Goal: Task Accomplishment & Management: Use online tool/utility

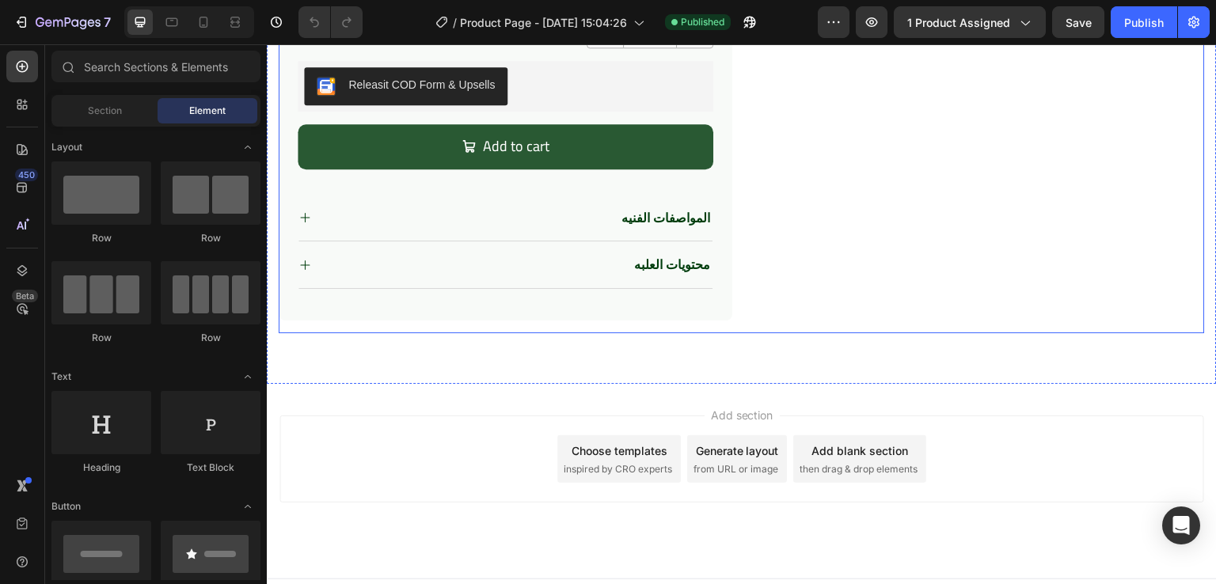
scroll to position [643, 0]
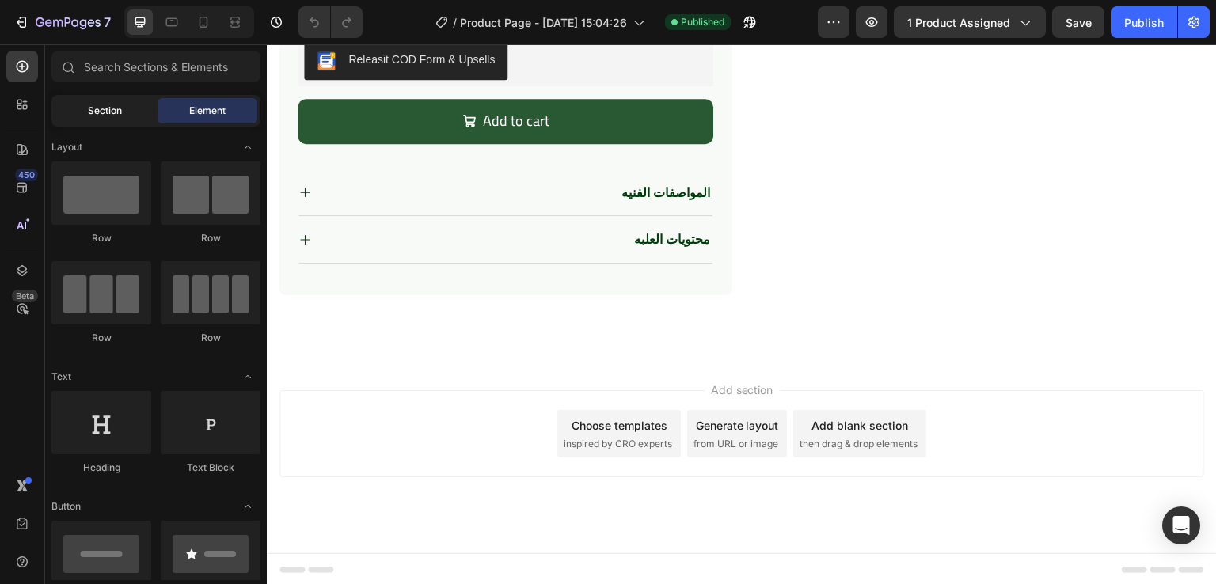
click at [101, 116] on span "Section" at bounding box center [105, 111] width 34 height 14
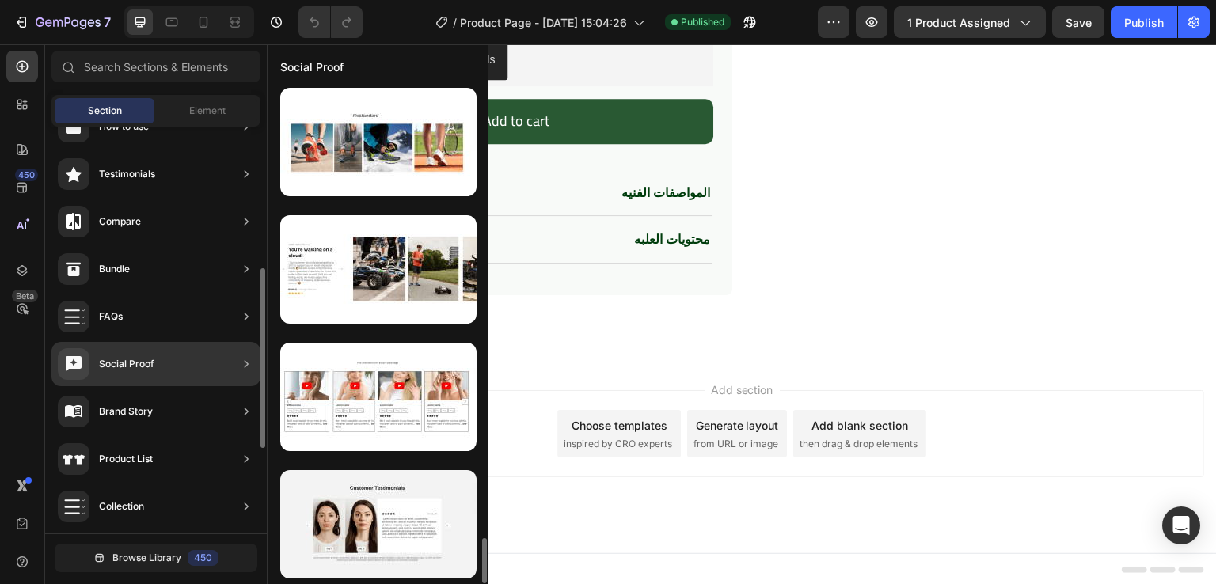
scroll to position [130, 0]
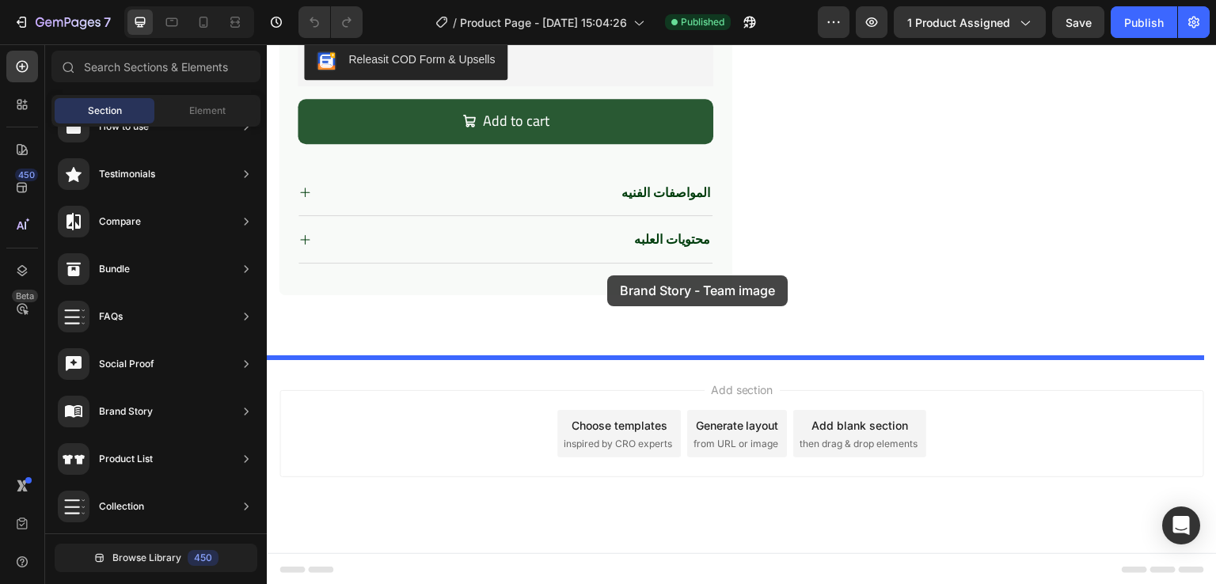
drag, startPoint x: 618, startPoint y: 184, endPoint x: 607, endPoint y: 276, distance: 91.6
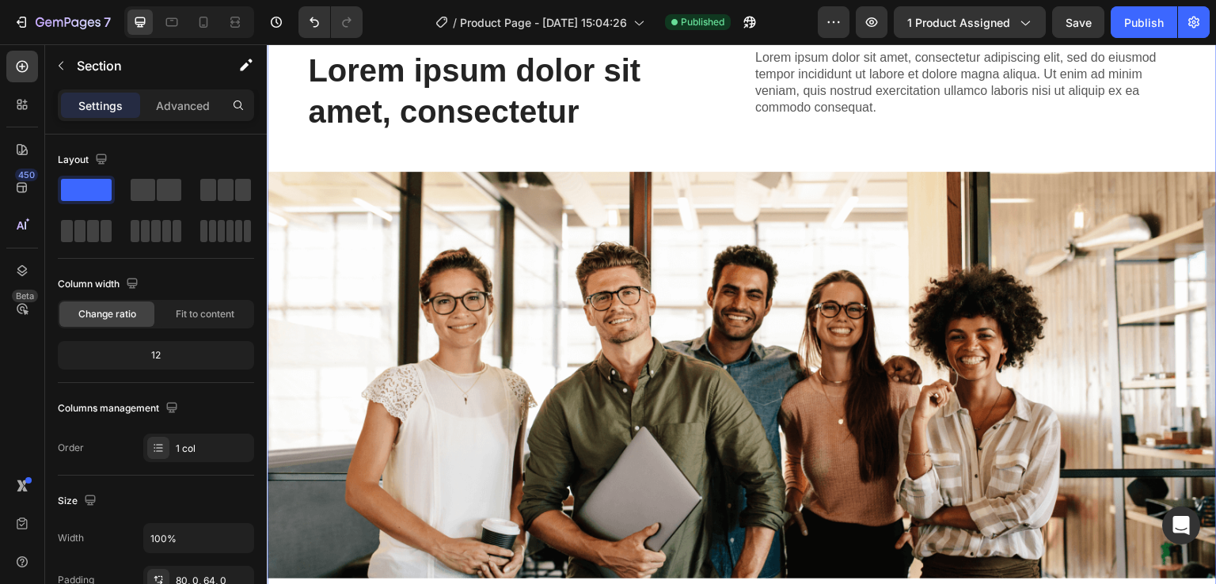
scroll to position [915, 0]
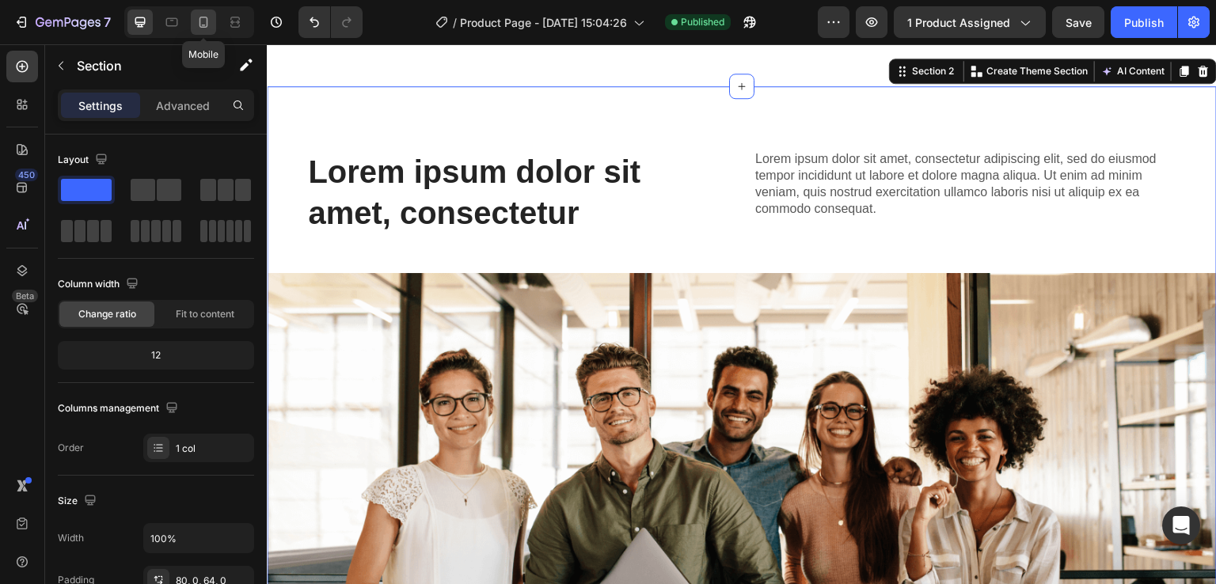
click at [191, 24] on div at bounding box center [203, 22] width 25 height 25
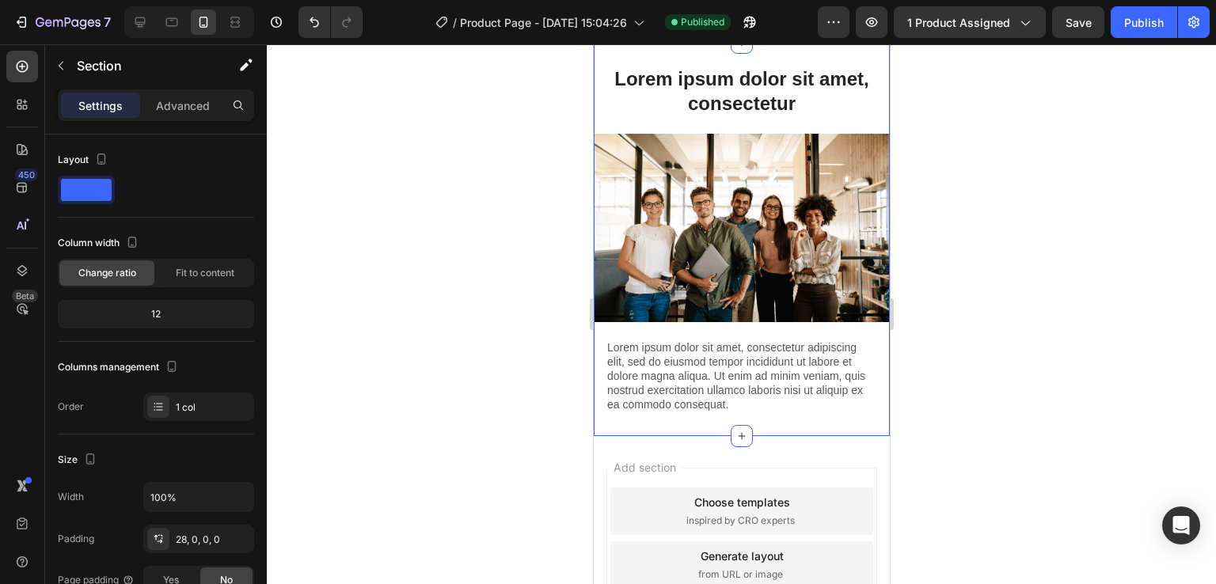
scroll to position [988, 0]
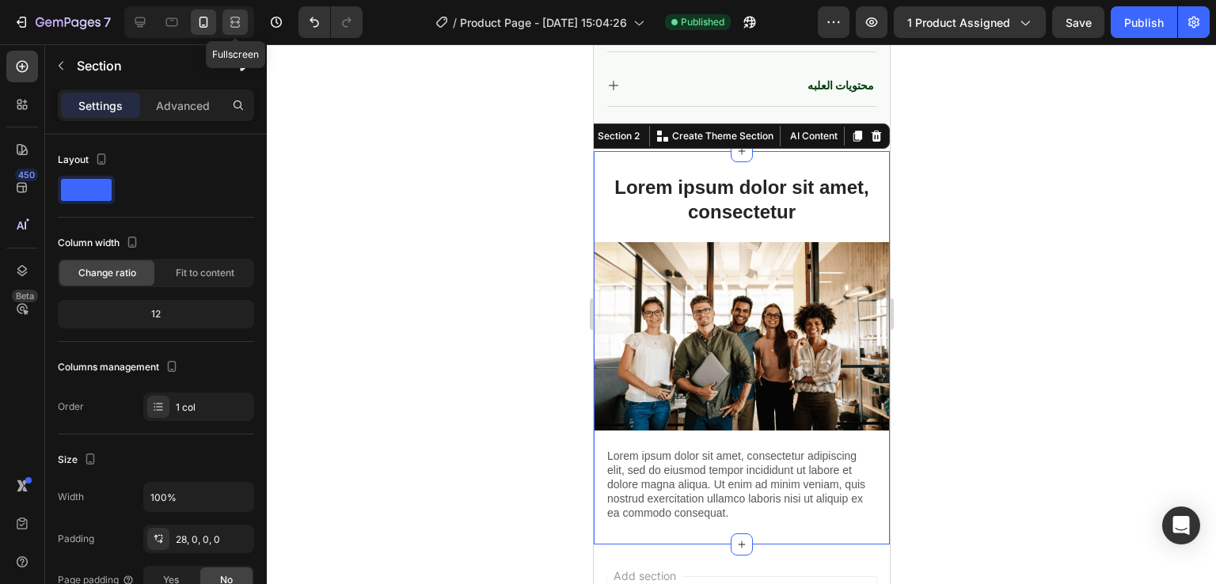
click at [241, 29] on icon at bounding box center [235, 22] width 16 height 16
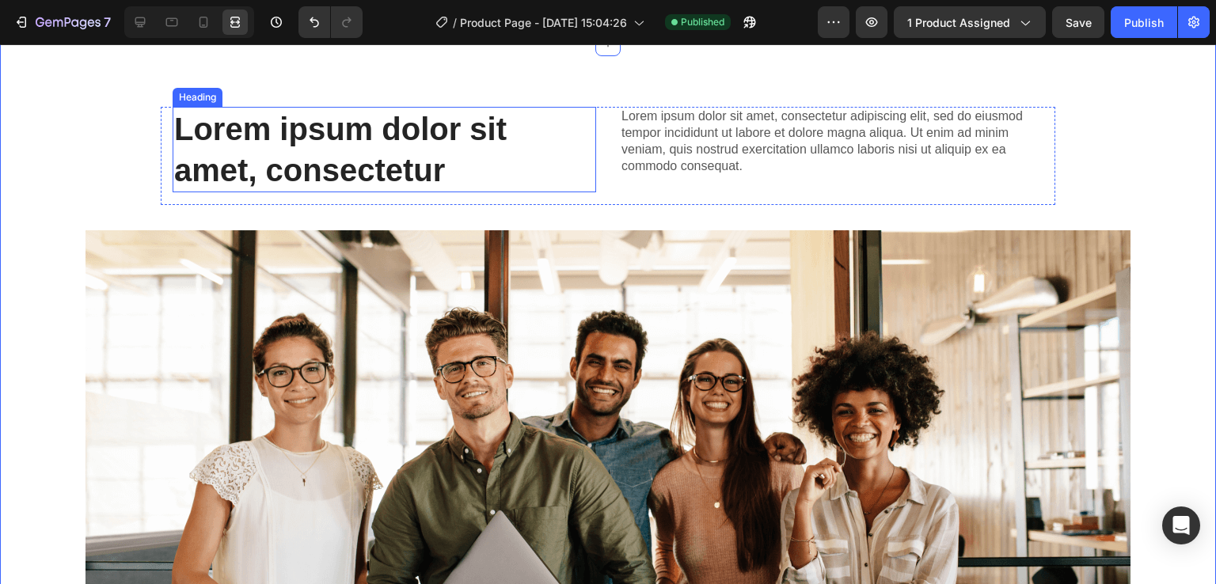
scroll to position [900, 0]
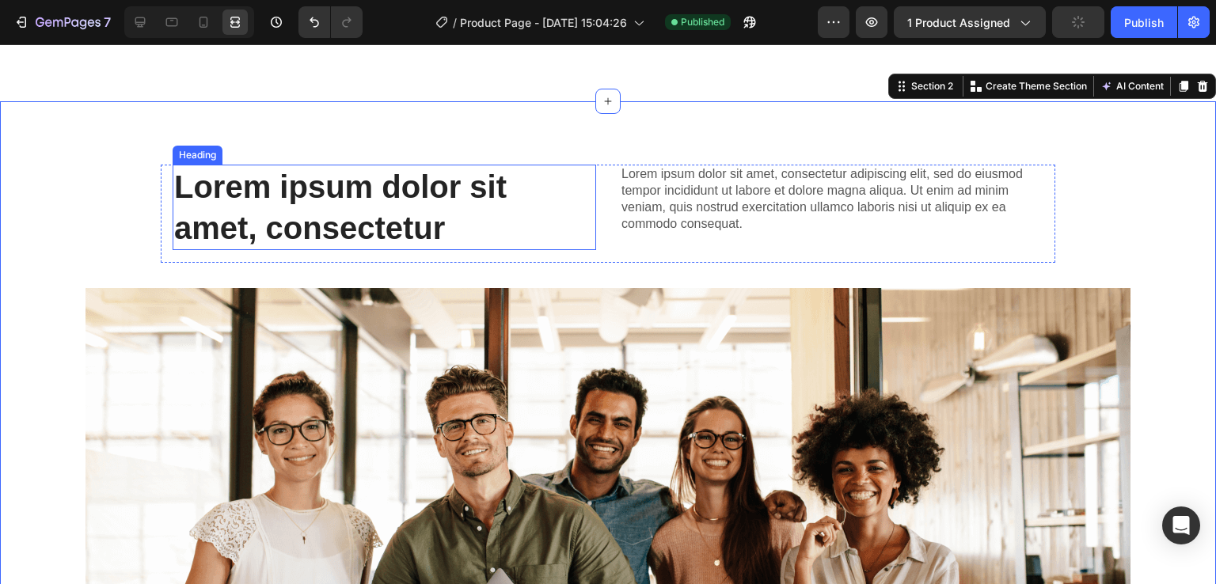
click at [390, 180] on h2 "Lorem ipsum dolor sit amet, consectetur" at bounding box center [385, 208] width 424 height 86
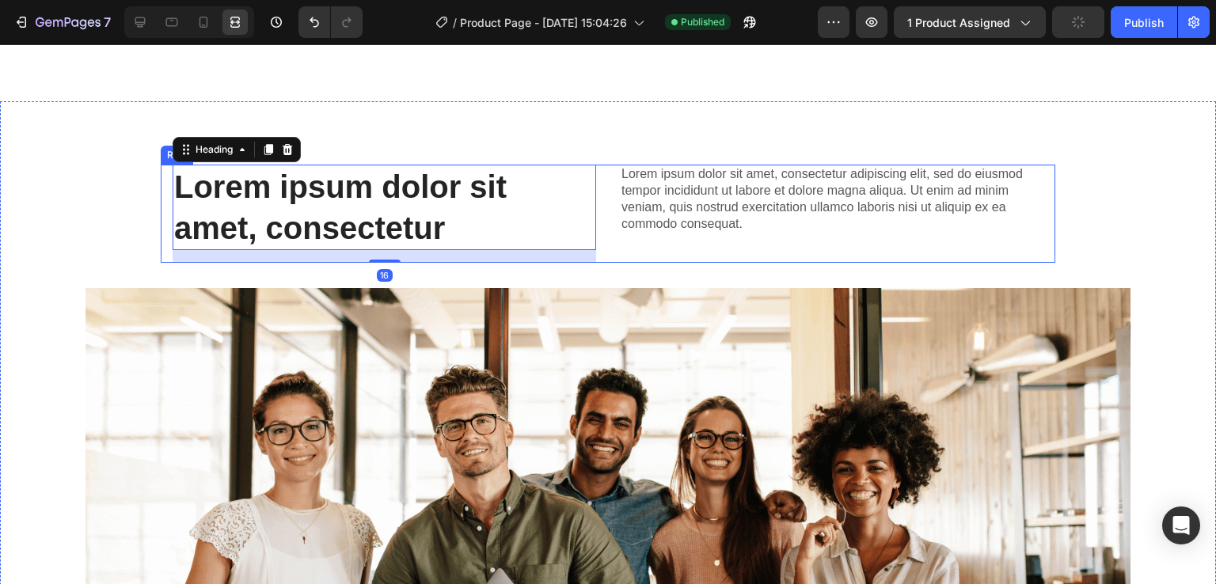
scroll to position [1131, 0]
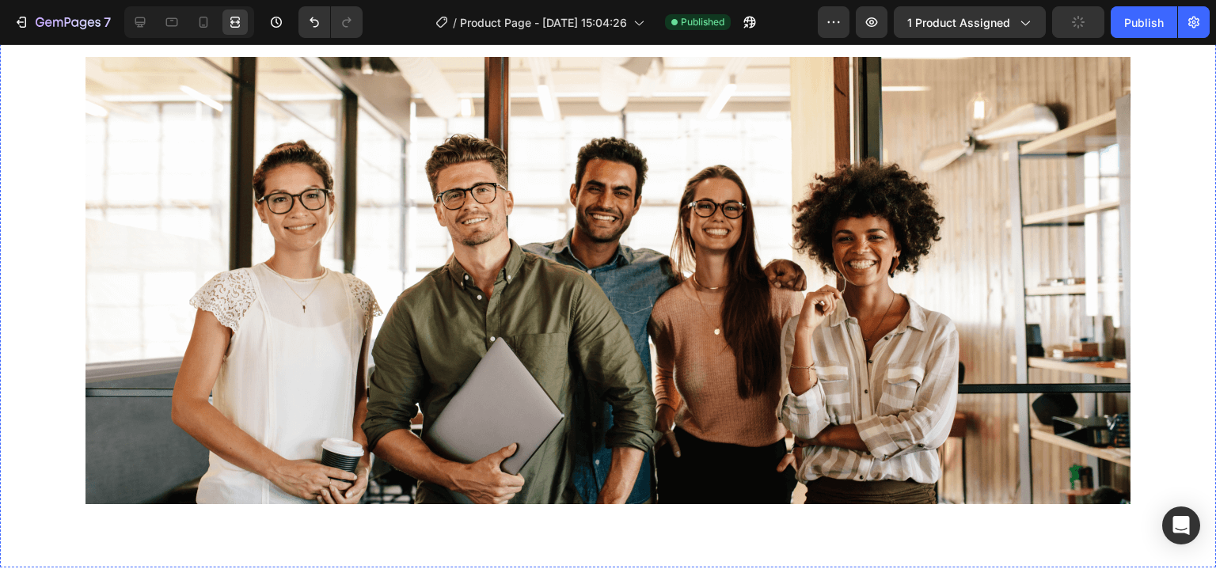
click at [608, 214] on img at bounding box center [608, 280] width 1045 height 447
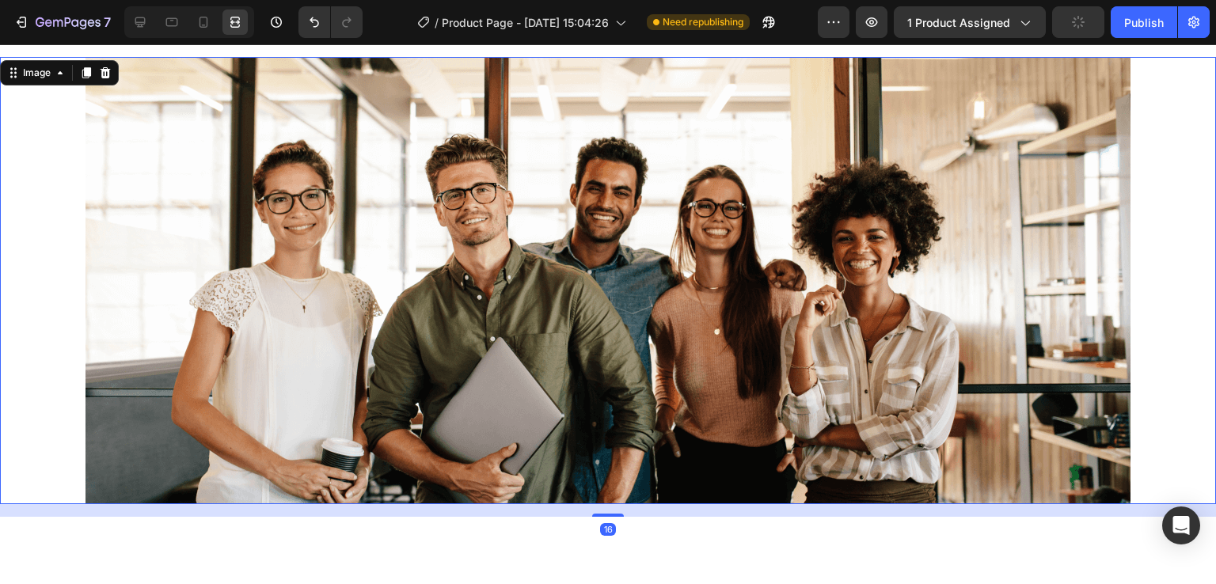
scroll to position [991, 0]
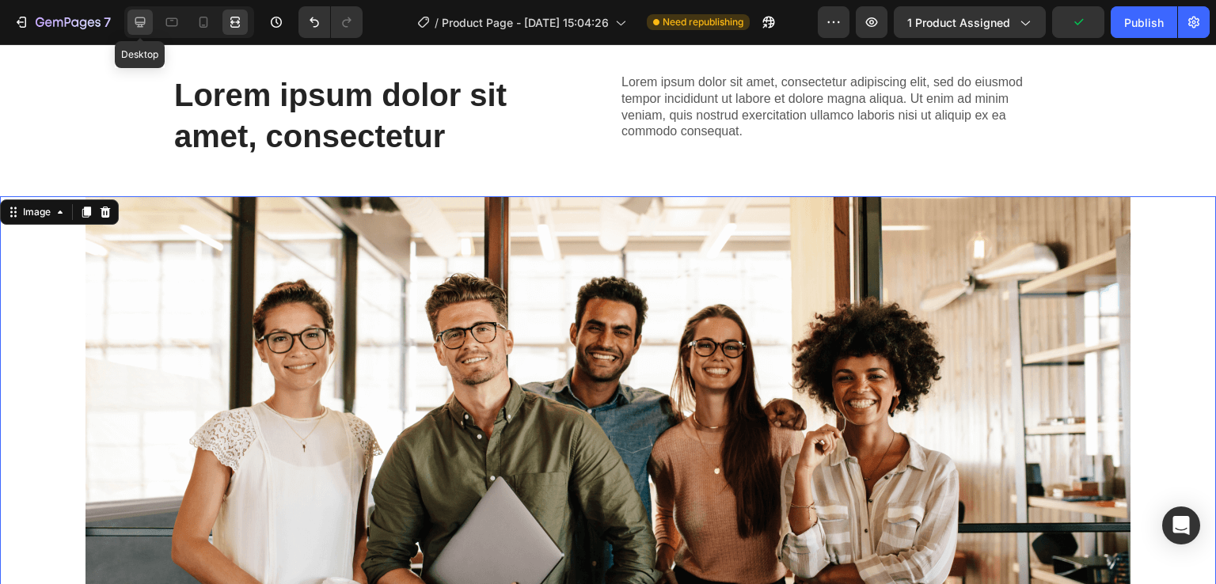
click at [139, 29] on icon at bounding box center [140, 22] width 16 height 16
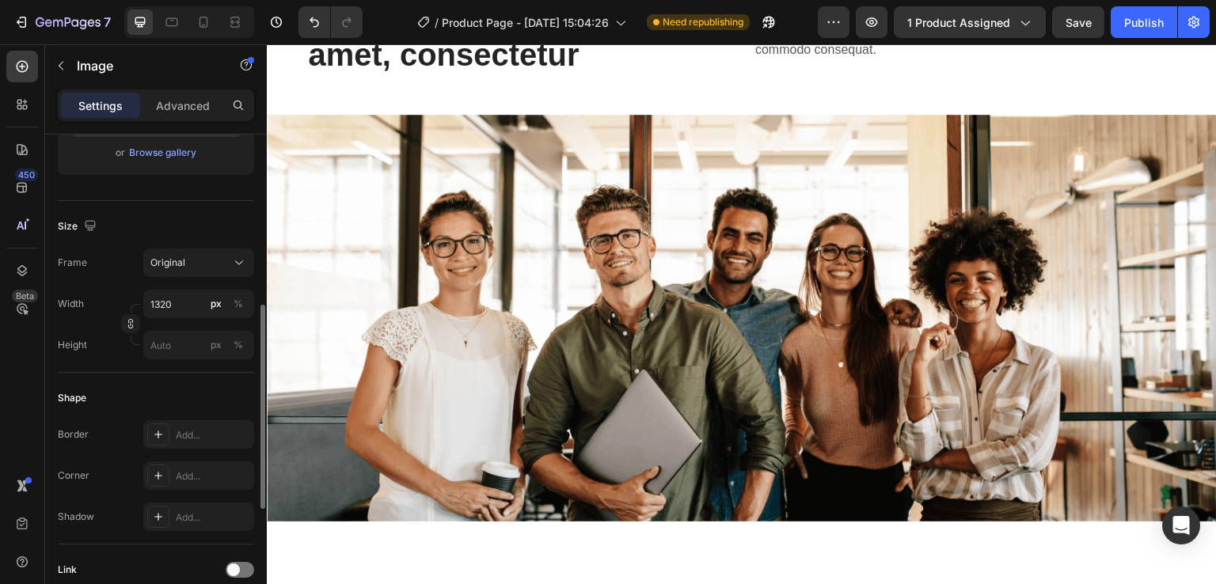
scroll to position [358, 0]
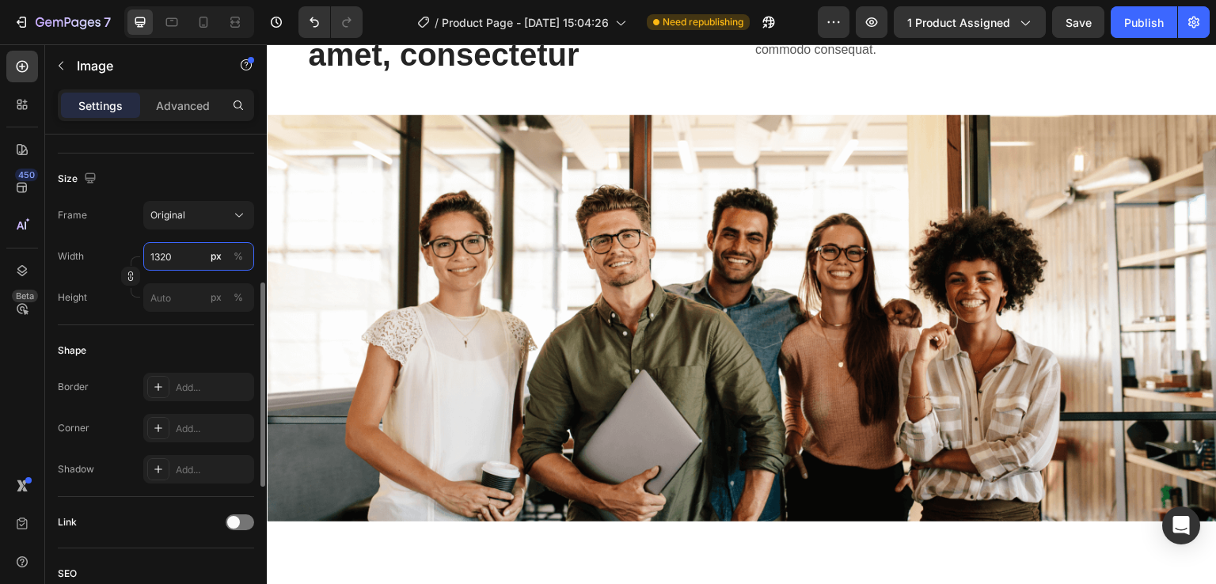
click at [180, 260] on input "1320" at bounding box center [198, 256] width 111 height 29
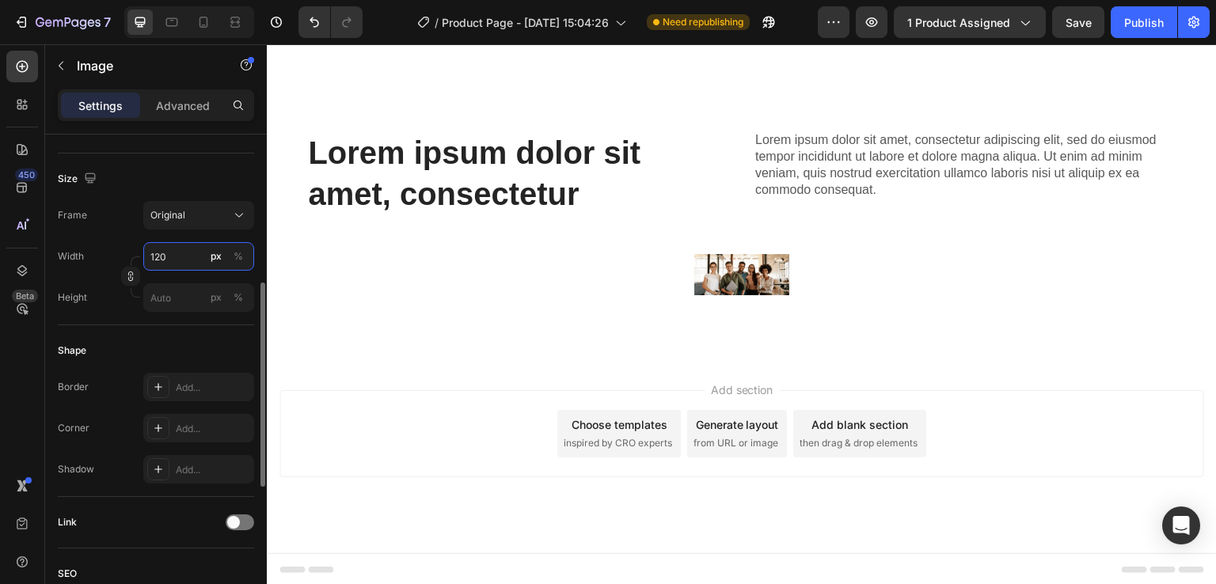
scroll to position [1073, 0]
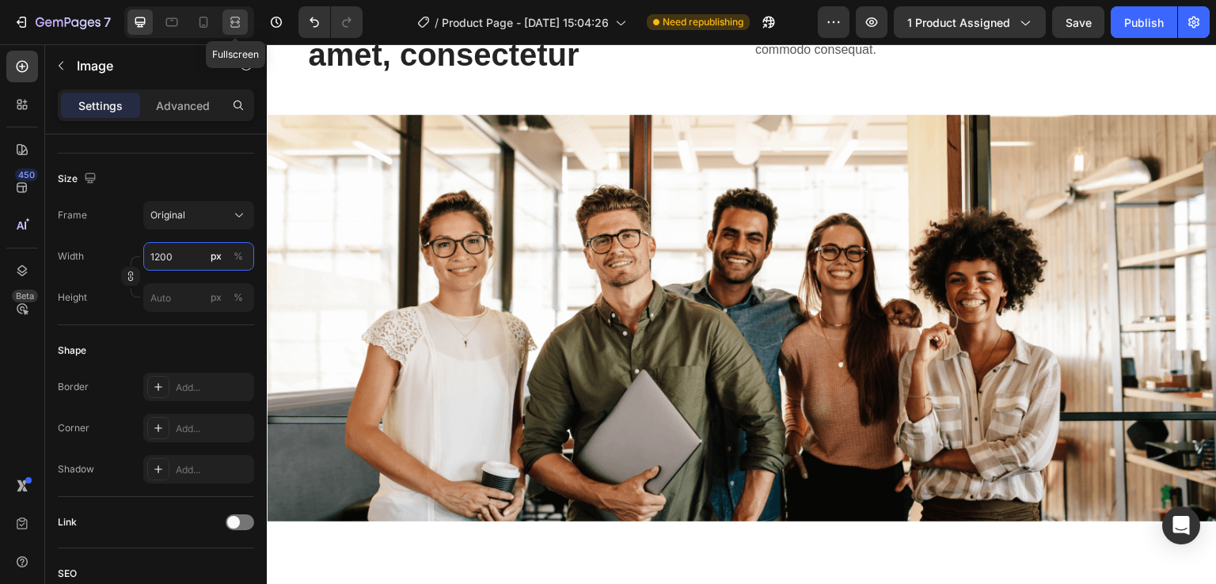
type input "1200"
click at [244, 22] on div at bounding box center [234, 22] width 25 height 25
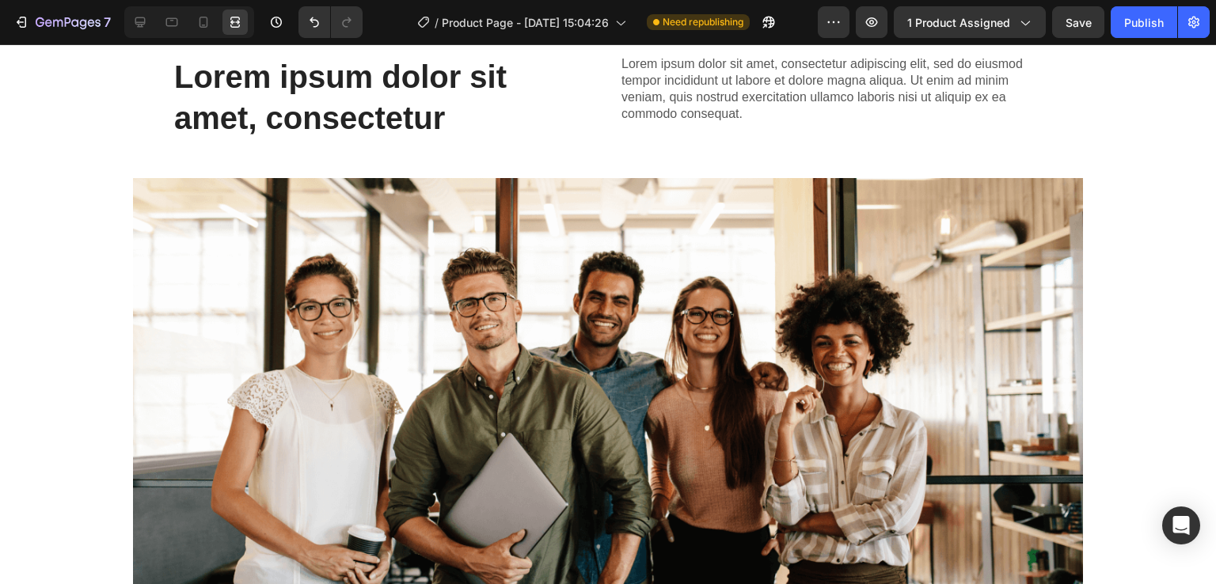
scroll to position [916, 0]
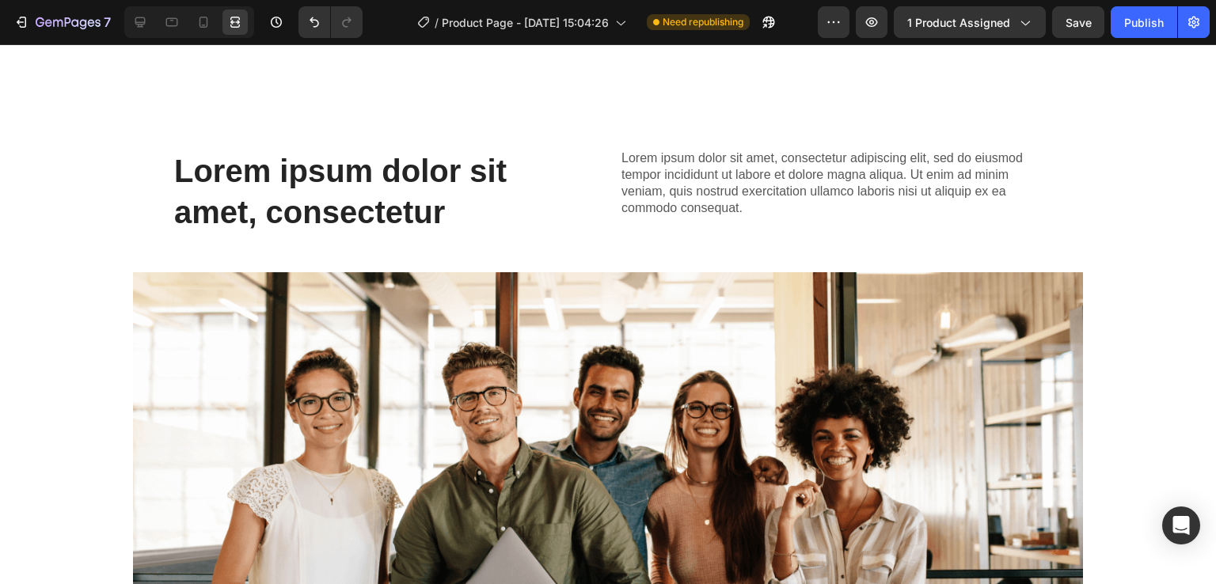
click at [494, 359] on img at bounding box center [608, 475] width 950 height 407
click at [152, 18] on div at bounding box center [139, 22] width 25 height 25
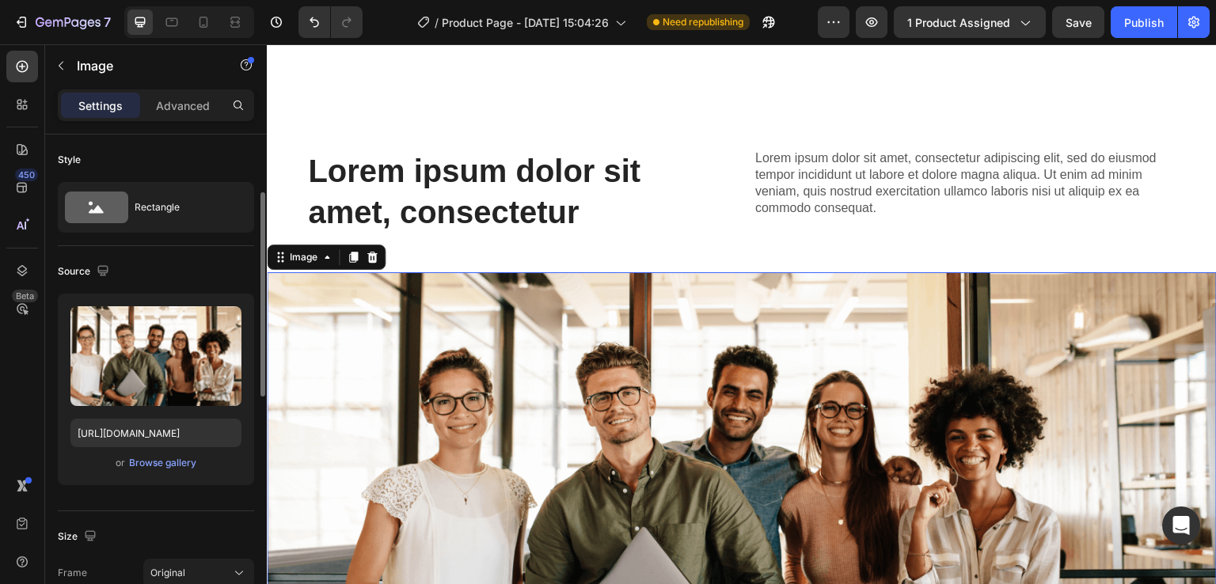
scroll to position [42, 0]
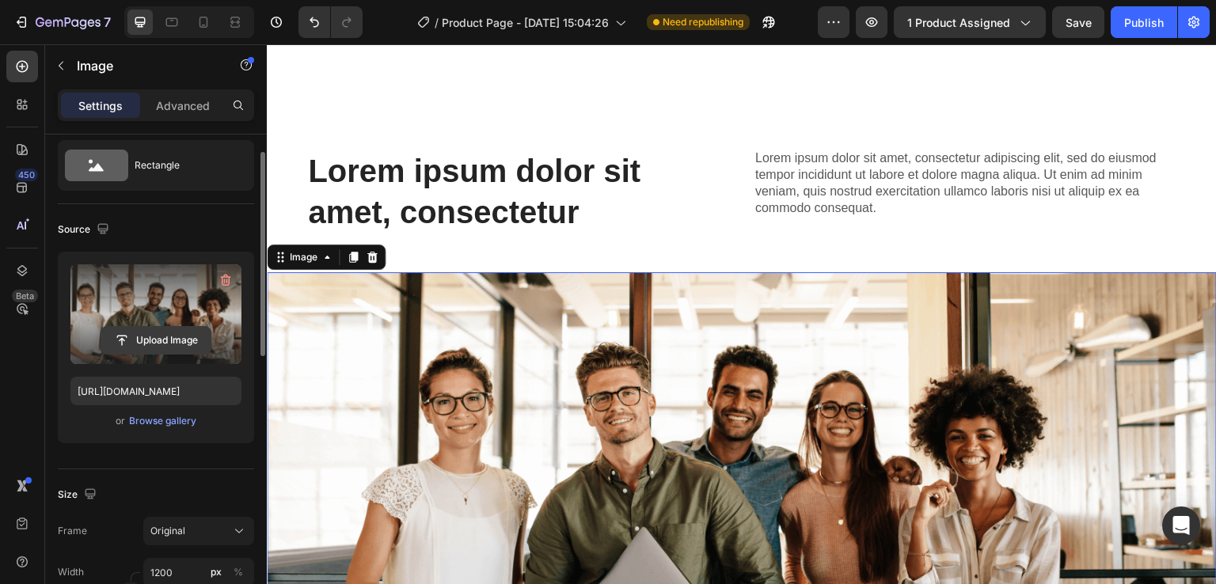
click at [153, 331] on input "file" at bounding box center [155, 340] width 109 height 27
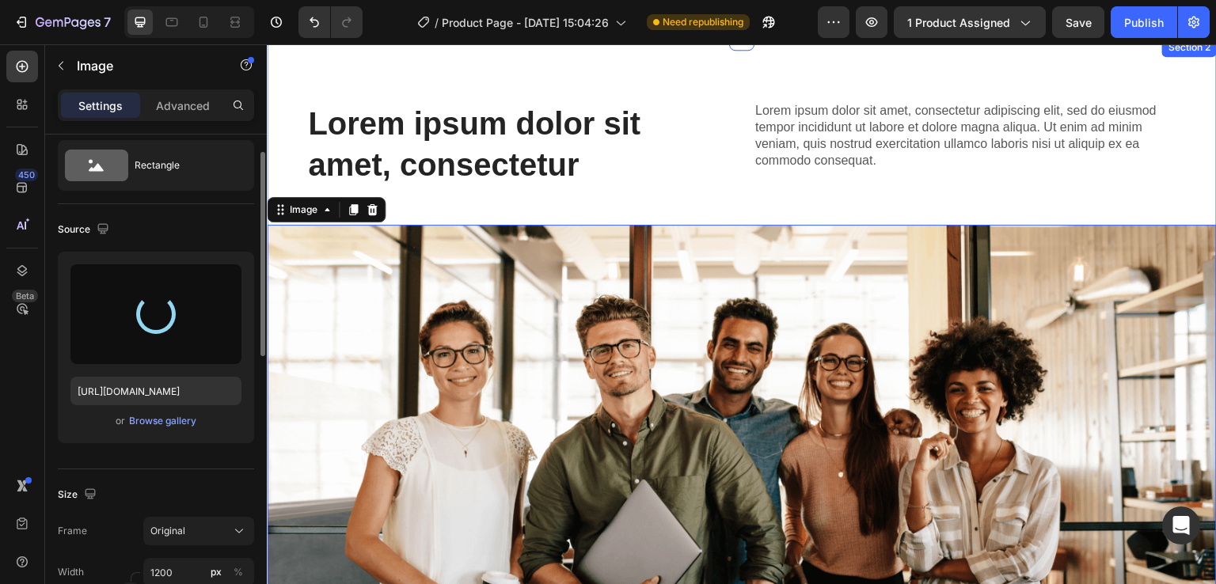
scroll to position [903, 0]
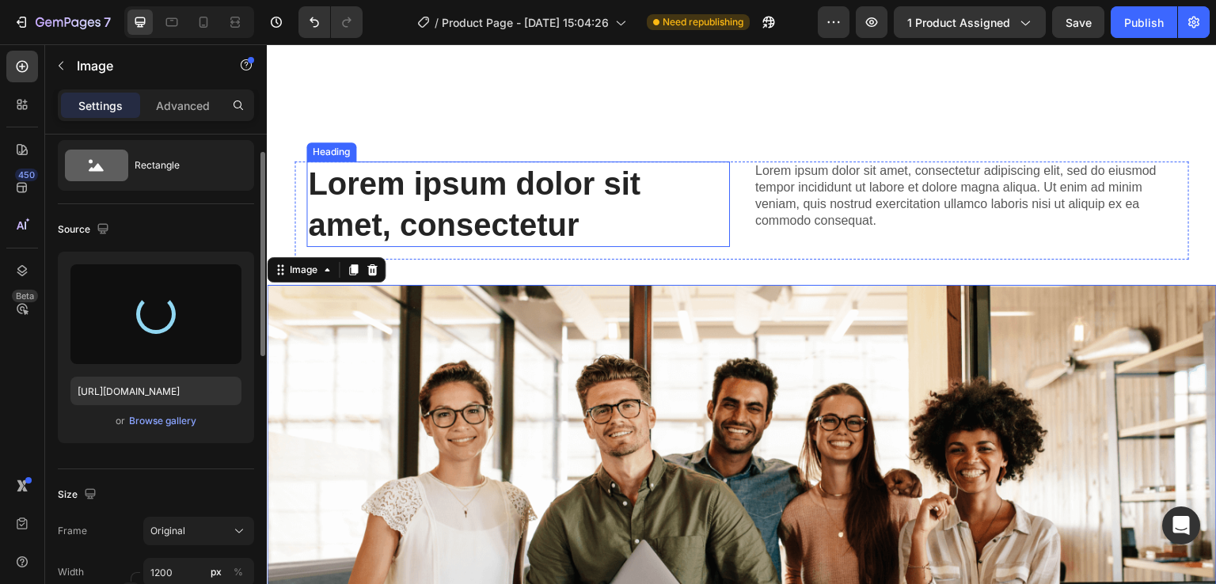
type input "https://cdn.shopify.com/s/files/1/0963/6229/9668/files/gempages_580737055097619…"
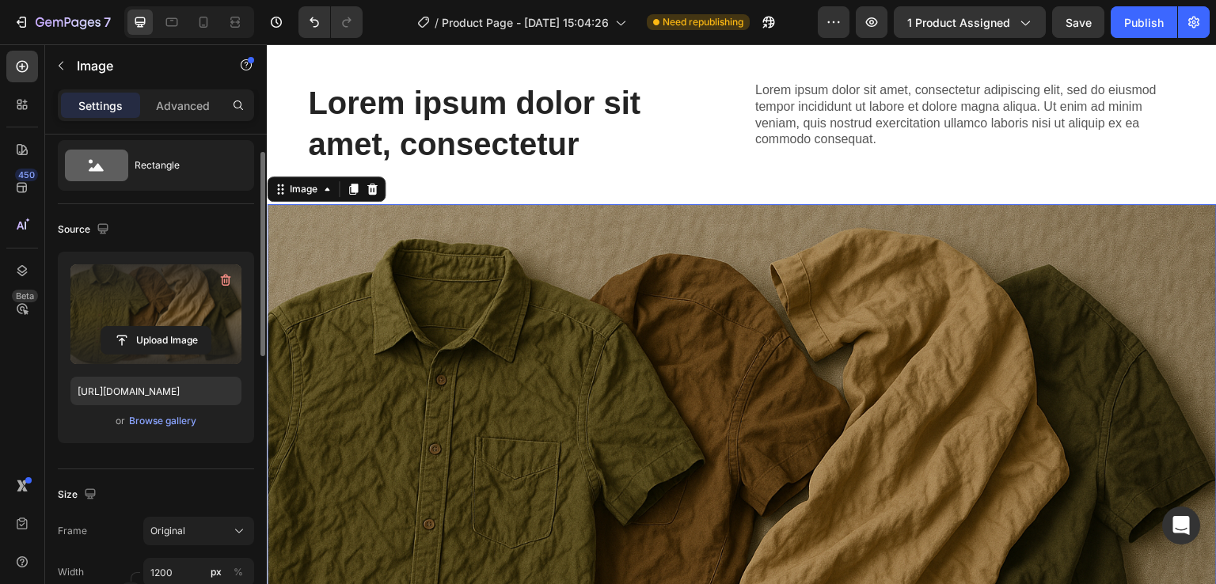
scroll to position [989, 0]
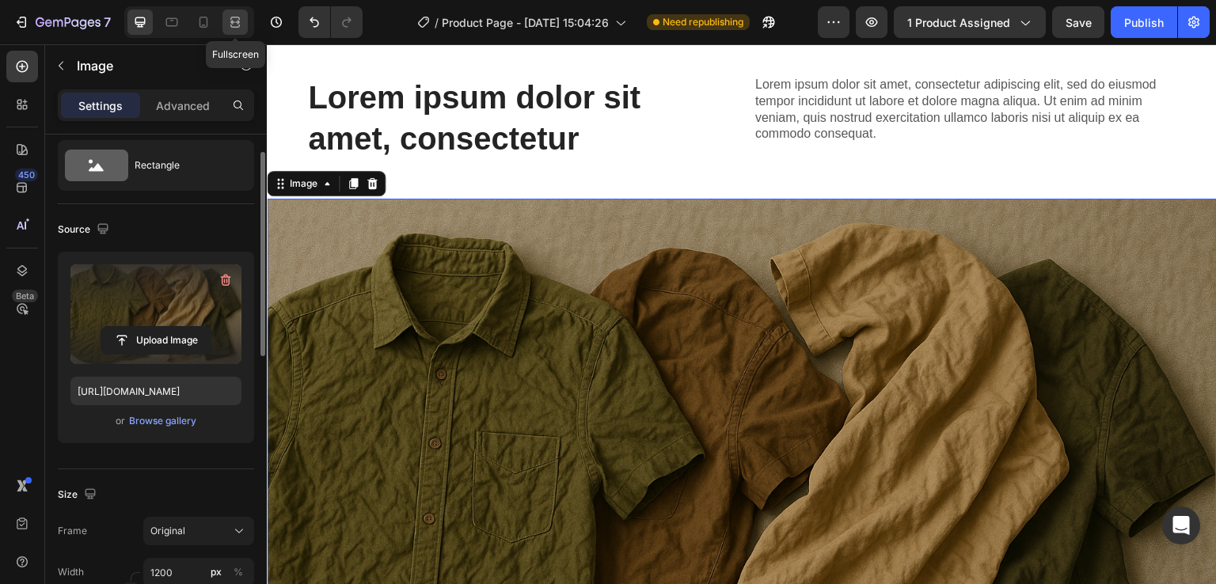
drag, startPoint x: 230, startPoint y: 18, endPoint x: 489, endPoint y: 87, distance: 267.9
click at [230, 25] on icon at bounding box center [235, 26] width 10 height 3
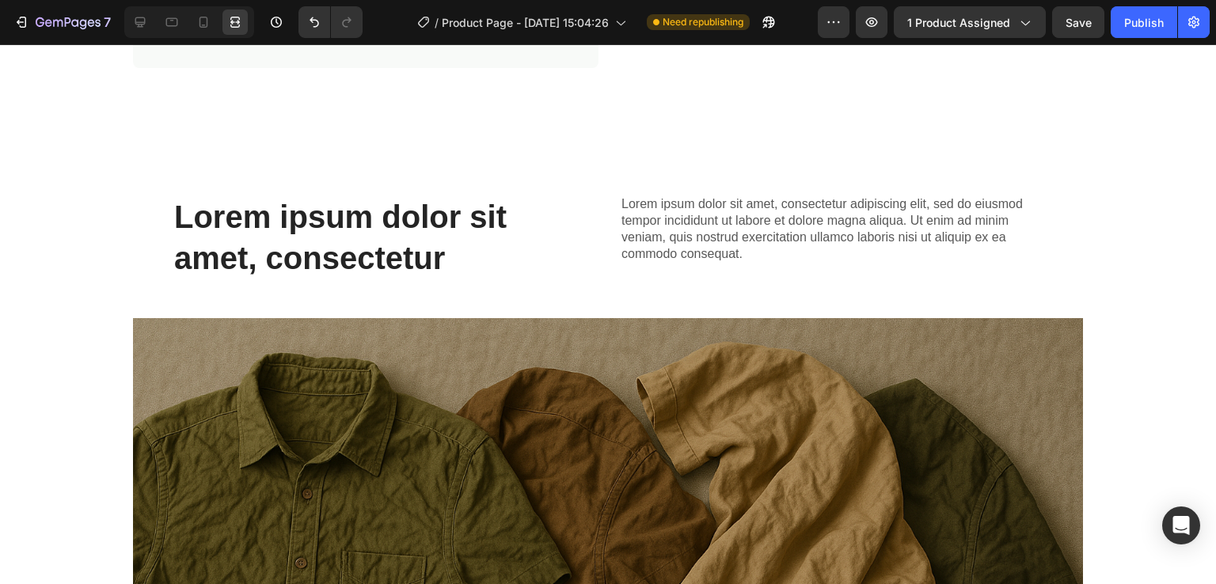
scroll to position [871, 0]
click at [146, 23] on icon at bounding box center [140, 22] width 16 height 16
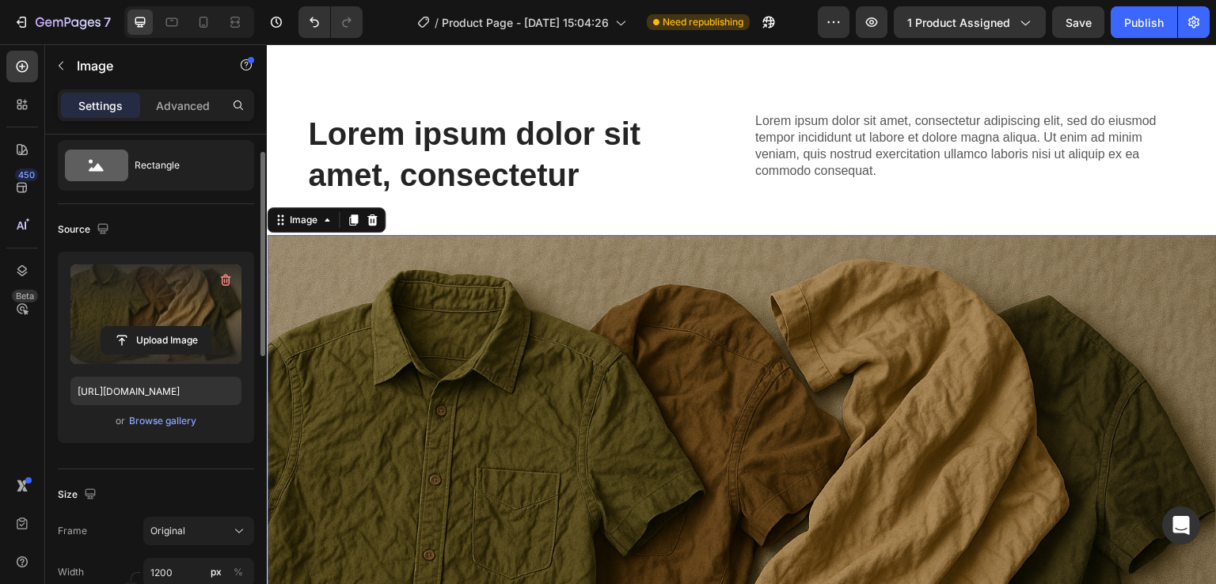
scroll to position [858, 0]
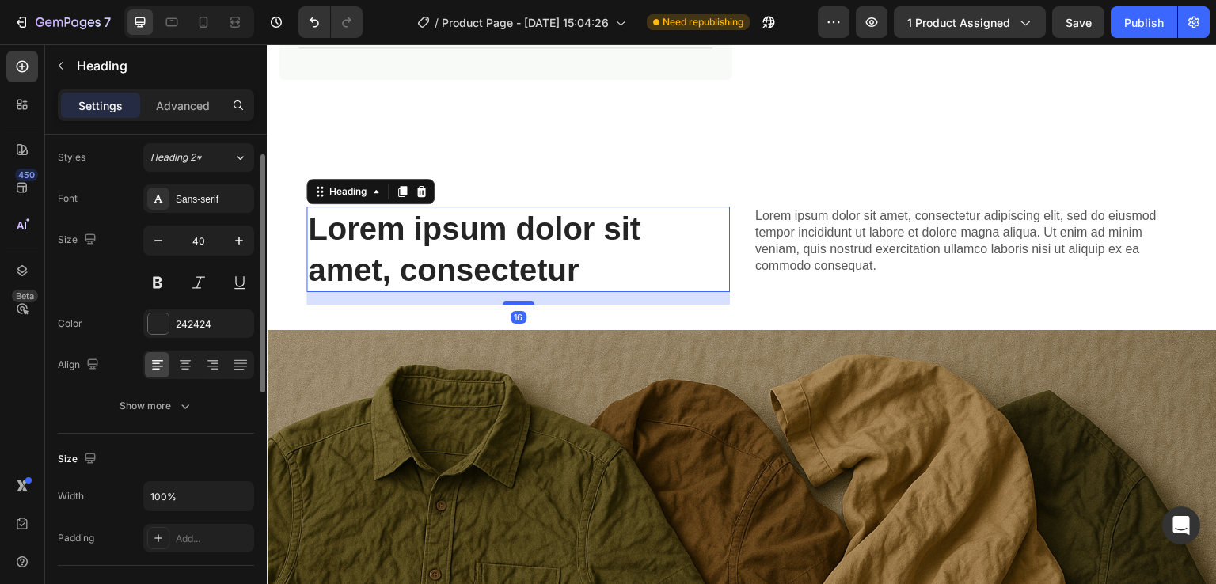
click at [714, 235] on h2 "Lorem ipsum dolor sit amet, consectetur" at bounding box center [518, 250] width 424 height 86
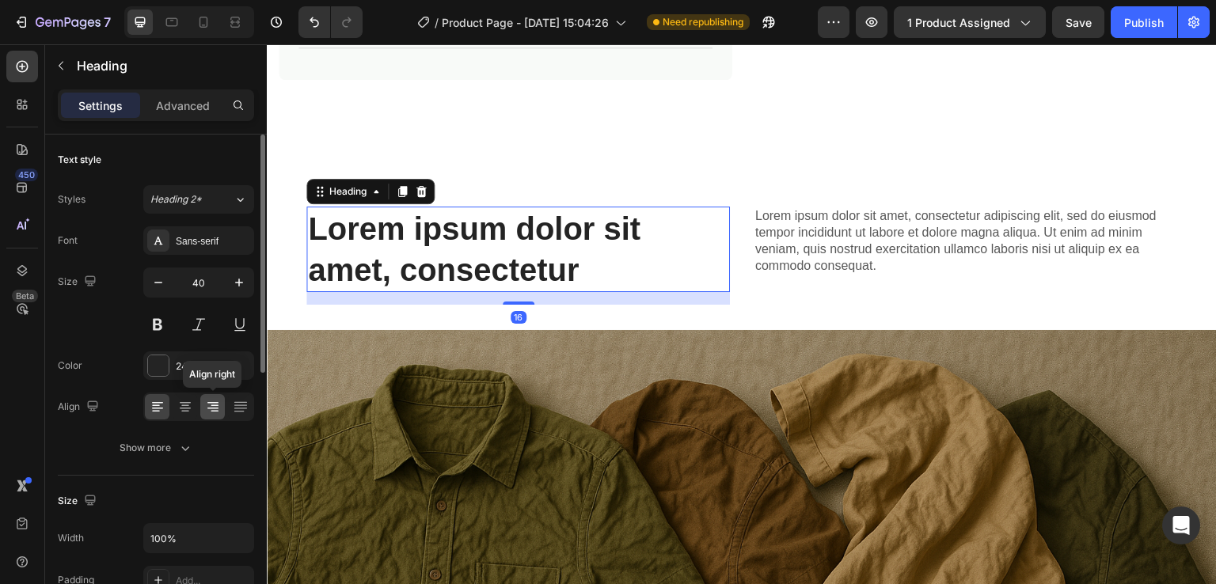
drag, startPoint x: 210, startPoint y: 412, endPoint x: 378, endPoint y: 249, distance: 233.5
click at [210, 412] on icon at bounding box center [213, 407] width 16 height 16
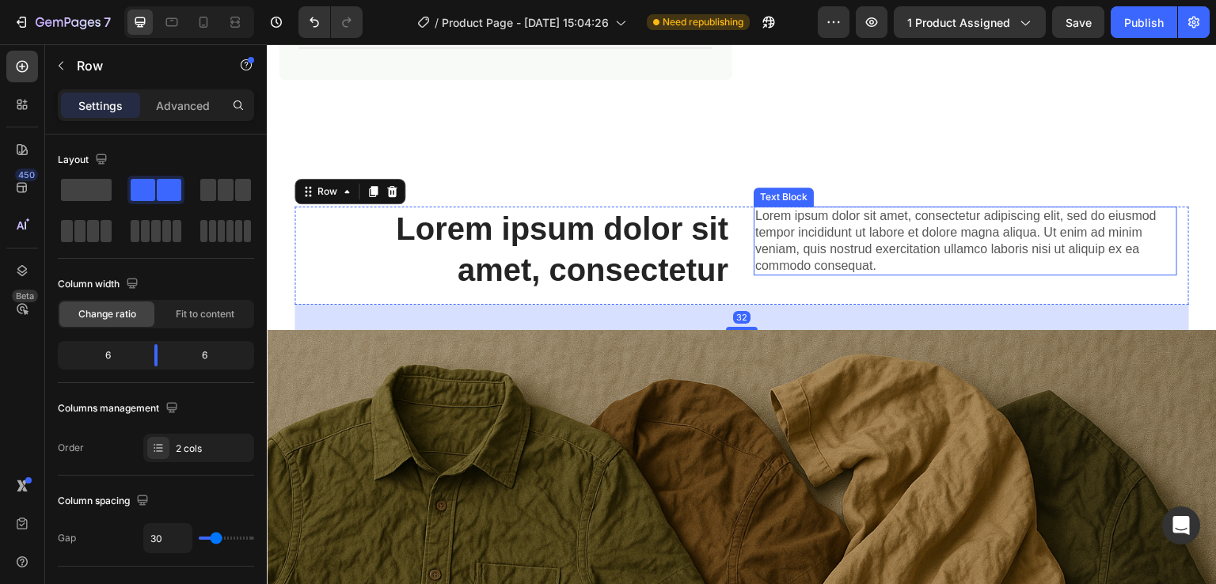
click at [877, 235] on p "Lorem ipsum dolor sit amet, consectetur adipiscing elit, sed do eiusmod tempor …" at bounding box center [965, 241] width 420 height 66
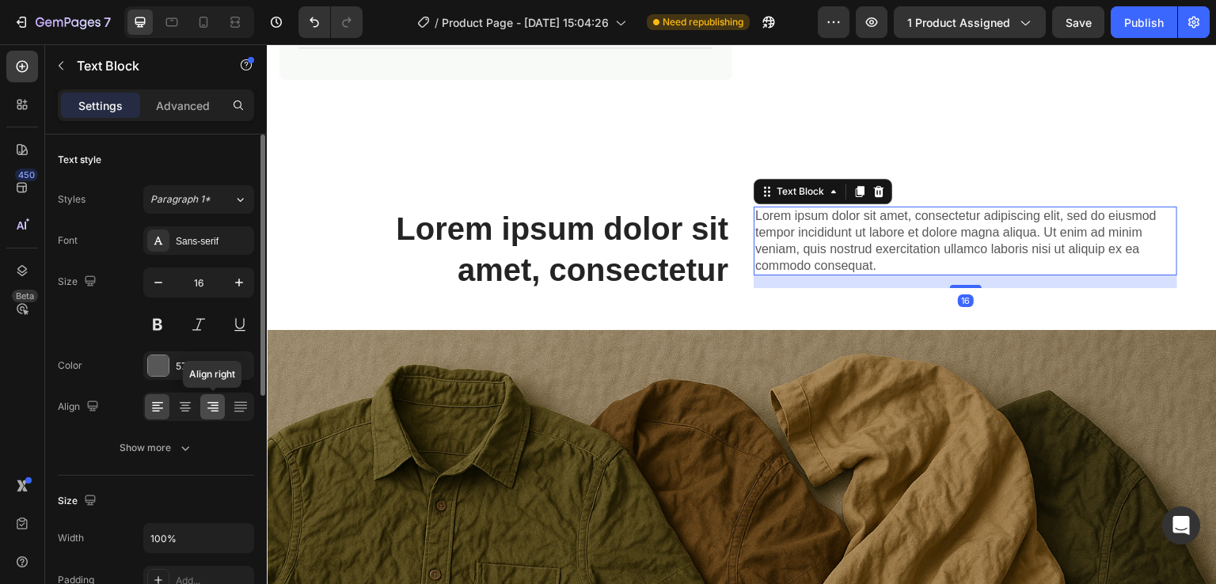
drag, startPoint x: 215, startPoint y: 414, endPoint x: 550, endPoint y: 158, distance: 421.8
click at [215, 414] on div at bounding box center [212, 406] width 25 height 25
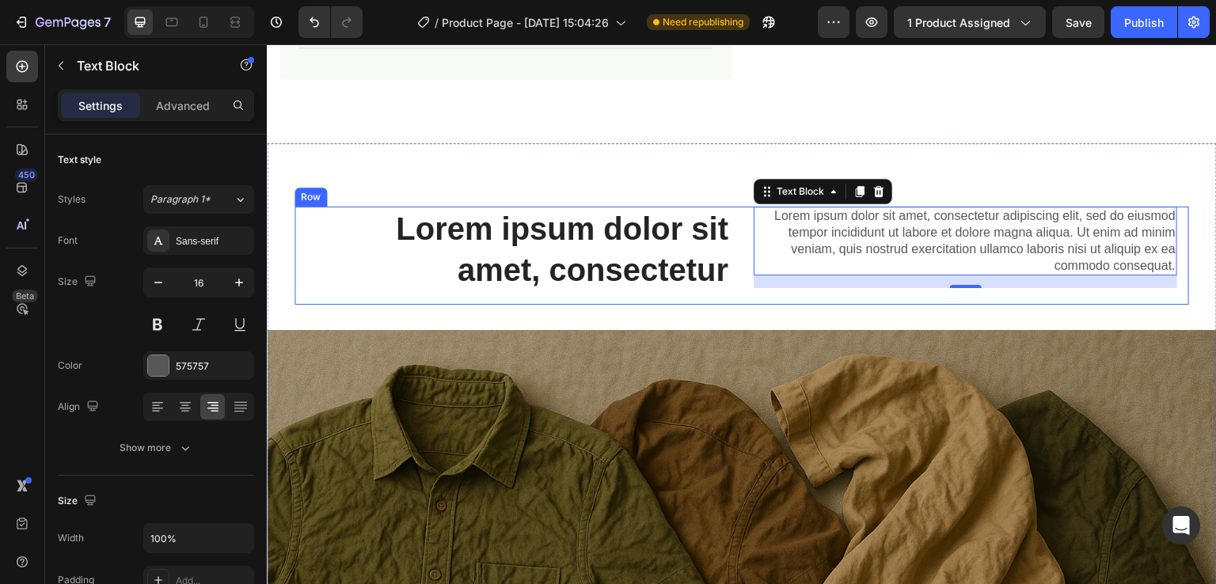
click at [738, 235] on div "Lorem ipsum dolor sit amet, consectetur Heading Lorem ipsum dolor sit amet, con…" at bounding box center [742, 256] width 895 height 98
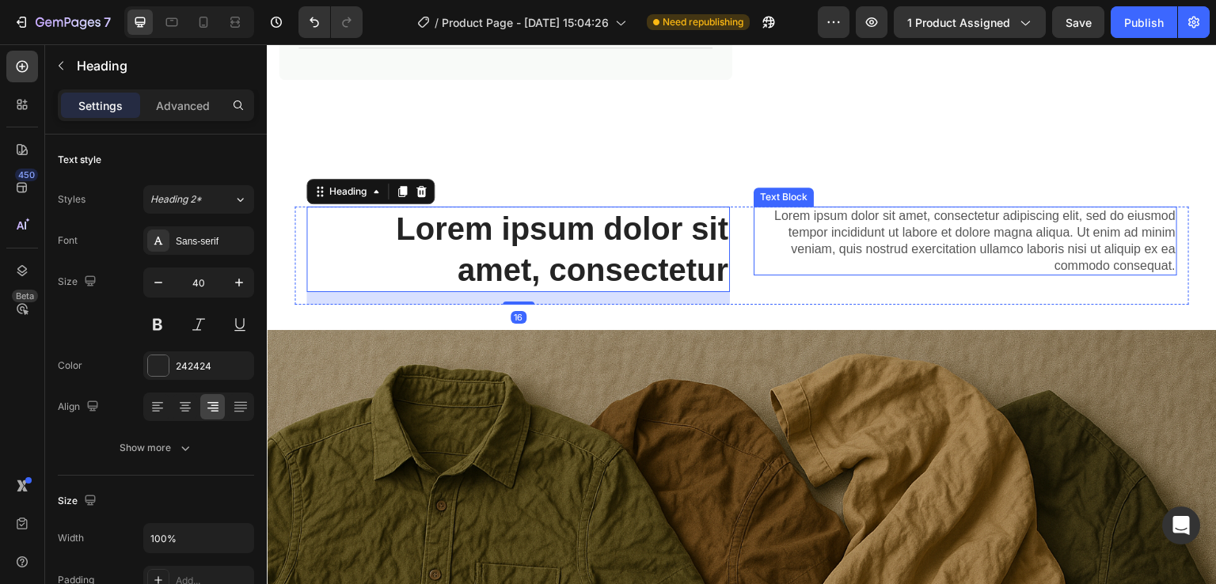
click at [820, 222] on p "Lorem ipsum dolor sit amet, consectetur adipiscing elit, sed do eiusmod tempor …" at bounding box center [965, 241] width 420 height 66
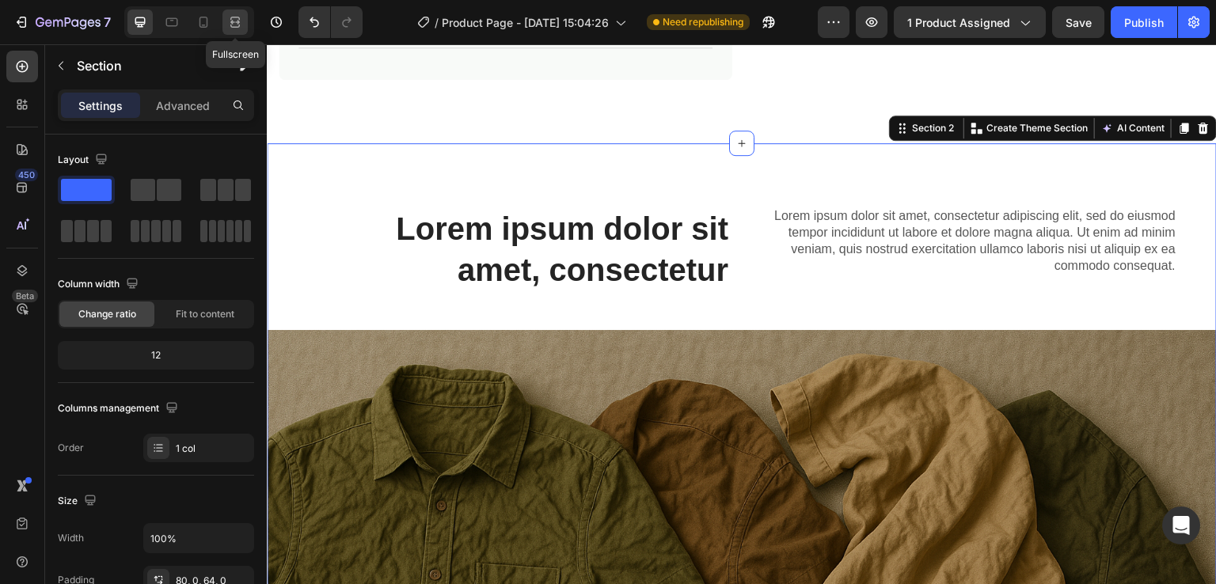
click at [239, 31] on div at bounding box center [234, 22] width 25 height 25
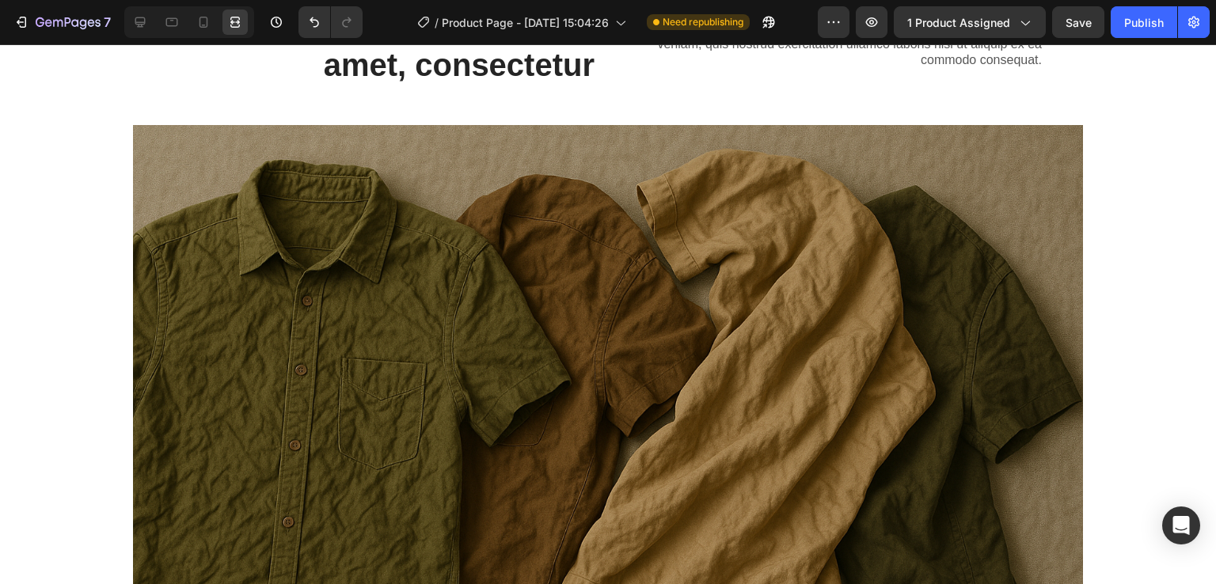
scroll to position [1048, 0]
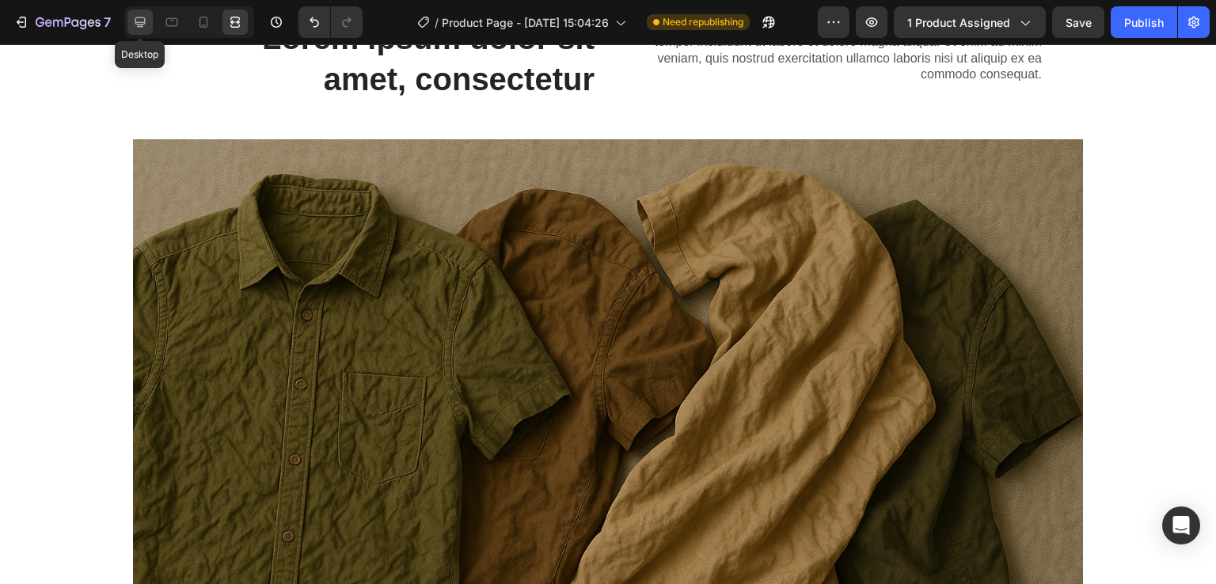
click at [139, 26] on icon at bounding box center [140, 22] width 10 height 10
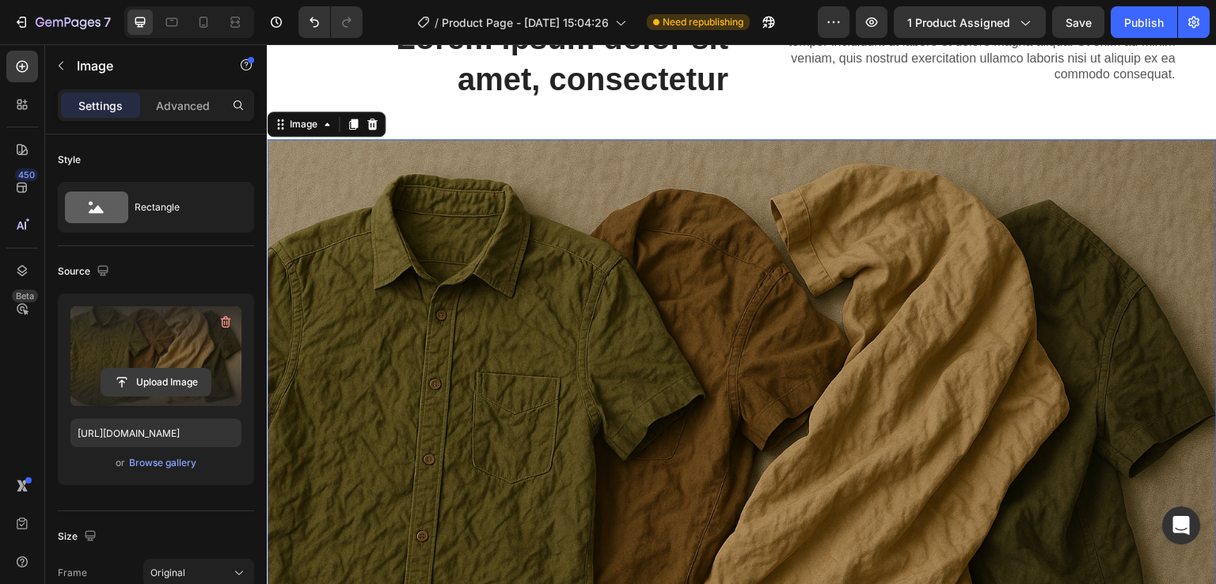
click at [161, 382] on input "file" at bounding box center [155, 382] width 109 height 27
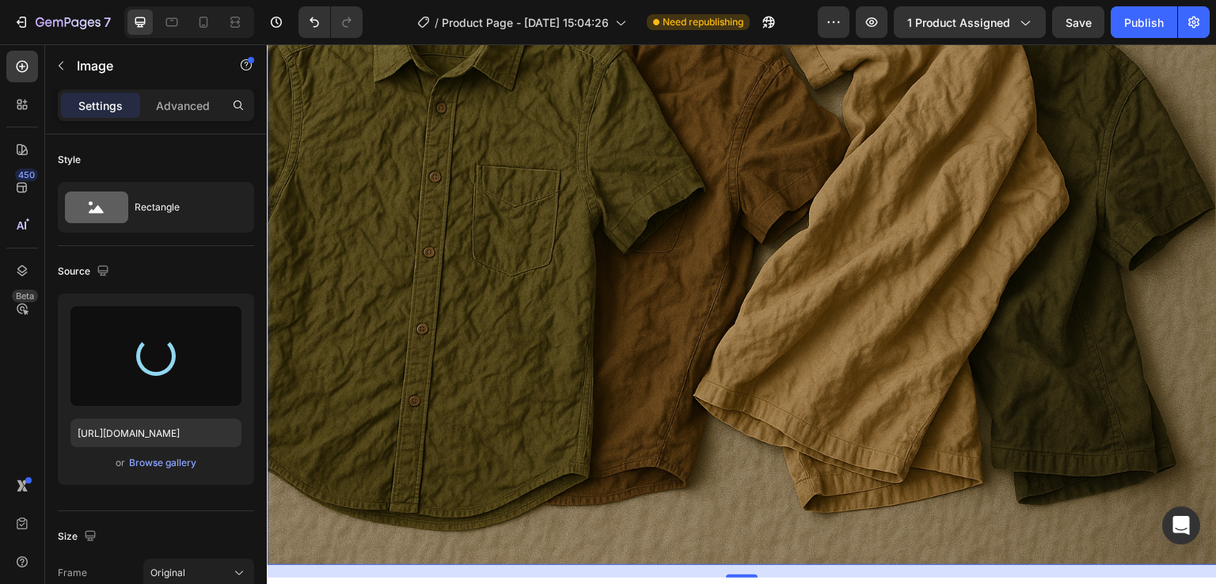
scroll to position [1256, 0]
type input "https://cdn.shopify.com/s/files/1/0963/6229/9668/files/gempages_580737055097619…"
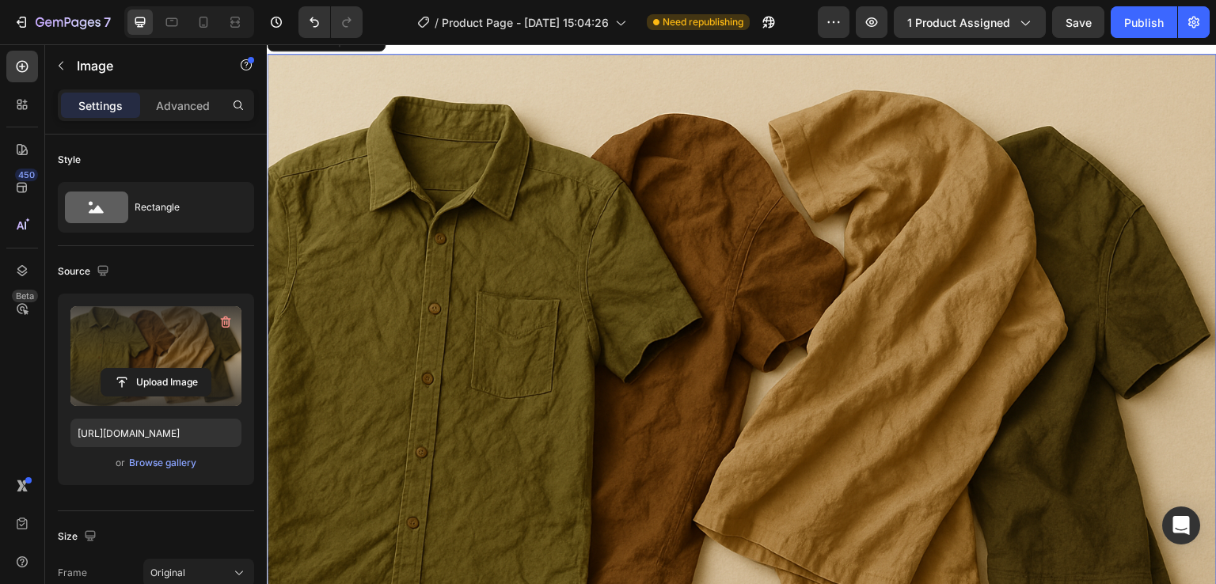
scroll to position [1135, 0]
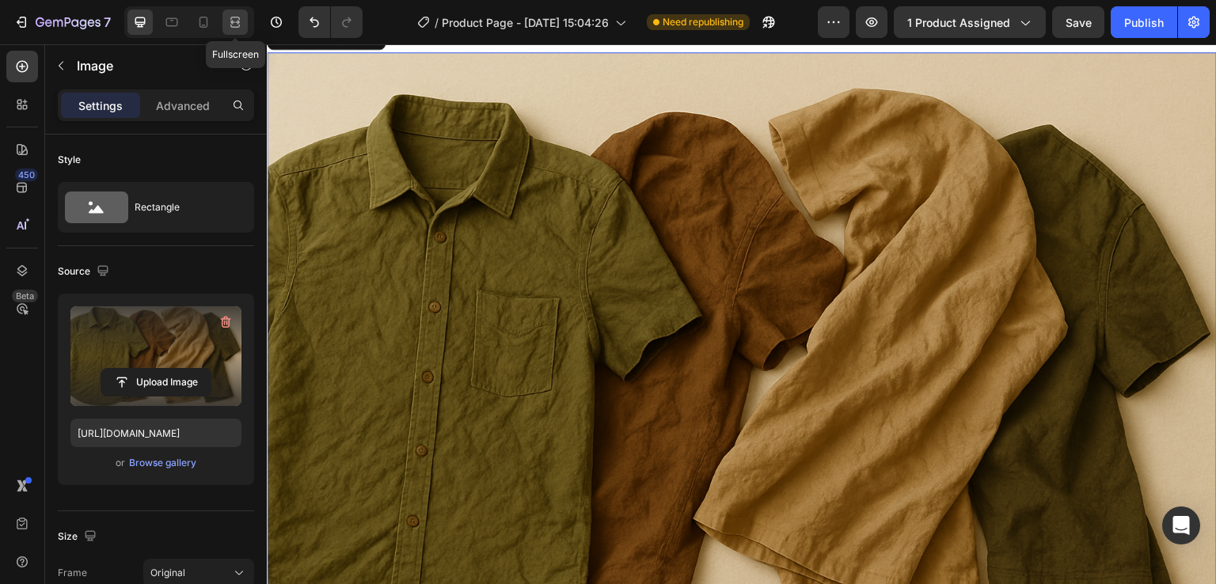
click at [244, 17] on div at bounding box center [234, 22] width 25 height 25
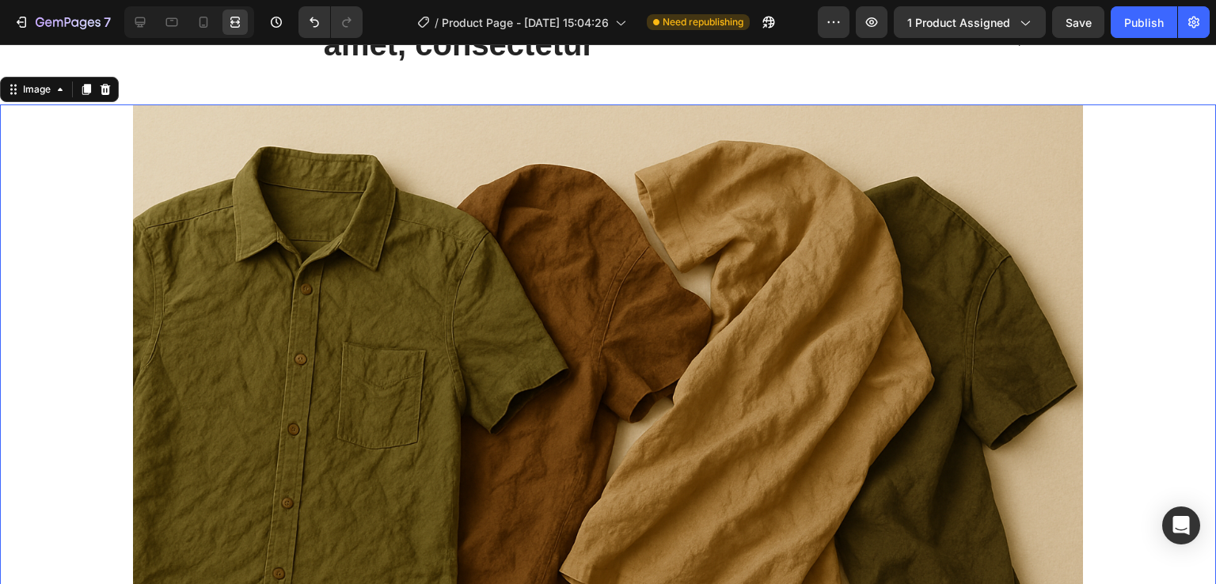
scroll to position [1080, 0]
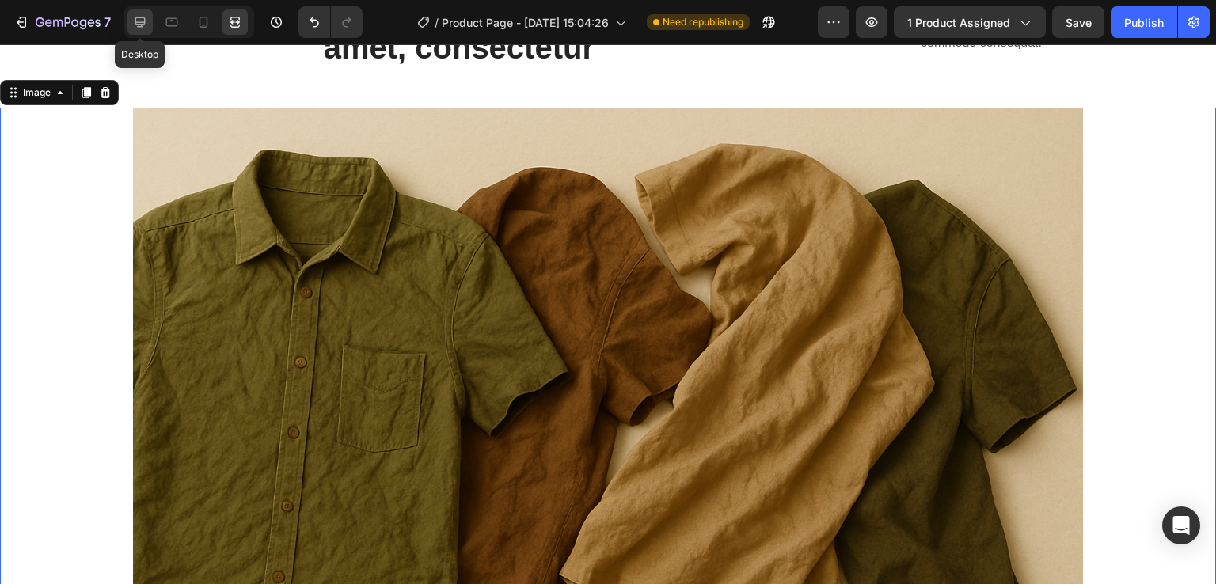
click at [139, 21] on icon at bounding box center [140, 22] width 16 height 16
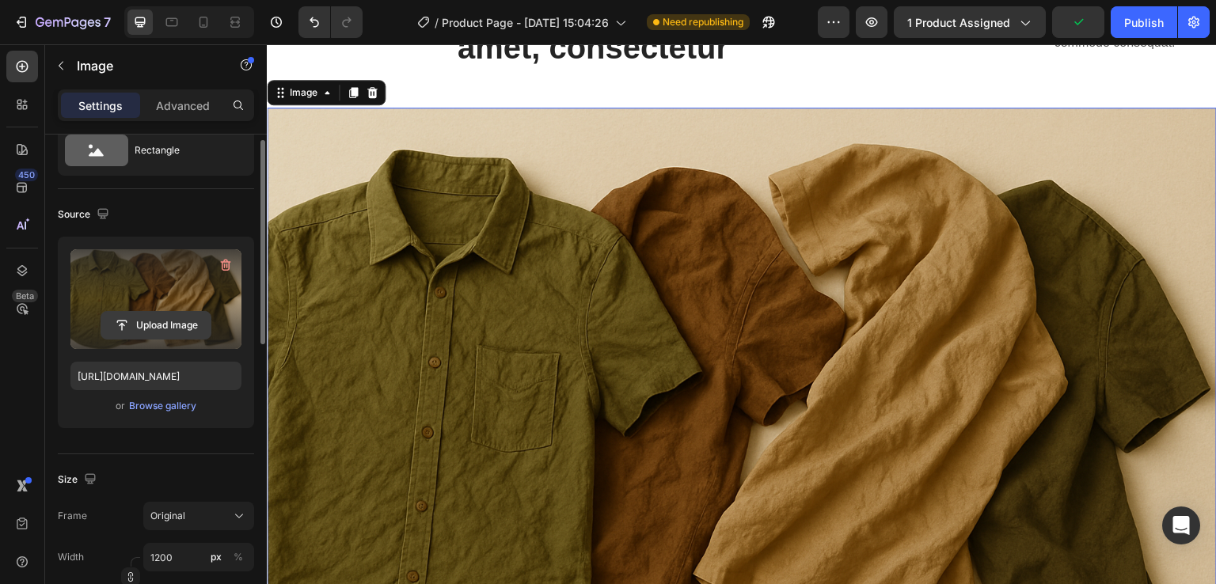
scroll to position [44, 0]
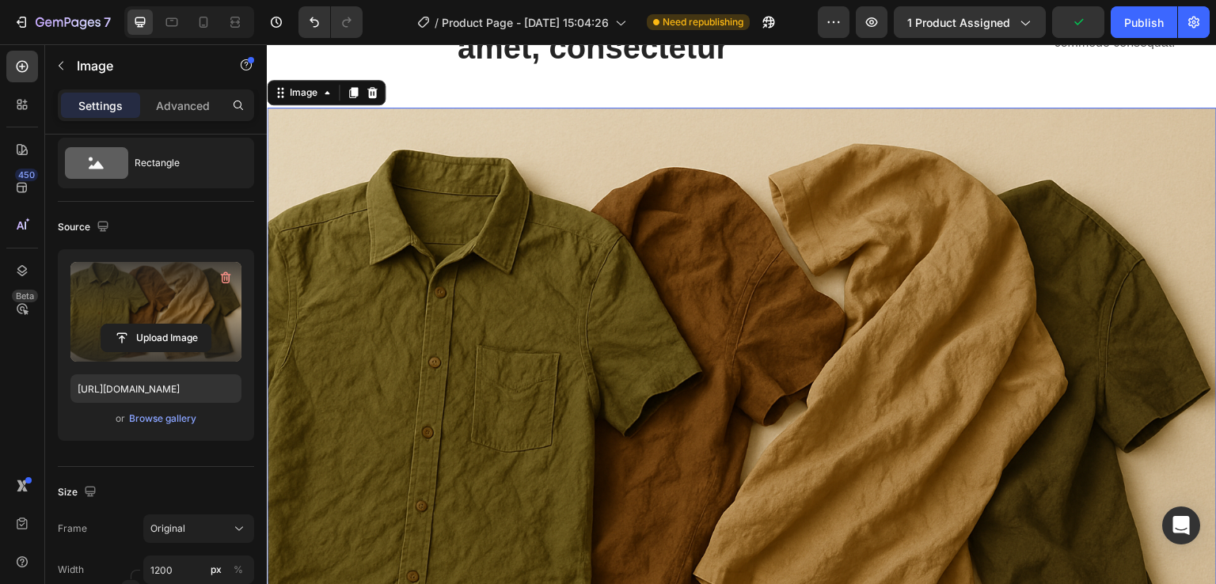
click at [181, 305] on label at bounding box center [155, 312] width 171 height 100
click at [181, 325] on input "file" at bounding box center [155, 338] width 109 height 27
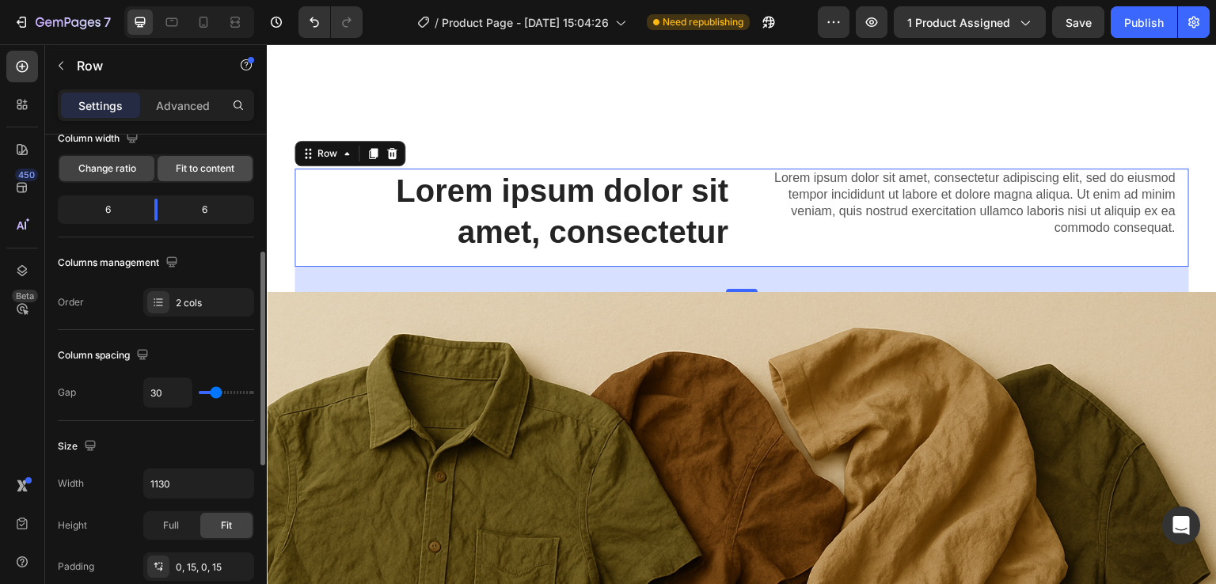
scroll to position [38, 0]
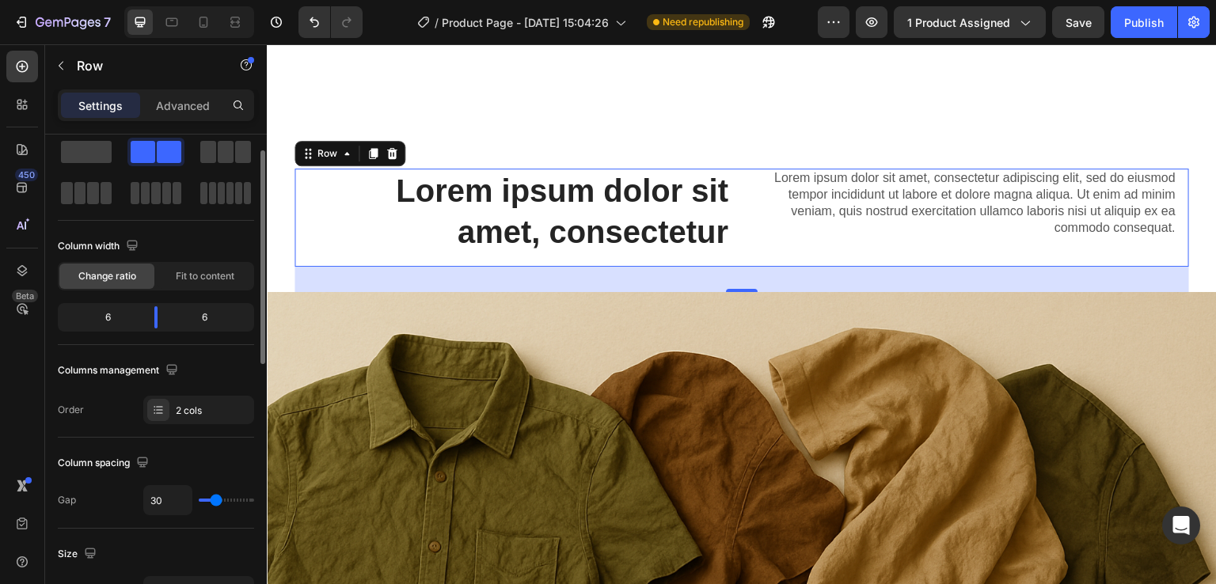
click at [114, 111] on p "Settings" at bounding box center [100, 105] width 44 height 17
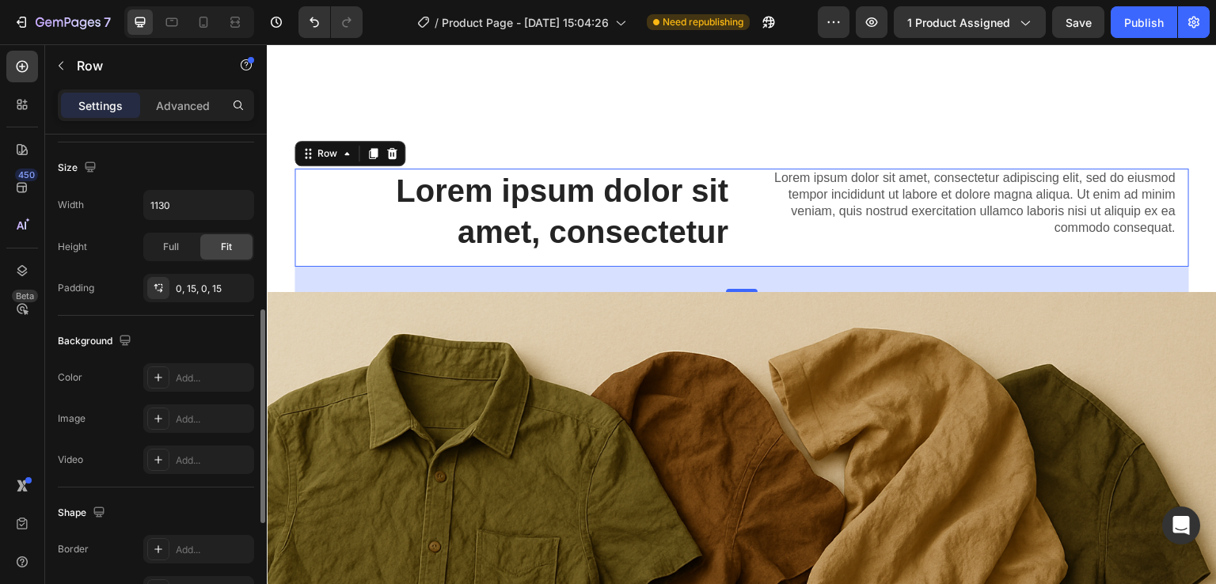
scroll to position [428, 0]
click at [158, 363] on div at bounding box center [158, 374] width 22 height 22
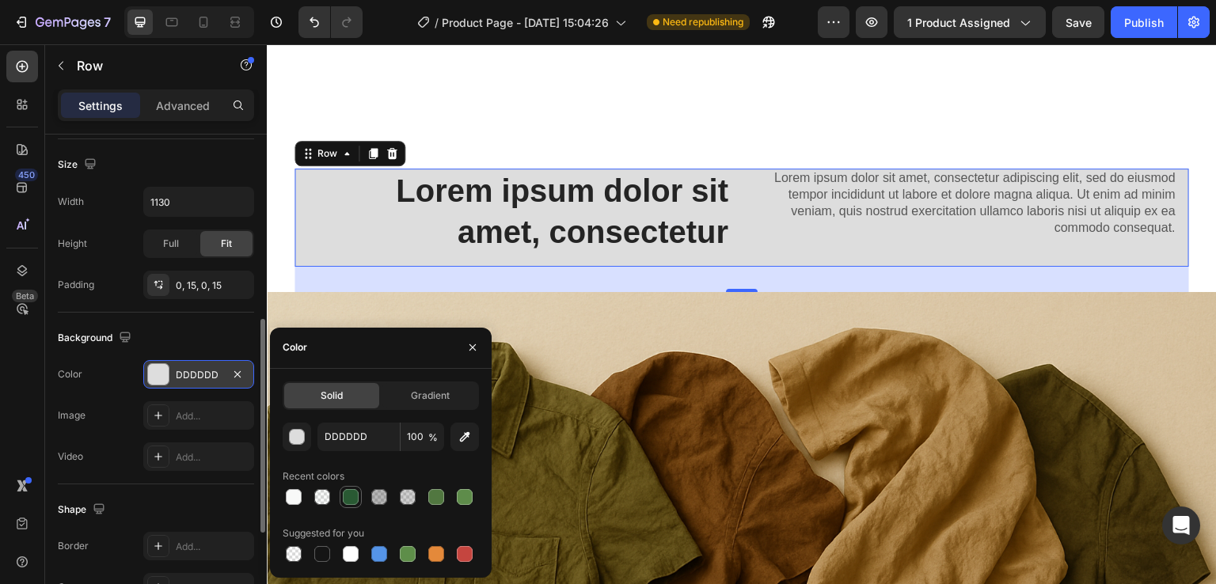
click at [352, 495] on div at bounding box center [351, 497] width 16 height 16
type input "295933"
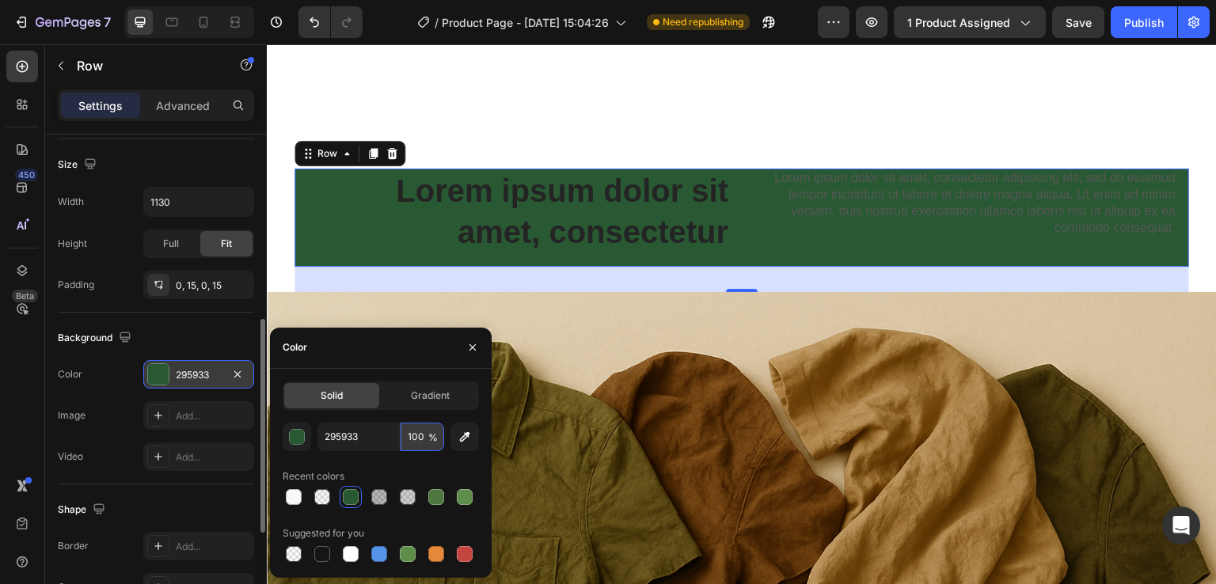
click at [423, 435] on input "100" at bounding box center [423, 437] width 44 height 29
type input "3"
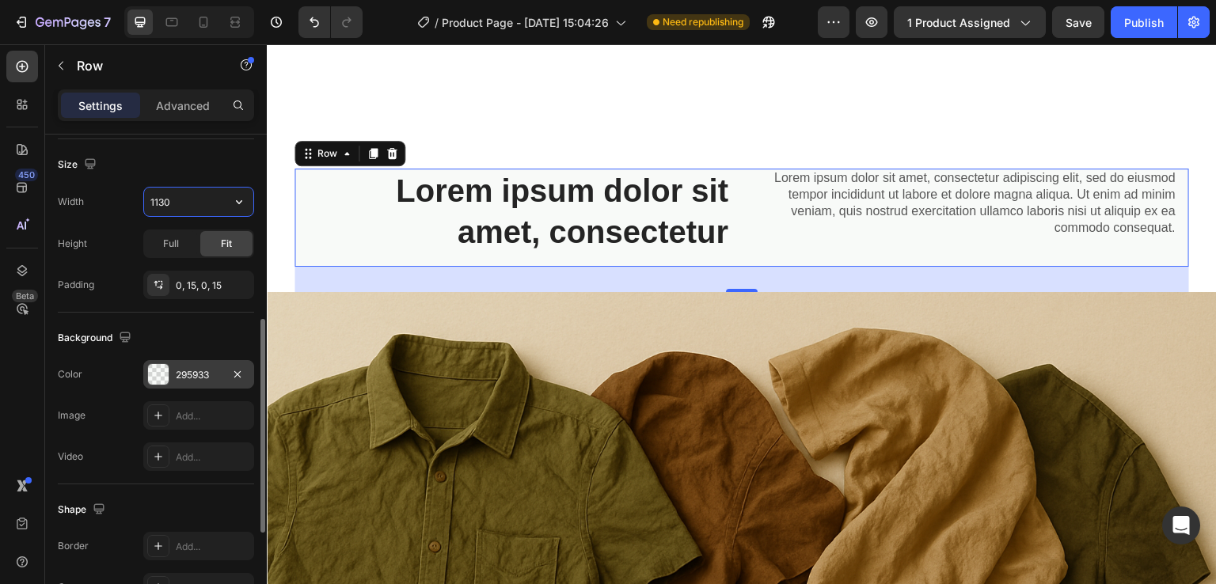
click at [179, 203] on input "1130" at bounding box center [198, 202] width 109 height 29
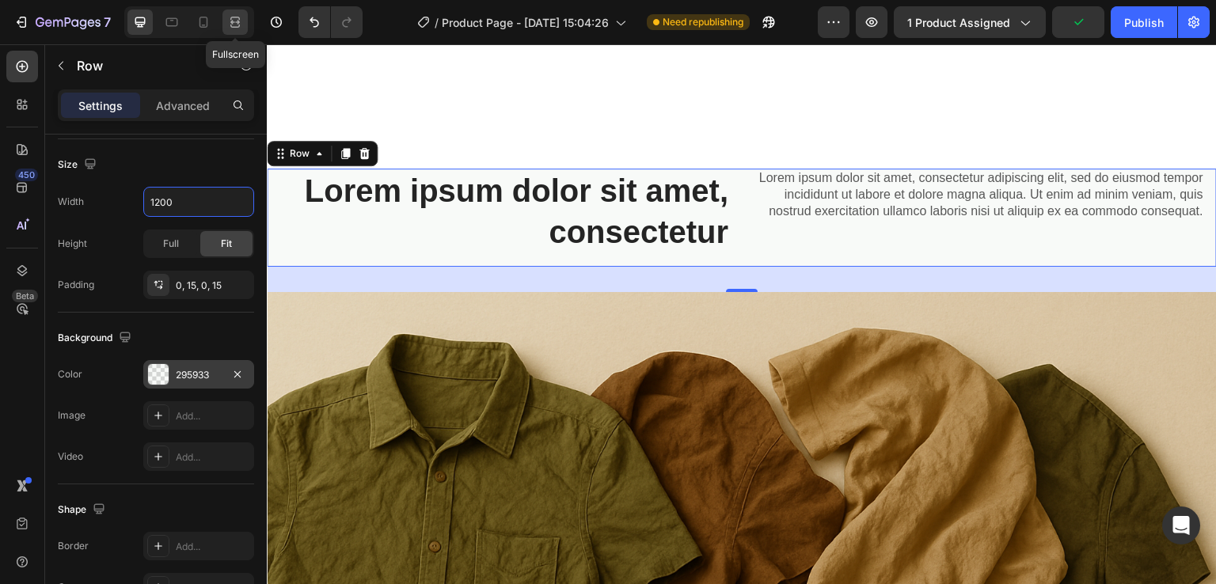
type input "1200"
click at [226, 25] on div at bounding box center [234, 22] width 25 height 25
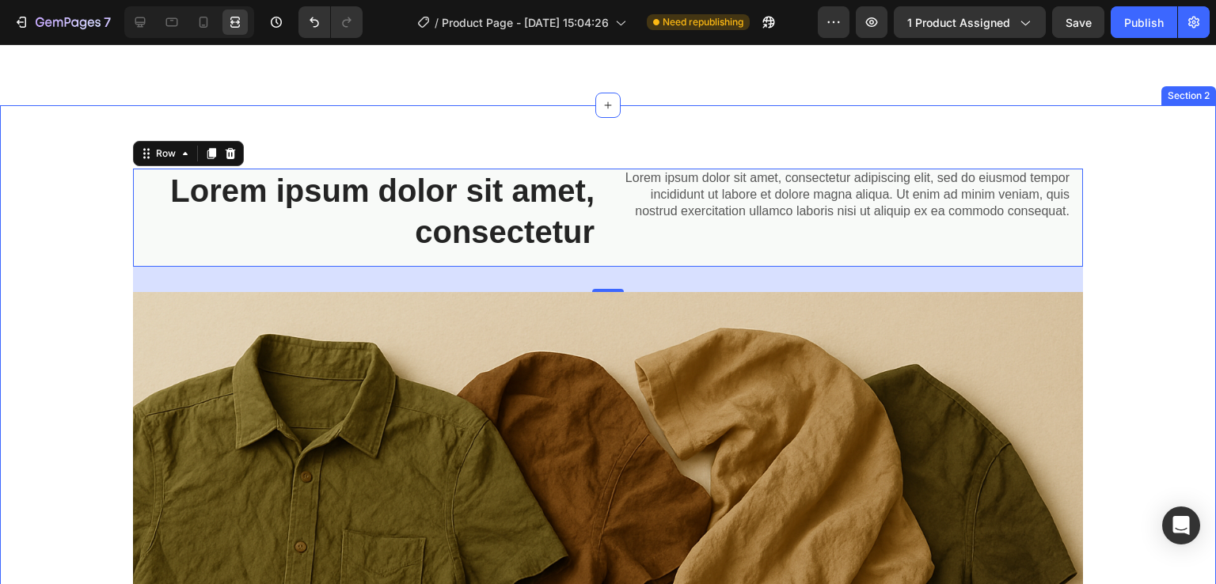
click at [832, 127] on div "Lorem ipsum dolor sit amet, consectetur Heading Lorem ipsum dolor sit amet, con…" at bounding box center [608, 547] width 1216 height 884
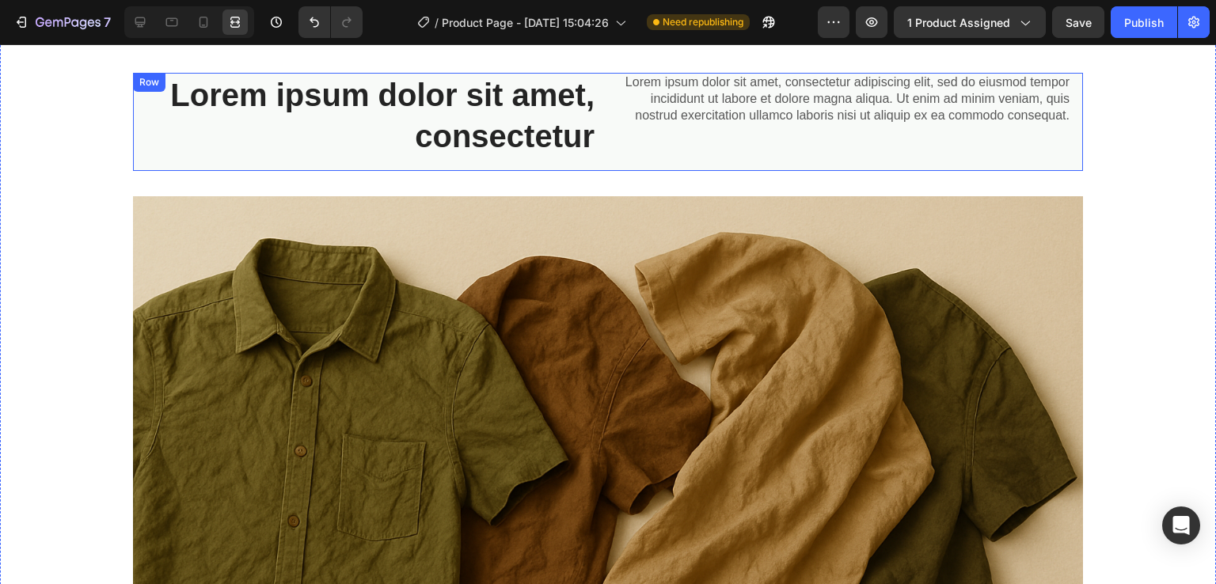
scroll to position [914, 0]
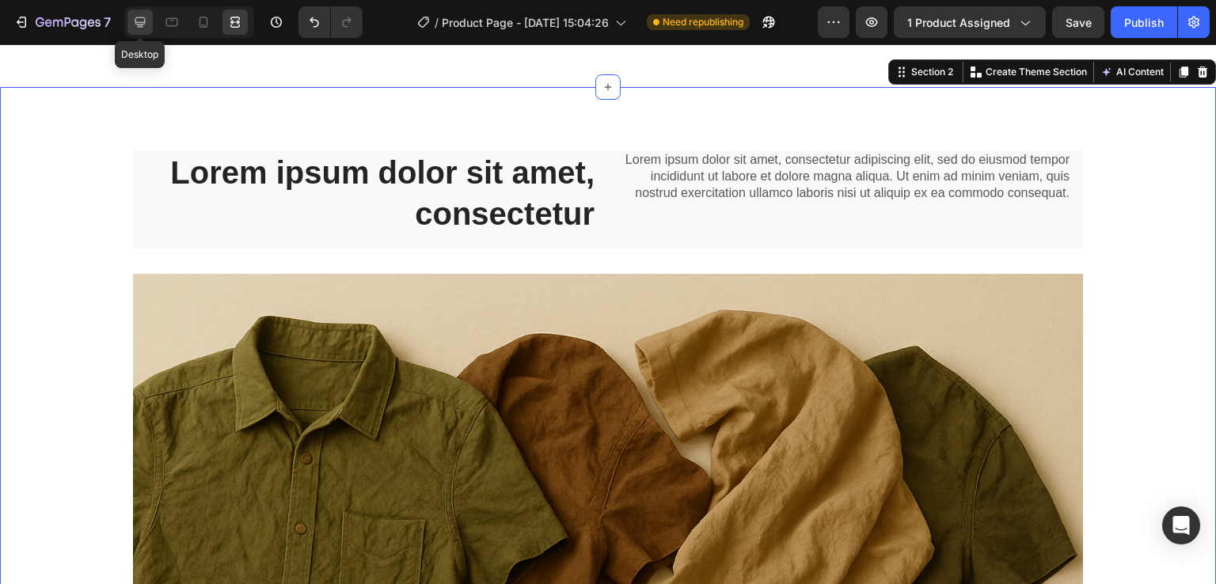
drag, startPoint x: 144, startPoint y: 21, endPoint x: 270, endPoint y: 35, distance: 126.7
click at [144, 21] on icon at bounding box center [140, 22] width 10 height 10
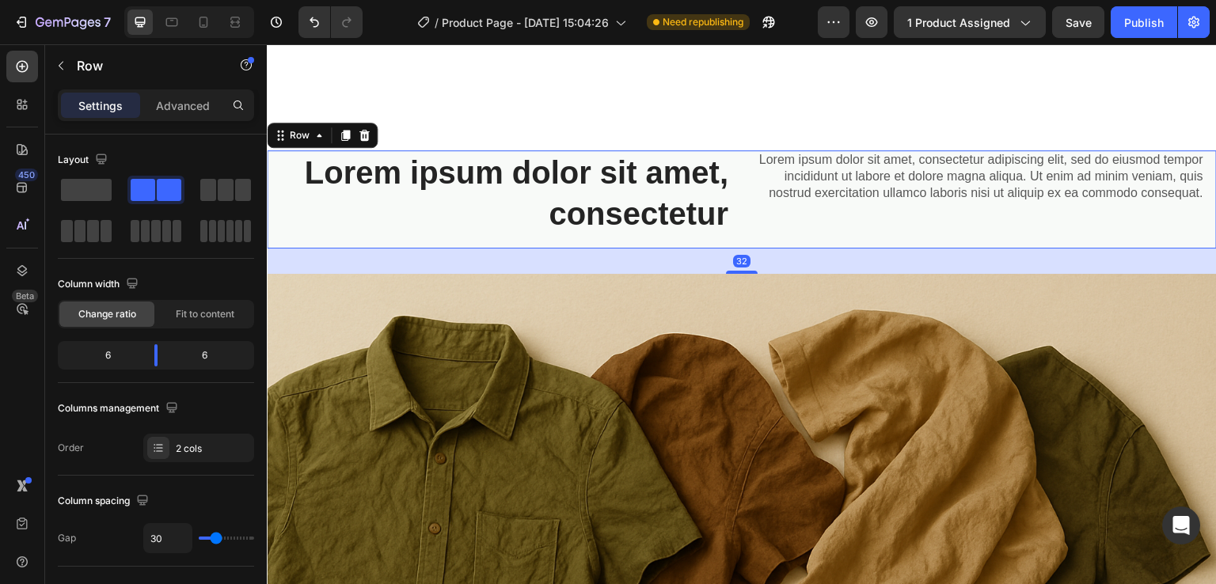
click at [180, 121] on div "Settings Advanced" at bounding box center [156, 111] width 222 height 45
click at [172, 94] on div "Advanced" at bounding box center [182, 105] width 79 height 25
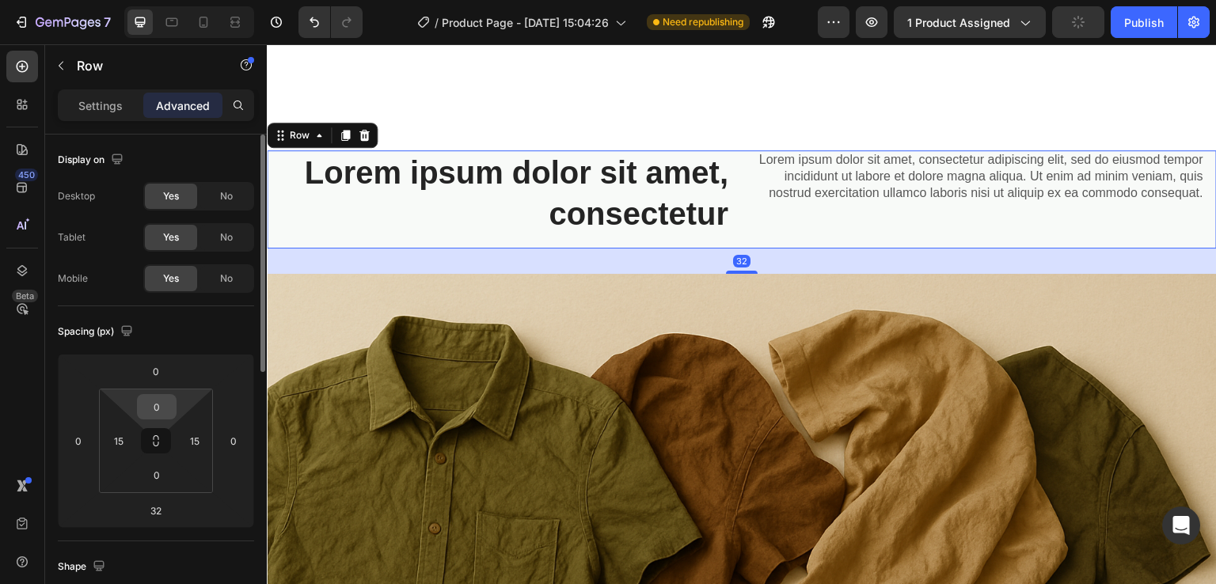
click at [162, 405] on input "0" at bounding box center [157, 407] width 32 height 24
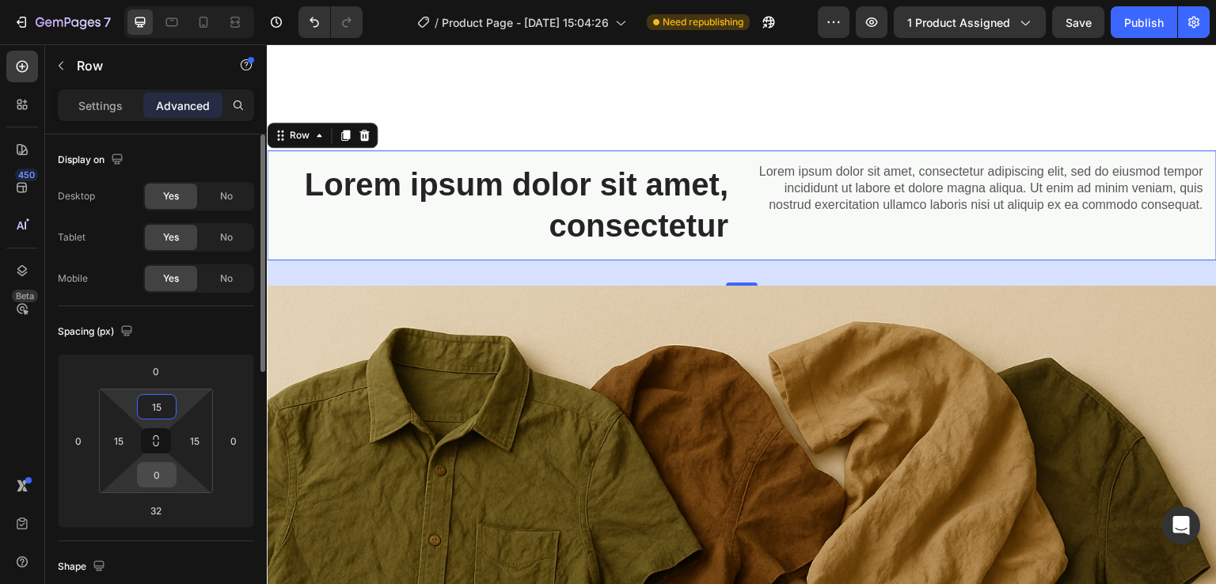
type input "15"
click at [155, 479] on input "0" at bounding box center [157, 475] width 32 height 24
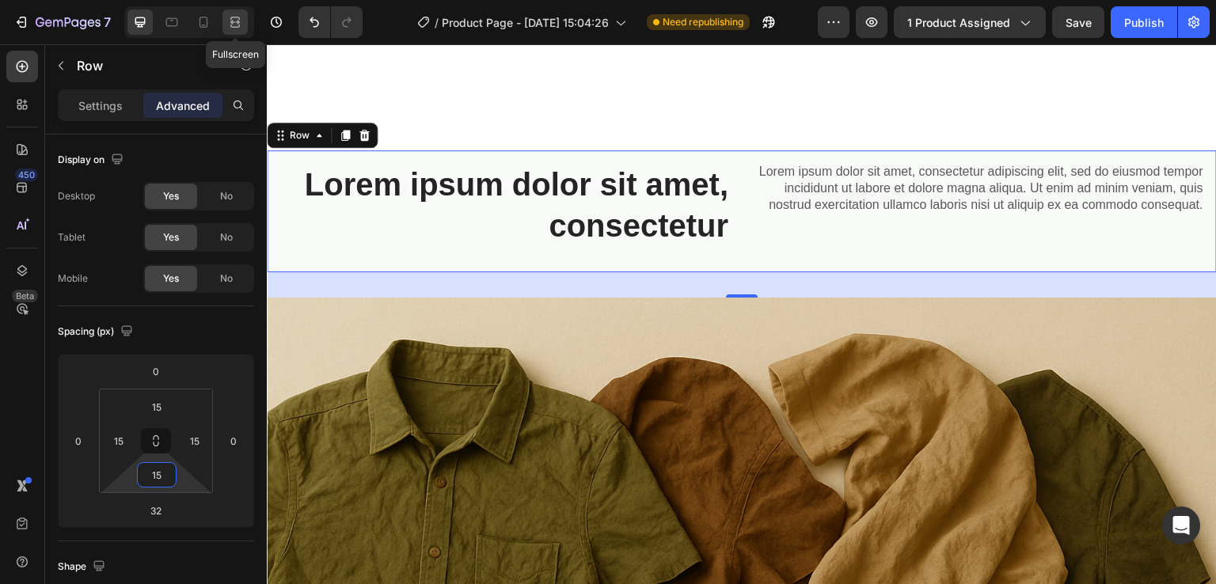
type input "15"
drag, startPoint x: 234, startPoint y: 20, endPoint x: 303, endPoint y: 86, distance: 95.2
click at [234, 20] on icon at bounding box center [235, 22] width 16 height 16
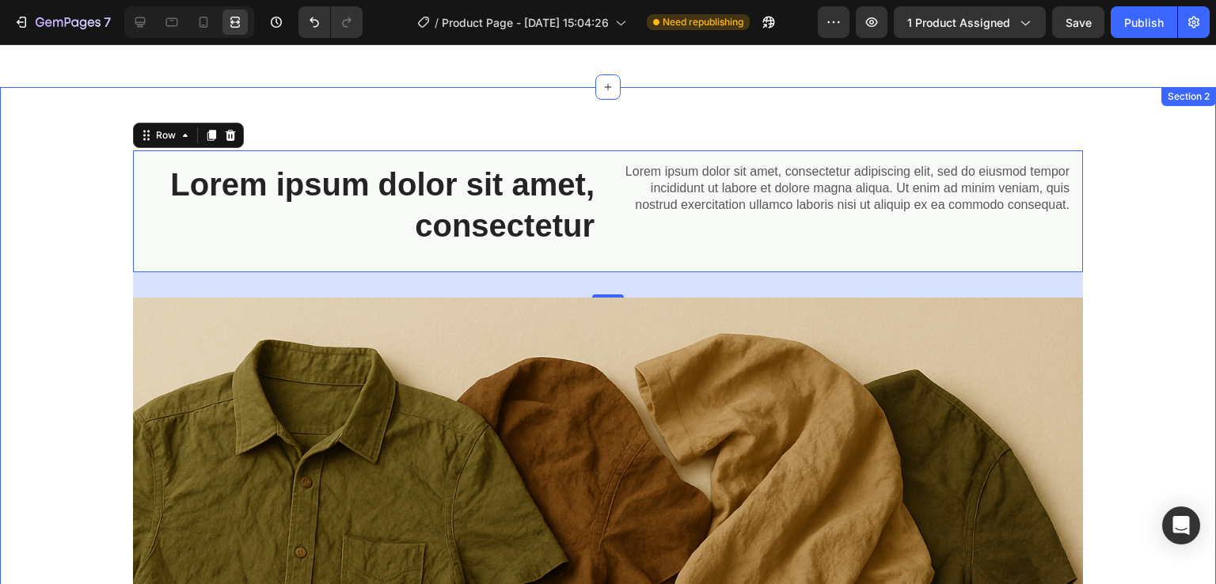
click at [740, 112] on div "Lorem ipsum dolor sit amet, consectetur Heading Lorem ipsum dolor sit amet, con…" at bounding box center [608, 540] width 1216 height 907
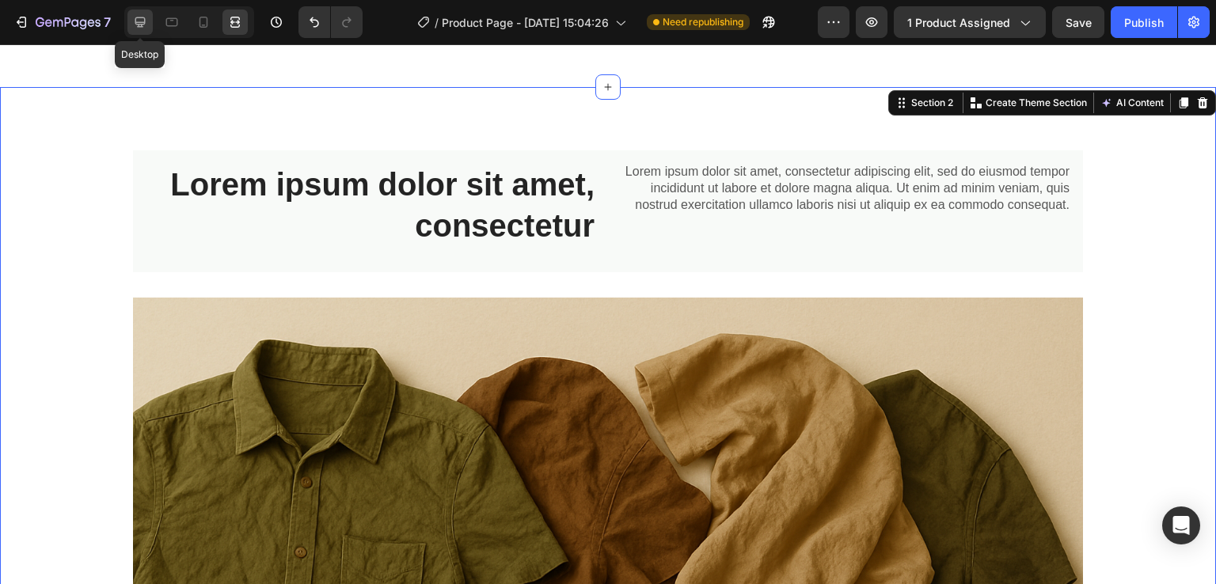
click at [133, 20] on icon at bounding box center [140, 22] width 16 height 16
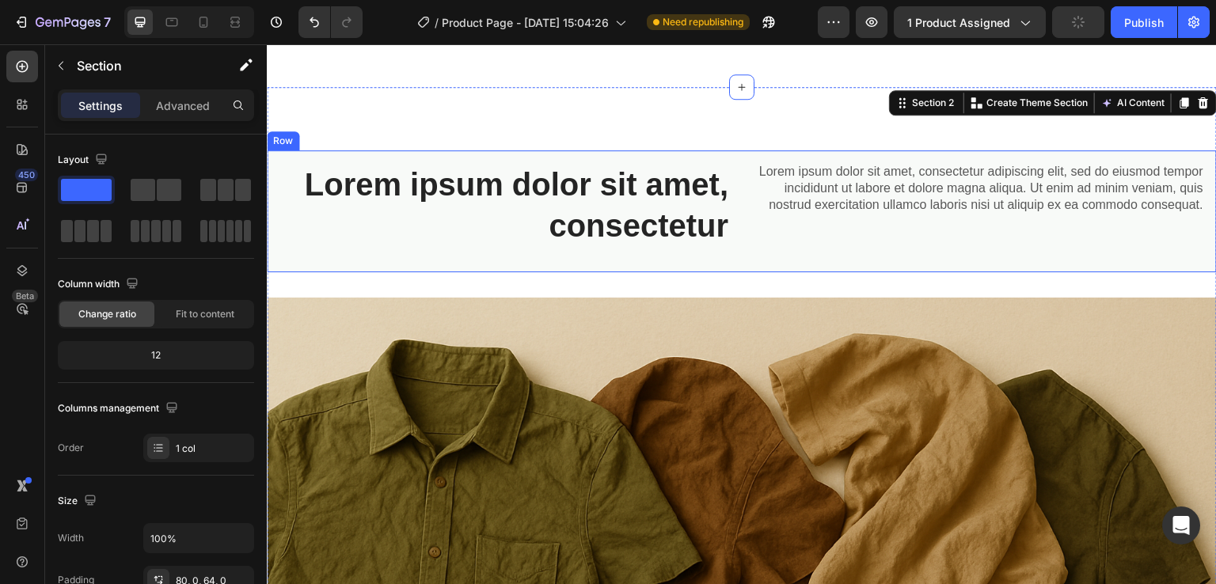
click at [738, 162] on div "Lorem ipsum dolor sit amet, consectetur Heading Lorem ipsum dolor sit amet, con…" at bounding box center [742, 211] width 950 height 122
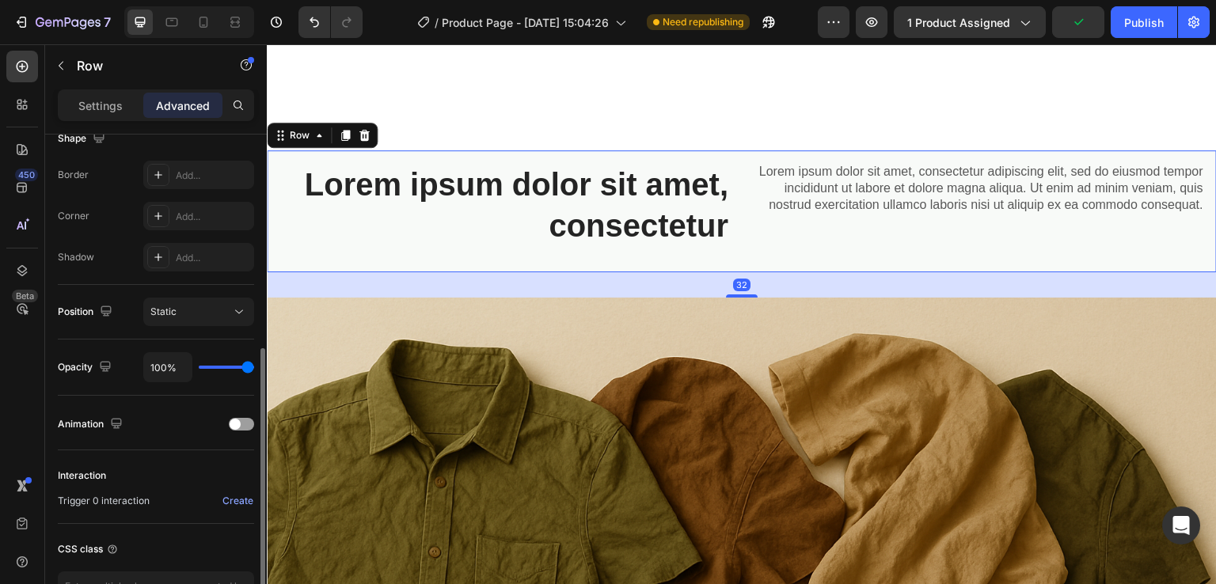
scroll to position [449, 0]
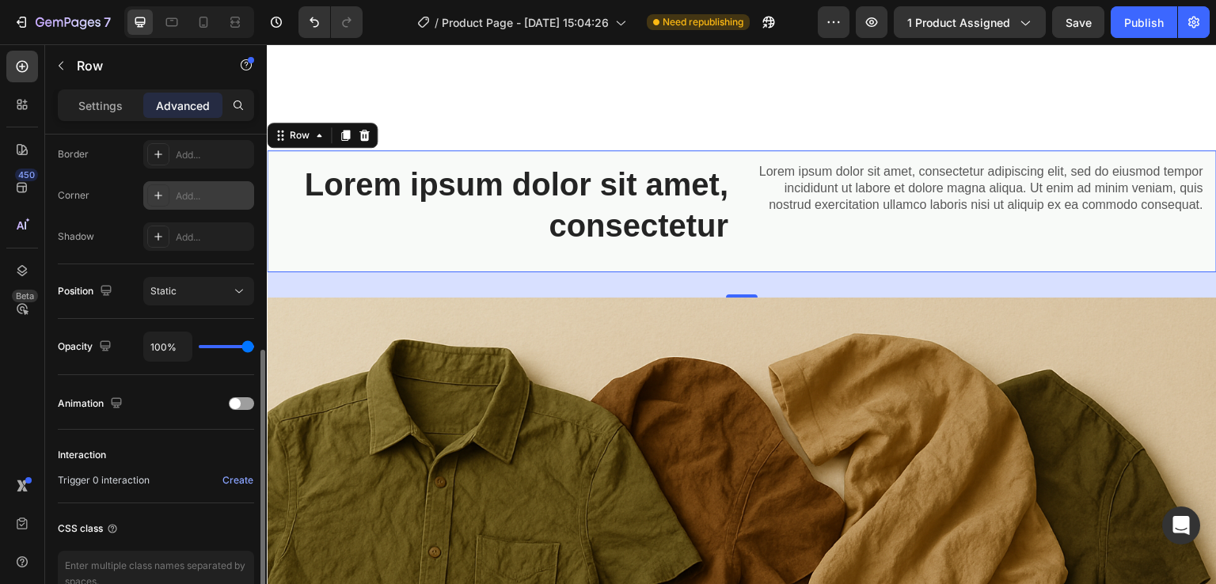
click at [158, 185] on div at bounding box center [158, 195] width 22 height 22
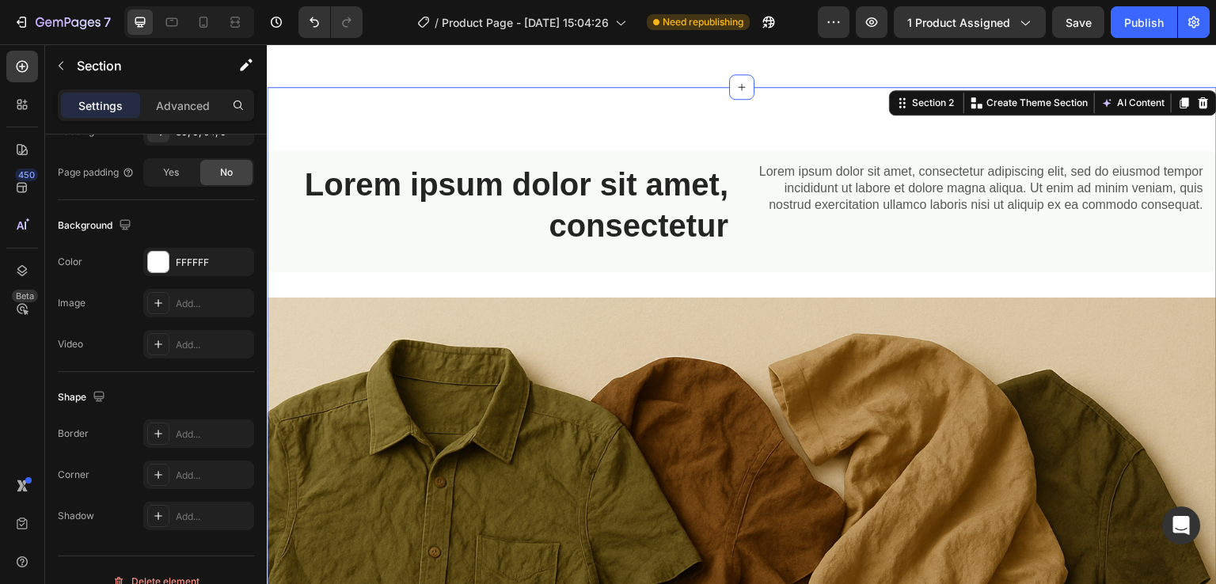
scroll to position [0, 0]
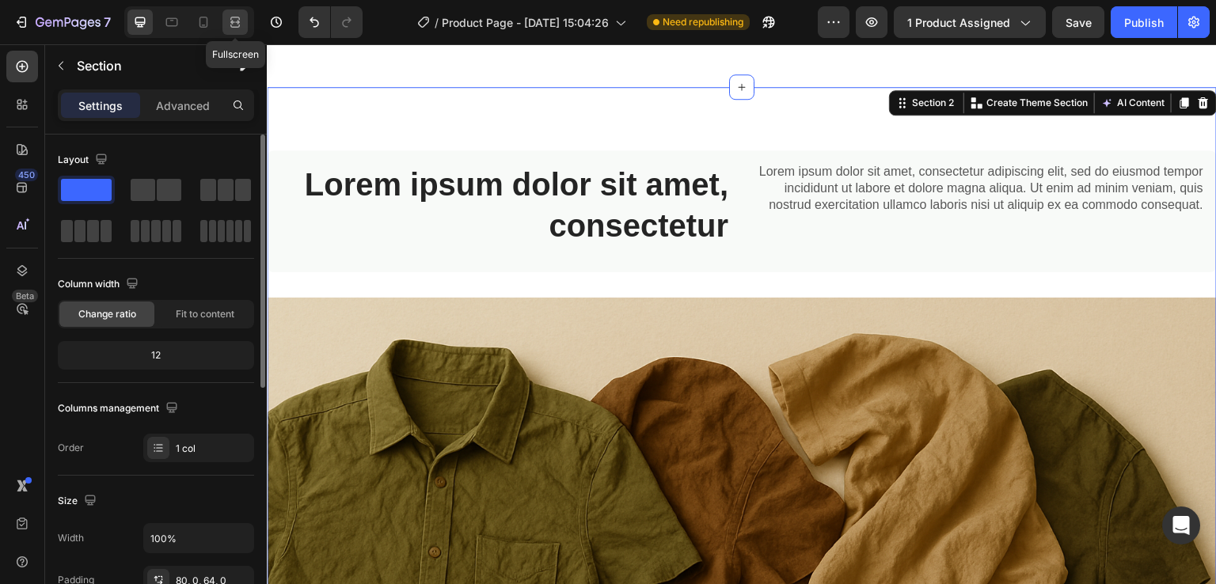
click at [223, 18] on div at bounding box center [234, 22] width 25 height 25
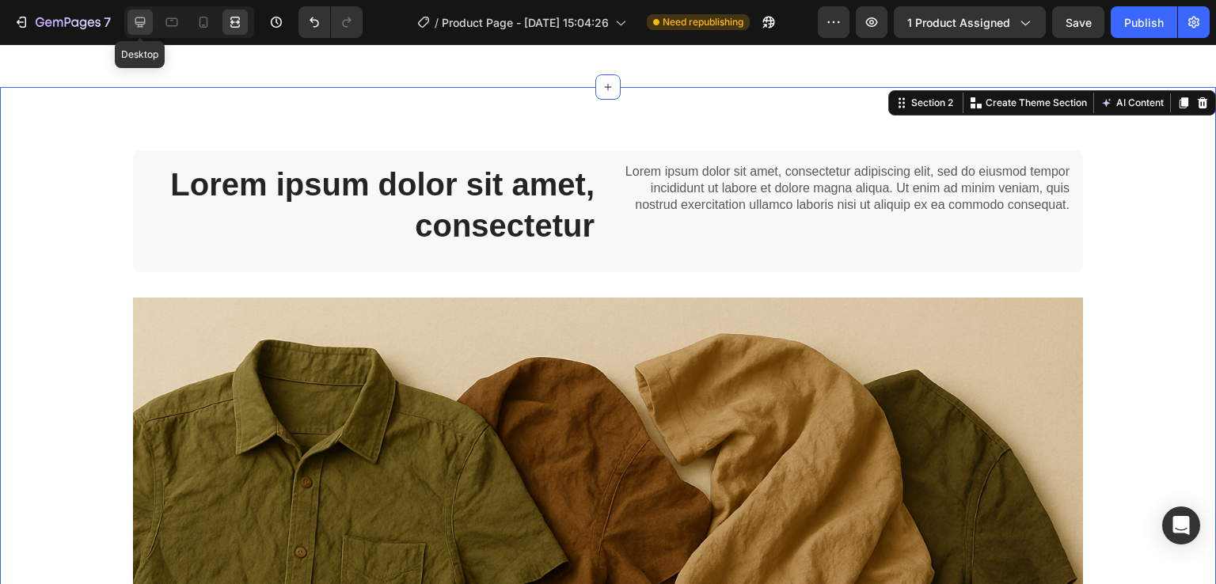
click at [138, 17] on icon at bounding box center [140, 22] width 10 height 10
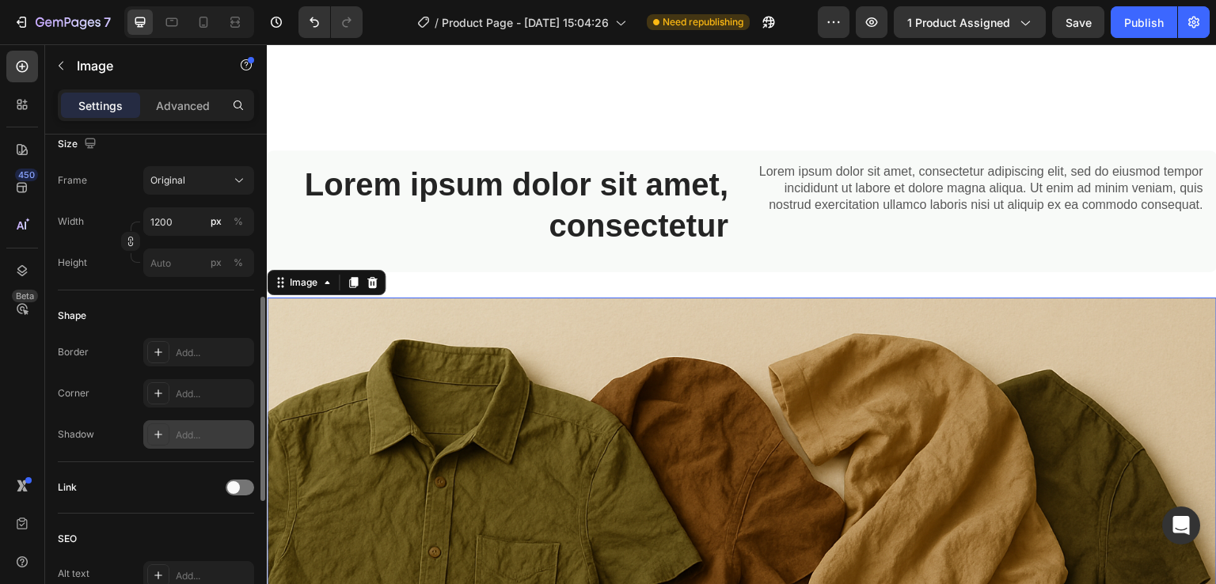
scroll to position [402, 0]
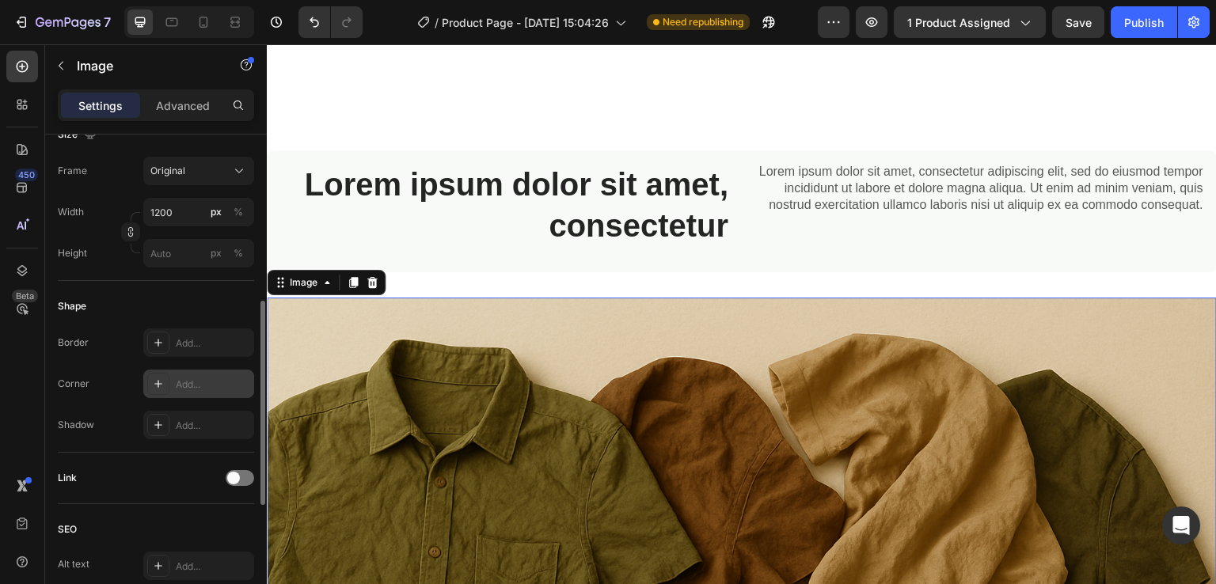
click at [155, 381] on icon at bounding box center [158, 384] width 13 height 13
drag, startPoint x: 227, startPoint y: 20, endPoint x: 367, endPoint y: 37, distance: 141.2
click at [227, 20] on icon at bounding box center [235, 22] width 16 height 16
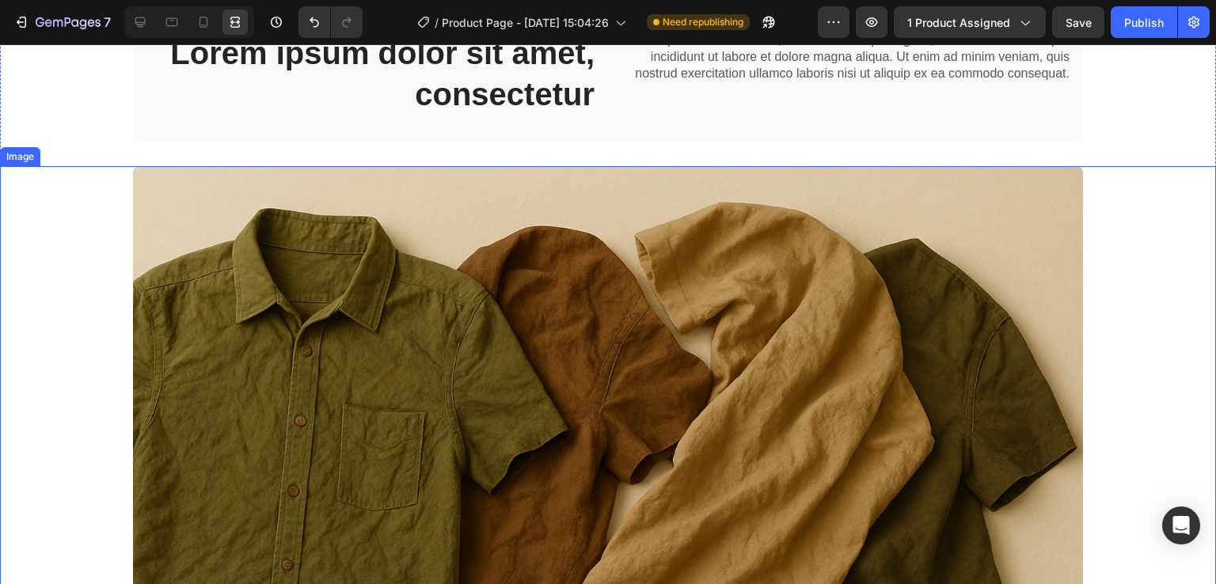
scroll to position [1037, 0]
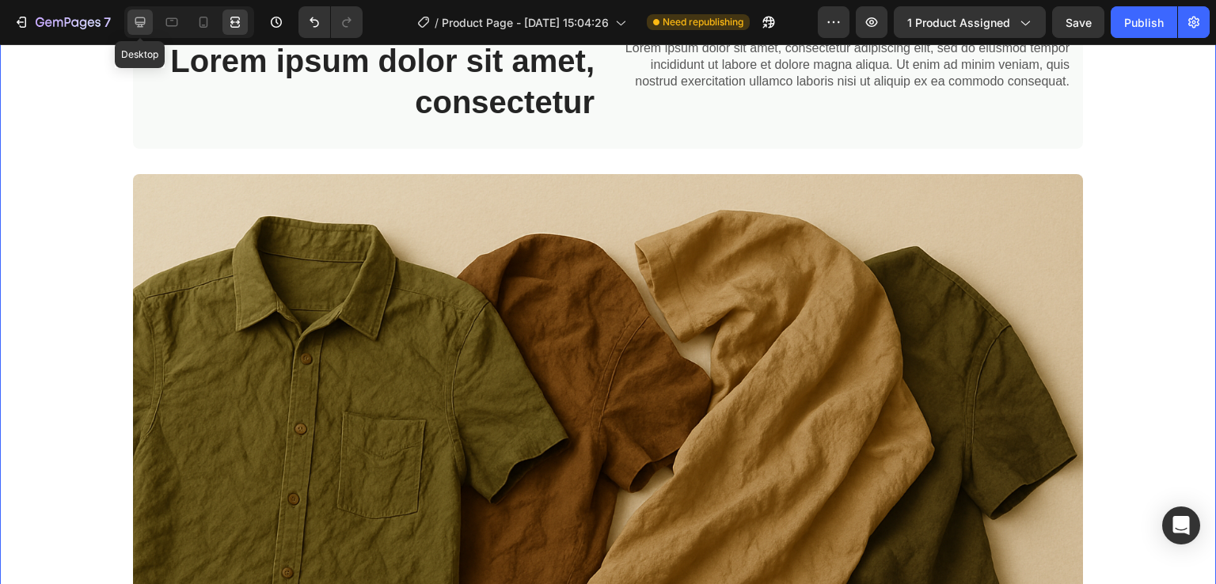
click at [143, 12] on div at bounding box center [139, 22] width 25 height 25
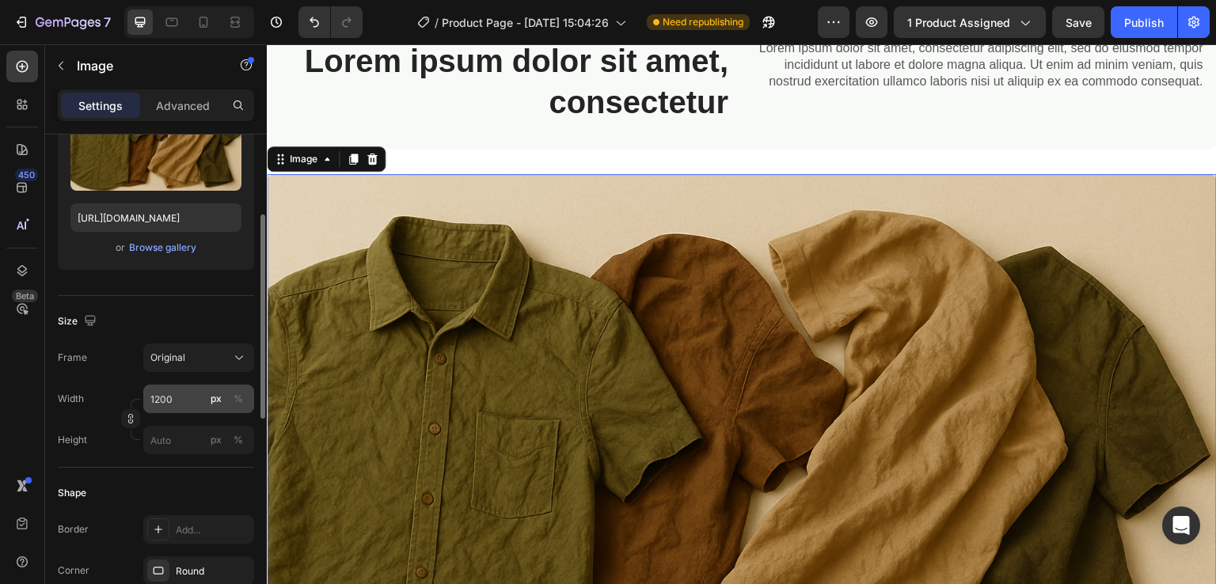
scroll to position [231, 0]
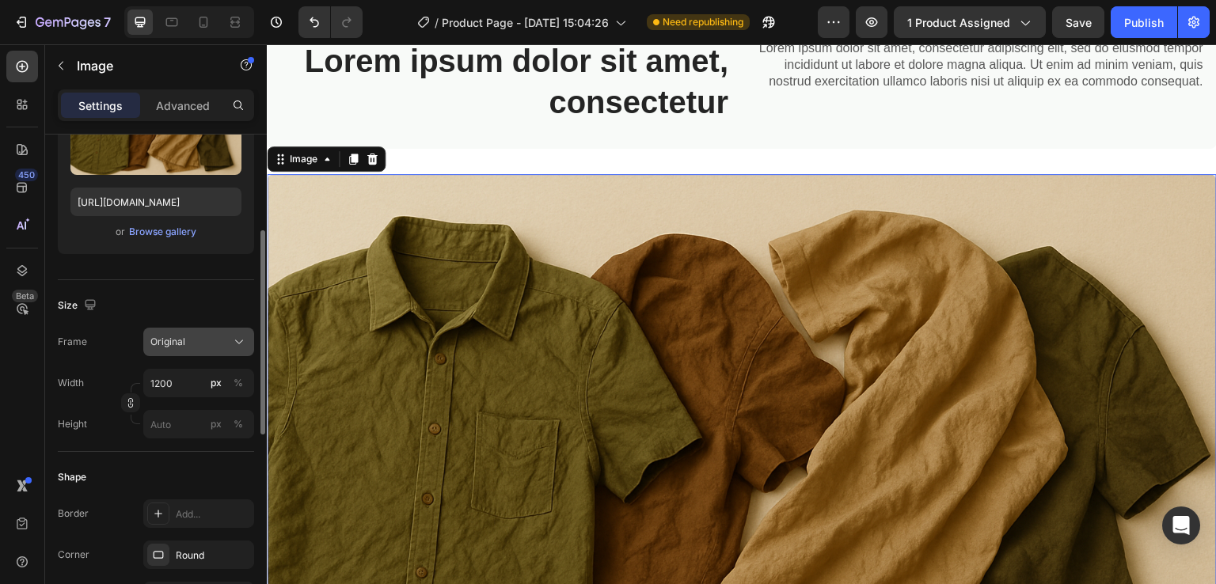
click at [234, 331] on button "Original" at bounding box center [198, 342] width 111 height 29
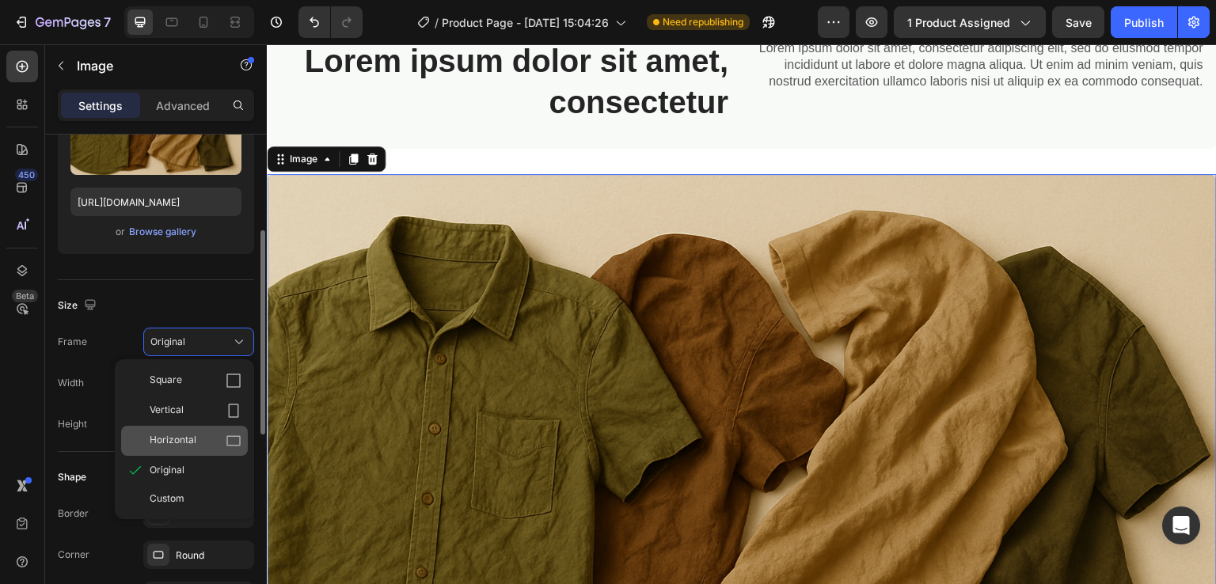
click at [207, 447] on div "Horizontal" at bounding box center [196, 441] width 92 height 16
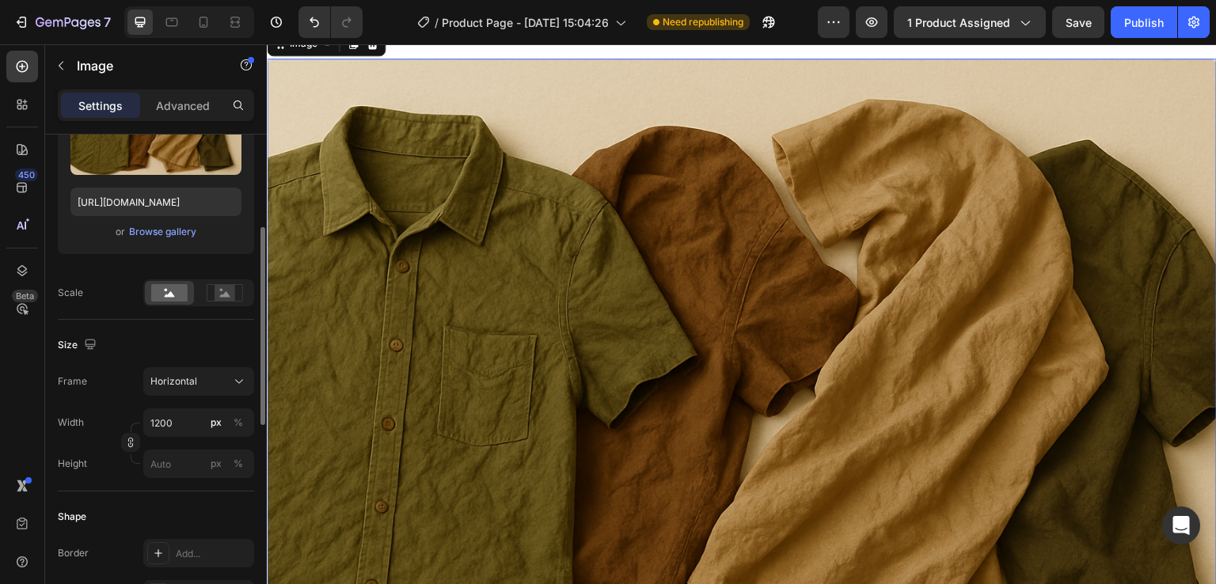
scroll to position [1150, 0]
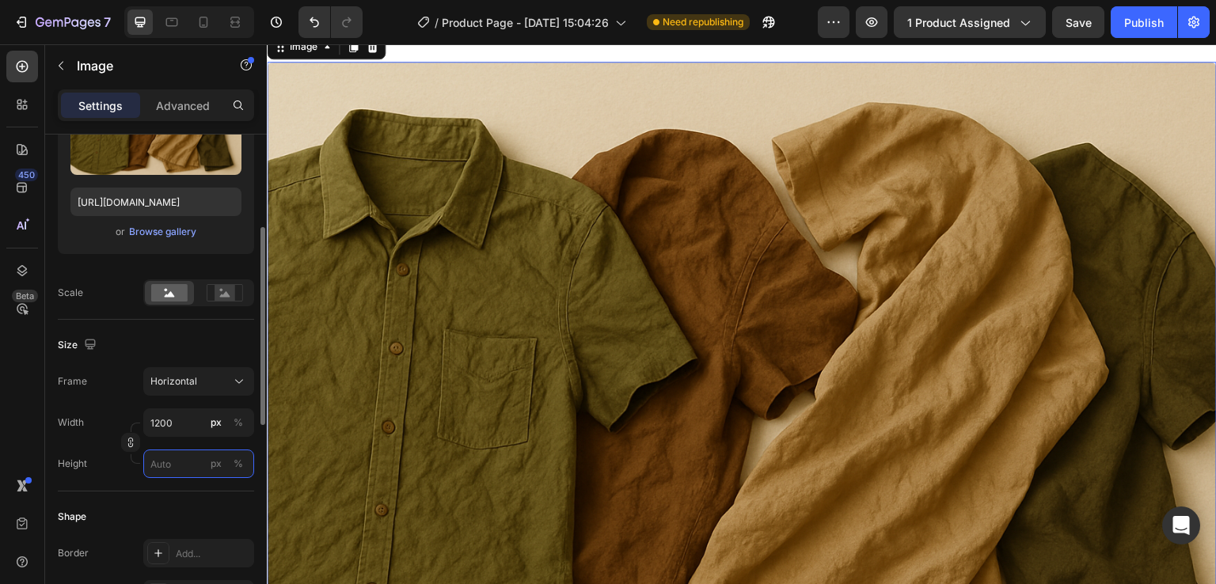
click at [158, 462] on input "px %" at bounding box center [198, 464] width 111 height 29
type input "11"
type input "80"
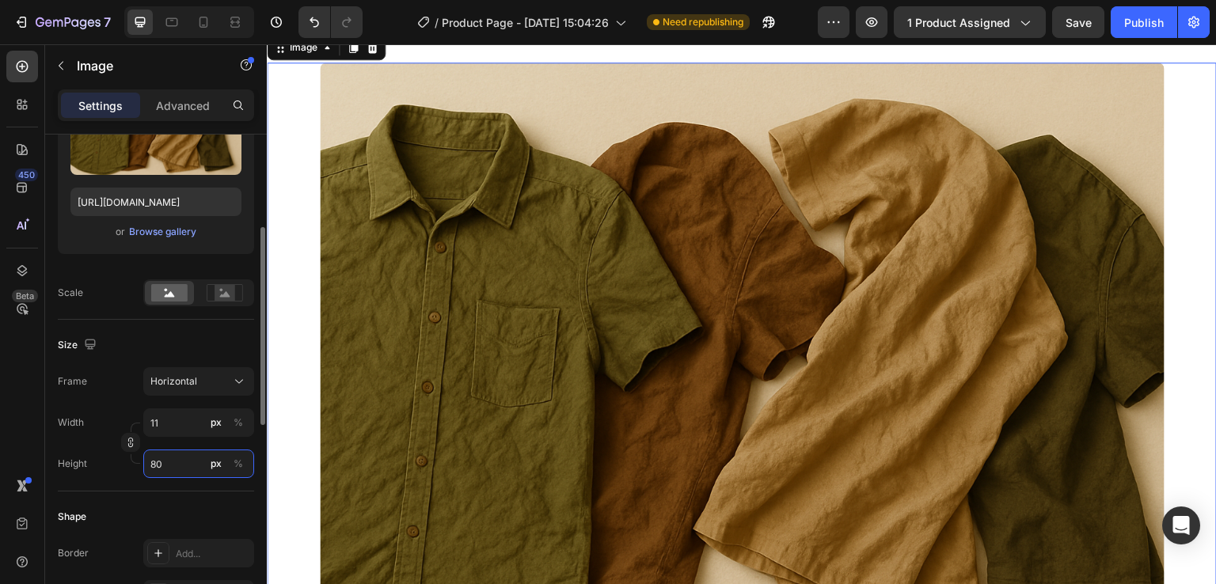
type input "1067"
type input "800"
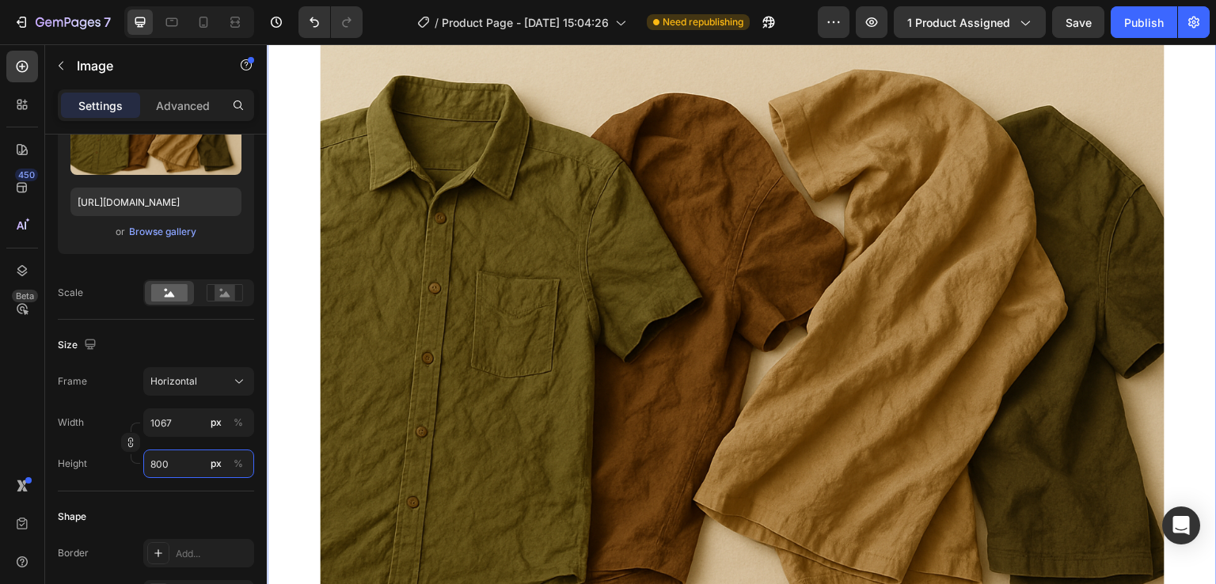
type input "107"
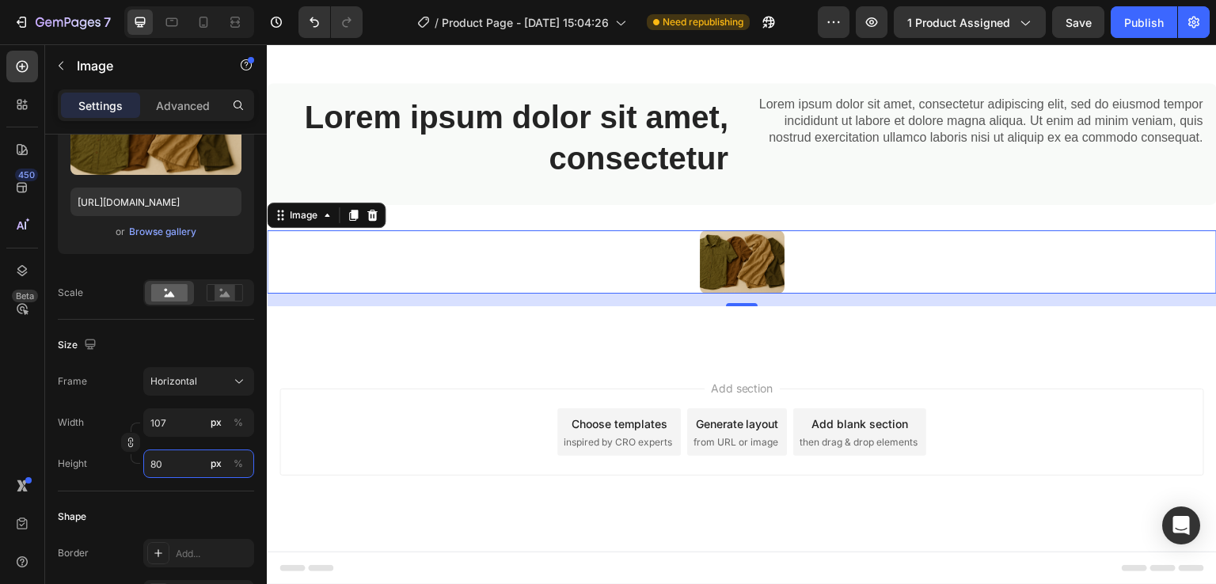
type input "8"
type input "11"
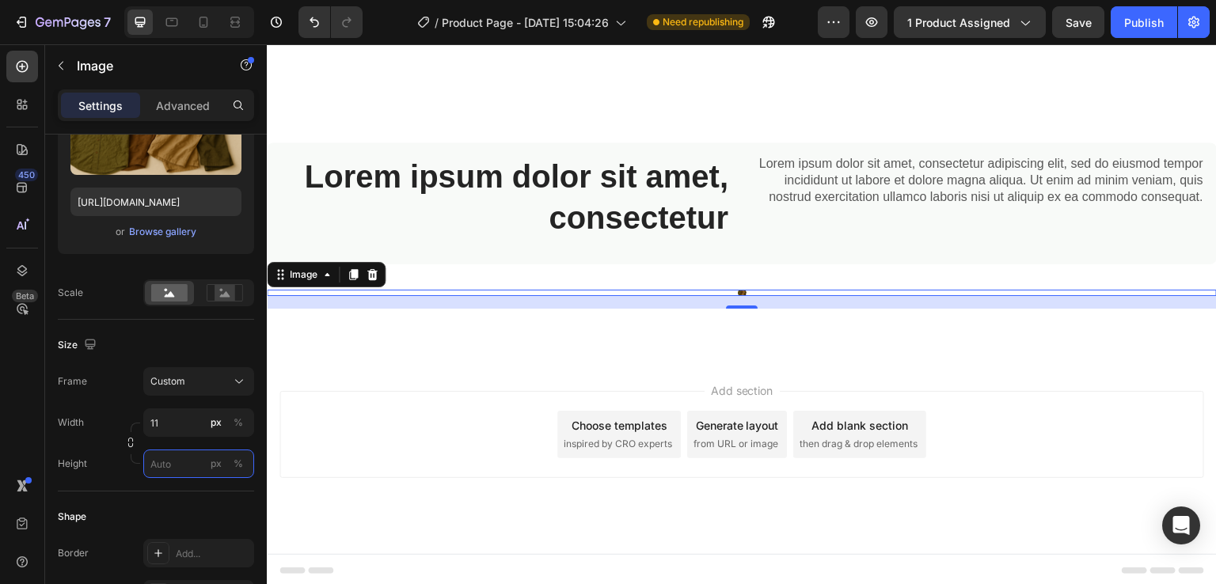
type input "8"
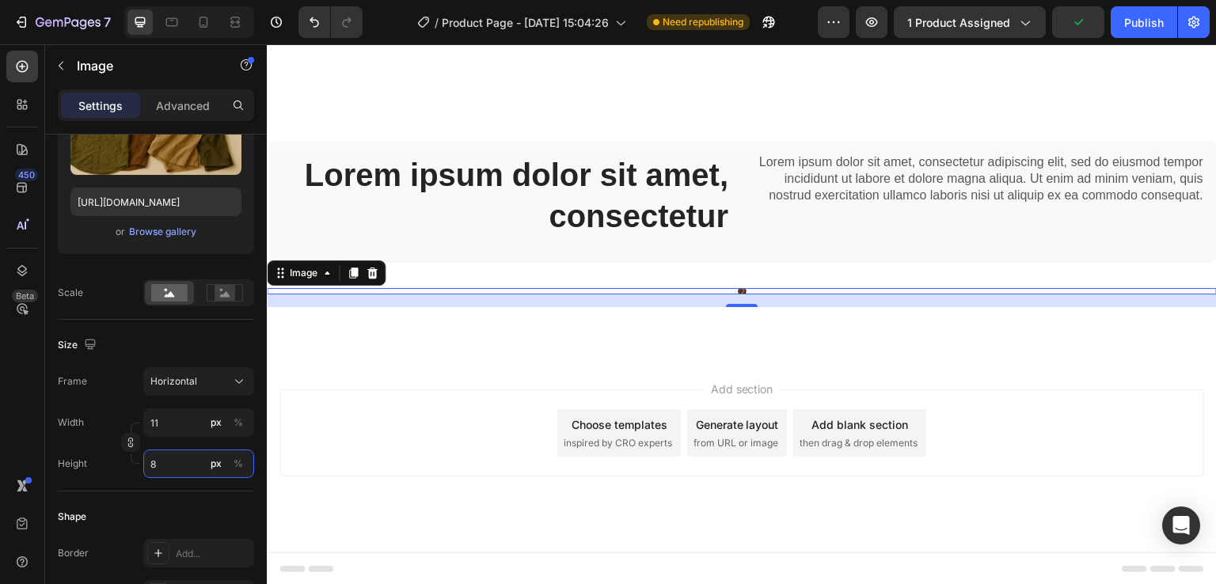
type input "113"
type input "85"
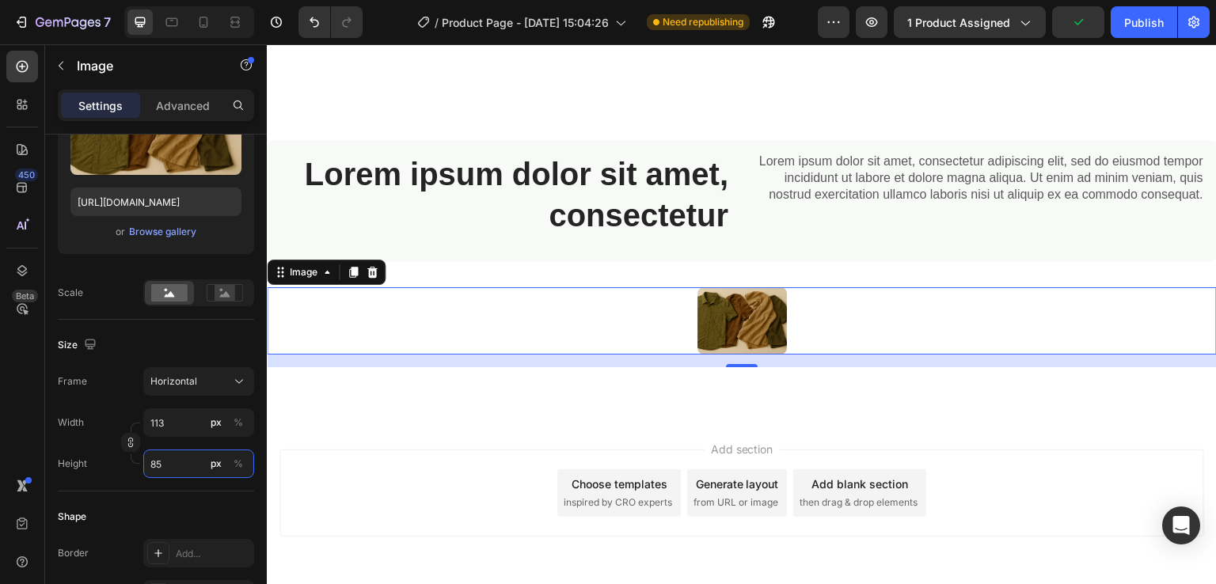
scroll to position [981, 0]
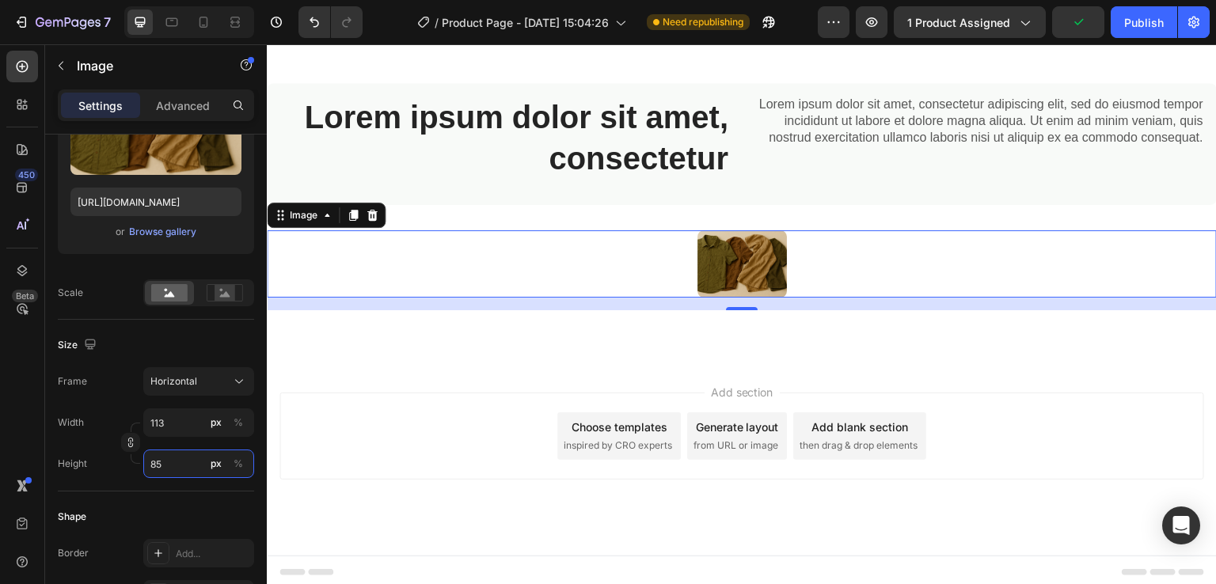
type input "1133"
type input "850"
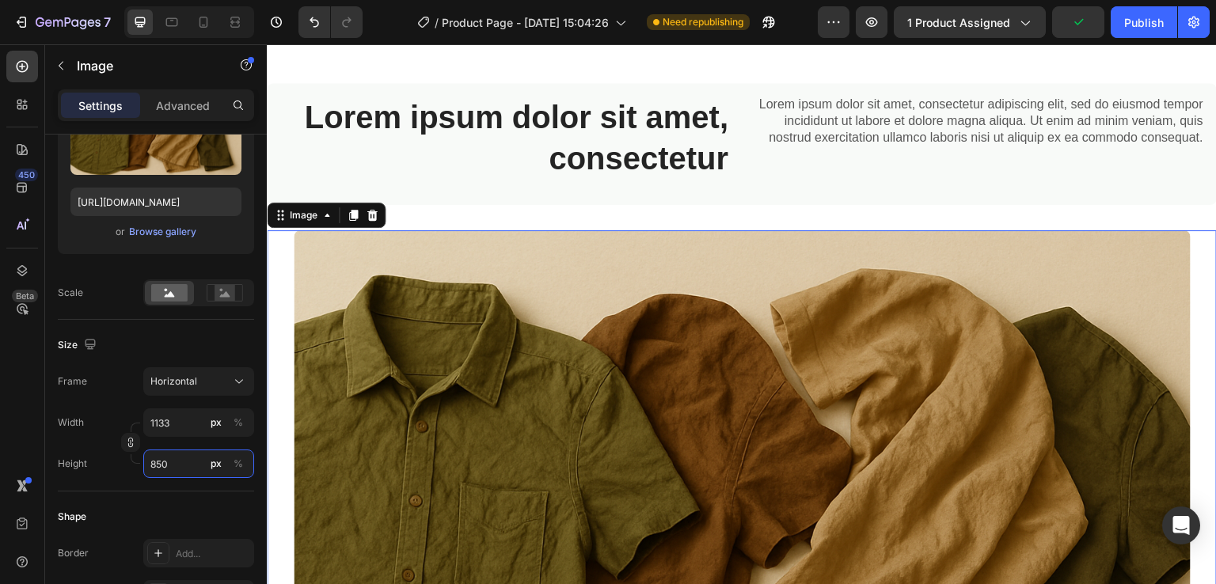
type input "11333"
type input "8500"
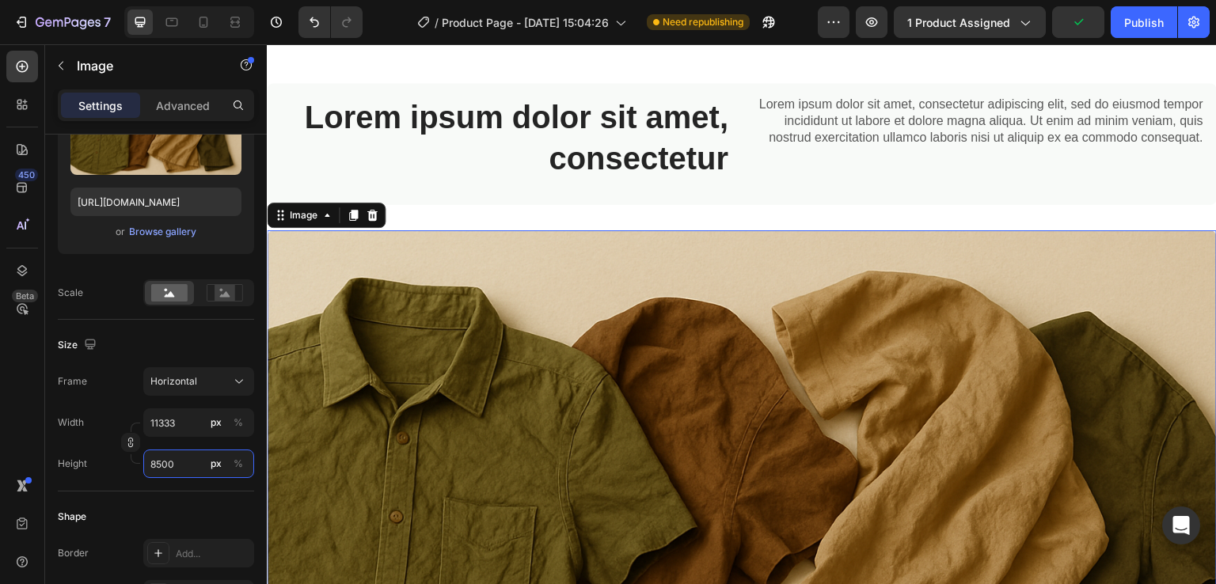
type input "1133"
type input "850"
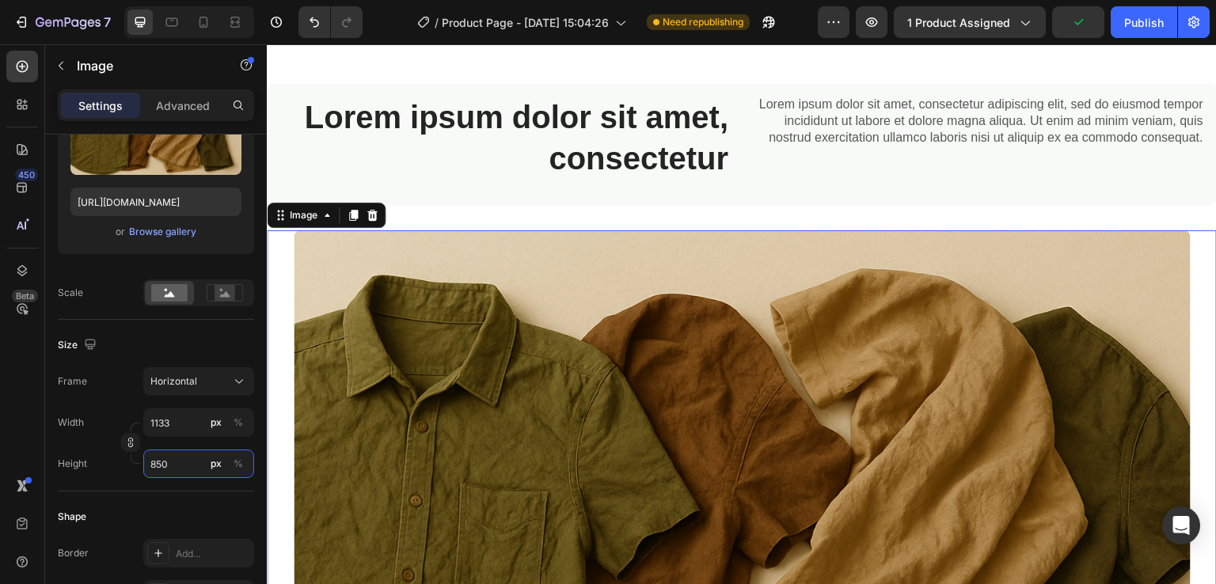
type input "113"
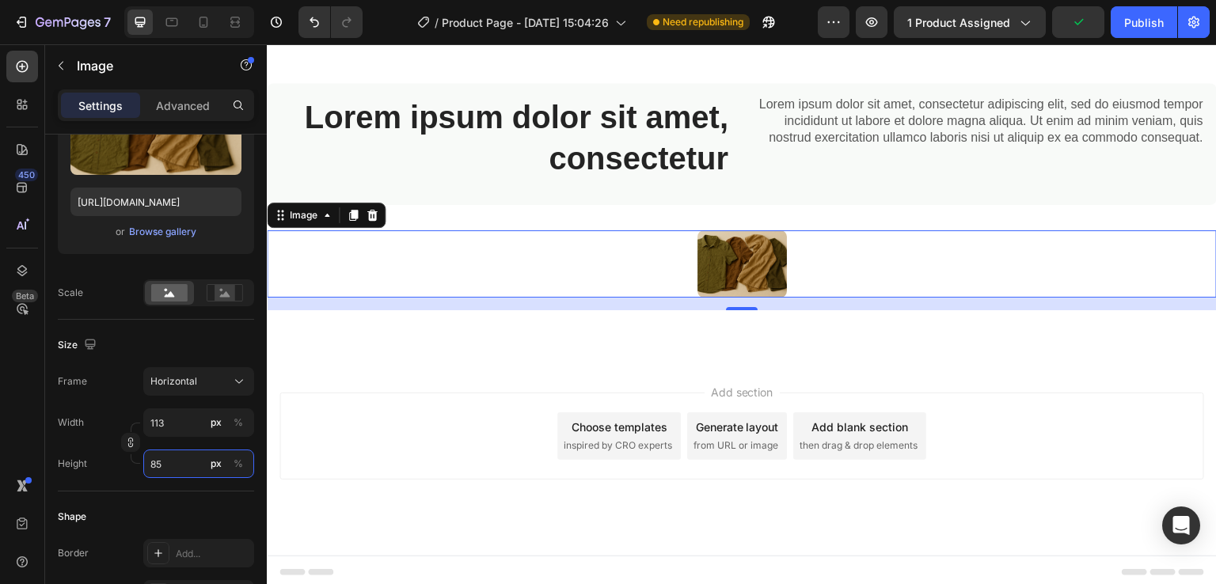
type input "8"
type input "11"
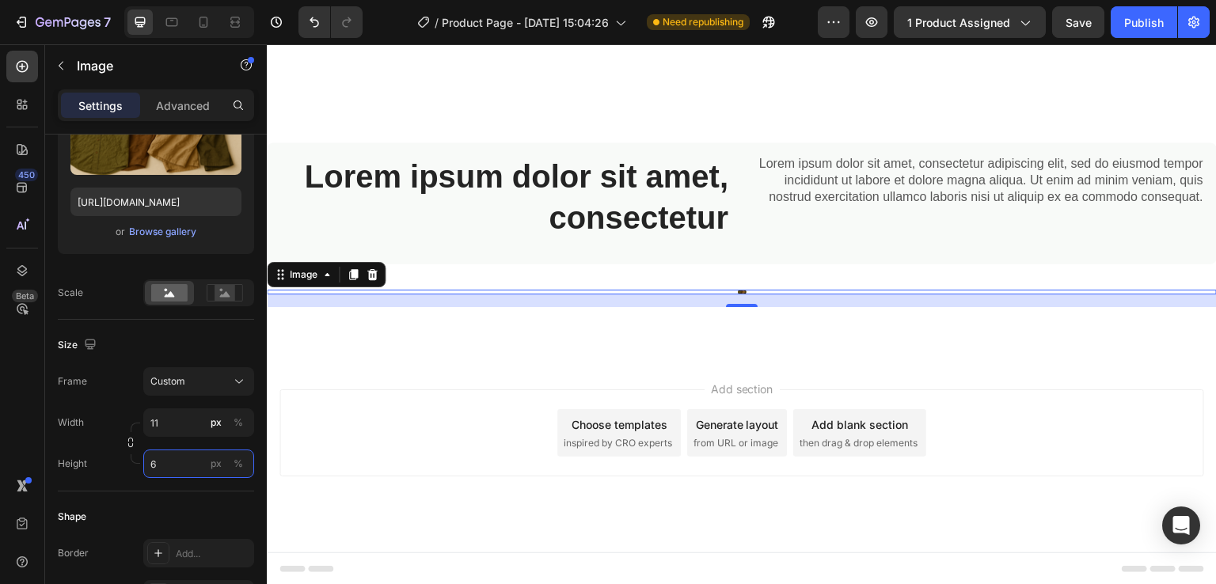
type input "8"
type input "107"
type input "80"
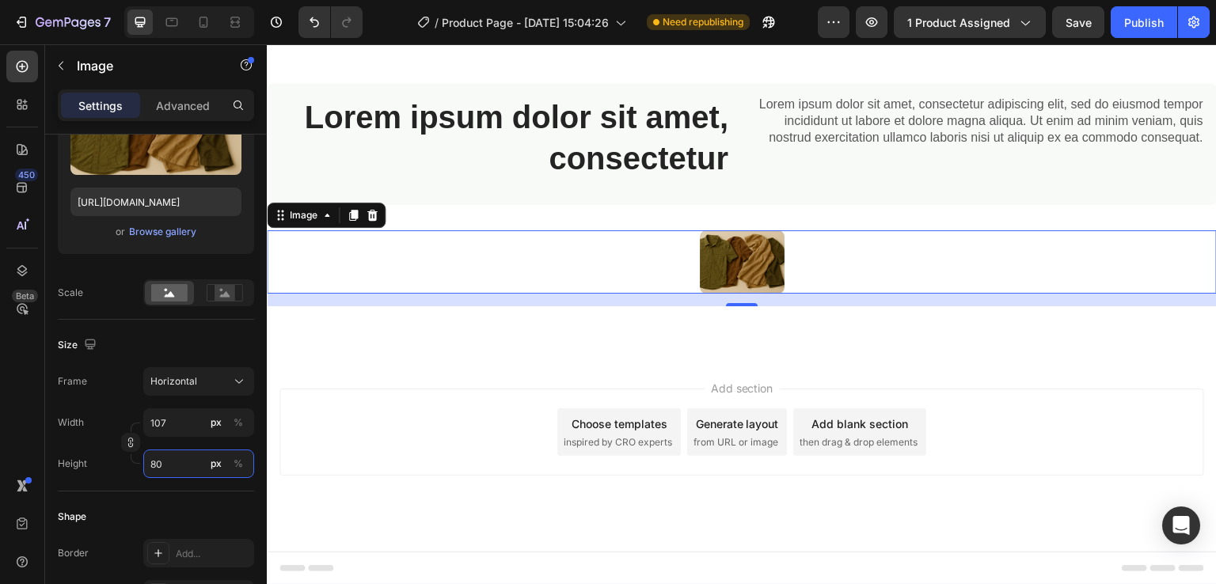
type input "1067"
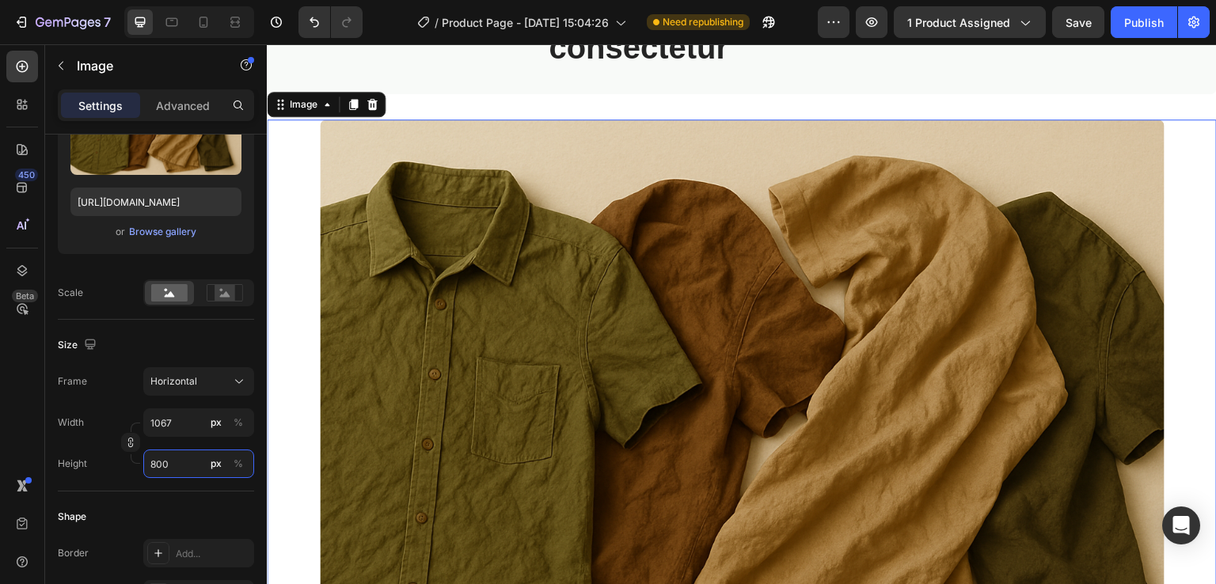
scroll to position [1089, 0]
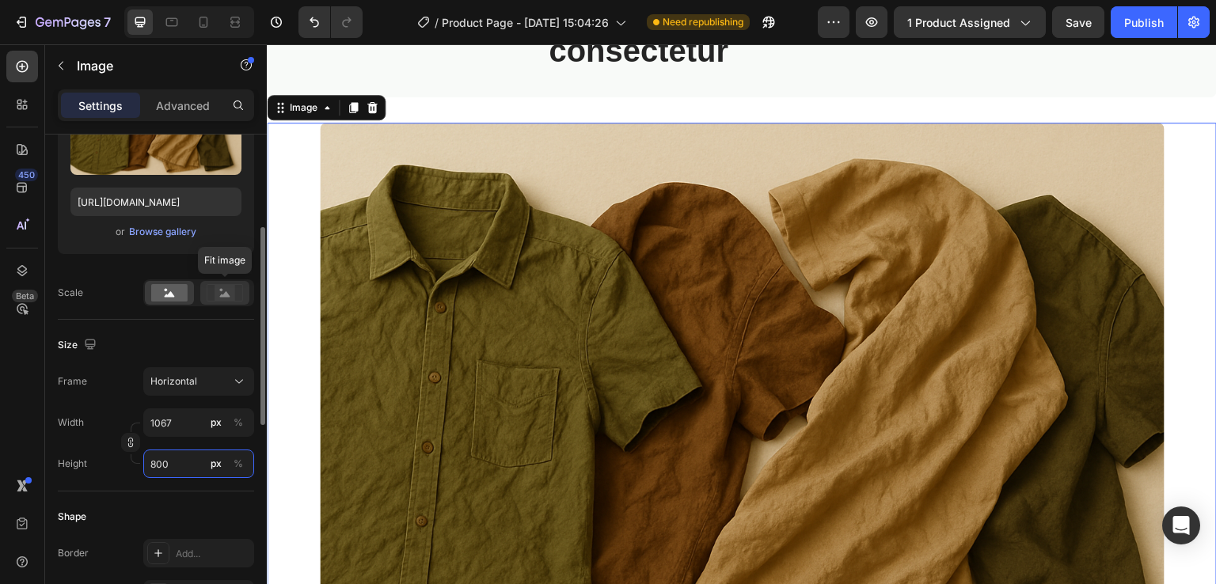
type input "800"
click at [216, 292] on rect at bounding box center [225, 293] width 21 height 16
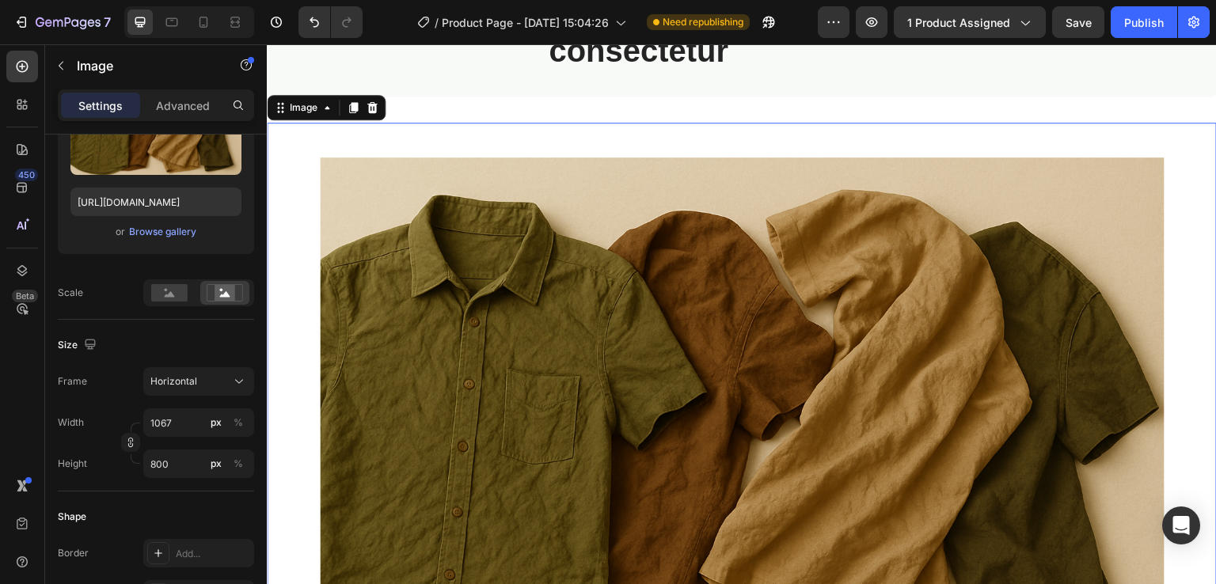
scroll to position [1286, 0]
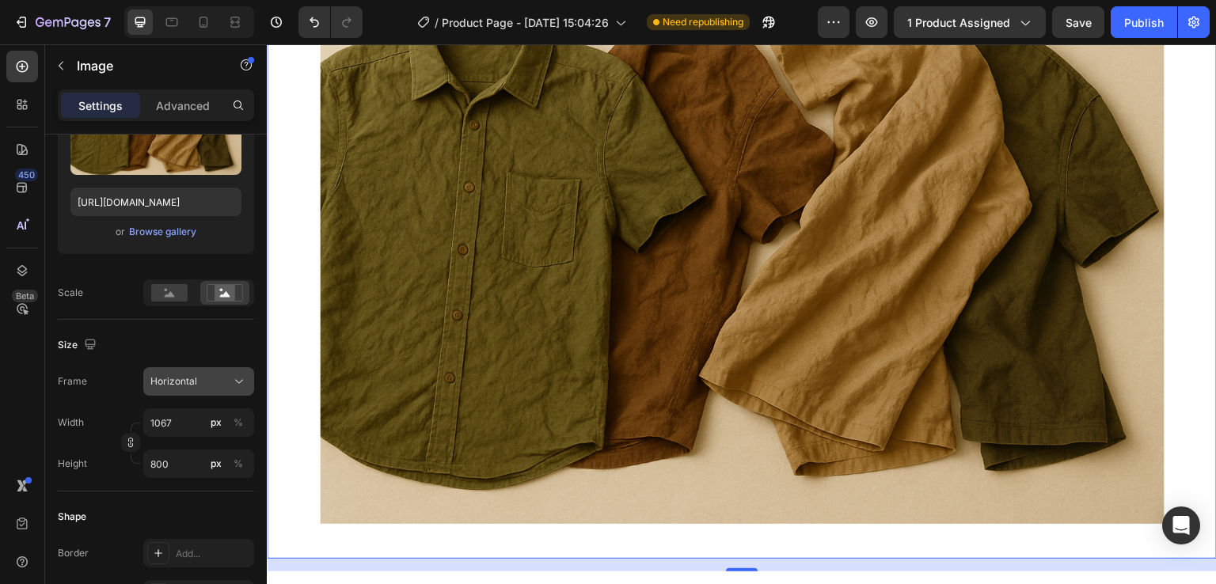
click at [227, 384] on div "Horizontal" at bounding box center [189, 381] width 78 height 14
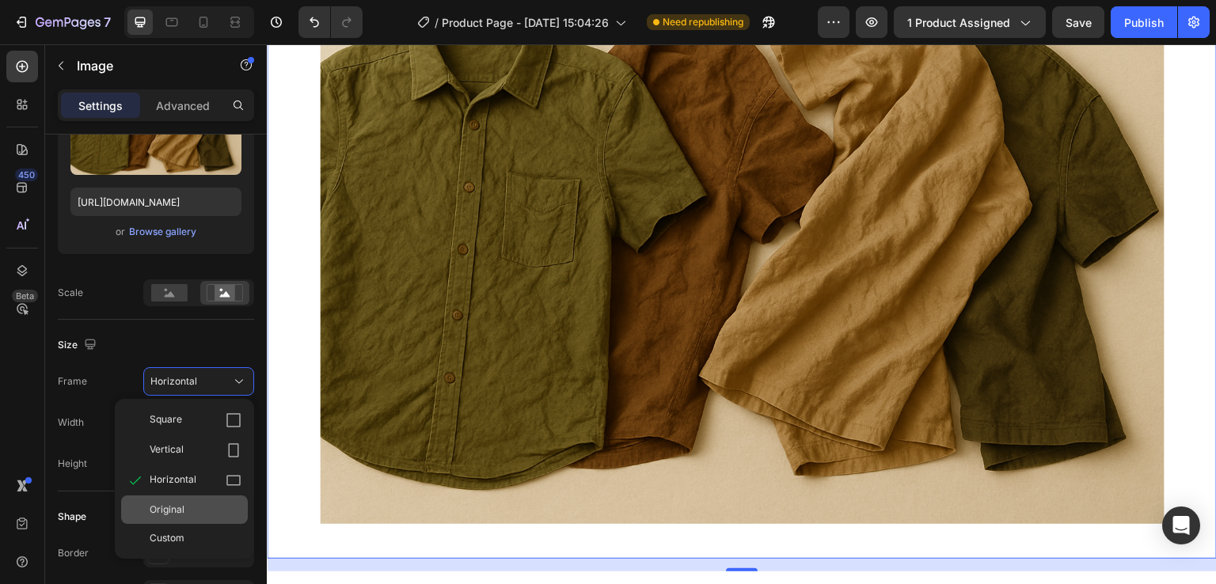
click at [179, 517] on div "Original" at bounding box center [184, 510] width 127 height 29
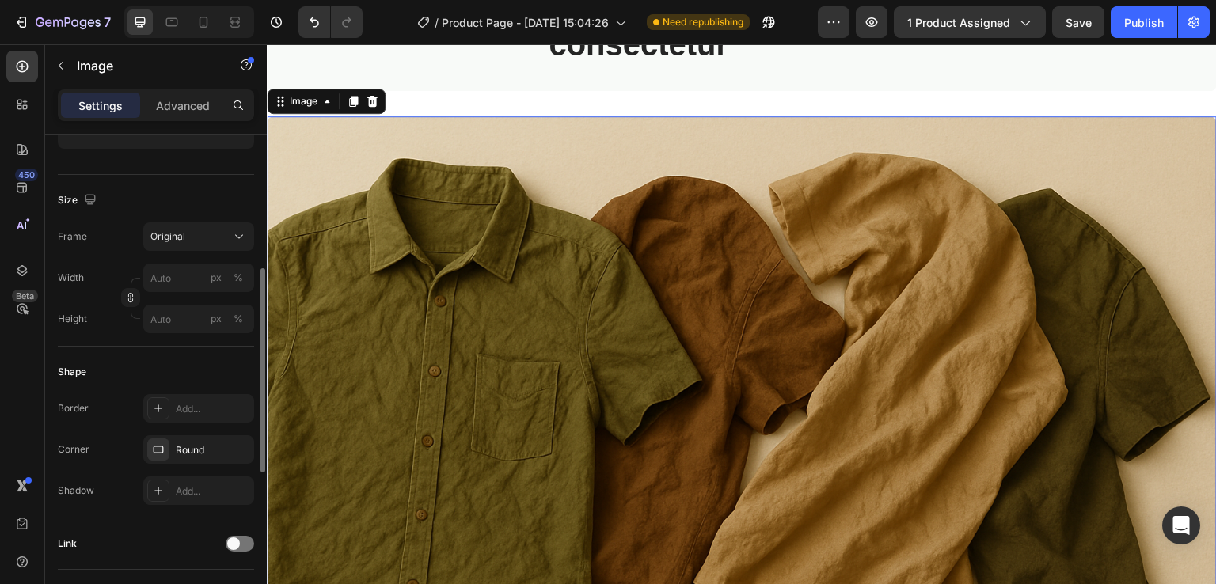
scroll to position [337, 0]
click at [225, 219] on div "Size Frame Original Width px % Height px %" at bounding box center [156, 260] width 196 height 172
click at [219, 241] on div "Original" at bounding box center [189, 236] width 78 height 14
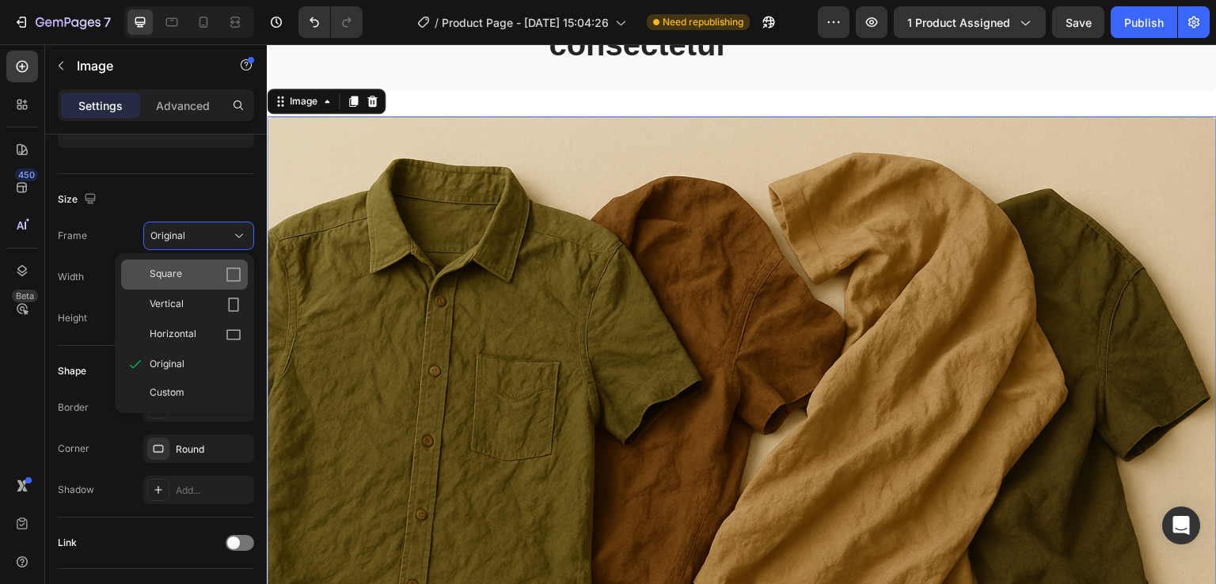
click at [205, 272] on div "Square" at bounding box center [196, 275] width 92 height 16
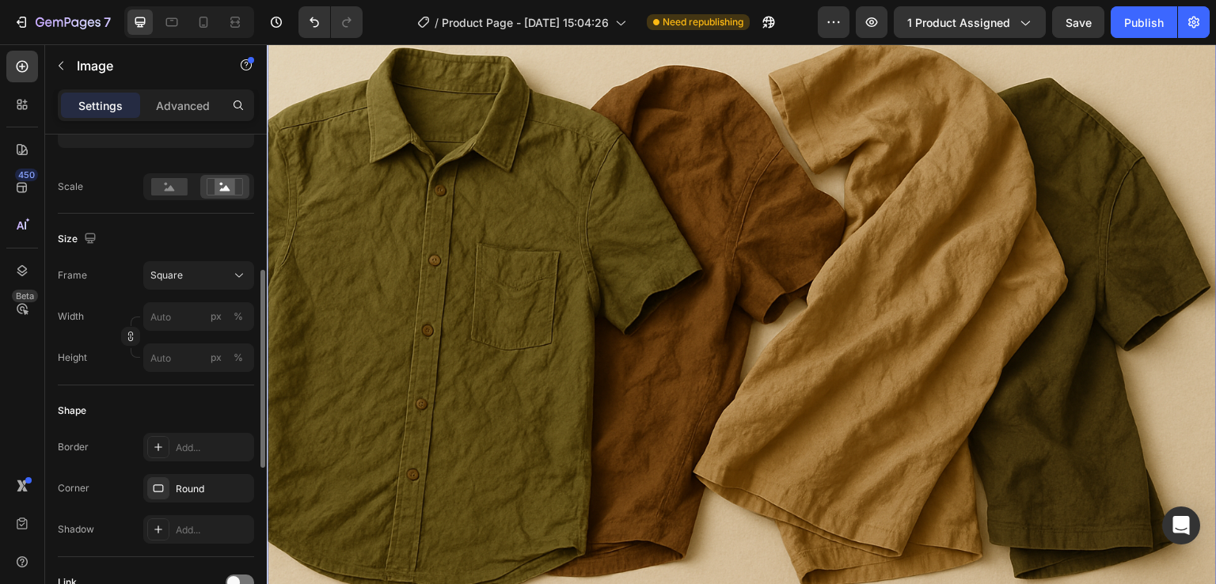
scroll to position [1359, 0]
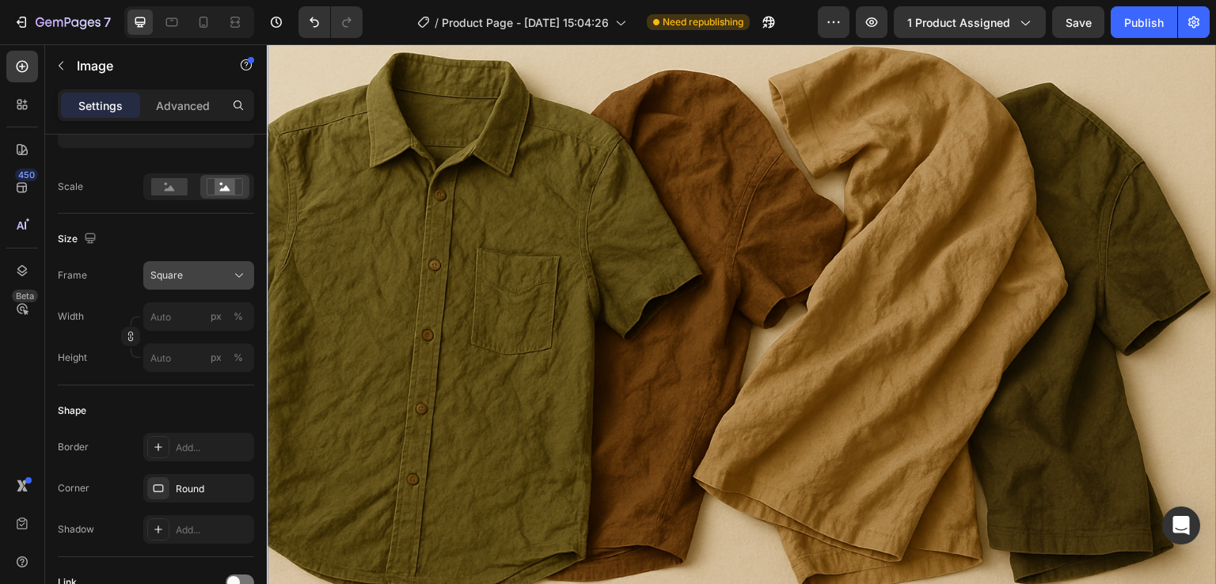
click at [212, 278] on div "Square" at bounding box center [189, 275] width 78 height 14
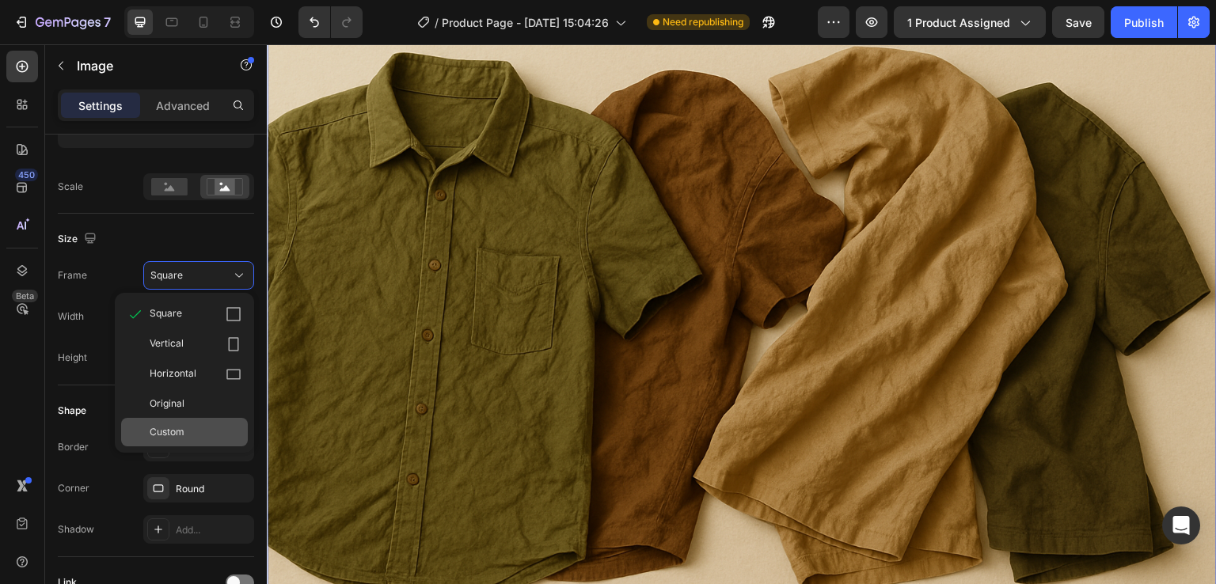
click at [188, 427] on div "Custom" at bounding box center [196, 432] width 92 height 14
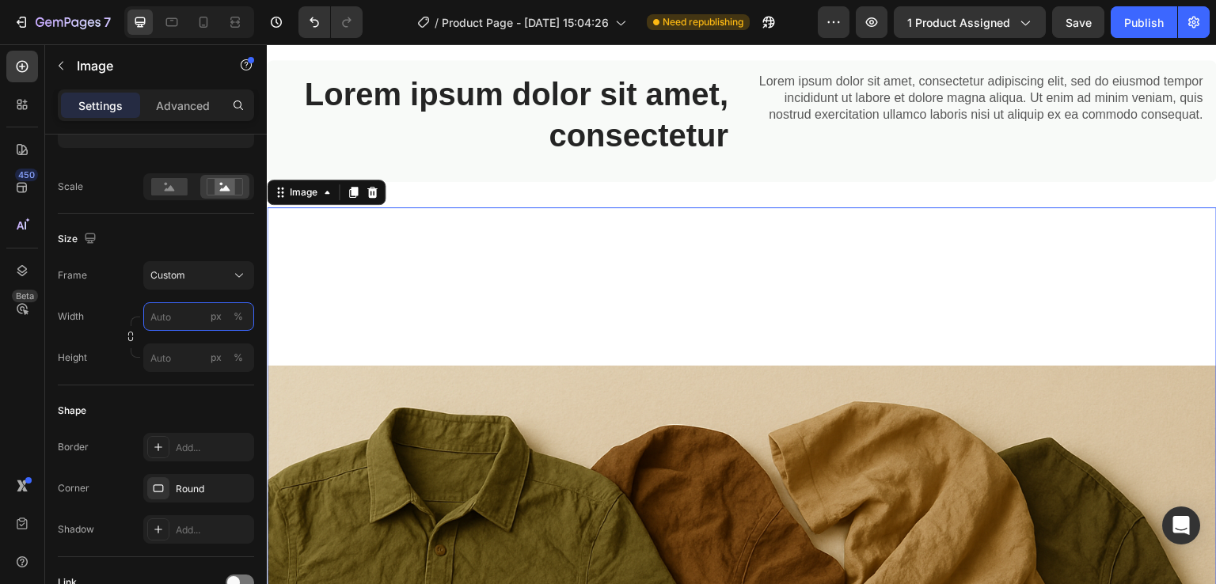
scroll to position [990, 0]
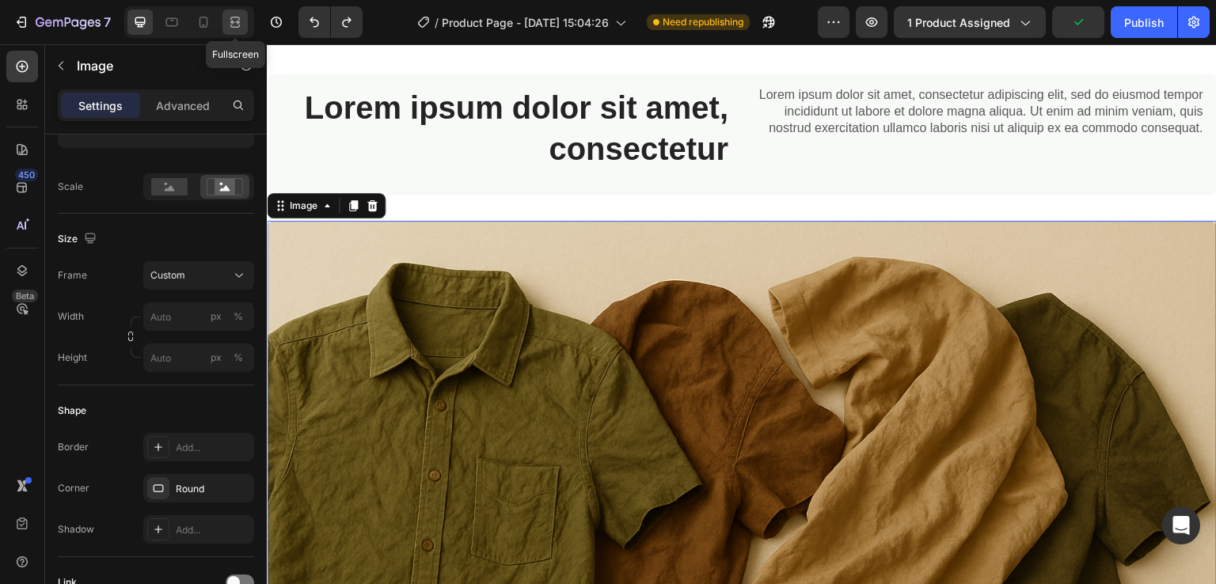
click at [239, 17] on icon at bounding box center [235, 22] width 16 height 16
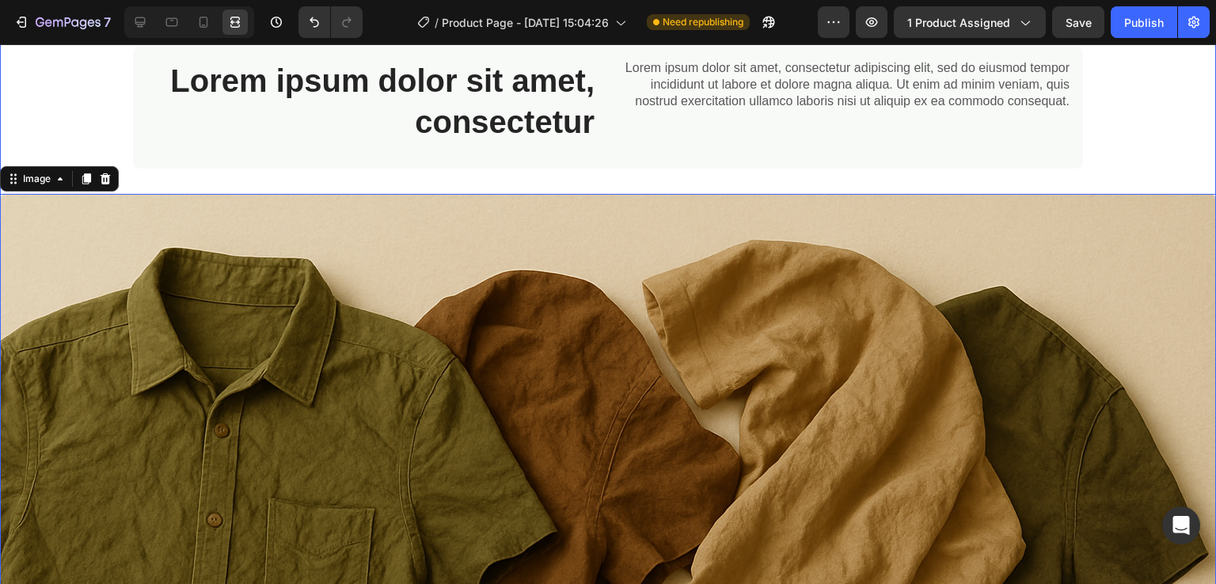
scroll to position [841, 0]
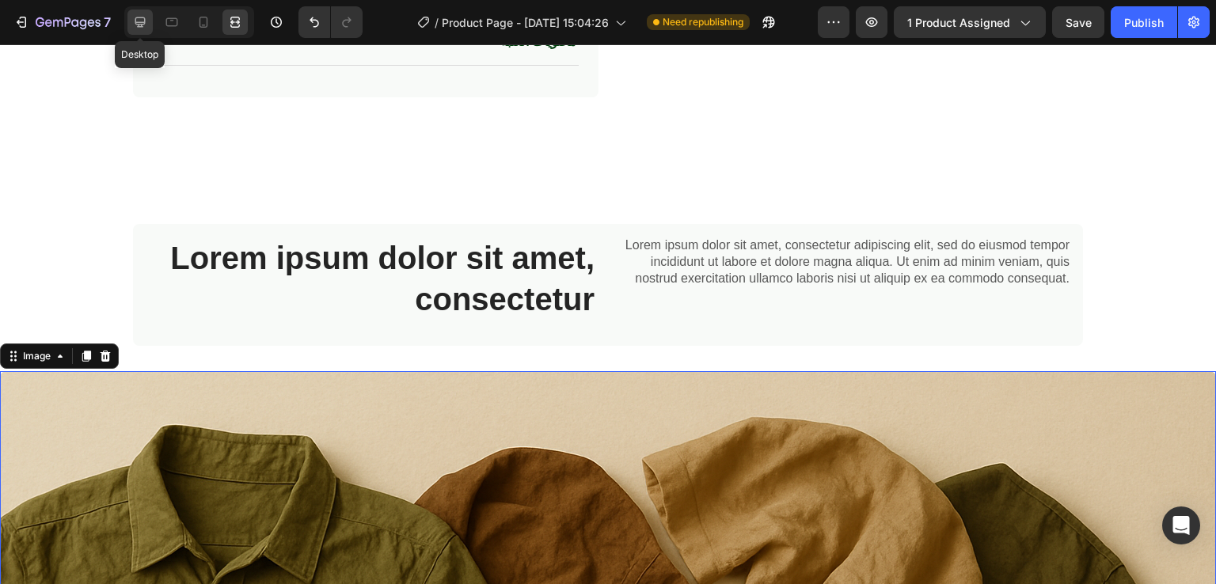
click at [141, 17] on icon at bounding box center [140, 22] width 16 height 16
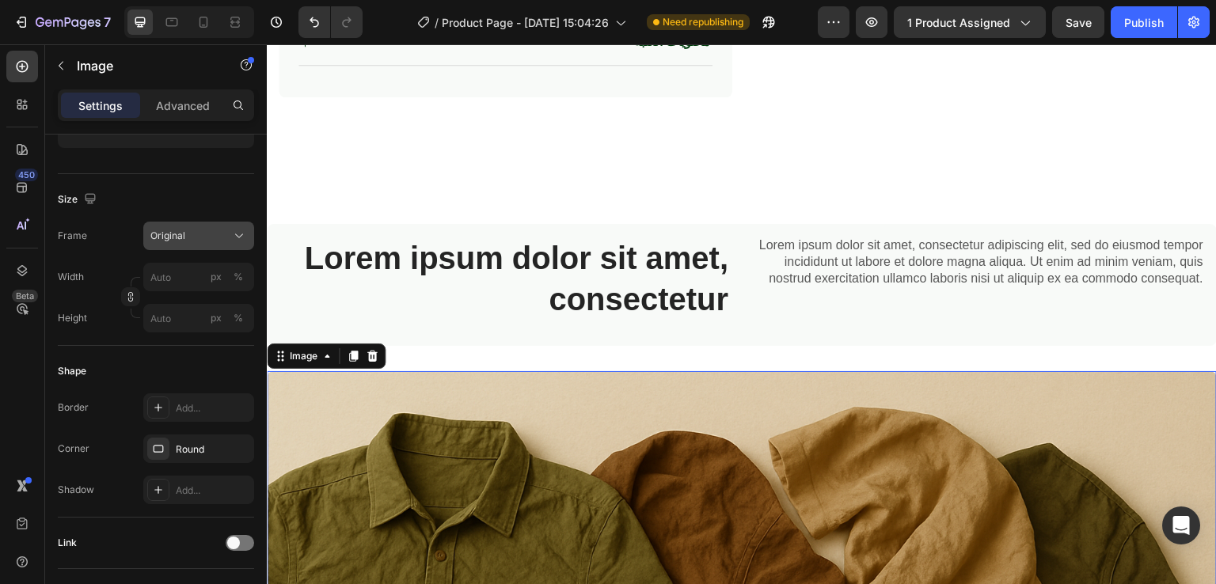
click at [229, 235] on div "Original" at bounding box center [198, 236] width 97 height 16
click at [241, 32] on div at bounding box center [234, 22] width 25 height 25
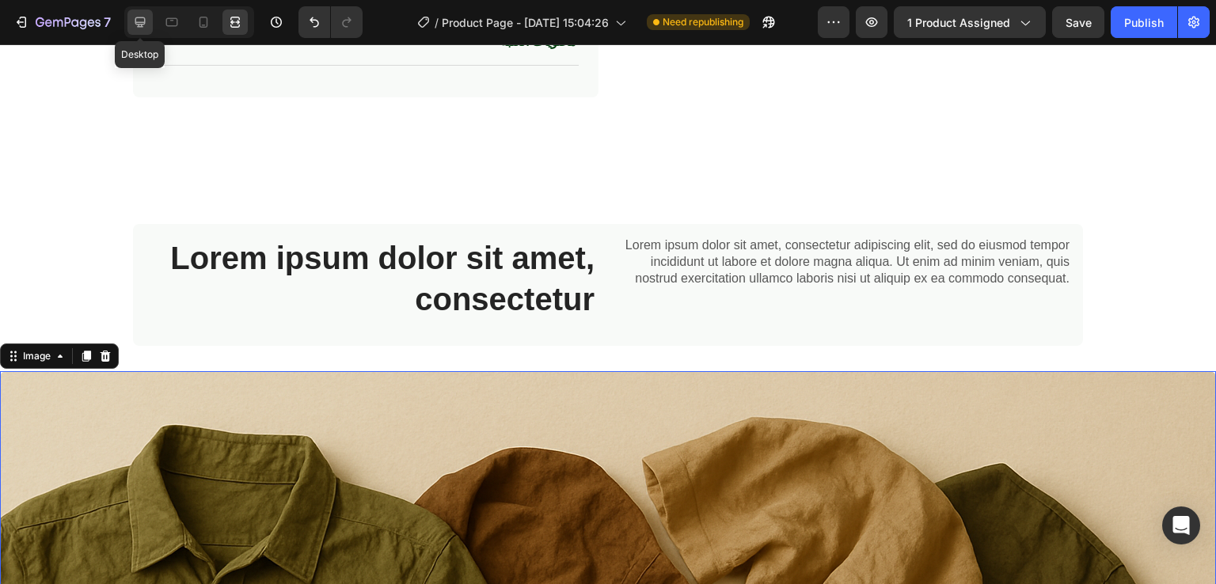
click at [149, 21] on div at bounding box center [139, 22] width 25 height 25
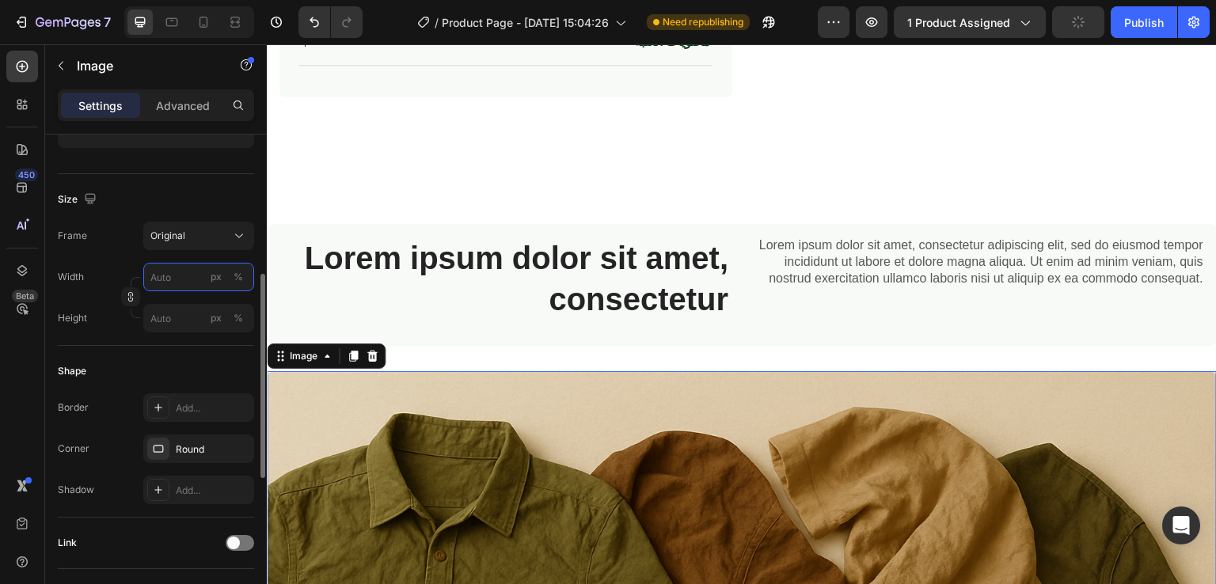
click at [160, 270] on input "px %" at bounding box center [198, 277] width 111 height 29
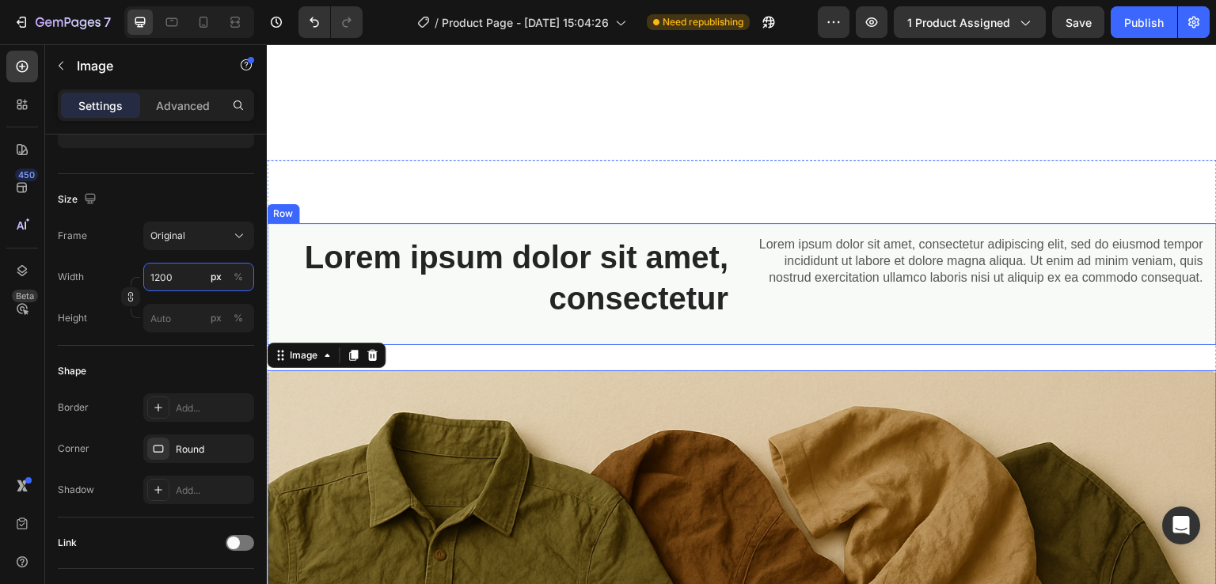
scroll to position [1036, 0]
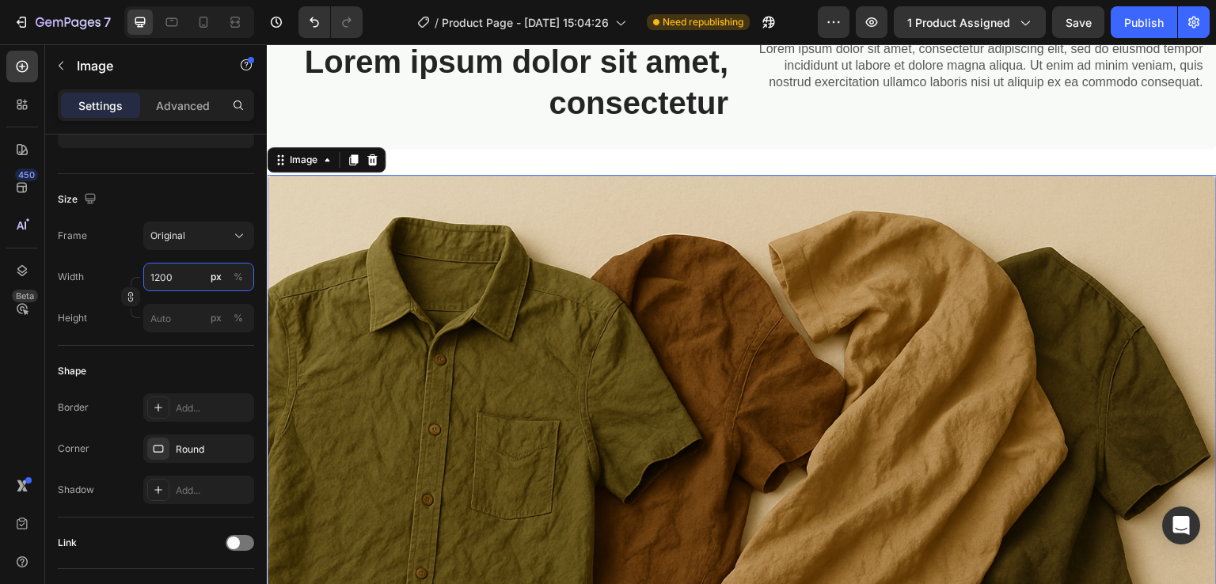
type input "1200"
drag, startPoint x: 221, startPoint y: 19, endPoint x: 229, endPoint y: 21, distance: 8.3
click at [229, 21] on div at bounding box center [189, 22] width 130 height 32
drag, startPoint x: 229, startPoint y: 21, endPoint x: 643, endPoint y: 186, distance: 445.6
click at [229, 21] on icon at bounding box center [235, 22] width 16 height 16
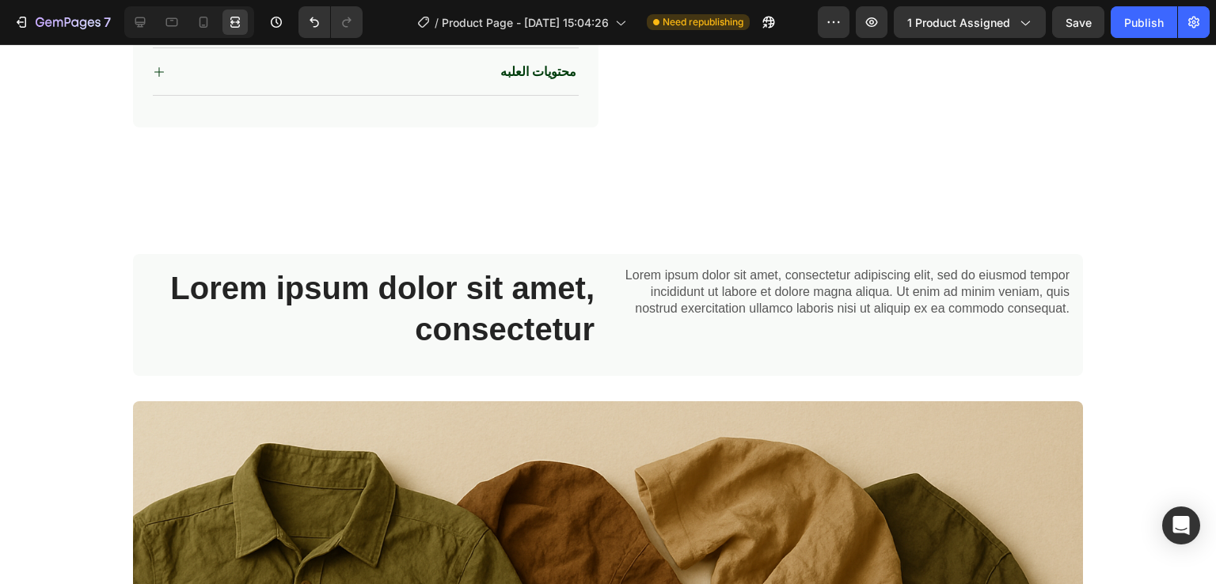
scroll to position [784, 0]
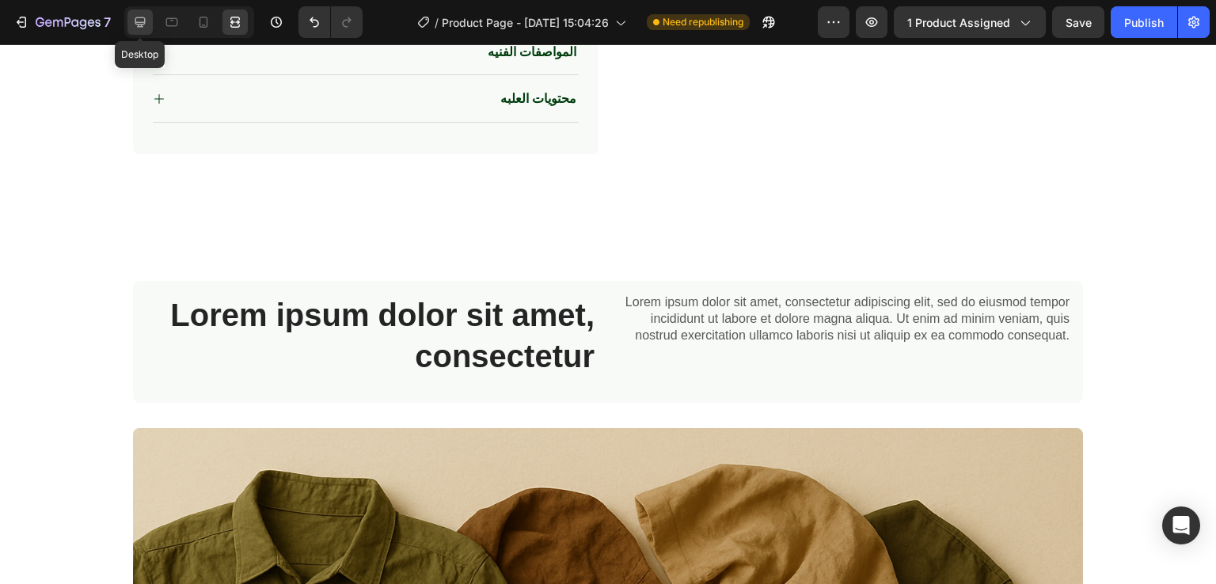
drag, startPoint x: 127, startPoint y: 18, endPoint x: 105, endPoint y: 331, distance: 313.5
click at [127, 18] on div at bounding box center [139, 22] width 25 height 25
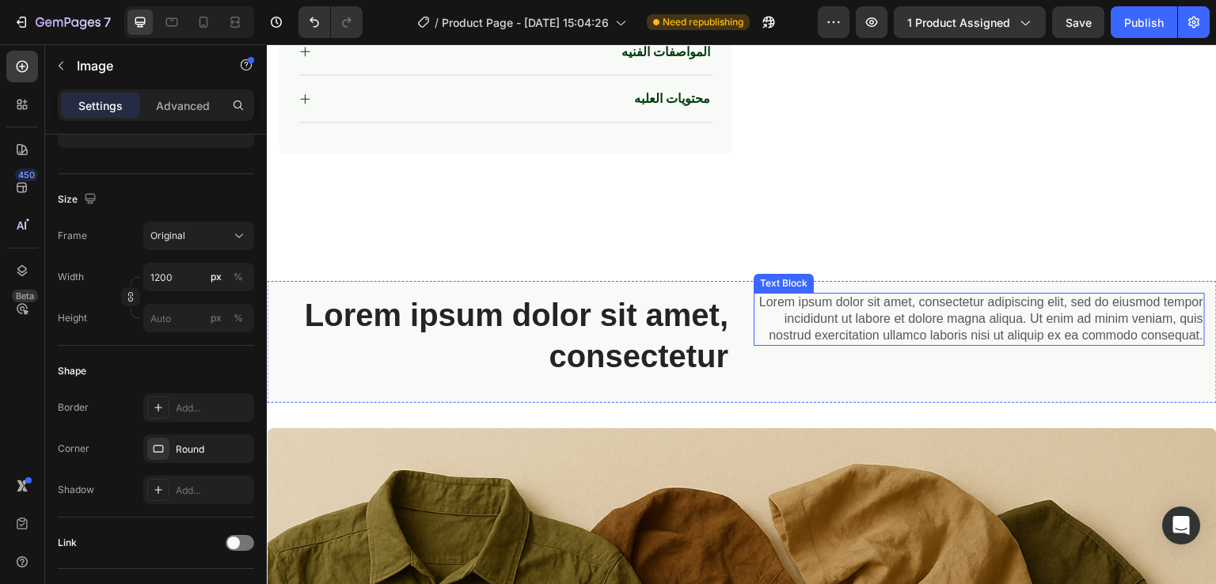
click at [880, 317] on p "Lorem ipsum dolor sit amet, consectetur adipiscing elit, sed do eiusmod tempor …" at bounding box center [979, 319] width 448 height 49
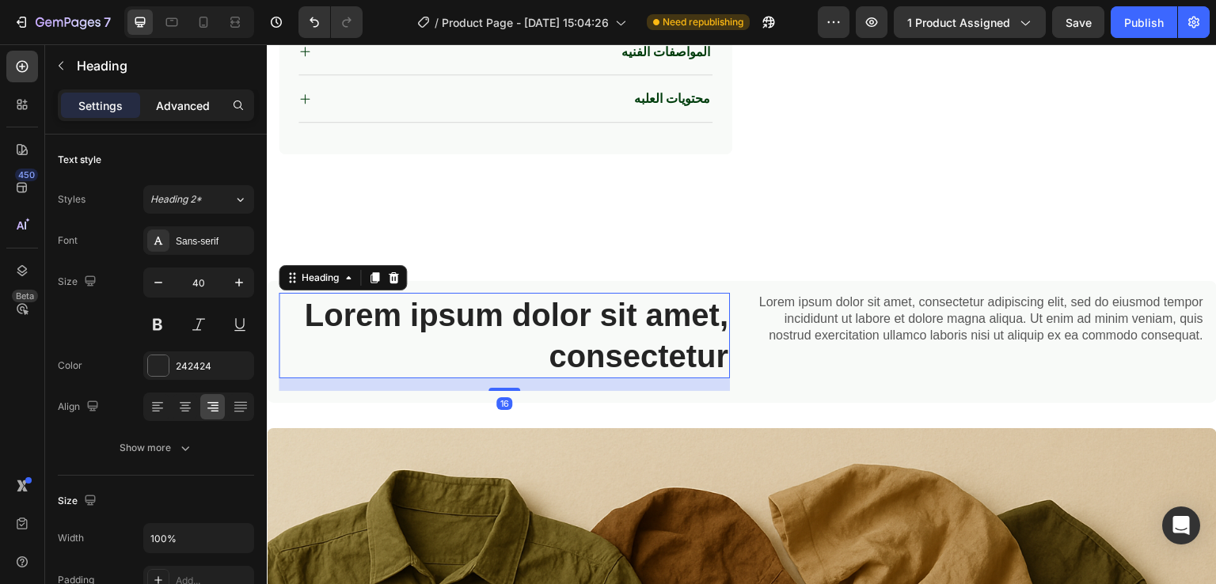
click at [181, 99] on p "Advanced" at bounding box center [183, 105] width 54 height 17
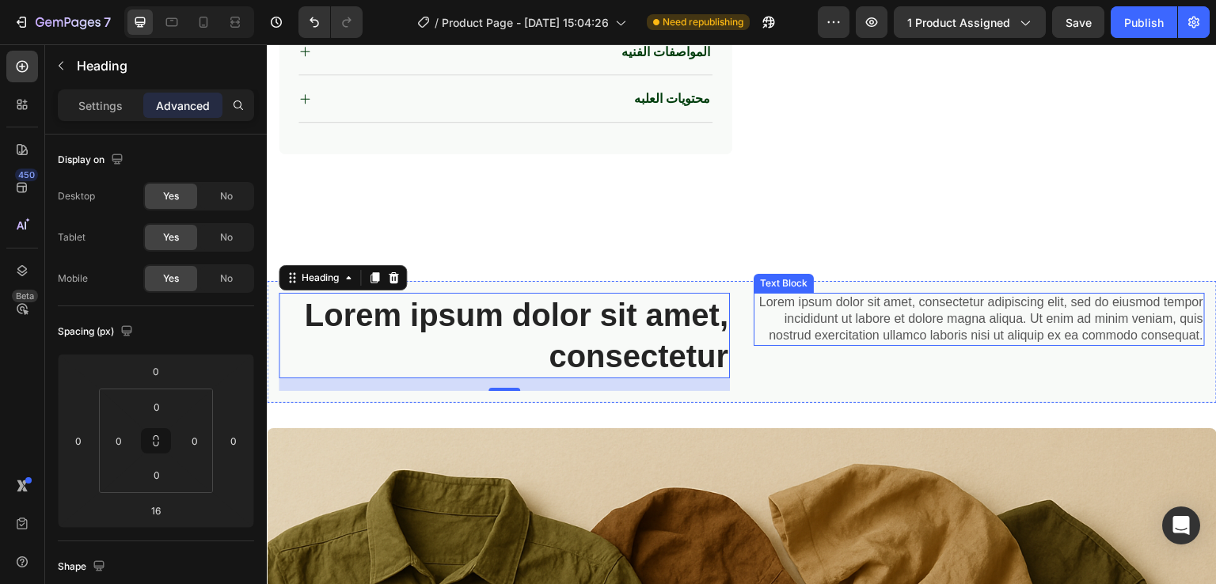
click at [822, 325] on p "Lorem ipsum dolor sit amet, consectetur adipiscing elit, sed do eiusmod tempor …" at bounding box center [979, 319] width 448 height 49
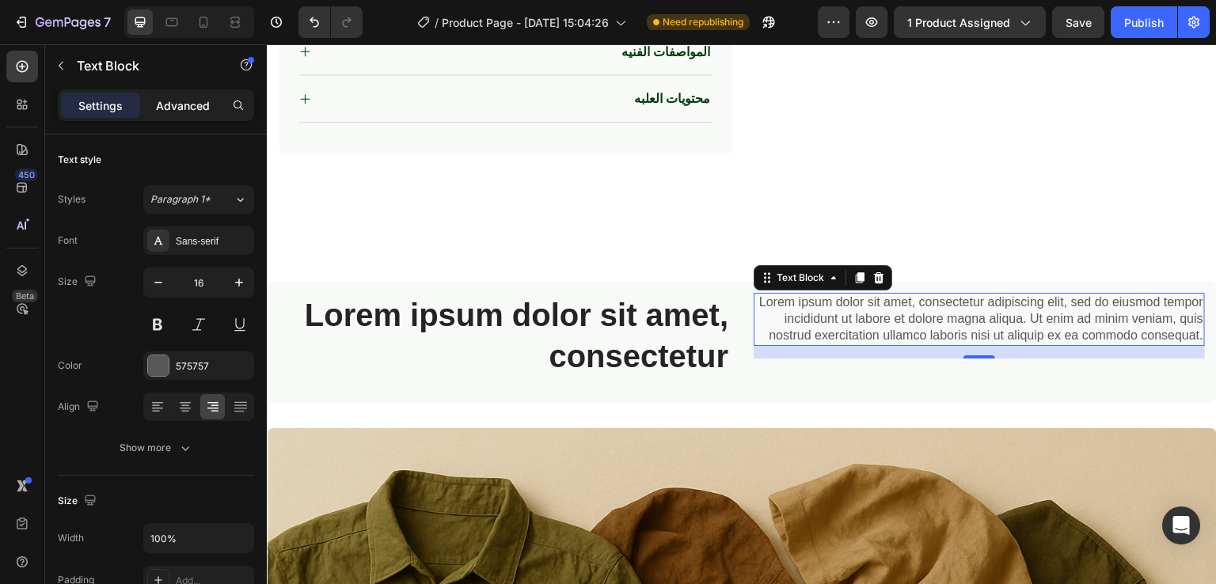
click at [169, 94] on div "Advanced" at bounding box center [182, 105] width 79 height 25
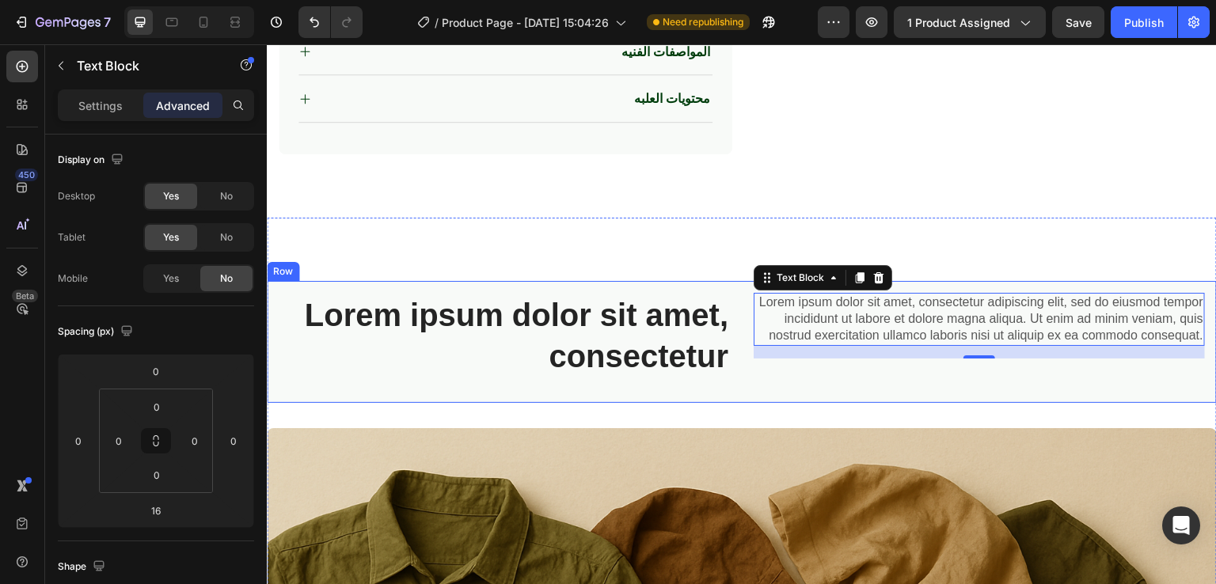
click at [743, 308] on div "Lorem ipsum dolor sit amet, consectetur Heading Lorem ipsum dolor sit amet, con…" at bounding box center [742, 342] width 950 height 122
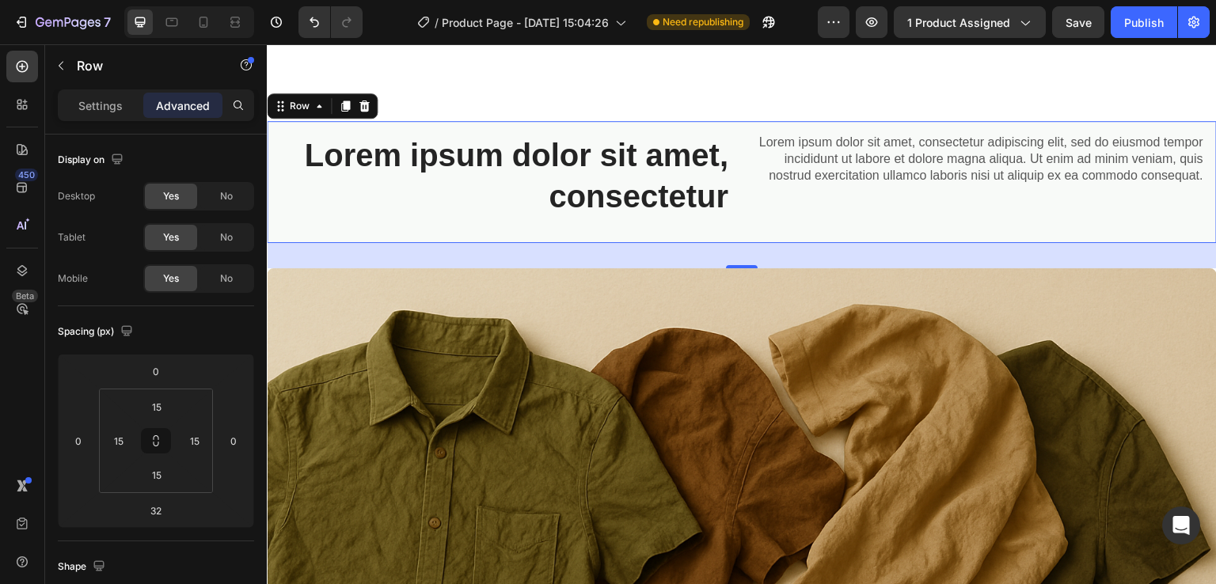
scroll to position [946, 0]
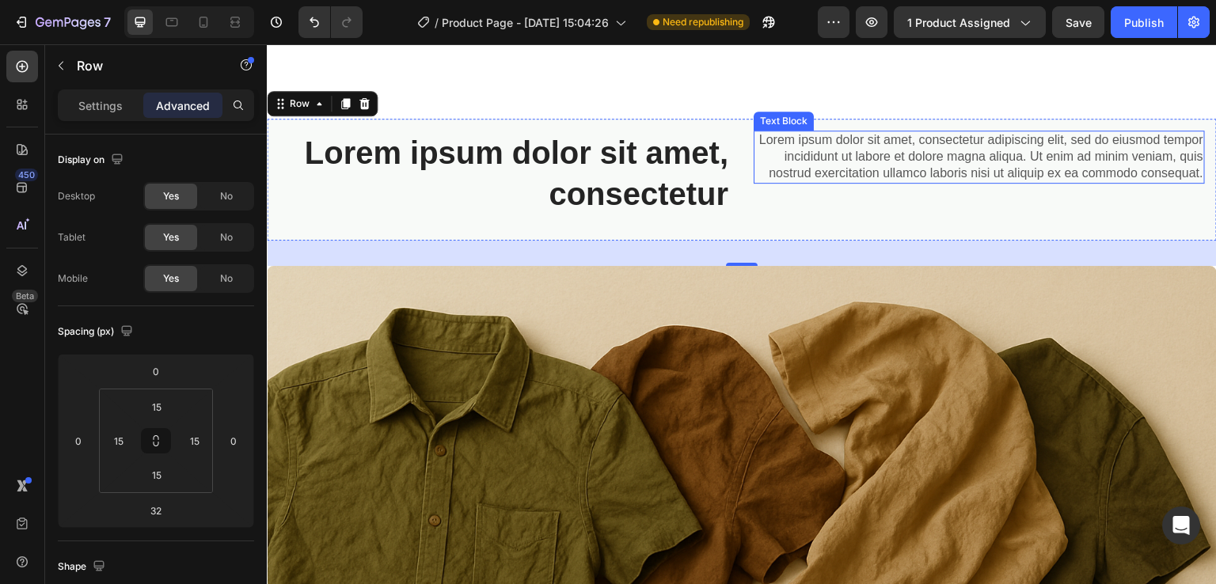
click at [933, 155] on p "Lorem ipsum dolor sit amet, consectetur adipiscing elit, sed do eiusmod tempor …" at bounding box center [979, 156] width 448 height 49
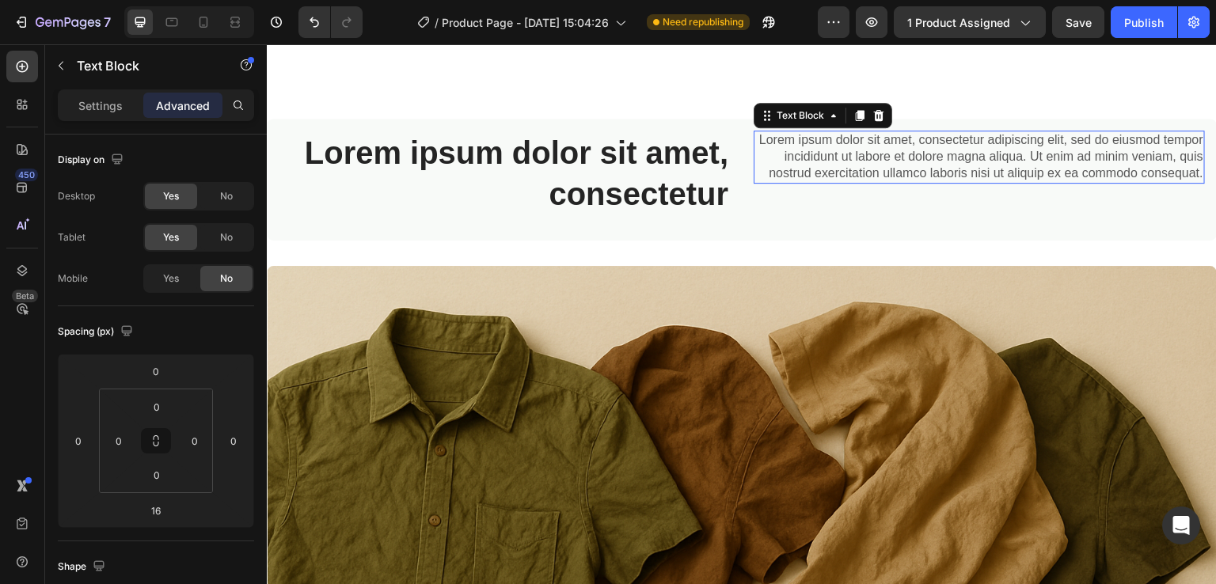
click at [933, 155] on p "Lorem ipsum dolor sit amet, consectetur adipiscing elit, sed do eiusmod tempor …" at bounding box center [979, 156] width 448 height 49
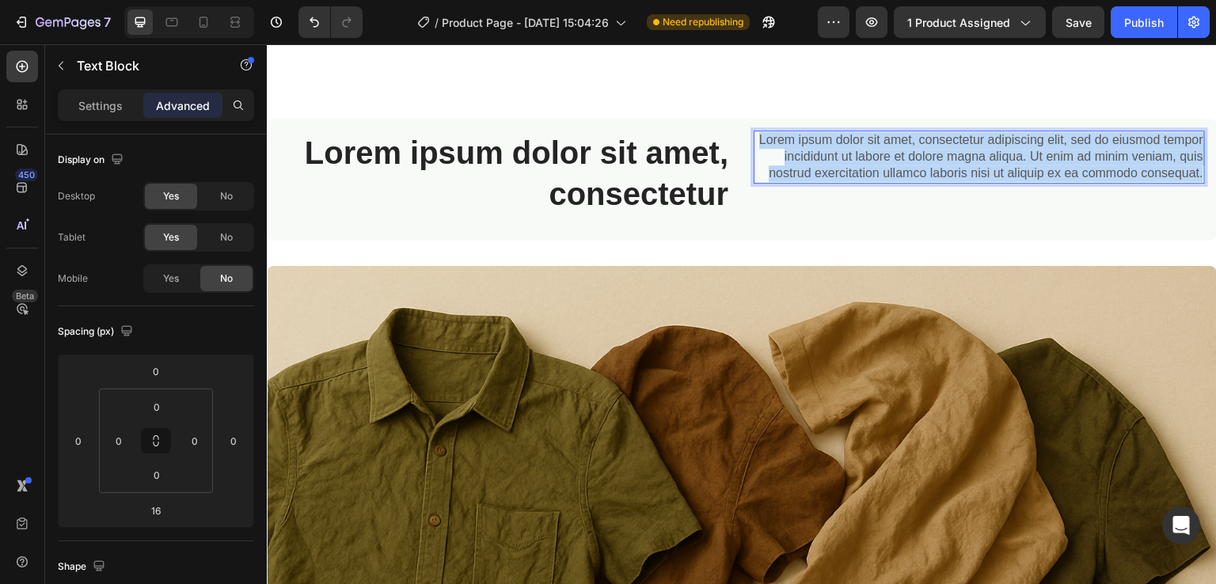
click at [933, 155] on p "Lorem ipsum dolor sit amet, consectetur adipiscing elit, sed do eiusmod tempor …" at bounding box center [979, 156] width 448 height 49
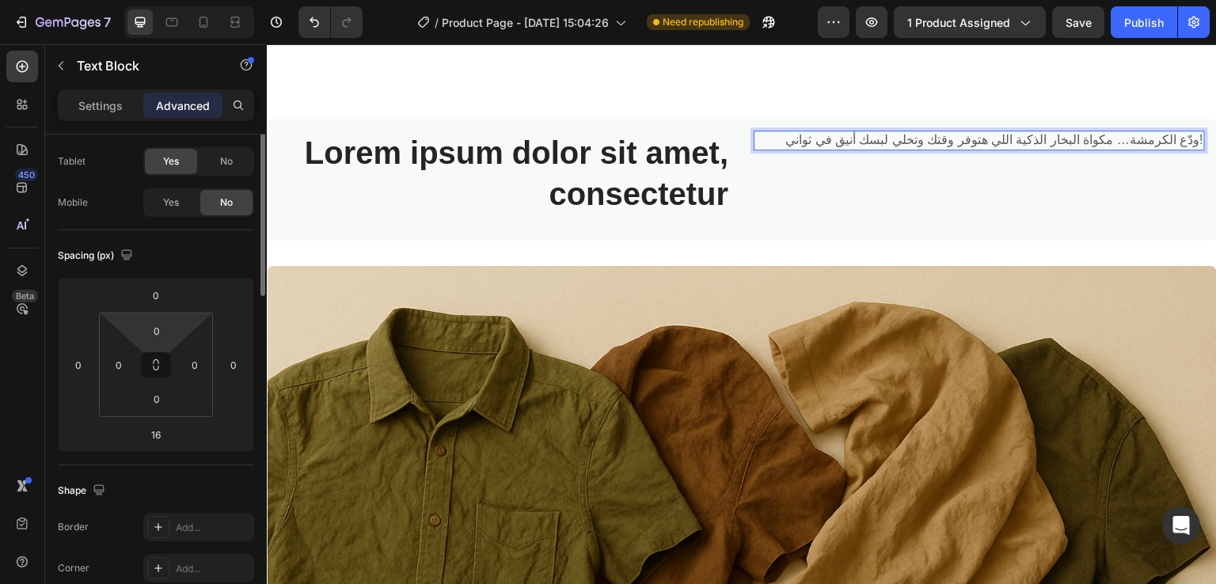
scroll to position [0, 0]
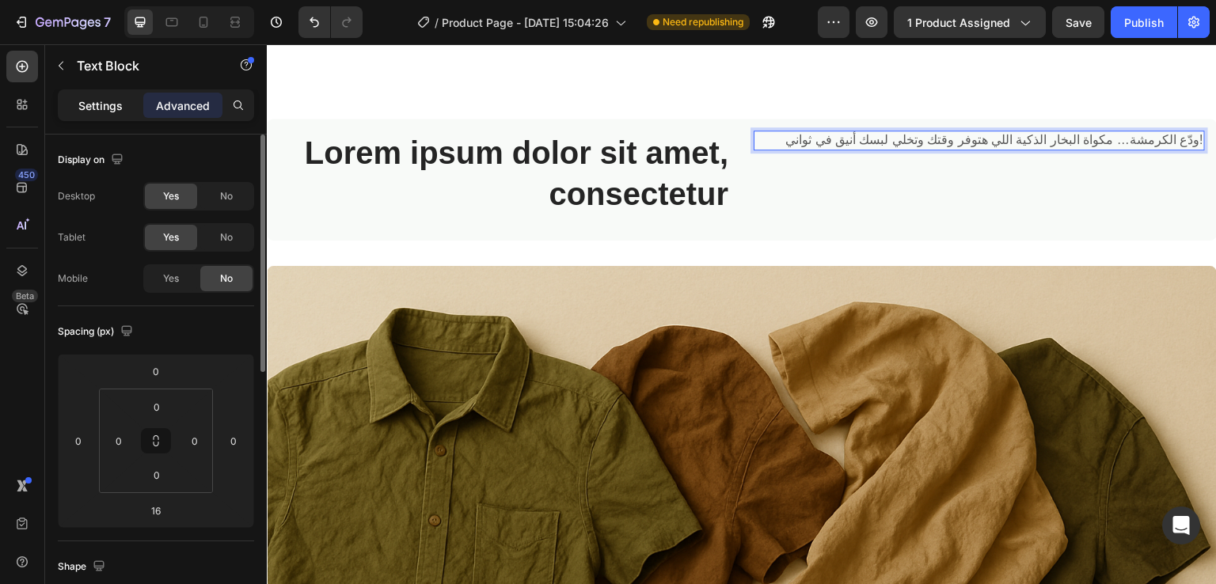
click at [87, 102] on p "Settings" at bounding box center [100, 105] width 44 height 17
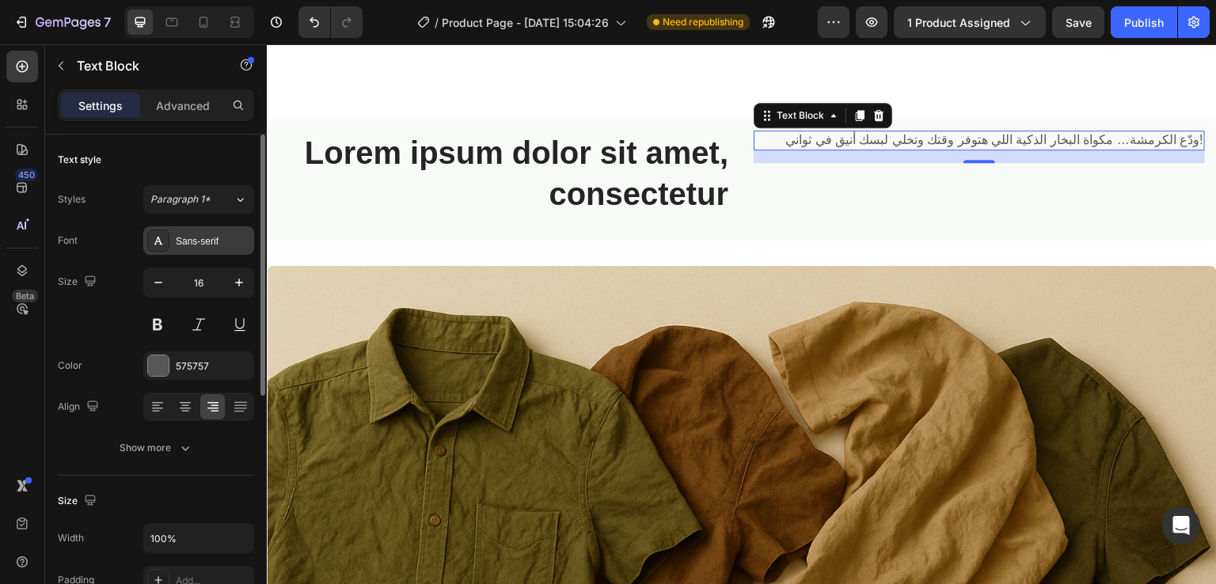
click at [157, 249] on div at bounding box center [158, 241] width 22 height 22
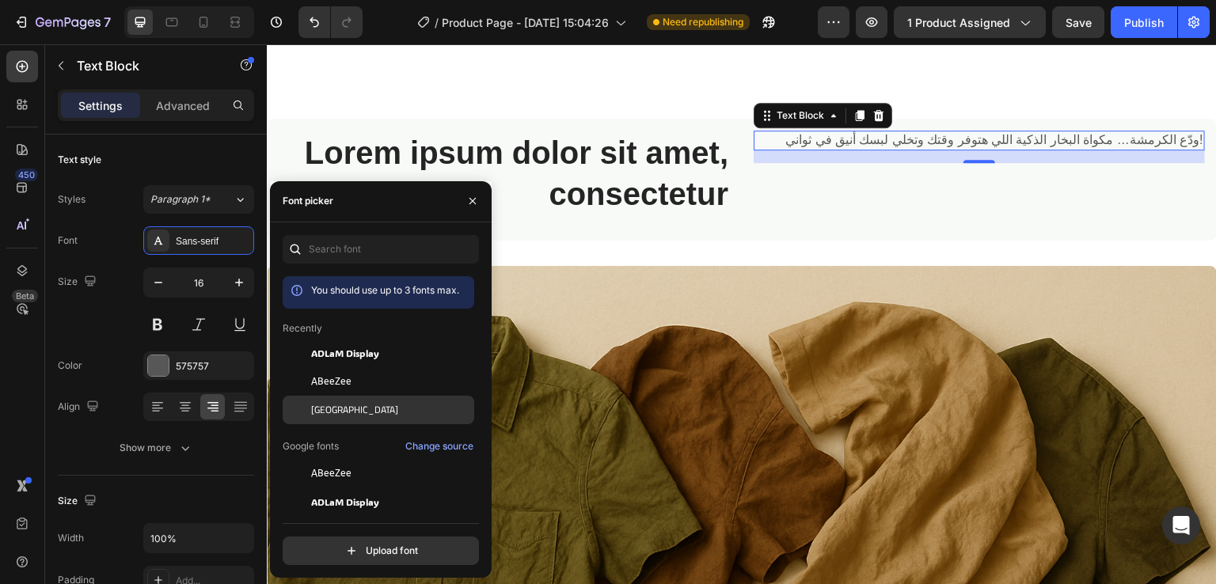
click at [320, 410] on span "[GEOGRAPHIC_DATA]" at bounding box center [354, 410] width 87 height 14
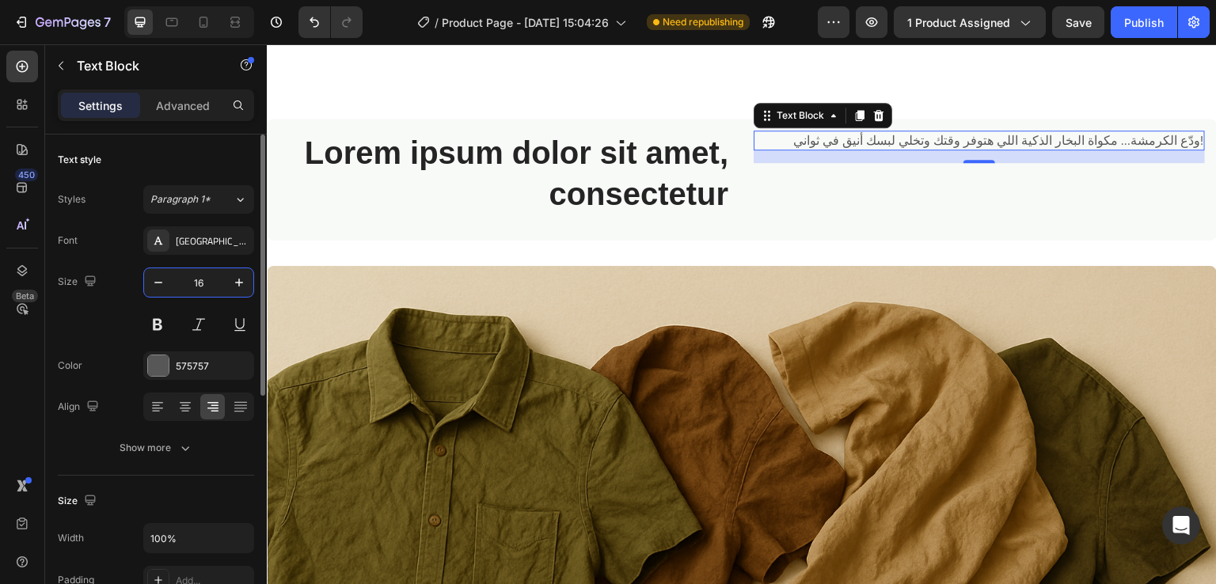
click at [212, 281] on input "16" at bounding box center [199, 282] width 52 height 29
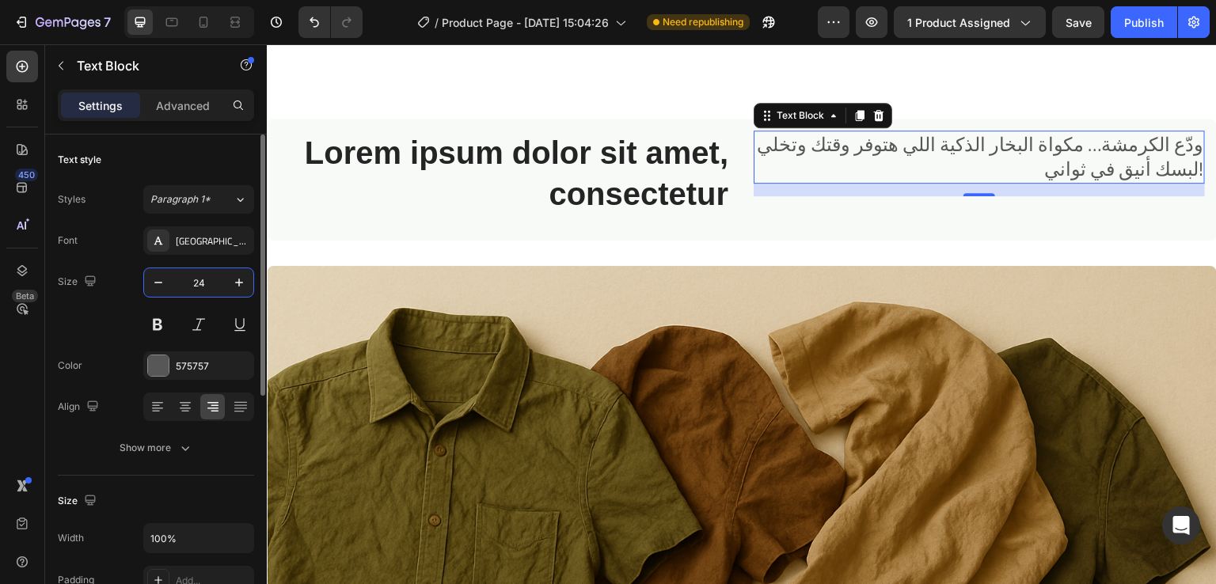
type input "2"
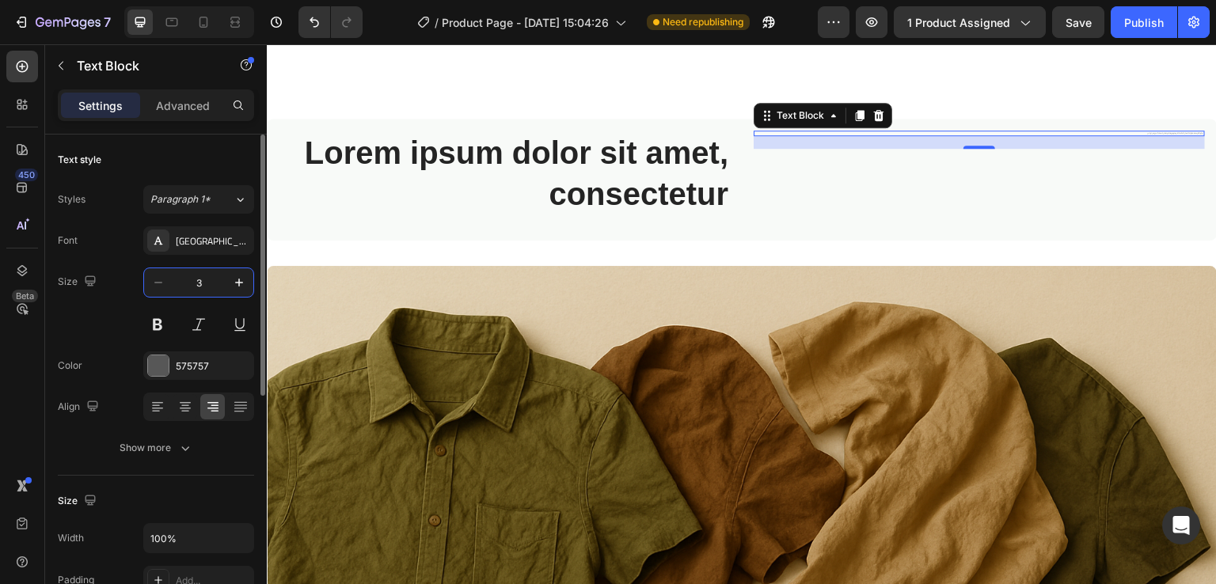
type input "32"
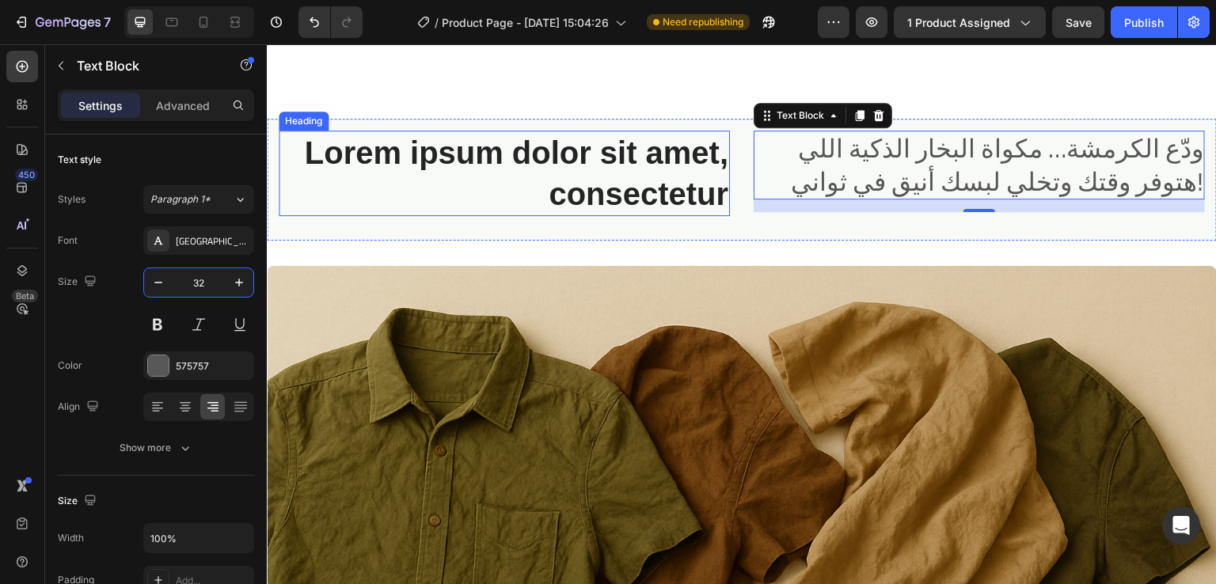
click at [602, 153] on h2 "Lorem ipsum dolor sit amet, consectetur" at bounding box center [504, 174] width 451 height 86
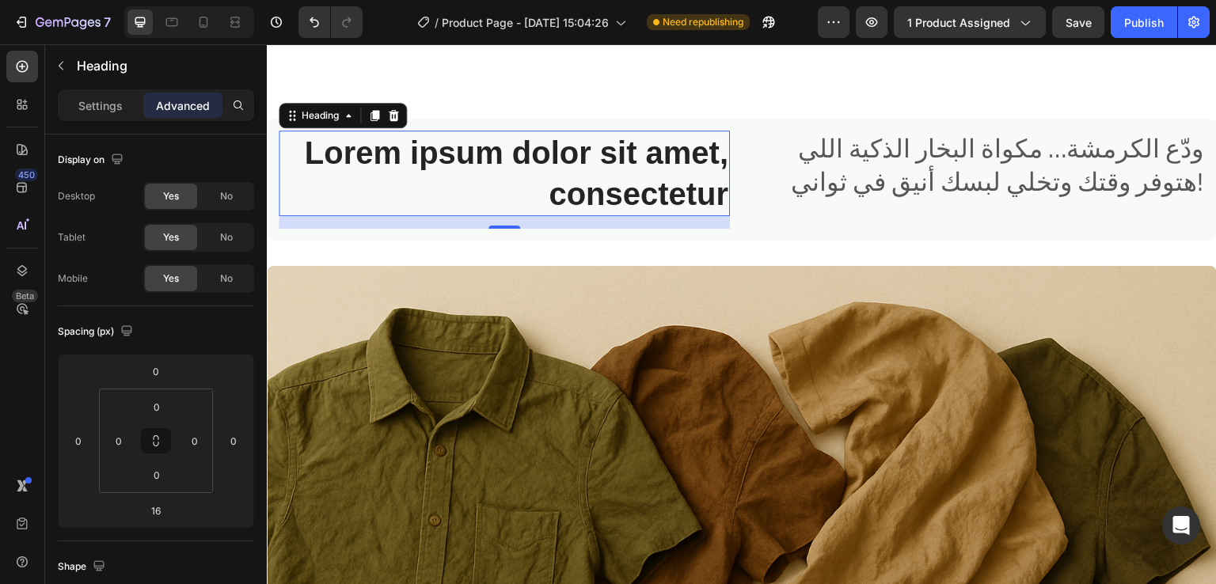
click at [637, 147] on h2 "Lorem ipsum dolor sit amet, consectetur" at bounding box center [504, 174] width 451 height 86
click at [637, 147] on p "Lorem ipsum dolor sit amet, consectetur" at bounding box center [504, 173] width 448 height 82
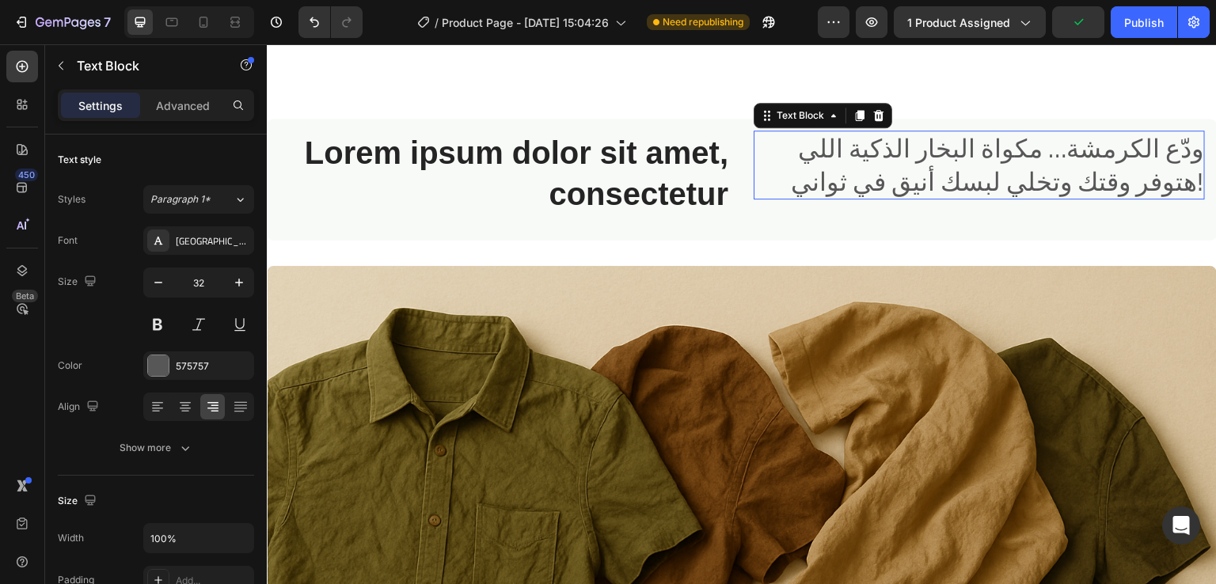
click at [755, 156] on p "ودّع الكرمشة… مكواة البخار الذكية اللي هتوفر وقتك وتخلي لبسك أنيق في ثواني!" at bounding box center [979, 165] width 448 height 66
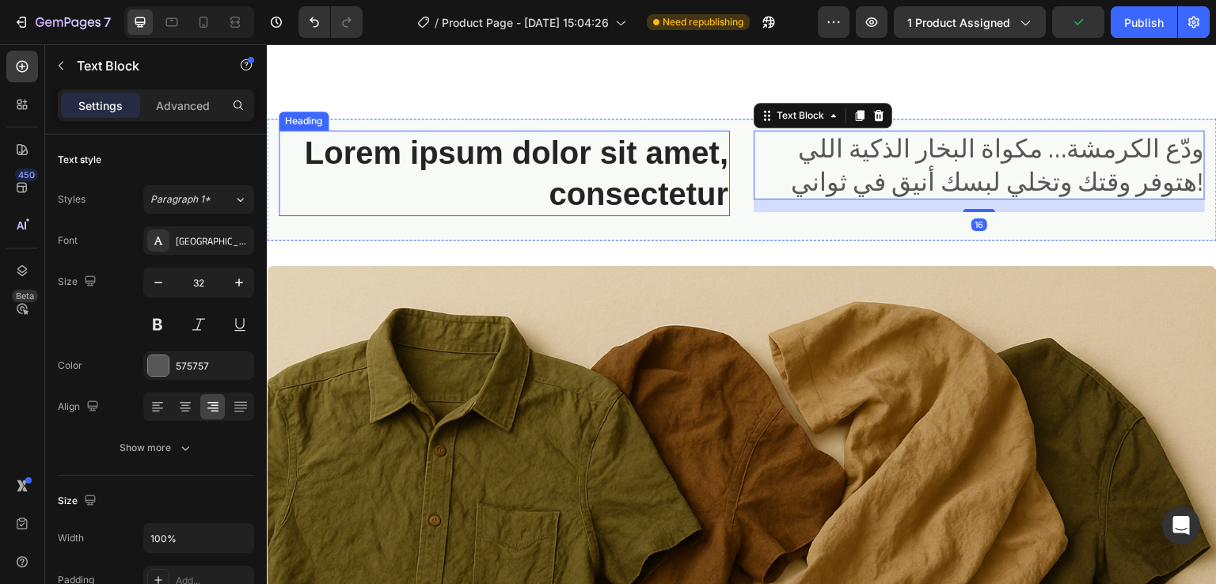
click at [648, 160] on p "Lorem ipsum dolor sit amet, consectetur" at bounding box center [504, 173] width 448 height 82
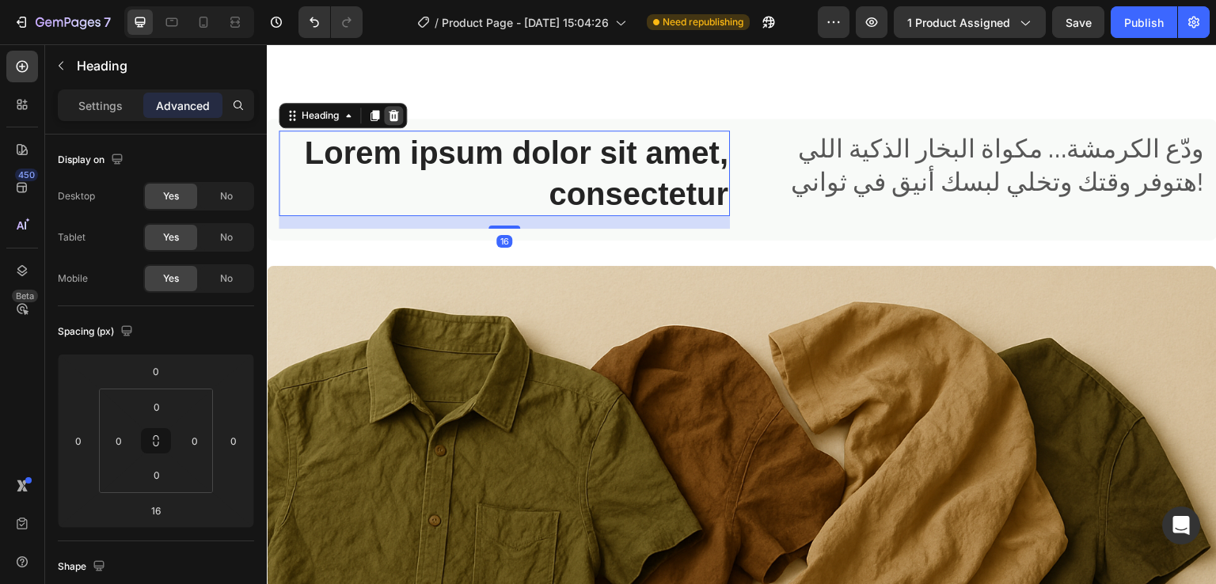
click at [390, 119] on icon at bounding box center [393, 115] width 13 height 13
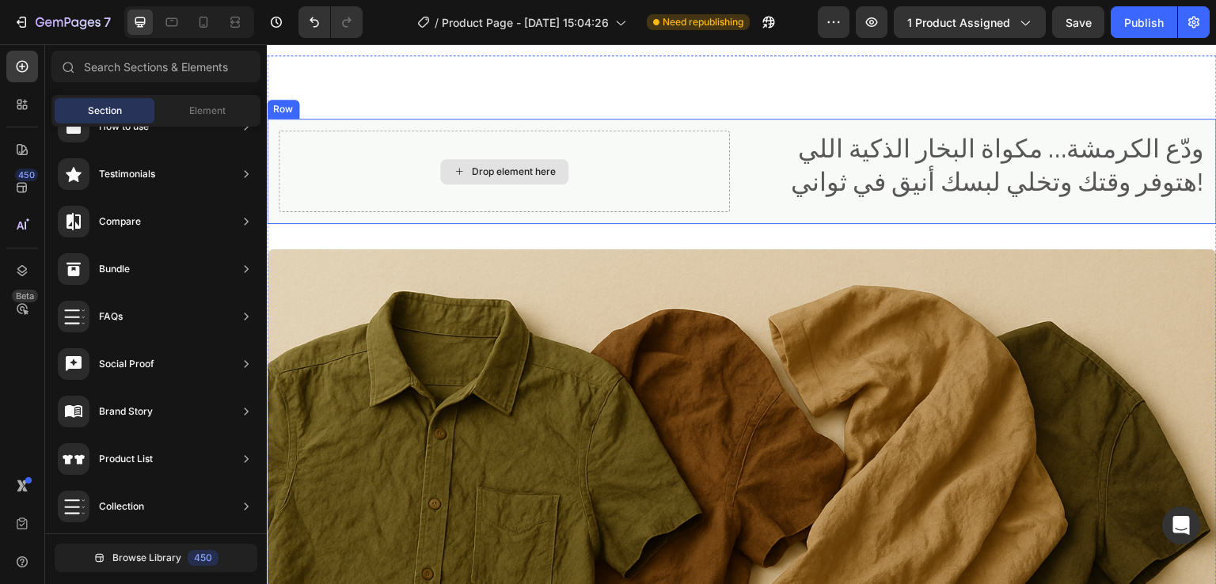
click at [657, 166] on div "Drop element here" at bounding box center [504, 172] width 451 height 82
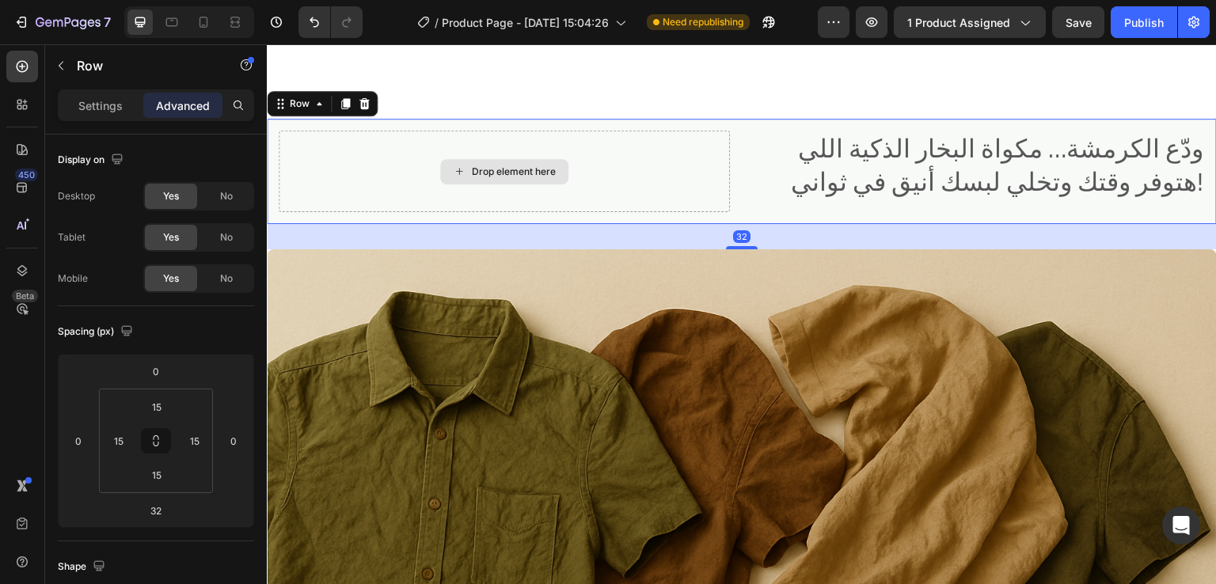
click at [657, 166] on div "Drop element here" at bounding box center [504, 172] width 451 height 82
click at [95, 106] on p "Settings" at bounding box center [100, 105] width 44 height 17
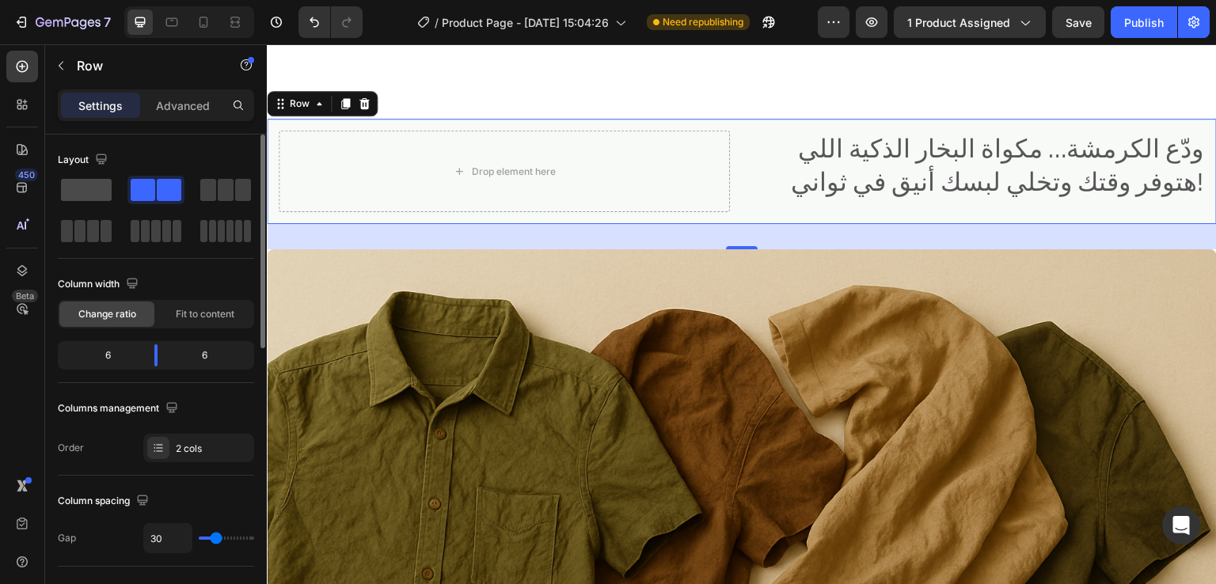
click at [78, 200] on span at bounding box center [86, 190] width 51 height 22
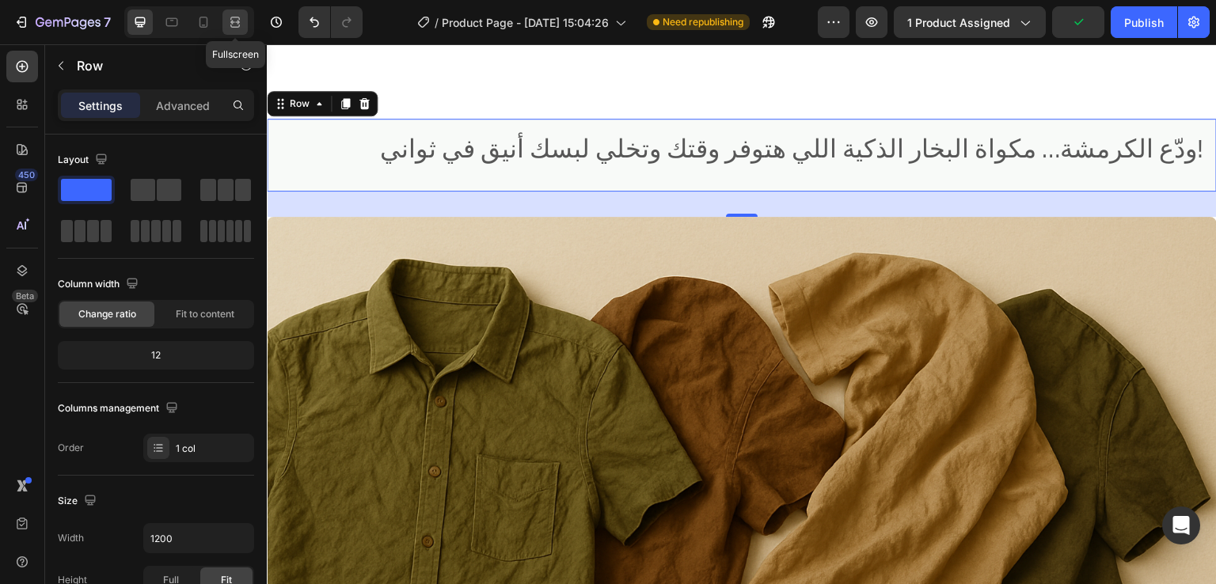
click at [234, 18] on icon at bounding box center [235, 22] width 16 height 16
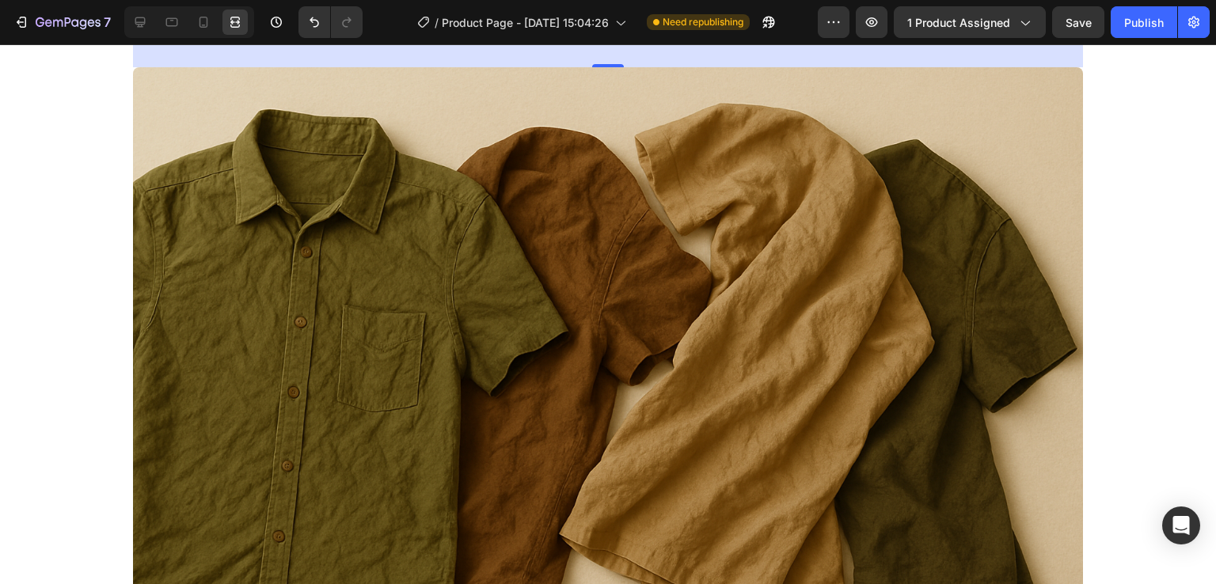
scroll to position [1010, 0]
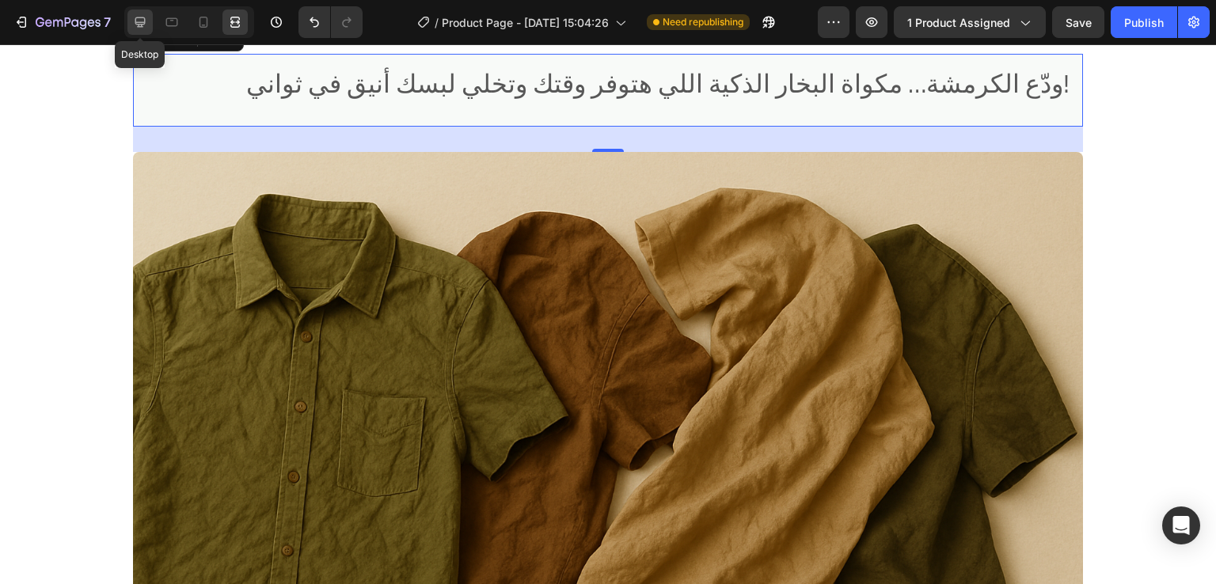
click at [146, 18] on icon at bounding box center [140, 22] width 16 height 16
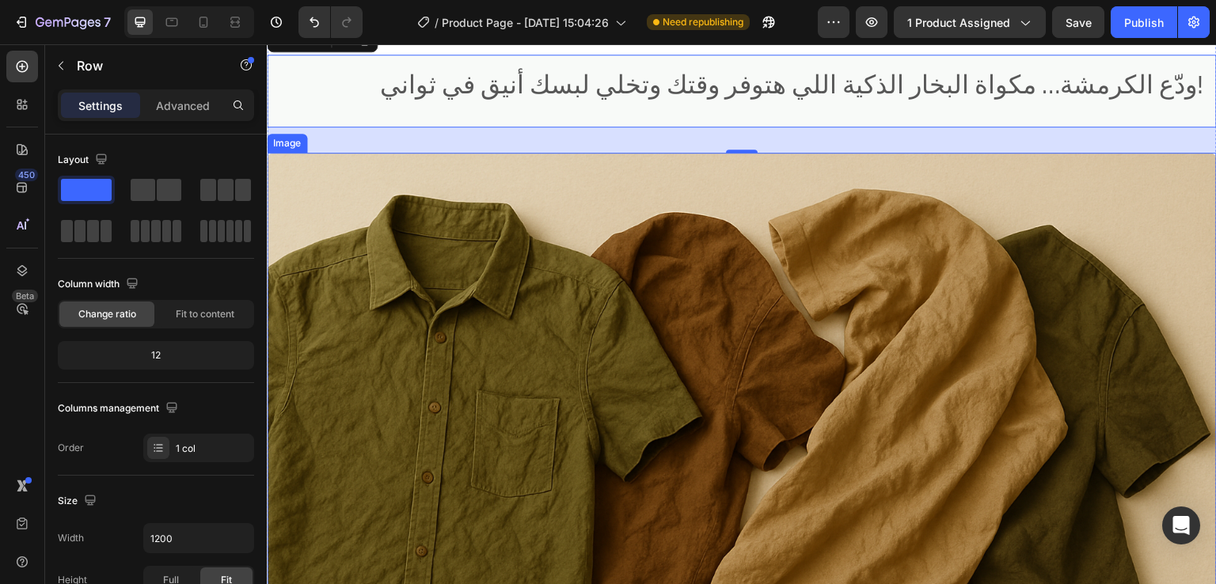
scroll to position [857, 0]
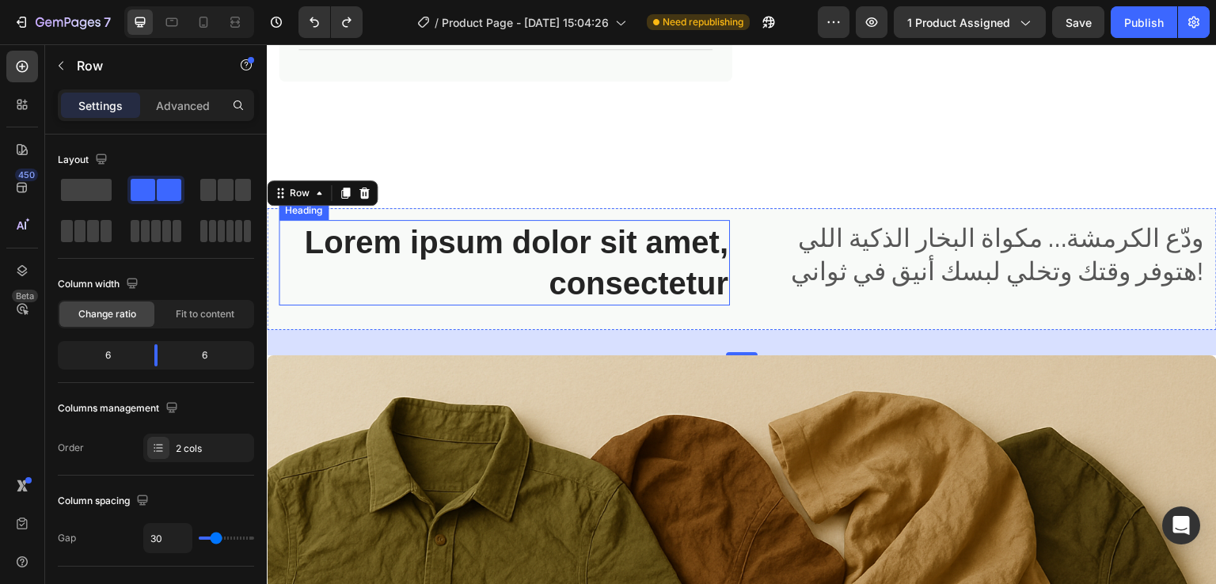
click at [671, 250] on h2 "Lorem ipsum dolor sit amet, consectetur" at bounding box center [504, 263] width 451 height 86
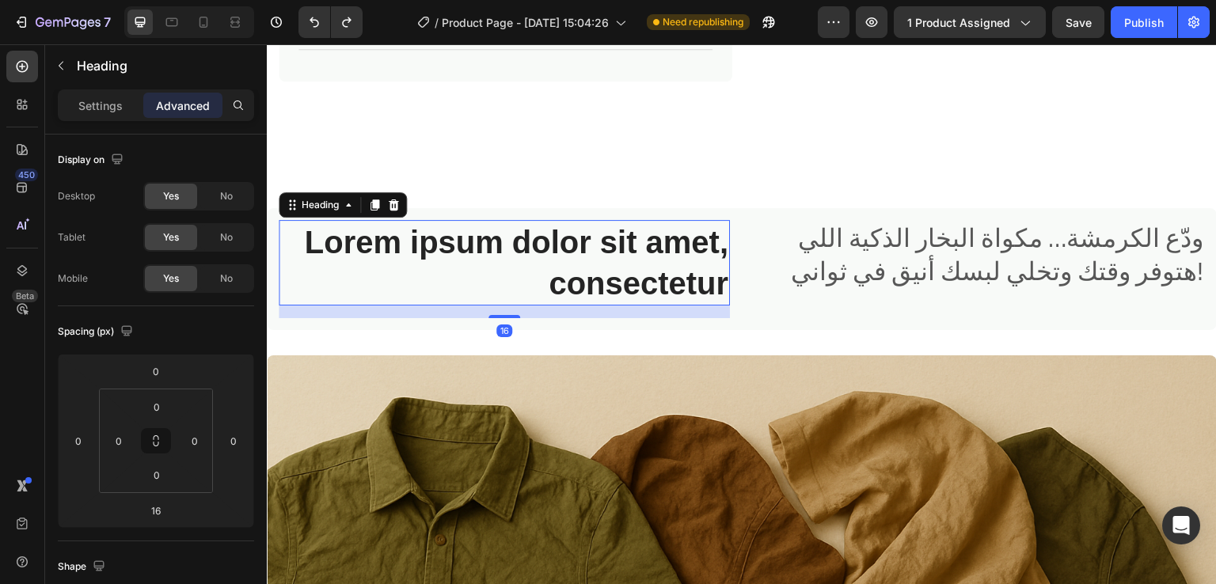
click at [671, 250] on h2 "Lorem ipsum dolor sit amet, consectetur" at bounding box center [504, 263] width 451 height 86
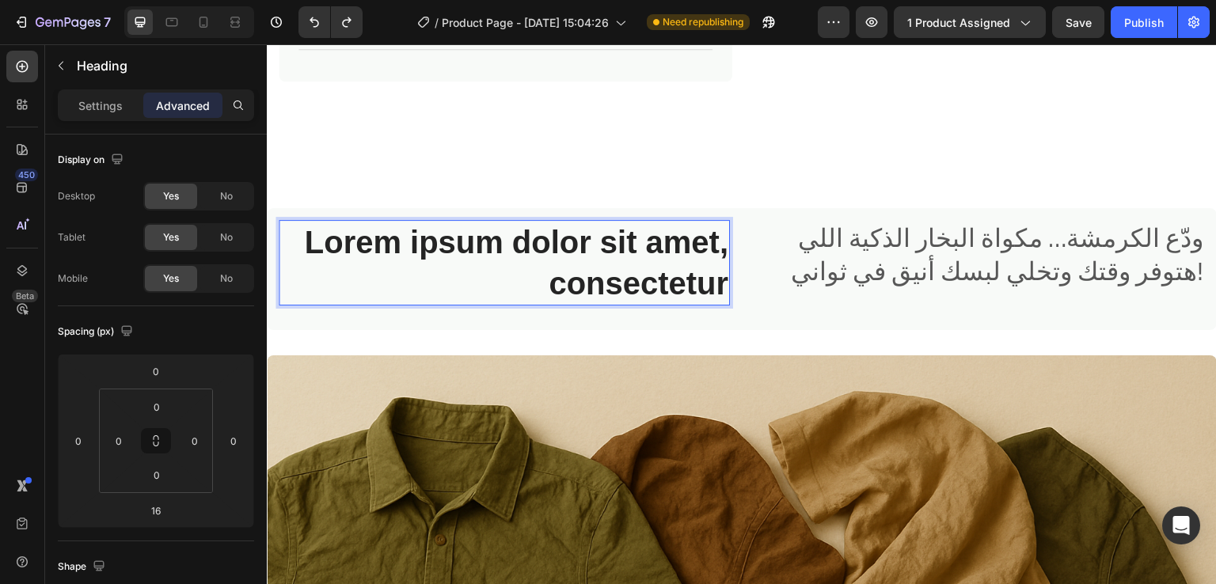
click at [671, 250] on p "Lorem ipsum dolor sit amet, consectetur" at bounding box center [504, 263] width 448 height 82
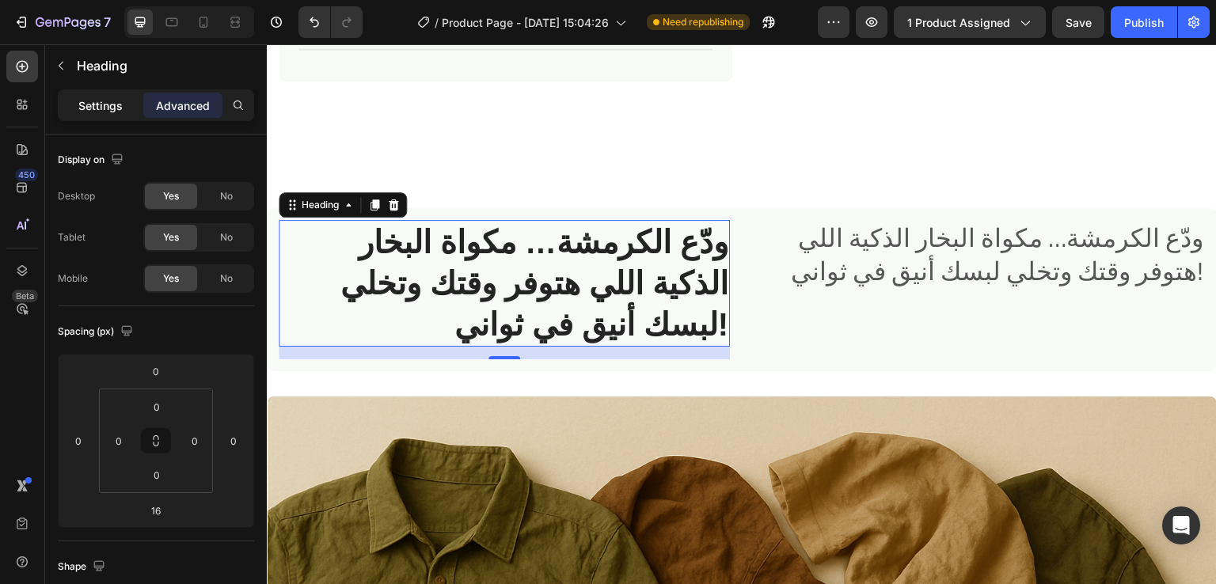
click at [100, 109] on p "Settings" at bounding box center [100, 105] width 44 height 17
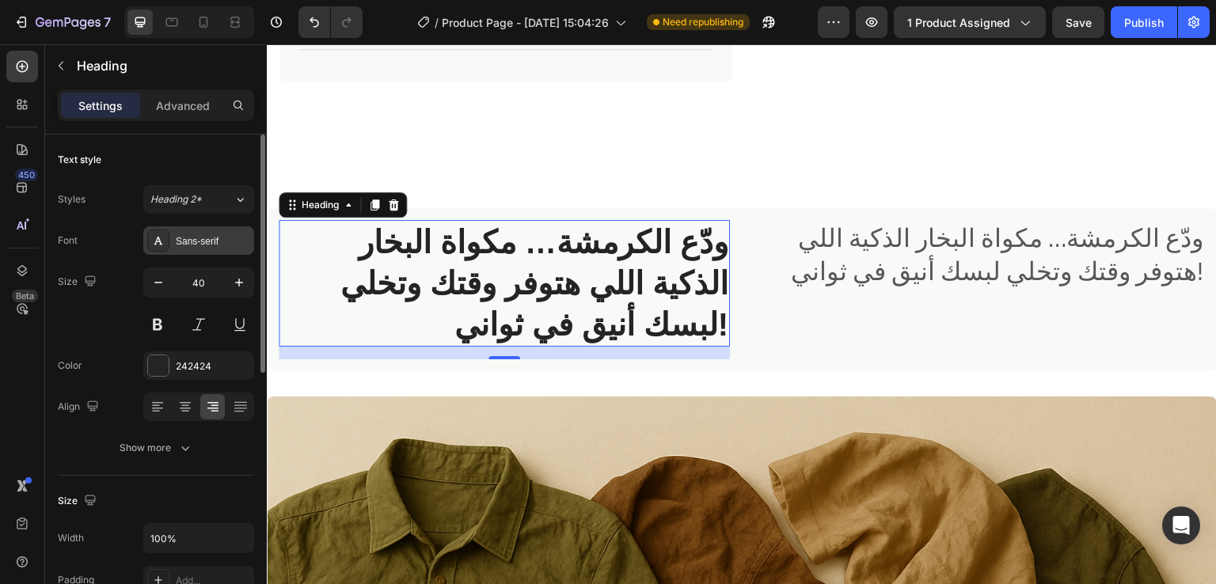
click at [165, 245] on div at bounding box center [158, 241] width 22 height 22
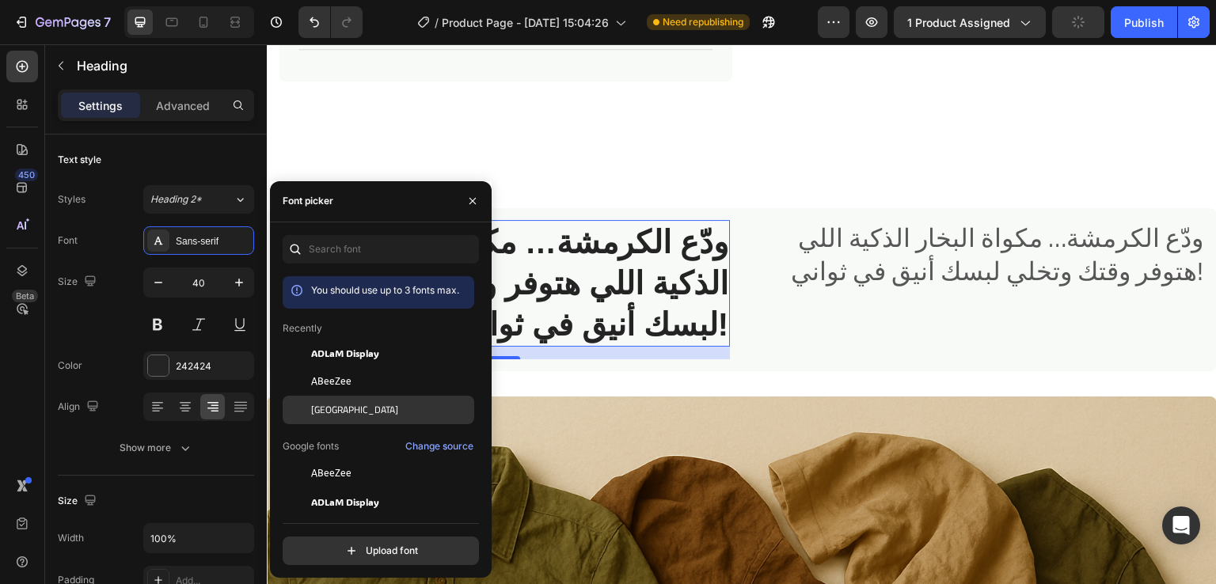
click at [312, 406] on span "Cairo" at bounding box center [354, 410] width 87 height 14
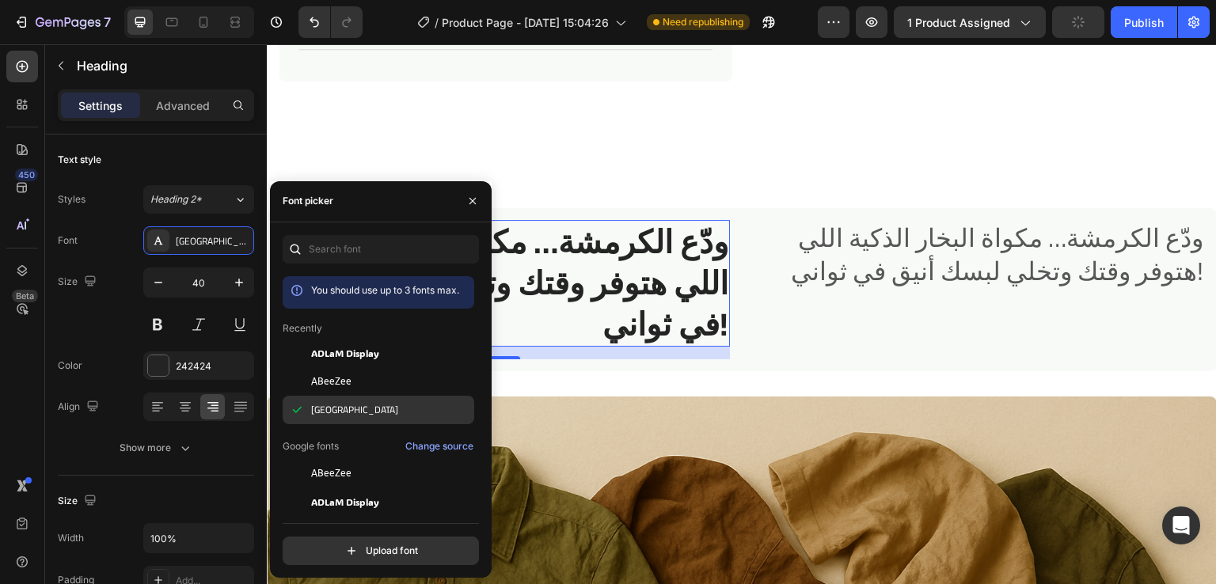
scroll to position [877, 0]
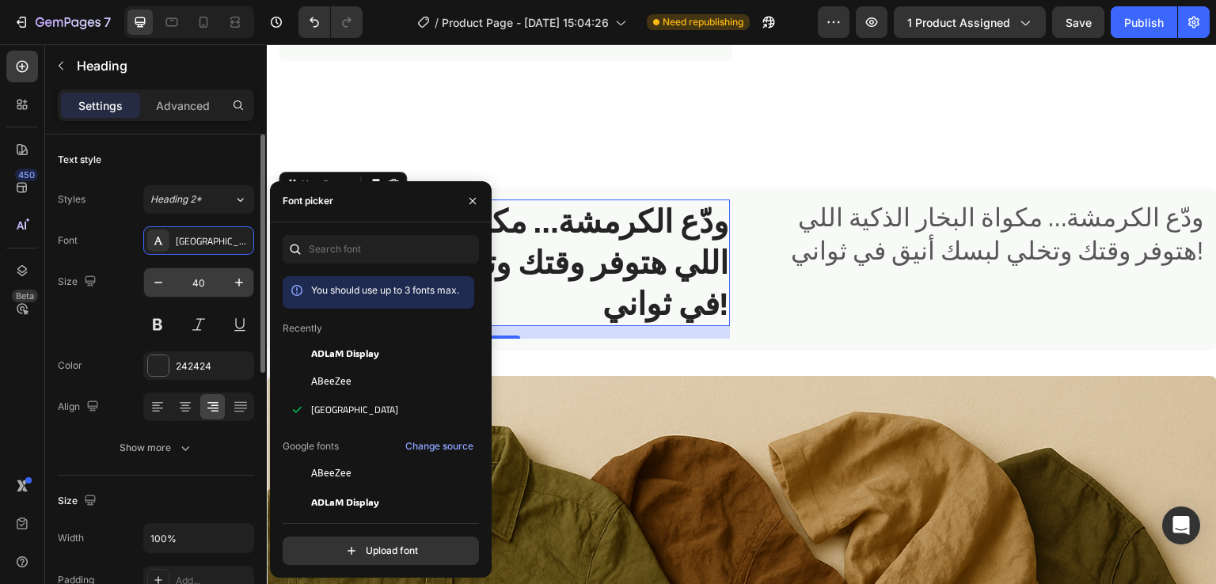
click at [204, 287] on input "40" at bounding box center [199, 282] width 52 height 29
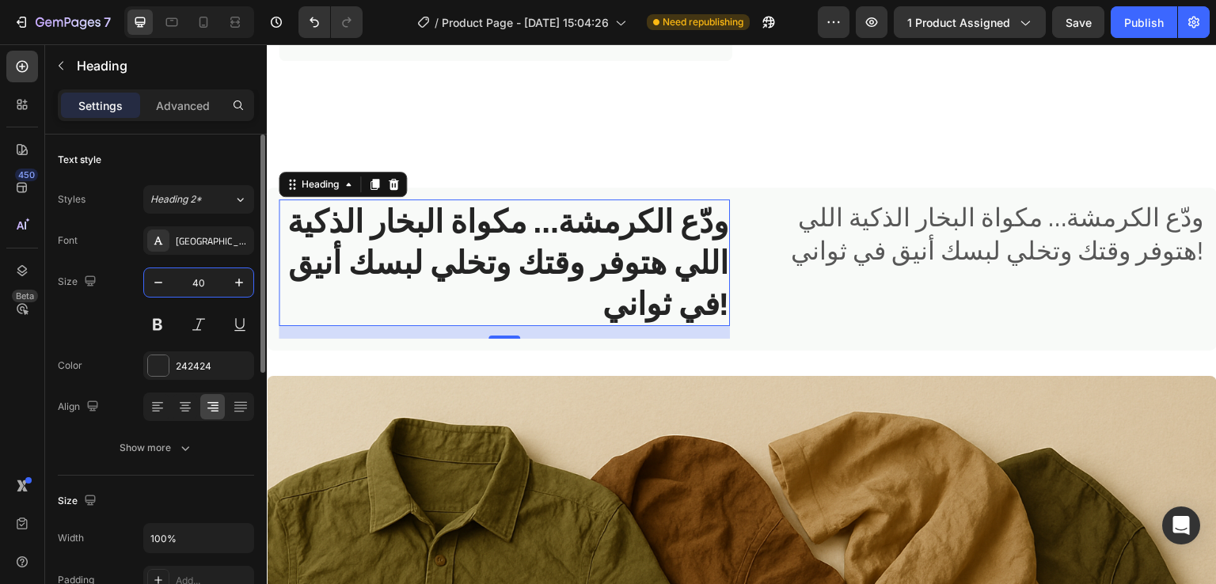
click at [204, 287] on input "40" at bounding box center [199, 282] width 52 height 29
type input "32"
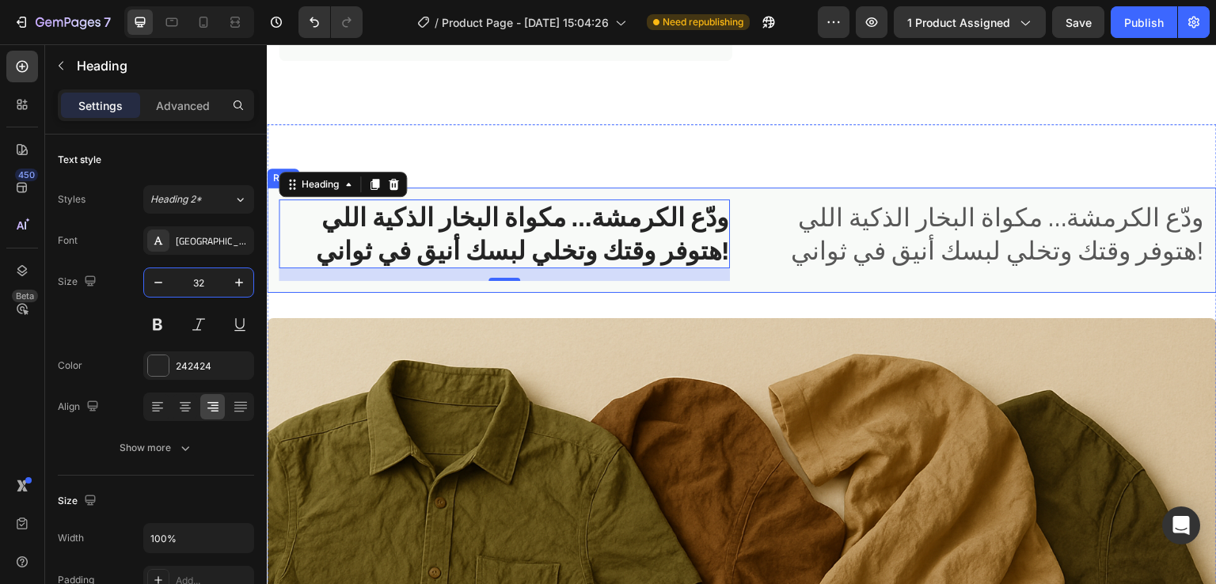
click at [736, 219] on div "ودّع الكرمشة… مكواة البخار الذكية اللي هتوفر وقتك وتخلي لبسك أنيق في ثواني! Hea…" at bounding box center [742, 240] width 950 height 105
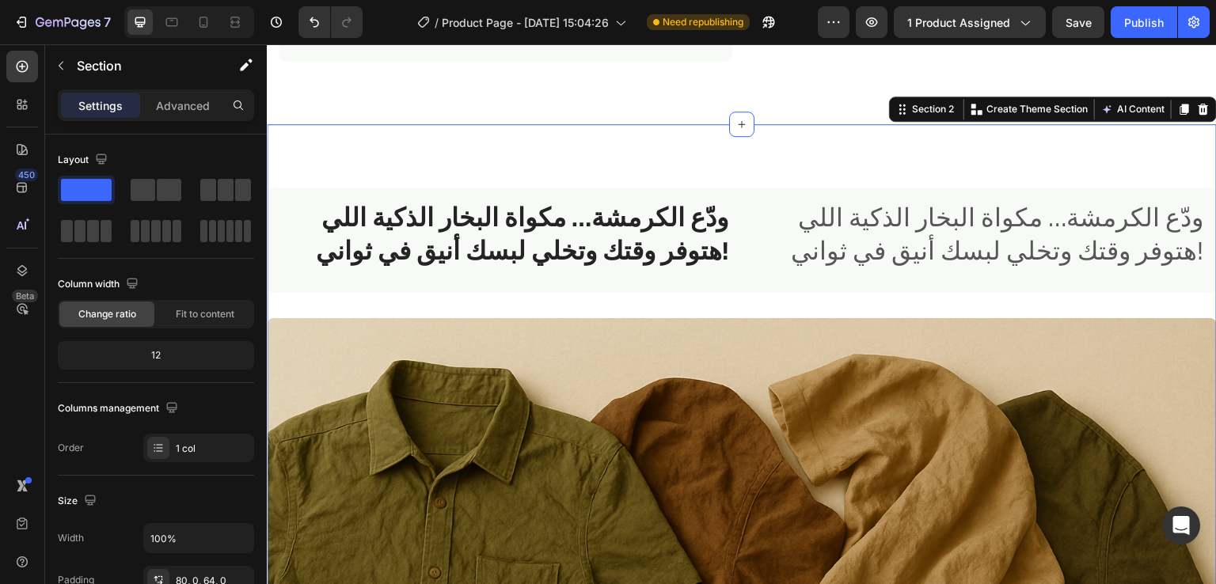
scroll to position [915, 0]
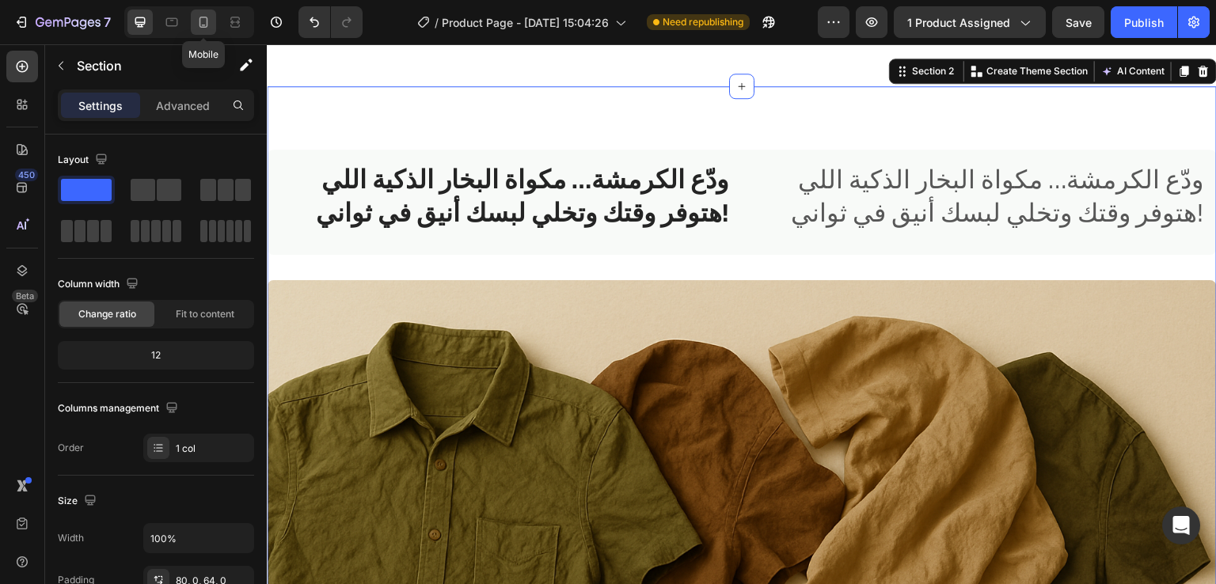
click at [199, 21] on icon at bounding box center [204, 22] width 16 height 16
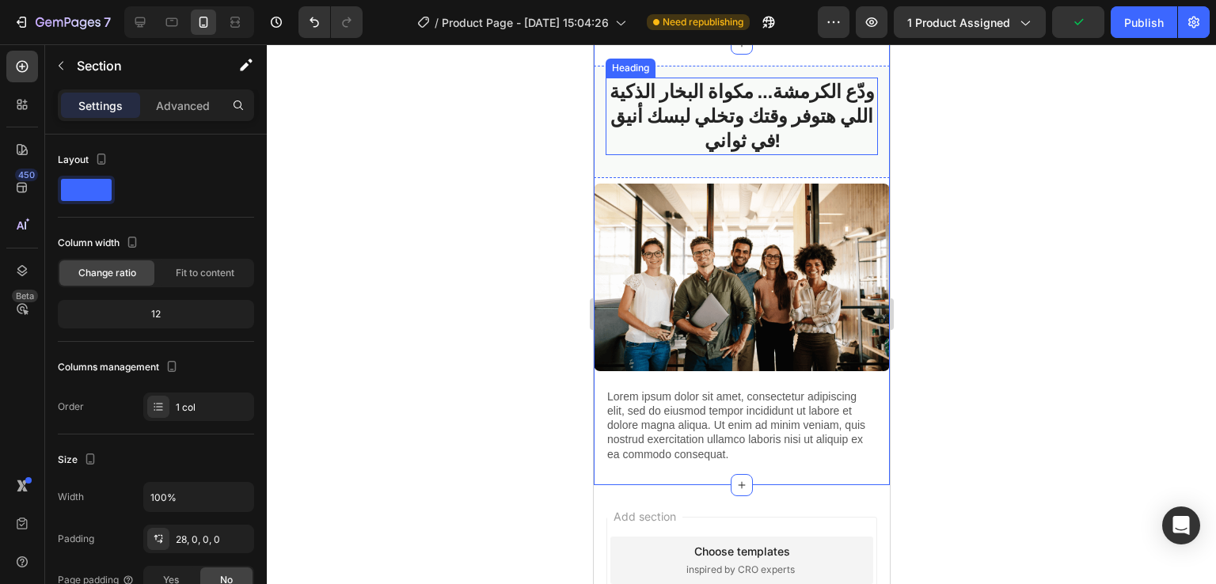
scroll to position [1082, 0]
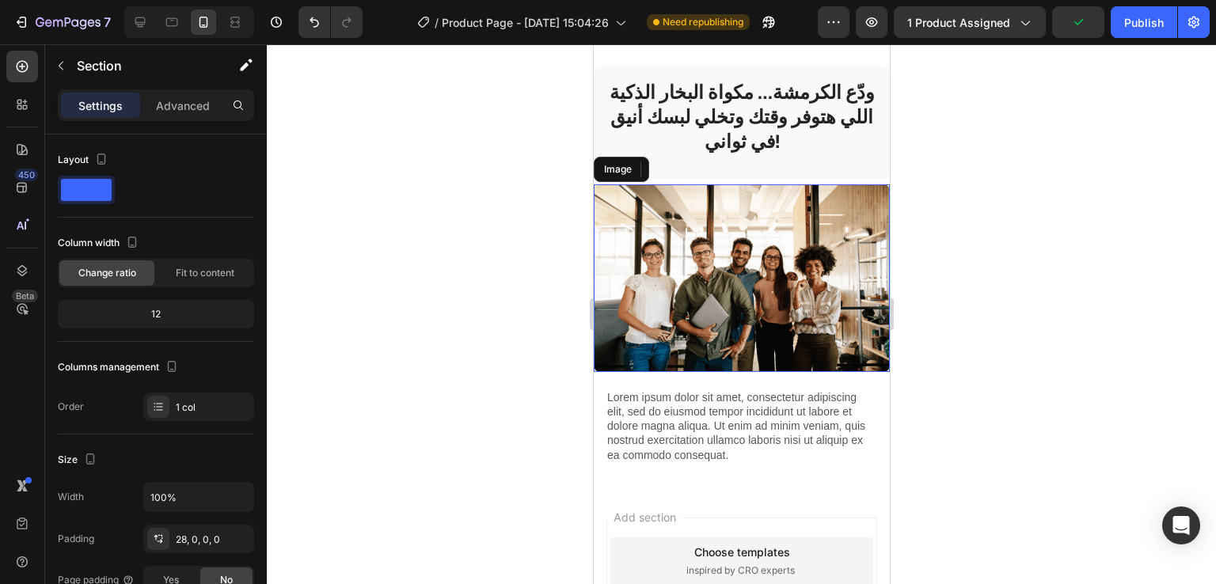
click at [755, 256] on img at bounding box center [741, 278] width 296 height 188
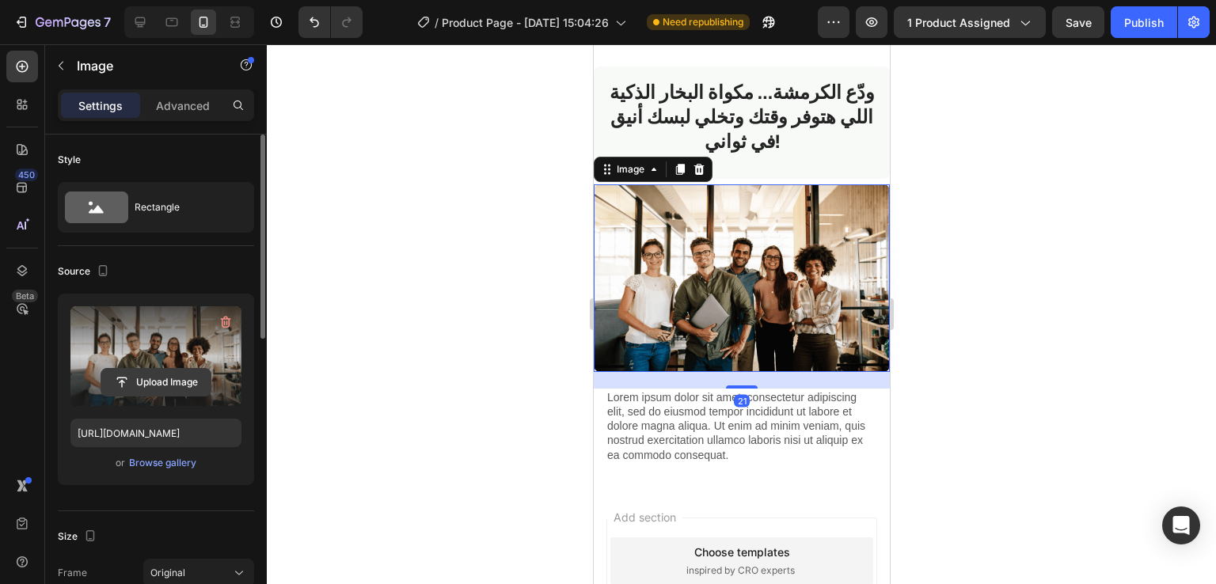
click at [161, 386] on input "file" at bounding box center [155, 382] width 109 height 27
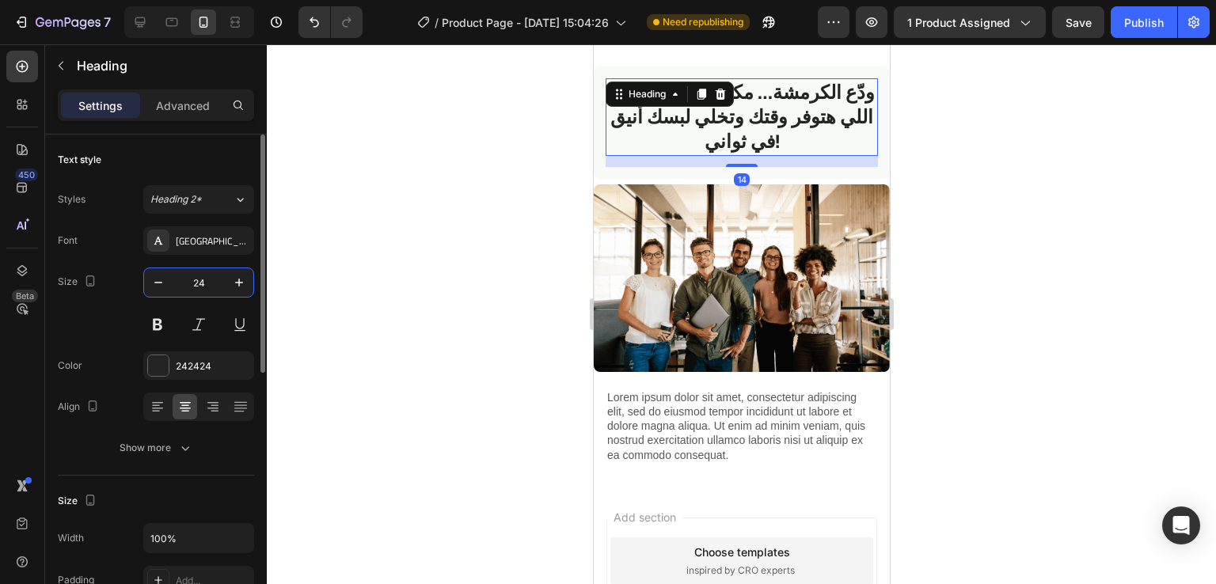
click at [207, 281] on input "24" at bounding box center [199, 282] width 52 height 29
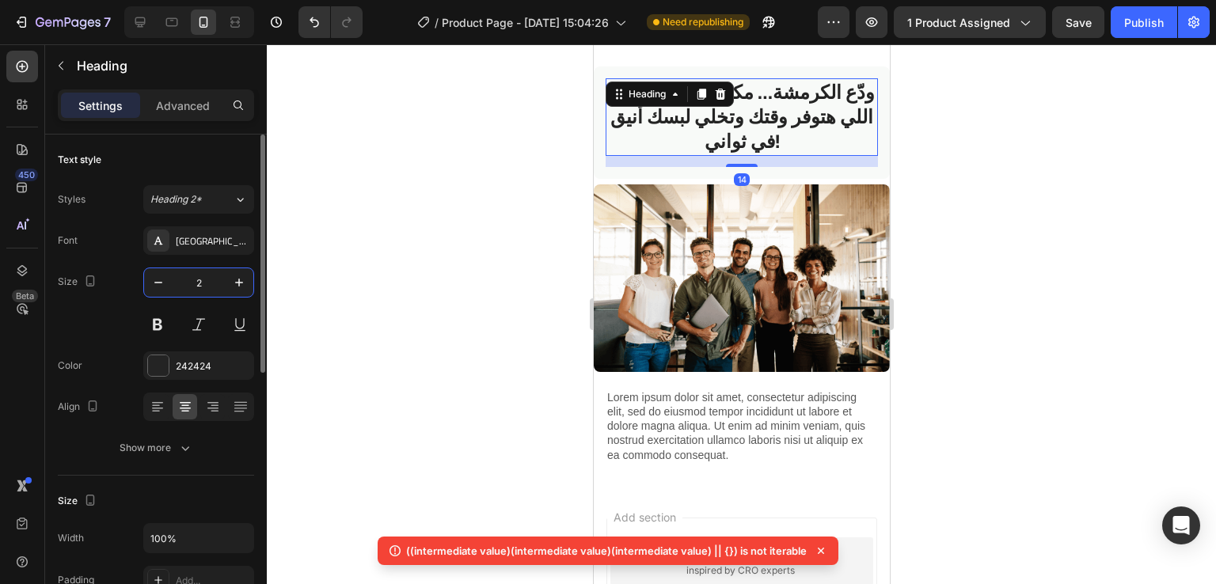
type input "20"
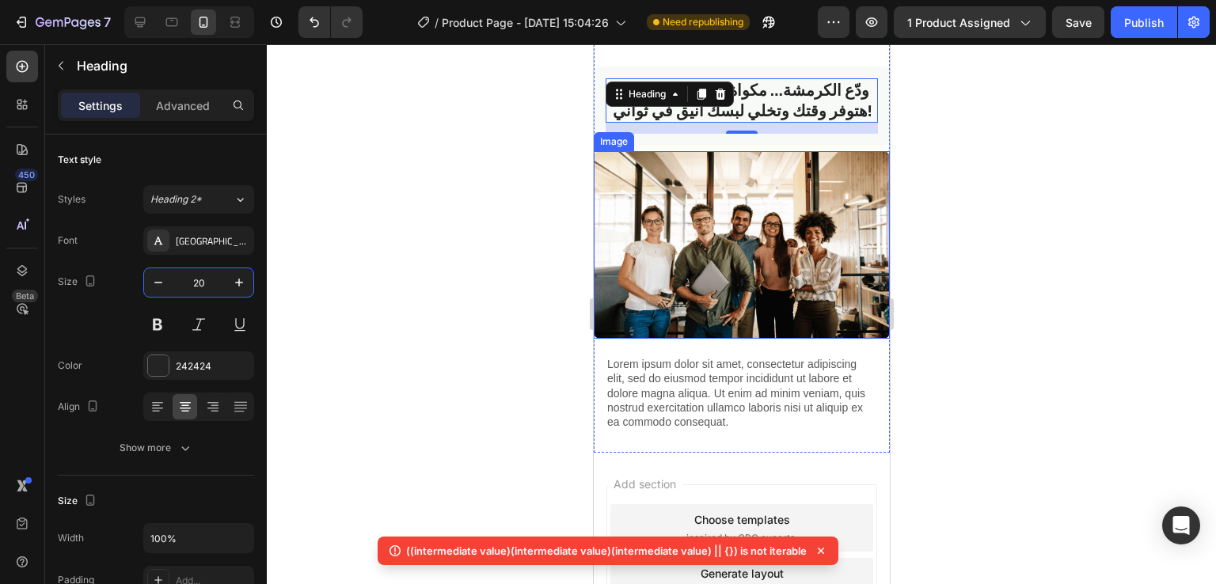
click at [640, 276] on img at bounding box center [741, 245] width 296 height 188
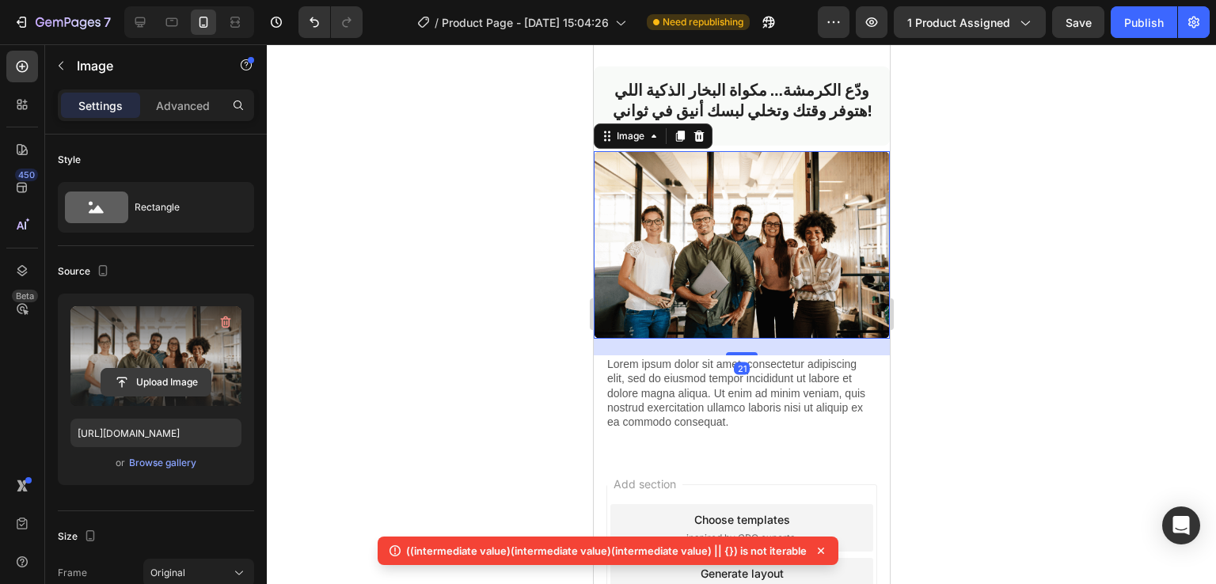
click at [165, 384] on input "file" at bounding box center [155, 382] width 109 height 27
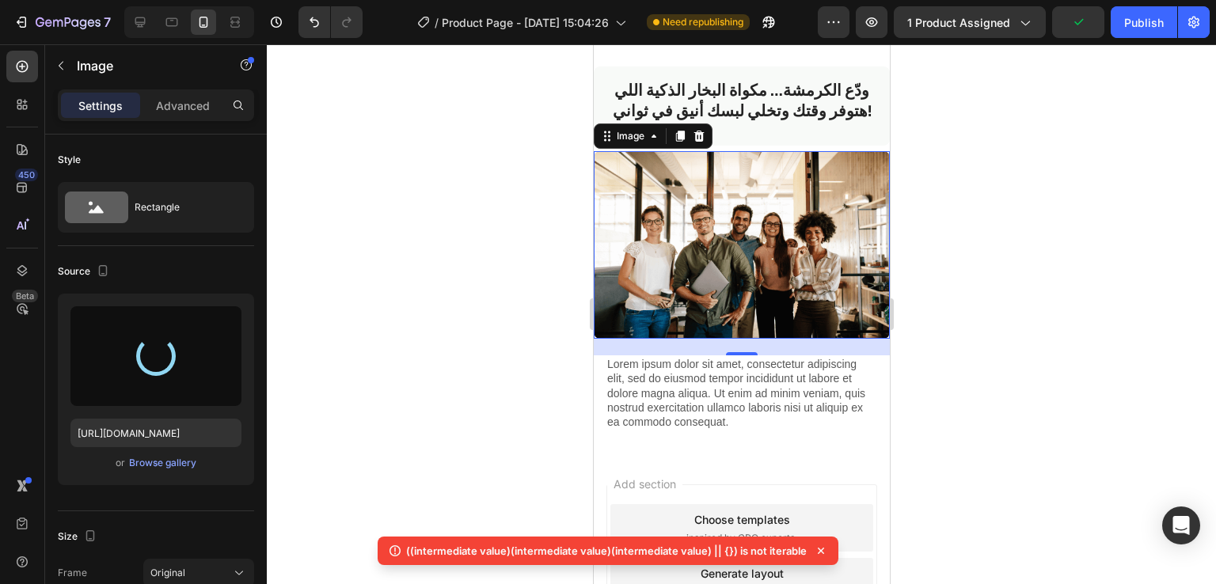
type input "https://cdn.shopify.com/s/files/1/0963/6229/9668/files/gempages_580737055097619…"
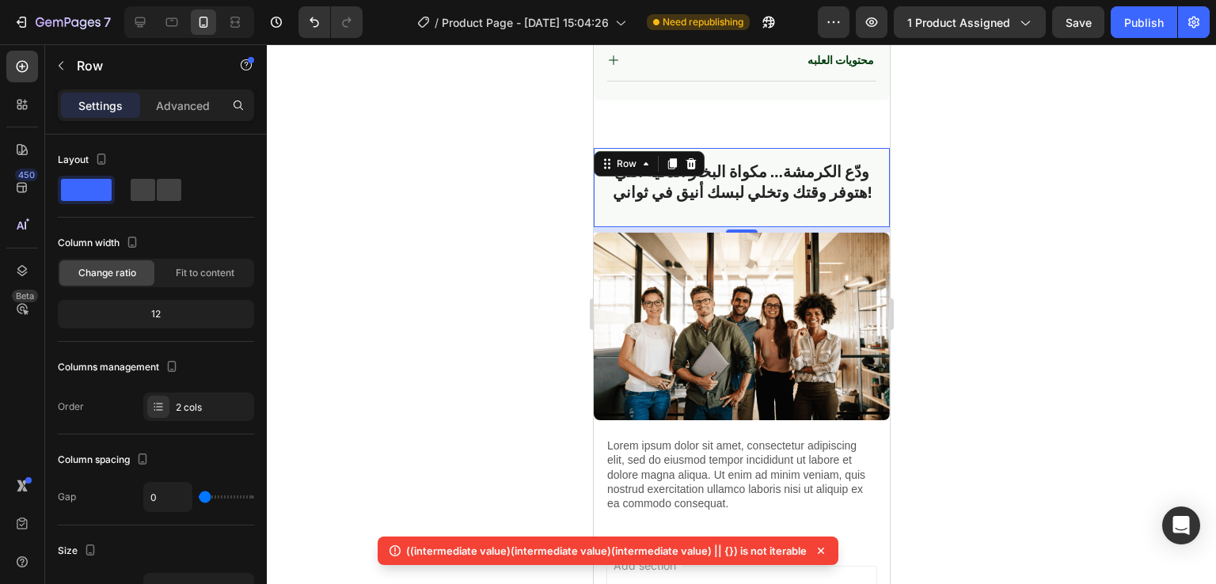
scroll to position [1013, 0]
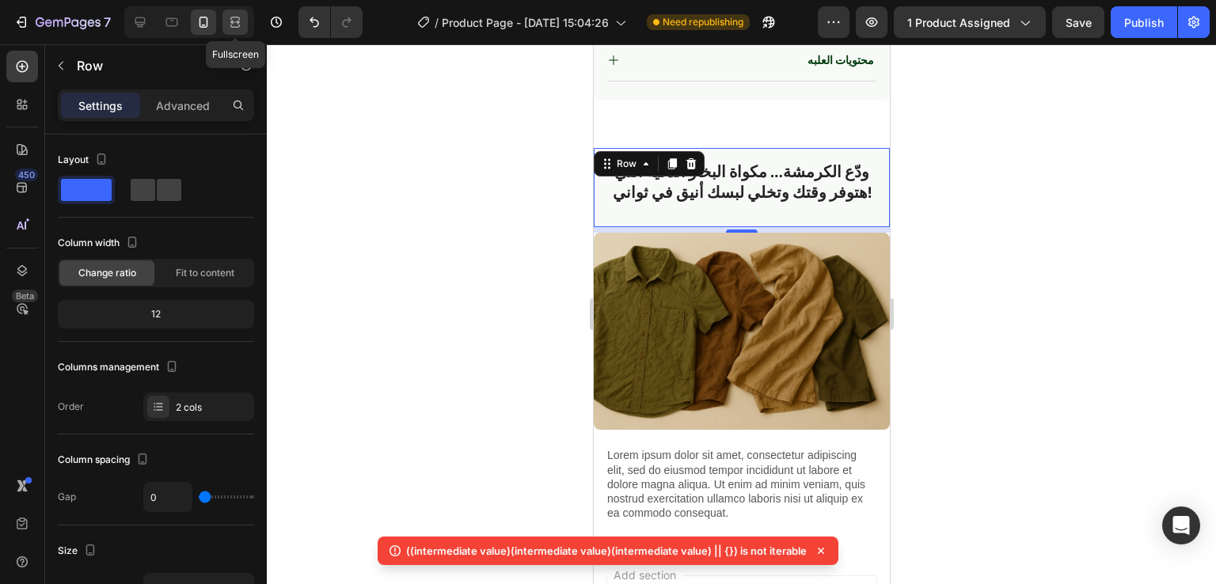
drag, startPoint x: 238, startPoint y: 23, endPoint x: 218, endPoint y: 179, distance: 157.3
click at [238, 23] on icon at bounding box center [235, 22] width 16 height 16
type input "30"
type input "1200"
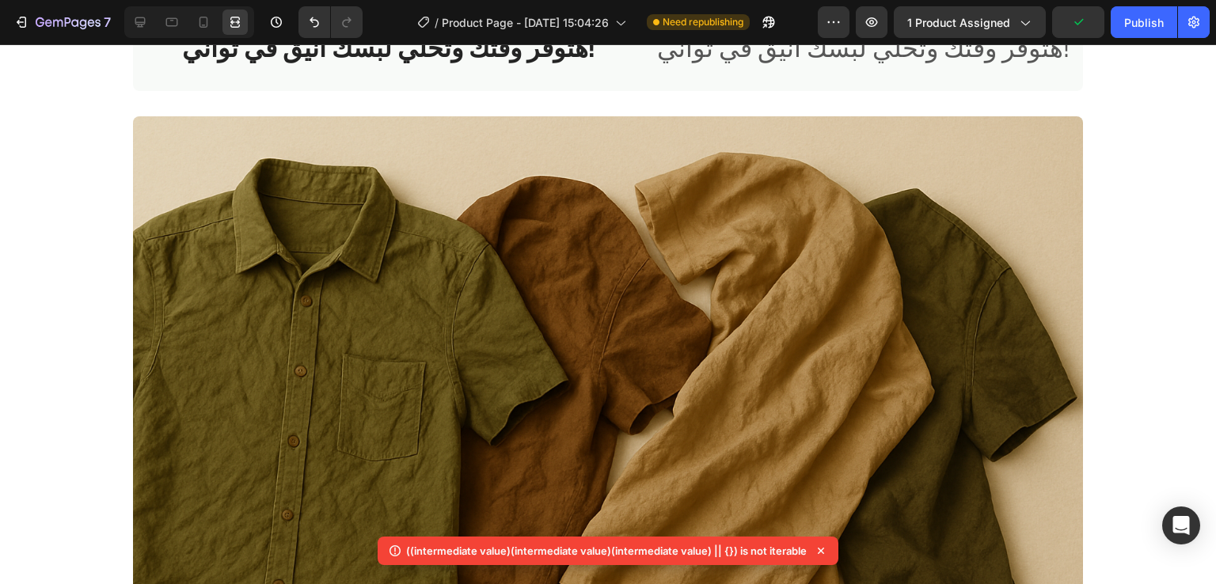
scroll to position [1058, 0]
click at [143, 26] on icon at bounding box center [140, 22] width 16 height 16
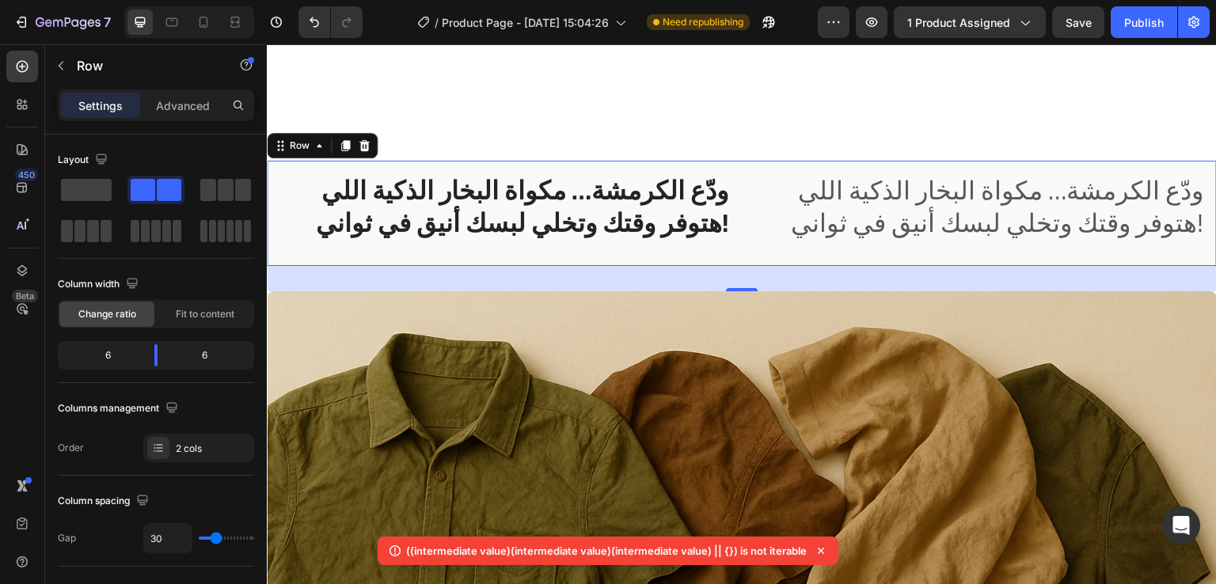
scroll to position [826, 0]
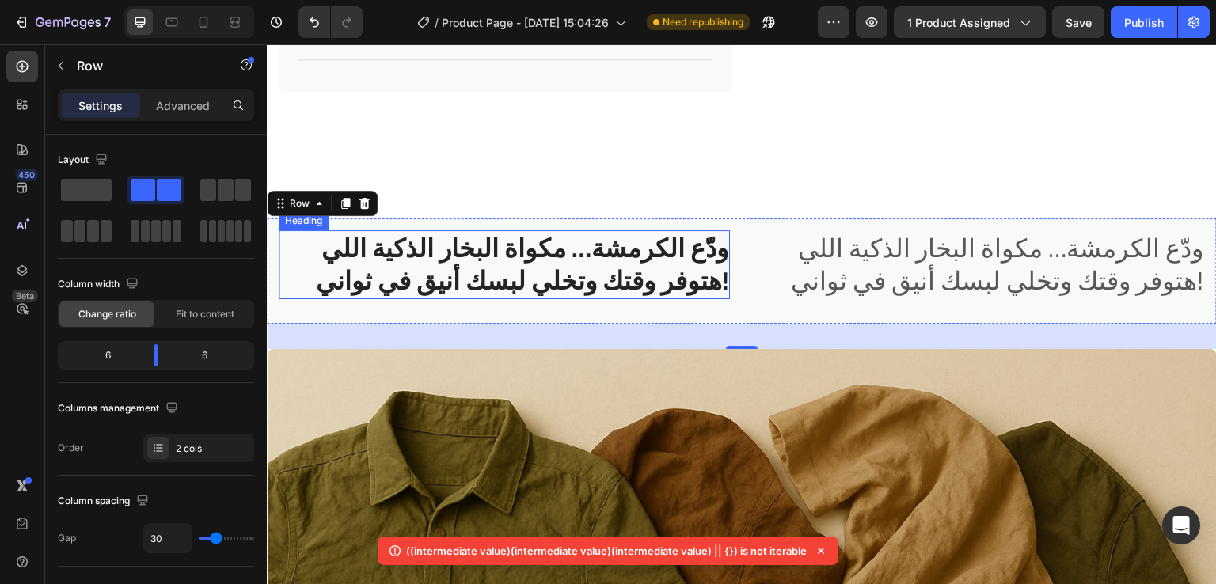
click at [639, 258] on h2 "ودّع الكرمشة… مكواة البخار الذكية اللي هتوفر وقتك وتخلي لبسك أنيق في ثواني!" at bounding box center [504, 264] width 451 height 69
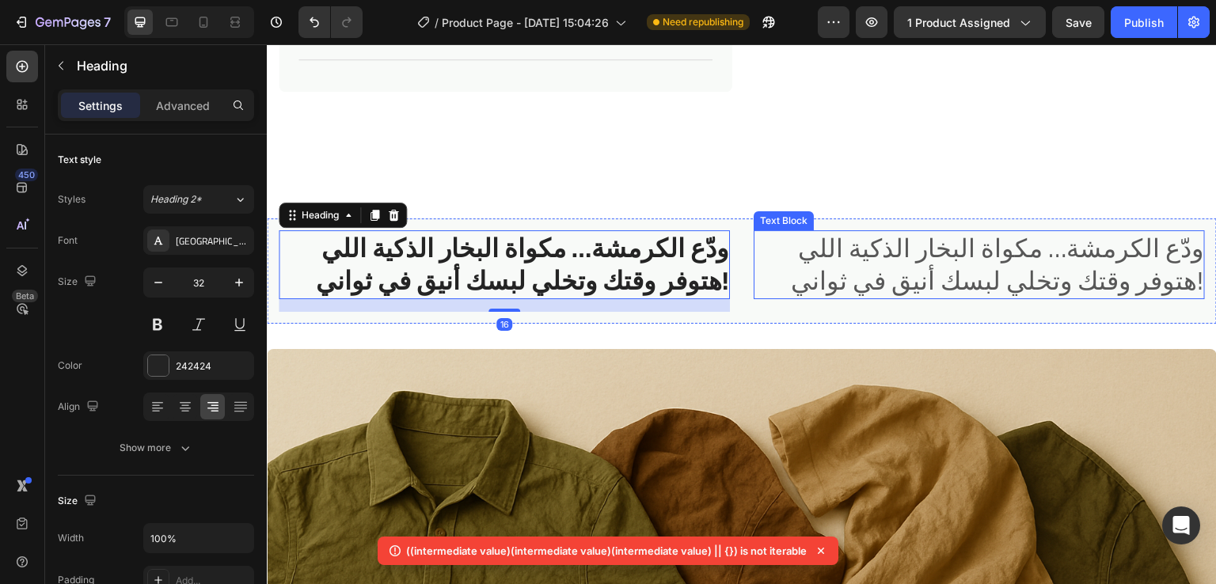
click at [843, 269] on p "ودّع الكرمشة… مكواة البخار الذكية اللي هتوفر وقتك وتخلي لبسك أنيق في ثواني!" at bounding box center [979, 265] width 448 height 66
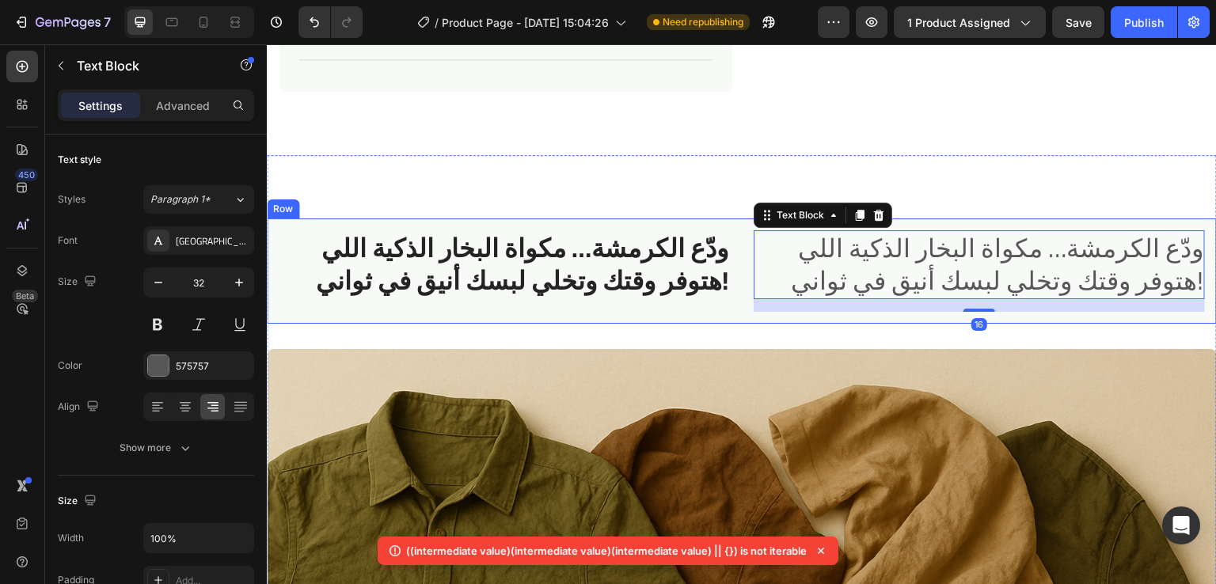
click at [735, 250] on div "ودّع الكرمشة… مكواة البخار الذكية اللي هتوفر وقتك وتخلي لبسك أنيق في ثواني! Hea…" at bounding box center [742, 271] width 950 height 105
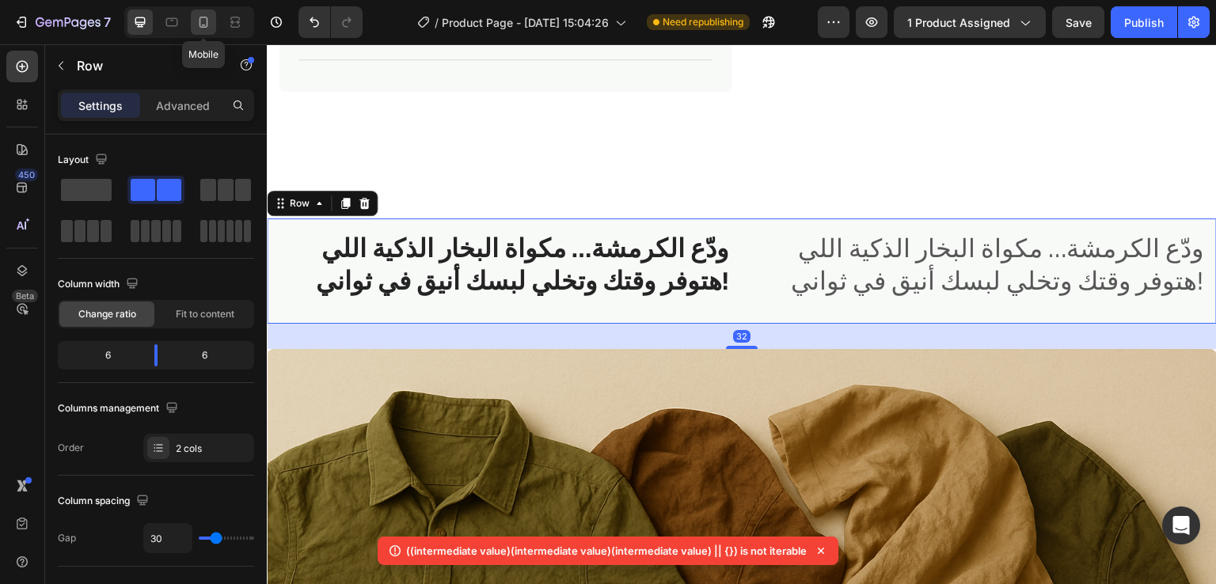
click at [210, 29] on icon at bounding box center [204, 22] width 16 height 16
type input "0"
type input "100%"
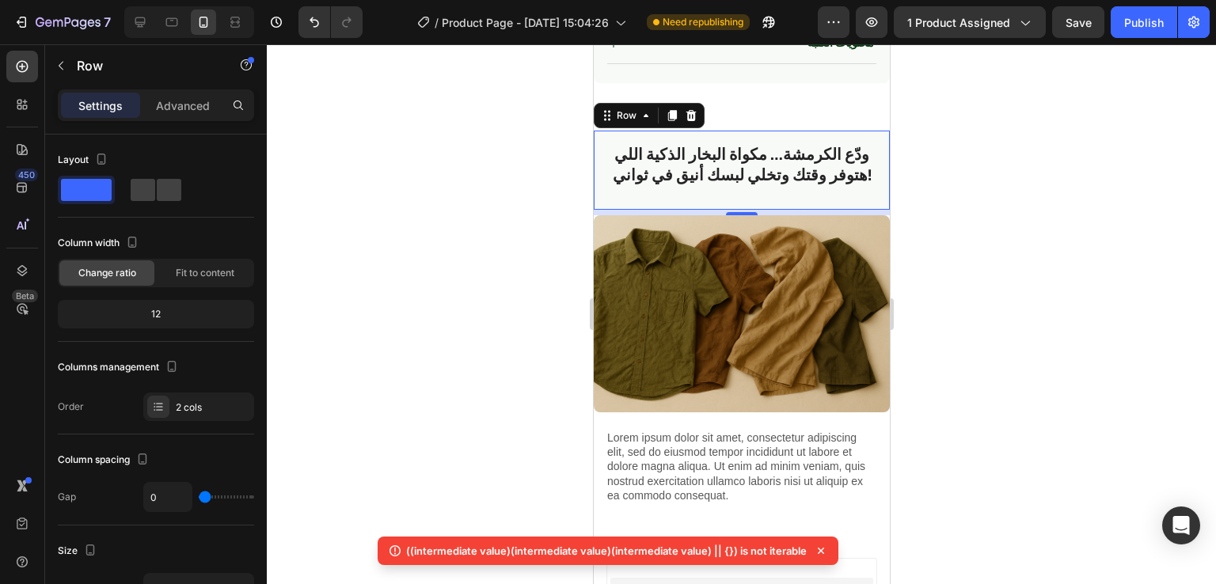
scroll to position [1034, 0]
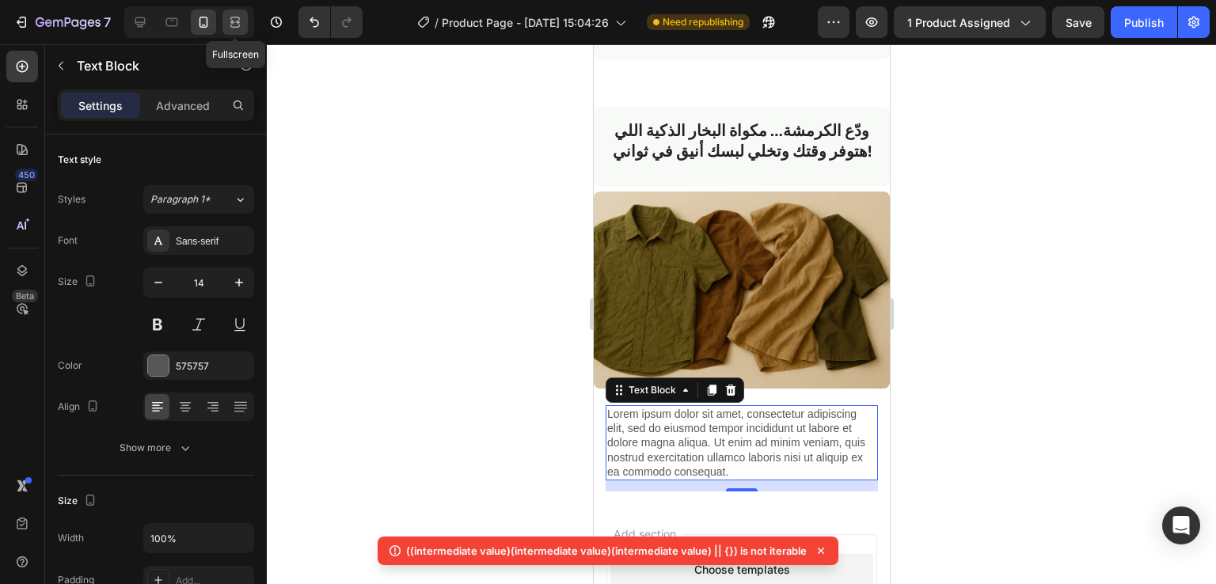
click at [239, 25] on icon at bounding box center [235, 26] width 10 height 3
type input "16"
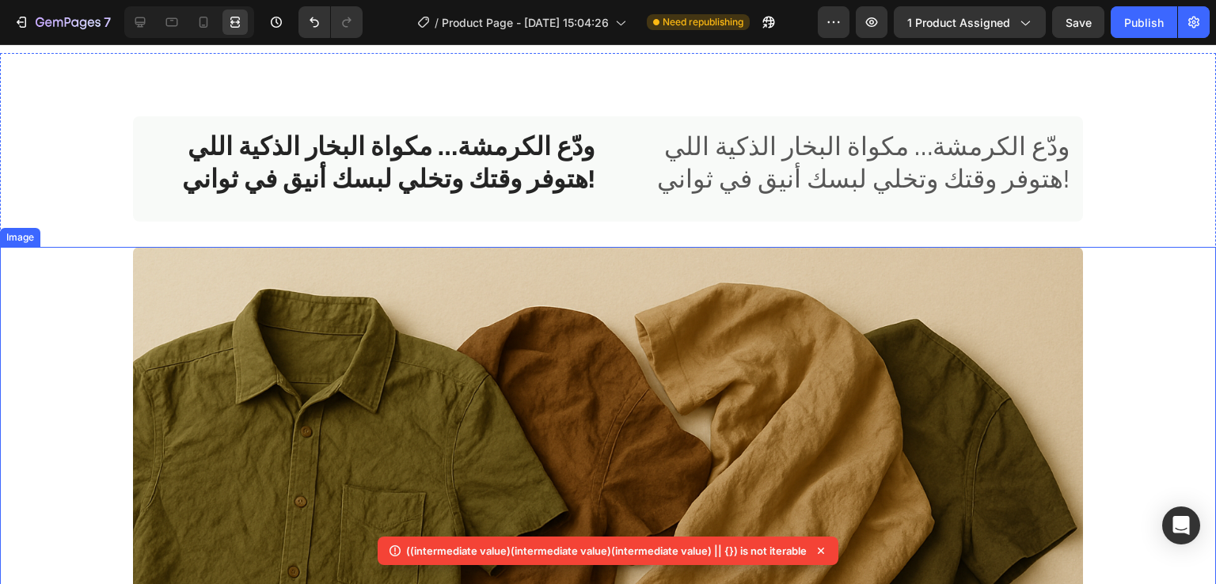
scroll to position [917, 0]
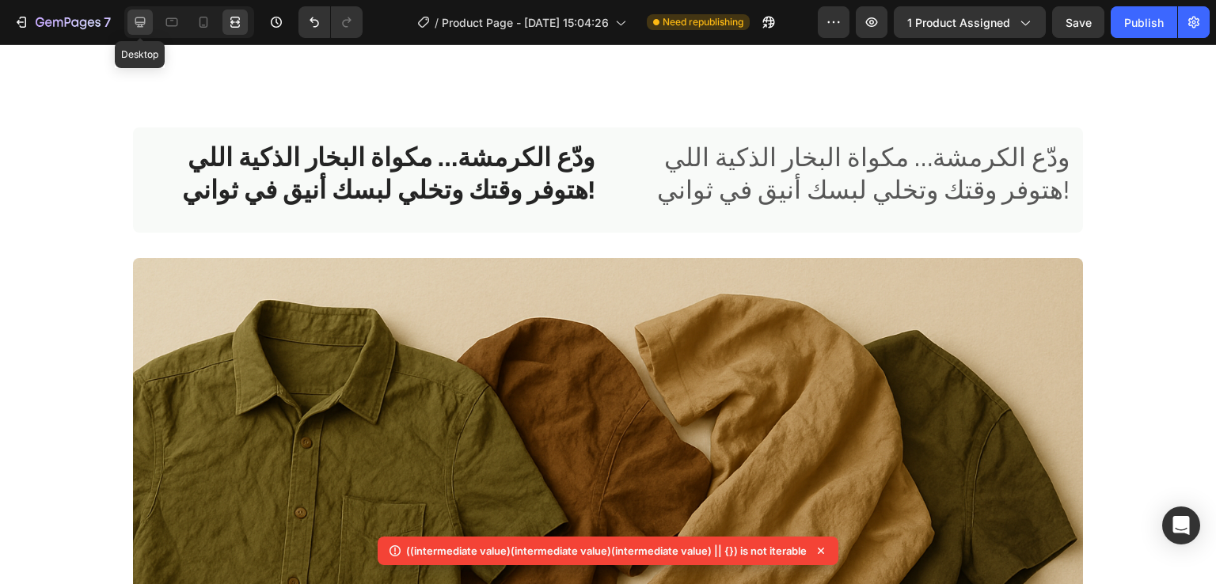
click at [139, 26] on icon at bounding box center [140, 22] width 10 height 10
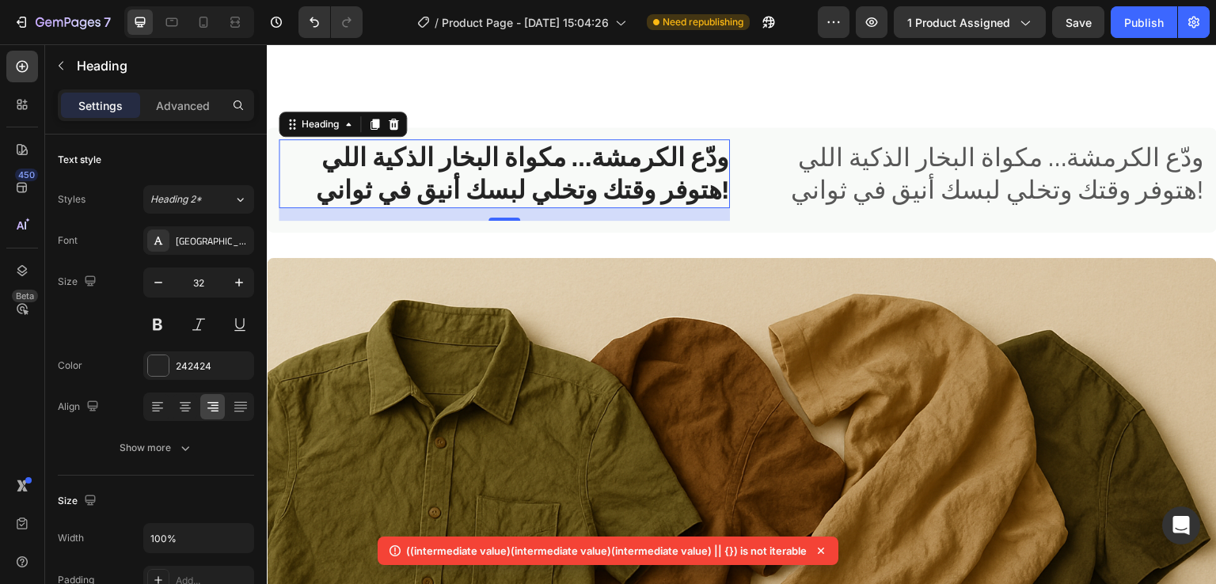
click at [602, 177] on h2 "ودّع الكرمشة… مكواة البخار الذكية اللي هتوفر وقتك وتخلي لبسك أنيق في ثواني!" at bounding box center [504, 173] width 451 height 69
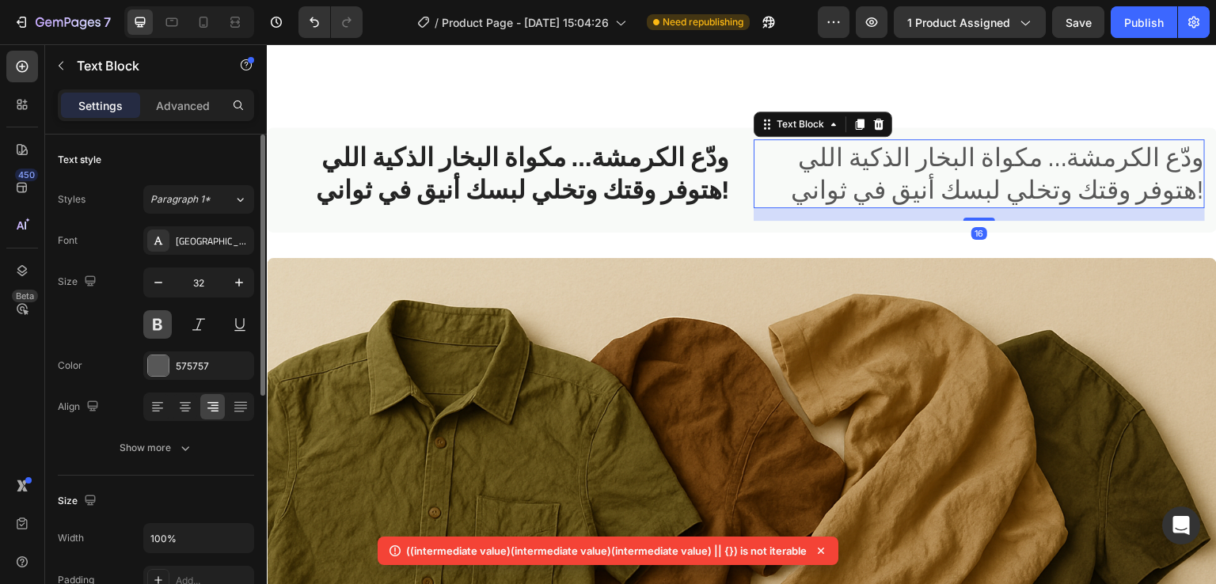
click at [155, 325] on button at bounding box center [157, 324] width 29 height 29
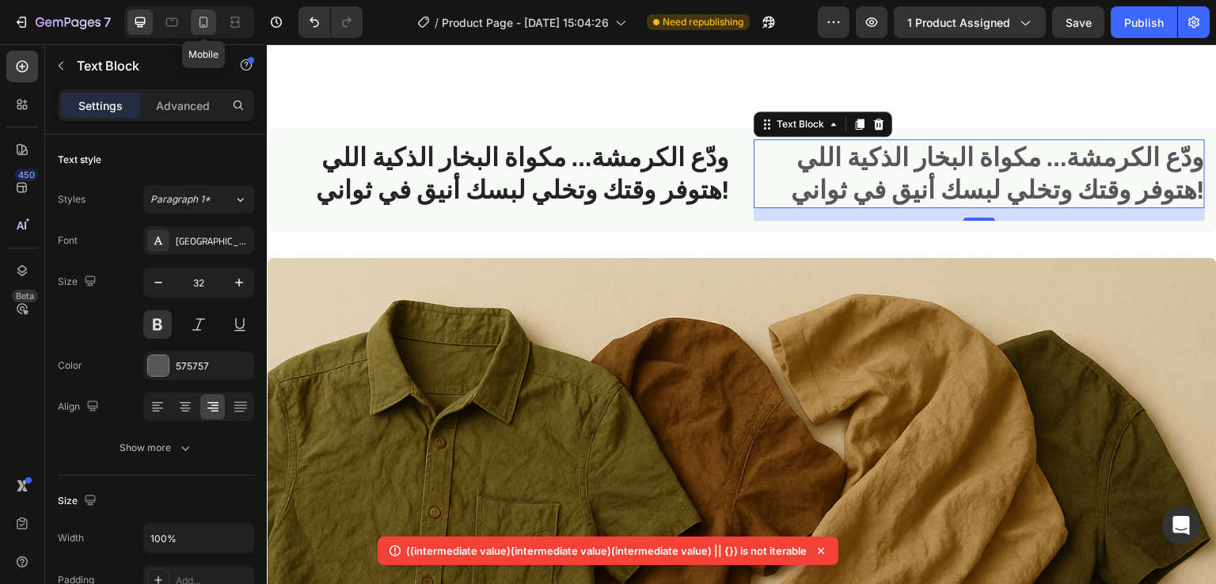
click at [200, 17] on icon at bounding box center [204, 22] width 16 height 16
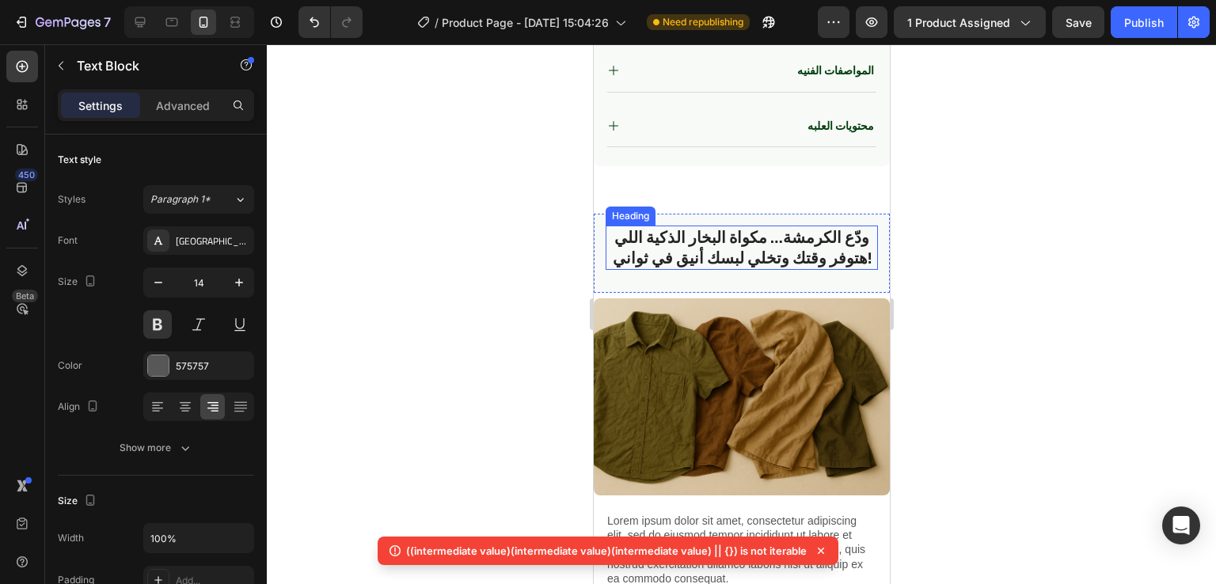
scroll to position [922, 0]
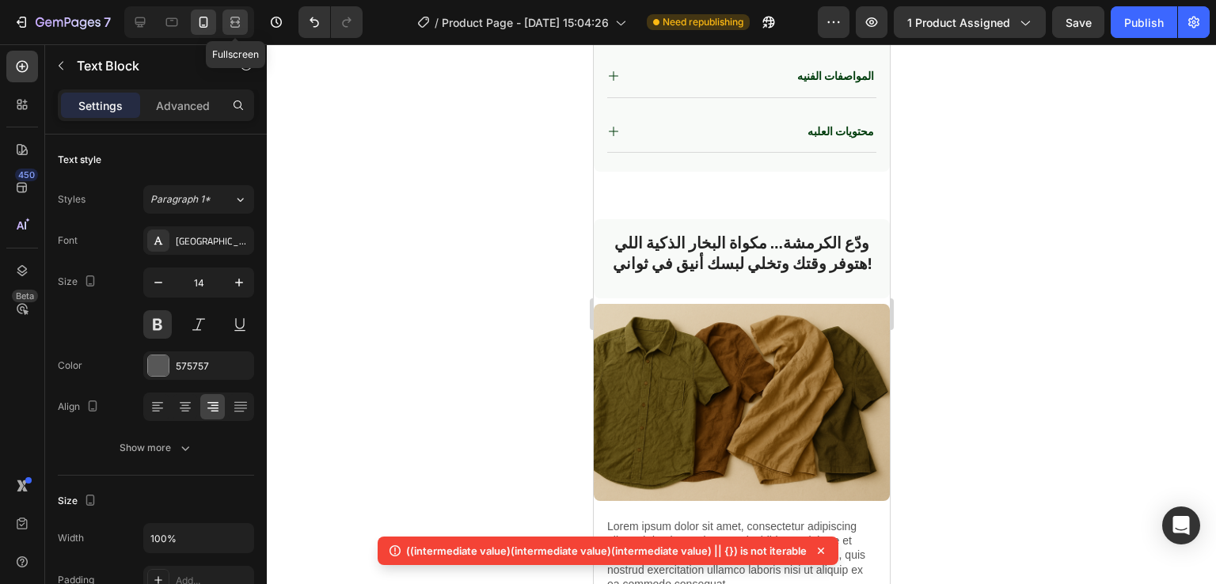
click at [234, 20] on icon at bounding box center [235, 22] width 16 height 16
type input "32"
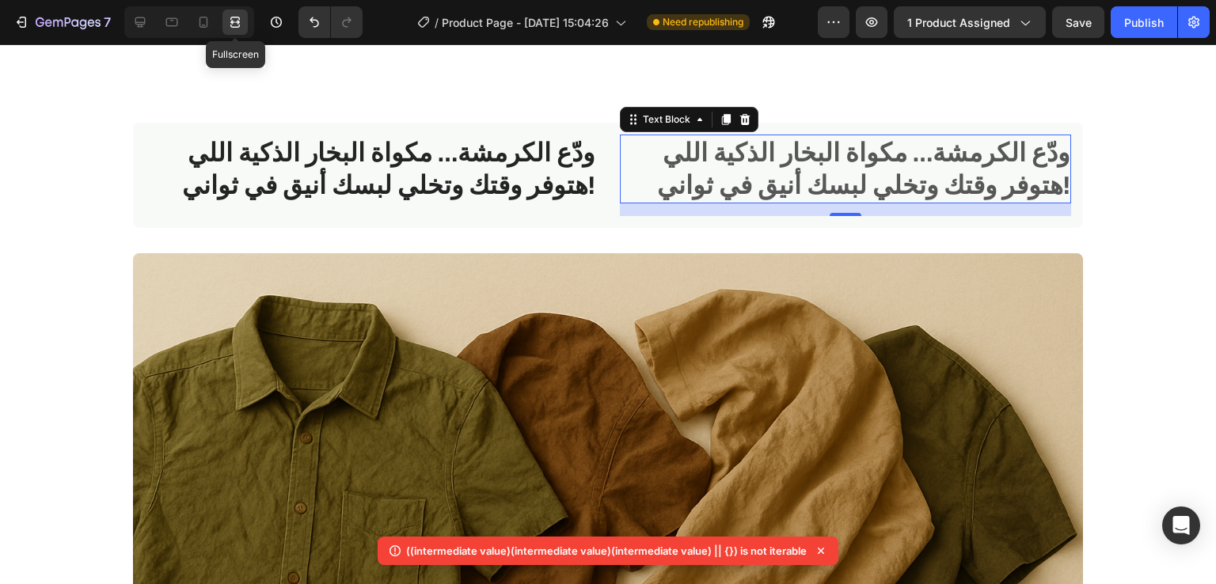
scroll to position [955, 0]
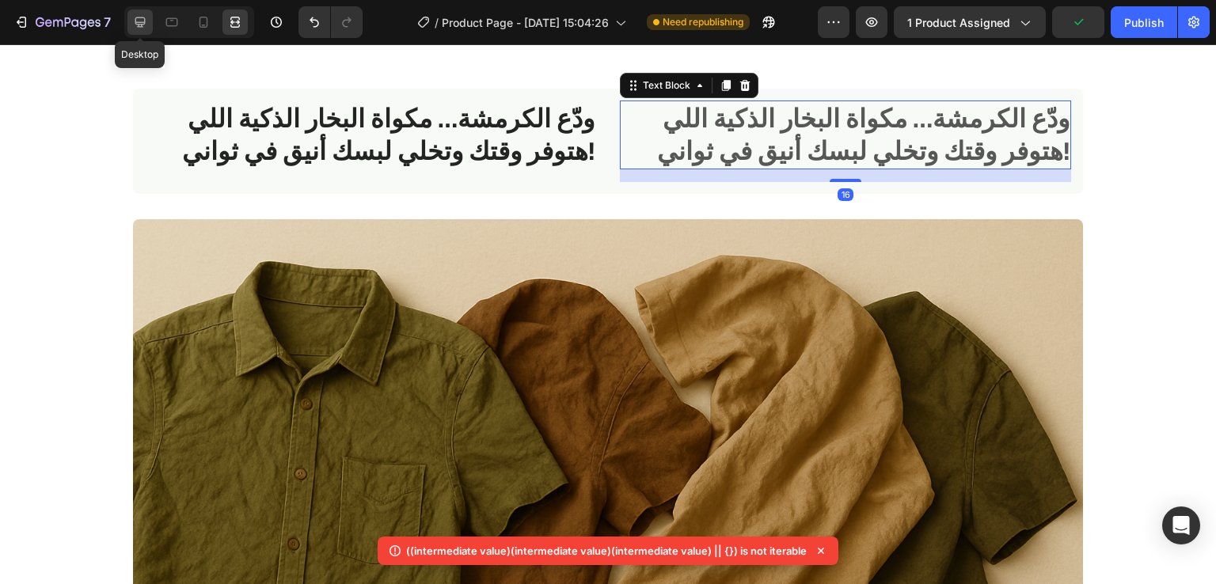
click at [145, 20] on icon at bounding box center [140, 22] width 10 height 10
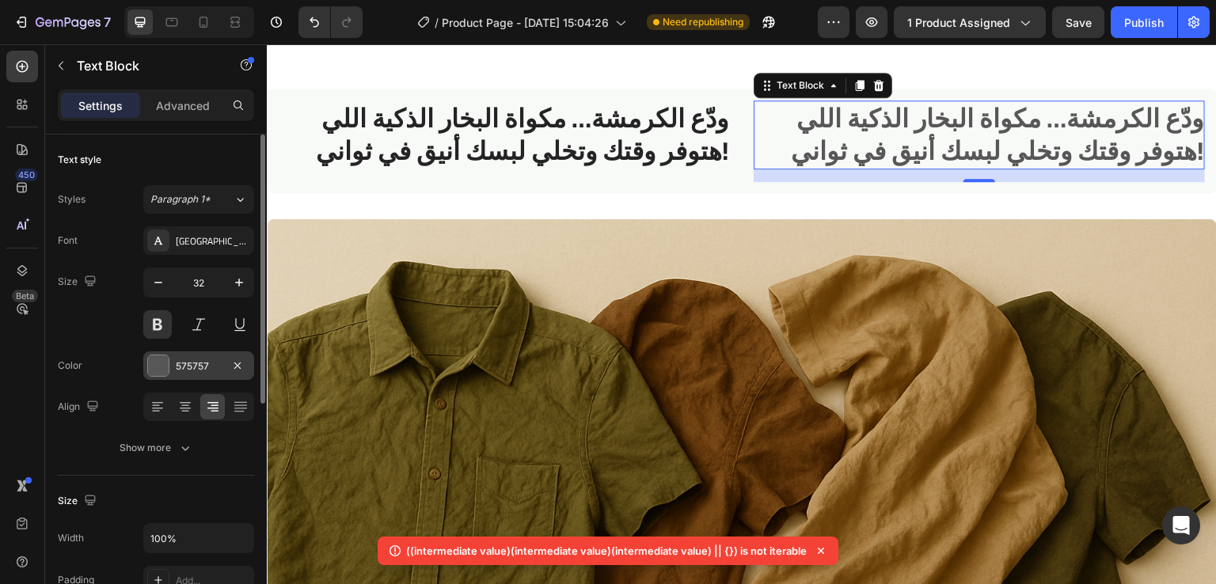
click at [146, 363] on div "575757" at bounding box center [198, 366] width 111 height 29
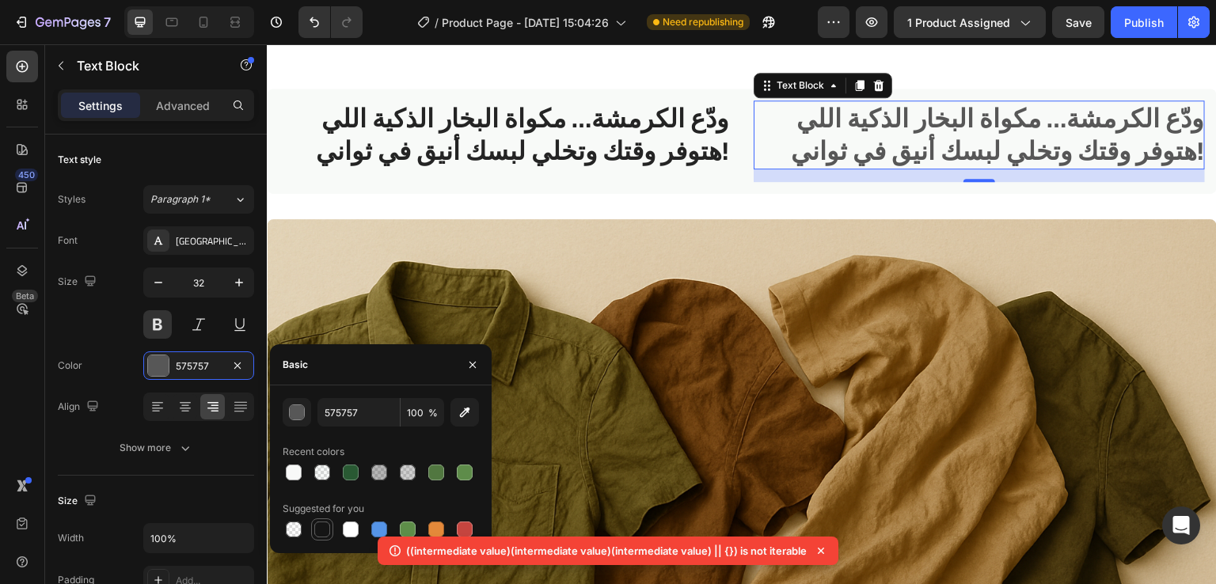
click at [326, 523] on div at bounding box center [322, 530] width 16 height 16
type input "151515"
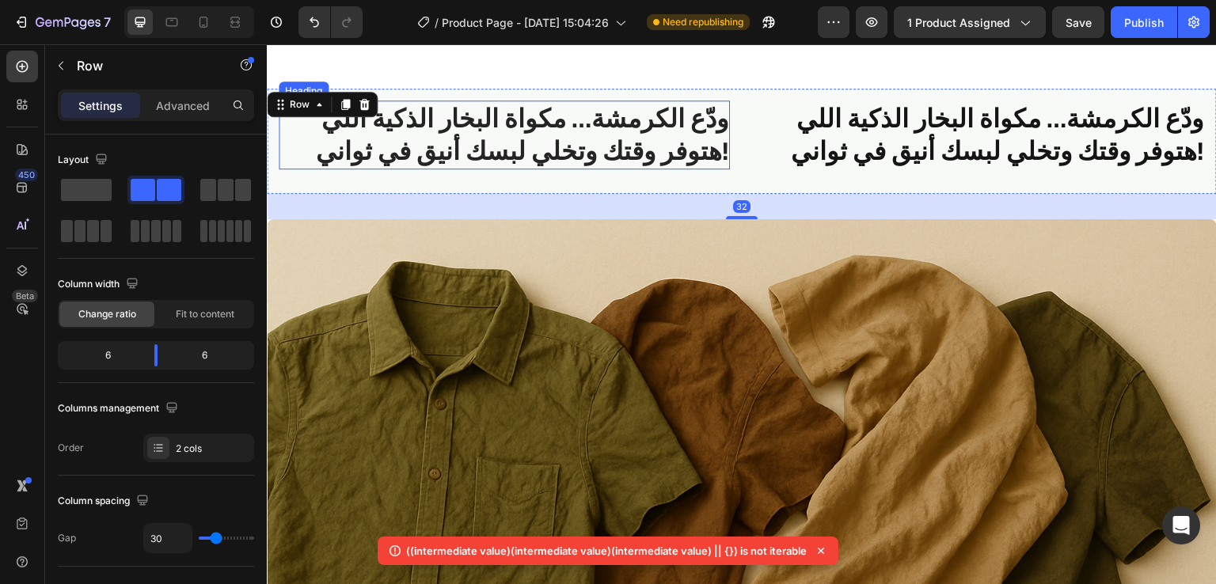
click at [651, 146] on h2 "ودّع الكرمشة… مكواة البخار الذكية اللي هتوفر وقتك وتخلي لبسك أنيق في ثواني!" at bounding box center [504, 135] width 451 height 69
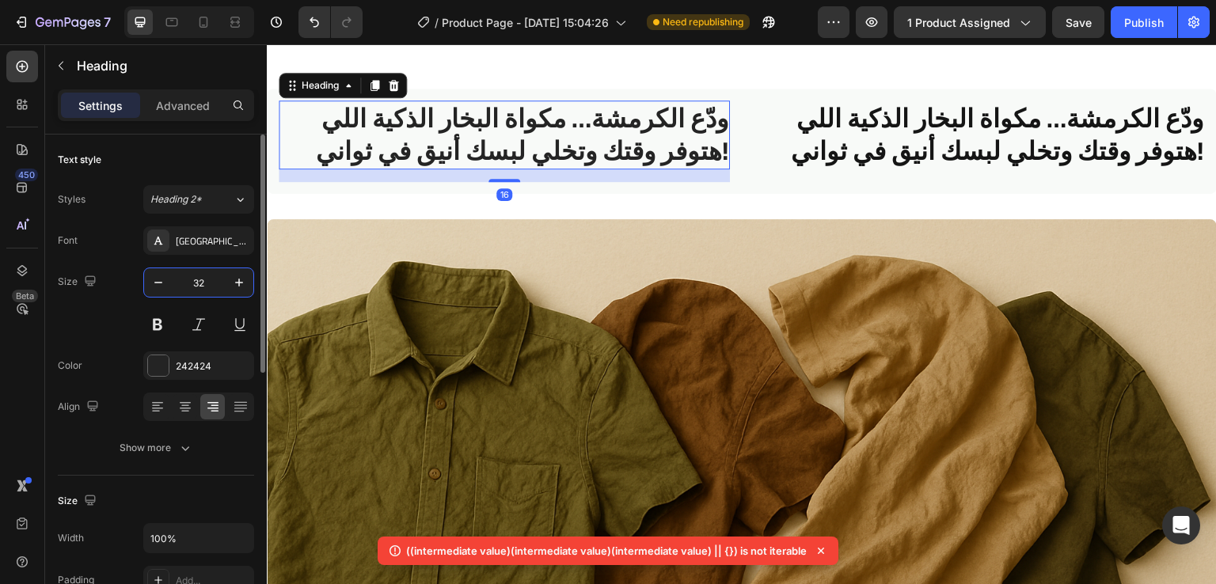
click at [221, 276] on input "32" at bounding box center [199, 282] width 52 height 29
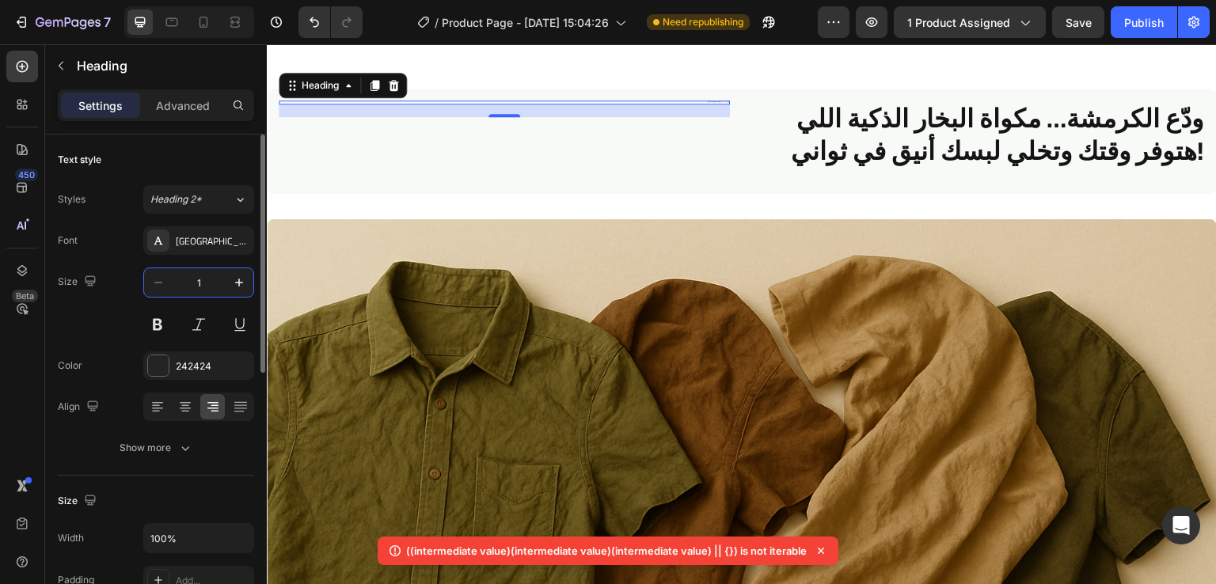
type input "16"
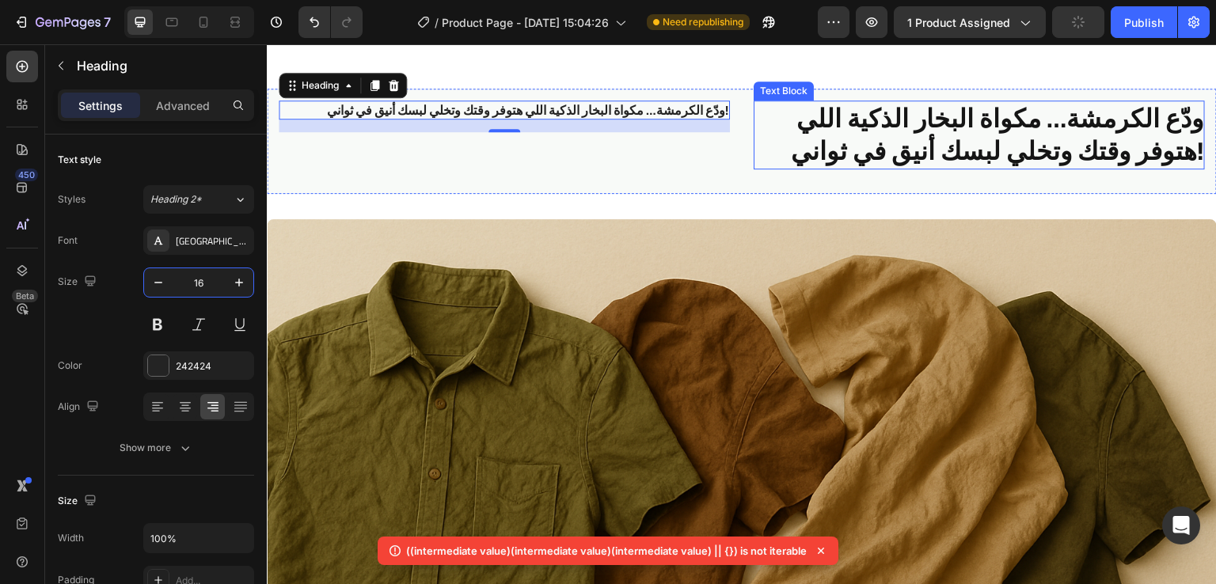
click at [915, 127] on p "ودّع الكرمشة… مكواة البخار الذكية اللي هتوفر وقتك وتخلي لبسك أنيق في ثواني!" at bounding box center [979, 135] width 448 height 66
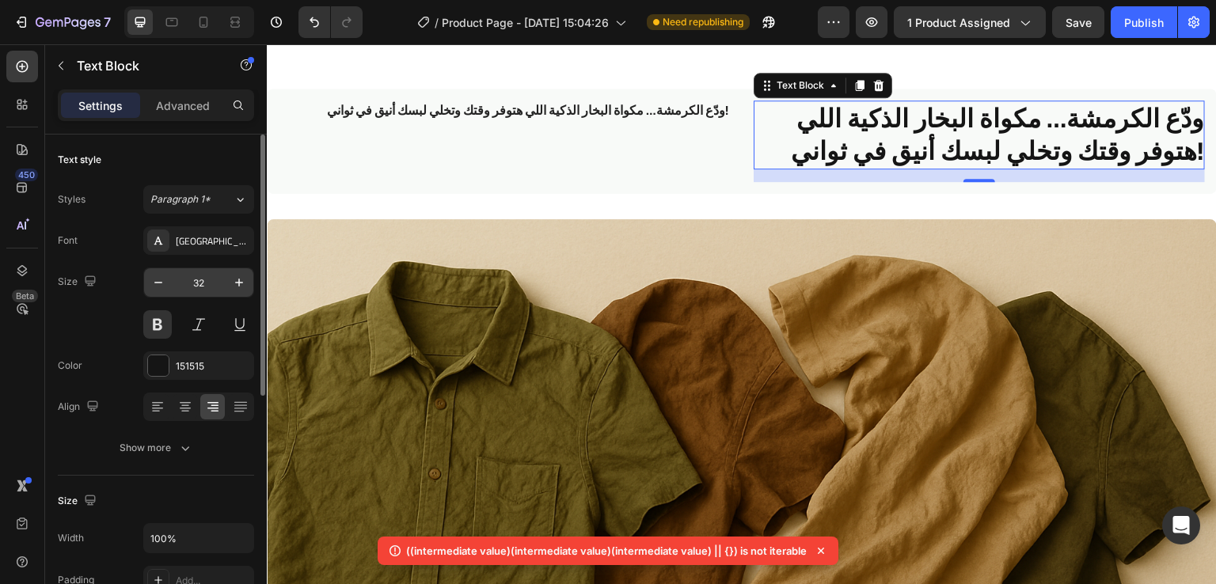
click at [211, 281] on input "32" at bounding box center [199, 282] width 52 height 29
type input "24"
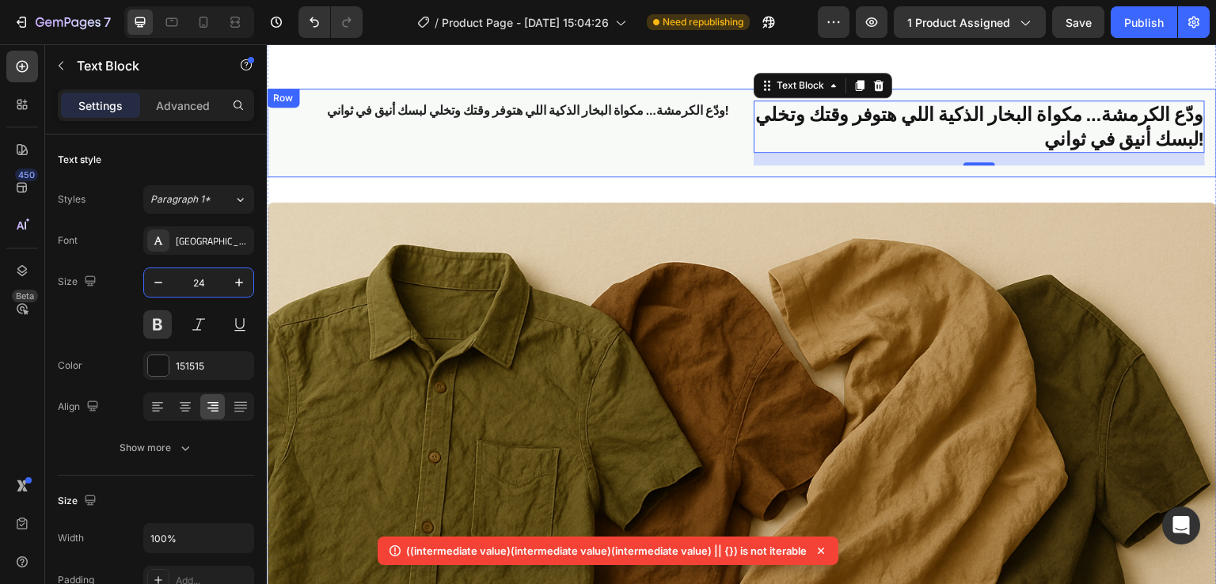
click at [705, 137] on div "ودّع الكرمشة… مكواة البخار الذكية اللي هتوفر وقتك وتخلي لبسك أنيق في ثواني! Hea…" at bounding box center [504, 133] width 451 height 65
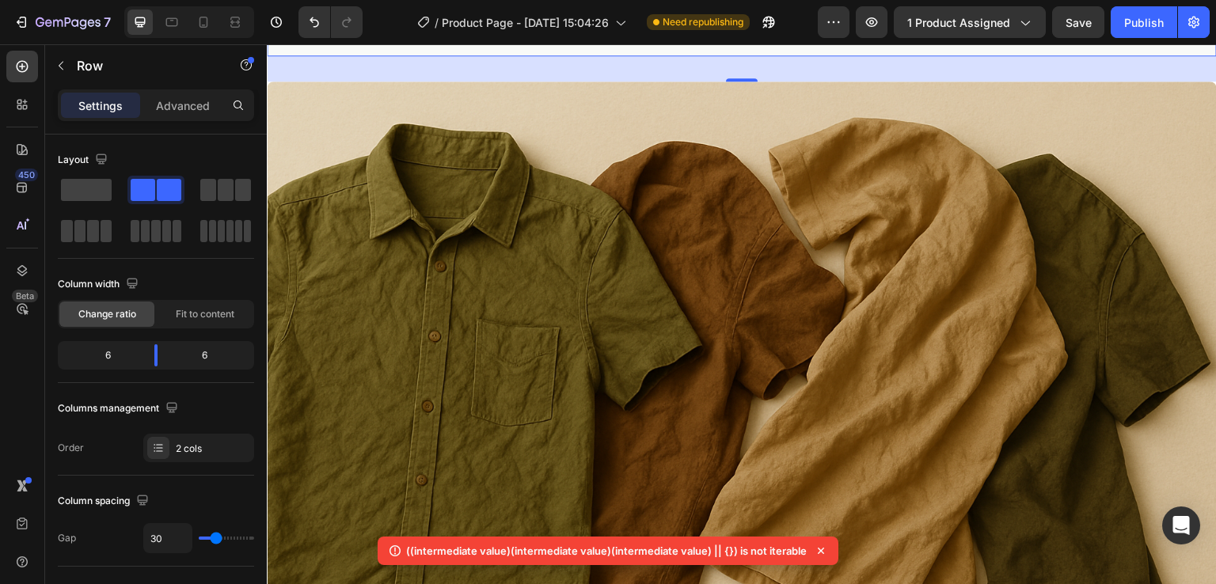
scroll to position [868, 0]
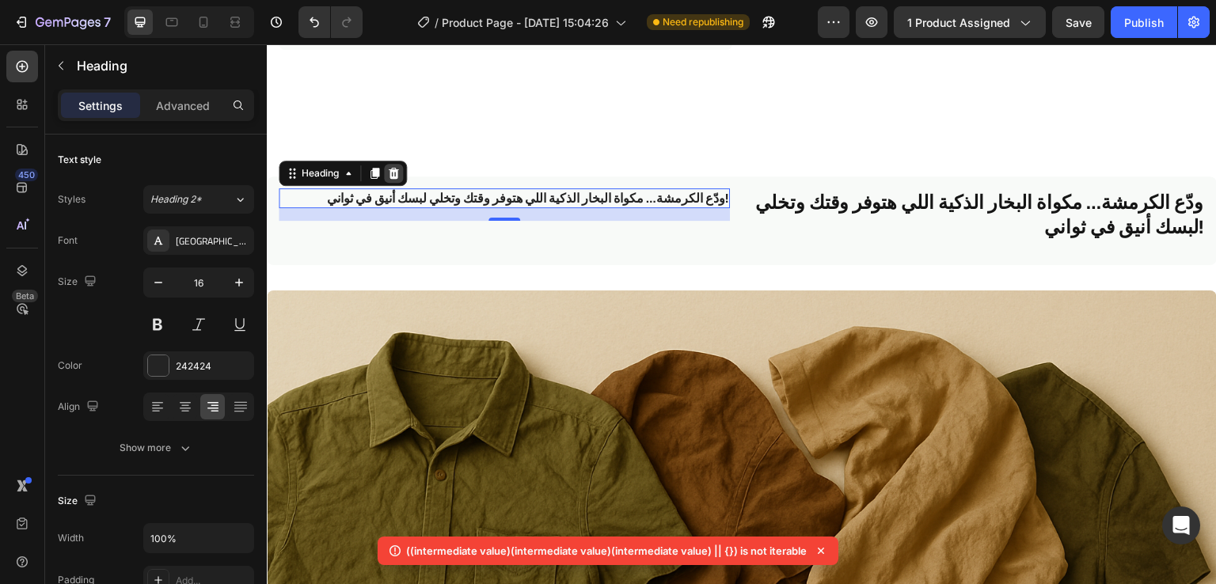
click at [388, 170] on icon at bounding box center [393, 173] width 13 height 13
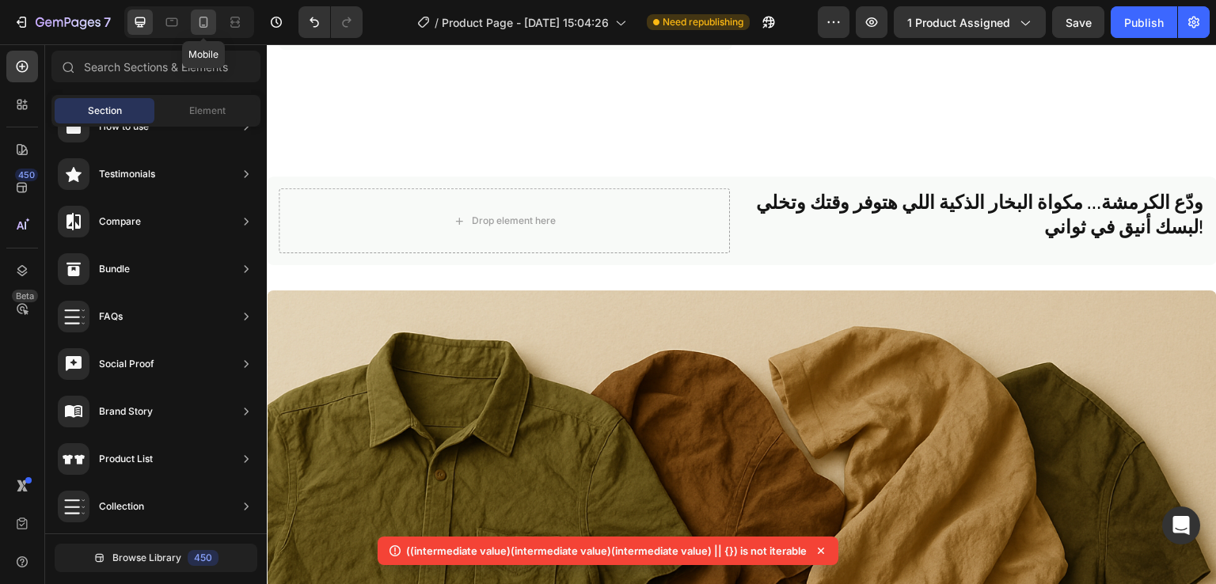
click at [205, 20] on icon at bounding box center [204, 22] width 16 height 16
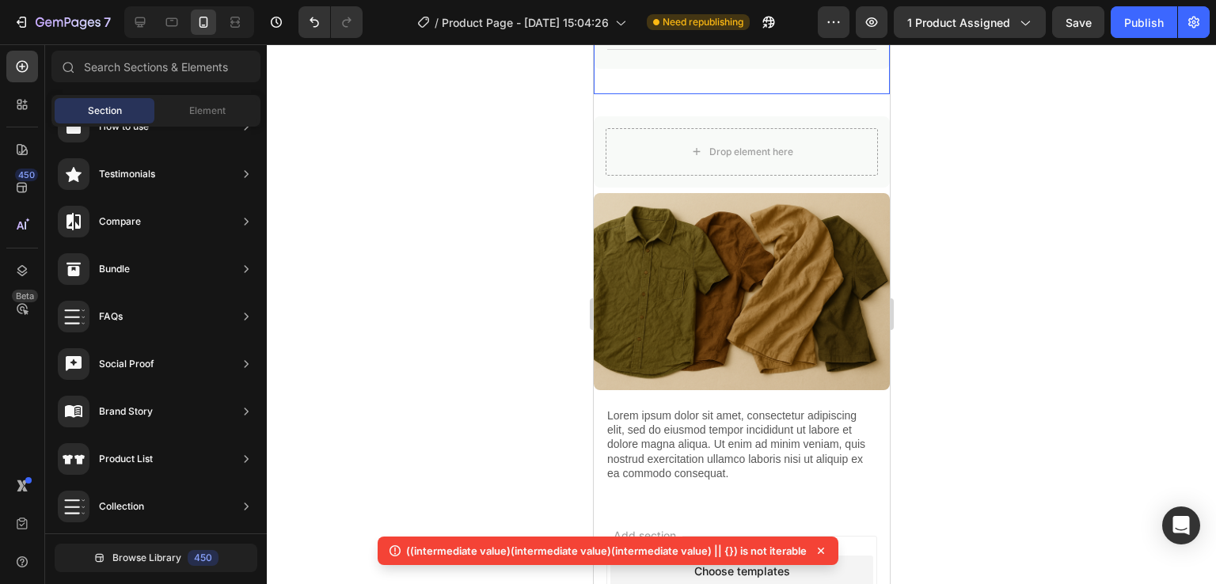
scroll to position [1036, 0]
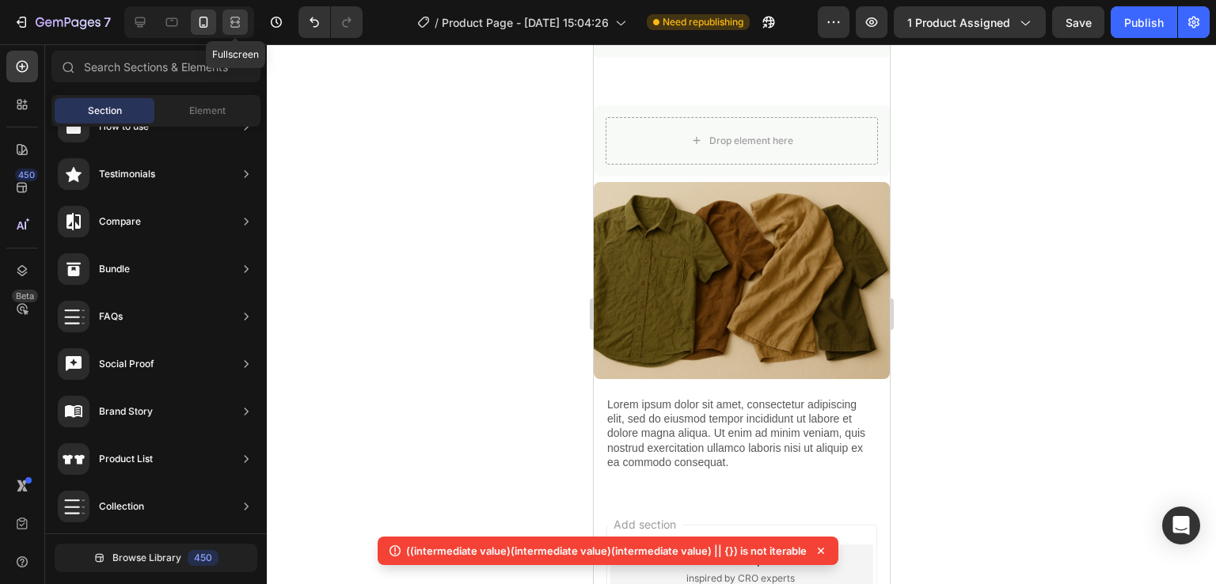
click at [234, 25] on icon at bounding box center [235, 22] width 16 height 16
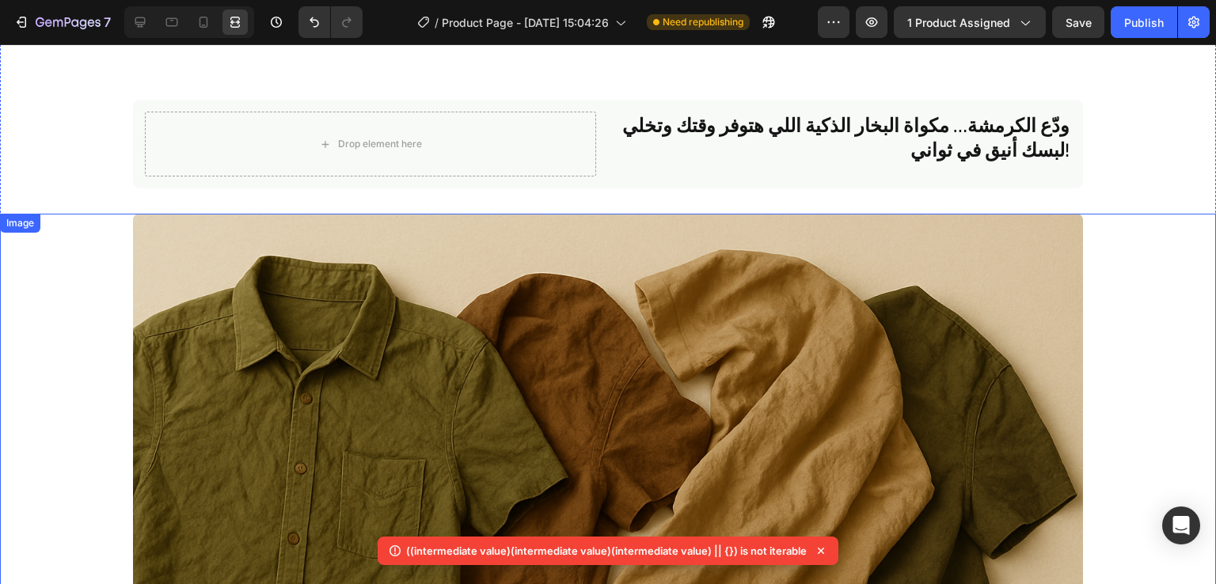
scroll to position [843, 0]
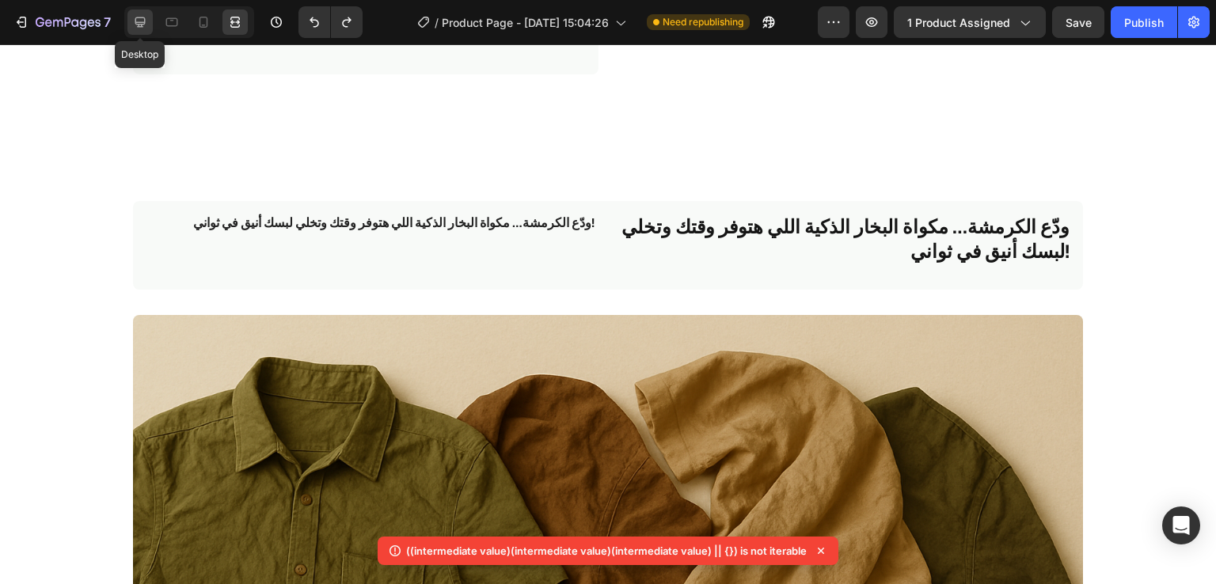
click at [144, 26] on icon at bounding box center [140, 22] width 16 height 16
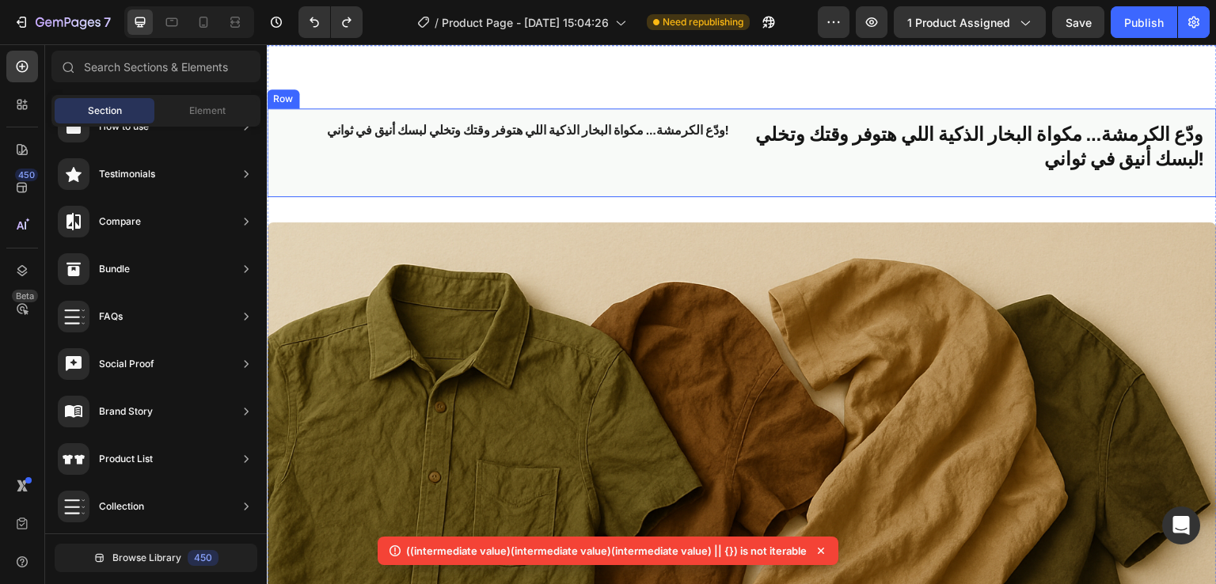
scroll to position [986, 0]
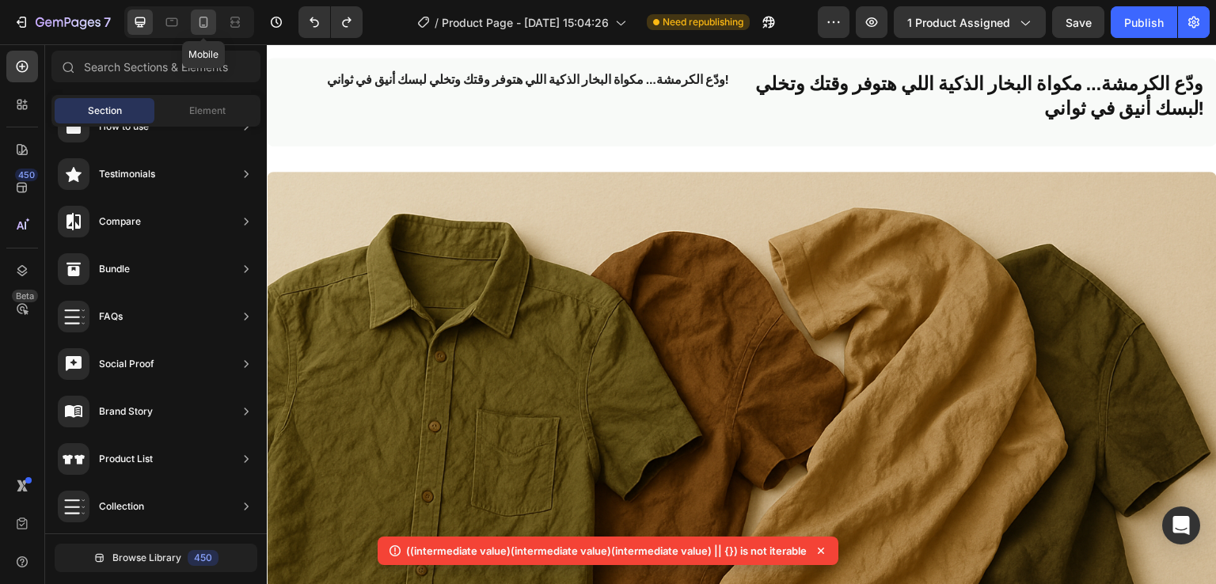
click at [196, 23] on icon at bounding box center [204, 22] width 16 height 16
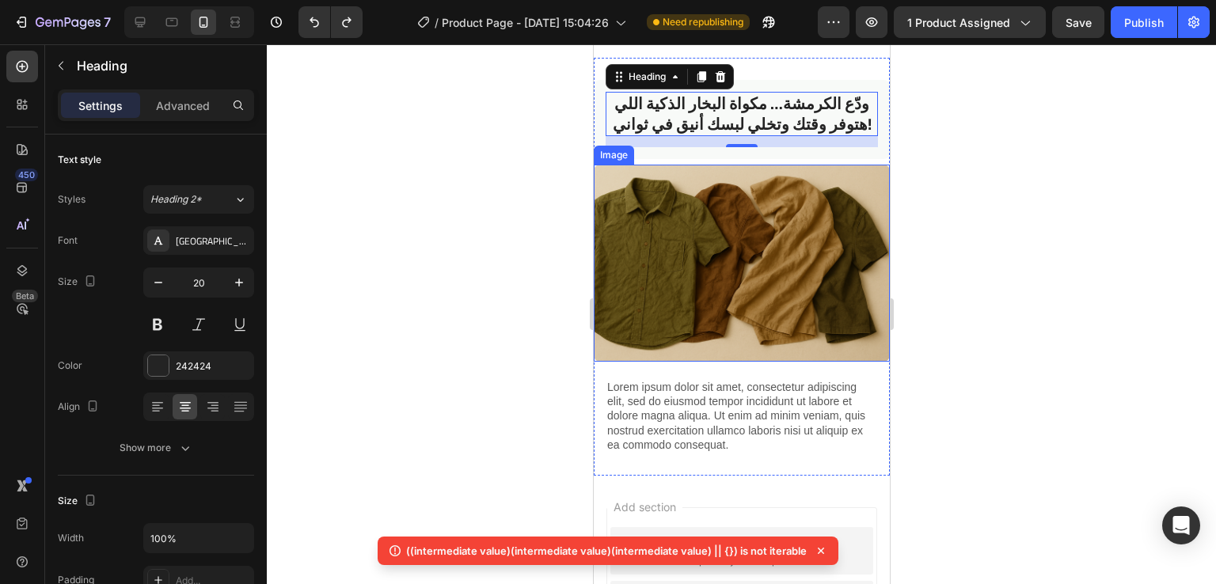
scroll to position [1089, 0]
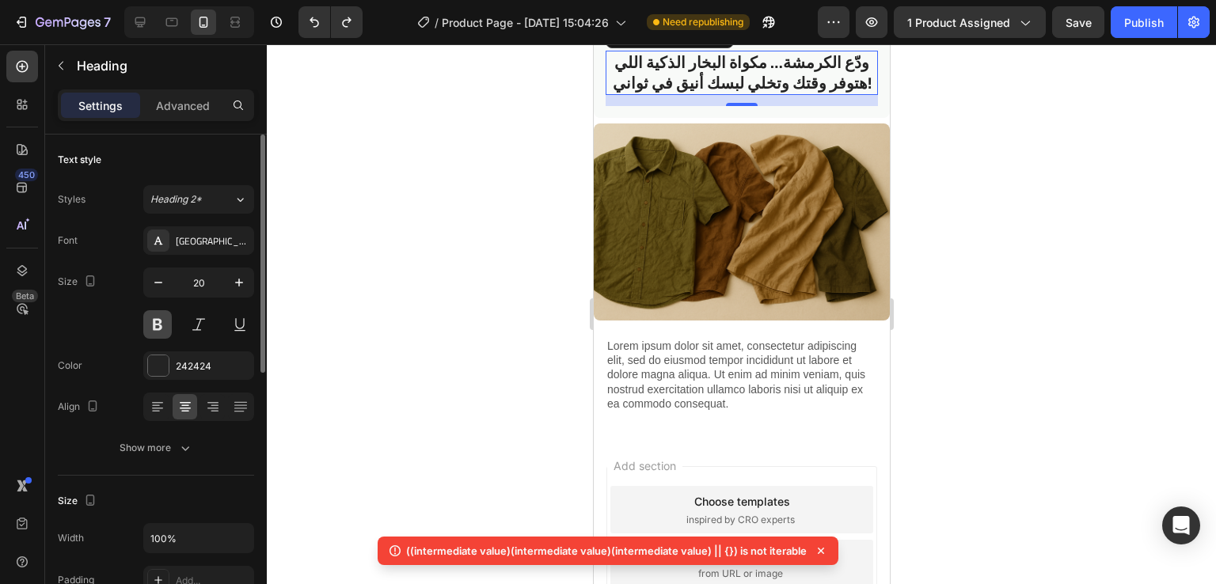
click at [147, 321] on button at bounding box center [157, 324] width 29 height 29
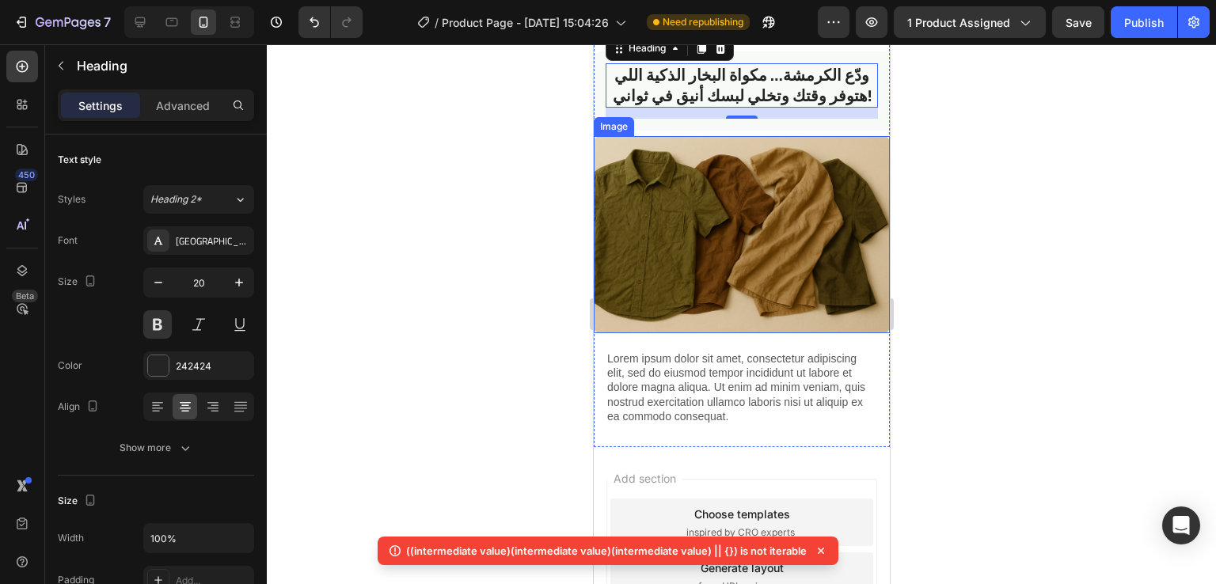
scroll to position [1005, 0]
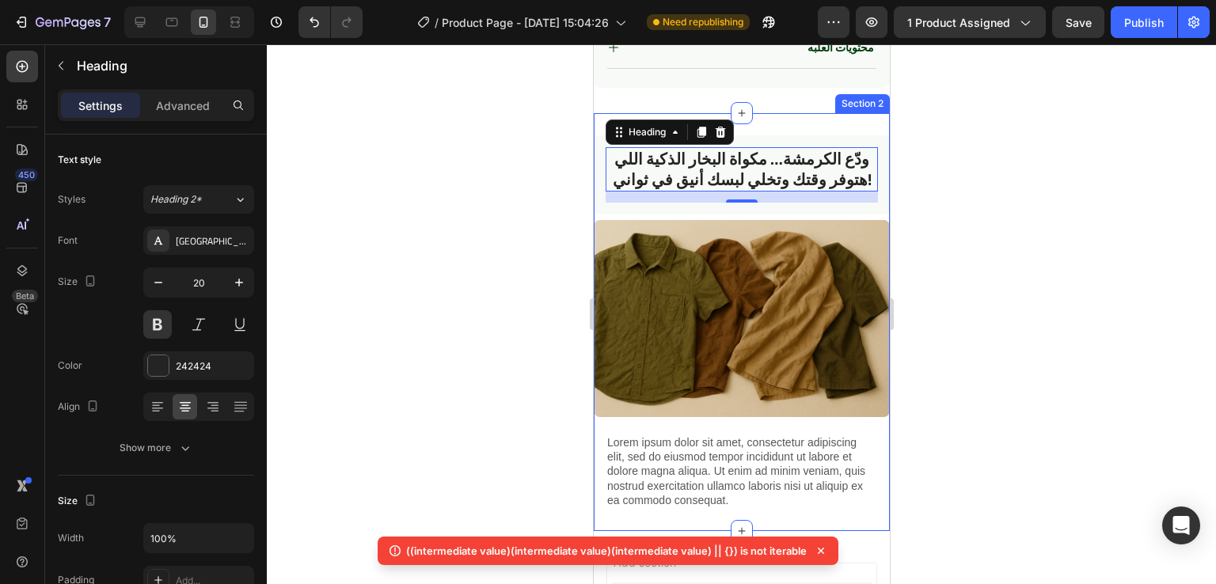
click at [875, 113] on div "ودّع الكرمشة… مكواة البخار الذكية اللي هتوفر وقتك وتخلي لبسك أنيق في ثواني! Hea…" at bounding box center [741, 322] width 296 height 418
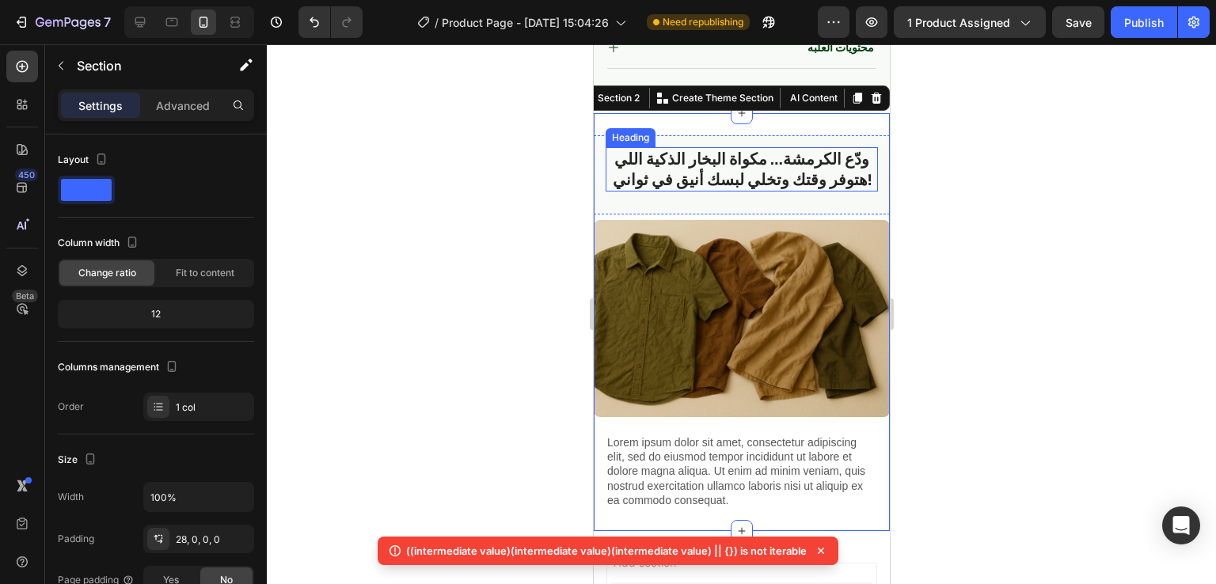
click at [760, 147] on h2 "ودّع الكرمشة… مكواة البخار الذكية اللي هتوفر وقتك وتخلي لبسك أنيق في ثواني!" at bounding box center [741, 169] width 272 height 44
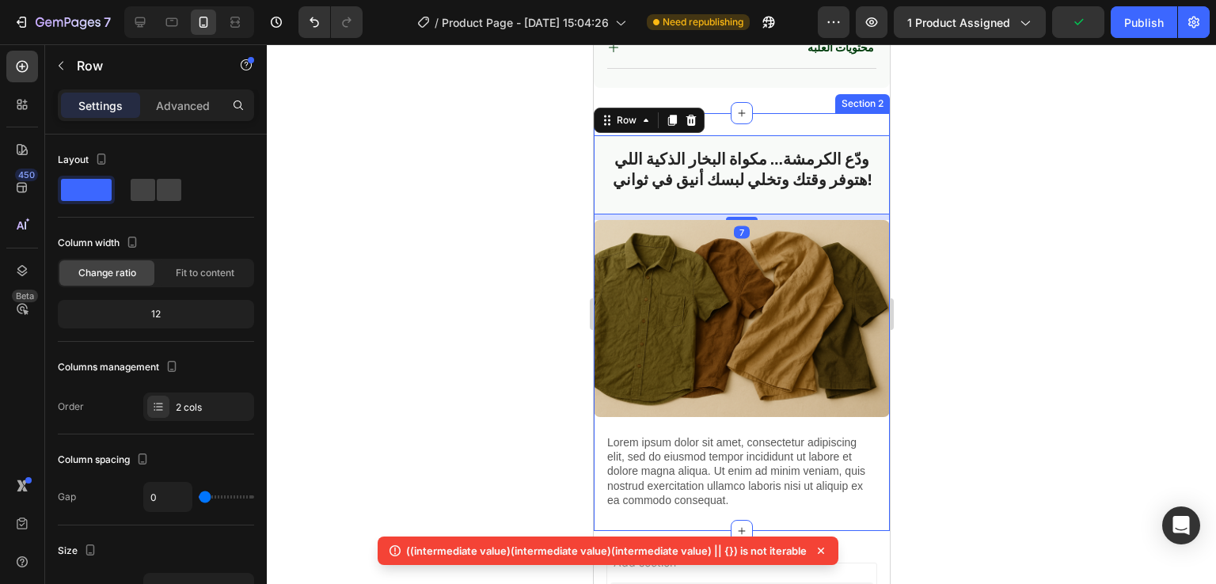
click at [870, 113] on div "ودّع الكرمشة… مكواة البخار الذكية اللي هتوفر وقتك وتخلي لبسك أنيق في ثواني! Hea…" at bounding box center [741, 322] width 296 height 418
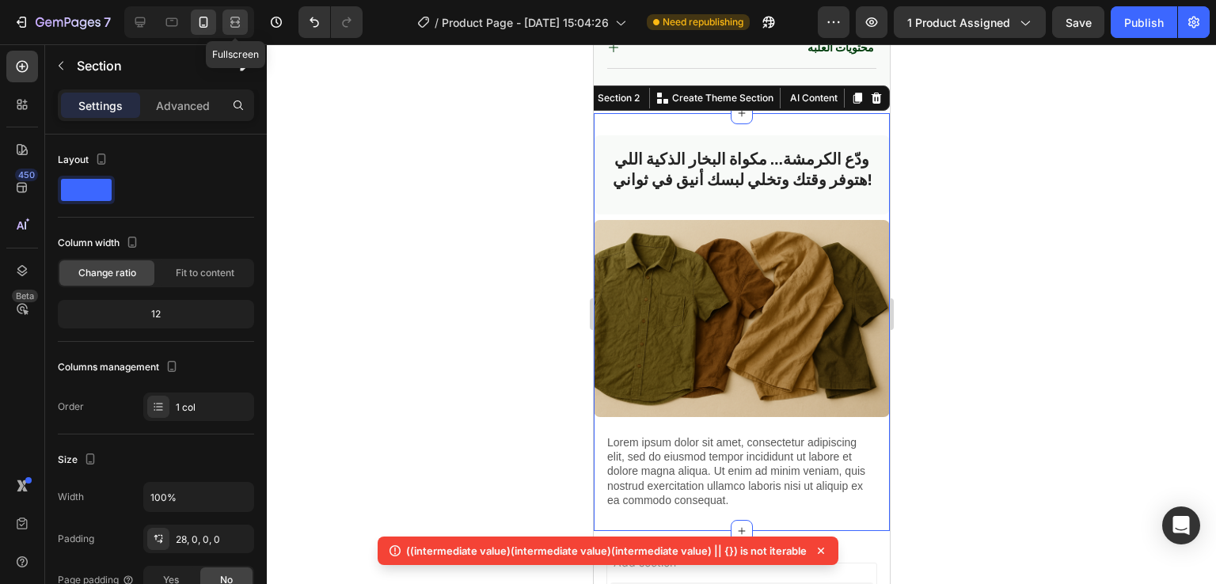
click at [224, 28] on div at bounding box center [234, 22] width 25 height 25
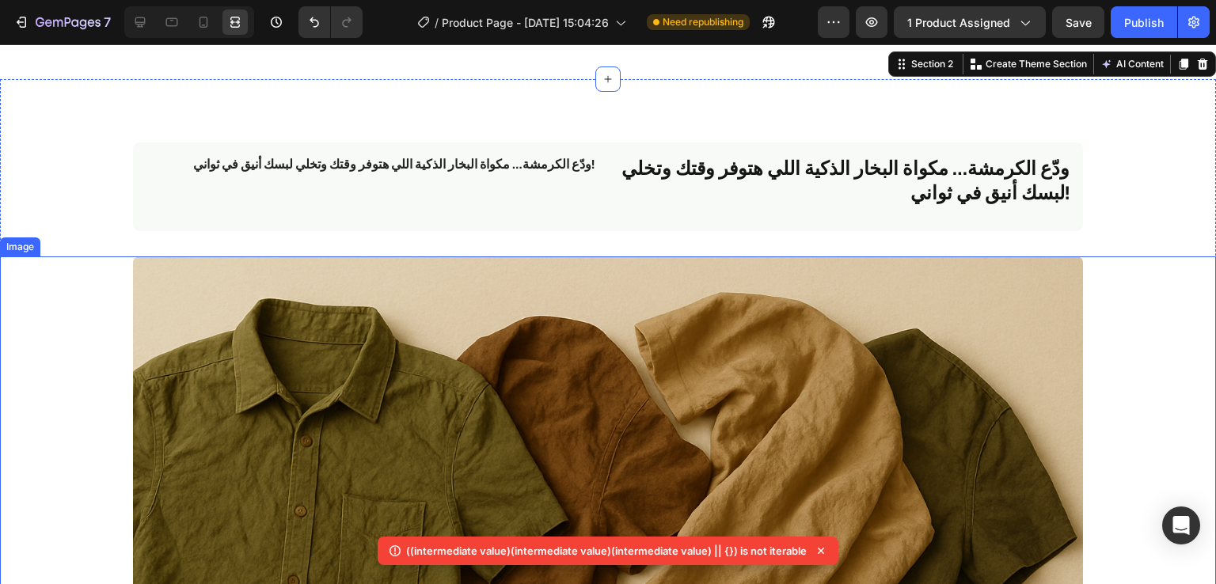
scroll to position [803, 0]
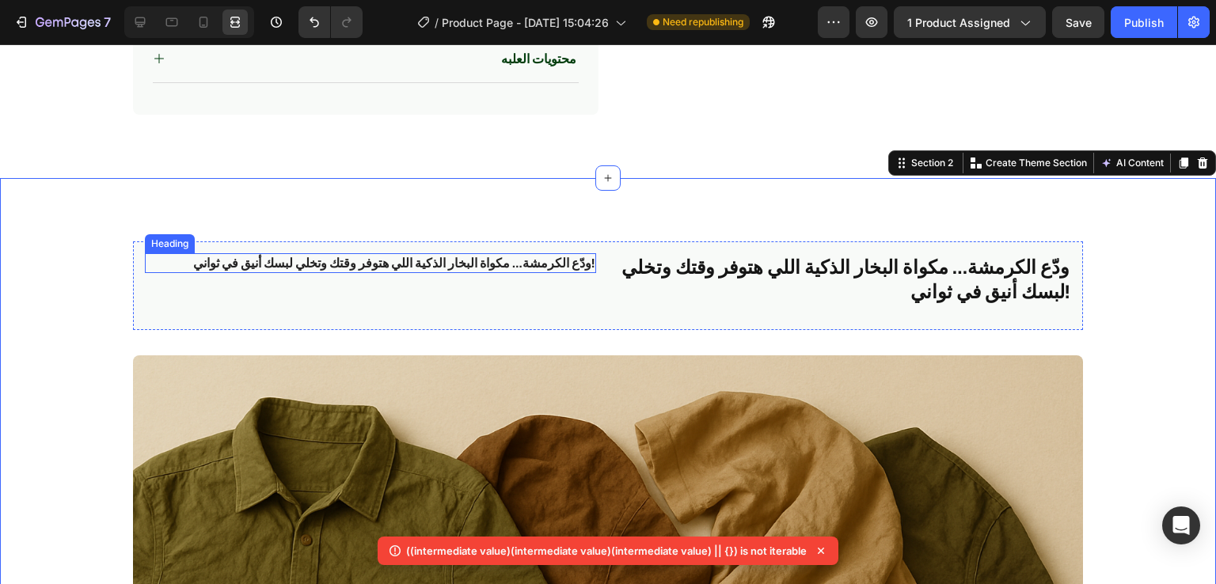
click at [536, 255] on h2 "ودّع الكرمشة… مكواة البخار الذكية اللي هتوفر وقتك وتخلي لبسك أنيق في ثواني!" at bounding box center [370, 263] width 451 height 20
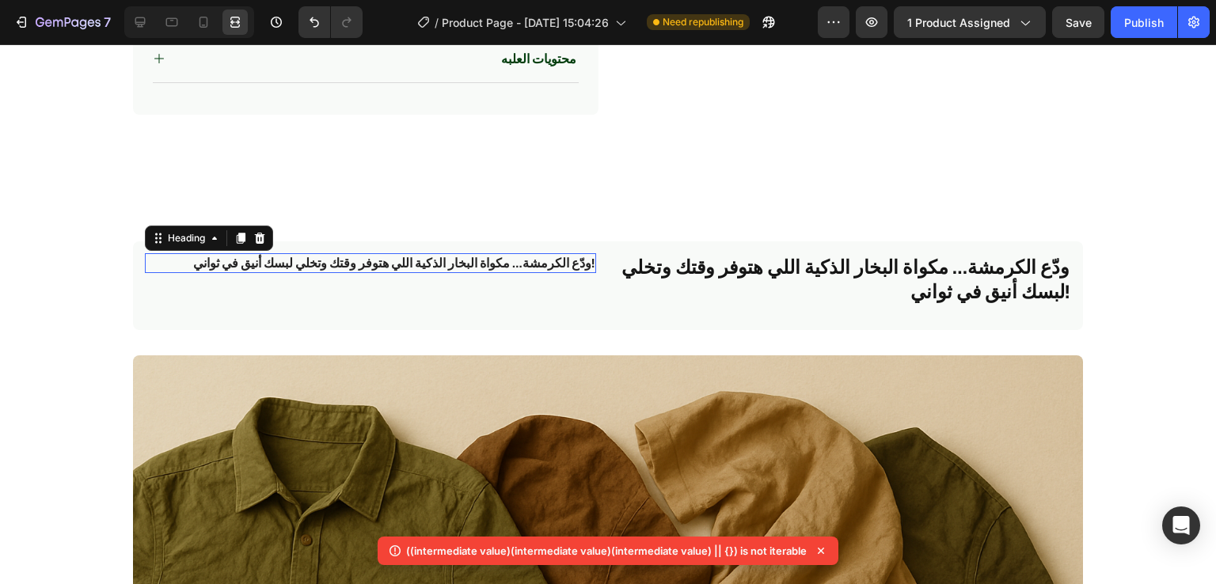
click at [536, 255] on h2 "ودّع الكرمشة… مكواة البخار الذكية اللي هتوفر وقتك وتخلي لبسك أنيق في ثواني!" at bounding box center [370, 263] width 451 height 20
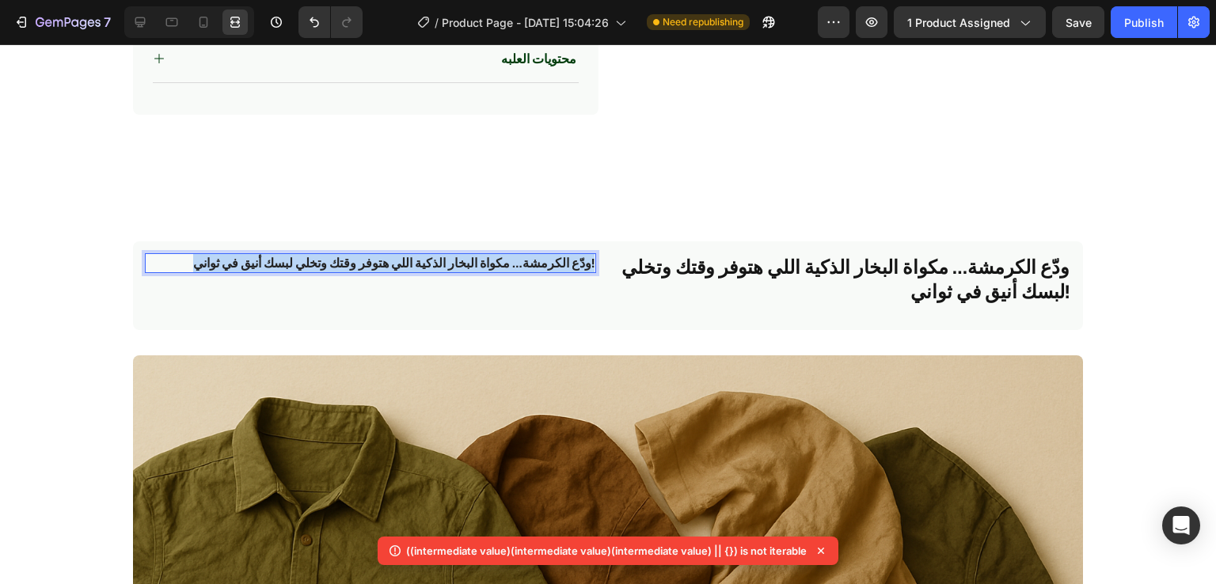
click at [536, 255] on p "ودّع الكرمشة… مكواة البخار الذكية اللي هتوفر وقتك وتخلي لبسك أنيق في ثواني!" at bounding box center [370, 263] width 448 height 17
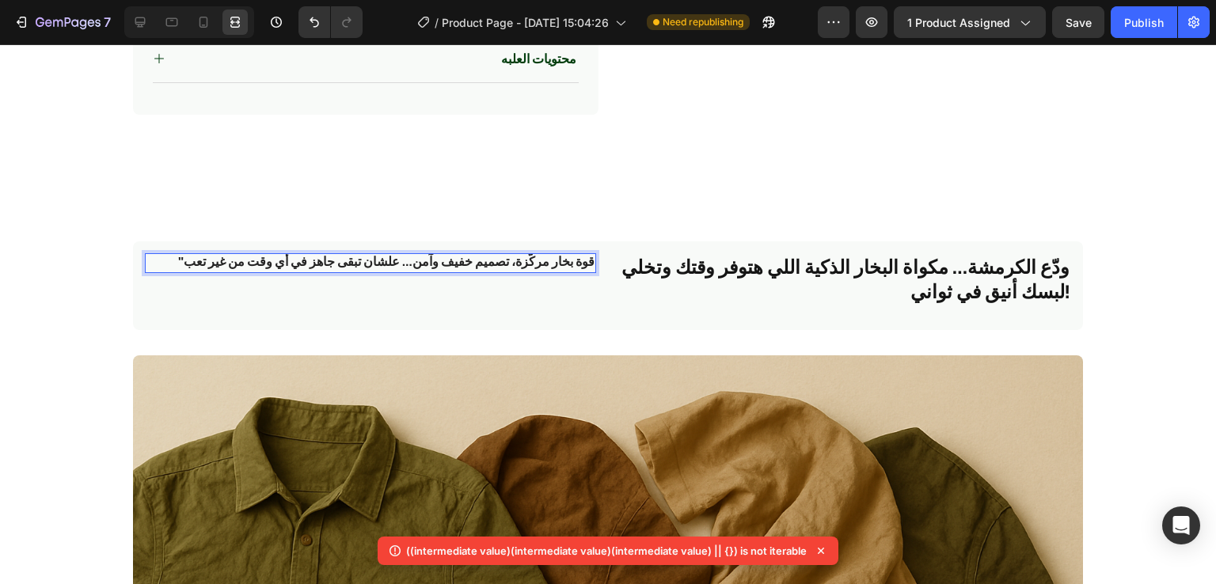
scroll to position [0, 0]
click at [178, 265] on strong ""قوة بخار مركّزة، تصميم خفيف وآمن… علشان تبقى جاهز في أي وقت من غير تعب" at bounding box center [386, 263] width 416 height 24
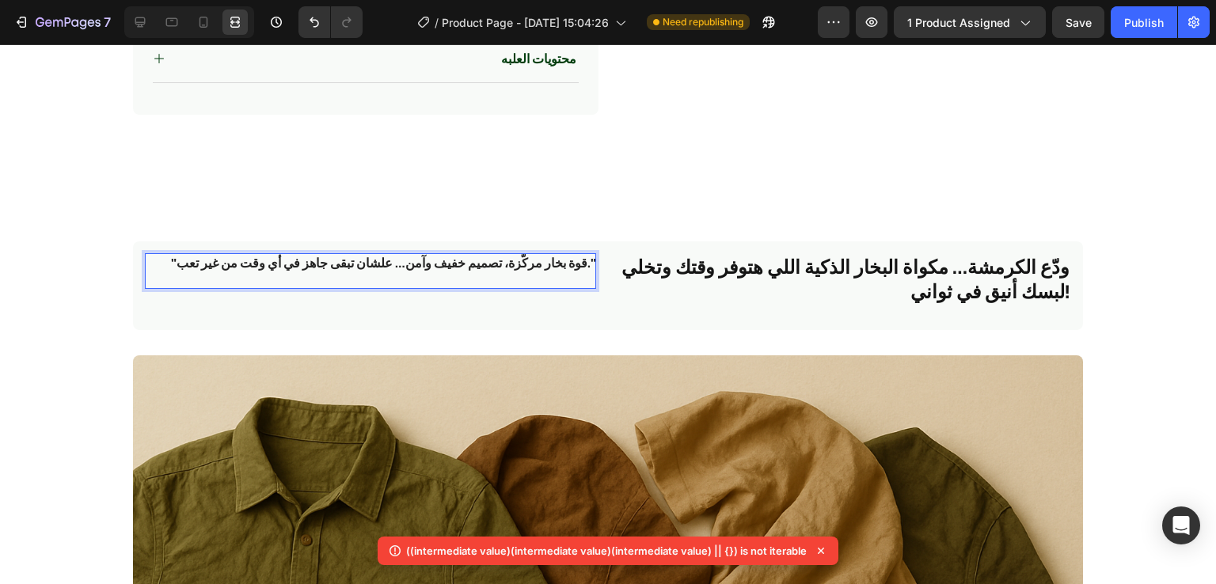
click at [583, 275] on strong ""قوة بخار مركّزة، تصميم خفيف وآمن… علشان تبقى جاهز في أي وقت من غير تعب."" at bounding box center [383, 263] width 424 height 24
click at [589, 262] on h2 ""قوة بخار مركّزة، تصميم خفيف وآمن… علشان تبقى جاهز في أي وقت من غير تعب"" at bounding box center [370, 271] width 451 height 36
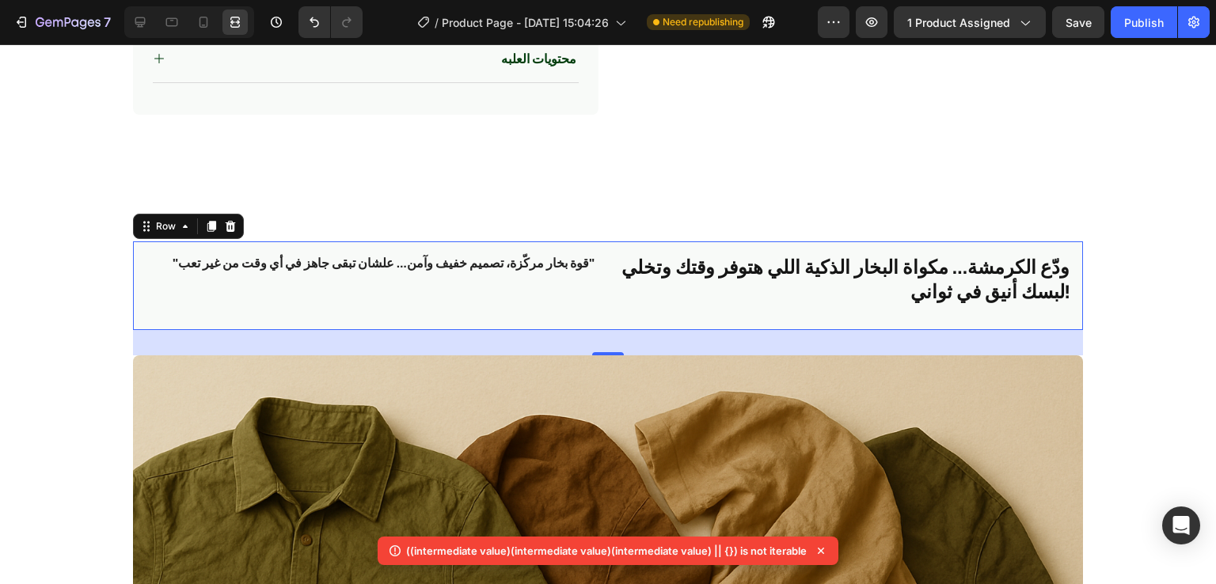
click at [603, 287] on div "⁠⁠⁠⁠⁠⁠⁠ "قوة بخار مركّزة، تصميم خفيف وآمن… علشان تبقى جاهز في أي وقت من غير تعب…" at bounding box center [608, 285] width 950 height 89
click at [139, 28] on icon at bounding box center [140, 22] width 16 height 16
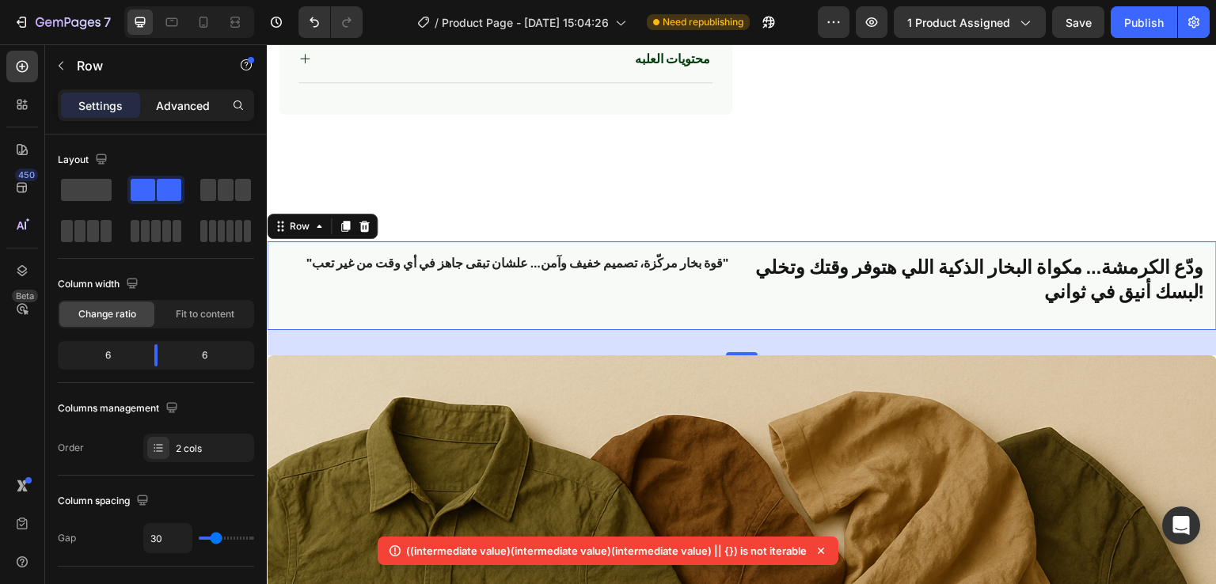
click at [183, 111] on p "Advanced" at bounding box center [183, 105] width 54 height 17
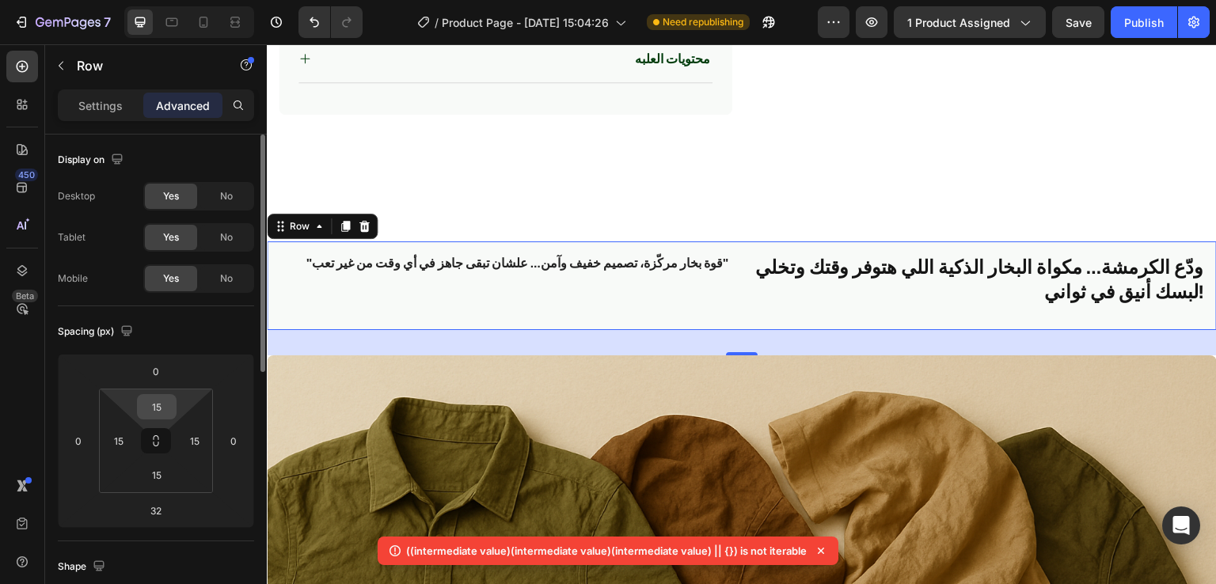
click at [175, 403] on div "15" at bounding box center [157, 406] width 40 height 25
click at [165, 403] on input "15" at bounding box center [157, 407] width 32 height 24
type input "16"
click at [162, 470] on input "15" at bounding box center [157, 475] width 32 height 24
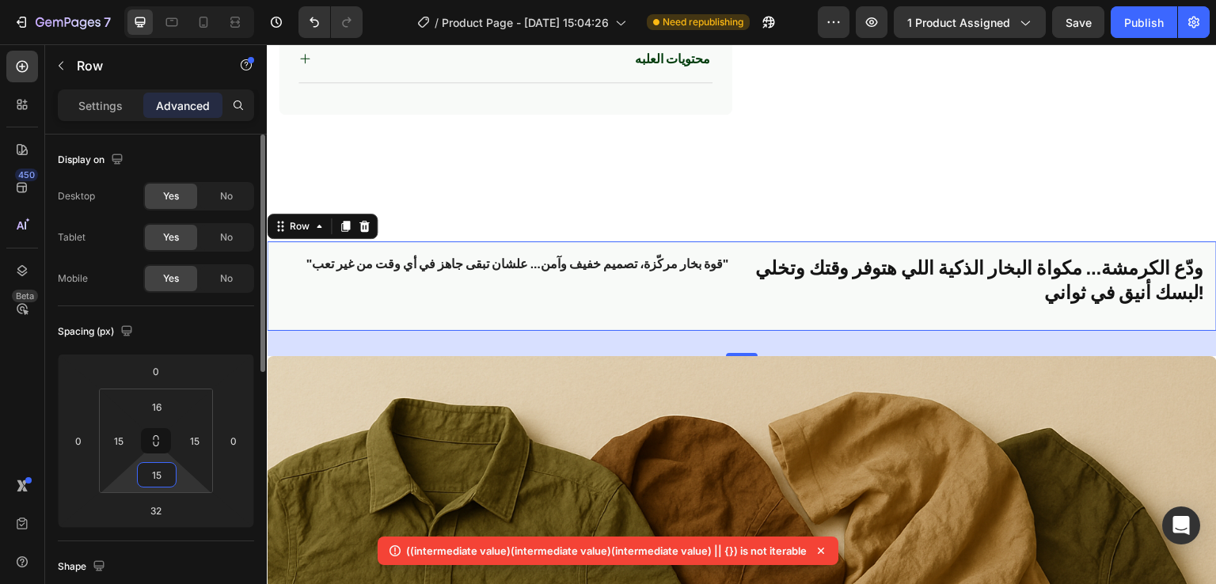
click at [162, 470] on input "15" at bounding box center [157, 475] width 32 height 24
type input "16"
click at [203, 21] on icon at bounding box center [204, 22] width 16 height 16
type input "7"
type input "0"
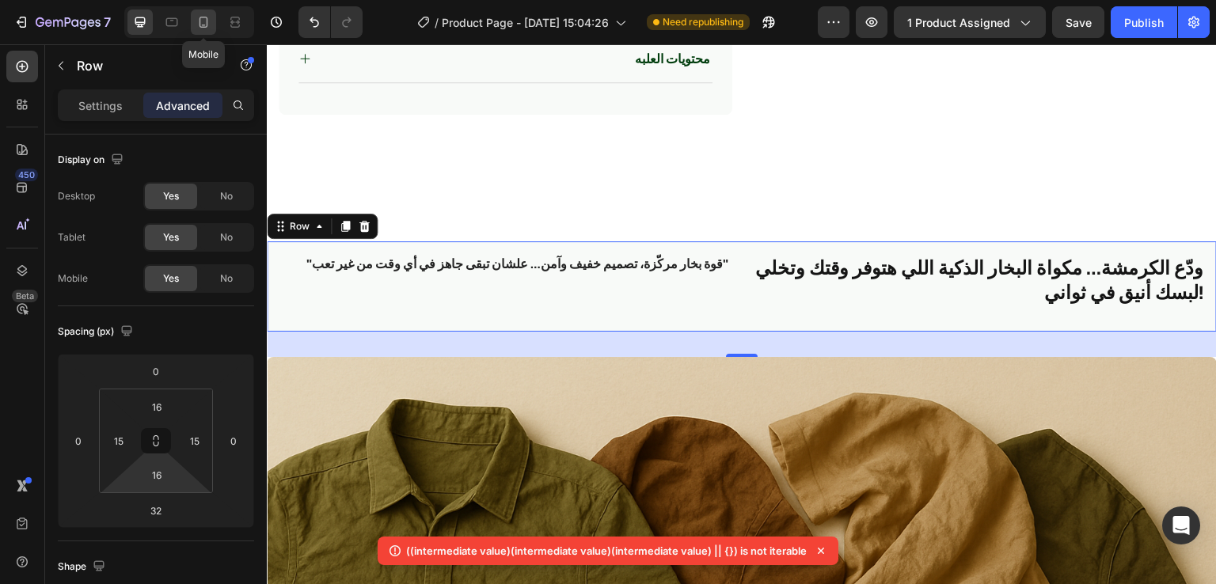
type input "0"
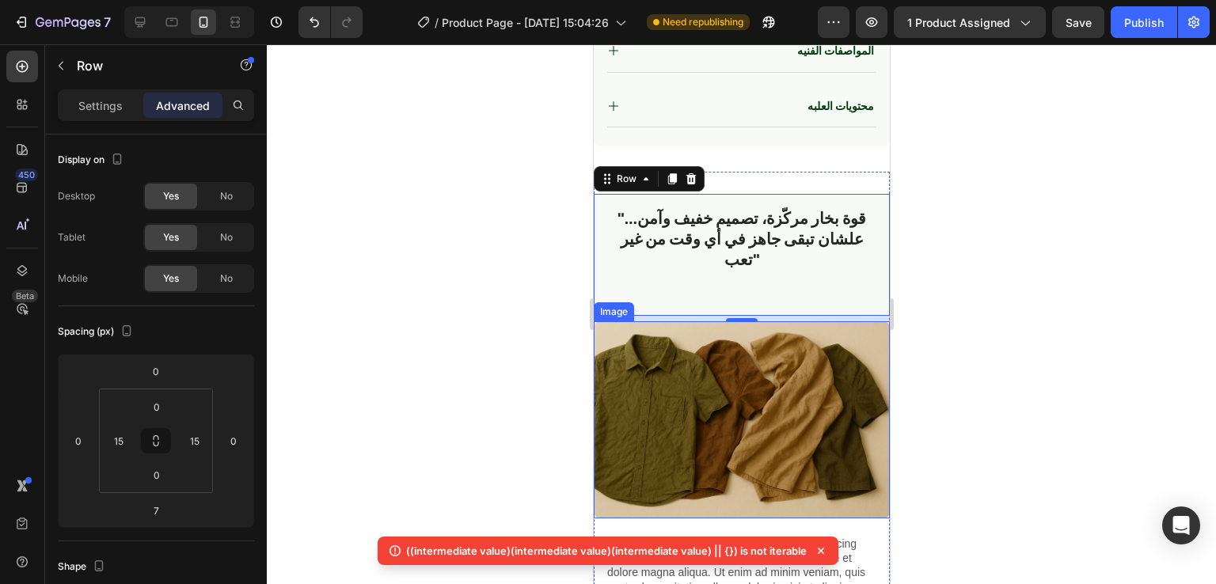
scroll to position [1034, 0]
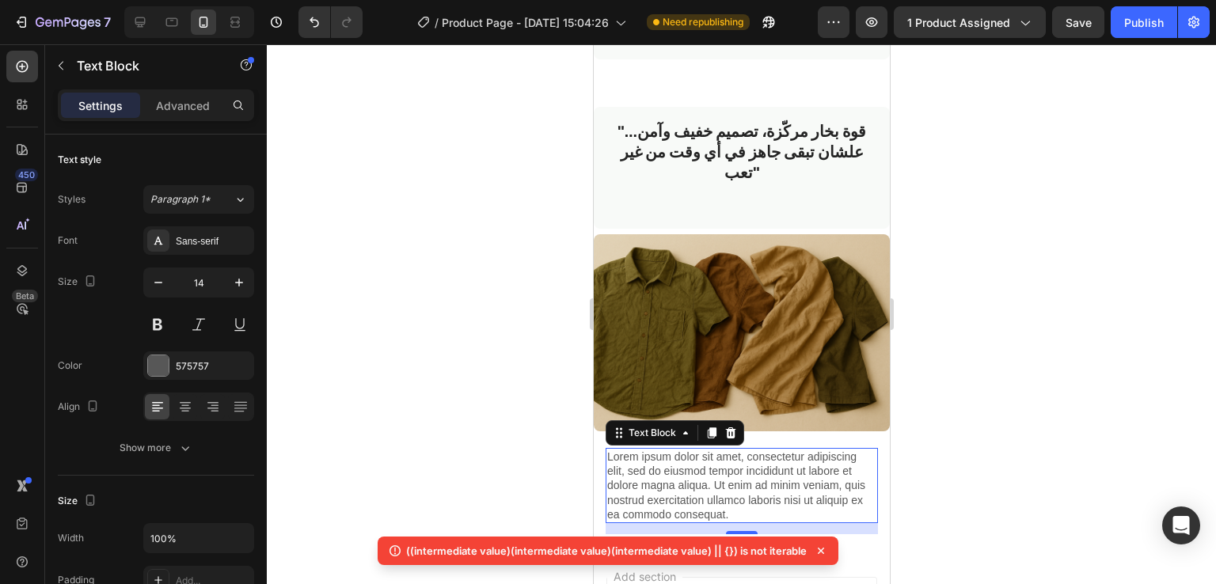
click at [767, 450] on p "Lorem ipsum dolor sit amet, consectetur adipiscing elit, sed do eiusmod tempor …" at bounding box center [740, 486] width 269 height 72
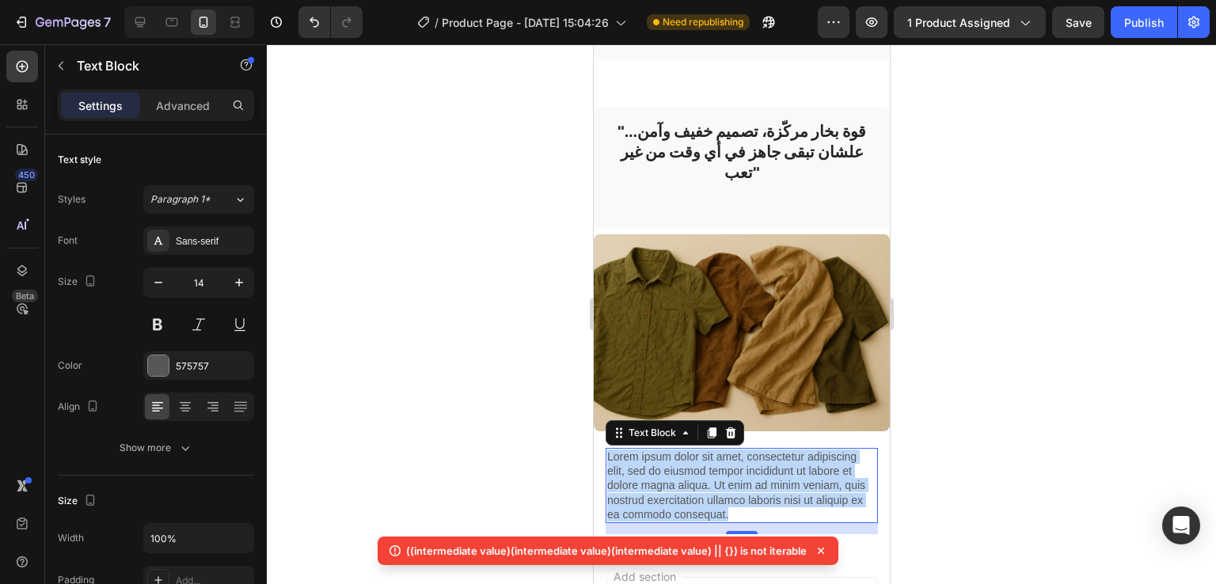
click at [767, 450] on p "Lorem ipsum dolor sit amet, consectetur adipiscing elit, sed do eiusmod tempor …" at bounding box center [740, 486] width 269 height 72
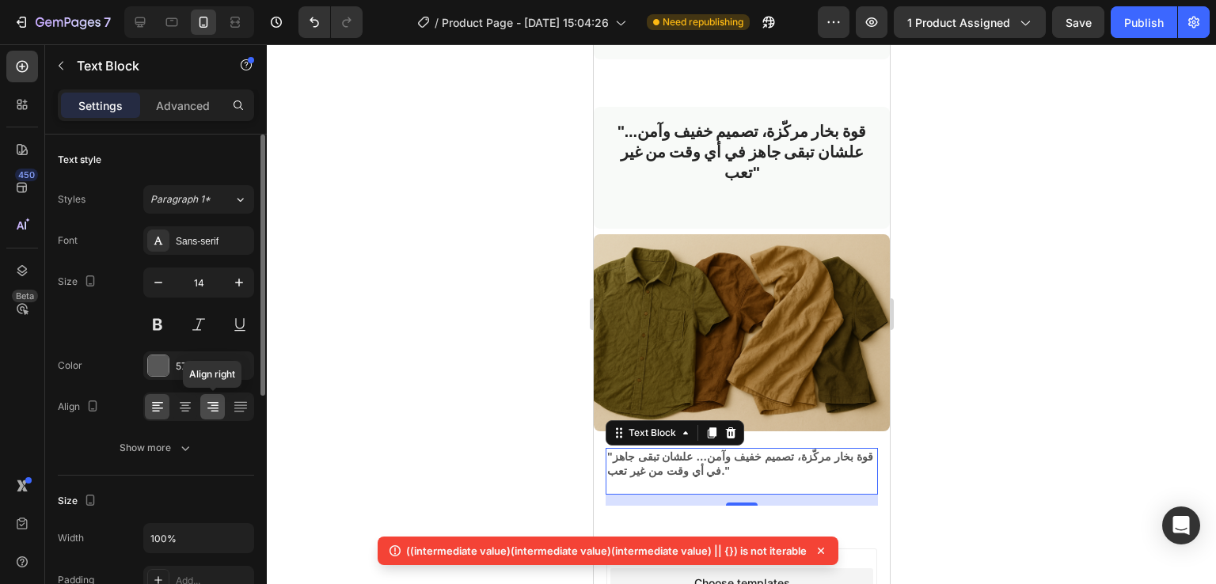
click at [207, 410] on icon at bounding box center [213, 407] width 16 height 16
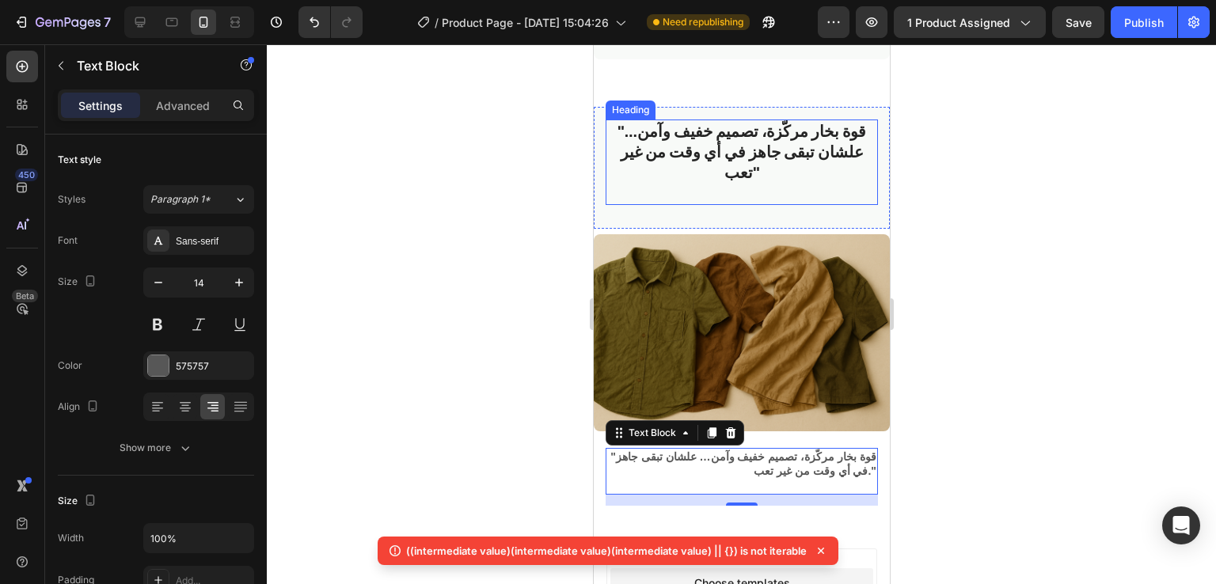
click at [718, 127] on strong ""قوة بخار مركّزة، تصميم خفيف وآمن… علشان تبقى جاهز في أي وقت من غير تعب"" at bounding box center [741, 151] width 249 height 70
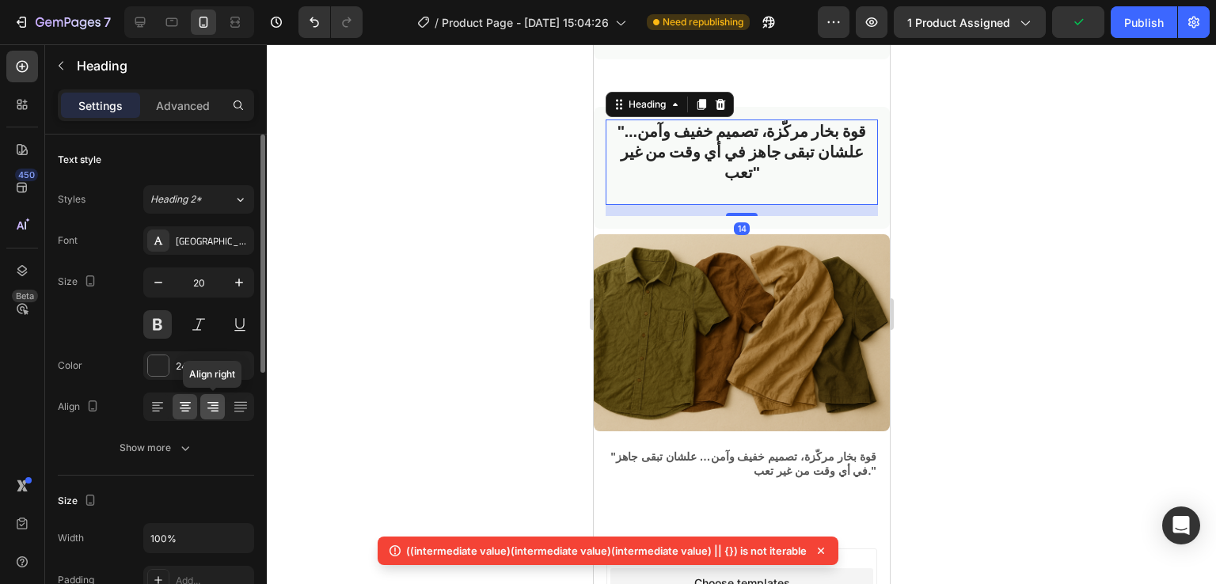
click at [211, 411] on icon at bounding box center [215, 412] width 8 height 2
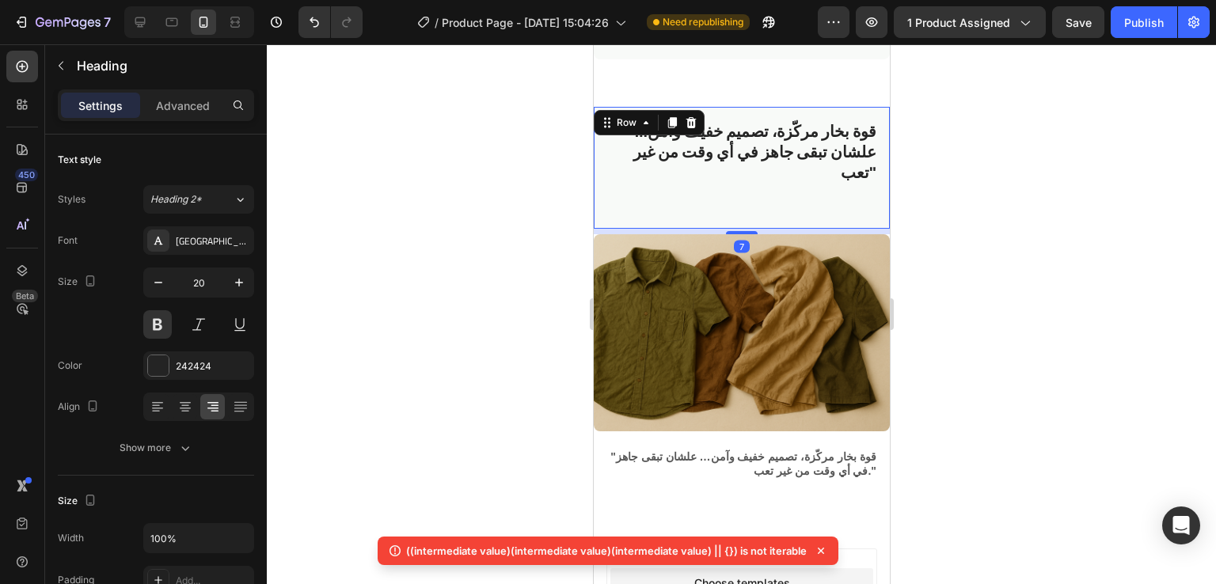
click at [865, 107] on div "⁠⁠⁠⁠⁠⁠⁠ "قوة بخار مركّزة، تصميم خفيف وآمن… علشان تبقى جاهز في أي وقت من غير تعب…" at bounding box center [741, 168] width 296 height 122
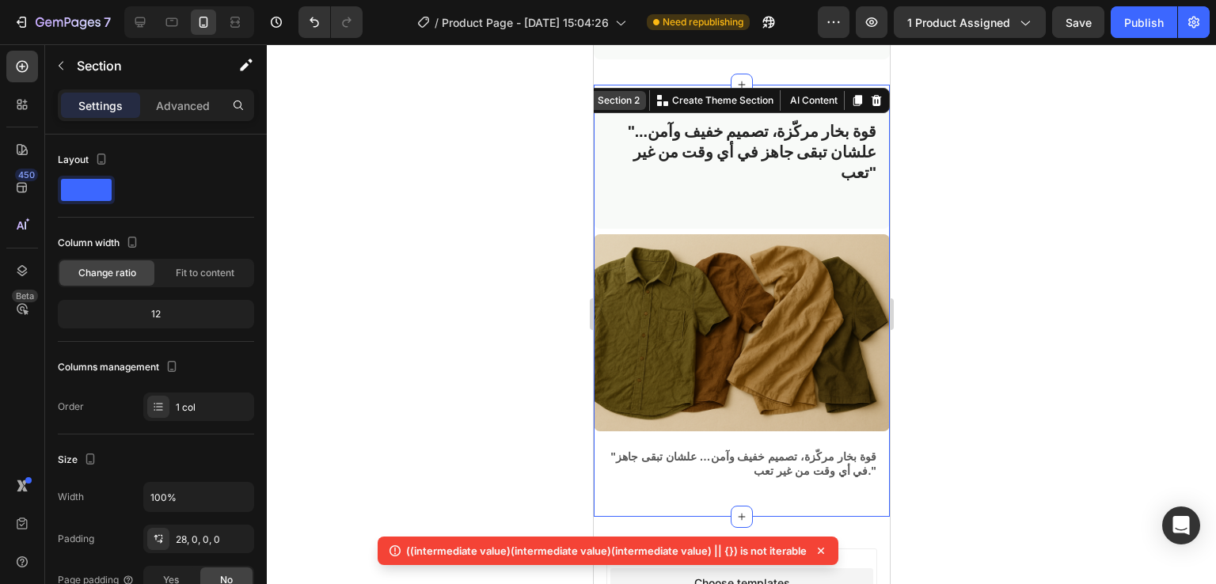
click at [871, 88] on div "Section 2 You can create reusable sections Create Theme Section AI Content Writ…" at bounding box center [731, 100] width 315 height 25
click at [960, 264] on div at bounding box center [741, 314] width 949 height 540
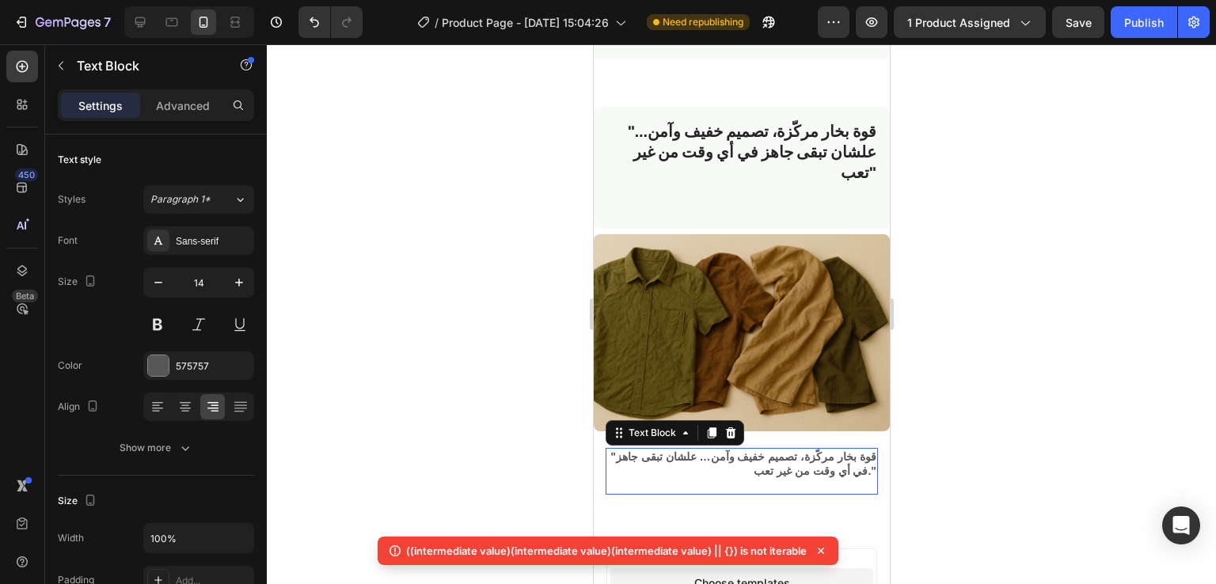
click at [789, 450] on p ""قوة بخار مركّزة، تصميم خفيف وآمن… علشان تبقى جاهز في أي وقت من غير تعب."" at bounding box center [740, 464] width 269 height 29
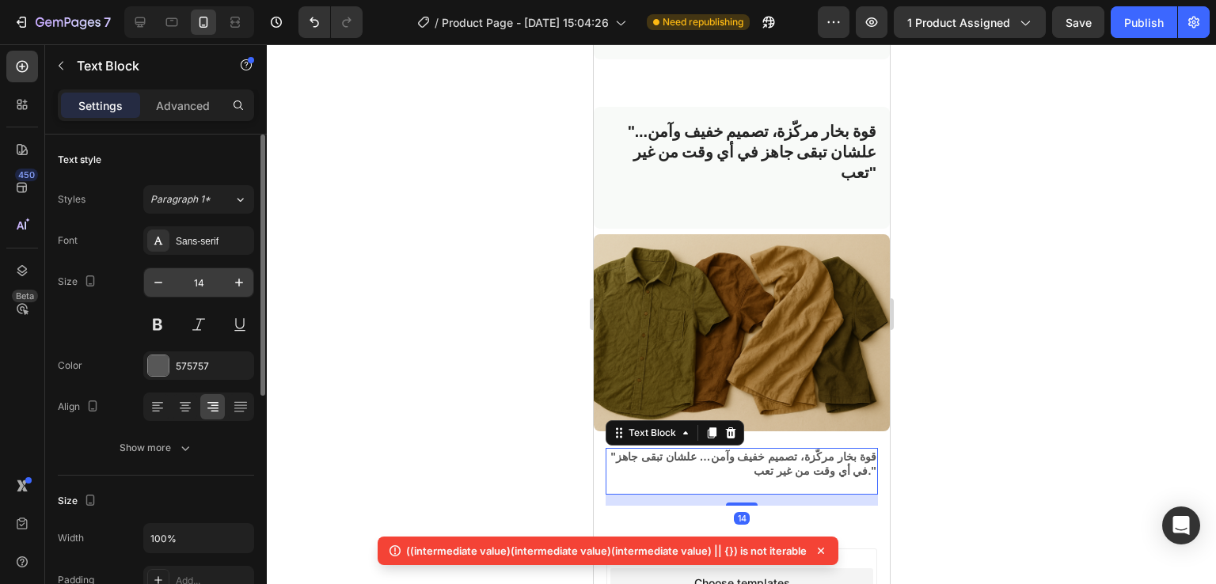
click at [209, 282] on input "14" at bounding box center [199, 282] width 52 height 29
type input "18"
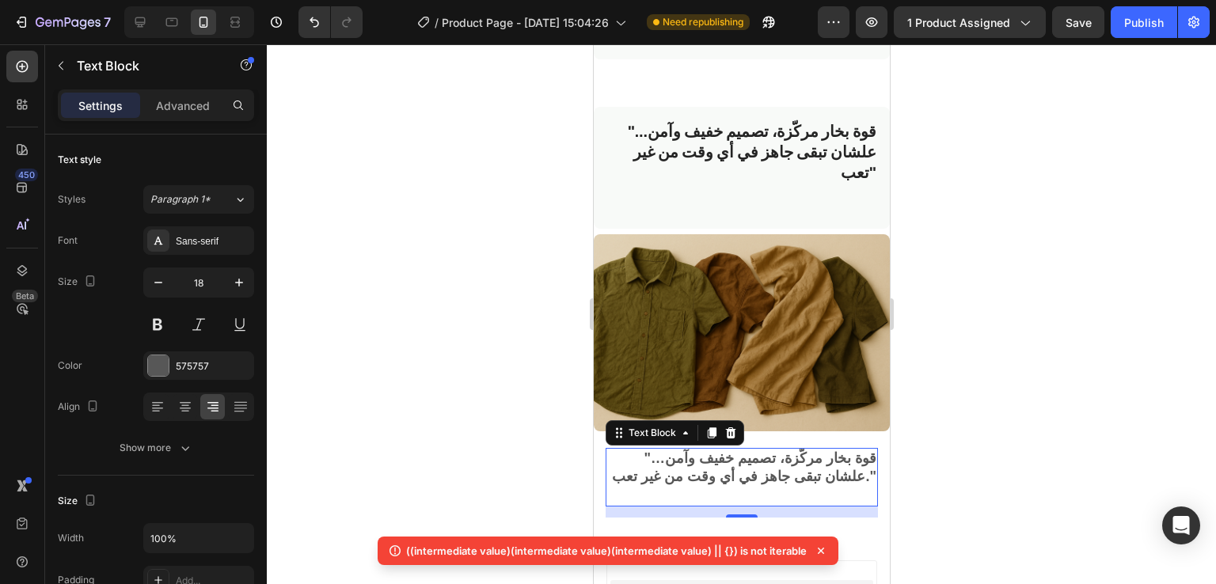
click at [462, 305] on div at bounding box center [741, 314] width 949 height 540
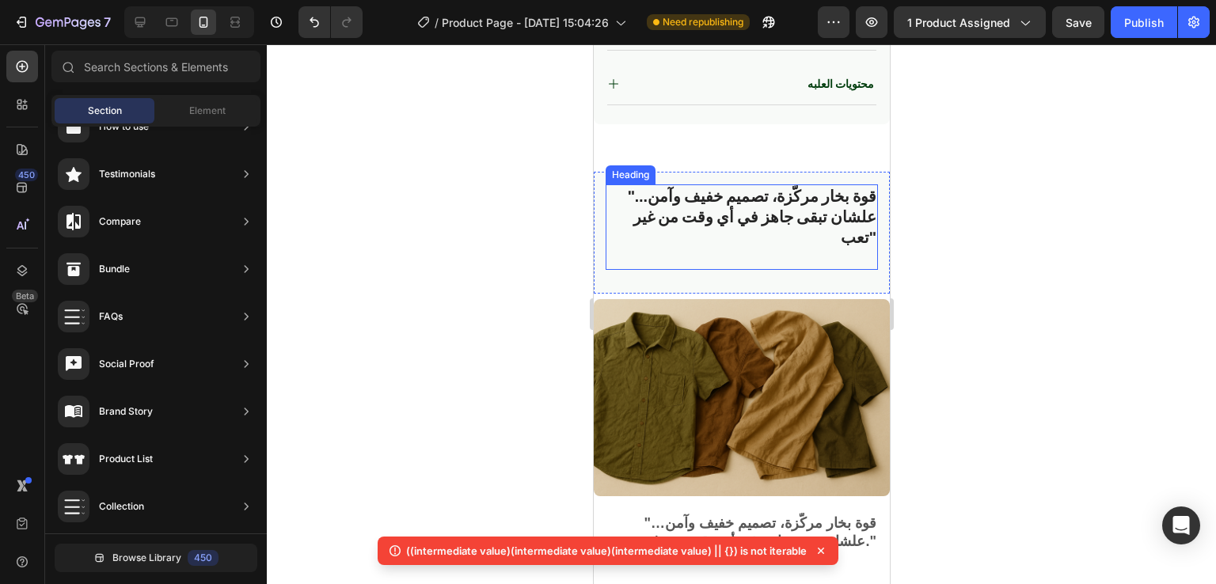
scroll to position [1029, 0]
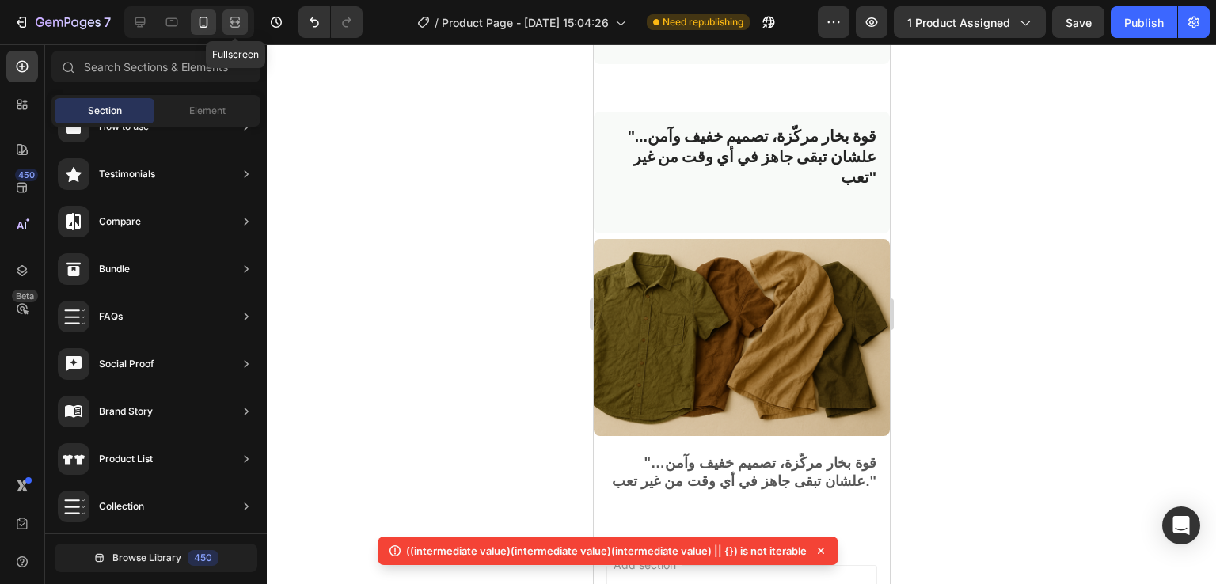
click at [230, 17] on icon at bounding box center [235, 22] width 16 height 16
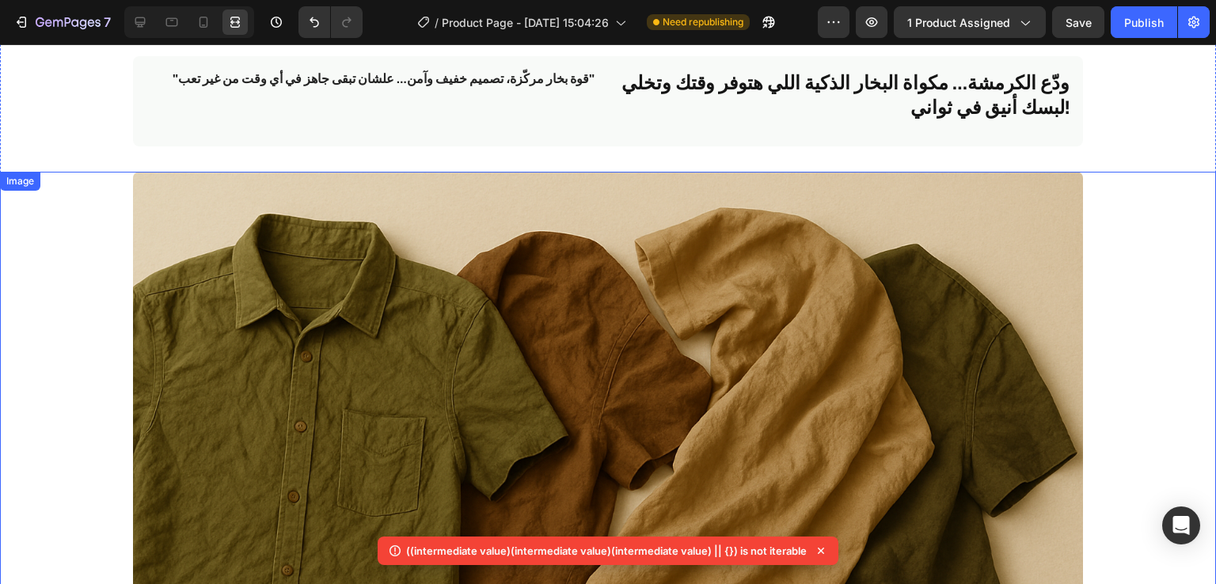
scroll to position [986, 0]
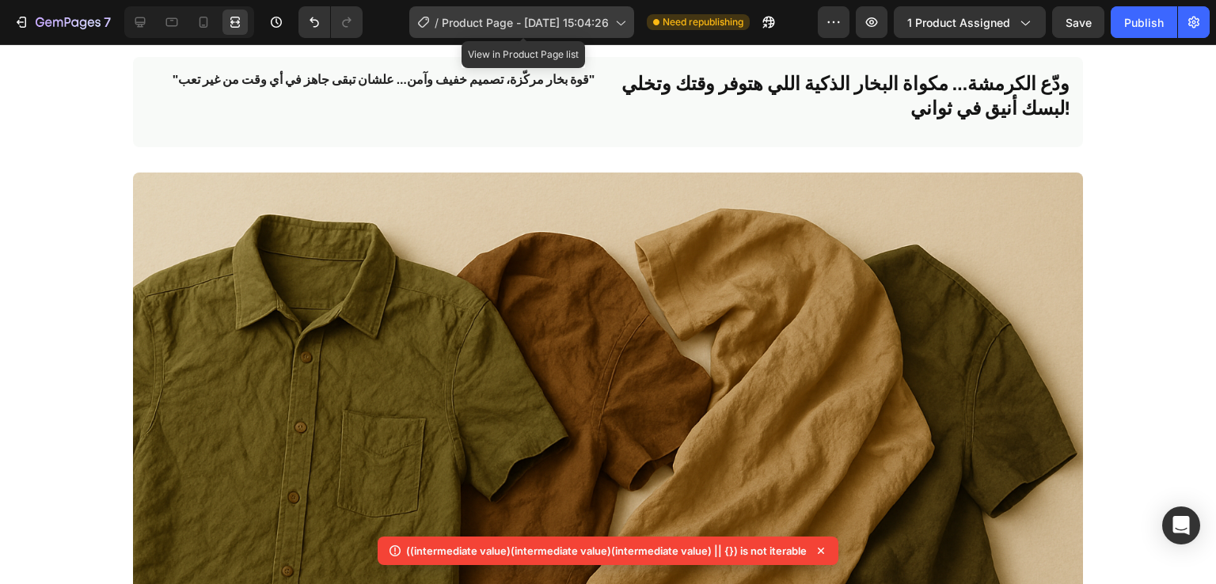
click at [549, 17] on span "Product Page - [DATE] 15:04:26" at bounding box center [525, 22] width 167 height 17
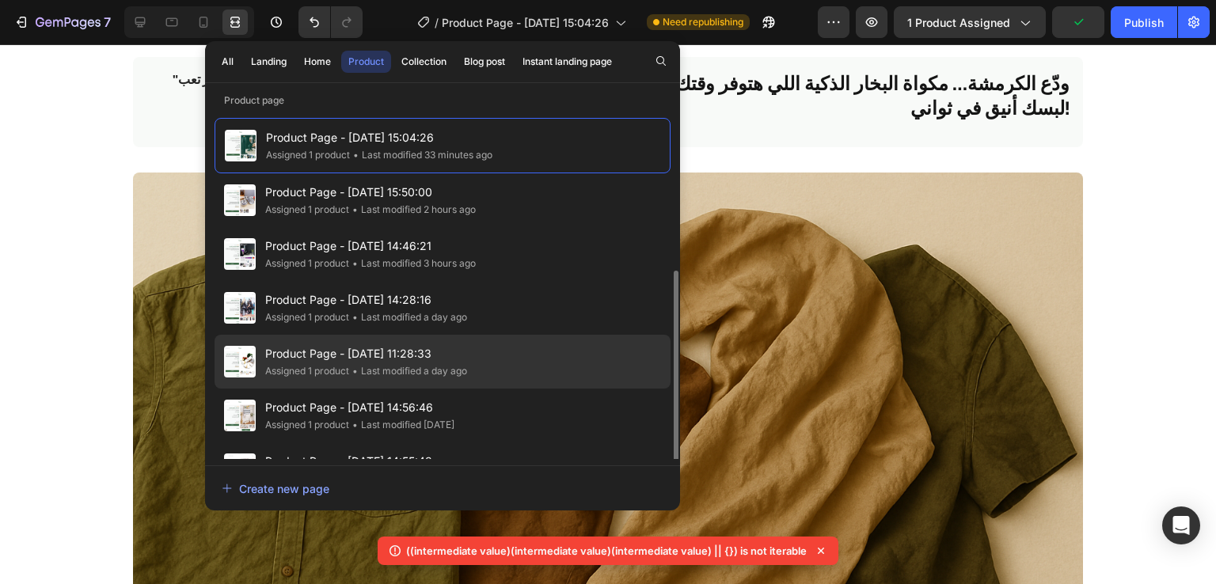
scroll to position [90, 0]
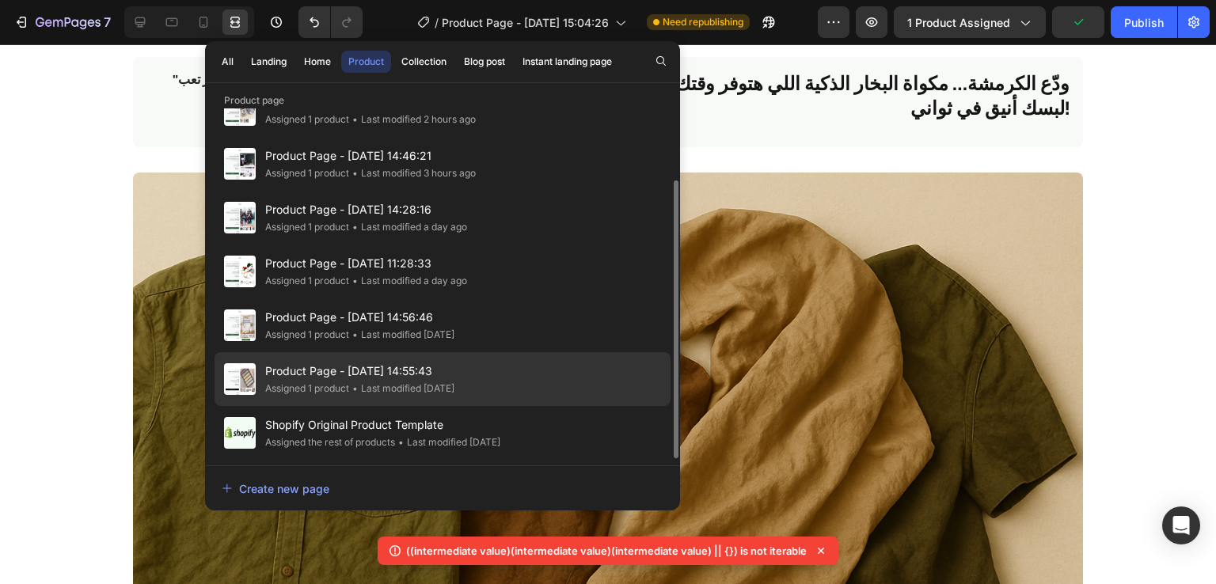
click at [296, 371] on span "Product Page - [DATE] 14:55:43" at bounding box center [359, 371] width 189 height 19
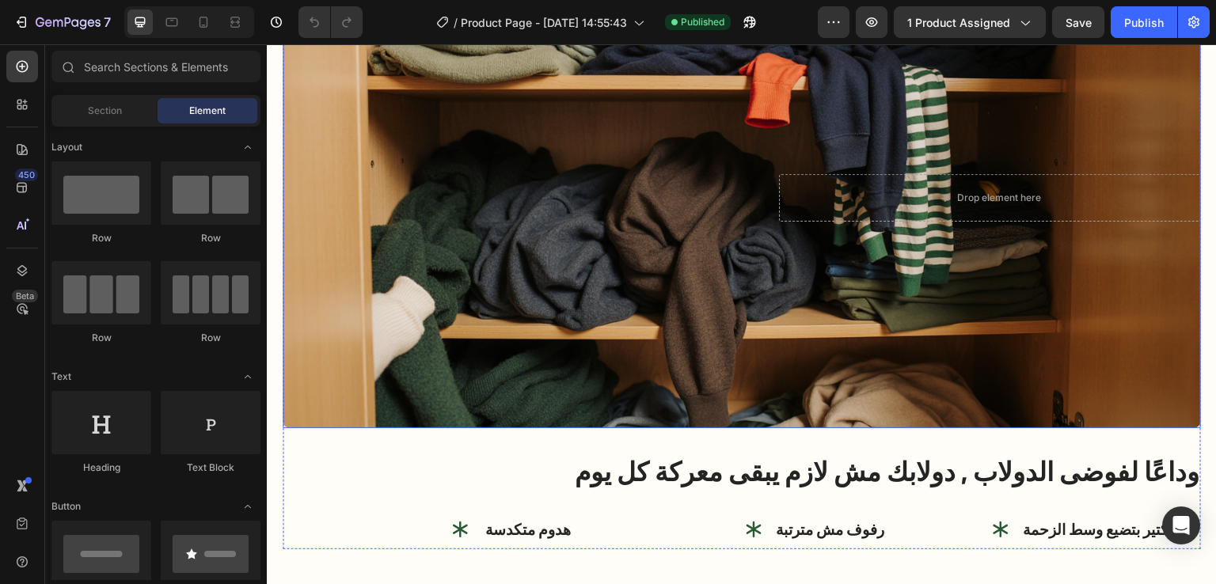
scroll to position [789, 0]
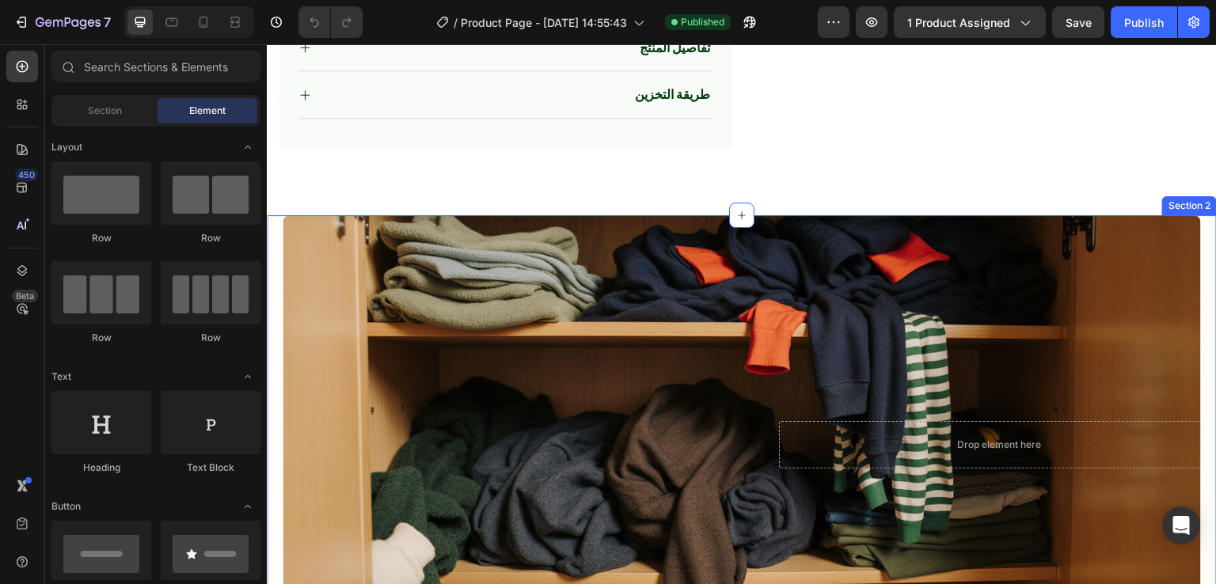
click at [277, 222] on div "Image Drop element here Hero Banner وداعًا لفوضى الدولاب , دولابك مش لازم يبقى …" at bounding box center [742, 537] width 950 height 644
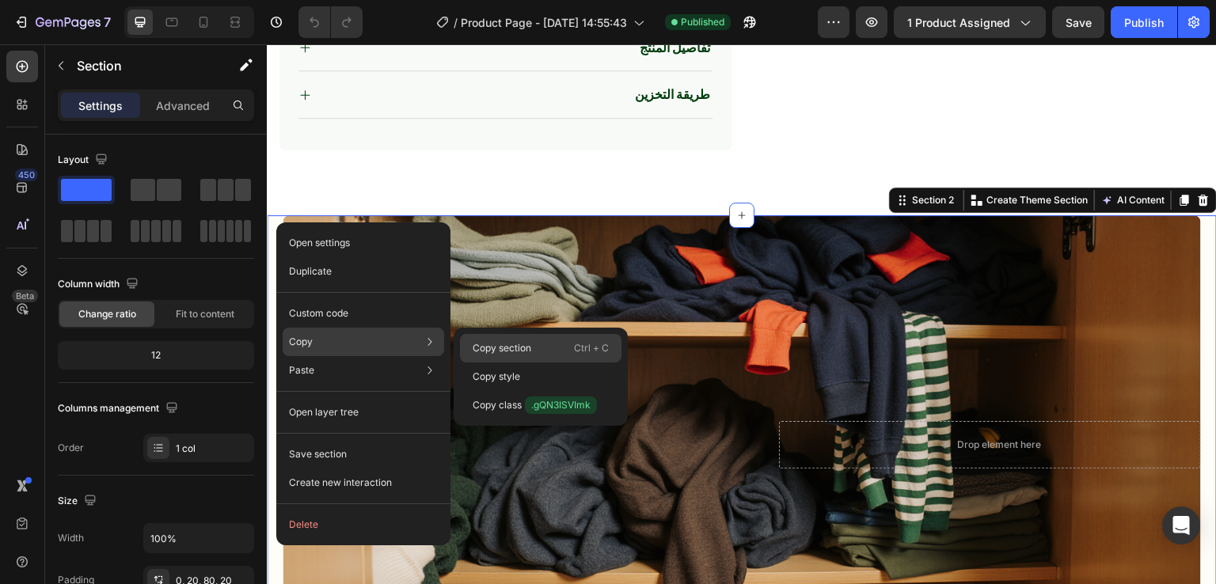
click at [488, 341] on p "Copy section" at bounding box center [502, 348] width 59 height 14
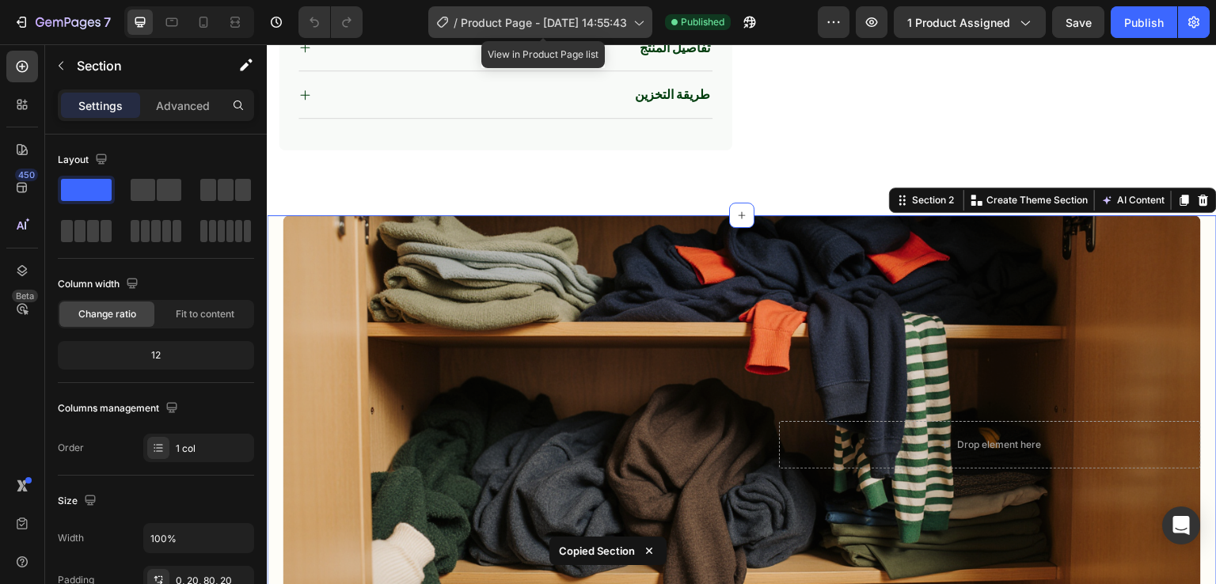
click at [626, 28] on span "Product Page - [DATE] 14:55:43" at bounding box center [544, 22] width 166 height 17
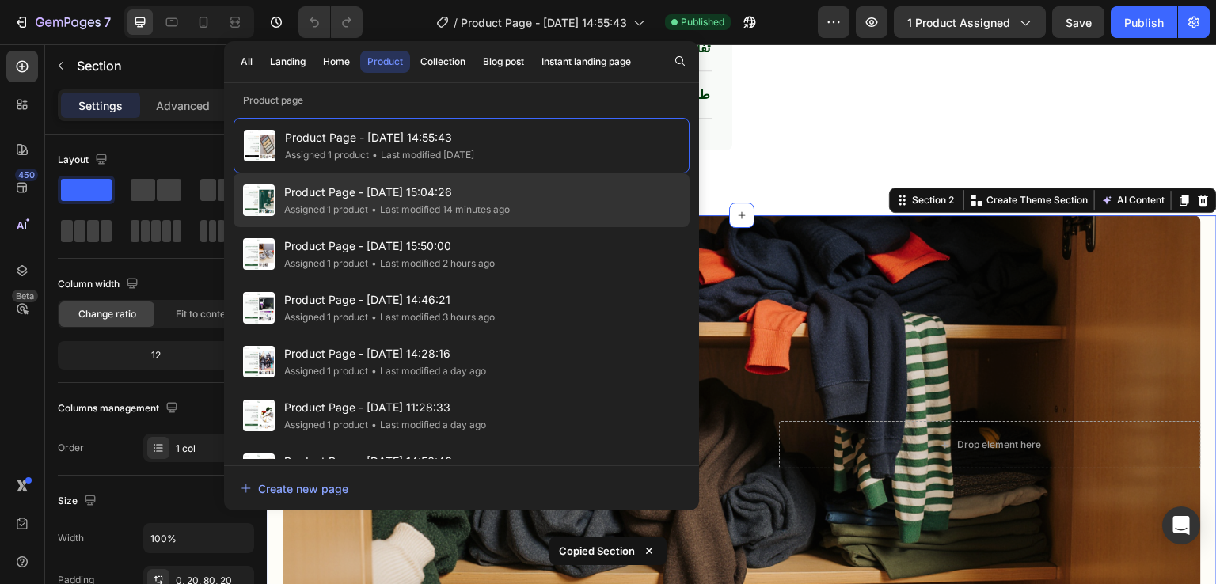
click at [358, 213] on div "Assigned 1 product" at bounding box center [326, 210] width 84 height 16
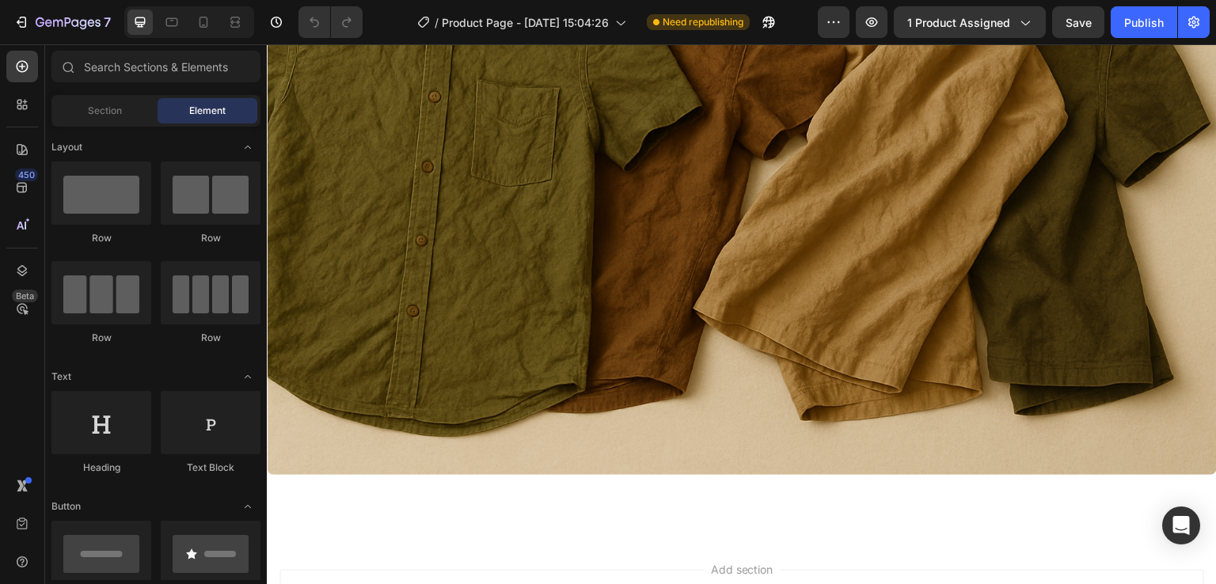
scroll to position [1490, 0]
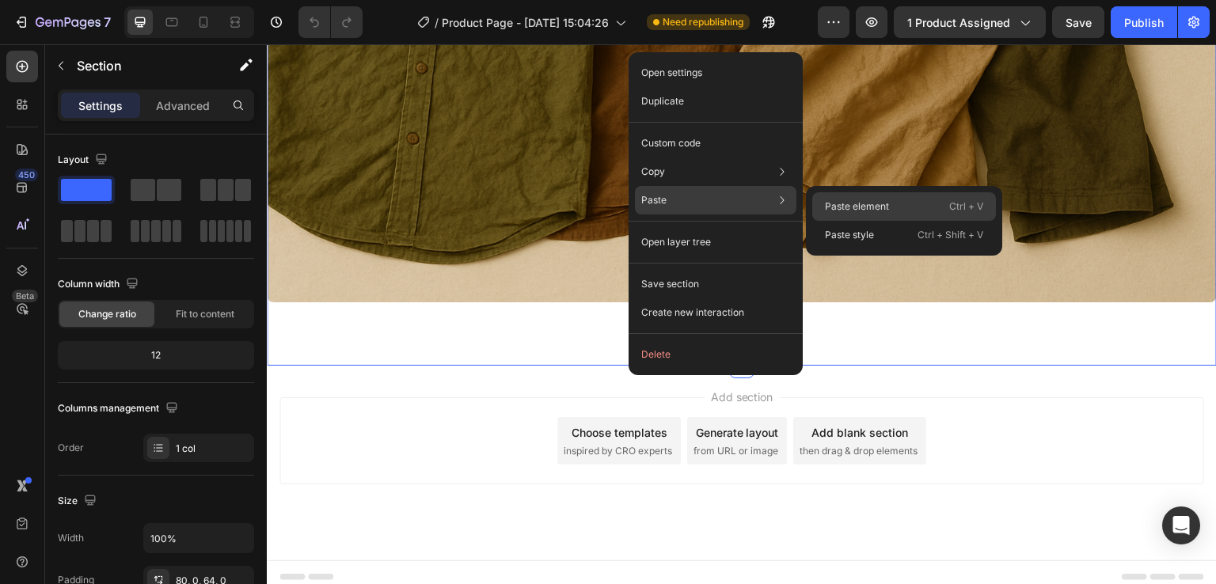
click at [843, 200] on p "Paste element" at bounding box center [857, 207] width 64 height 14
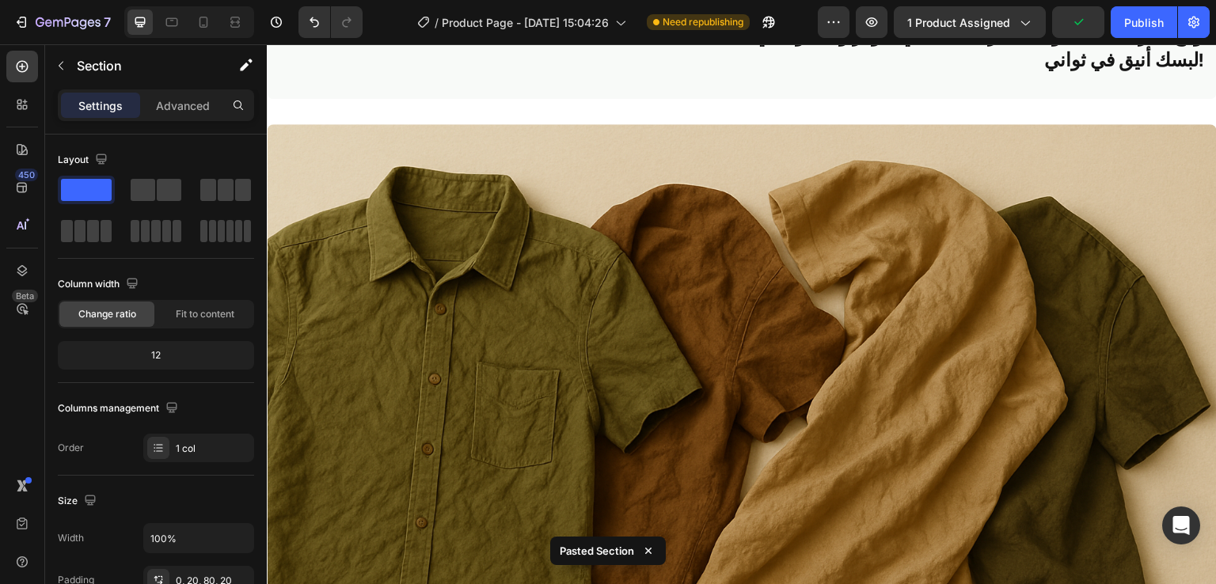
scroll to position [839, 0]
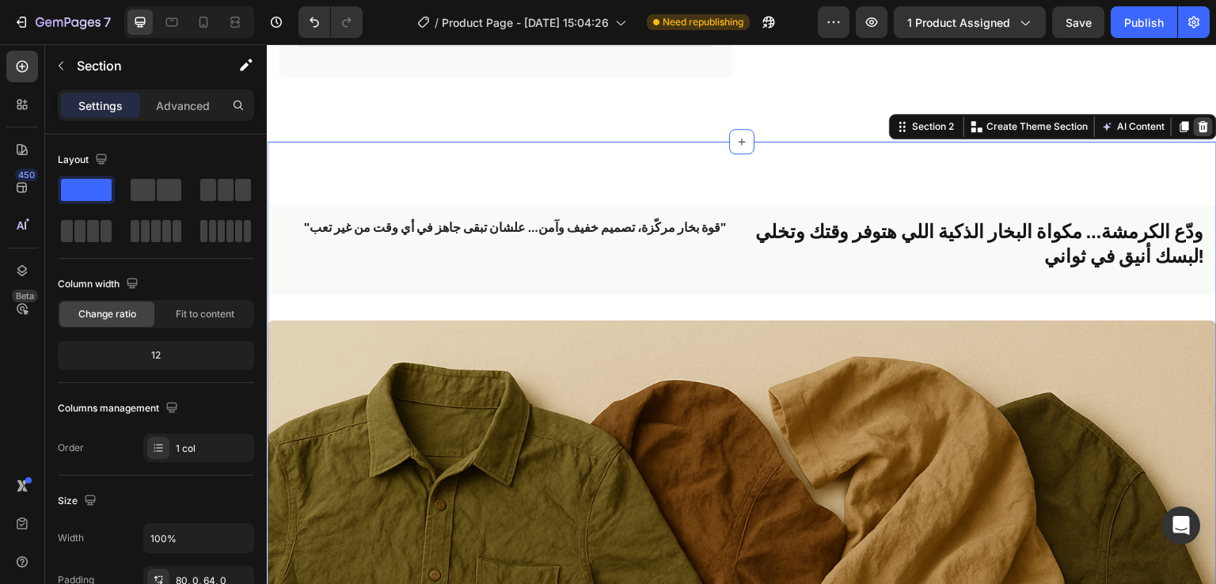
click at [1199, 123] on icon at bounding box center [1204, 126] width 10 height 11
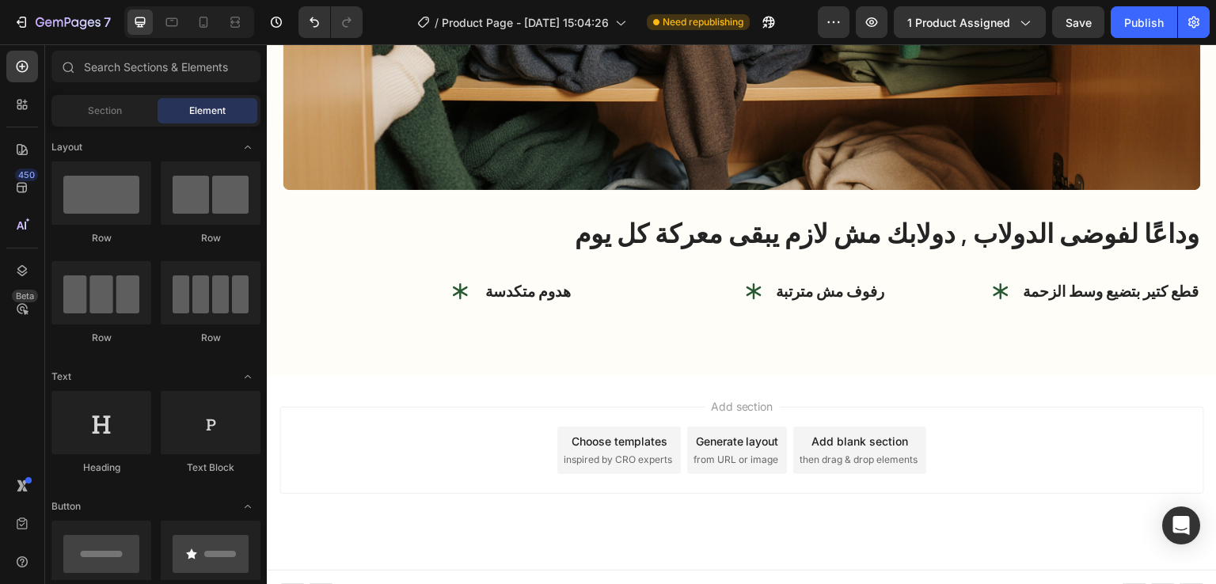
scroll to position [1211, 0]
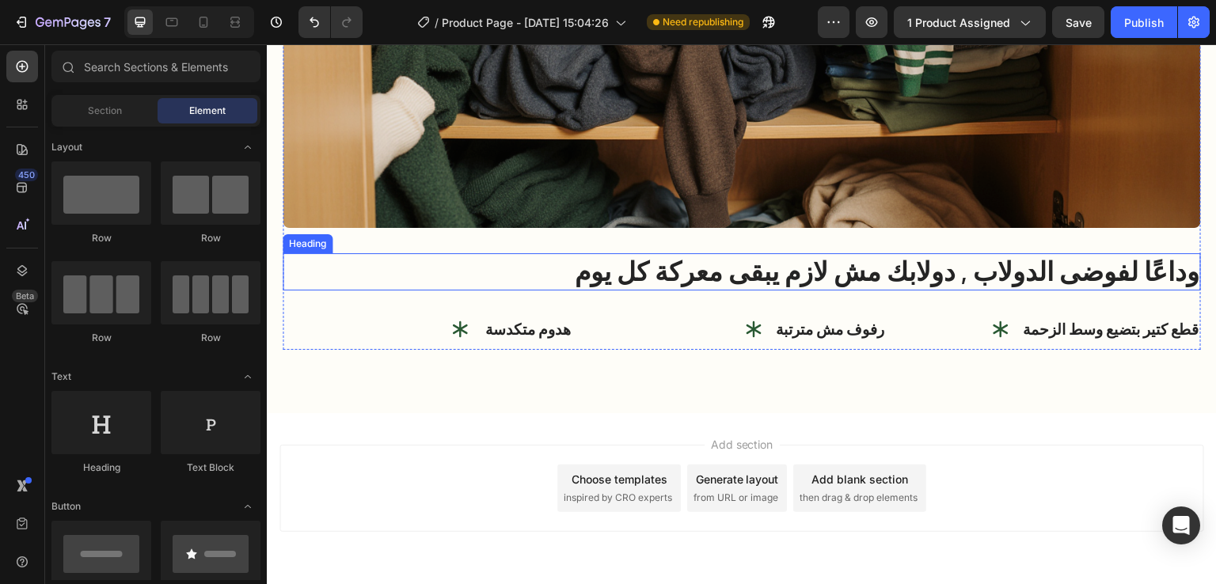
click at [880, 275] on strong "وداعًا لفوضى الدولاب , دولابك مش لازم يبقى معركة كل يوم" at bounding box center [887, 271] width 625 height 49
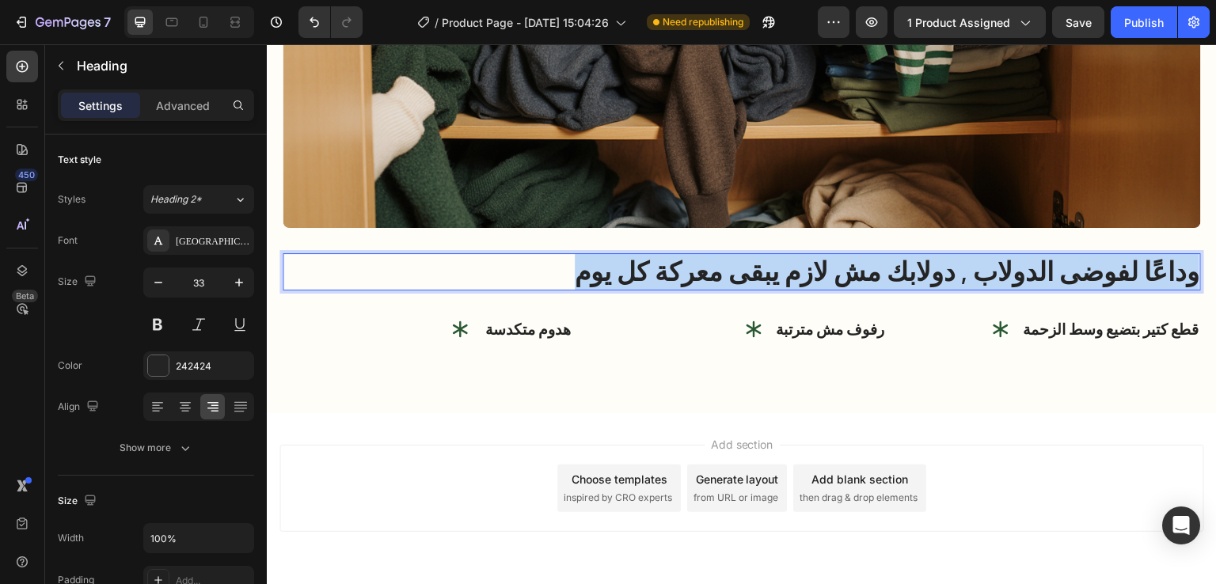
click at [880, 275] on strong "وداعًا لفوضى الدولاب , دولابك مش لازم يبقى معركة كل يوم" at bounding box center [887, 271] width 625 height 49
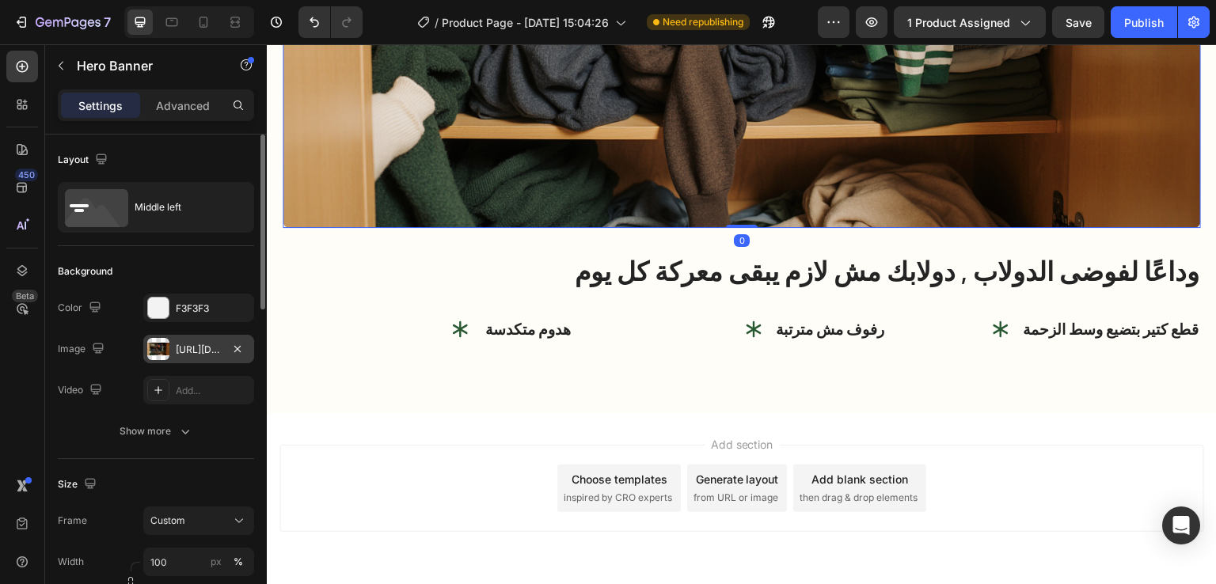
click at [162, 350] on div at bounding box center [158, 349] width 22 height 22
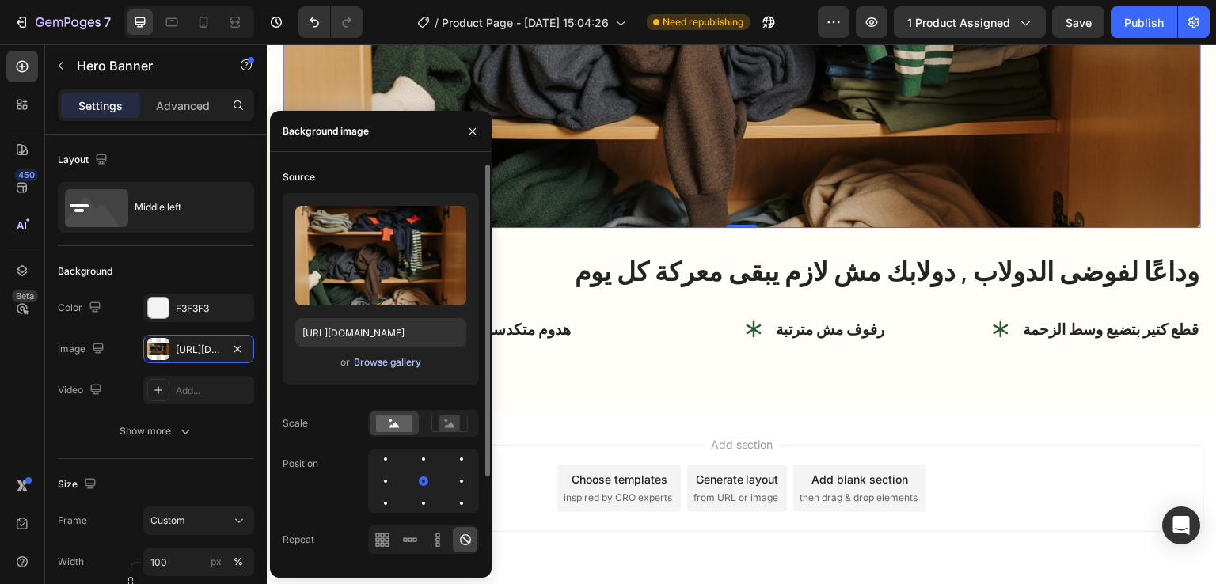
click at [365, 355] on div "Browse gallery" at bounding box center [387, 362] width 67 height 14
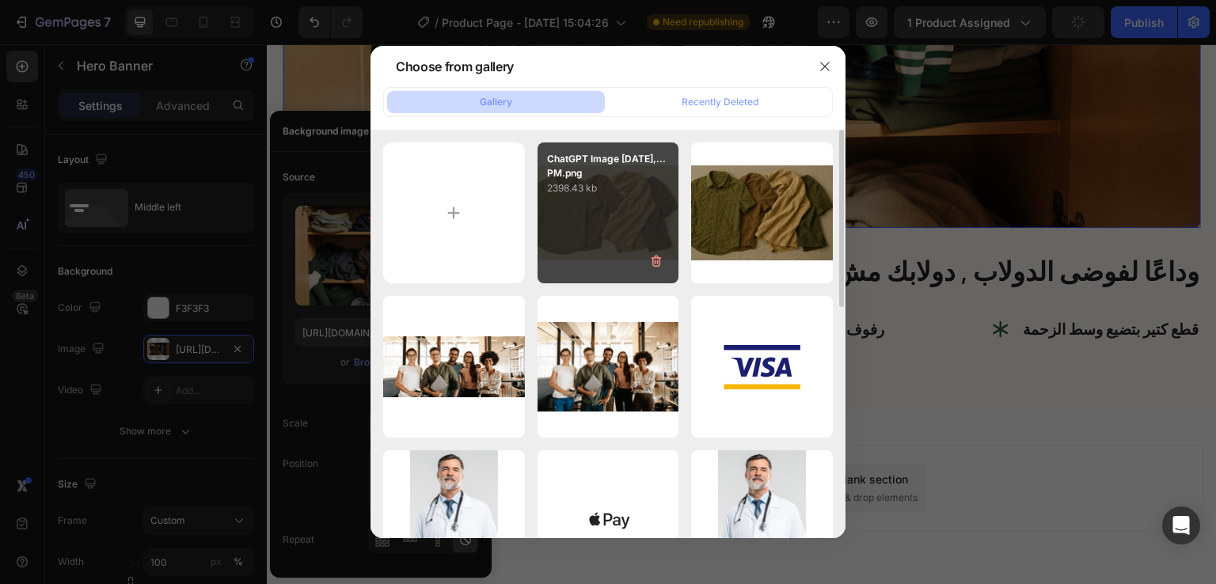
click at [624, 207] on div "ChatGPT Image Aug 27,...PM.png 2398.43 kb" at bounding box center [609, 214] width 142 height 142
type input "https://cdn.shopify.com/s/files/1/0963/6229/9668/files/gempages_580737055097619…"
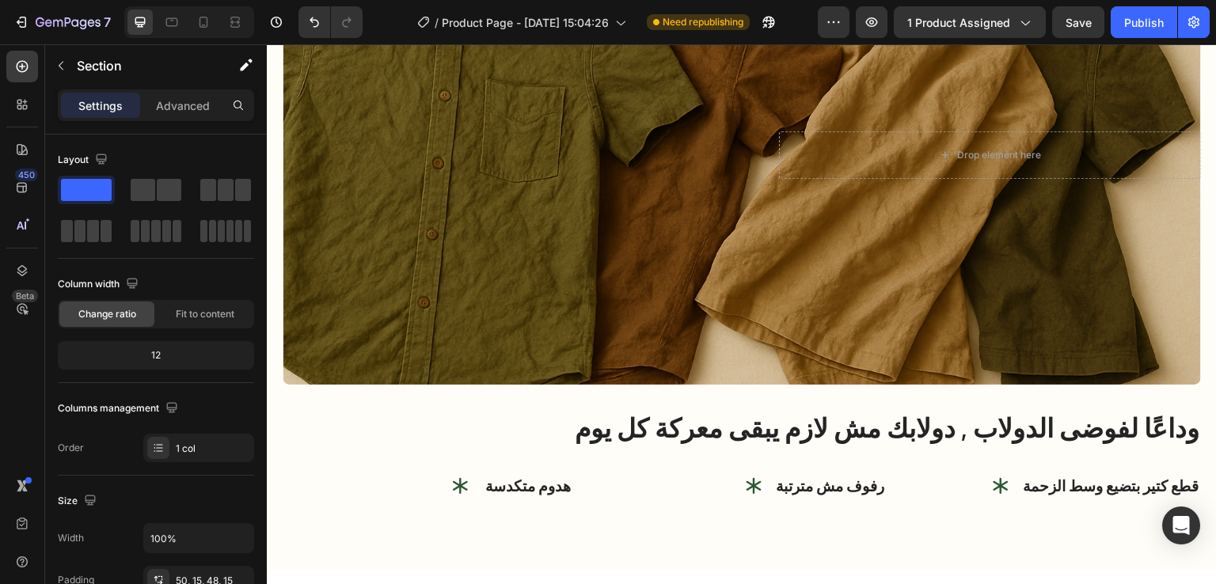
scroll to position [1127, 0]
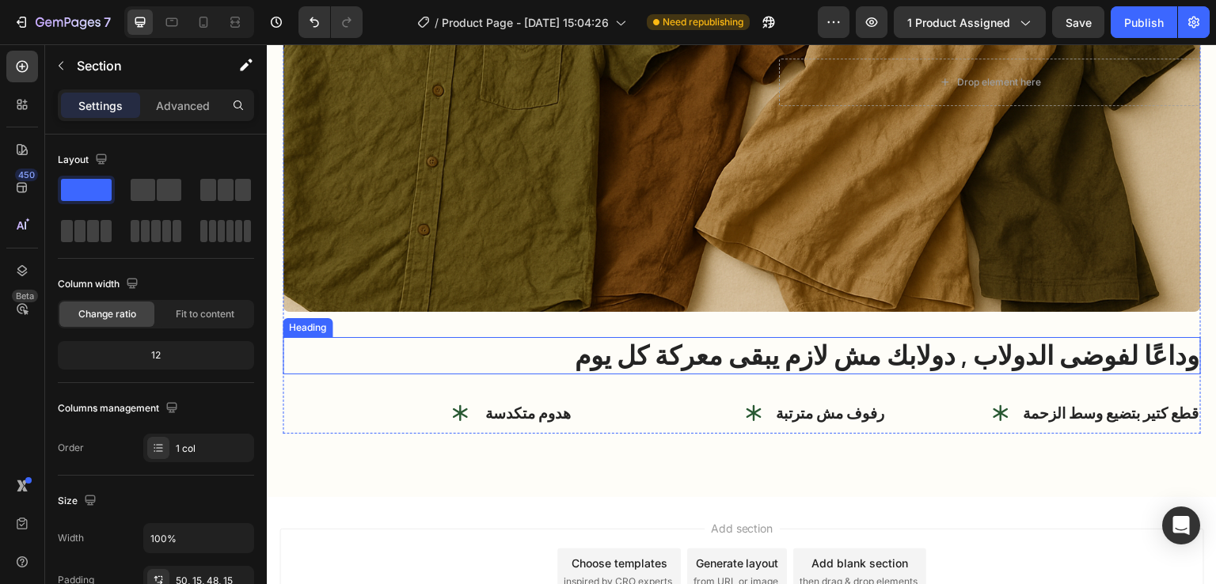
click at [910, 355] on strong "وداعًا لفوضى الدولاب , دولابك مش لازم يبقى معركة كل يوم" at bounding box center [887, 355] width 625 height 49
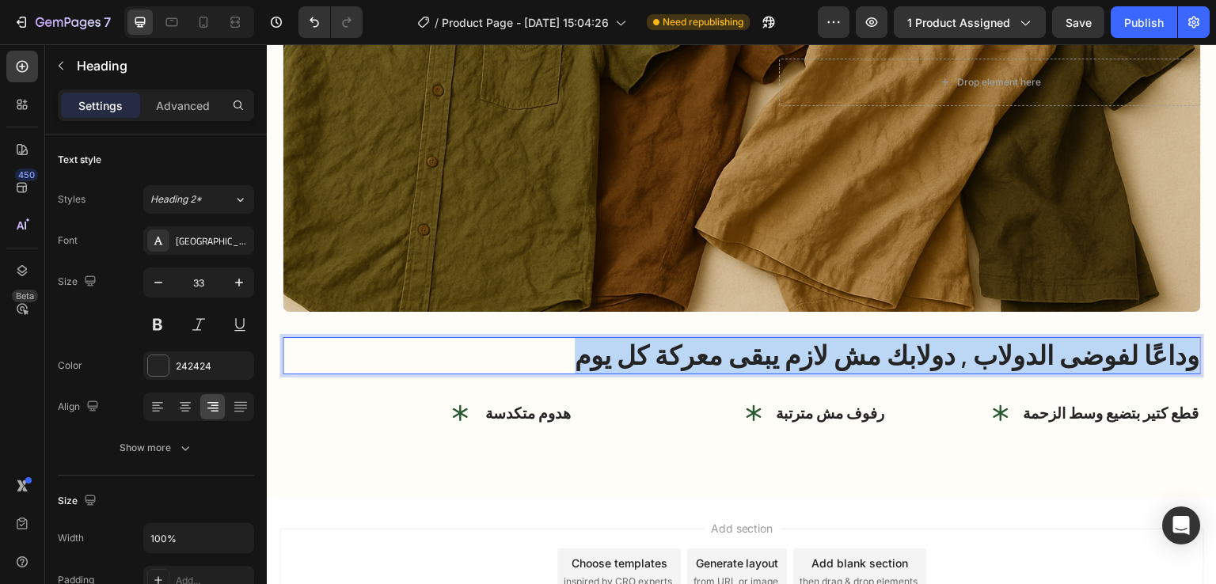
click at [910, 355] on strong "وداعًا لفوضى الدولاب , دولابك مش لازم يبقى معركة كل يوم" at bounding box center [887, 355] width 625 height 49
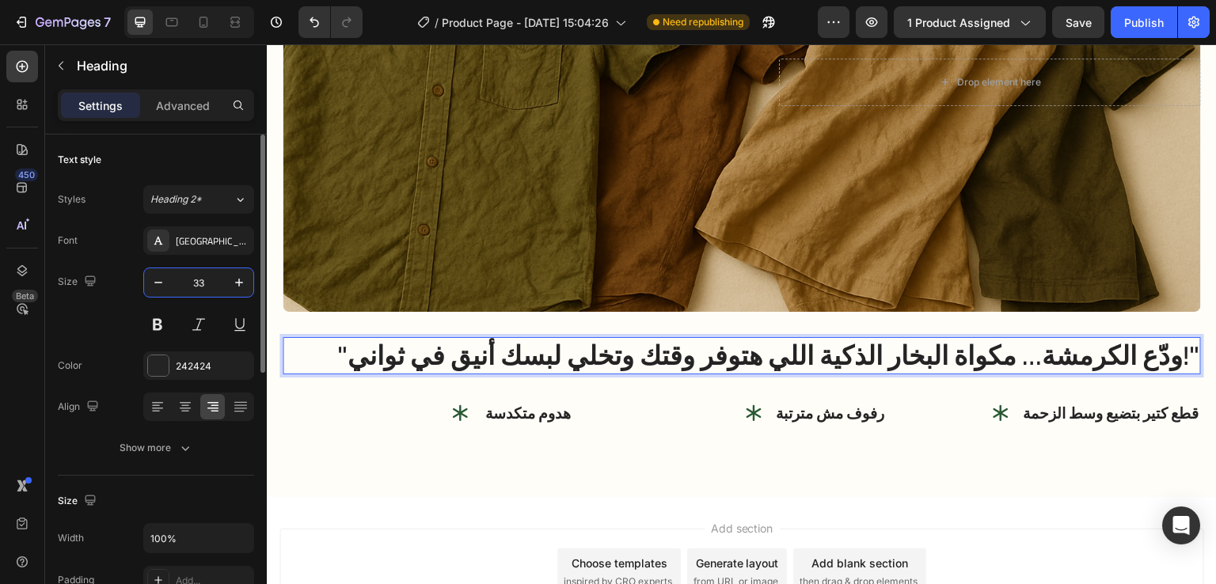
click at [211, 274] on input "33" at bounding box center [199, 282] width 52 height 29
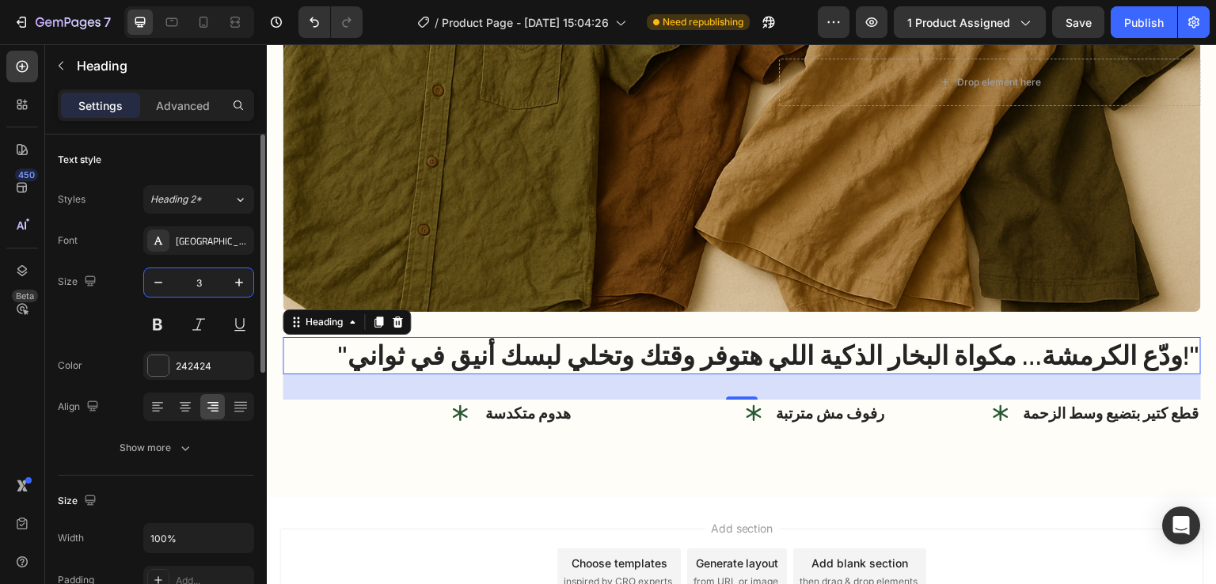
type input "32"
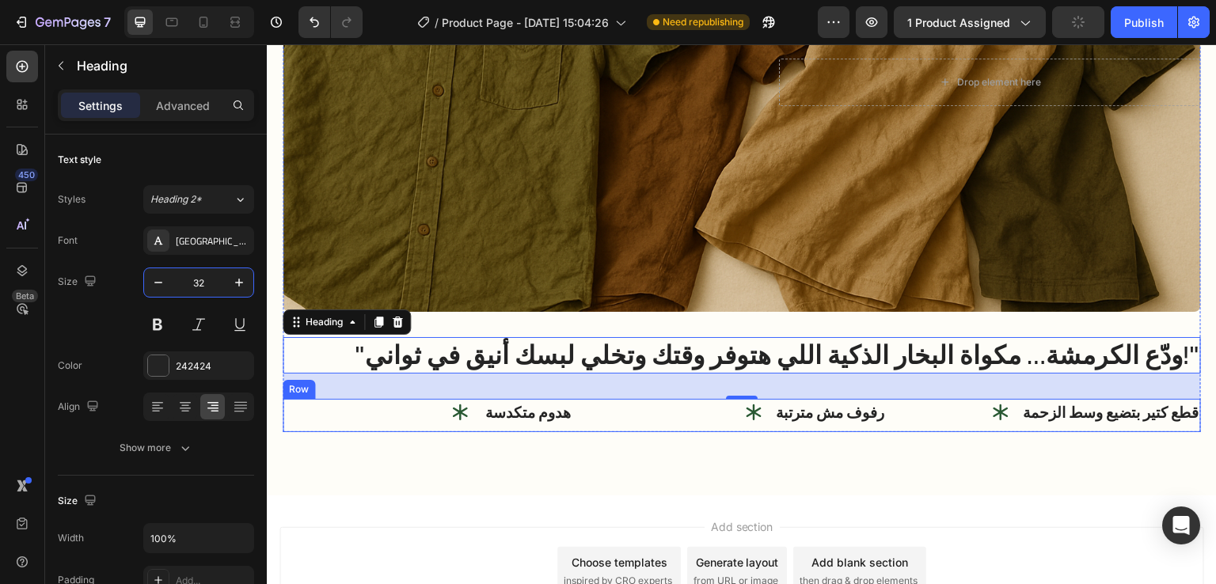
click at [599, 427] on div "رفوف مش مترتبة Item List" at bounding box center [742, 416] width 291 height 34
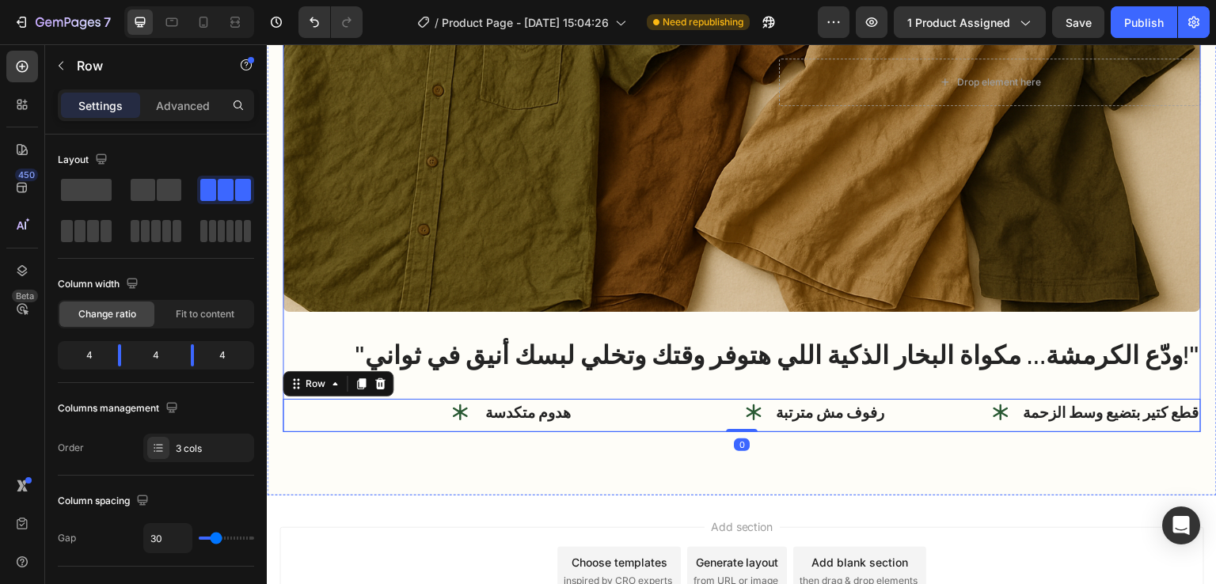
click at [630, 317] on div "Image Drop element here Hero Banner ⁠⁠⁠⁠⁠⁠⁠ "ودّع الكرمشة… مكواة البخار الذكية …" at bounding box center [742, 143] width 918 height 580
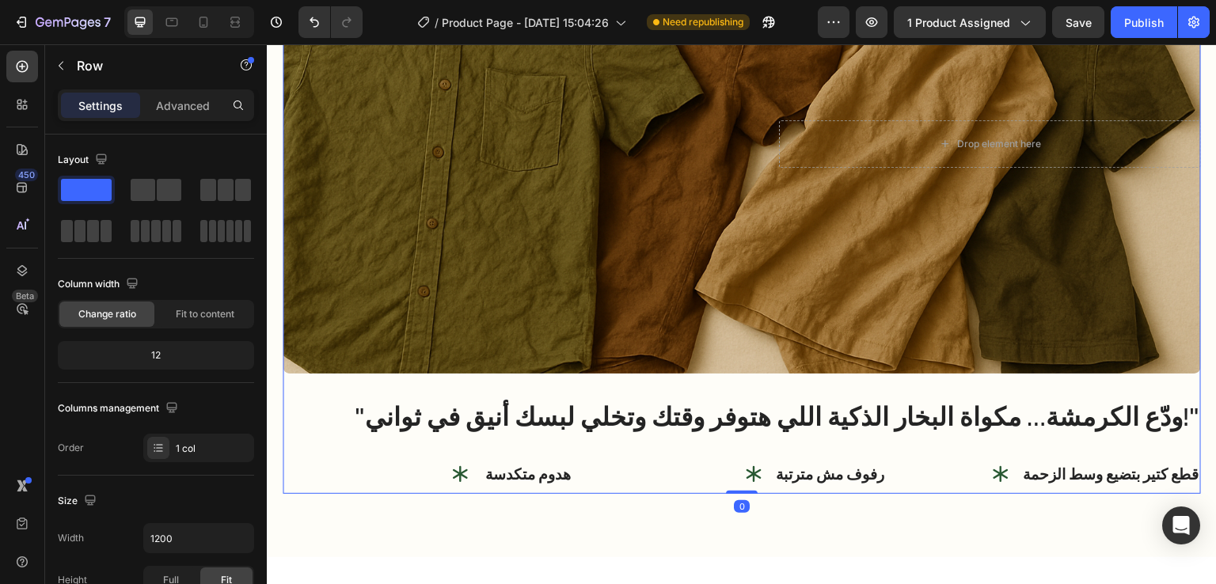
scroll to position [1099, 0]
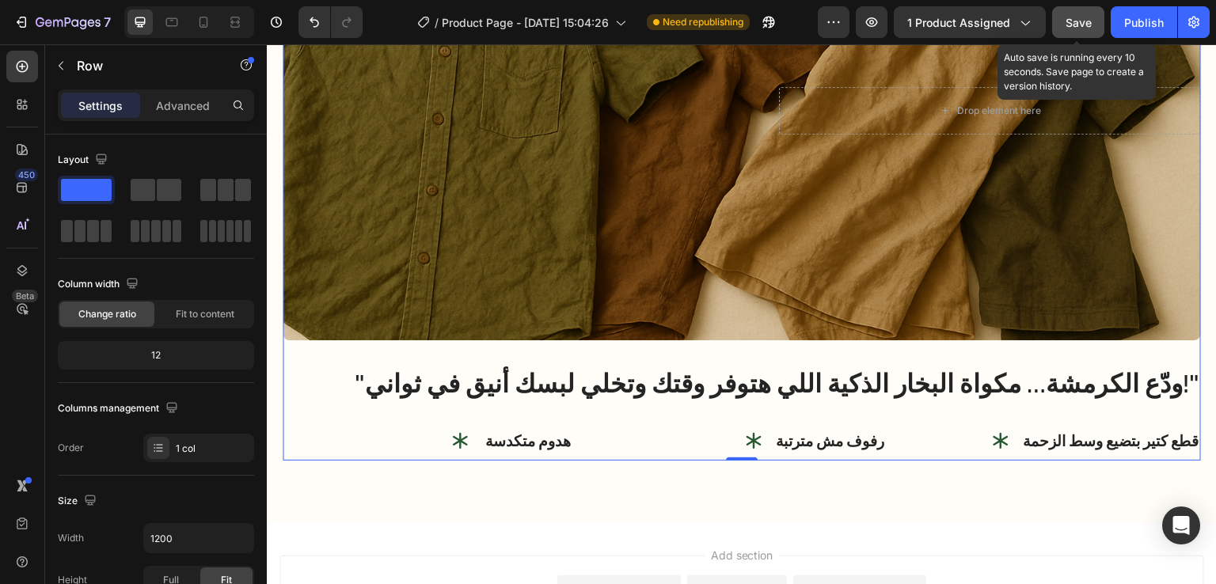
click at [1087, 16] on span "Save" at bounding box center [1079, 22] width 26 height 13
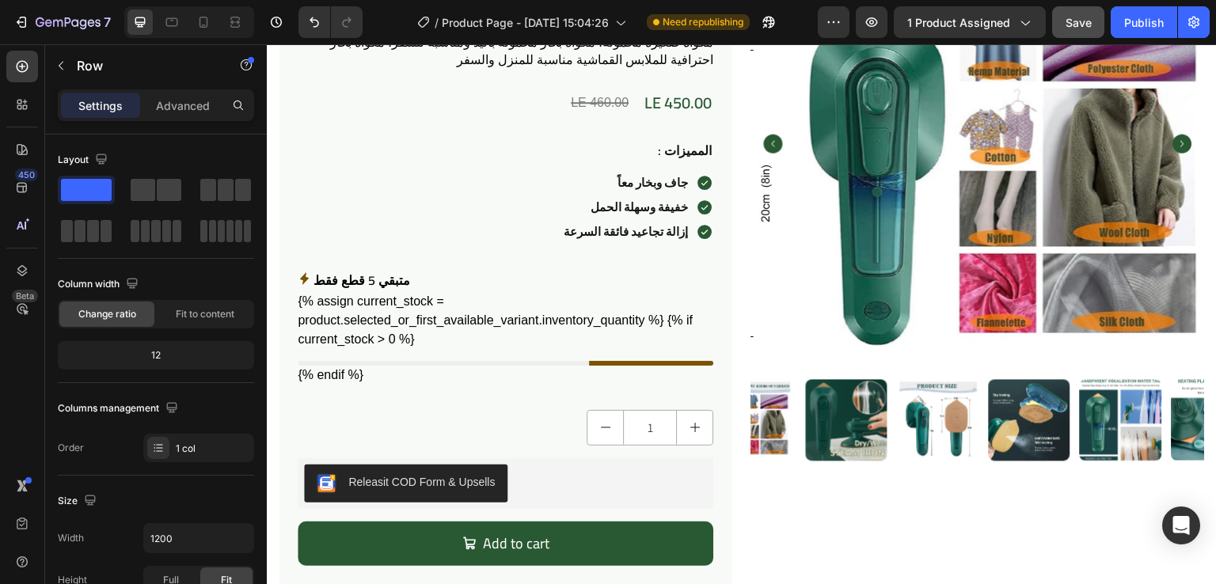
scroll to position [0, 0]
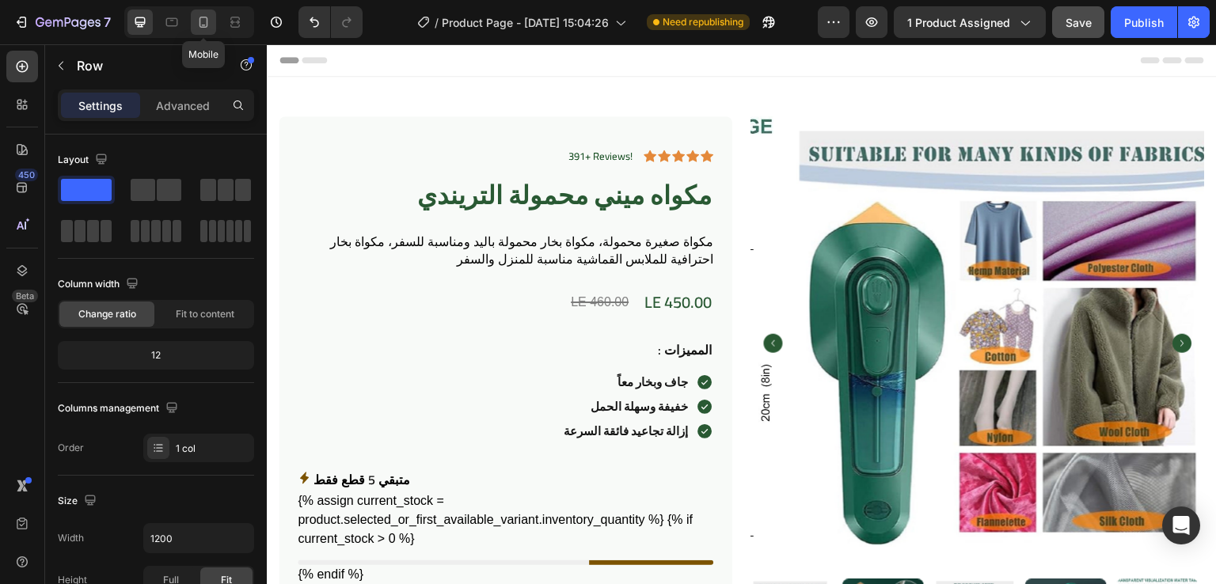
click at [206, 25] on icon at bounding box center [204, 22] width 16 height 16
type input "100%"
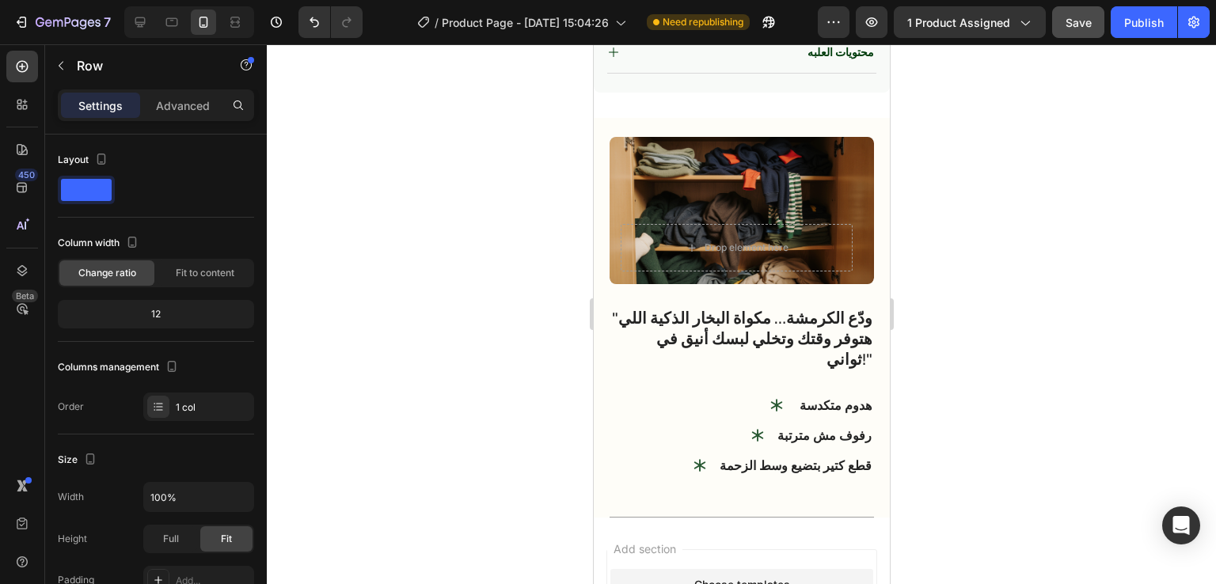
scroll to position [1000, 0]
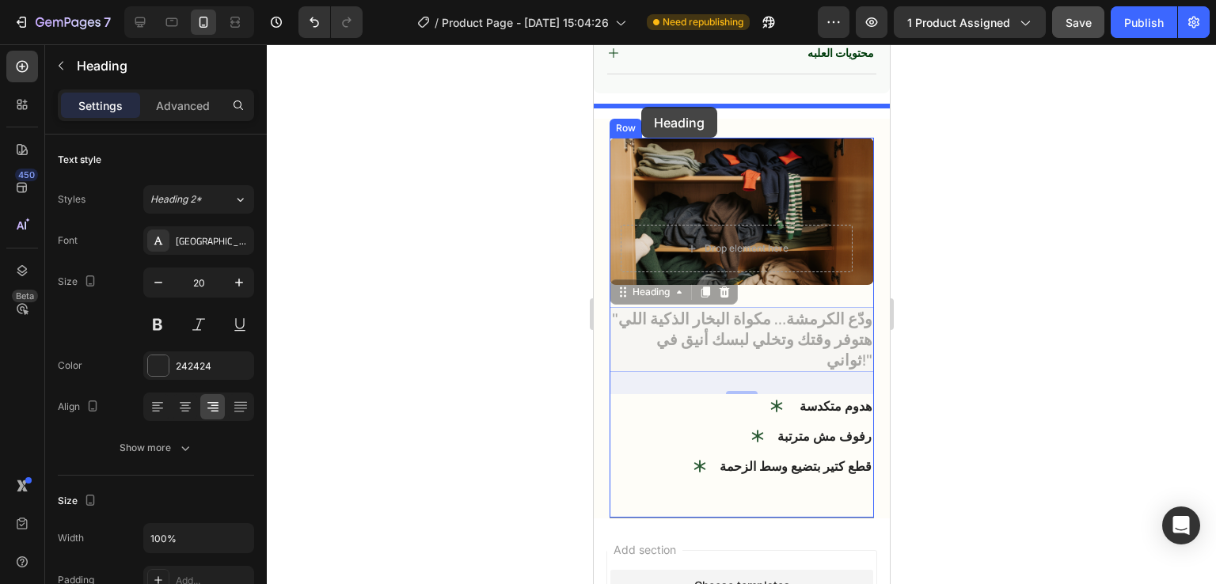
drag, startPoint x: 637, startPoint y: 272, endPoint x: 640, endPoint y: 107, distance: 165.5
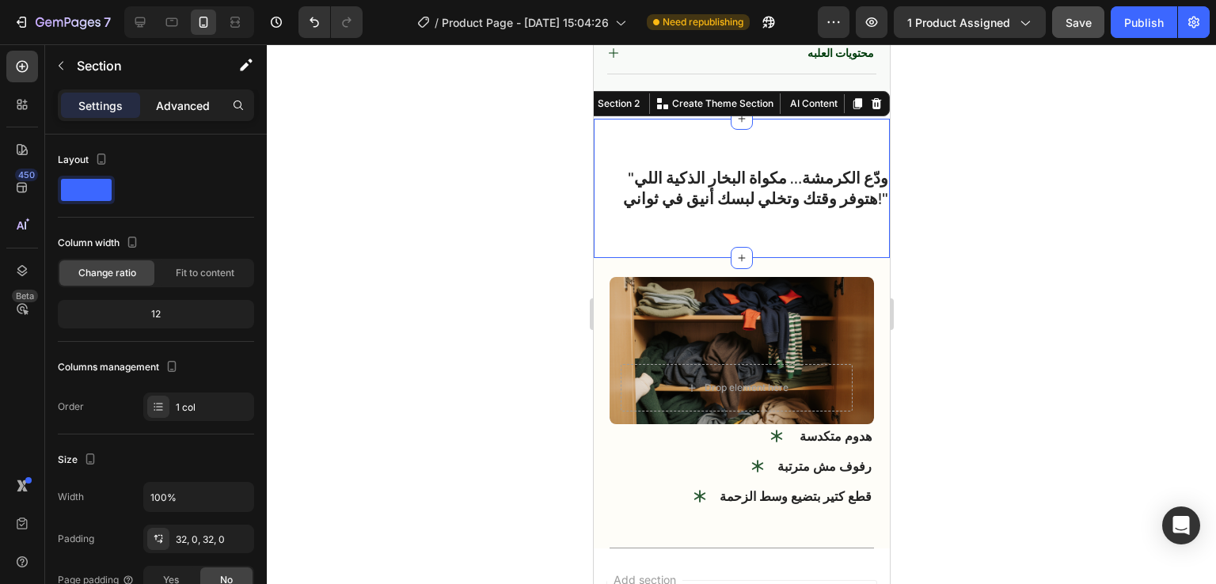
click at [179, 105] on p "Advanced" at bounding box center [183, 105] width 54 height 17
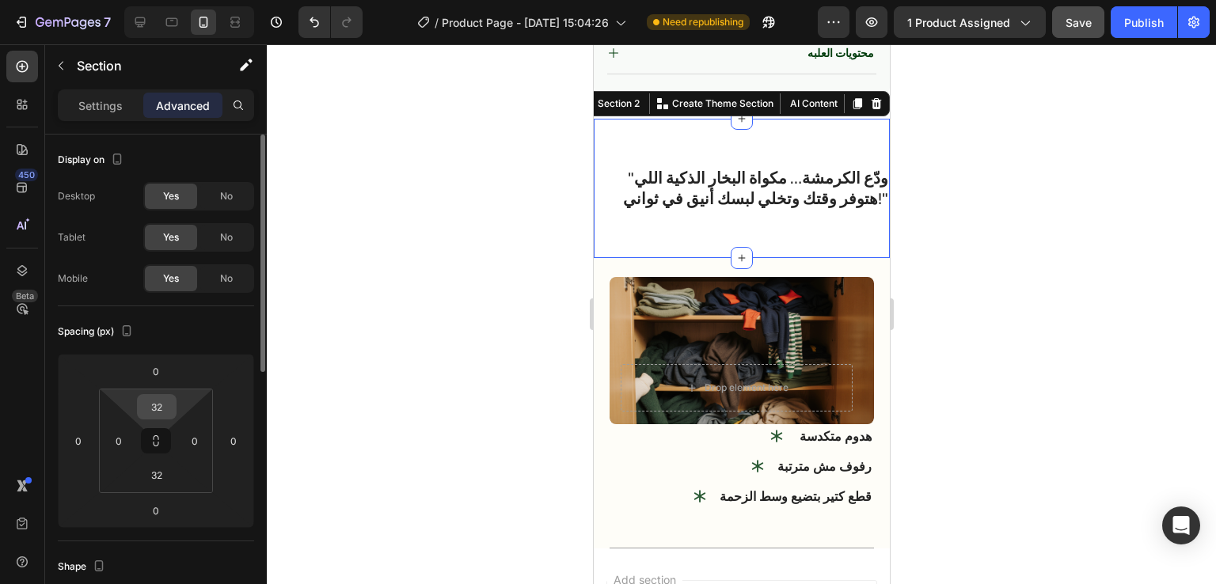
click at [168, 405] on input "32" at bounding box center [157, 407] width 32 height 24
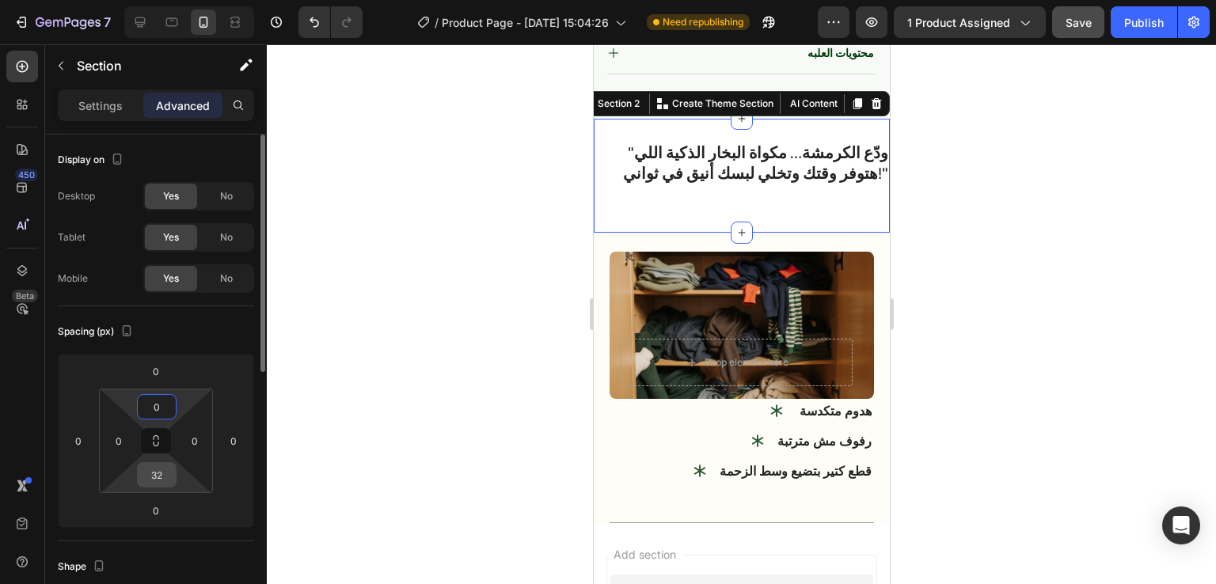
type input "0"
click at [169, 467] on input "32" at bounding box center [157, 475] width 32 height 24
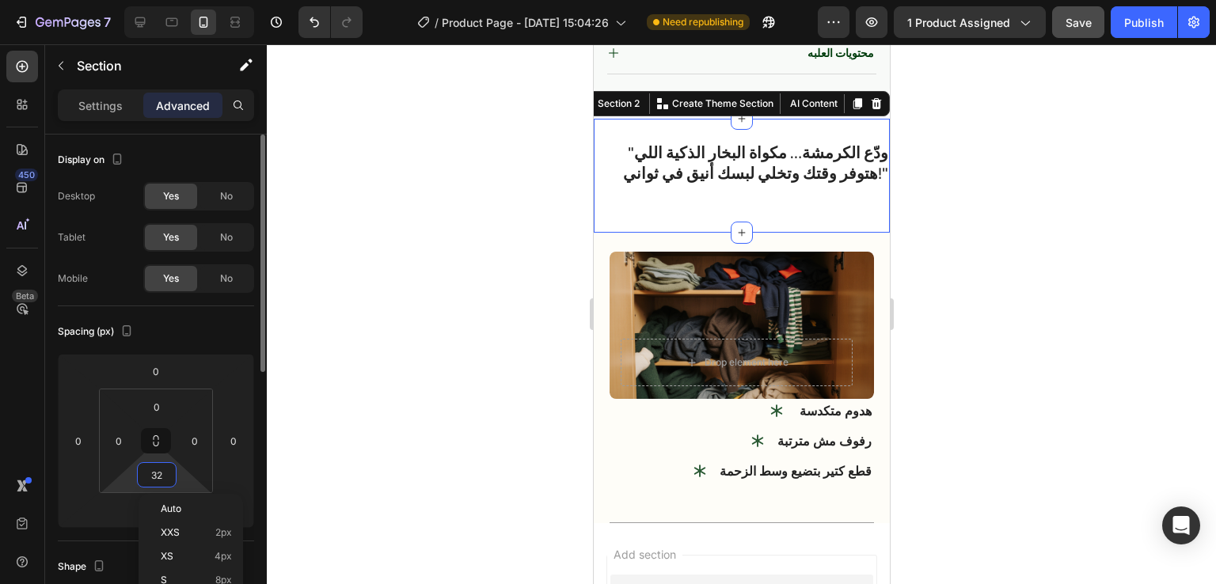
type input "0"
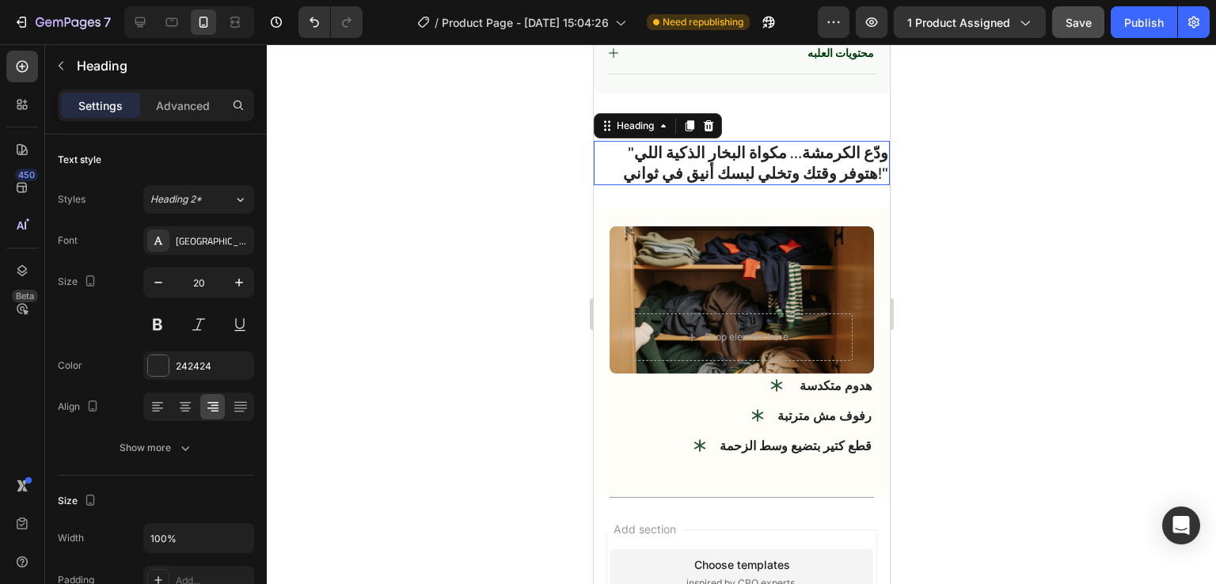
click at [742, 154] on strong ""ودّع الكرمشة… مكواة البخار الذكية اللي هتوفر وقتك وتخلي لبسك أنيق في ثواني!"" at bounding box center [754, 163] width 265 height 50
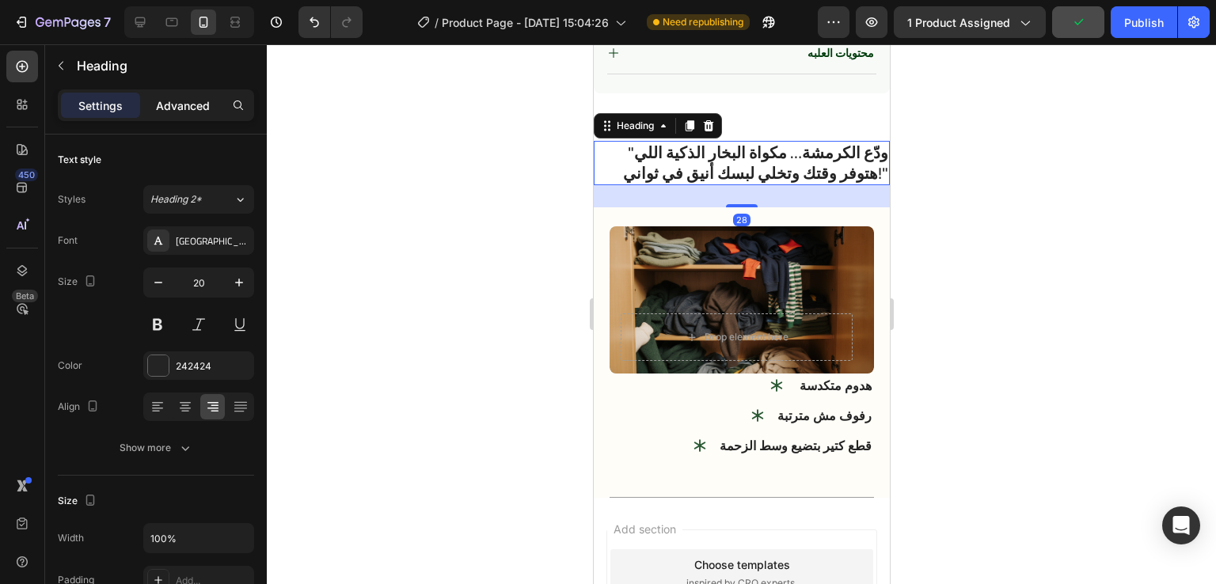
click at [190, 103] on p "Advanced" at bounding box center [183, 105] width 54 height 17
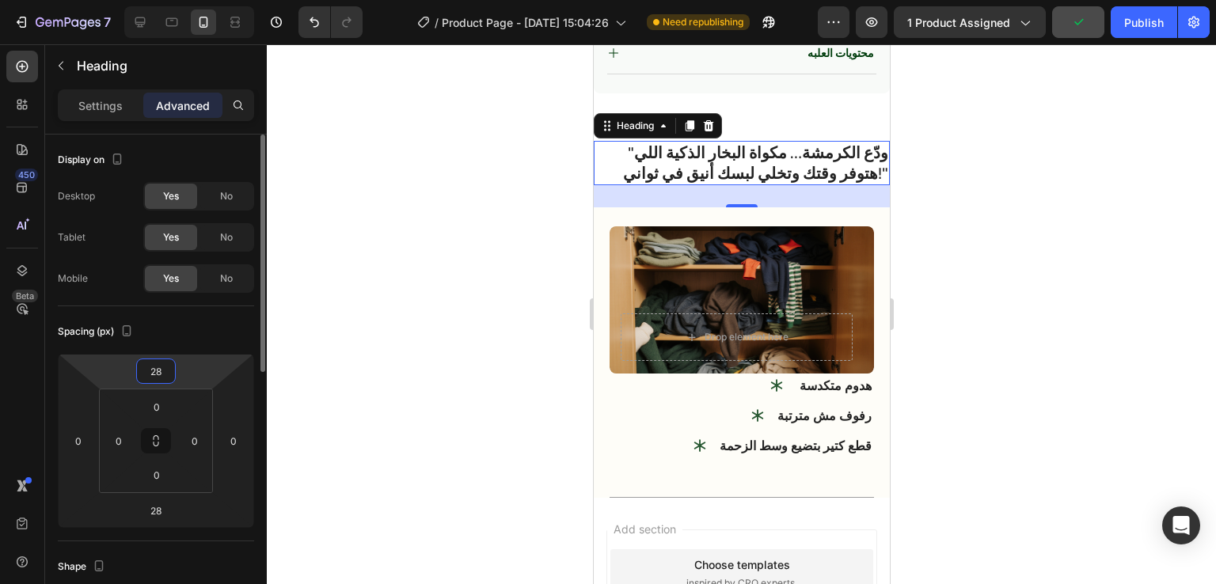
click at [168, 373] on input "28" at bounding box center [156, 371] width 32 height 24
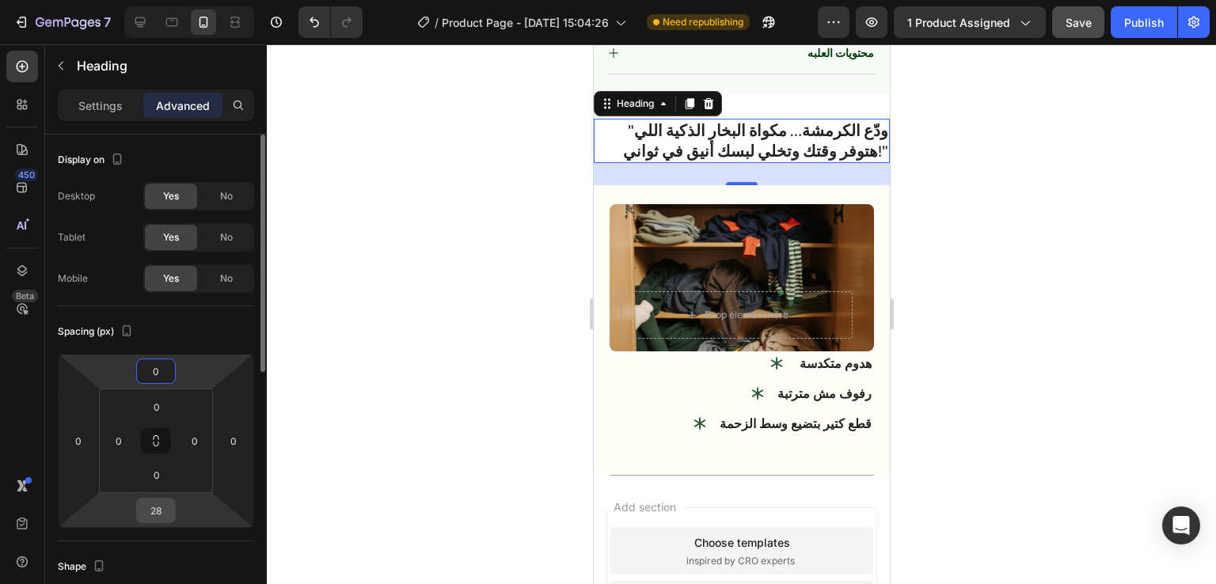
type input "0"
click at [165, 513] on input "28" at bounding box center [156, 511] width 32 height 24
type input "0"
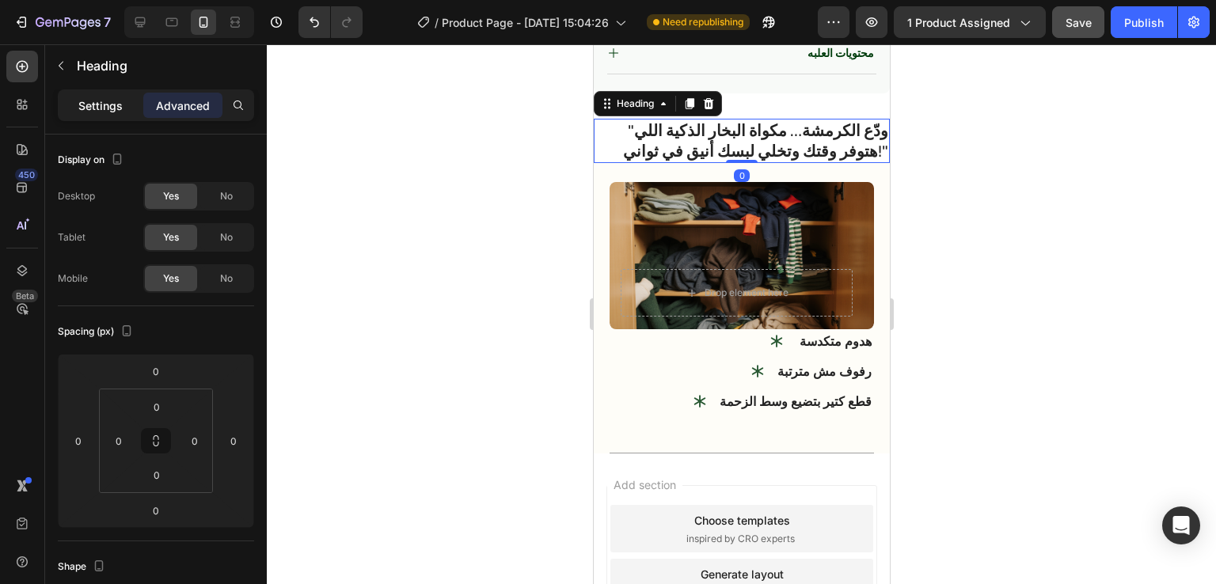
click at [105, 101] on p "Settings" at bounding box center [100, 105] width 44 height 17
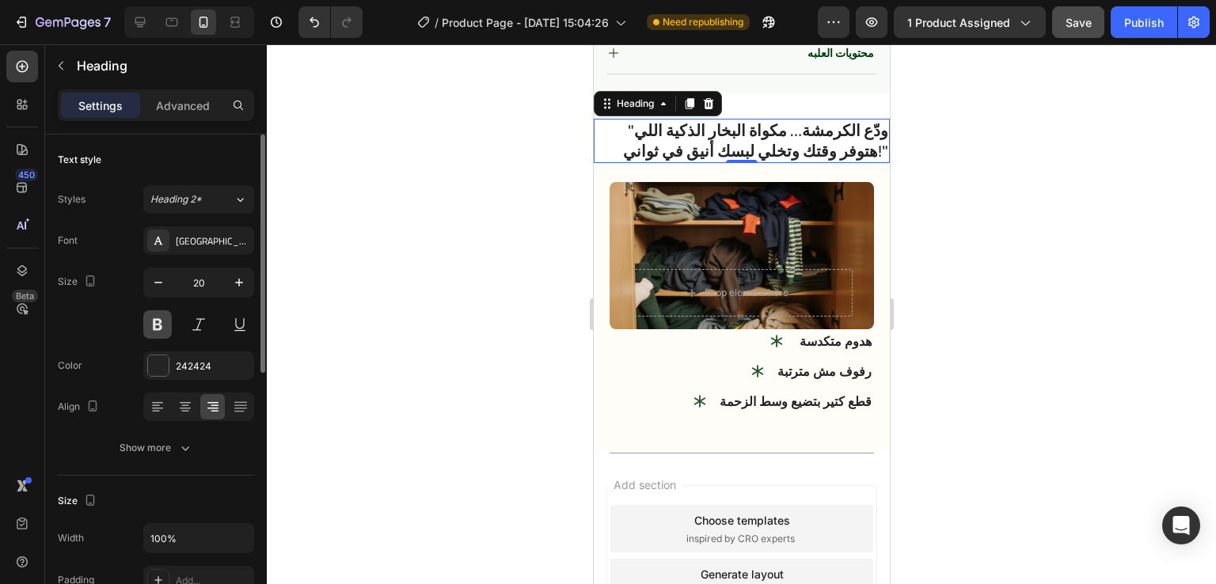
click at [156, 321] on button at bounding box center [157, 324] width 29 height 29
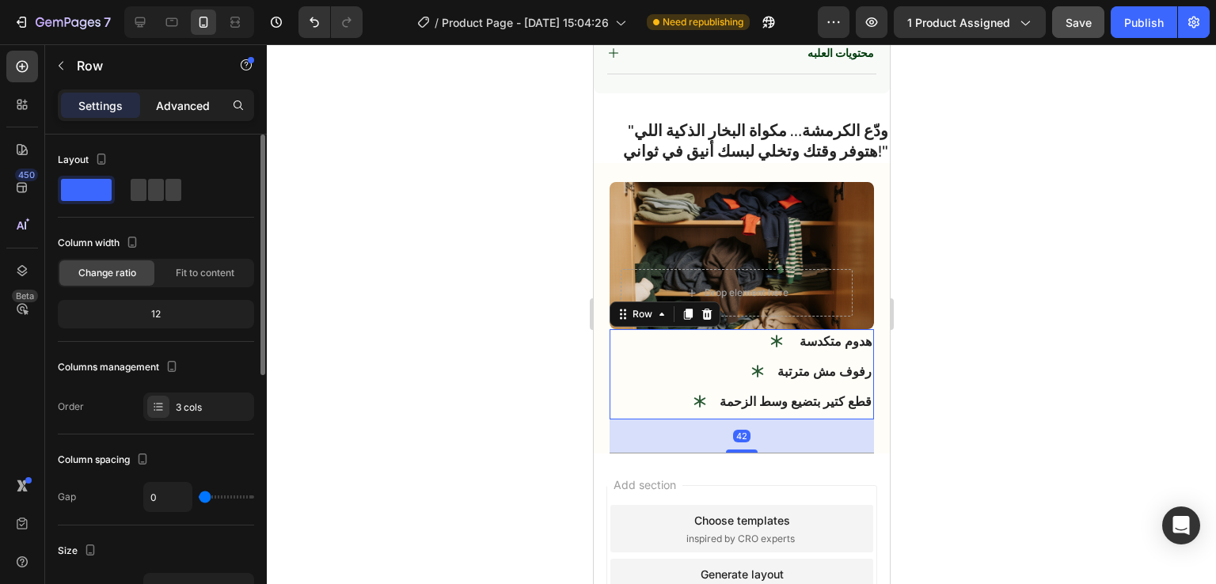
click at [193, 97] on p "Advanced" at bounding box center [183, 105] width 54 height 17
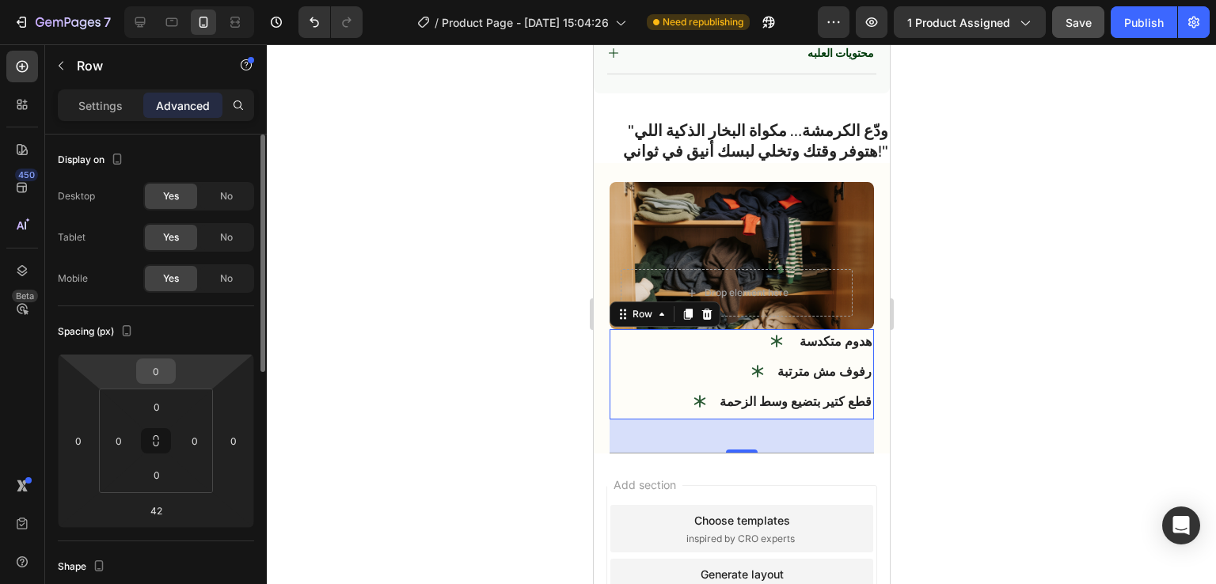
click at [164, 368] on input "0" at bounding box center [156, 371] width 32 height 24
type input "16"
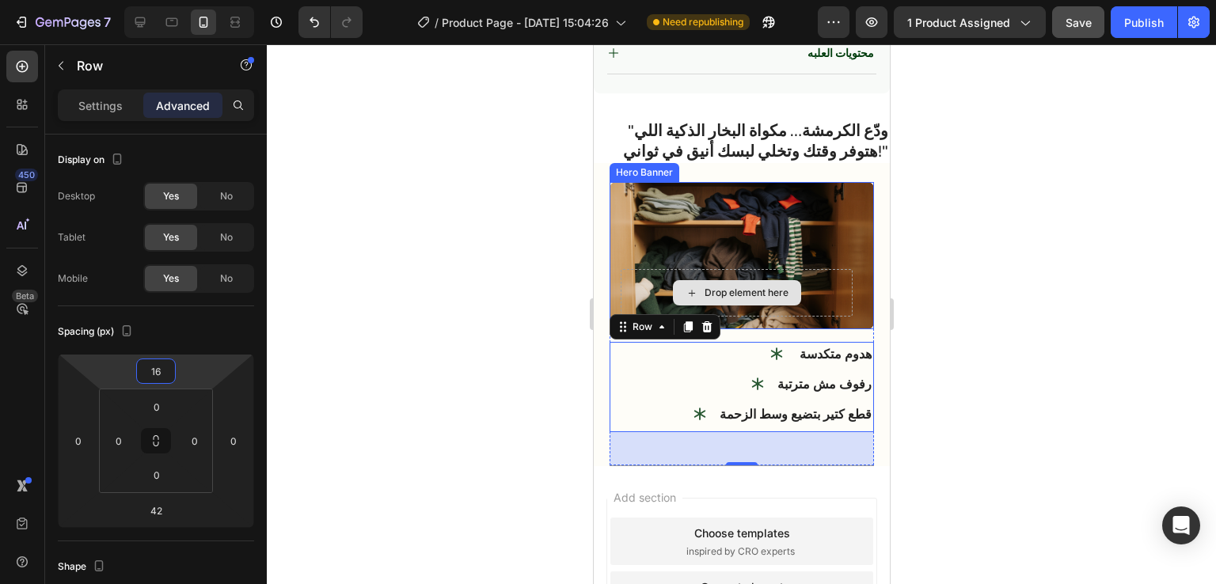
scroll to position [978, 0]
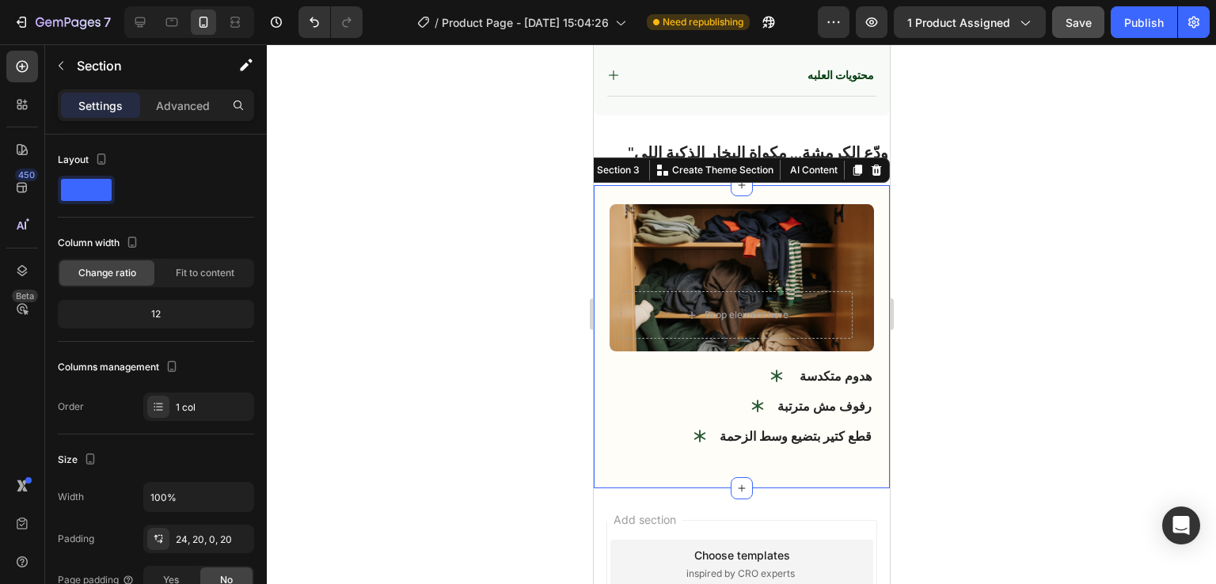
click at [870, 186] on div "Image Drop element here Hero Banner هدوم متكدسة Item List رفوف مش مترتبة Item L…" at bounding box center [741, 337] width 296 height 304
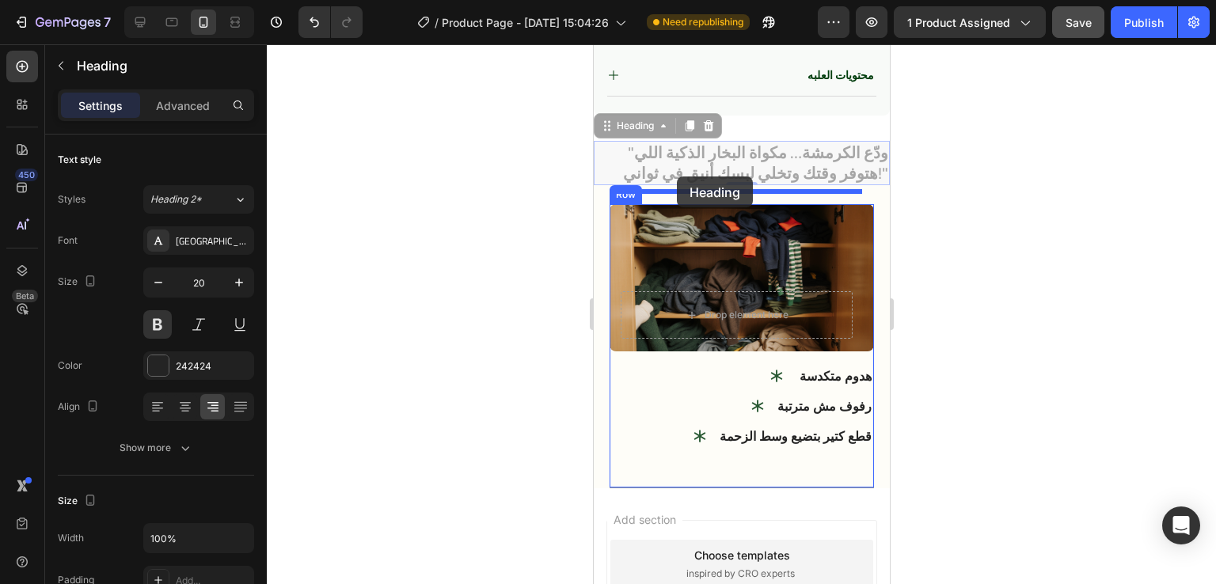
drag, startPoint x: 624, startPoint y: 108, endPoint x: 676, endPoint y: 177, distance: 85.8
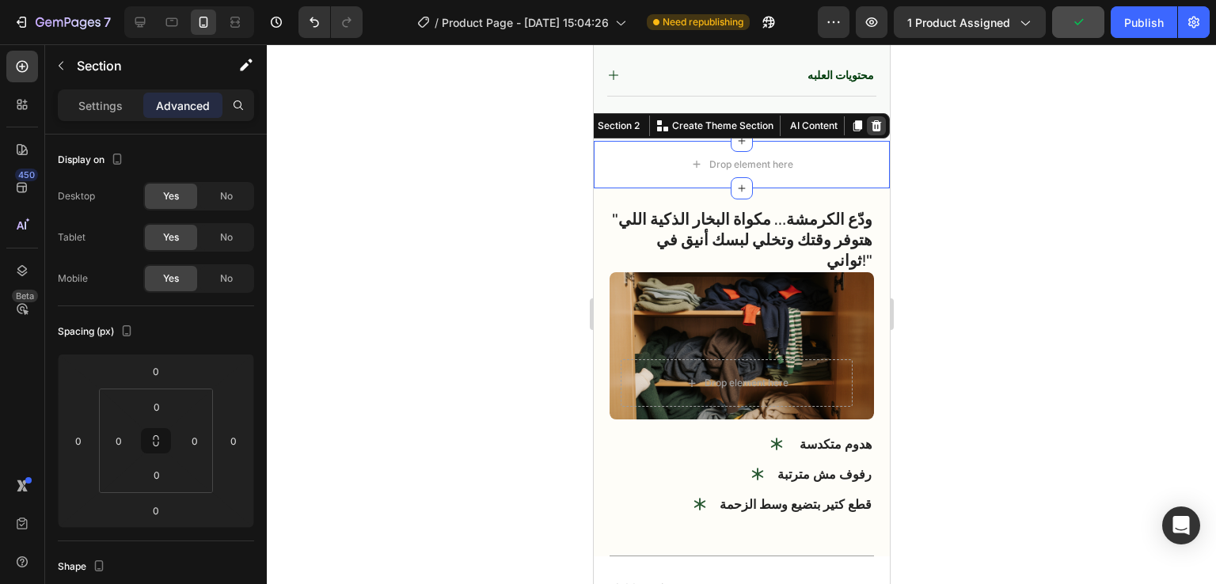
click at [871, 120] on icon at bounding box center [876, 125] width 10 height 11
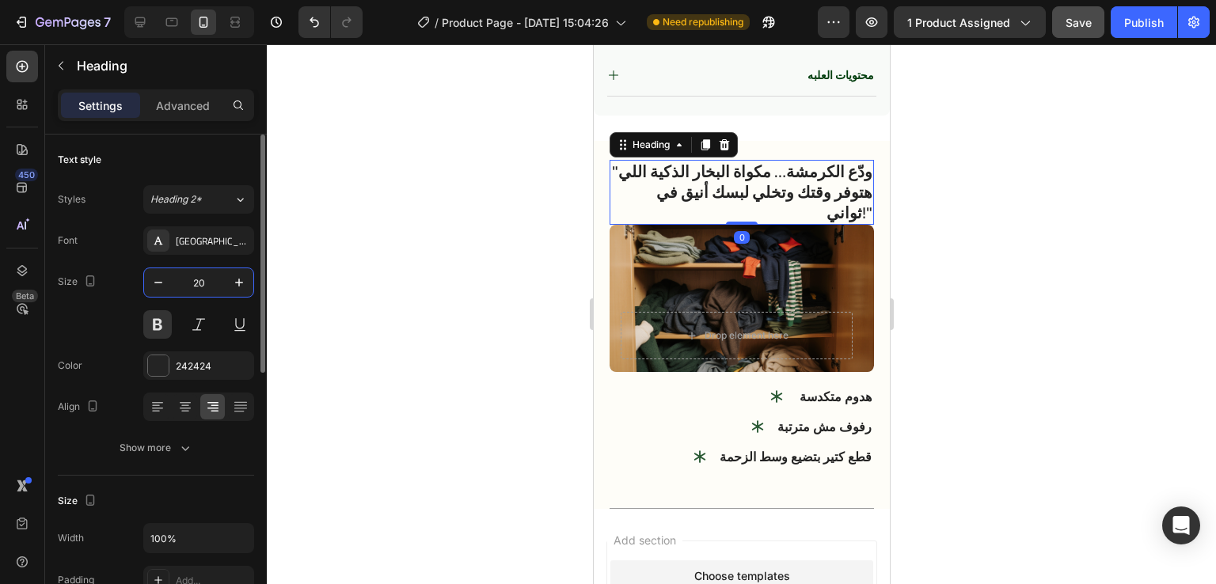
click at [211, 279] on input "20" at bounding box center [199, 282] width 52 height 29
click at [201, 112] on p "Advanced" at bounding box center [183, 105] width 54 height 17
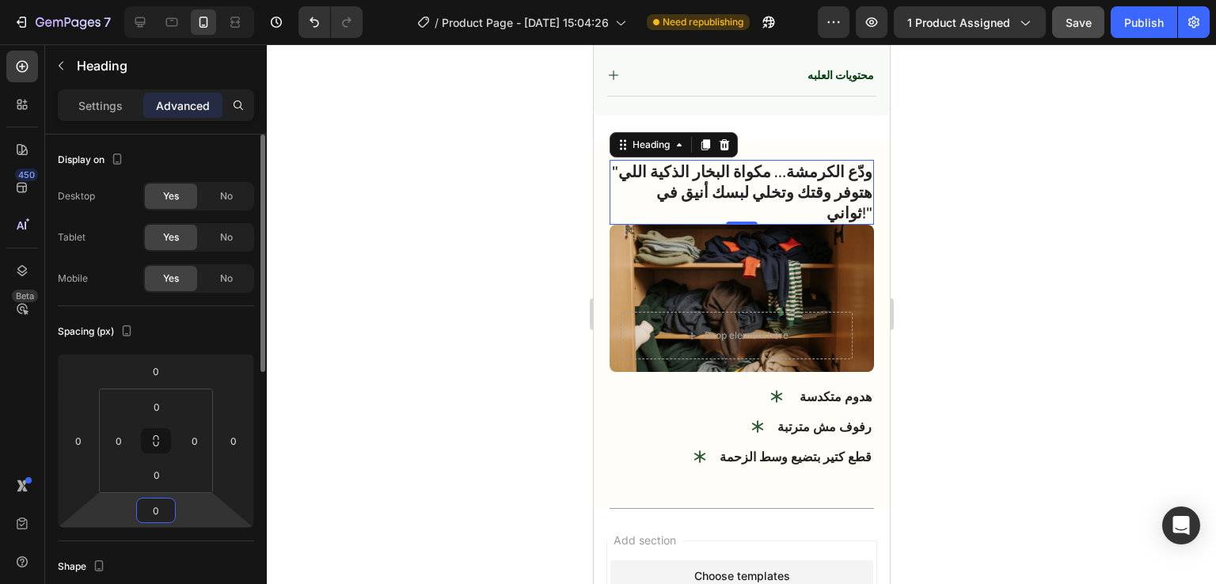
click at [168, 511] on input "0" at bounding box center [156, 511] width 32 height 24
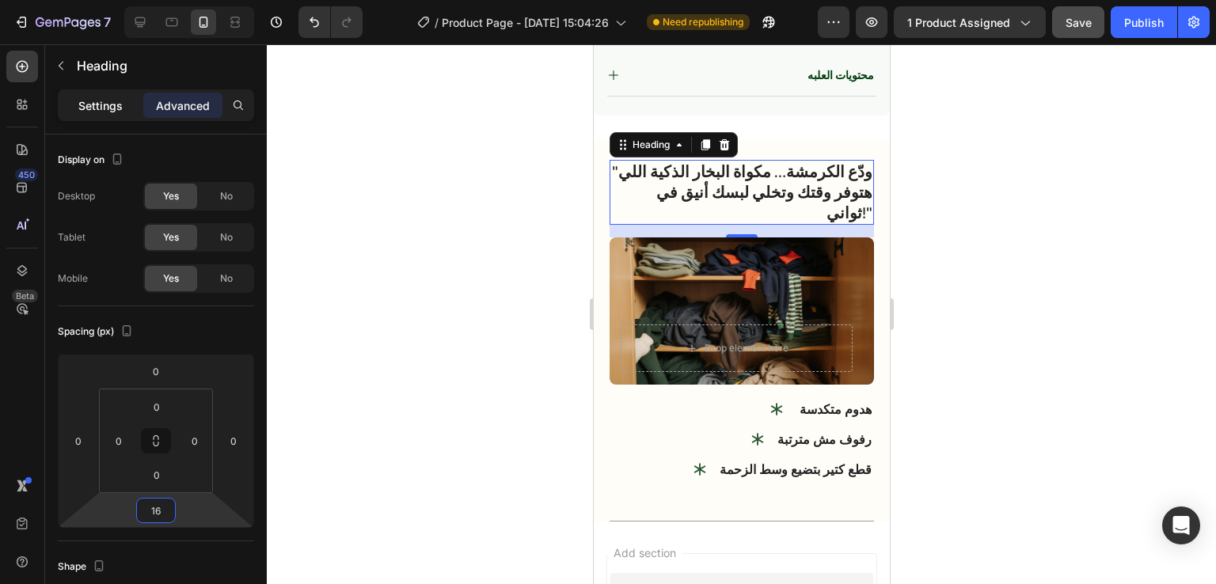
type input "16"
click at [120, 110] on p "Settings" at bounding box center [100, 105] width 44 height 17
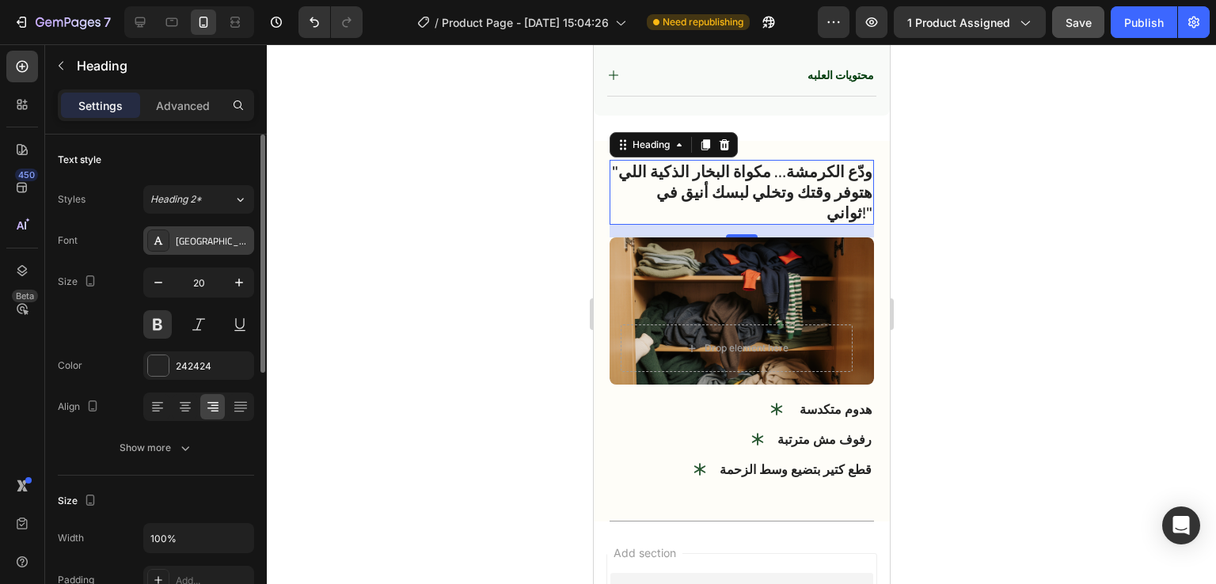
click at [165, 241] on div at bounding box center [158, 241] width 22 height 22
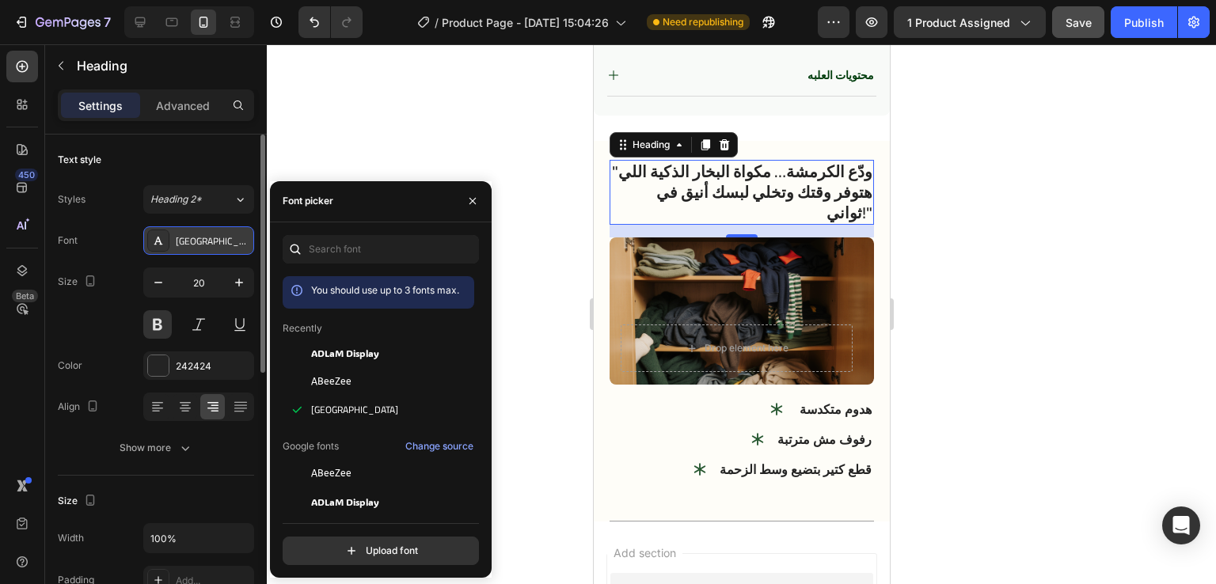
click at [165, 241] on div at bounding box center [158, 241] width 22 height 22
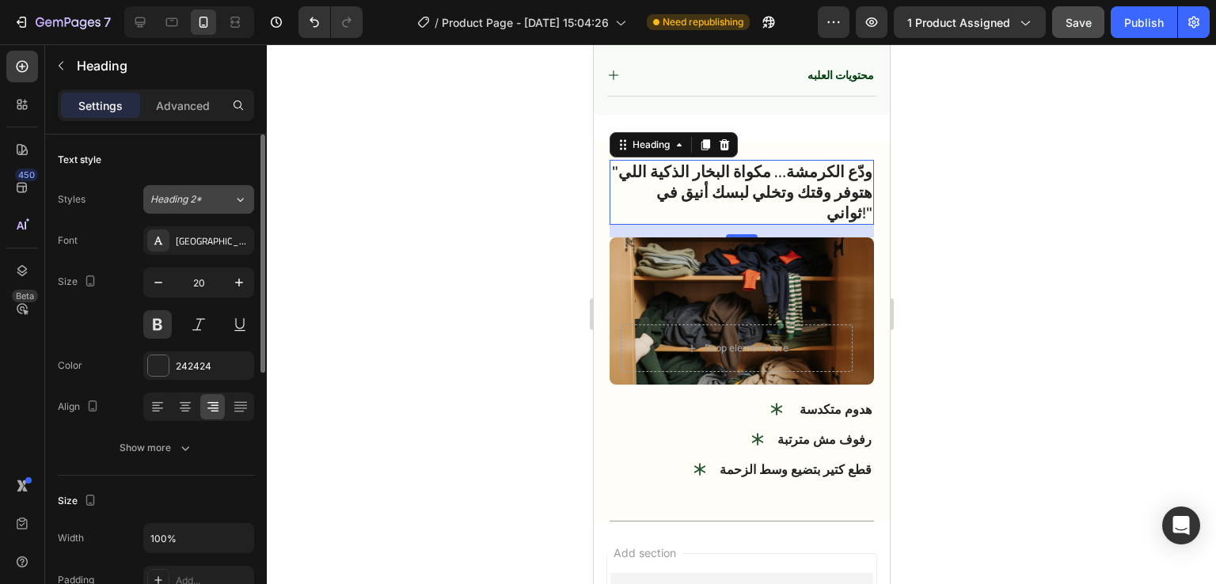
click at [222, 207] on button "Heading 2*" at bounding box center [198, 199] width 111 height 29
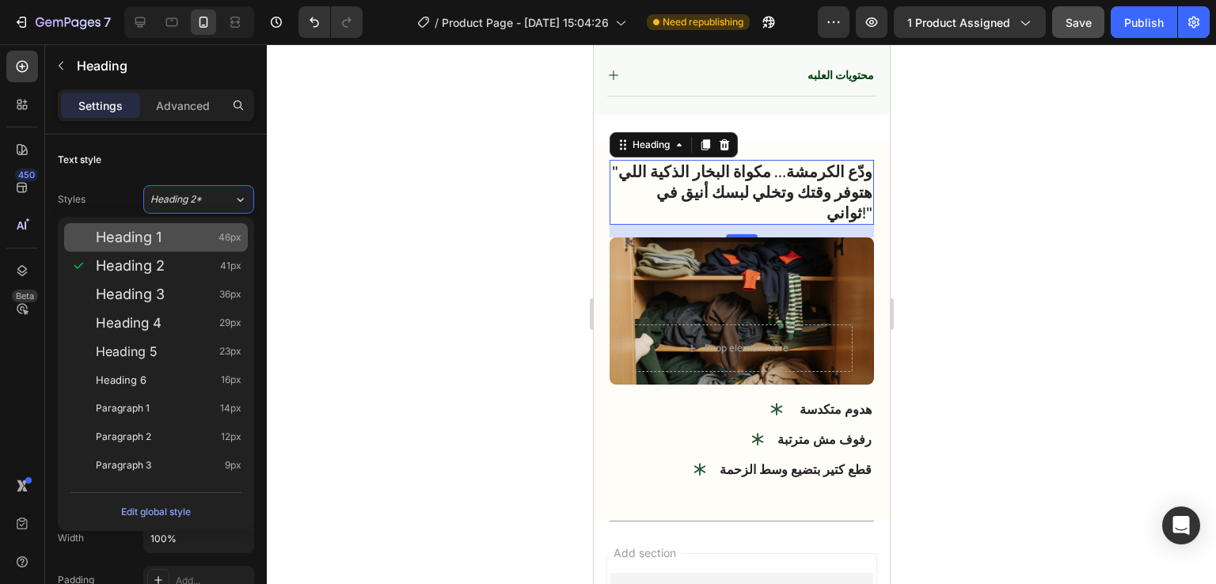
click at [194, 240] on div "Heading 1 46px" at bounding box center [169, 238] width 146 height 16
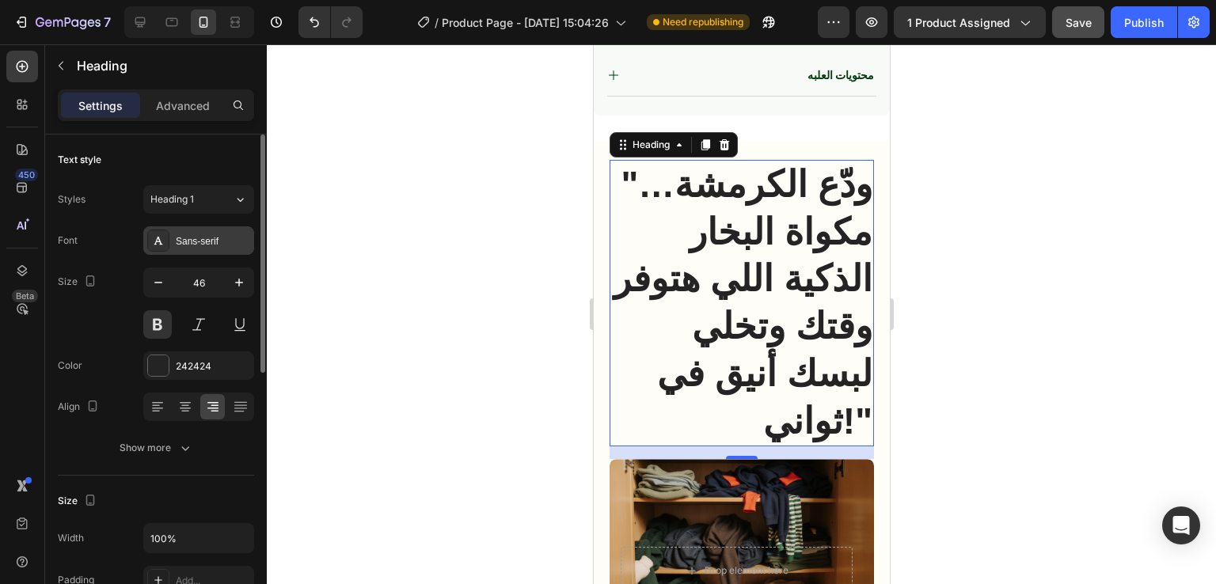
click at [160, 241] on icon at bounding box center [158, 241] width 9 height 8
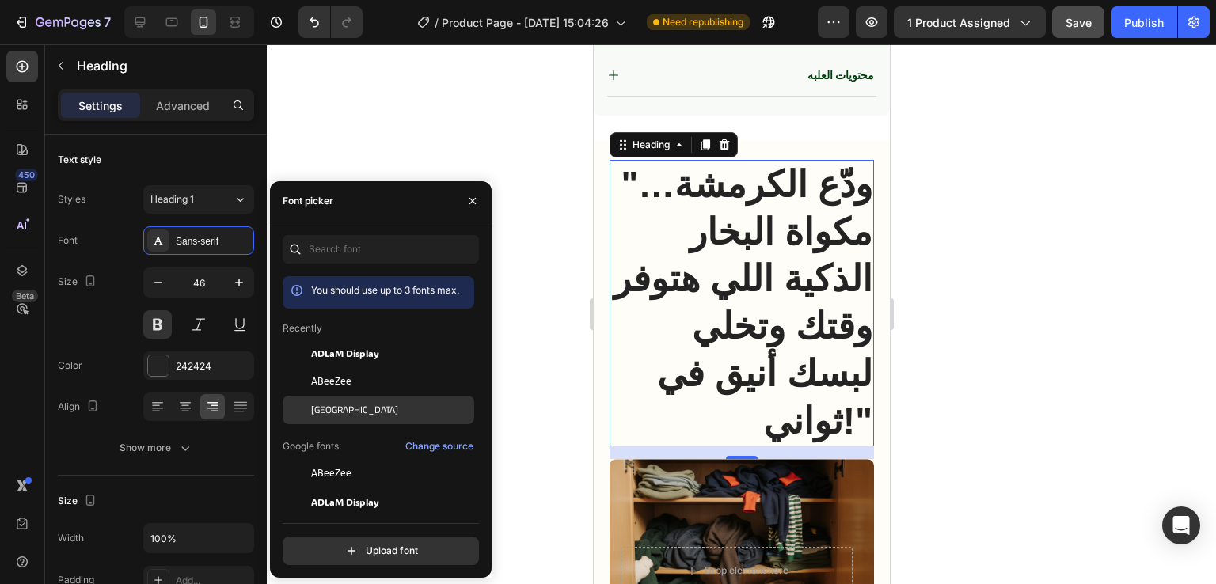
click at [325, 407] on span "[GEOGRAPHIC_DATA]" at bounding box center [354, 410] width 87 height 14
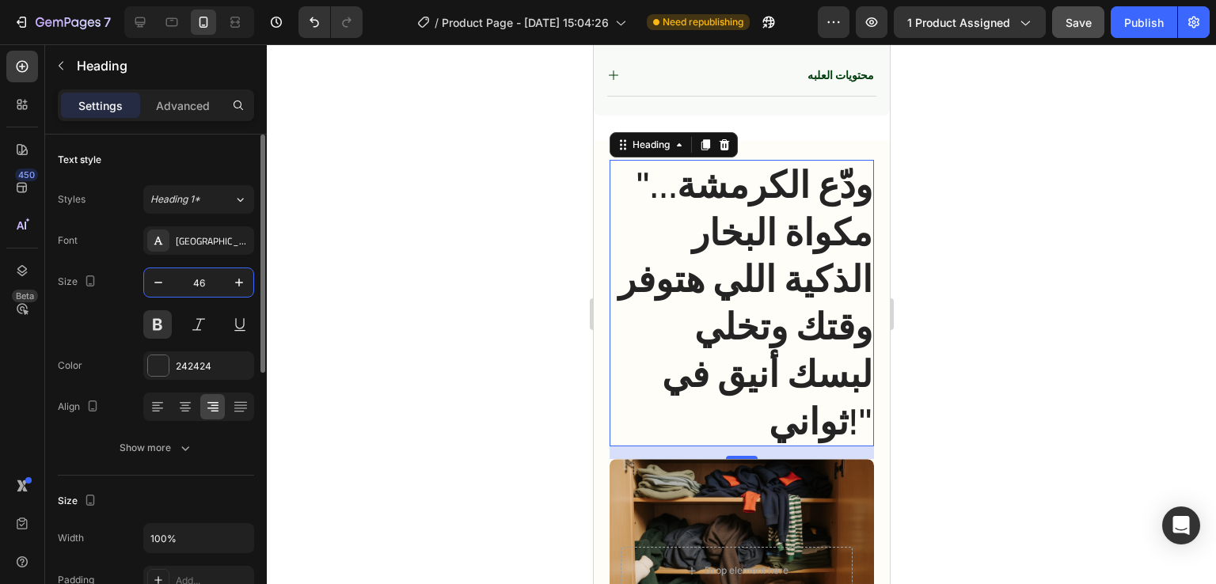
click at [209, 279] on input "46" at bounding box center [199, 282] width 52 height 29
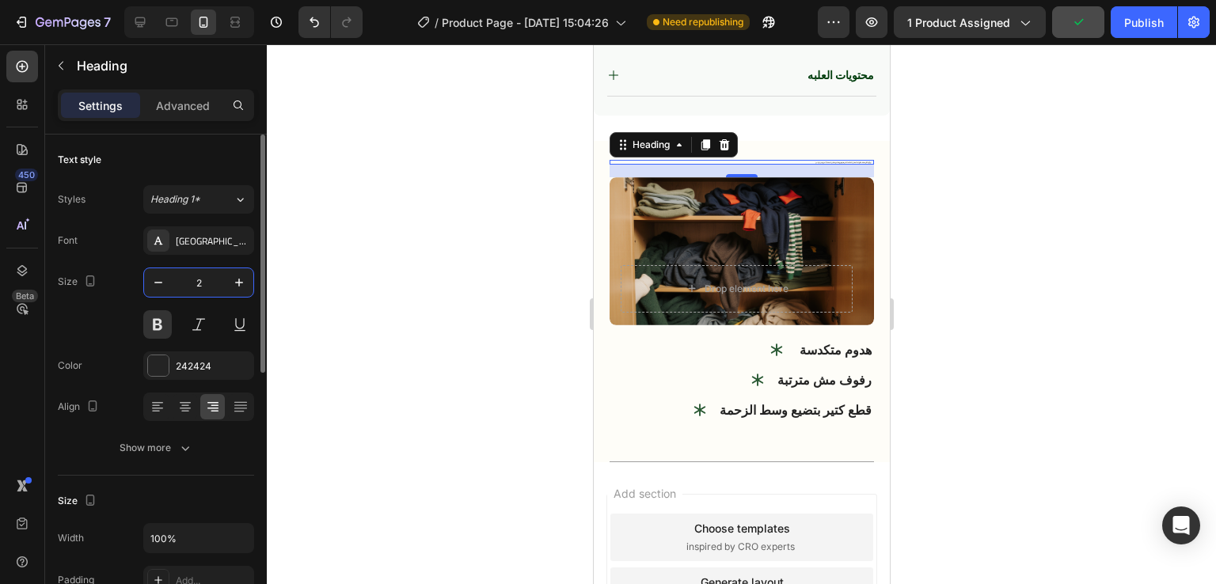
type input "20"
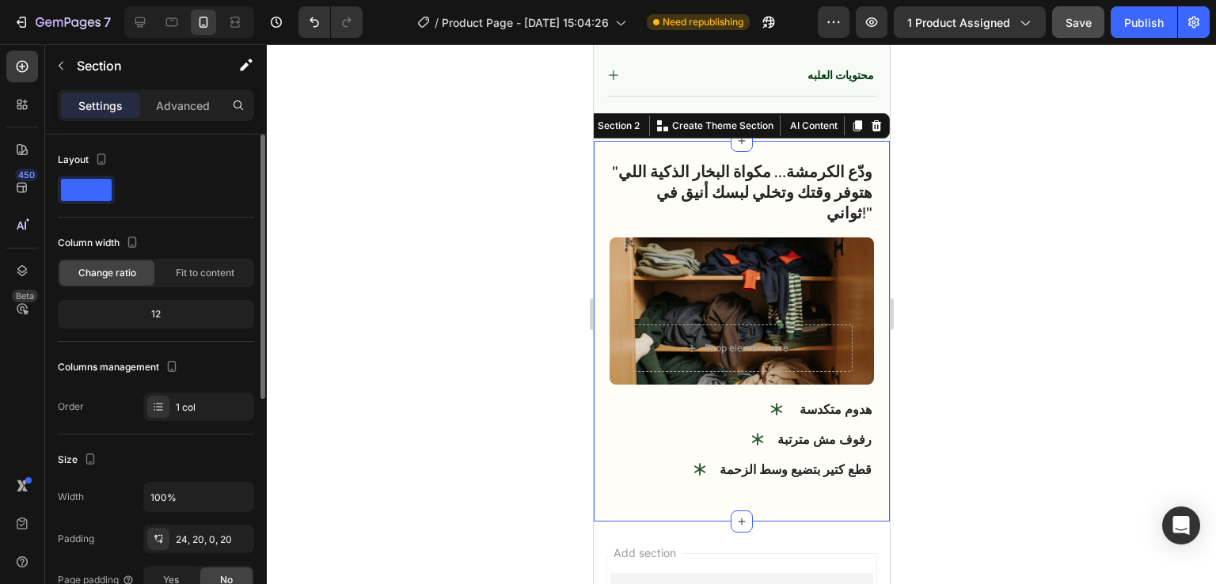
click at [859, 143] on div ""ودّع الكرمشة… مكواة البخار الذكية اللي هتوفر وقتك وتخلي لبسك أنيق في ثواني!" H…" at bounding box center [741, 332] width 296 height 382
click at [245, 23] on div at bounding box center [234, 22] width 25 height 25
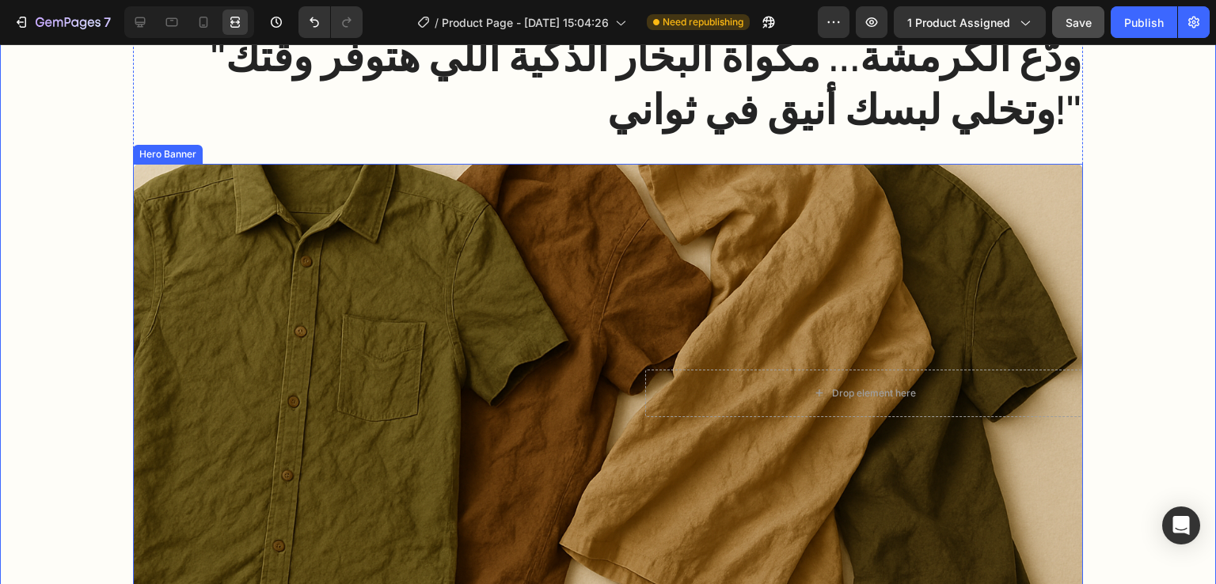
scroll to position [880, 0]
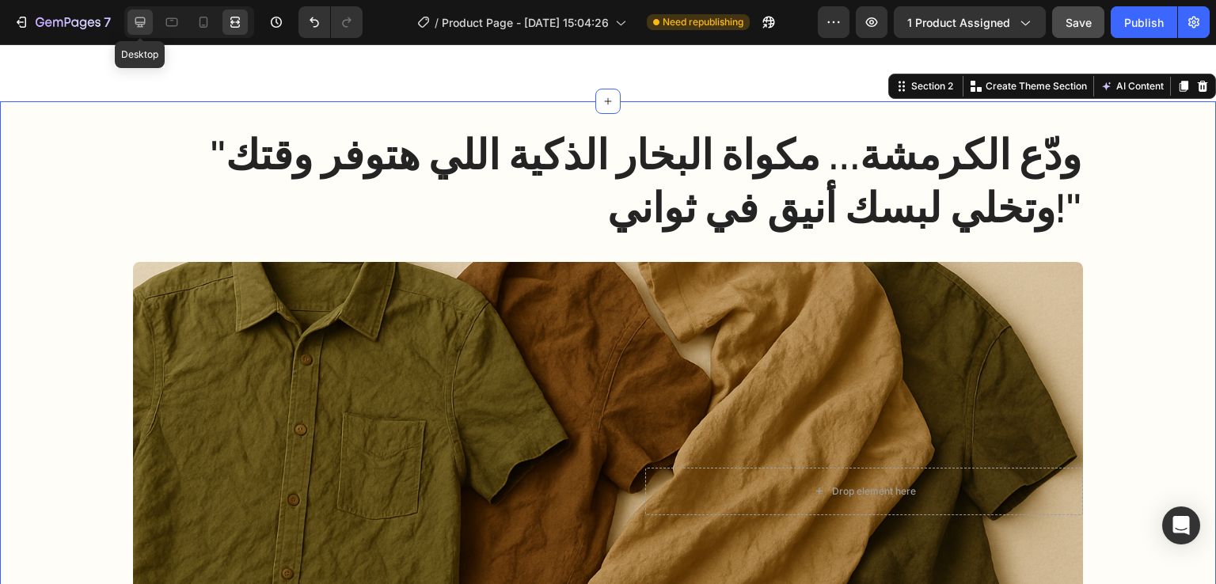
click at [131, 11] on div at bounding box center [139, 22] width 25 height 25
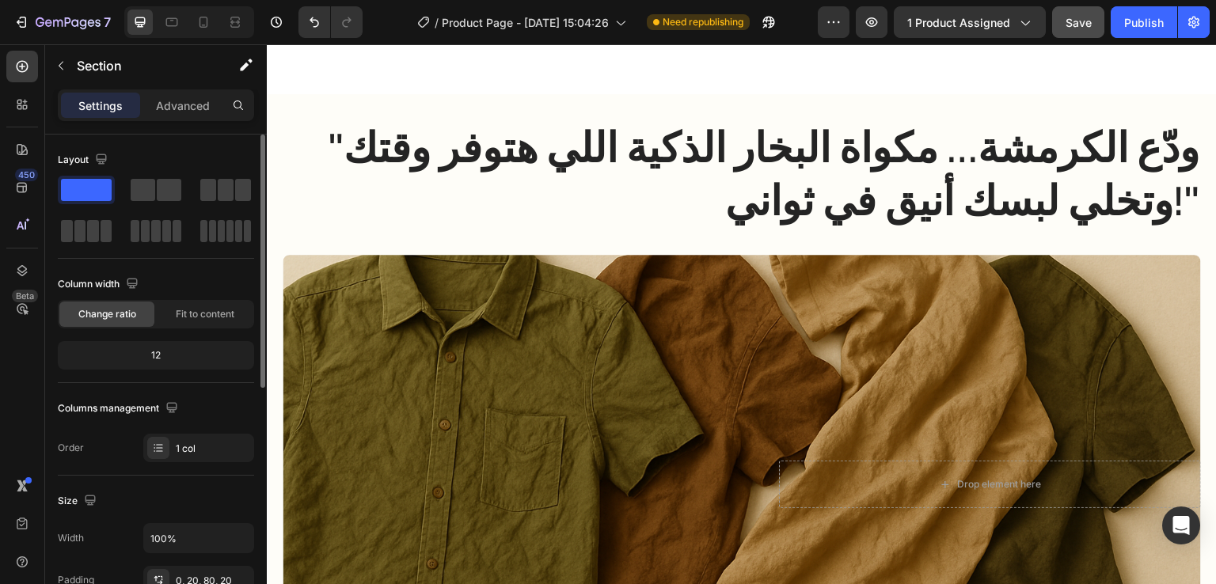
scroll to position [895, 0]
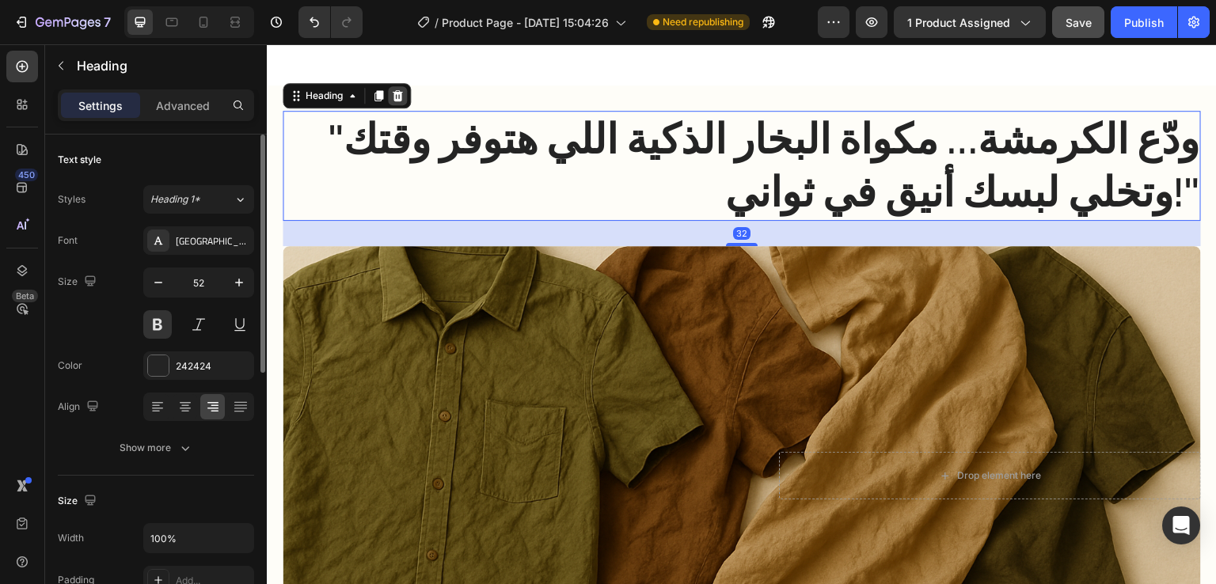
click at [398, 93] on icon at bounding box center [398, 95] width 10 height 11
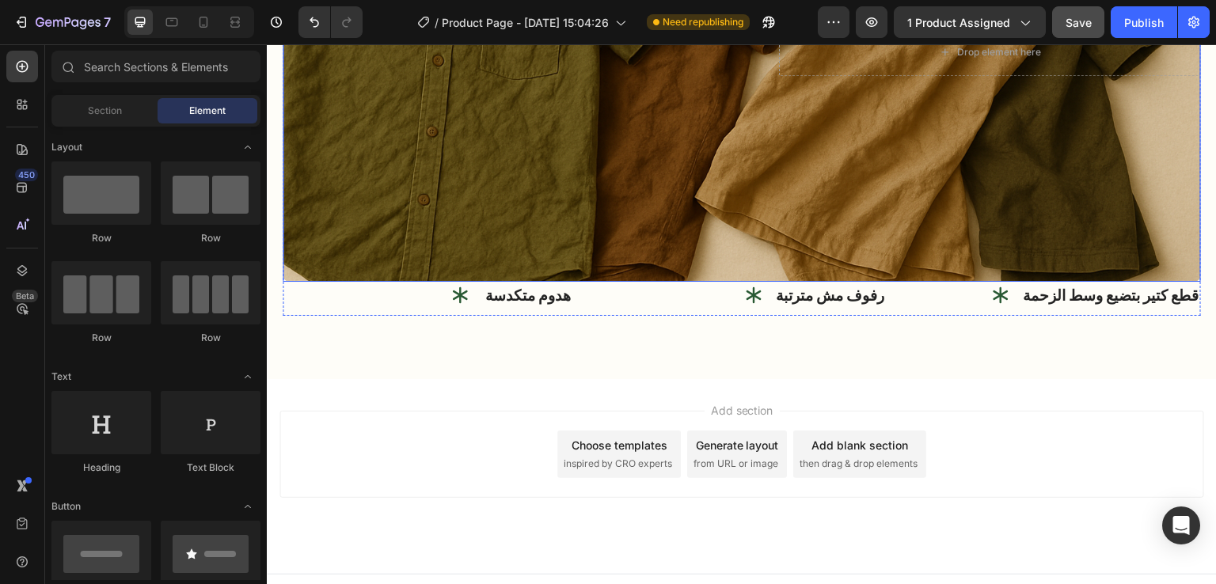
scroll to position [1158, 0]
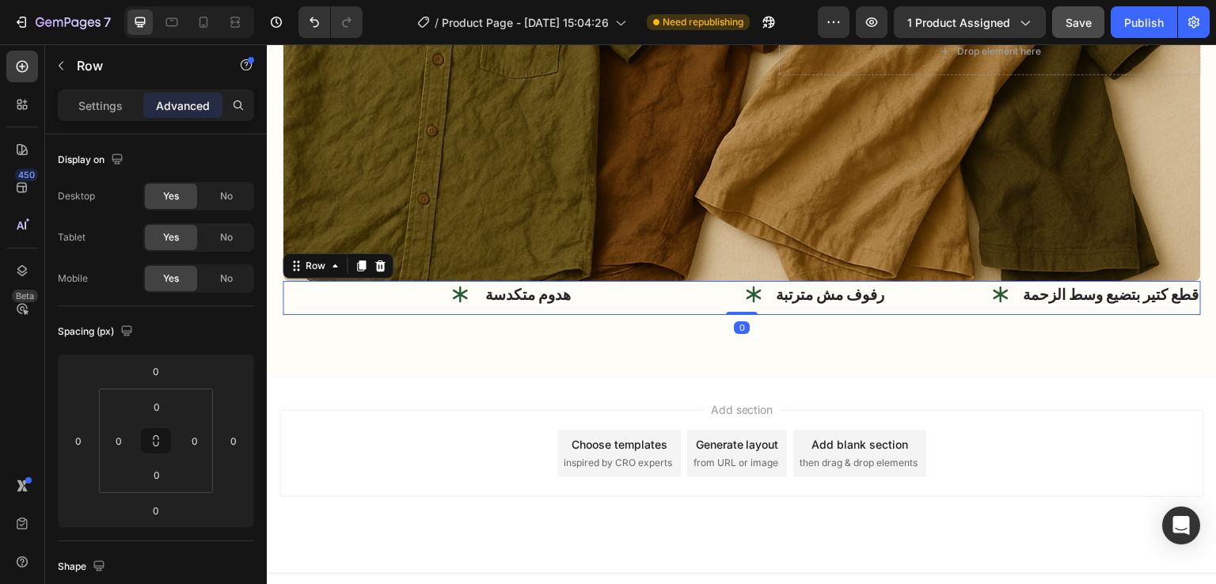
click at [597, 308] on div "رفوف مش مترتبة Item List" at bounding box center [742, 298] width 291 height 34
click at [378, 257] on div at bounding box center [380, 266] width 19 height 19
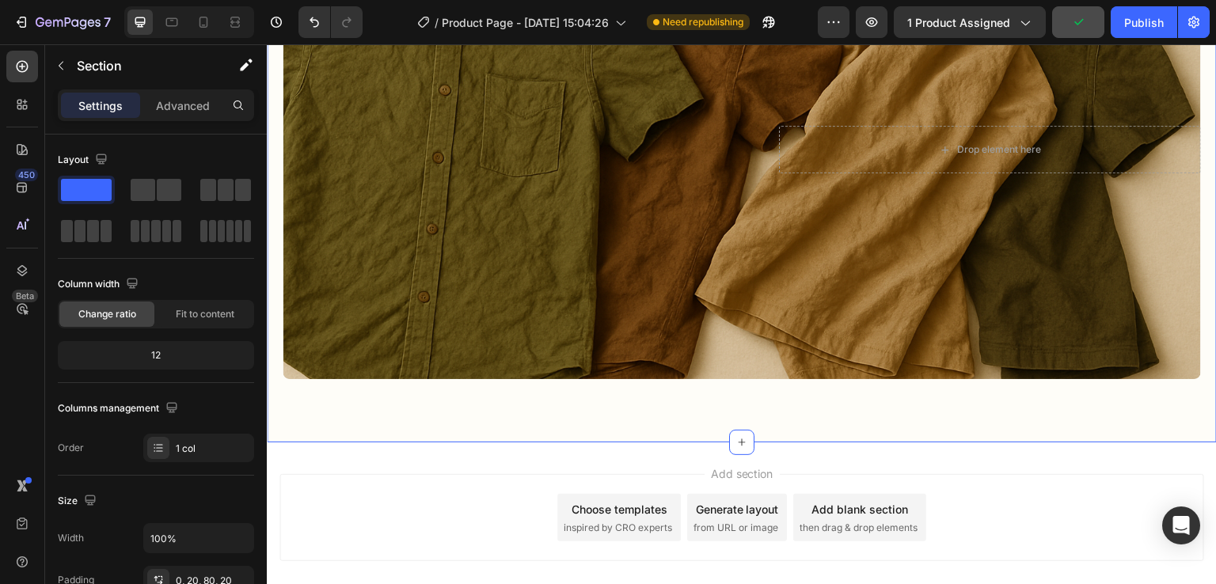
scroll to position [839, 0]
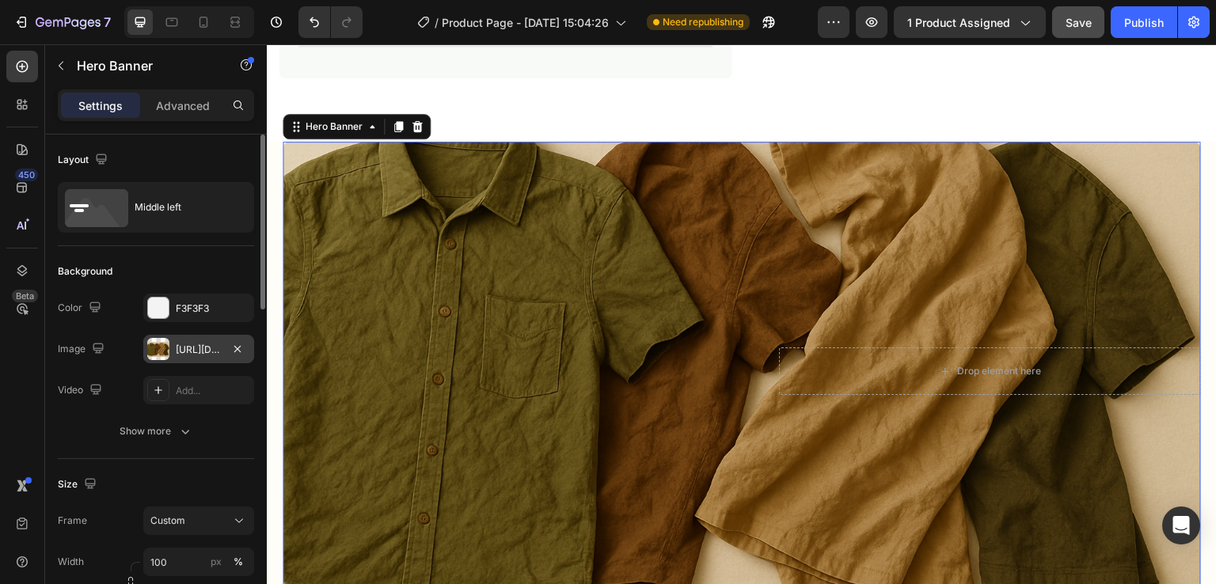
click at [162, 342] on div at bounding box center [158, 349] width 22 height 22
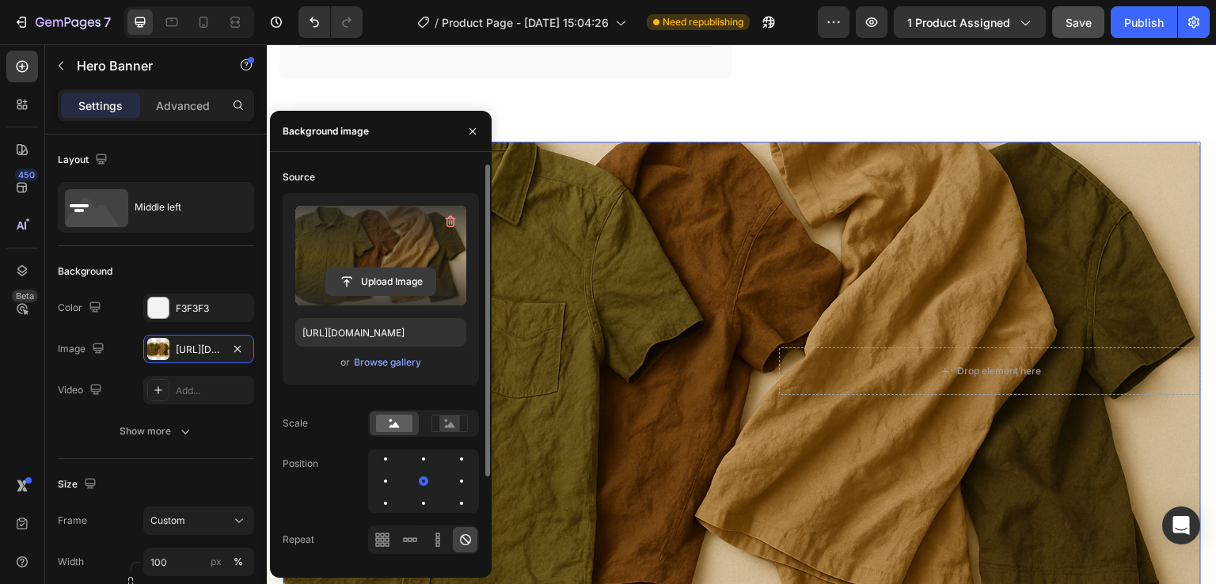
click at [364, 283] on input "file" at bounding box center [380, 281] width 109 height 27
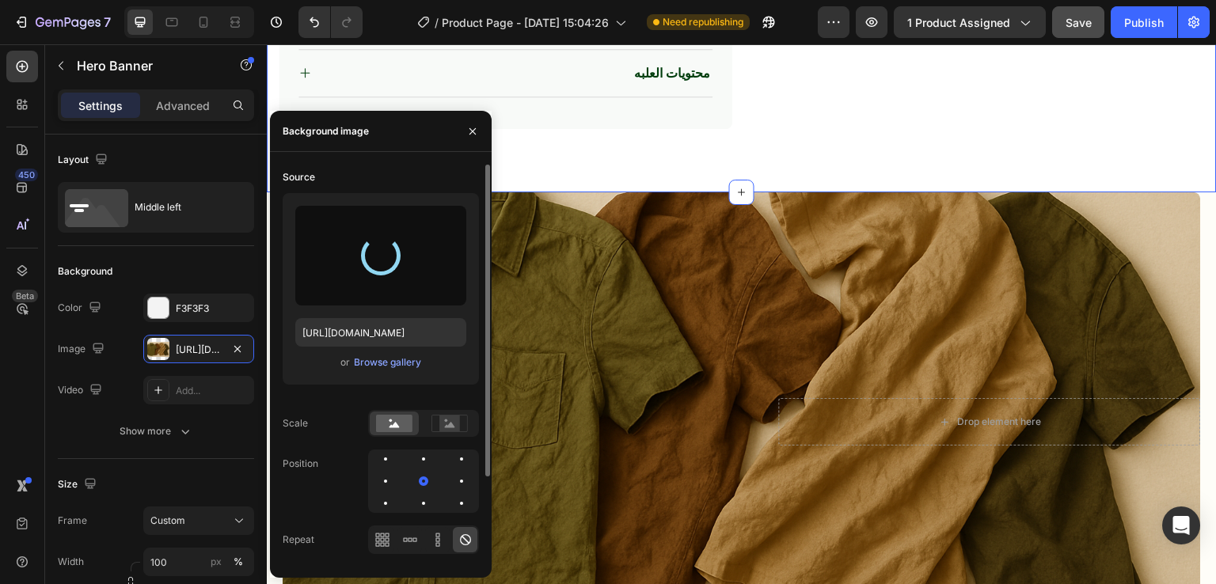
scroll to position [789, 0]
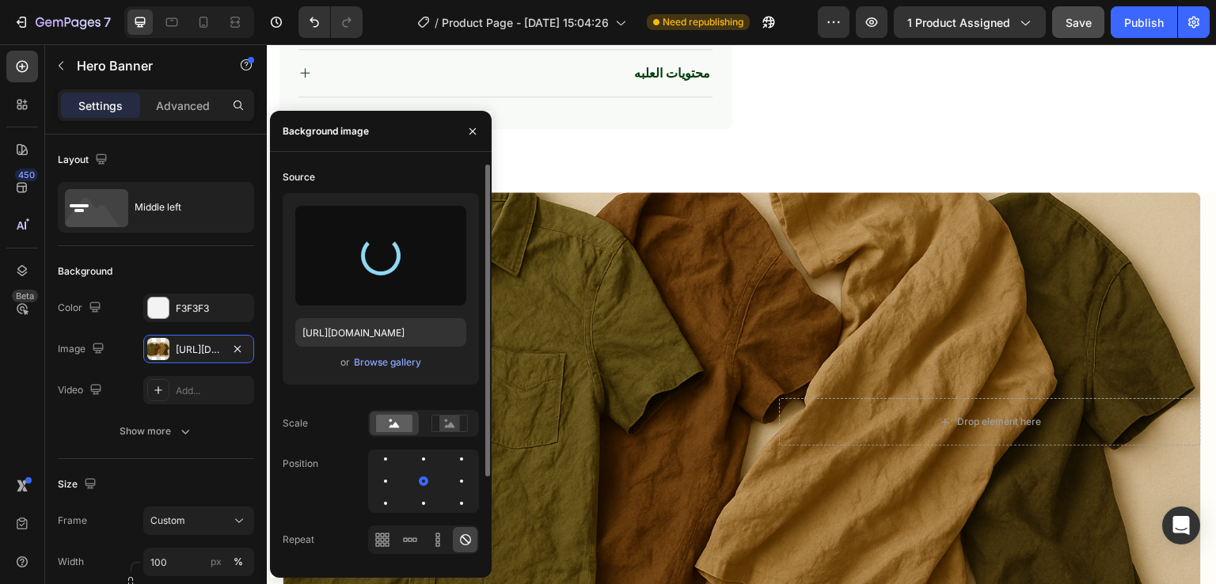
type input "https://cdn.shopify.com/s/files/1/0963/6229/9668/files/gempages_580737055097619…"
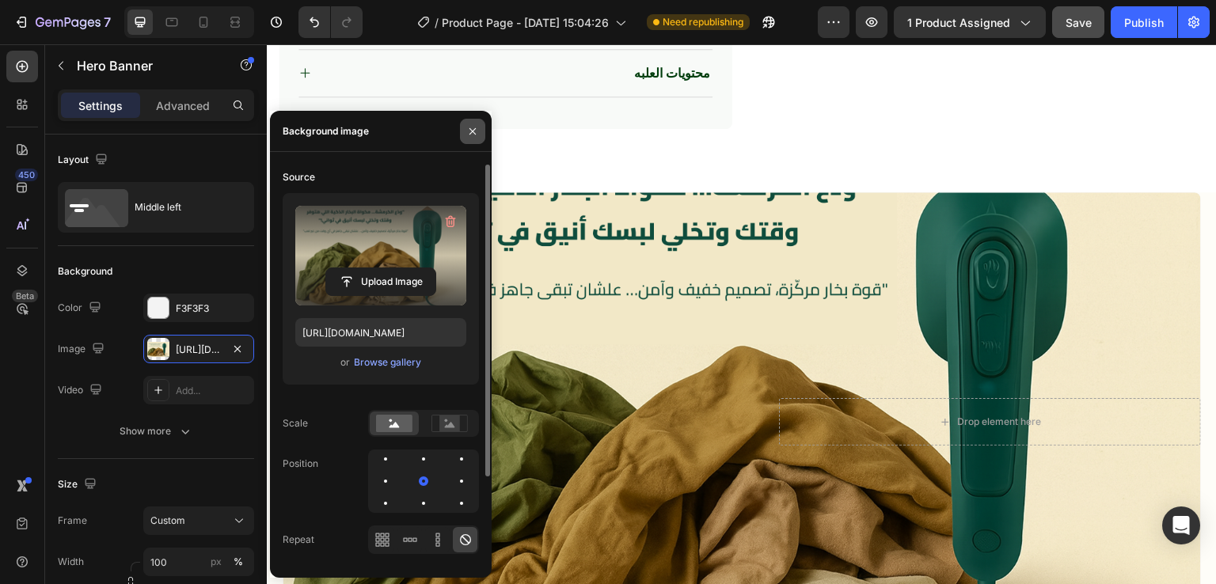
click at [472, 133] on icon "button" at bounding box center [472, 131] width 13 height 13
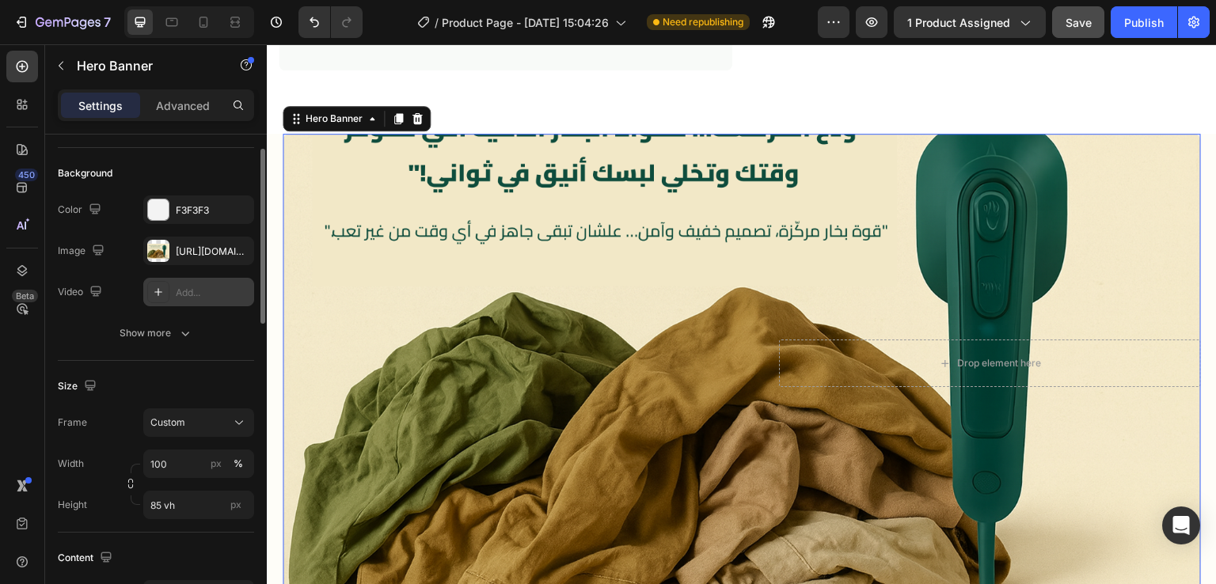
scroll to position [78, 0]
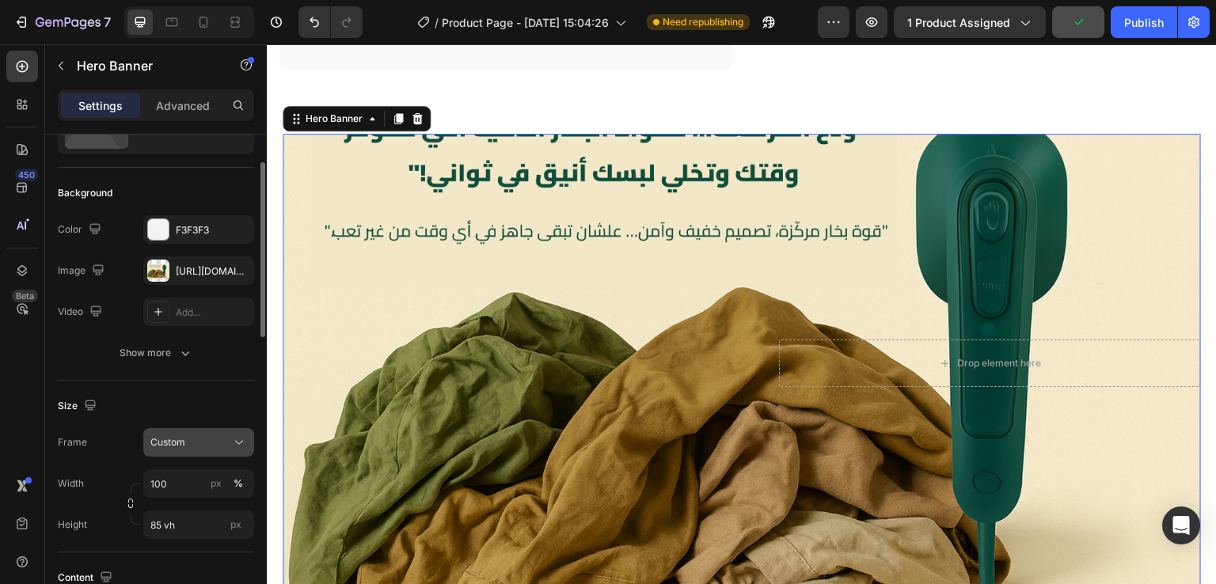
click at [219, 440] on div "Custom" at bounding box center [189, 442] width 78 height 14
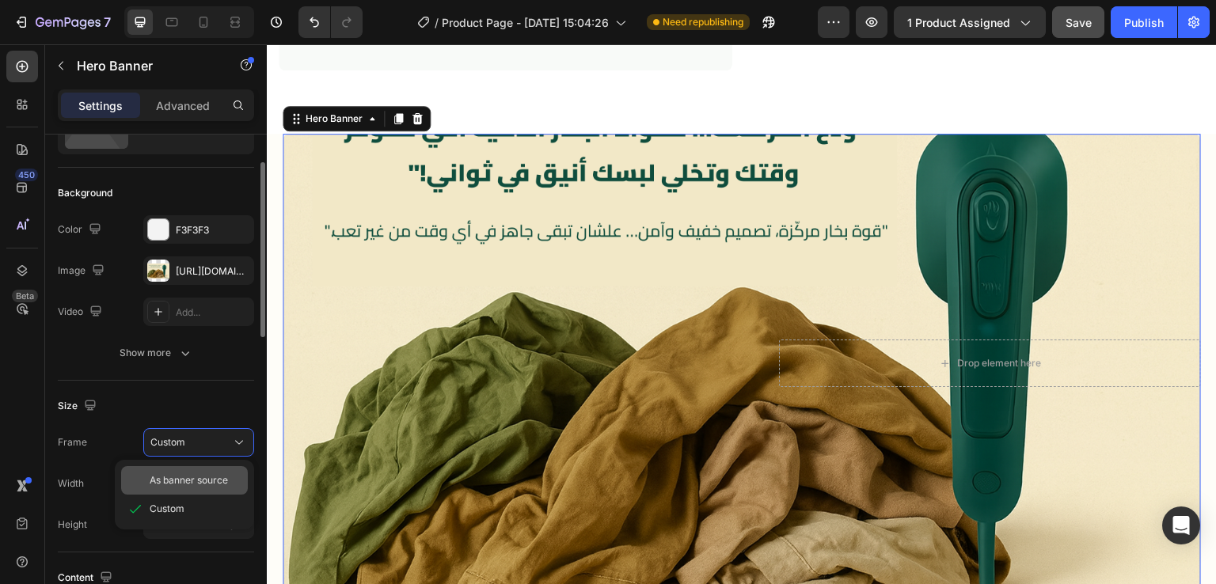
click at [203, 490] on div "As banner source" at bounding box center [184, 480] width 127 height 29
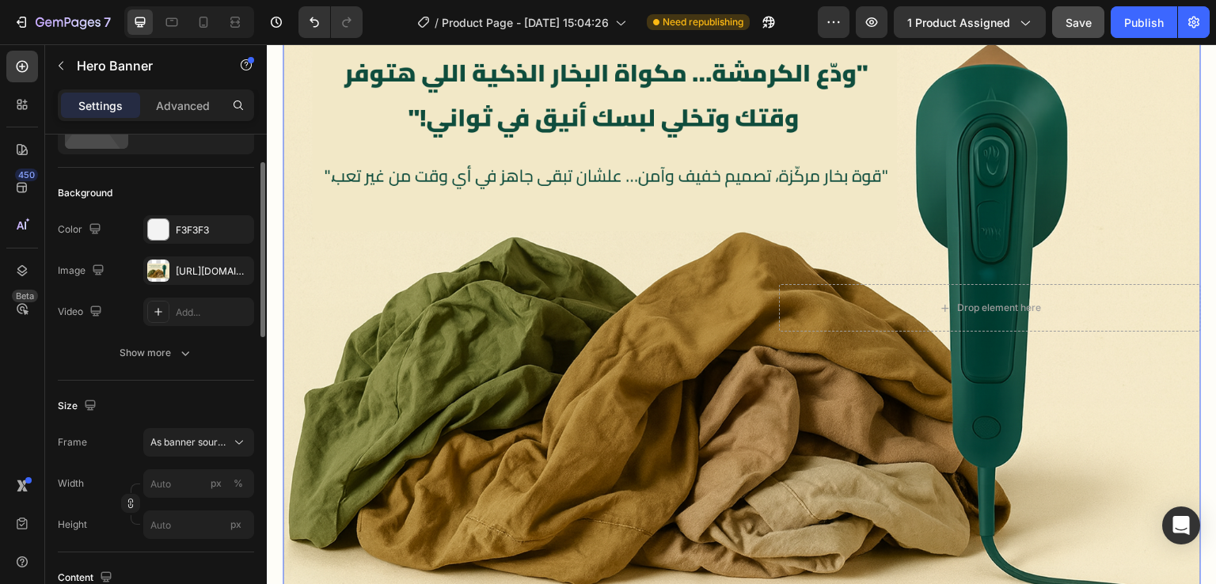
scroll to position [977, 0]
drag, startPoint x: 231, startPoint y: 23, endPoint x: 563, endPoint y: 23, distance: 331.7
click at [231, 23] on icon at bounding box center [235, 22] width 16 height 16
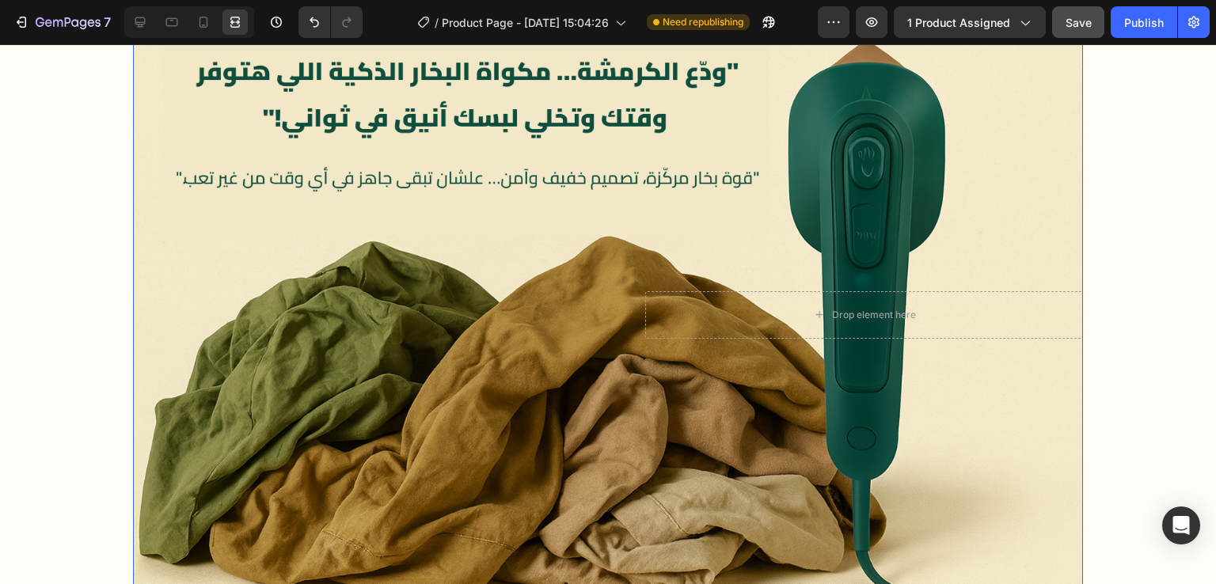
scroll to position [984, 0]
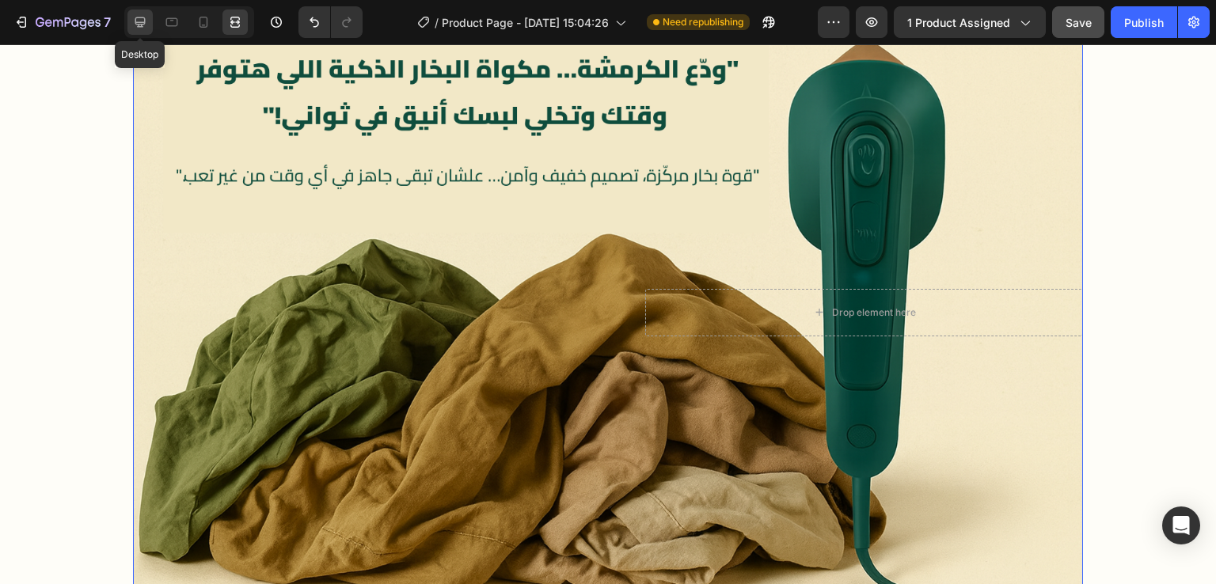
click at [148, 26] on div at bounding box center [139, 22] width 25 height 25
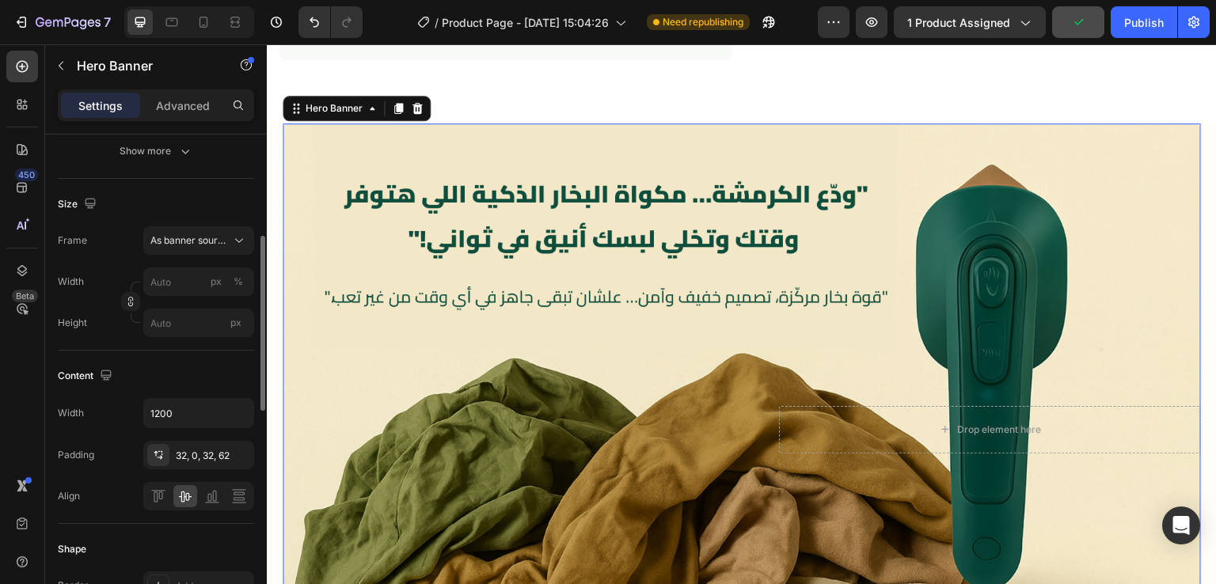
scroll to position [282, 0]
click at [180, 418] on input "1200" at bounding box center [198, 411] width 109 height 29
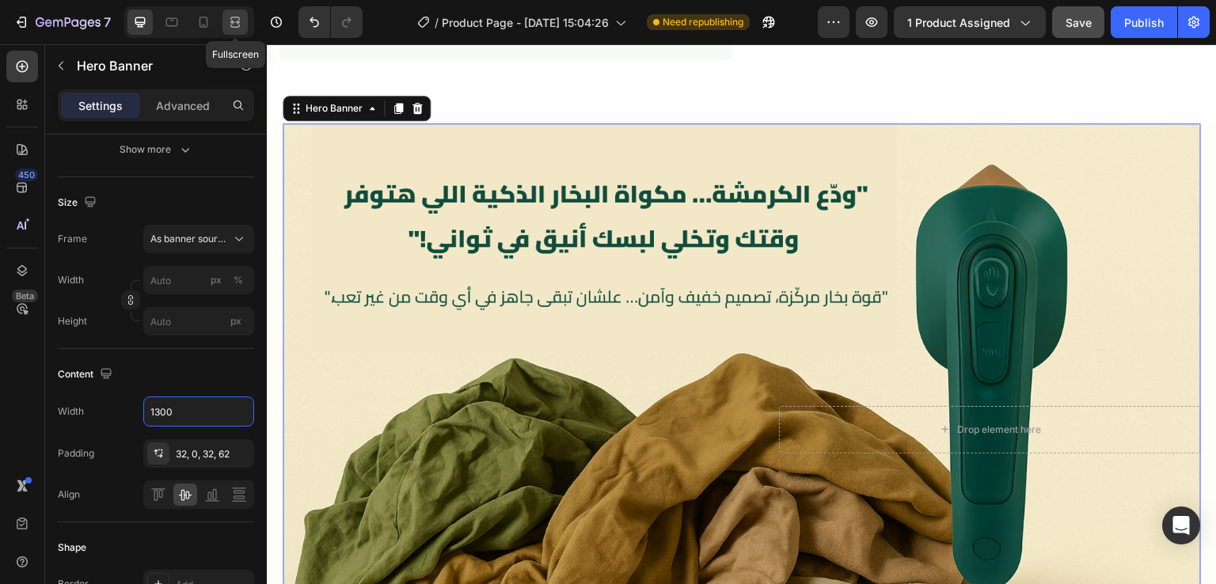
type input "1300"
click at [237, 23] on icon at bounding box center [235, 22] width 16 height 16
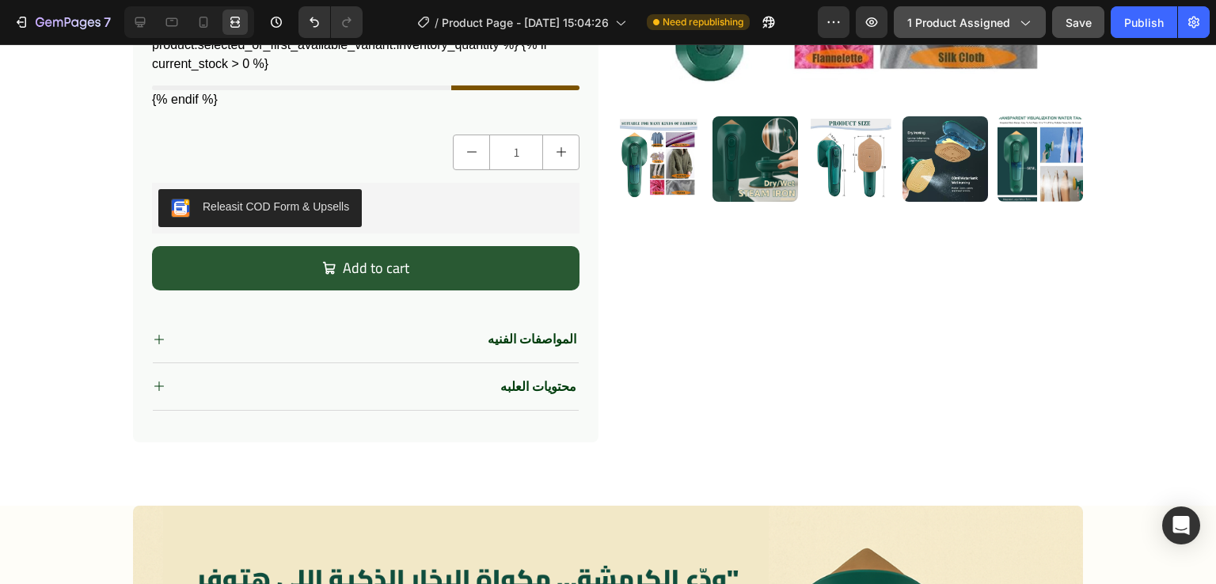
scroll to position [518, 0]
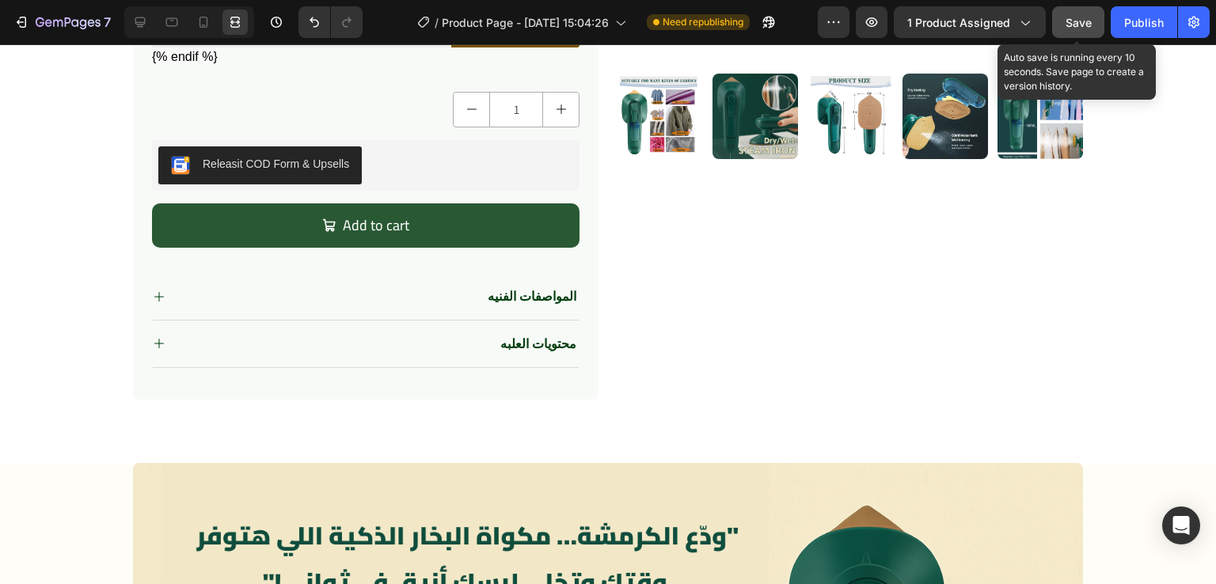
click at [1067, 22] on span "Save" at bounding box center [1079, 22] width 26 height 13
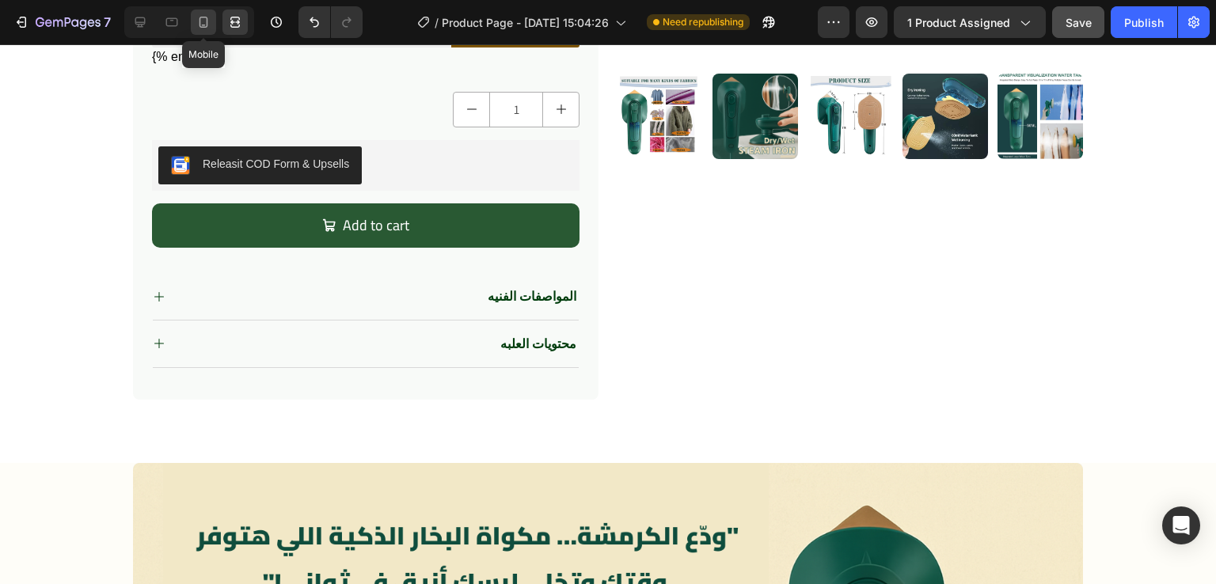
click at [202, 15] on icon at bounding box center [204, 22] width 16 height 16
type input "100%"
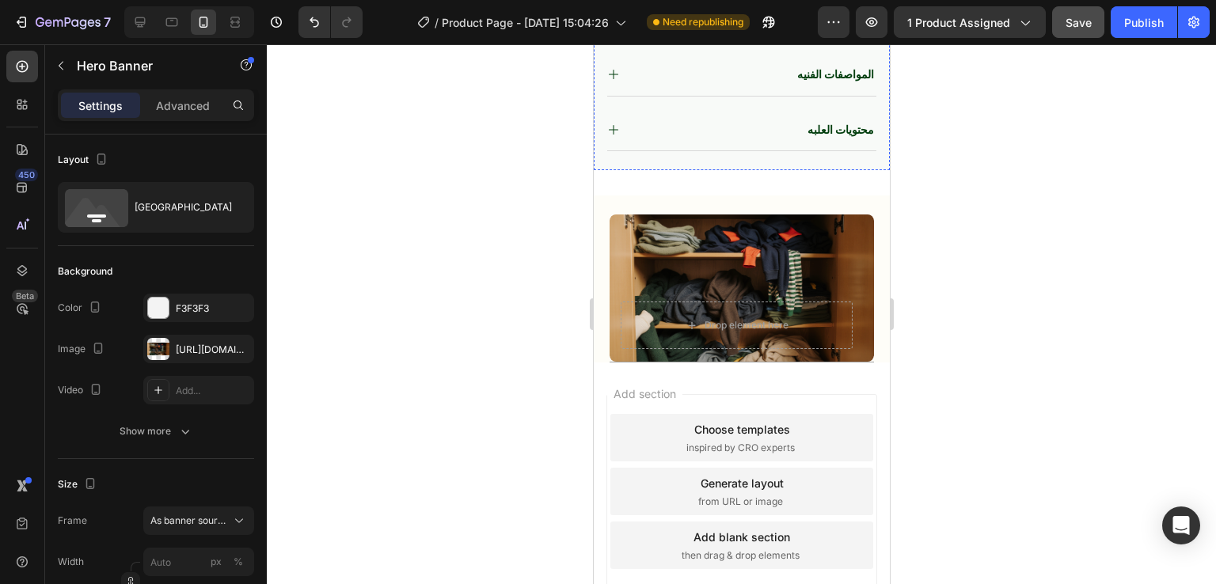
scroll to position [922, 0]
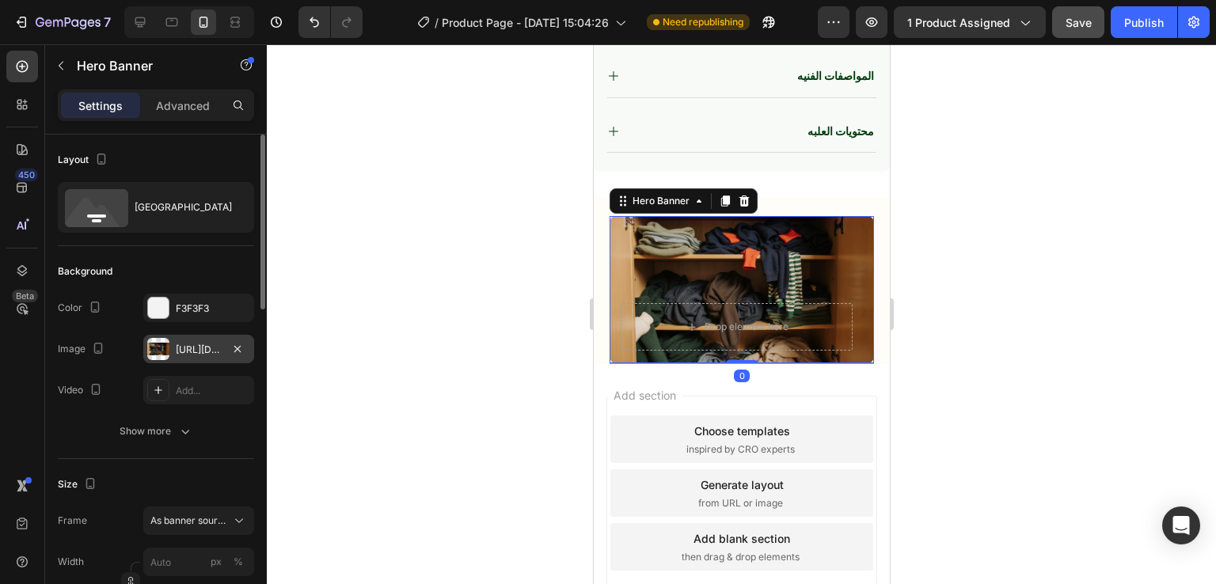
click at [167, 340] on div at bounding box center [158, 349] width 22 height 22
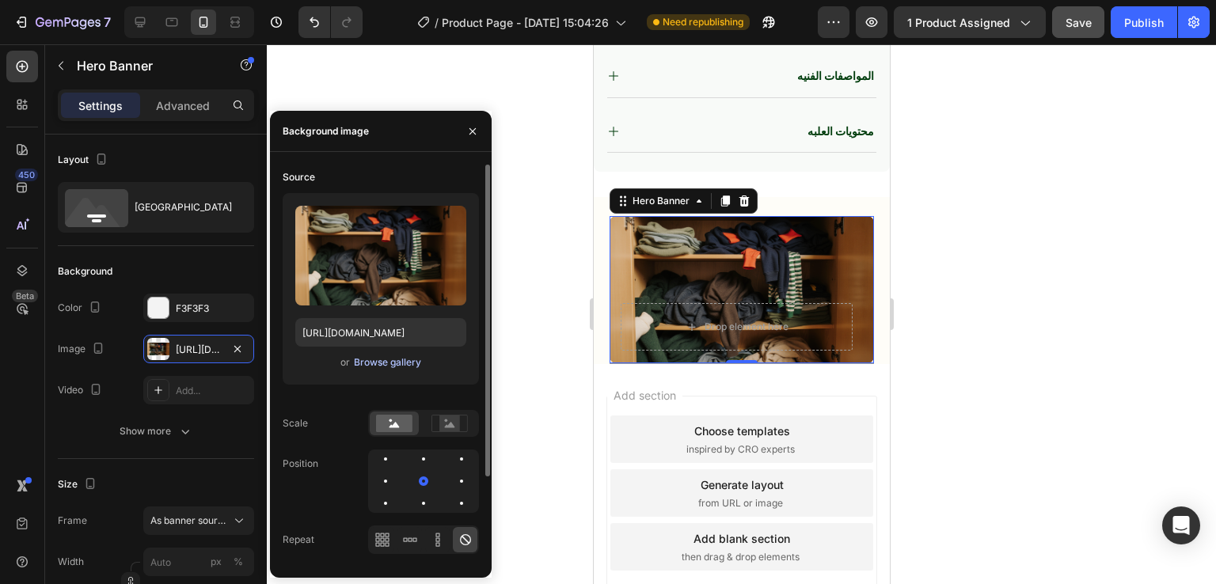
click at [378, 365] on div "Browse gallery" at bounding box center [387, 362] width 67 height 14
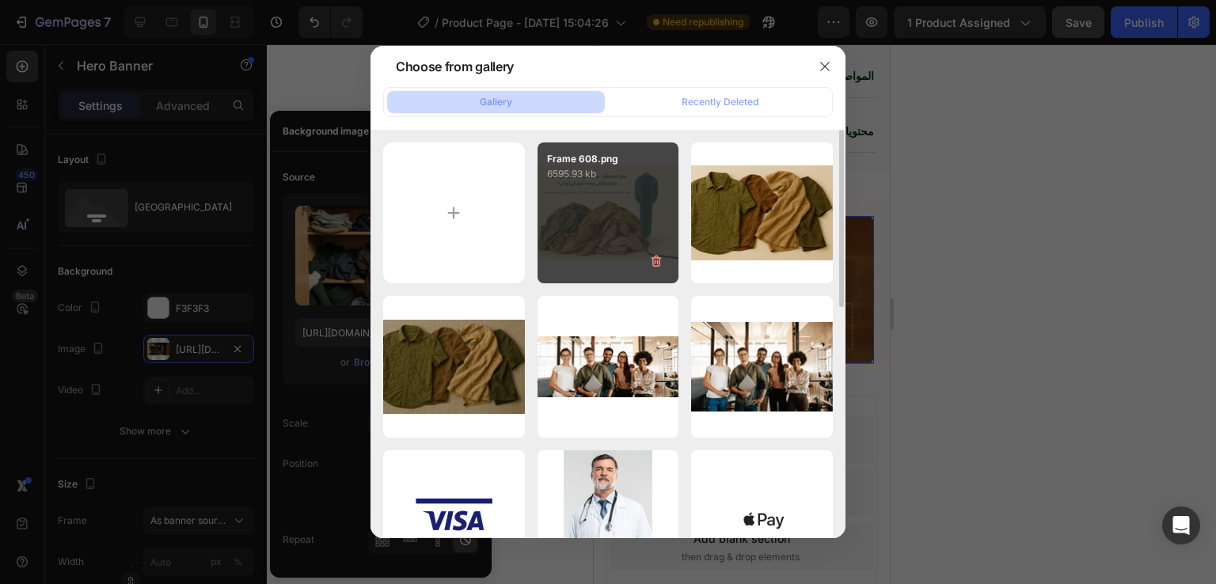
click at [648, 210] on div "Frame 608.png 6595.93 kb" at bounding box center [609, 214] width 142 height 142
type input "https://cdn.shopify.com/s/files/1/0963/6229/9668/files/gempages_580737055097619…"
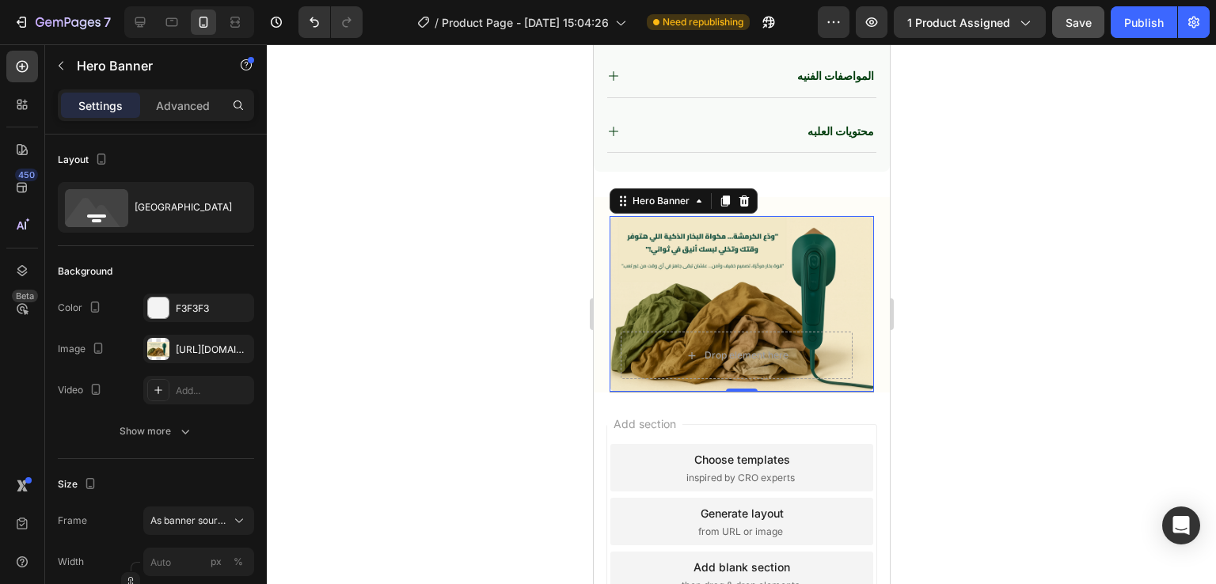
drag, startPoint x: 573, startPoint y: 214, endPoint x: 64, endPoint y: 172, distance: 510.8
click at [573, 214] on div at bounding box center [741, 314] width 949 height 540
click at [950, 309] on div at bounding box center [741, 314] width 949 height 540
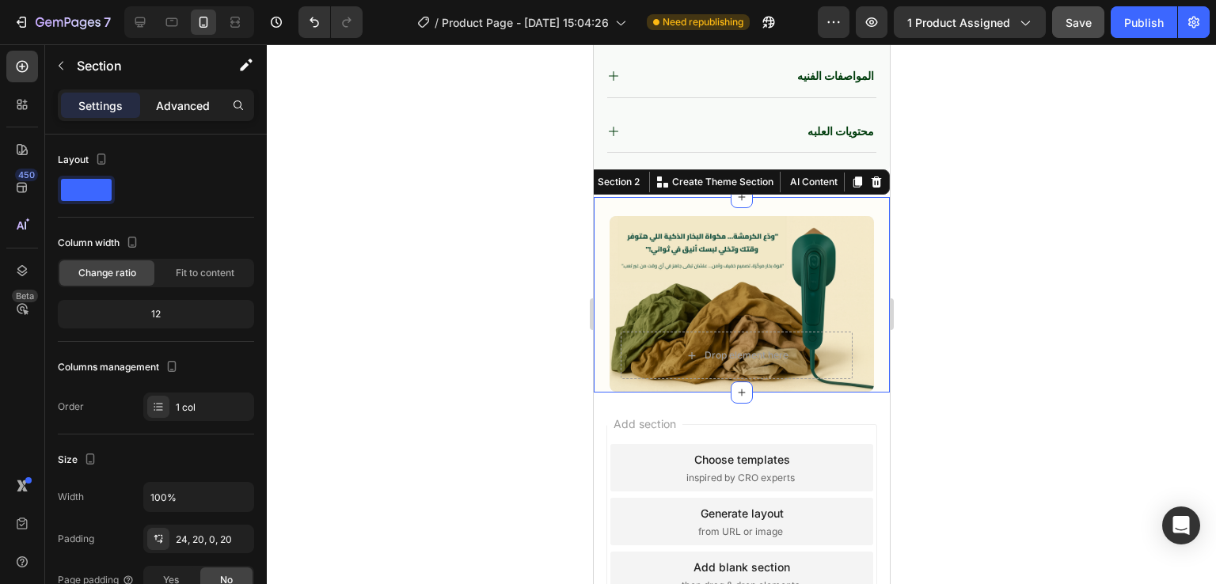
click at [203, 95] on div "Advanced" at bounding box center [182, 105] width 79 height 25
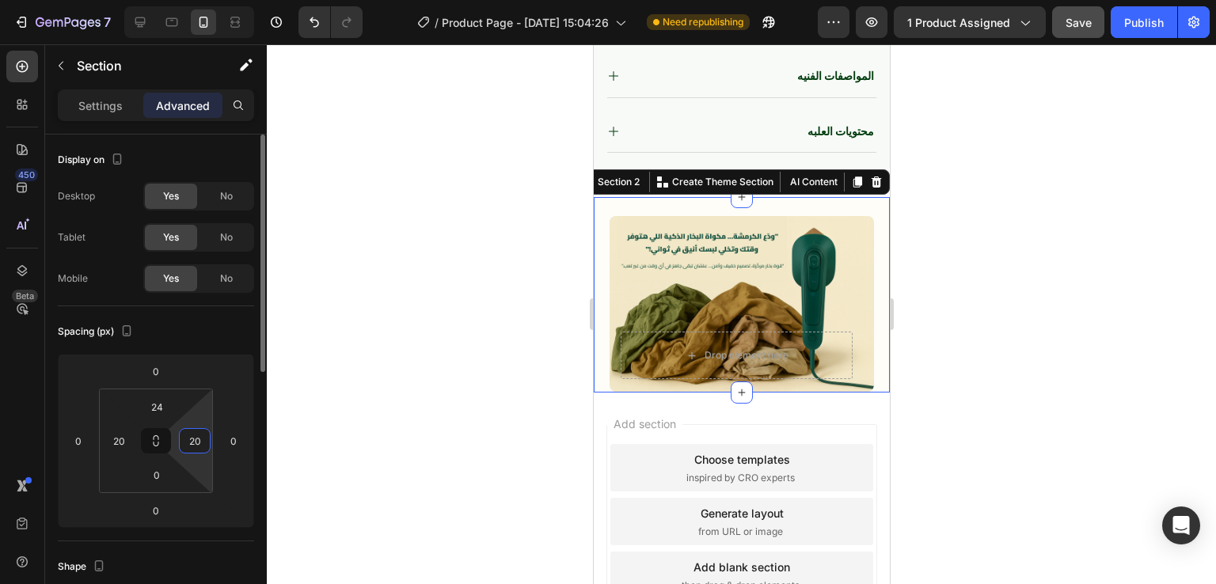
click at [200, 447] on input "20" at bounding box center [195, 441] width 24 height 24
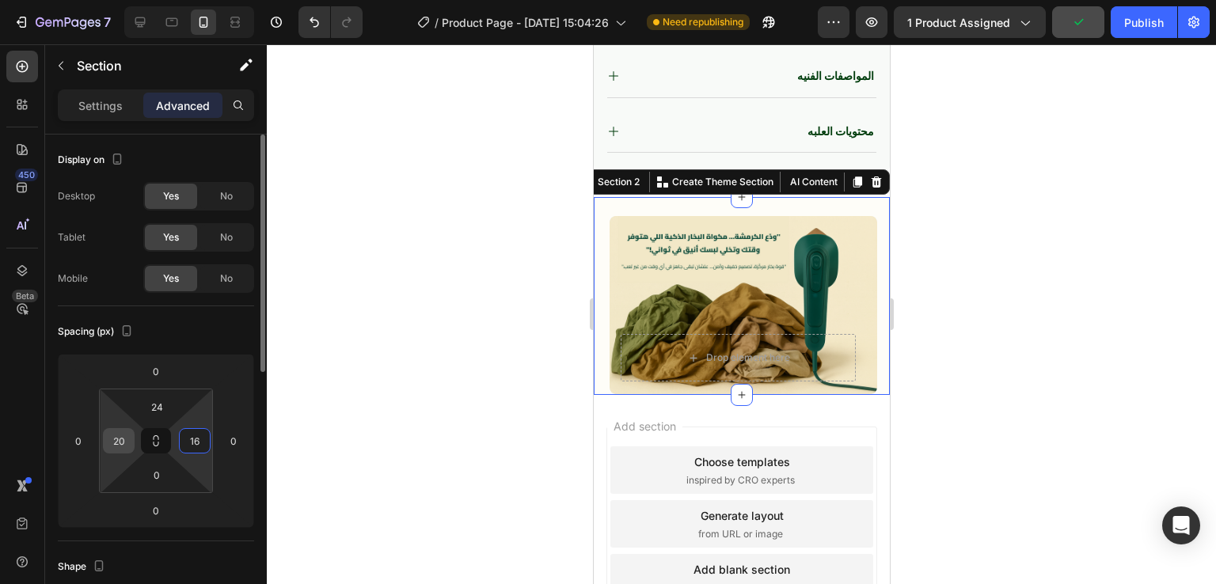
type input "16"
click at [134, 439] on div "20" at bounding box center [119, 440] width 32 height 25
click at [130, 439] on input "20" at bounding box center [119, 441] width 24 height 24
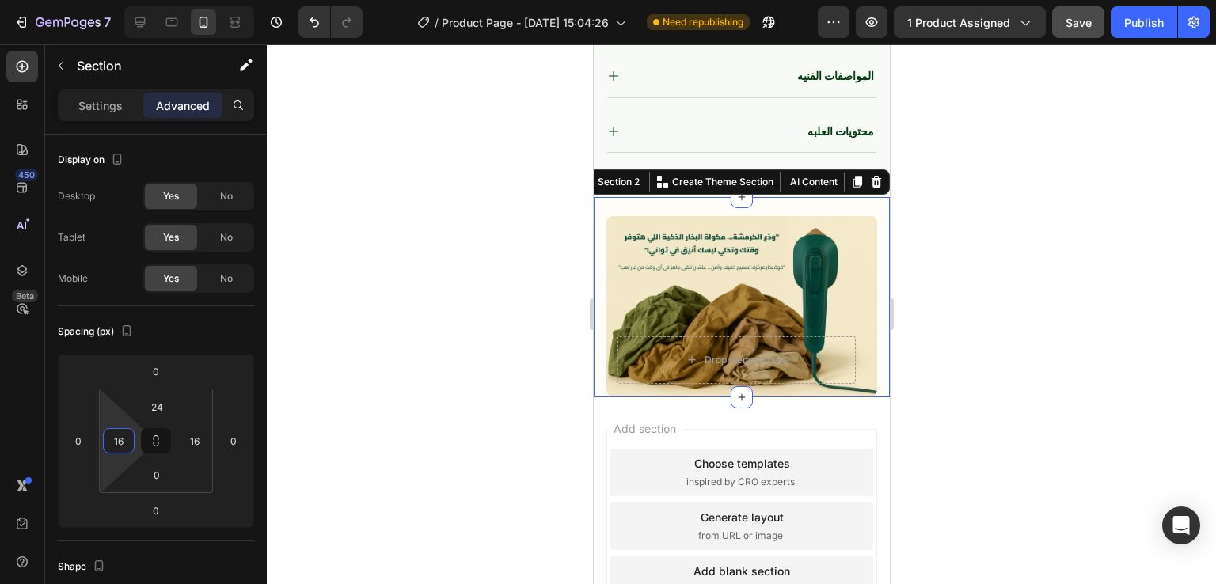
type input "16"
drag, startPoint x: 903, startPoint y: 307, endPoint x: 283, endPoint y: 245, distance: 623.0
click at [903, 307] on div at bounding box center [741, 314] width 949 height 540
click at [872, 200] on div "Image Drop element here Hero Banner Row Title Line Section 2 You can create reu…" at bounding box center [741, 297] width 296 height 200
click at [165, 473] on input "0" at bounding box center [157, 475] width 32 height 24
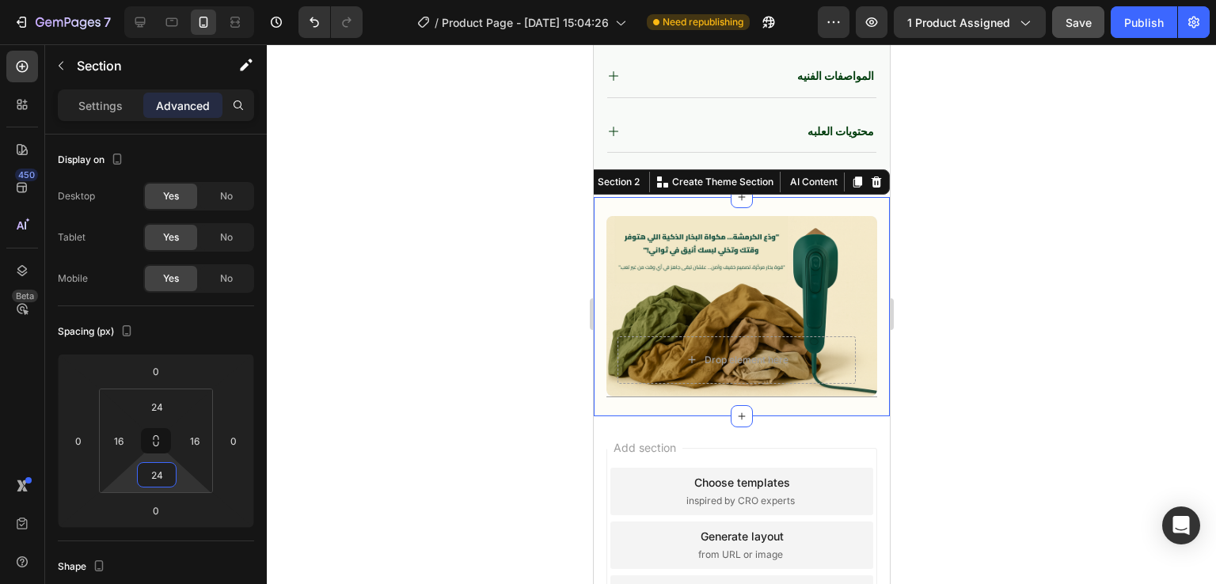
type input "24"
click at [919, 248] on div at bounding box center [741, 314] width 949 height 540
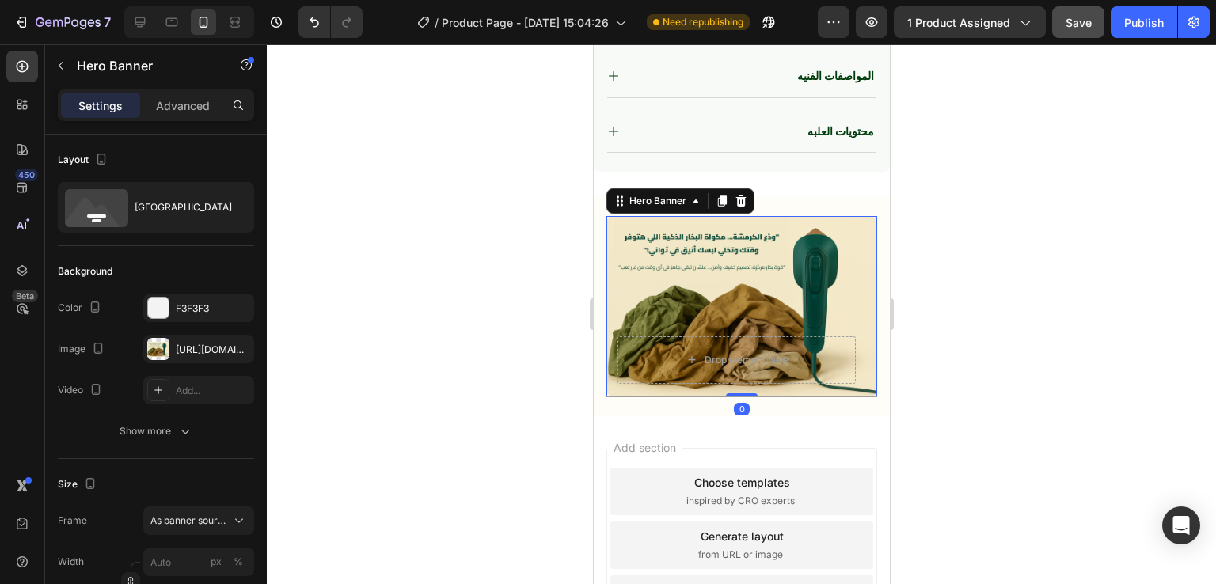
click at [846, 220] on div "Background Image" at bounding box center [741, 306] width 271 height 181
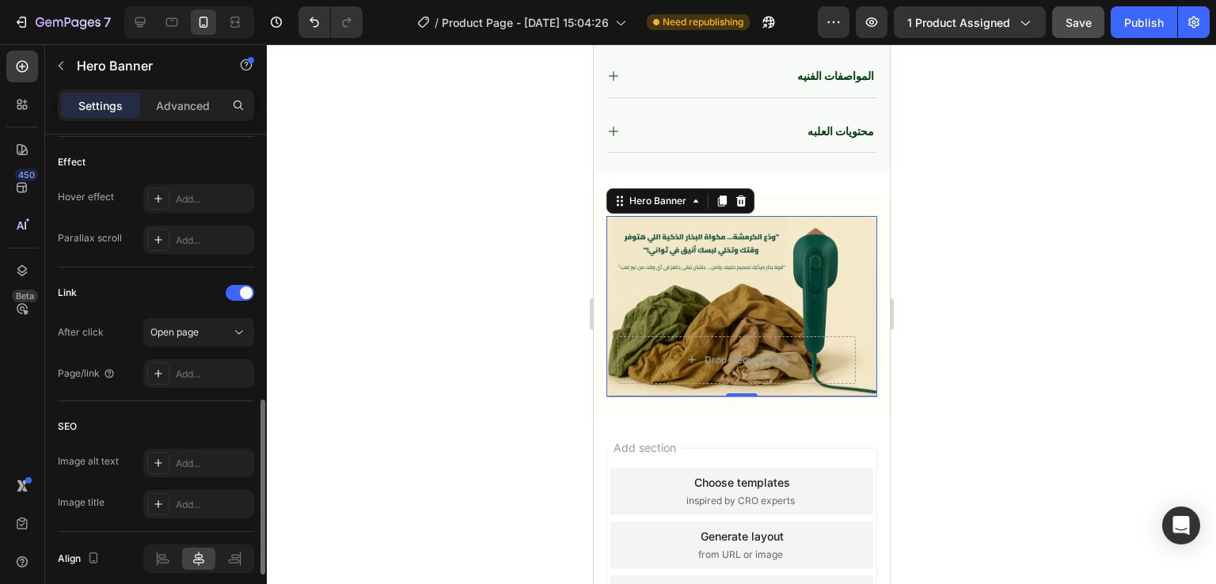
scroll to position [813, 0]
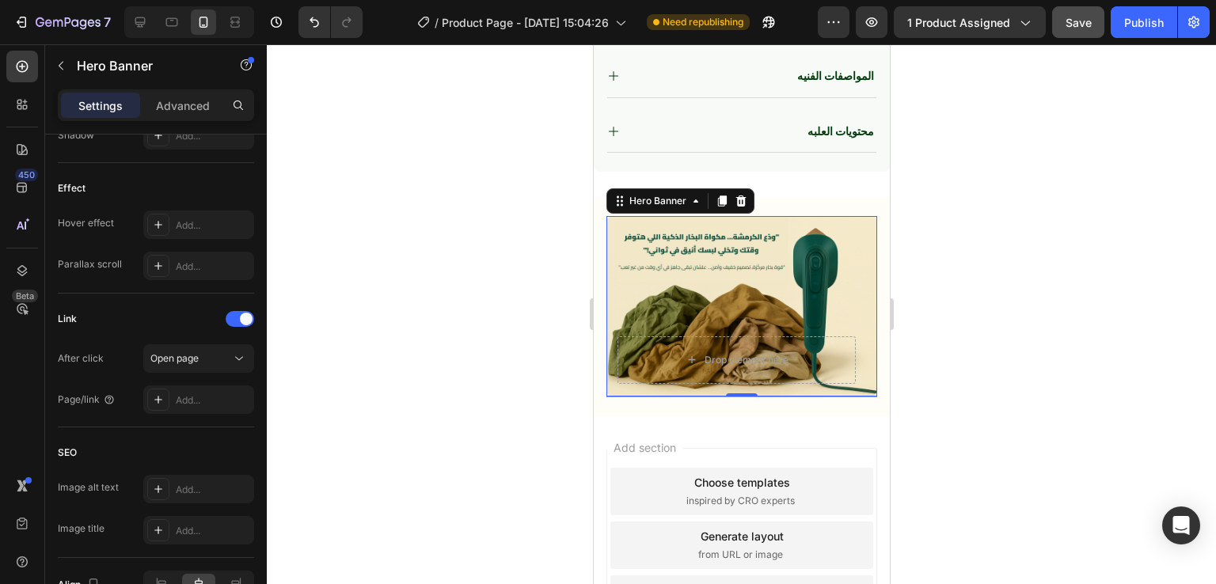
click at [948, 283] on div at bounding box center [741, 314] width 949 height 540
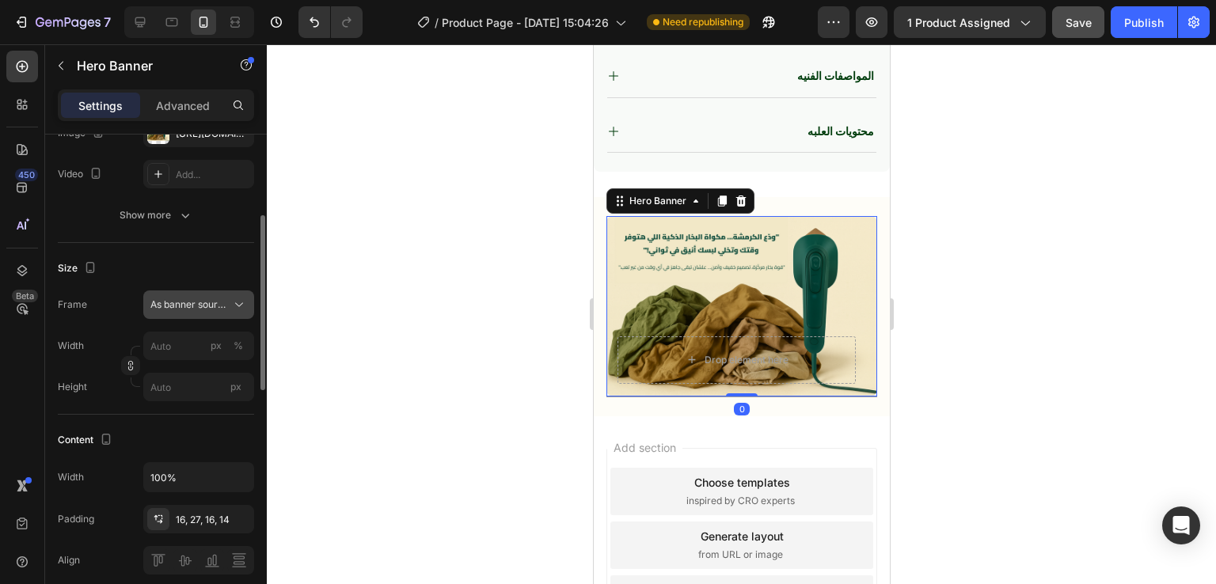
scroll to position [219, 0]
click at [221, 291] on button "As banner source" at bounding box center [198, 301] width 111 height 29
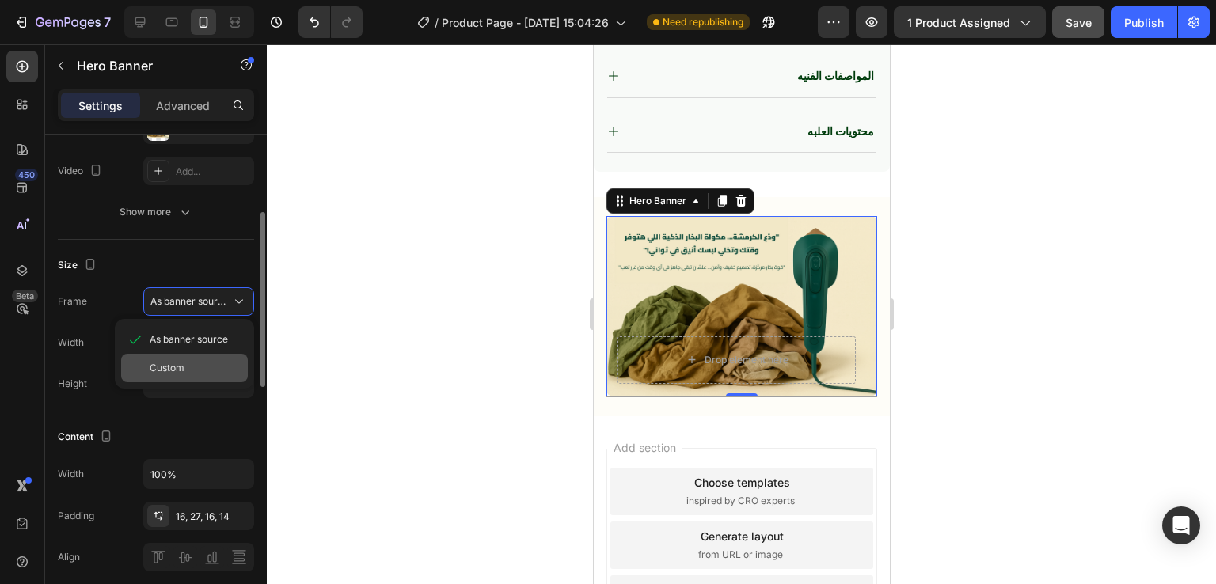
click at [184, 354] on div "Custom" at bounding box center [184, 368] width 127 height 29
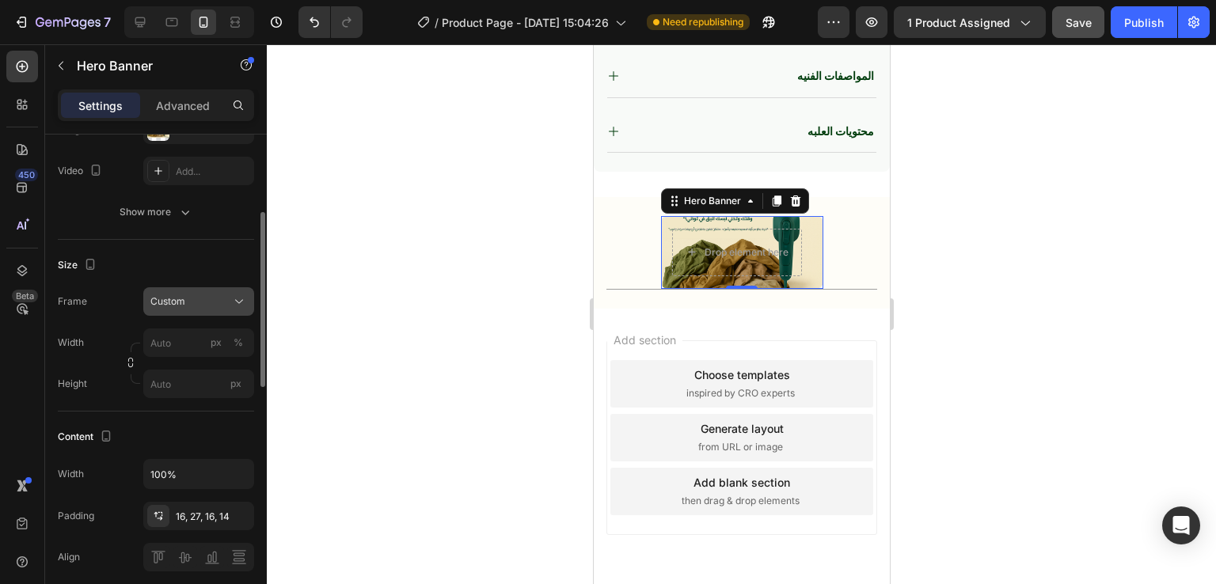
click at [228, 306] on div "Custom" at bounding box center [189, 302] width 78 height 14
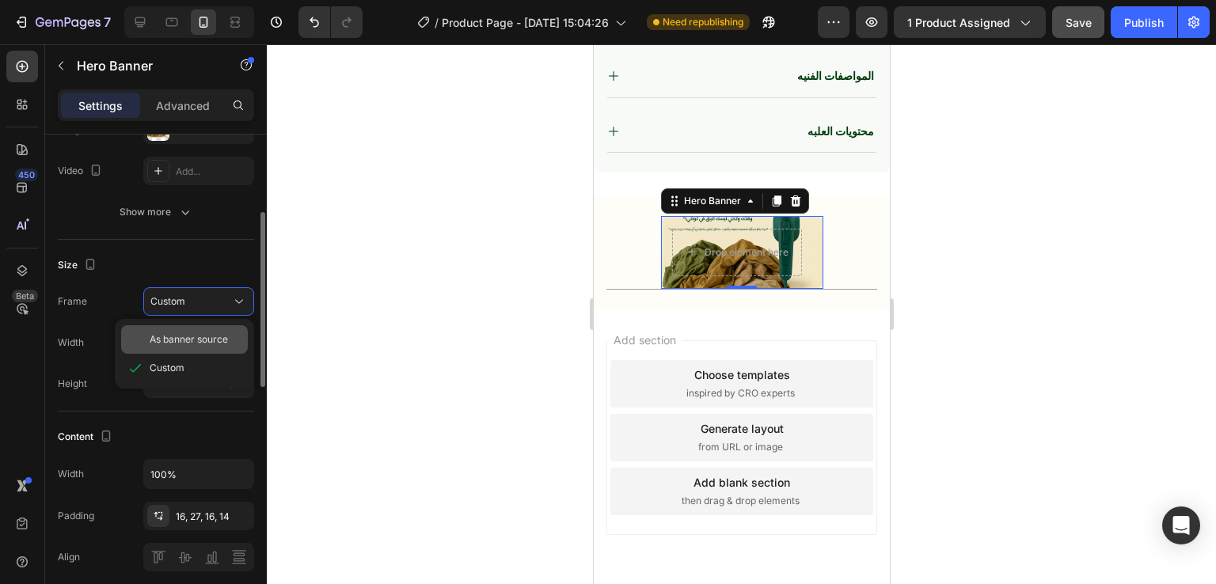
click at [206, 327] on div "As banner source" at bounding box center [184, 339] width 127 height 29
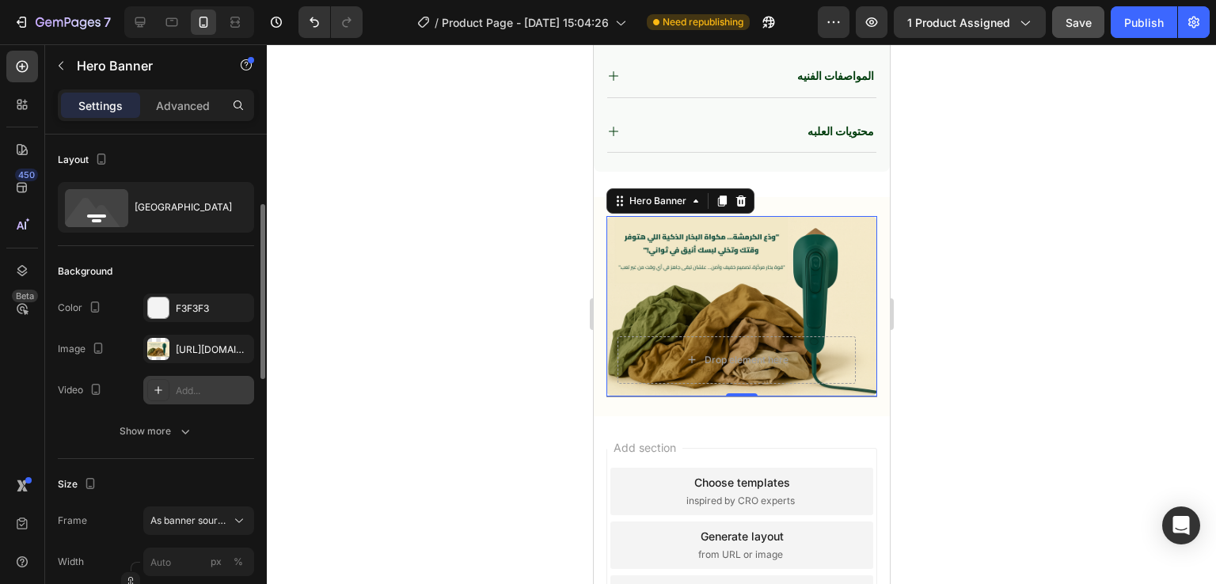
scroll to position [69, 0]
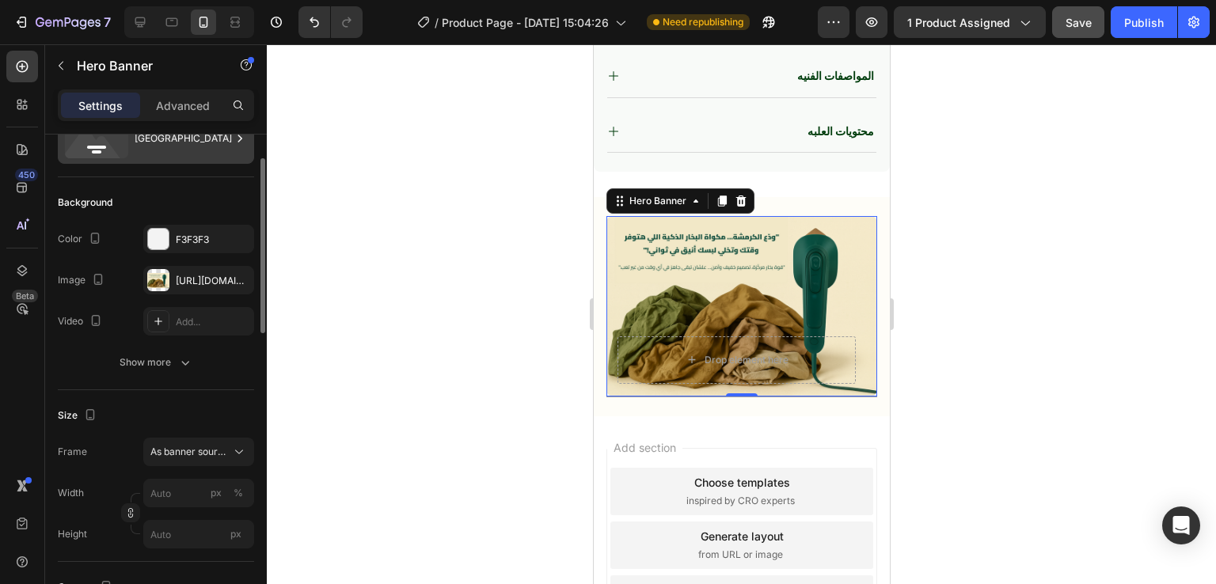
click at [215, 143] on div "Bottom center" at bounding box center [183, 138] width 97 height 36
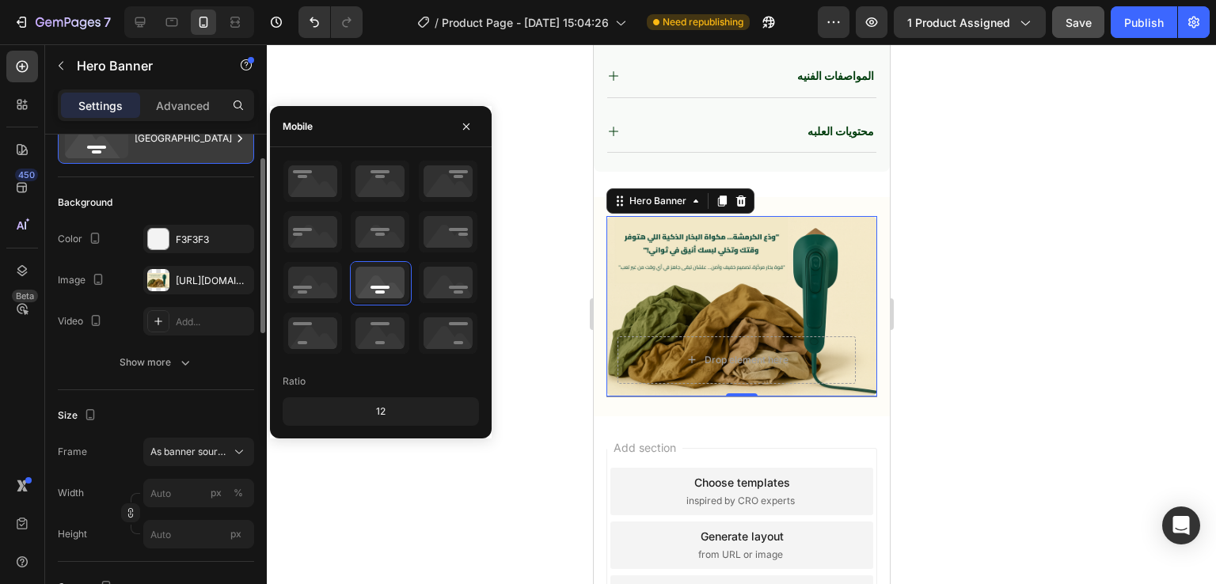
click at [215, 143] on div "Bottom center" at bounding box center [183, 138] width 97 height 36
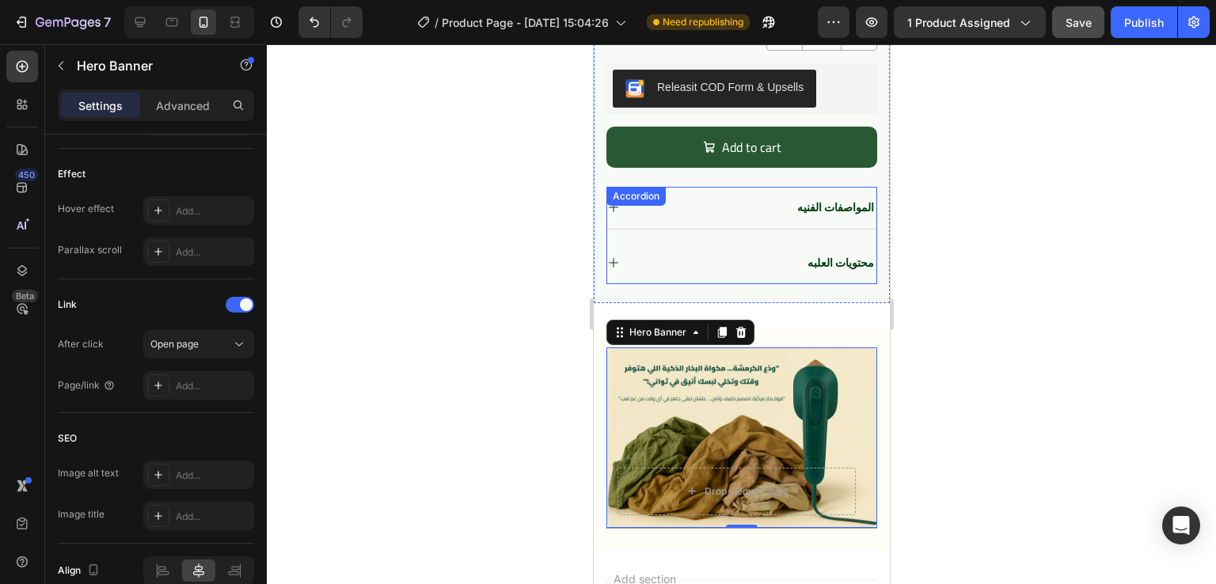
scroll to position [789, 0]
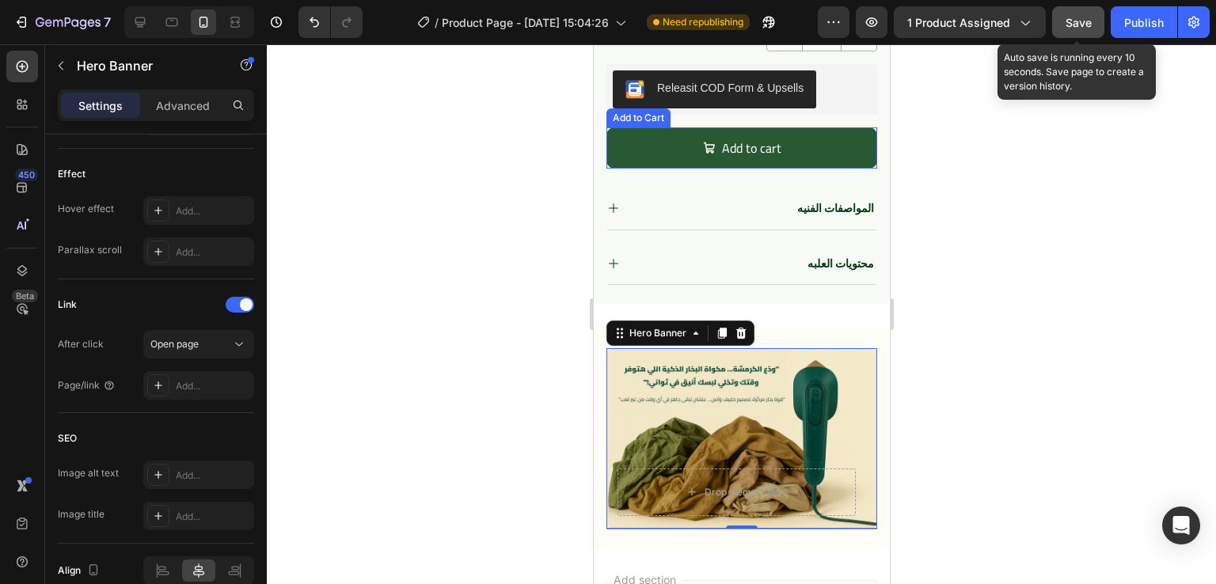
click at [1074, 22] on span "Save" at bounding box center [1079, 22] width 26 height 13
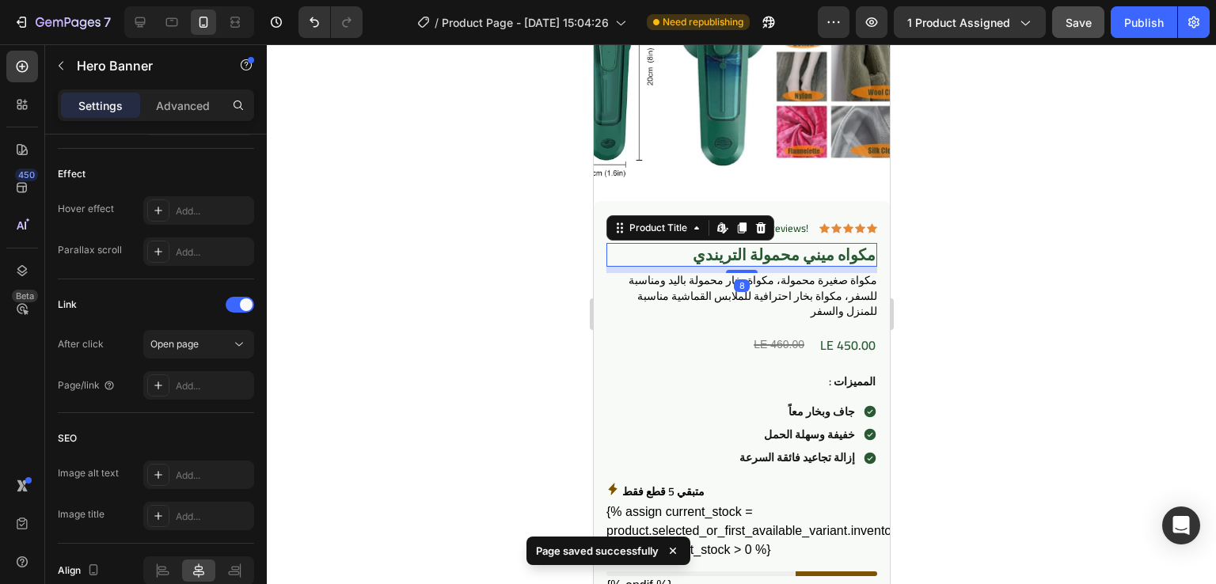
scroll to position [0, 0]
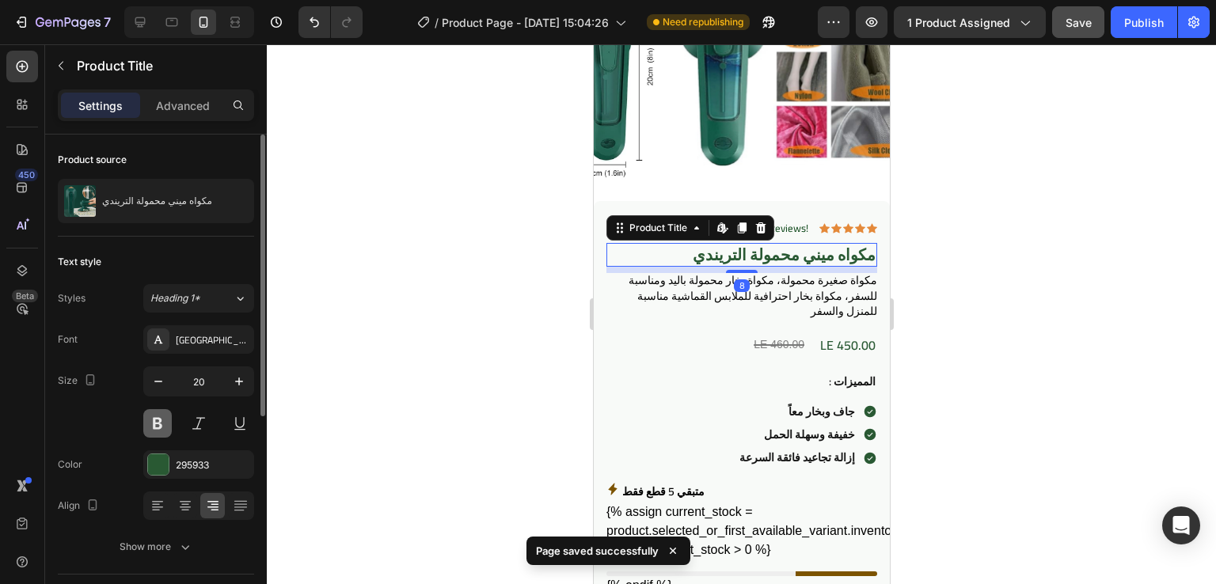
click at [158, 417] on button at bounding box center [157, 423] width 29 height 29
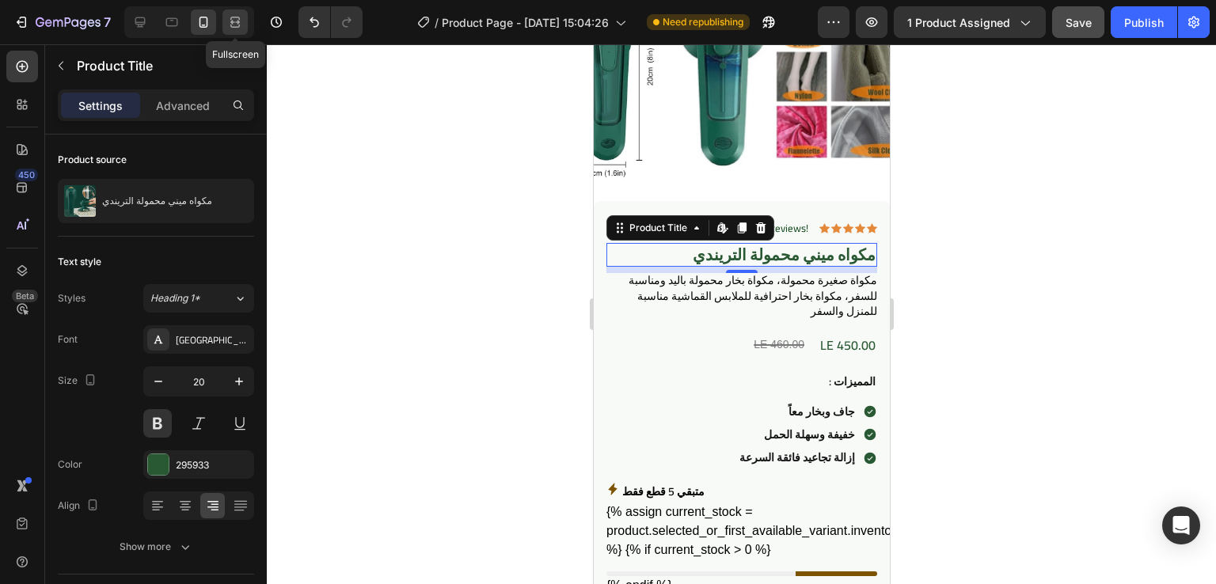
drag, startPoint x: 230, startPoint y: 27, endPoint x: 382, endPoint y: 74, distance: 158.3
click at [230, 27] on icon at bounding box center [235, 22] width 16 height 16
type input "32"
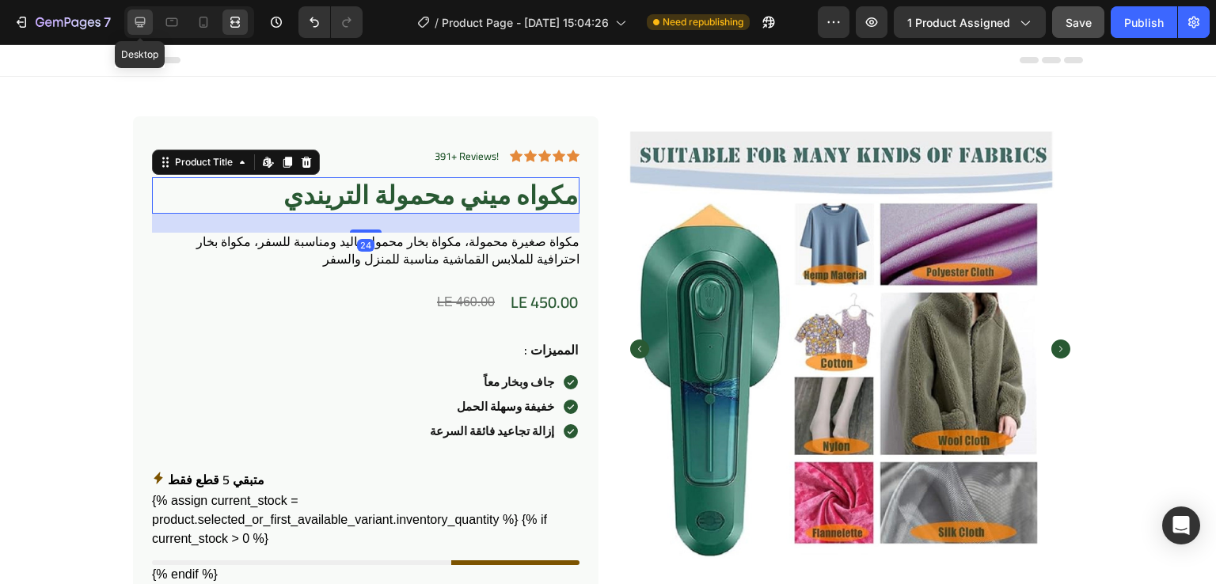
click at [141, 22] on icon at bounding box center [140, 22] width 10 height 10
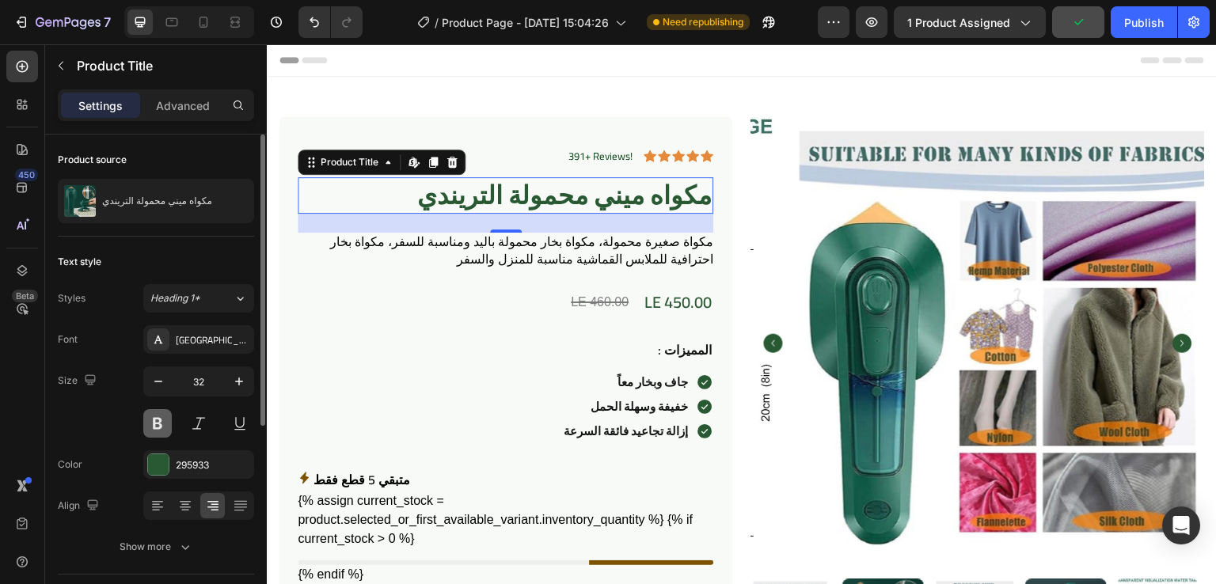
click at [153, 422] on button at bounding box center [157, 423] width 29 height 29
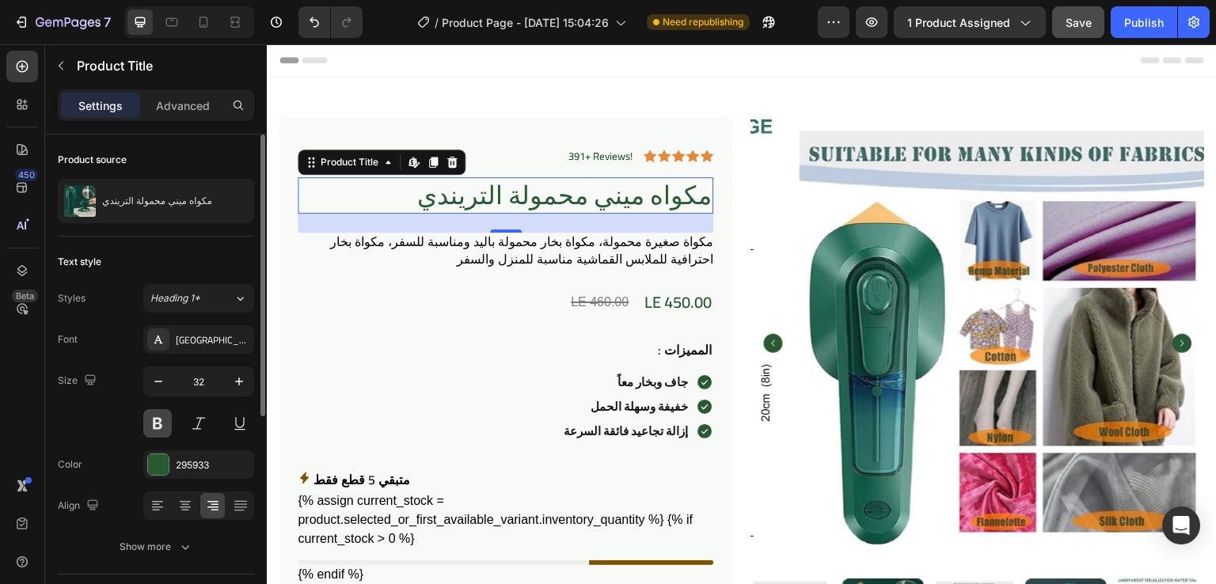
click at [153, 422] on button at bounding box center [157, 423] width 29 height 29
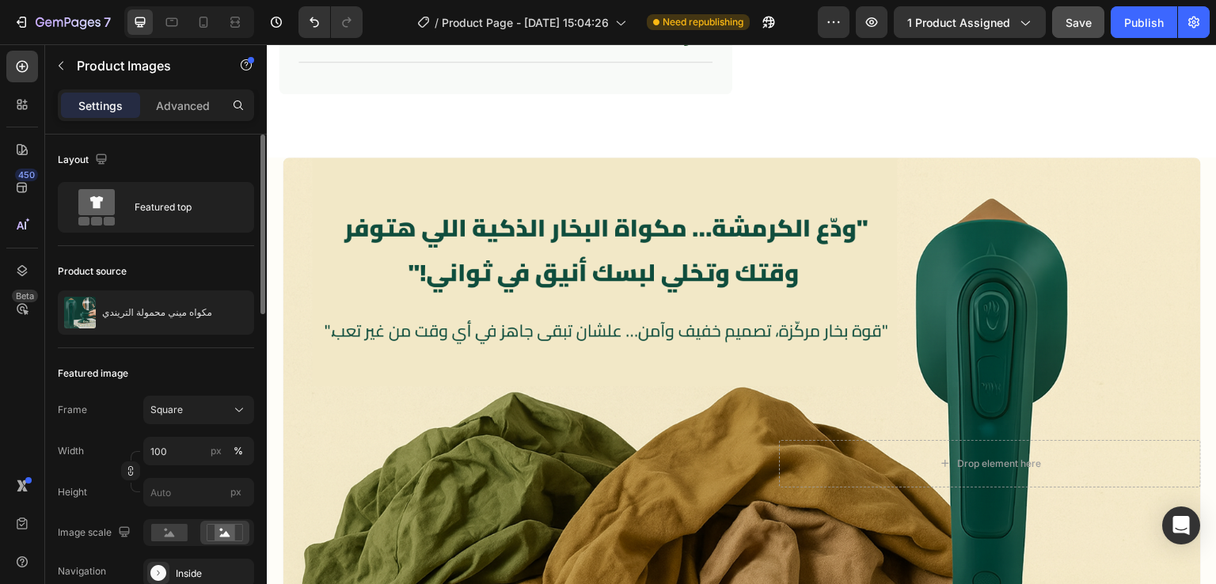
scroll to position [823, 0]
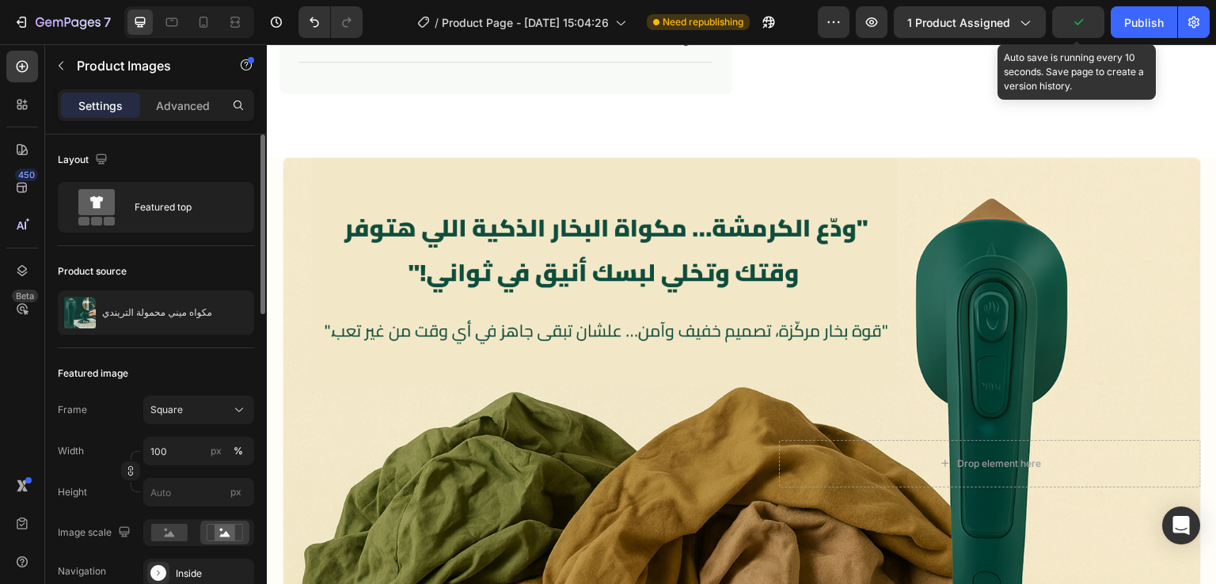
click at [1070, 16] on button "button" at bounding box center [1078, 22] width 52 height 32
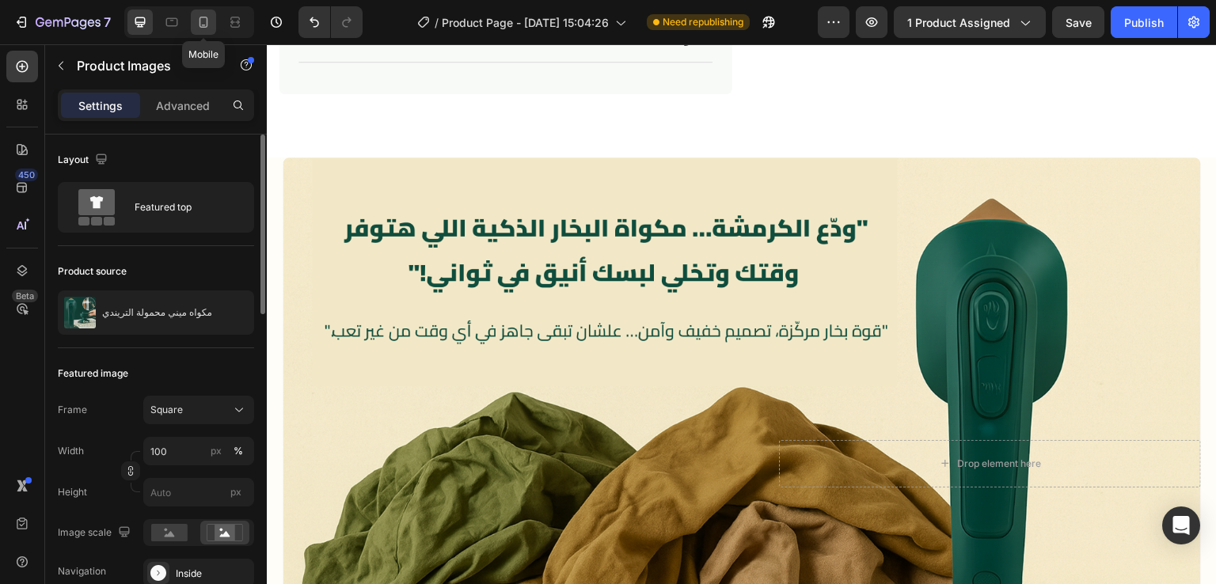
click at [203, 27] on icon at bounding box center [204, 22] width 9 height 11
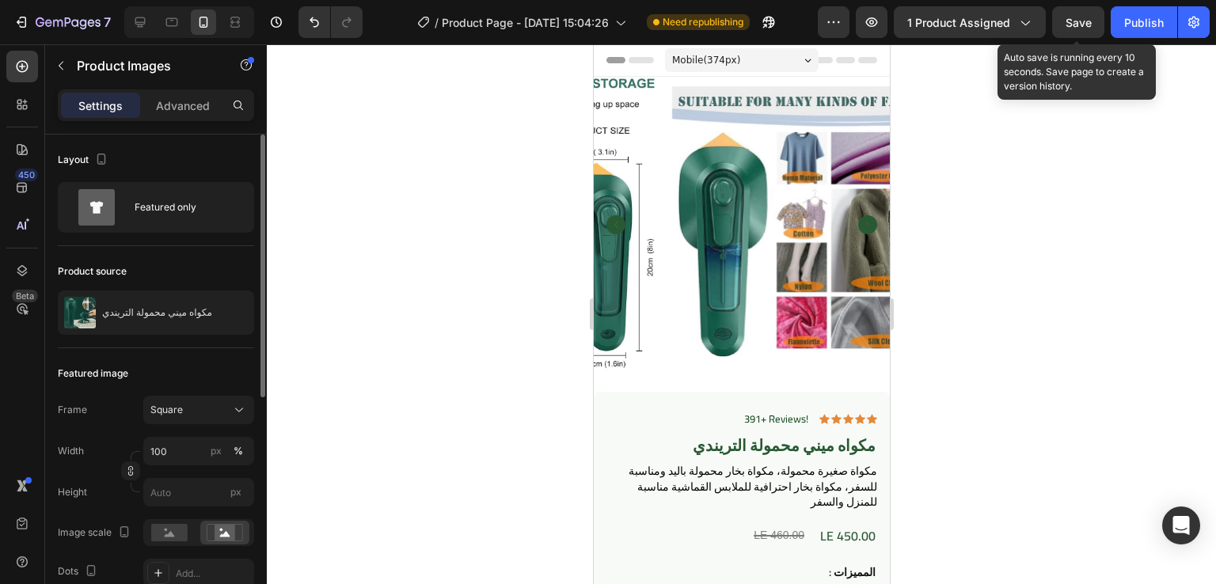
click at [1070, 25] on span "Save" at bounding box center [1079, 22] width 26 height 13
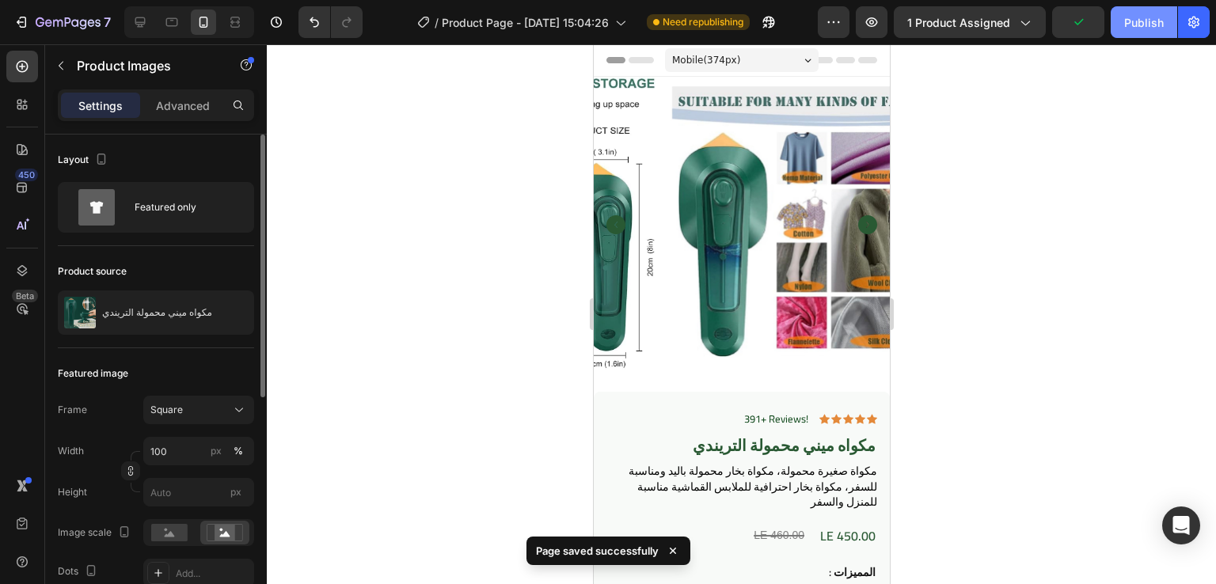
click at [1128, 23] on div "Publish" at bounding box center [1144, 22] width 40 height 17
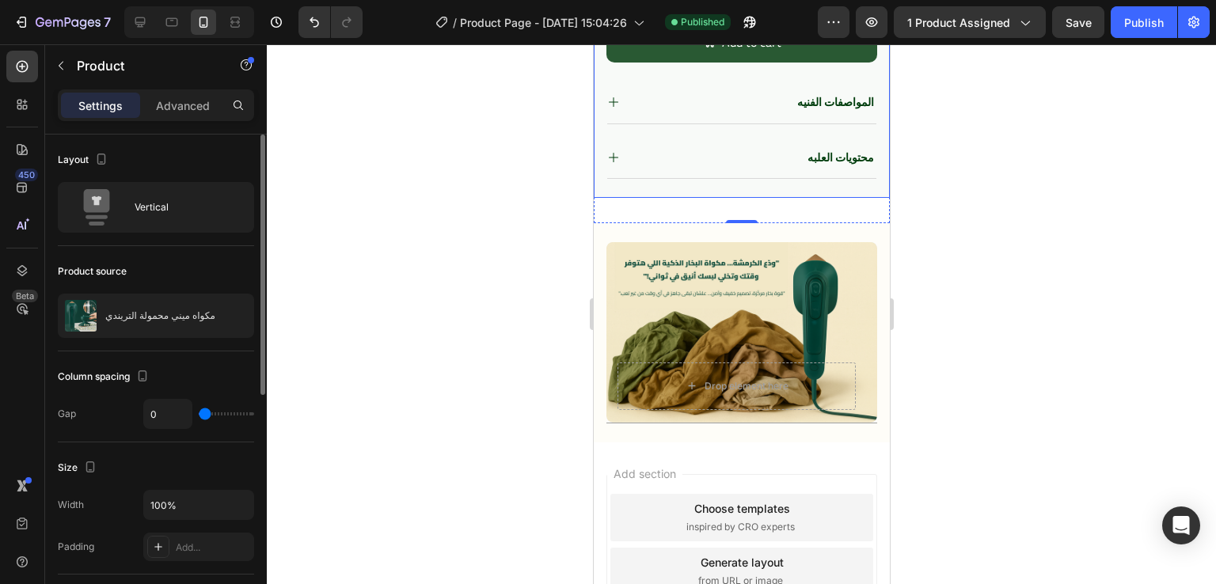
scroll to position [905, 0]
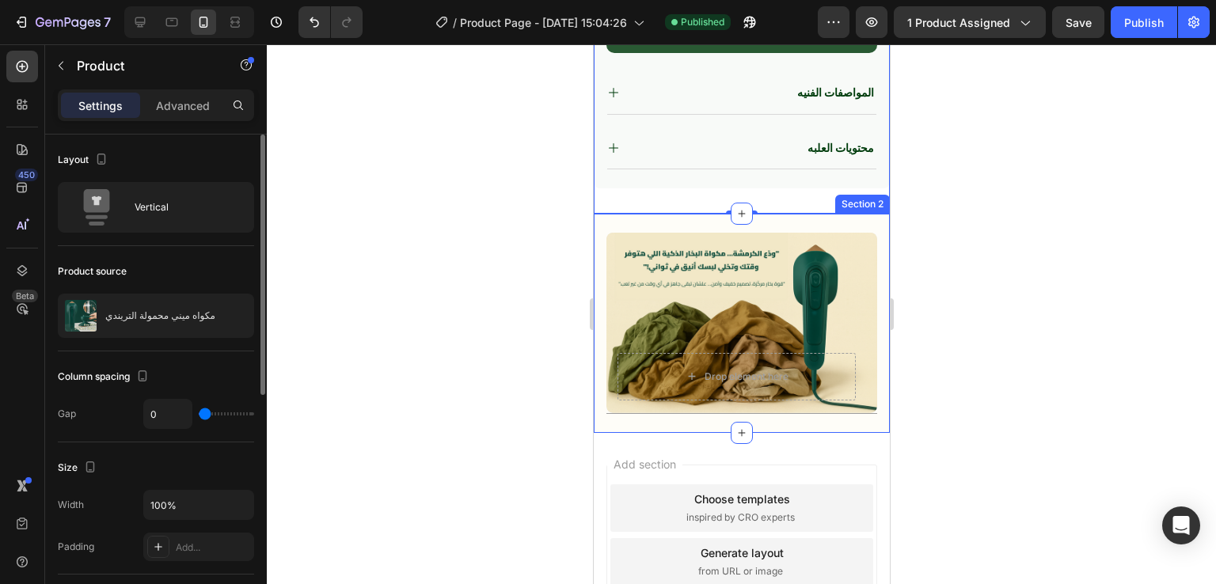
click at [602, 256] on div "Image Drop element here Hero Banner Row Title Line Section 2" at bounding box center [741, 323] width 296 height 219
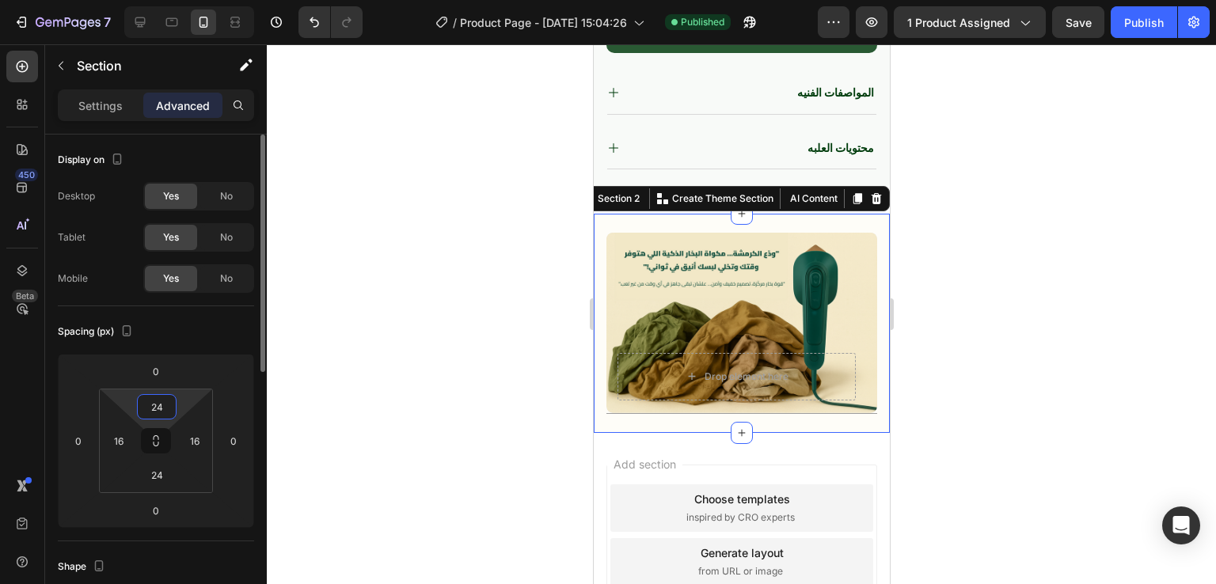
click at [162, 409] on input "24" at bounding box center [157, 407] width 32 height 24
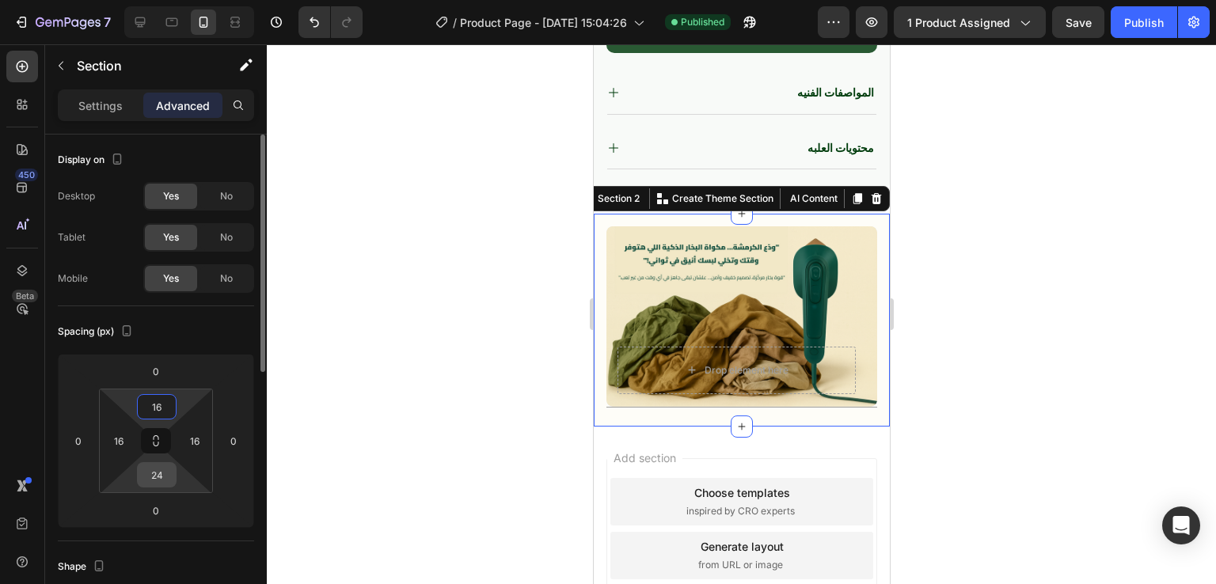
type input "16"
click at [164, 476] on input "24" at bounding box center [157, 475] width 32 height 24
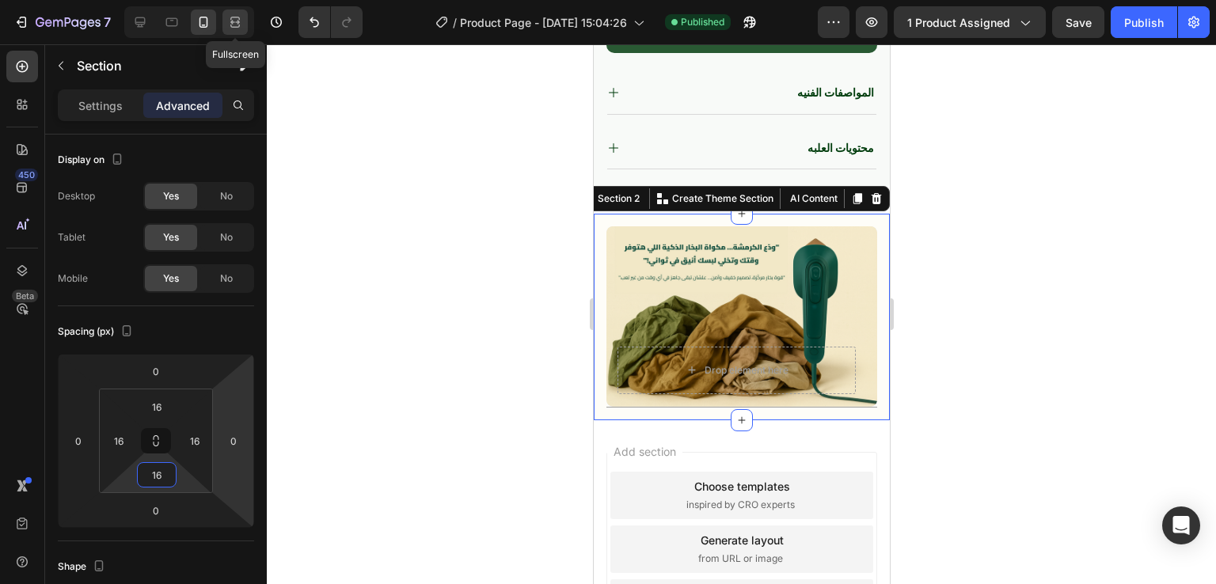
type input "16"
click at [229, 22] on icon at bounding box center [235, 22] width 16 height 16
type input "0"
type input "20"
type input "80"
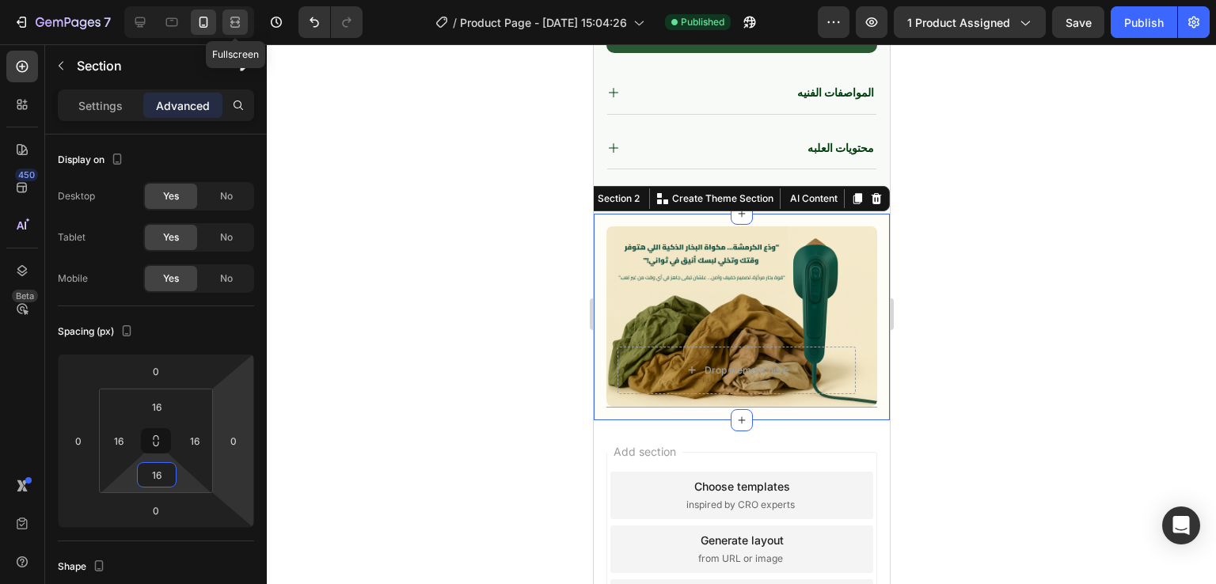
type input "20"
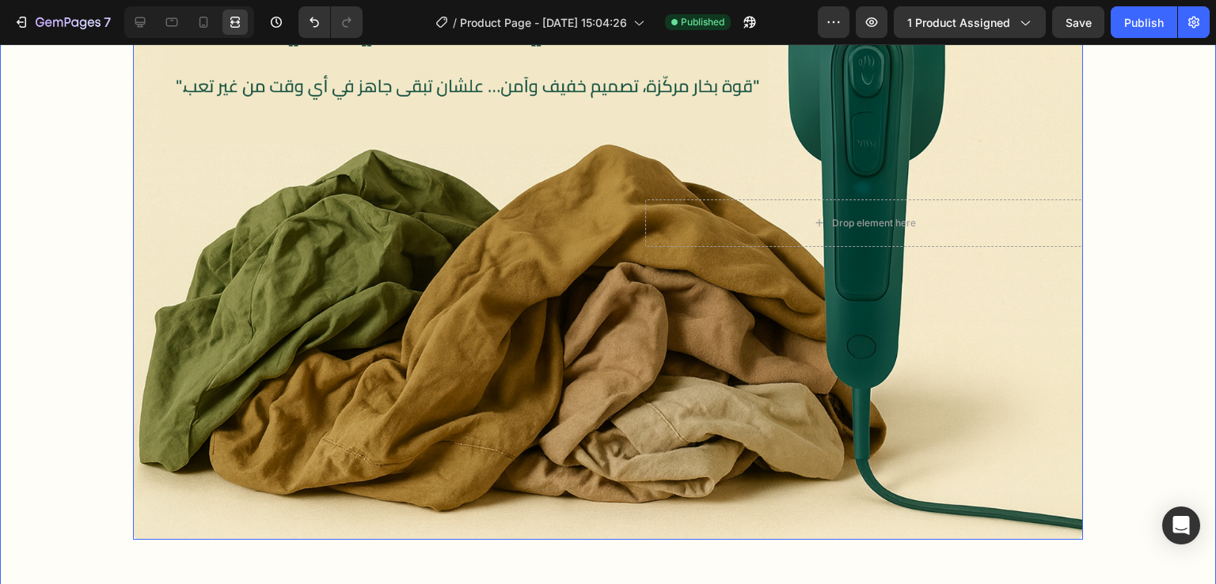
scroll to position [1077, 0]
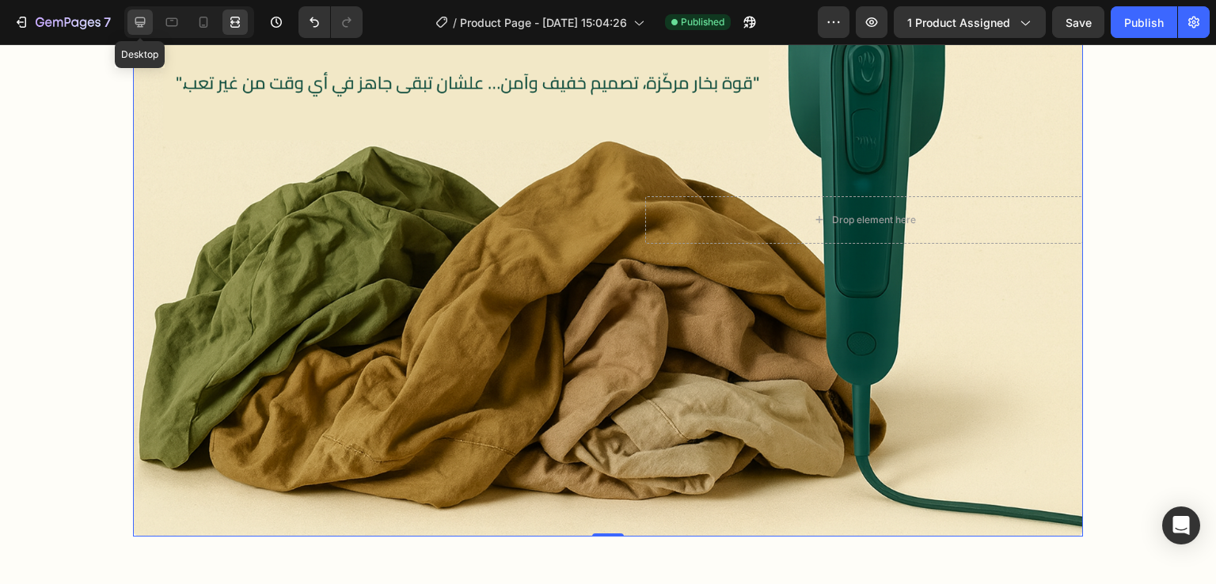
click at [146, 23] on icon at bounding box center [140, 22] width 16 height 16
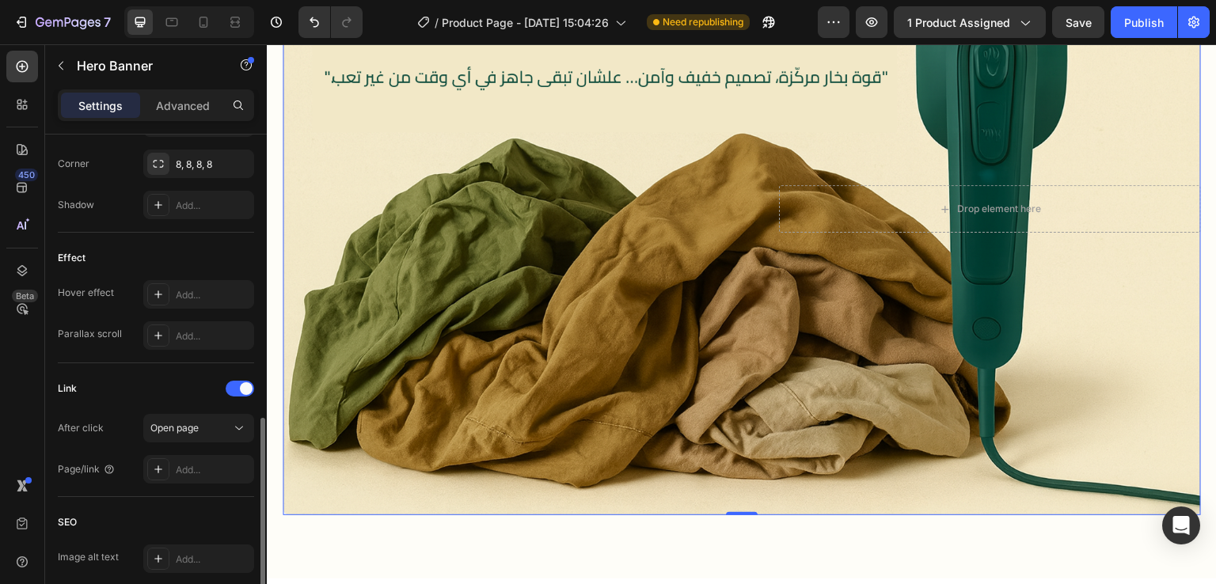
scroll to position [758, 0]
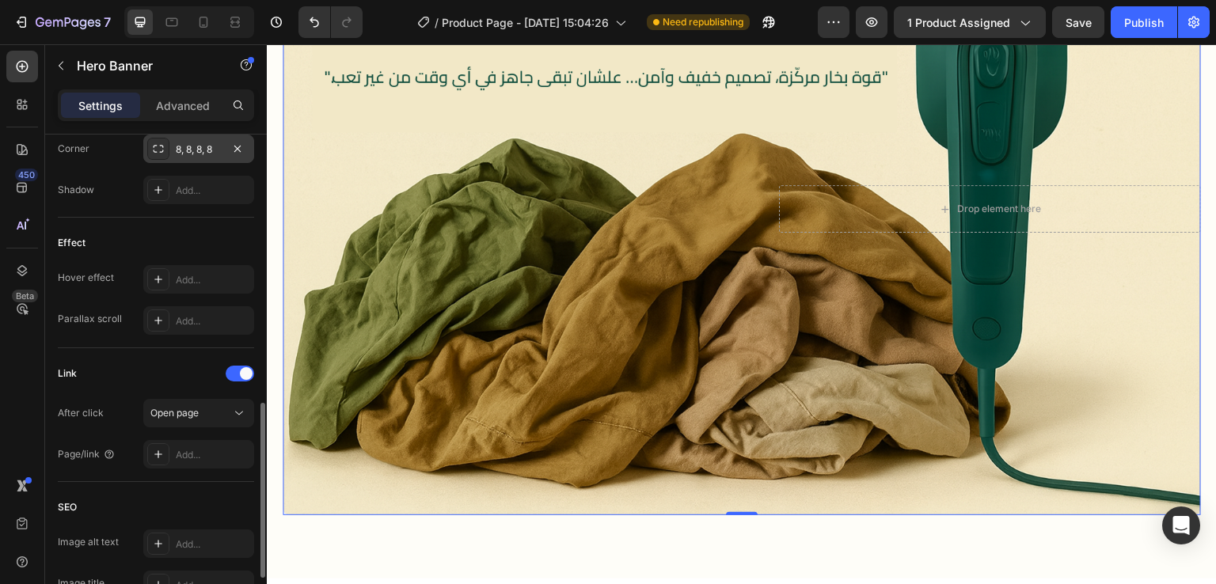
click at [157, 150] on icon at bounding box center [158, 149] width 13 height 13
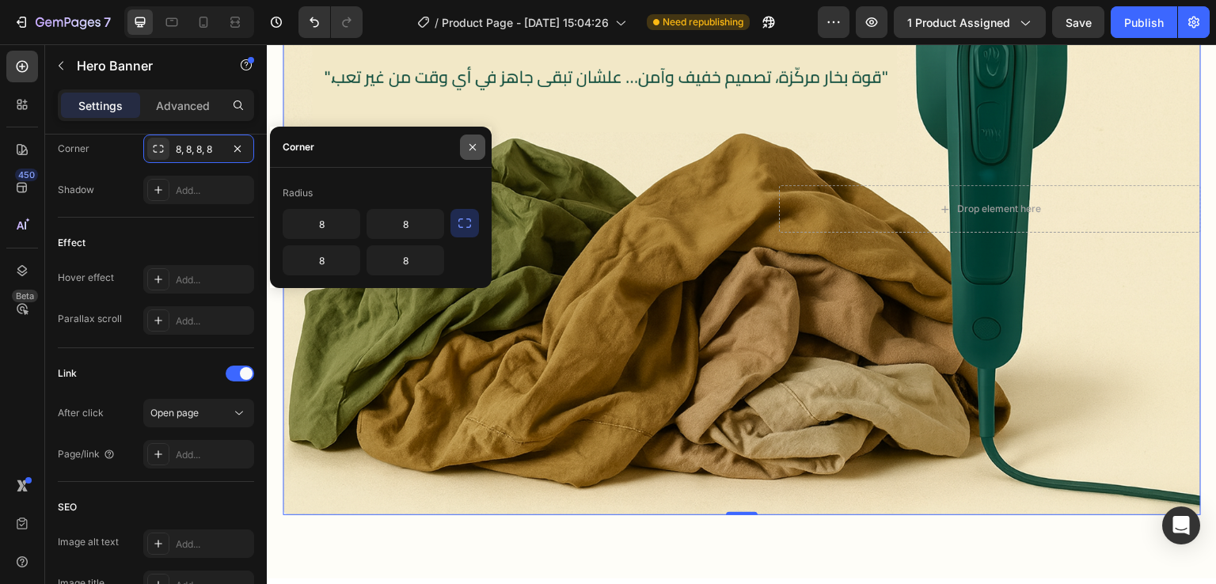
click at [474, 150] on icon "button" at bounding box center [472, 147] width 13 height 13
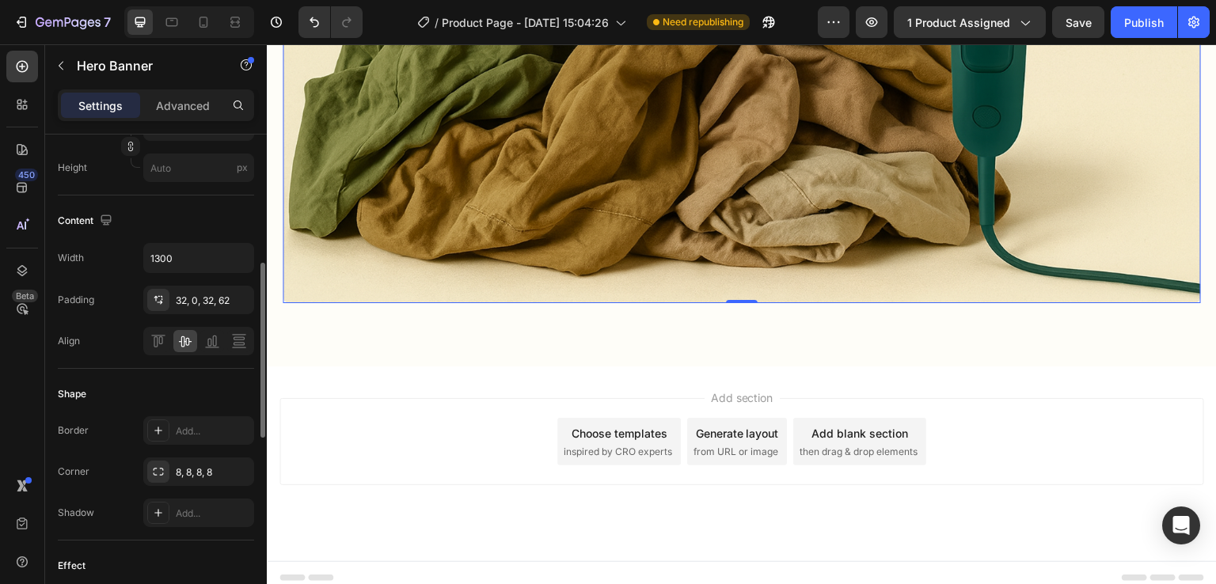
scroll to position [340, 0]
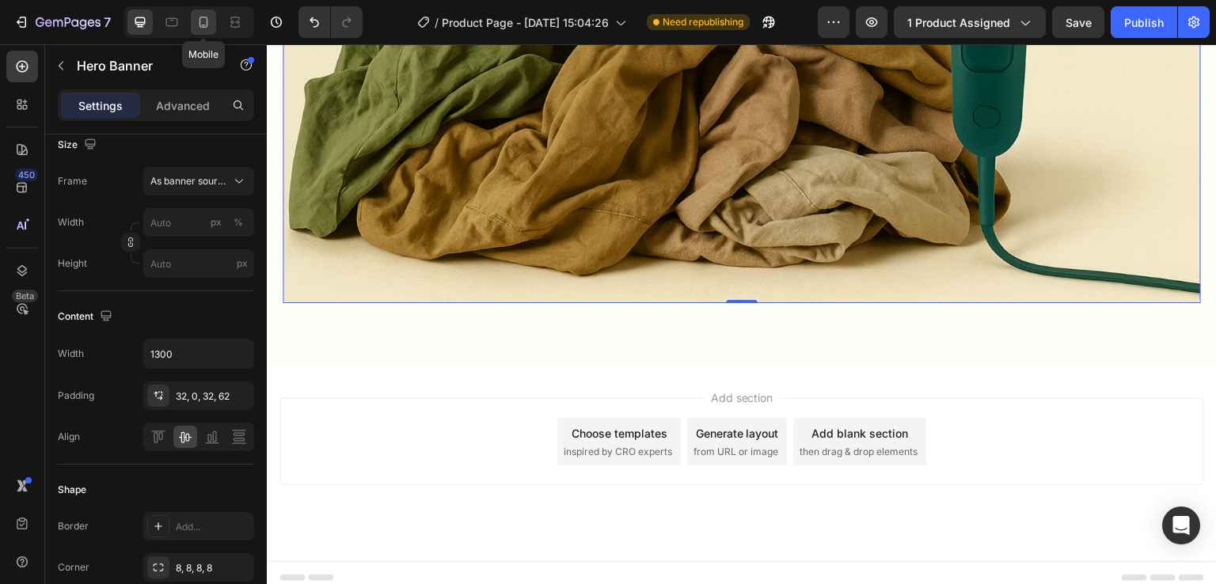
click at [206, 25] on icon at bounding box center [204, 22] width 9 height 11
type input "100%"
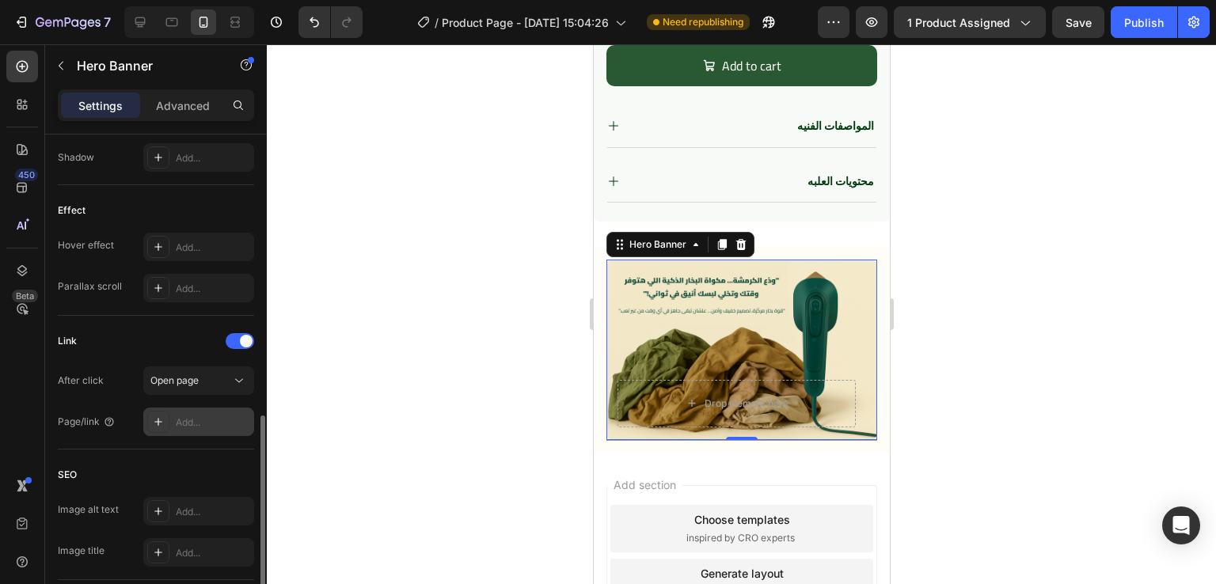
scroll to position [903, 0]
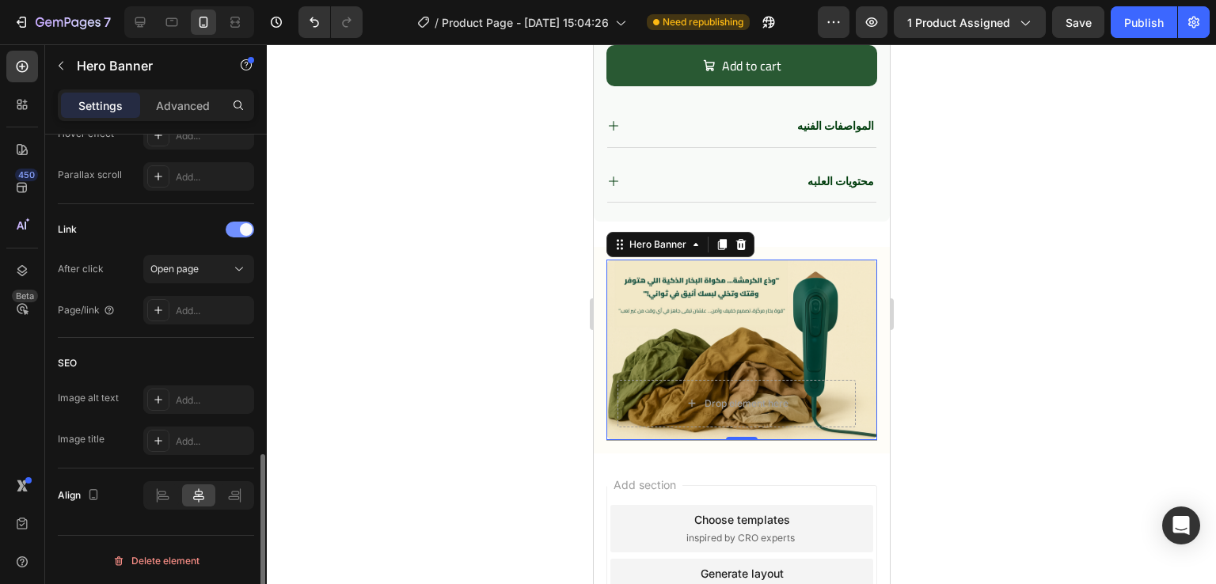
click at [244, 225] on span at bounding box center [246, 229] width 13 height 13
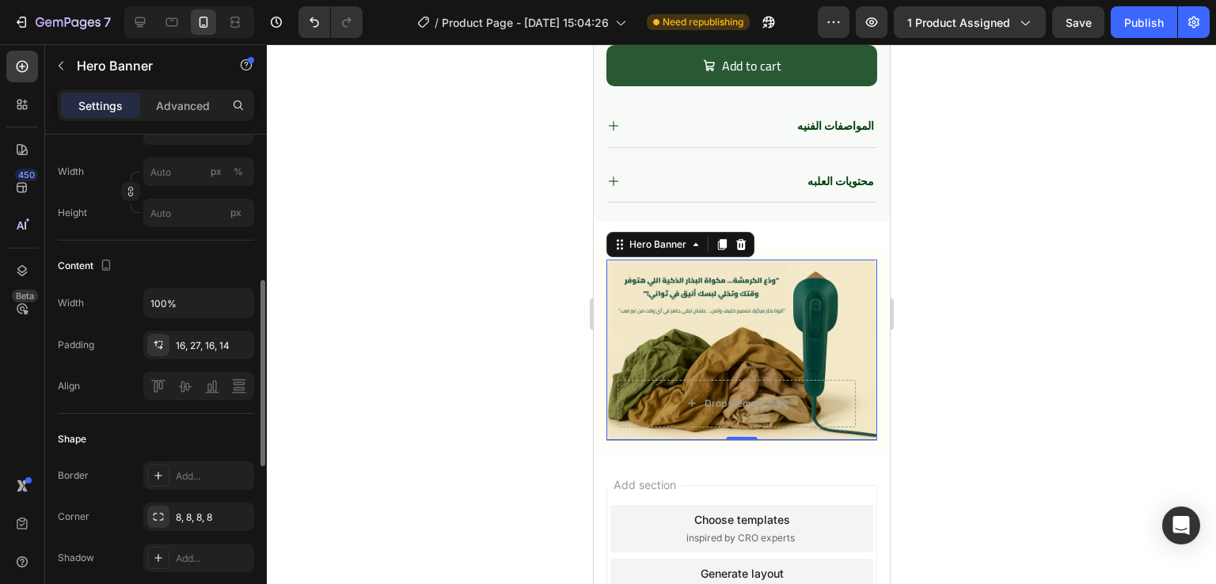
scroll to position [390, 0]
click at [162, 340] on icon at bounding box center [158, 346] width 13 height 13
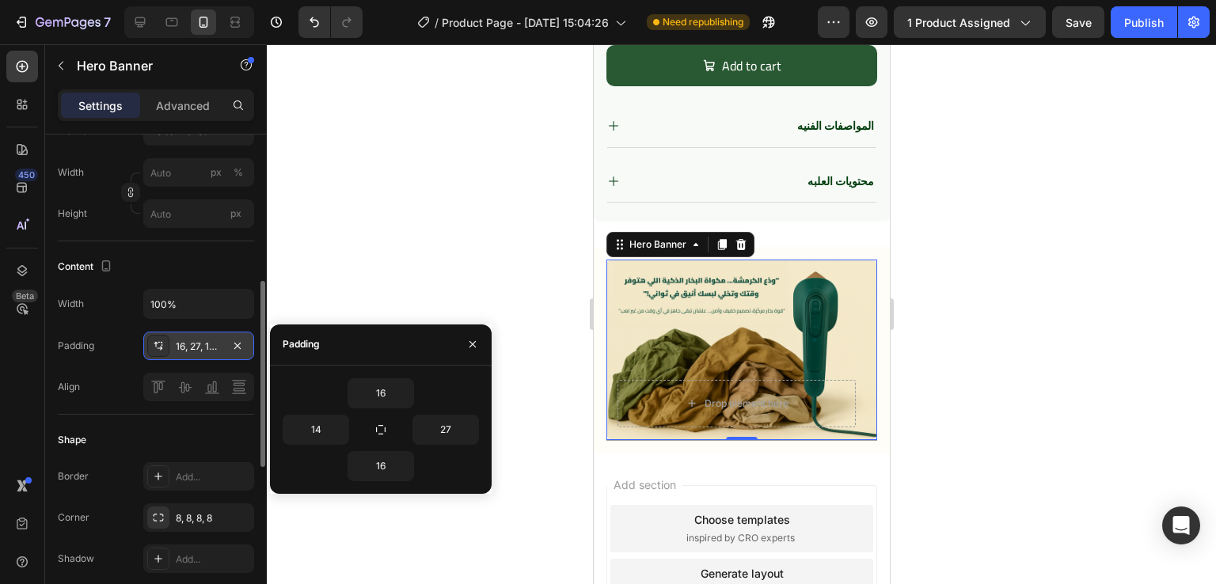
click at [162, 340] on icon at bounding box center [158, 346] width 13 height 13
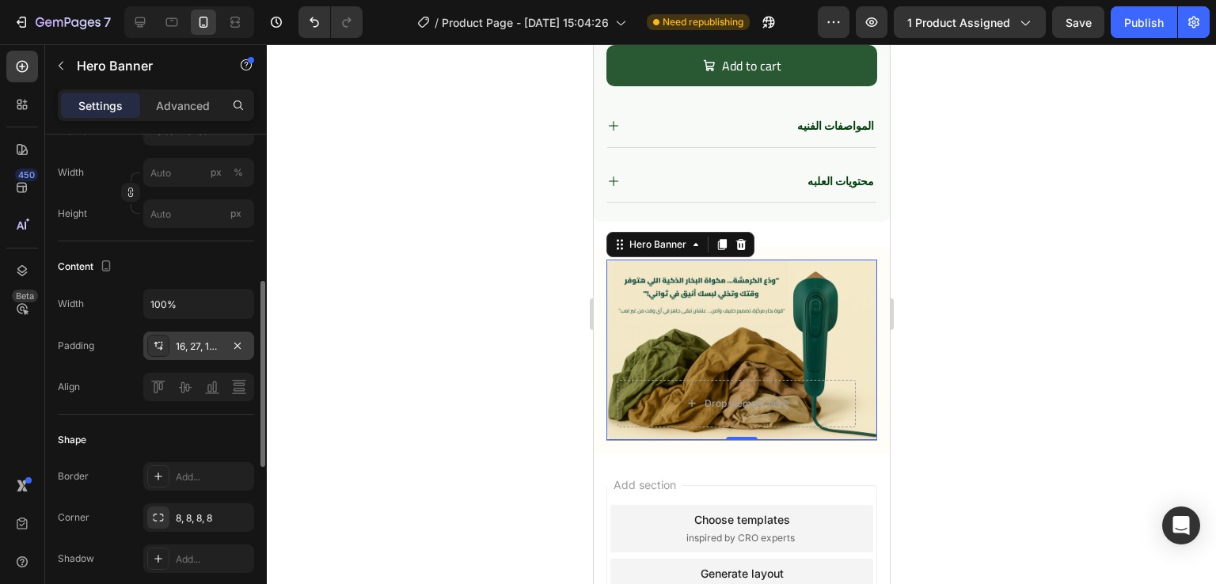
click at [162, 340] on icon at bounding box center [158, 346] width 13 height 13
click at [190, 286] on div "Content Width 100% Padding 16, 27, 16, 14 Align" at bounding box center [156, 327] width 196 height 173
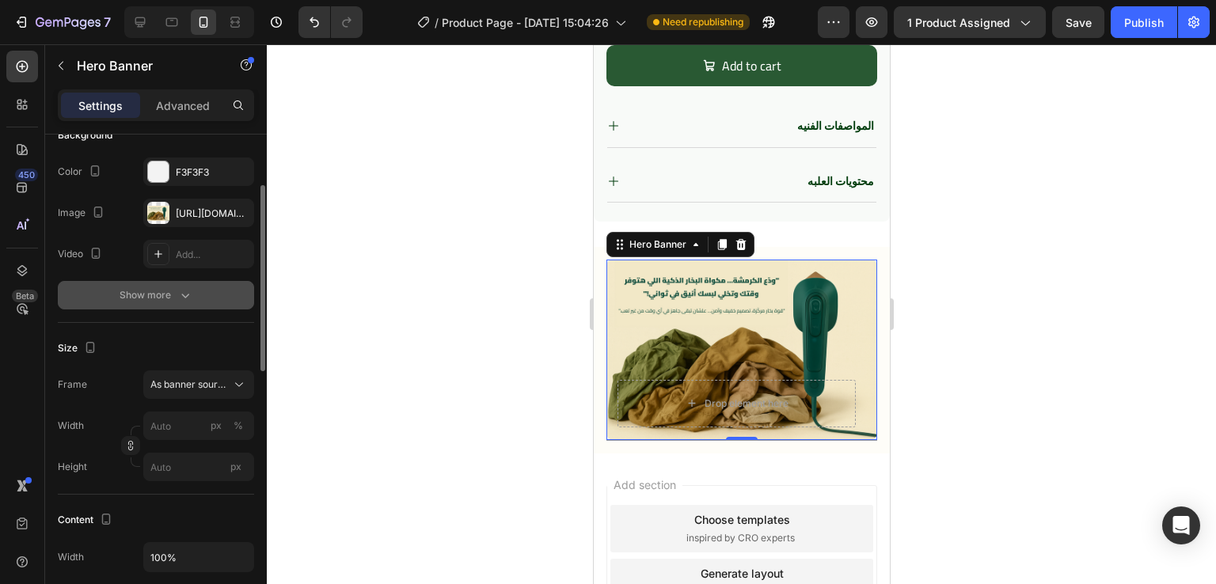
scroll to position [0, 0]
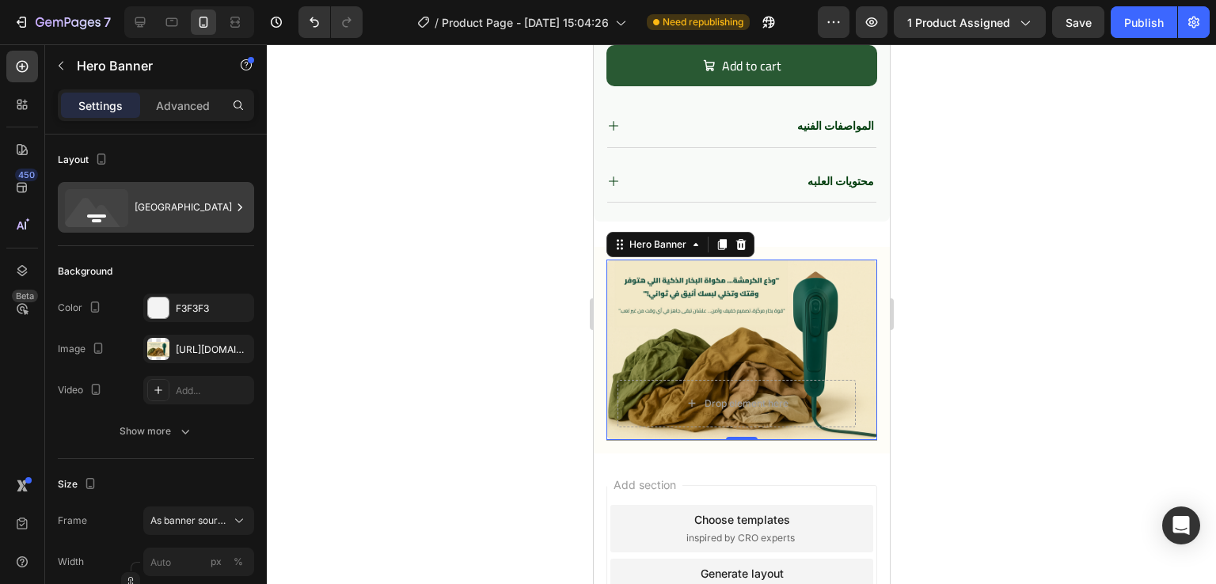
click at [226, 195] on div "Bottom center" at bounding box center [183, 207] width 97 height 36
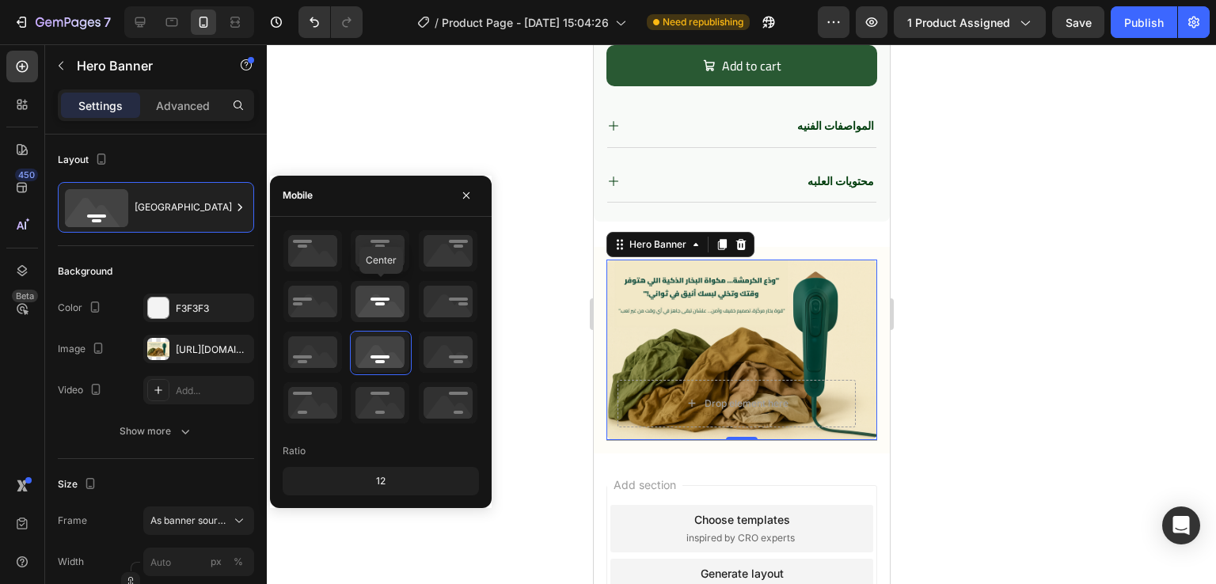
click at [364, 298] on icon at bounding box center [380, 301] width 59 height 41
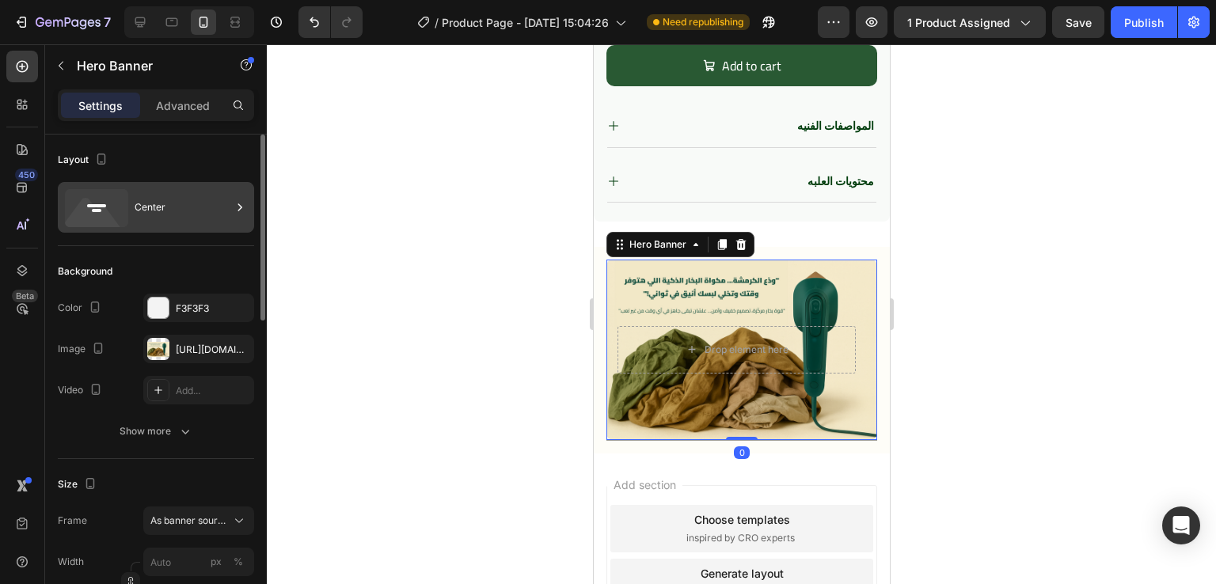
click at [147, 201] on div "Center" at bounding box center [183, 207] width 97 height 36
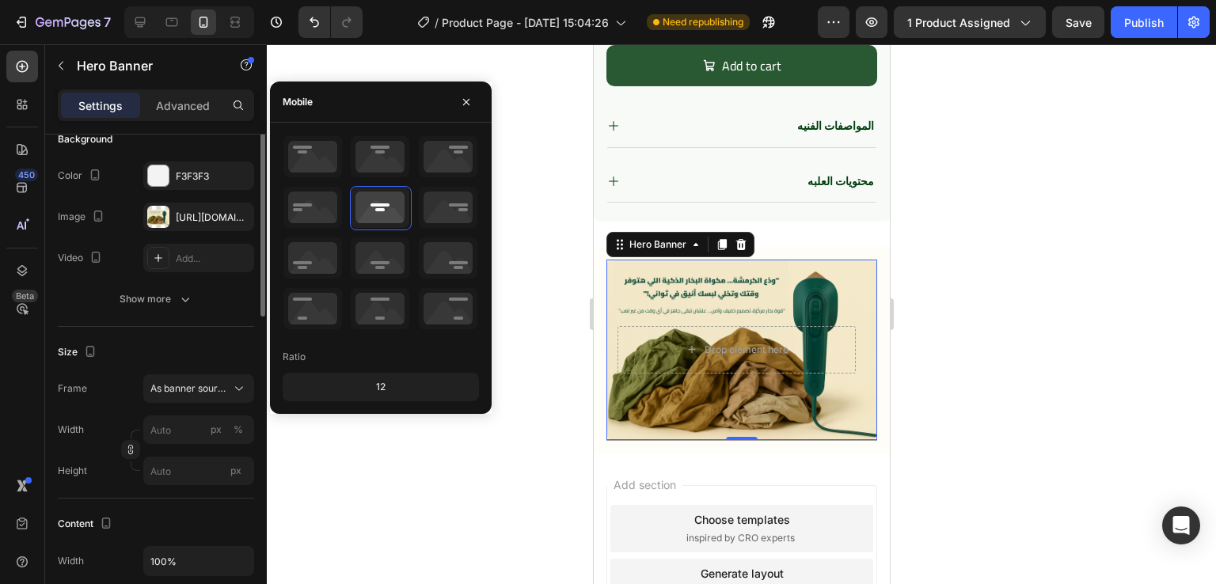
scroll to position [76, 0]
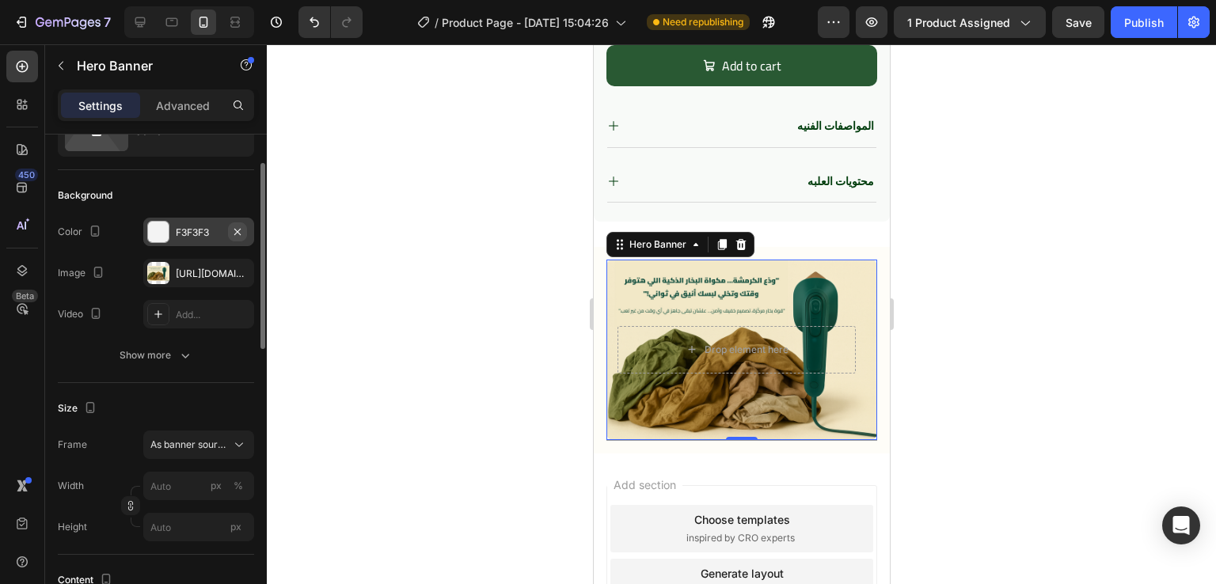
click at [238, 230] on icon "button" at bounding box center [237, 231] width 6 height 6
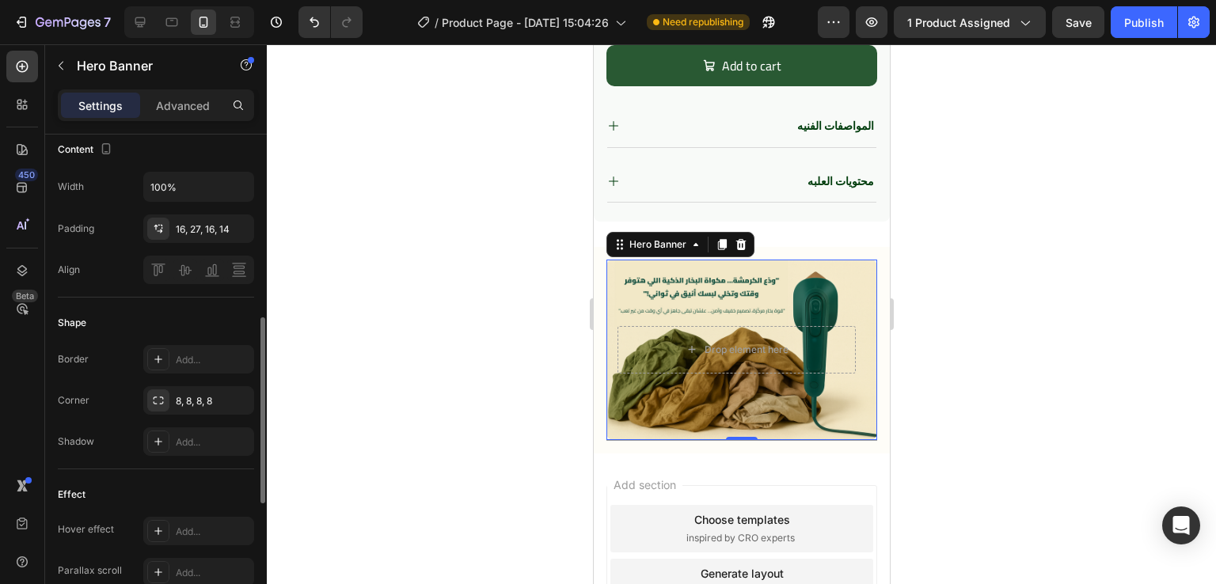
scroll to position [508, 0]
click at [154, 362] on icon at bounding box center [158, 358] width 13 height 13
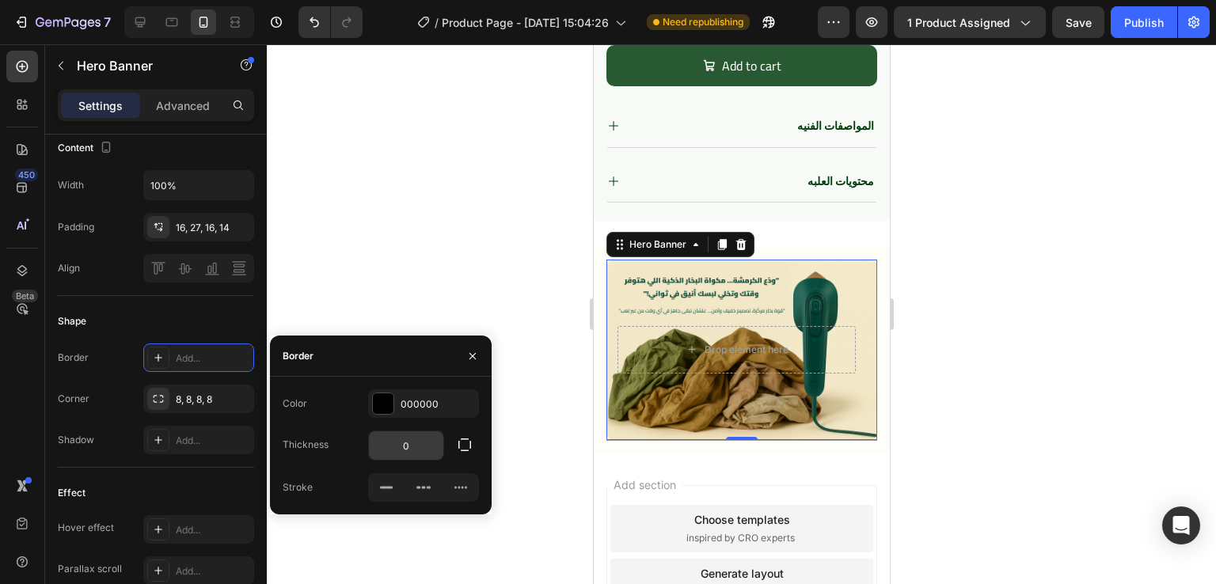
click at [418, 450] on input "0" at bounding box center [406, 445] width 74 height 29
type input "1"
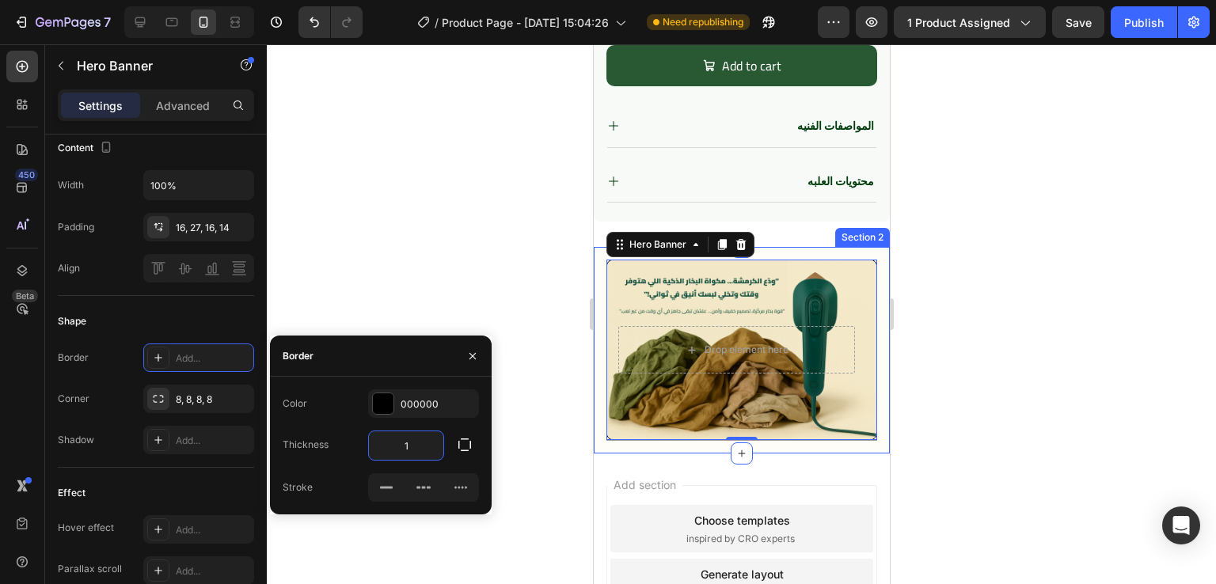
click at [681, 425] on div "Image Drop element here Hero Banner 0 Row Title Line Section 2" at bounding box center [741, 350] width 296 height 207
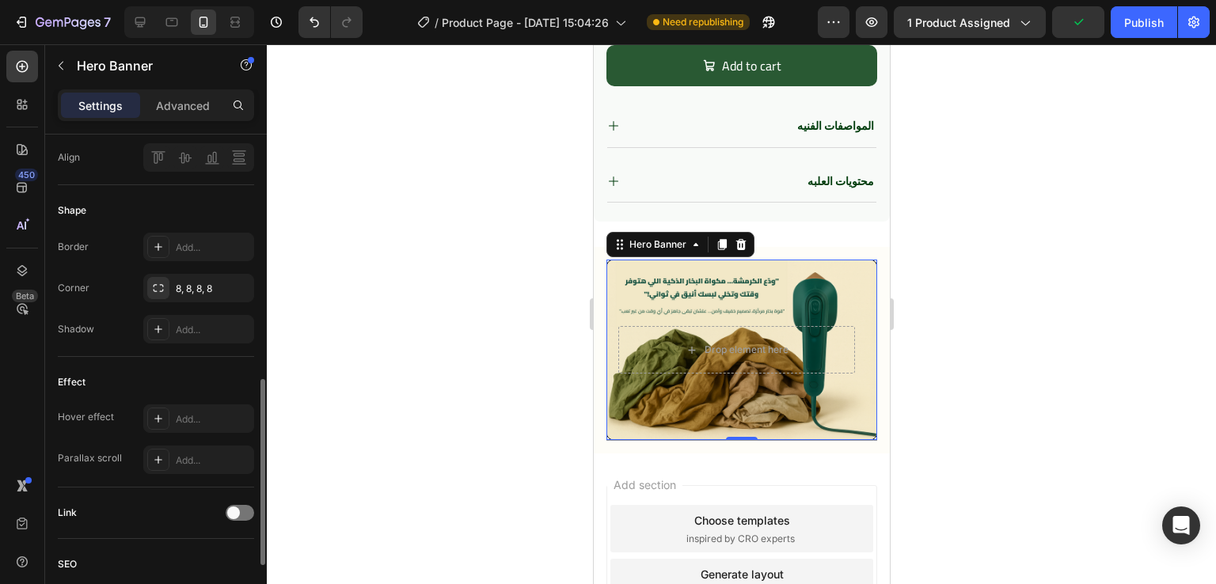
scroll to position [617, 0]
click at [161, 246] on icon at bounding box center [158, 249] width 13 height 13
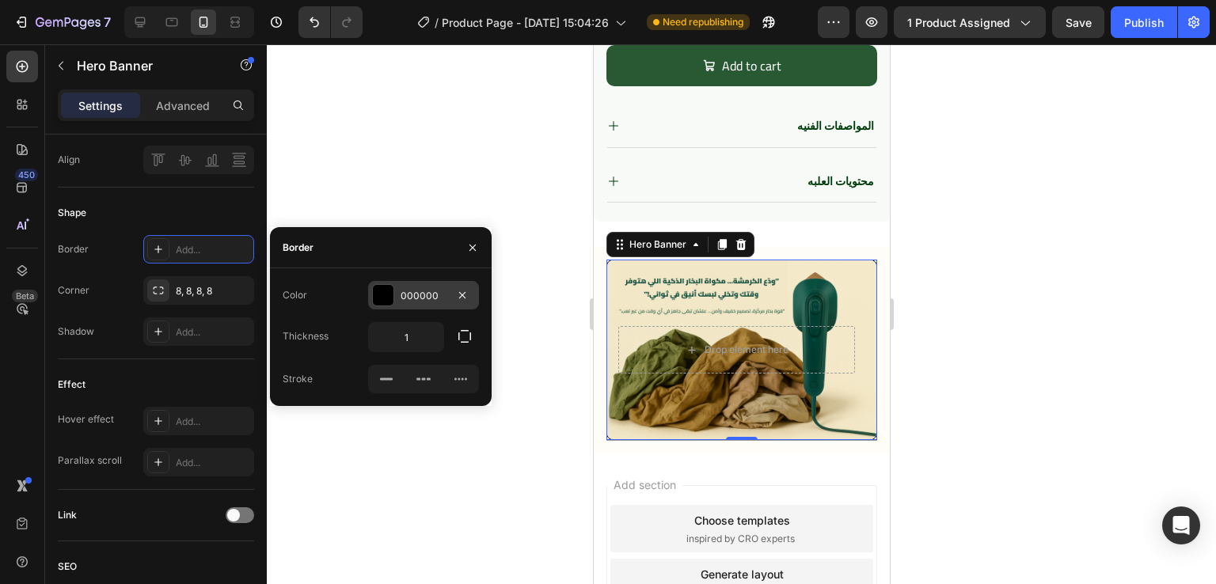
click at [391, 296] on div at bounding box center [383, 295] width 21 height 21
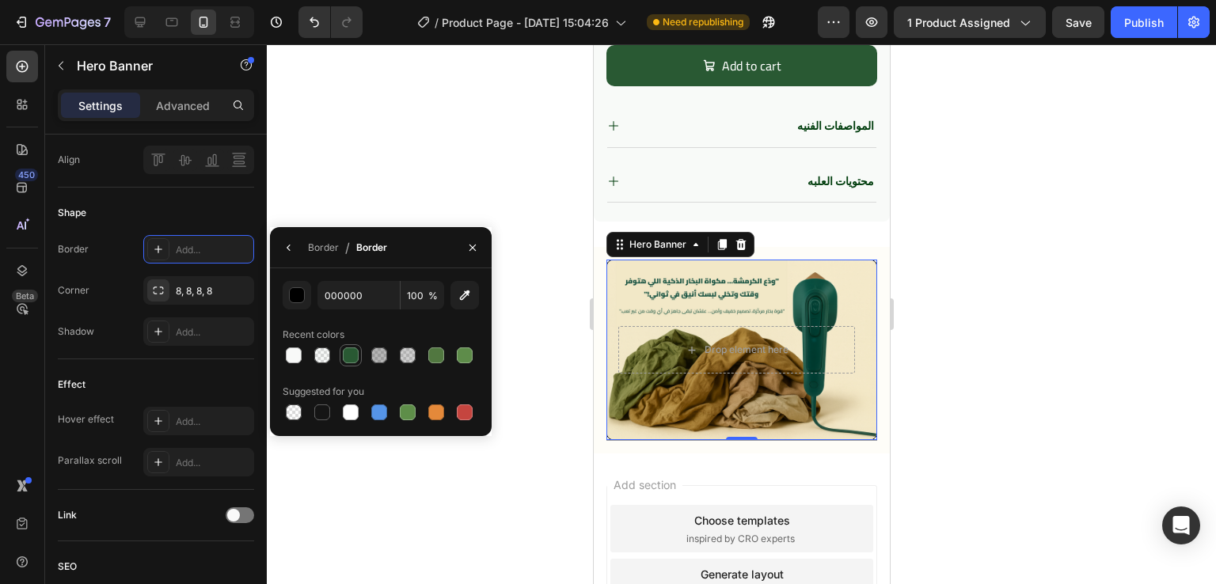
click at [348, 356] on div at bounding box center [351, 356] width 16 height 16
type input "295933"
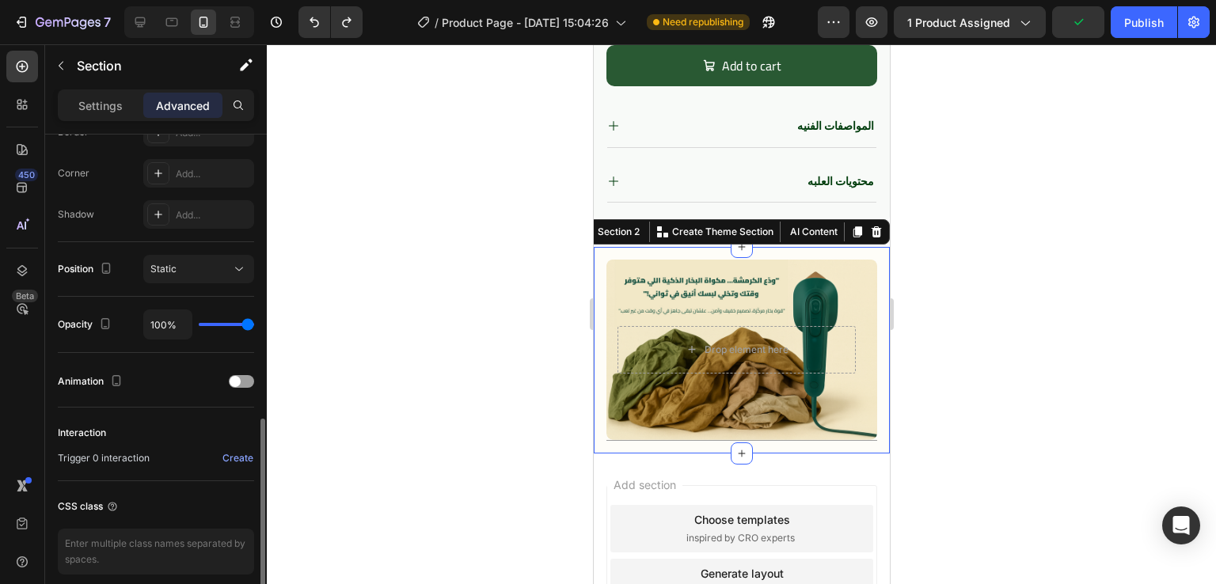
scroll to position [536, 0]
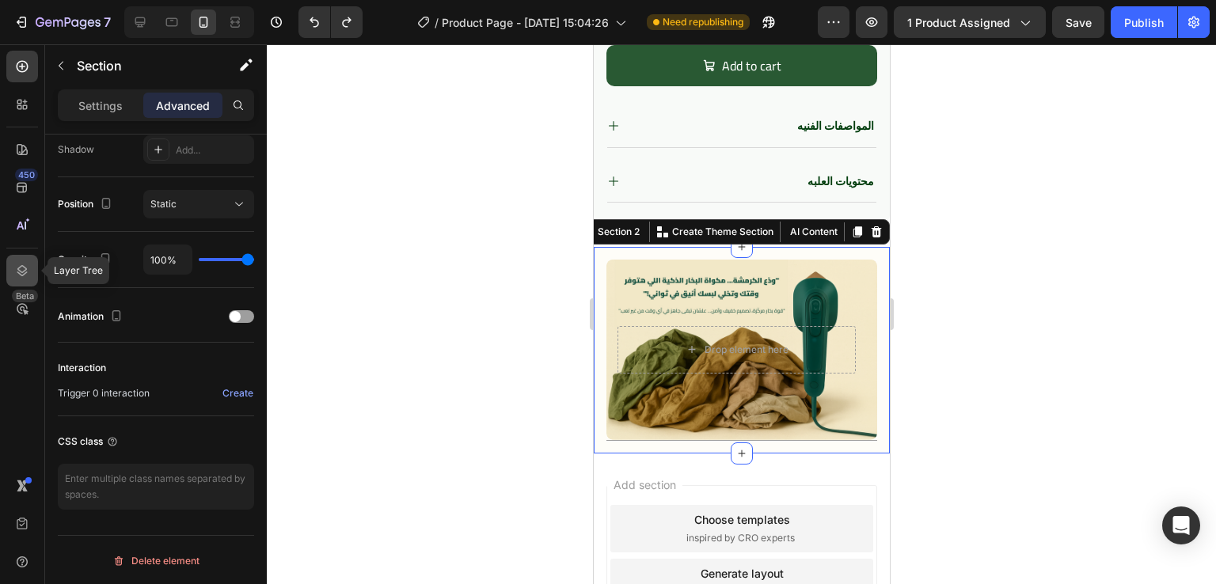
click at [21, 263] on icon at bounding box center [22, 271] width 16 height 16
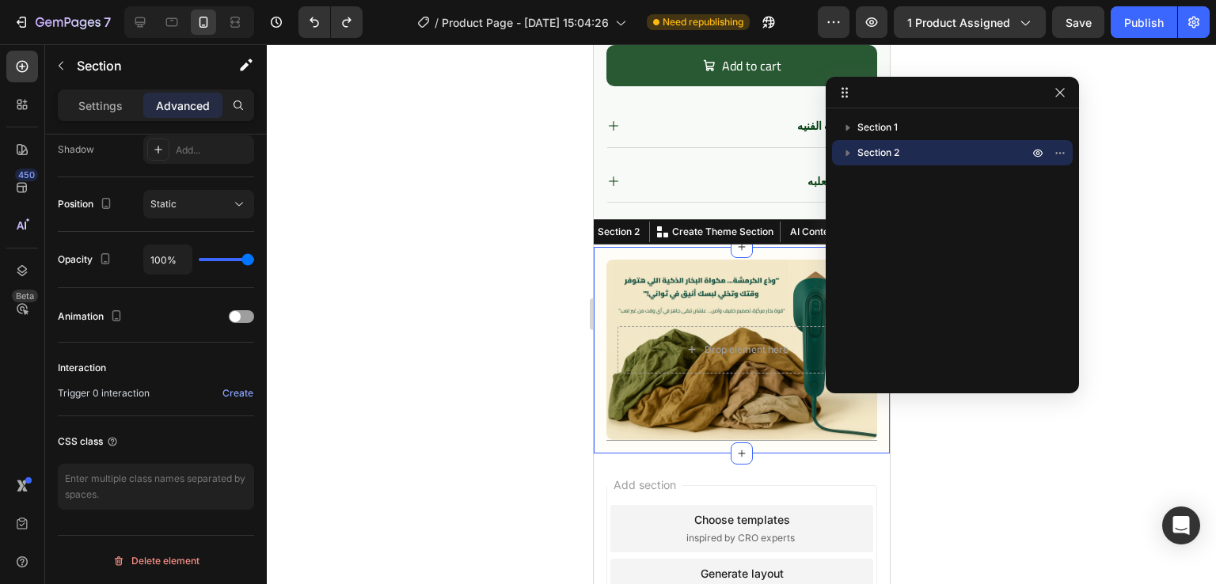
click at [851, 155] on icon "button" at bounding box center [848, 153] width 16 height 16
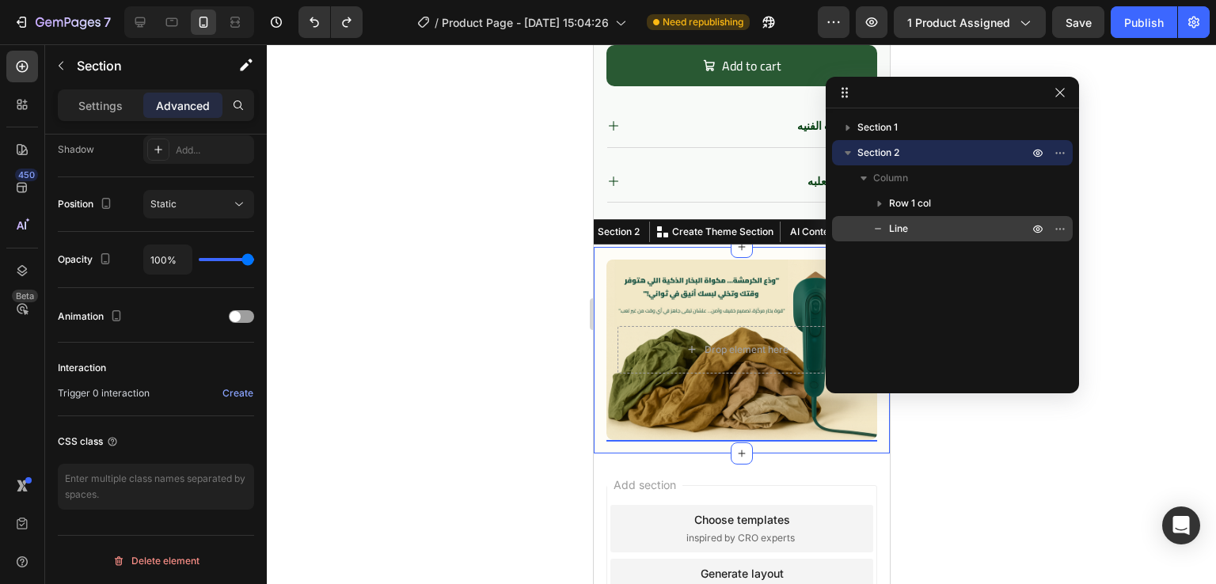
click at [881, 228] on icon at bounding box center [878, 229] width 16 height 16
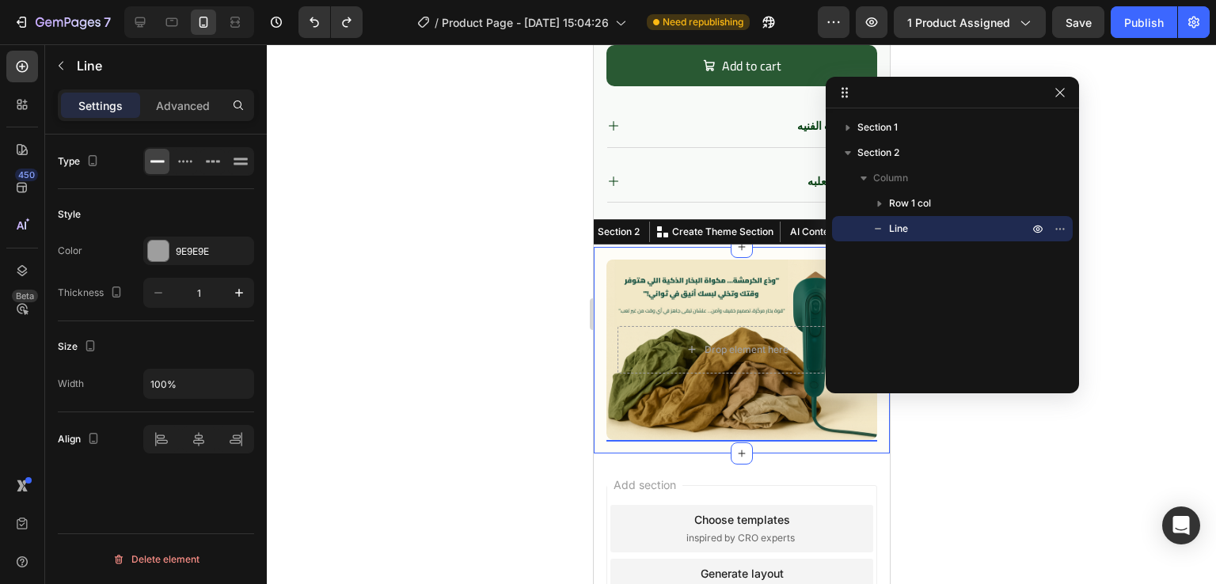
scroll to position [0, 0]
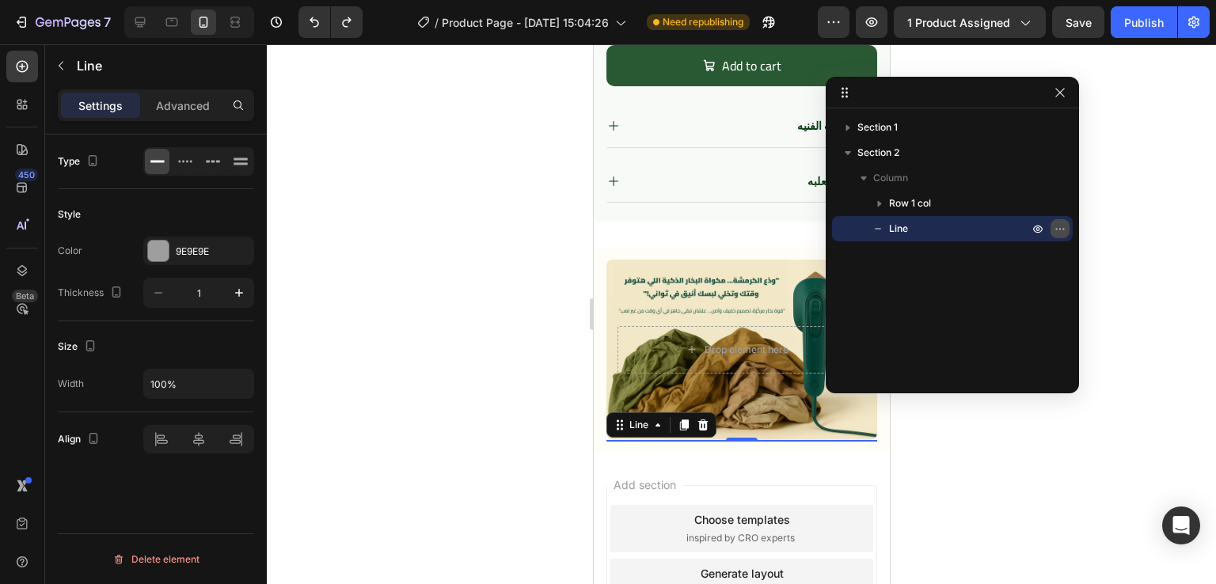
click at [1063, 228] on icon "button" at bounding box center [1060, 228] width 13 height 13
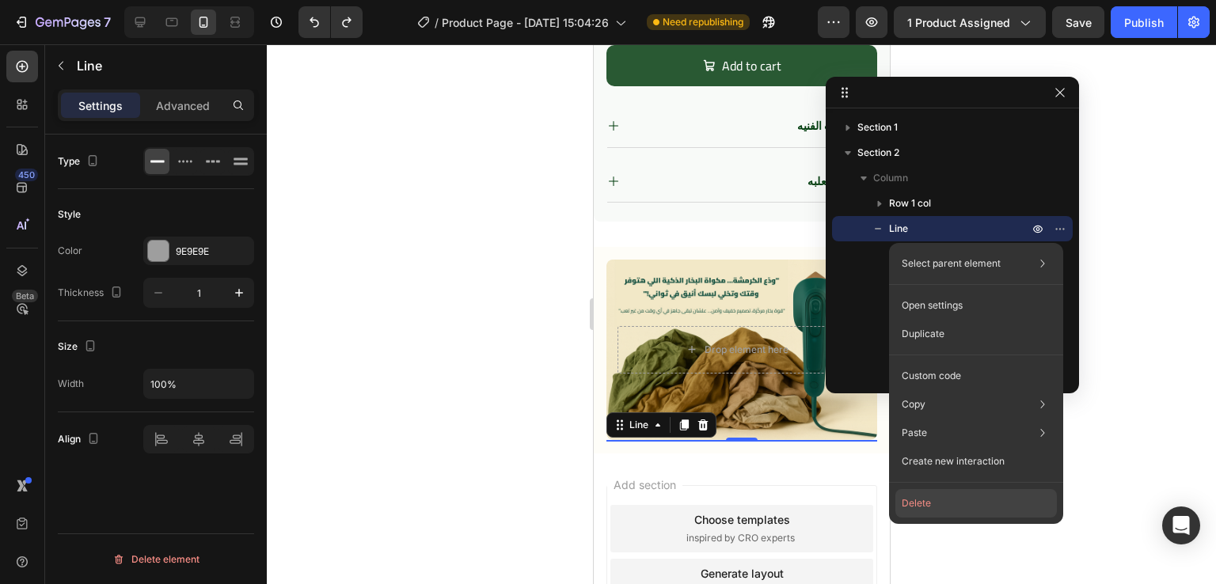
click at [937, 504] on button "Delete" at bounding box center [976, 503] width 162 height 29
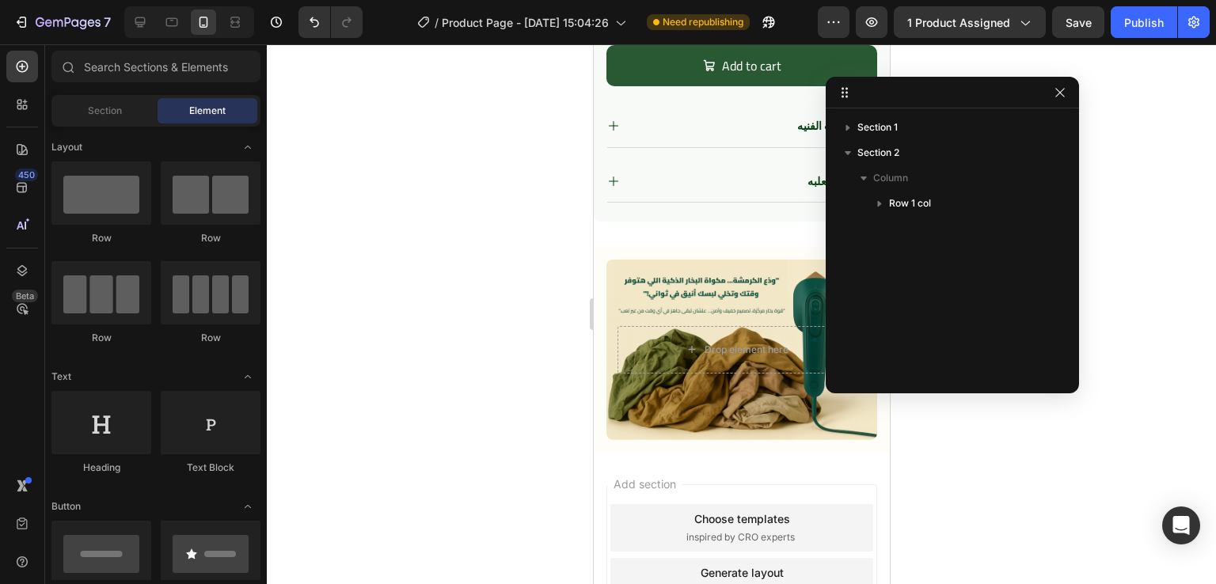
click at [543, 326] on div at bounding box center [741, 314] width 949 height 540
click at [1070, 82] on div at bounding box center [952, 93] width 253 height 32
click at [1066, 89] on icon "button" at bounding box center [1060, 92] width 13 height 13
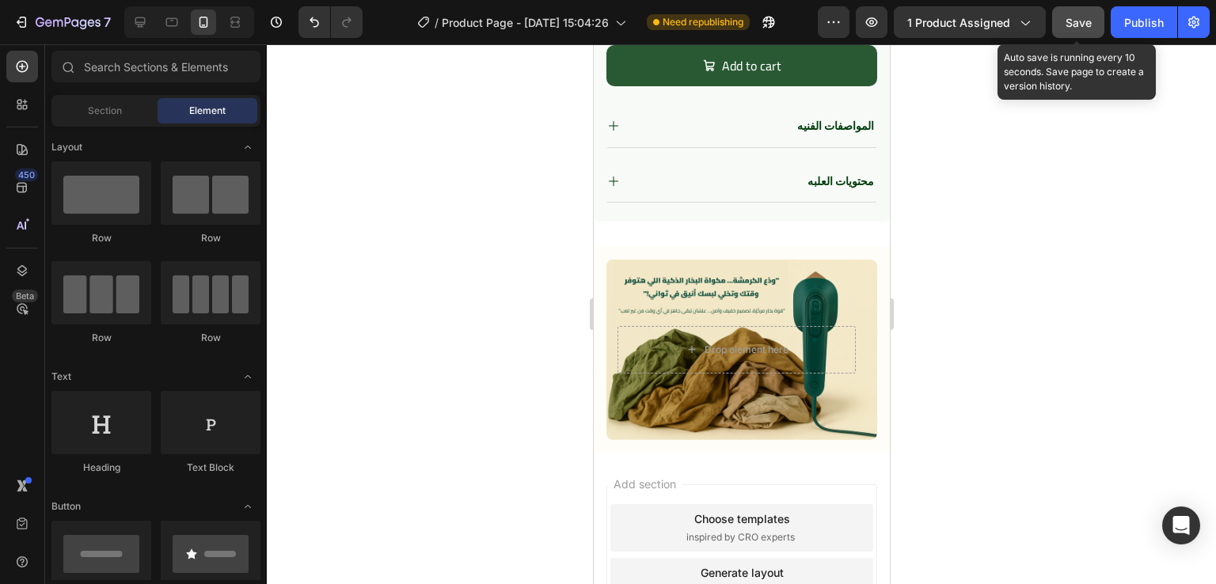
click at [1088, 32] on button "Save" at bounding box center [1078, 22] width 52 height 32
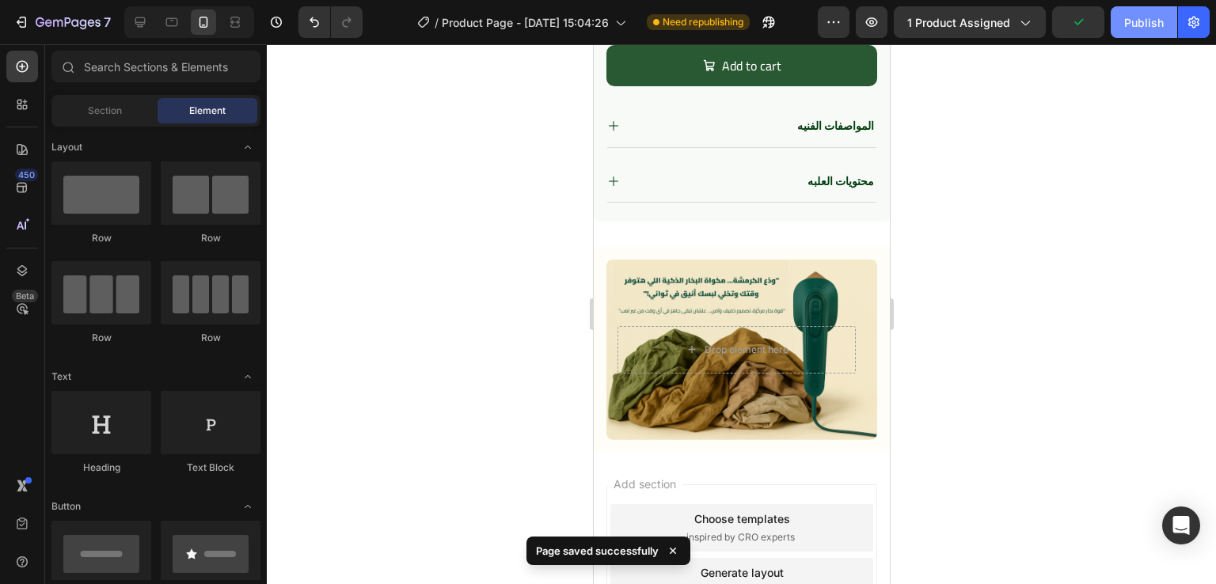
click at [1124, 28] on div "Publish" at bounding box center [1144, 22] width 40 height 17
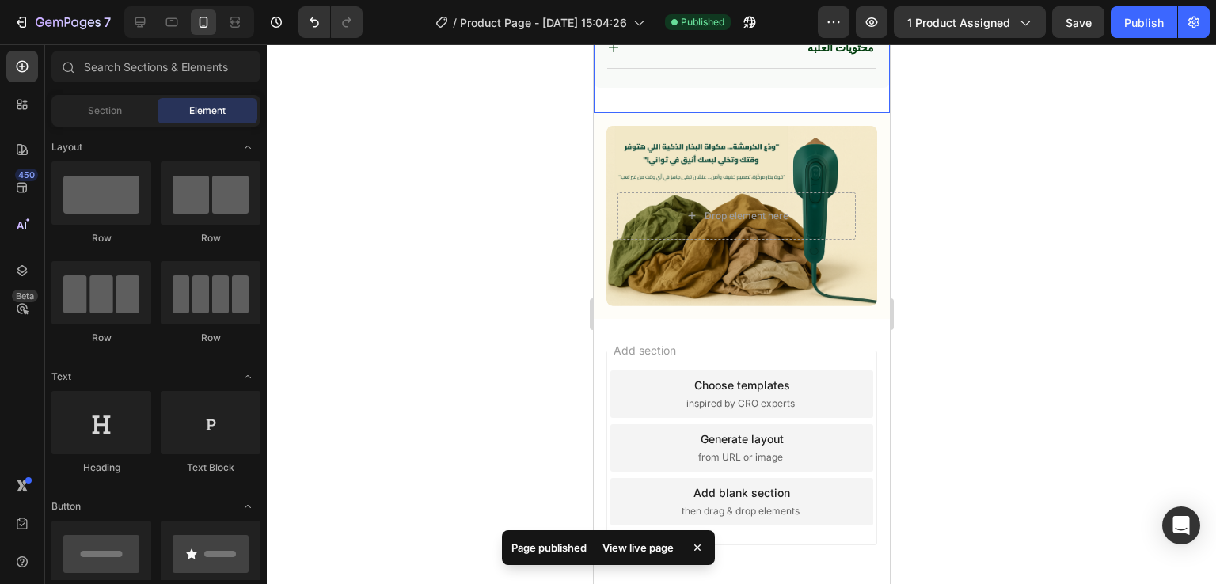
scroll to position [960, 0]
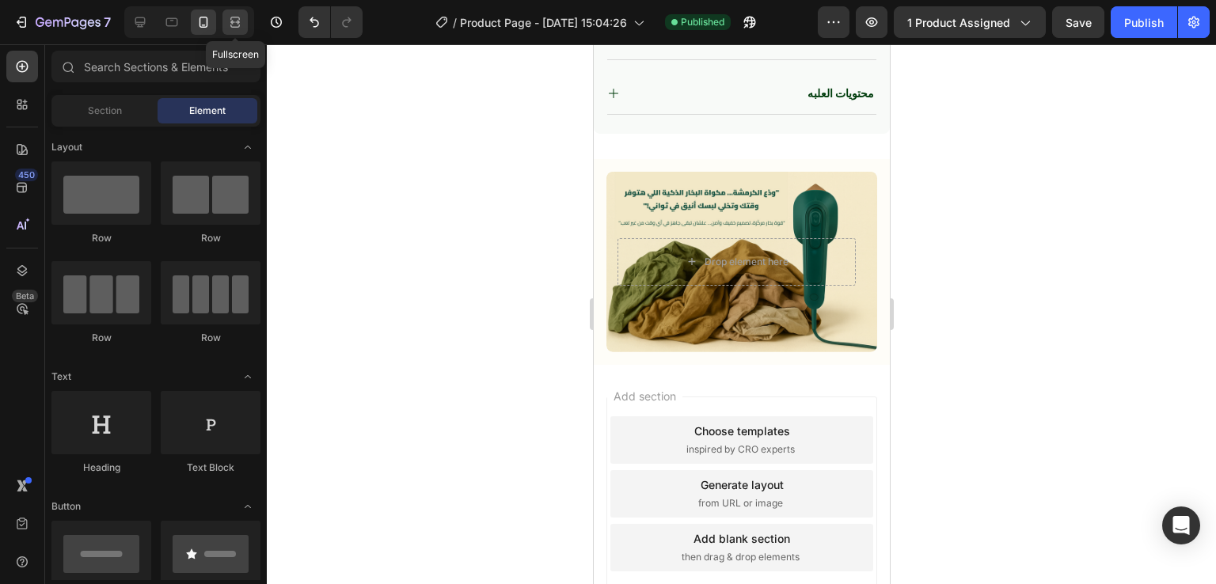
click at [231, 31] on div at bounding box center [234, 22] width 25 height 25
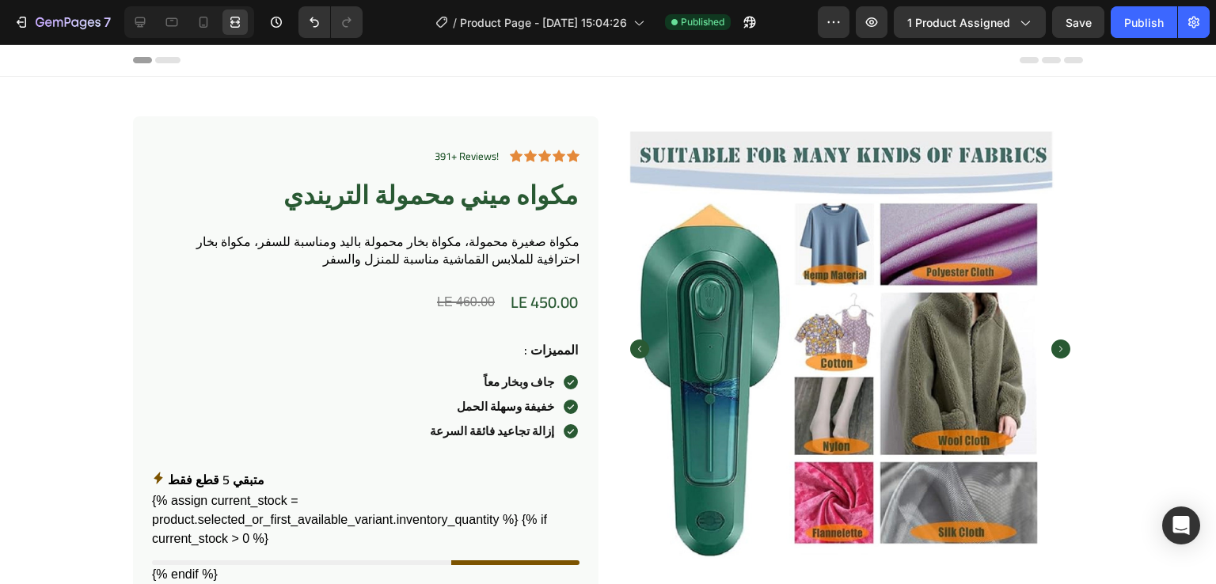
click at [156, 27] on div at bounding box center [189, 22] width 130 height 32
click at [143, 25] on icon at bounding box center [140, 22] width 16 height 16
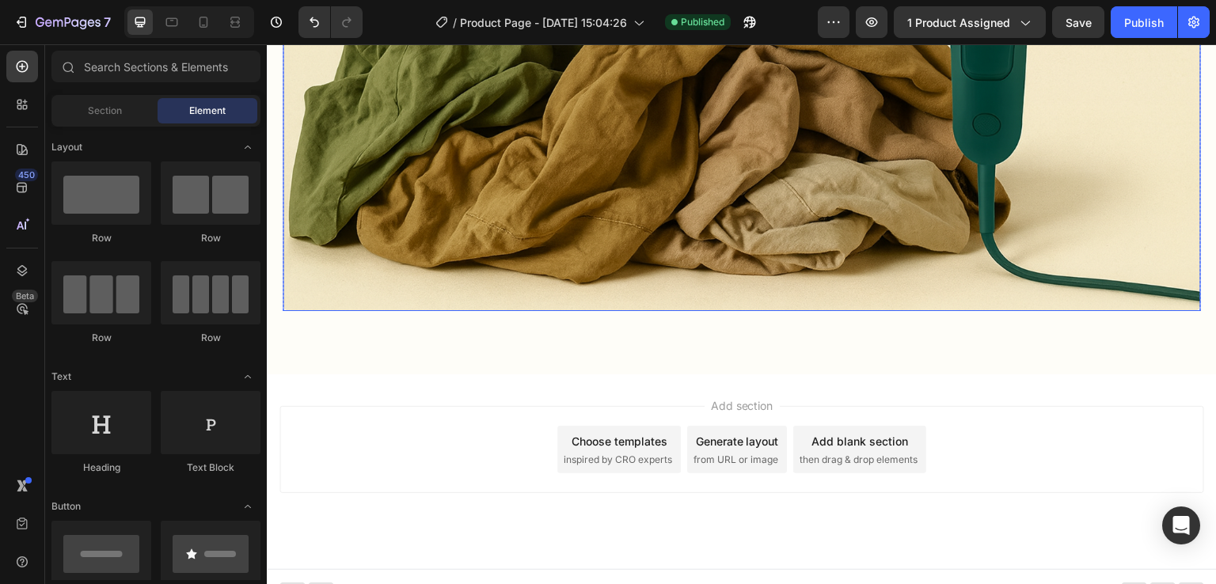
scroll to position [1290, 0]
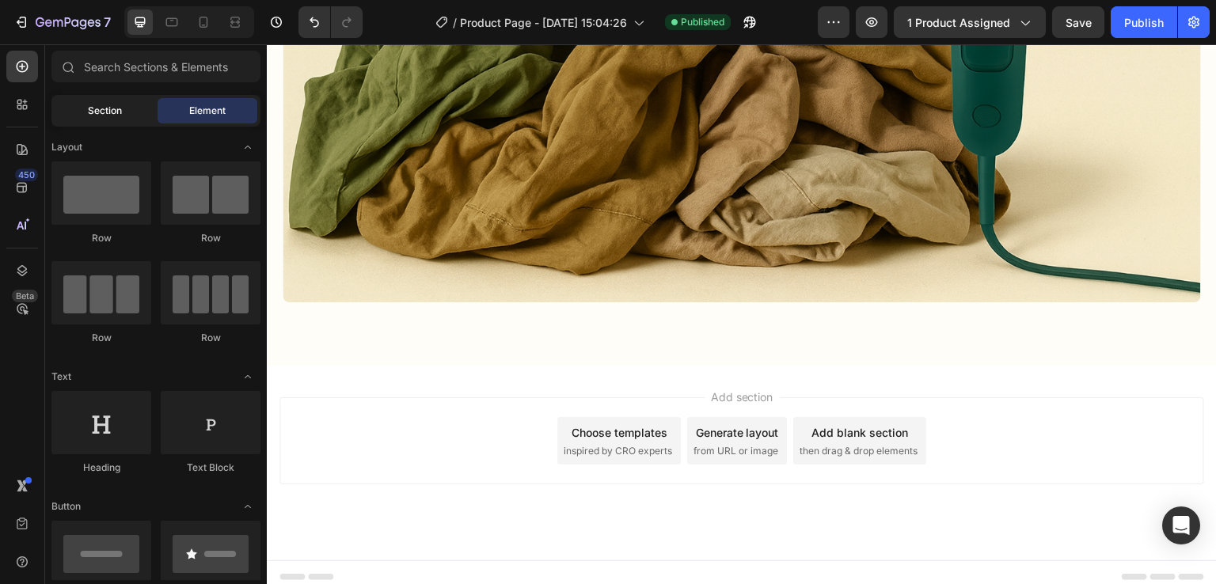
click at [112, 110] on span "Section" at bounding box center [105, 111] width 34 height 14
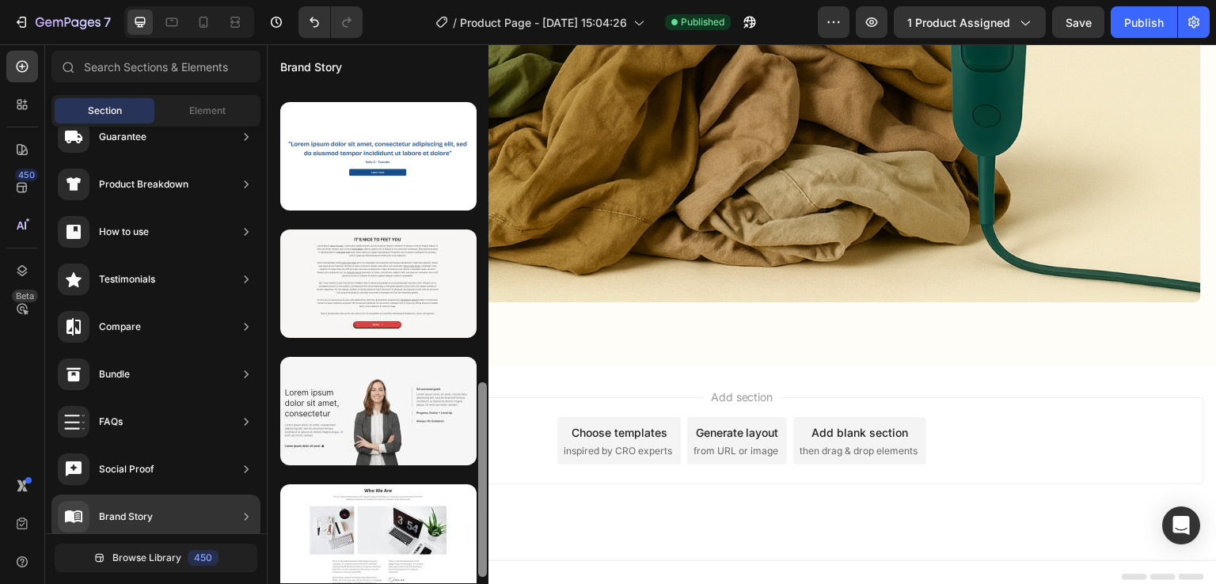
scroll to position [0, 0]
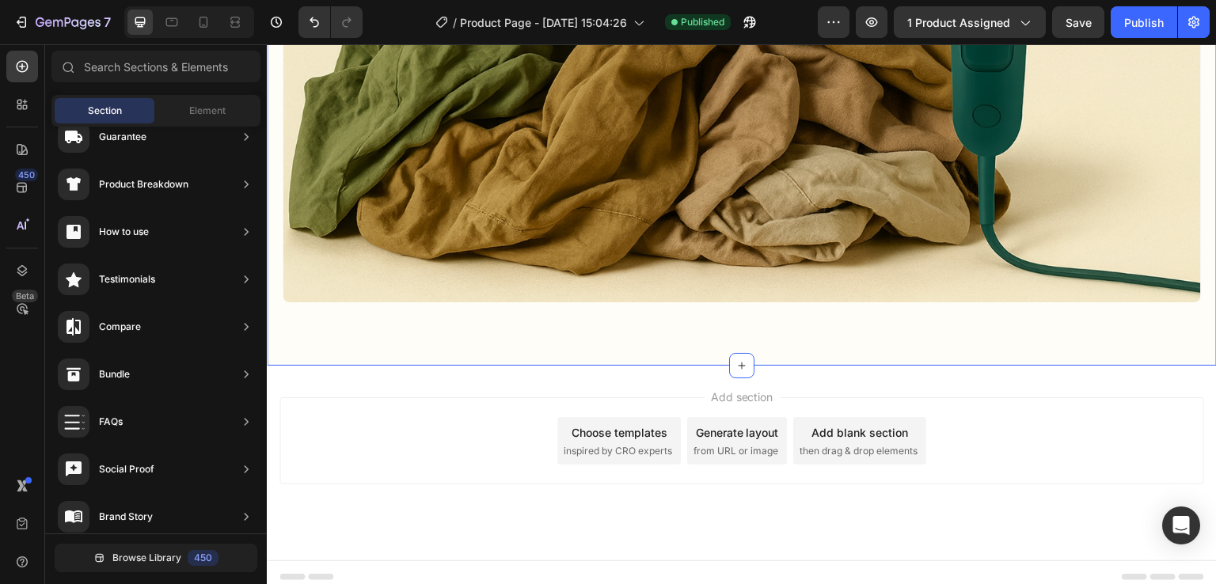
drag, startPoint x: 747, startPoint y: 450, endPoint x: 492, endPoint y: 309, distance: 292.4
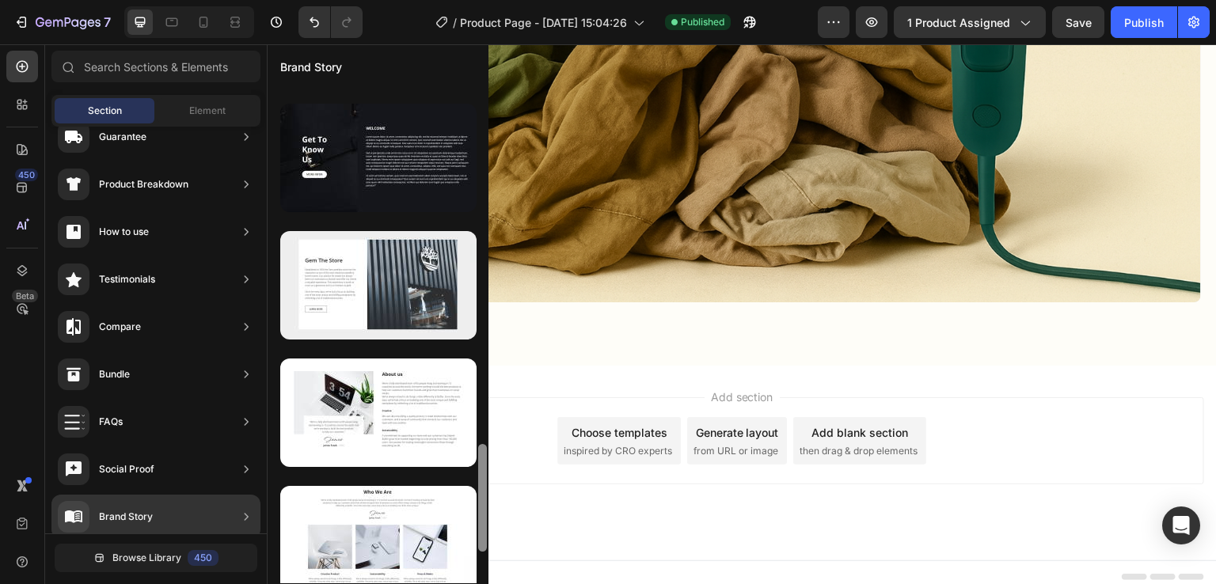
scroll to position [1788, 0]
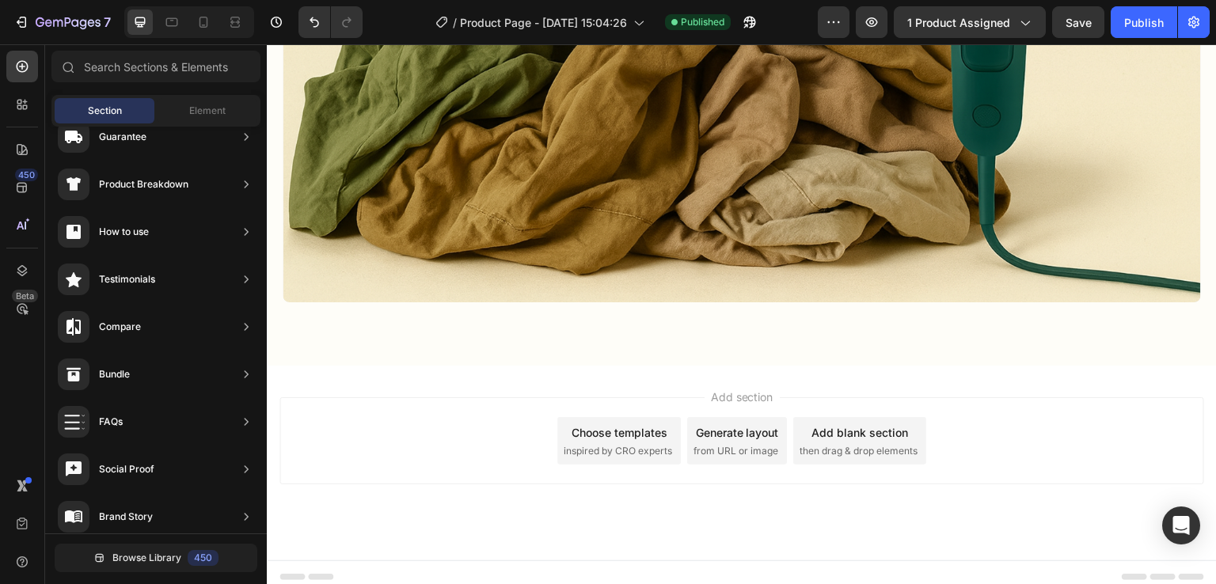
drag, startPoint x: 485, startPoint y: 288, endPoint x: 458, endPoint y: 596, distance: 309.2
click at [458, 0] on html "7 Version history / Product Page - Aug 27, 15:04:26 Published Preview 1 product…" at bounding box center [608, 0] width 1216 height 0
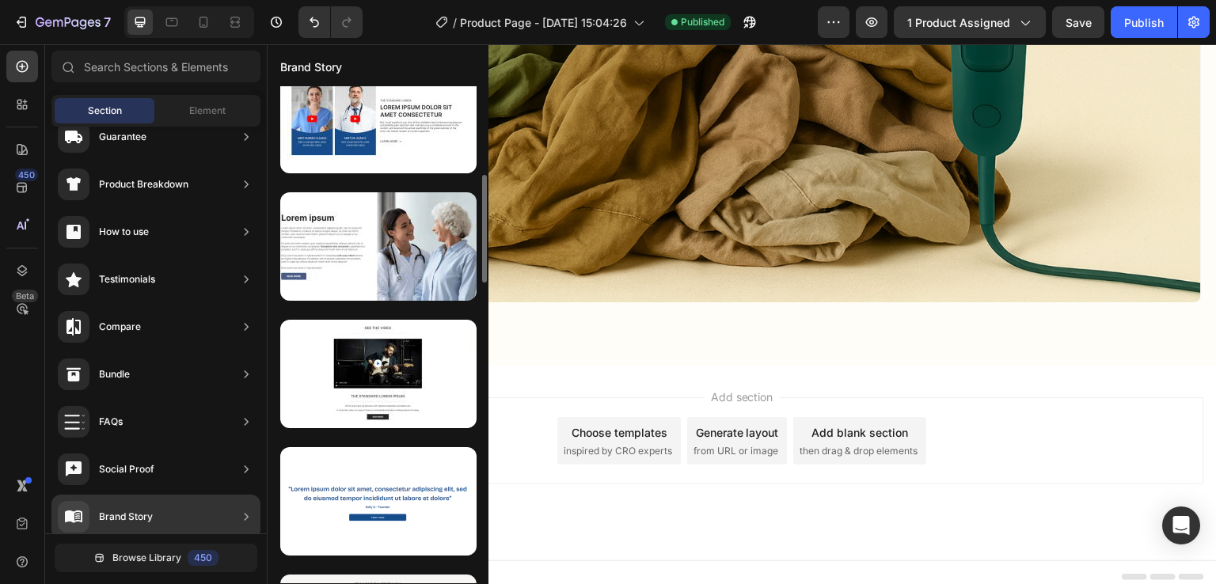
scroll to position [409, 0]
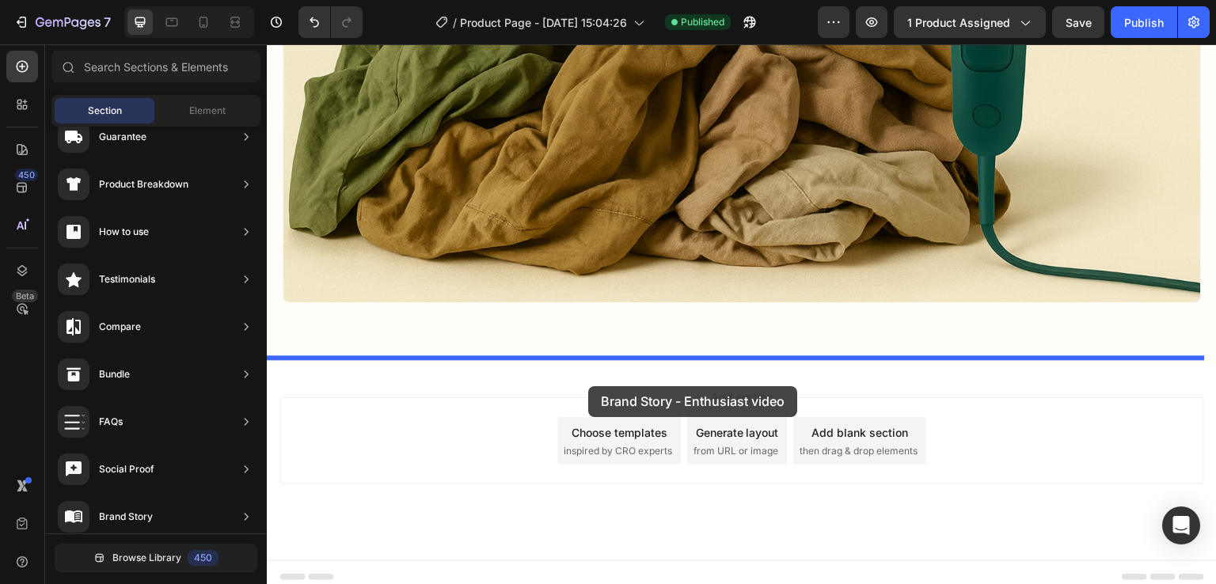
drag, startPoint x: 618, startPoint y: 431, endPoint x: 588, endPoint y: 386, distance: 54.2
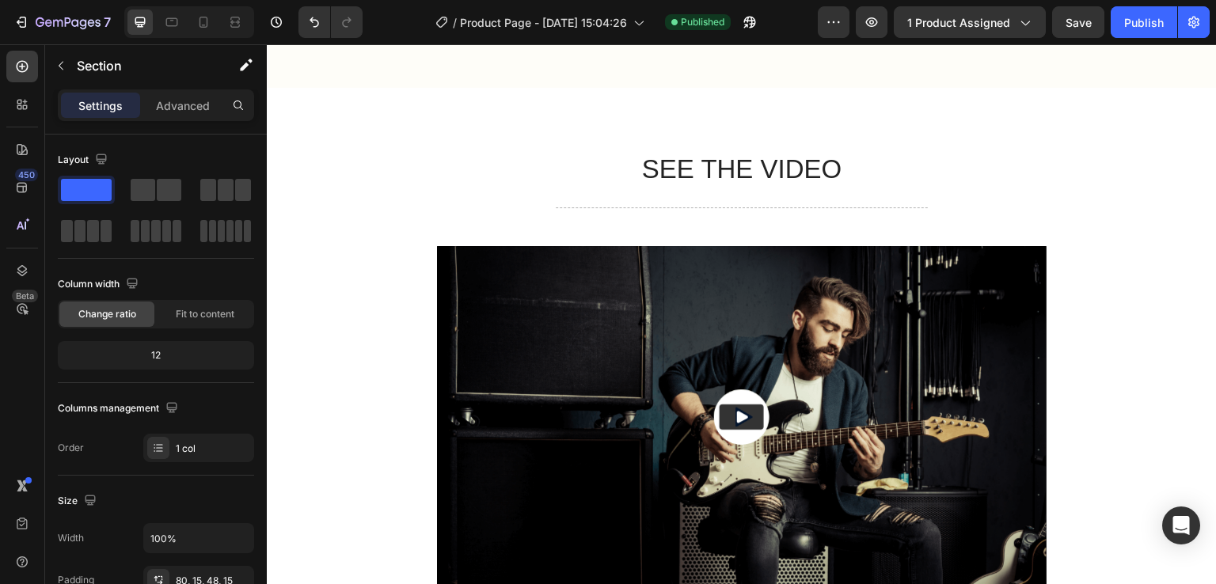
scroll to position [1568, 0]
click at [235, 24] on icon at bounding box center [232, 22] width 5 height 4
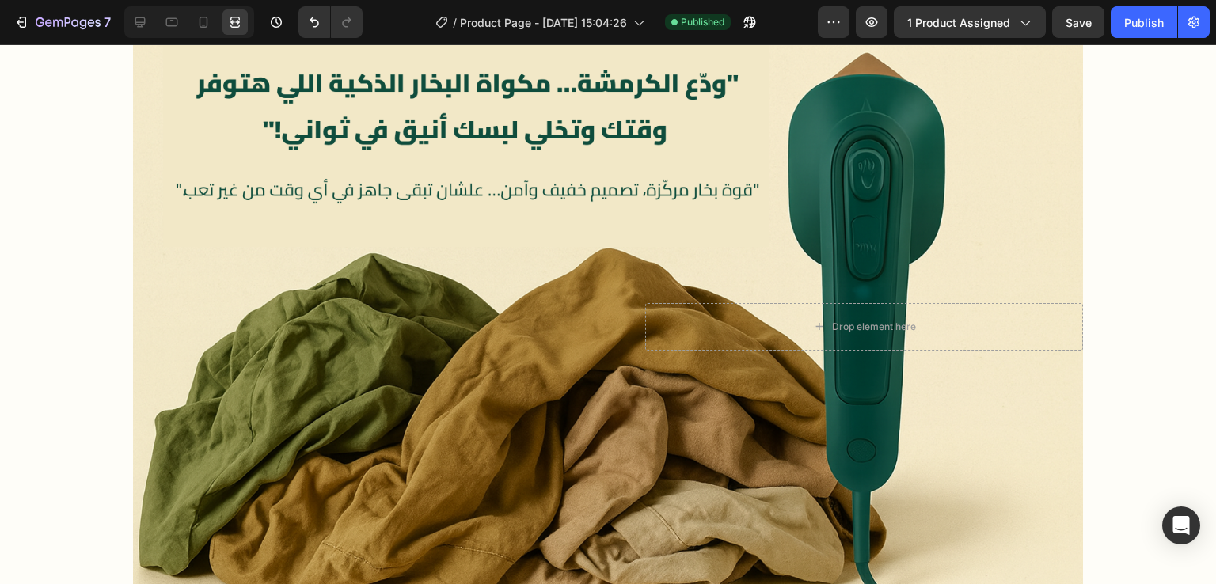
scroll to position [800, 0]
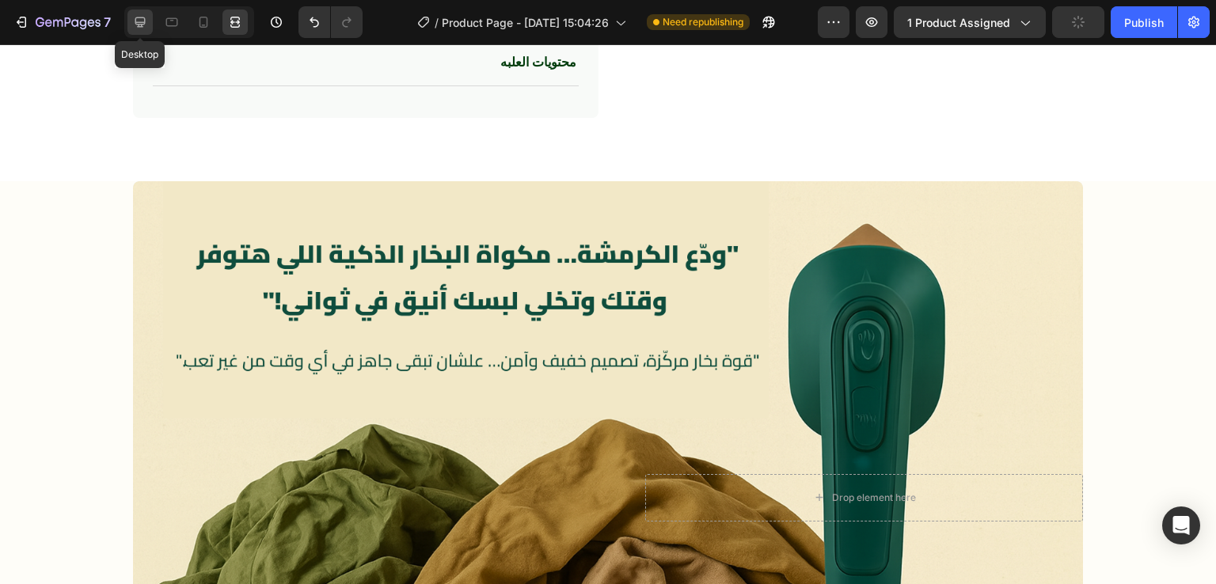
click at [135, 14] on icon at bounding box center [140, 22] width 16 height 16
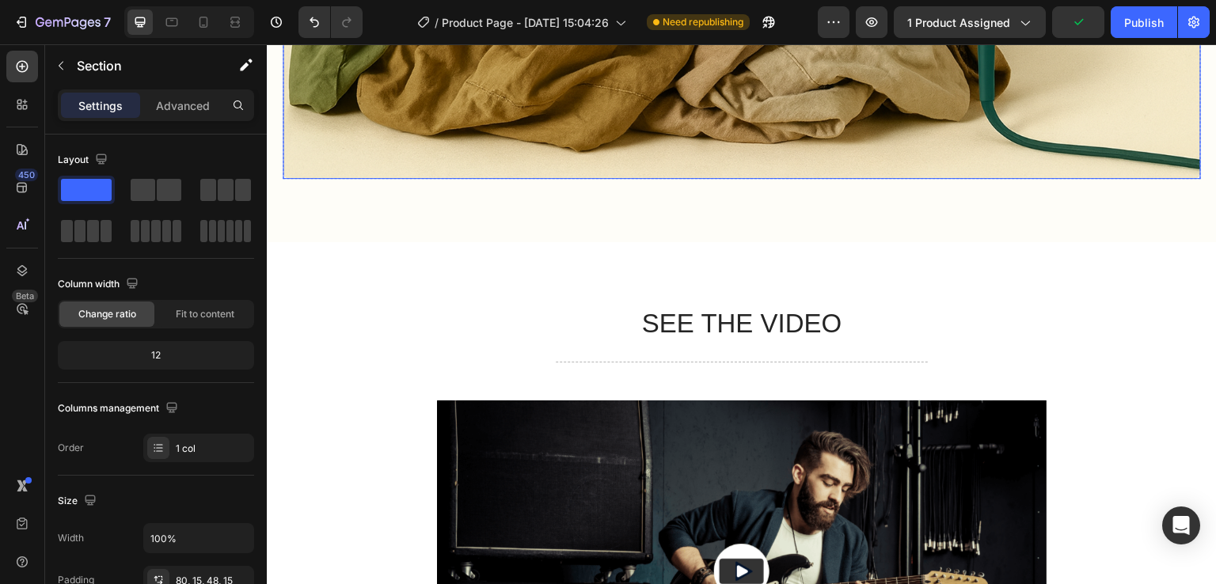
scroll to position [1414, 0]
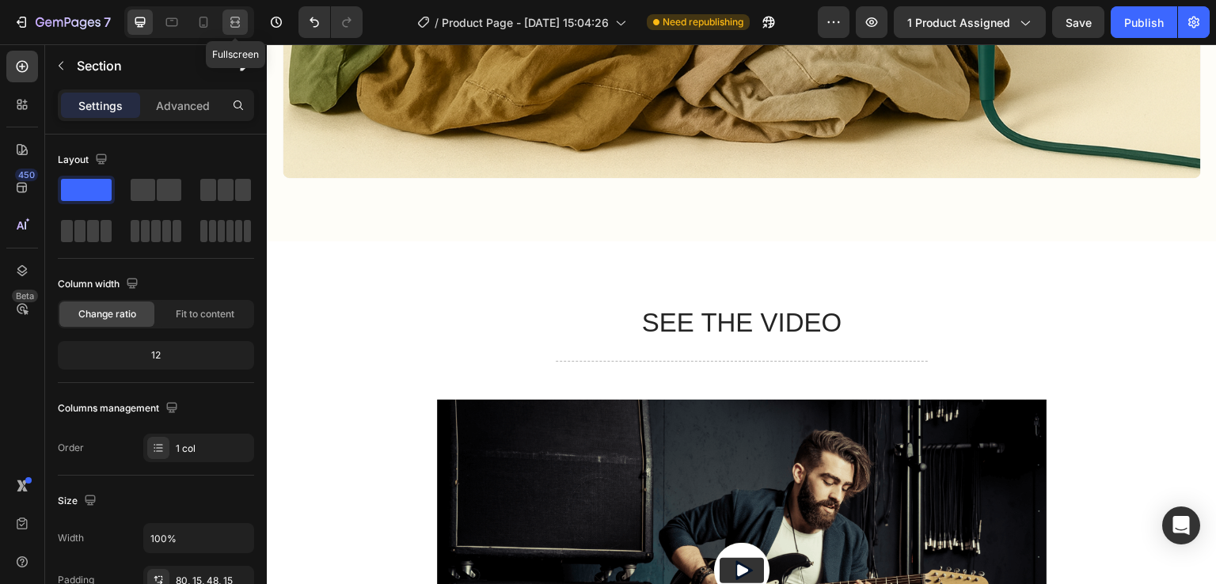
click at [234, 20] on icon at bounding box center [235, 22] width 16 height 16
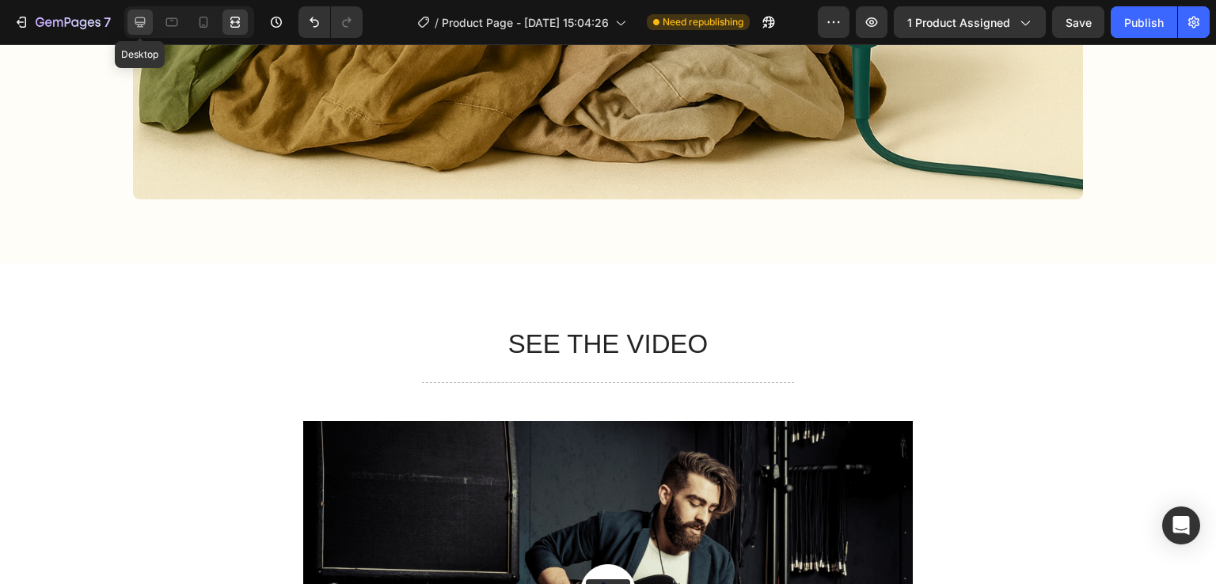
click at [149, 23] on div at bounding box center [139, 22] width 25 height 25
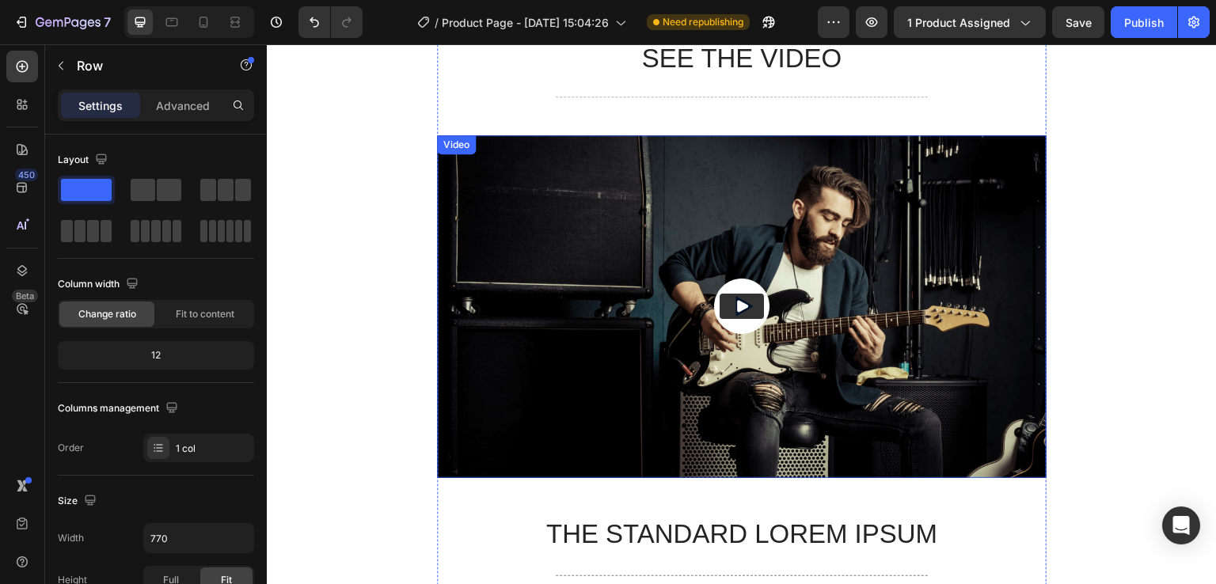
scroll to position [1664, 0]
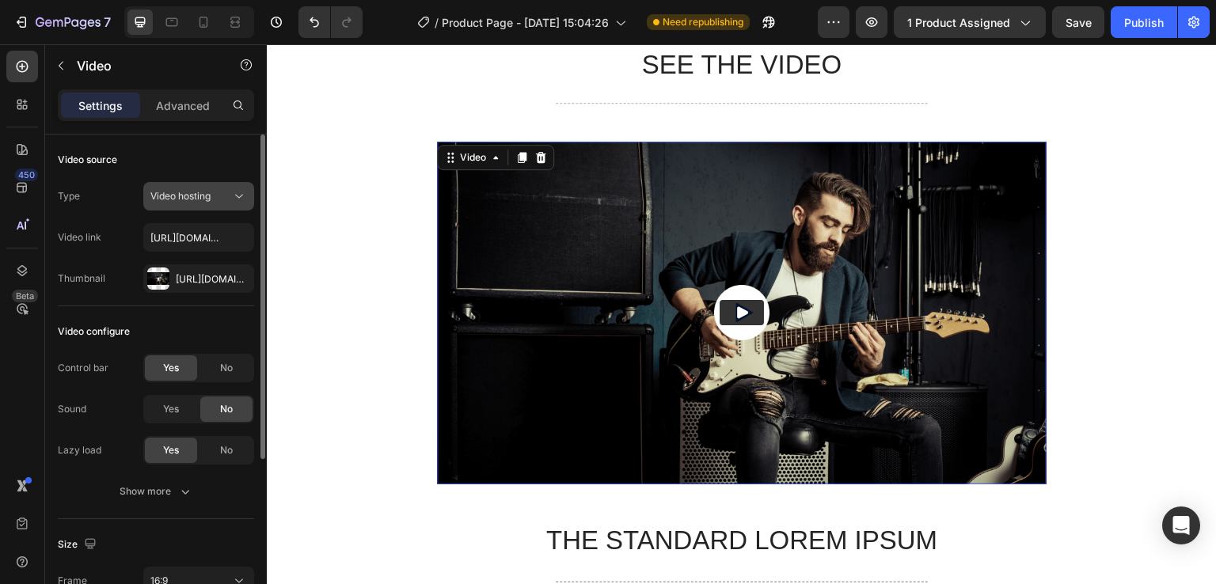
click at [225, 194] on div "Video hosting" at bounding box center [190, 196] width 81 height 14
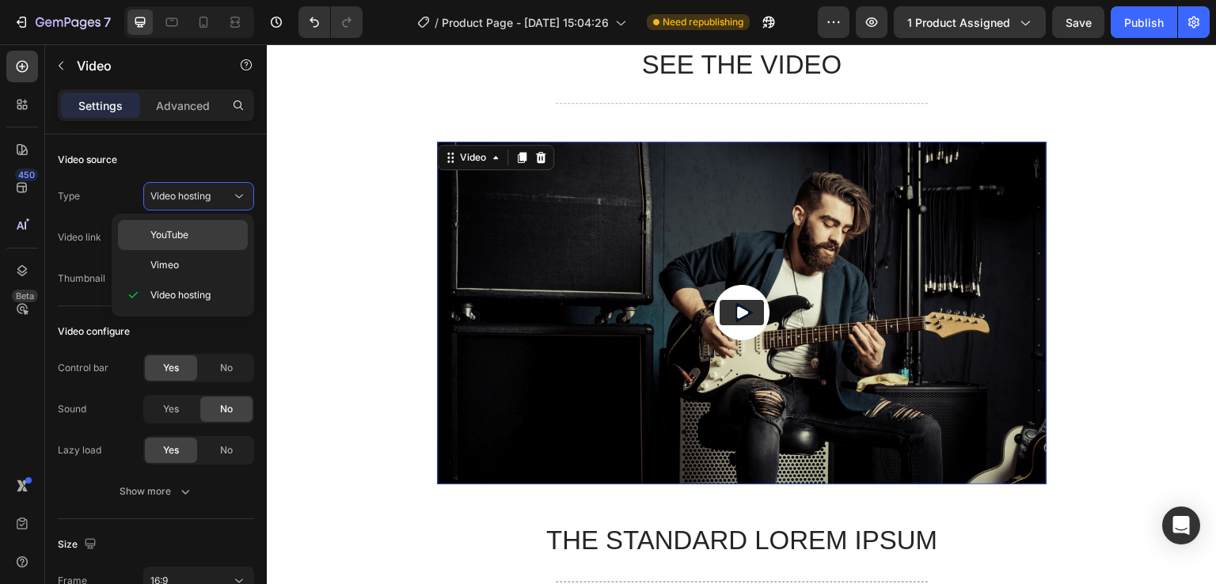
click at [193, 232] on p "YouTube" at bounding box center [195, 235] width 90 height 14
type input "https://www.youtube.com/watch?v=cyzh48XRS4M"
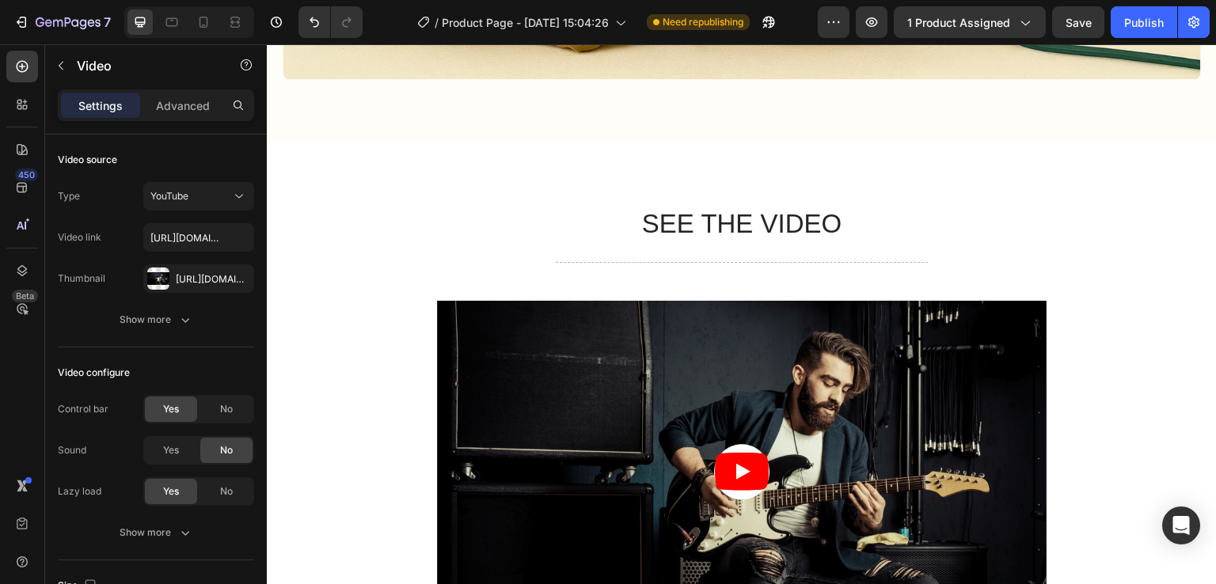
scroll to position [1500, 0]
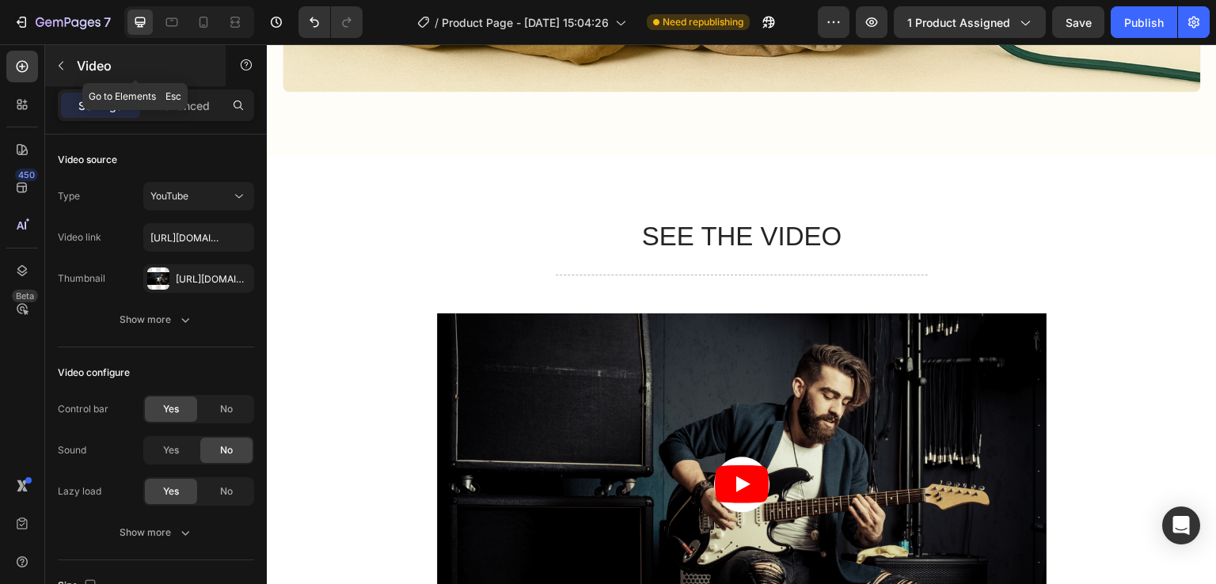
click at [65, 70] on icon "button" at bounding box center [61, 65] width 13 height 13
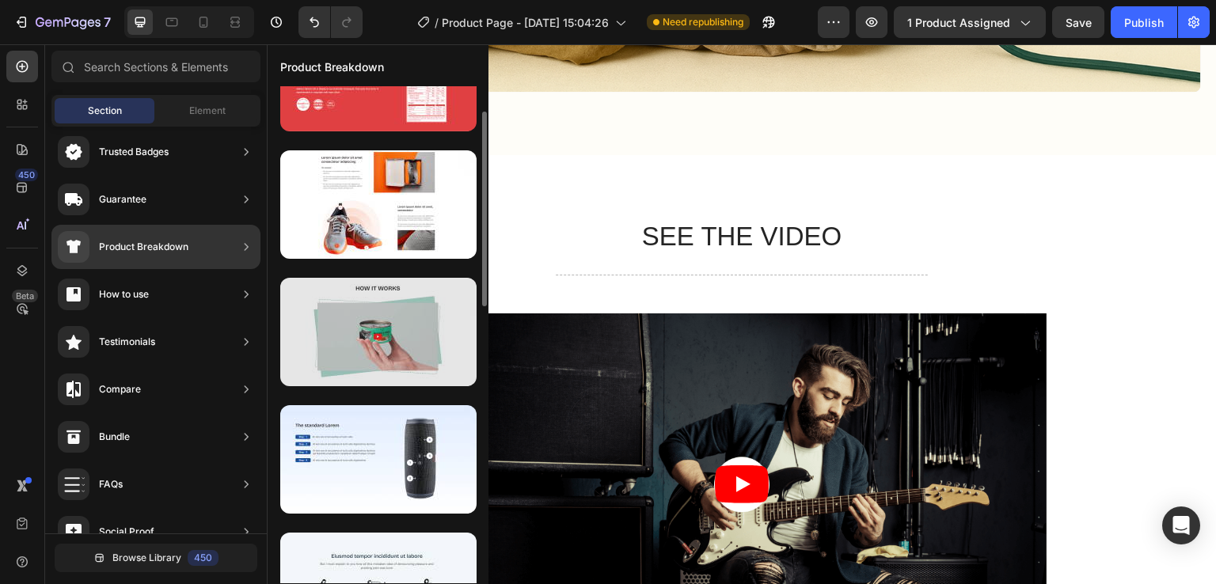
scroll to position [69, 0]
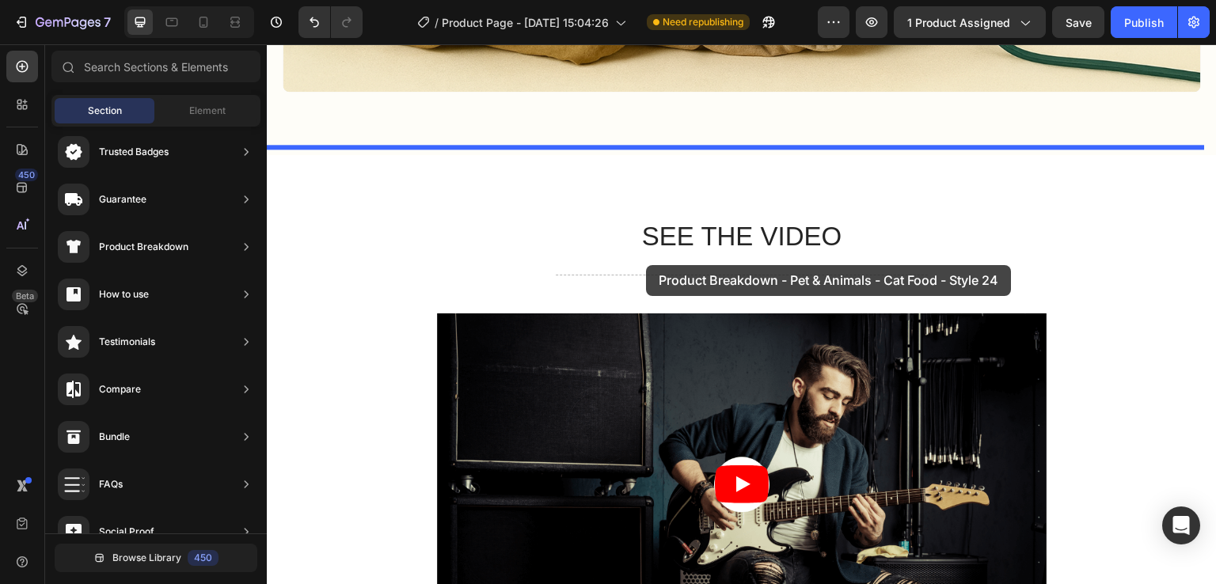
drag, startPoint x: 567, startPoint y: 293, endPoint x: 646, endPoint y: 265, distance: 83.9
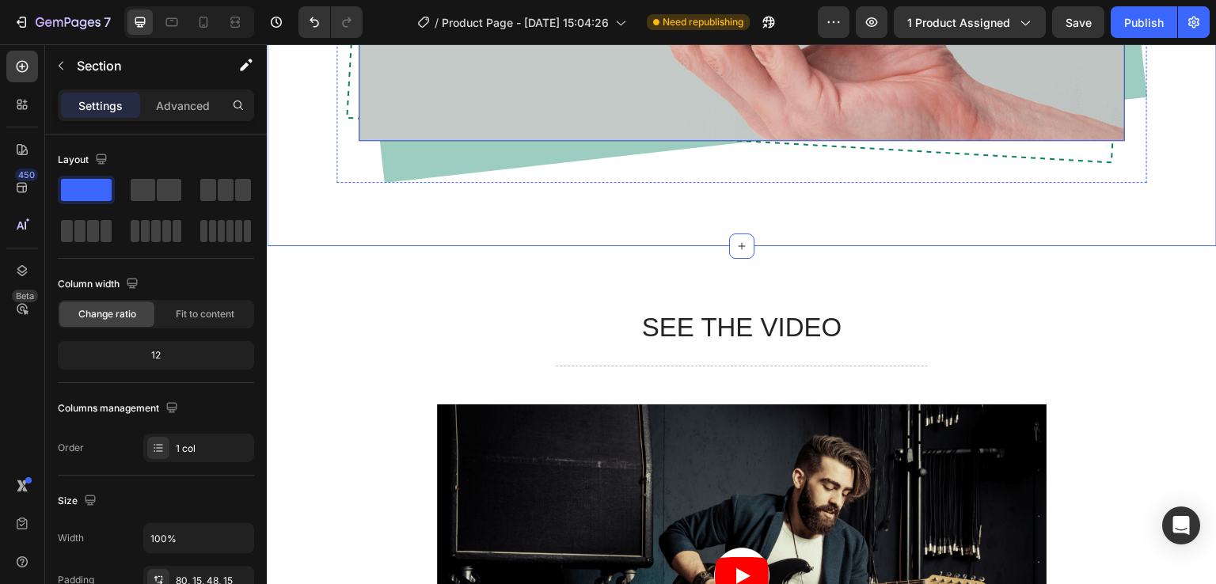
scroll to position [2122, 0]
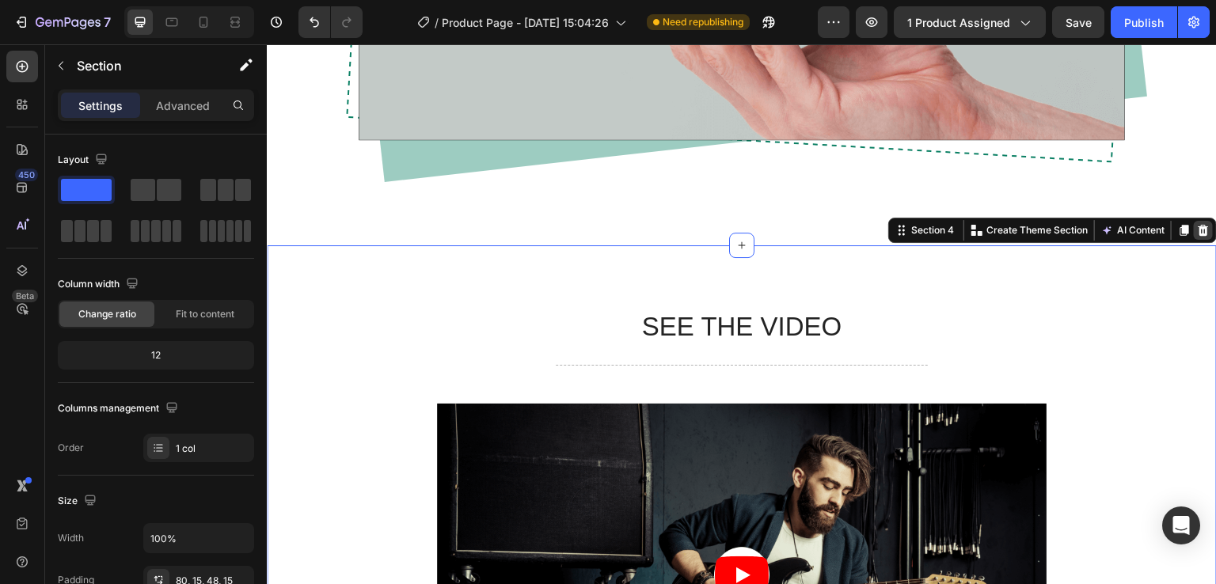
click at [1199, 234] on icon at bounding box center [1204, 230] width 10 height 11
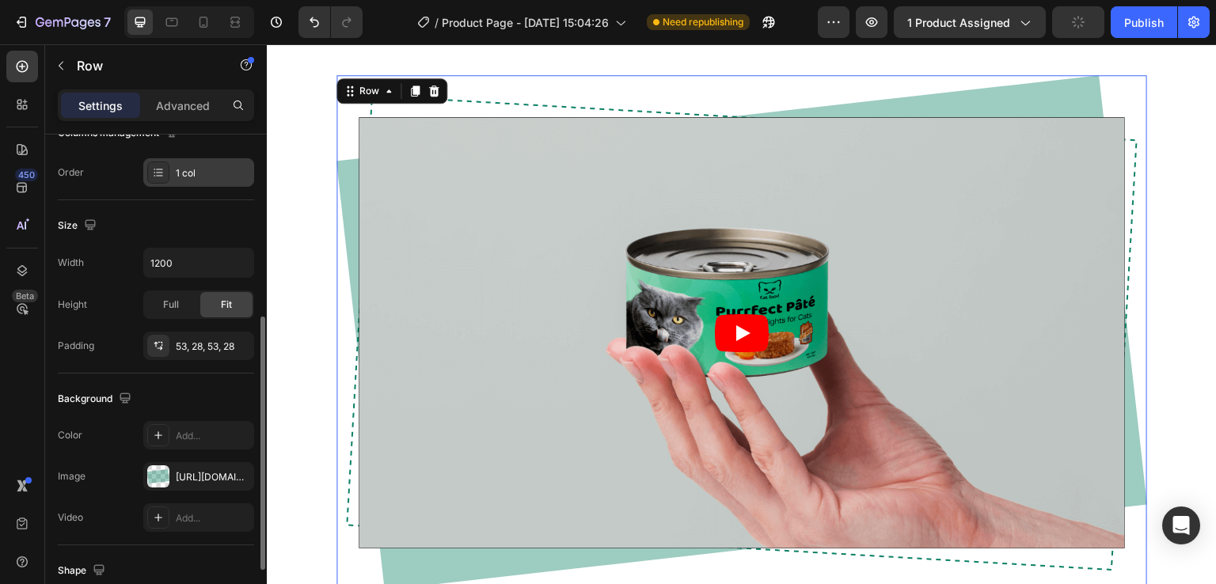
scroll to position [304, 0]
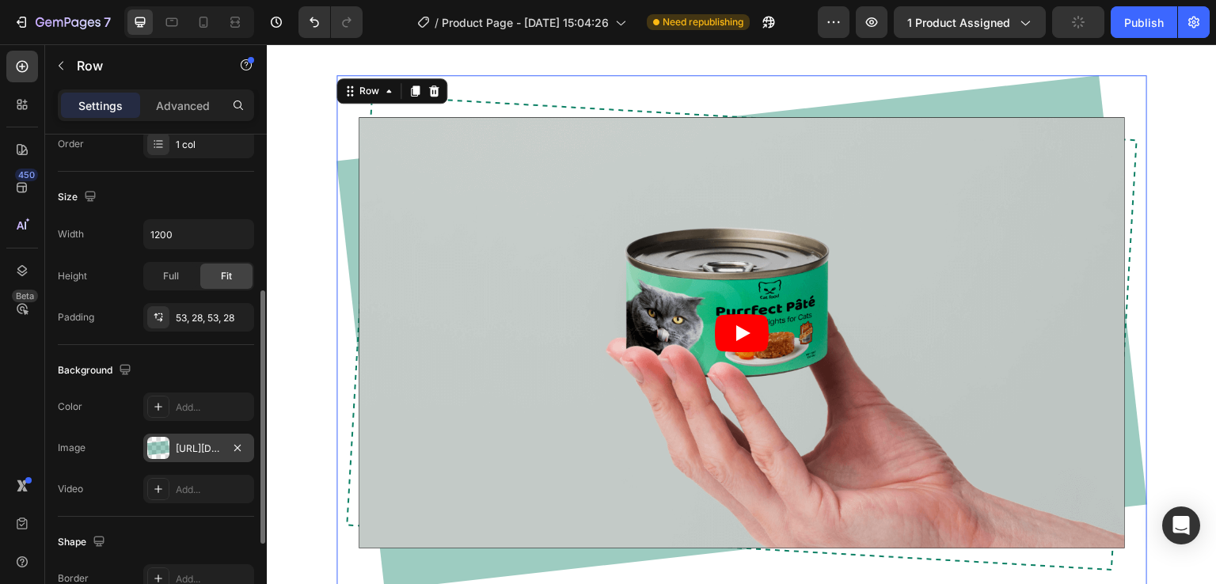
click at [158, 451] on div at bounding box center [158, 448] width 22 height 22
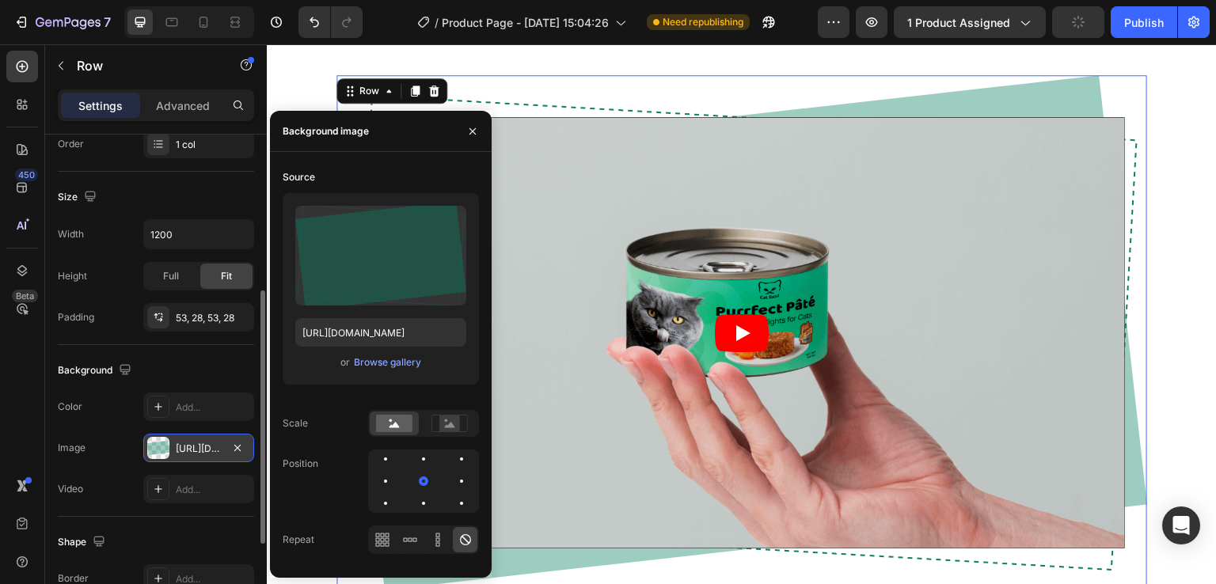
type input "https://cdn.shopify.com/s/files/1/0963/6229/9668/files/gempages_580737055097619…"
click at [158, 451] on div at bounding box center [158, 448] width 22 height 22
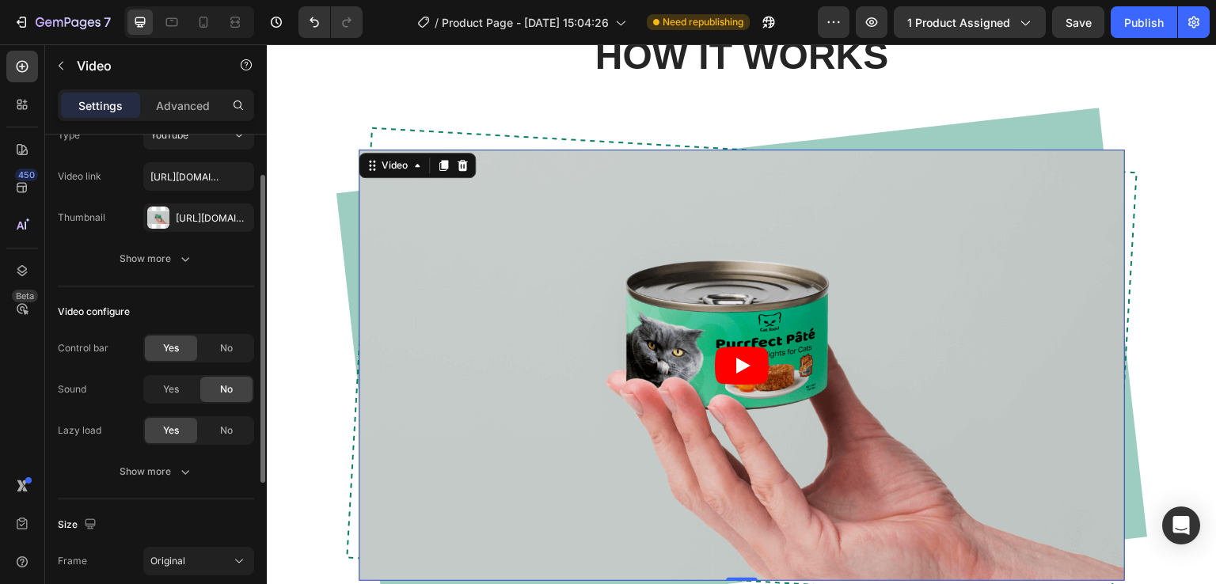
scroll to position [63, 0]
click at [159, 212] on div at bounding box center [158, 216] width 22 height 22
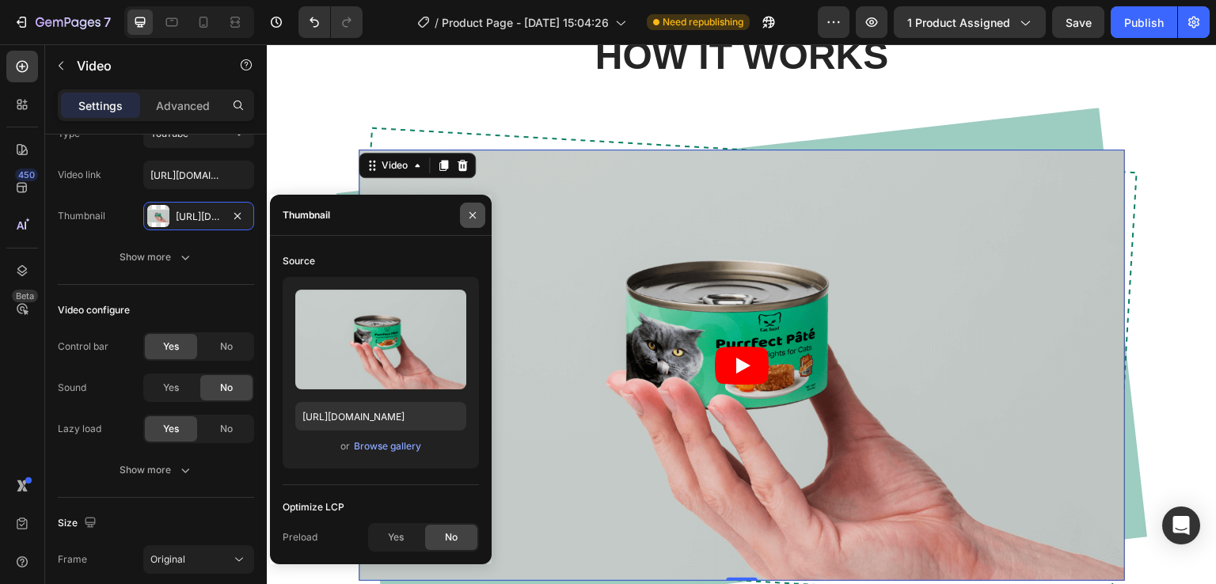
click at [473, 216] on icon "button" at bounding box center [472, 215] width 6 height 6
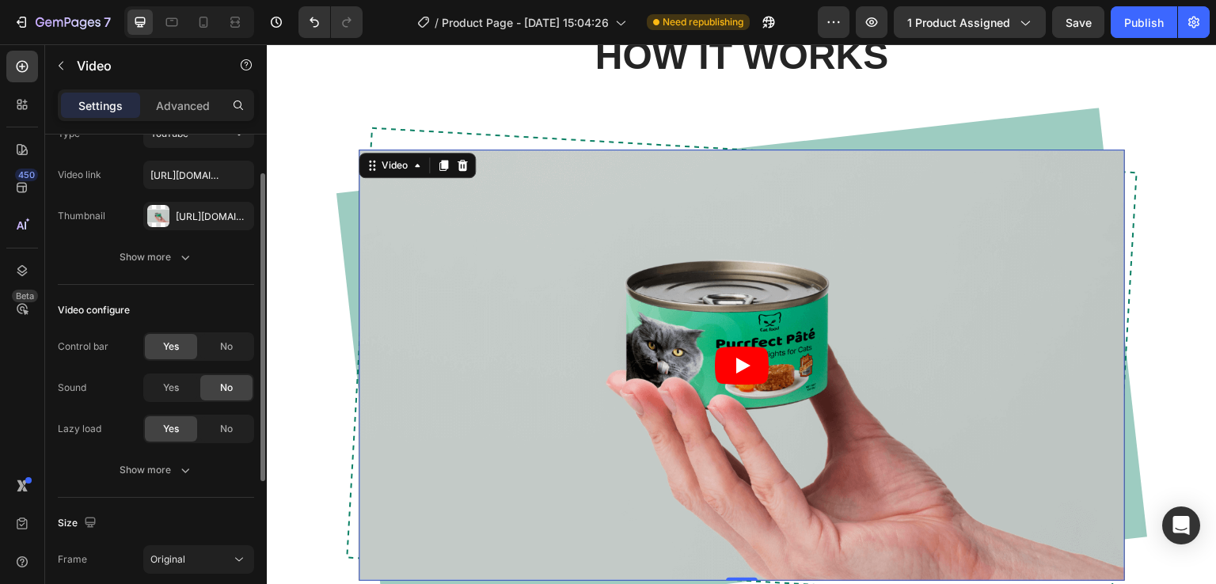
scroll to position [0, 0]
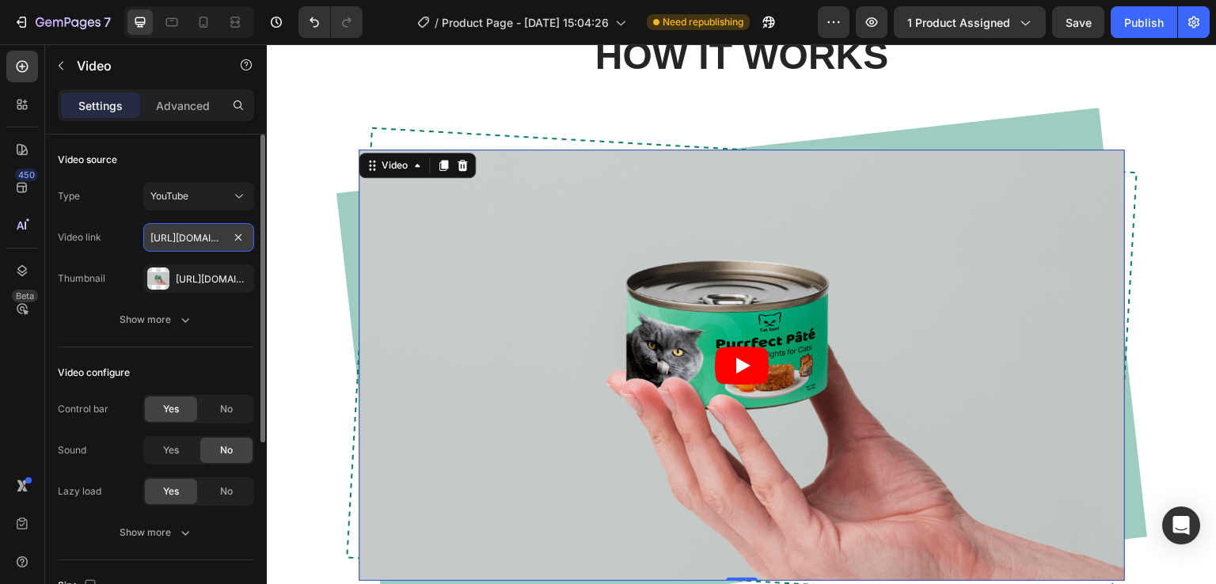
click at [184, 228] on input "https://www.youtube.com/watch?v=cyzh48XRS4M" at bounding box center [198, 237] width 111 height 29
paste input "youtu.be/M8X5n6Gbktc"
type input "https://youtu.be/M8X5n6Gbktc"
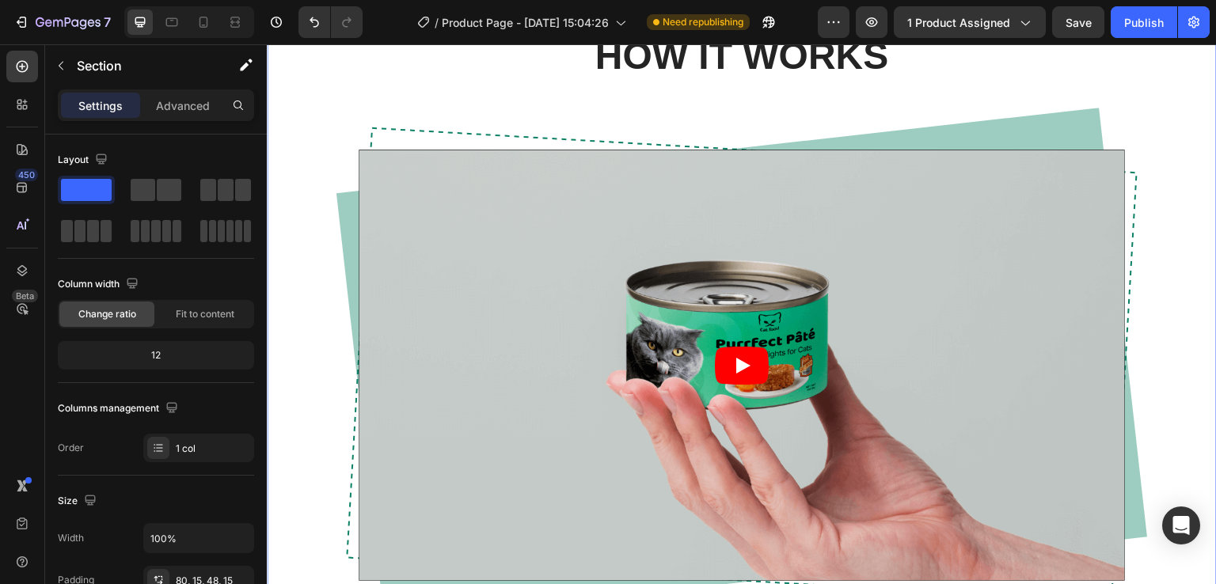
click at [284, 328] on div "HOW IT WORKS Heading Video Row Row" at bounding box center [742, 339] width 926 height 619
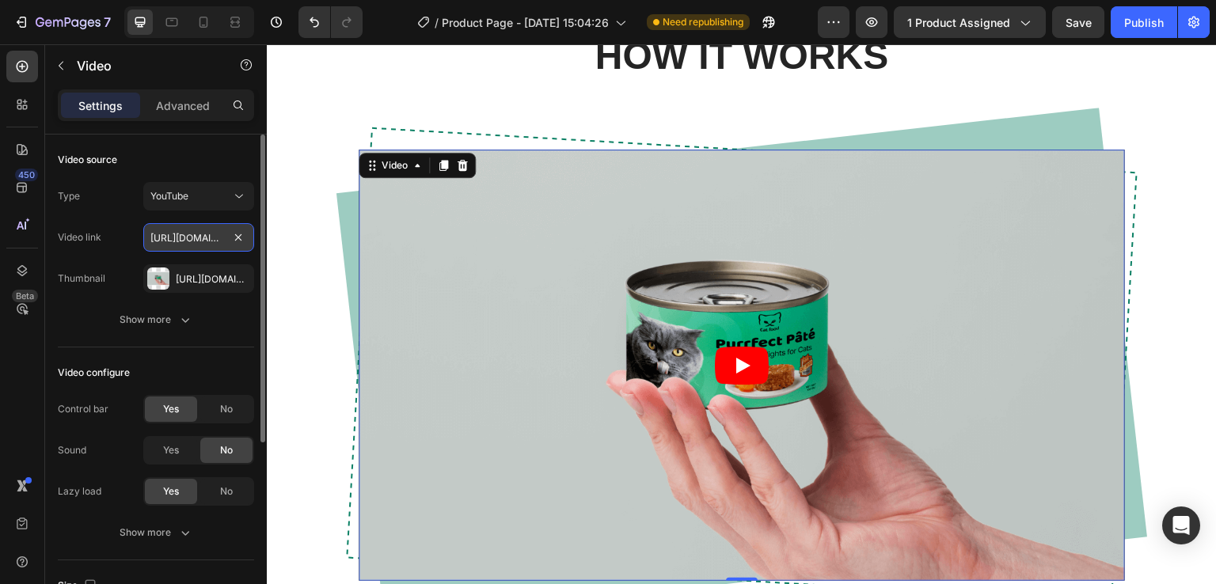
click at [165, 237] on input "https://youtu.be/M8X5n6Gbktc" at bounding box center [198, 237] width 111 height 29
click at [184, 242] on input "https://youtu.be/M8X5n6Gbktc" at bounding box center [198, 237] width 111 height 29
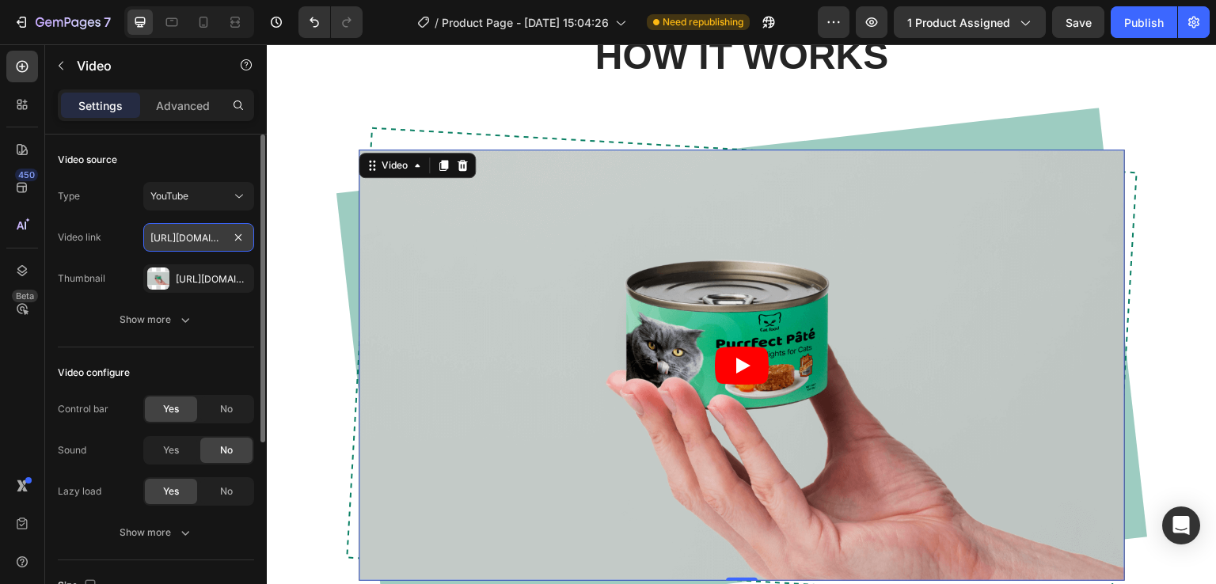
click at [184, 242] on input "https://youtu.be/M8X5n6Gbktc" at bounding box center [198, 237] width 111 height 29
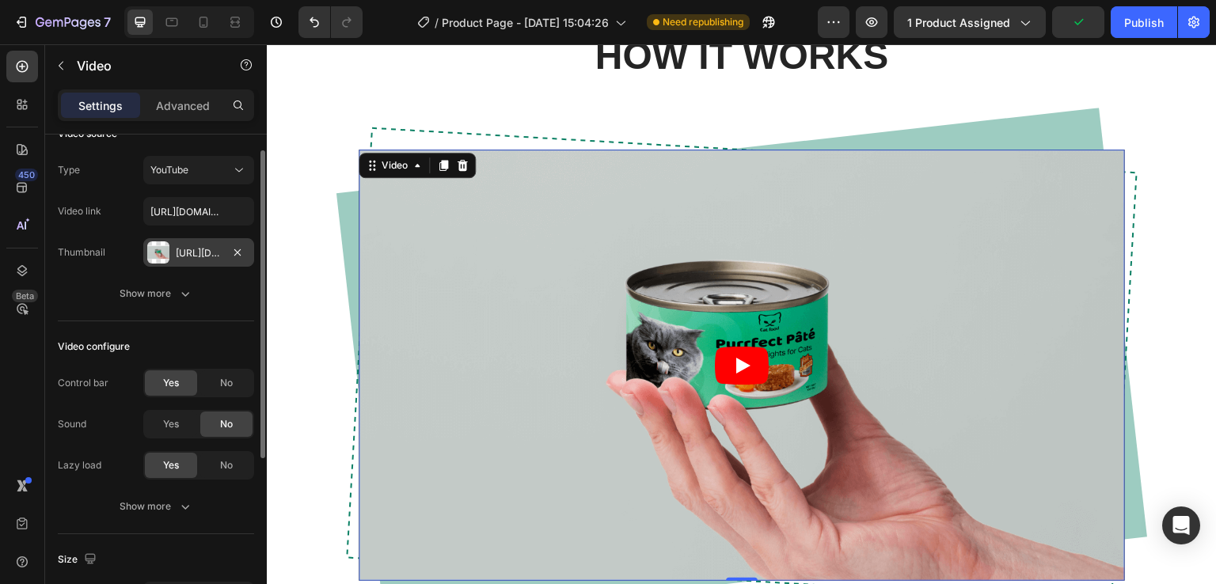
click at [197, 247] on div "Https://cdn.Shopify.Com/s/files/1/0963/6229/9668/files/gempages_580737055097619…" at bounding box center [199, 253] width 46 height 14
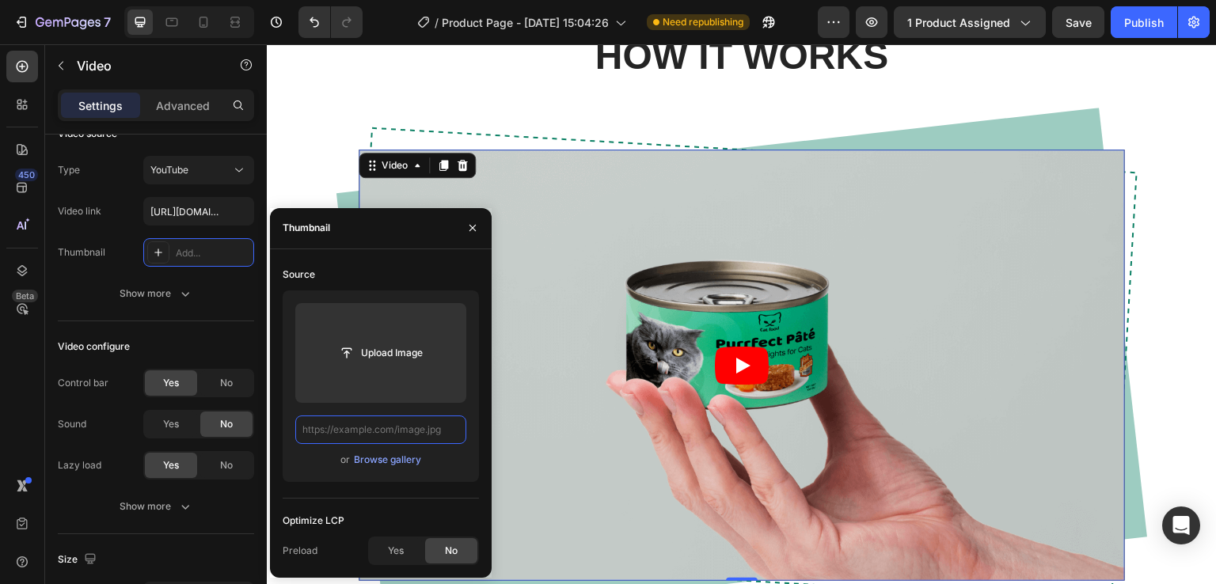
scroll to position [0, 0]
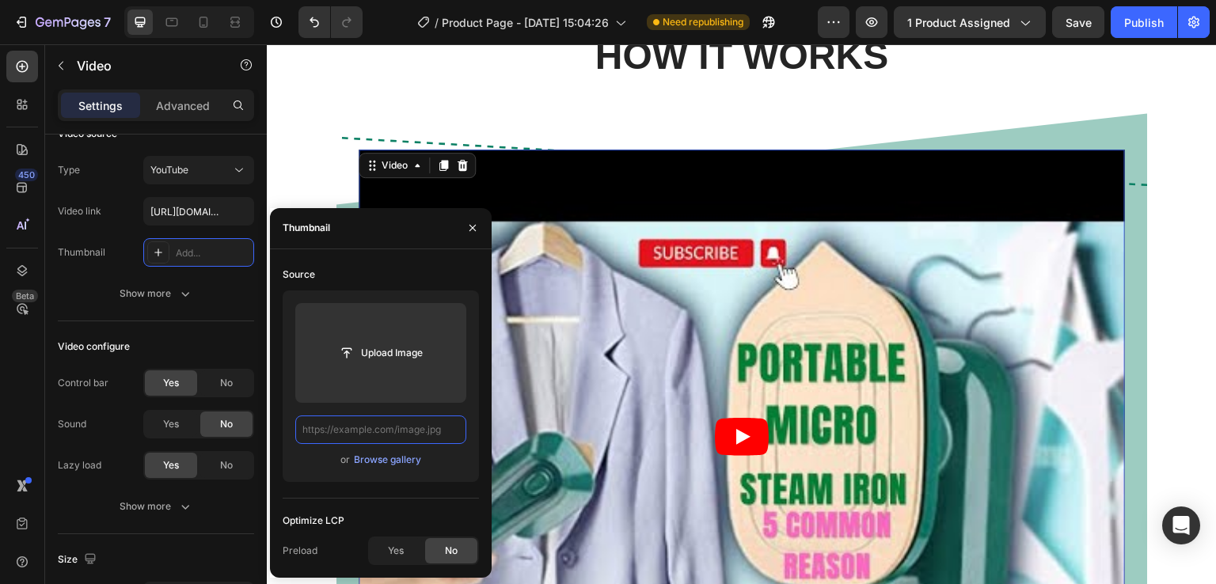
click at [389, 428] on input "text" at bounding box center [380, 430] width 171 height 29
paste input "https://youtu.be/M8X5n6Gbktc"
type input "https://youtu.be/M8X5n6Gbktc"
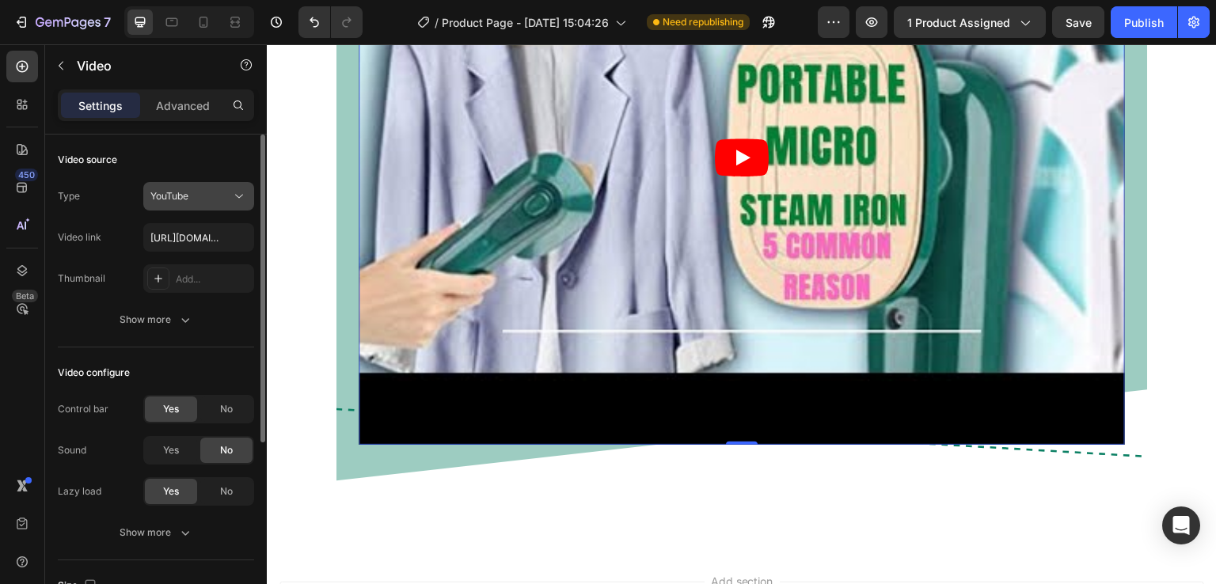
click at [226, 182] on button "YouTube" at bounding box center [198, 196] width 111 height 29
drag, startPoint x: 226, startPoint y: 181, endPoint x: 330, endPoint y: 180, distance: 103.7
click at [226, 182] on button "YouTube" at bounding box center [198, 196] width 111 height 29
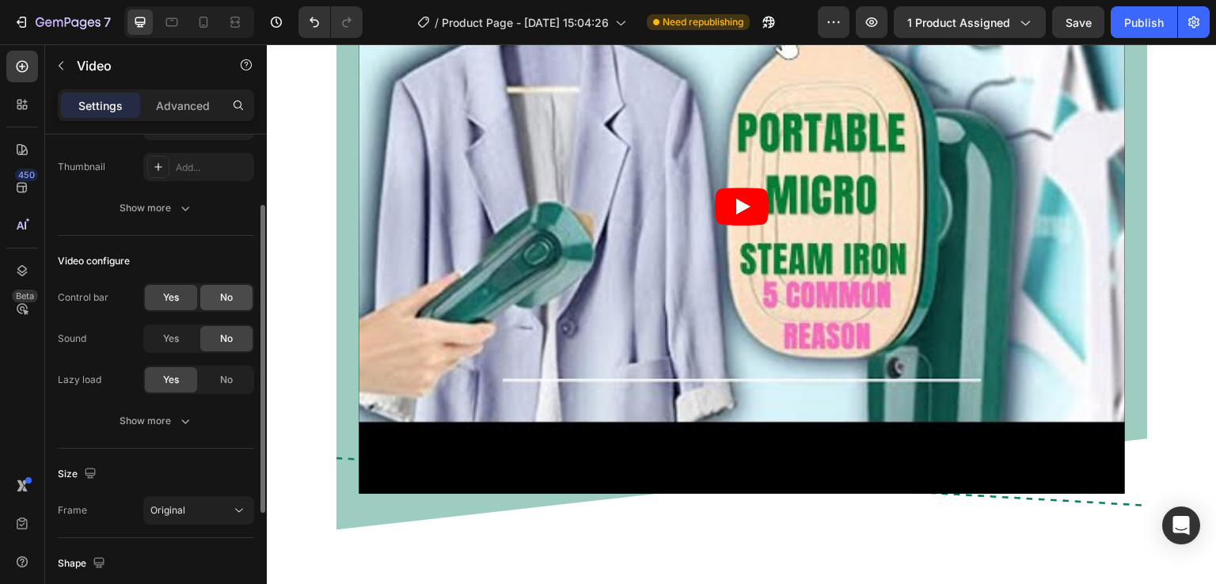
scroll to position [113, 0]
click at [181, 420] on icon "button" at bounding box center [185, 420] width 16 height 16
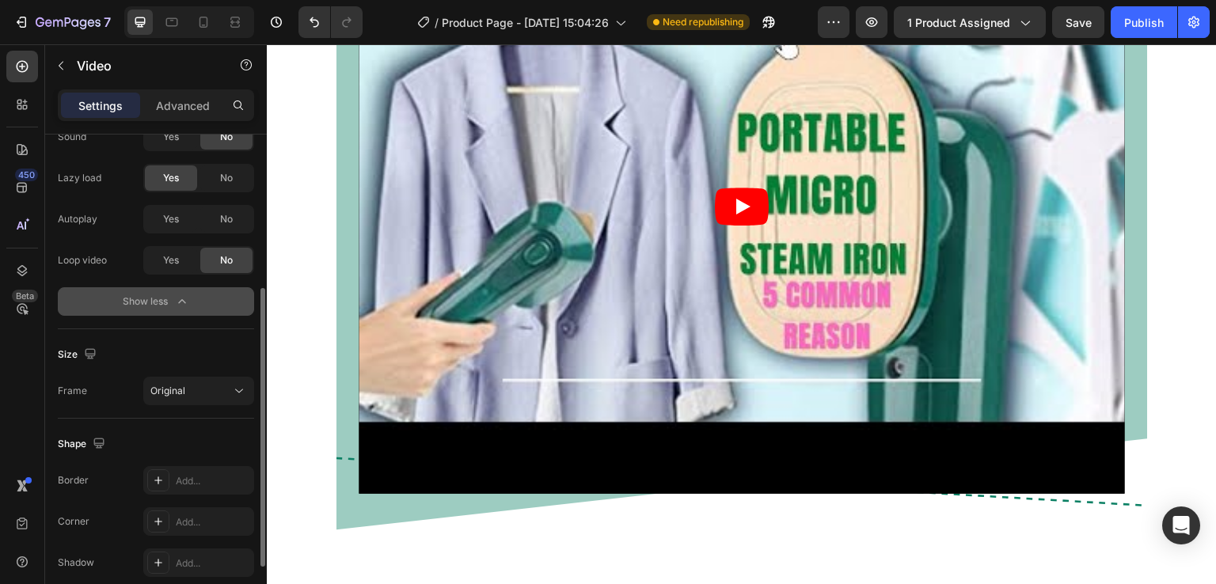
scroll to position [344, 0]
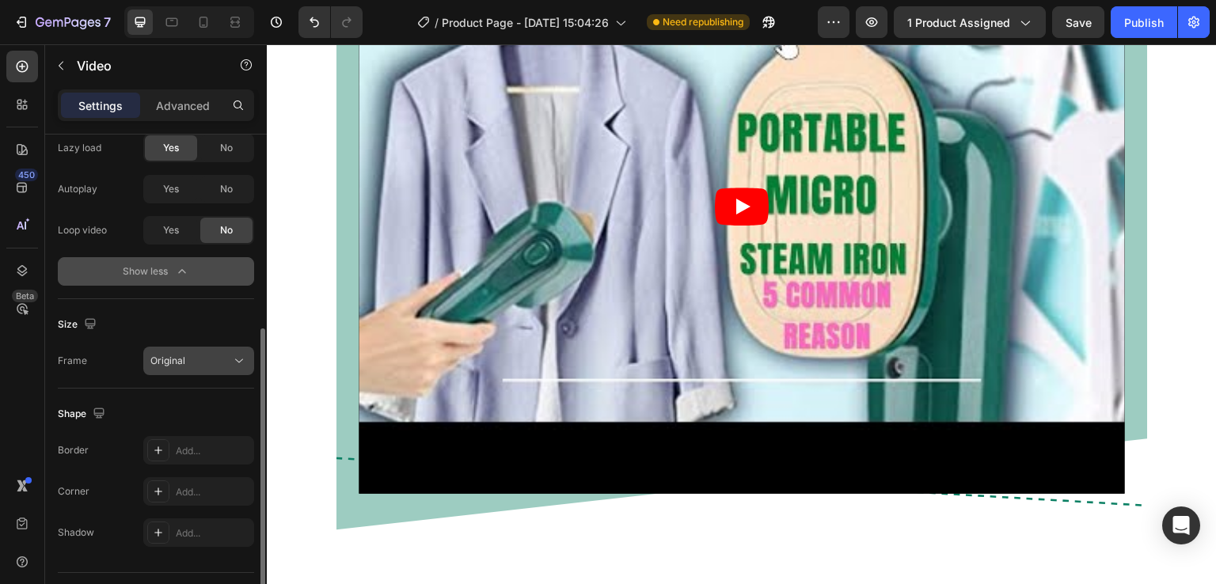
click at [184, 355] on div "Original" at bounding box center [190, 361] width 81 height 14
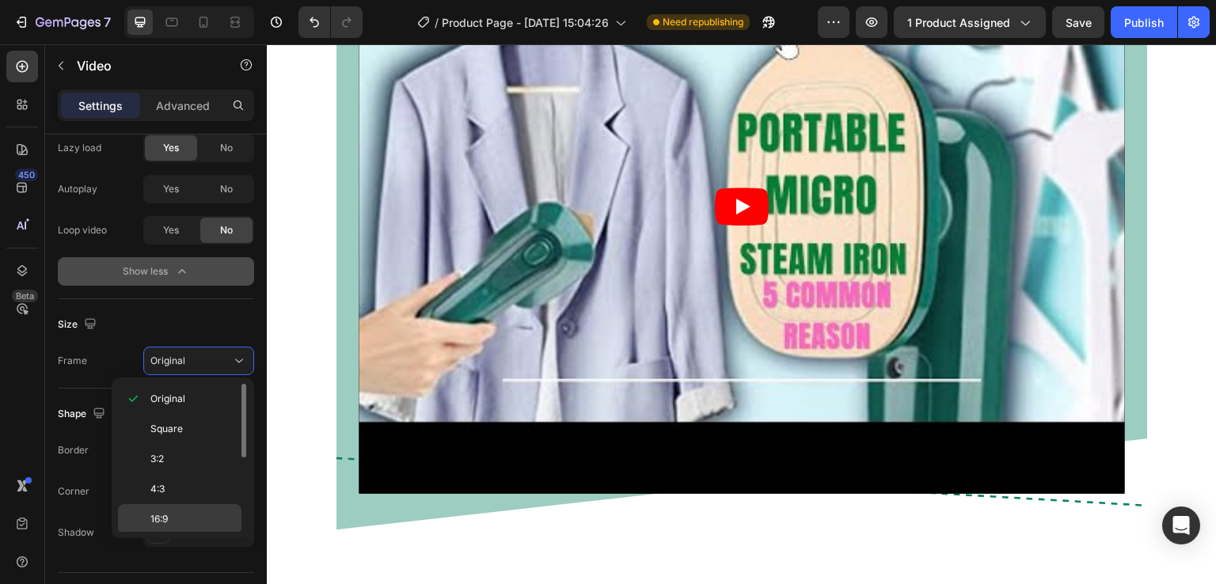
click at [162, 534] on div "16:9" at bounding box center [180, 549] width 124 height 30
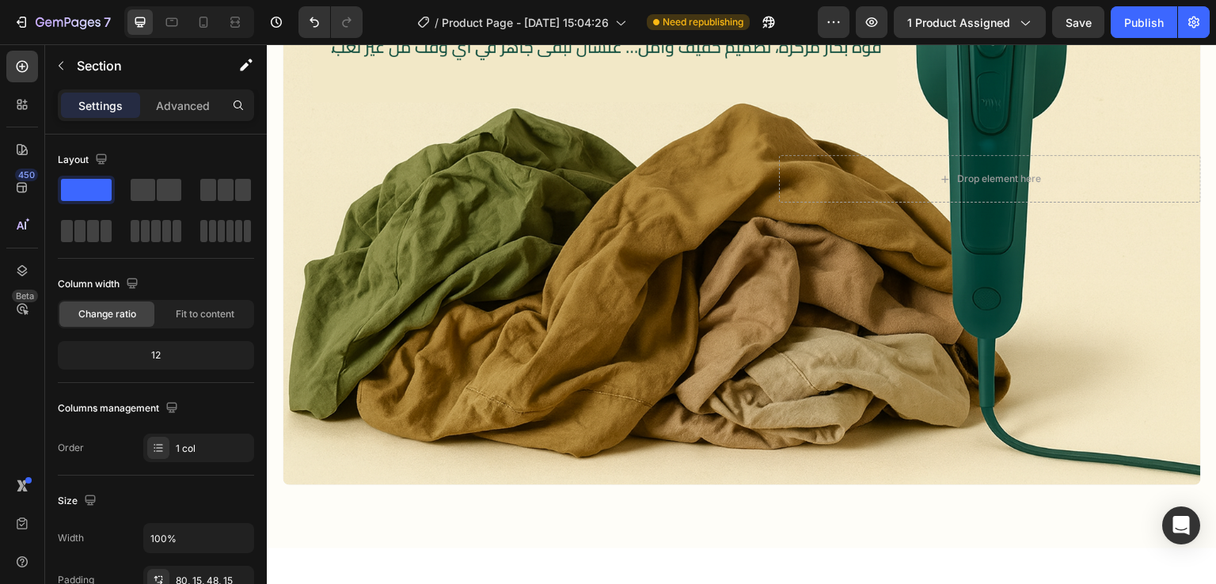
scroll to position [975, 0]
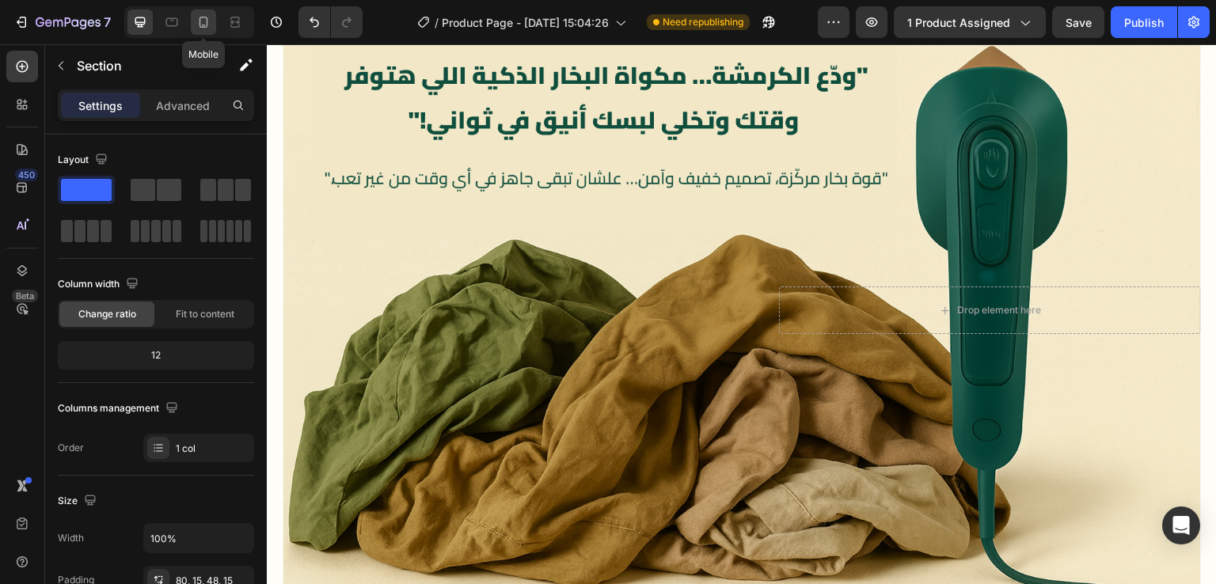
click at [196, 23] on icon at bounding box center [204, 22] width 16 height 16
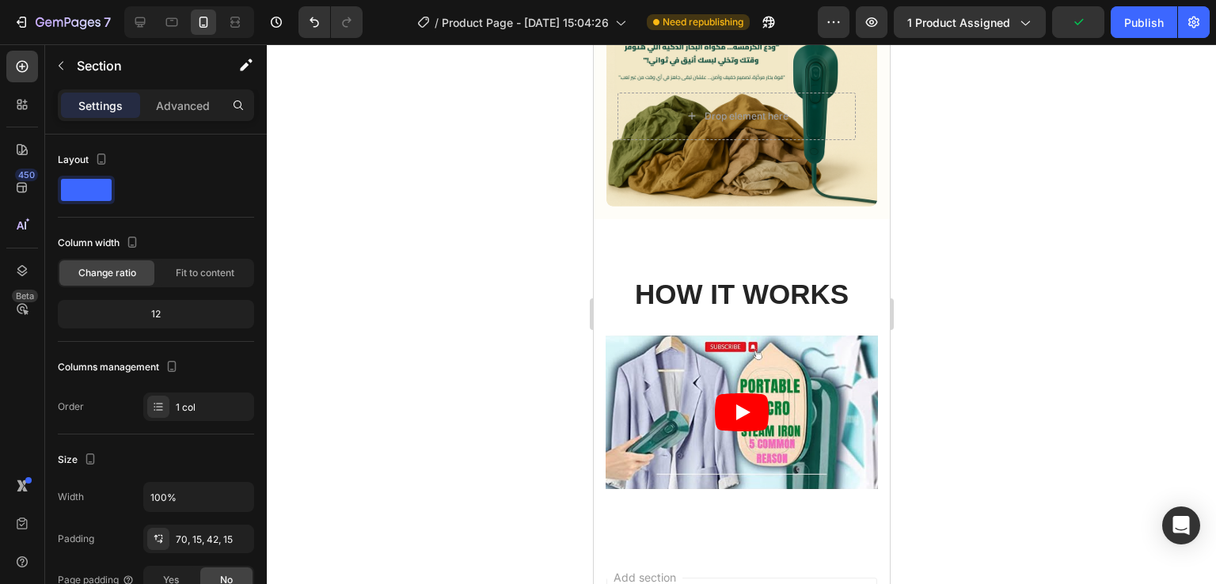
scroll to position [1099, 0]
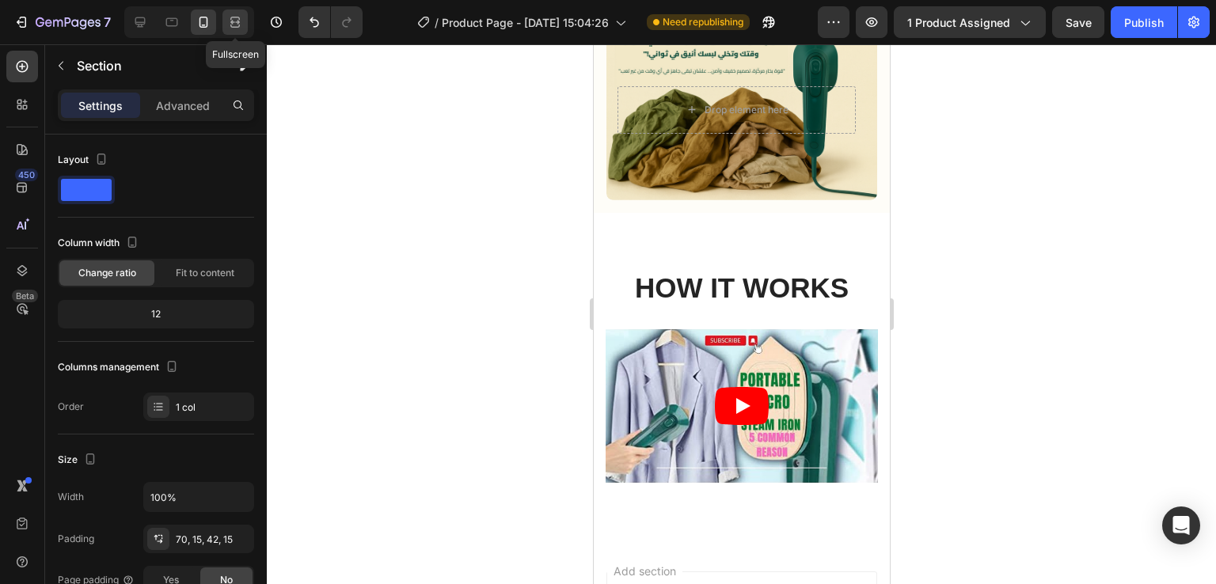
drag, startPoint x: 226, startPoint y: 20, endPoint x: 642, endPoint y: 186, distance: 447.7
click at [227, 20] on icon at bounding box center [235, 22] width 16 height 16
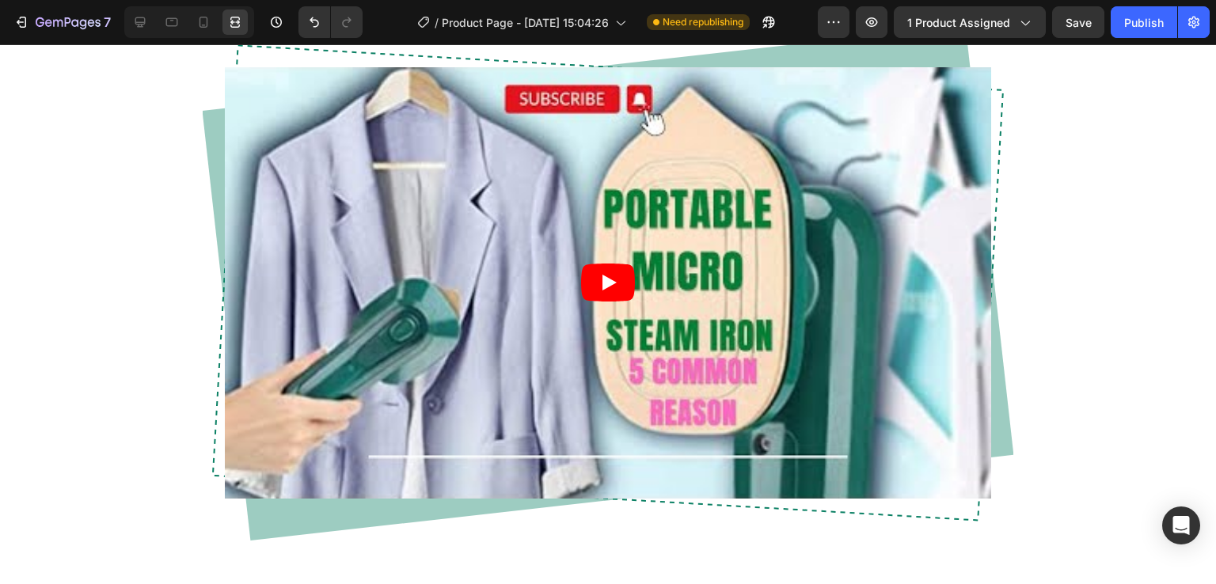
scroll to position [1792, 0]
click at [145, 26] on icon at bounding box center [140, 22] width 16 height 16
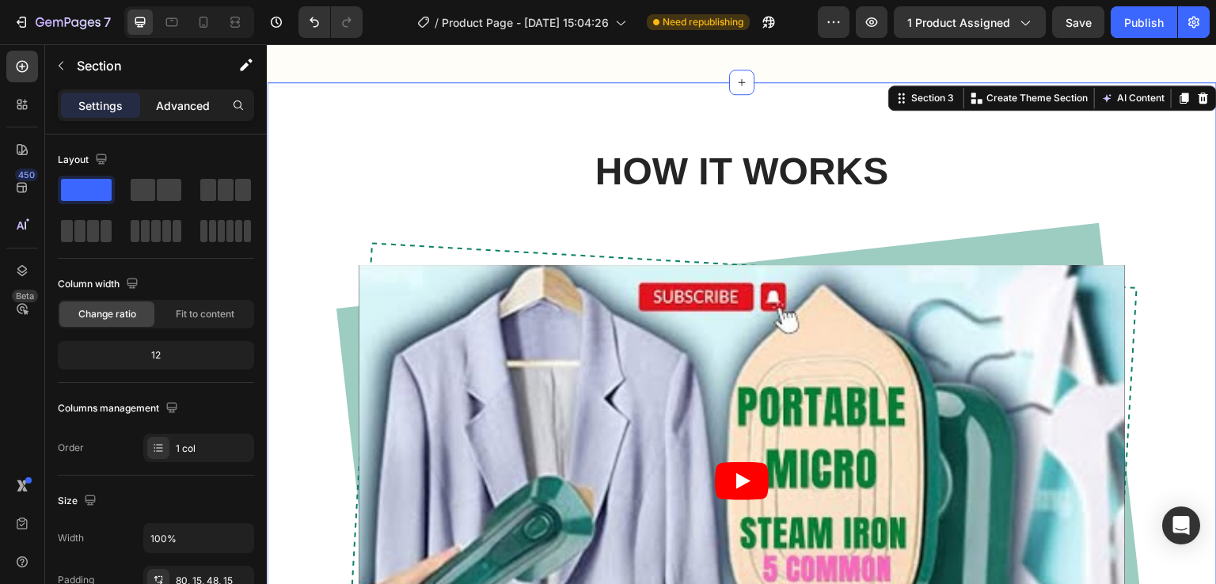
click at [173, 102] on p "Advanced" at bounding box center [183, 105] width 54 height 17
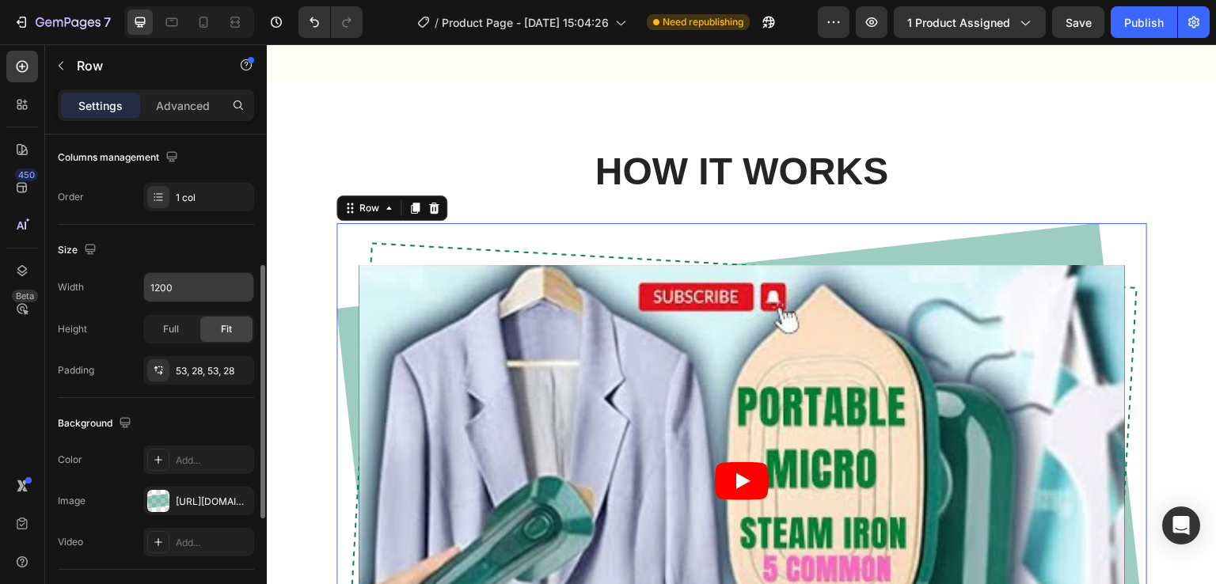
scroll to position [250, 0]
click at [196, 282] on input "1200" at bounding box center [198, 288] width 109 height 29
type input "1300"
drag, startPoint x: 225, startPoint y: 29, endPoint x: 227, endPoint y: 4, distance: 24.7
click at [225, 29] on div at bounding box center [234, 22] width 25 height 25
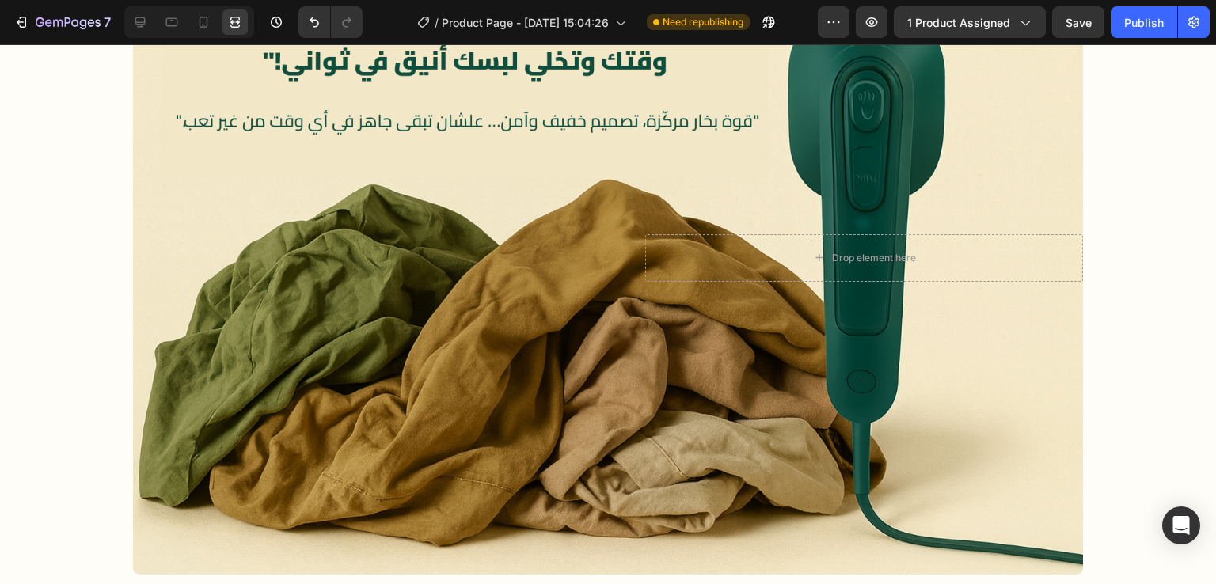
scroll to position [1031, 0]
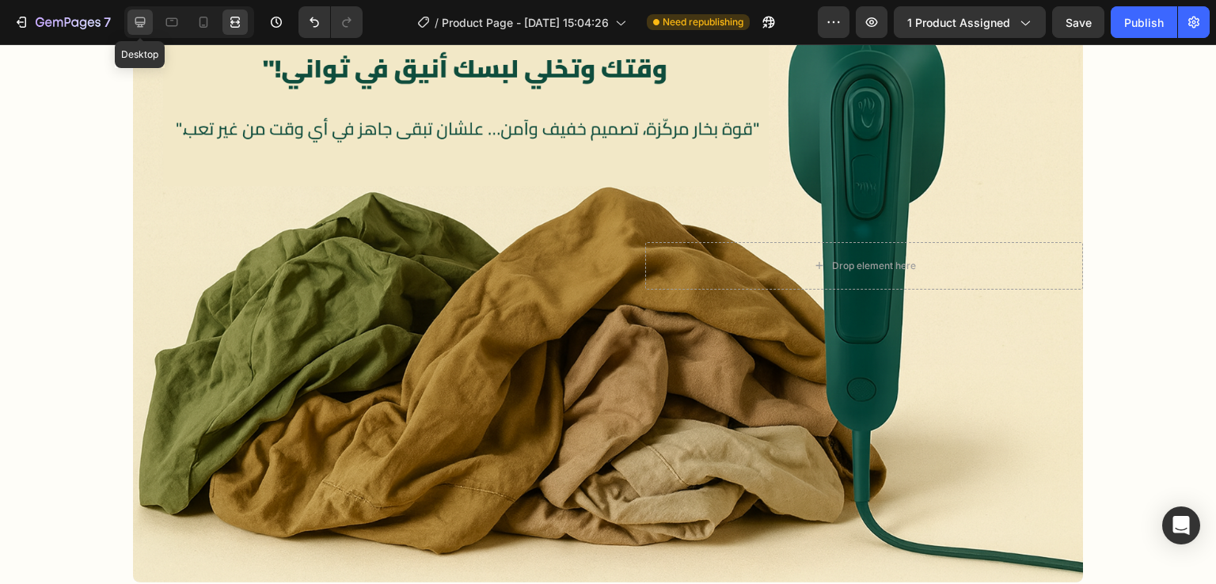
click at [132, 28] on icon at bounding box center [140, 22] width 16 height 16
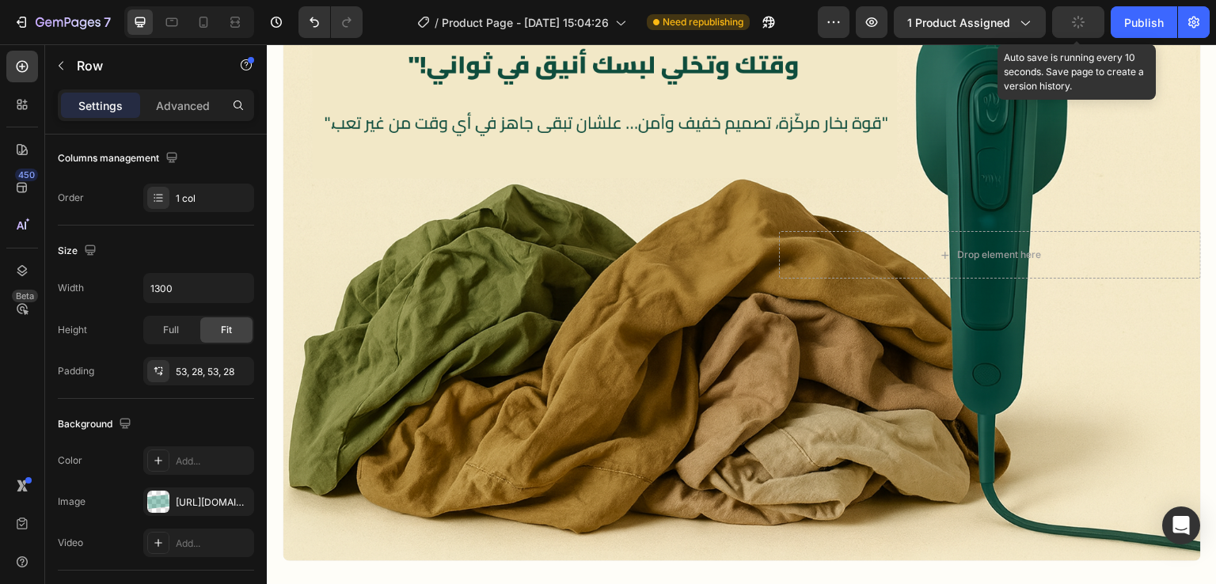
click at [1085, 13] on button "button" at bounding box center [1078, 22] width 52 height 32
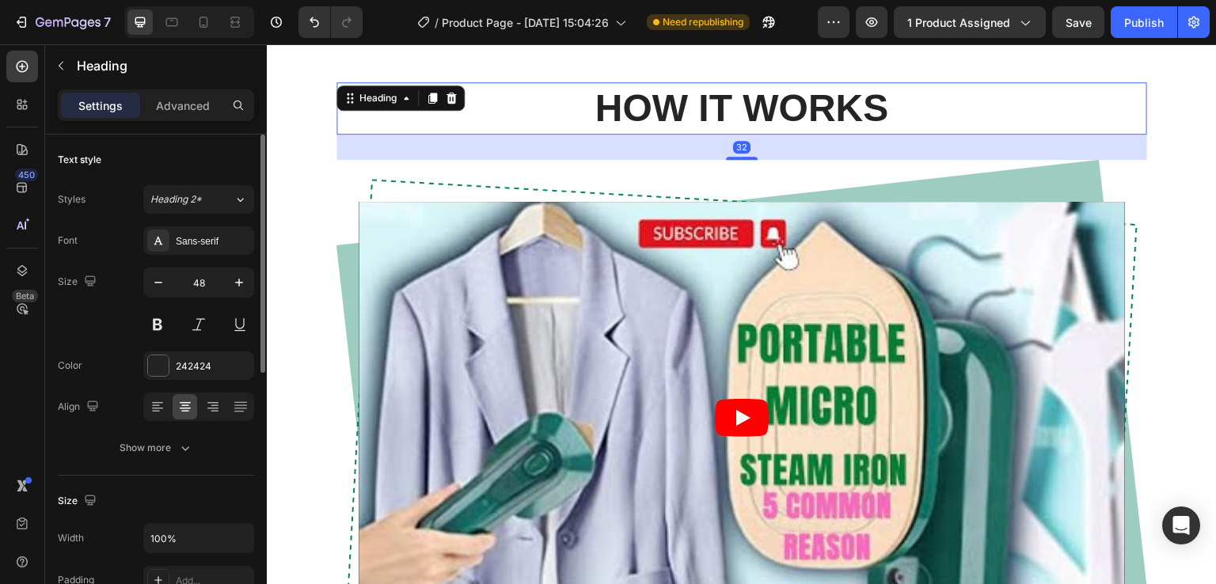
scroll to position [1513, 0]
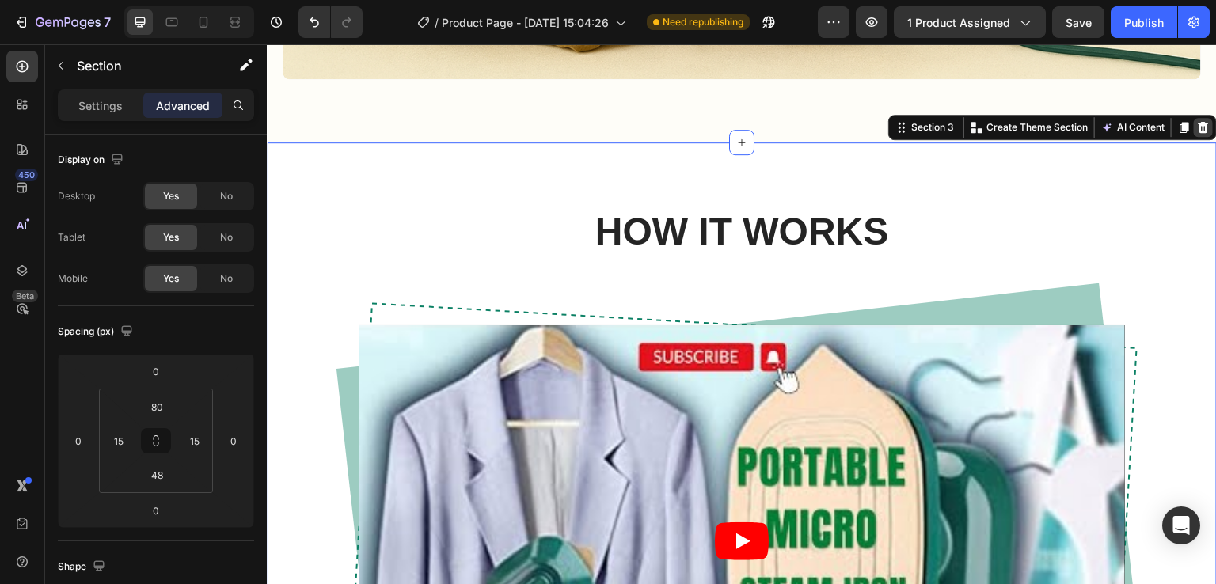
click at [1197, 121] on icon at bounding box center [1203, 127] width 13 height 13
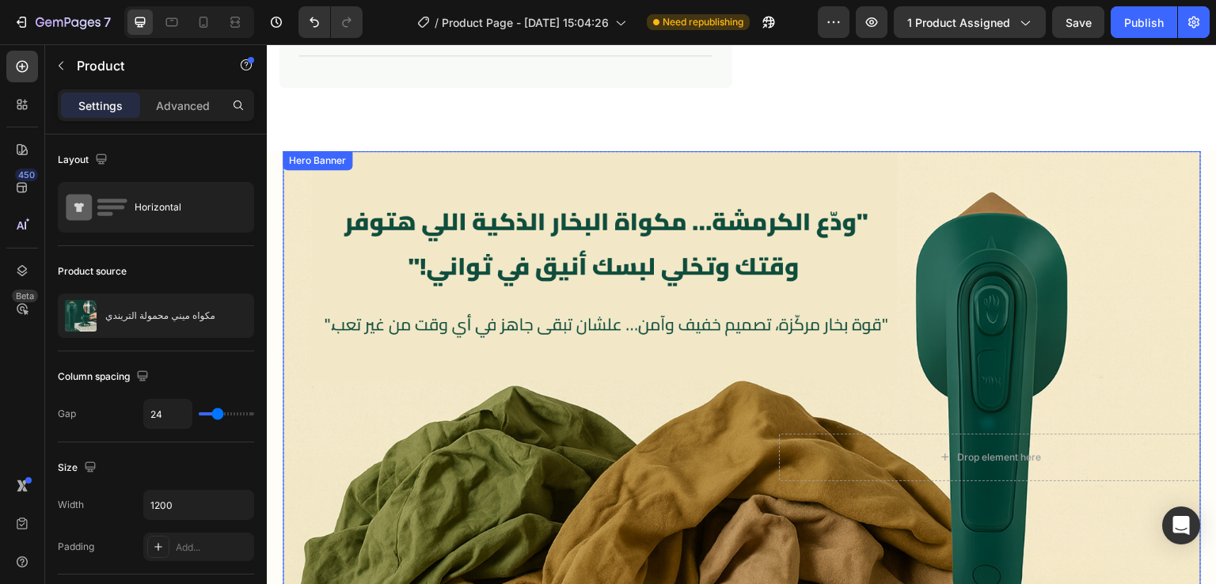
scroll to position [830, 0]
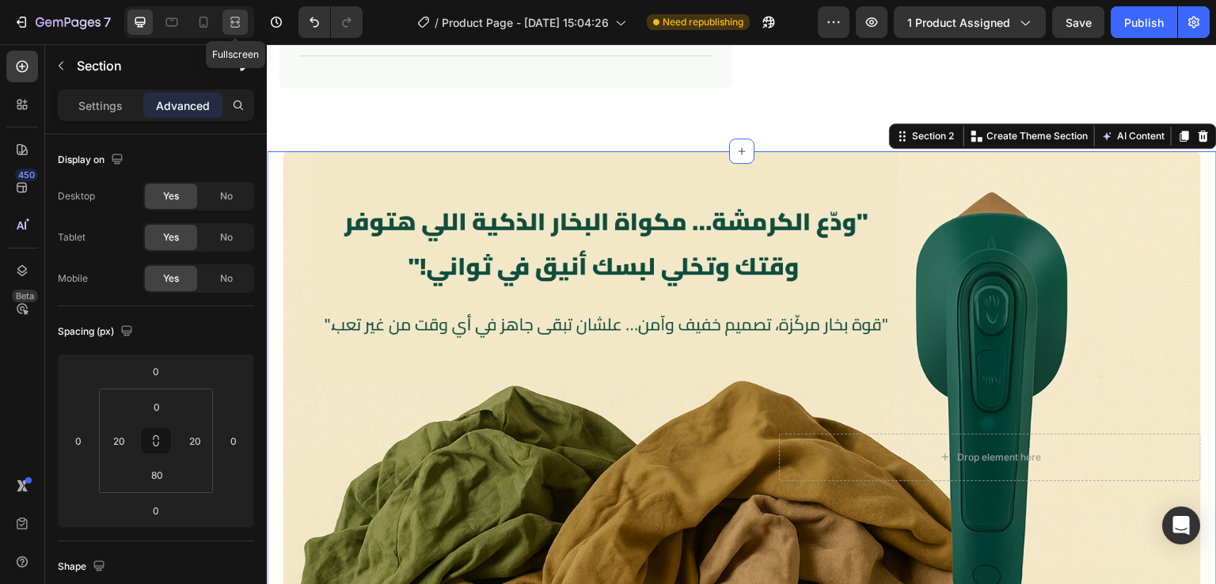
click at [229, 25] on icon at bounding box center [235, 22] width 16 height 16
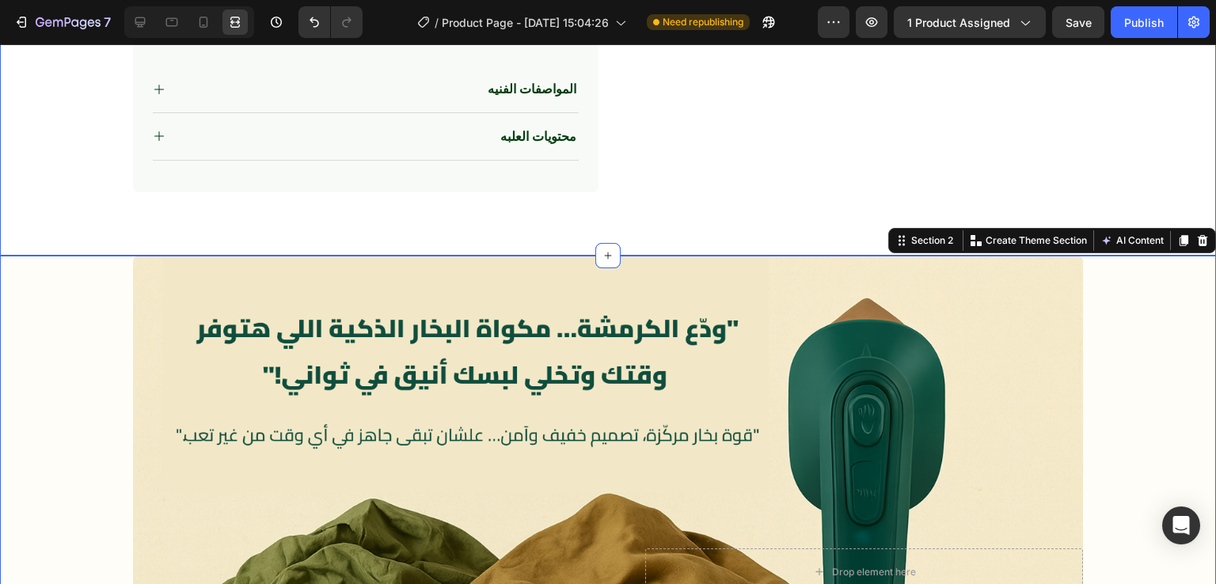
scroll to position [726, 0]
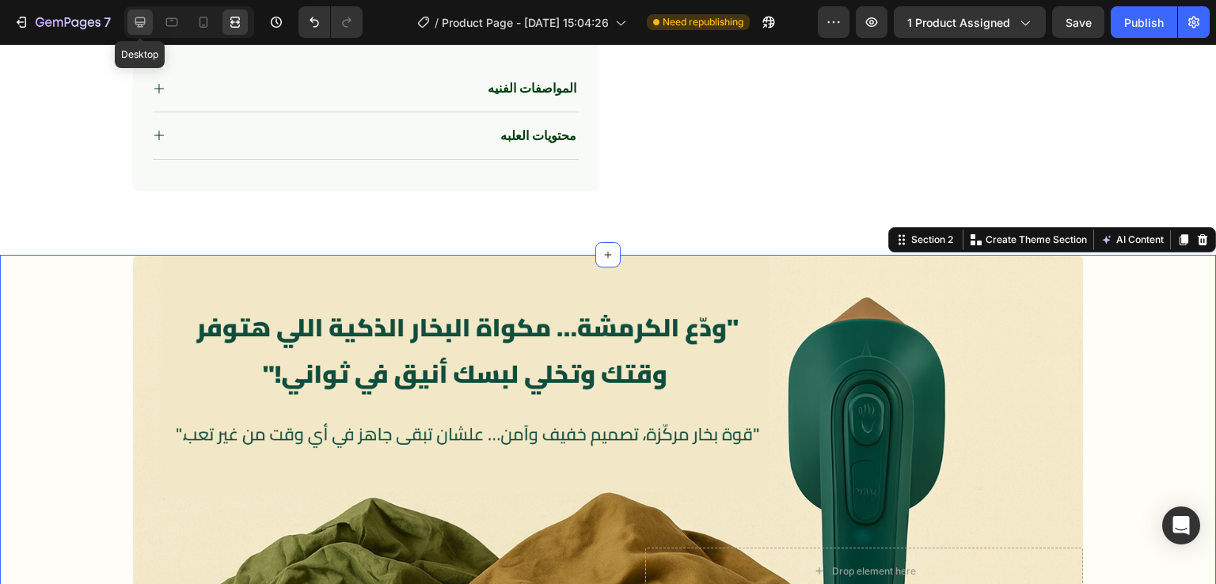
click at [148, 27] on div at bounding box center [139, 22] width 25 height 25
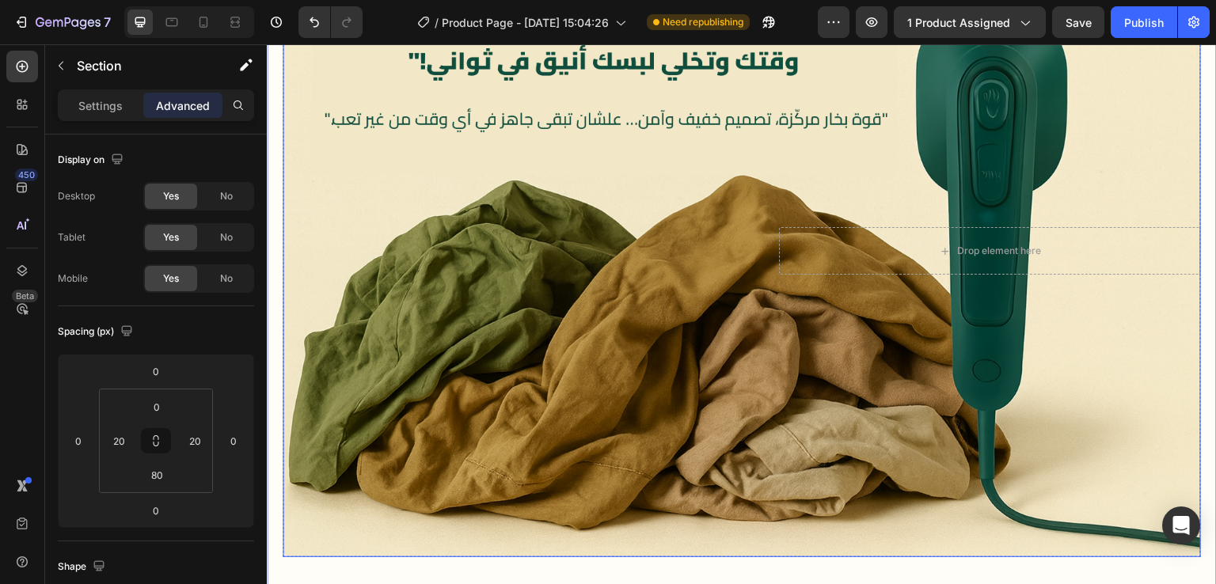
scroll to position [1290, 0]
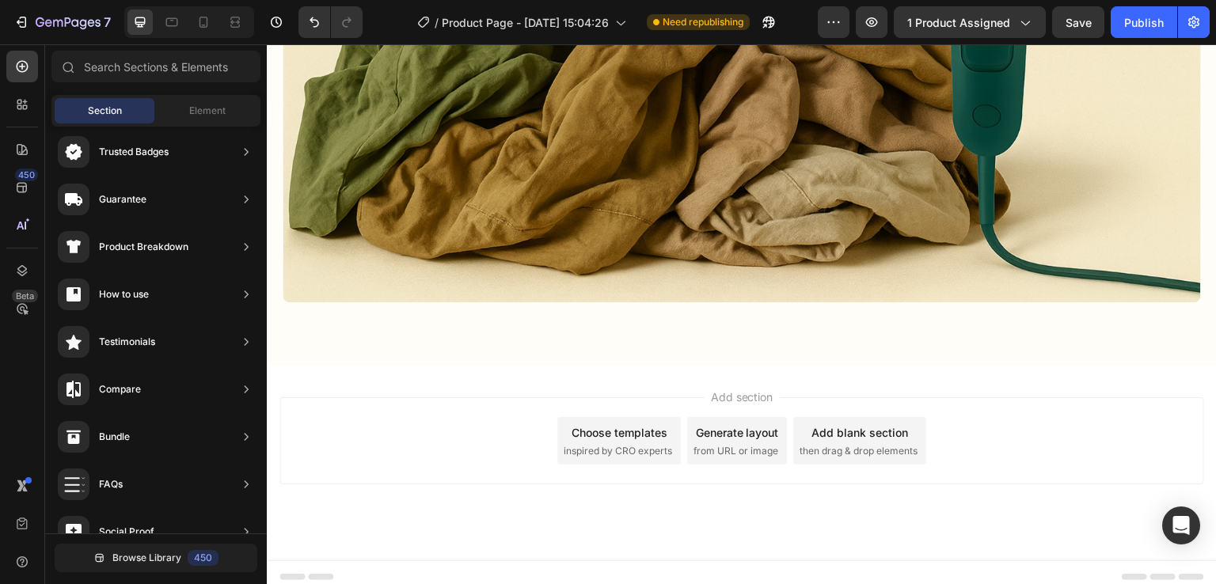
click at [415, 401] on div "Add section Choose templates inspired by CRO experts Generate layout from URL o…" at bounding box center [741, 440] width 925 height 87
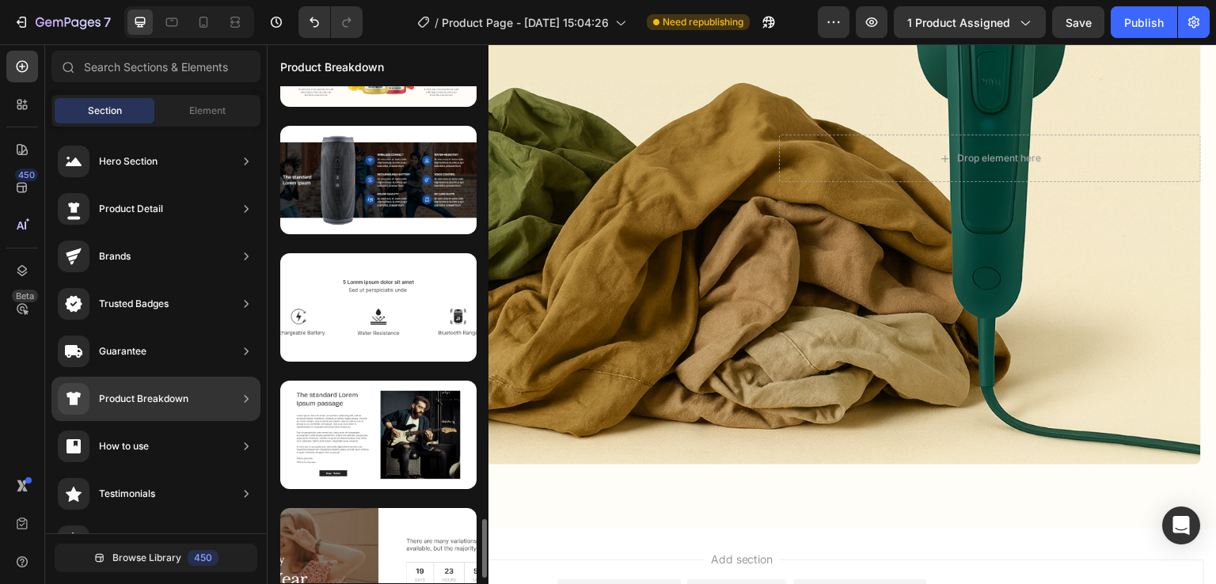
scroll to position [3661, 0]
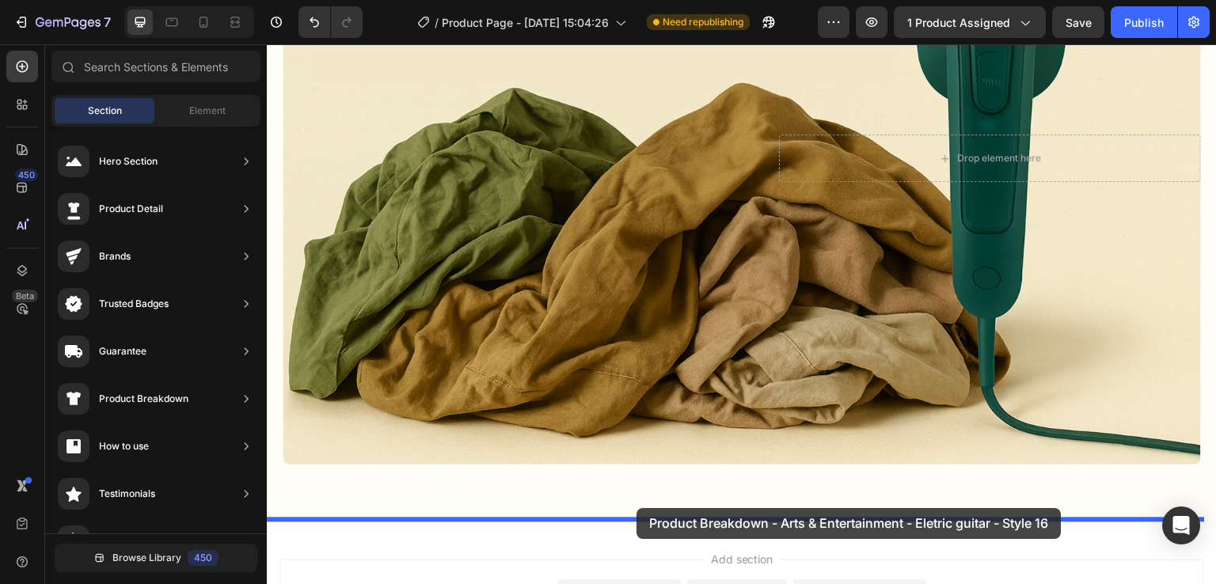
drag, startPoint x: 633, startPoint y: 334, endPoint x: 634, endPoint y: 504, distance: 169.4
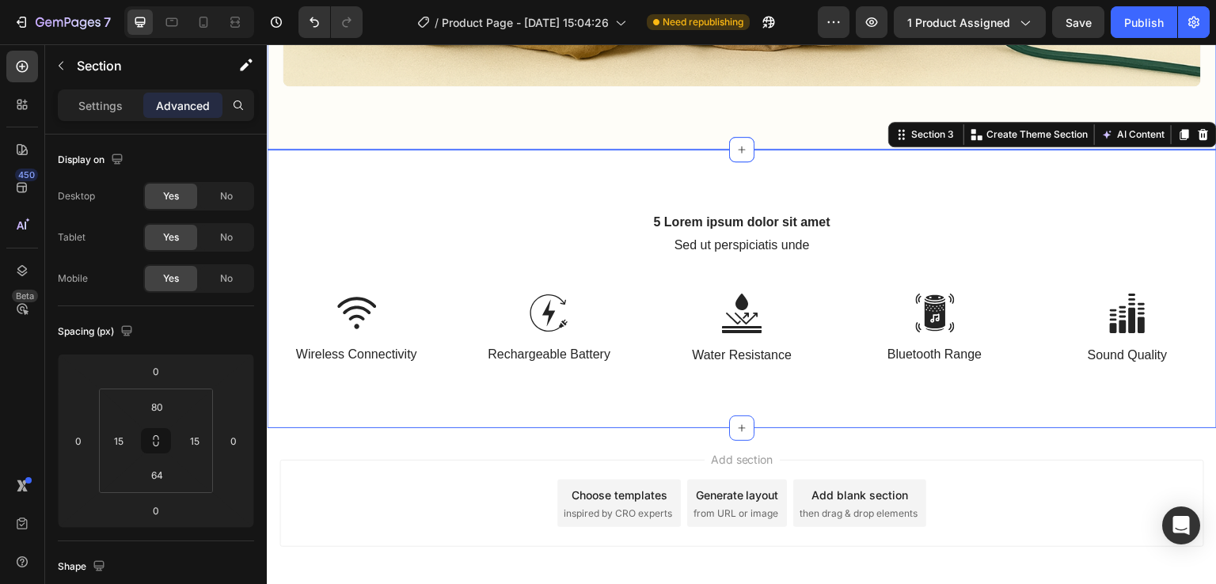
scroll to position [1505, 0]
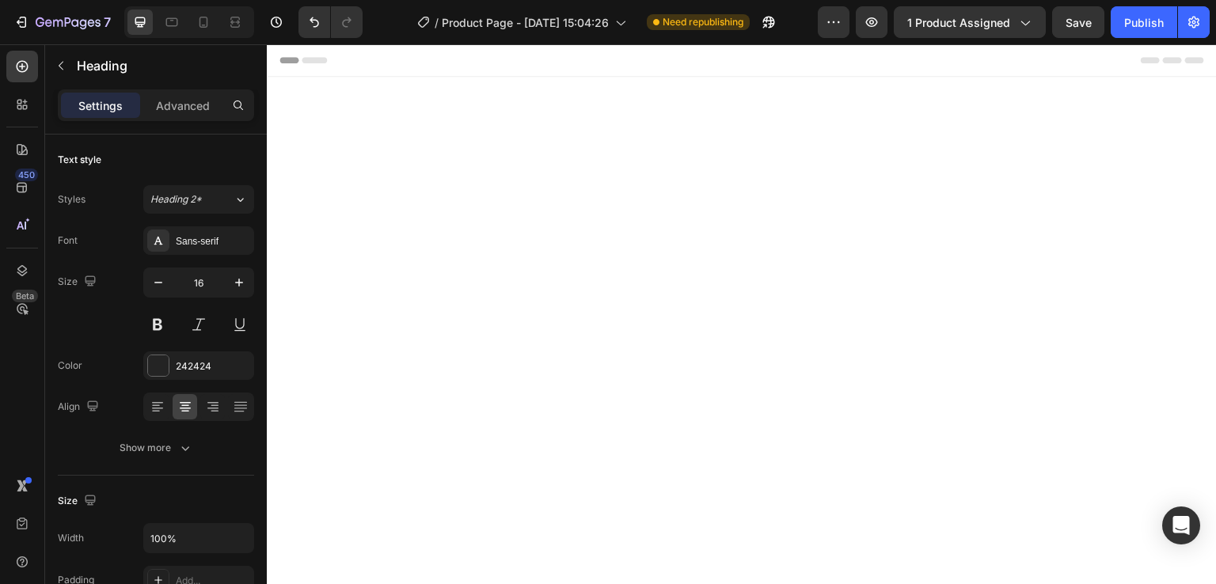
scroll to position [1505, 0]
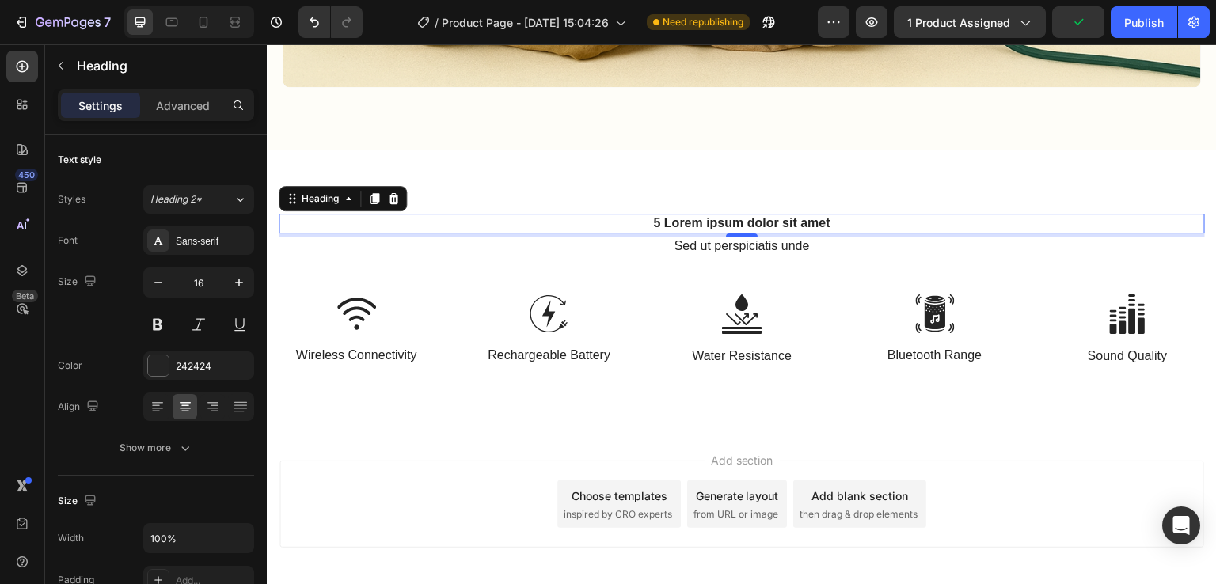
click at [805, 214] on h2 "5 Lorem ipsum dolor sit amet" at bounding box center [742, 224] width 926 height 20
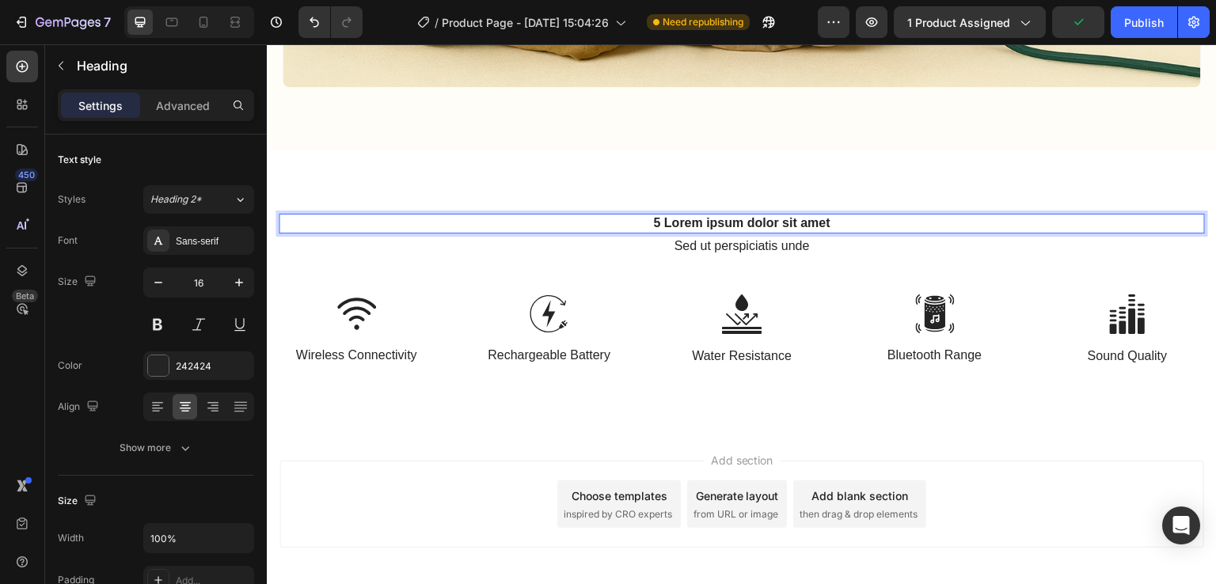
click at [805, 215] on p "5 Lorem ipsum dolor sit amet" at bounding box center [741, 223] width 923 height 17
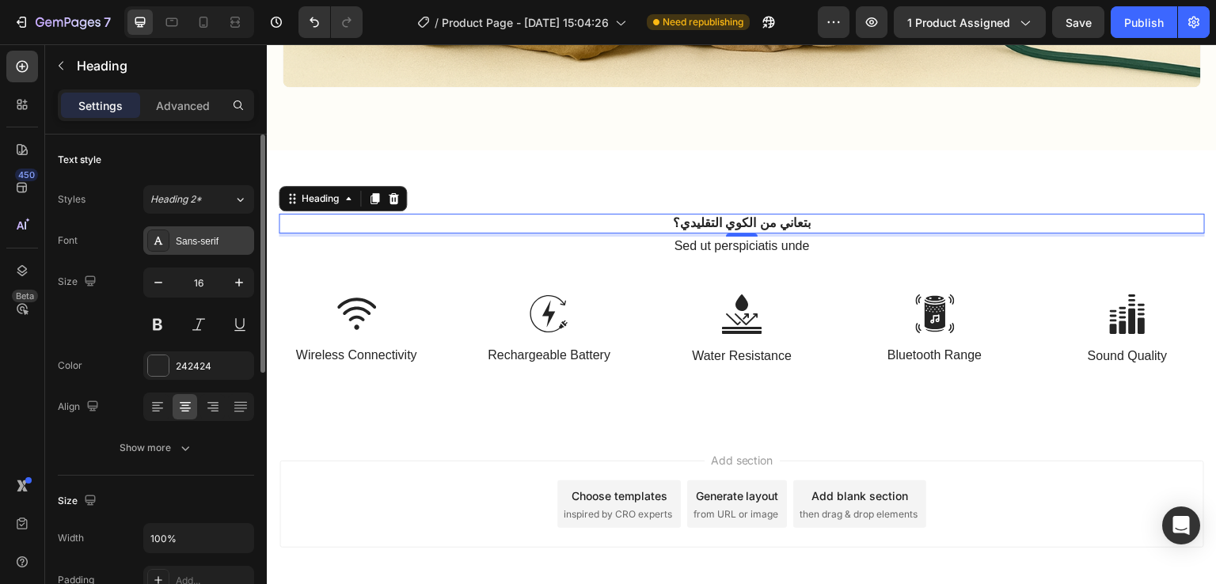
click at [177, 242] on div "Sans-serif" at bounding box center [213, 241] width 74 height 14
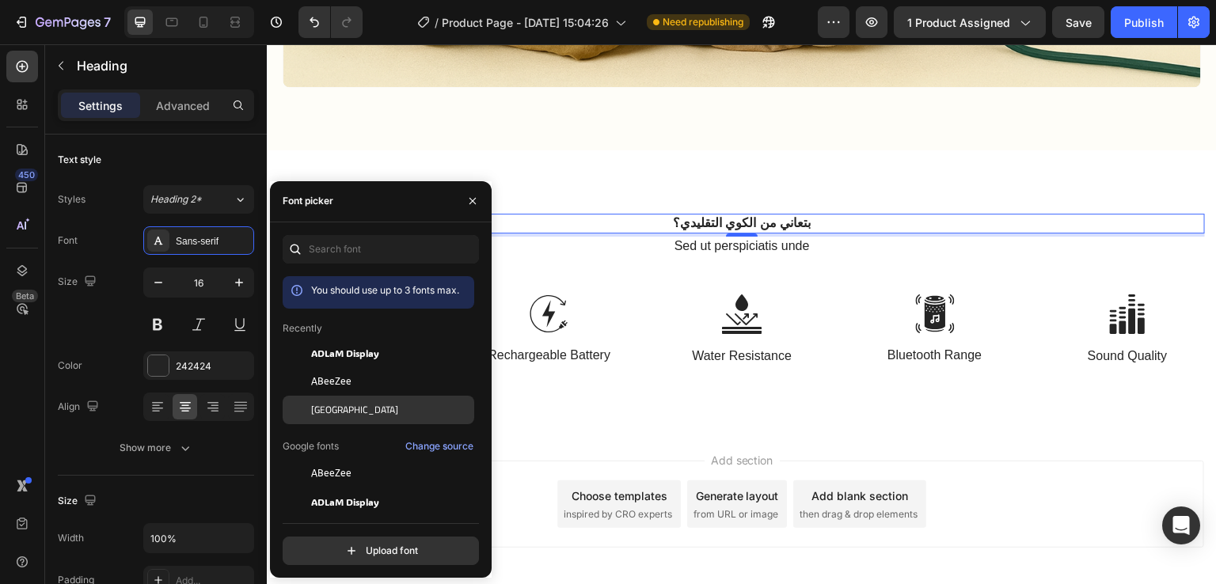
click at [340, 403] on div "[GEOGRAPHIC_DATA]" at bounding box center [391, 410] width 160 height 14
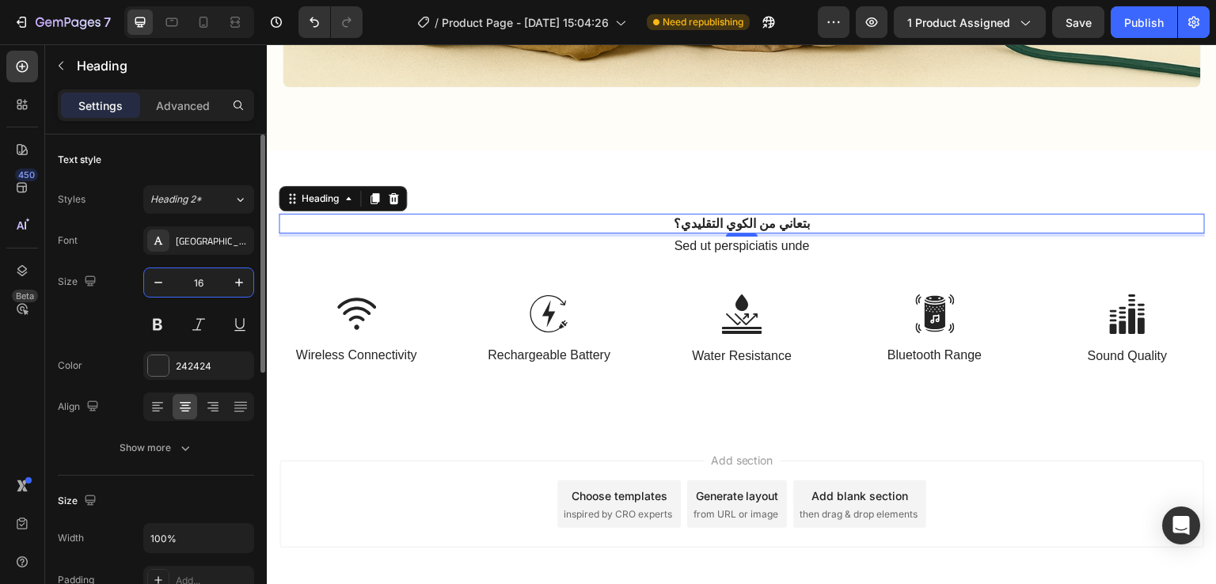
click at [213, 280] on input "16" at bounding box center [199, 282] width 52 height 29
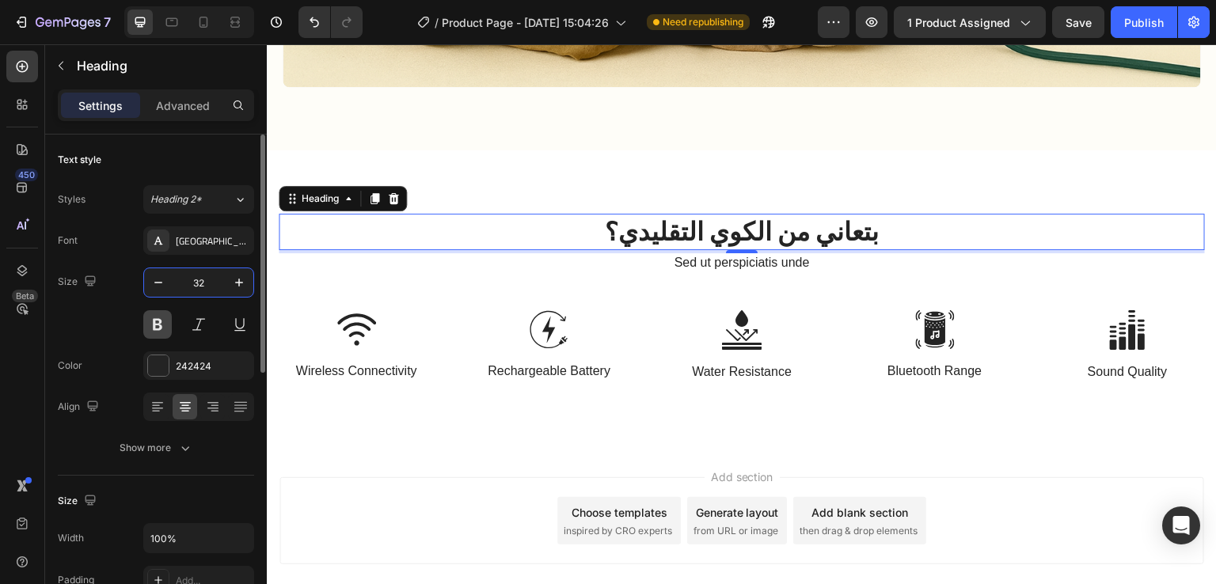
type input "32"
click at [158, 317] on button at bounding box center [157, 324] width 29 height 29
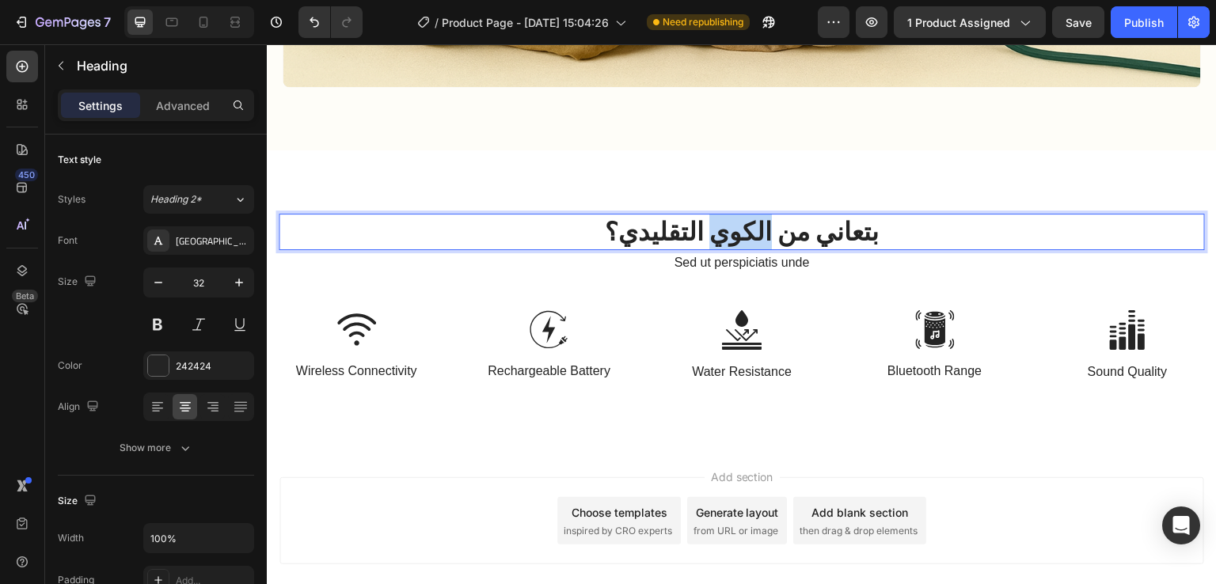
click at [714, 222] on p "بتعاني من الكوي التقليدي؟" at bounding box center [741, 231] width 923 height 33
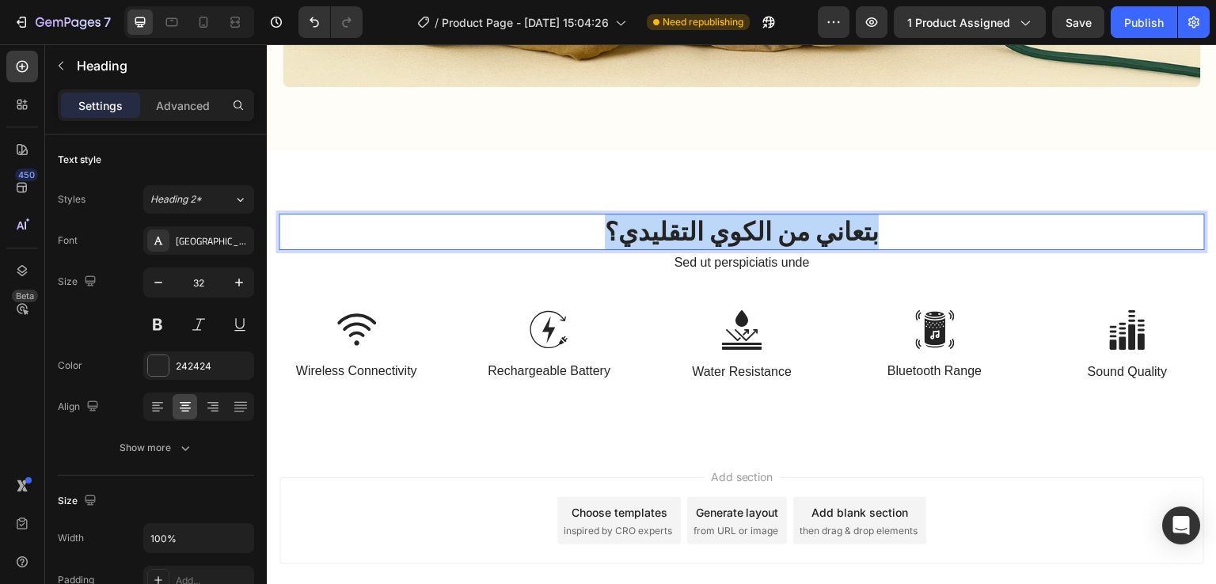
click at [714, 222] on p "بتعاني من الكوي التقليدي؟" at bounding box center [741, 231] width 923 height 33
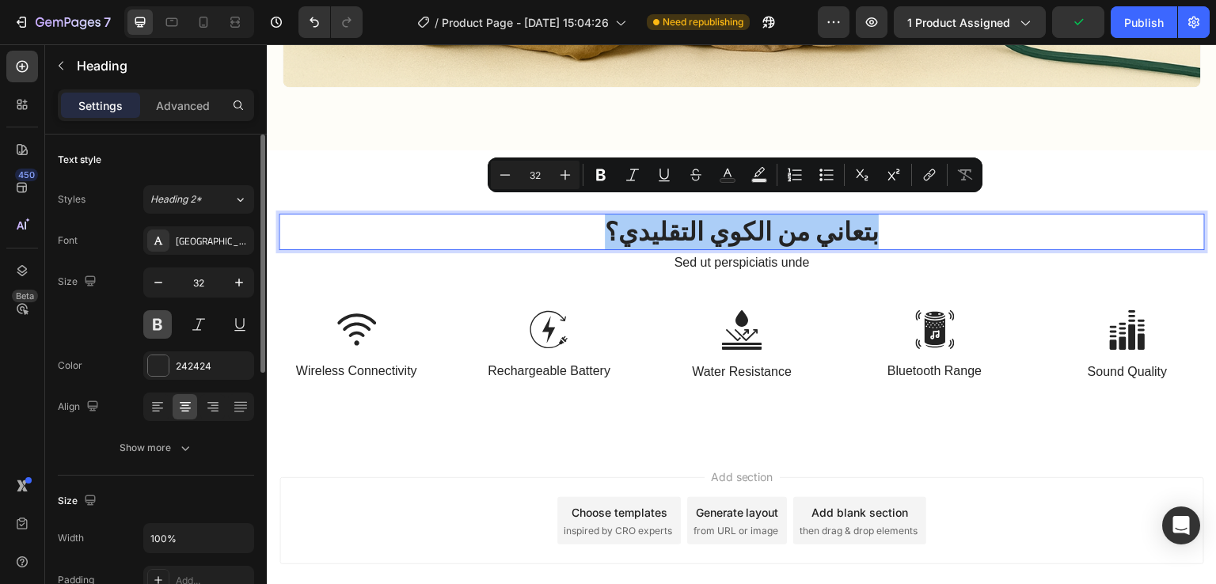
click at [159, 324] on button at bounding box center [157, 324] width 29 height 29
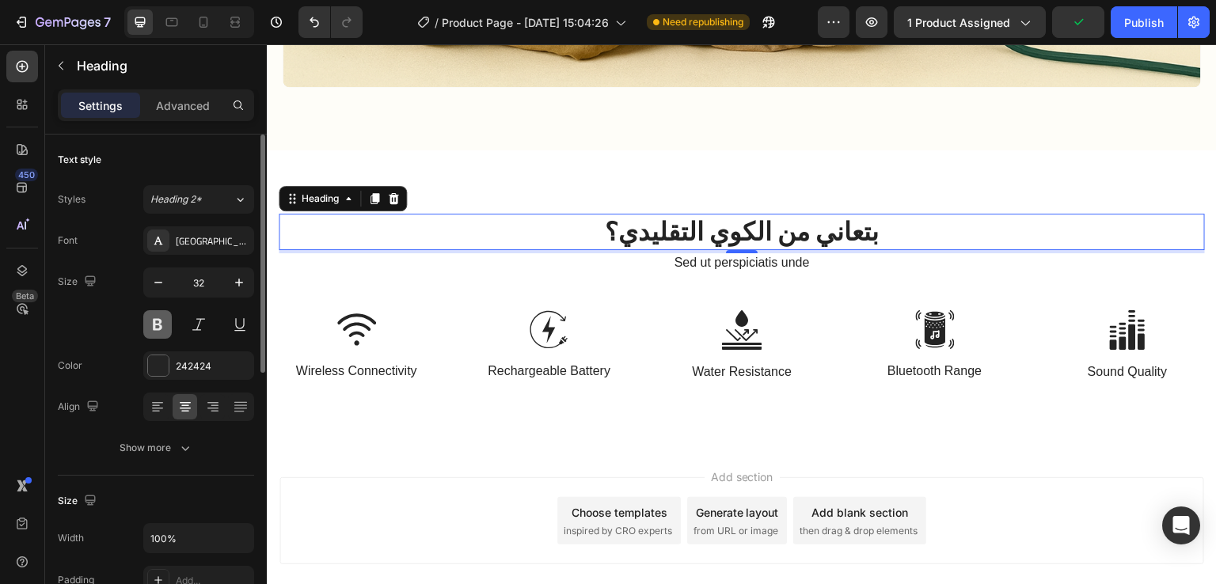
click at [159, 324] on button at bounding box center [157, 324] width 29 height 29
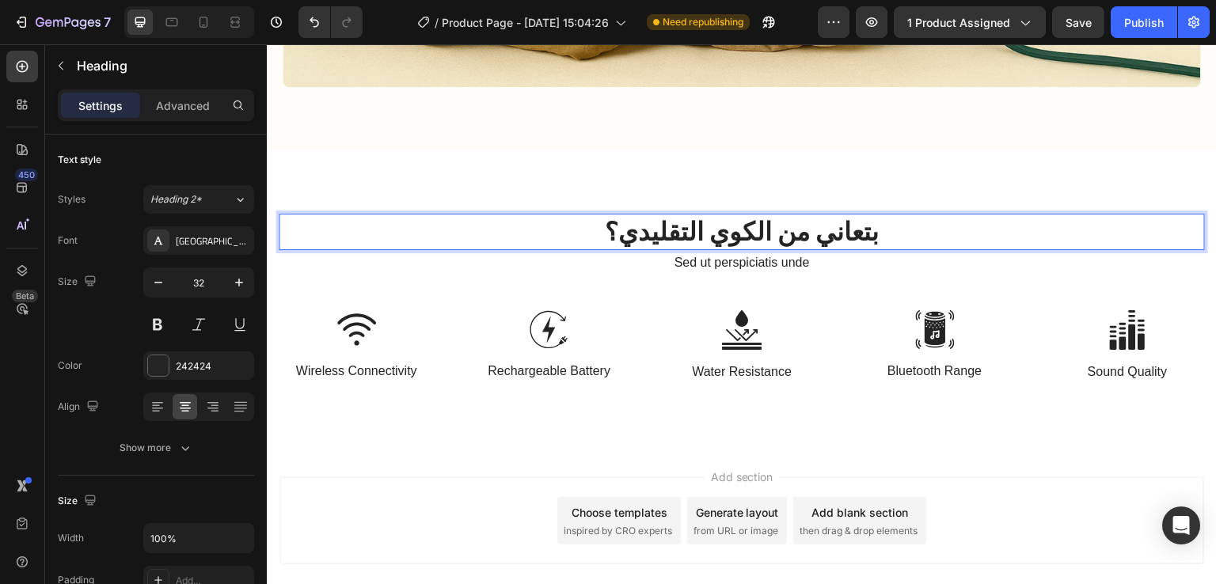
click at [669, 227] on p "بتعاني من الكوي التقليدي؟" at bounding box center [741, 231] width 923 height 33
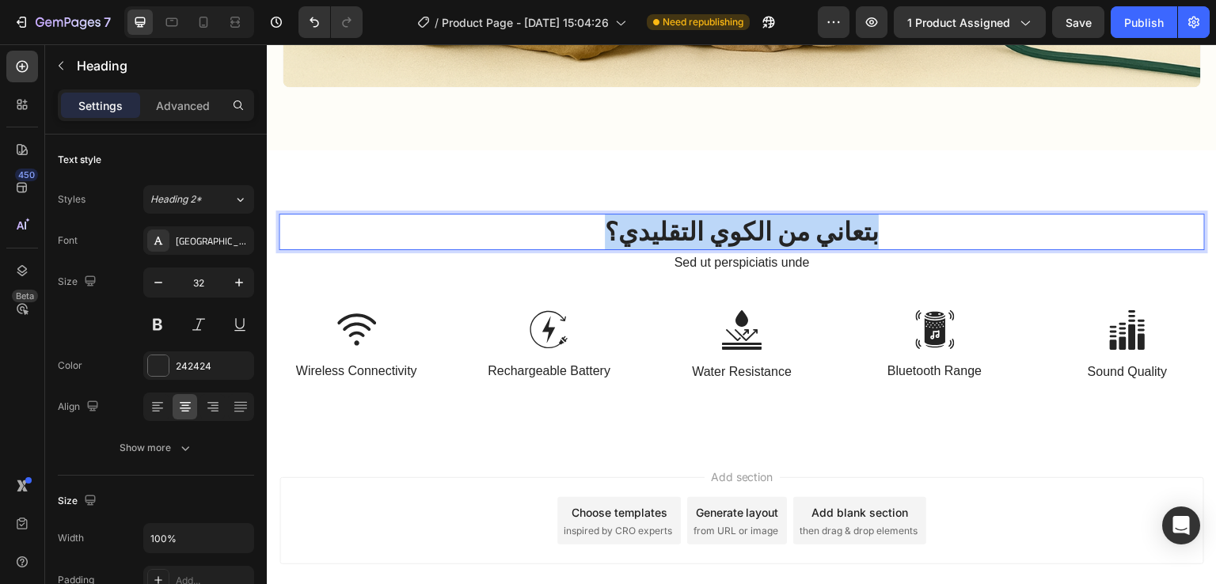
click at [669, 227] on p "بتعاني من الكوي التقليدي؟" at bounding box center [741, 231] width 923 height 33
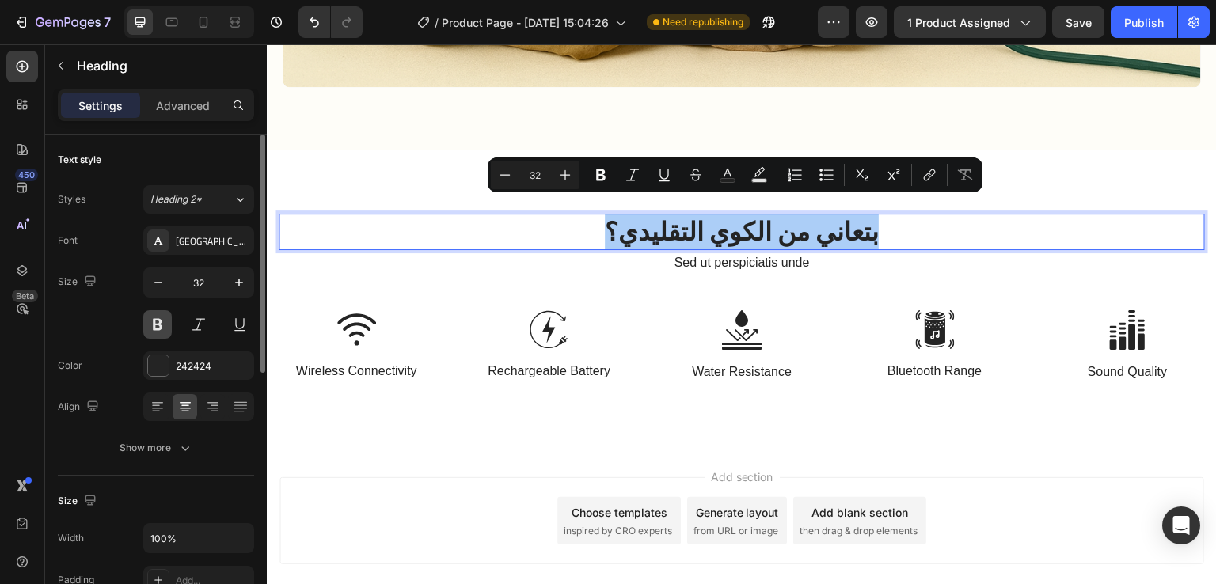
click at [158, 328] on button at bounding box center [157, 324] width 29 height 29
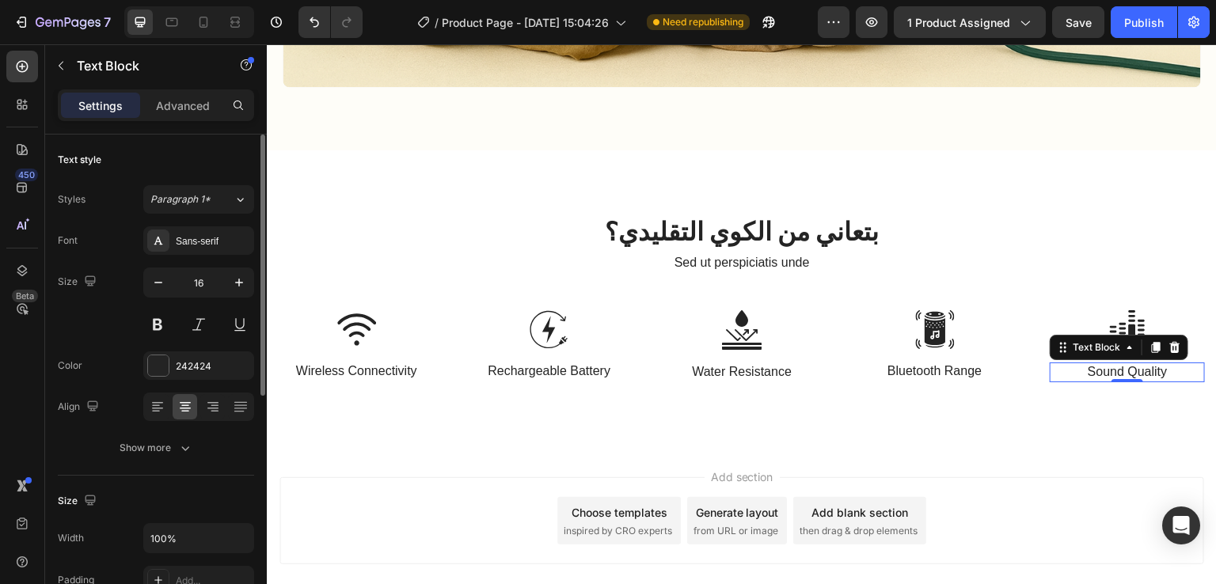
click at [1121, 364] on p "Sound Quality" at bounding box center [1127, 372] width 152 height 17
click at [196, 237] on div "Sans-serif" at bounding box center [213, 241] width 74 height 14
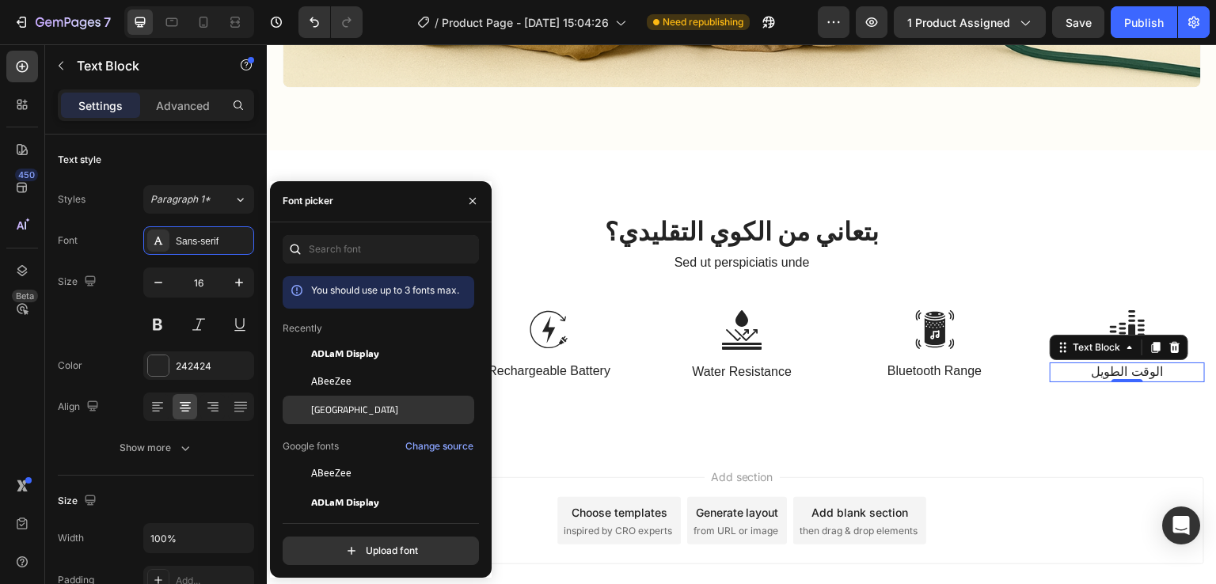
click at [317, 405] on span "[GEOGRAPHIC_DATA]" at bounding box center [354, 410] width 87 height 14
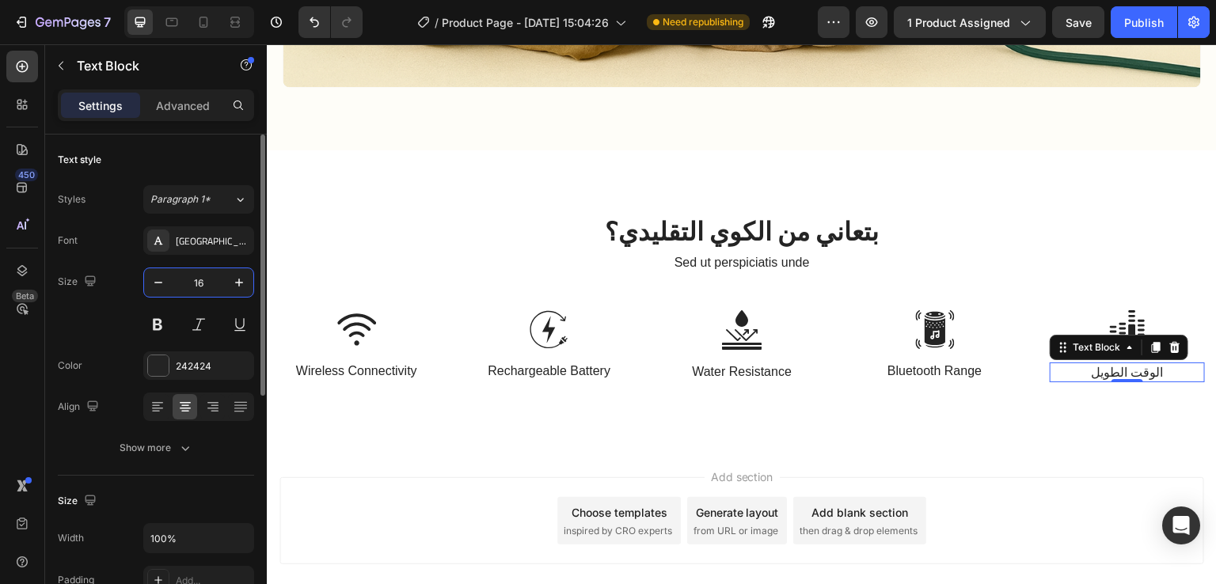
click at [203, 277] on input "16" at bounding box center [199, 282] width 52 height 29
type input "20"
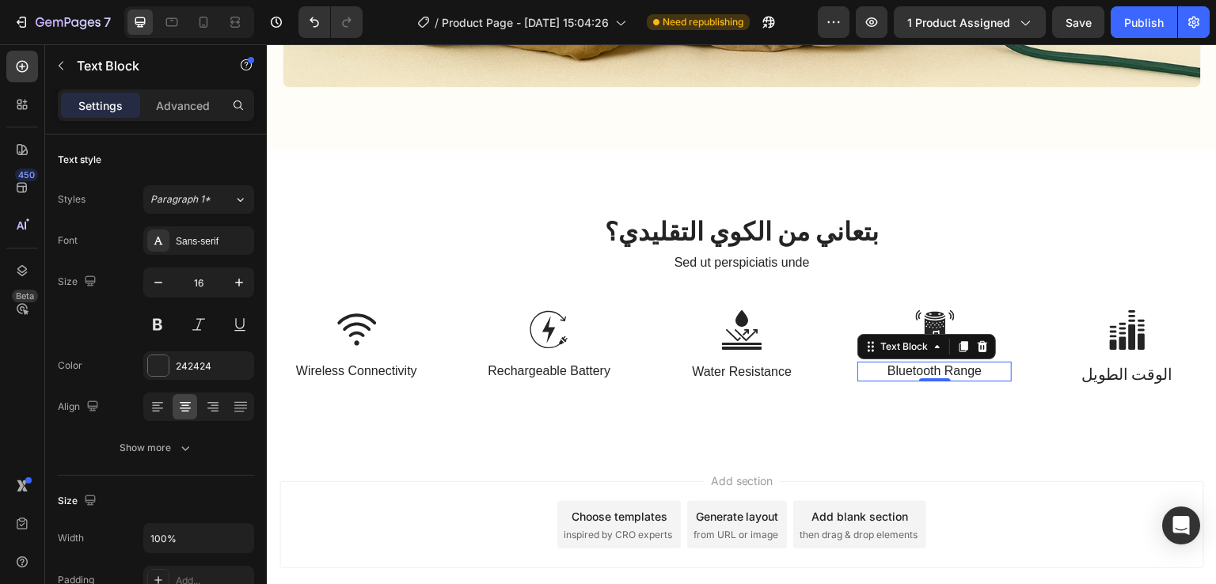
click at [927, 363] on p "Bluetooth Range" at bounding box center [935, 371] width 152 height 17
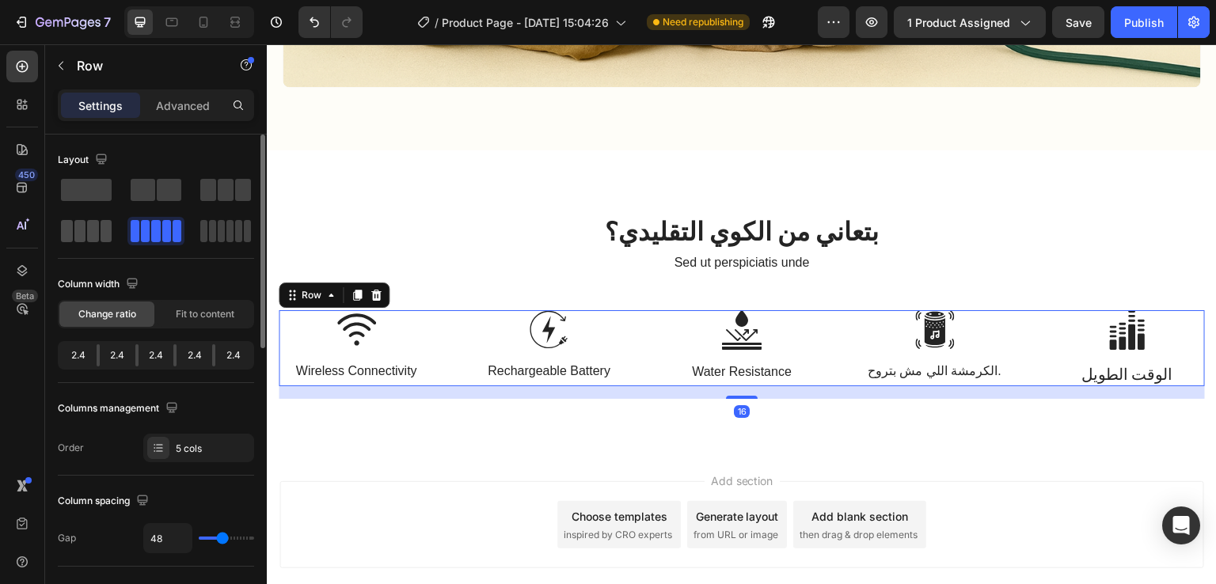
drag, startPoint x: 95, startPoint y: 216, endPoint x: 177, endPoint y: 242, distance: 85.6
click at [127, 217] on div at bounding box center [155, 231] width 57 height 29
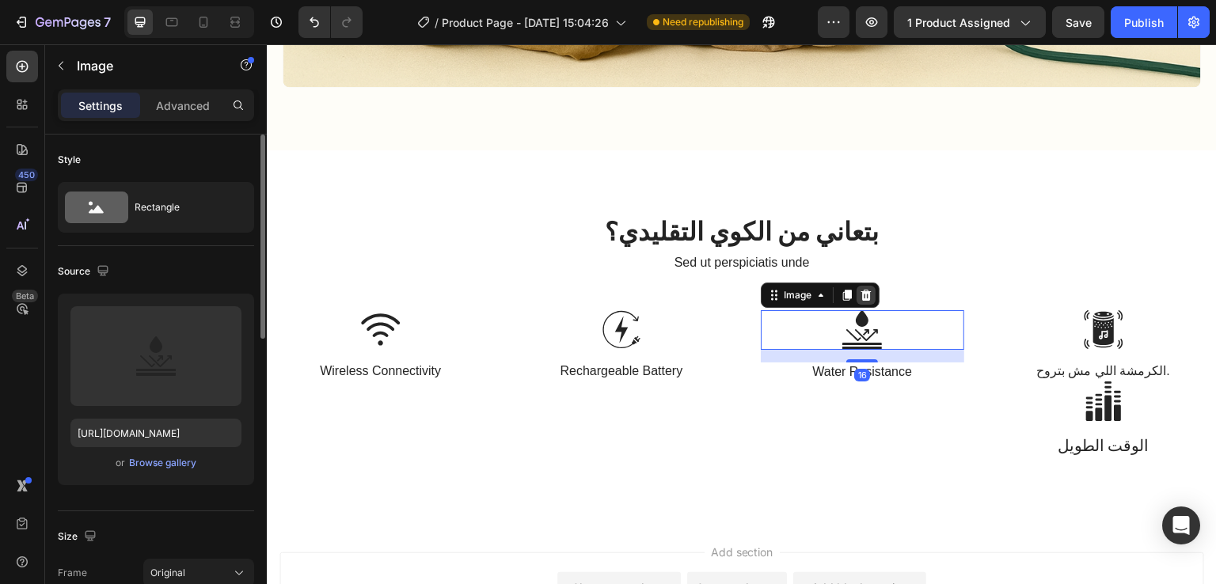
click at [864, 290] on icon at bounding box center [866, 295] width 10 height 11
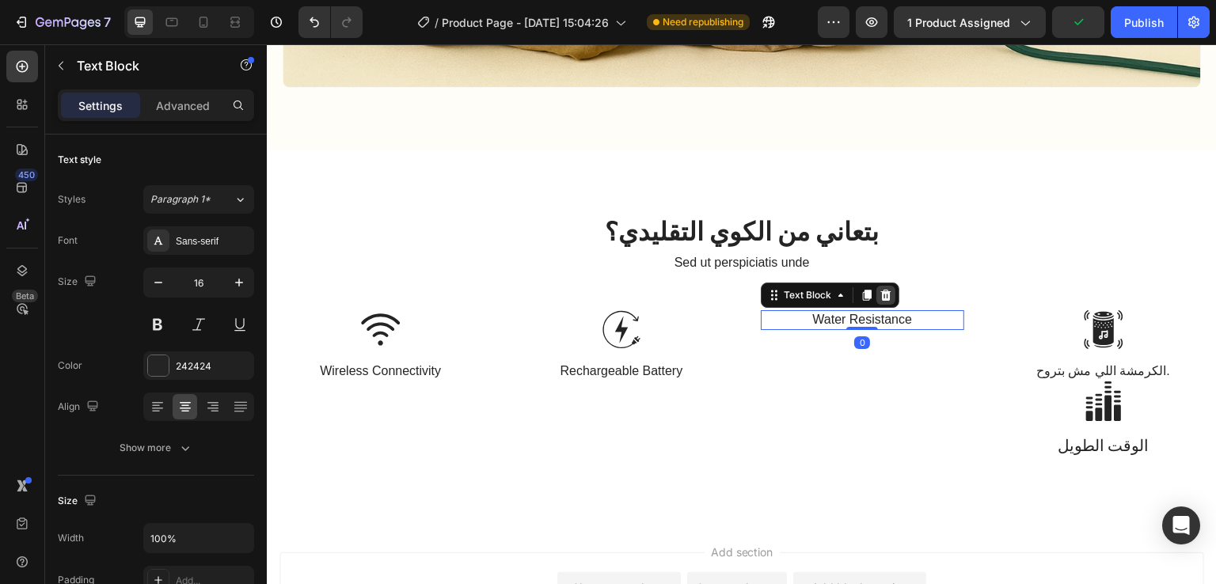
click at [881, 290] on icon at bounding box center [886, 295] width 10 height 11
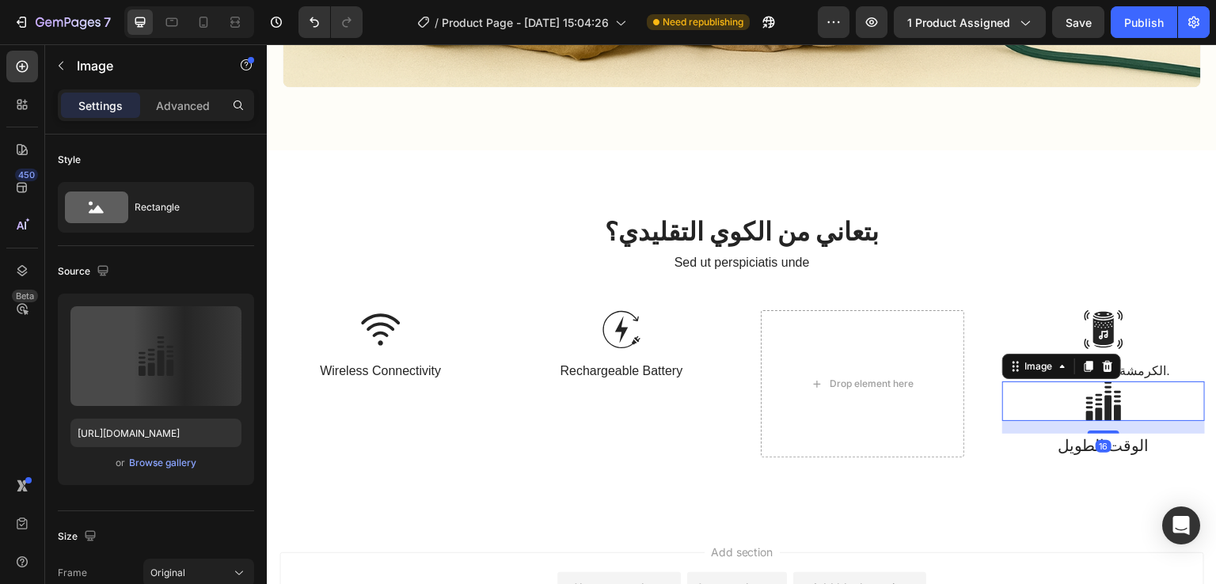
click at [1084, 393] on img at bounding box center [1104, 402] width 40 height 40
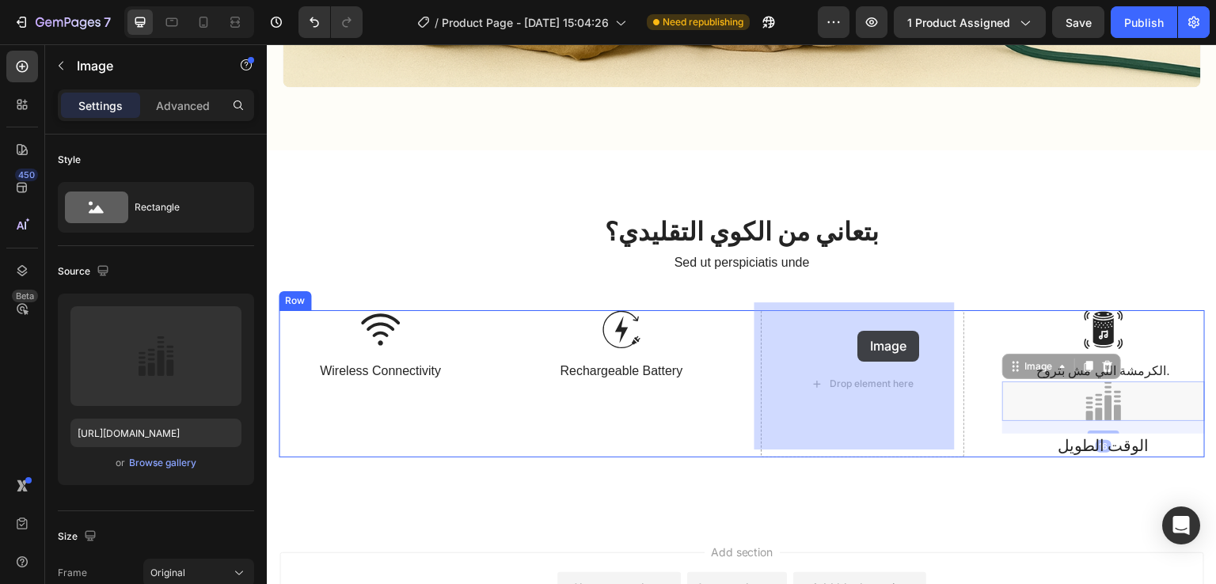
drag, startPoint x: 1024, startPoint y: 355, endPoint x: 853, endPoint y: 328, distance: 173.9
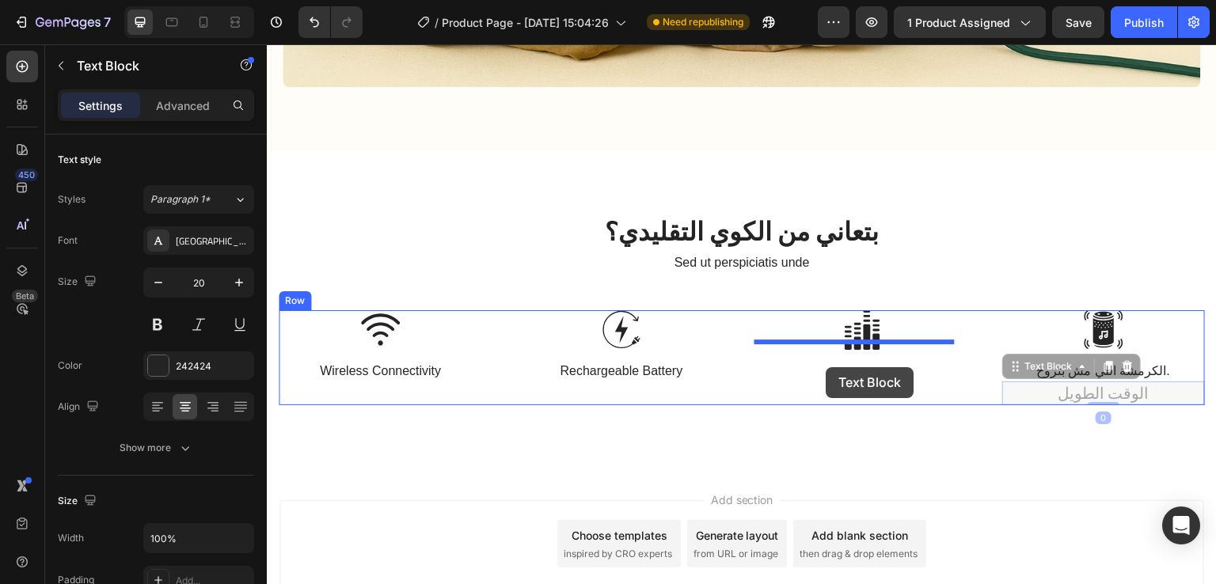
drag, startPoint x: 1018, startPoint y: 357, endPoint x: 827, endPoint y: 367, distance: 191.9
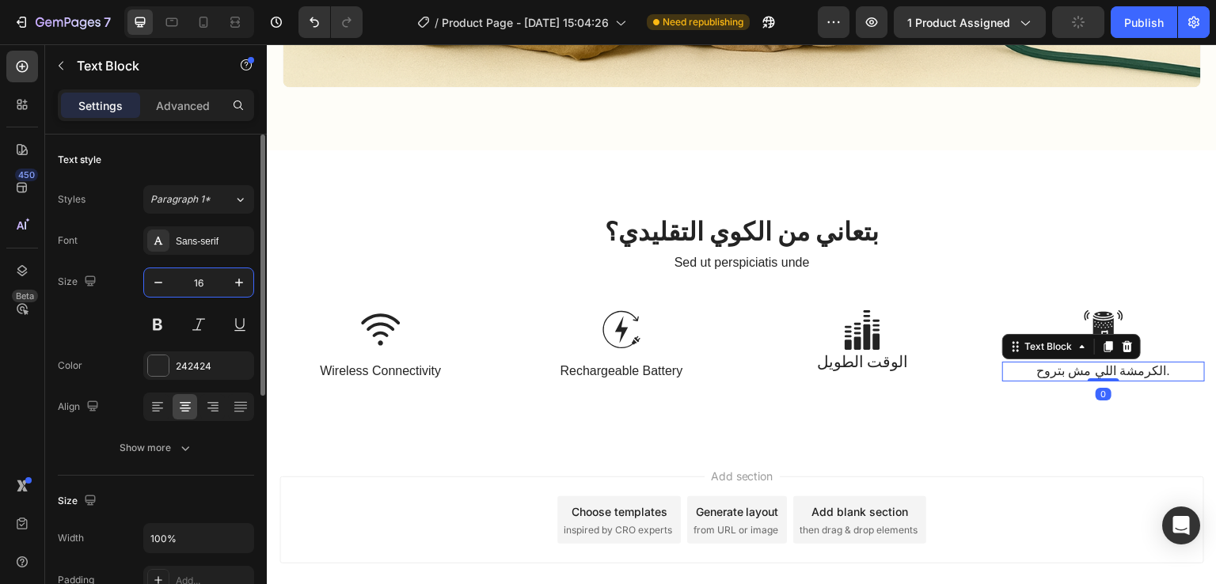
click at [212, 282] on input "16" at bounding box center [199, 282] width 52 height 29
type input "20"
click at [176, 241] on div "Sans-serif" at bounding box center [213, 241] width 74 height 14
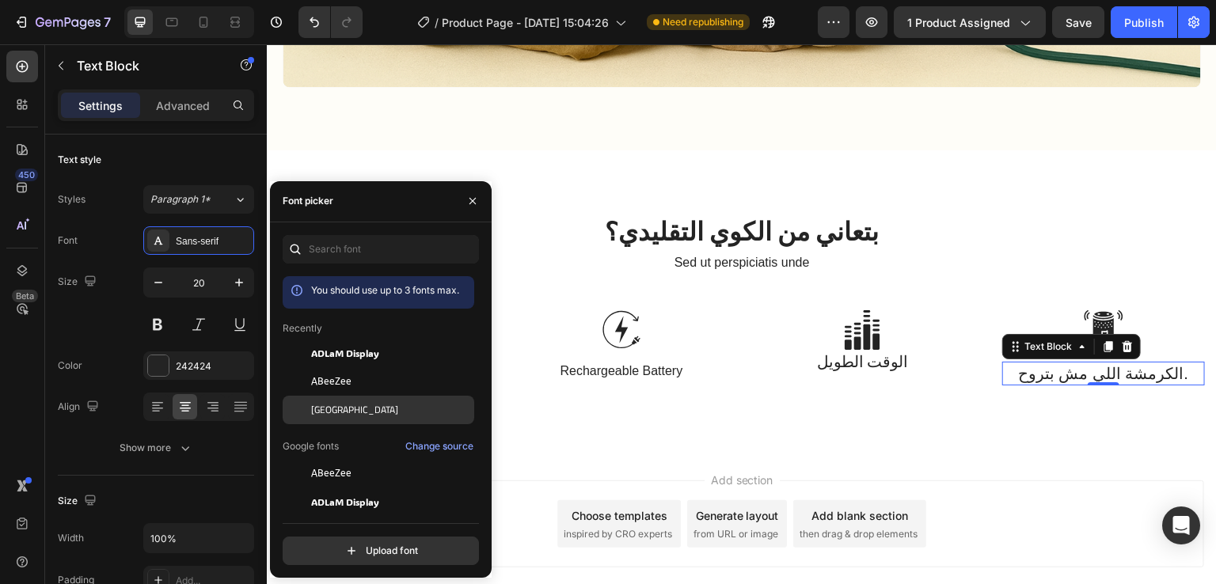
click at [320, 412] on span "[GEOGRAPHIC_DATA]" at bounding box center [354, 410] width 87 height 14
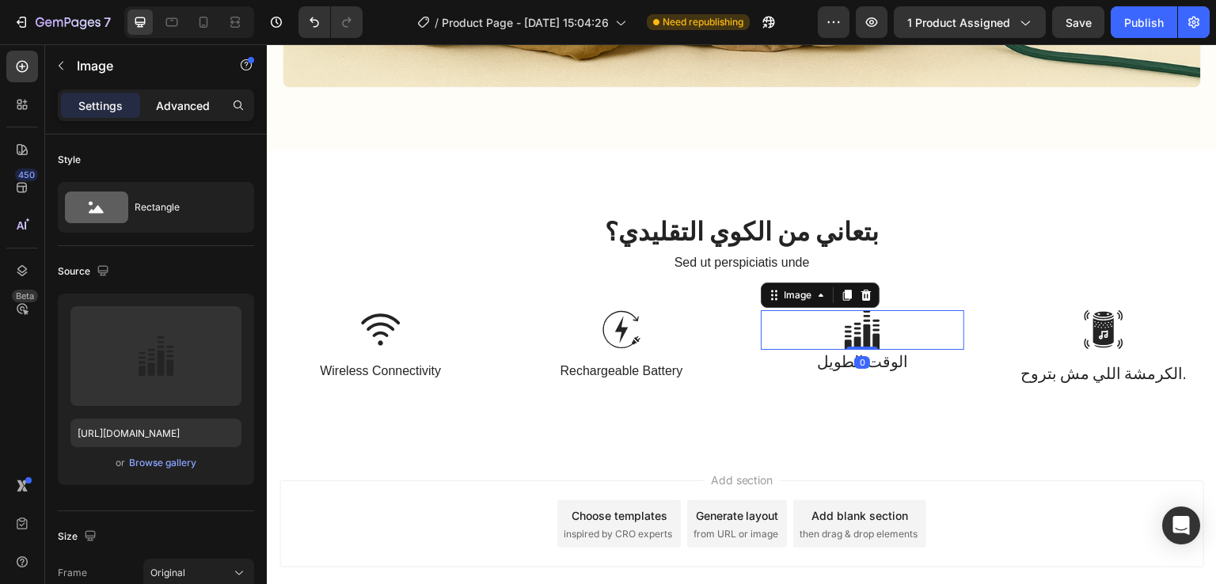
click at [184, 107] on p "Advanced" at bounding box center [183, 105] width 54 height 17
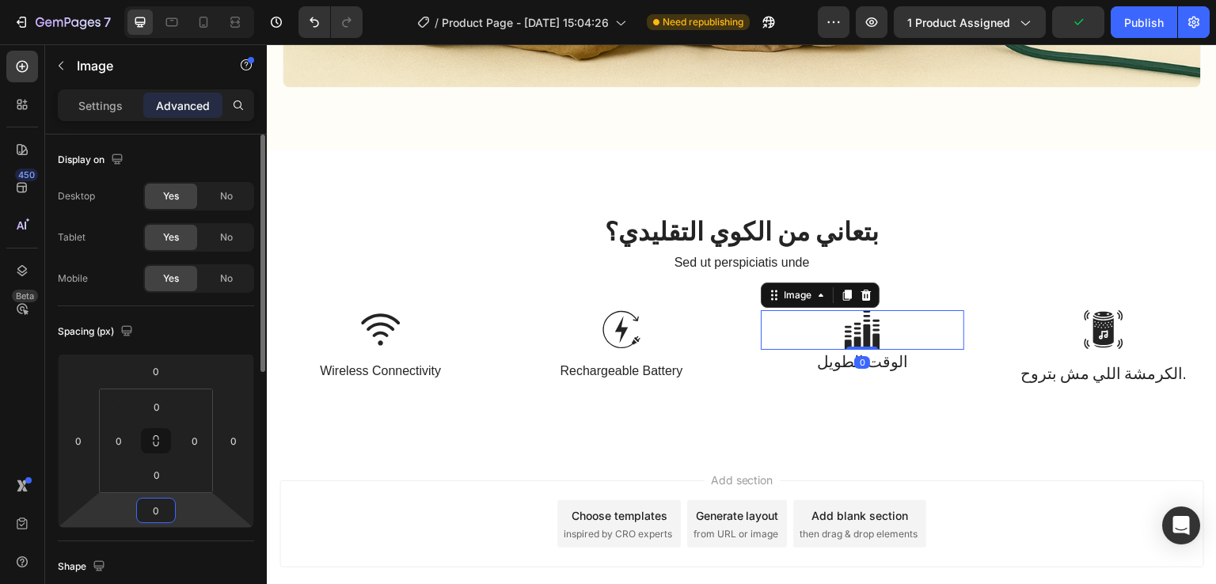
click at [160, 514] on input "0" at bounding box center [156, 511] width 32 height 24
type input "16"
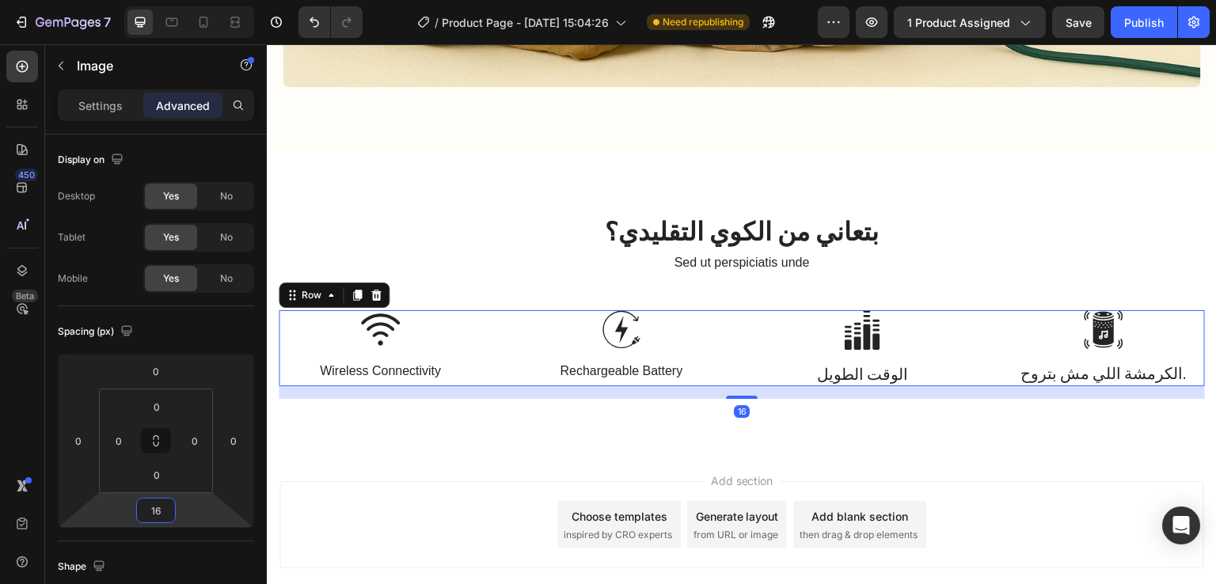
click at [739, 327] on div "Image Wireless Connectivity Text Block Image Rechargeable Battery Text Block Im…" at bounding box center [742, 348] width 926 height 76
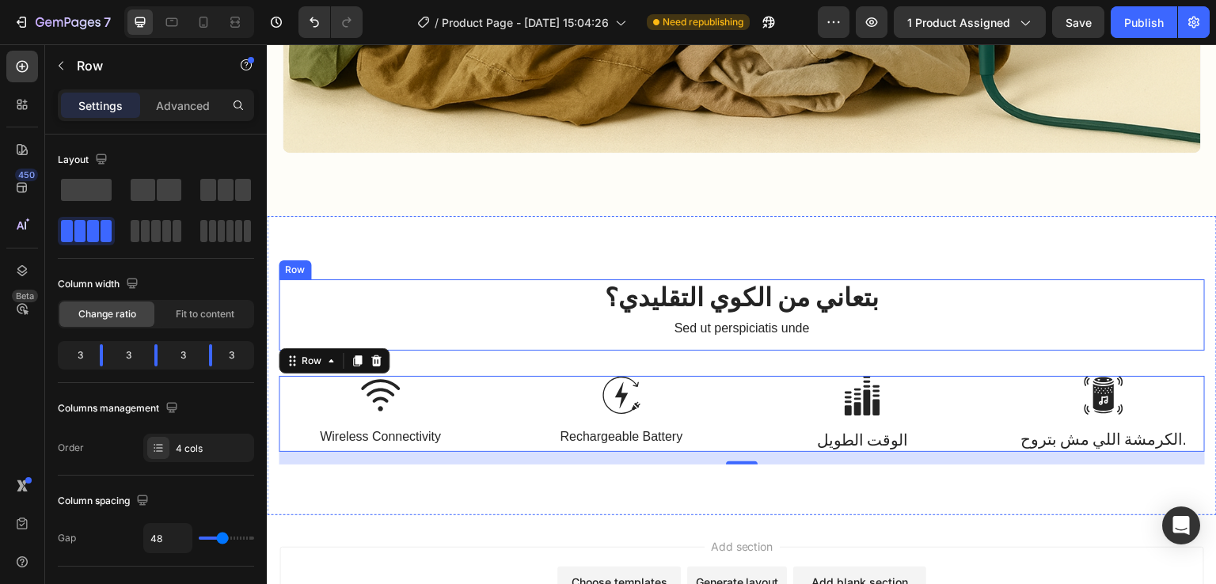
scroll to position [1442, 0]
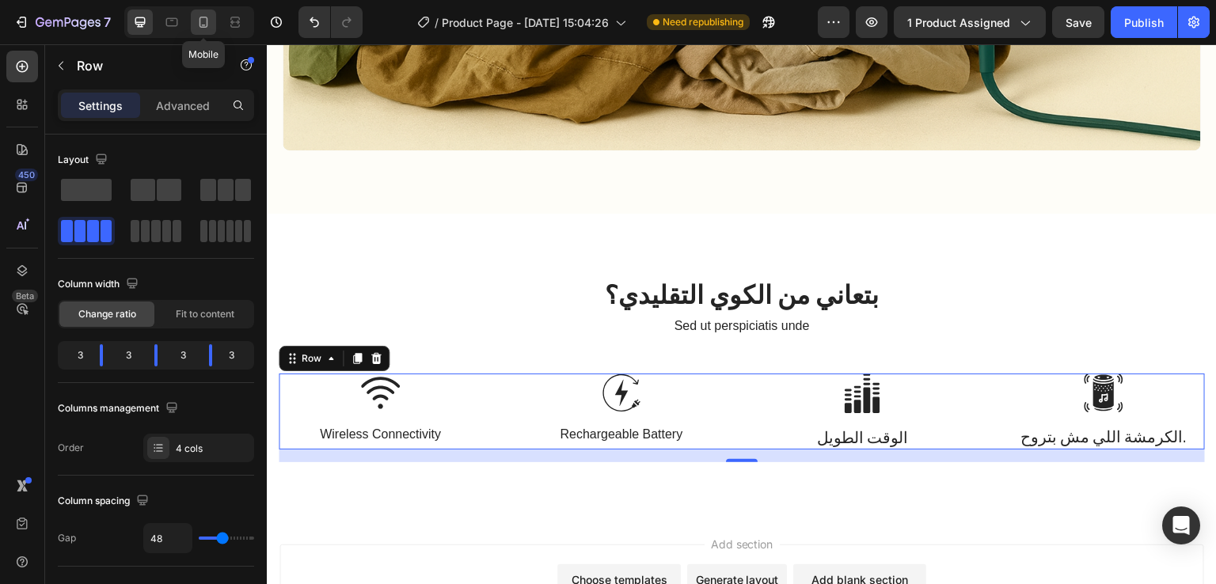
click at [200, 25] on icon at bounding box center [204, 22] width 9 height 11
type input "0"
type input "100%"
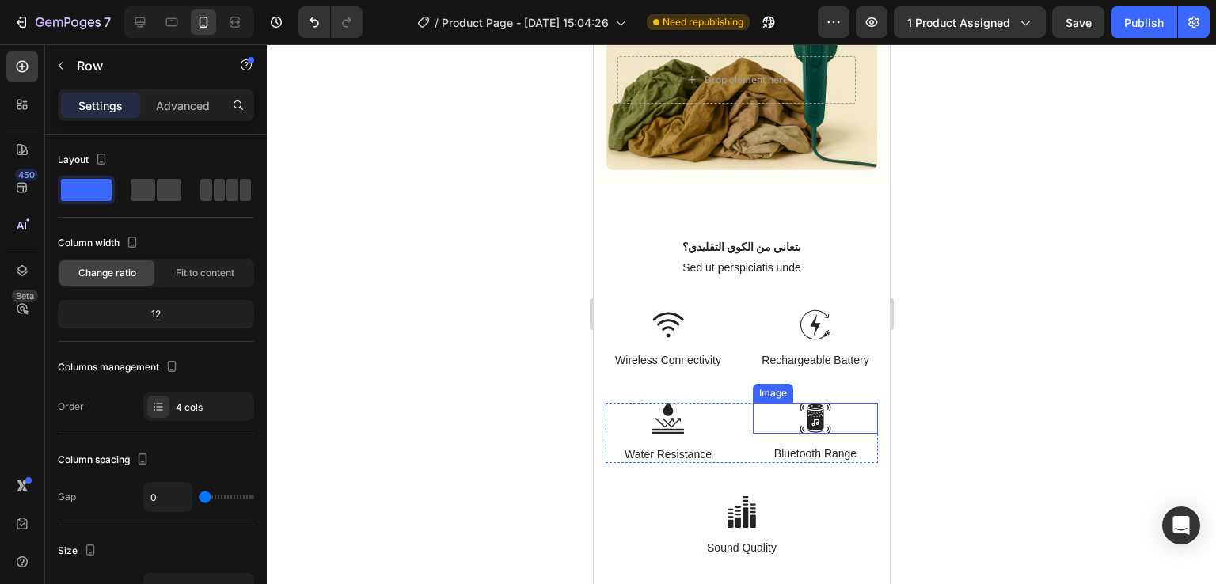
scroll to position [927, 0]
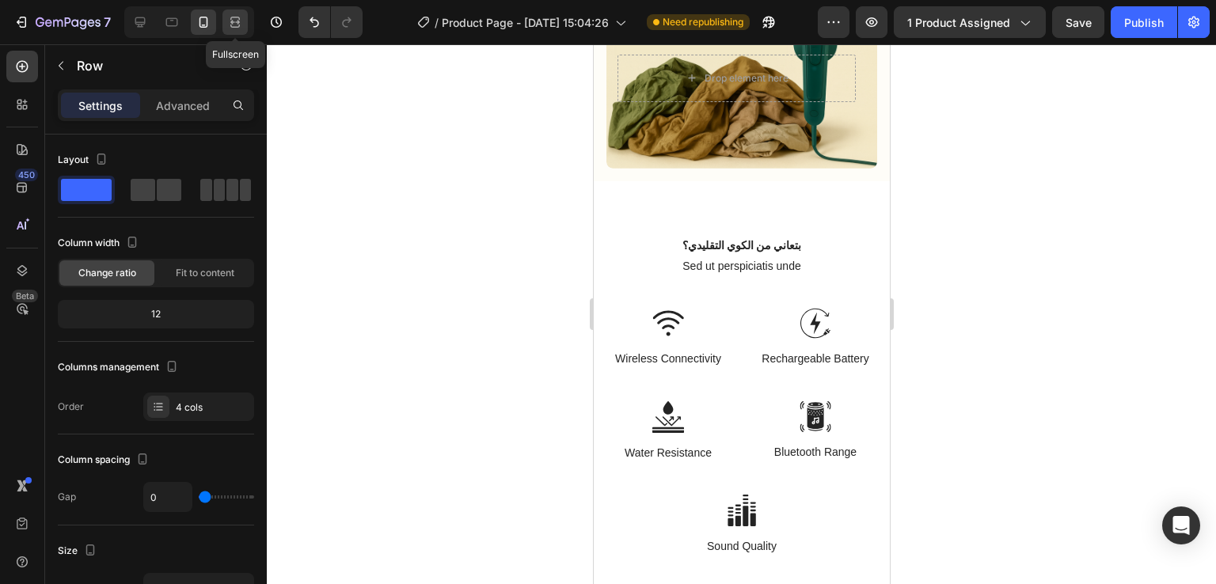
click at [235, 22] on icon at bounding box center [237, 22] width 5 height 4
type input "48"
type input "1200"
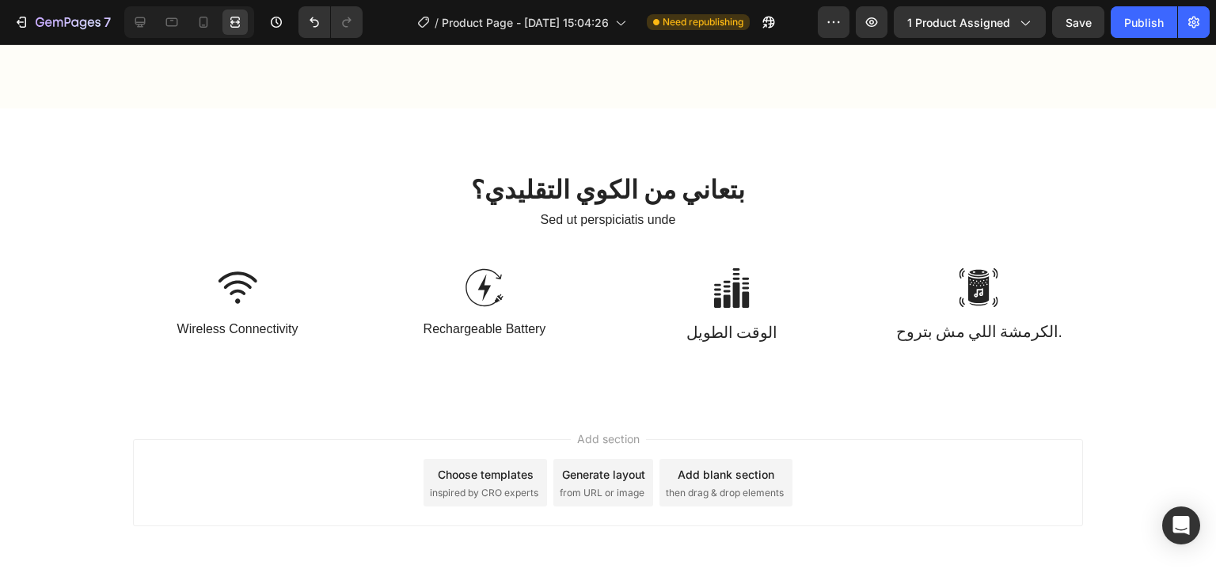
scroll to position [1566, 0]
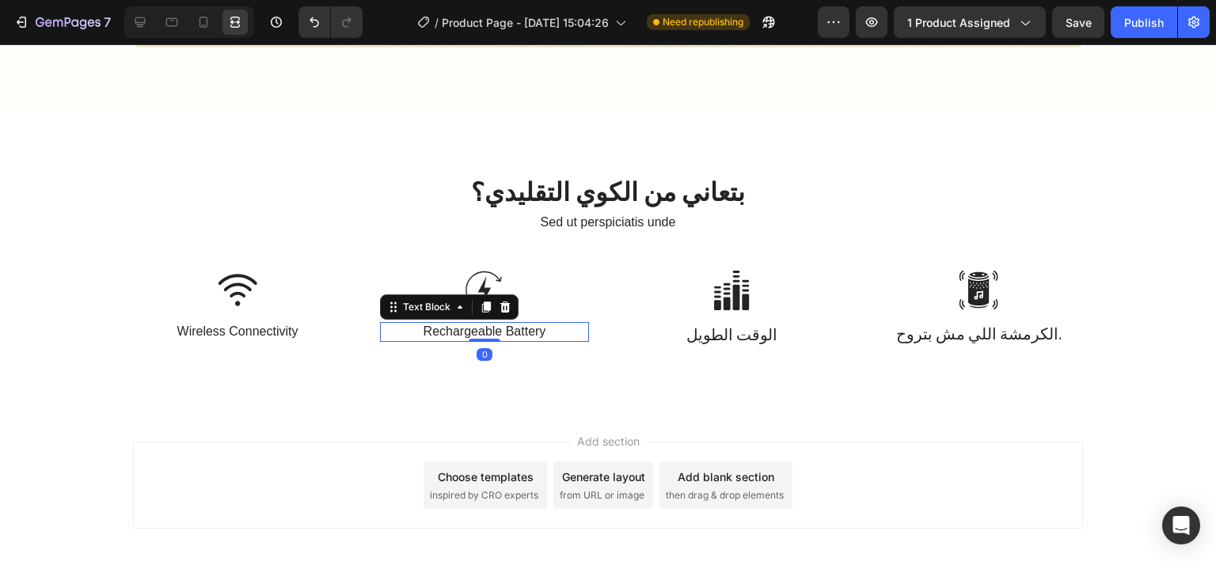
click at [492, 327] on p "Rechargeable Battery" at bounding box center [485, 332] width 206 height 17
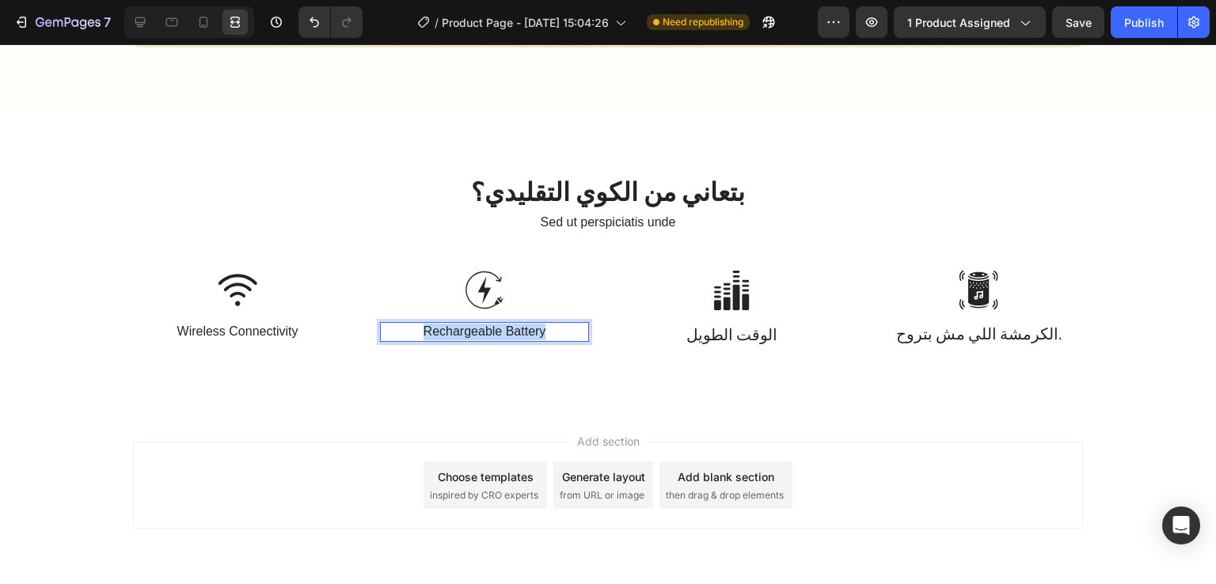
click at [492, 327] on p "Rechargeable Battery" at bounding box center [485, 332] width 206 height 17
click at [152, 39] on div "7 Version history / Product Page - Aug 27, 15:04:26 Need republishing Preview 1…" at bounding box center [608, 22] width 1216 height 45
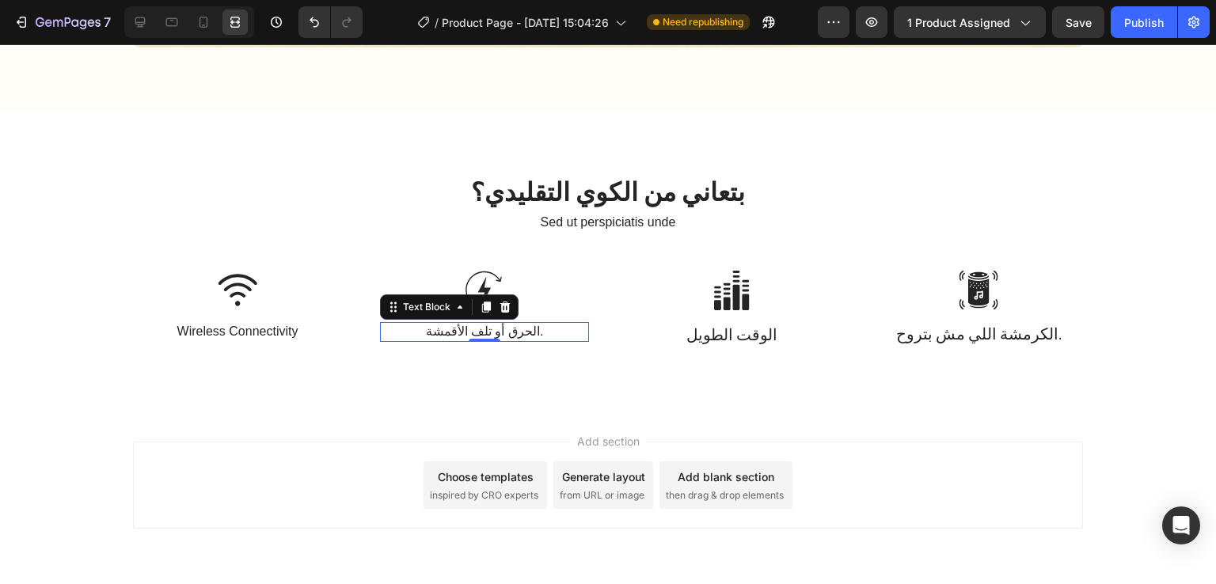
click at [149, 36] on div at bounding box center [189, 22] width 130 height 32
click at [145, 29] on icon at bounding box center [140, 22] width 16 height 16
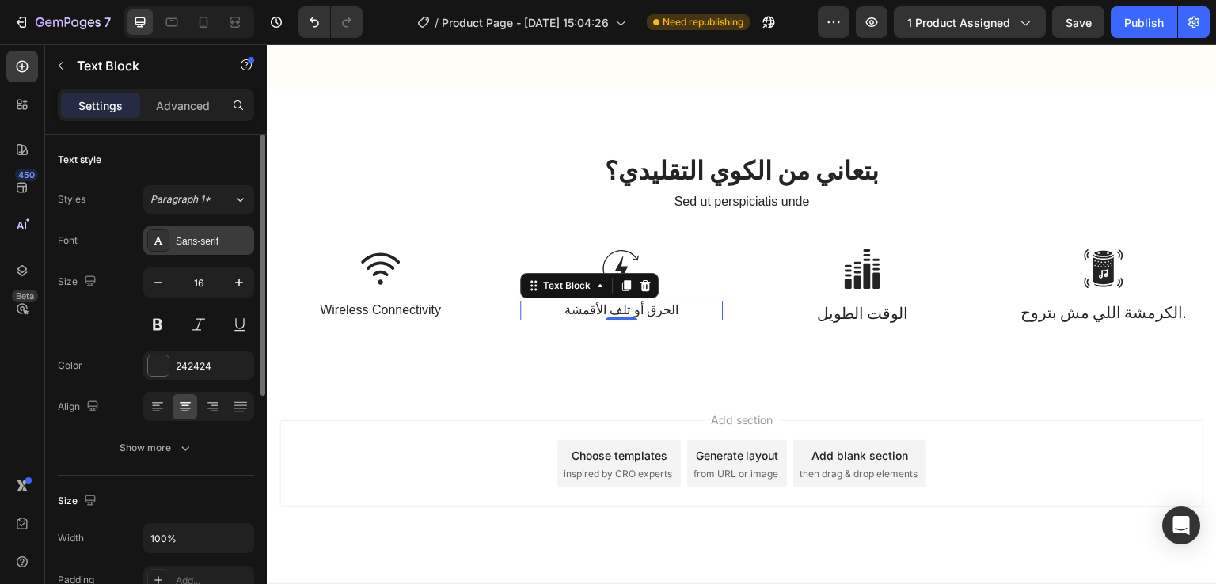
click at [168, 247] on div at bounding box center [158, 241] width 22 height 22
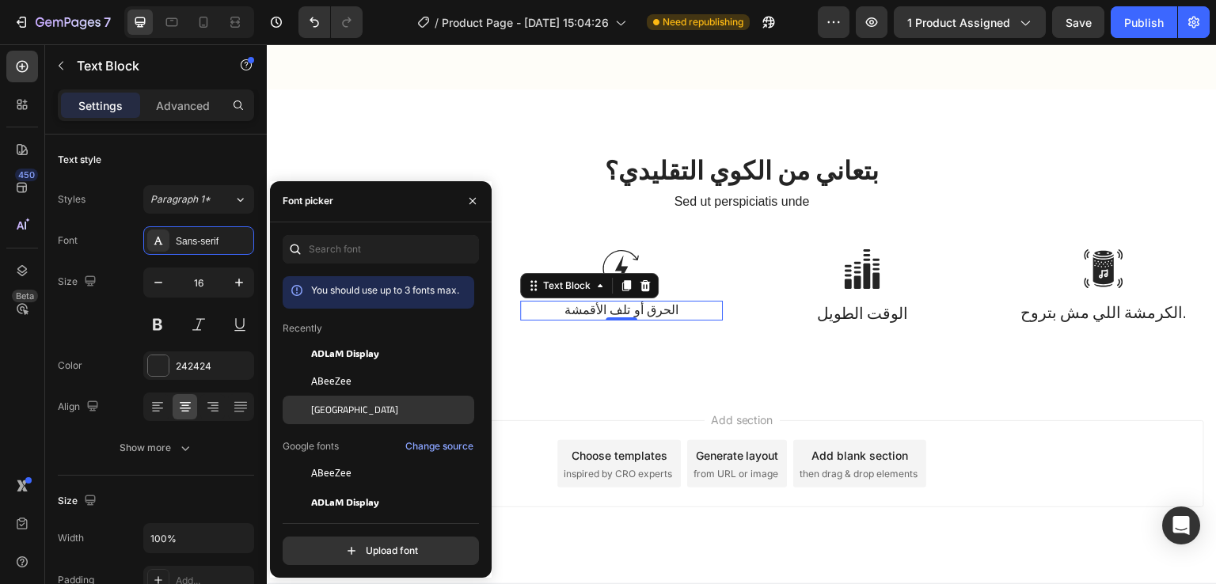
click at [307, 409] on div at bounding box center [297, 410] width 29 height 29
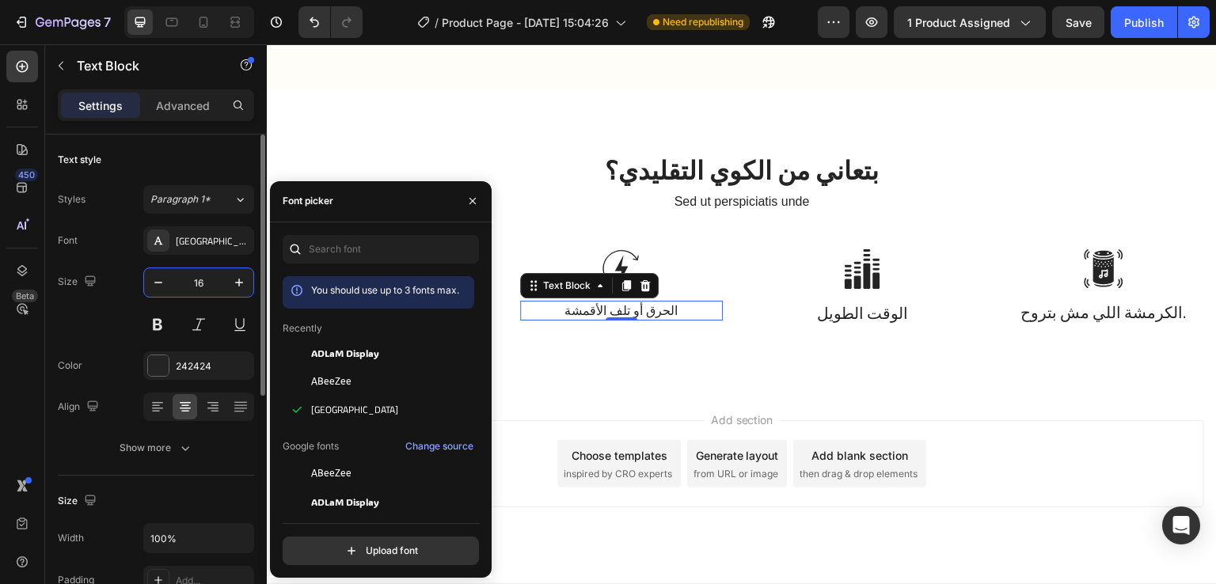
click at [209, 279] on input "16" at bounding box center [199, 282] width 52 height 29
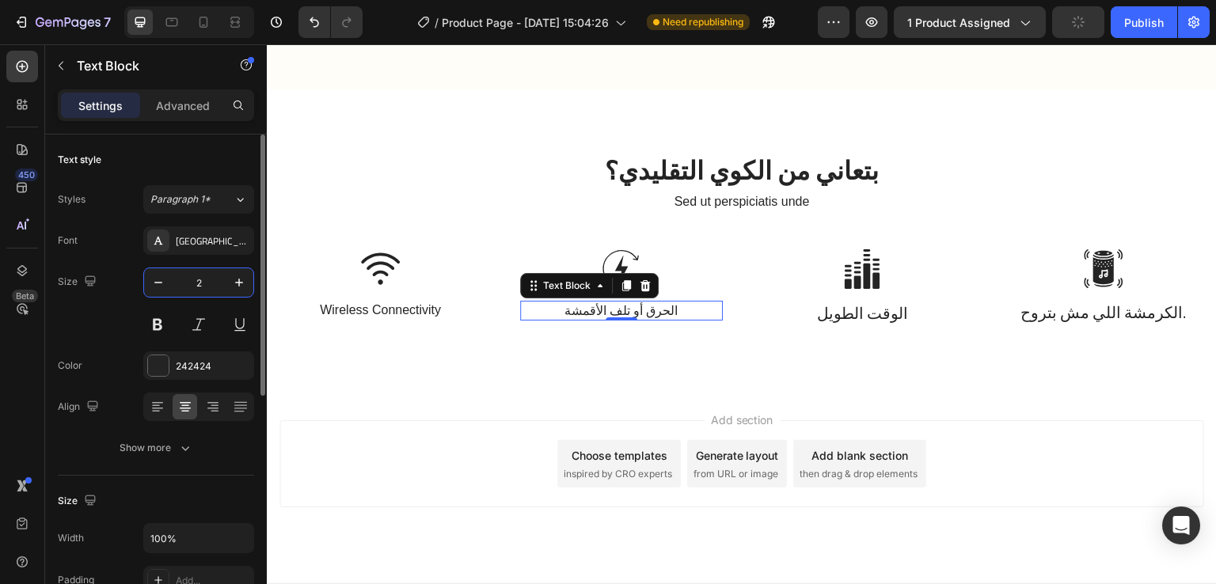
type input "20"
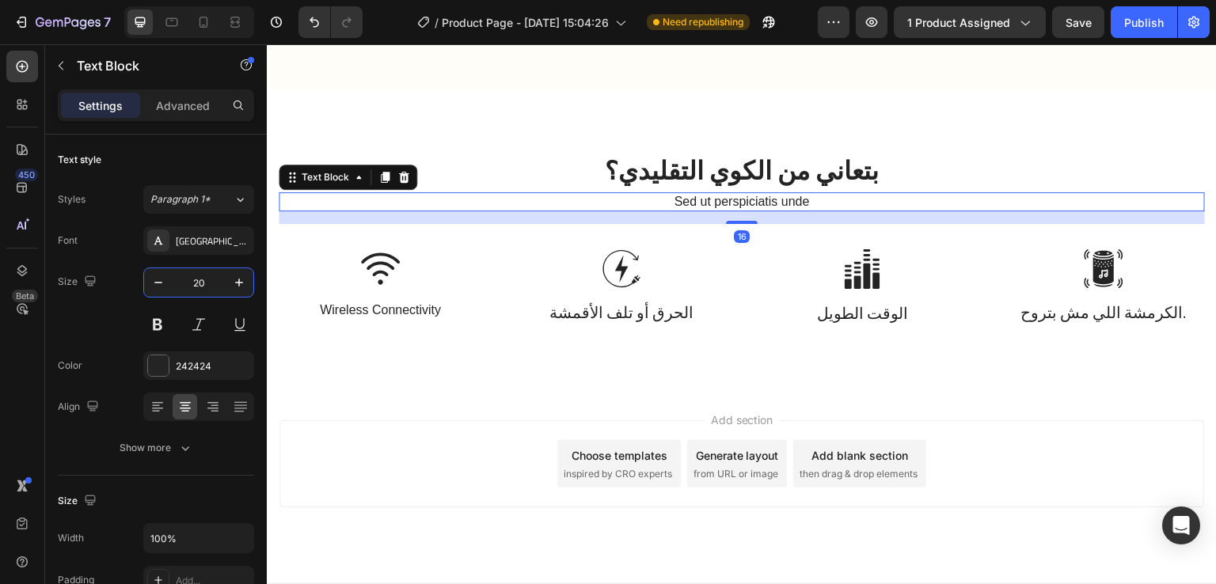
click at [733, 194] on p "Sed ut perspiciatis unde" at bounding box center [741, 202] width 923 height 17
click at [409, 173] on icon at bounding box center [403, 177] width 13 height 13
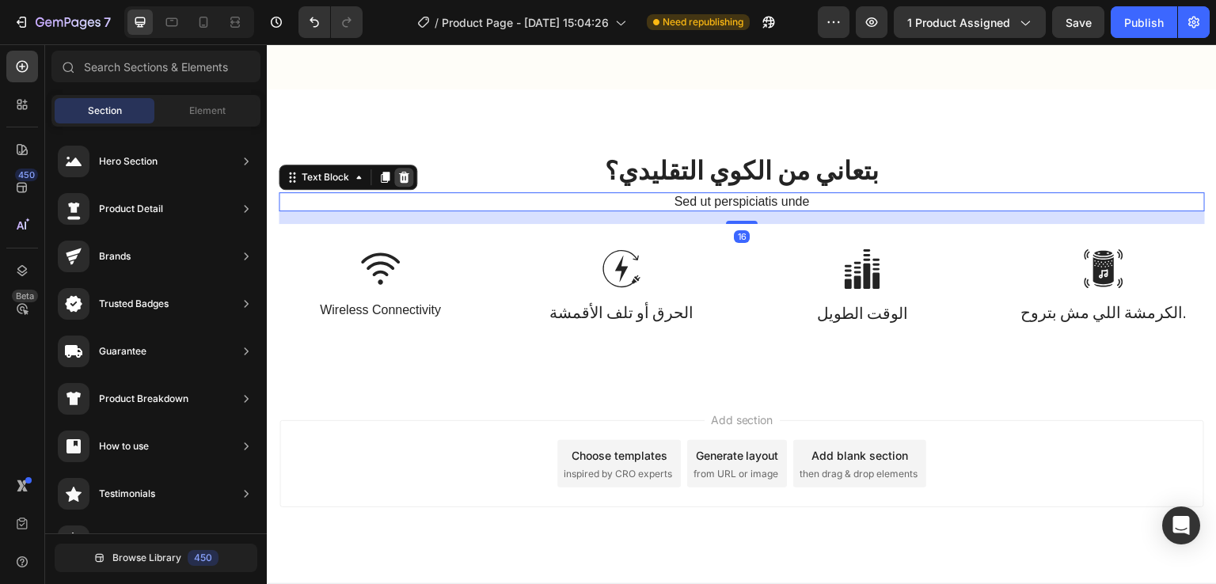
scroll to position [1557, 0]
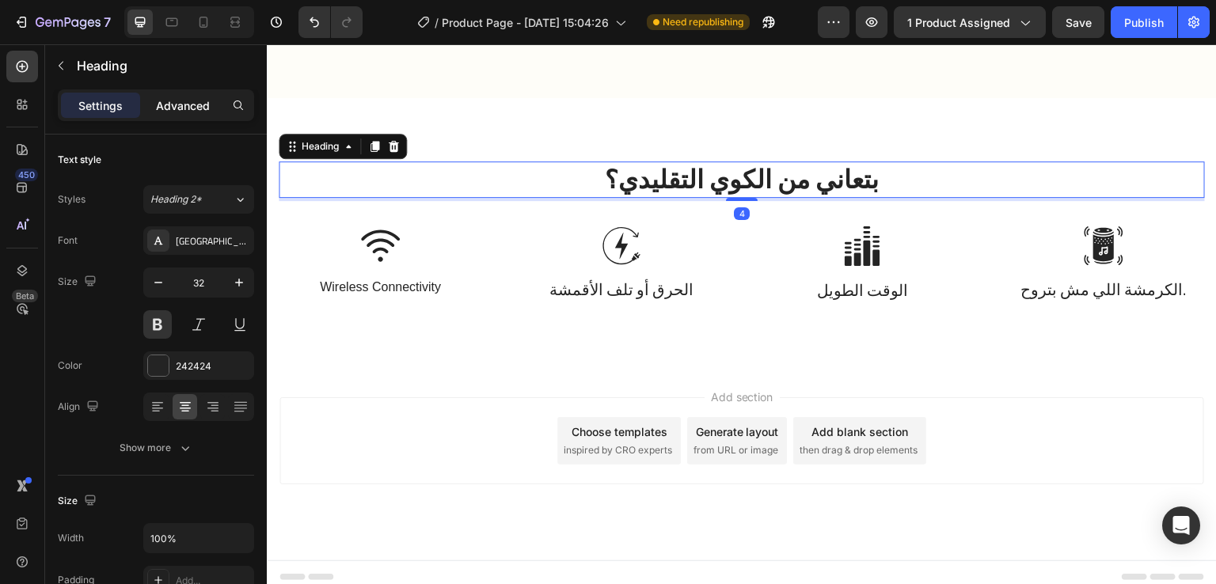
click at [191, 102] on p "Advanced" at bounding box center [183, 105] width 54 height 17
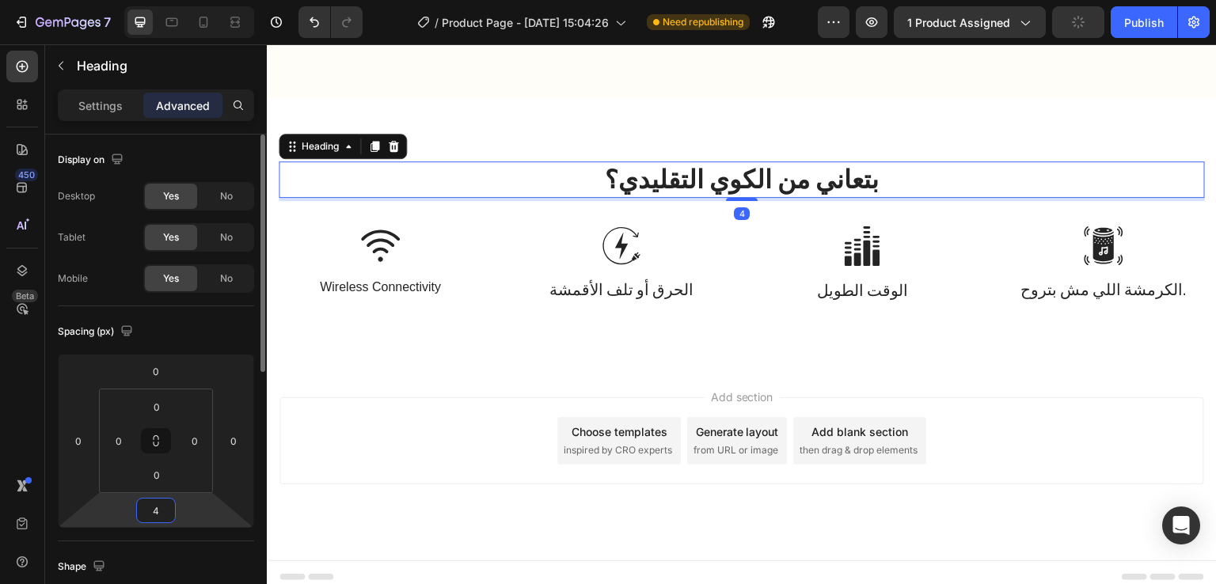
click at [160, 509] on input "4" at bounding box center [156, 511] width 32 height 24
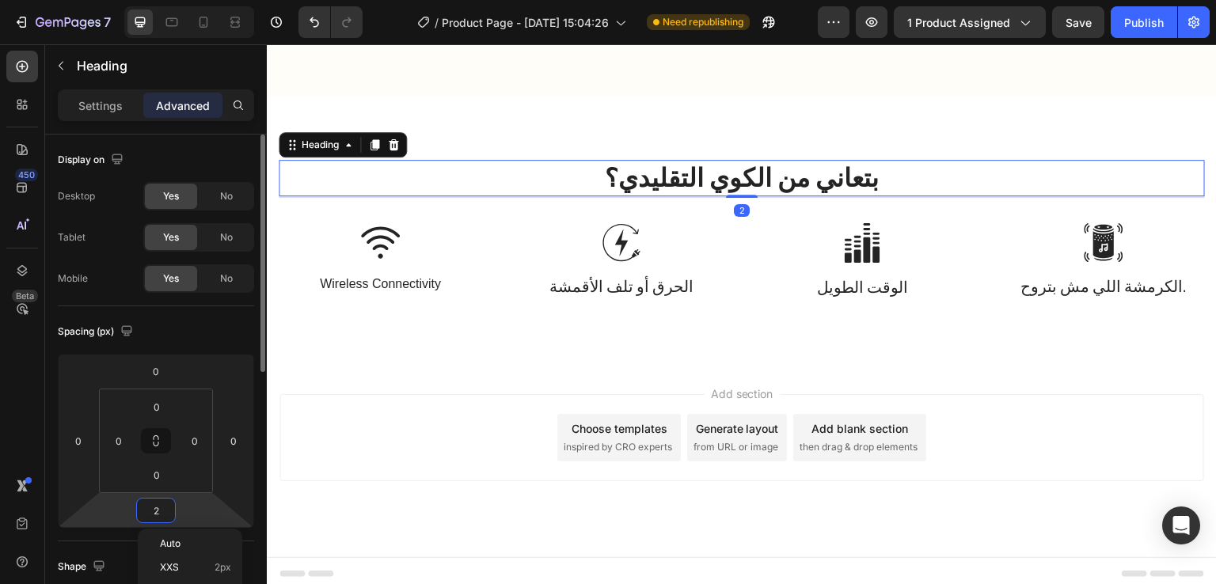
type input "24"
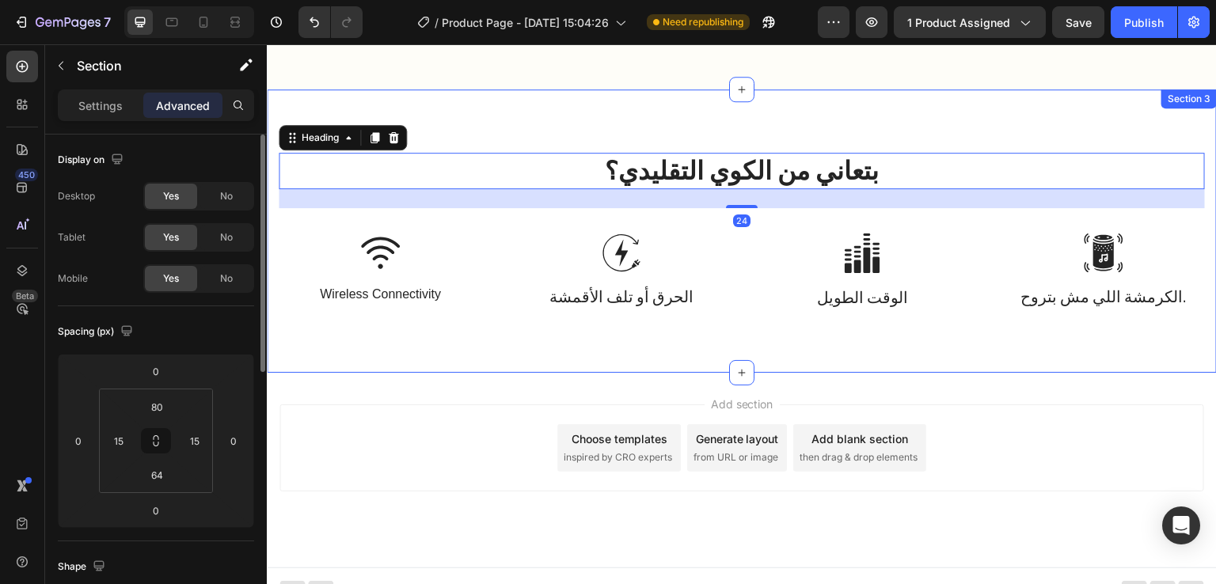
click at [672, 118] on div "بتعاني من الكوي التقليدي؟ Heading 24 Row Image Wireless Connectivity Text Block…" at bounding box center [742, 230] width 950 height 283
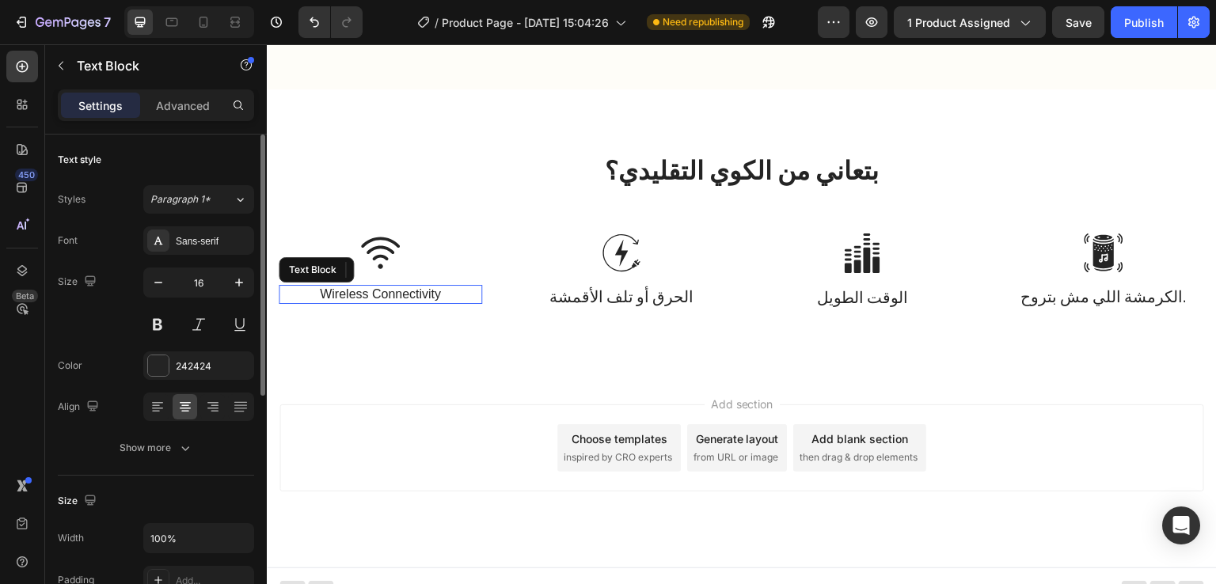
click at [390, 287] on p "Wireless Connectivity" at bounding box center [380, 295] width 200 height 17
click at [327, 287] on p "• الأجهزة الثقيلة والمجهدة" at bounding box center [380, 295] width 200 height 17
click at [214, 280] on input "16" at bounding box center [199, 282] width 52 height 29
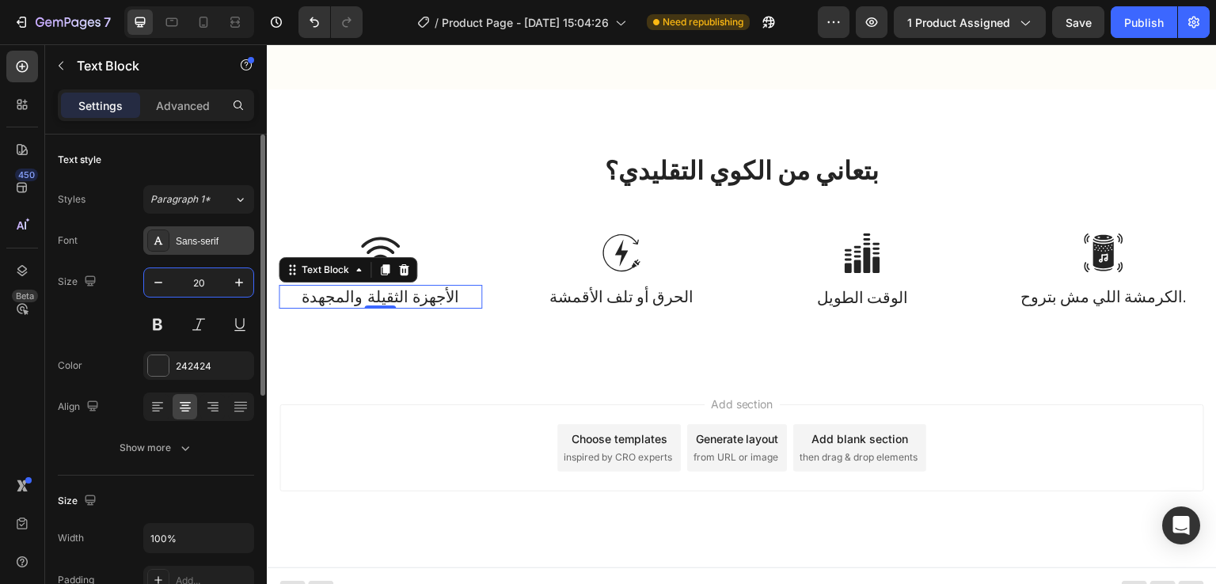
type input "20"
click at [152, 238] on icon at bounding box center [158, 240] width 13 height 13
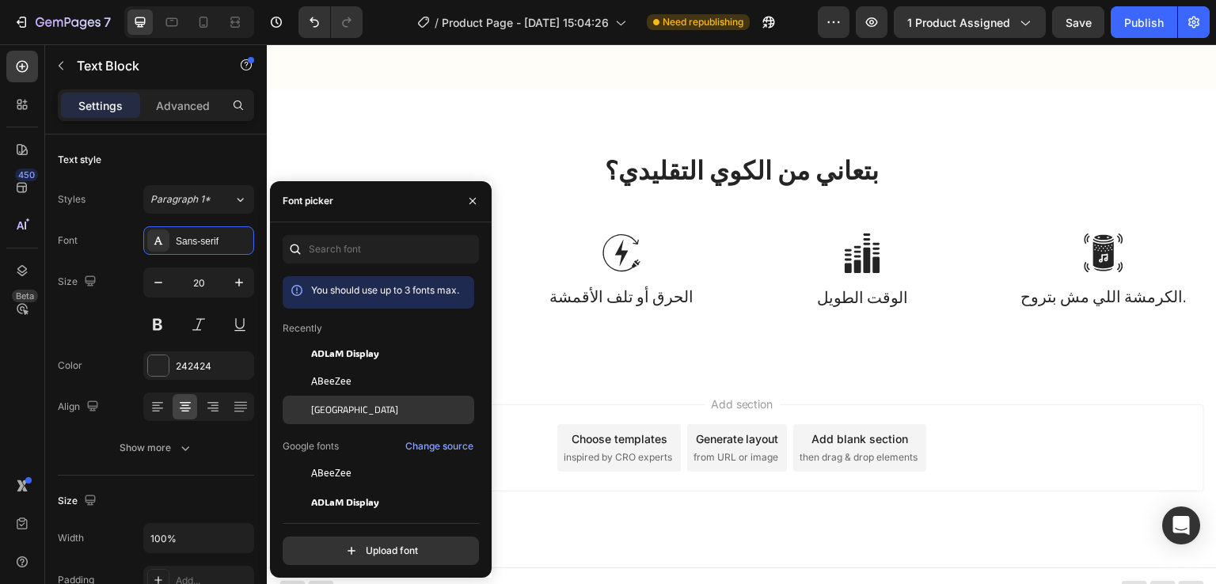
click at [313, 412] on span "[GEOGRAPHIC_DATA]" at bounding box center [354, 410] width 87 height 14
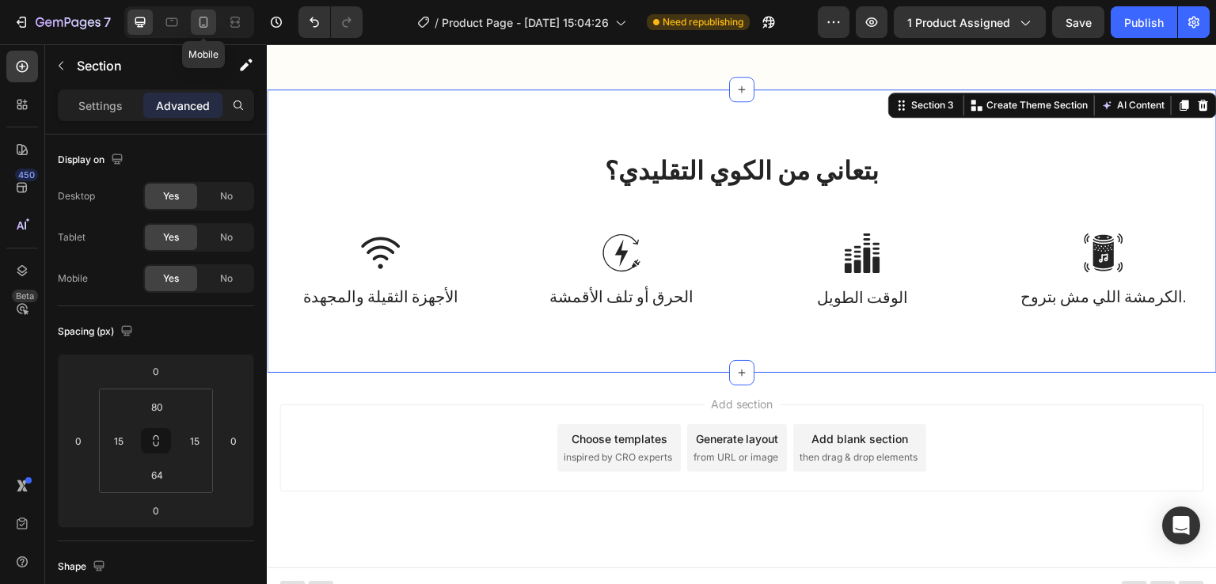
click at [203, 25] on icon at bounding box center [204, 22] width 9 height 11
type input "70"
type input "56"
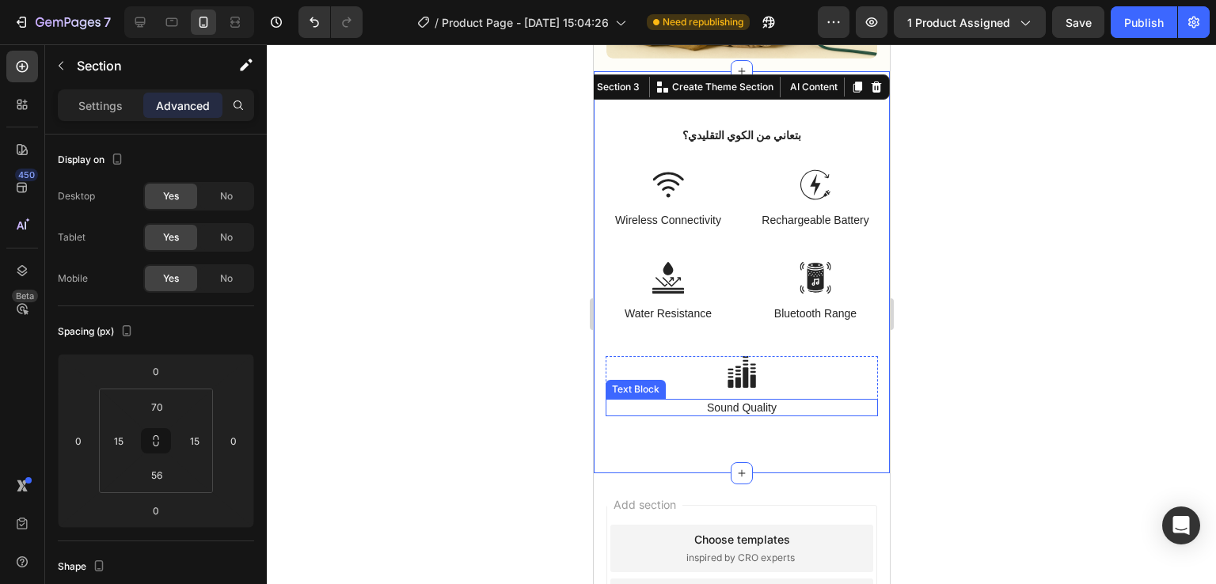
scroll to position [1031, 0]
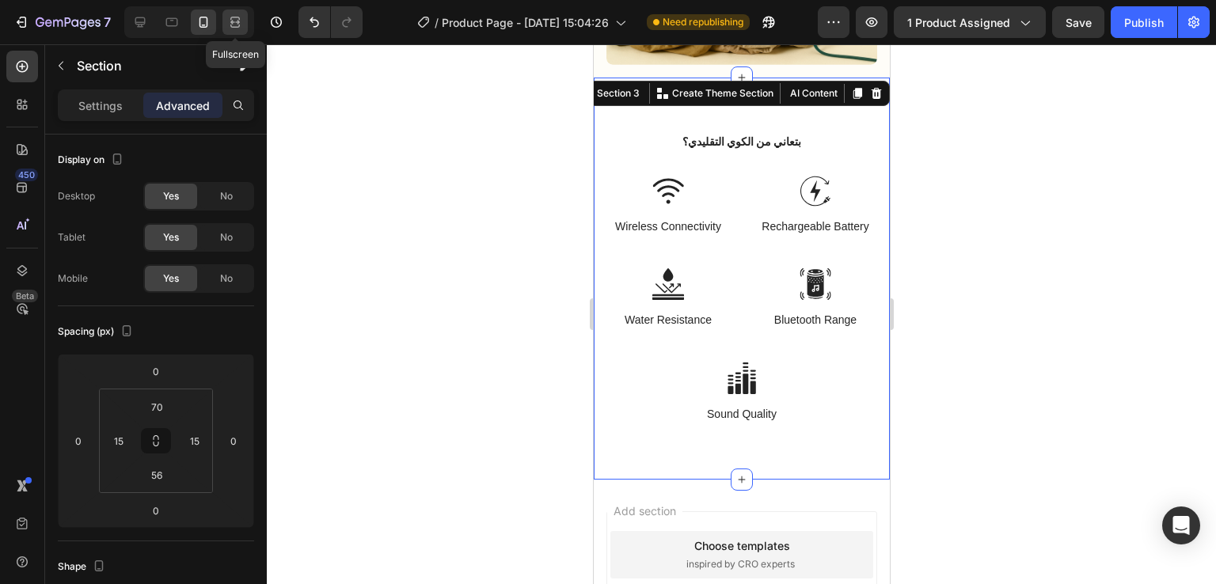
click at [231, 21] on icon at bounding box center [235, 22] width 16 height 16
type input "80"
type input "64"
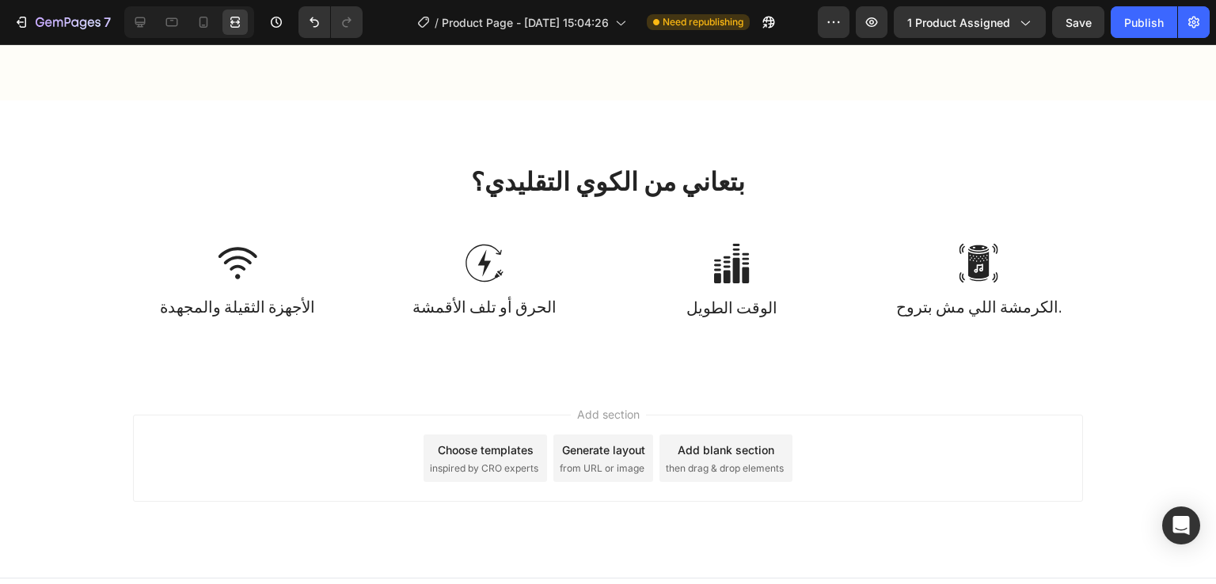
scroll to position [1602, 0]
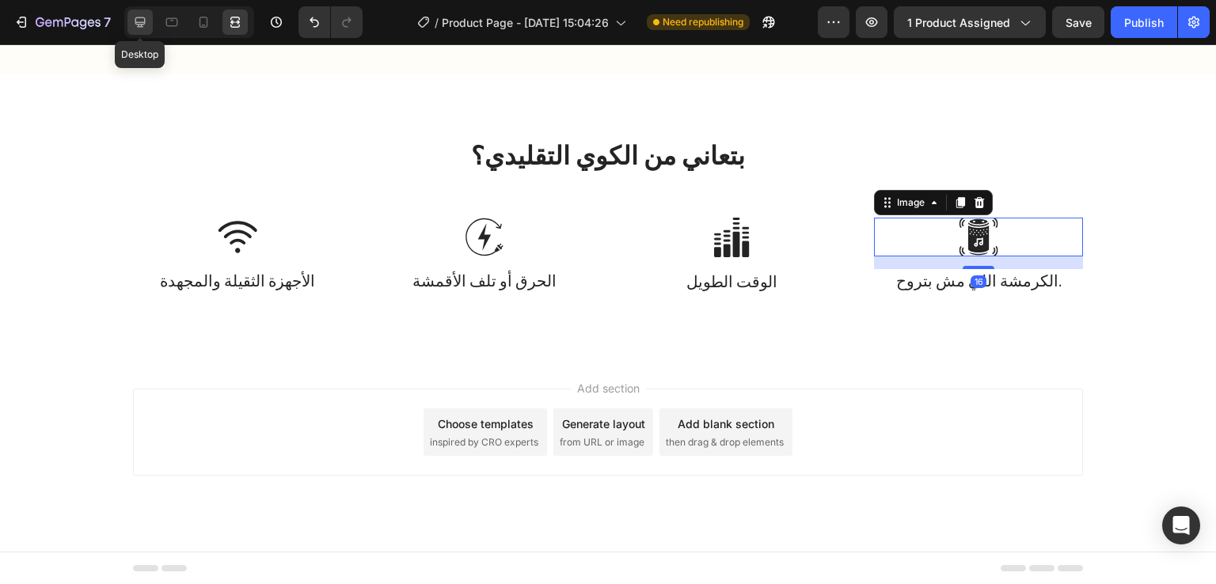
click at [132, 17] on icon at bounding box center [140, 22] width 16 height 16
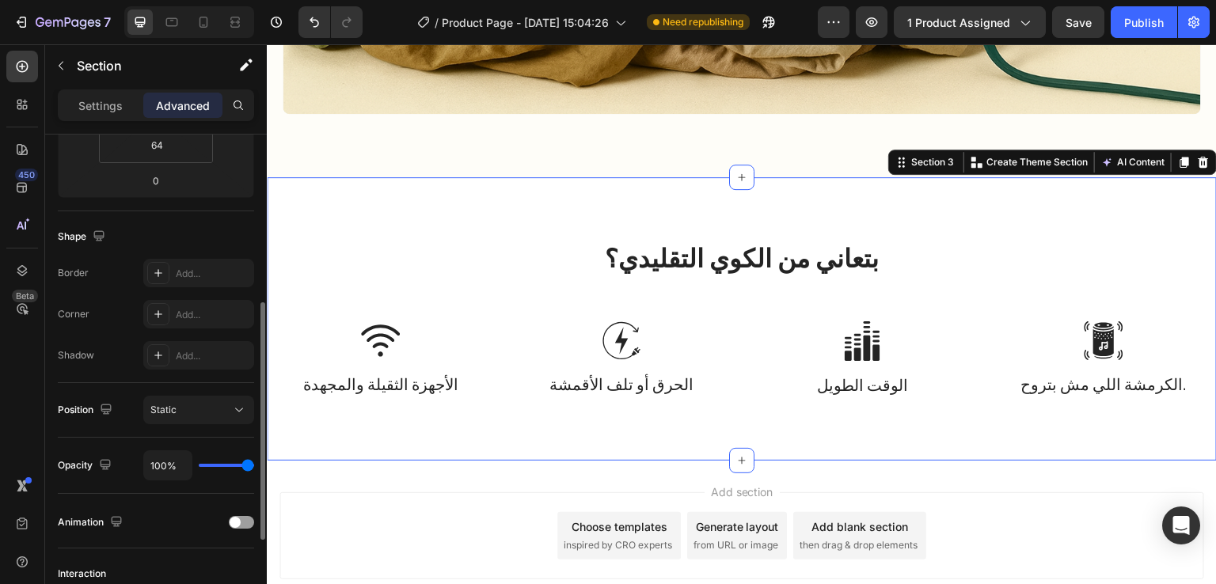
scroll to position [344, 0]
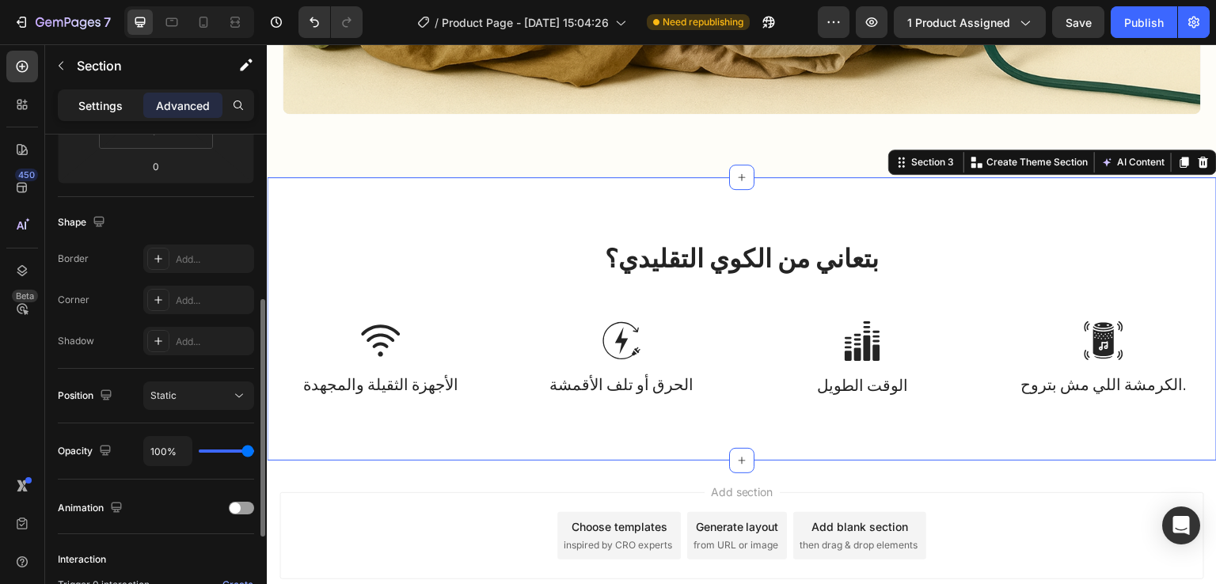
click at [90, 112] on p "Settings" at bounding box center [100, 105] width 44 height 17
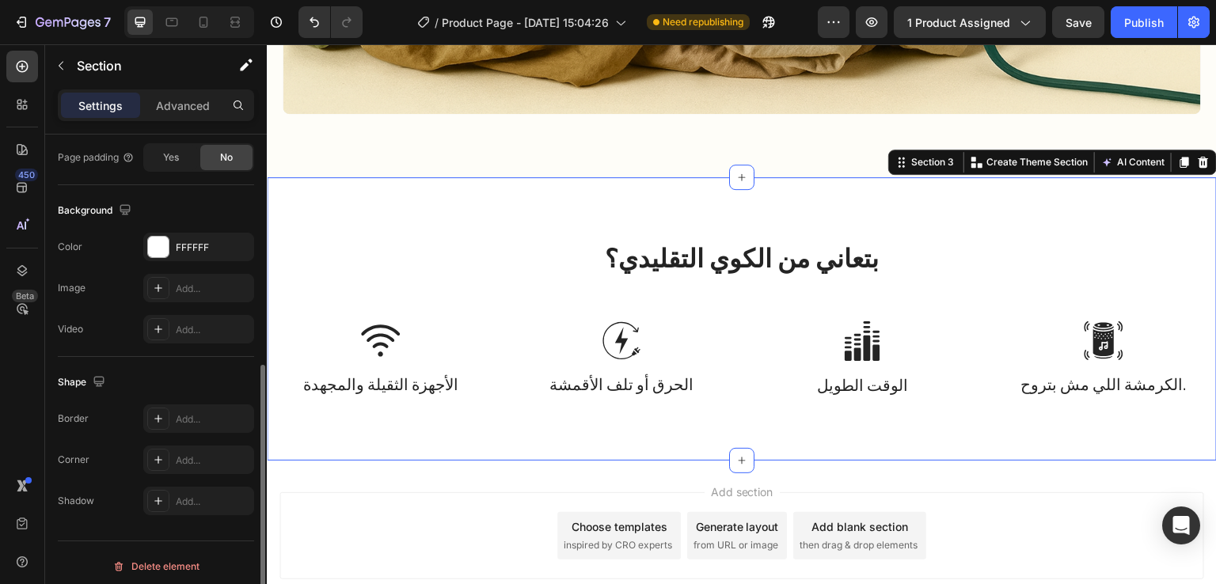
scroll to position [469, 0]
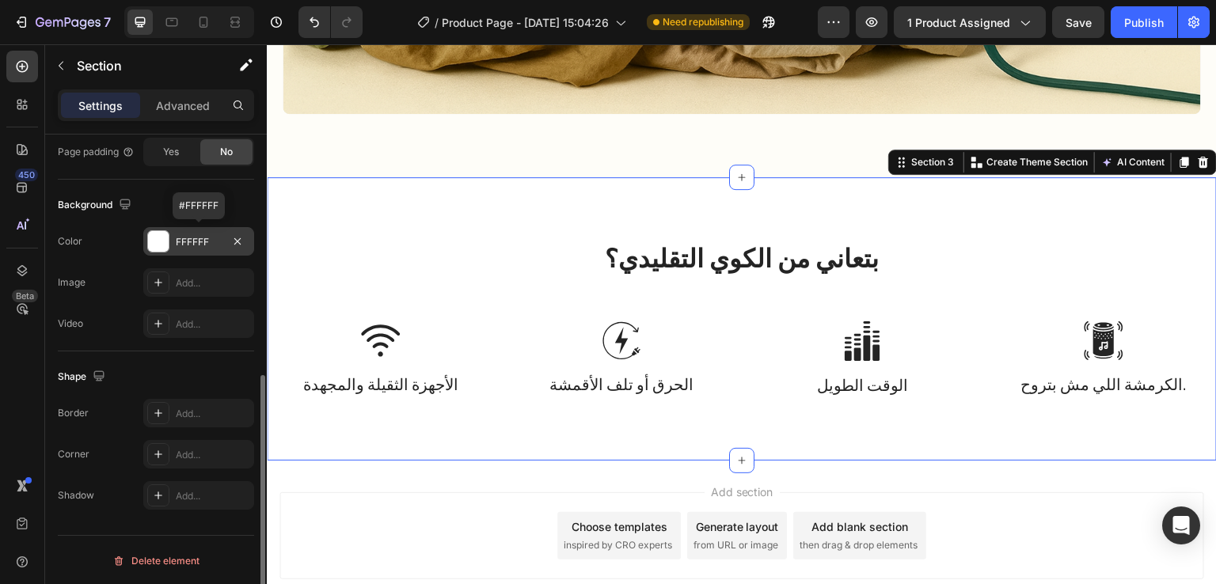
click at [159, 242] on div at bounding box center [158, 241] width 21 height 21
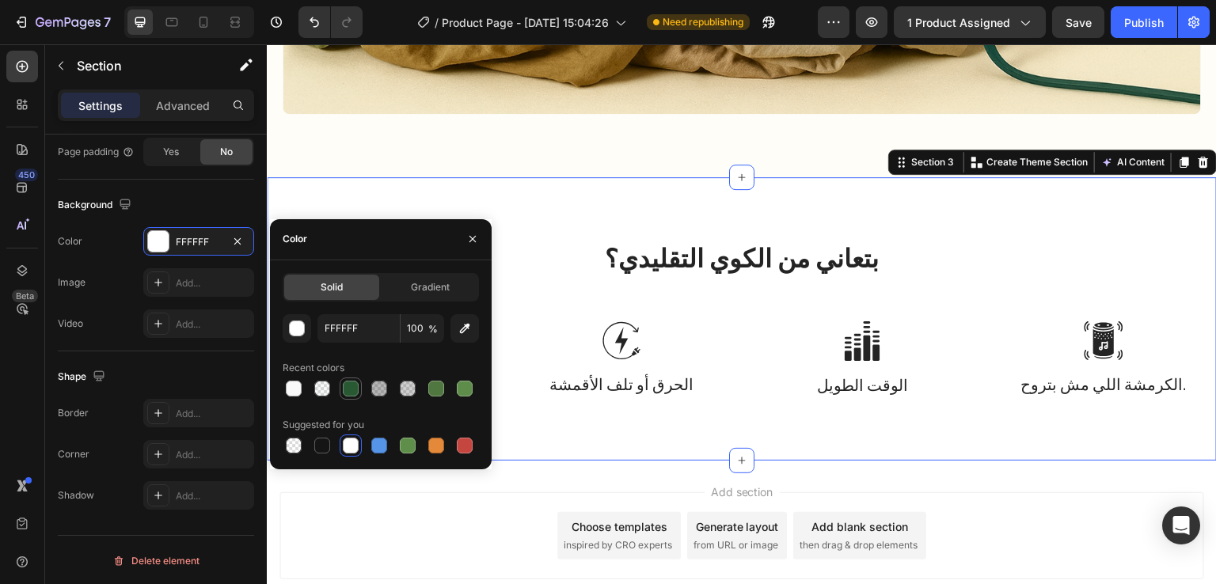
click at [352, 390] on div at bounding box center [351, 389] width 16 height 16
type input "295933"
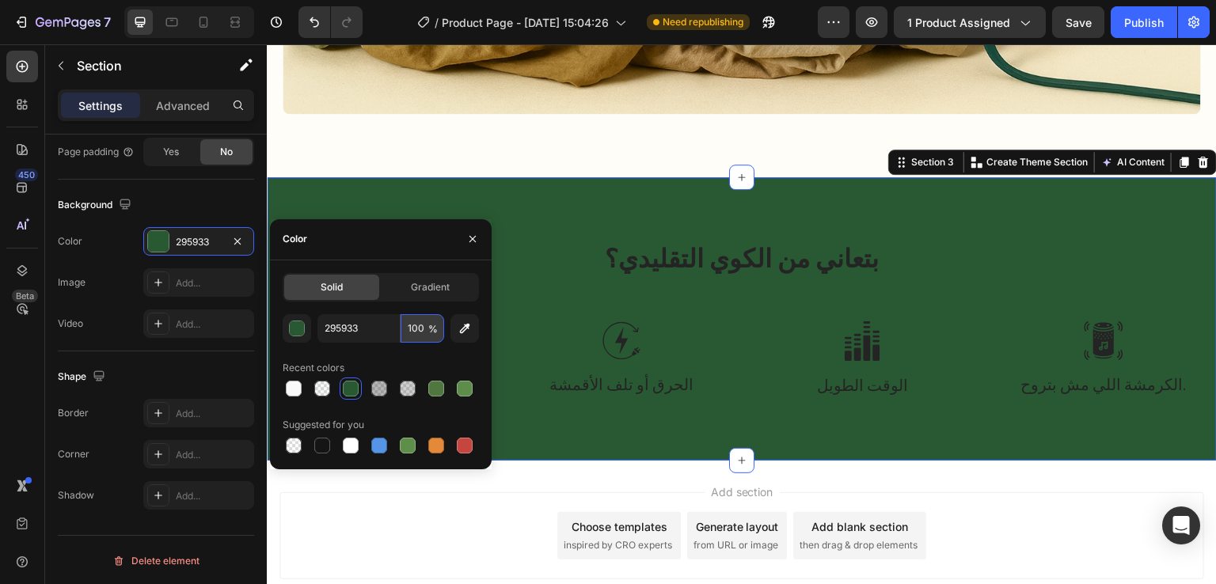
click at [421, 331] on input "100" at bounding box center [423, 328] width 44 height 29
type input "3"
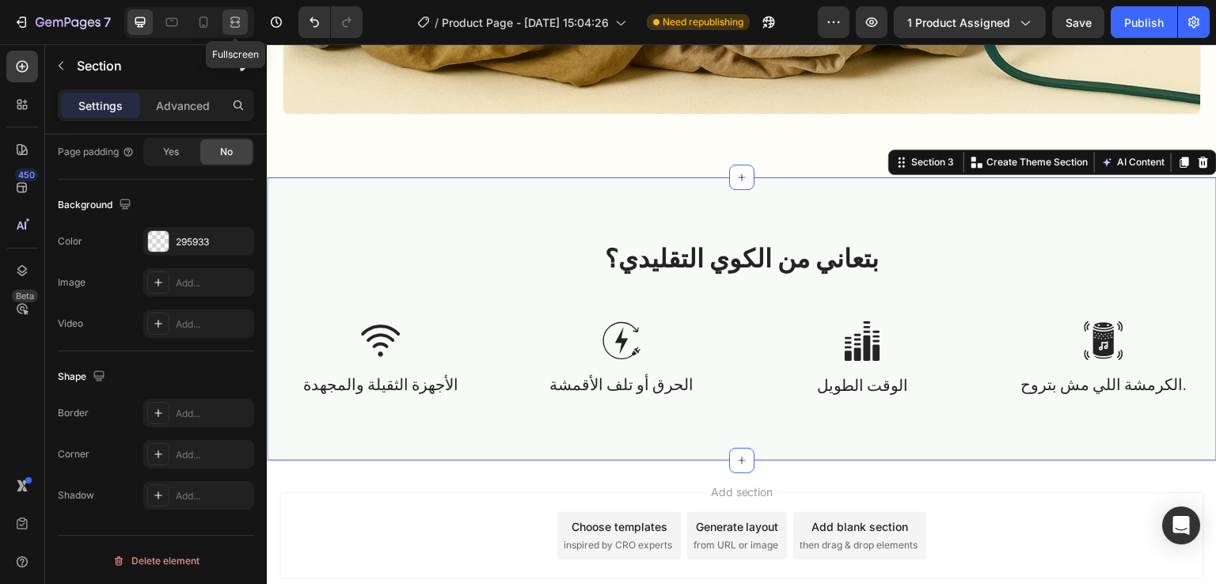
drag, startPoint x: 239, startPoint y: 20, endPoint x: 584, endPoint y: 154, distance: 370.2
click at [239, 25] on icon at bounding box center [235, 26] width 10 height 3
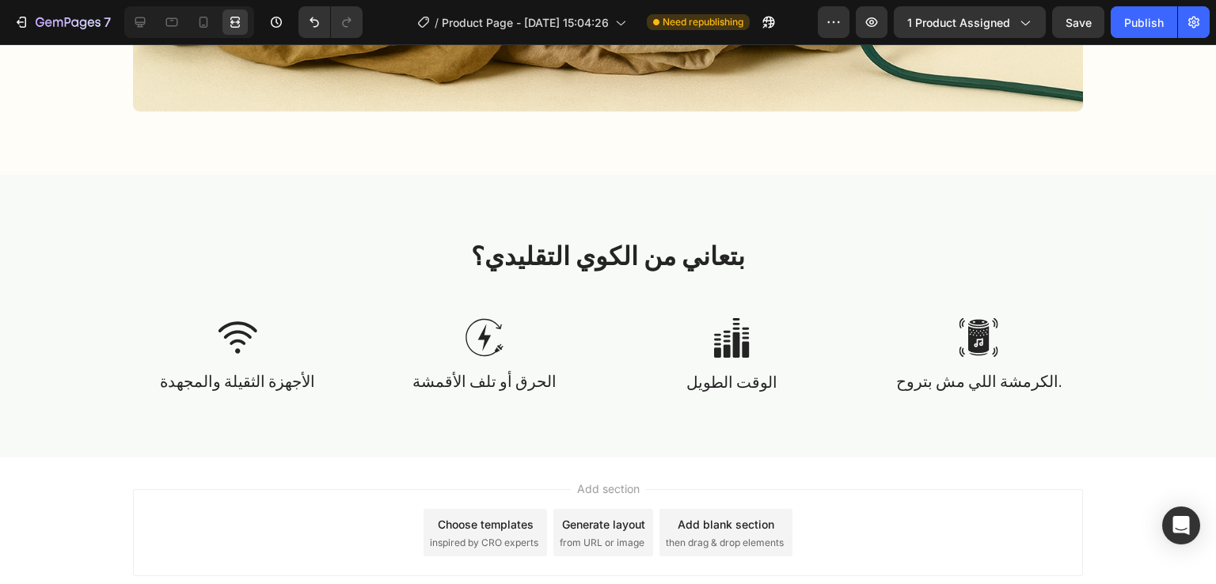
scroll to position [1512, 0]
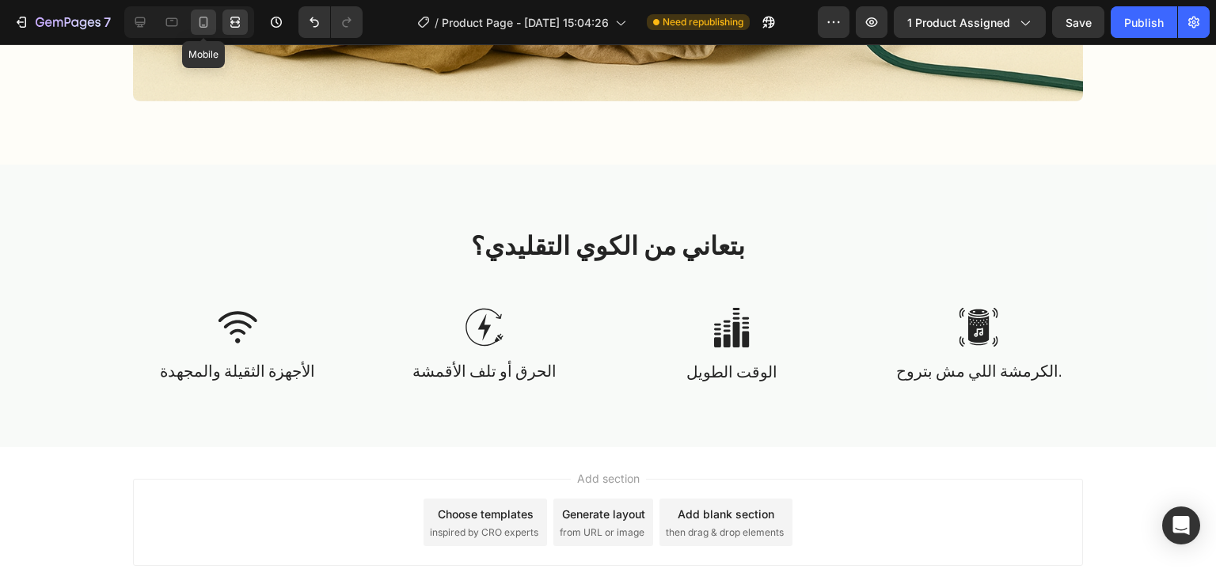
click at [204, 21] on icon at bounding box center [204, 22] width 16 height 16
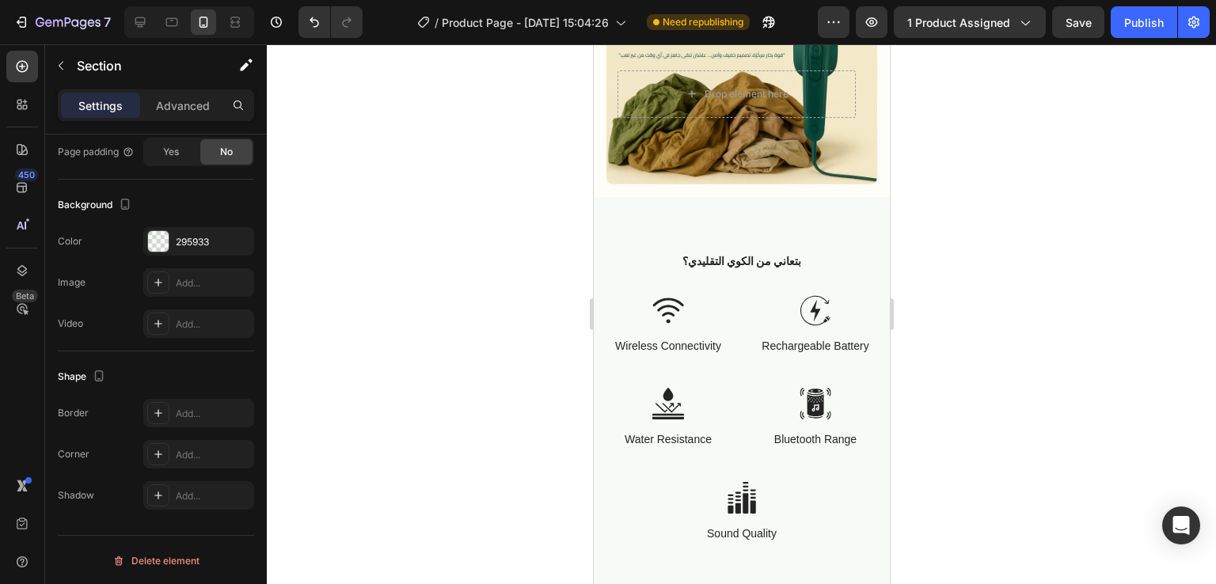
scroll to position [1114, 0]
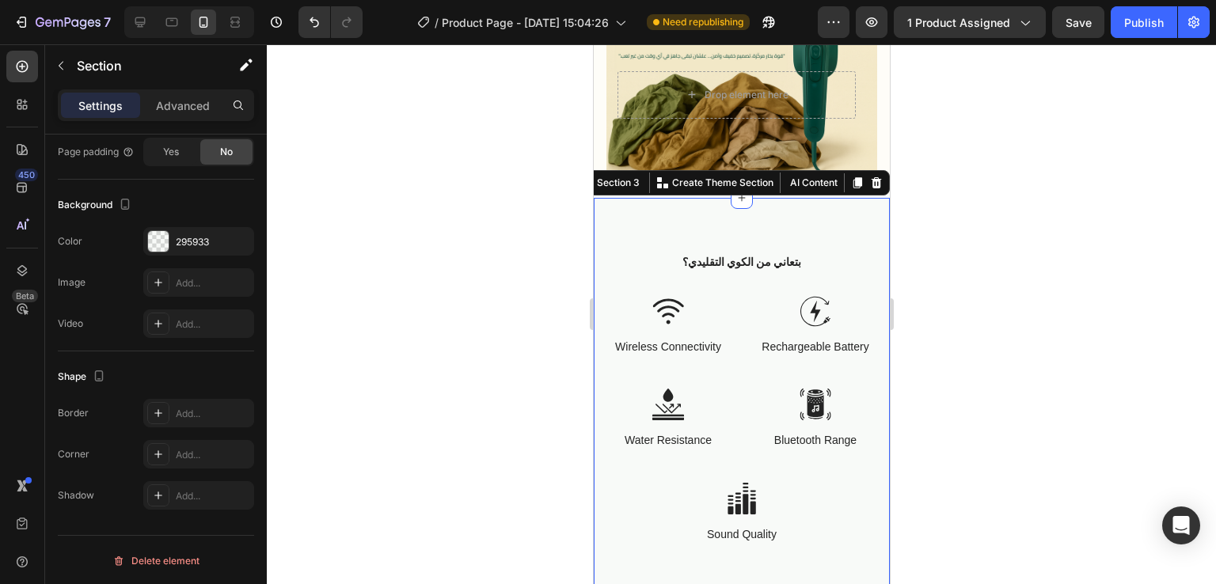
click at [956, 150] on div at bounding box center [741, 314] width 949 height 540
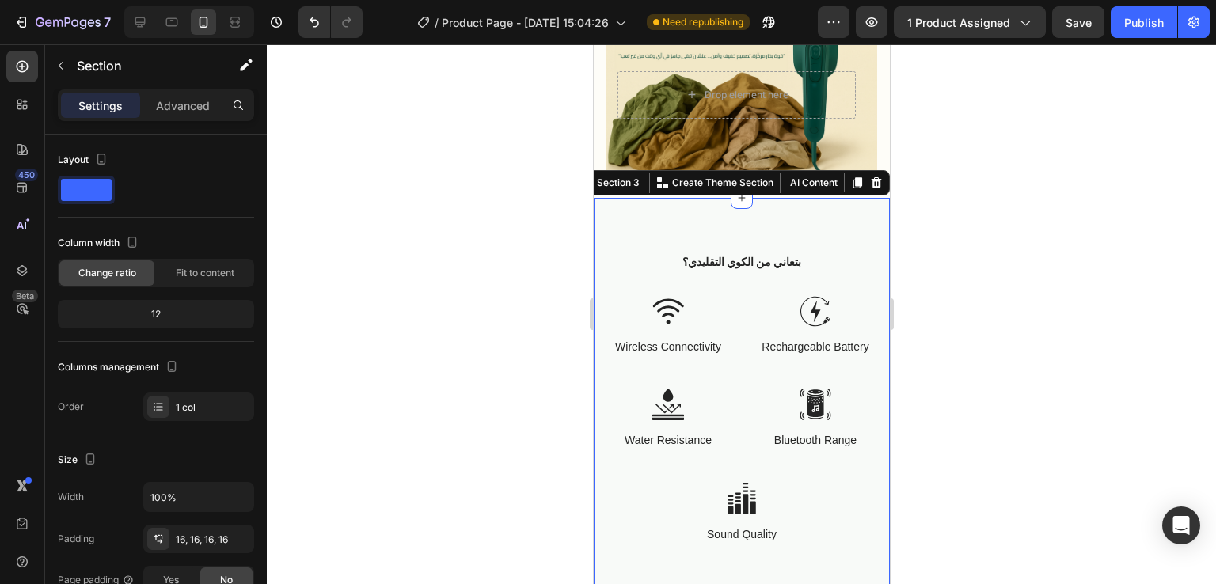
scroll to position [428, 0]
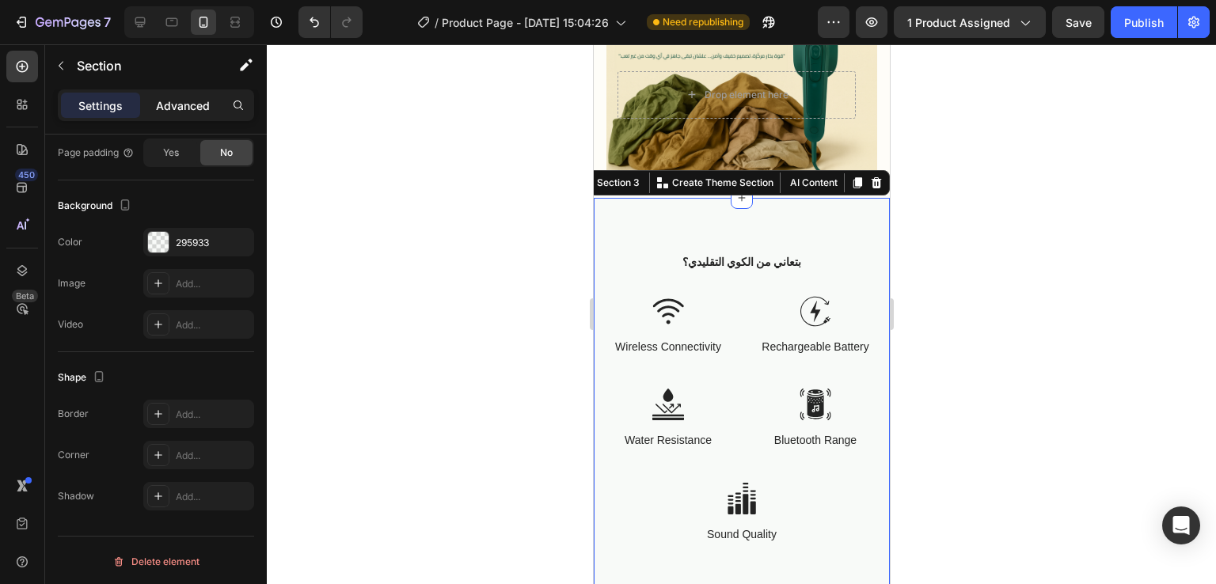
click at [189, 98] on p "Advanced" at bounding box center [183, 105] width 54 height 17
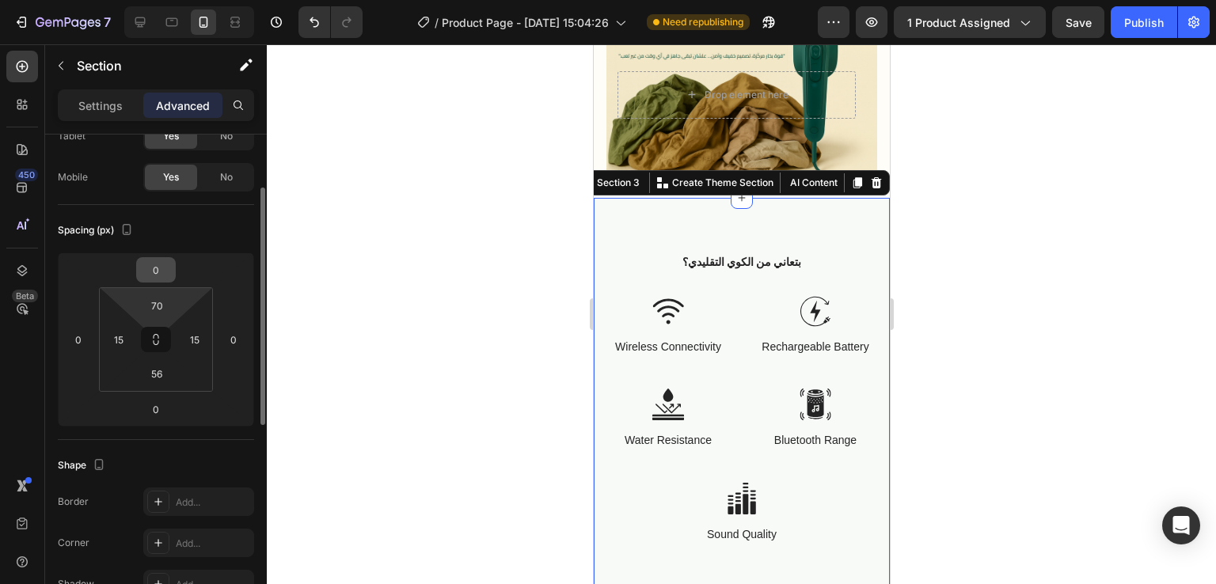
scroll to position [101, 0]
click at [158, 302] on input "70" at bounding box center [157, 306] width 32 height 24
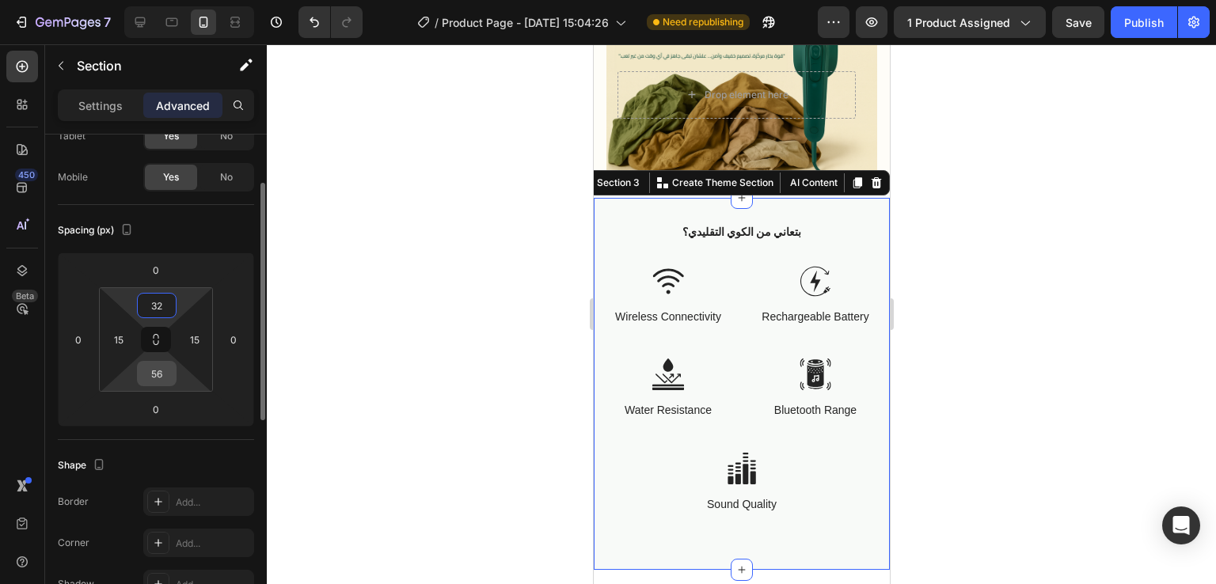
type input "32"
click at [166, 374] on input "56" at bounding box center [157, 374] width 32 height 24
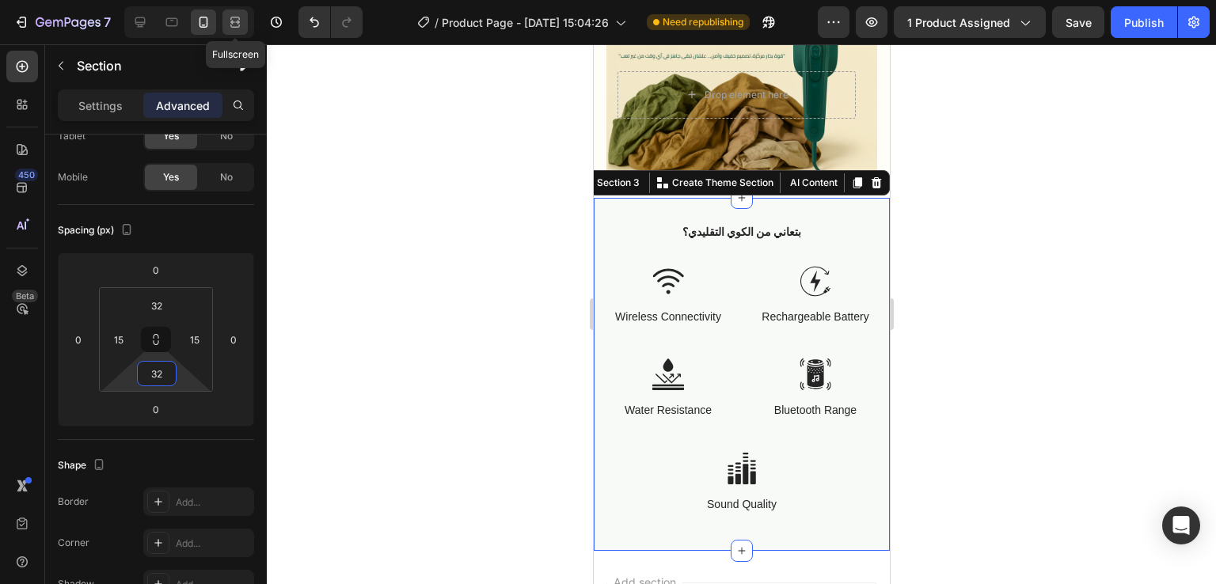
type input "32"
click at [230, 14] on icon at bounding box center [235, 22] width 16 height 16
type input "80"
type input "64"
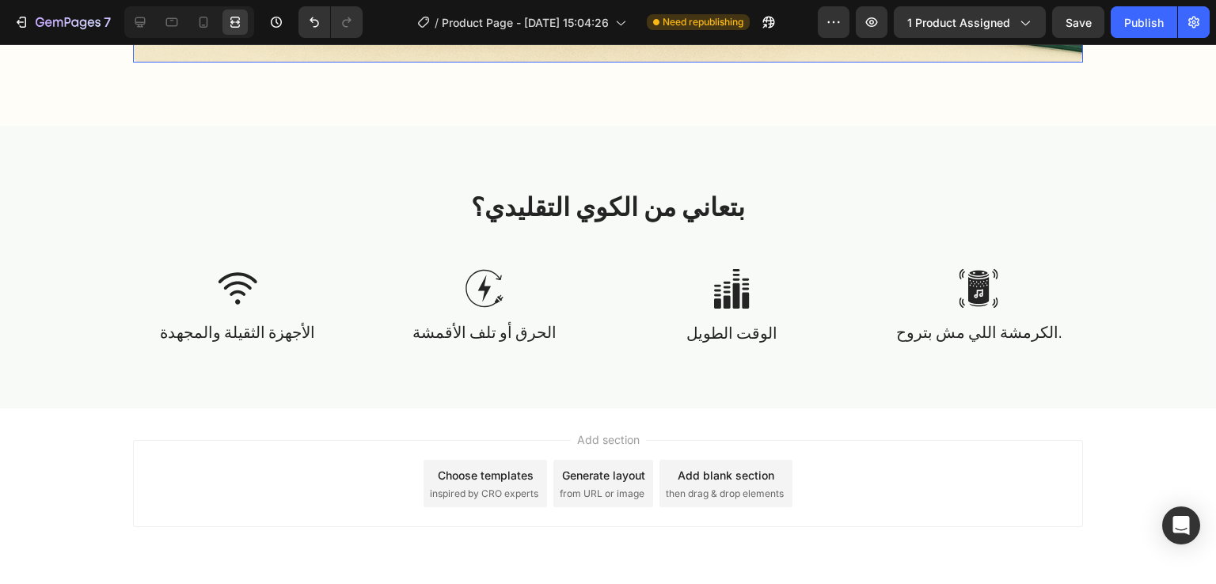
scroll to position [1780, 0]
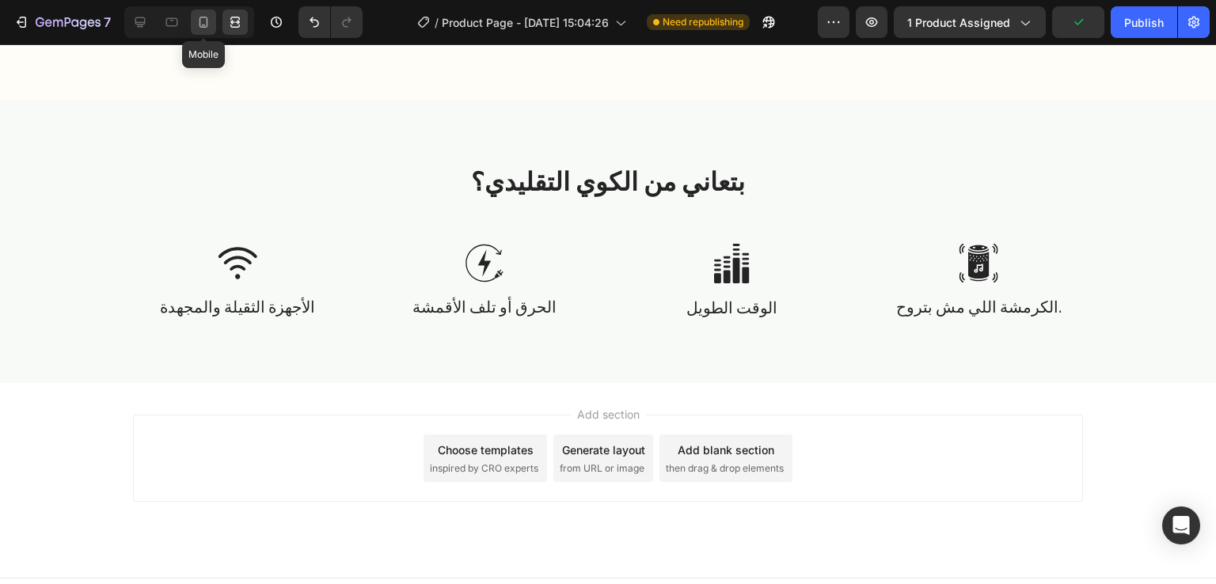
click at [207, 20] on icon at bounding box center [204, 22] width 16 height 16
type input "32"
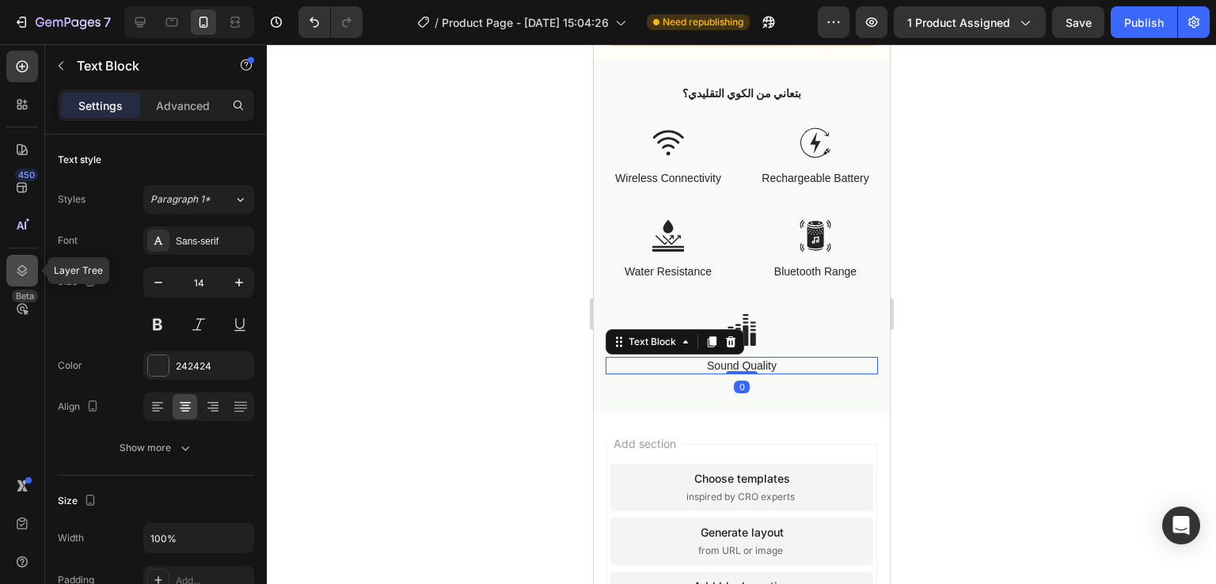
click at [6, 265] on div at bounding box center [22, 271] width 32 height 32
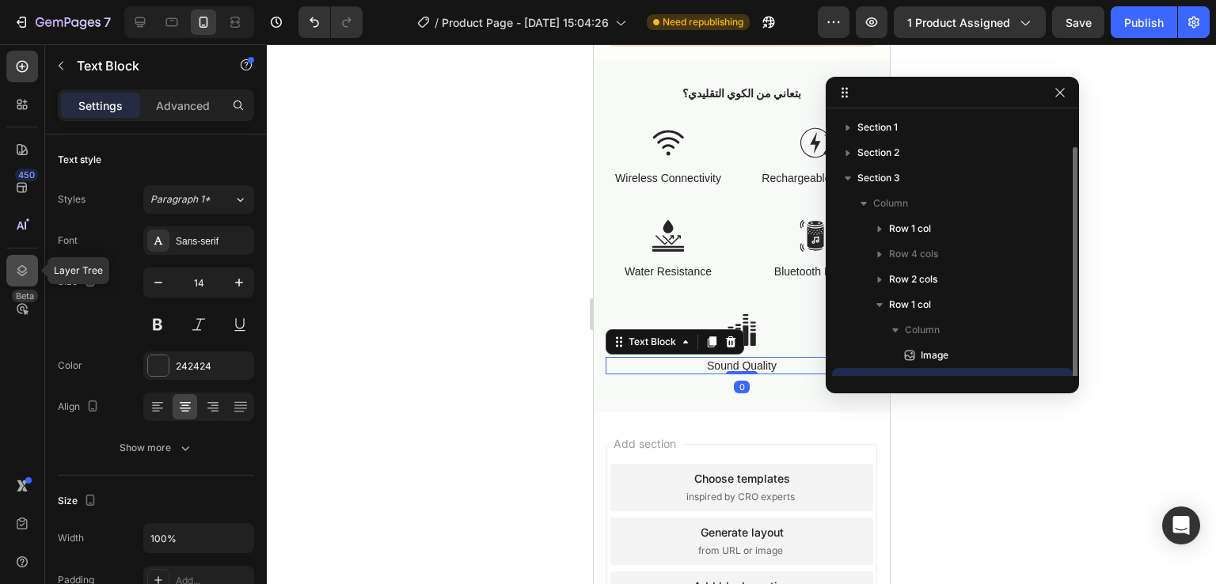
scroll to position [17, 0]
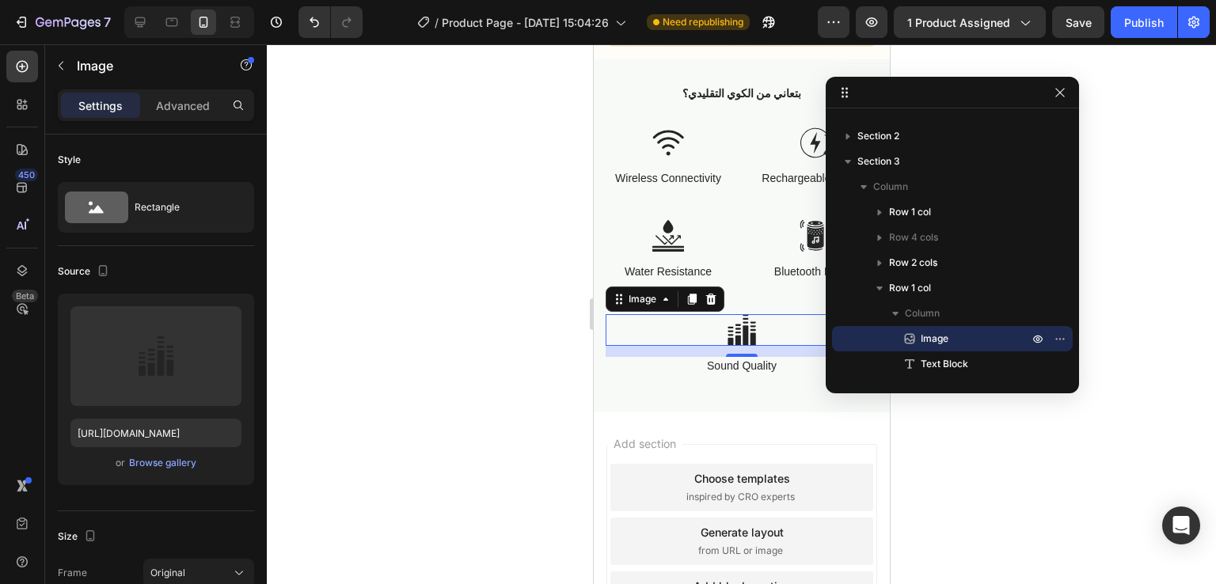
drag, startPoint x: 712, startPoint y: 283, endPoint x: 705, endPoint y: 298, distance: 15.6
click at [705, 298] on div at bounding box center [710, 299] width 19 height 19
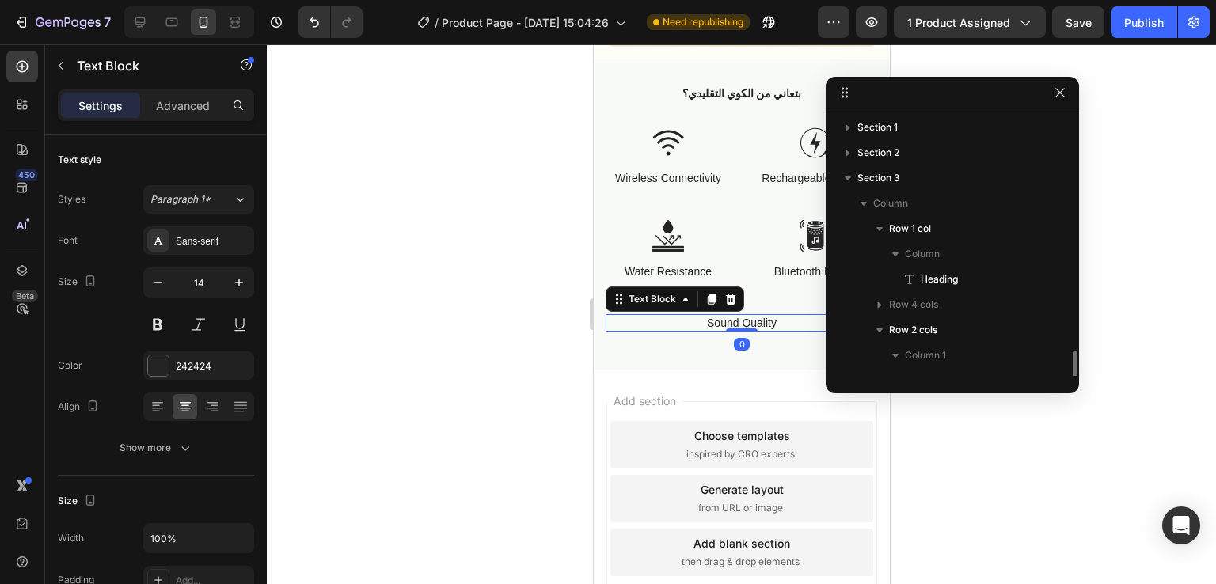
scroll to position [143, 0]
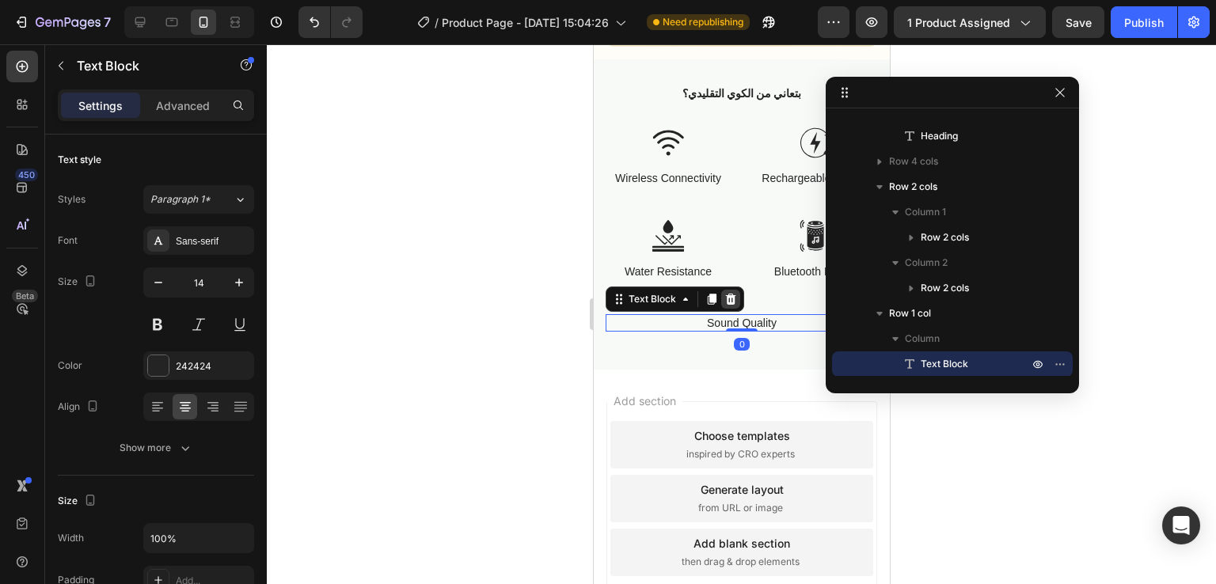
click at [726, 296] on icon at bounding box center [730, 299] width 13 height 13
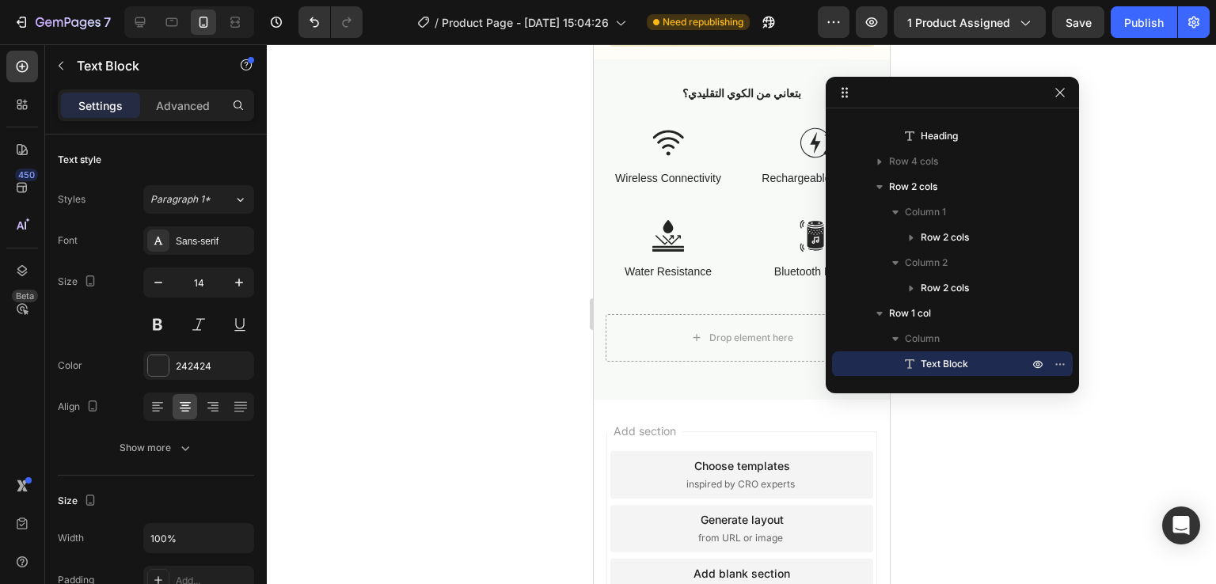
scroll to position [137, 0]
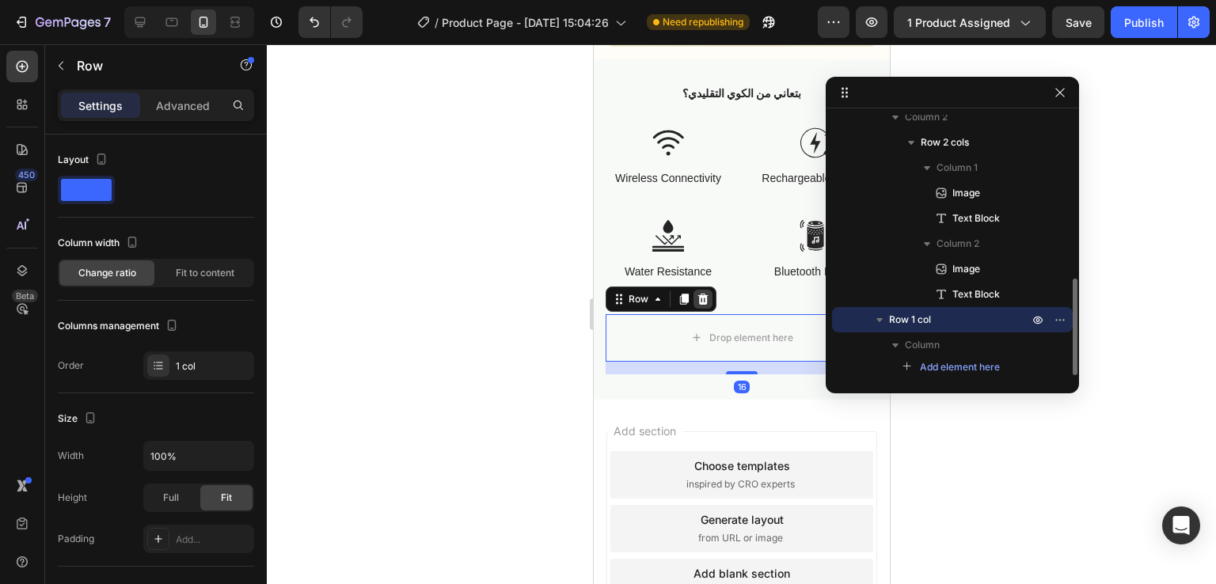
click at [700, 293] on icon at bounding box center [703, 298] width 10 height 11
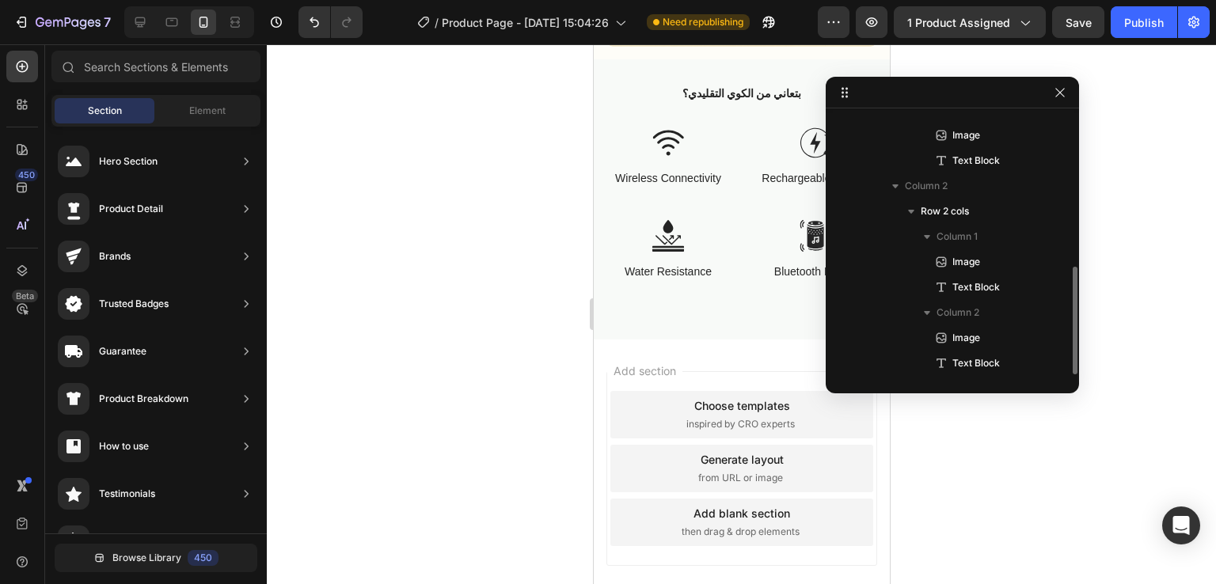
scroll to position [371, 0]
click at [1070, 93] on div at bounding box center [952, 93] width 253 height 32
click at [1066, 92] on icon "button" at bounding box center [1060, 92] width 13 height 13
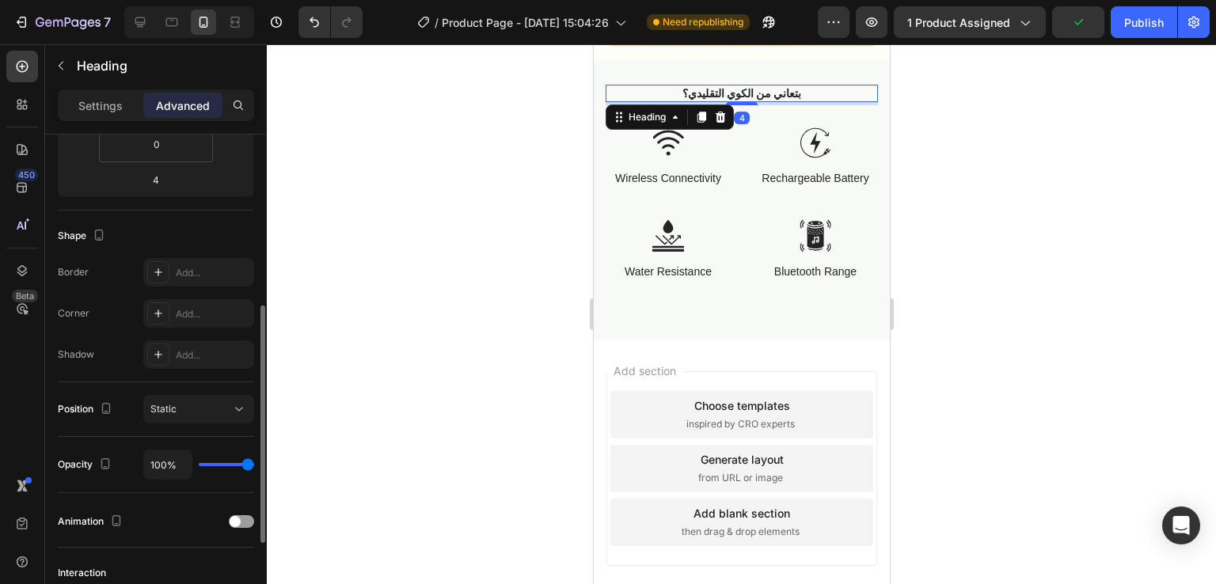
scroll to position [343, 0]
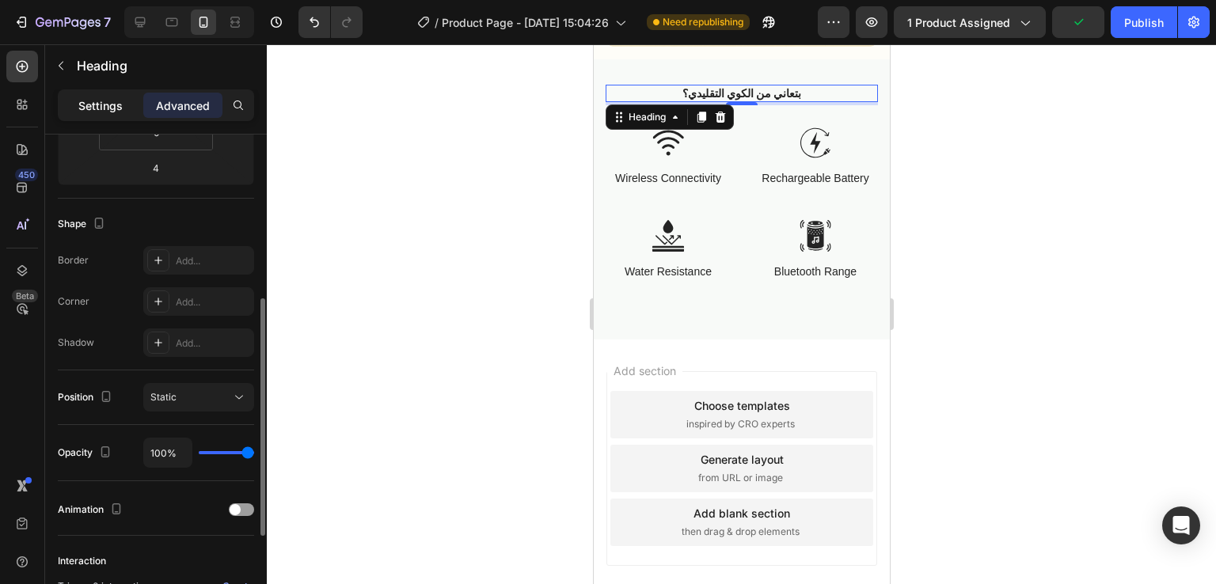
click at [116, 106] on p "Settings" at bounding box center [100, 105] width 44 height 17
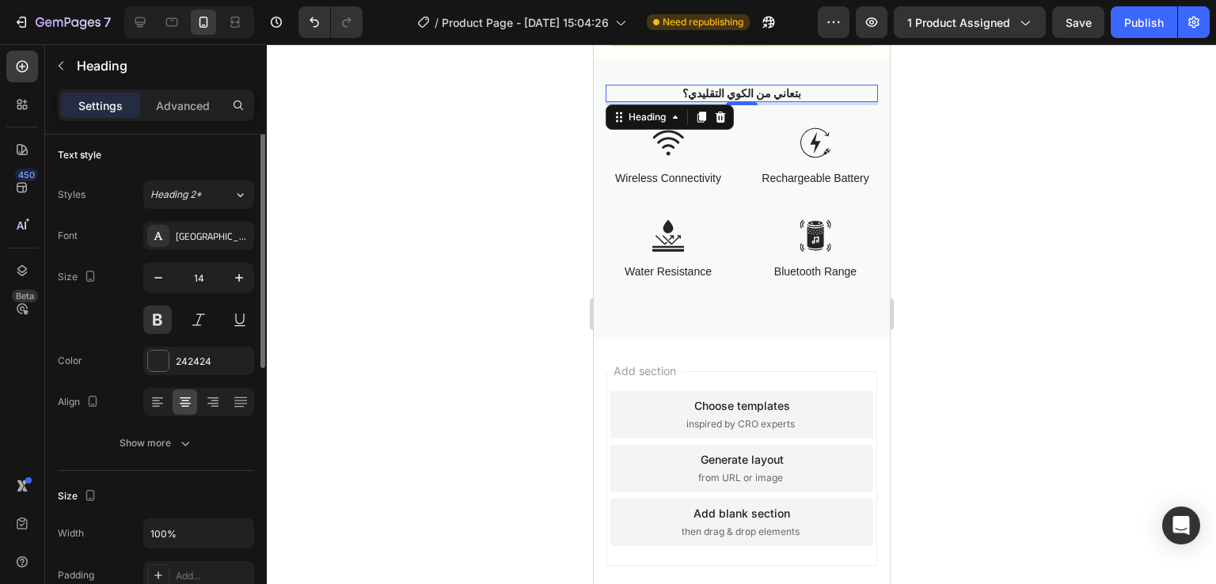
scroll to position [0, 0]
click at [204, 280] on input "14" at bounding box center [199, 282] width 52 height 29
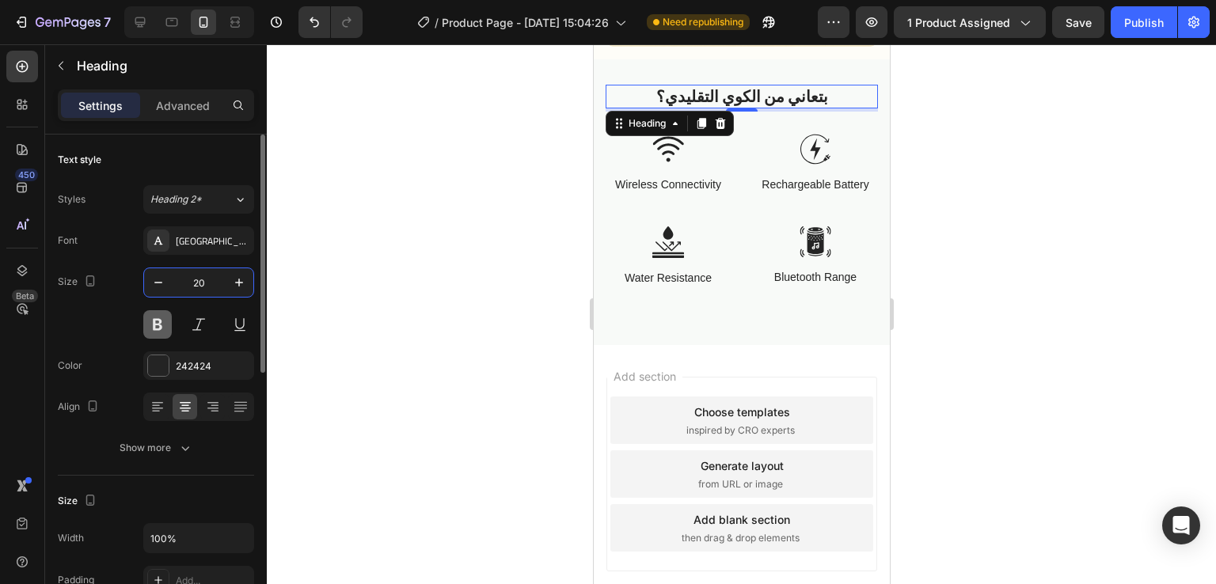
type input "20"
click at [162, 325] on button at bounding box center [157, 324] width 29 height 29
click at [791, 85] on h2 "بتعاني من الكوي التقليدي؟" at bounding box center [741, 97] width 272 height 24
click at [791, 86] on p "بتعاني من الكوي التقليدي؟" at bounding box center [740, 96] width 269 height 21
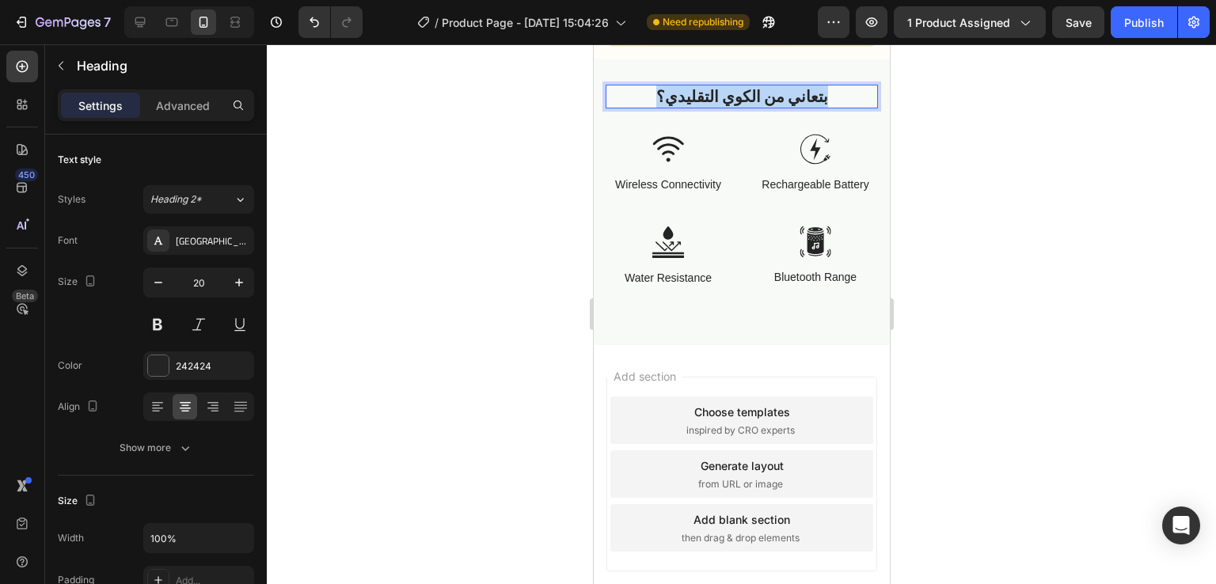
click at [791, 86] on p "بتعاني من الكوي التقليدي؟" at bounding box center [740, 96] width 269 height 21
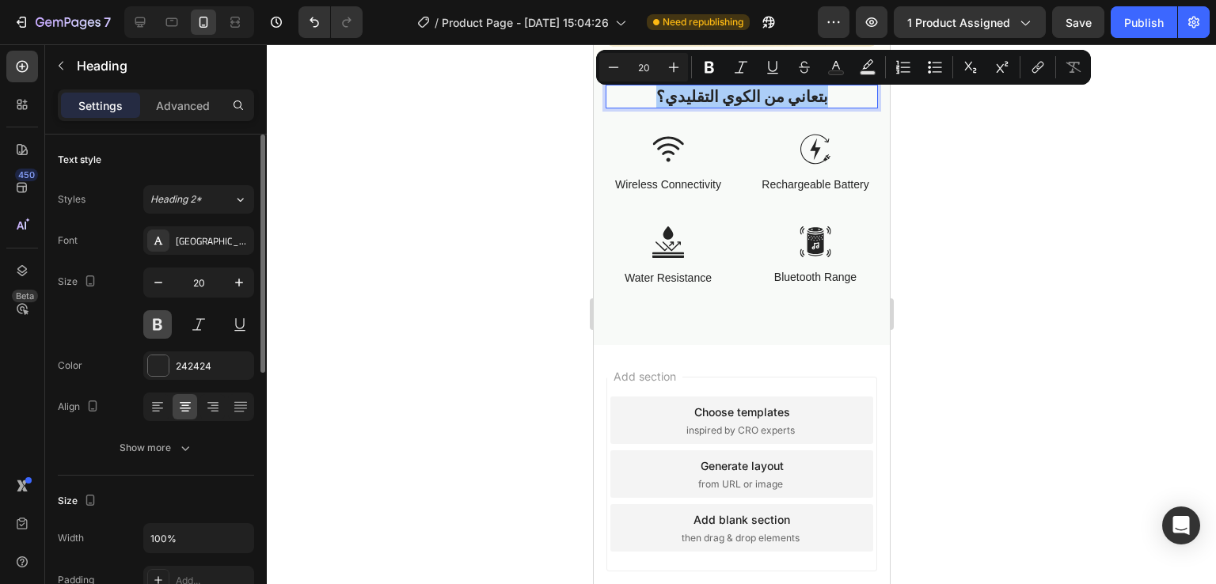
click at [158, 330] on button at bounding box center [157, 324] width 29 height 29
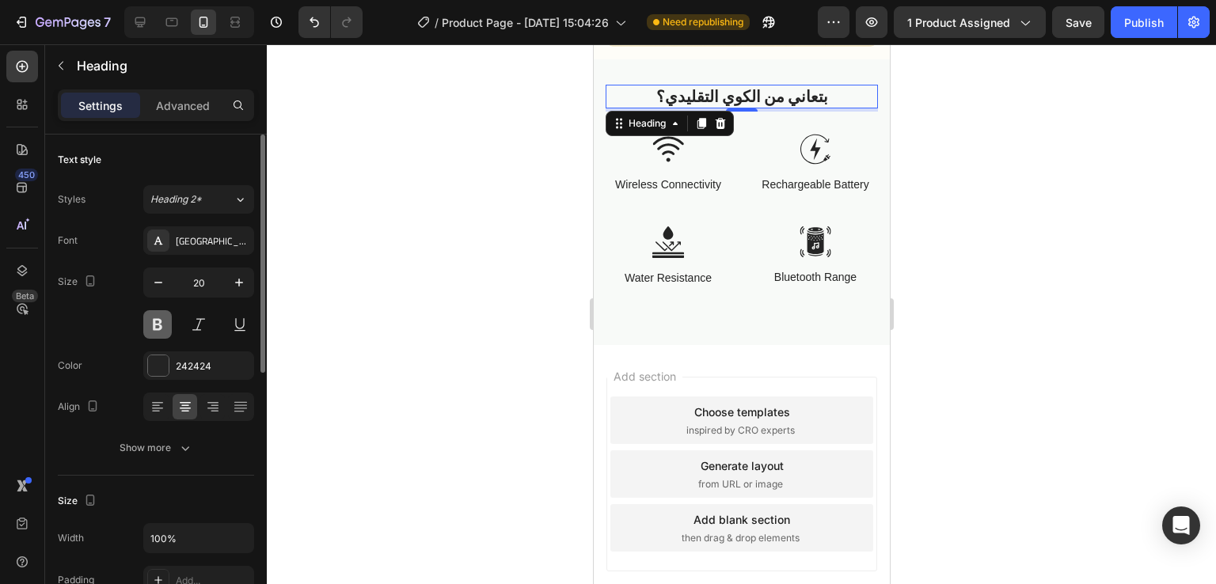
click at [158, 330] on button at bounding box center [157, 324] width 29 height 29
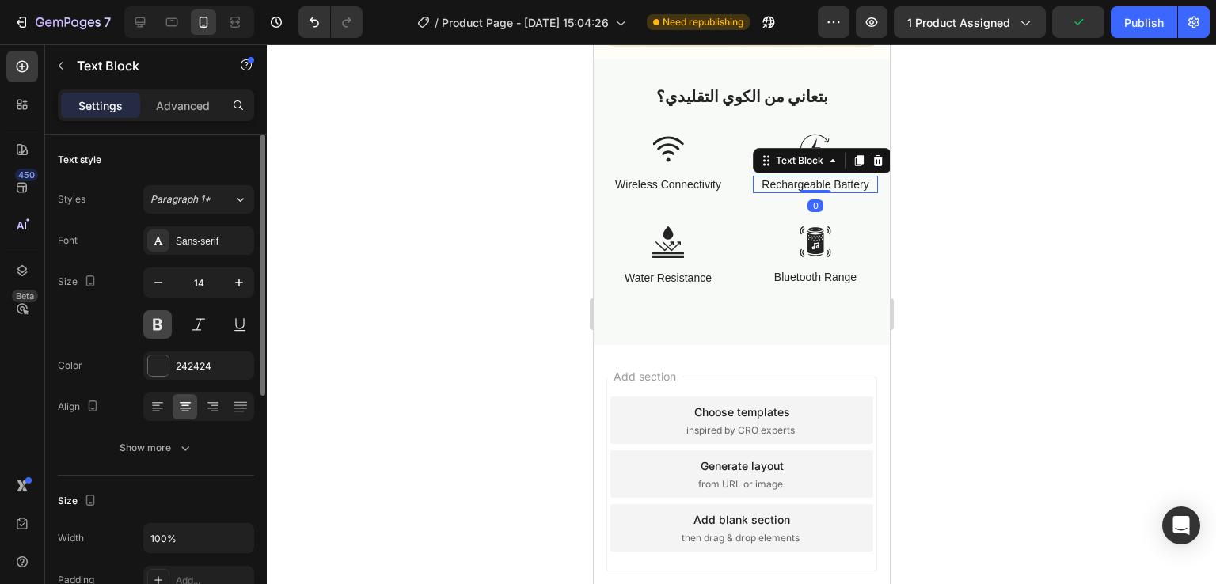
click at [158, 331] on button at bounding box center [157, 324] width 29 height 29
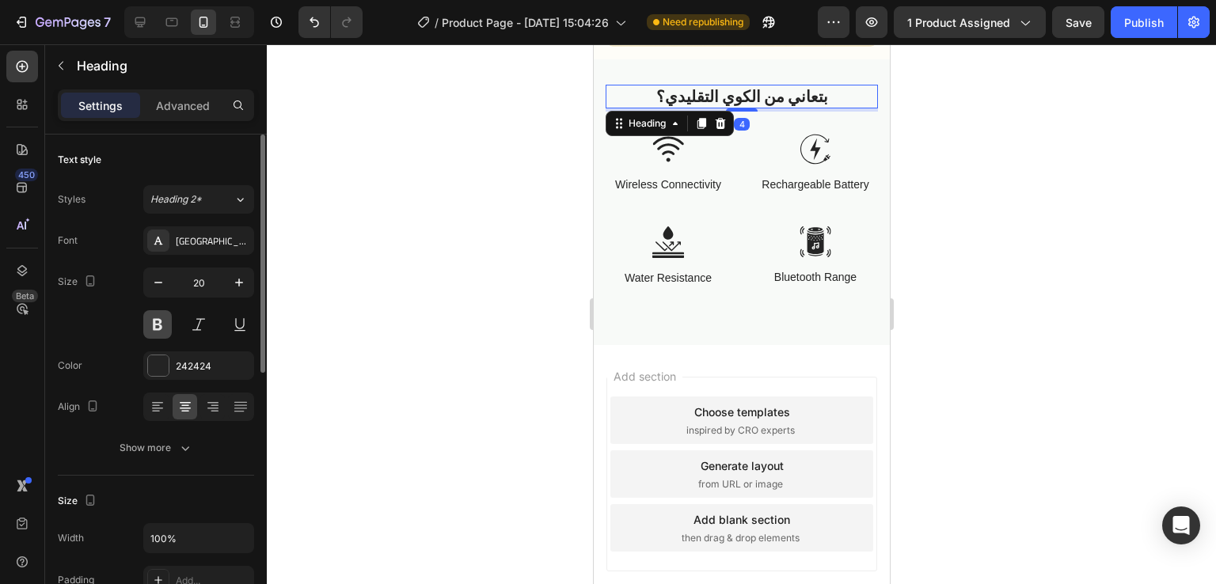
click at [158, 314] on button at bounding box center [157, 324] width 29 height 29
click at [198, 319] on button at bounding box center [198, 324] width 29 height 29
click at [150, 317] on button at bounding box center [157, 324] width 29 height 29
click at [189, 321] on button at bounding box center [198, 324] width 29 height 29
click at [163, 320] on button at bounding box center [157, 324] width 29 height 29
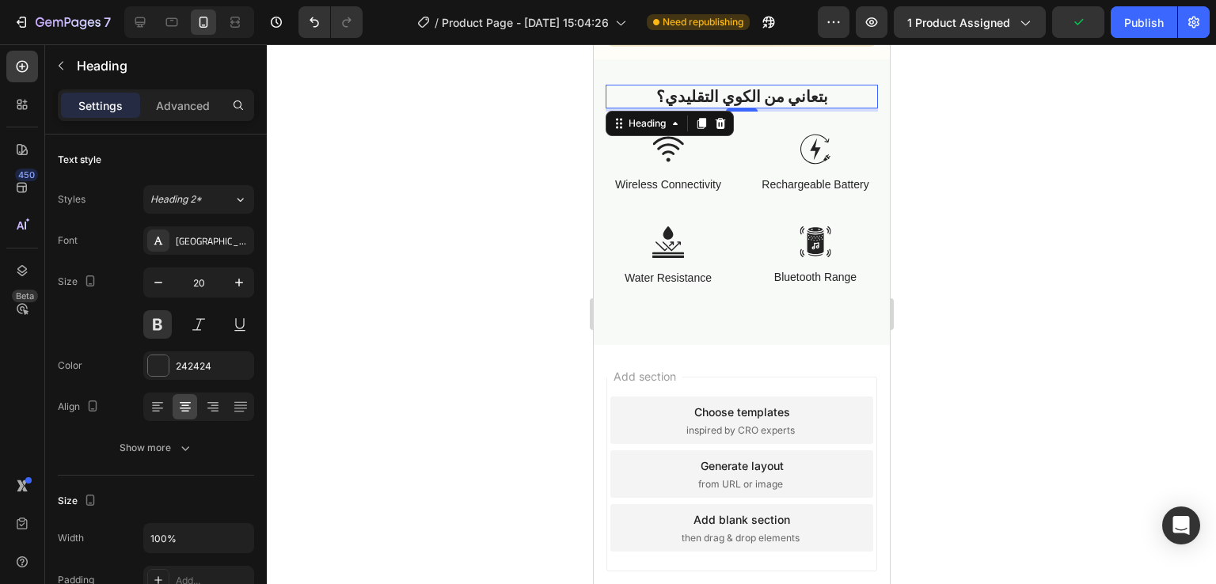
click at [435, 248] on div at bounding box center [741, 314] width 949 height 540
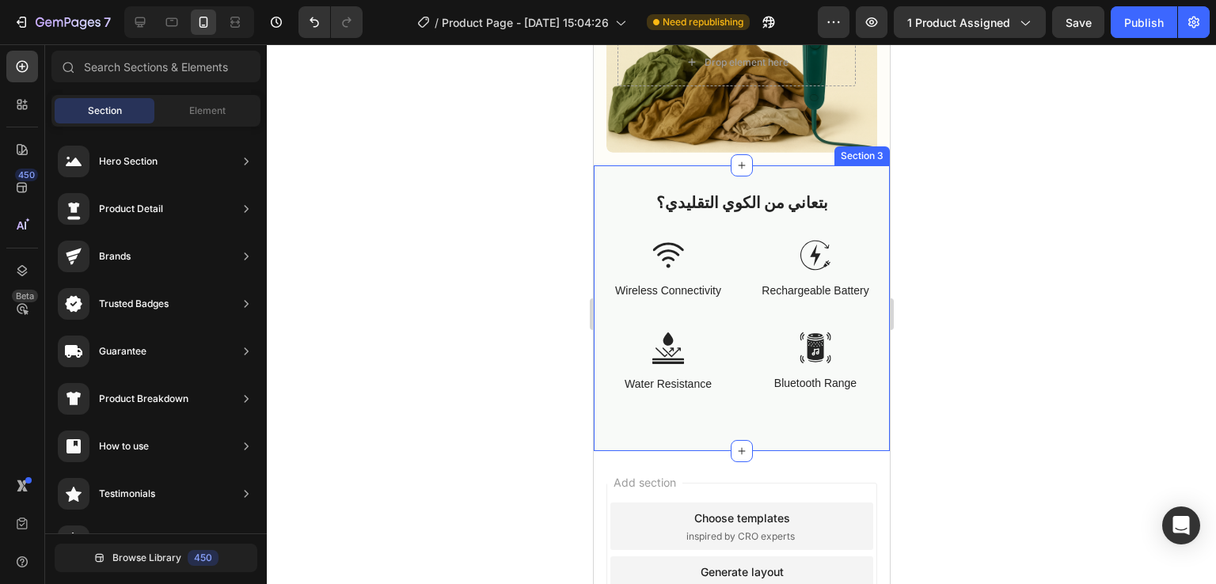
scroll to position [1162, 0]
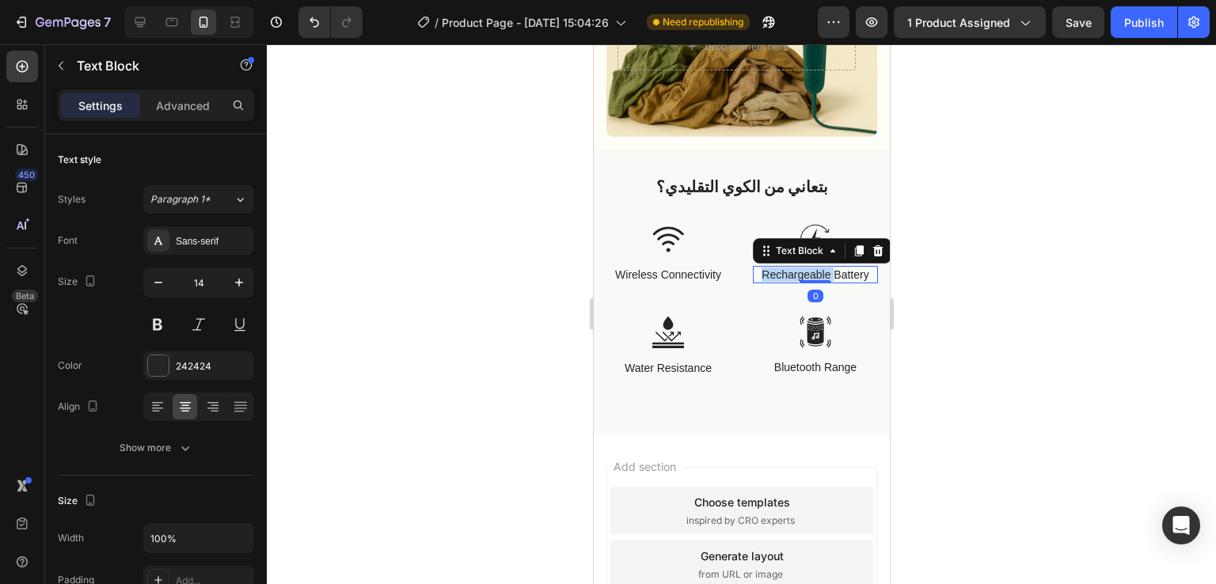
click at [818, 268] on p "Rechargeable Battery" at bounding box center [815, 275] width 122 height 14
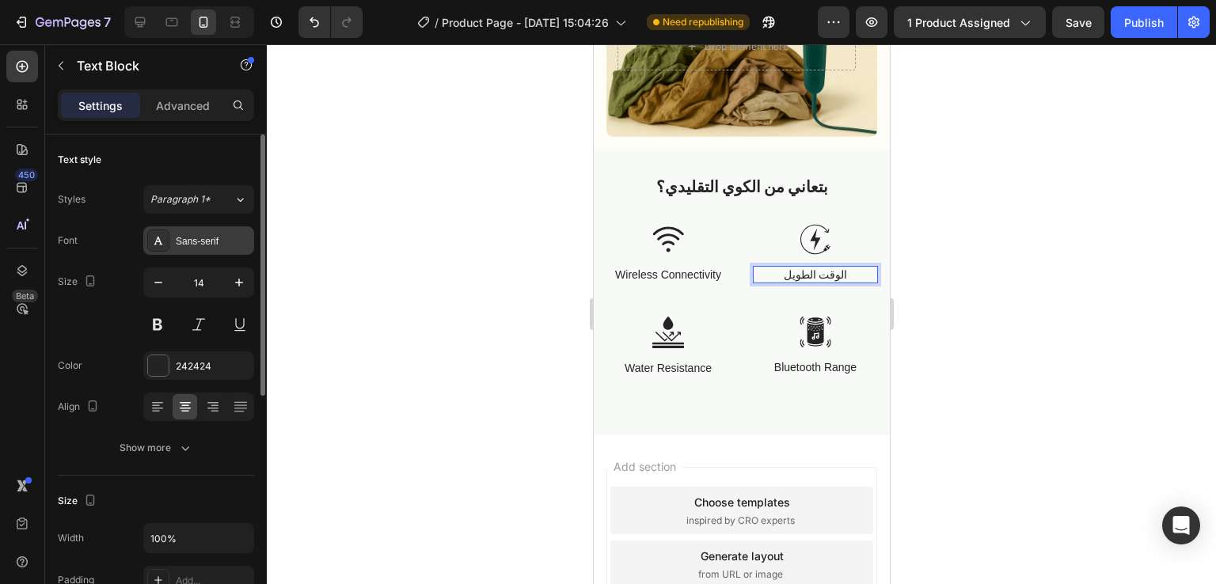
click at [187, 241] on div "Sans-serif" at bounding box center [213, 241] width 74 height 14
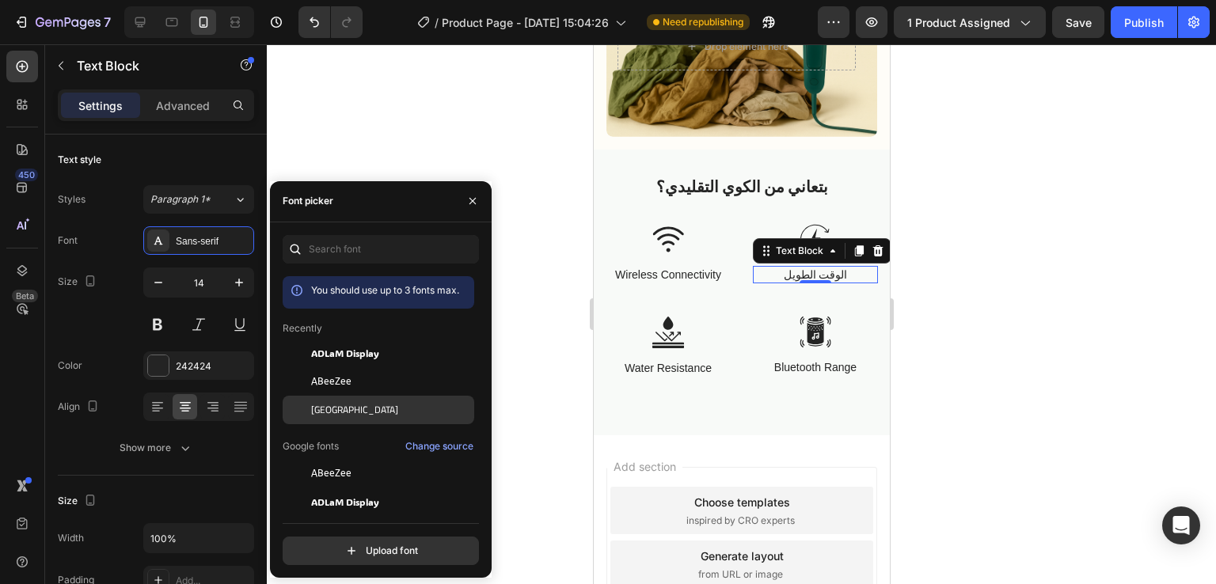
click at [329, 408] on span "[GEOGRAPHIC_DATA]" at bounding box center [354, 410] width 87 height 14
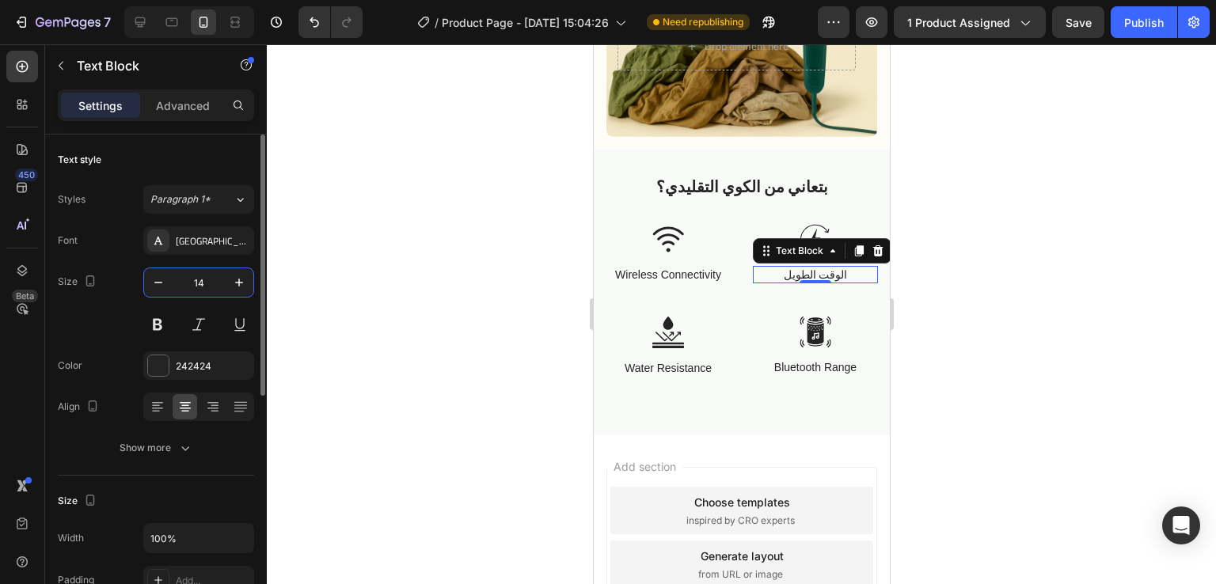
click at [208, 283] on input "14" at bounding box center [199, 282] width 52 height 29
type input "16"
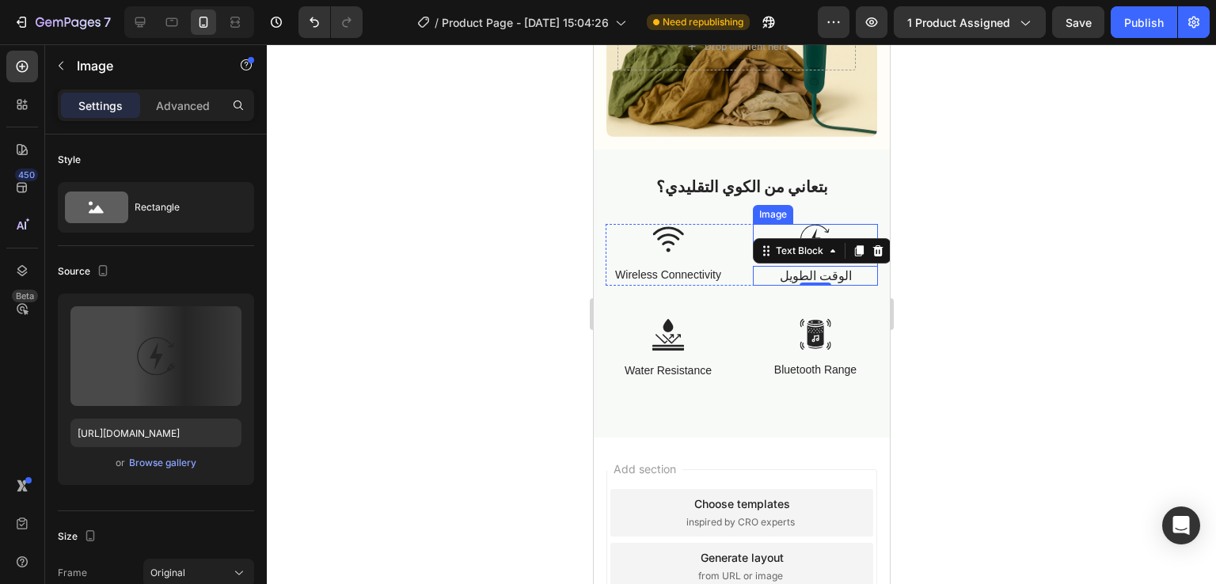
click at [810, 224] on img at bounding box center [815, 239] width 32 height 31
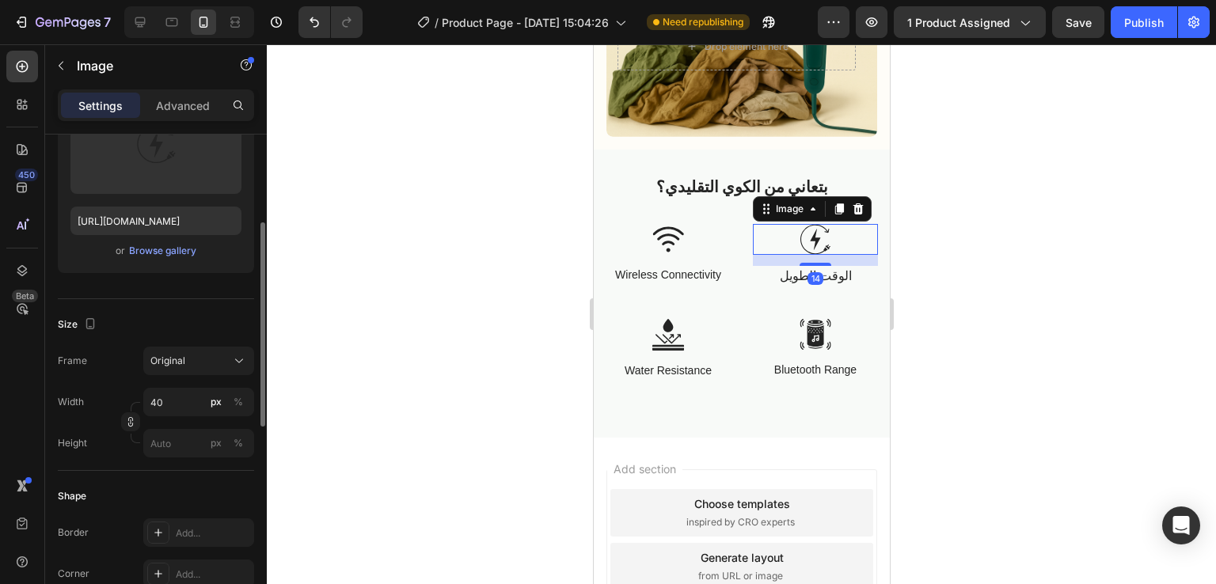
scroll to position [212, 0]
click at [162, 397] on input "40" at bounding box center [198, 402] width 111 height 29
type input "32"
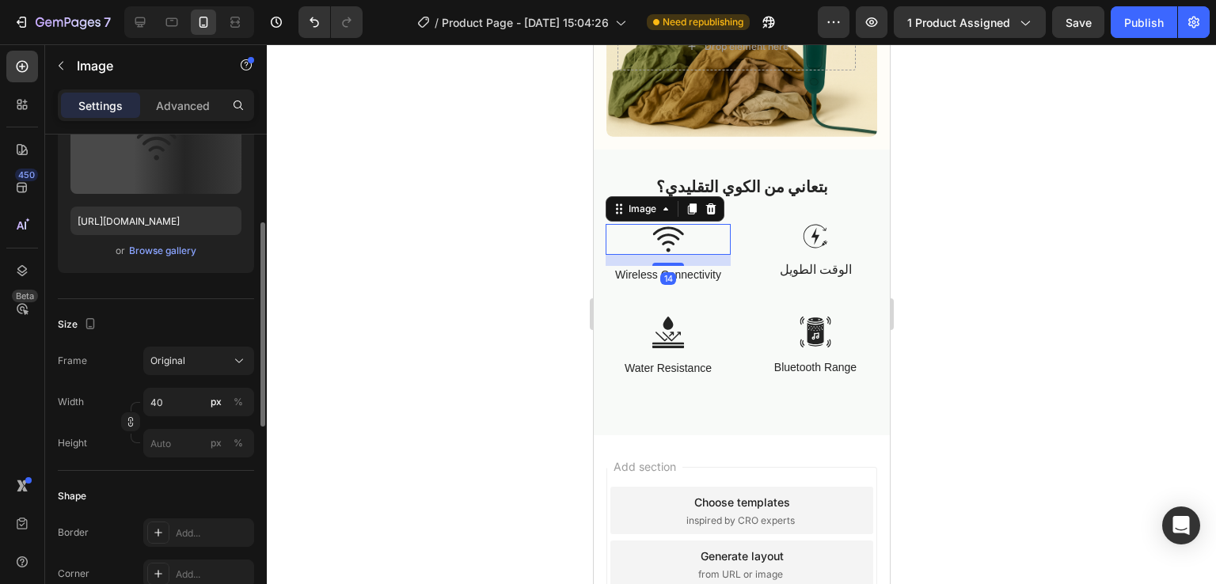
click at [679, 224] on img at bounding box center [668, 239] width 32 height 31
click at [166, 406] on input "40" at bounding box center [198, 402] width 111 height 29
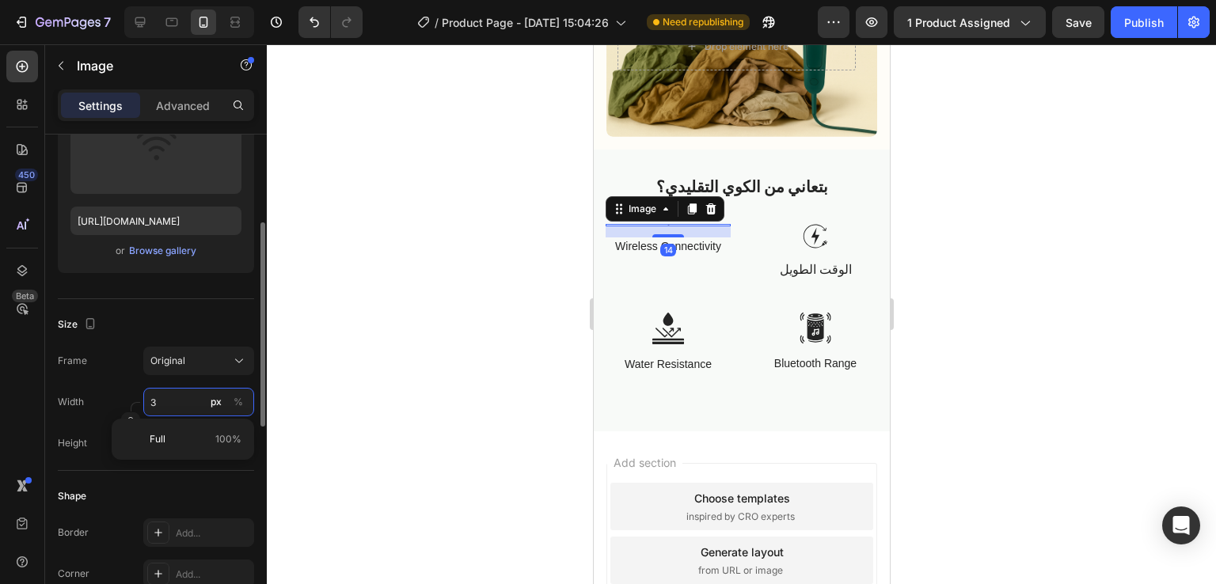
type input "32"
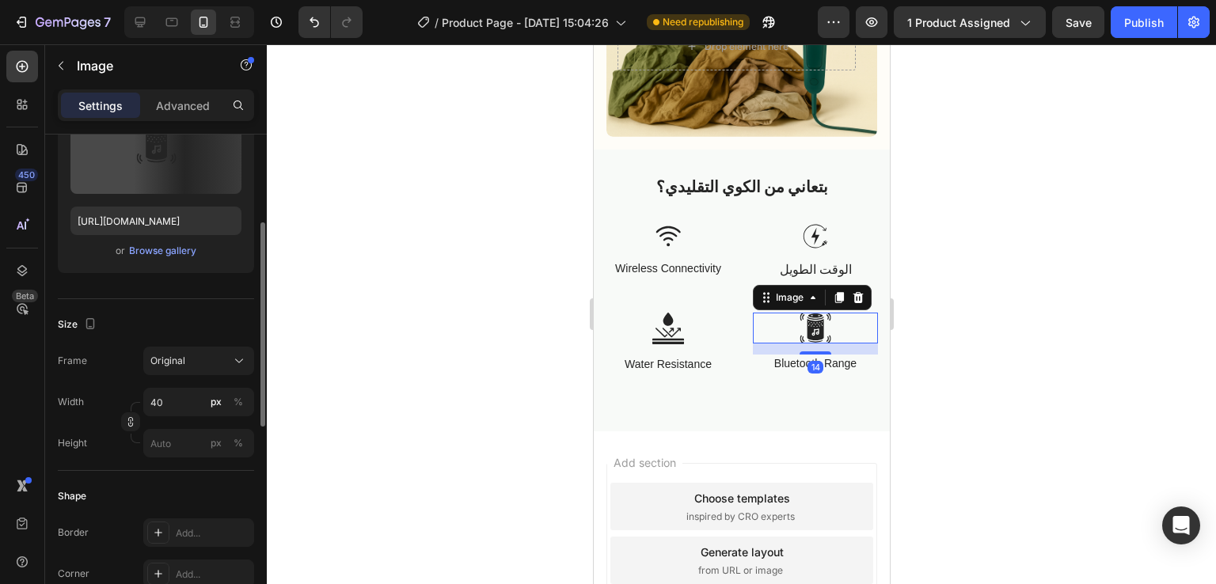
click at [799, 313] on img at bounding box center [815, 328] width 32 height 31
click at [170, 400] on input "40" at bounding box center [198, 402] width 111 height 29
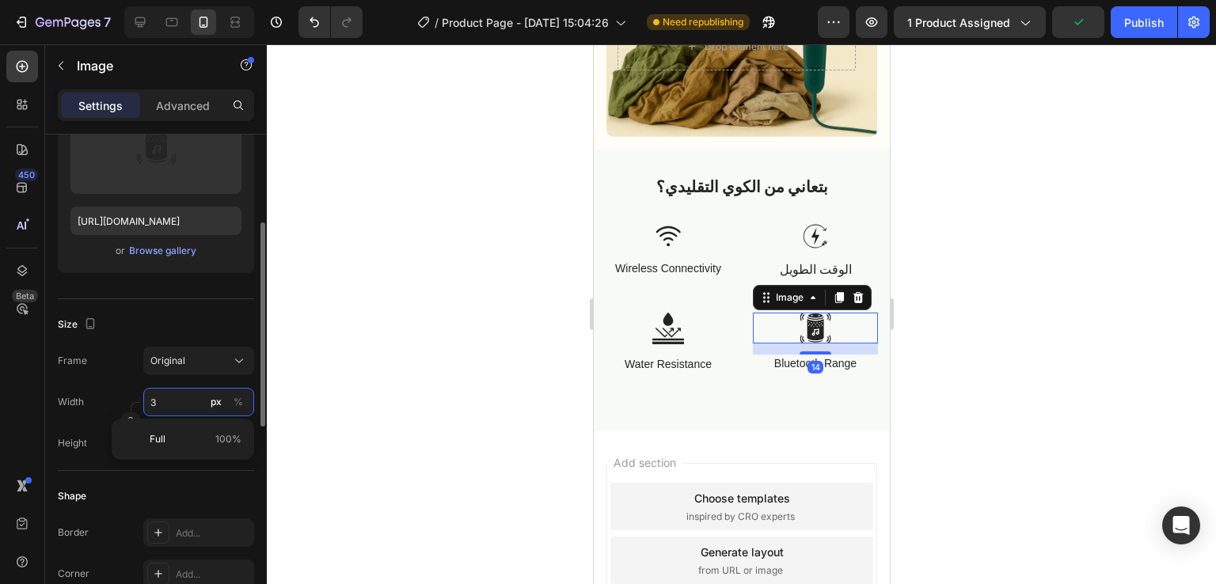
type input "32"
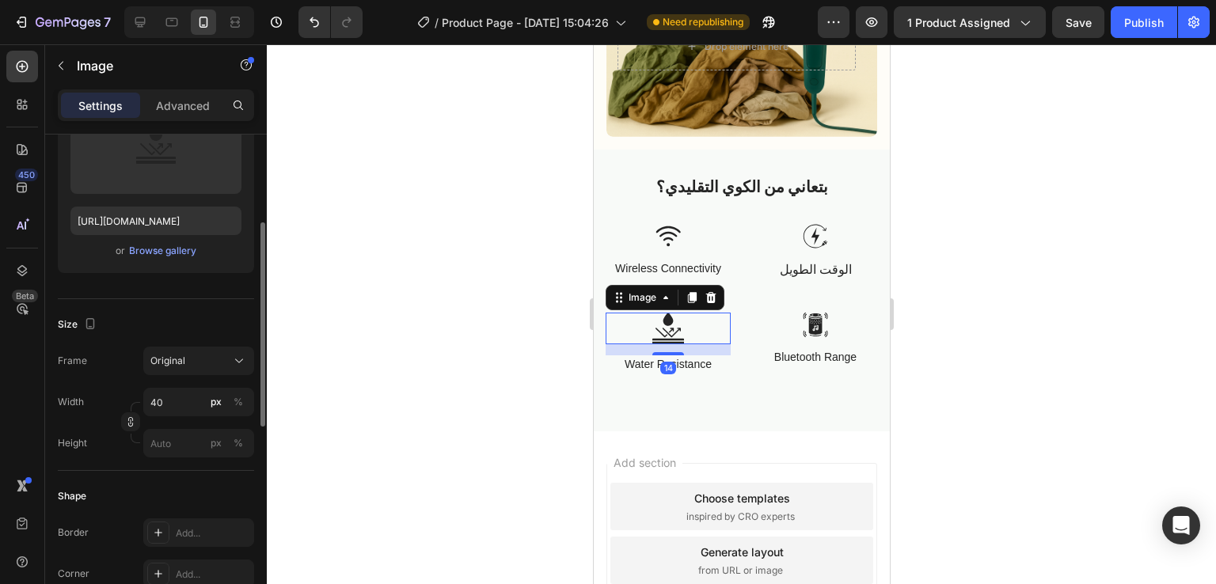
click at [675, 313] on img at bounding box center [668, 329] width 32 height 32
click at [177, 396] on input "40" at bounding box center [198, 402] width 111 height 29
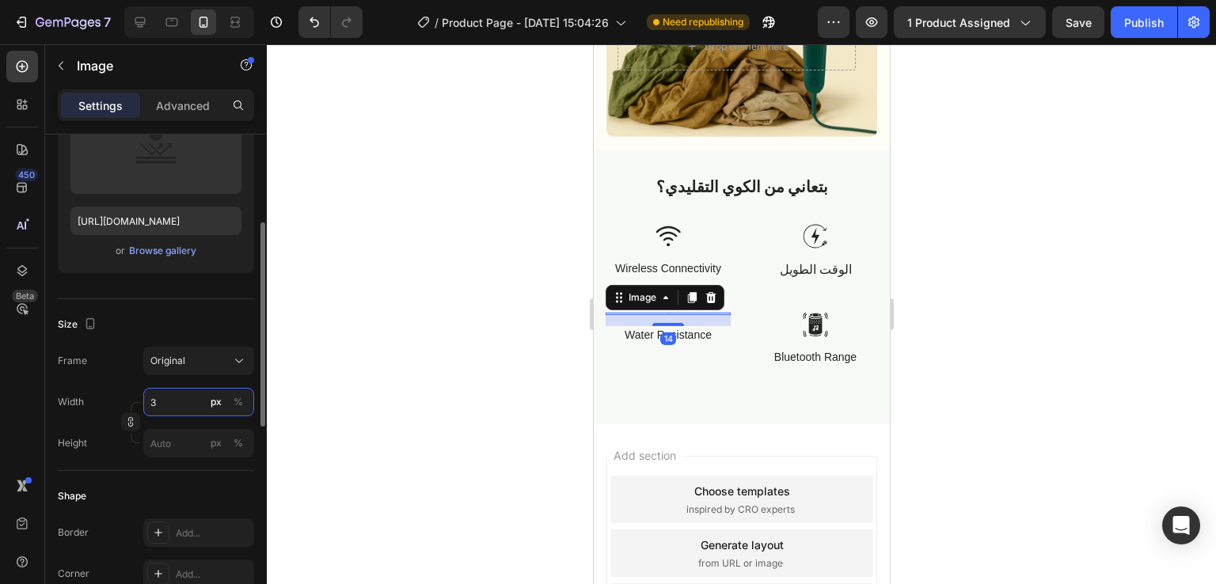
type input "32"
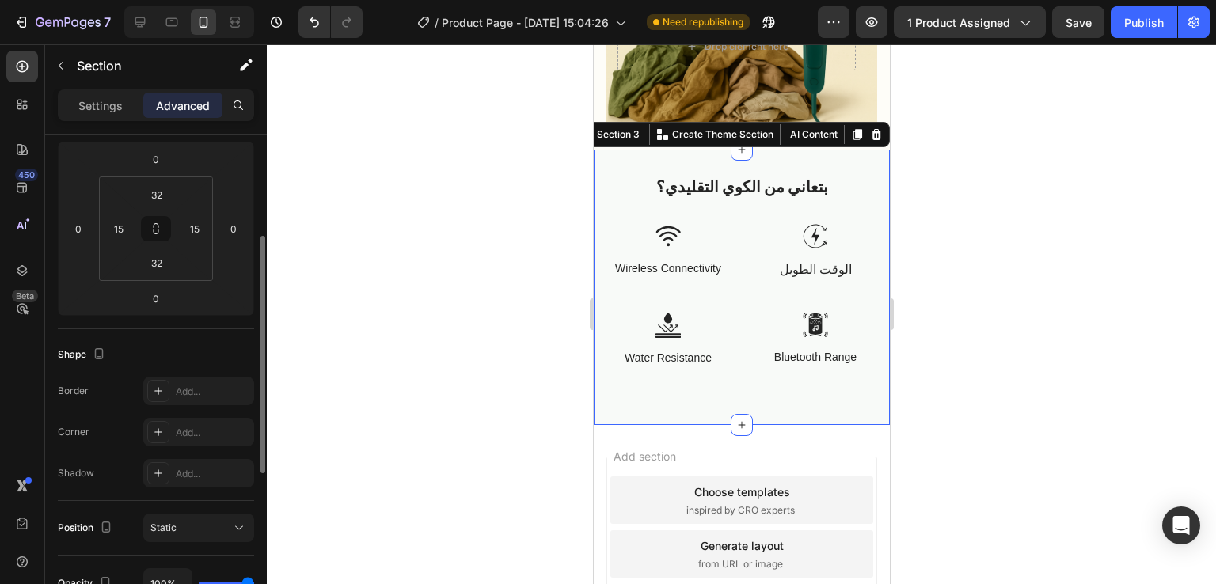
click at [698, 158] on div "بتعاني من الكوي التقليدي؟ Heading Row Image الأجهزة الثقيلة والمجهدة Text Block…" at bounding box center [741, 288] width 296 height 276
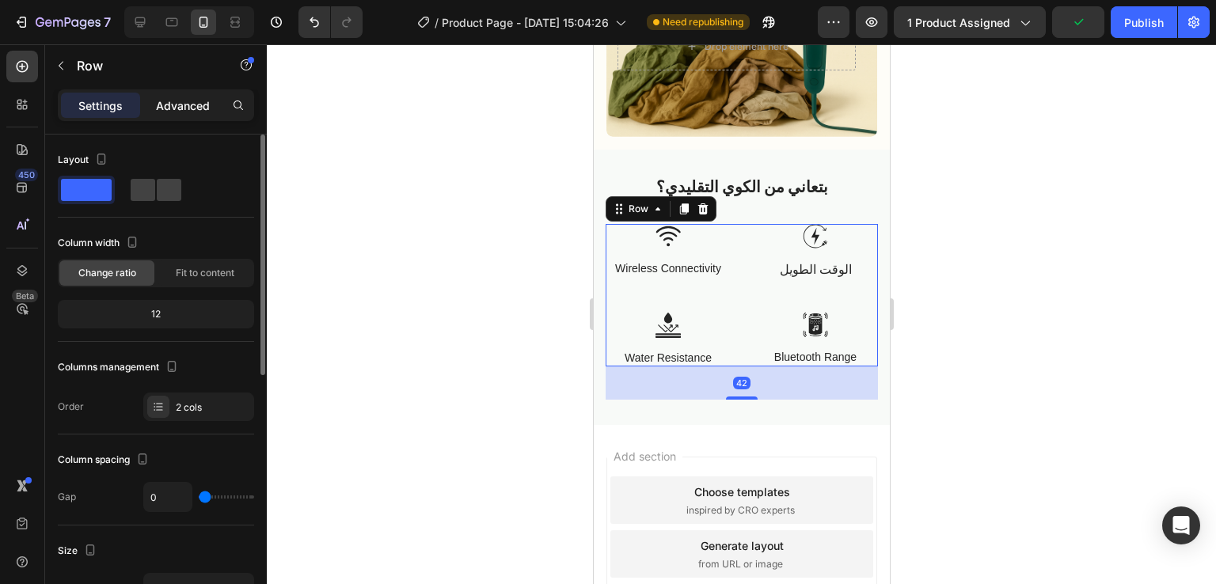
click at [190, 102] on p "Advanced" at bounding box center [183, 105] width 54 height 17
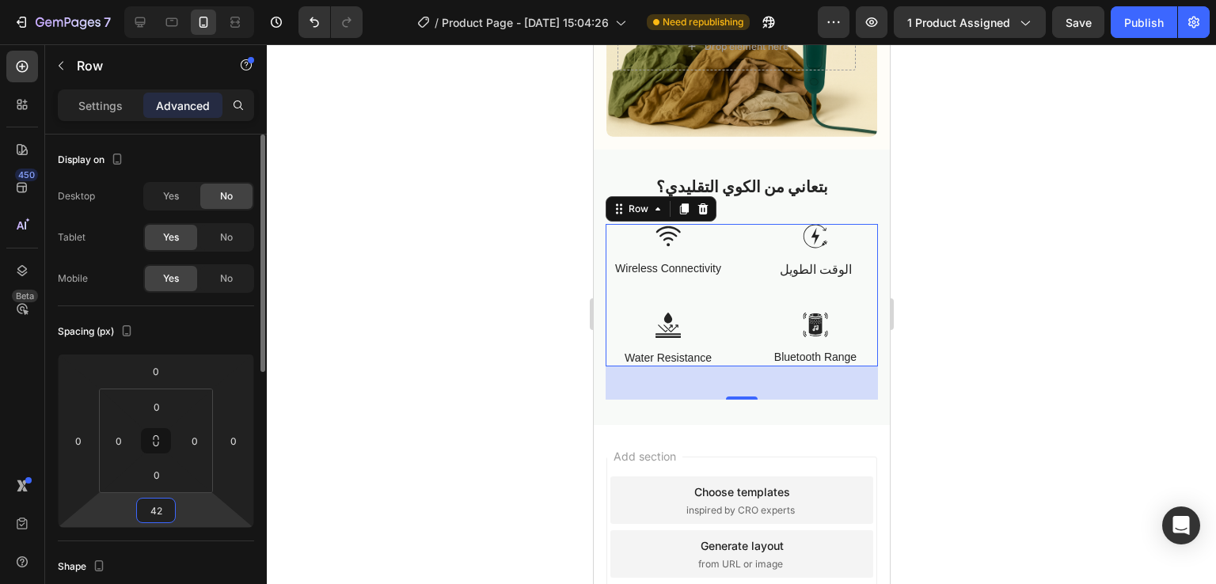
click at [163, 514] on input "42" at bounding box center [156, 511] width 32 height 24
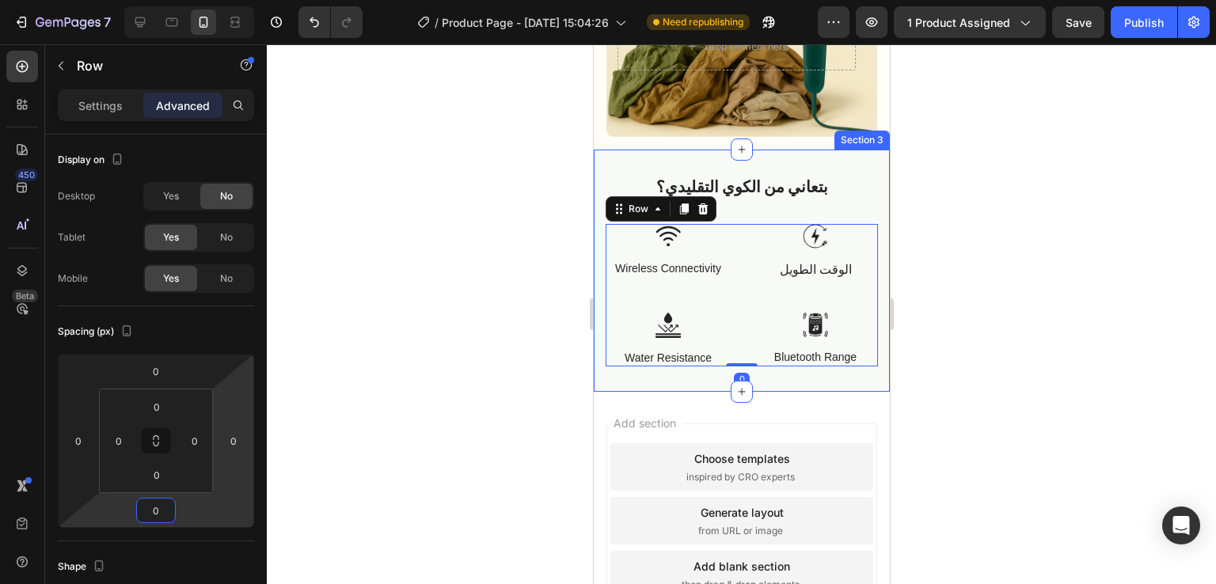
type input "0"
click at [510, 278] on div at bounding box center [741, 314] width 949 height 540
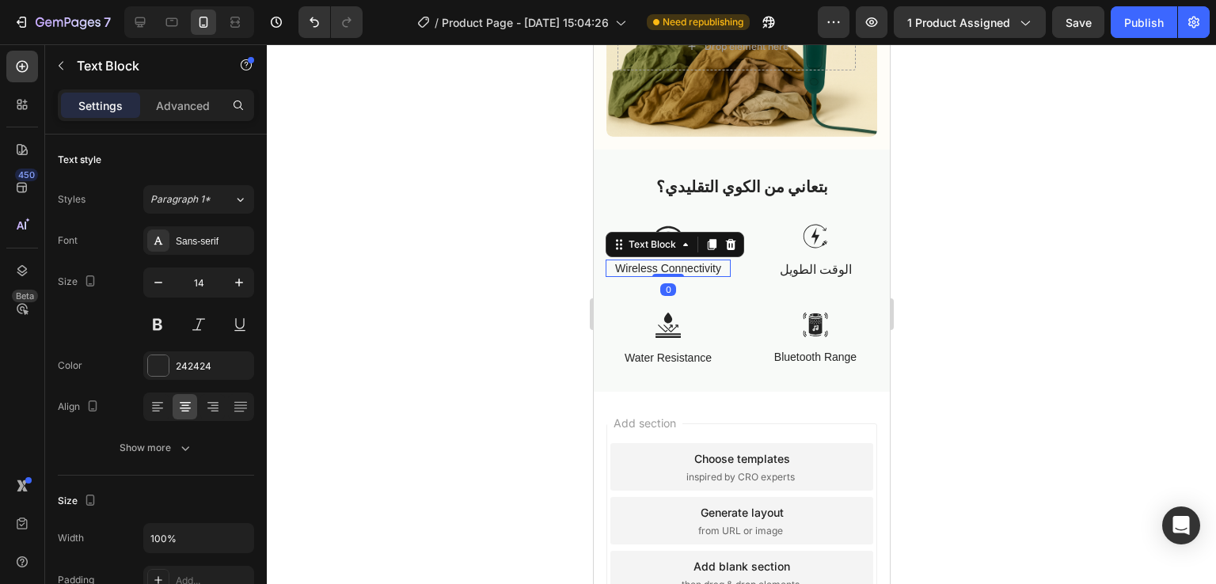
click at [684, 261] on p "Wireless Connectivity" at bounding box center [667, 268] width 122 height 14
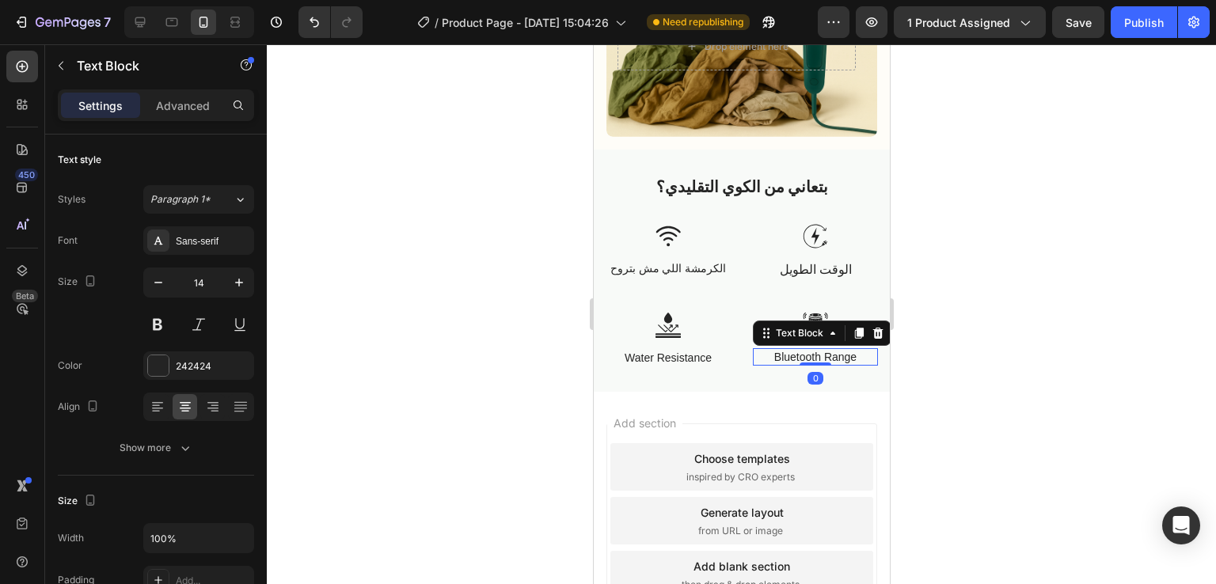
click at [816, 350] on p "Bluetooth Range" at bounding box center [815, 357] width 122 height 14
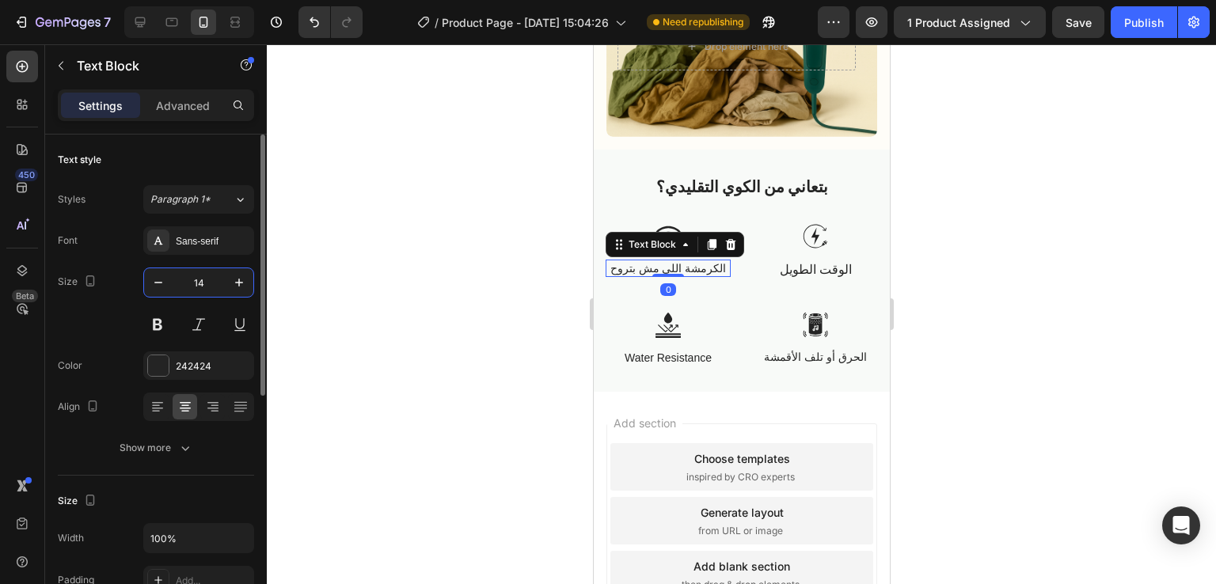
click at [203, 287] on input "14" at bounding box center [199, 282] width 52 height 29
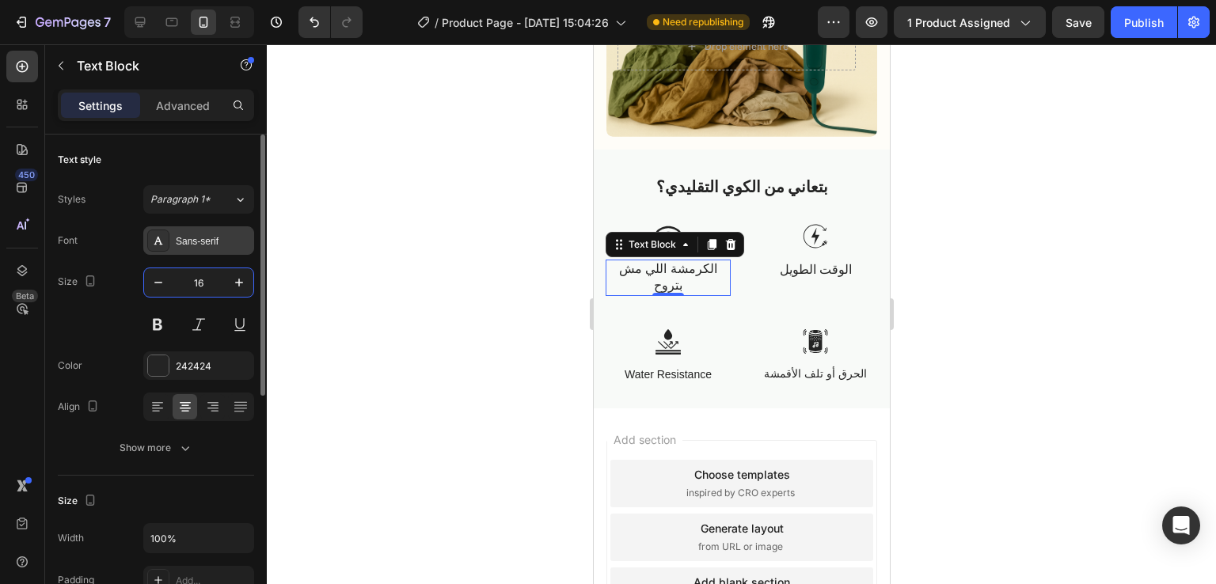
type input "16"
click at [184, 235] on div "Sans-serif" at bounding box center [213, 241] width 74 height 14
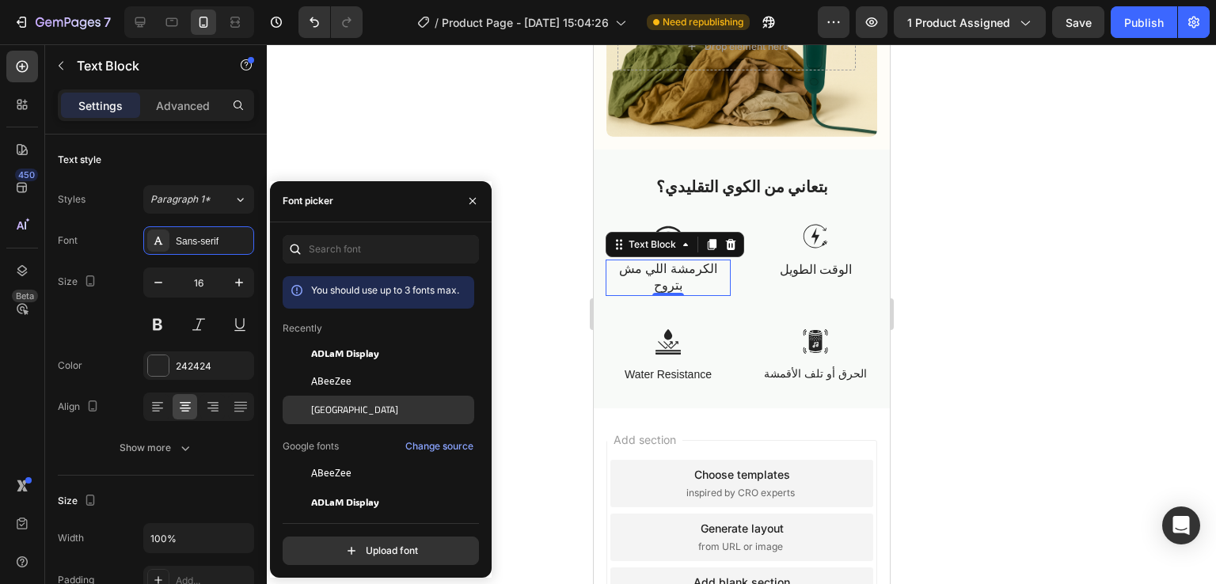
click at [317, 406] on span "[GEOGRAPHIC_DATA]" at bounding box center [354, 410] width 87 height 14
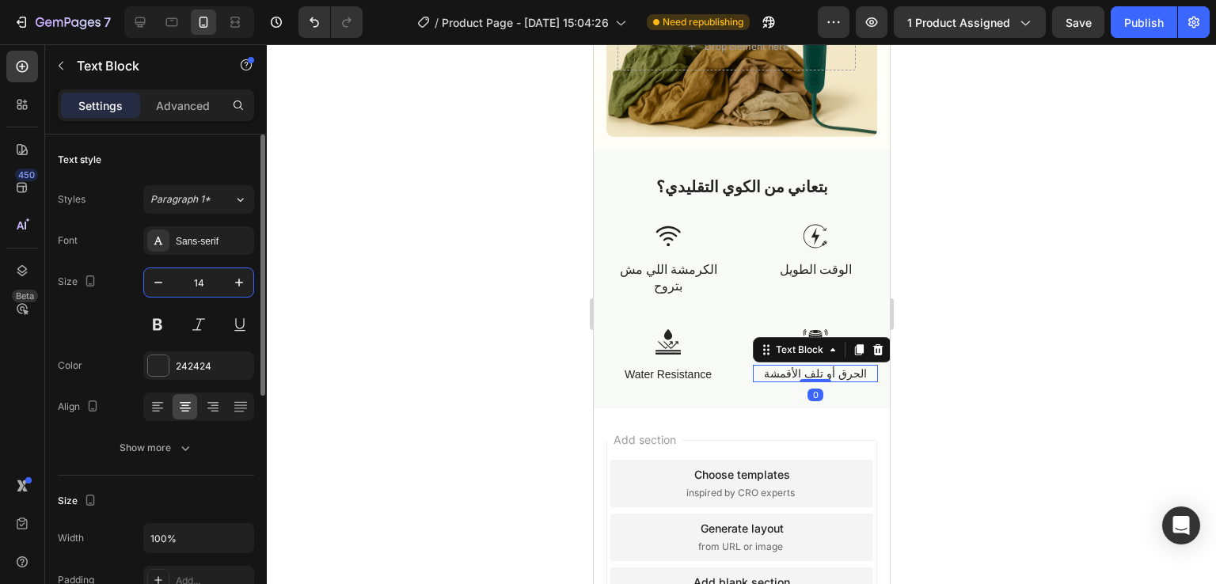
click at [207, 283] on input "14" at bounding box center [199, 282] width 52 height 29
click at [207, 283] on input "16" at bounding box center [199, 282] width 52 height 29
type input "16"
click at [178, 235] on div "Sans-serif" at bounding box center [213, 241] width 74 height 14
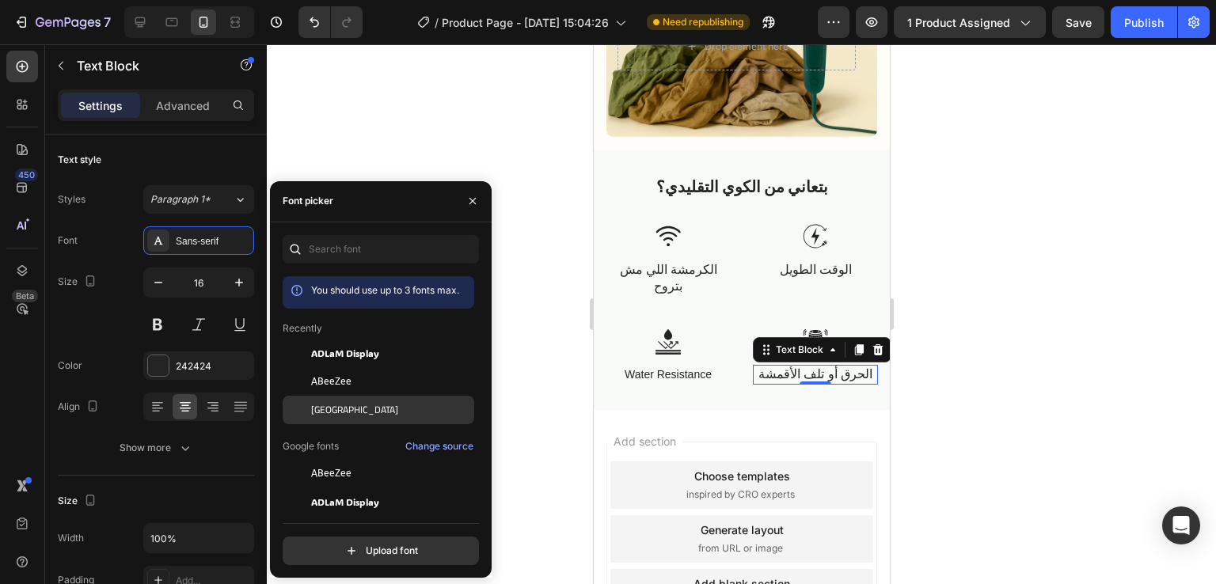
click at [308, 399] on div at bounding box center [297, 410] width 29 height 29
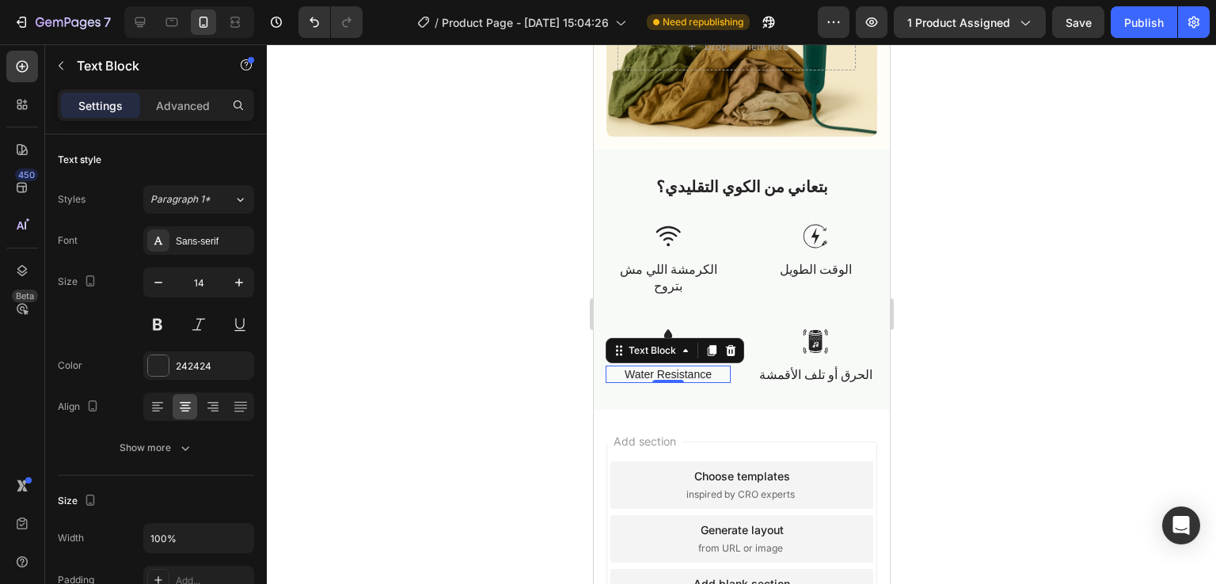
click at [675, 367] on p "Water Resistance" at bounding box center [667, 374] width 122 height 14
drag, startPoint x: 613, startPoint y: 370, endPoint x: 622, endPoint y: 368, distance: 9.6
click at [622, 368] on p "• الأجهزة الثقيلة والمجهدة" at bounding box center [667, 374] width 122 height 14
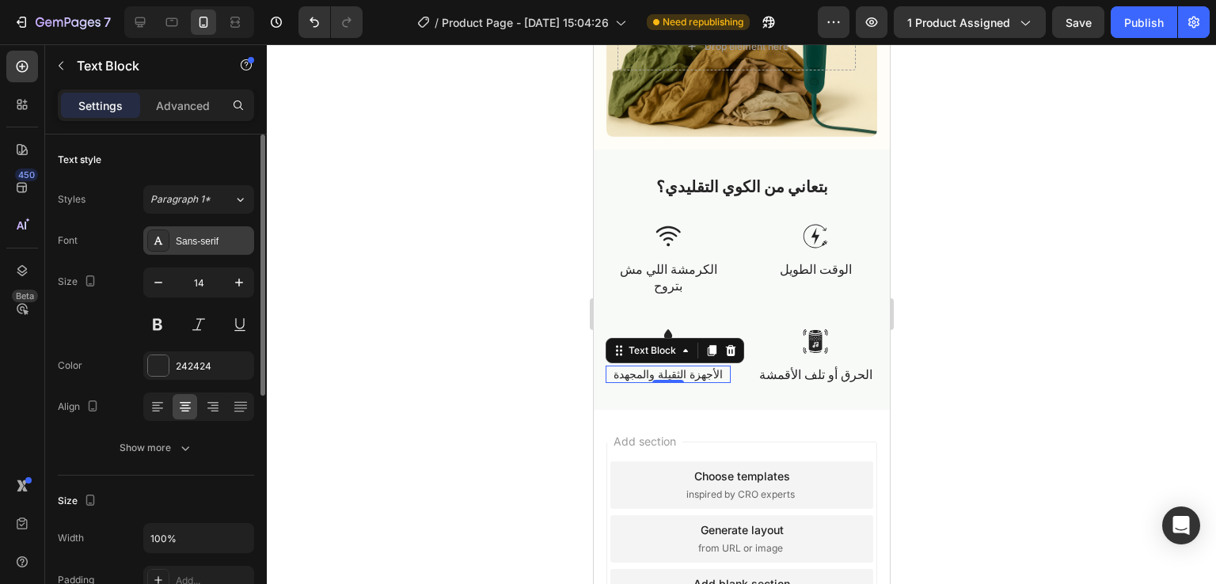
click at [177, 231] on div "Sans-serif" at bounding box center [198, 240] width 111 height 29
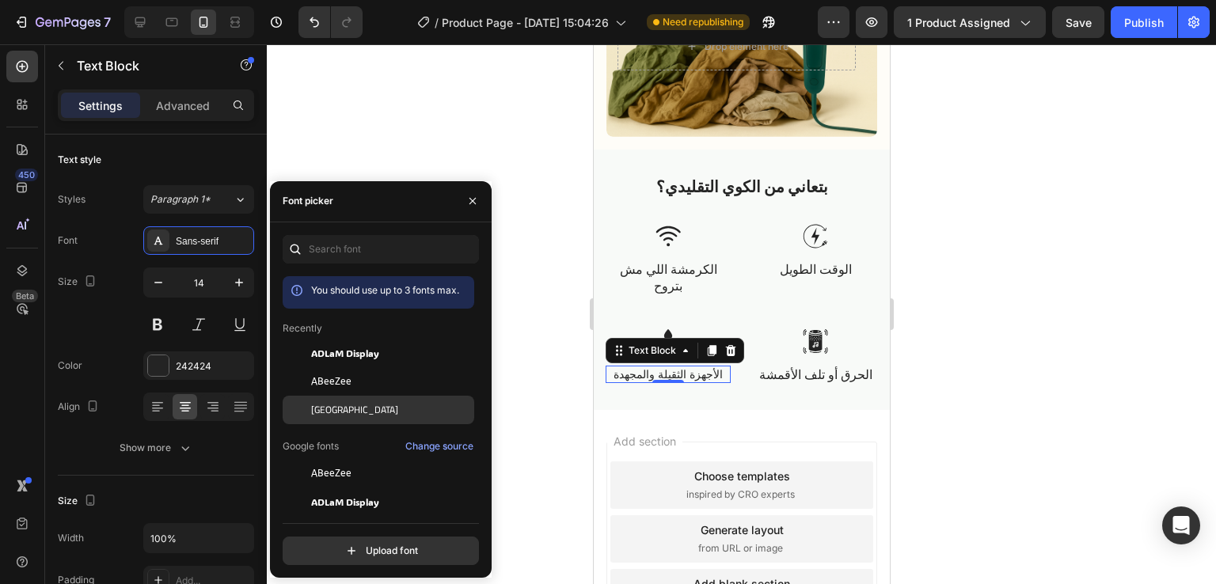
click at [340, 405] on div "[GEOGRAPHIC_DATA]" at bounding box center [391, 410] width 160 height 14
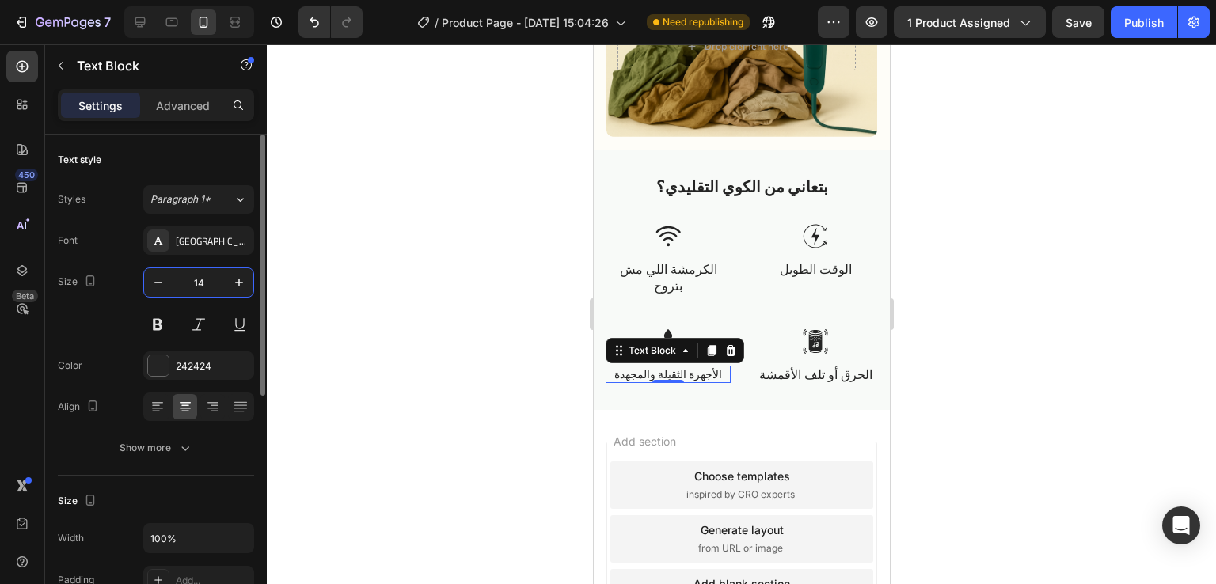
click at [211, 279] on input "14" at bounding box center [199, 282] width 52 height 29
type input "16"
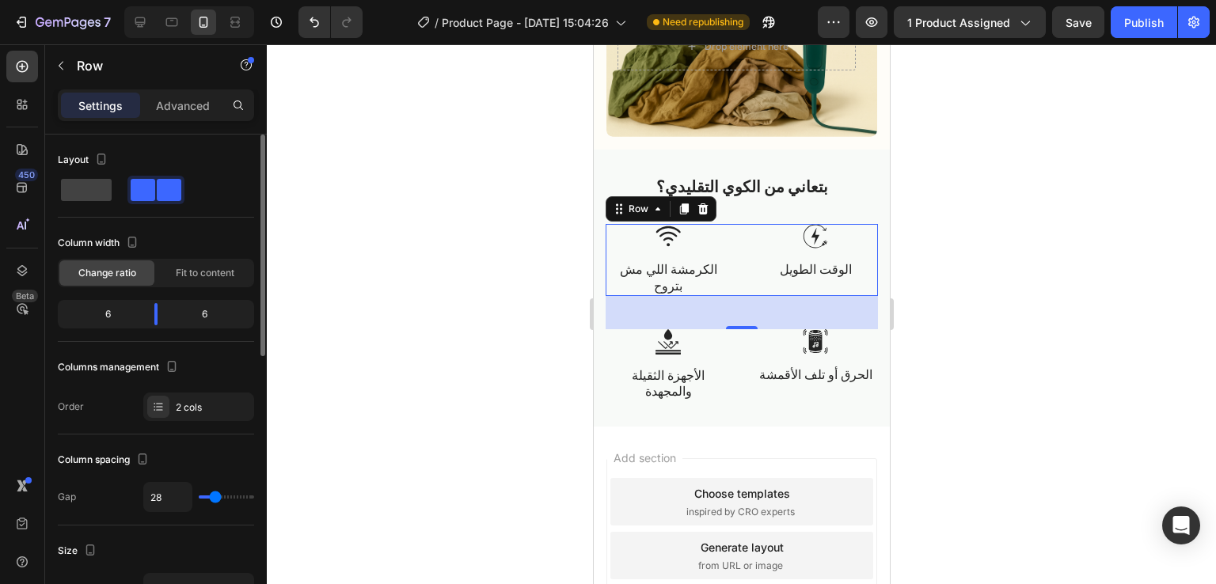
click at [742, 252] on div "Image الكرمشة اللي مش بتروح Text Block Image الوقت الطويل Text Block Row 0" at bounding box center [741, 260] width 272 height 72
click at [1013, 302] on div at bounding box center [741, 314] width 949 height 540
click at [187, 105] on p "Advanced" at bounding box center [183, 105] width 54 height 17
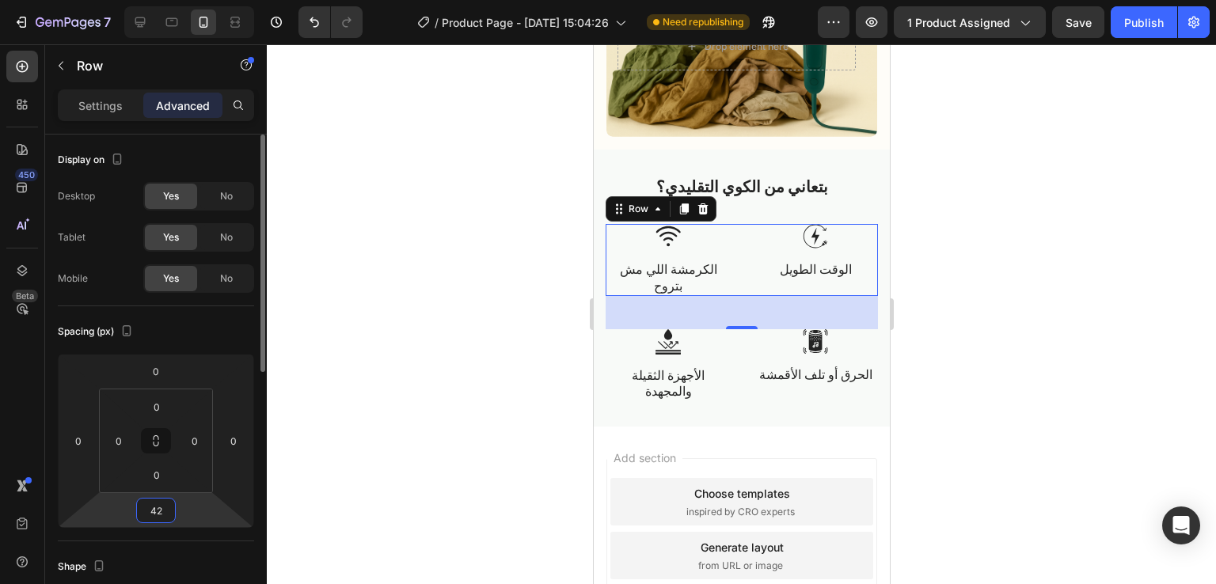
click at [169, 511] on input "42" at bounding box center [156, 511] width 32 height 24
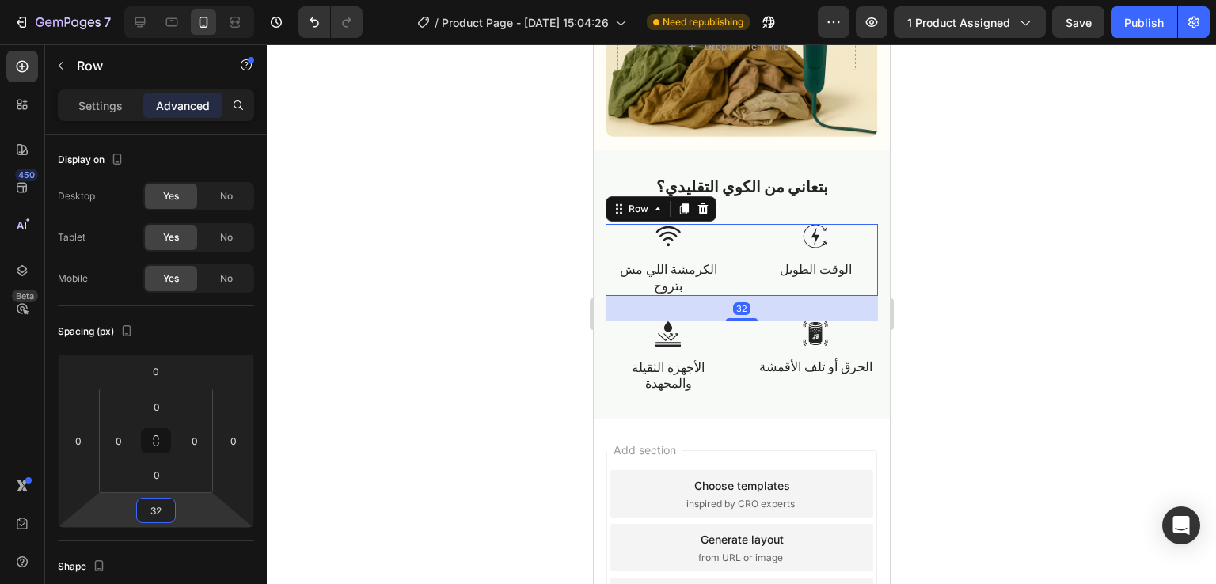
type input "32"
click at [938, 285] on div at bounding box center [741, 314] width 949 height 540
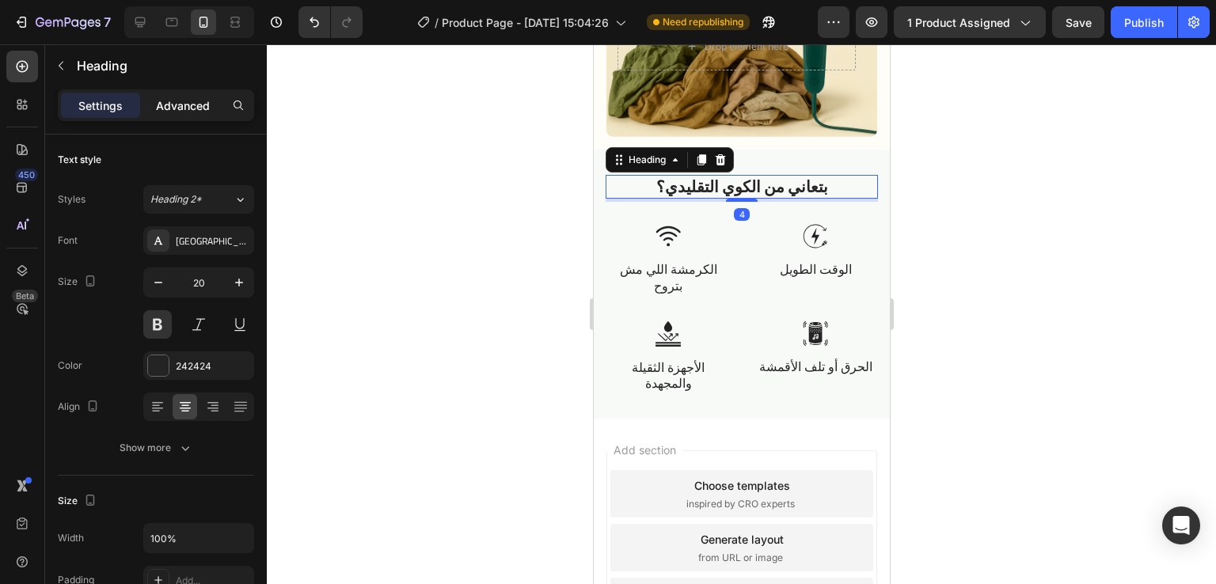
click at [199, 105] on p "Advanced" at bounding box center [183, 105] width 54 height 17
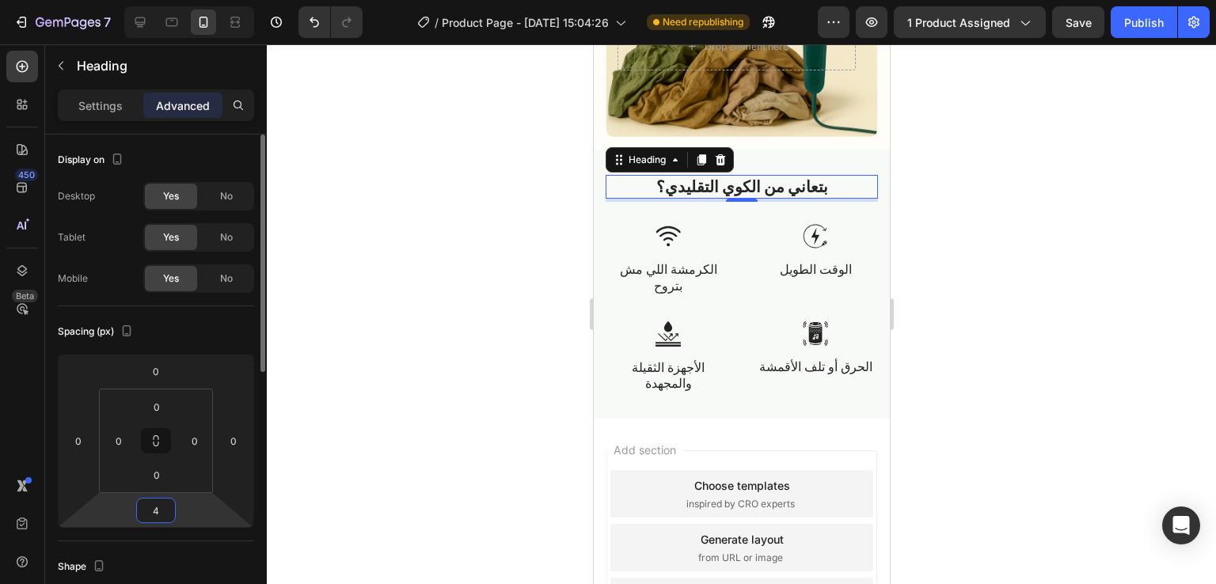
click at [165, 510] on input "4" at bounding box center [156, 511] width 32 height 24
type input "16"
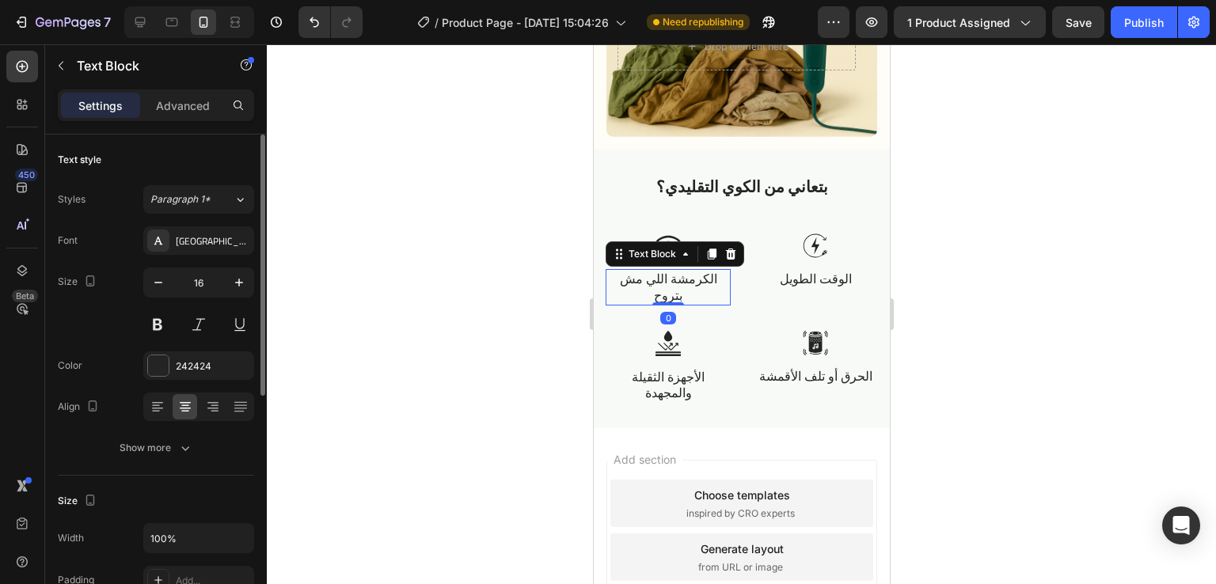
click at [716, 295] on p "الكرمشة اللي مش بتروح" at bounding box center [667, 287] width 122 height 33
click at [940, 291] on div at bounding box center [741, 314] width 949 height 540
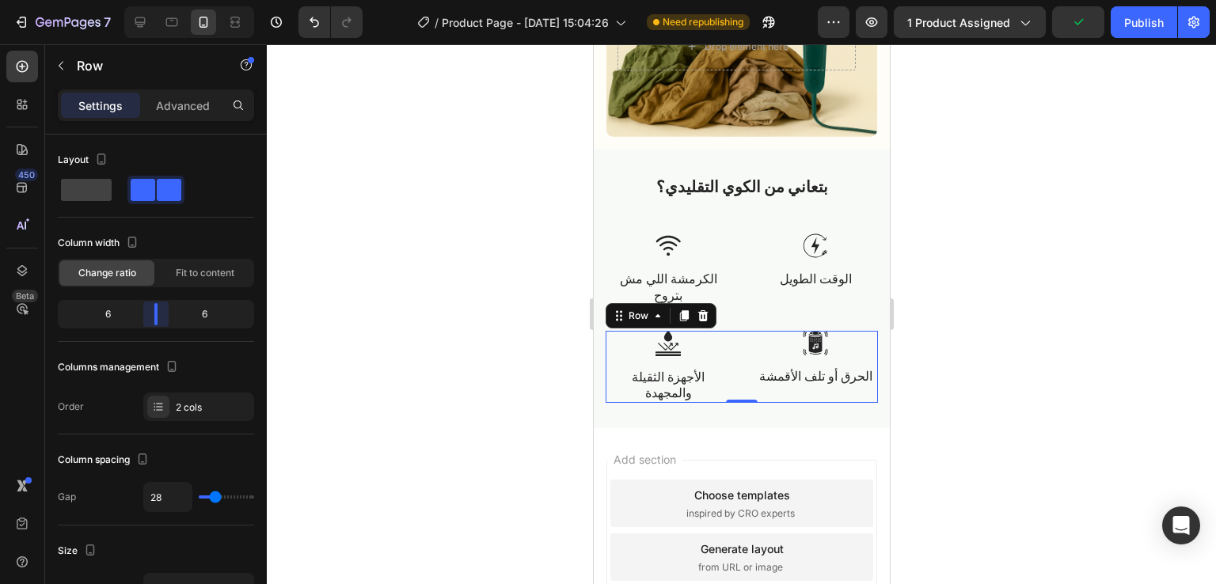
click at [165, 0] on body "7 Version history / Product Page - Aug 27, 15:04:26 Need republishing Preview 1…" at bounding box center [608, 0] width 1216 height 0
click at [935, 253] on div at bounding box center [741, 314] width 949 height 540
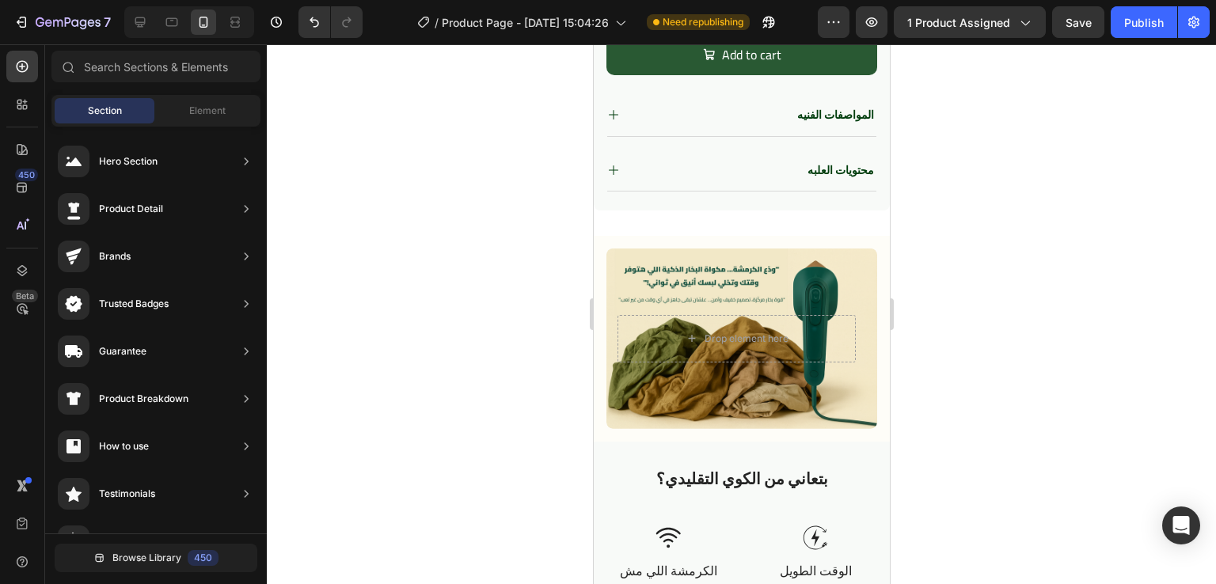
scroll to position [906, 0]
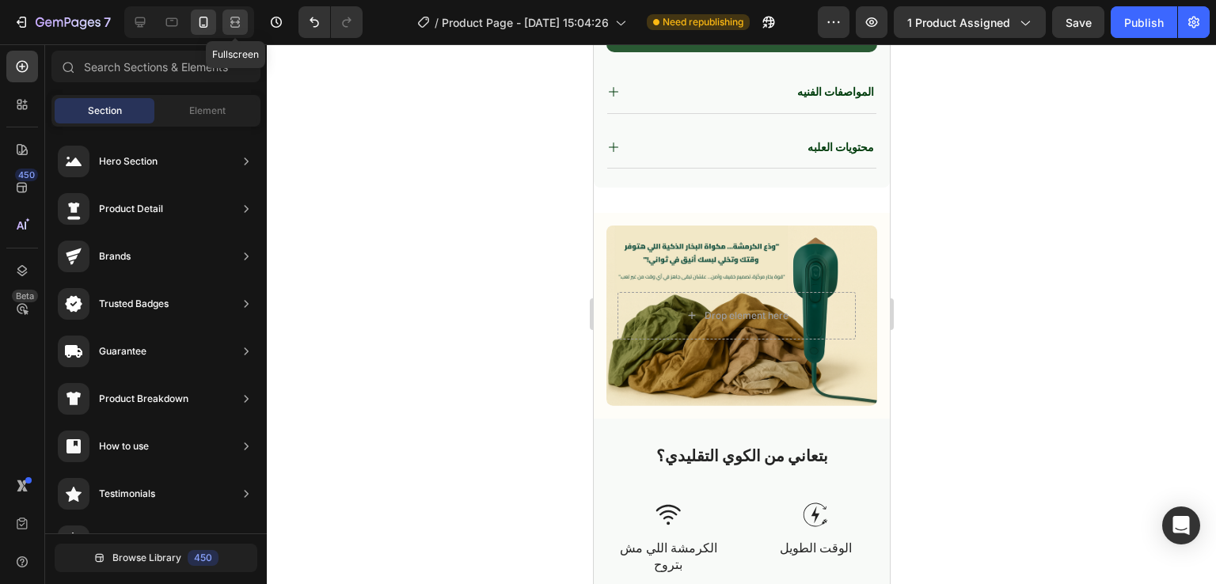
drag, startPoint x: 237, startPoint y: 23, endPoint x: 72, endPoint y: 20, distance: 164.7
click at [237, 23] on icon at bounding box center [235, 22] width 16 height 16
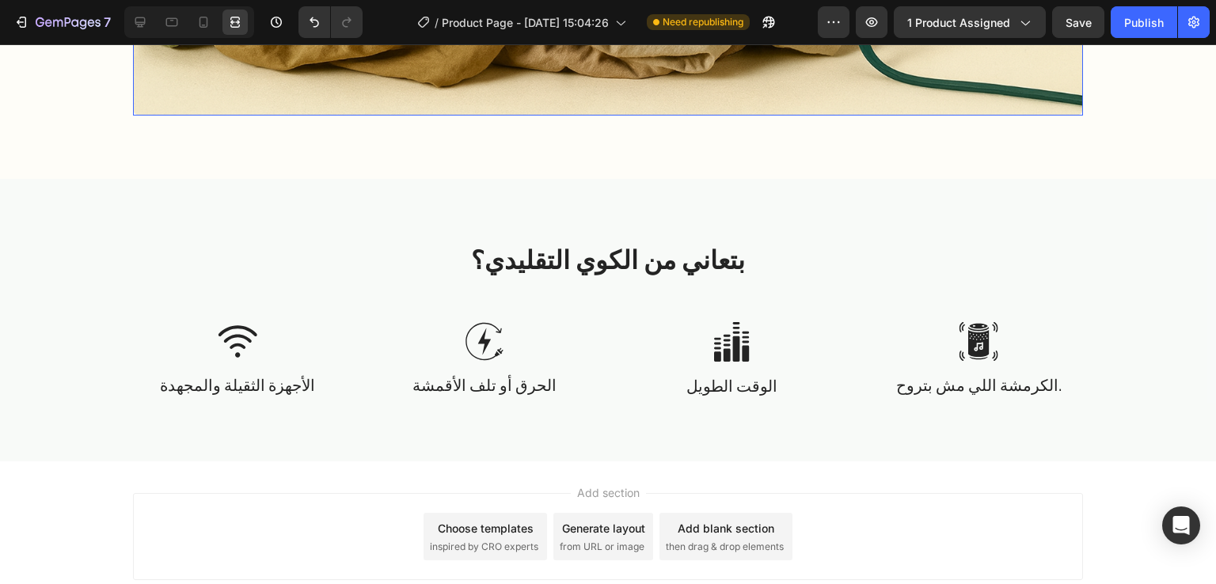
scroll to position [1497, 0]
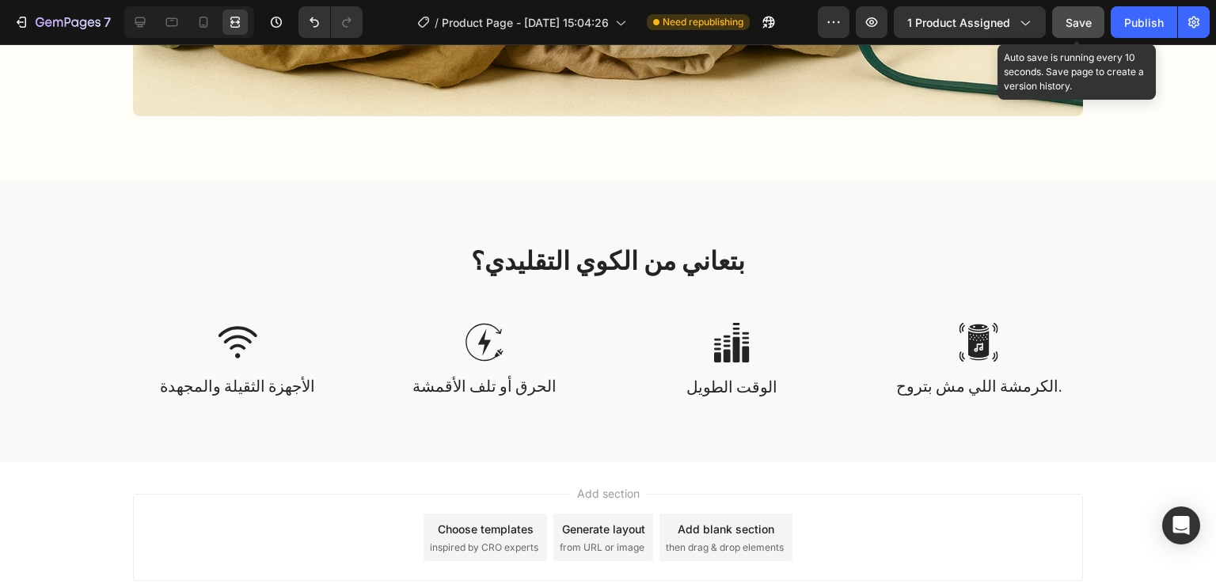
click at [1089, 10] on button "Save" at bounding box center [1078, 22] width 52 height 32
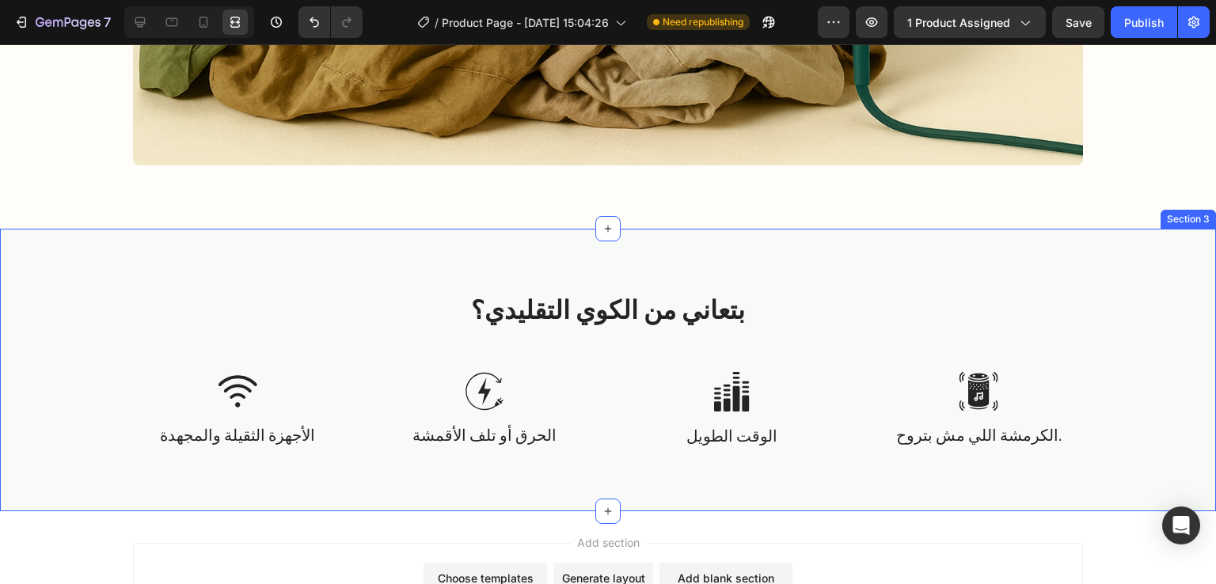
scroll to position [1602, 0]
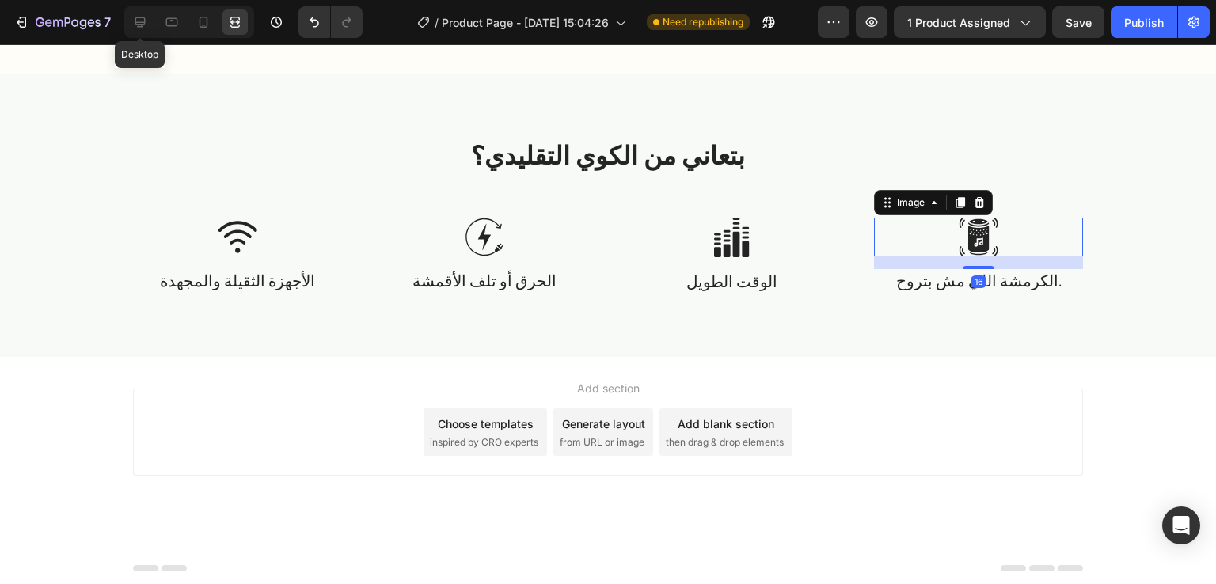
click at [127, 18] on div at bounding box center [139, 22] width 25 height 25
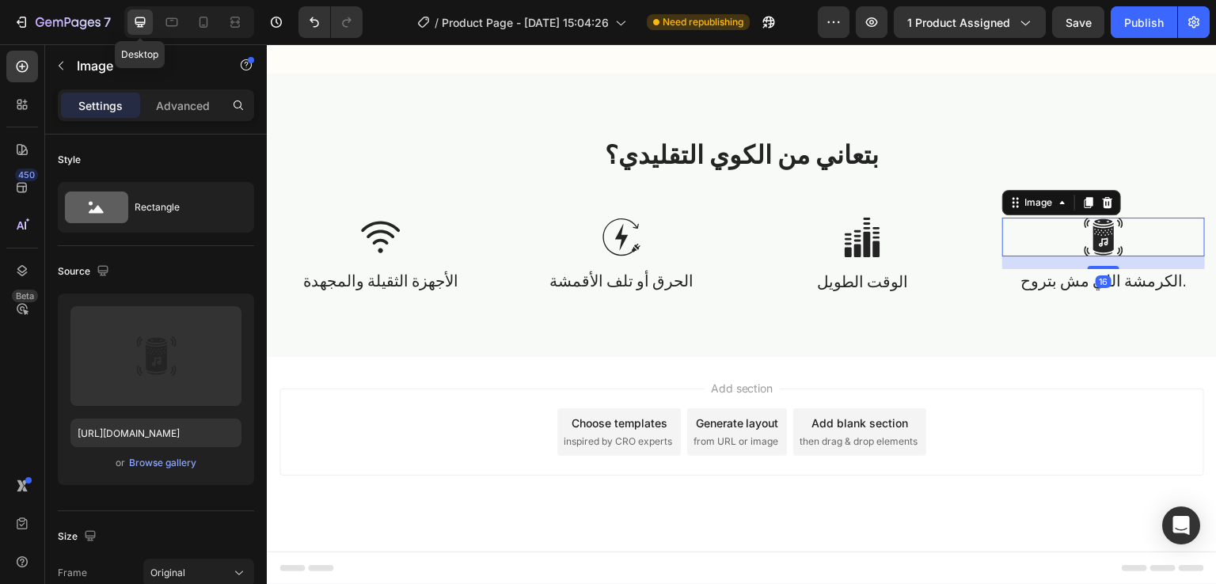
scroll to position [1573, 0]
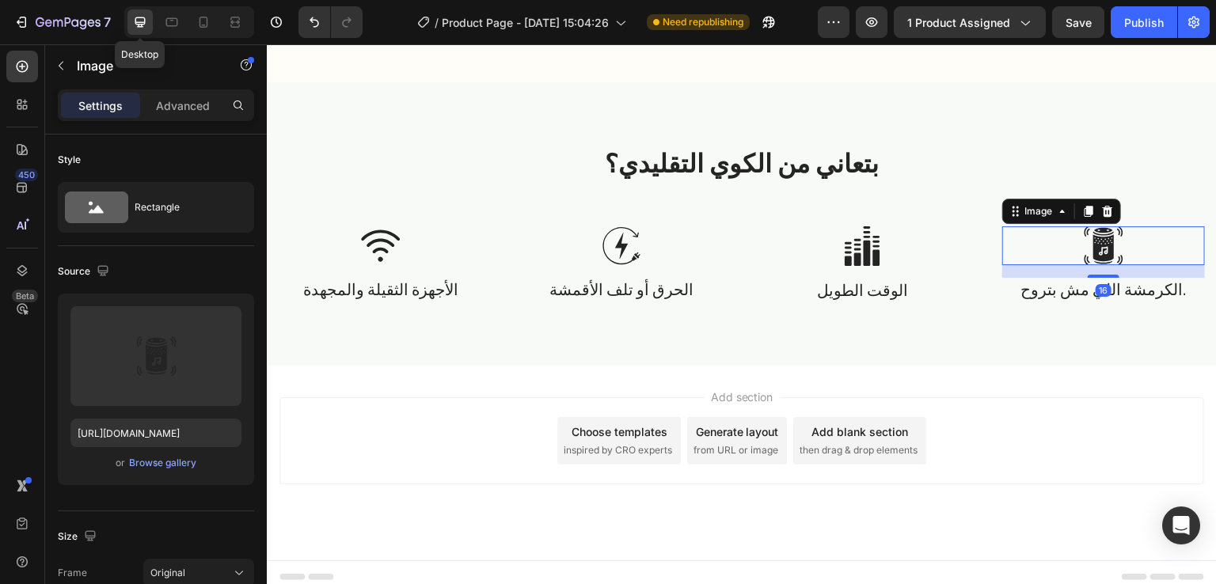
click at [143, 21] on icon at bounding box center [140, 22] width 16 height 16
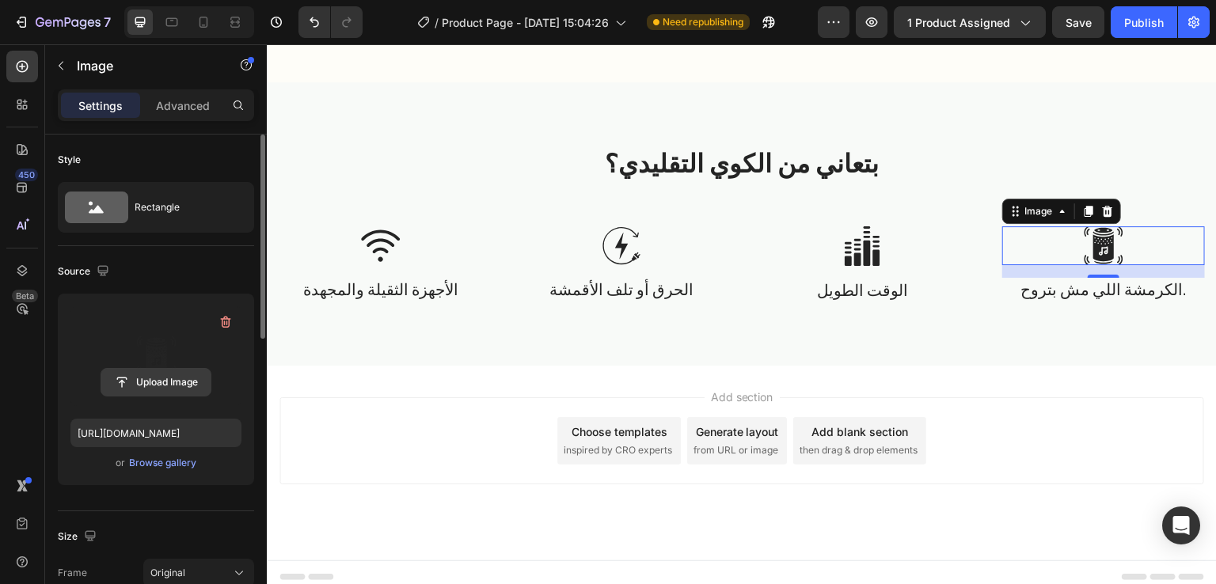
click at [169, 378] on input "file" at bounding box center [155, 382] width 109 height 27
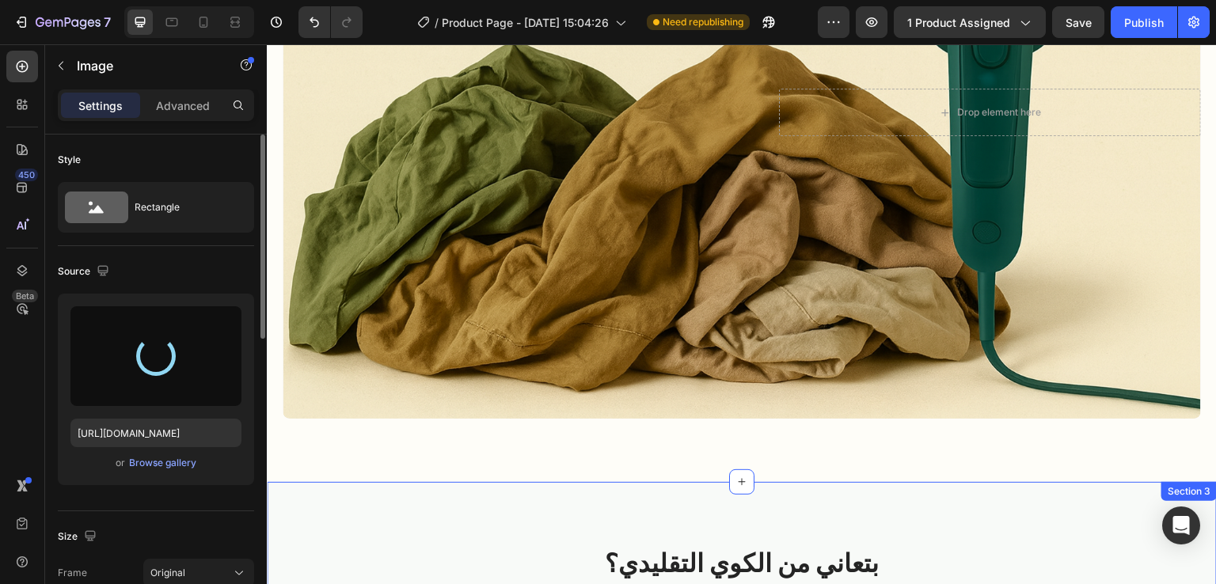
type input "https://cdn.shopify.com/s/files/1/0963/6229/9668/files/gempages_580737055097619…"
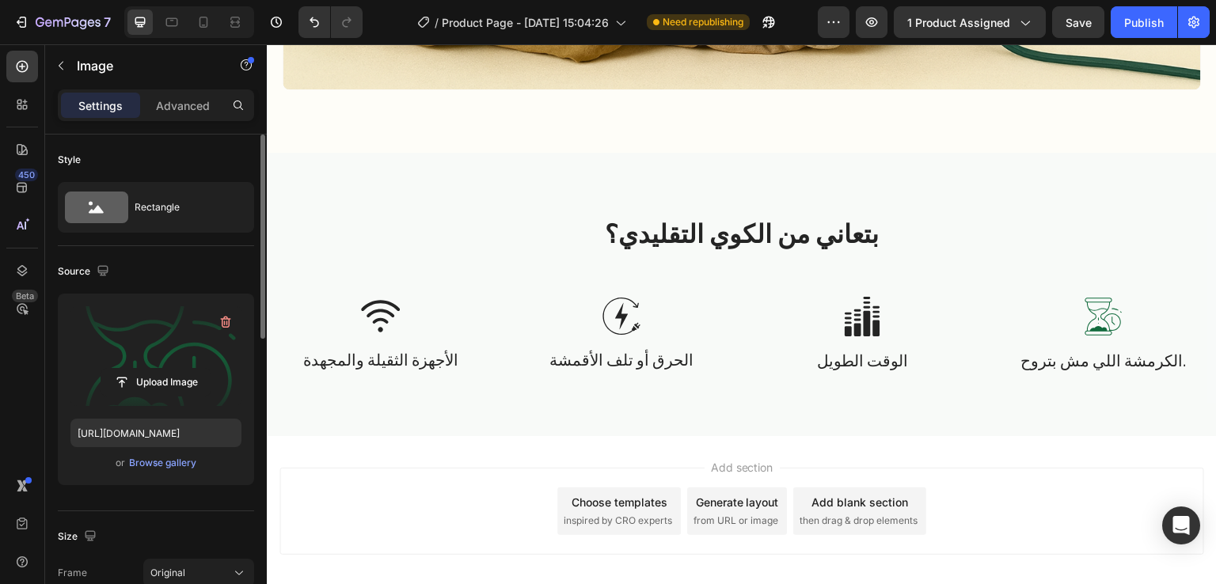
scroll to position [1519, 0]
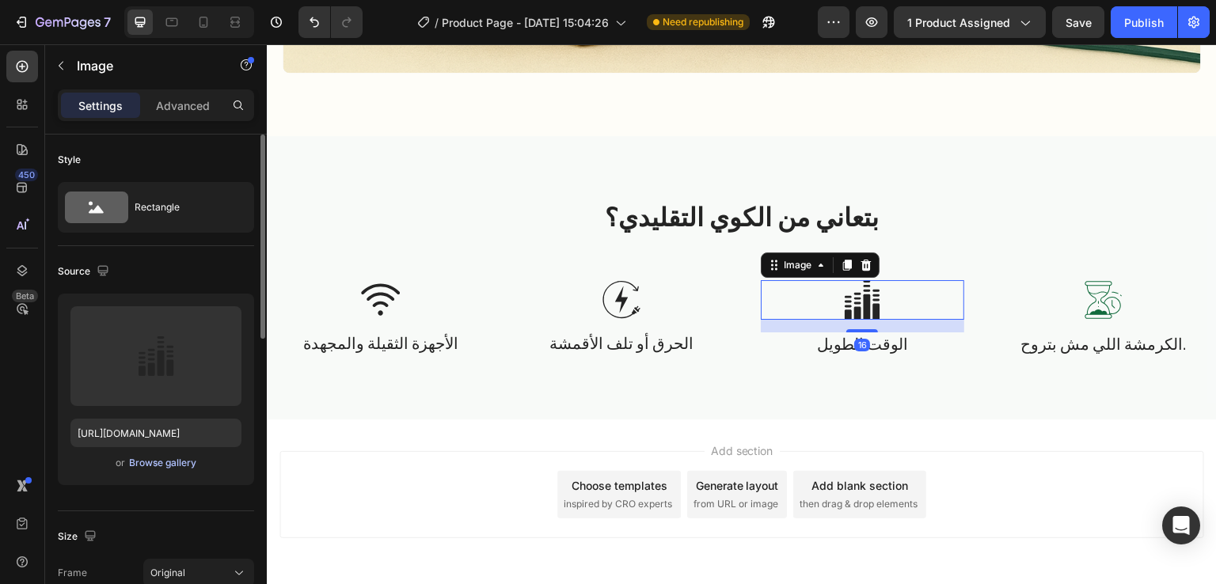
click at [177, 459] on div "Browse gallery" at bounding box center [162, 463] width 67 height 14
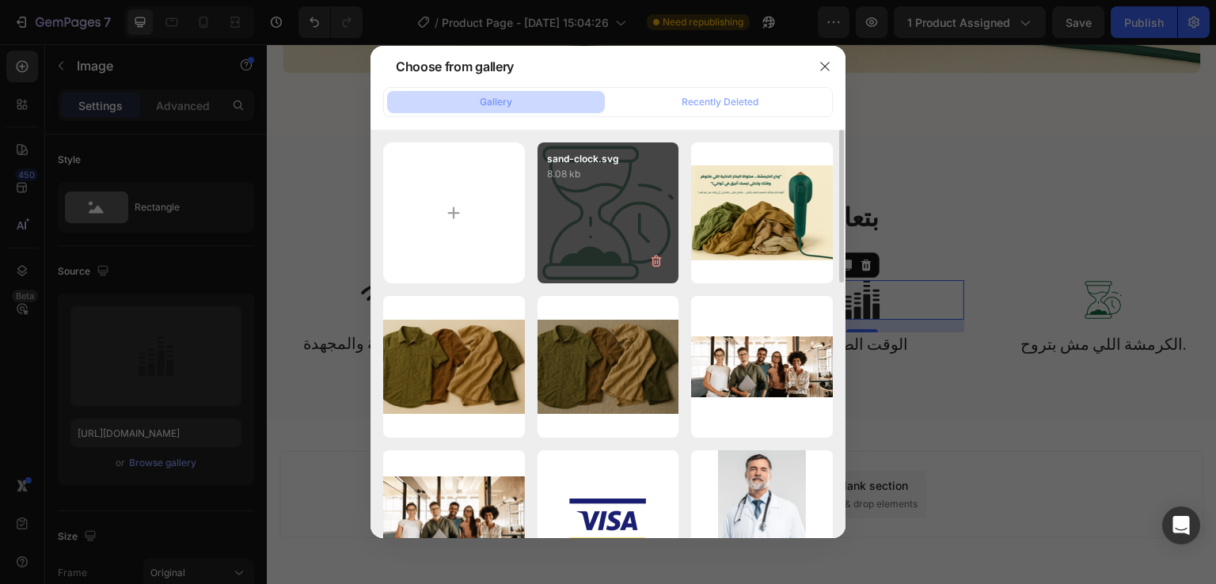
click at [610, 201] on div "sand-clock.svg 8.08 kb" at bounding box center [609, 214] width 142 height 142
type input "https://cdn.shopify.com/s/files/1/0963/6229/9668/files/gempages_580737055097619…"
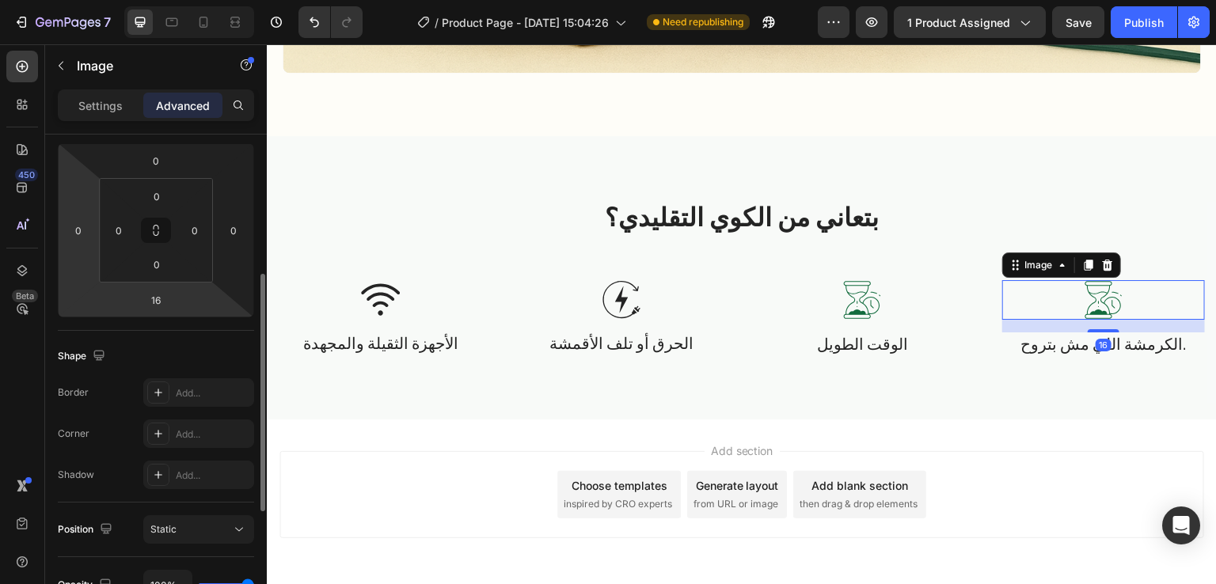
scroll to position [237, 0]
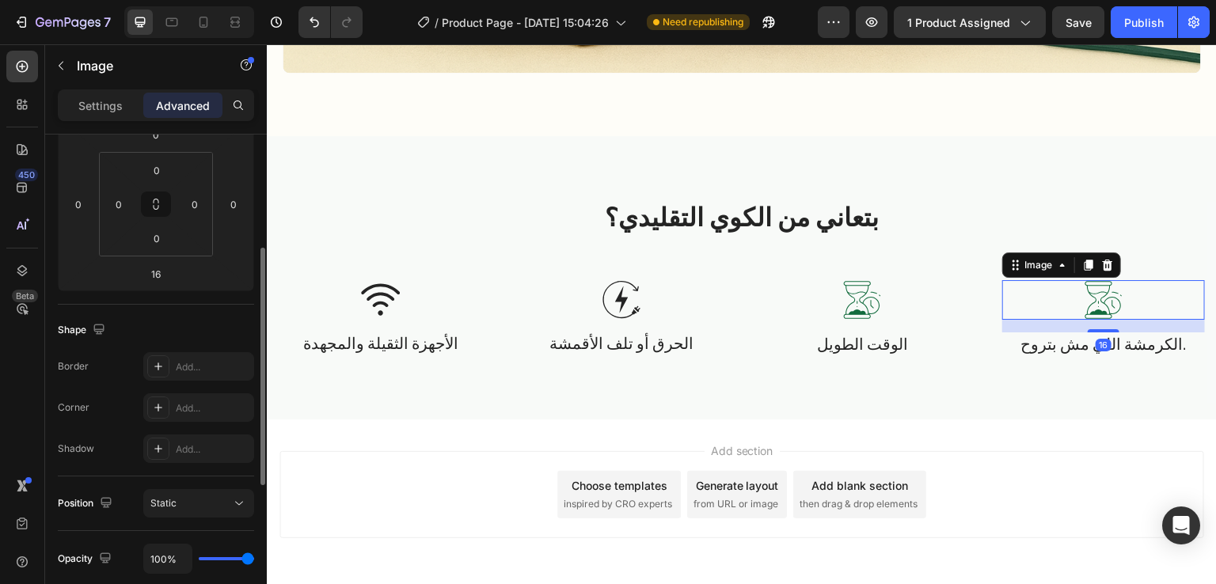
click at [92, 120] on div "Settings Advanced" at bounding box center [156, 105] width 196 height 32
click at [91, 97] on p "Settings" at bounding box center [100, 105] width 44 height 17
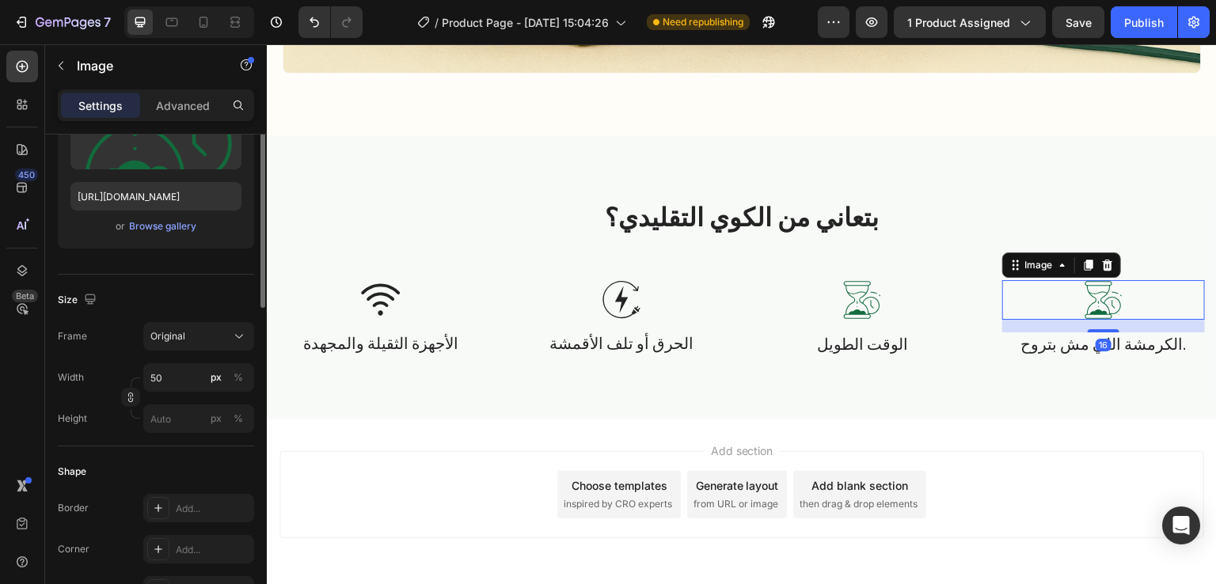
scroll to position [101, 0]
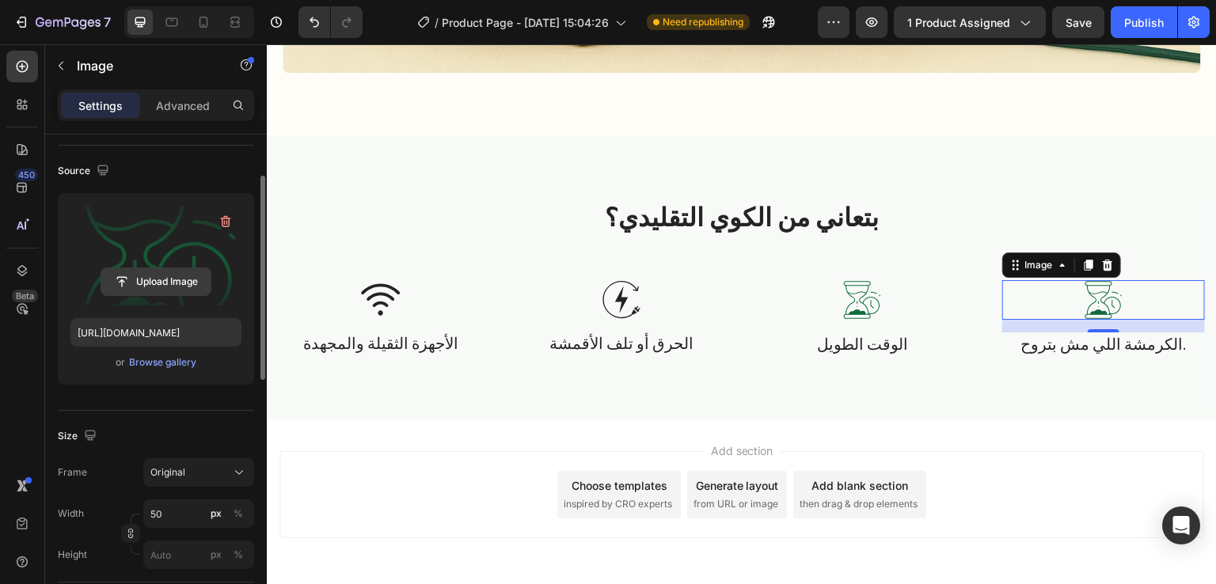
click at [157, 276] on input "file" at bounding box center [155, 281] width 109 height 27
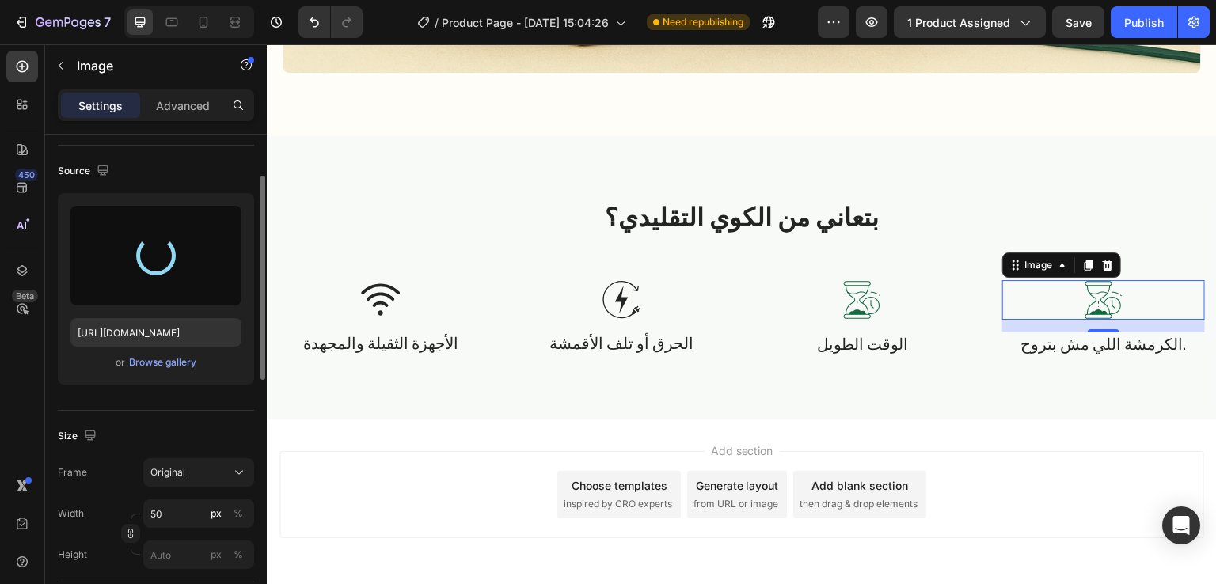
type input "https://cdn.shopify.com/s/files/1/0963/6229/9668/files/gempages_580737055097619…"
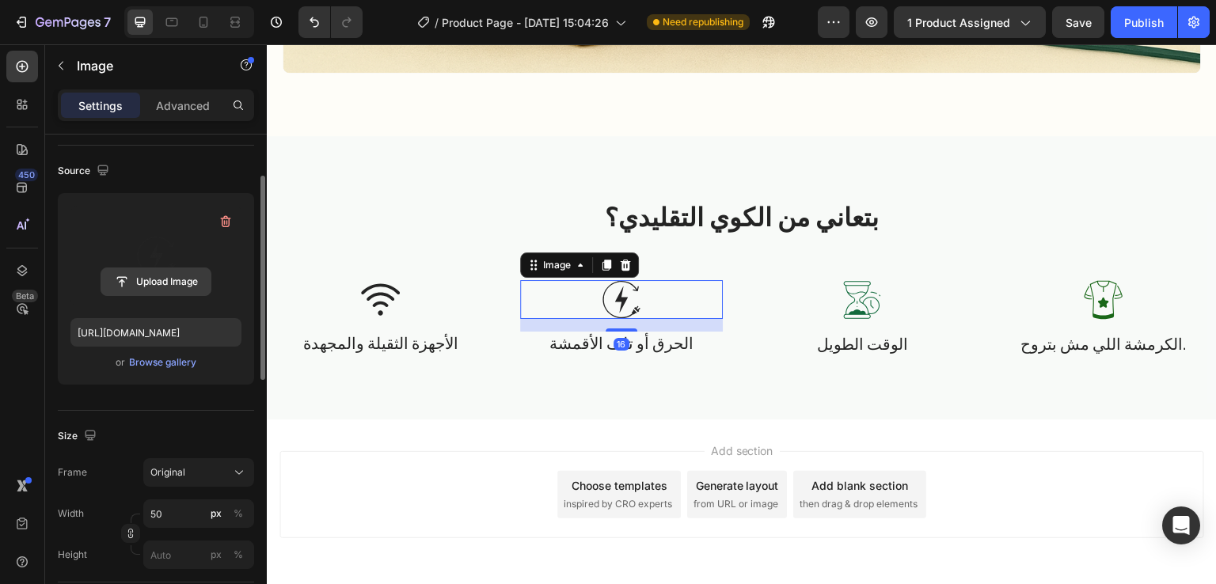
click at [152, 276] on input "file" at bounding box center [155, 281] width 109 height 27
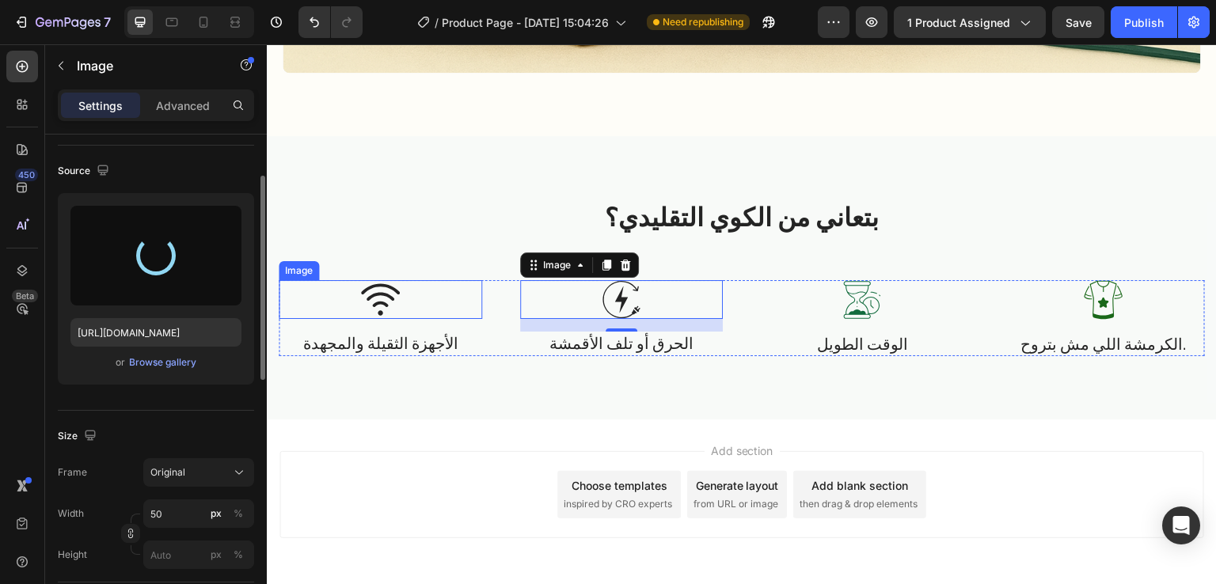
type input "https://cdn.shopify.com/s/files/1/0963/6229/9668/files/gempages_580737055097619…"
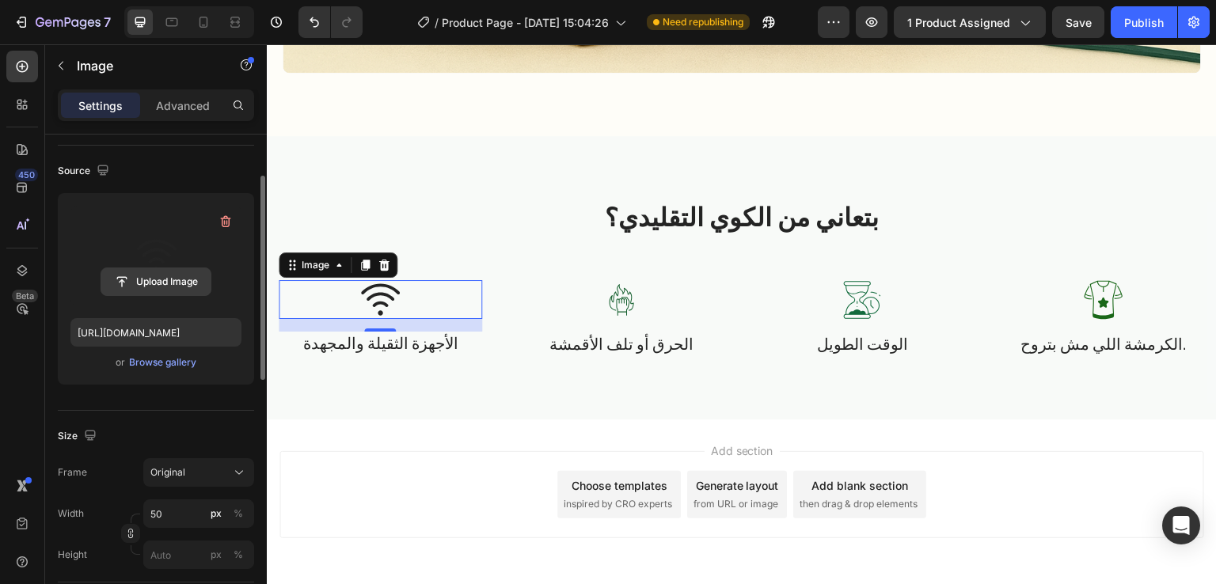
click at [155, 280] on input "file" at bounding box center [155, 281] width 109 height 27
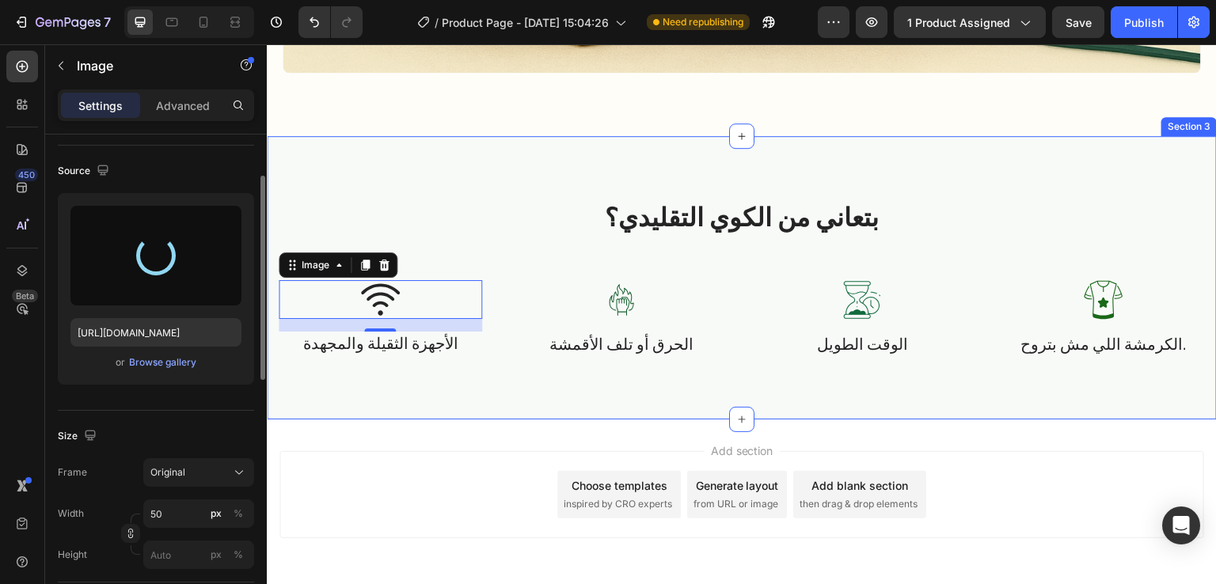
type input "https://cdn.shopify.com/s/files/1/0963/6229/9668/files/gempages_580737055097619…"
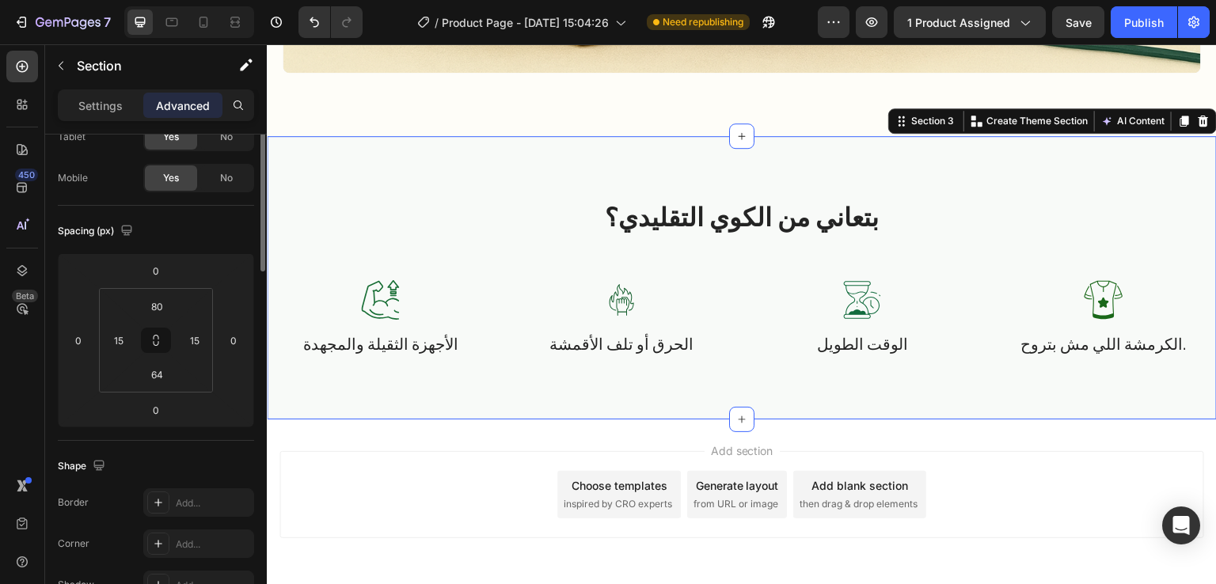
scroll to position [0, 0]
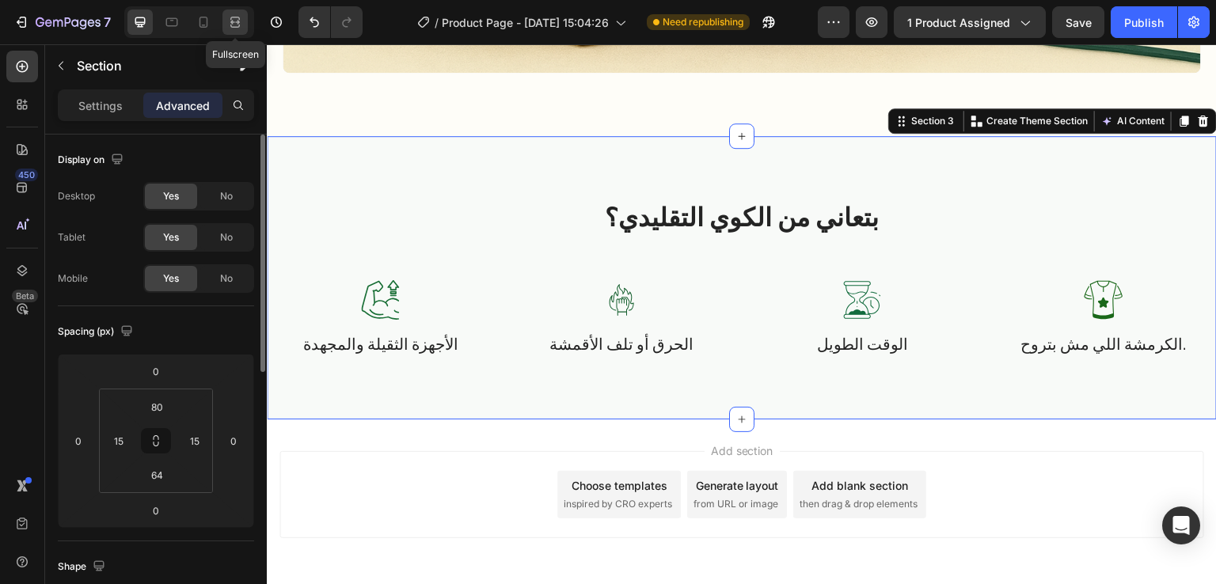
click at [235, 24] on icon at bounding box center [232, 22] width 5 height 4
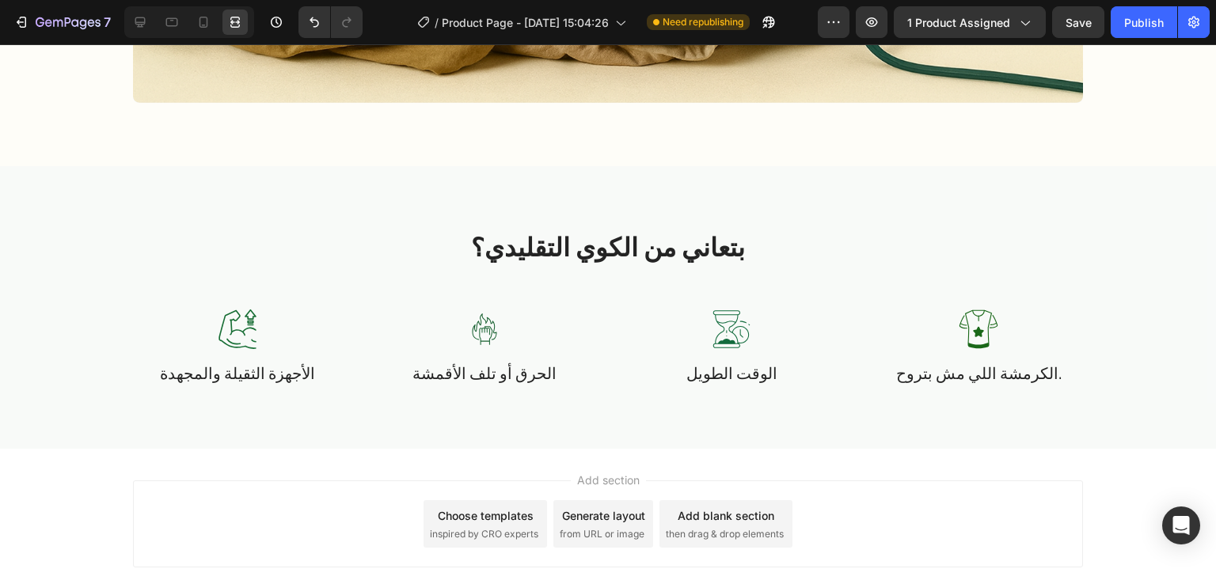
scroll to position [1510, 0]
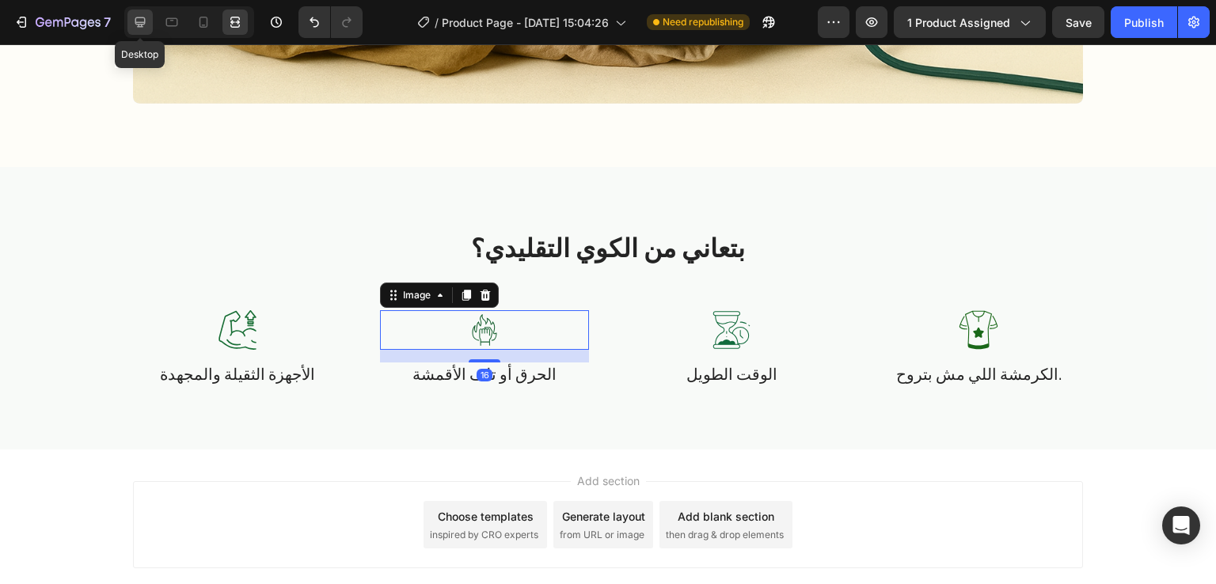
click at [135, 24] on icon at bounding box center [140, 22] width 16 height 16
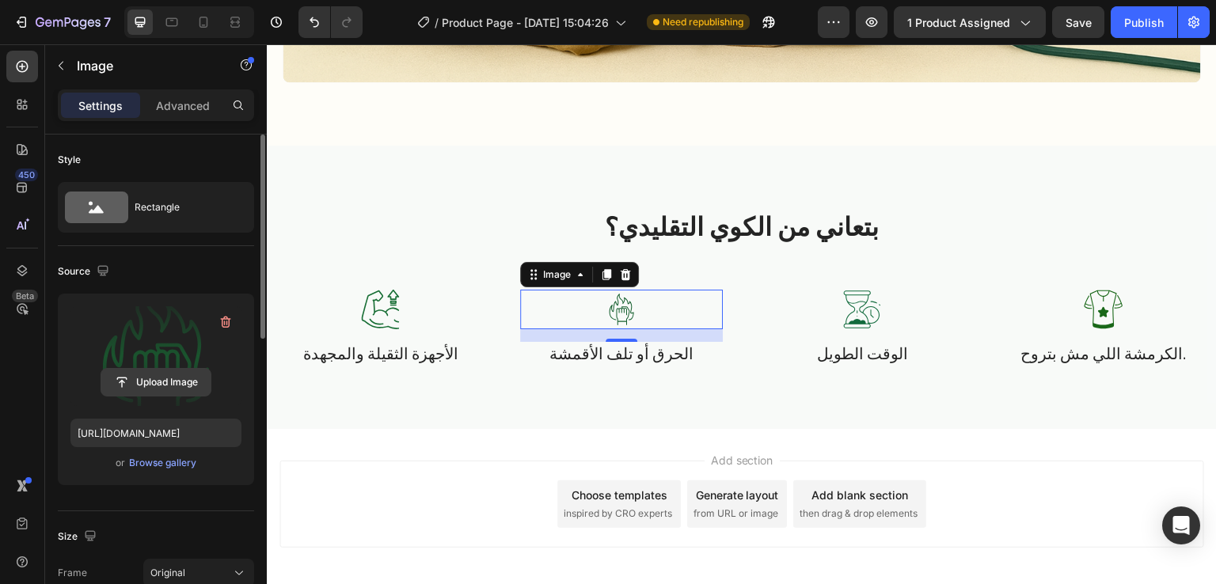
click at [158, 380] on input "file" at bounding box center [155, 382] width 109 height 27
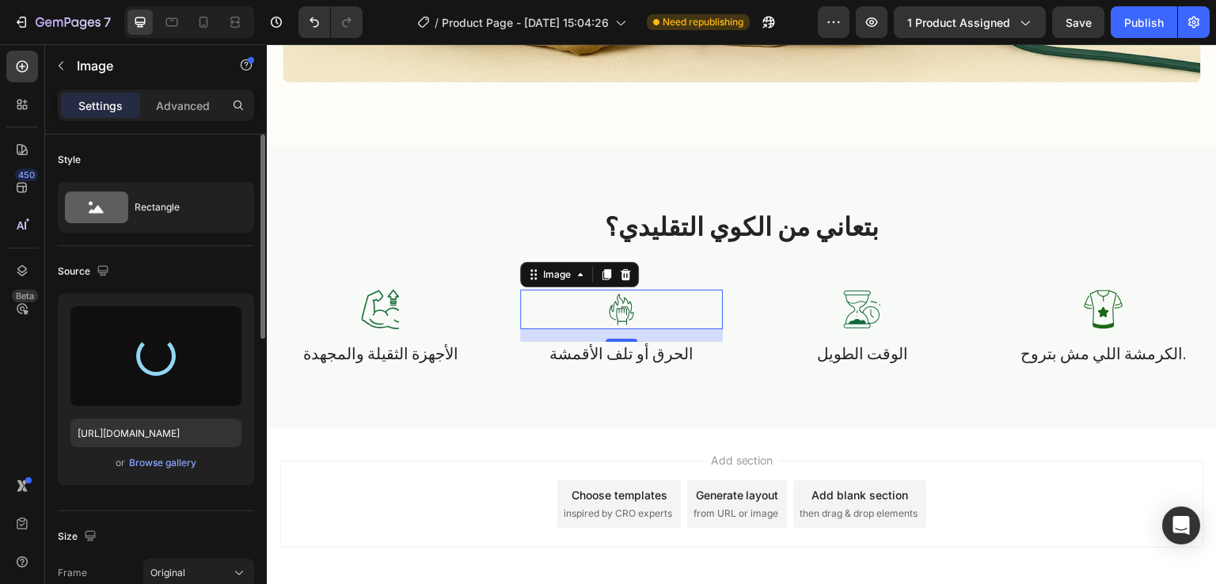
type input "https://cdn.shopify.com/s/files/1/0963/6229/9668/files/gempages_580737055097619…"
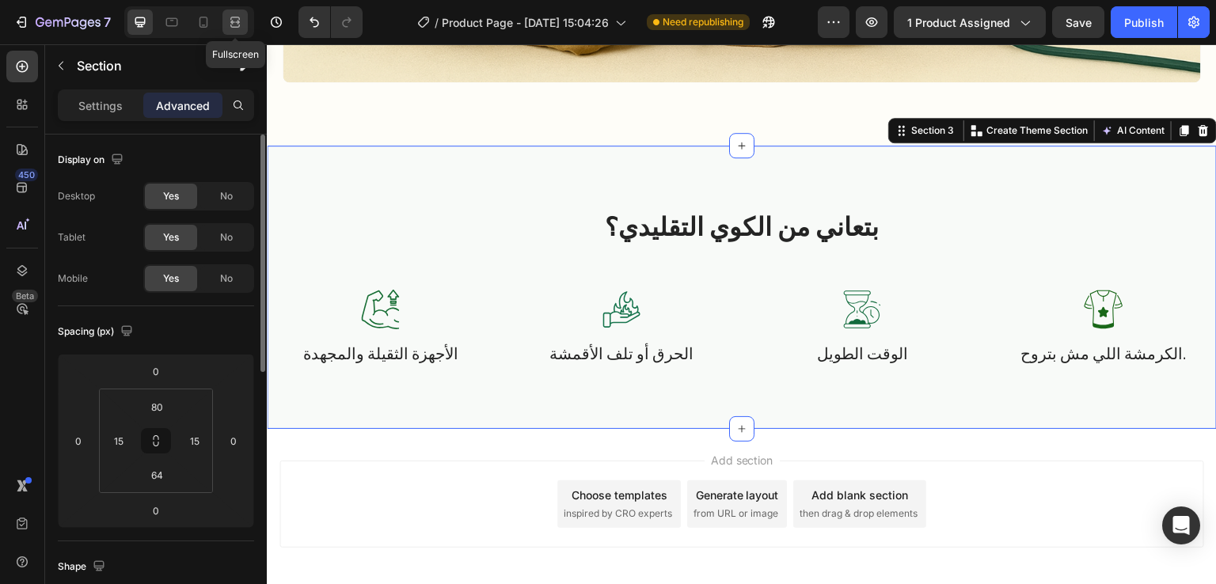
click at [240, 23] on icon at bounding box center [235, 22] width 16 height 16
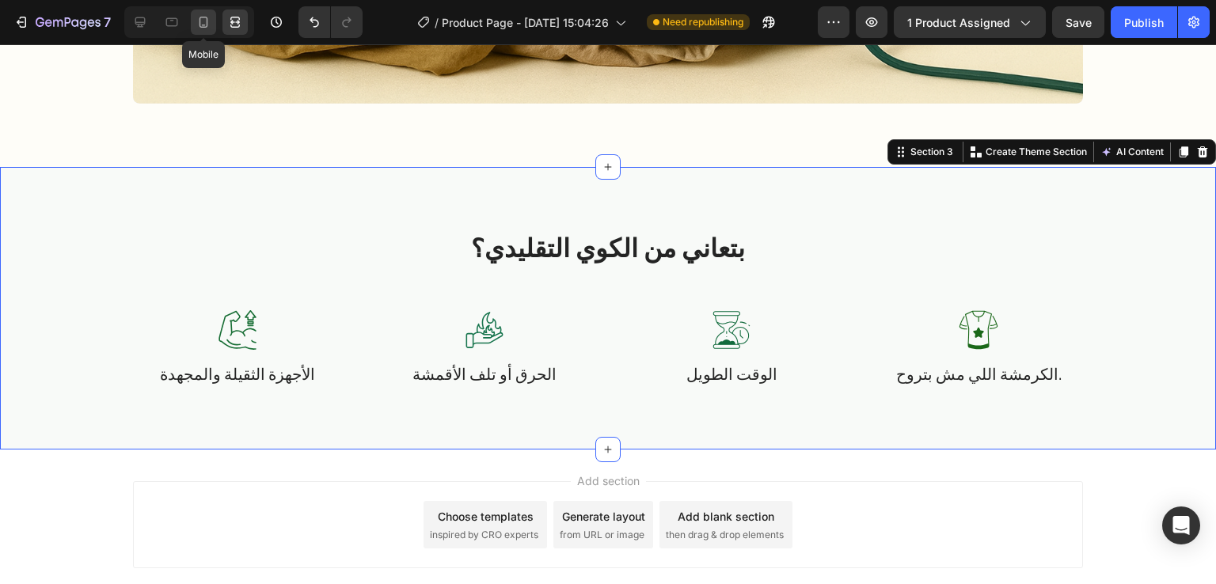
click at [203, 24] on icon at bounding box center [204, 22] width 16 height 16
type input "32"
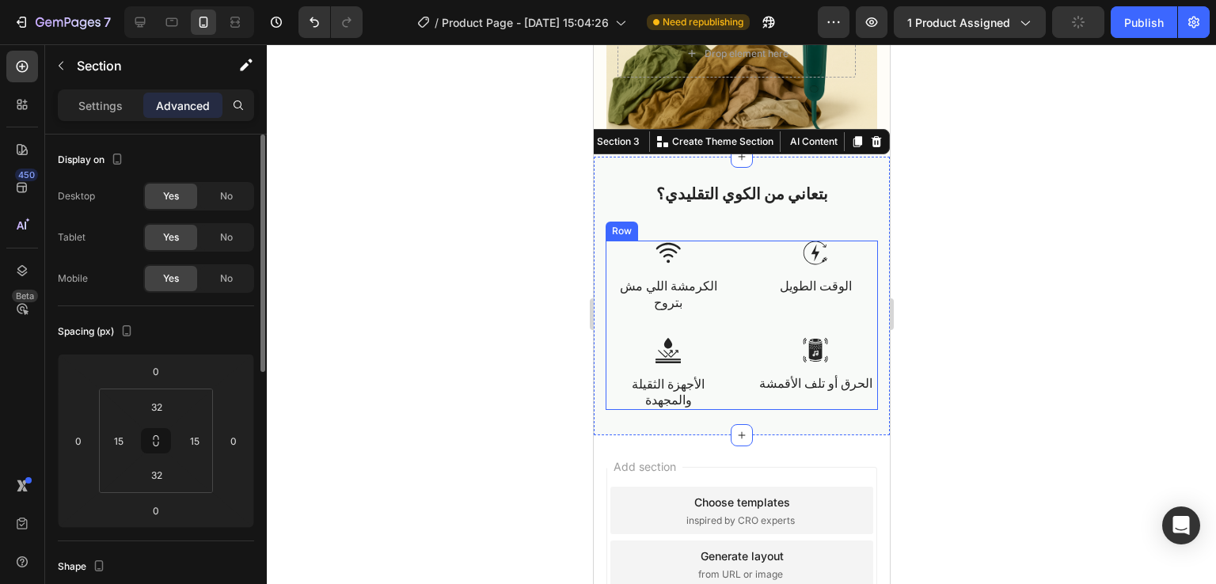
scroll to position [950, 0]
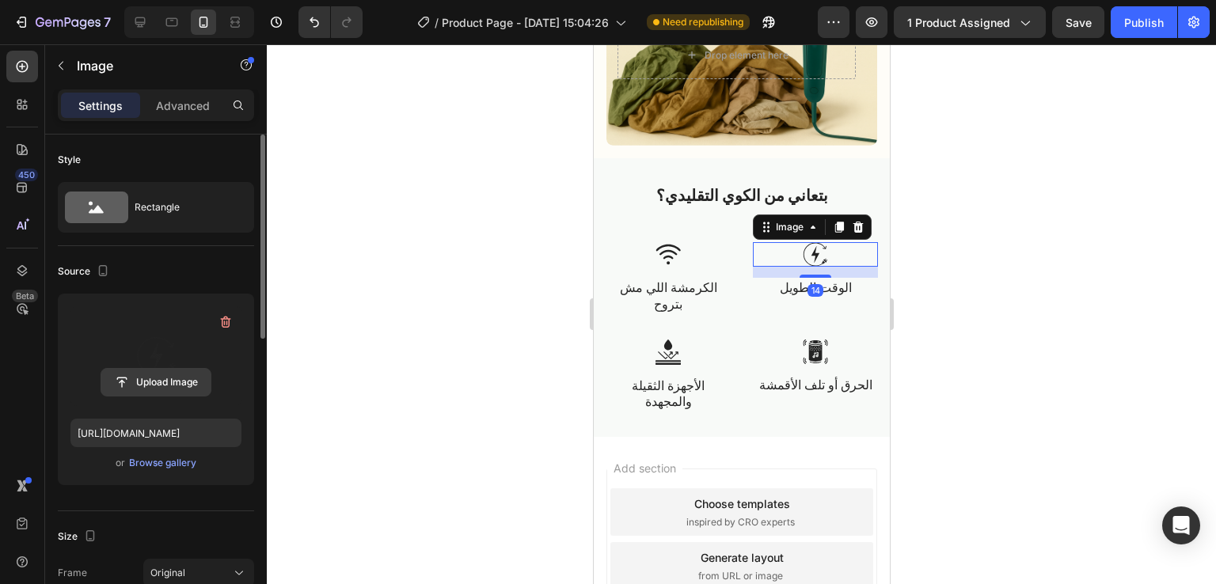
click at [177, 386] on input "file" at bounding box center [155, 382] width 109 height 27
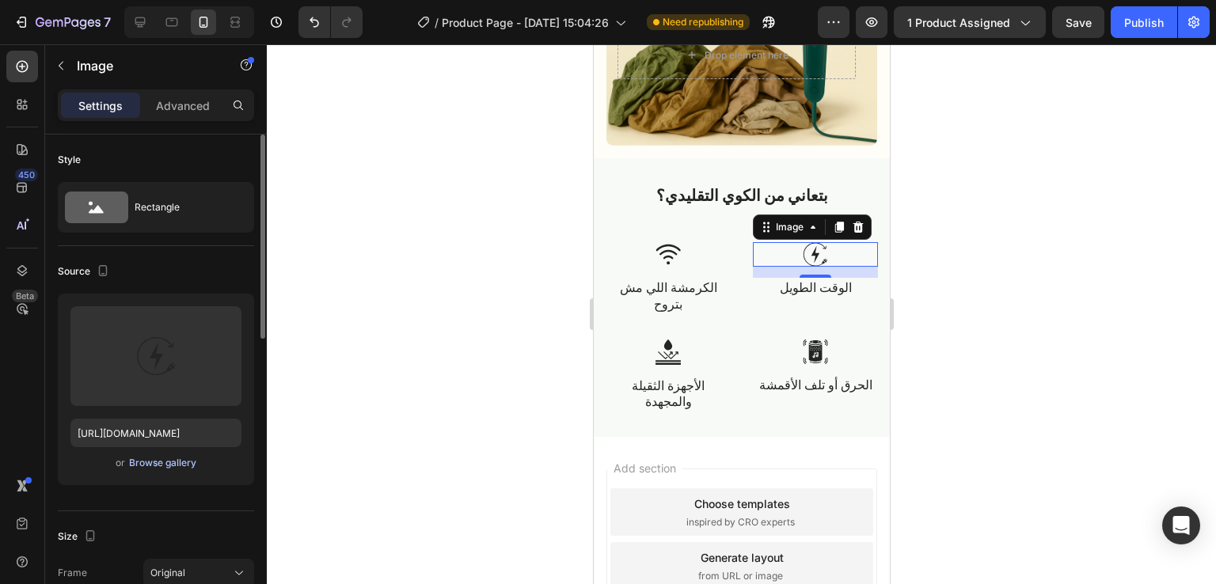
click at [165, 460] on div "Browse gallery" at bounding box center [162, 463] width 67 height 14
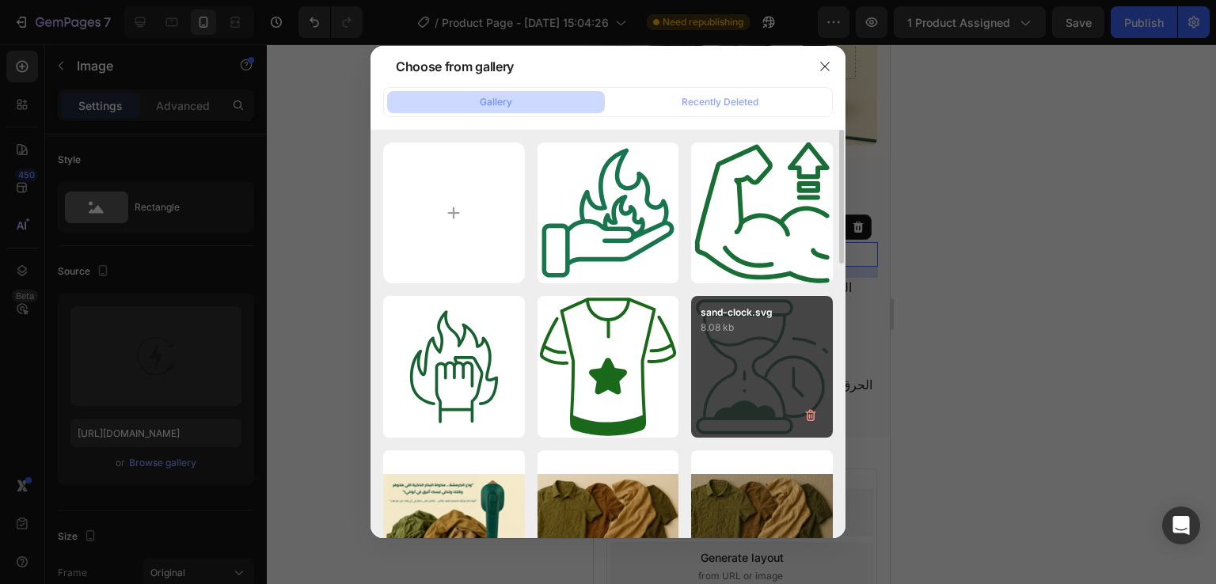
click at [738, 336] on div "sand-clock.svg 8.08 kb" at bounding box center [762, 367] width 142 height 142
type input "https://cdn.shopify.com/s/files/1/0963/6229/9668/files/gempages_580737055097619…"
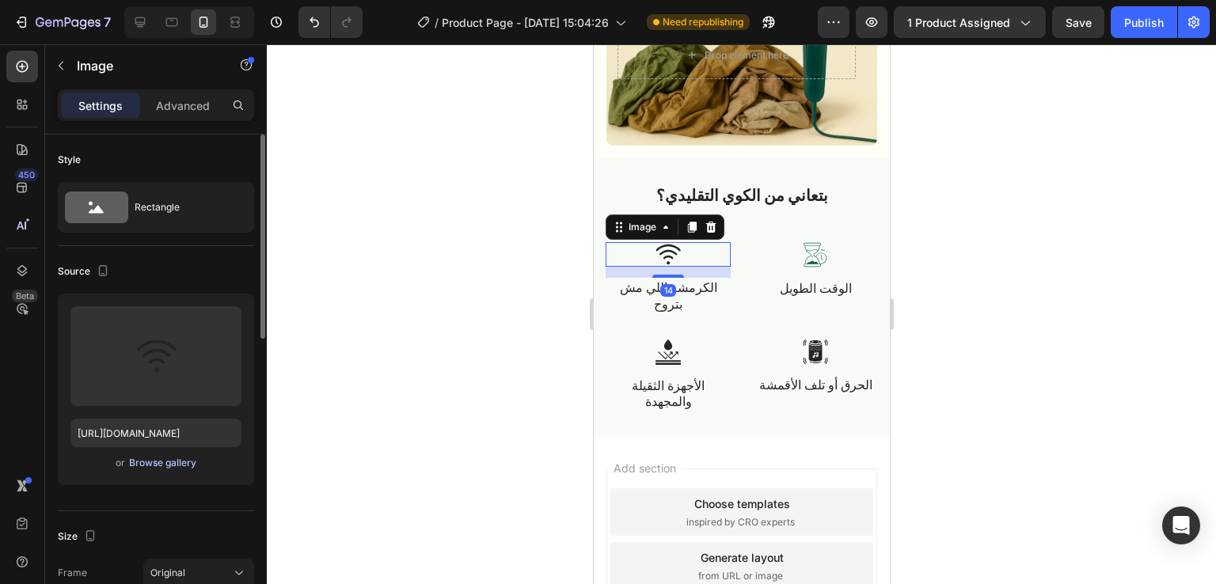
click at [158, 462] on div "Browse gallery" at bounding box center [162, 463] width 67 height 14
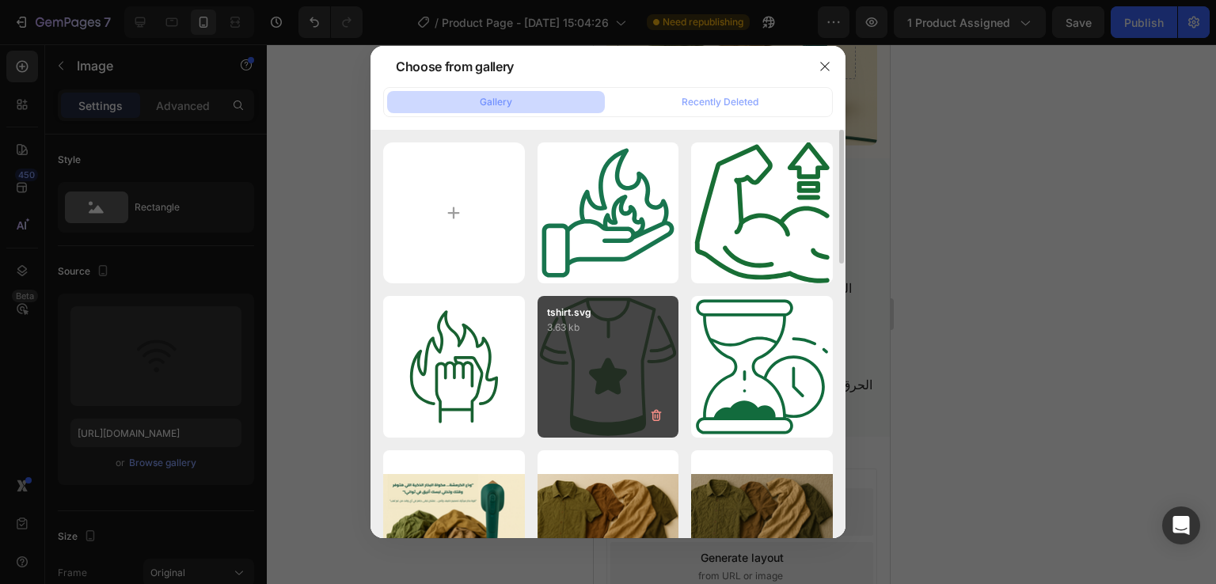
click at [594, 348] on div "tshirt.svg 3.63 kb" at bounding box center [609, 367] width 142 height 142
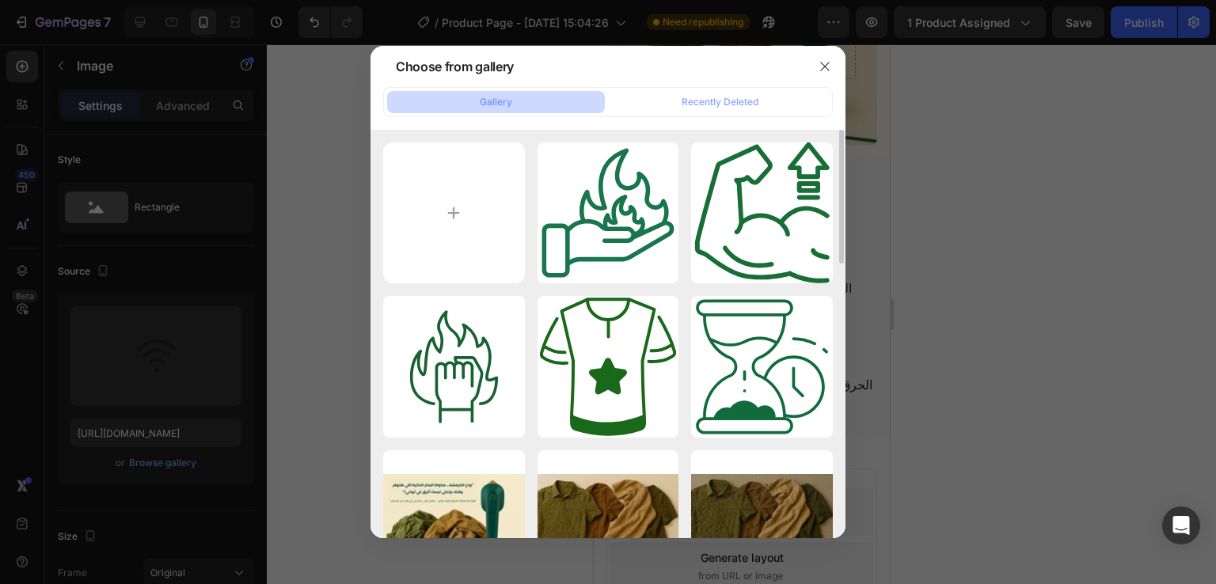
type input "https://cdn.shopify.com/s/files/1/0963/6229/9668/files/gempages_580737055097619…"
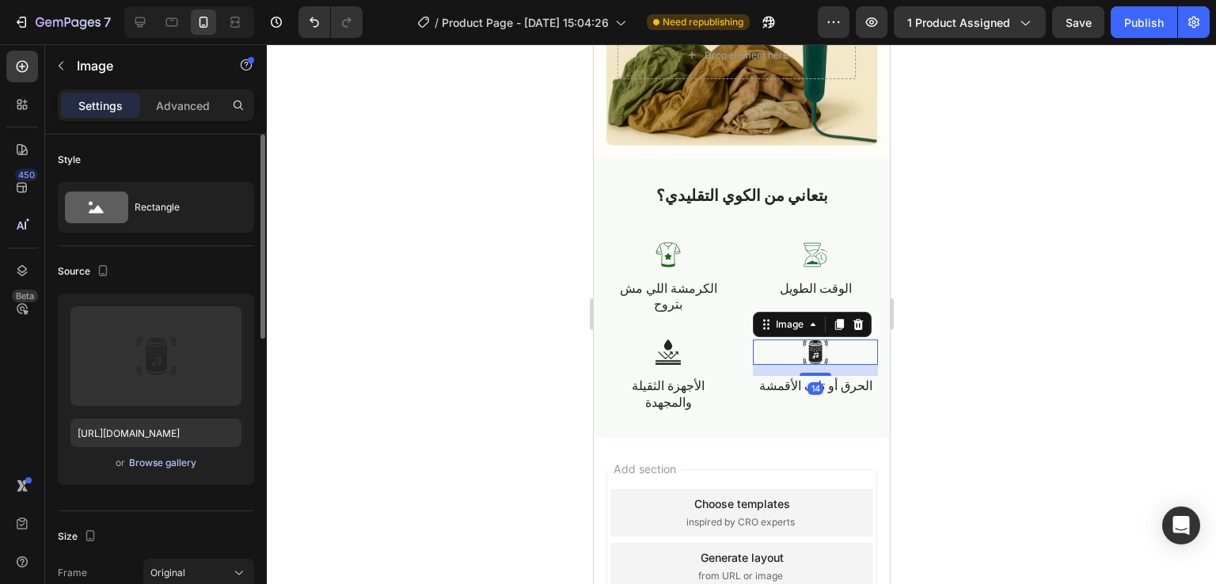
click at [156, 466] on div "Browse gallery" at bounding box center [162, 463] width 67 height 14
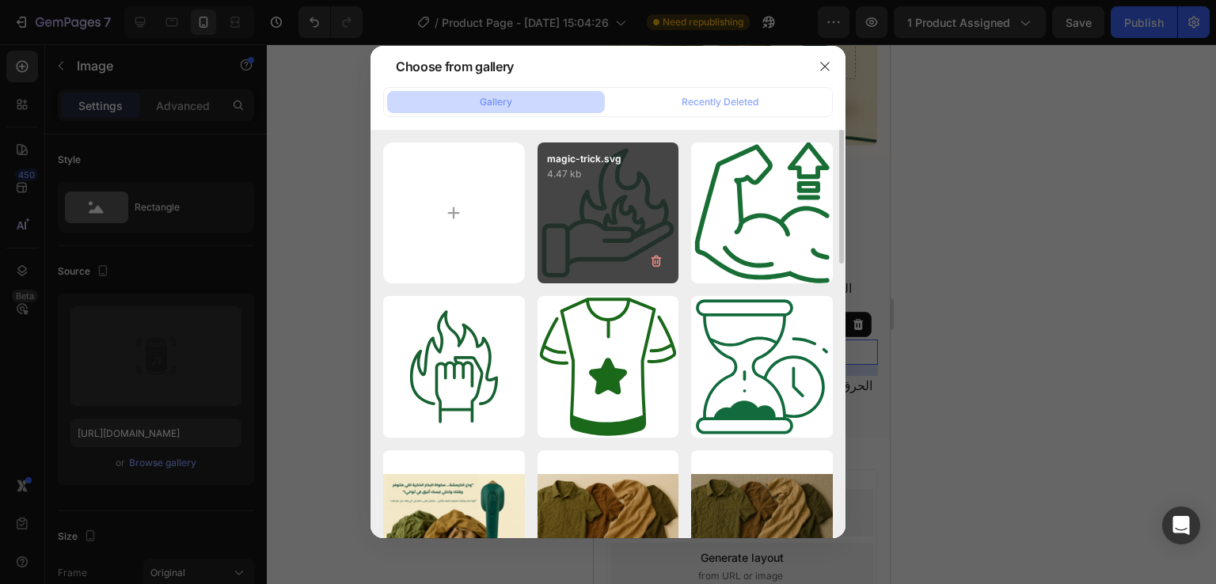
click at [630, 226] on div "magic-trick.svg 4.47 kb" at bounding box center [609, 214] width 142 height 142
type input "https://cdn.shopify.com/s/files/1/0963/6229/9668/files/gempages_580737055097619…"
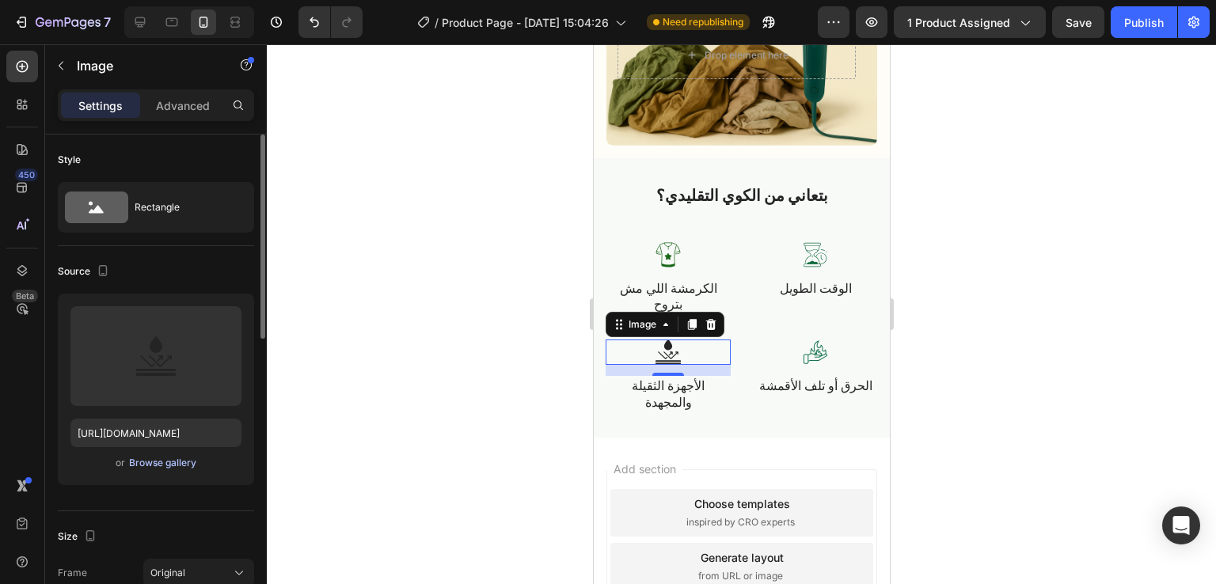
click at [169, 464] on div "Browse gallery" at bounding box center [162, 463] width 67 height 14
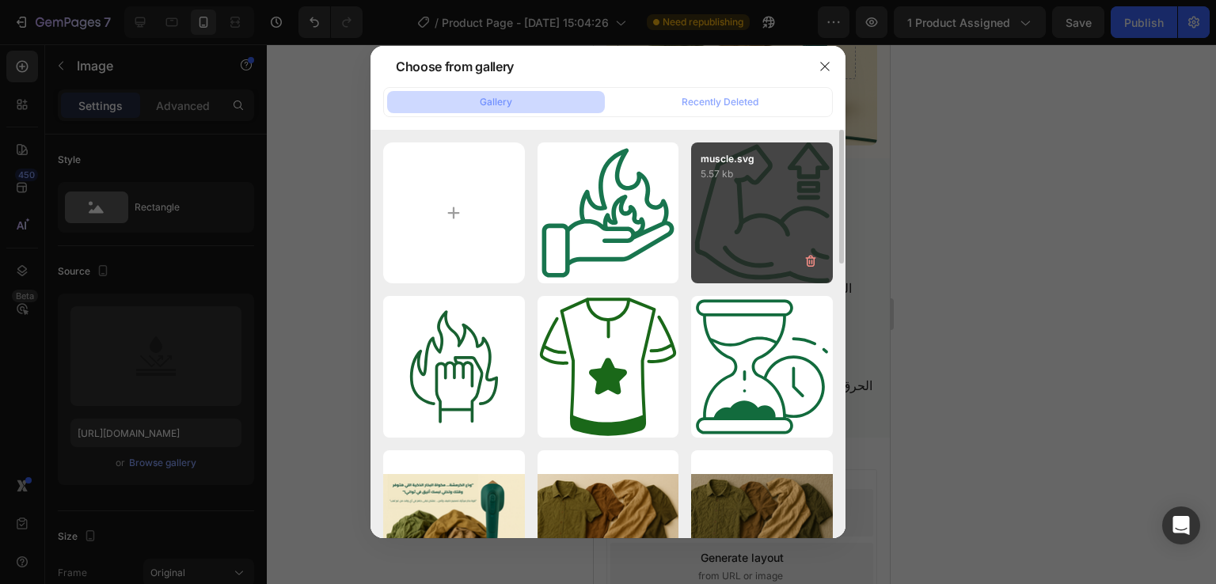
click at [717, 198] on div "muscle.svg 5.57 kb" at bounding box center [762, 214] width 142 height 142
type input "https://cdn.shopify.com/s/files/1/0963/6229/9668/files/gempages_580737055097619…"
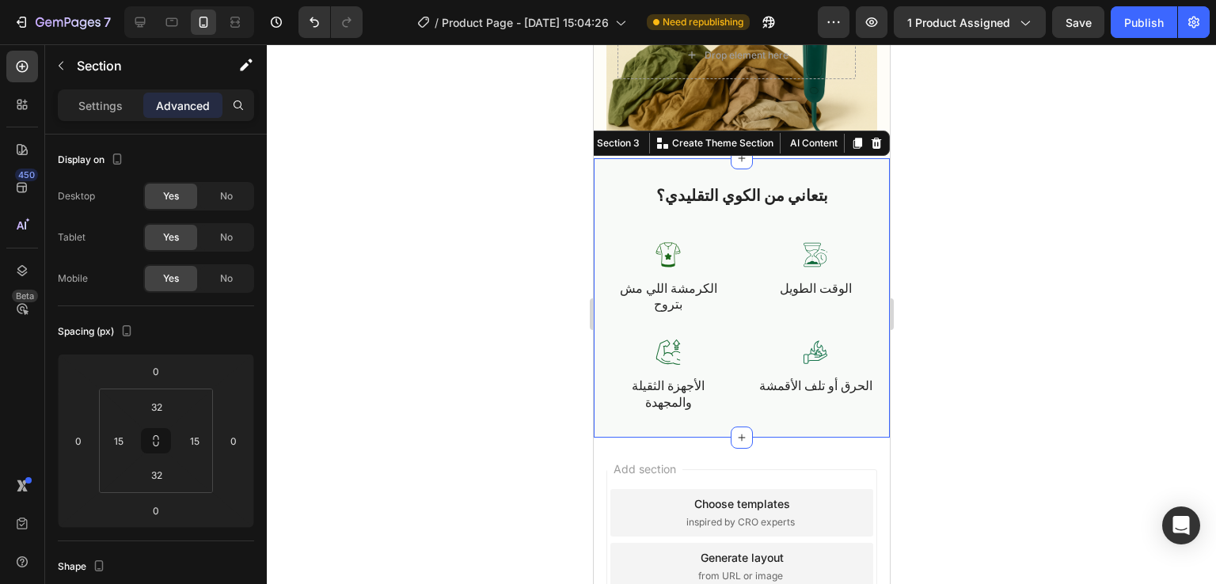
click at [977, 229] on div at bounding box center [741, 314] width 949 height 540
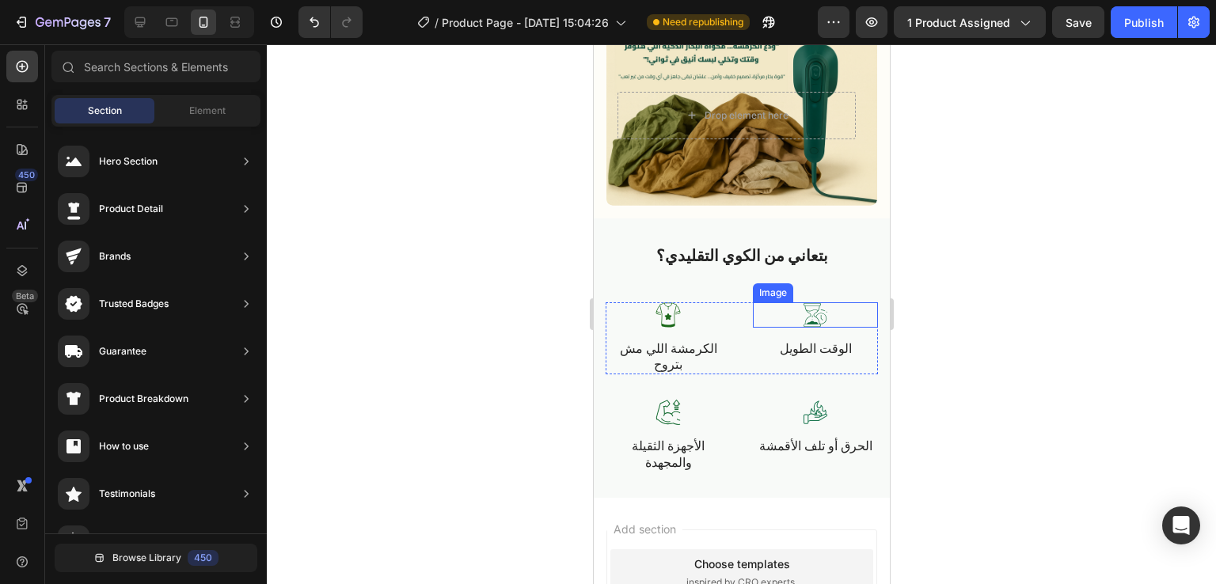
scroll to position [888, 0]
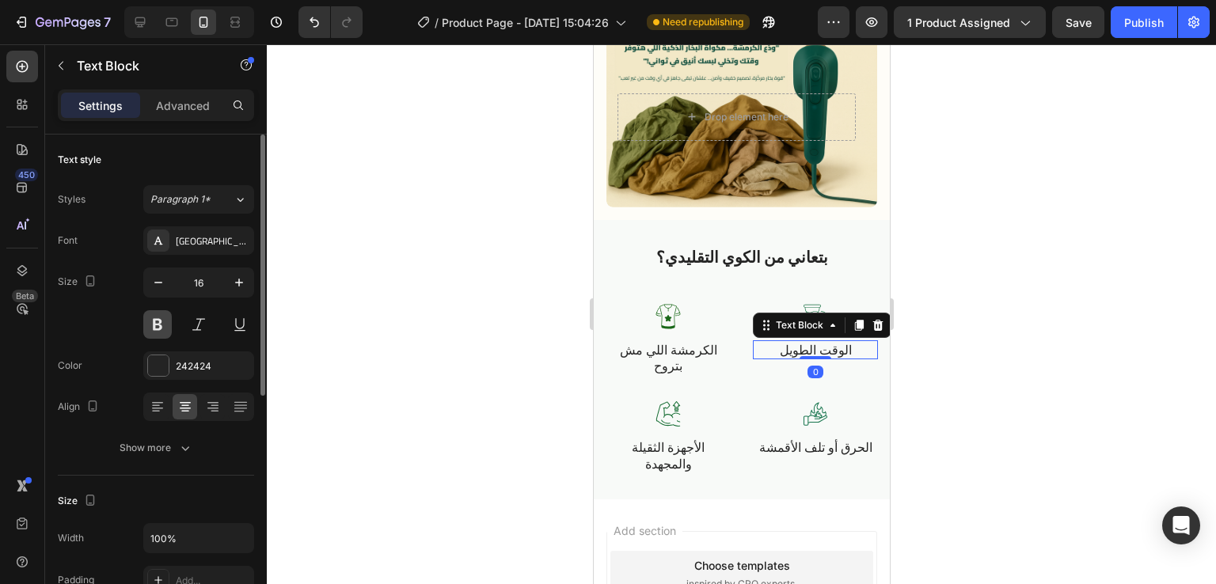
click at [162, 330] on button at bounding box center [157, 324] width 29 height 29
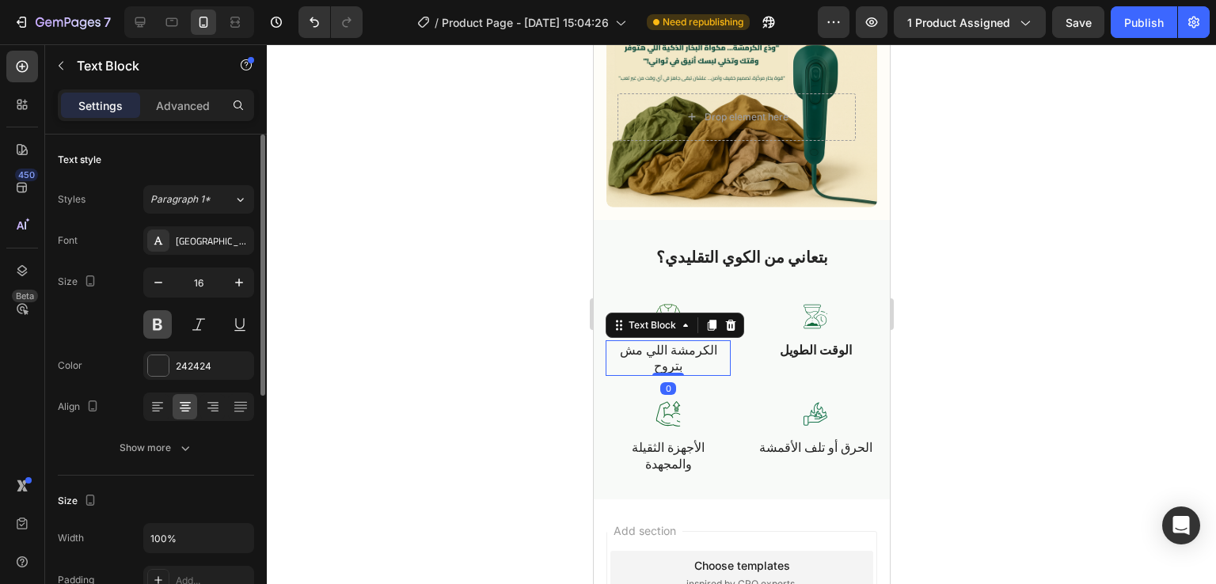
click at [161, 324] on button at bounding box center [157, 324] width 29 height 29
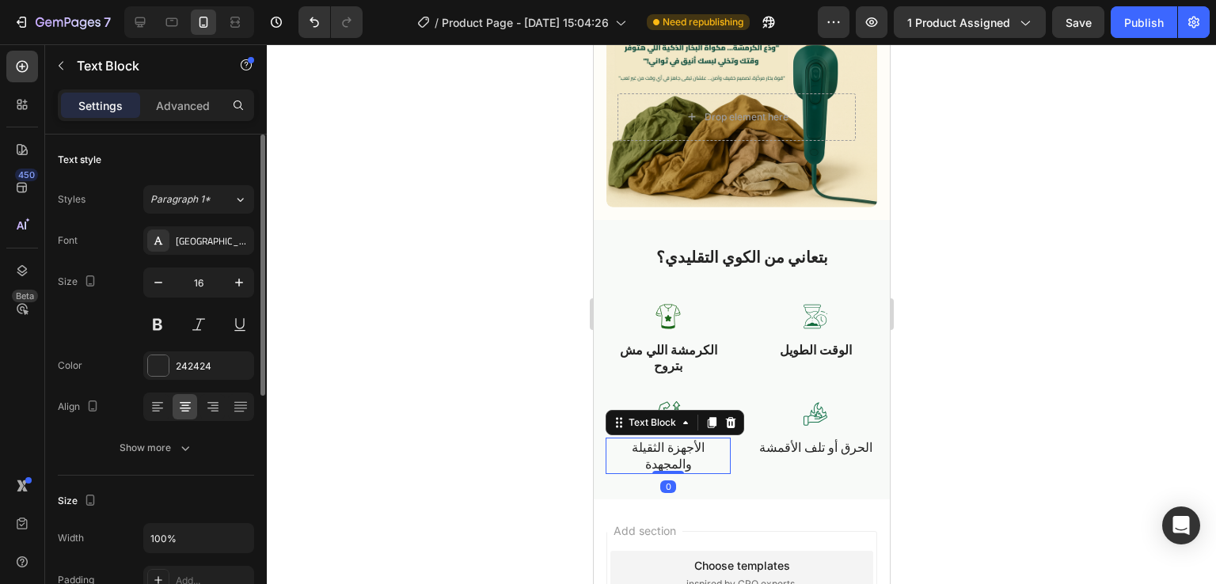
click at [679, 453] on p "الأجهزة الثقيلة والمجهدة" at bounding box center [667, 455] width 122 height 33
click at [158, 320] on button at bounding box center [157, 324] width 29 height 29
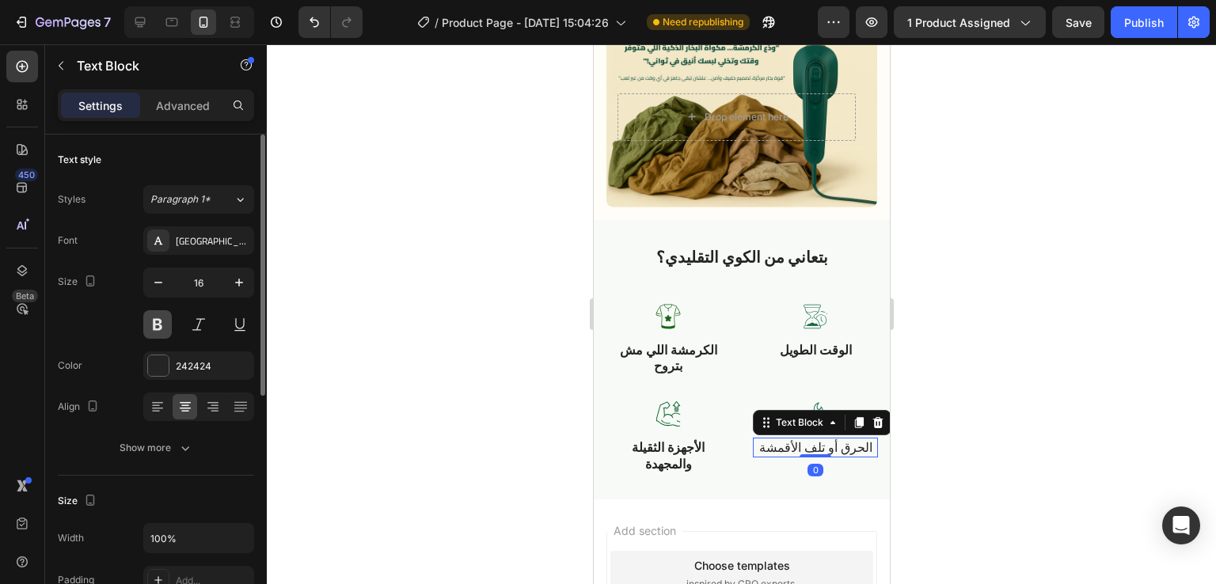
click at [152, 327] on button at bounding box center [157, 324] width 29 height 29
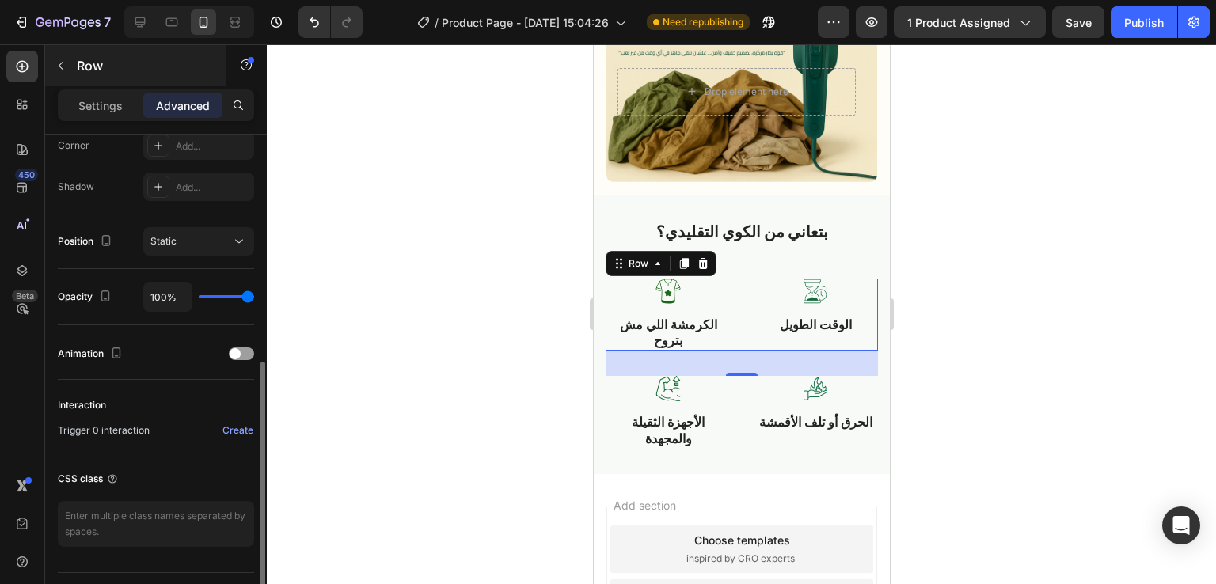
scroll to position [507, 0]
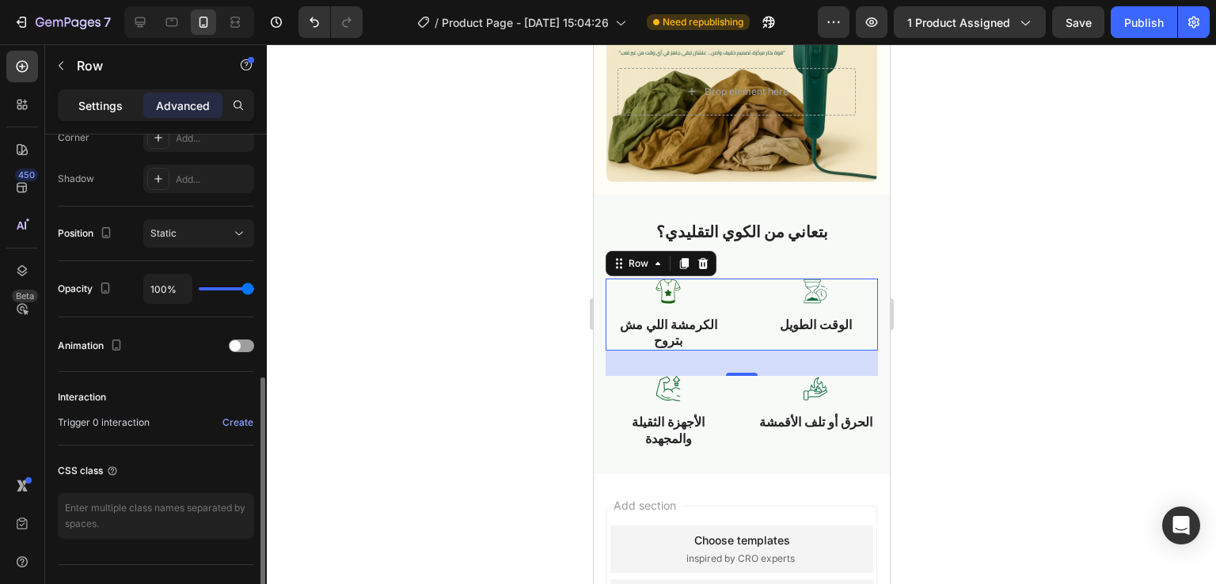
click at [96, 105] on p "Settings" at bounding box center [100, 105] width 44 height 17
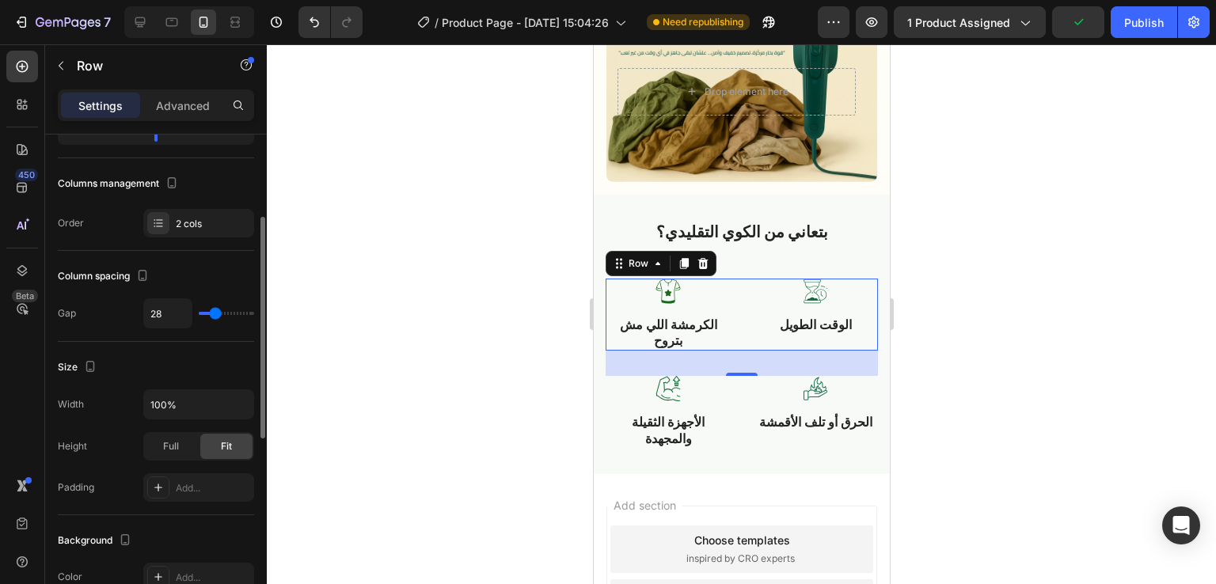
scroll to position [183, 0]
click at [165, 317] on input "28" at bounding box center [168, 314] width 48 height 29
type input "1"
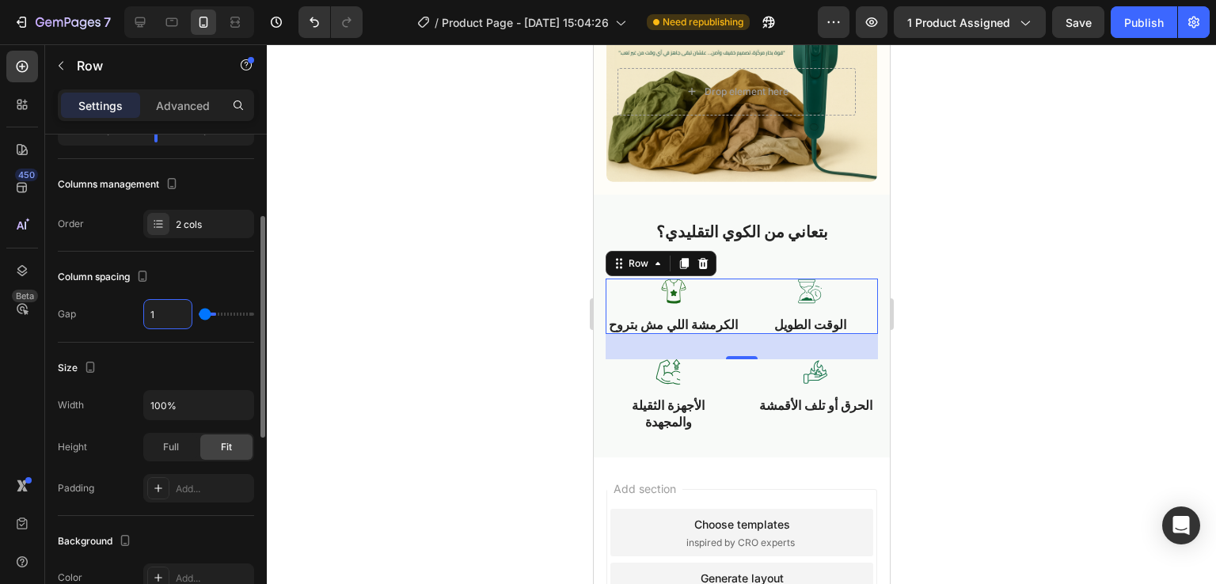
type input "16"
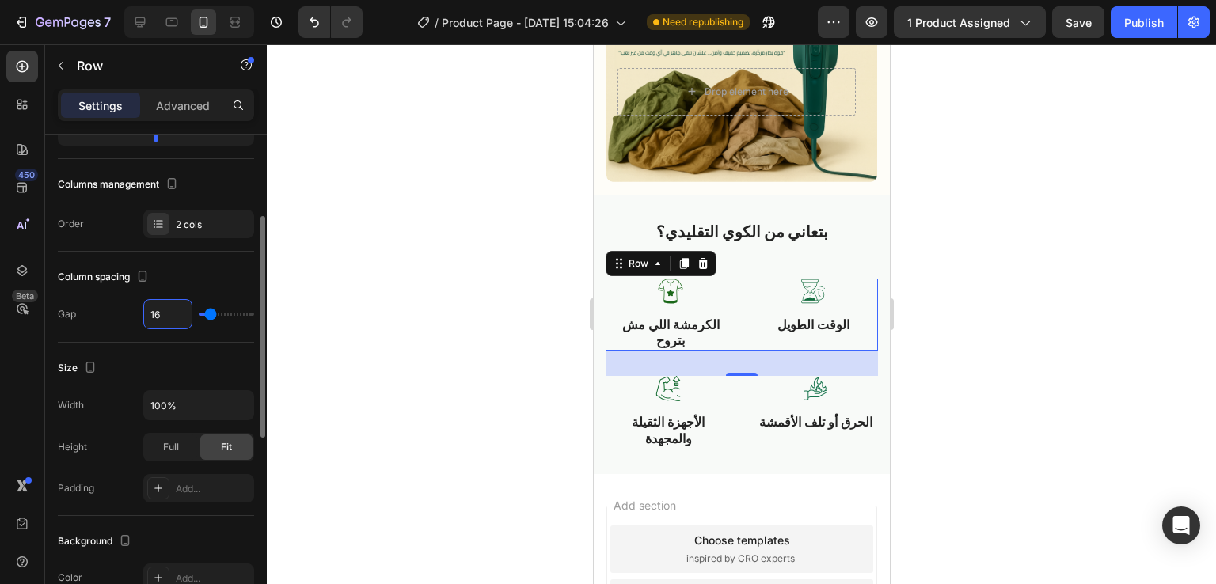
type input "1"
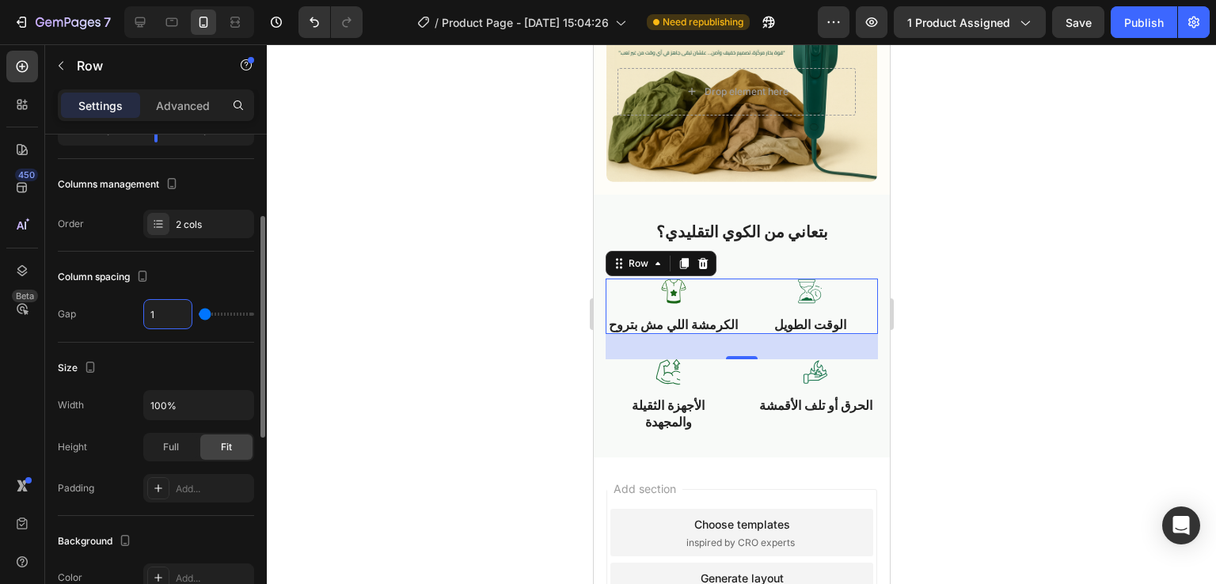
type input "10"
type input "1"
type input "0"
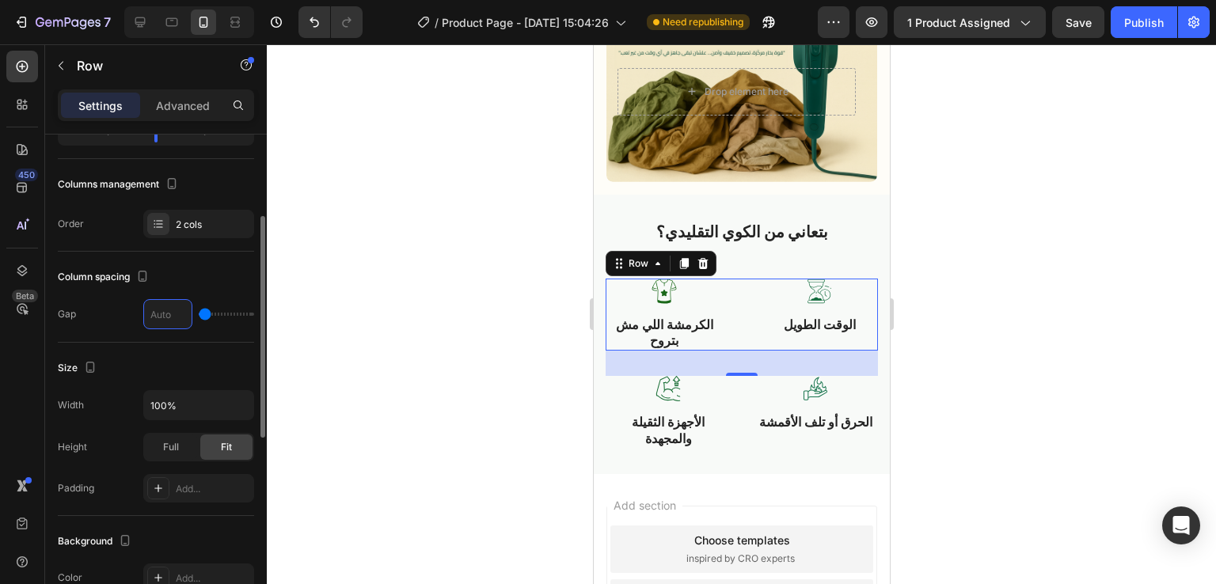
type input "8"
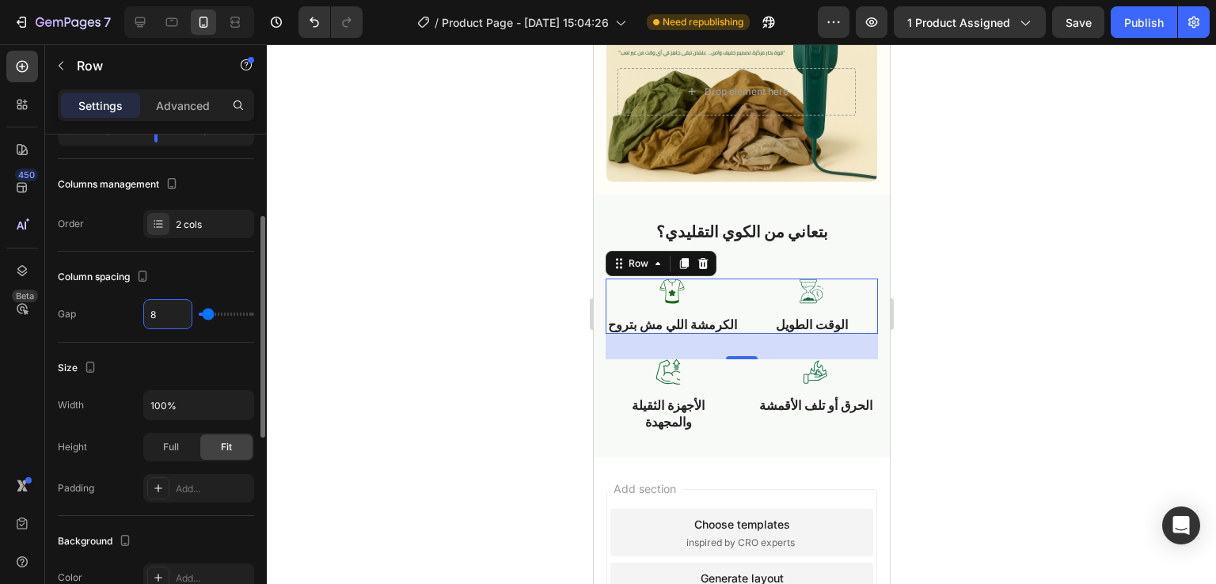
type input "0"
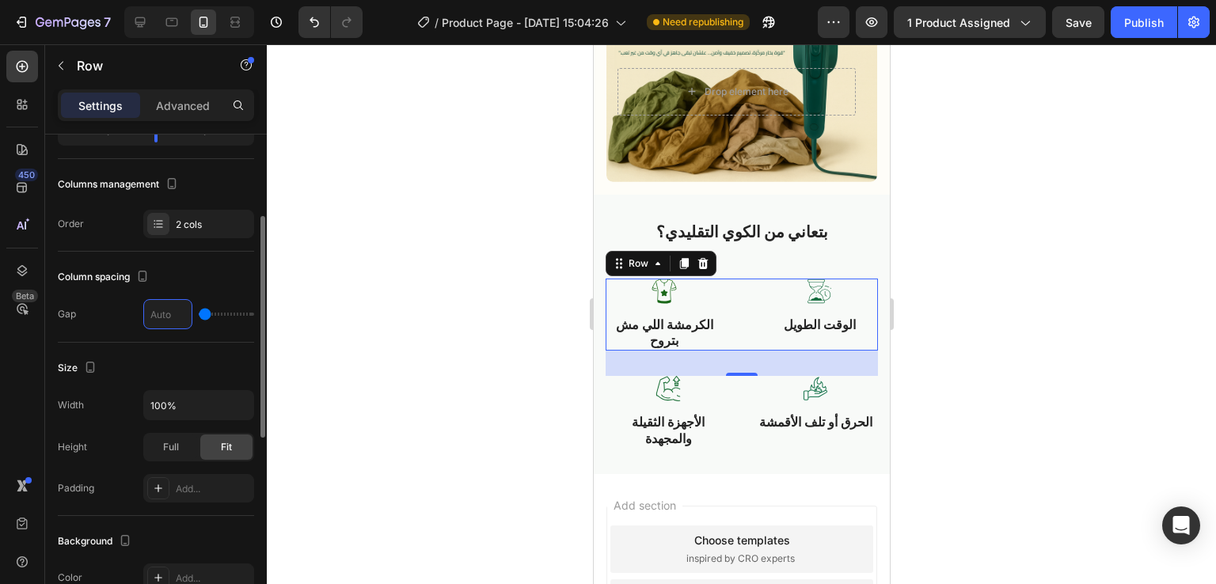
type input "8"
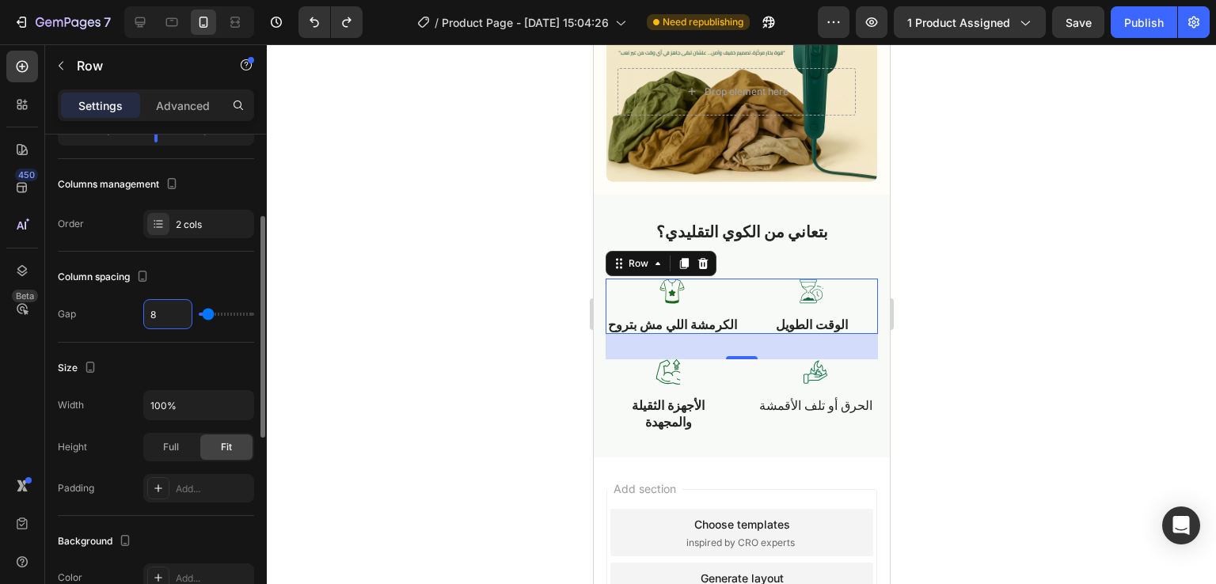
type input "0"
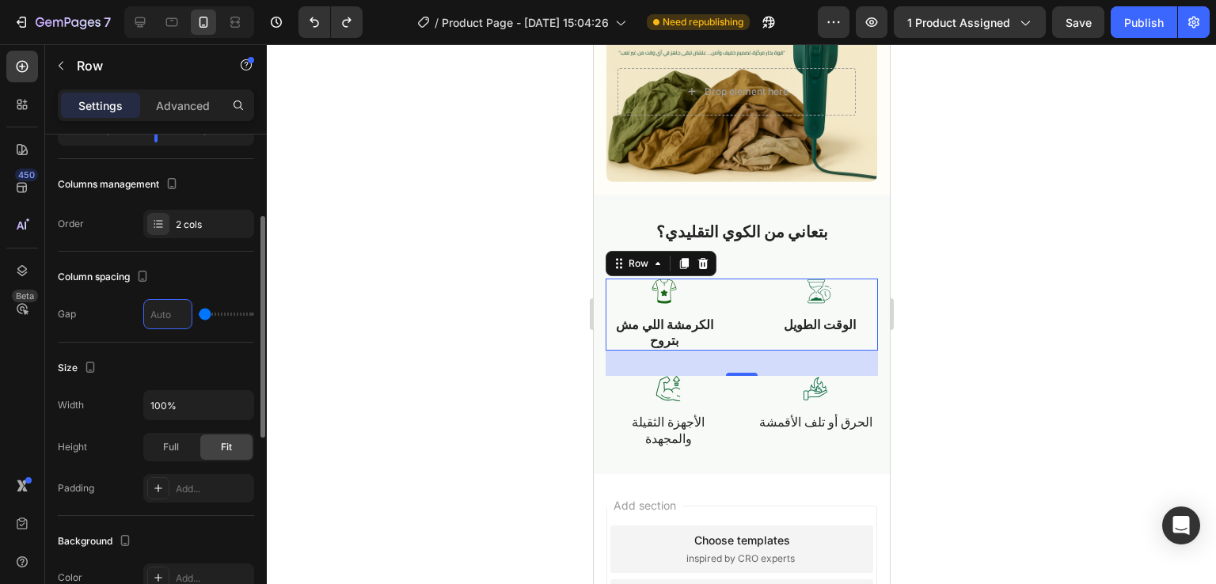
type input "10"
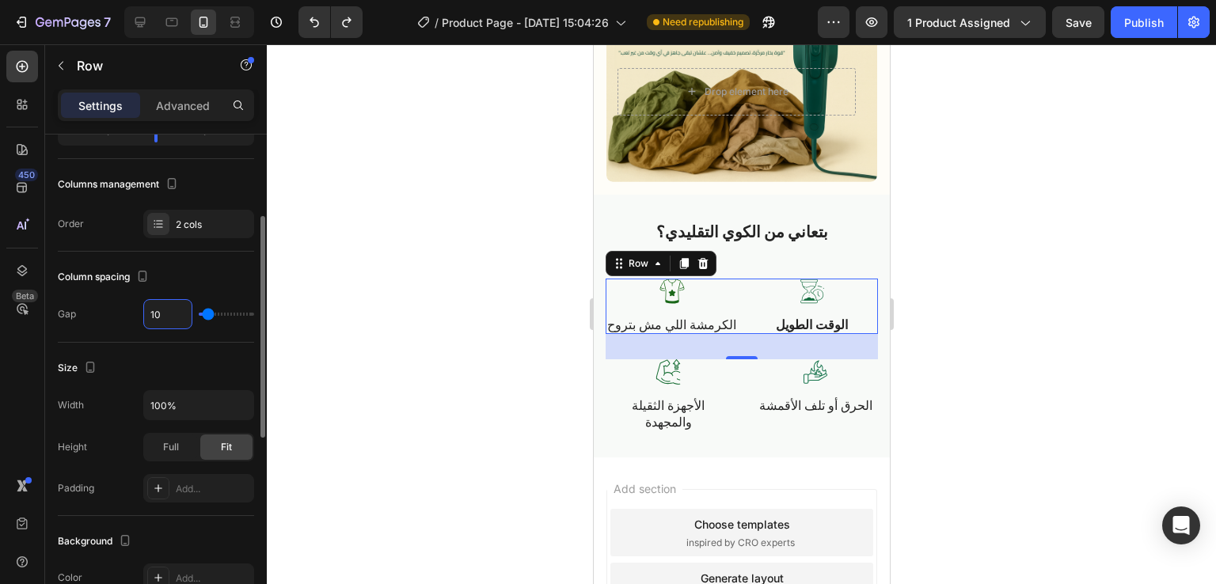
type input "16"
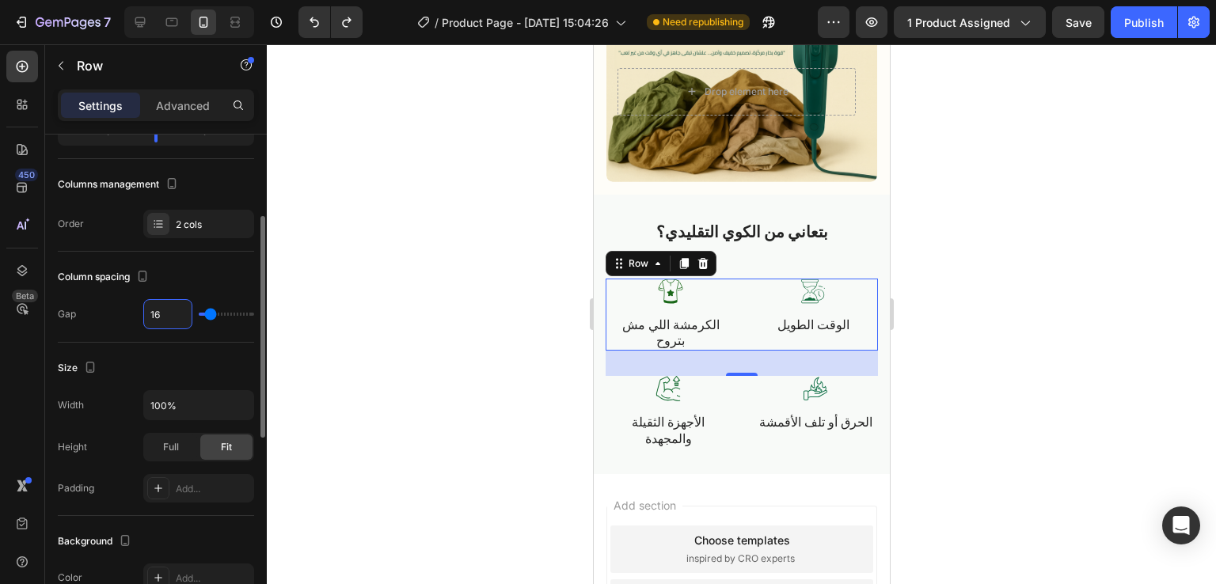
type input "1"
type input "0"
type input "8"
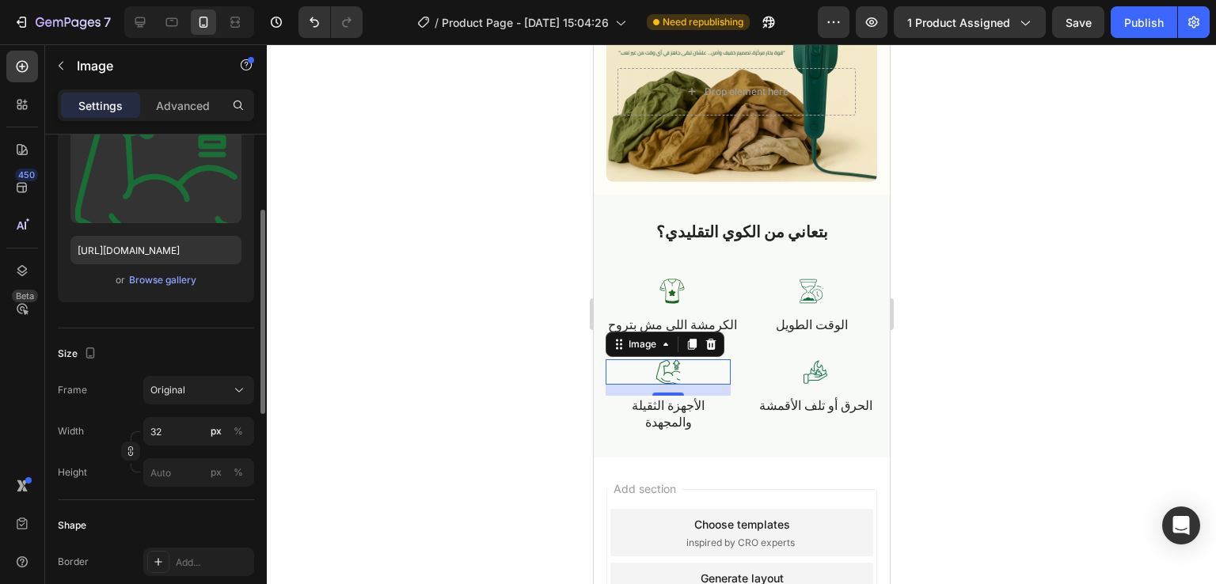
click at [717, 371] on div at bounding box center [667, 371] width 125 height 25
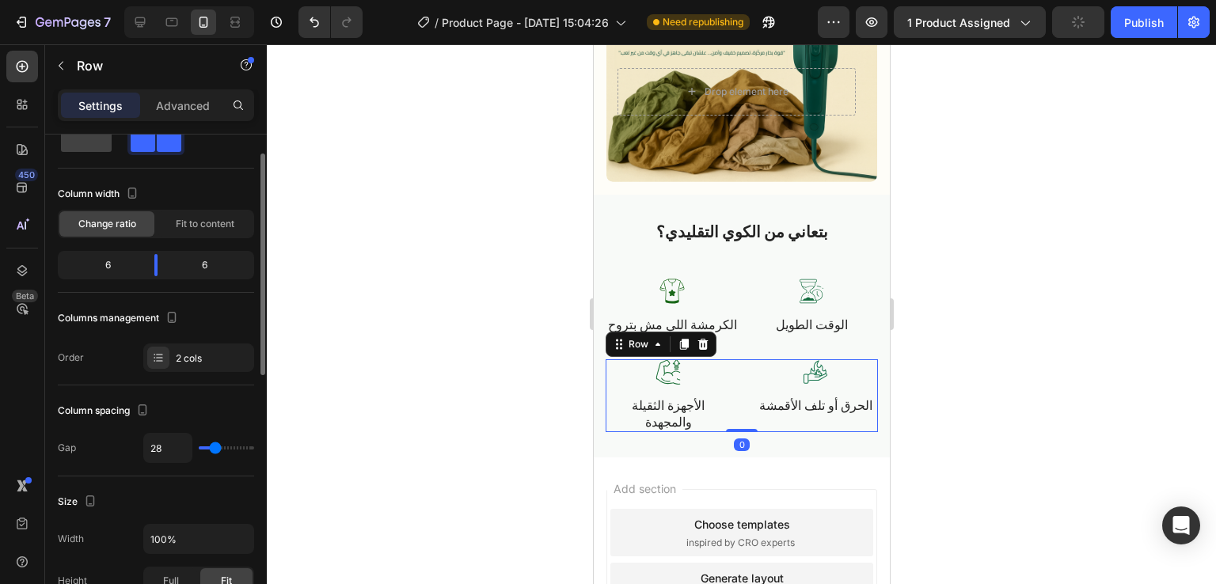
scroll to position [50, 0]
click at [168, 438] on input "28" at bounding box center [168, 447] width 48 height 29
type input "8"
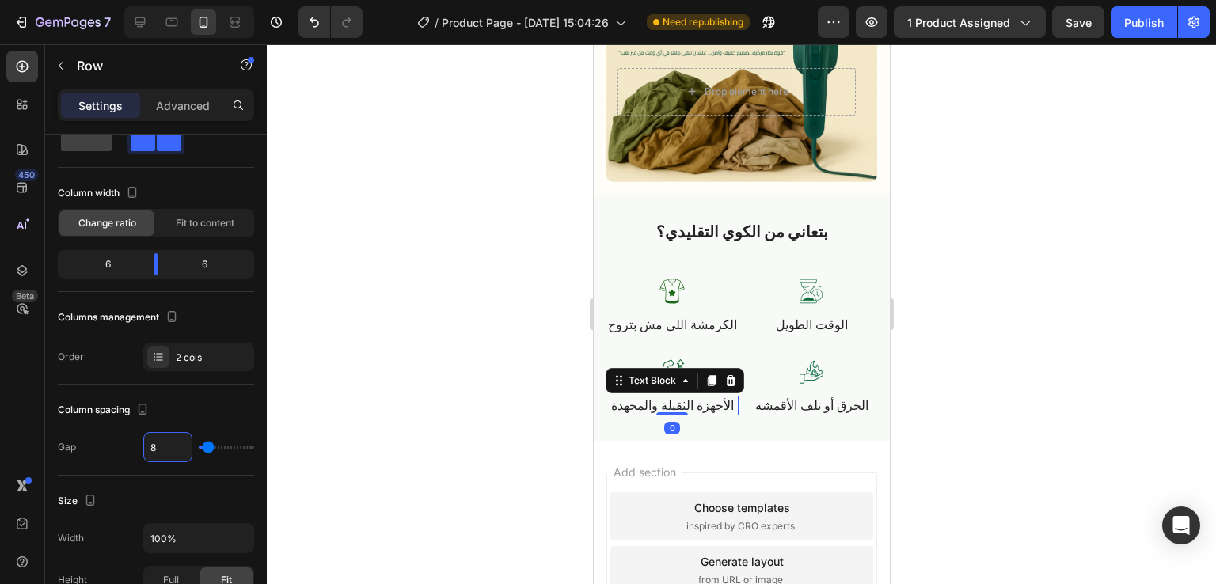
click at [628, 409] on p "الأجهزة الثقيلة والمجهدة" at bounding box center [671, 405] width 130 height 17
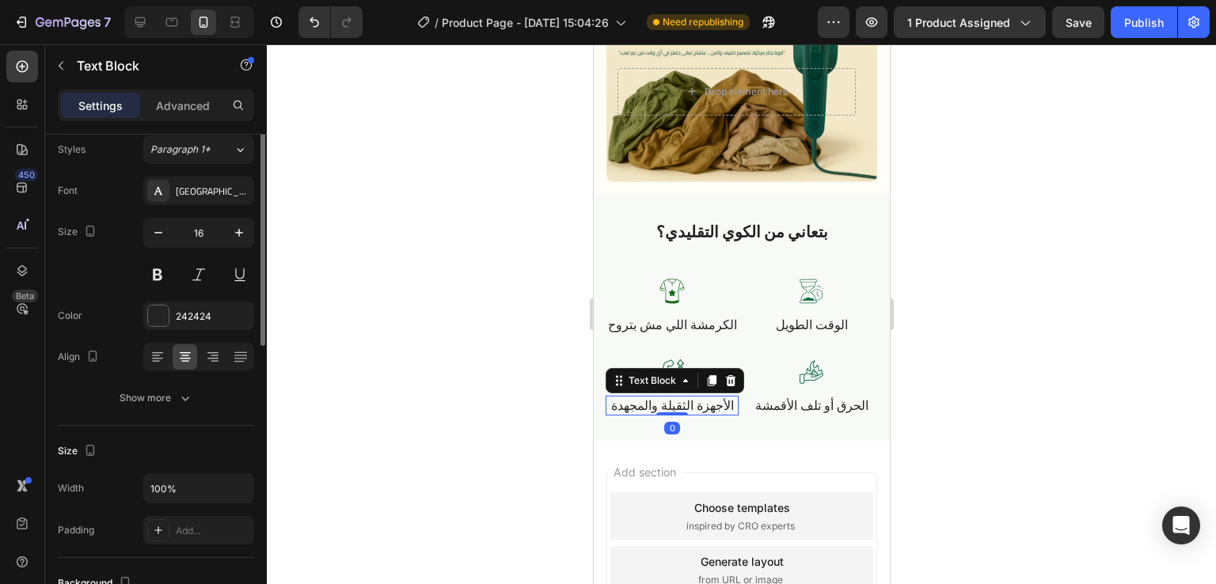
scroll to position [0, 0]
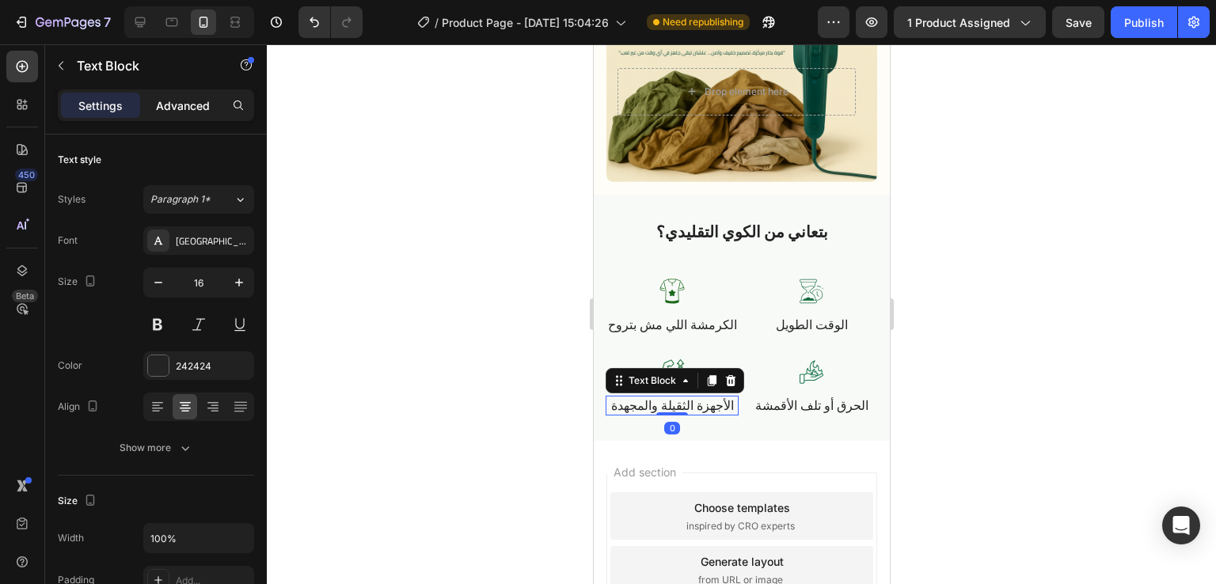
click at [185, 116] on div "Advanced" at bounding box center [182, 105] width 79 height 25
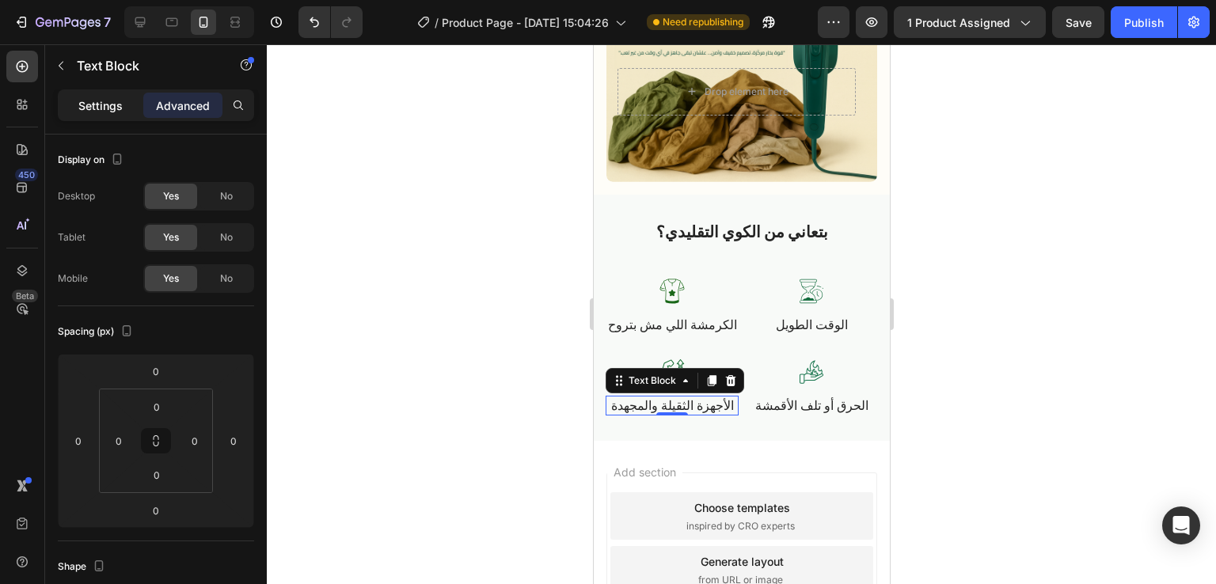
drag, startPoint x: 90, startPoint y: 112, endPoint x: 0, endPoint y: 215, distance: 136.9
click at [90, 112] on p "Settings" at bounding box center [100, 105] width 44 height 17
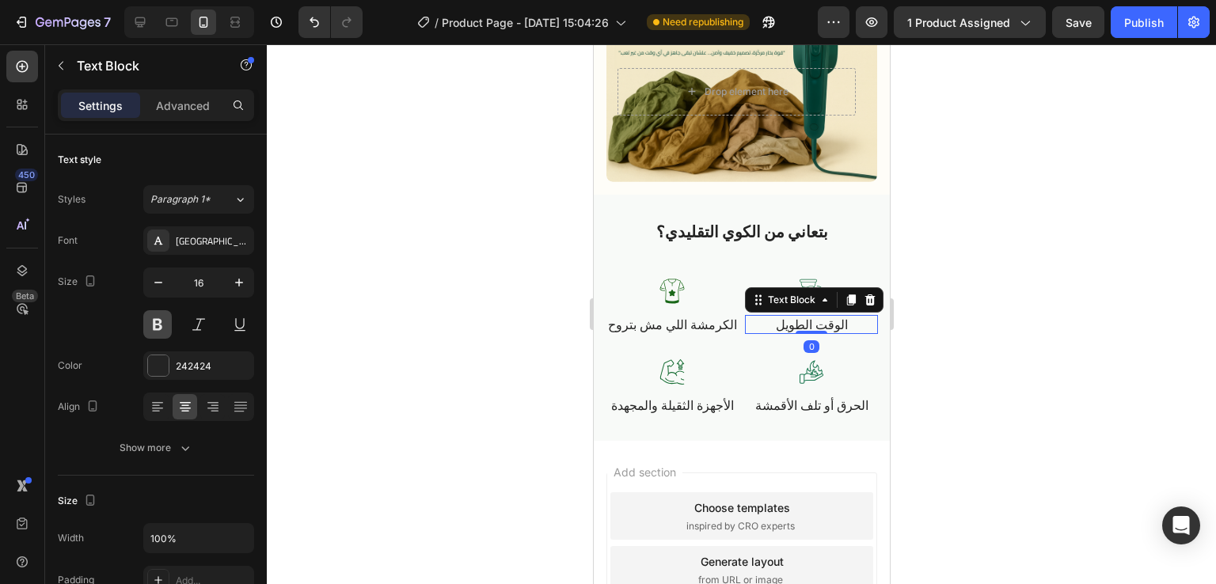
click at [156, 321] on button at bounding box center [157, 324] width 29 height 29
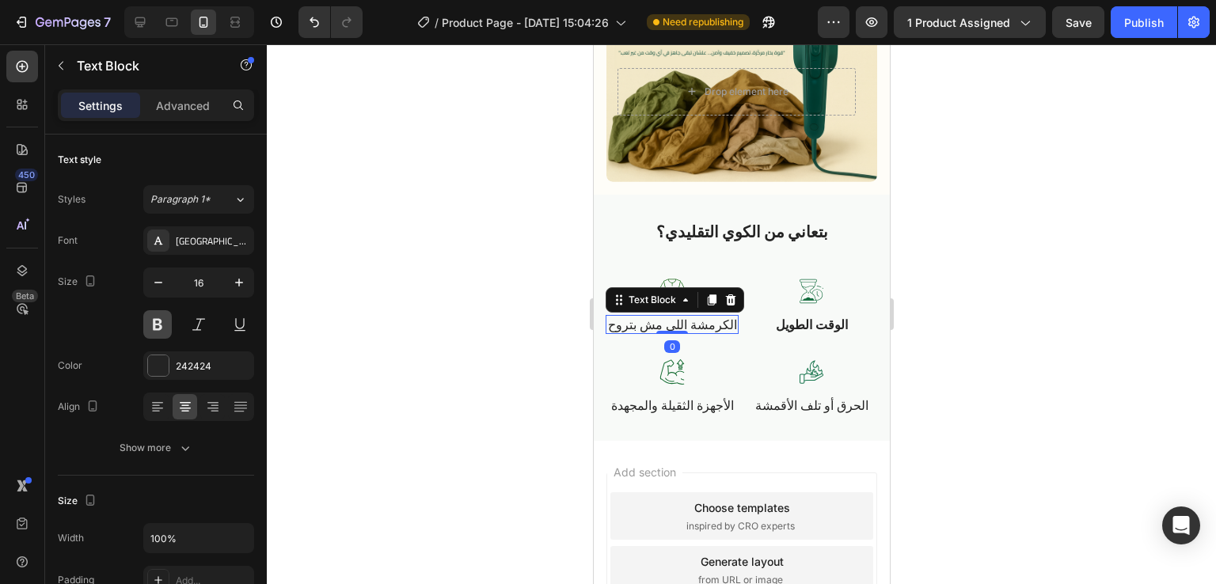
click at [165, 333] on button at bounding box center [157, 324] width 29 height 29
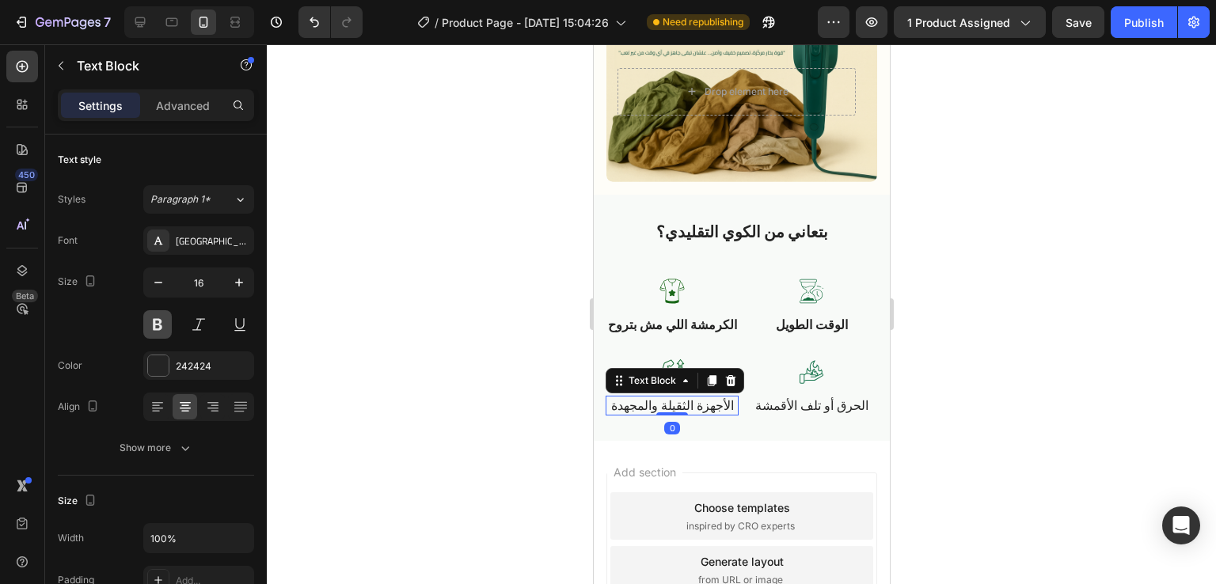
click at [162, 321] on button at bounding box center [157, 324] width 29 height 29
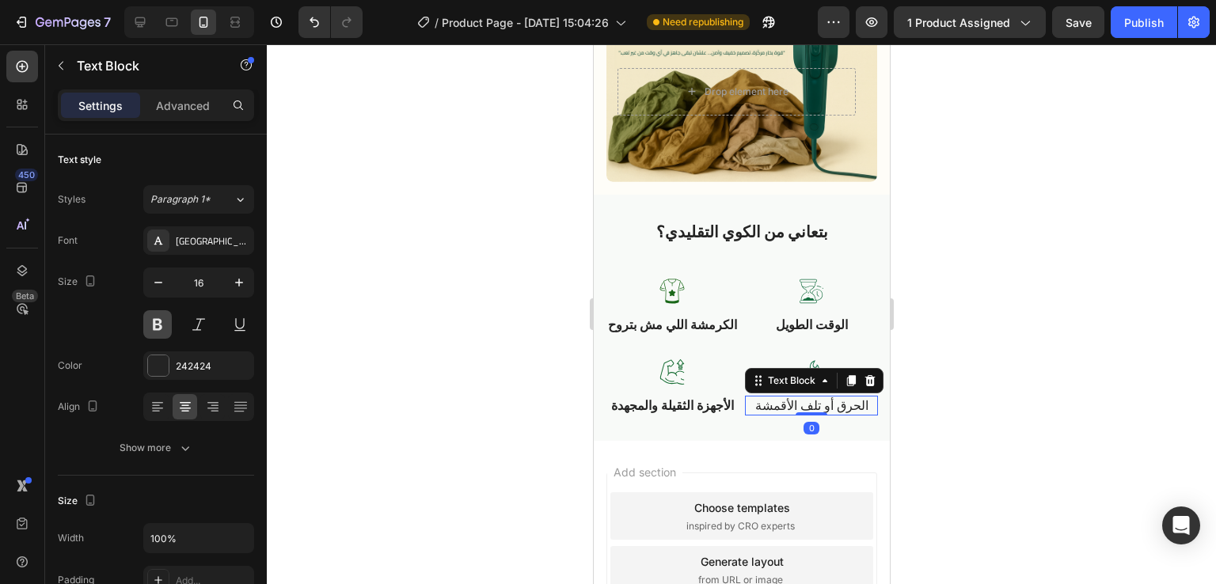
click at [161, 325] on button at bounding box center [157, 324] width 29 height 29
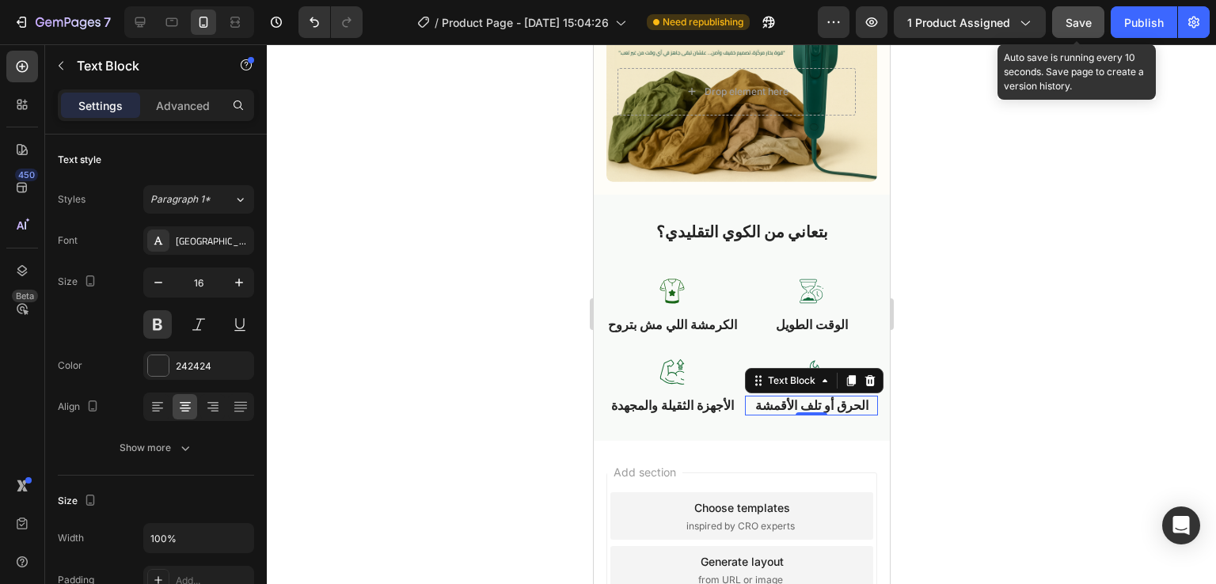
click at [1062, 22] on button "Save" at bounding box center [1078, 22] width 52 height 32
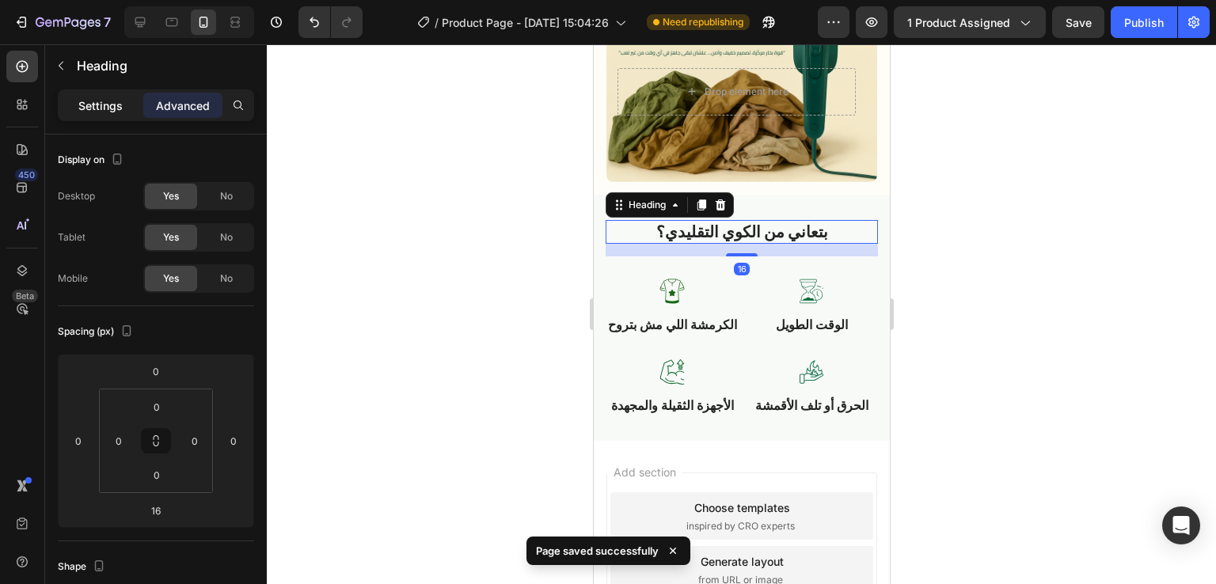
click at [101, 111] on p "Settings" at bounding box center [100, 105] width 44 height 17
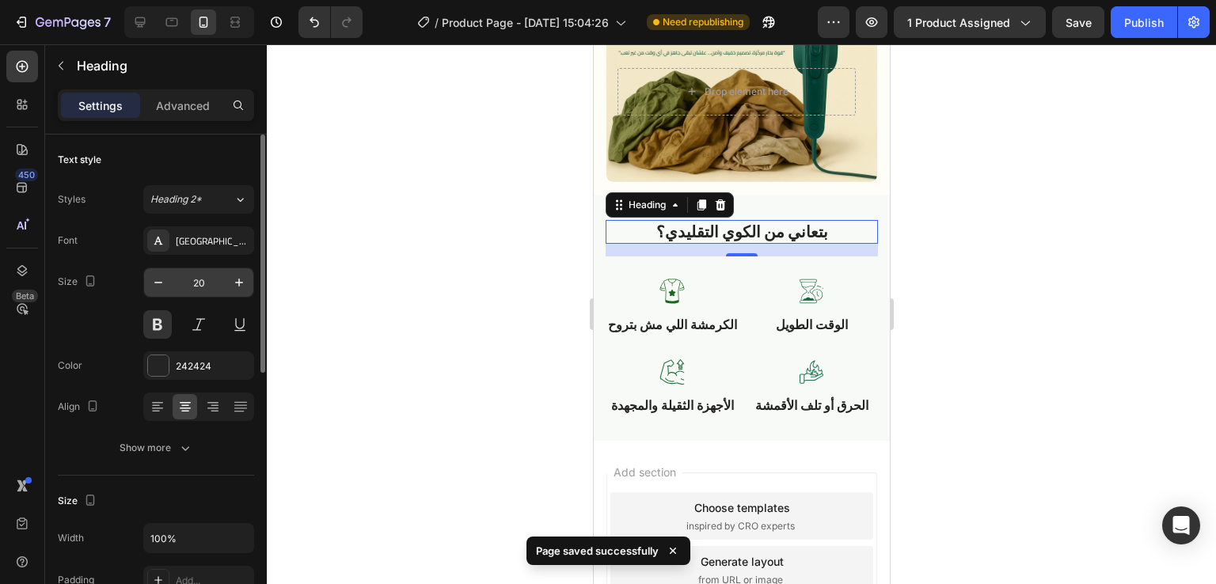
click at [207, 286] on input "20" at bounding box center [199, 282] width 52 height 29
type input "22"
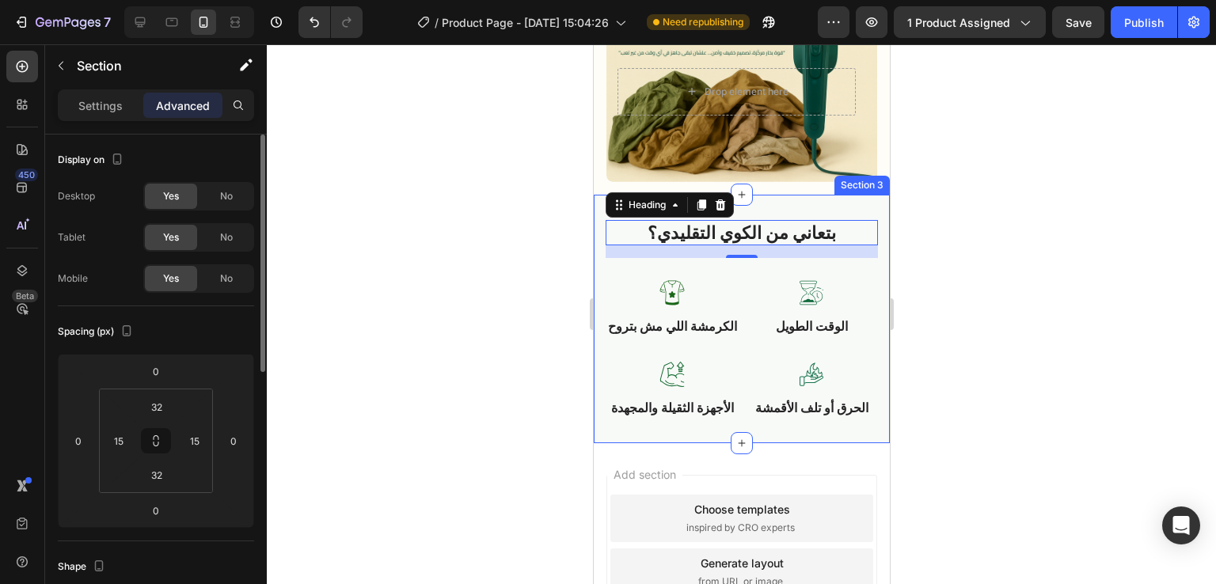
click at [872, 204] on div "بتعاني من الكوي التقليدي؟ Heading 16 Row Image الأجهزة الثقيلة والمجهدة Text Bl…" at bounding box center [741, 319] width 296 height 249
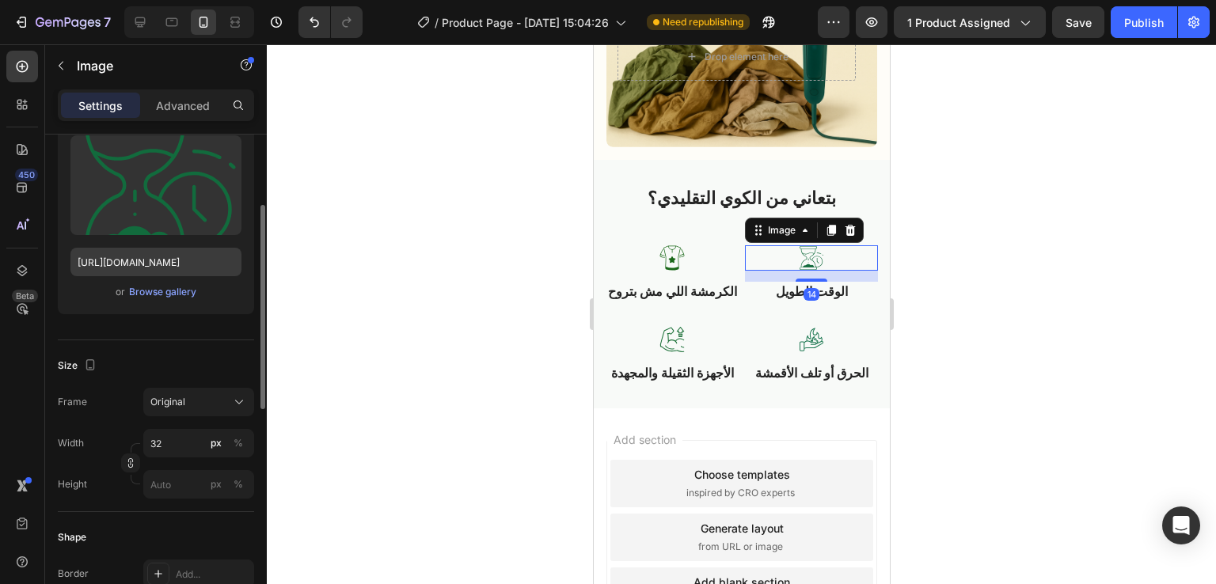
scroll to position [194, 0]
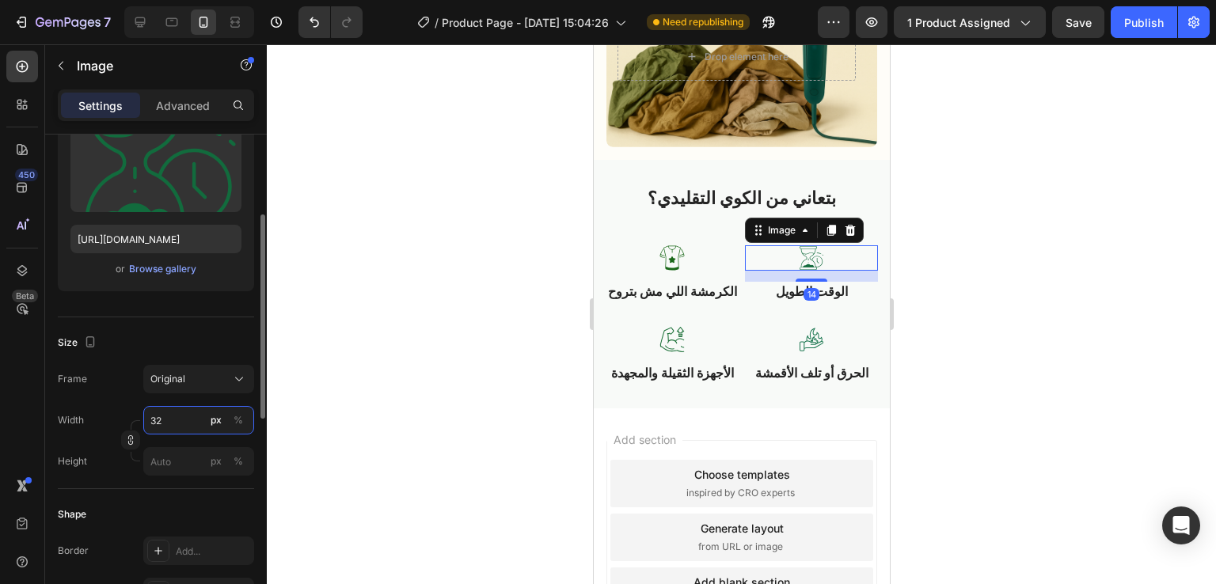
click at [160, 419] on input "32" at bounding box center [198, 420] width 111 height 29
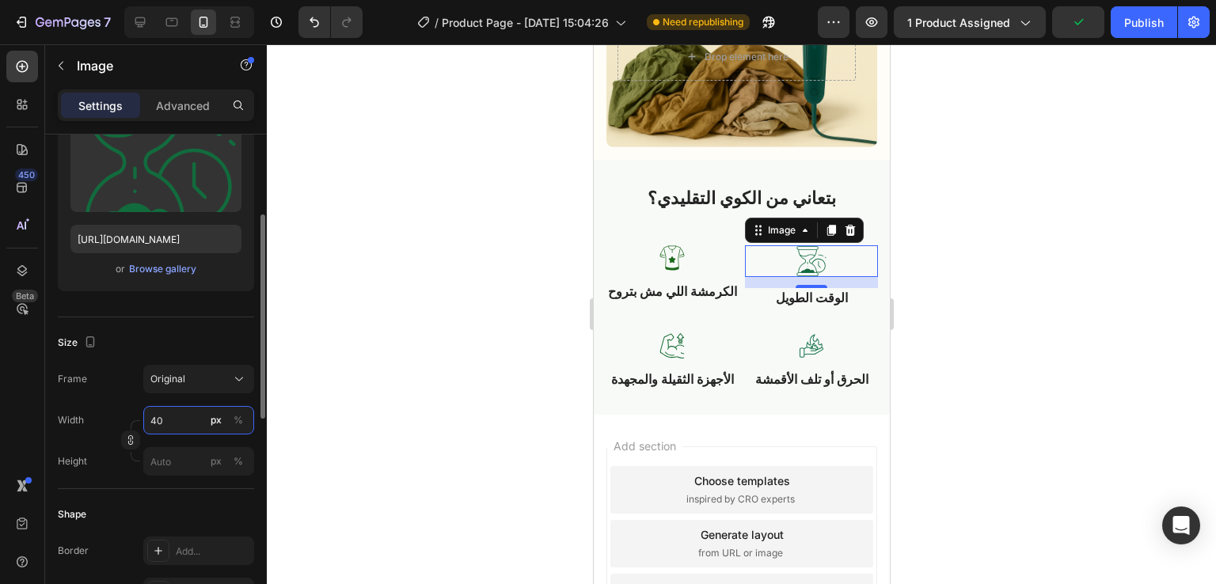
type input "4"
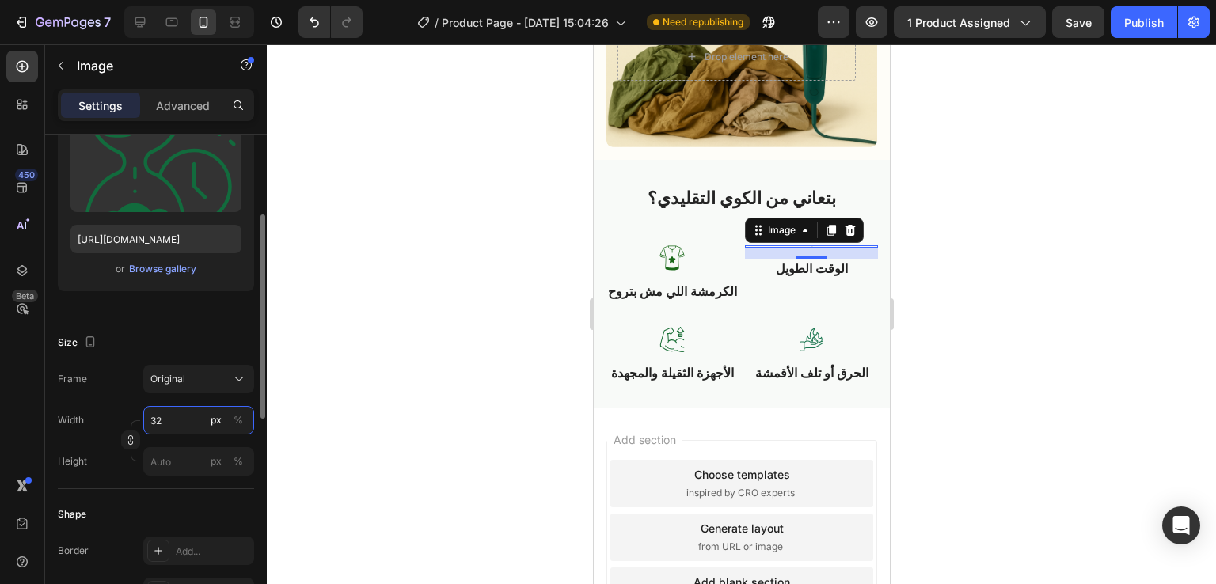
type input "3"
click at [412, 359] on div at bounding box center [741, 314] width 949 height 540
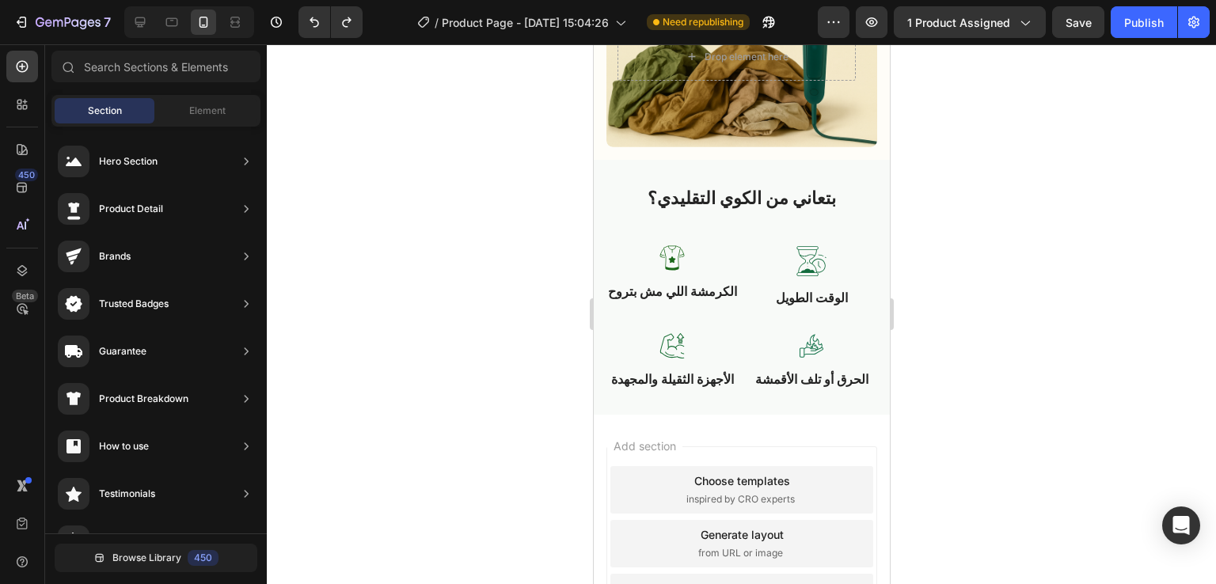
click at [936, 249] on div at bounding box center [741, 314] width 949 height 540
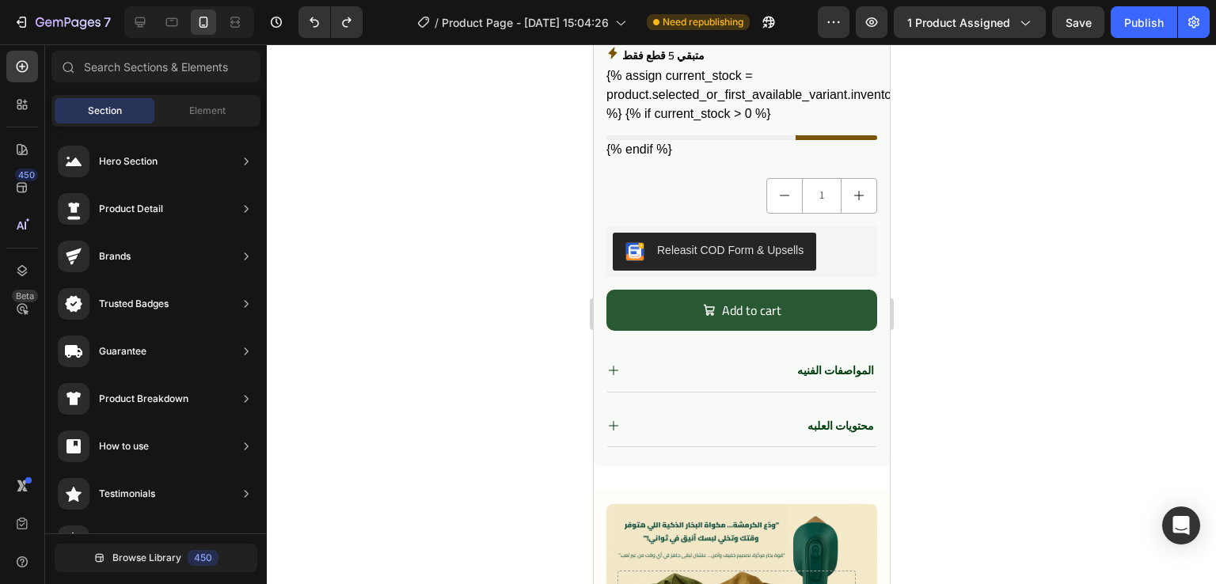
scroll to position [627, 0]
click at [230, 21] on icon at bounding box center [235, 22] width 16 height 16
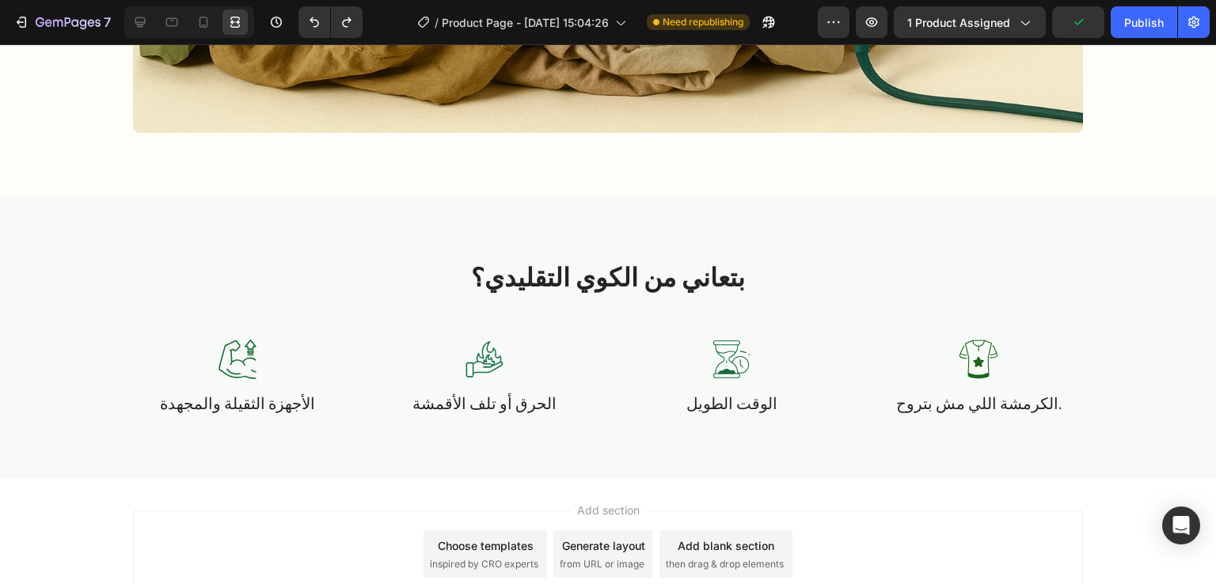
scroll to position [1481, 0]
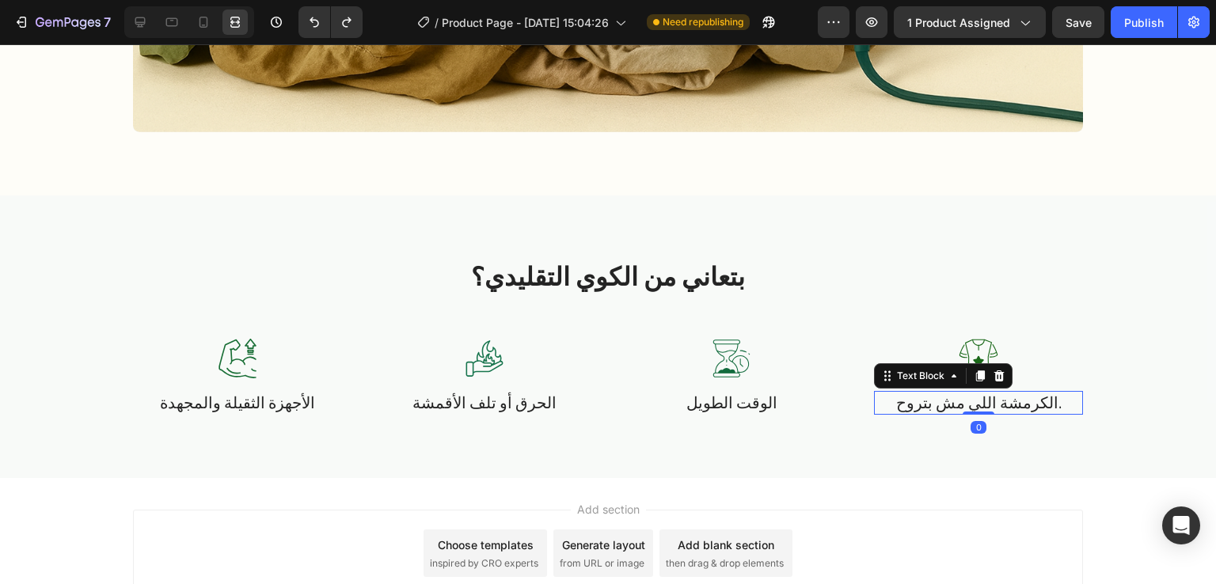
click at [994, 412] on p "الكرمشة اللي مش بتروح." at bounding box center [979, 403] width 206 height 21
click at [1055, 408] on p "الكرمشة اللي مش بتروح." at bounding box center [979, 403] width 206 height 21
drag, startPoint x: 142, startPoint y: 21, endPoint x: 74, endPoint y: 89, distance: 96.3
click at [142, 21] on icon at bounding box center [140, 22] width 16 height 16
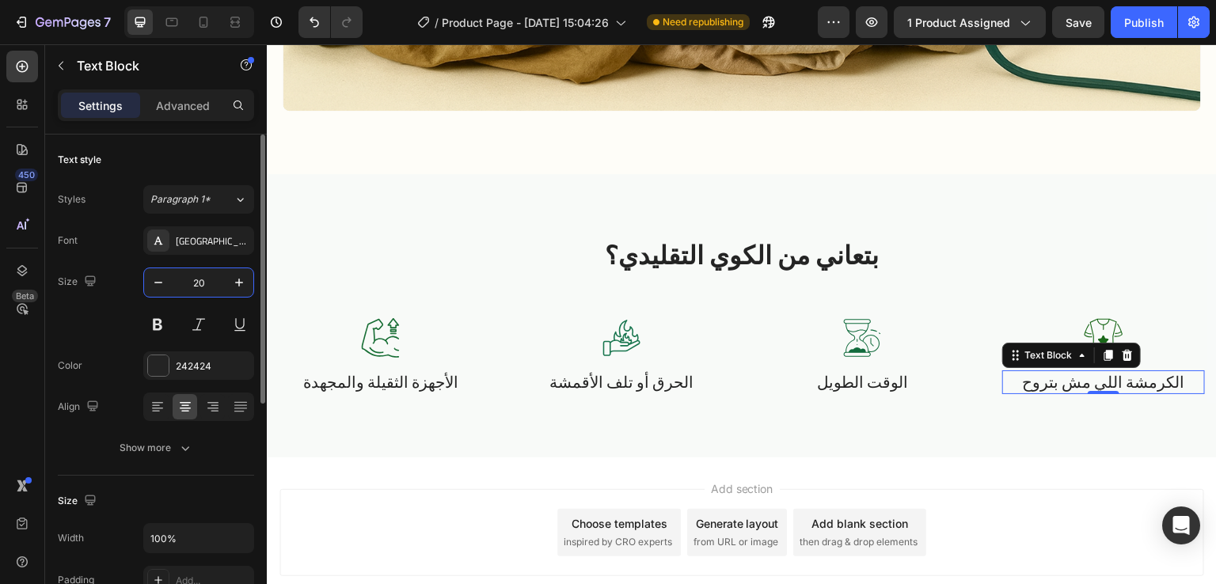
click at [203, 284] on input "20" at bounding box center [199, 282] width 52 height 29
type input "24"
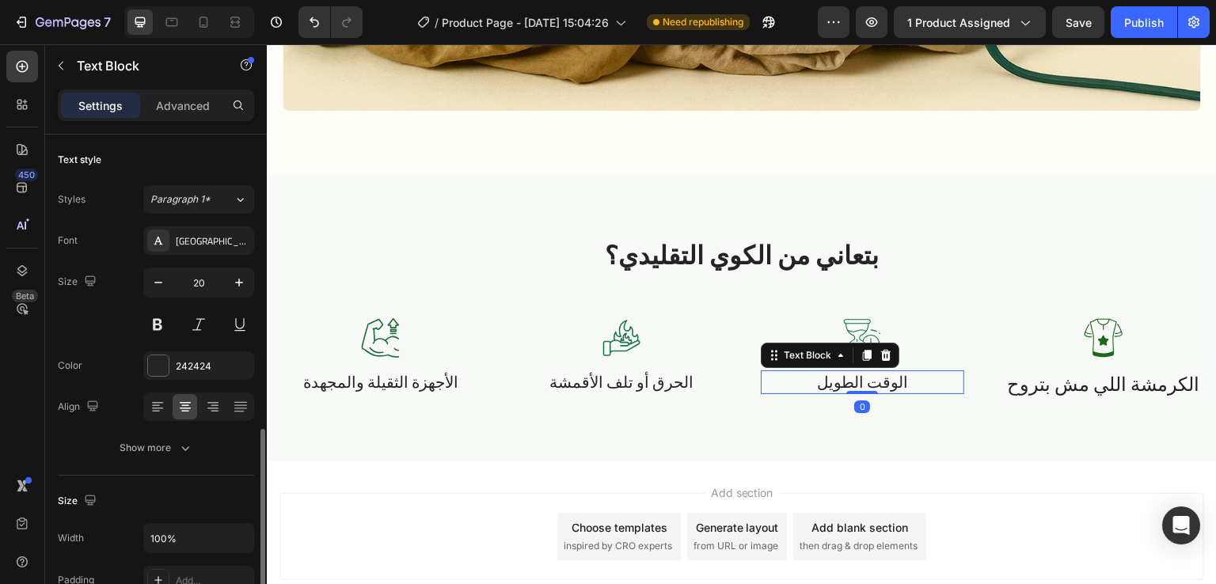
click at [835, 382] on p "الوقت الطويل" at bounding box center [862, 382] width 200 height 21
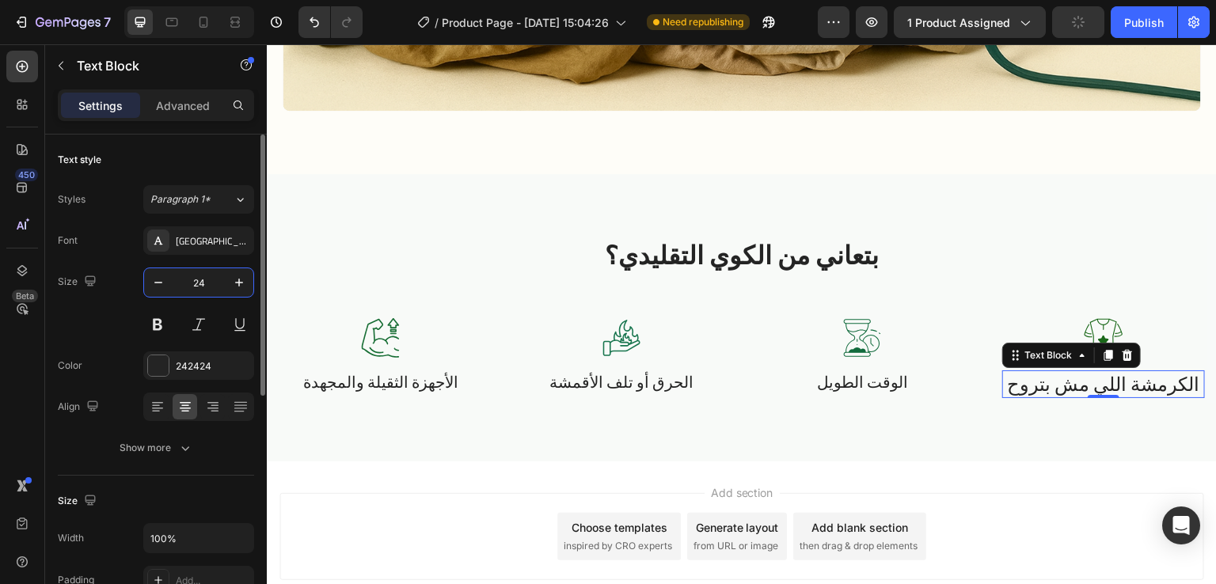
click at [208, 282] on input "24" at bounding box center [199, 282] width 52 height 29
type input "20"
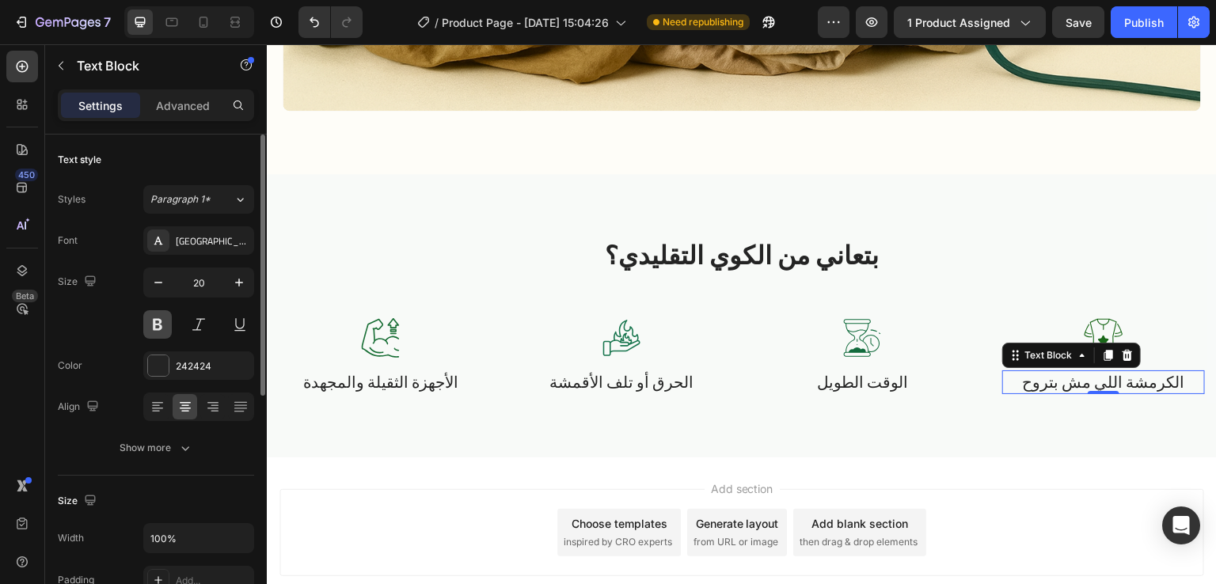
click at [153, 320] on button at bounding box center [157, 324] width 29 height 29
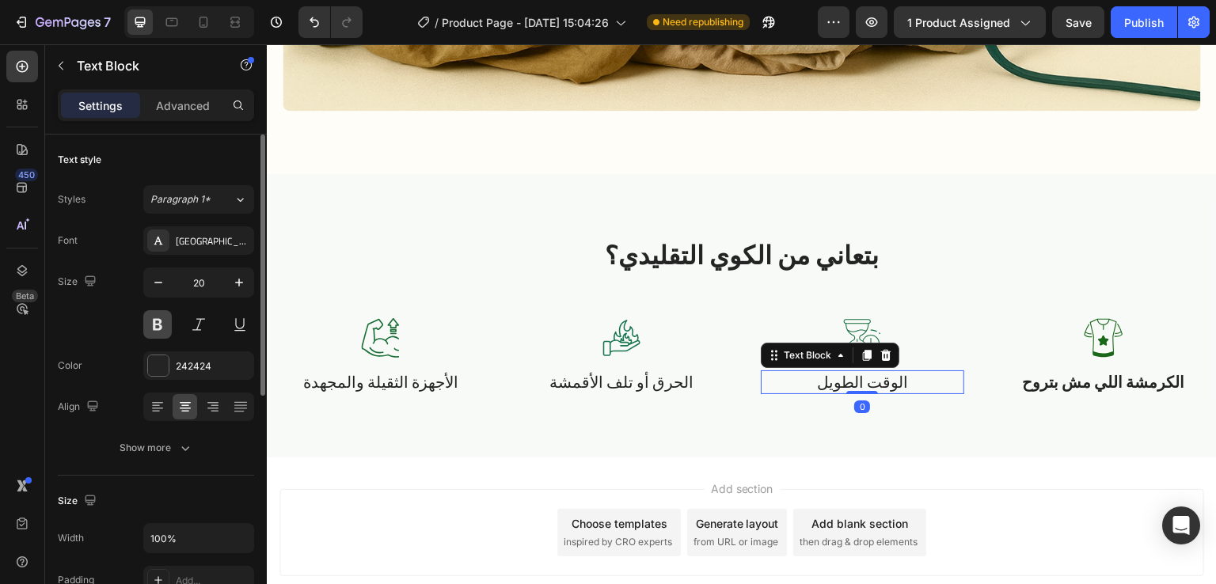
drag, startPoint x: 159, startPoint y: 324, endPoint x: 164, endPoint y: 369, distance: 45.4
click at [159, 324] on button at bounding box center [157, 324] width 29 height 29
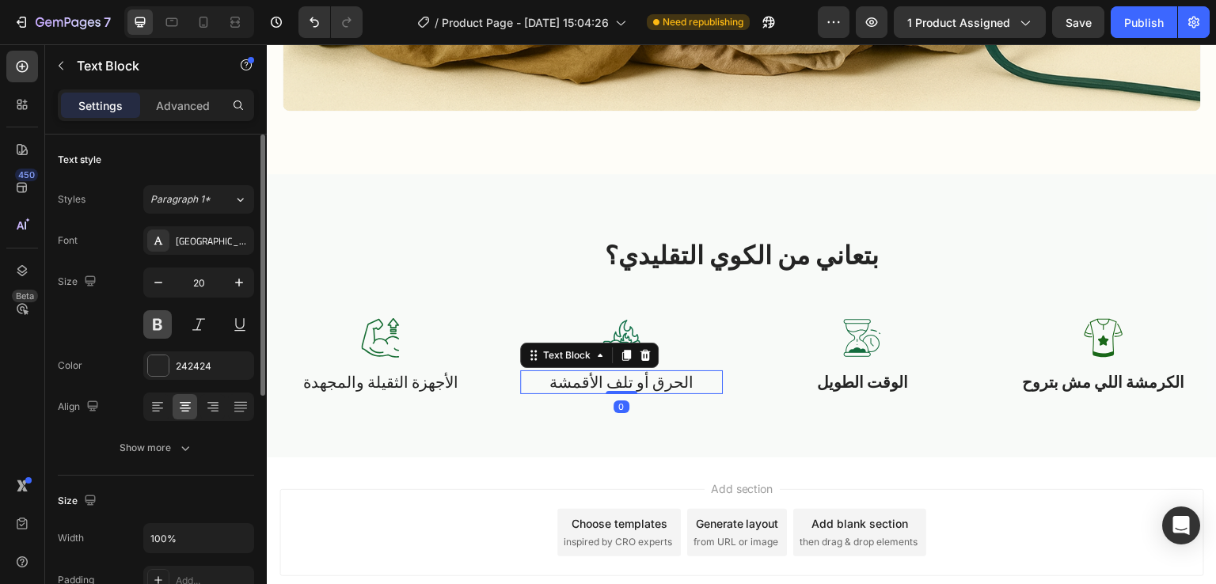
click at [148, 332] on button at bounding box center [157, 324] width 29 height 29
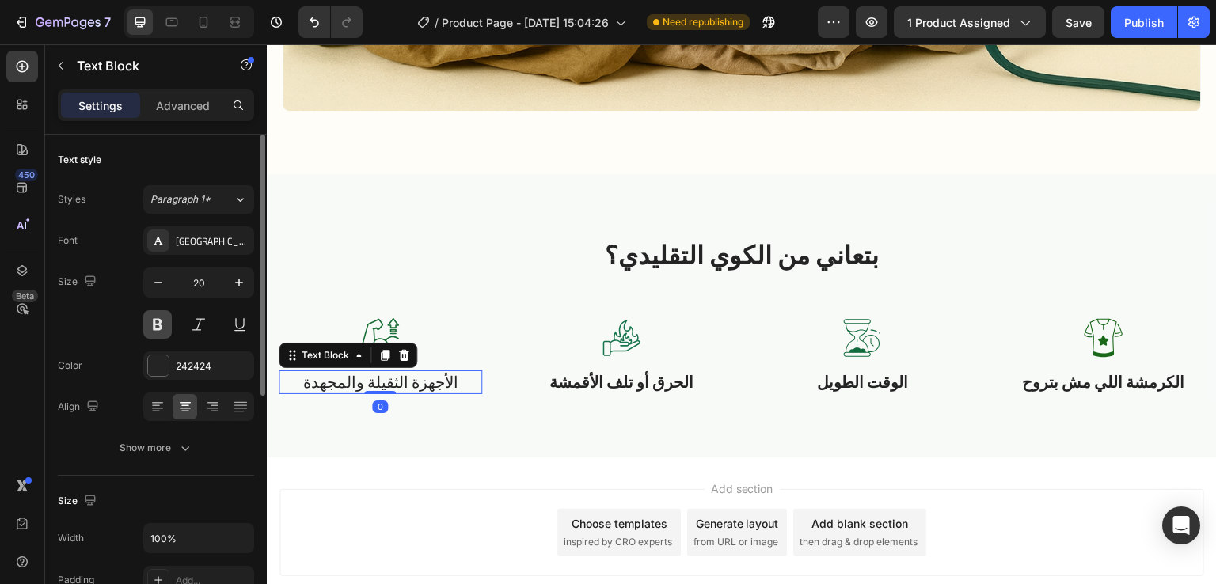
click at [165, 329] on button at bounding box center [157, 324] width 29 height 29
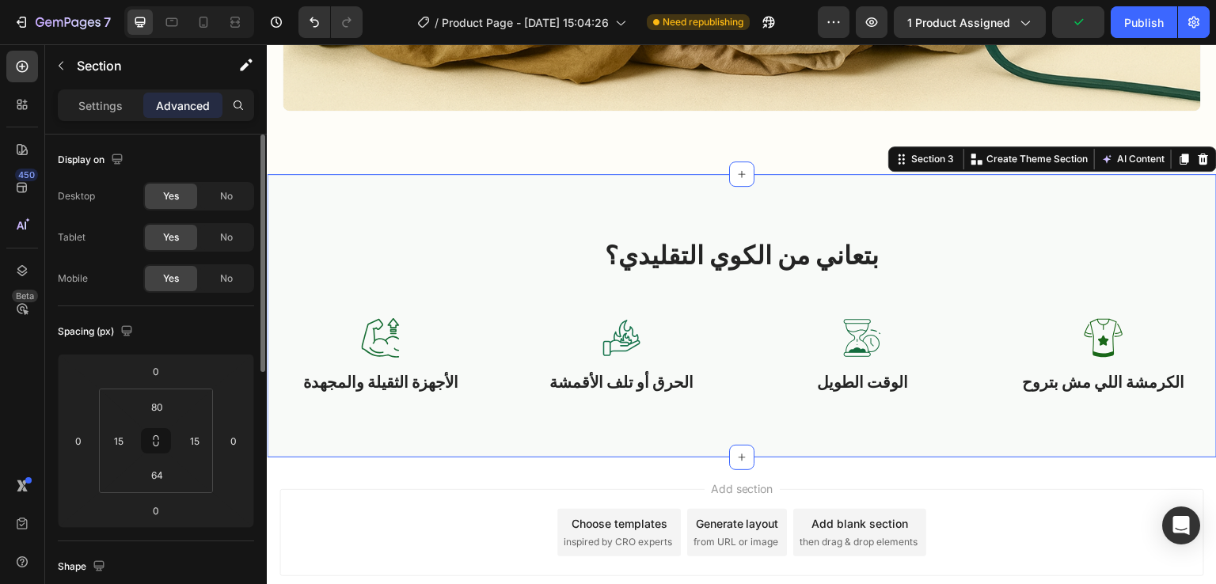
scroll to position [1489, 0]
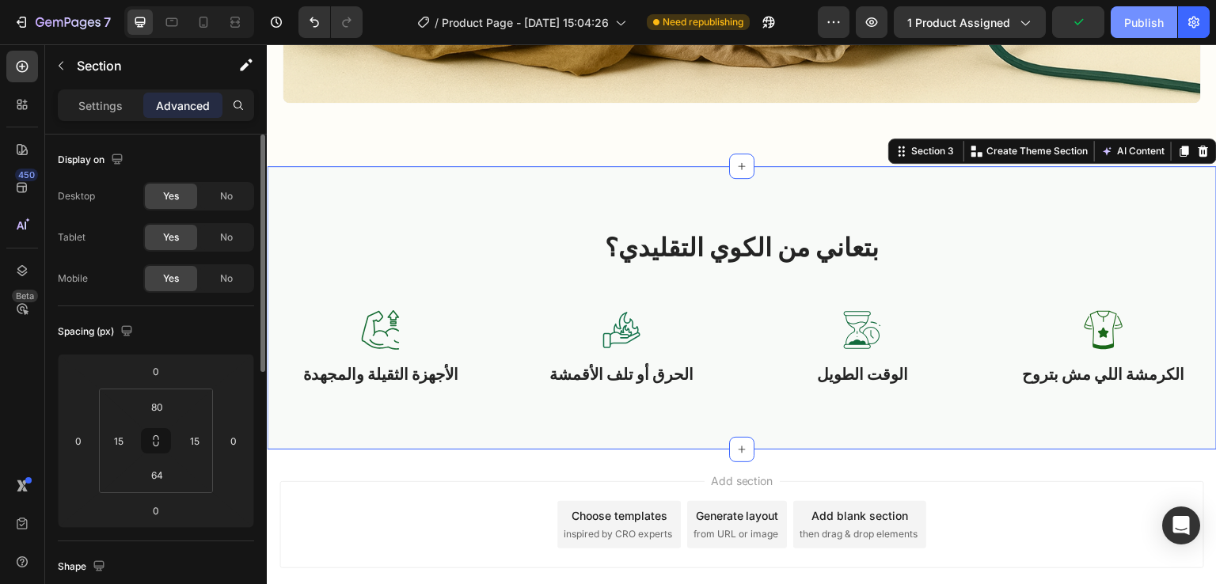
click at [1134, 17] on div "Publish" at bounding box center [1144, 22] width 40 height 17
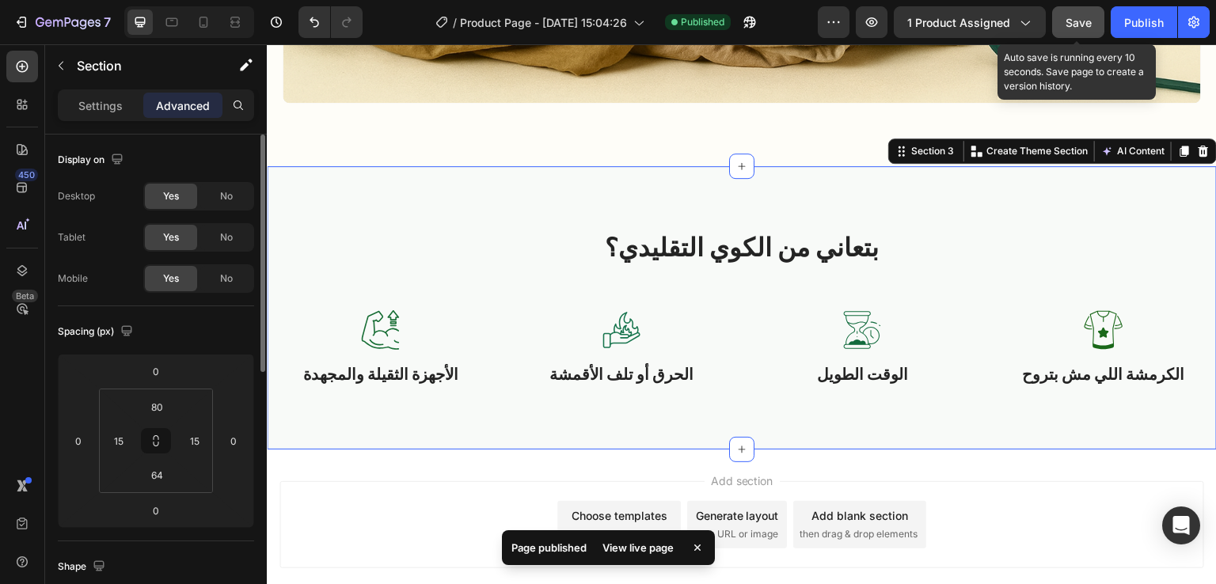
click at [1080, 7] on button "Save" at bounding box center [1078, 22] width 52 height 32
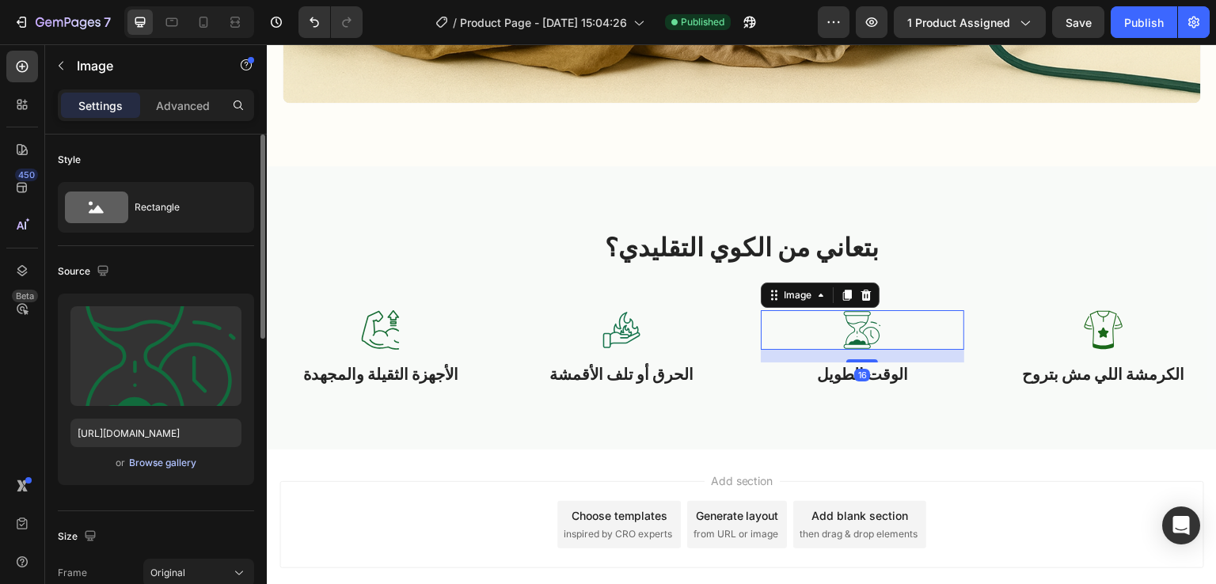
click at [158, 463] on div "Browse gallery" at bounding box center [162, 463] width 67 height 14
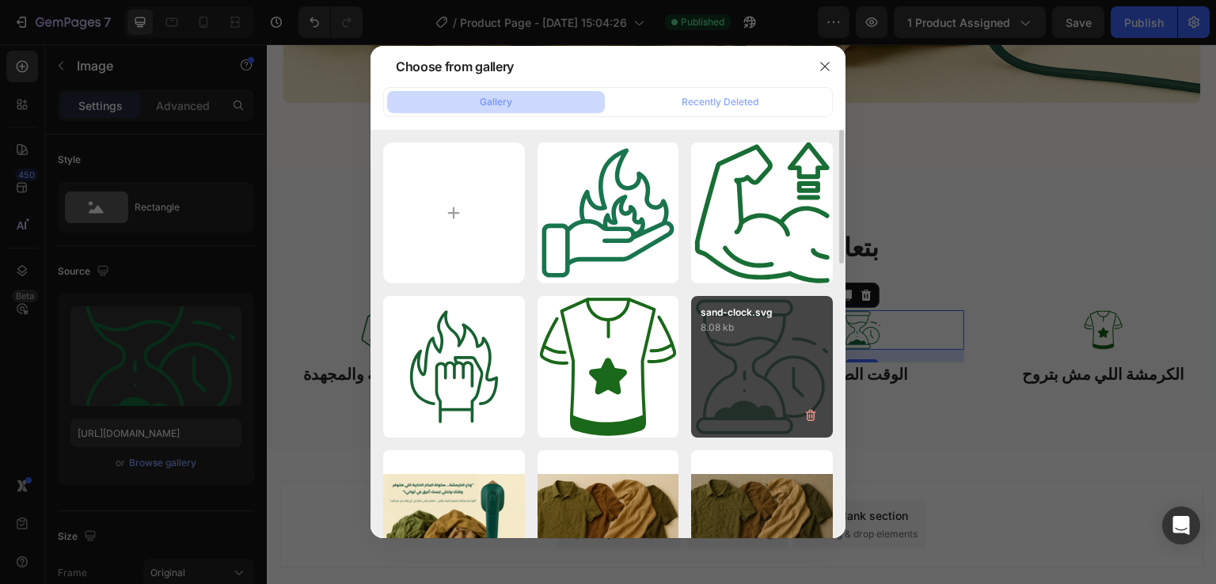
click at [735, 356] on div "sand-clock.svg 8.08 kb" at bounding box center [762, 367] width 142 height 142
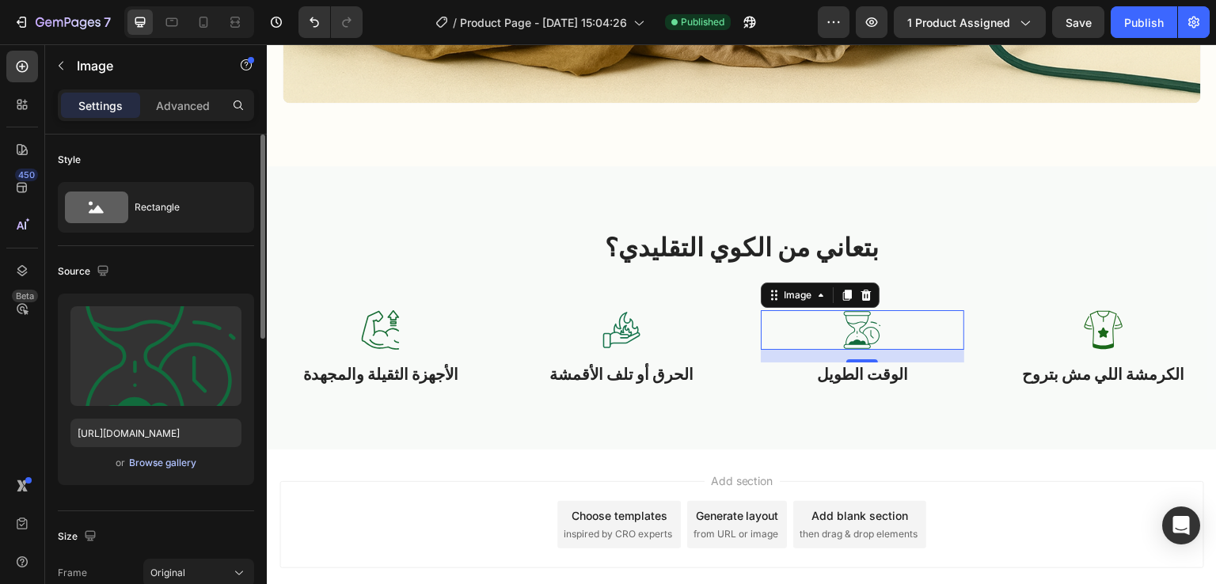
click at [152, 467] on div "Browse gallery" at bounding box center [162, 463] width 67 height 14
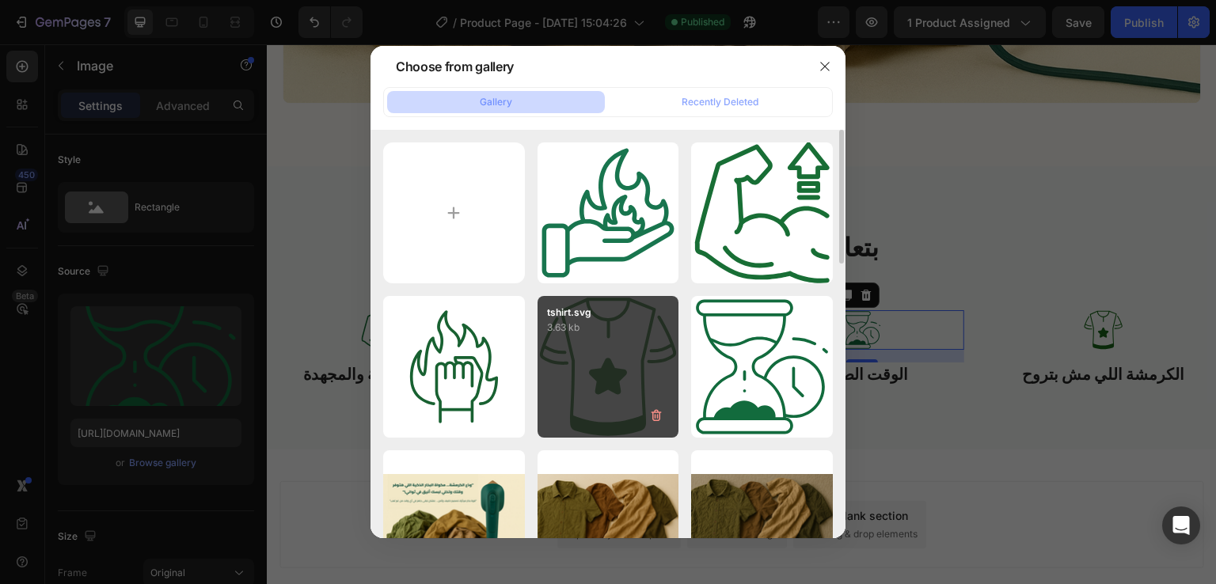
click at [591, 386] on div "tshirt.svg 3.63 kb" at bounding box center [609, 367] width 142 height 142
type input "https://cdn.shopify.com/s/files/1/0963/6229/9668/files/gempages_580737055097619…"
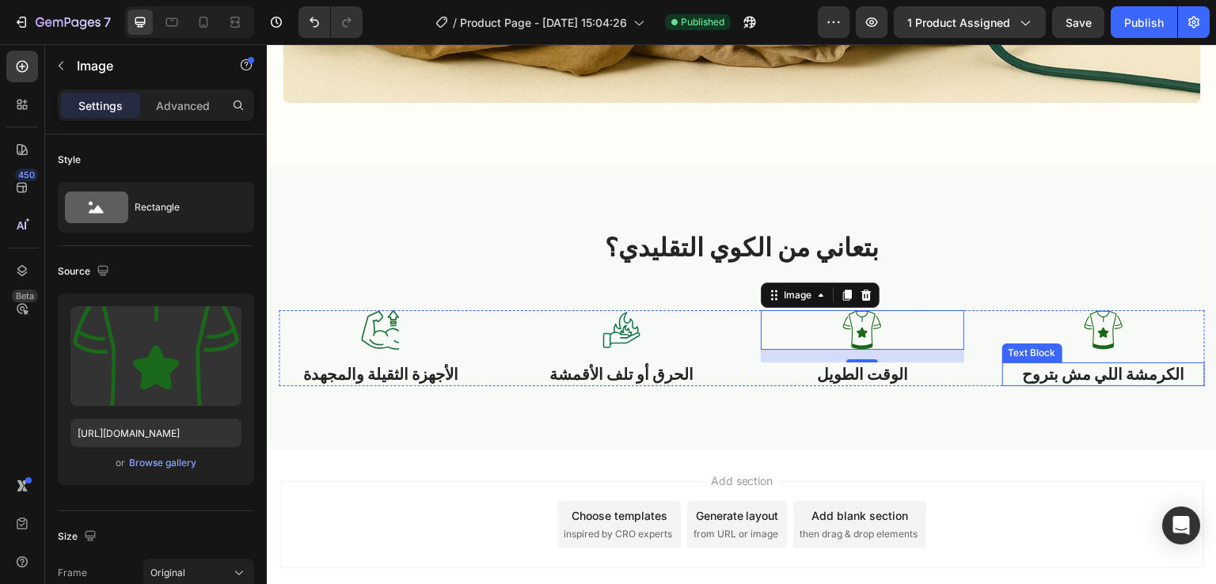
click at [1067, 364] on p "الكرمشة اللي مش بتروح" at bounding box center [1104, 374] width 200 height 21
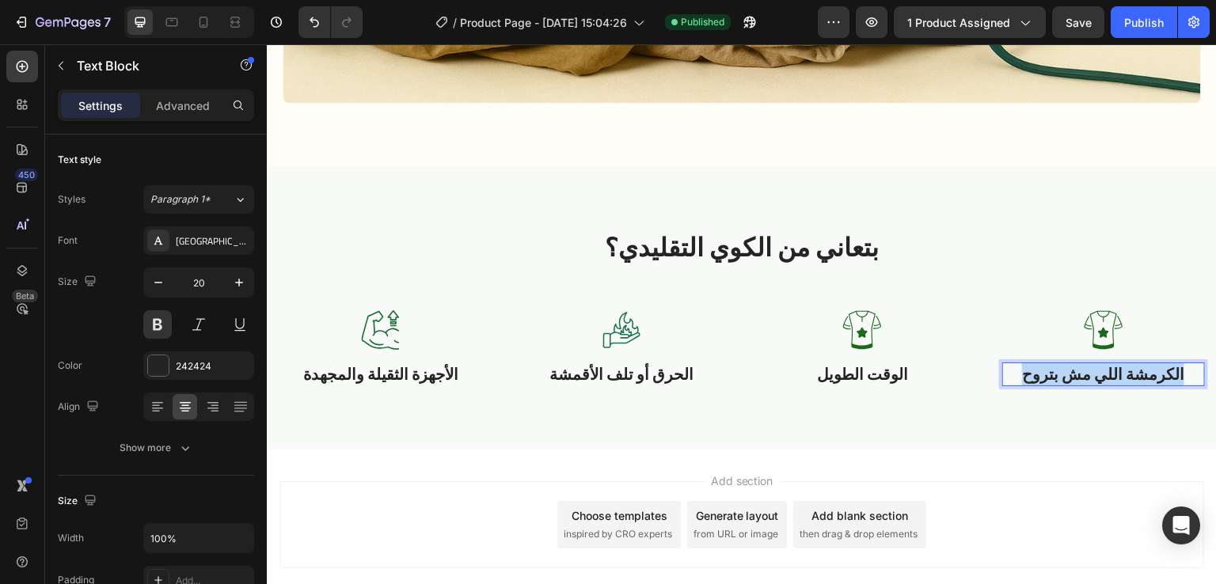
click at [1067, 364] on p "الكرمشة اللي مش بتروح" at bounding box center [1104, 374] width 200 height 21
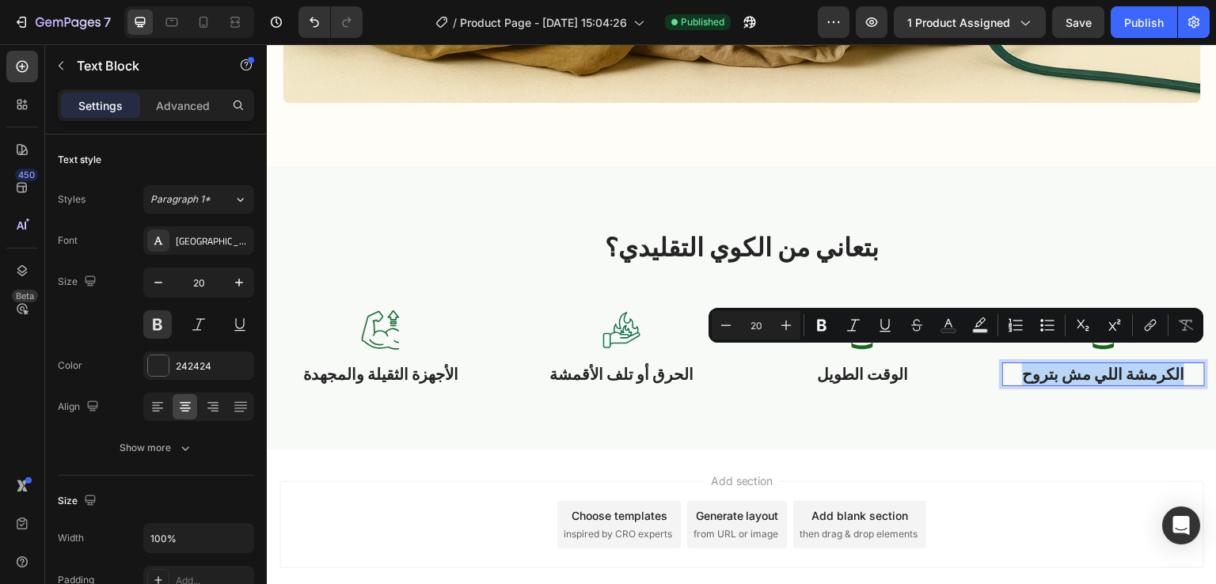
copy p "الكرمشة اللي مش بتروح"
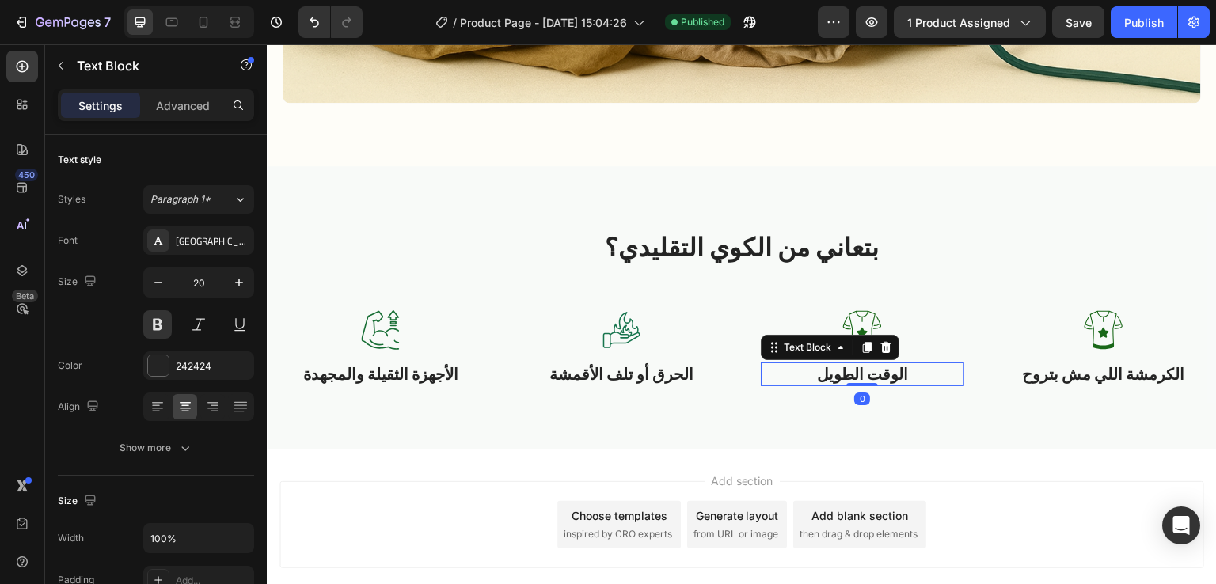
click at [874, 368] on p "الوقت الطويل" at bounding box center [862, 374] width 200 height 21
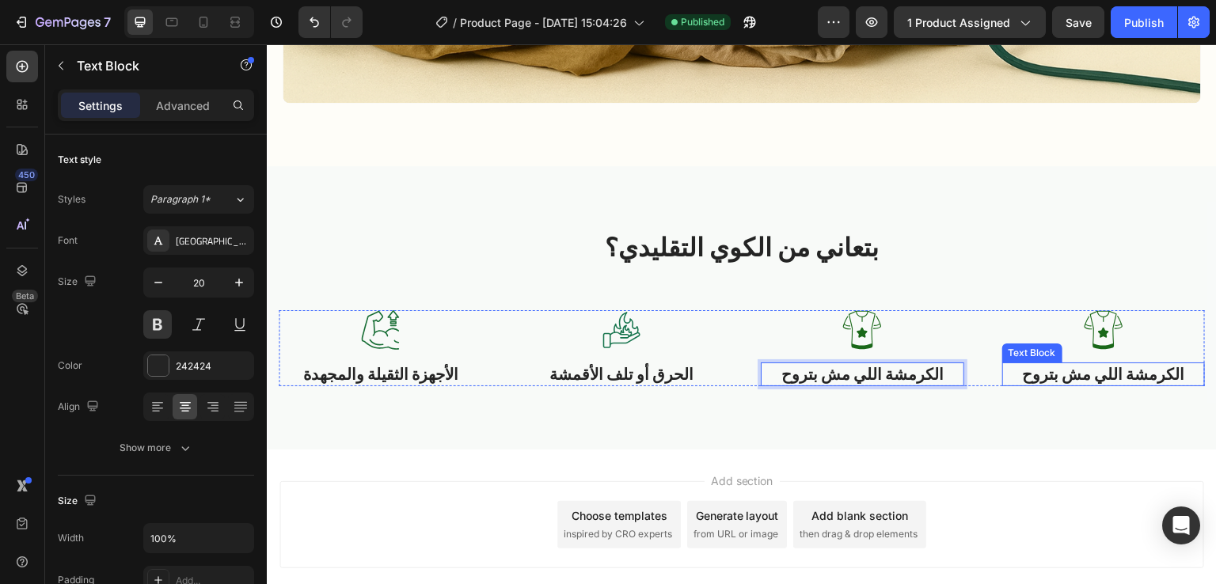
click at [1077, 364] on p "الكرمشة اللي مش بتروح" at bounding box center [1104, 374] width 200 height 21
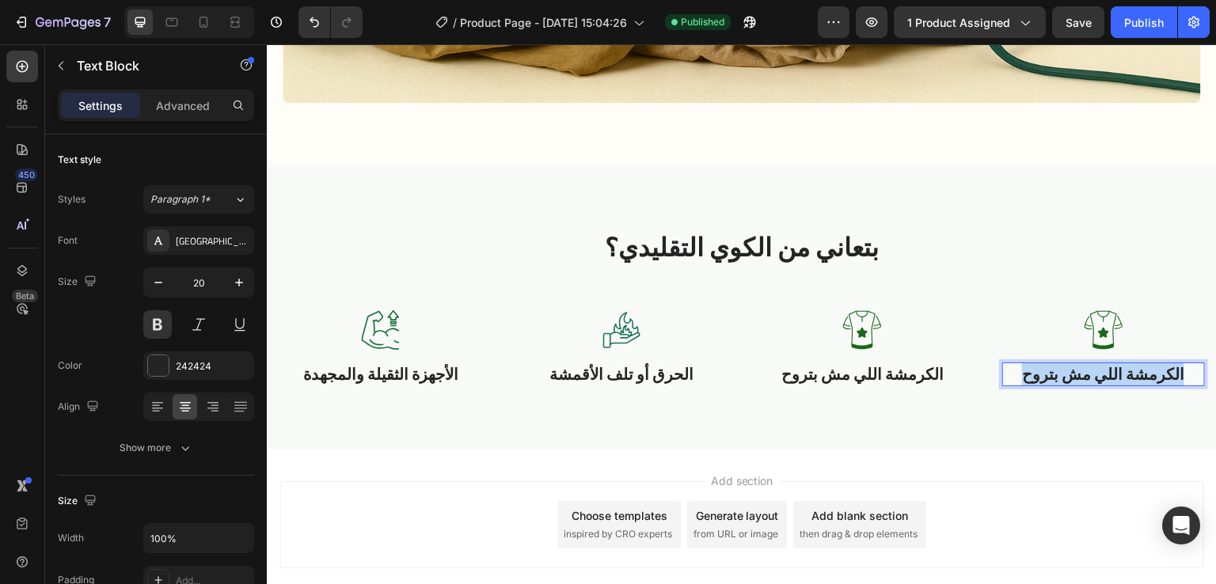
click at [1077, 364] on p "الكرمشة اللي مش بتروح" at bounding box center [1104, 374] width 200 height 21
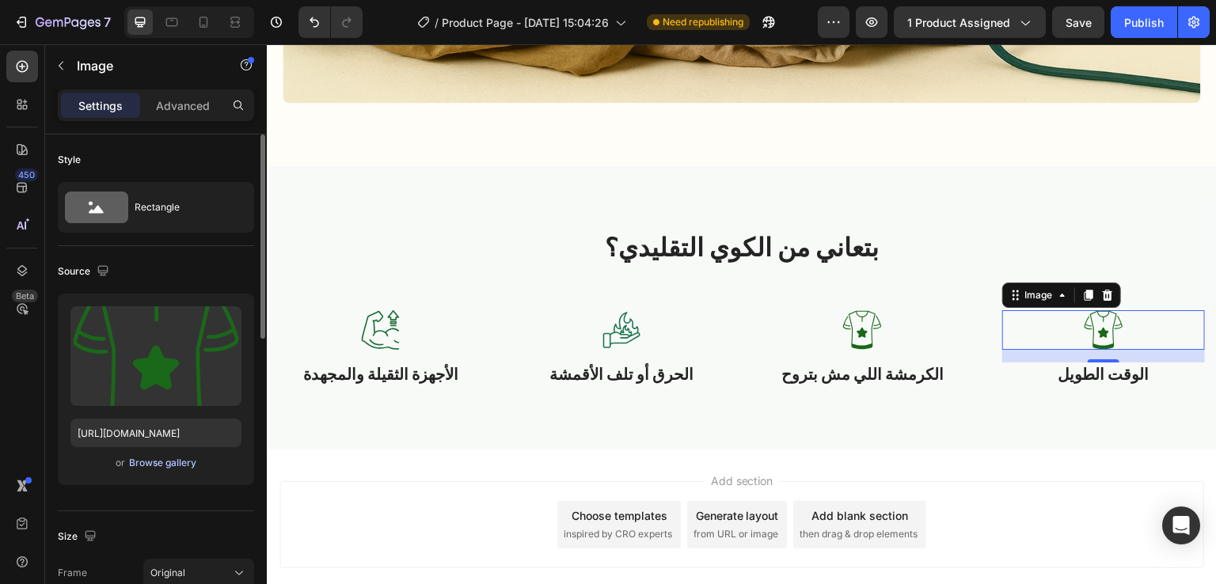
click at [158, 468] on div "Browse gallery" at bounding box center [162, 463] width 67 height 14
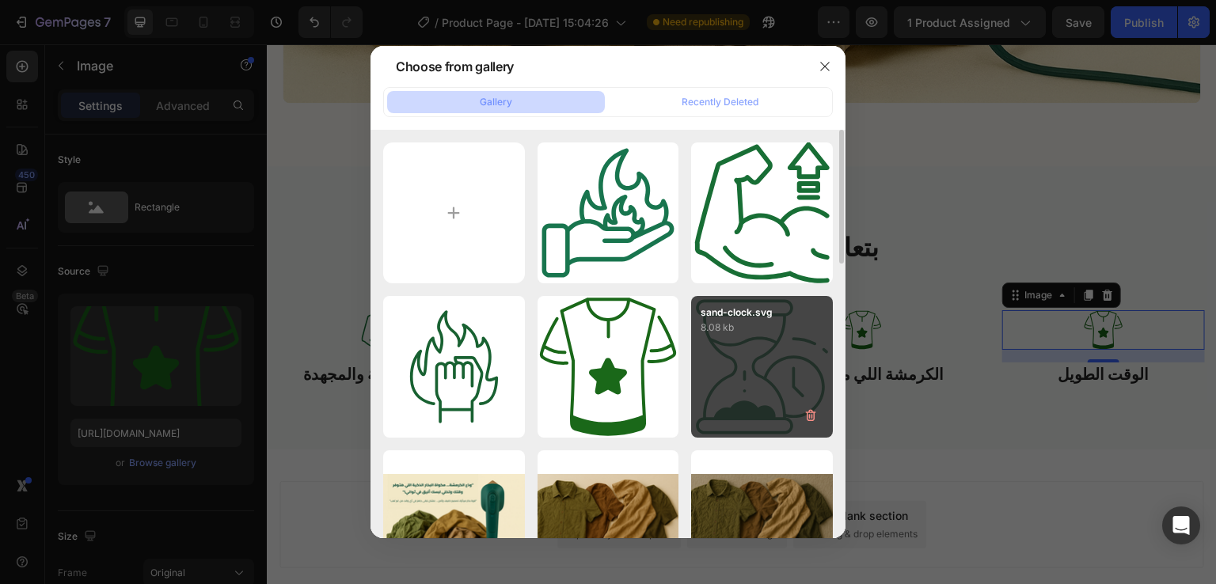
click at [728, 348] on div "sand-clock.svg 8.08 kb" at bounding box center [762, 367] width 142 height 142
type input "https://cdn.shopify.com/s/files/1/0963/6229/9668/files/gempages_580737055097619…"
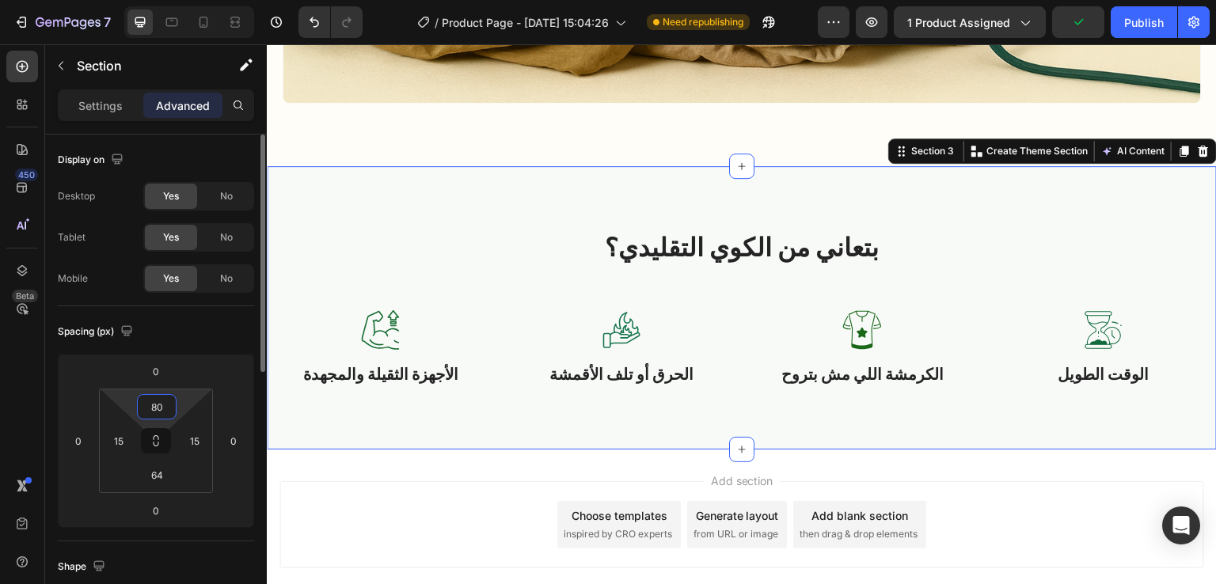
click at [166, 408] on input "80" at bounding box center [157, 407] width 32 height 24
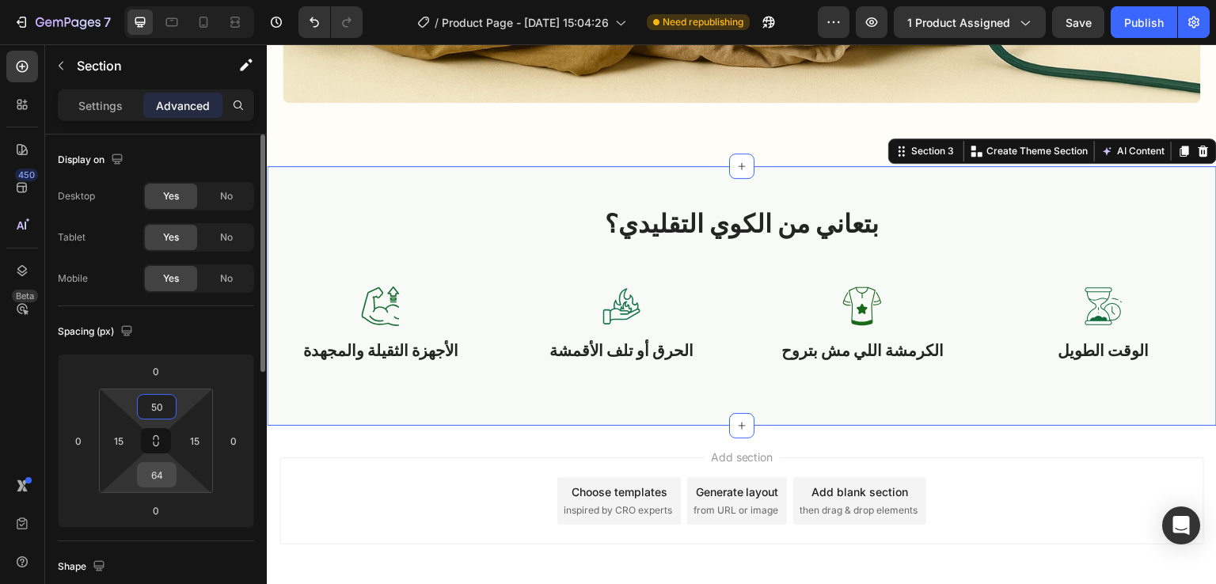
type input "50"
click at [162, 473] on input "64" at bounding box center [157, 475] width 32 height 24
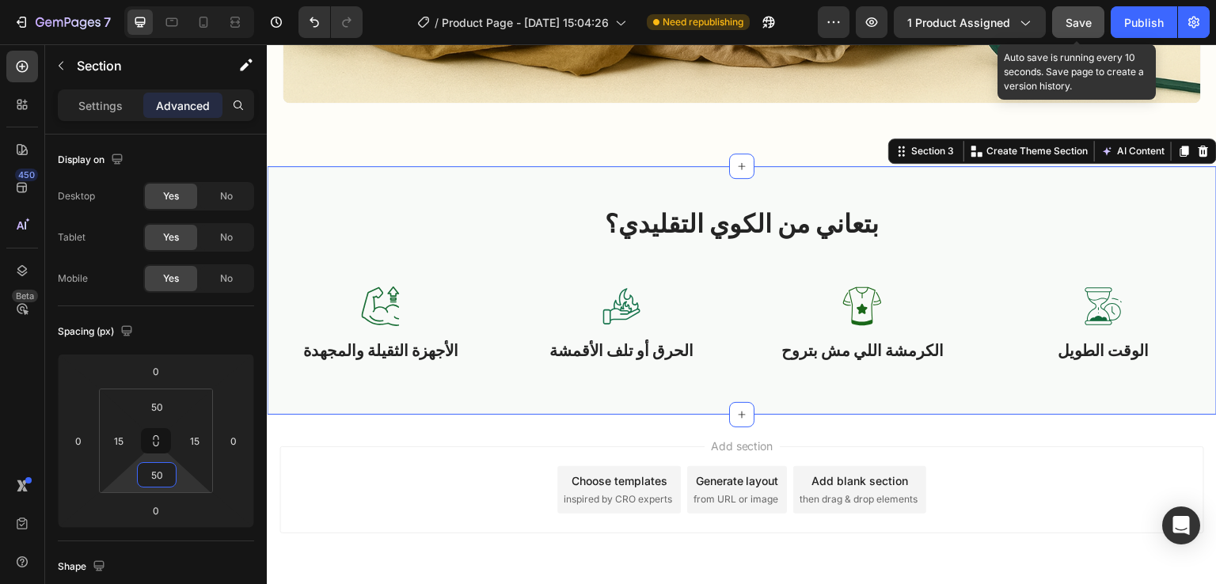
type input "50"
click at [1075, 19] on span "Save" at bounding box center [1079, 22] width 26 height 13
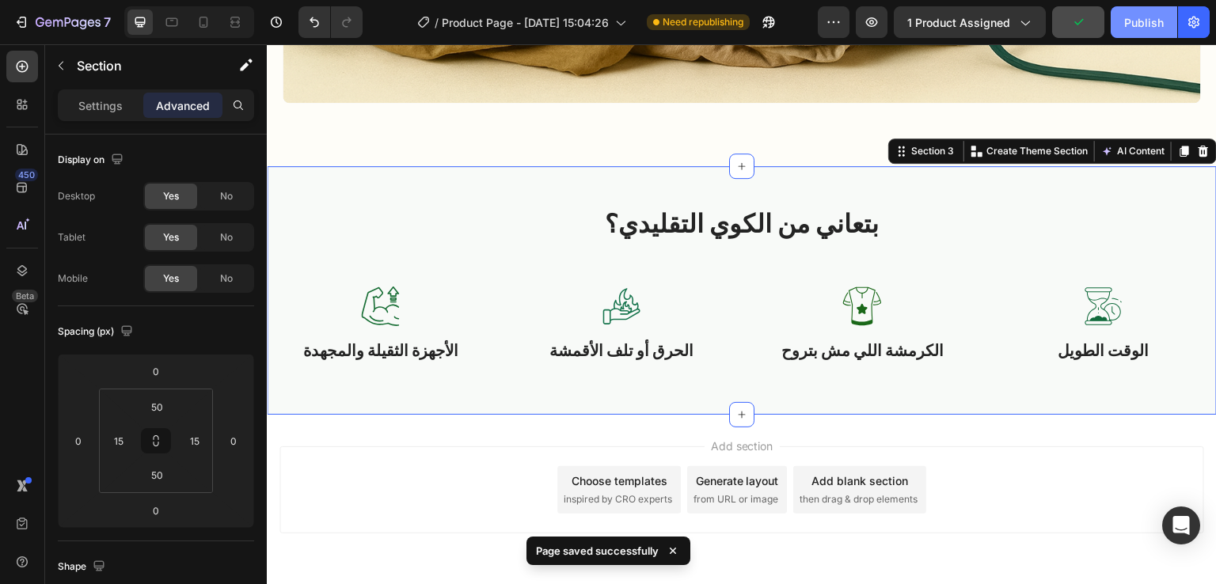
click at [1135, 32] on button "Publish" at bounding box center [1144, 22] width 67 height 32
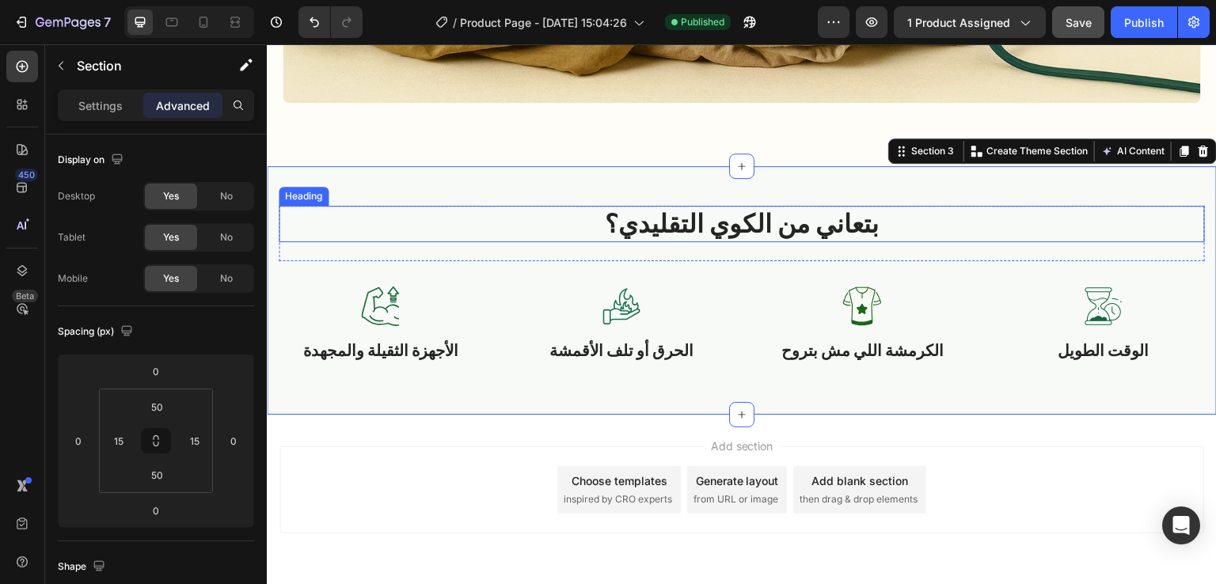
scroll to position [1538, 0]
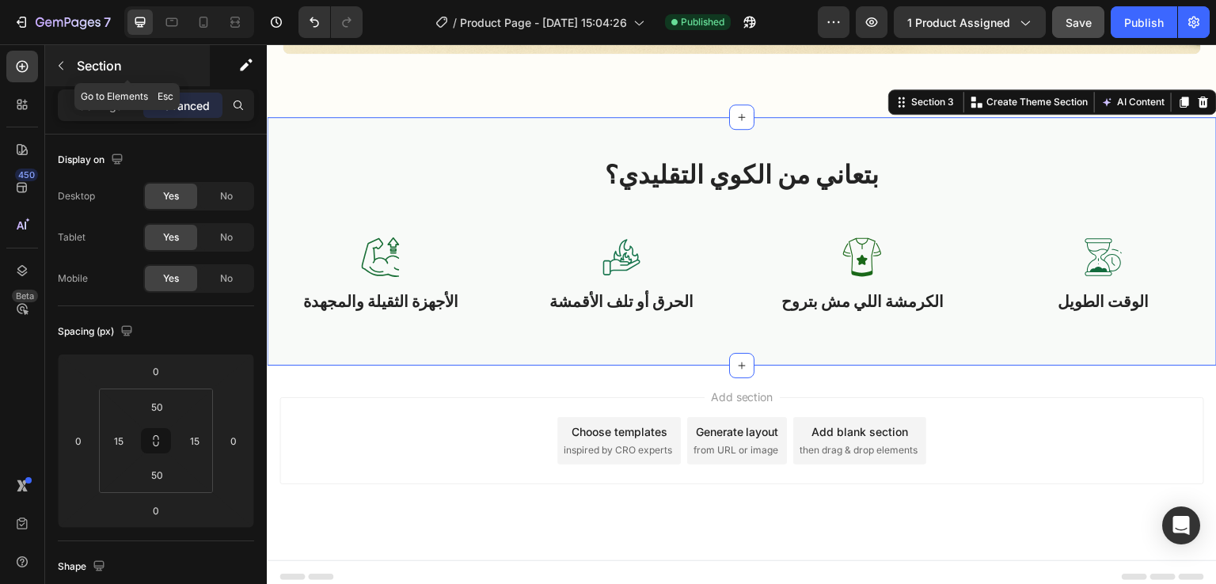
click at [53, 63] on button "button" at bounding box center [60, 65] width 25 height 25
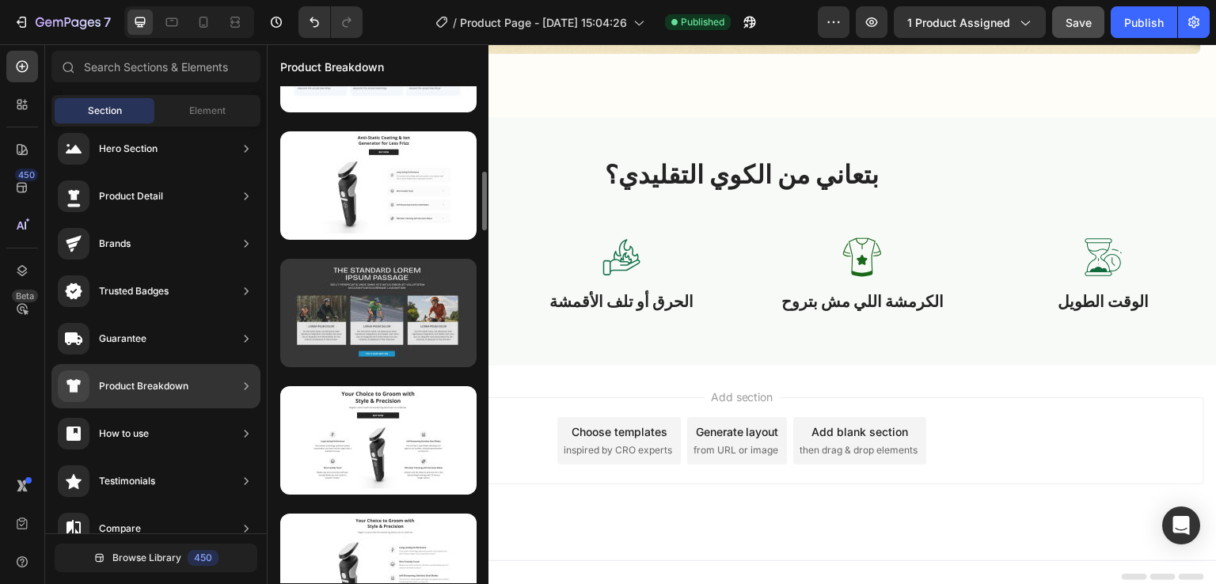
scroll to position [725, 0]
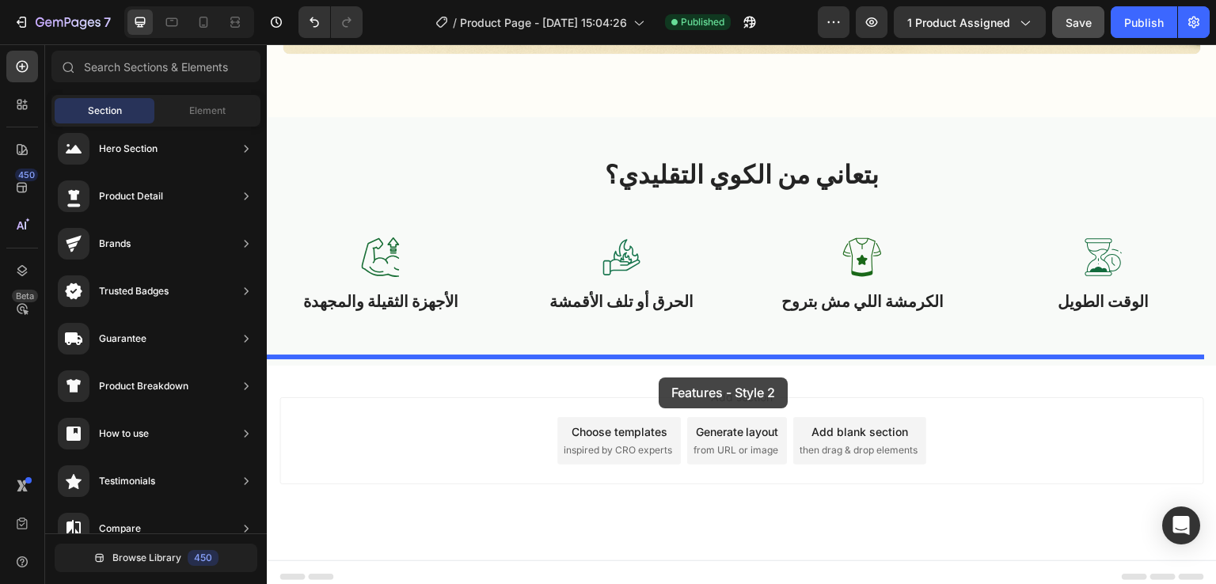
drag, startPoint x: 624, startPoint y: 229, endPoint x: 659, endPoint y: 378, distance: 152.9
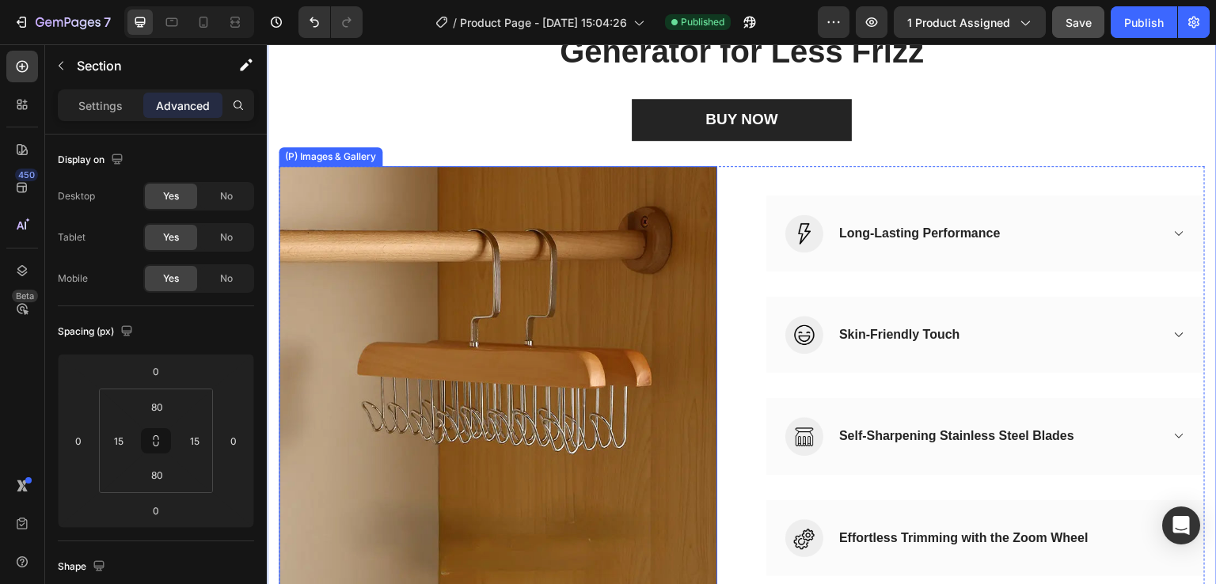
scroll to position [1969, 0]
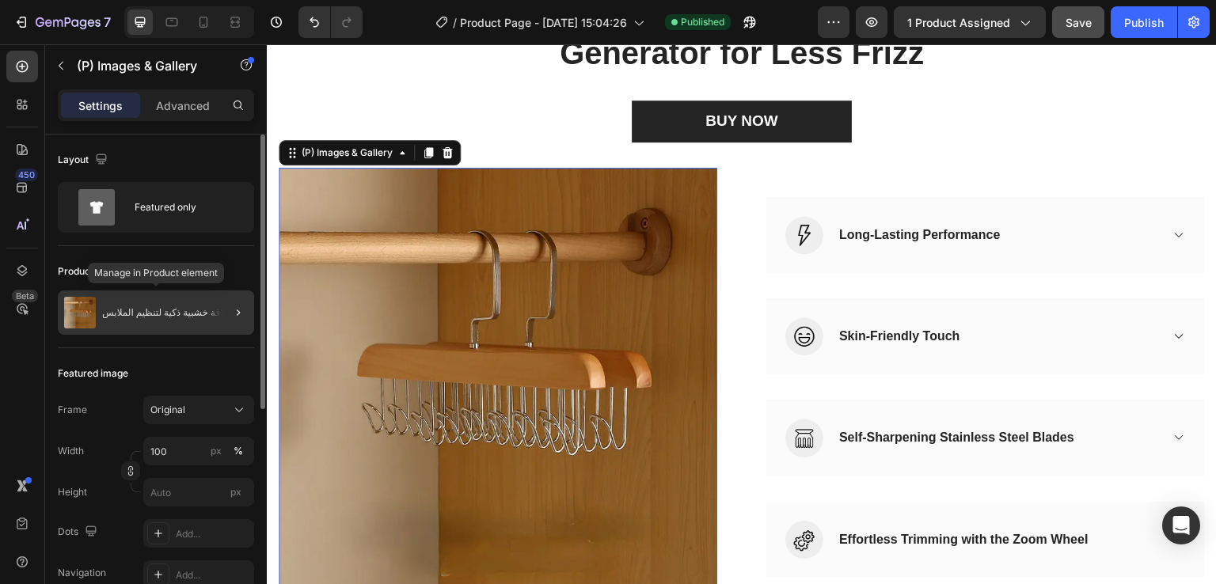
click at [145, 314] on p "علاقة خشبية ذكية لتنظيم الملابس" at bounding box center [166, 312] width 129 height 11
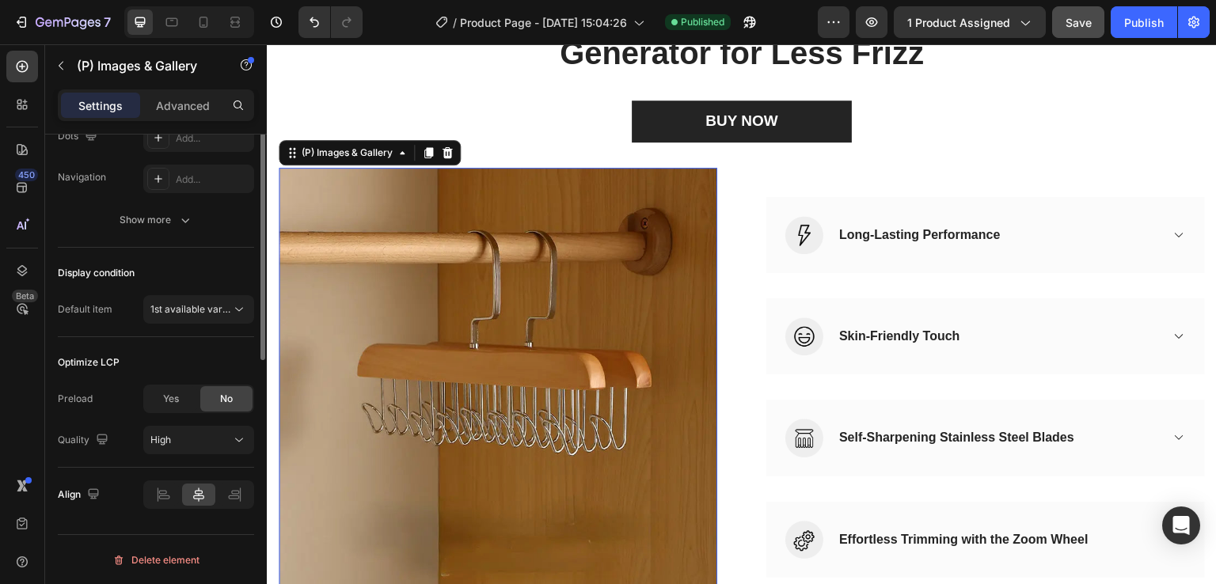
scroll to position [0, 0]
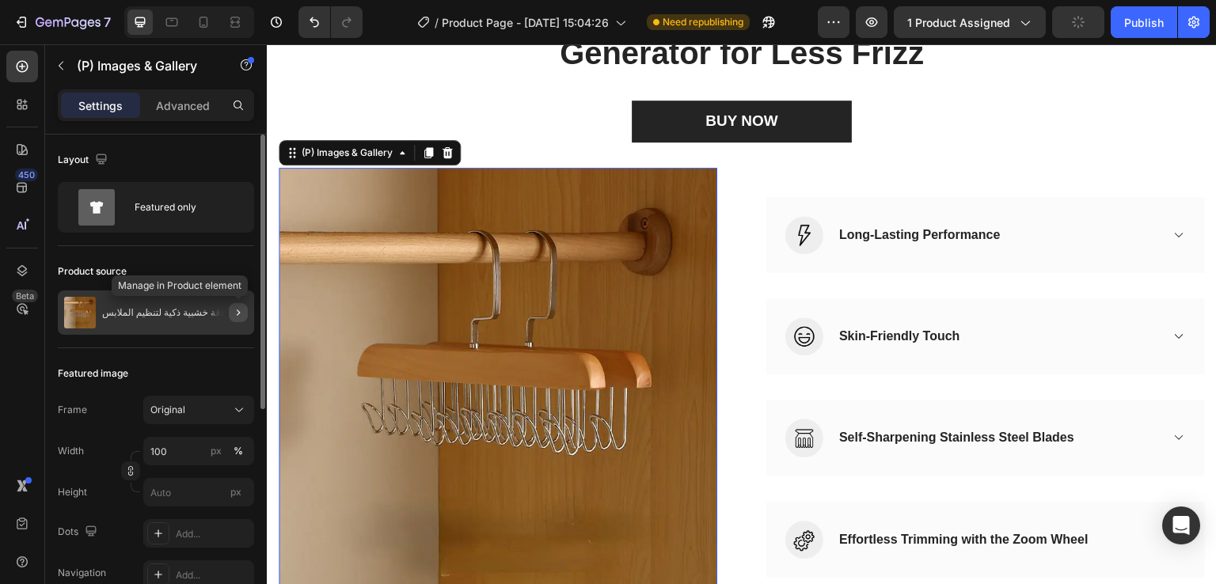
click at [232, 317] on icon "button" at bounding box center [238, 312] width 13 height 13
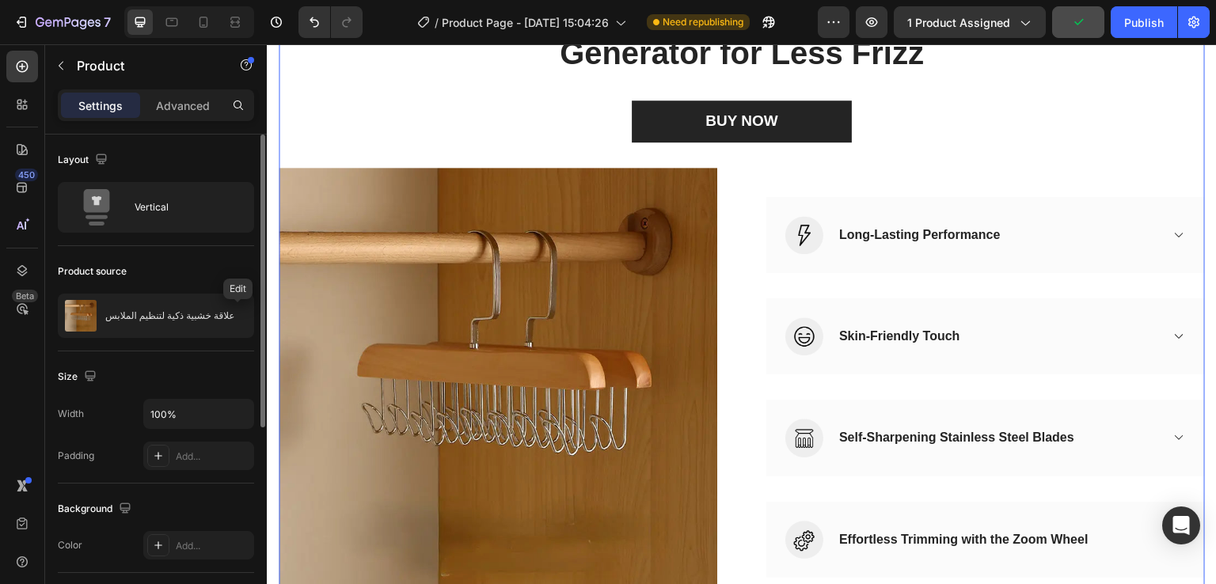
click at [0, 0] on icon "button" at bounding box center [0, 0] width 0 height 0
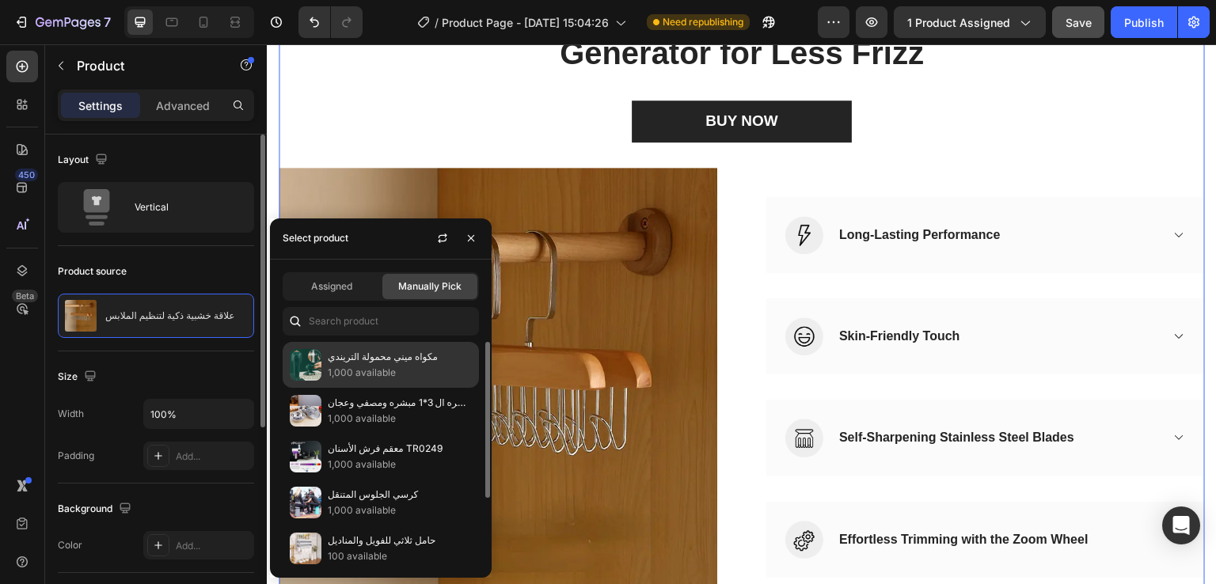
click at [342, 365] on p "1,000 available" at bounding box center [400, 373] width 144 height 16
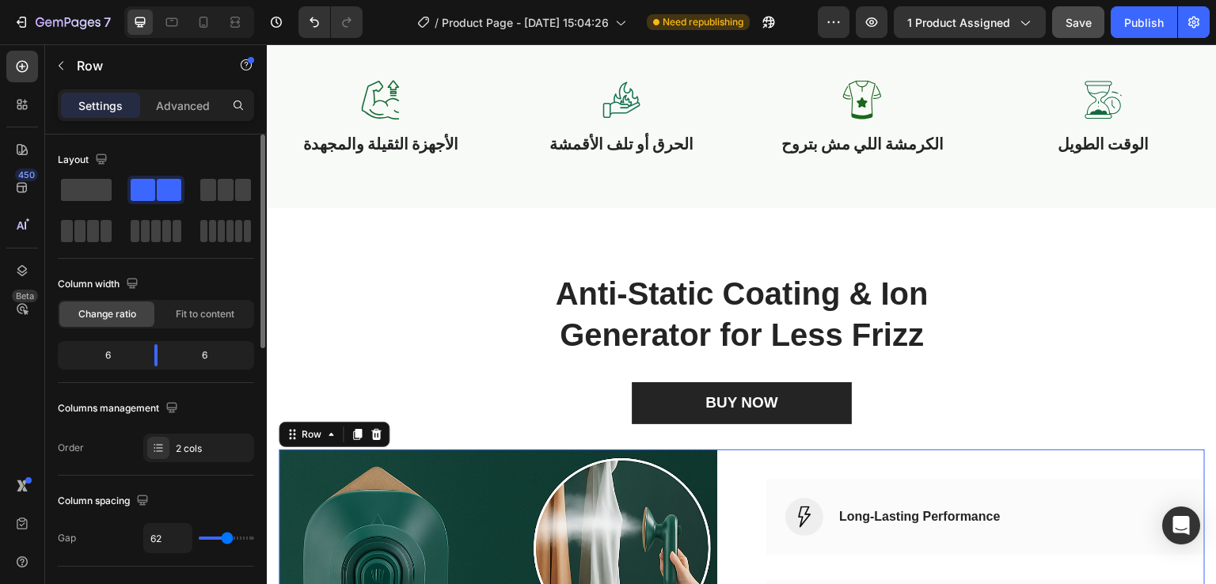
scroll to position [1686, 0]
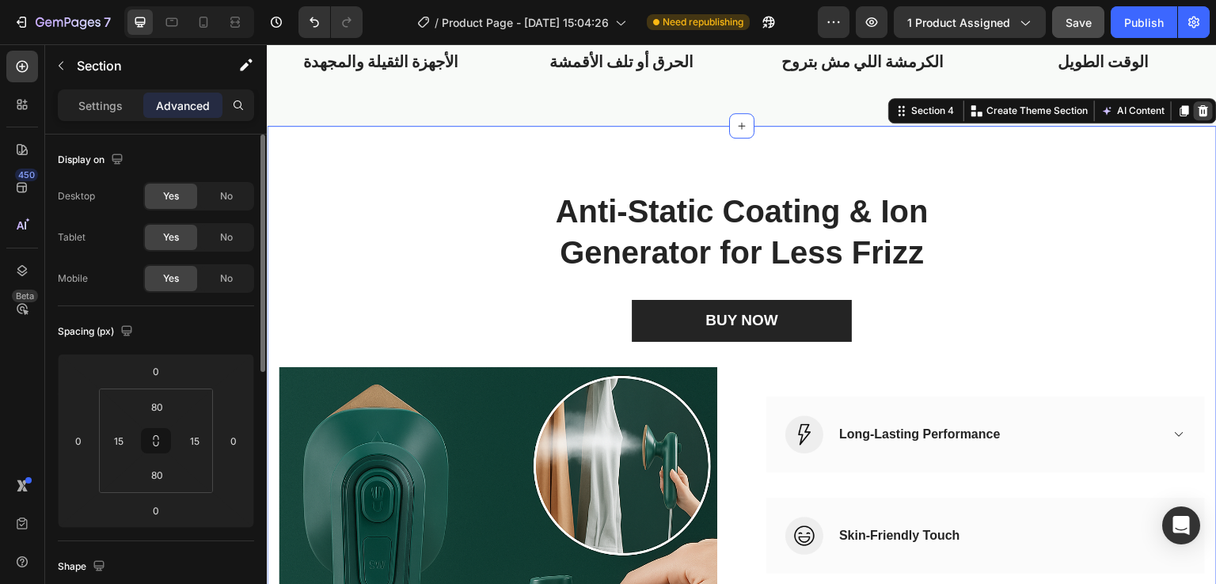
click at [1199, 113] on icon at bounding box center [1204, 110] width 10 height 11
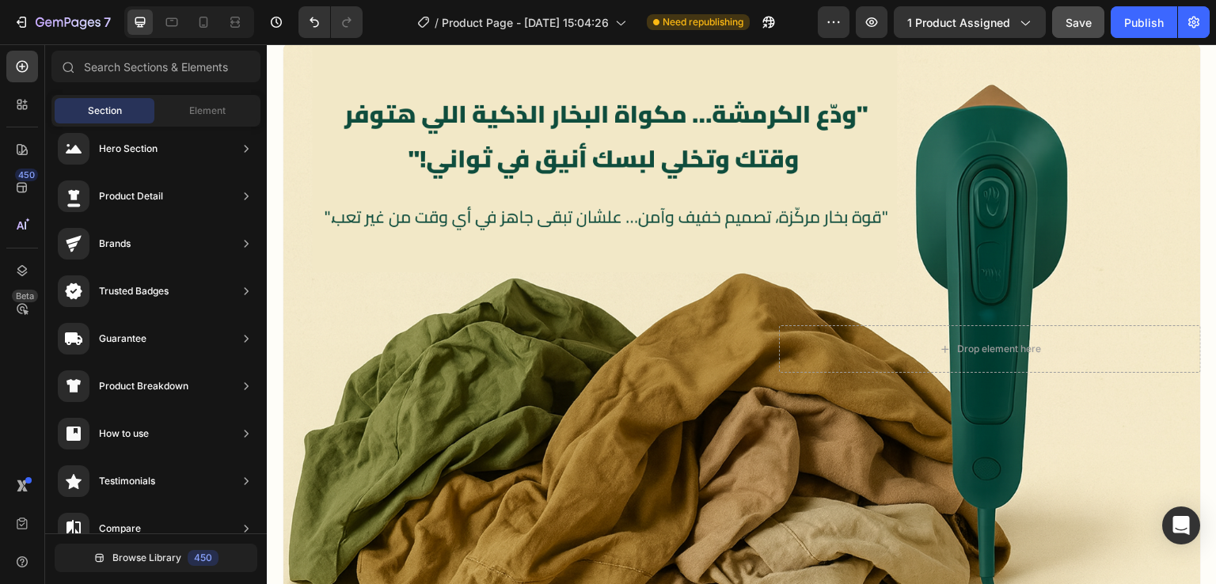
scroll to position [1536, 0]
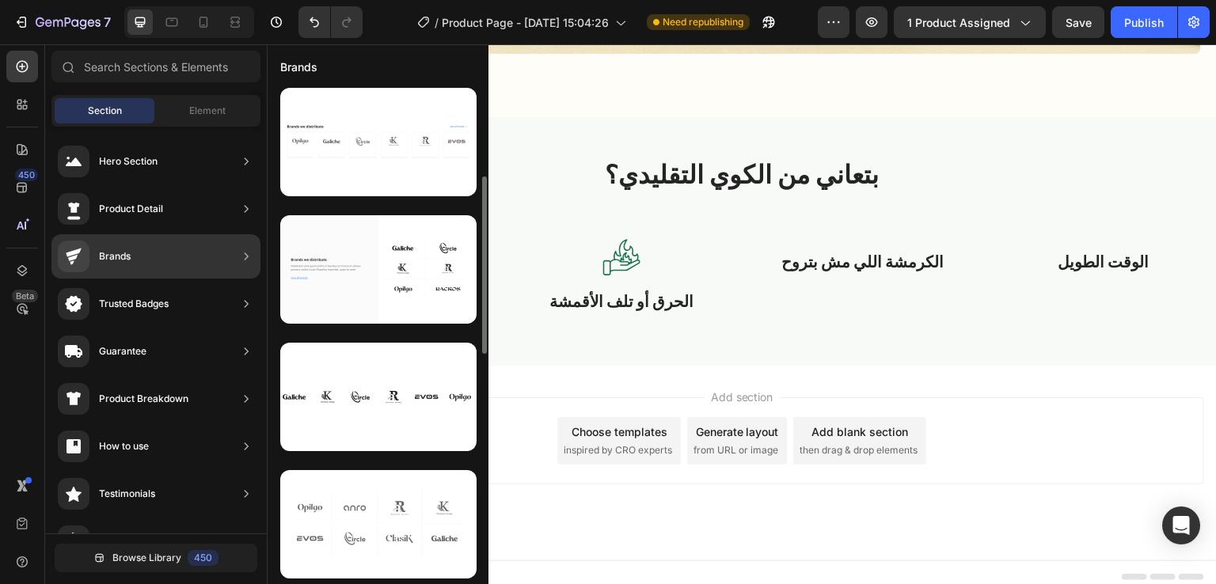
scroll to position [13, 0]
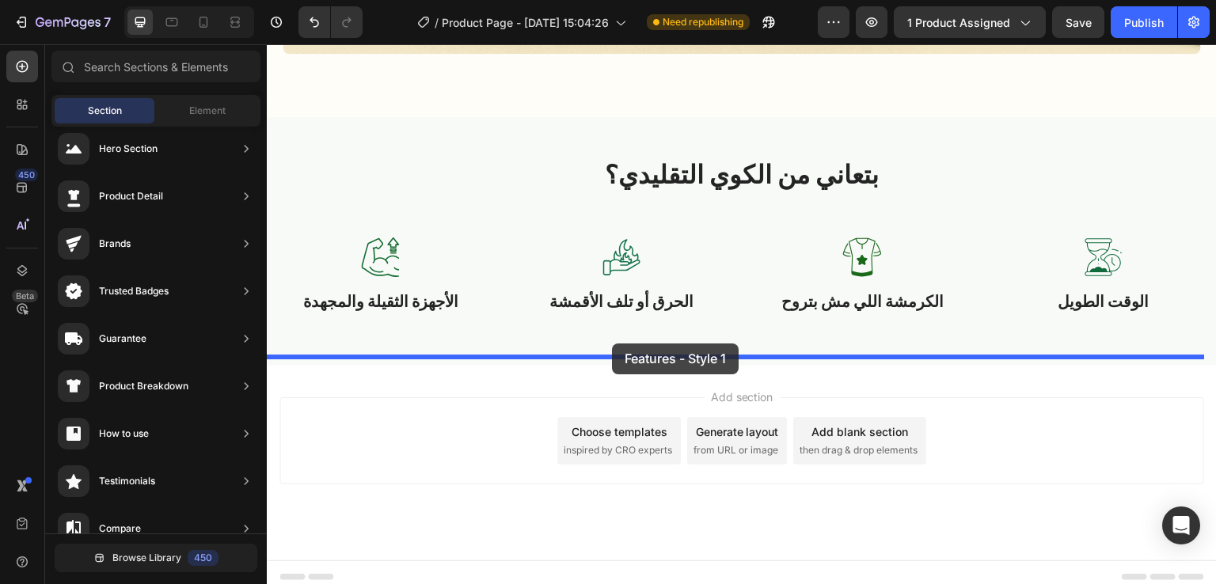
drag, startPoint x: 638, startPoint y: 333, endPoint x: 614, endPoint y: 344, distance: 25.9
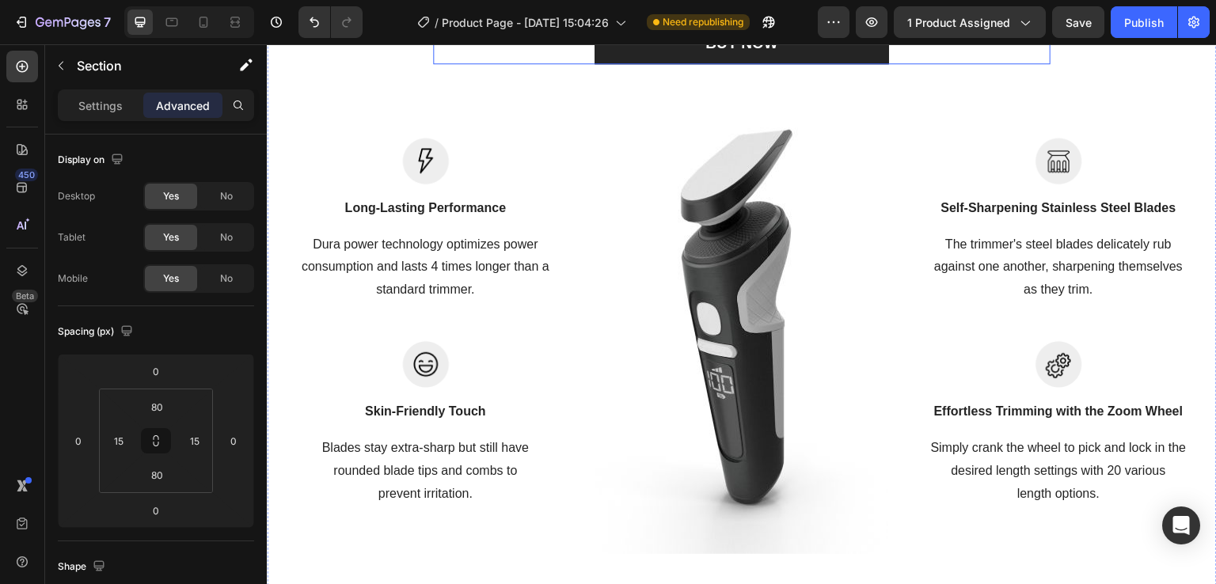
scroll to position [2097, 0]
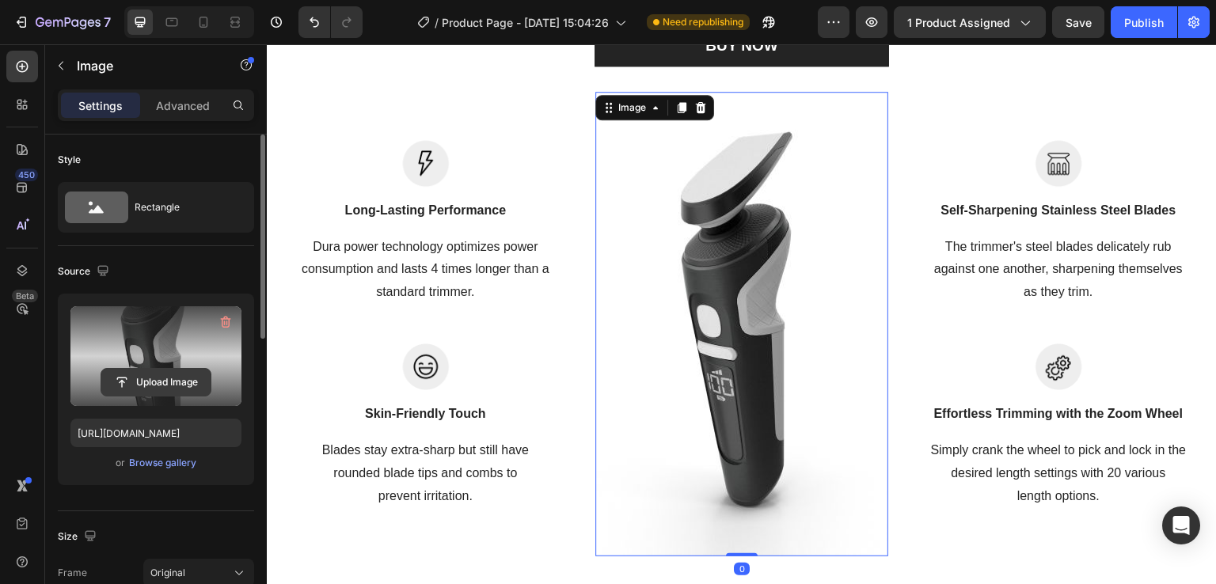
click at [159, 378] on input "file" at bounding box center [155, 382] width 109 height 27
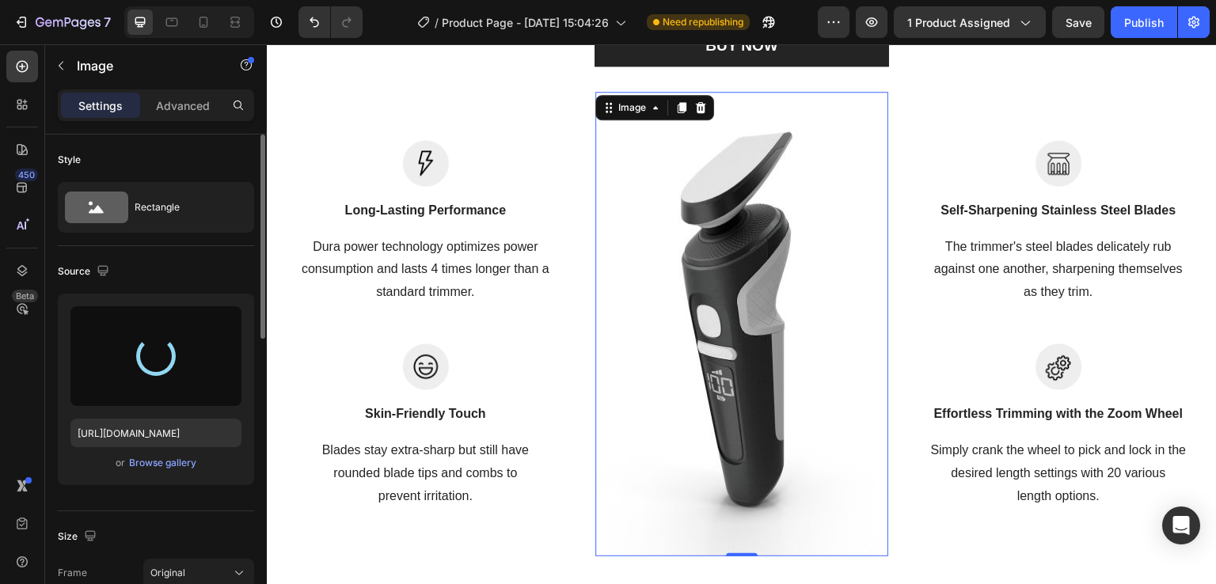
type input "[URL][DOMAIN_NAME]"
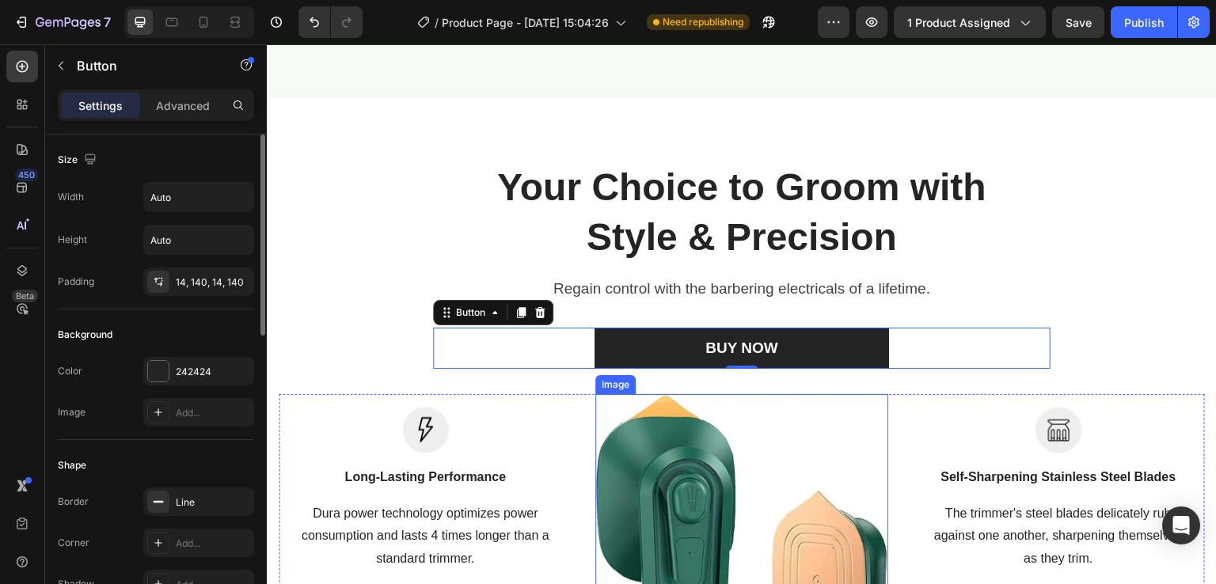
scroll to position [1144, 0]
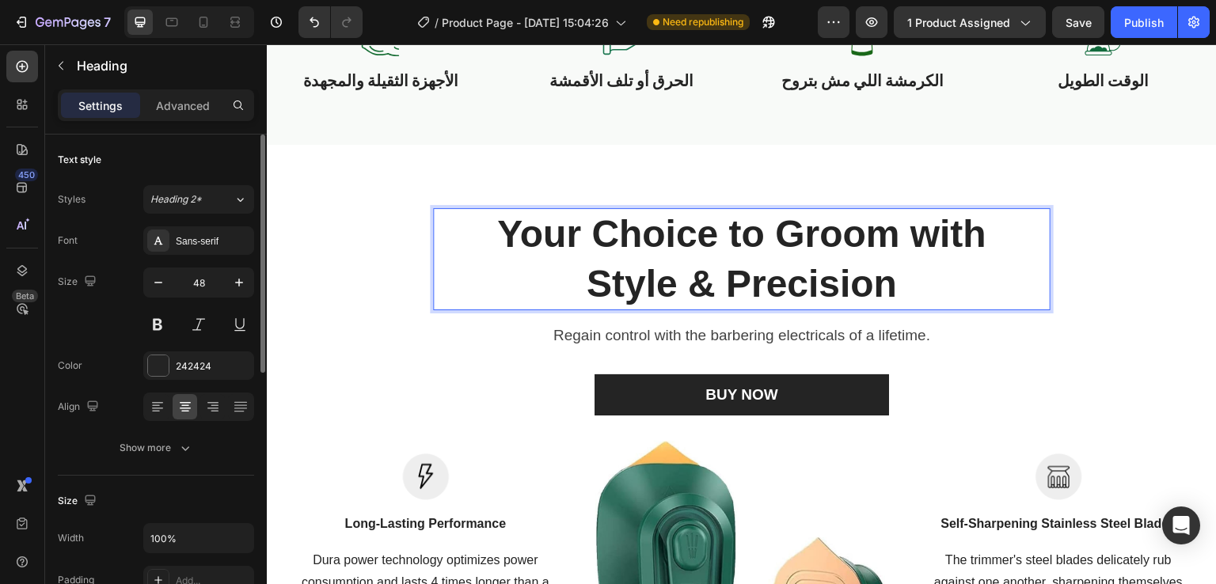
click at [777, 280] on p "Your Choice to Groom with Style & Precision" at bounding box center [742, 259] width 576 height 99
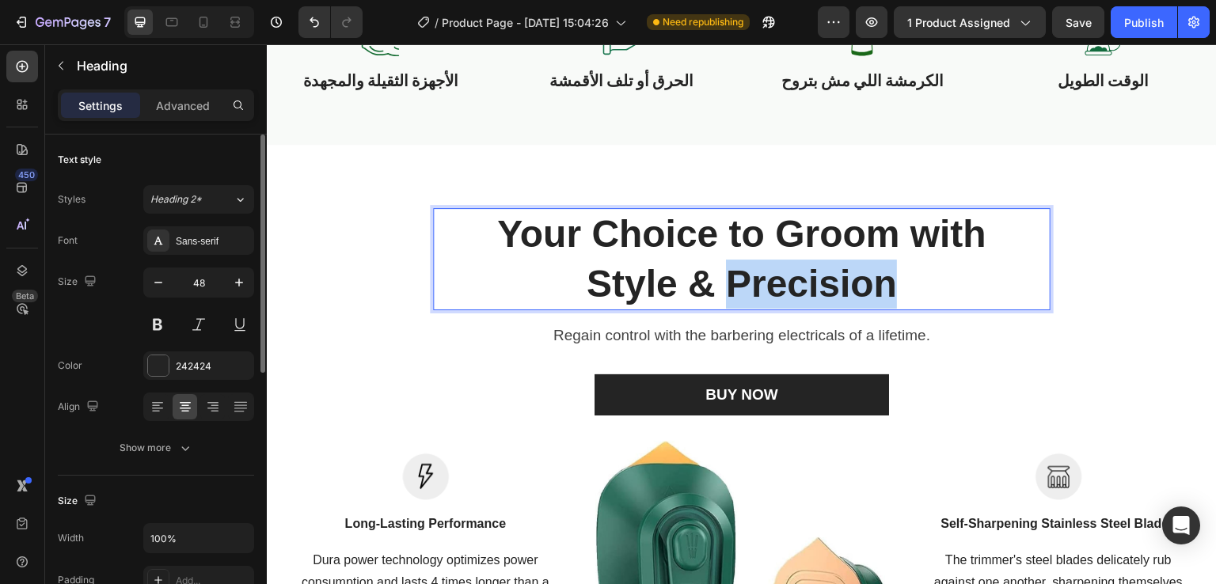
click at [777, 280] on p "Your Choice to Groom with Style & Precision" at bounding box center [742, 259] width 576 height 99
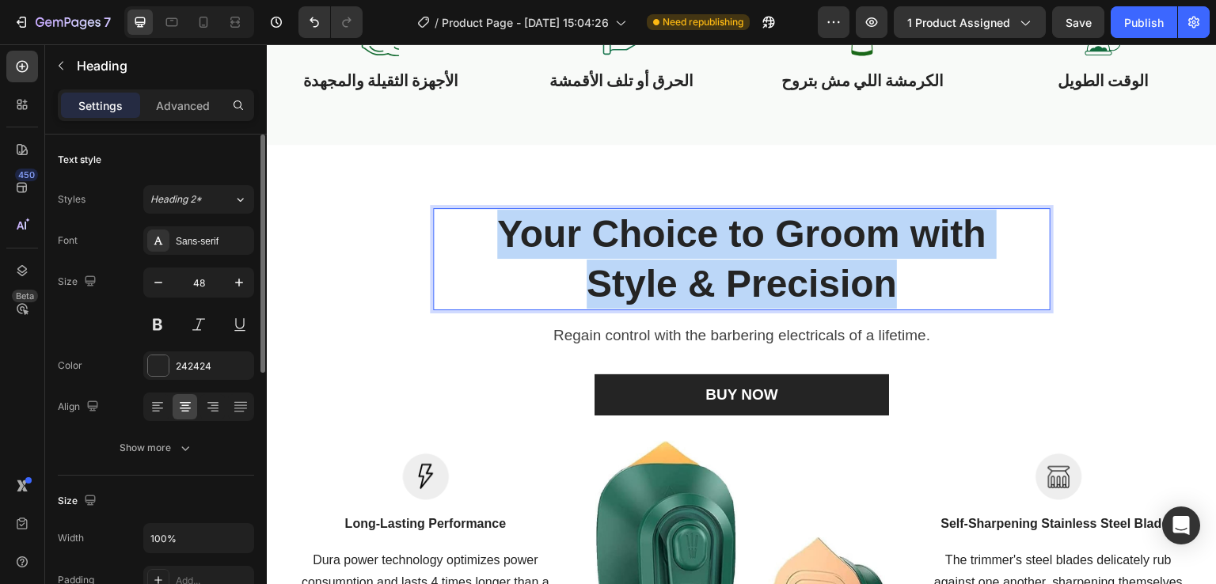
click at [777, 280] on p "Your Choice to Groom with Style & Precision" at bounding box center [742, 259] width 576 height 99
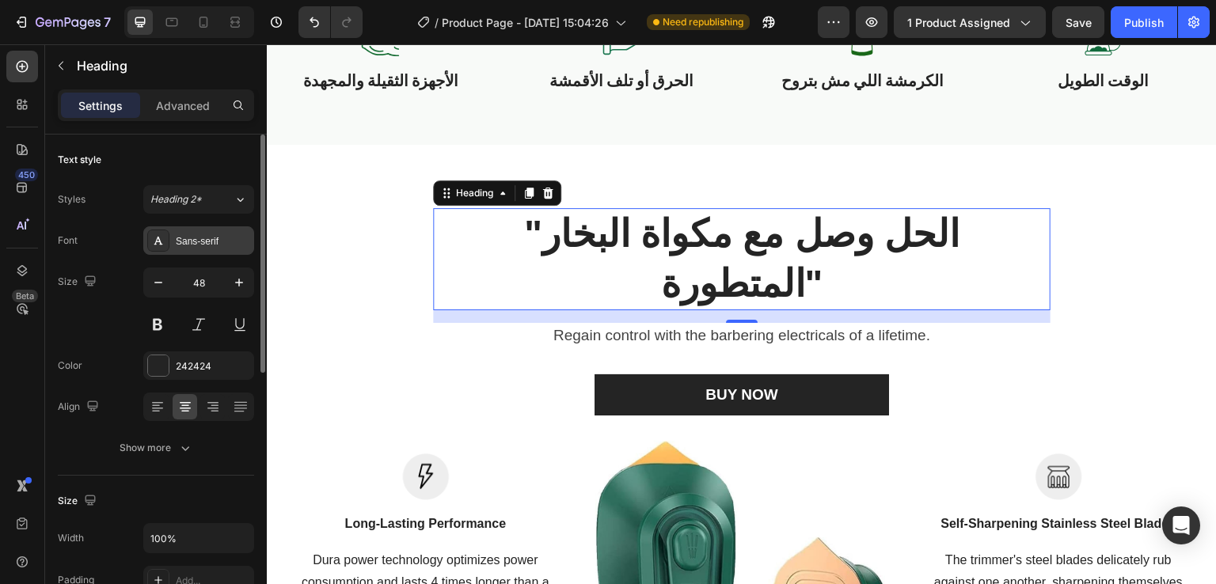
click at [181, 241] on div "Sans-serif" at bounding box center [213, 241] width 74 height 14
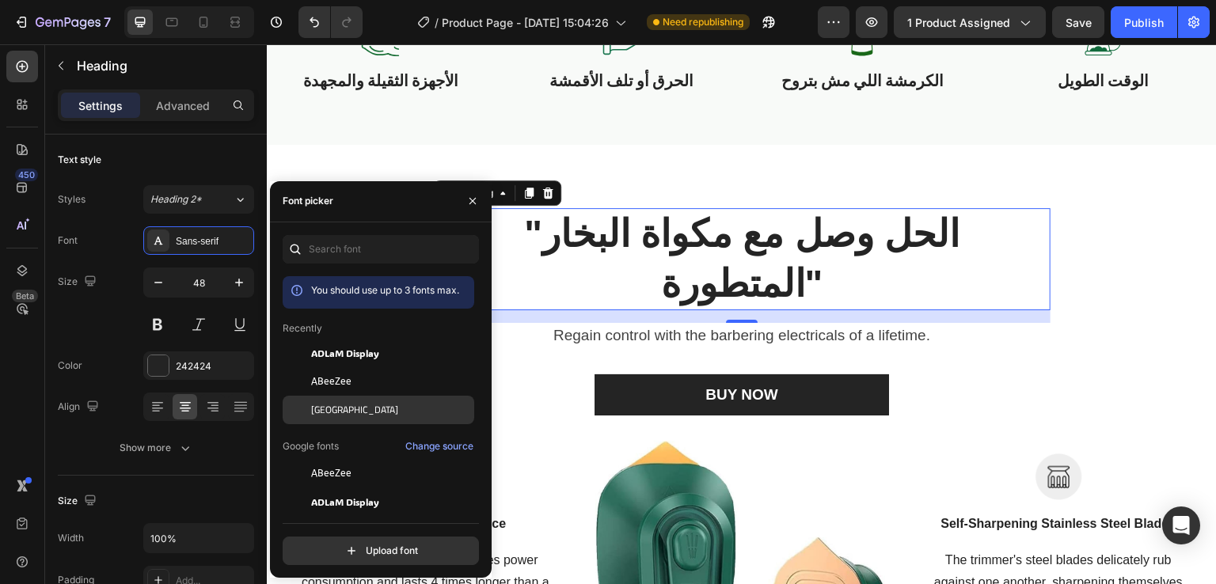
click at [315, 403] on span "[GEOGRAPHIC_DATA]" at bounding box center [354, 410] width 87 height 14
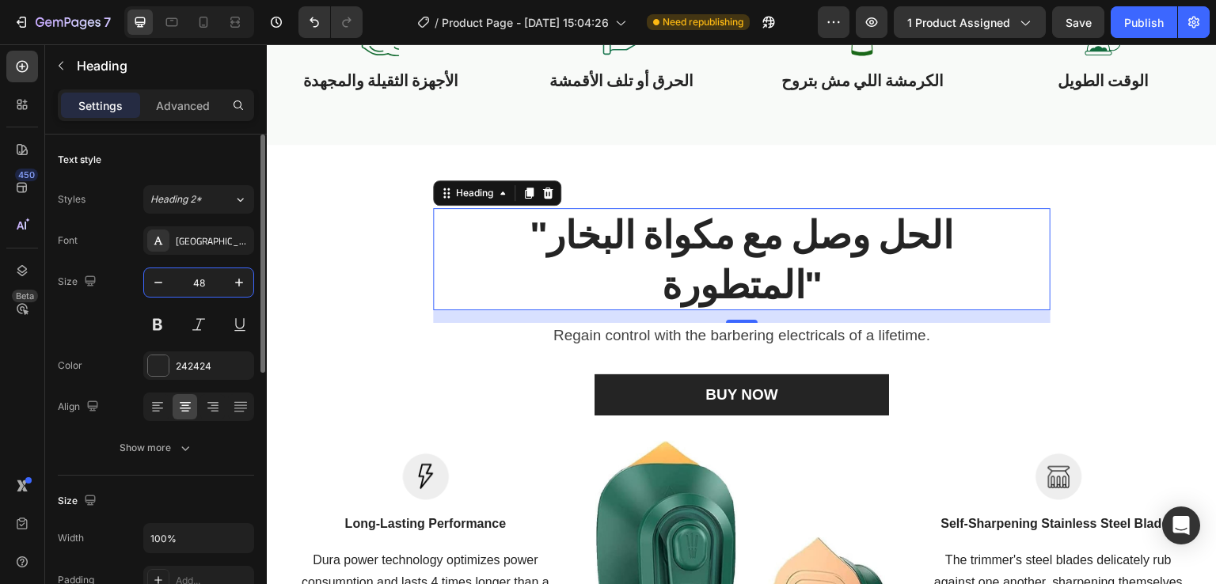
click at [217, 276] on input "48" at bounding box center [199, 282] width 52 height 29
type input "32"
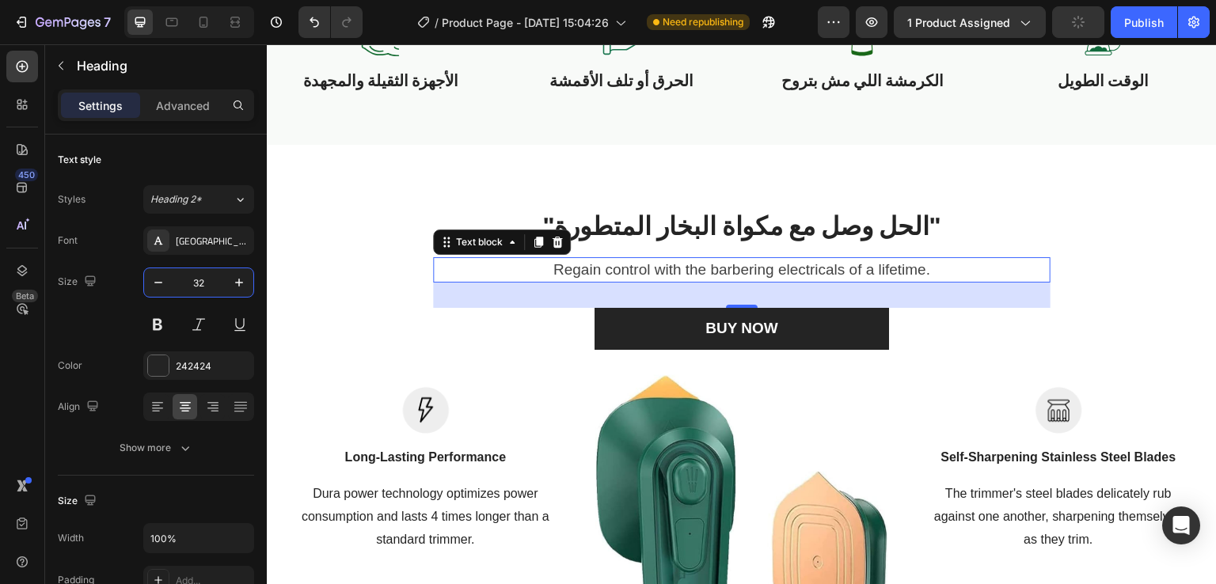
click at [724, 264] on p "Regain control with the barbering electricals of a lifetime." at bounding box center [741, 270] width 589 height 23
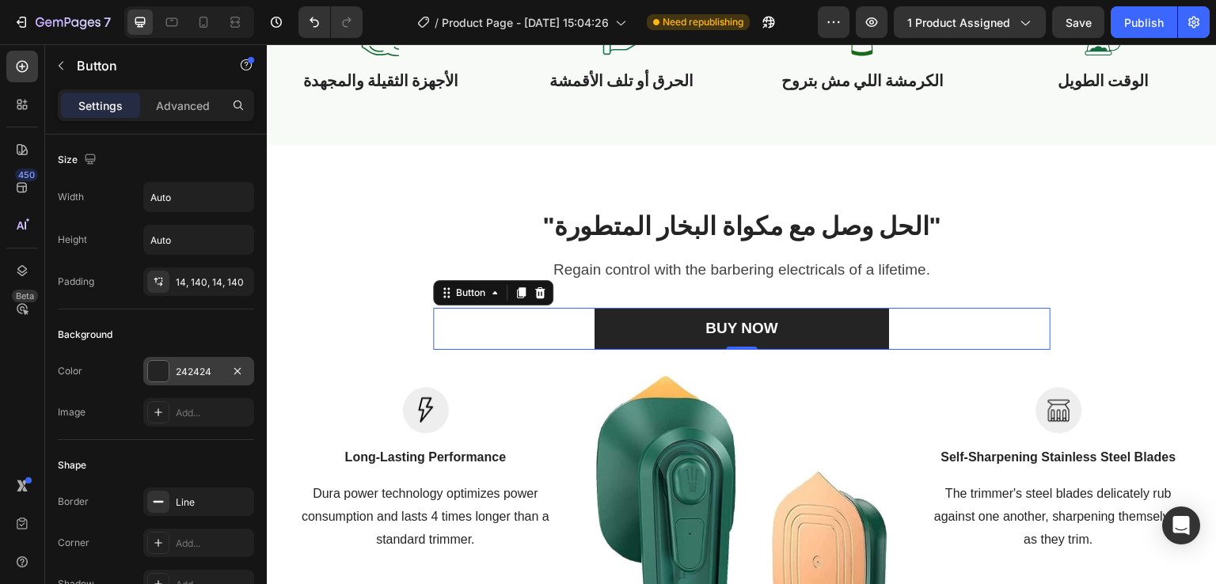
click at [166, 362] on div at bounding box center [158, 371] width 21 height 21
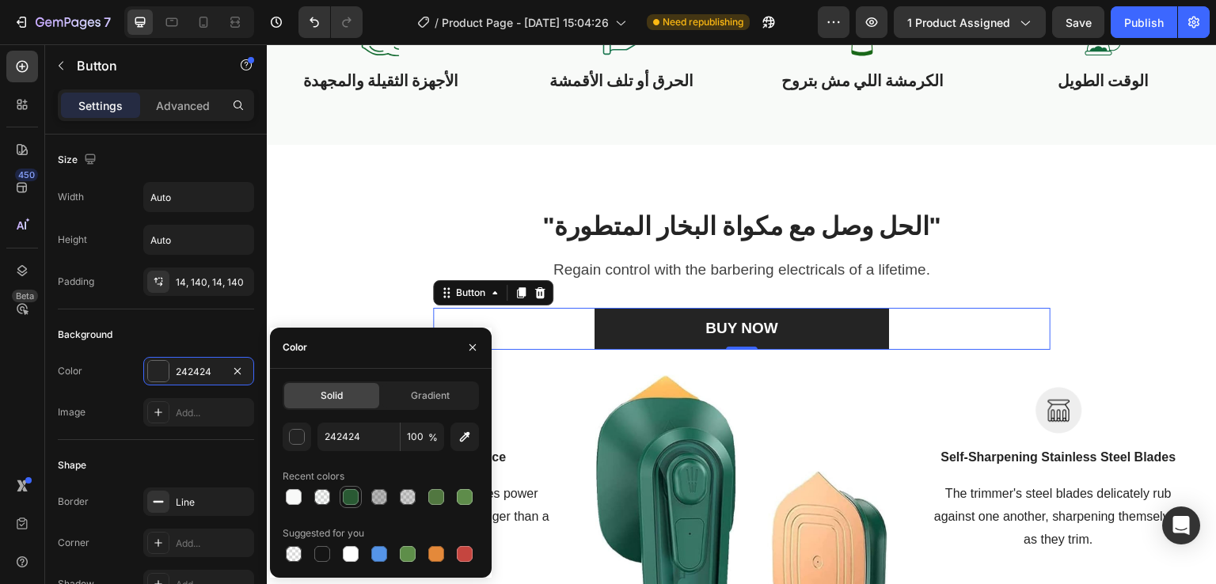
click at [350, 491] on div at bounding box center [351, 497] width 16 height 16
type input "295933"
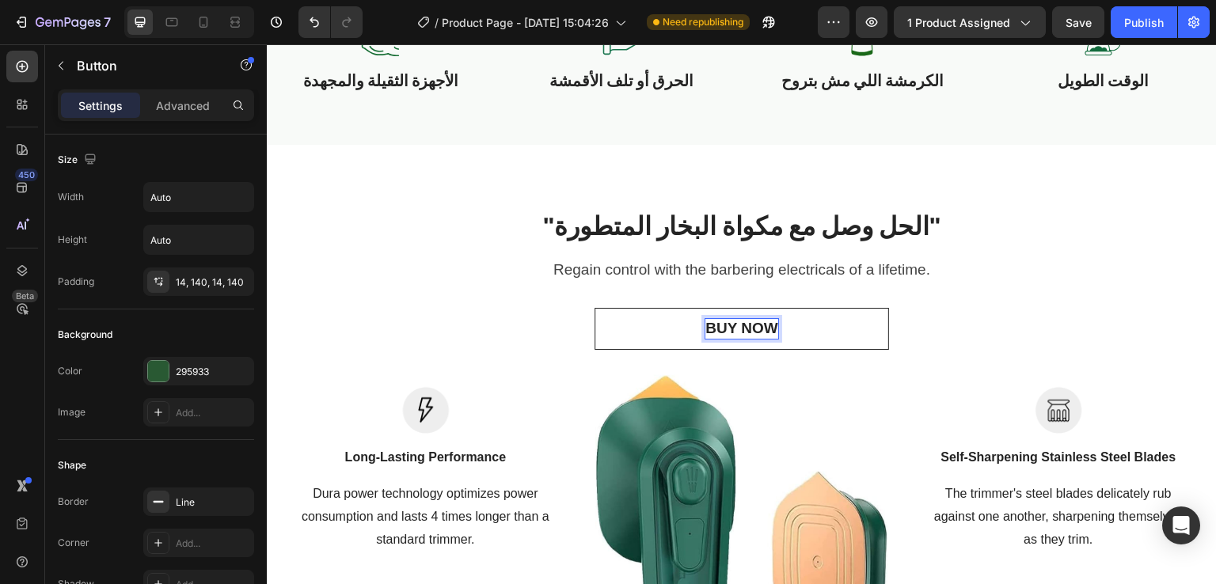
click at [743, 333] on div "BUY NOW" at bounding box center [741, 329] width 72 height 20
click at [743, 333] on p "BUY NOW" at bounding box center [741, 329] width 72 height 20
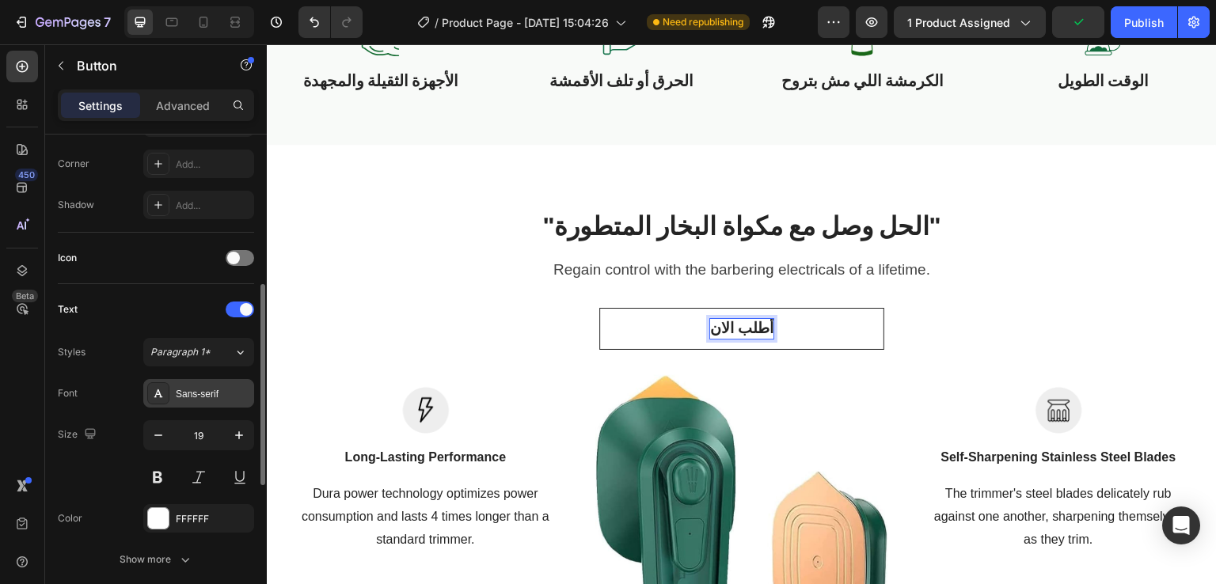
scroll to position [380, 0]
click at [162, 390] on icon at bounding box center [158, 392] width 13 height 13
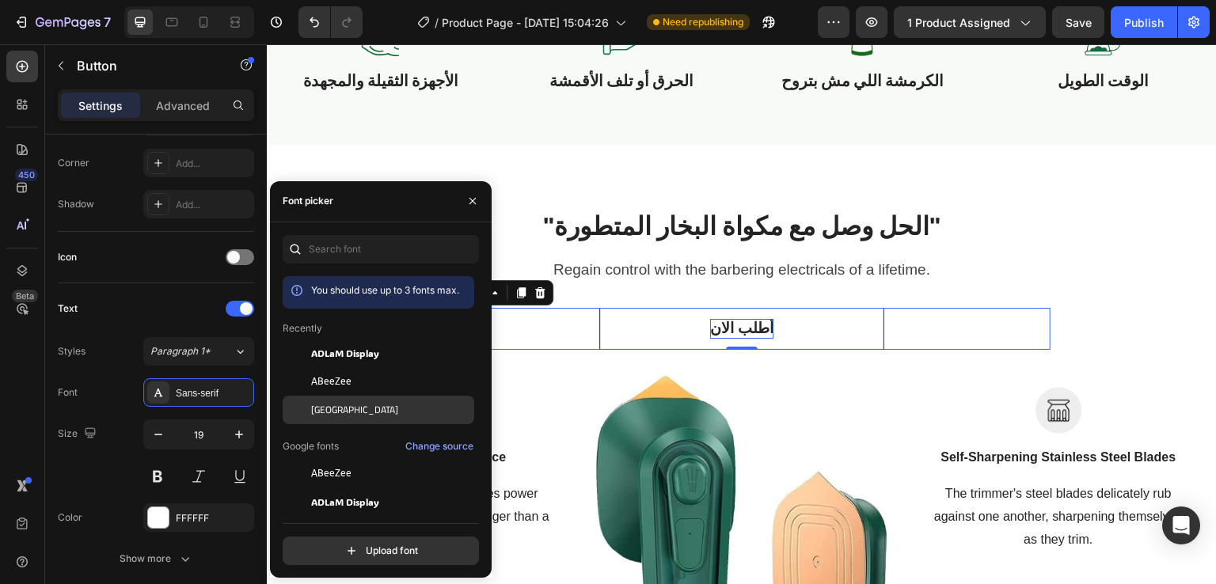
click at [333, 409] on div "[GEOGRAPHIC_DATA]" at bounding box center [391, 410] width 160 height 14
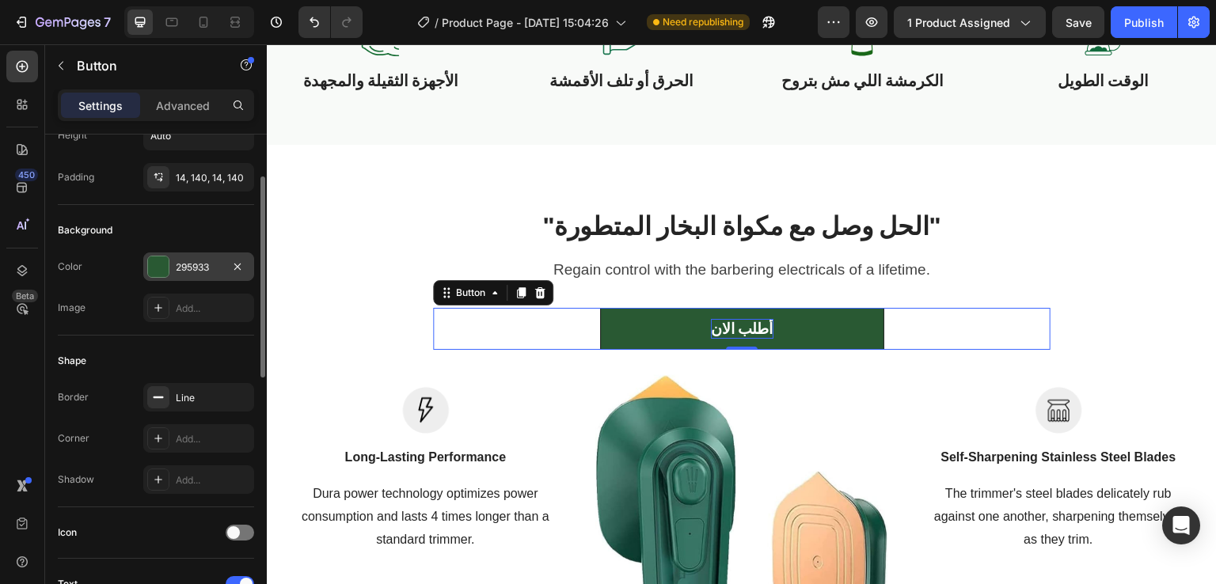
scroll to position [105, 0]
click at [164, 427] on div at bounding box center [158, 438] width 22 height 22
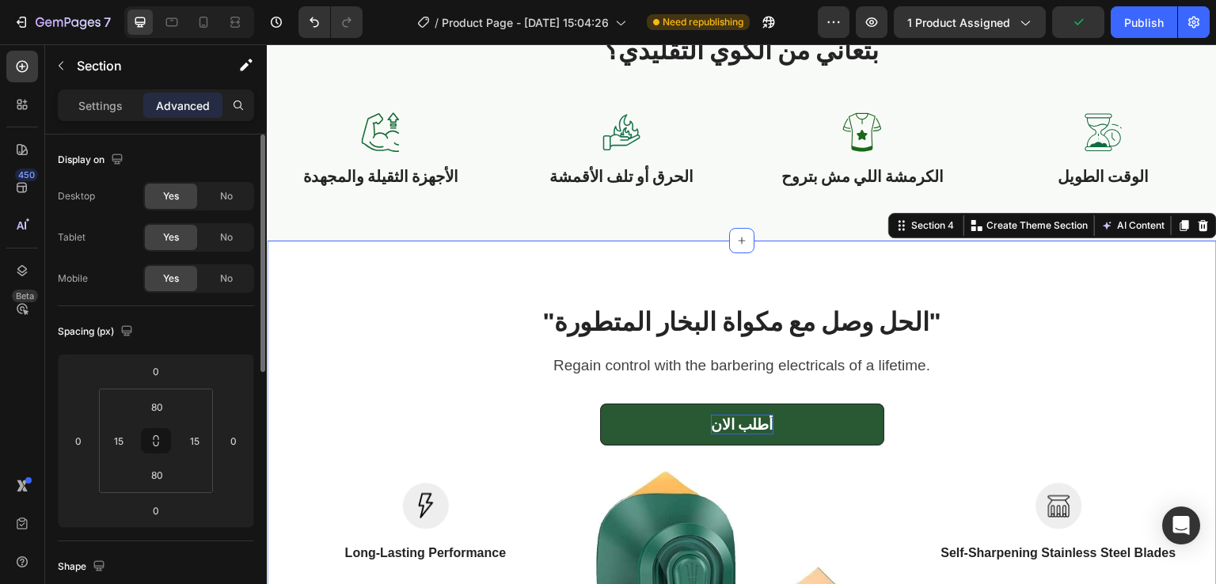
scroll to position [1029, 0]
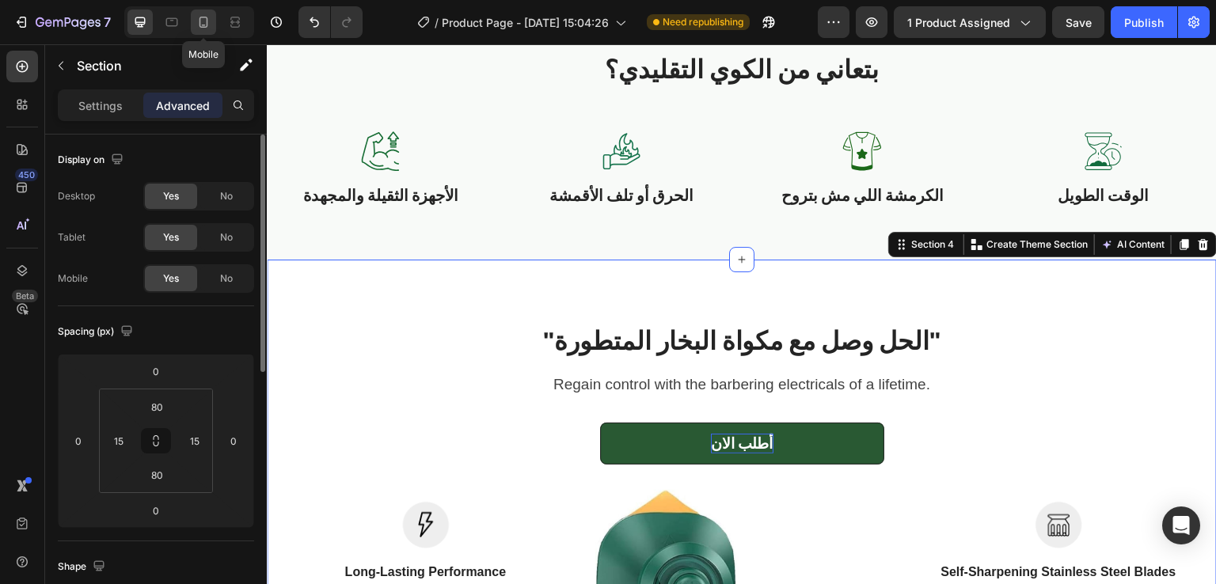
click at [208, 29] on icon at bounding box center [204, 22] width 16 height 16
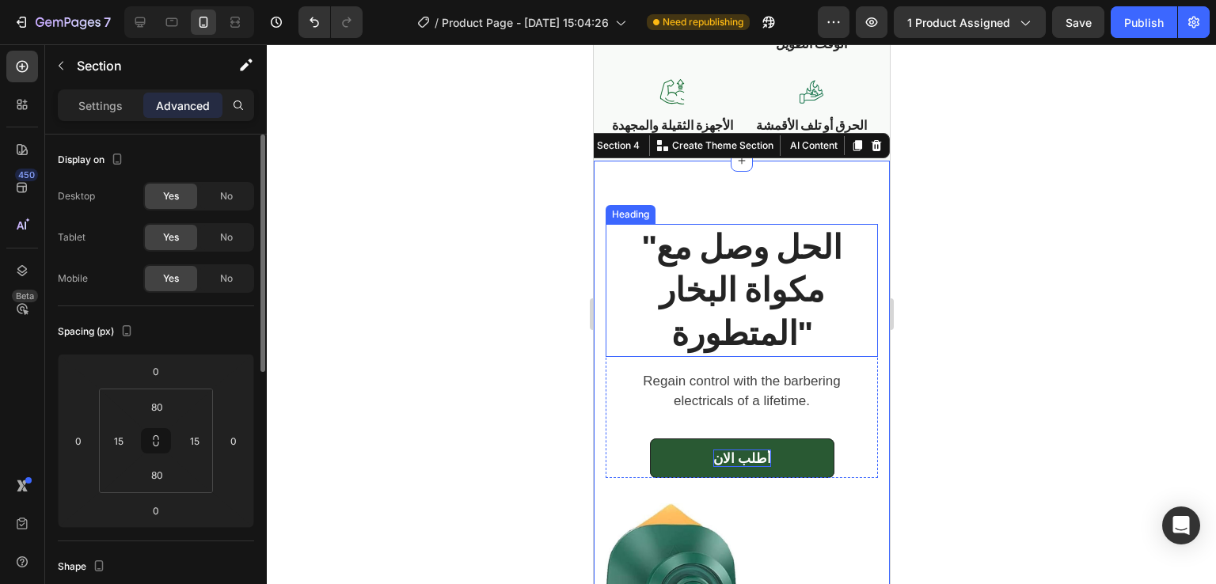
scroll to position [1017, 0]
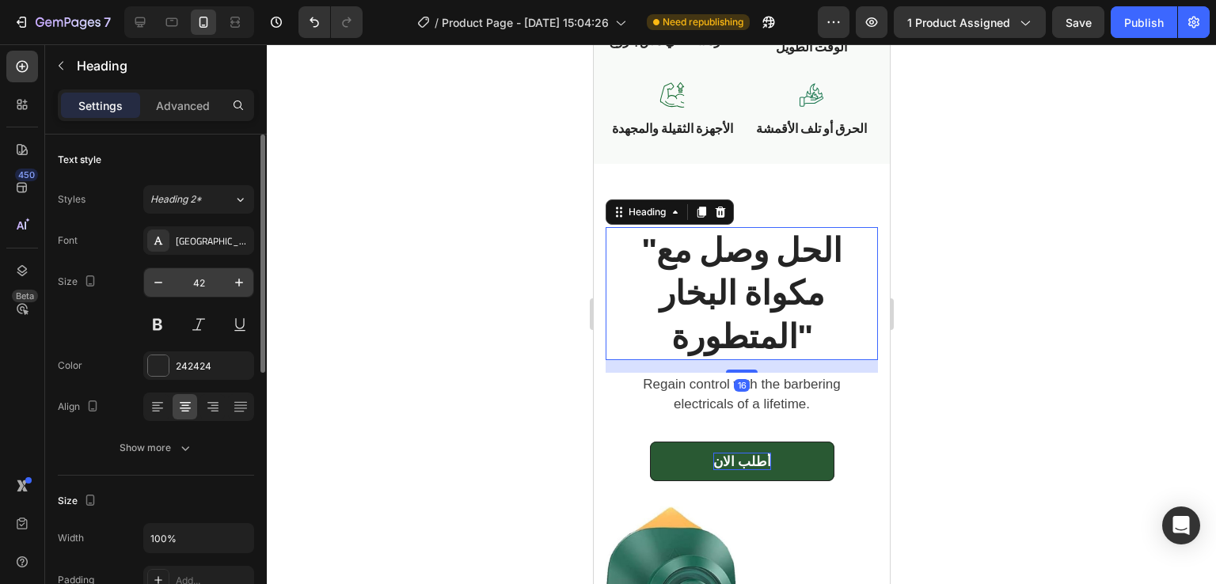
click at [203, 277] on input "42" at bounding box center [199, 282] width 52 height 29
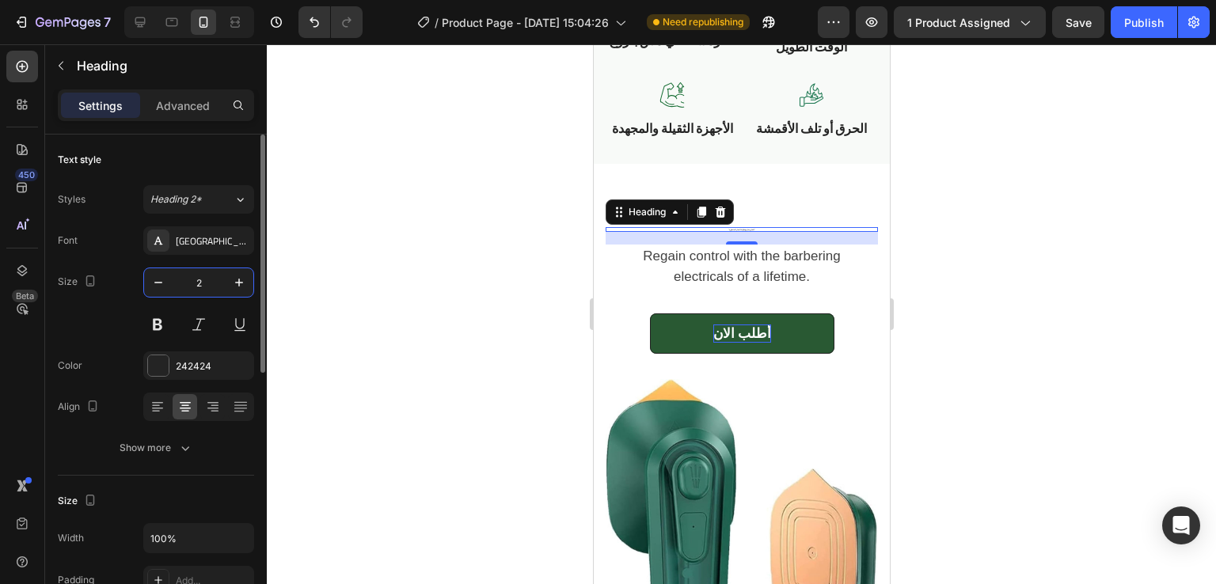
type input "20"
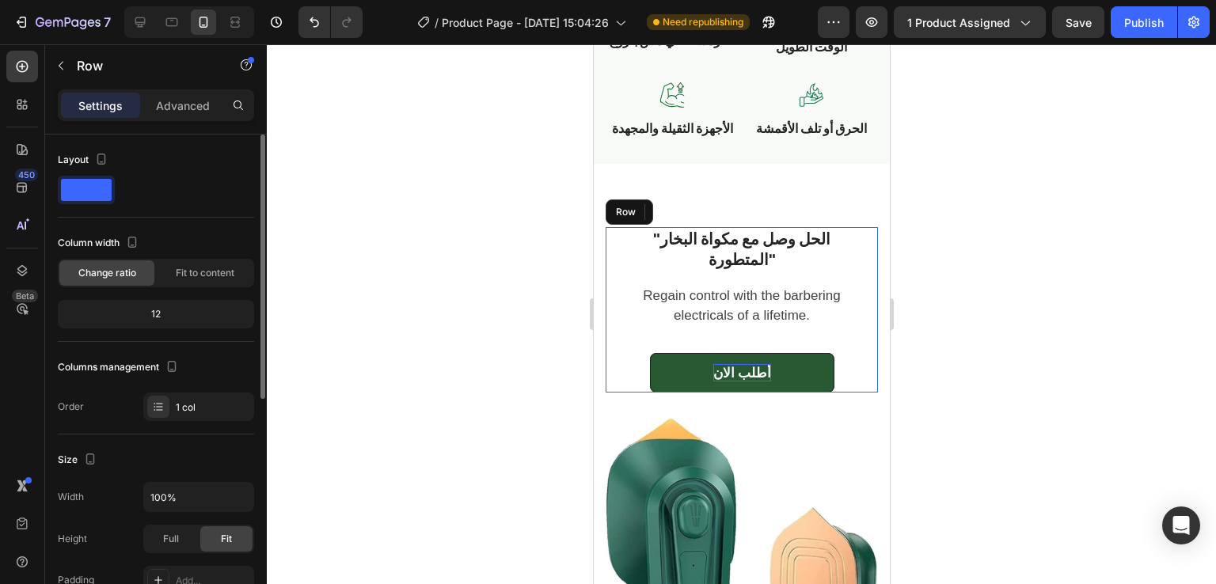
click at [846, 371] on div ""الحل وصل مع مكواة البخار المتطورة" Heading 16 Regain control with the barberin…" at bounding box center [741, 309] width 272 height 165
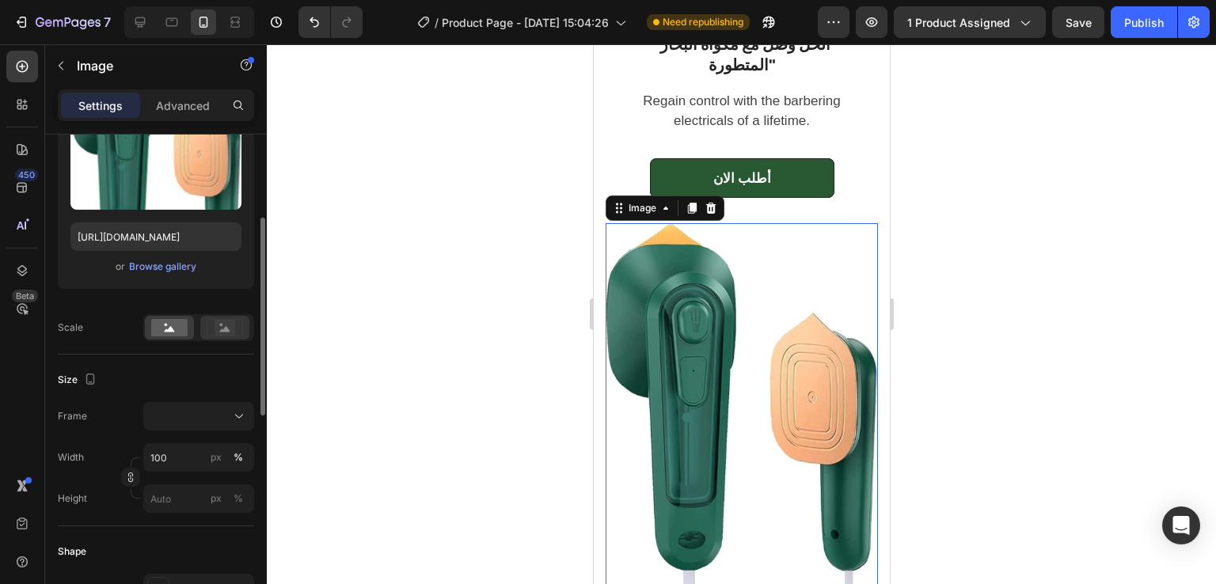
scroll to position [200, 0]
click at [217, 316] on icon at bounding box center [225, 324] width 36 height 17
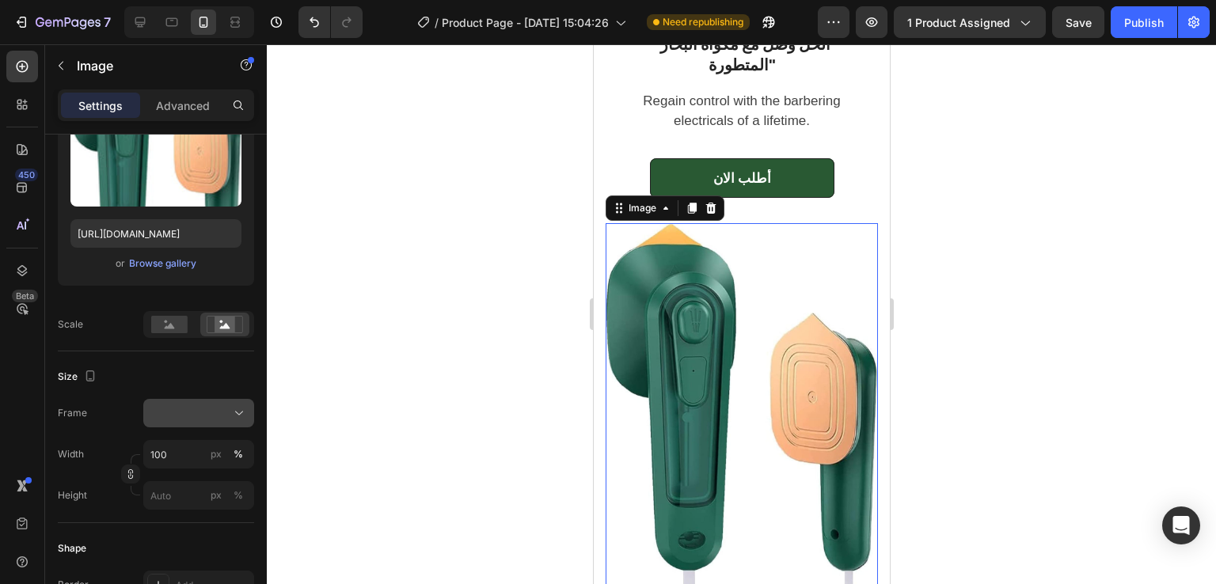
click at [203, 406] on div at bounding box center [198, 413] width 97 height 16
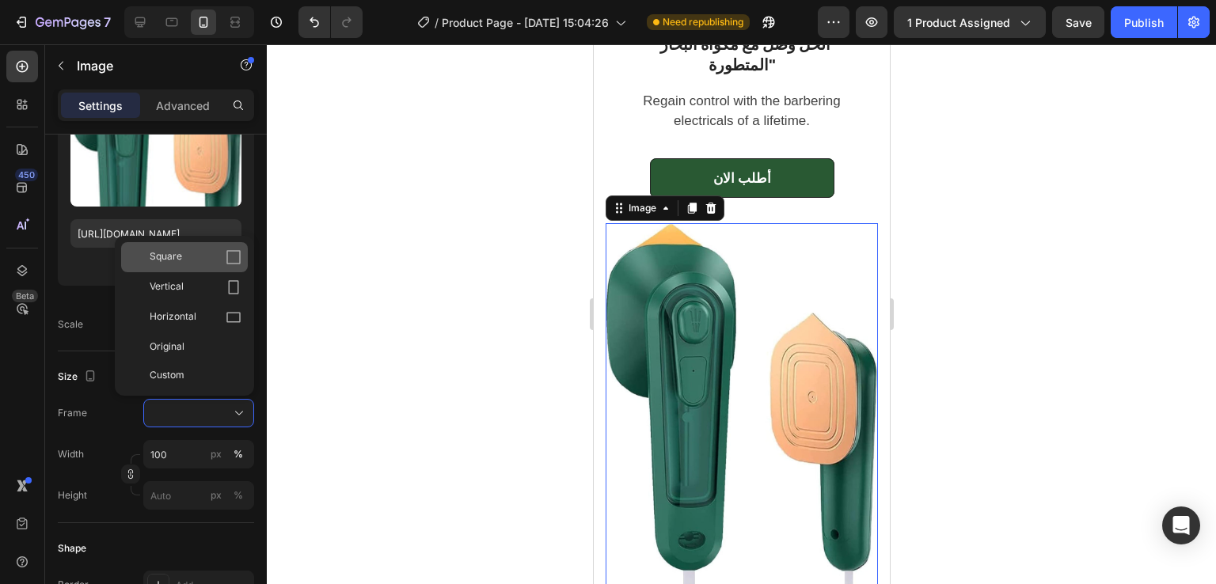
click at [219, 260] on div "Square" at bounding box center [196, 257] width 92 height 16
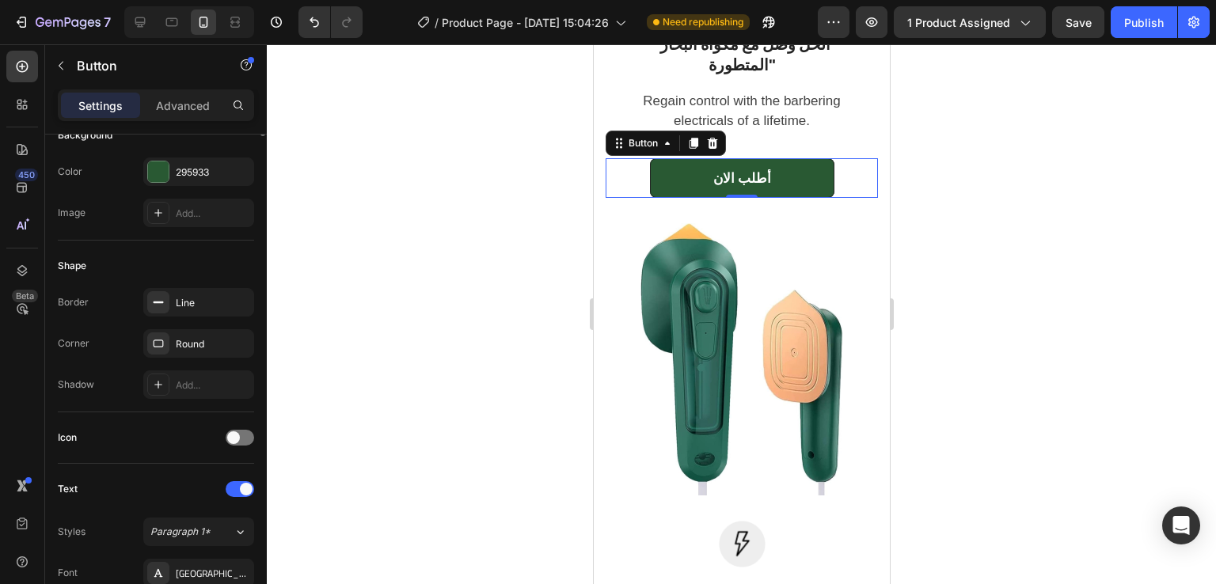
scroll to position [0, 0]
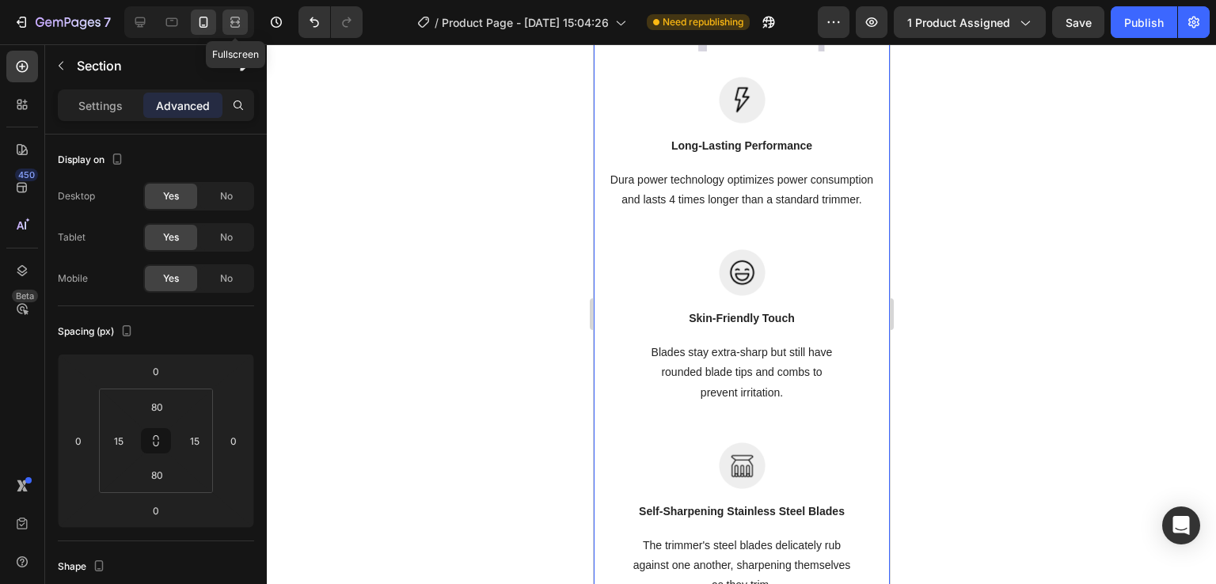
click at [228, 16] on icon at bounding box center [235, 22] width 16 height 16
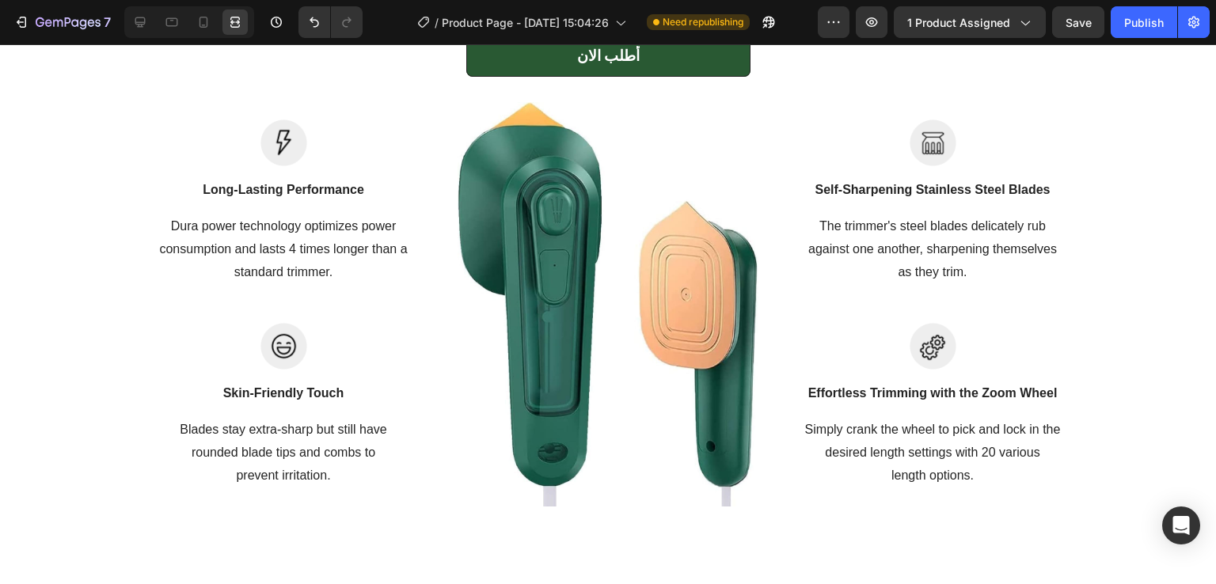
scroll to position [2055, 0]
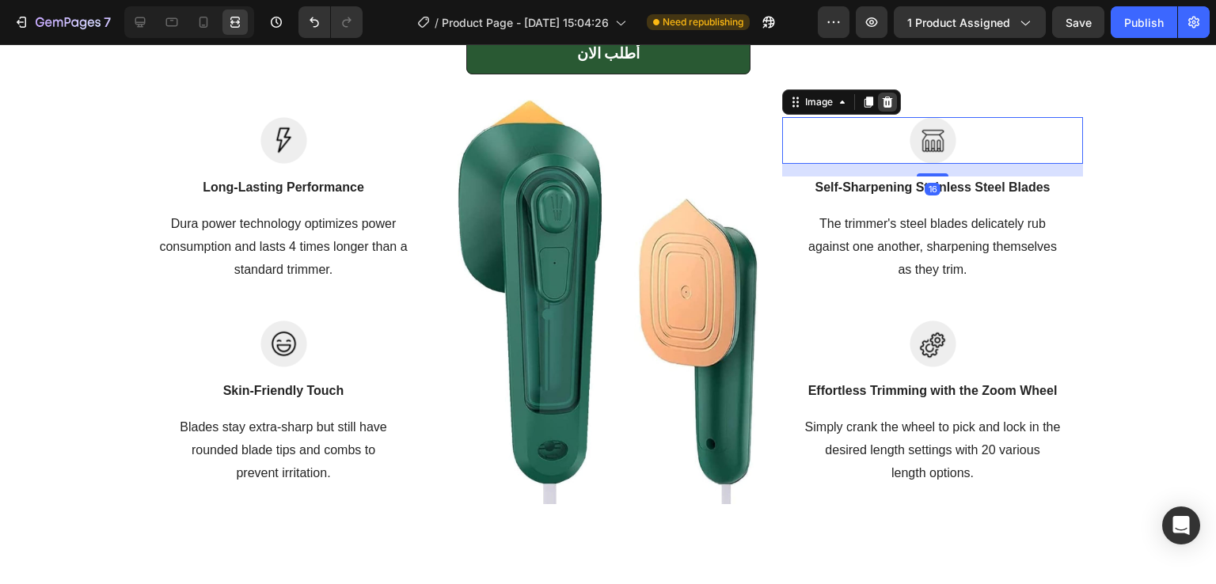
click at [887, 107] on icon at bounding box center [887, 102] width 13 height 13
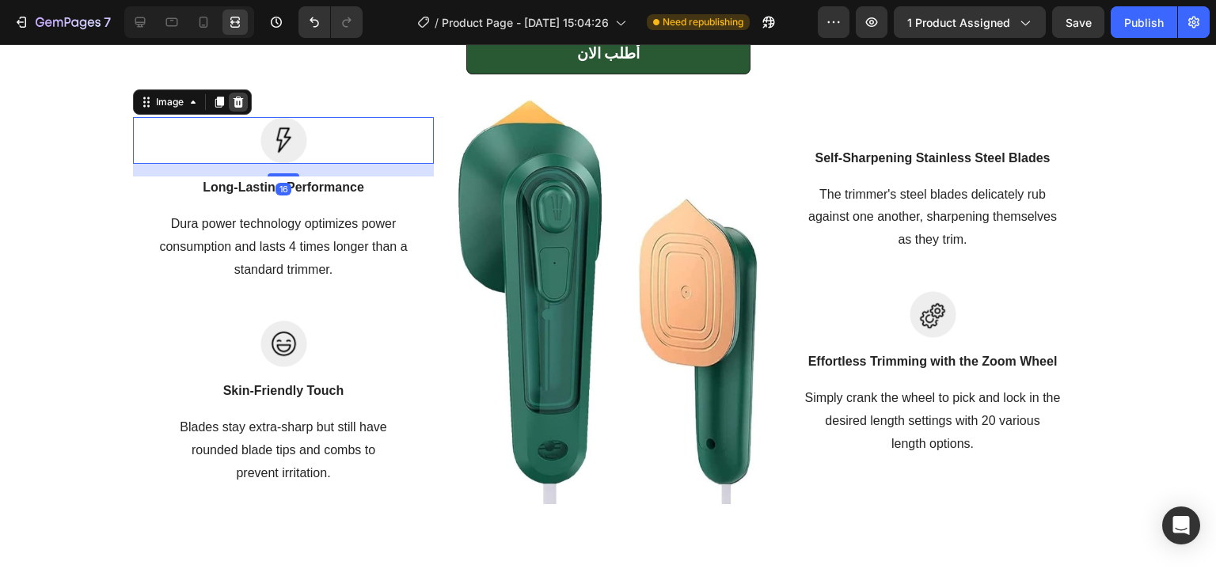
click at [234, 99] on icon at bounding box center [239, 102] width 10 height 11
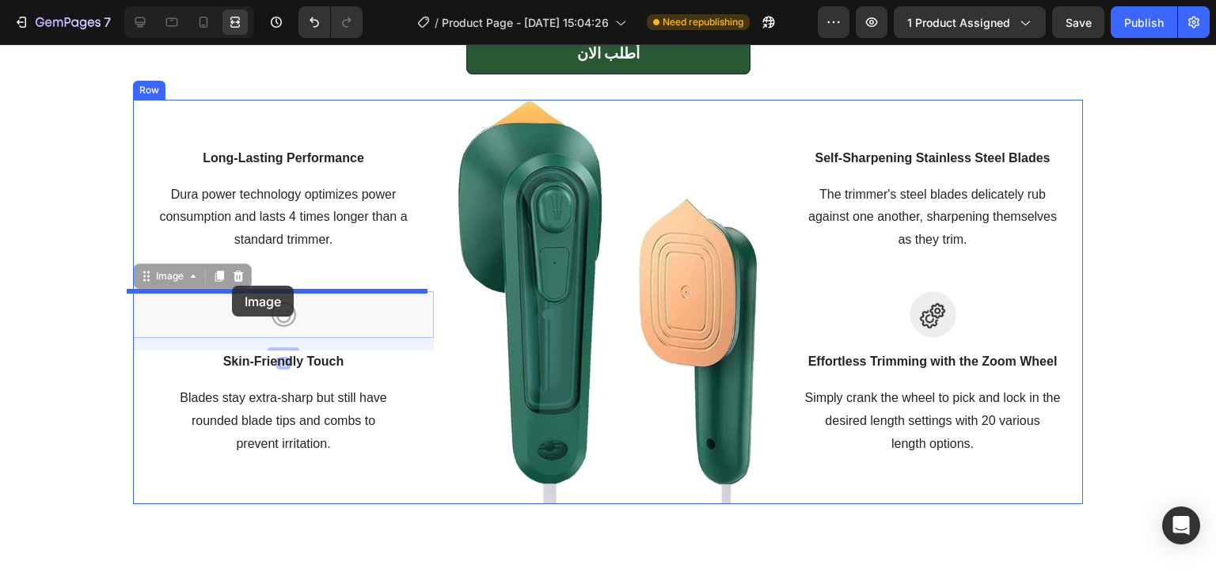
drag, startPoint x: 282, startPoint y: 330, endPoint x: 232, endPoint y: 277, distance: 72.8
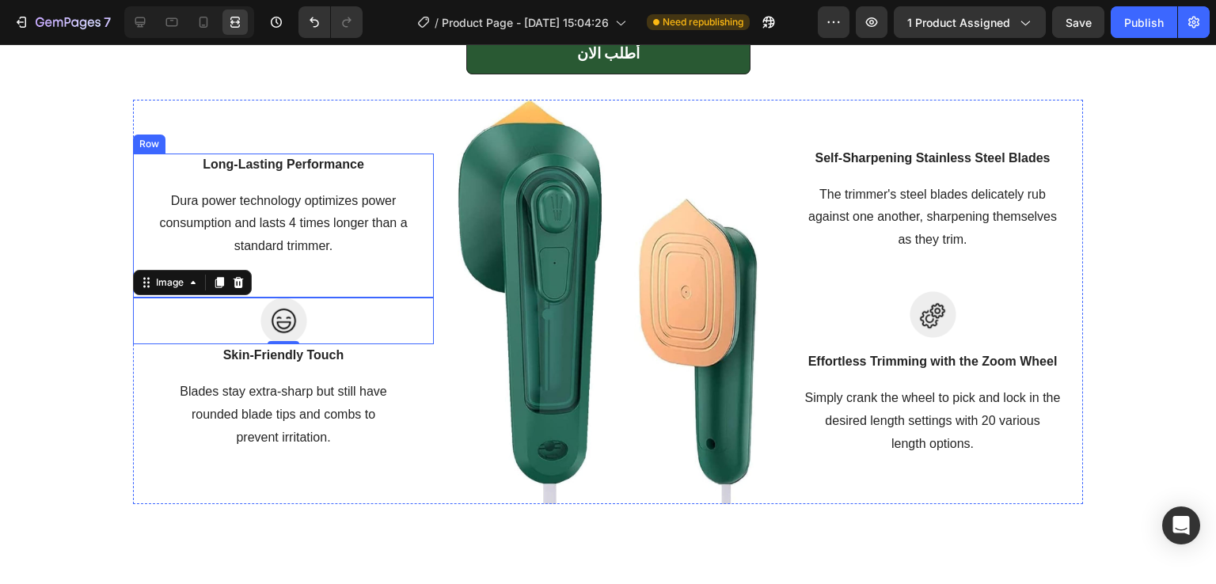
click at [234, 277] on icon at bounding box center [239, 282] width 10 height 11
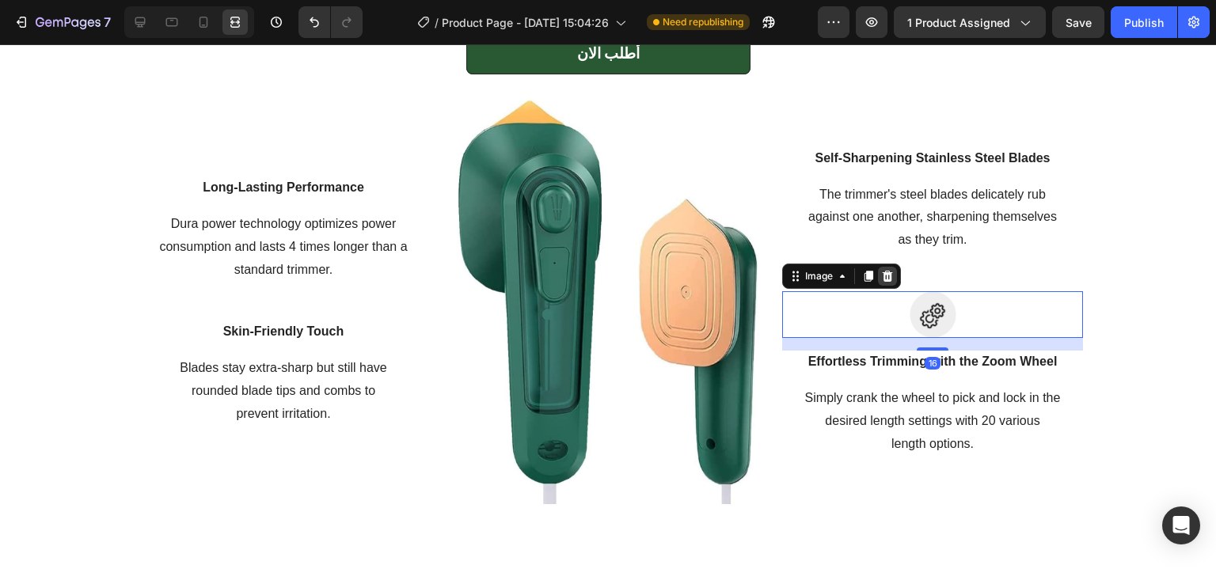
click at [884, 273] on icon at bounding box center [888, 276] width 10 height 11
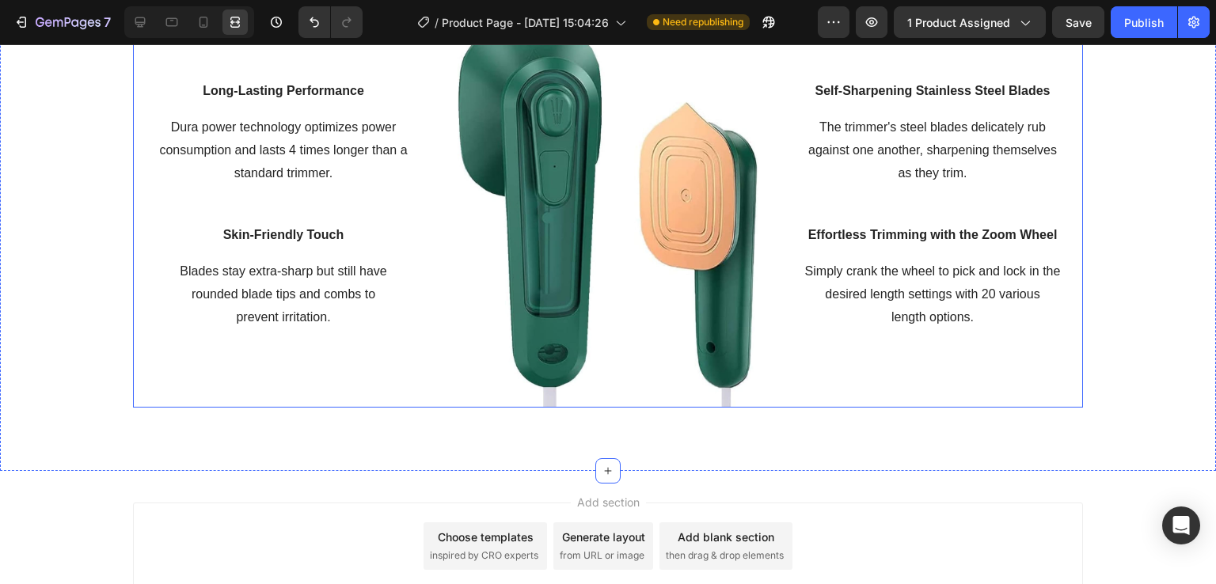
scroll to position [1633, 0]
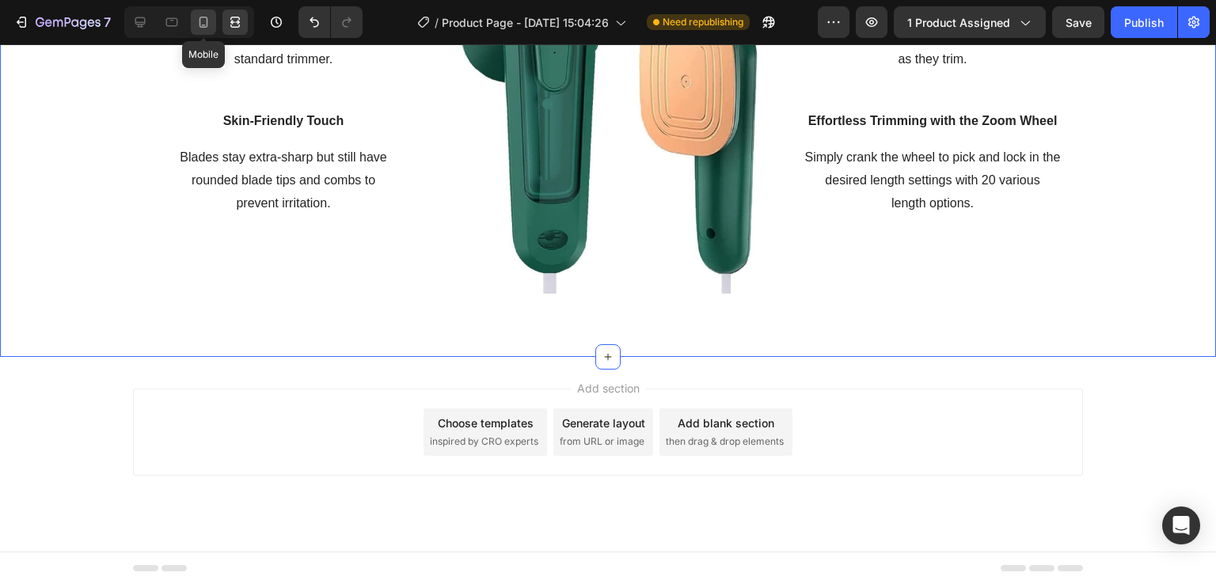
click at [200, 17] on icon at bounding box center [204, 22] width 9 height 11
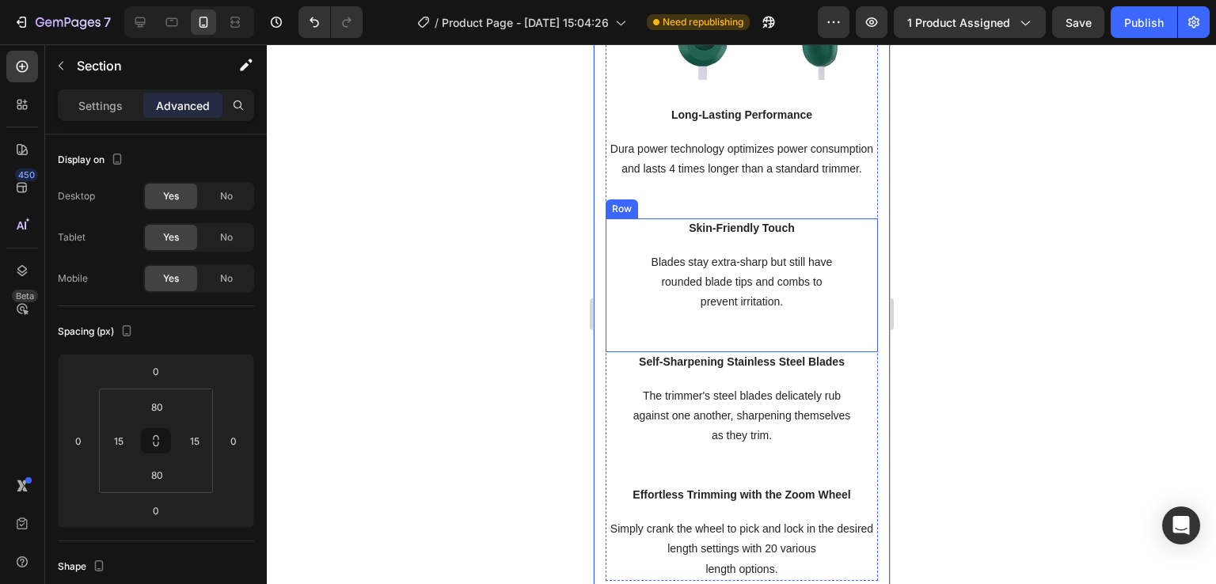
scroll to position [1650, 0]
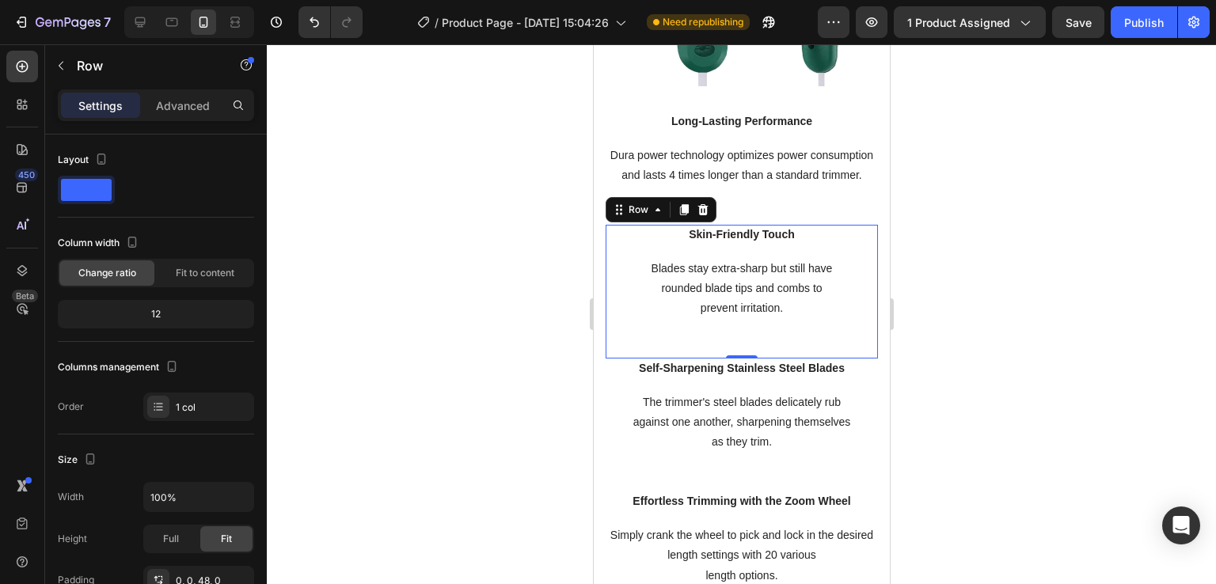
click at [611, 330] on div "Skin-Friendly Touch Text block Blades stay extra-sharp but still have rounded b…" at bounding box center [741, 292] width 272 height 134
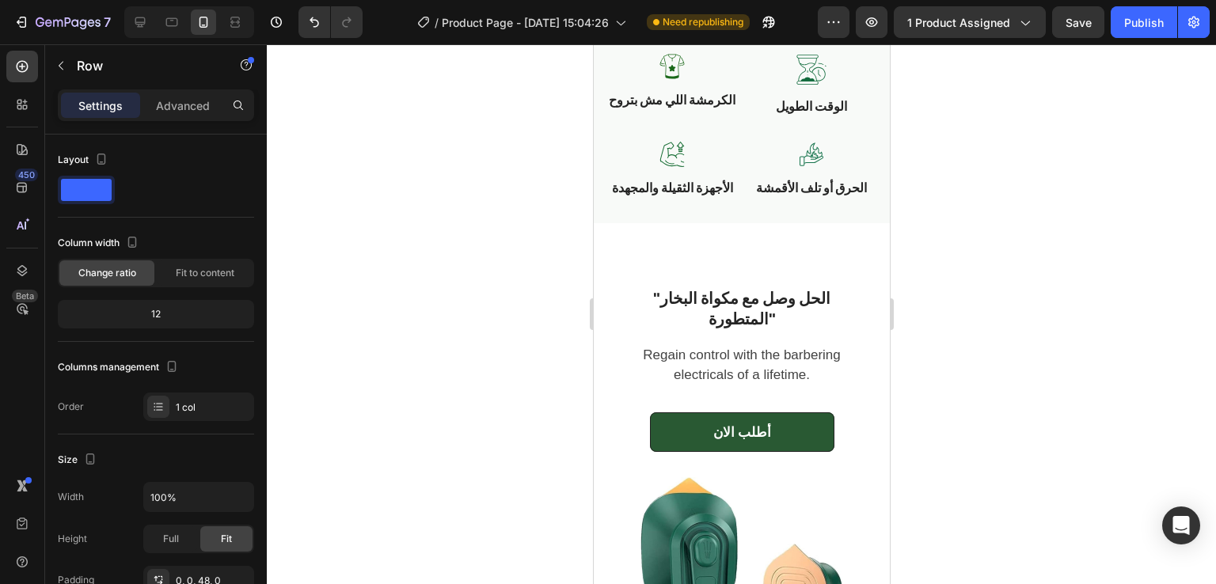
scroll to position [947, 0]
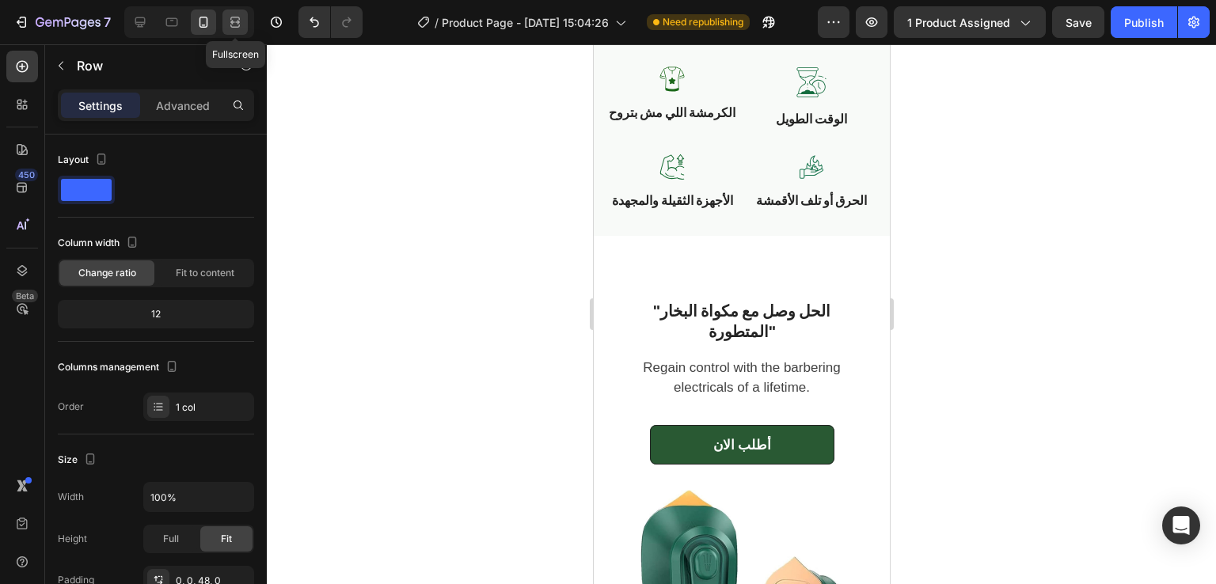
click at [245, 29] on div at bounding box center [234, 22] width 25 height 25
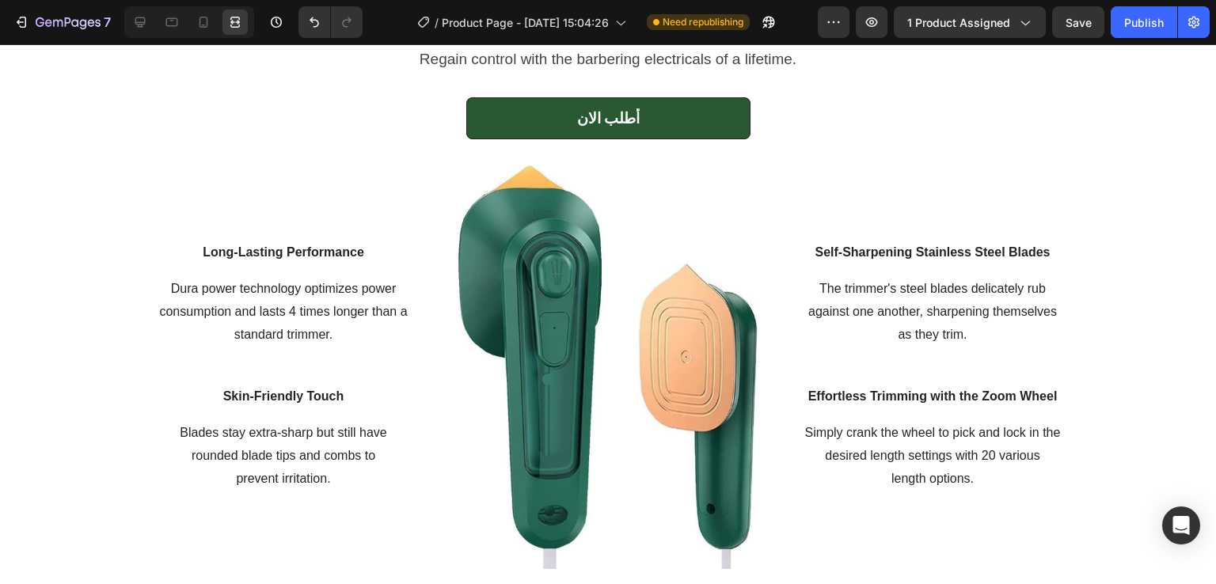
scroll to position [1987, 0]
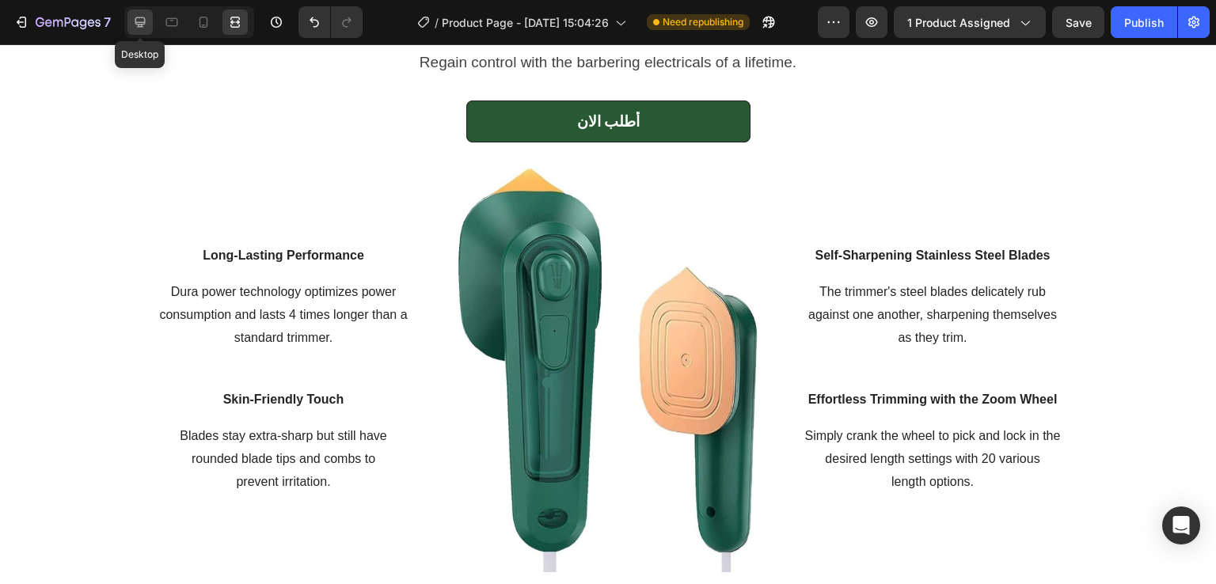
click at [143, 17] on icon at bounding box center [140, 22] width 10 height 10
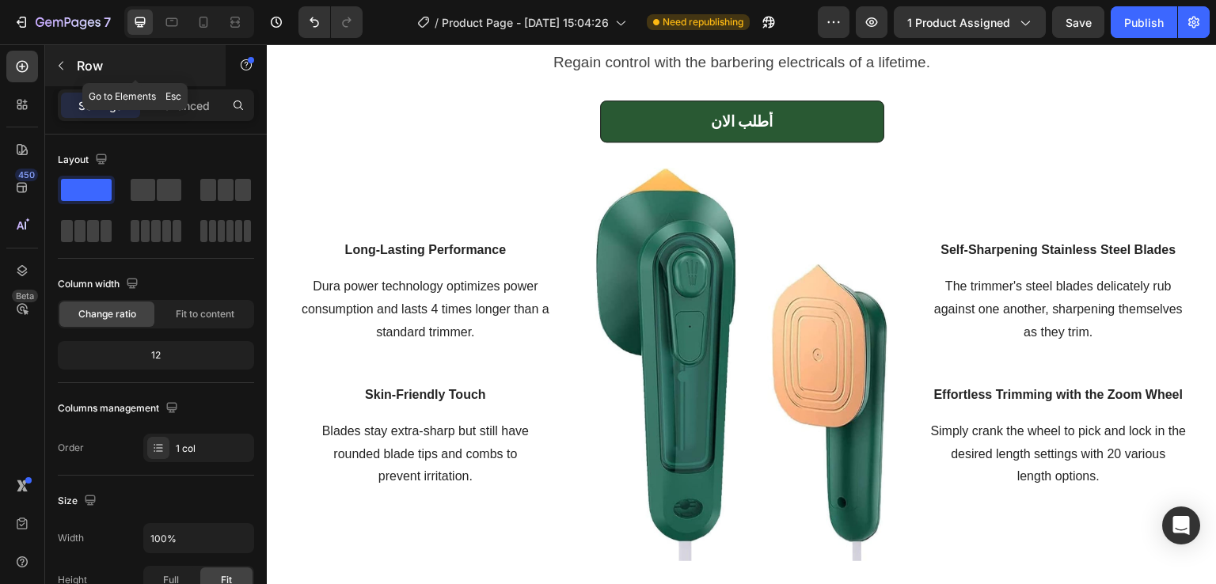
click at [67, 70] on icon "button" at bounding box center [61, 65] width 13 height 13
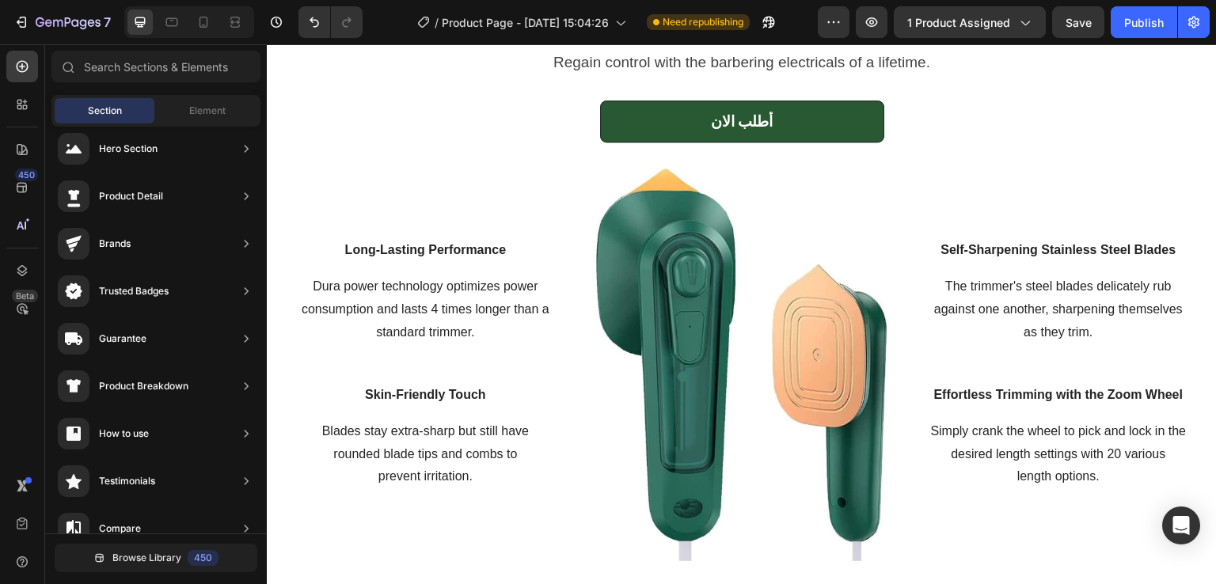
scroll to position [2249, 0]
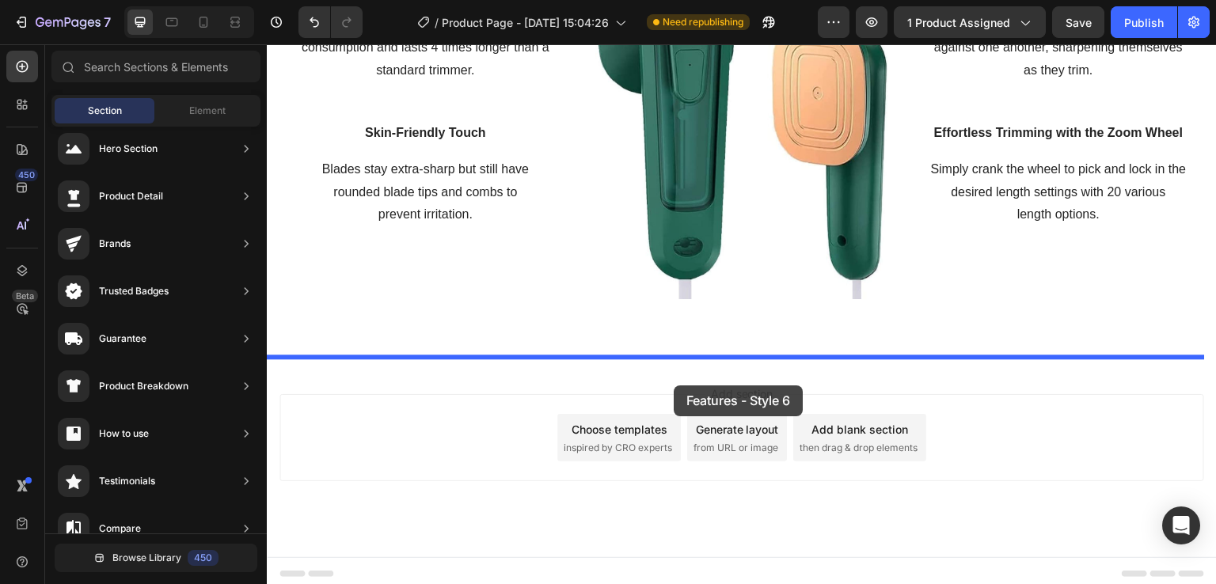
drag, startPoint x: 628, startPoint y: 297, endPoint x: 674, endPoint y: 383, distance: 97.8
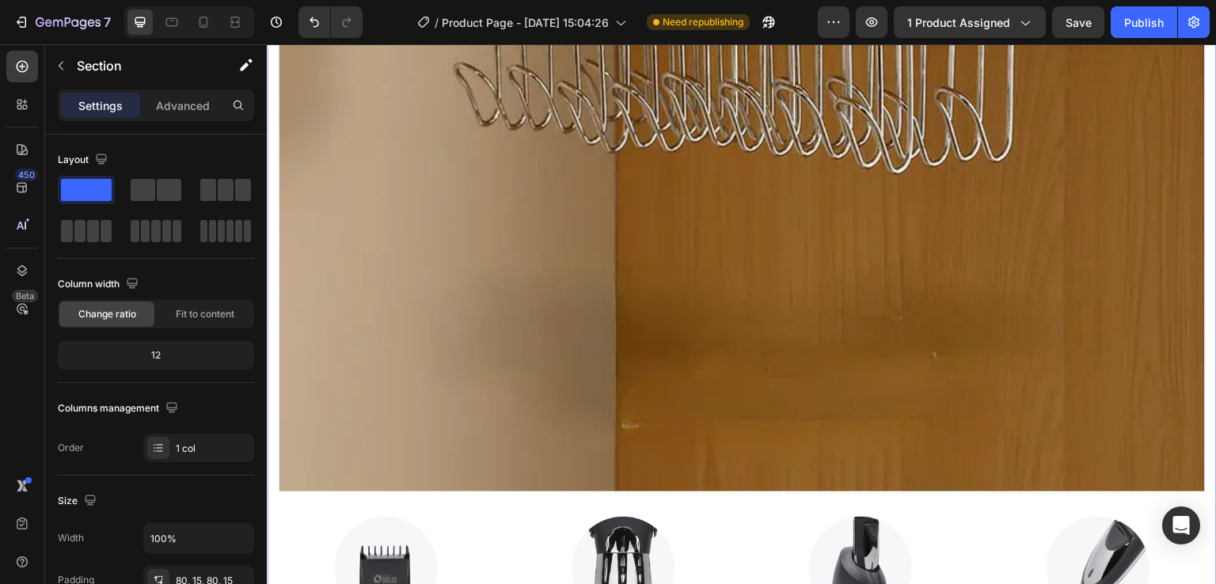
scroll to position [3313, 0]
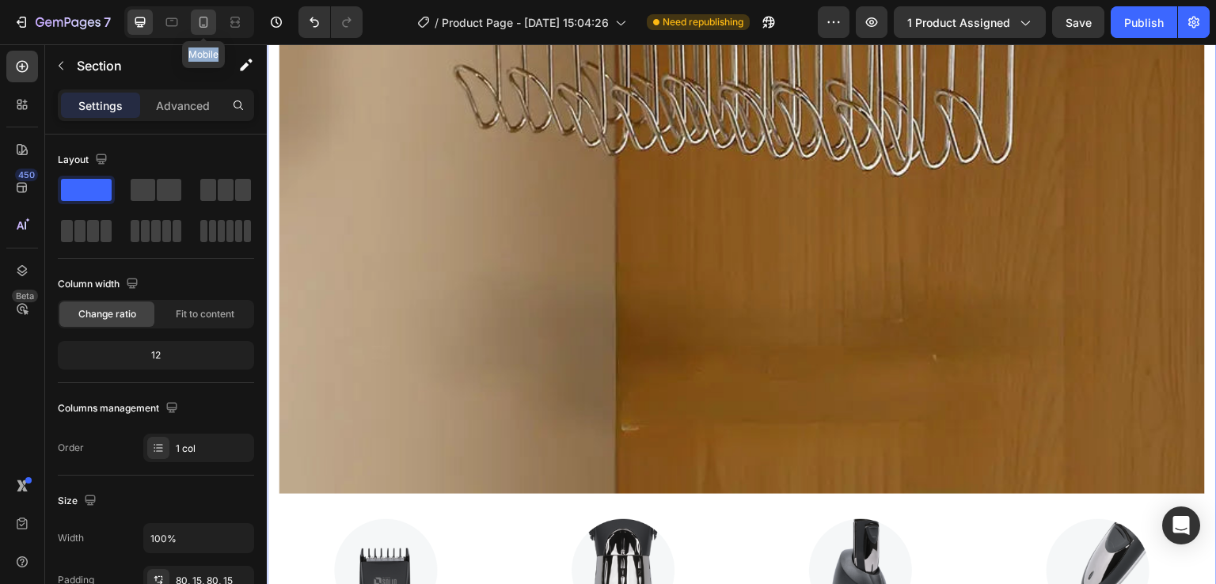
drag, startPoint x: 211, startPoint y: 36, endPoint x: 202, endPoint y: 20, distance: 18.5
click at [202, 20] on div "Mobile" at bounding box center [189, 22] width 130 height 32
click at [202, 20] on icon at bounding box center [204, 22] width 16 height 16
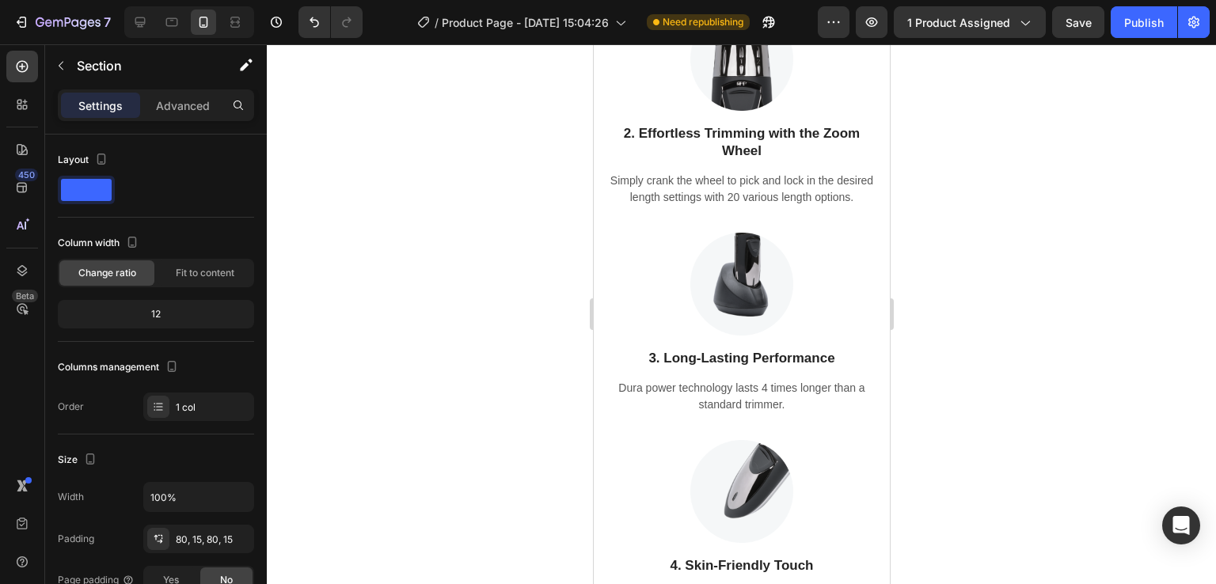
scroll to position [3634, 0]
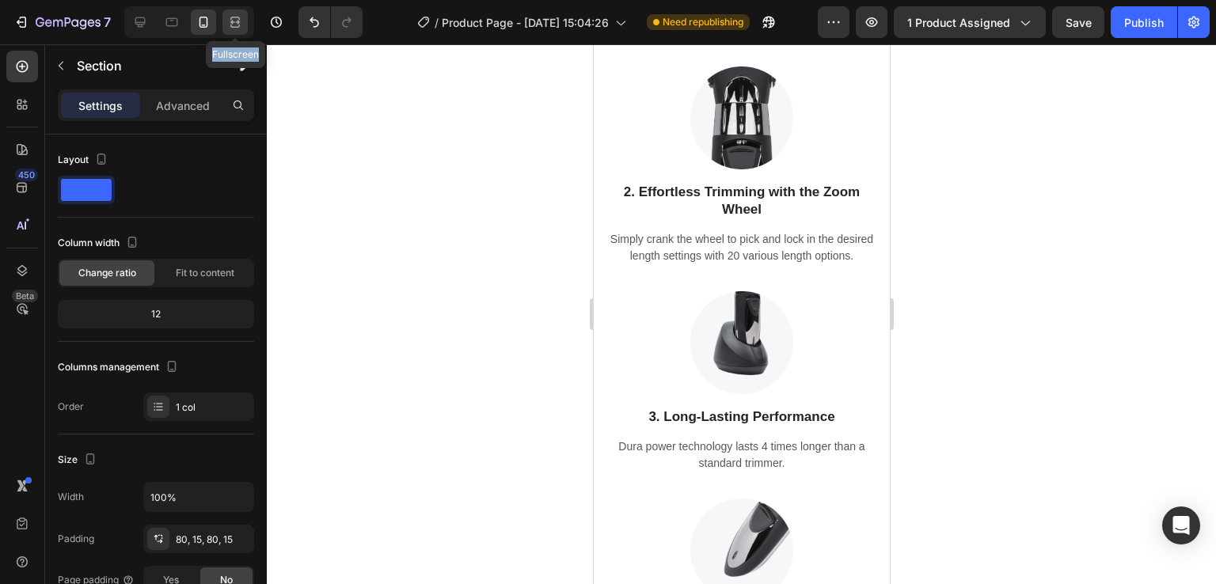
click at [235, 14] on icon at bounding box center [235, 22] width 16 height 16
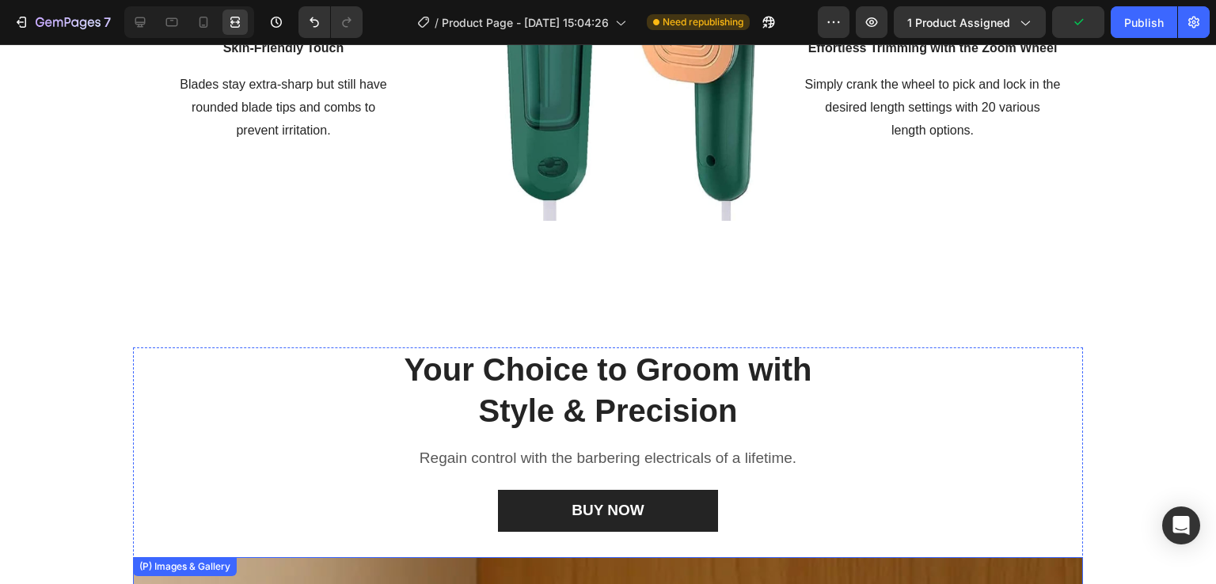
scroll to position [2335, 0]
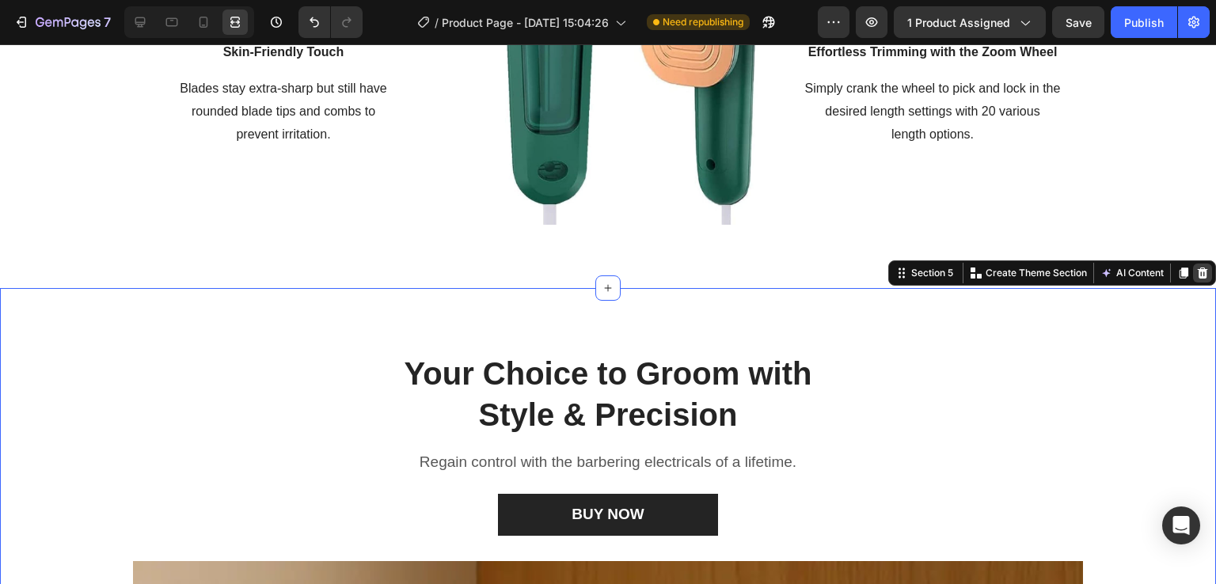
click at [1198, 272] on icon at bounding box center [1203, 273] width 10 height 11
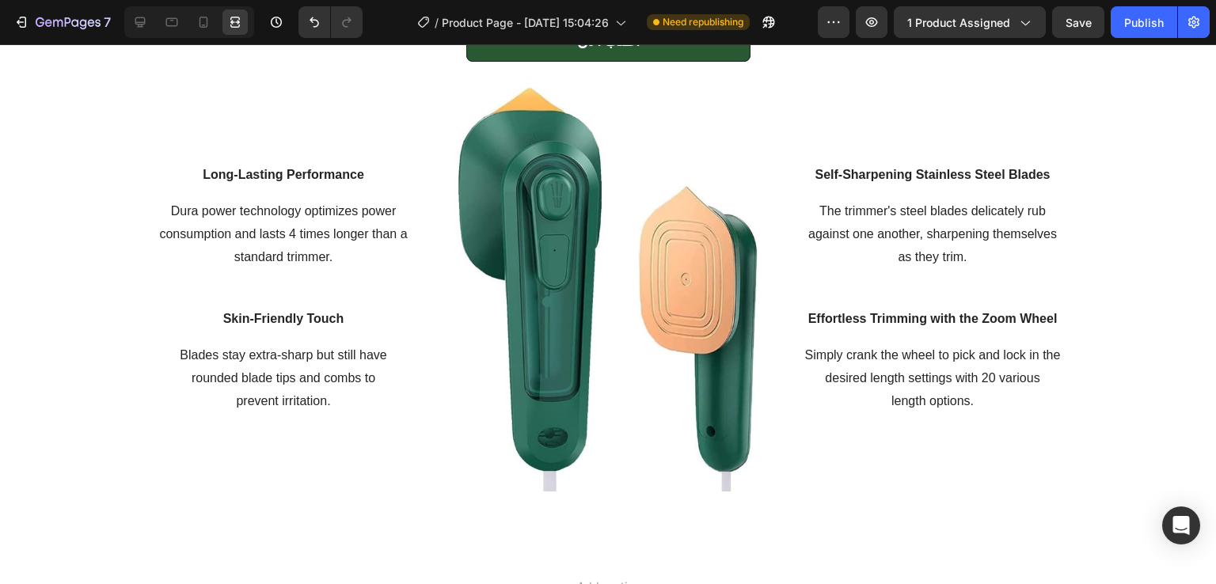
scroll to position [2074, 0]
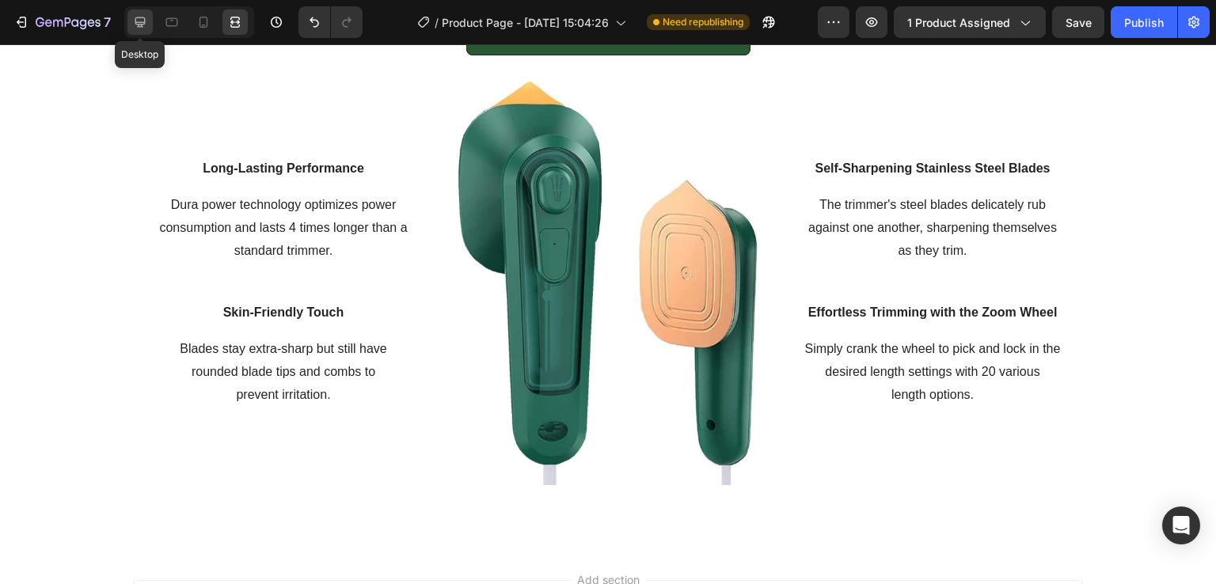
click at [146, 27] on icon at bounding box center [140, 22] width 16 height 16
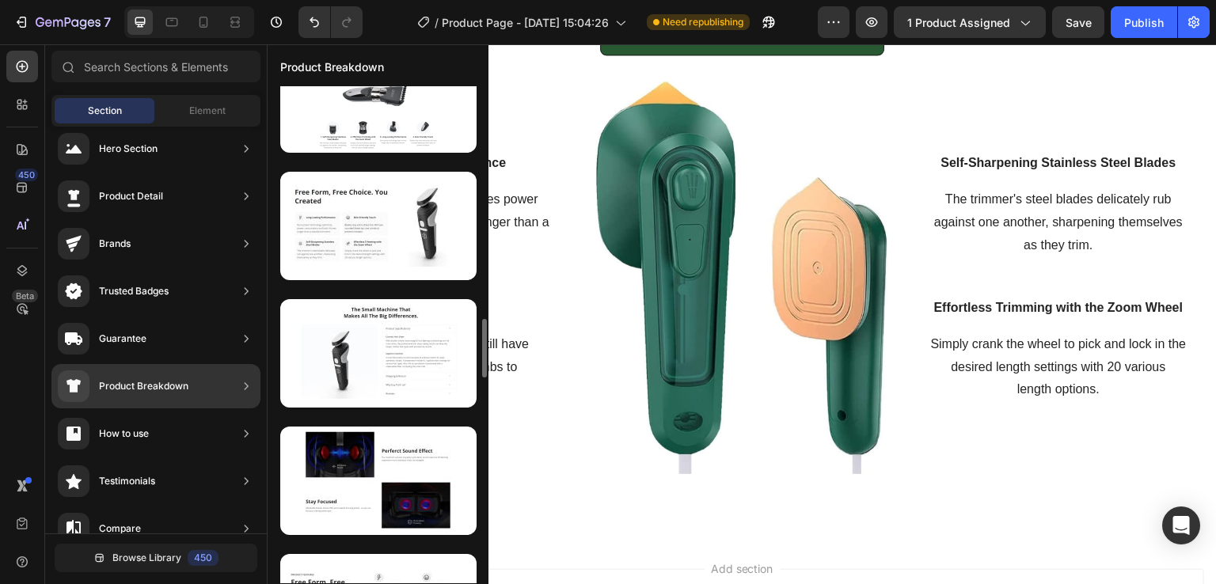
scroll to position [1959, 0]
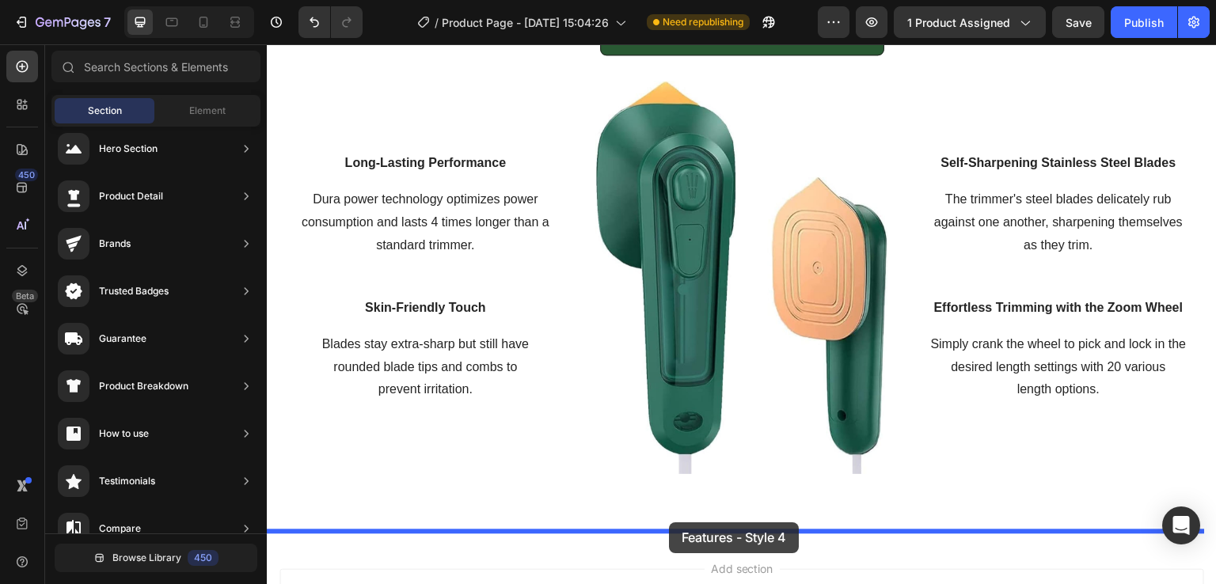
drag, startPoint x: 652, startPoint y: 289, endPoint x: 669, endPoint y: 523, distance: 234.1
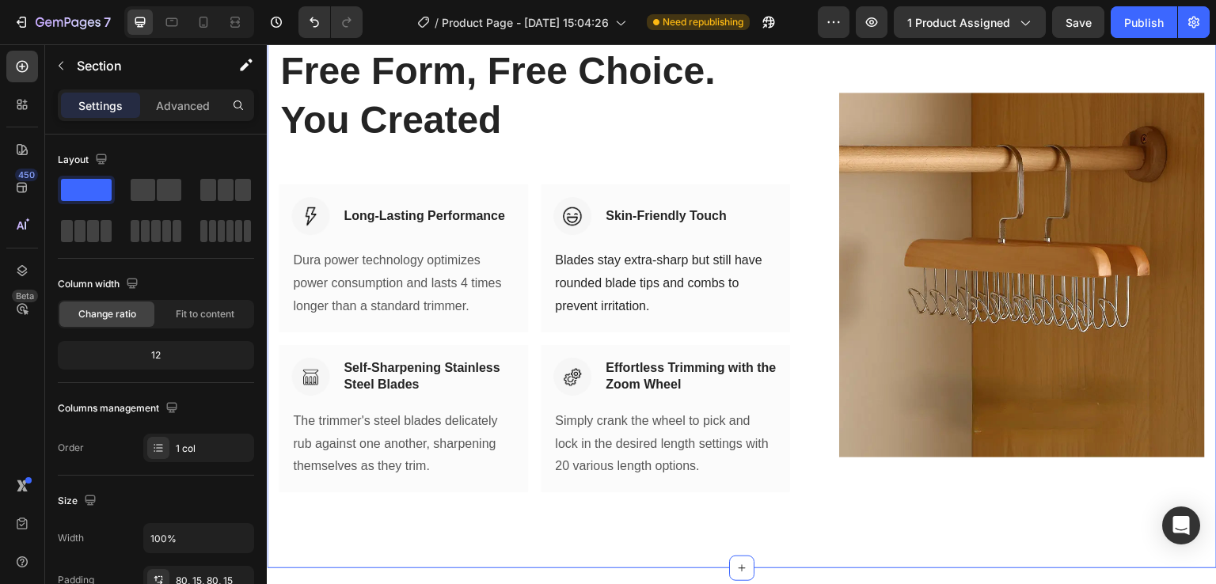
scroll to position [2622, 0]
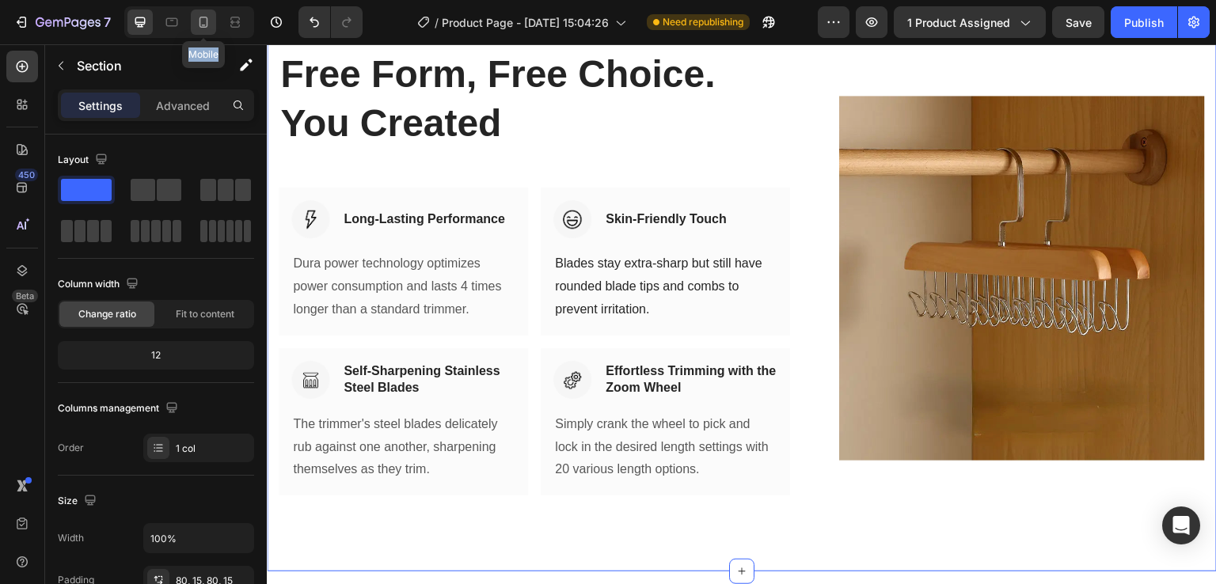
click at [212, 26] on div at bounding box center [203, 22] width 25 height 25
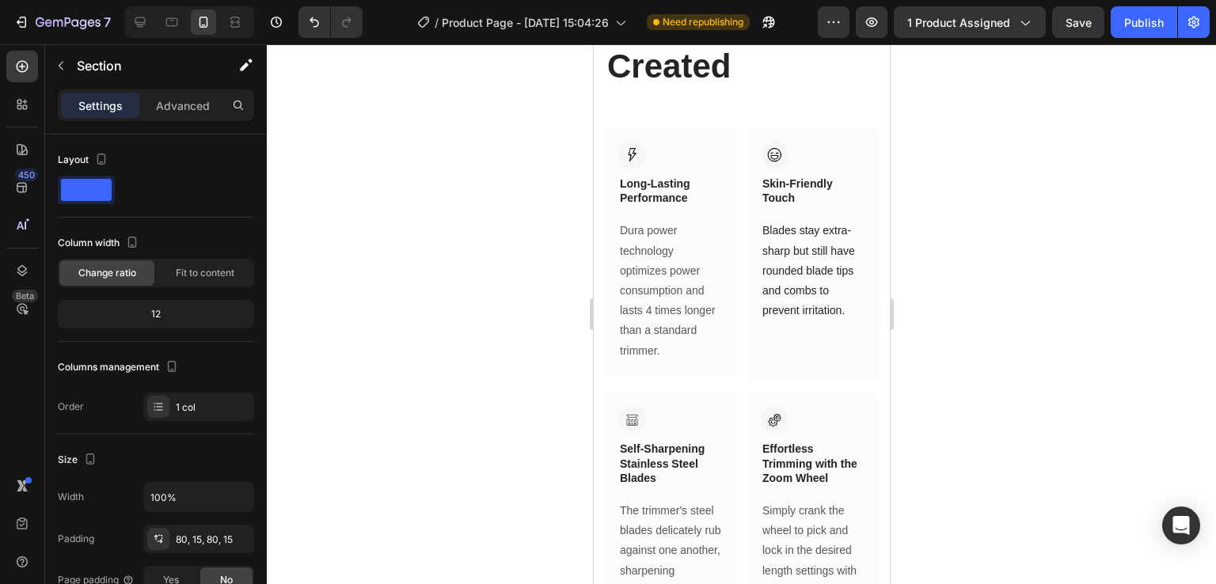
scroll to position [3012, 0]
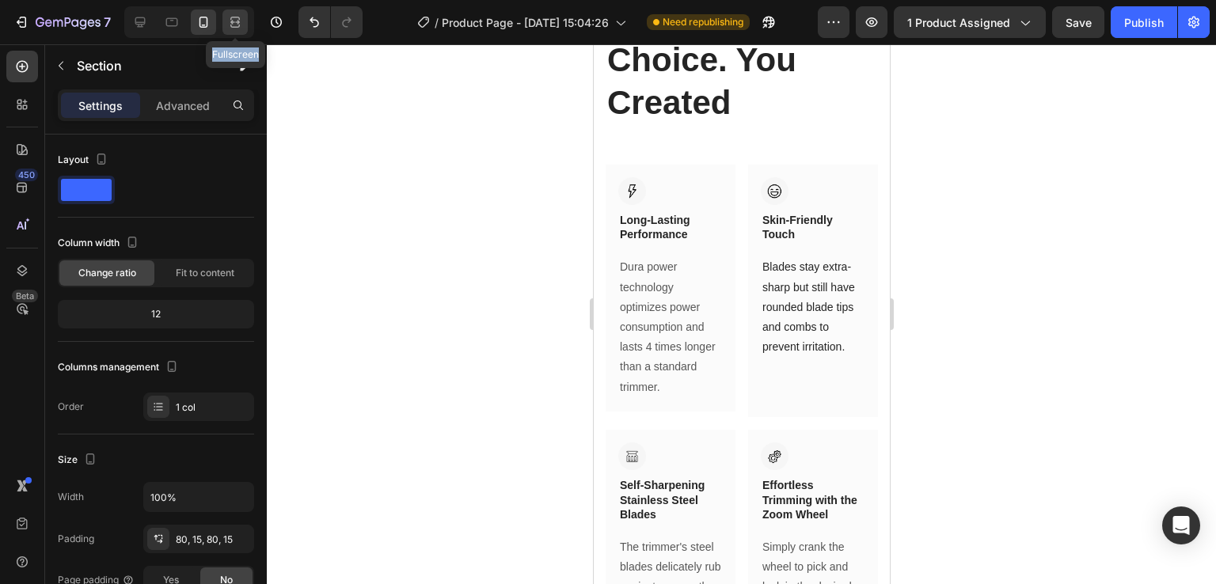
click at [235, 19] on icon at bounding box center [235, 22] width 16 height 16
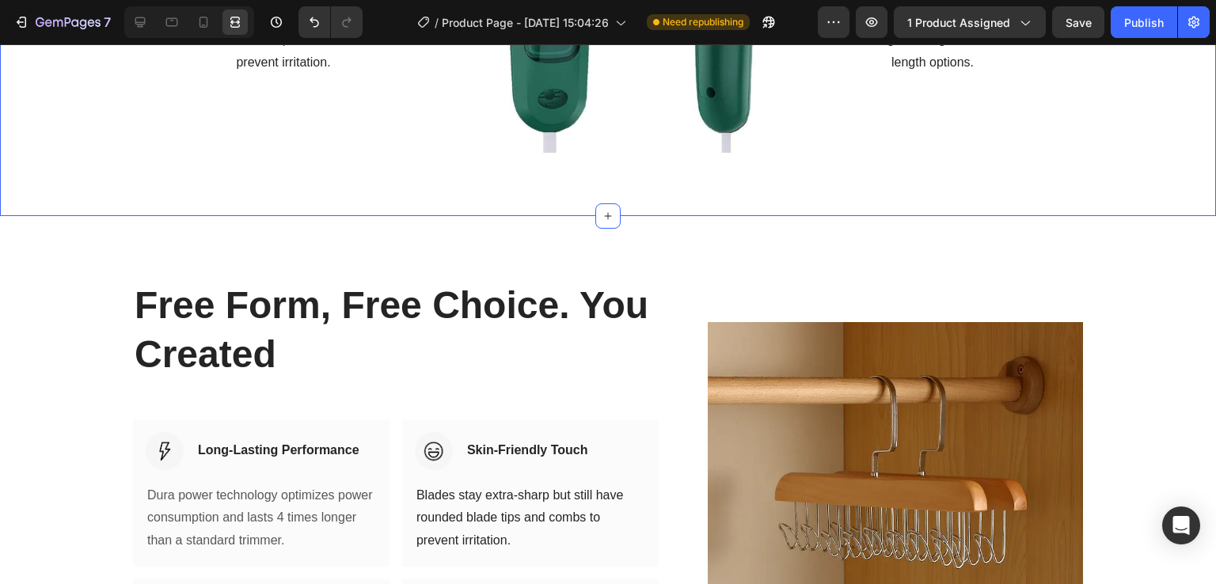
scroll to position [2408, 0]
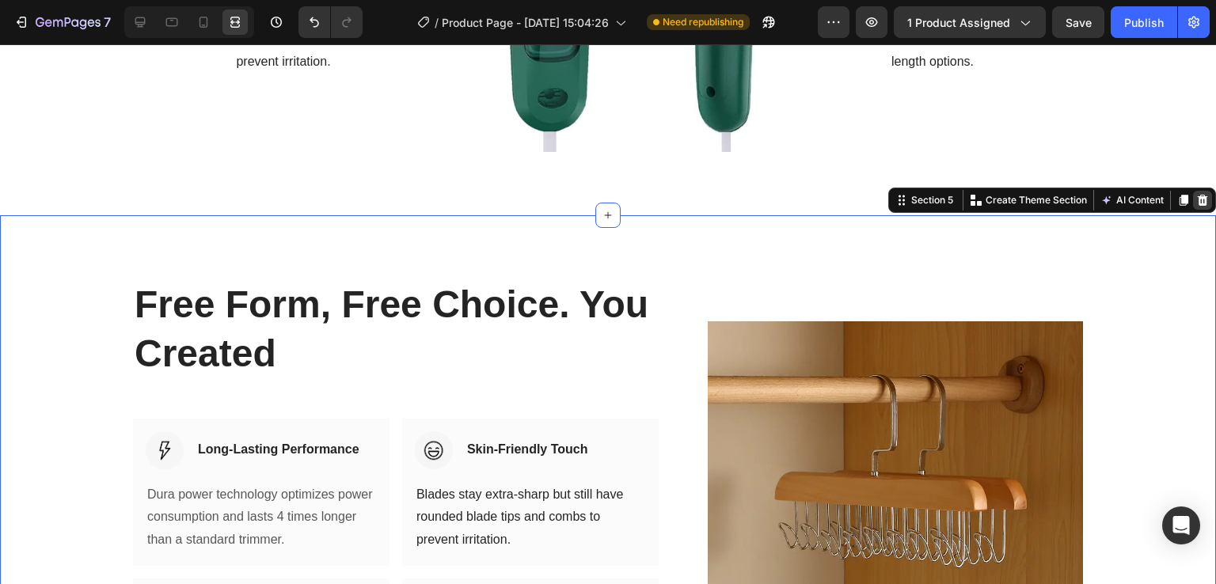
click at [1198, 200] on icon at bounding box center [1203, 200] width 10 height 11
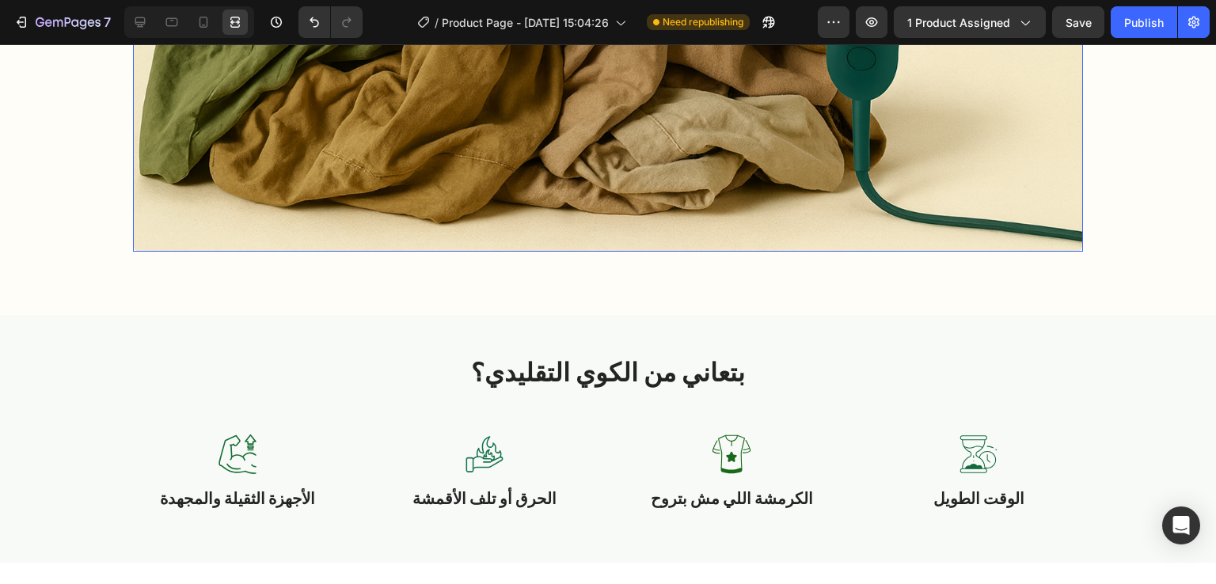
scroll to position [1441, 0]
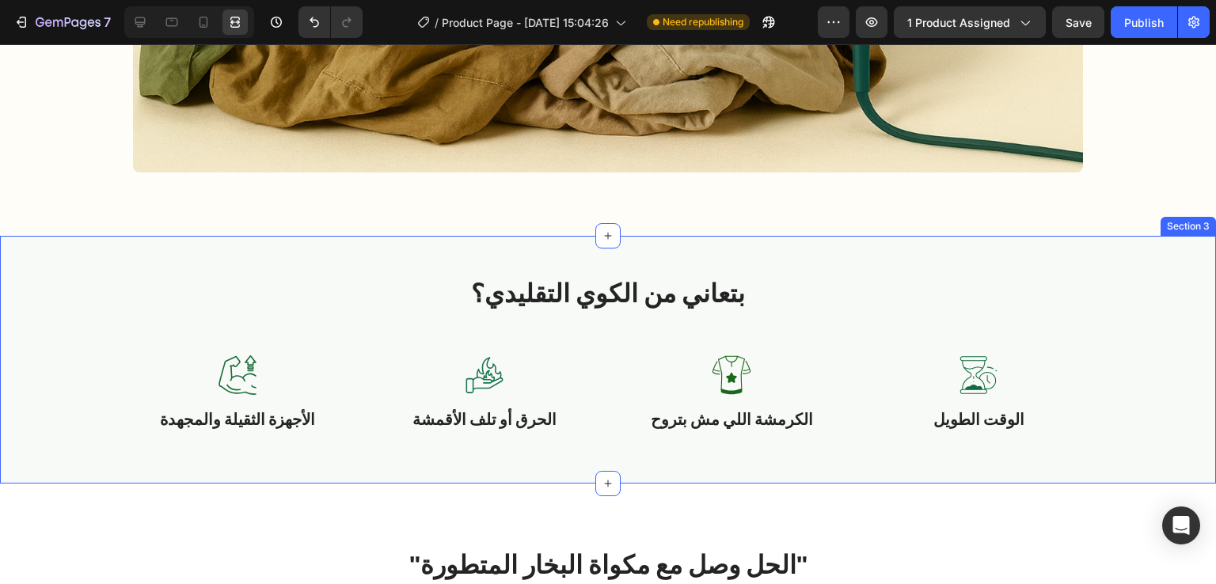
click at [296, 268] on div "بتعاني من الكوي التقليدي؟ Heading Row Image الأجهزة الثقيلة والمجهدة Text Block…" at bounding box center [608, 360] width 1216 height 249
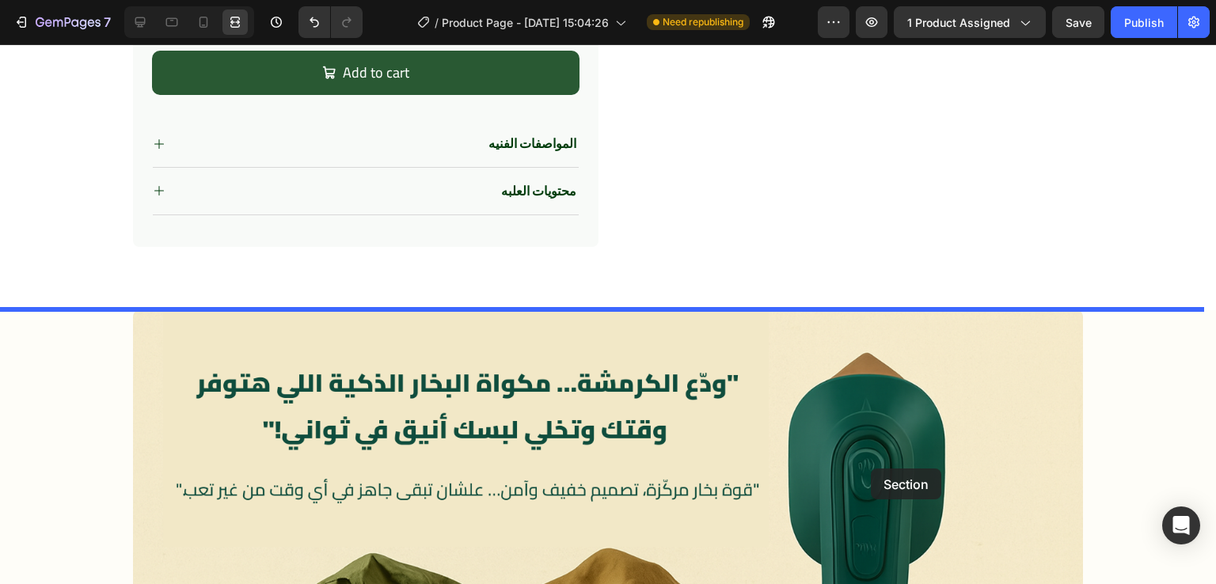
scroll to position [704, 0]
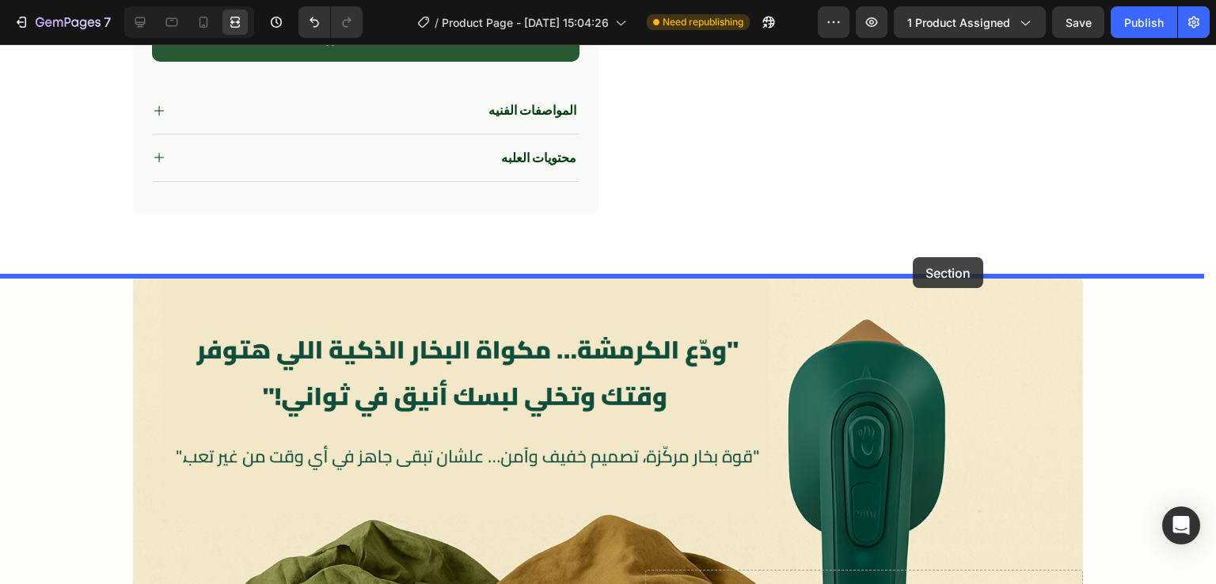
drag, startPoint x: 910, startPoint y: 221, endPoint x: 913, endPoint y: 257, distance: 36.5
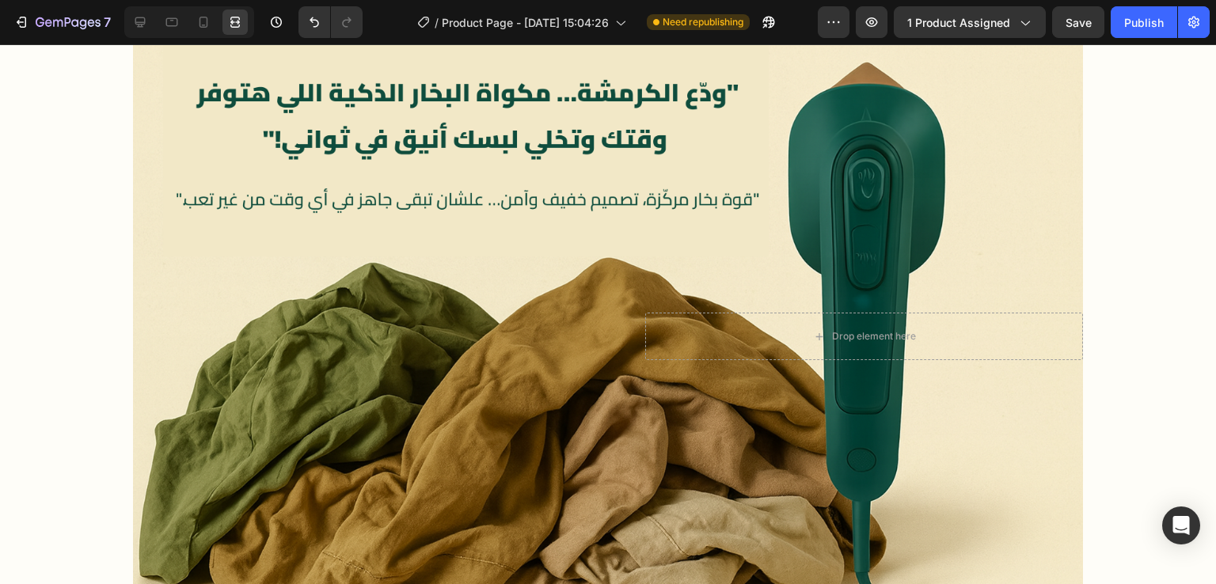
scroll to position [1129, 0]
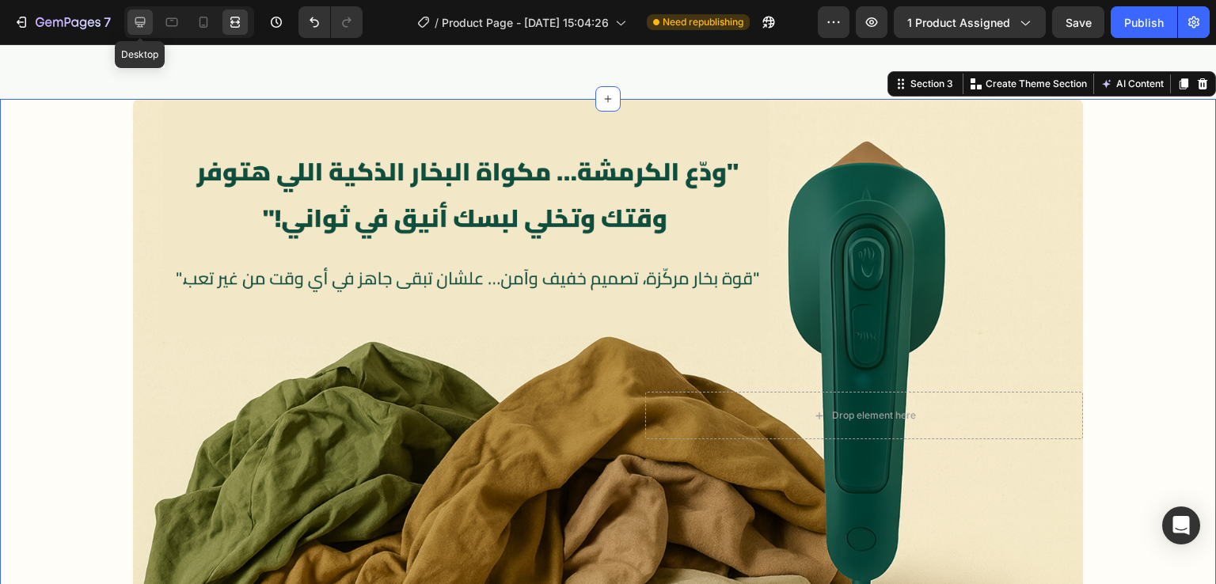
click at [139, 21] on icon at bounding box center [140, 22] width 16 height 16
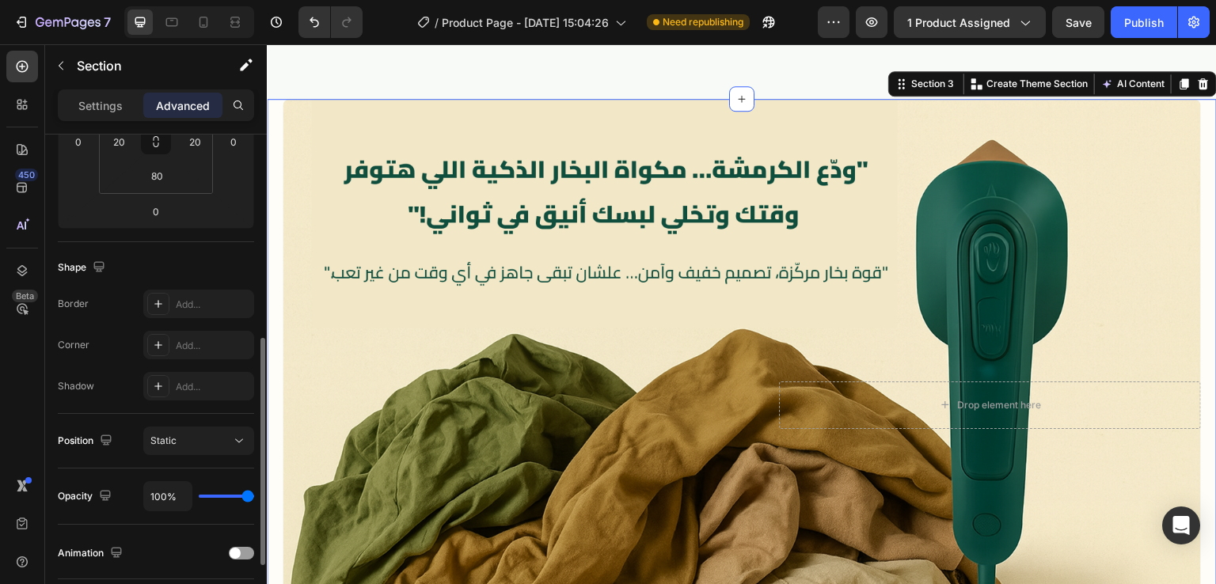
scroll to position [386, 0]
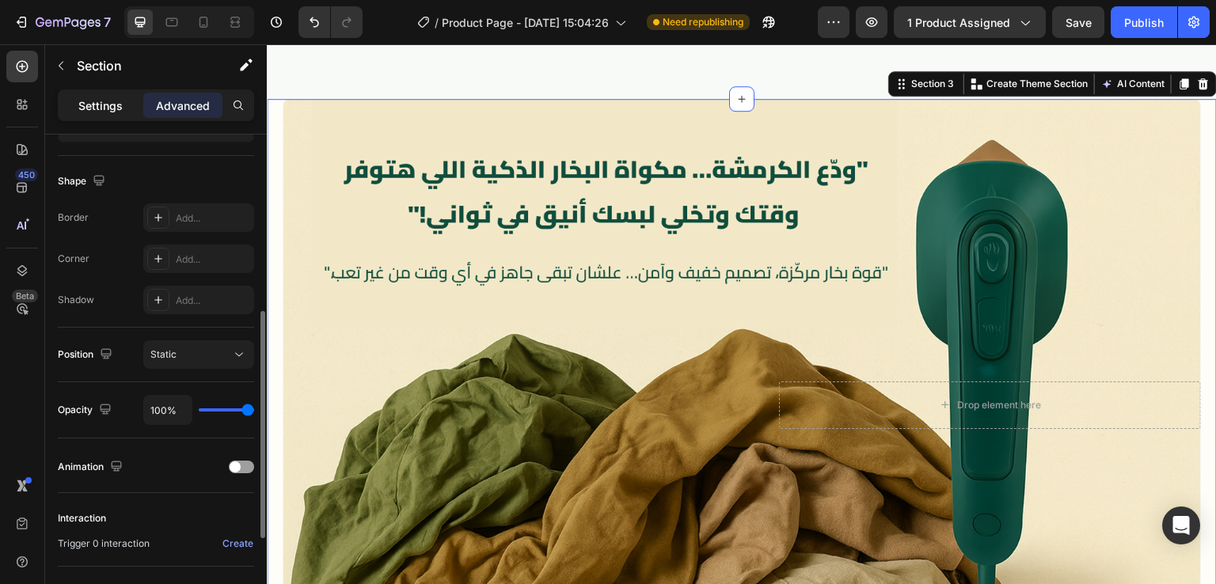
click at [96, 106] on p "Settings" at bounding box center [100, 105] width 44 height 17
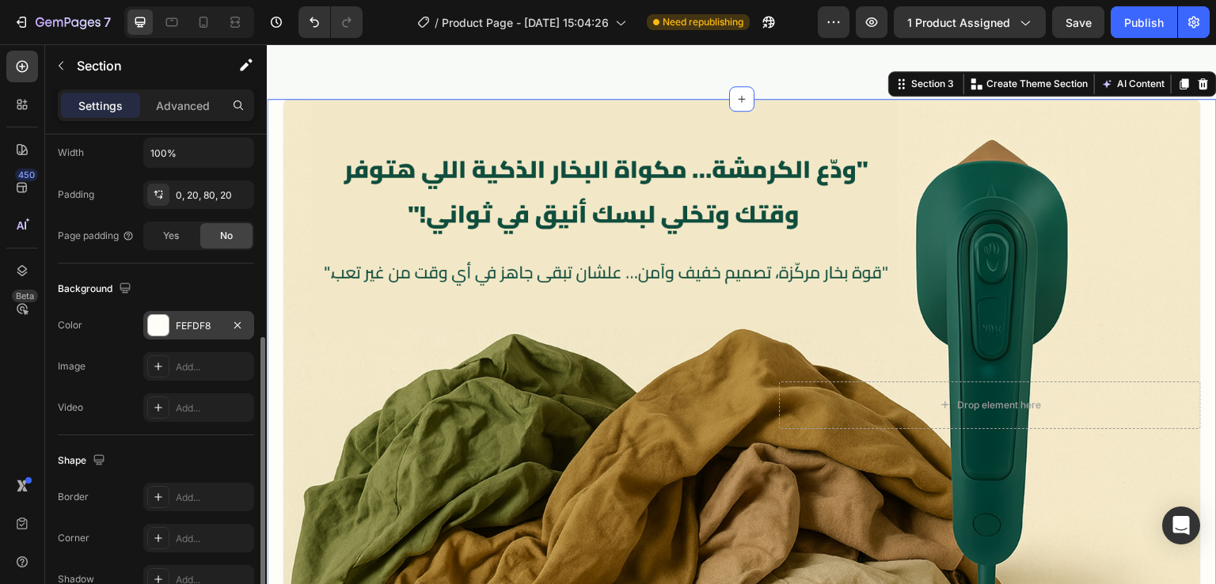
scroll to position [411, 0]
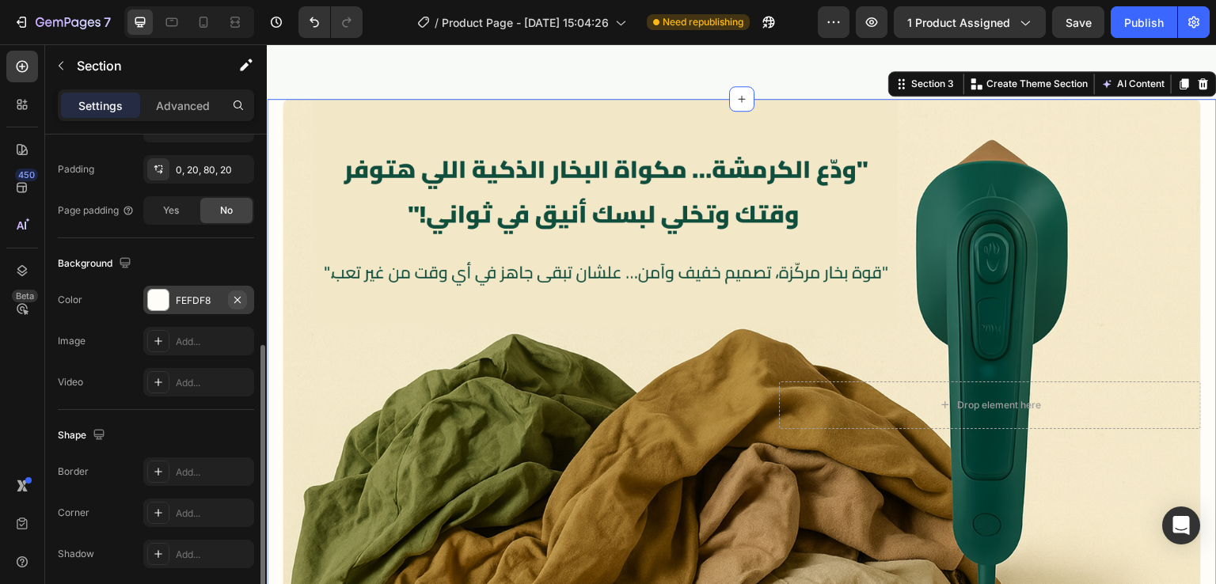
click at [241, 291] on button "button" at bounding box center [237, 300] width 19 height 19
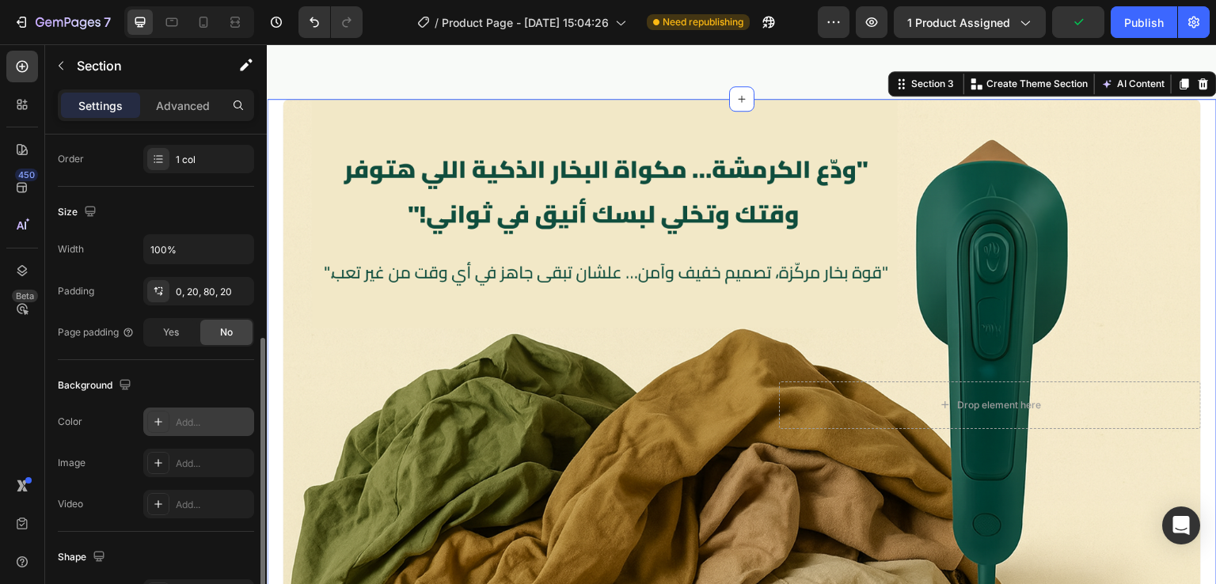
scroll to position [268, 0]
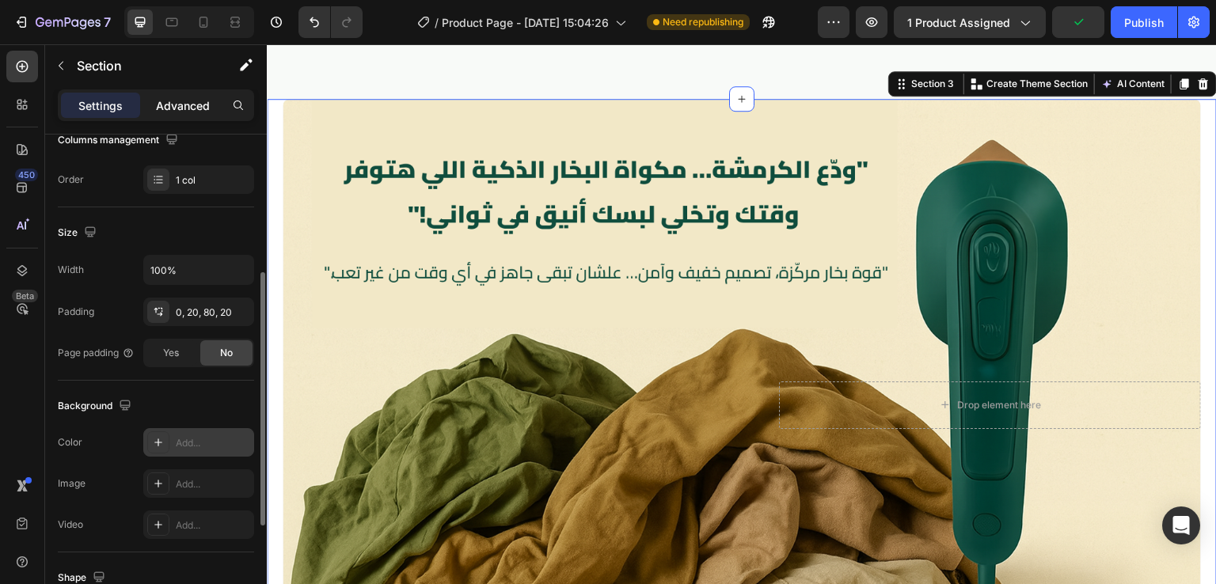
click at [186, 108] on p "Advanced" at bounding box center [183, 105] width 54 height 17
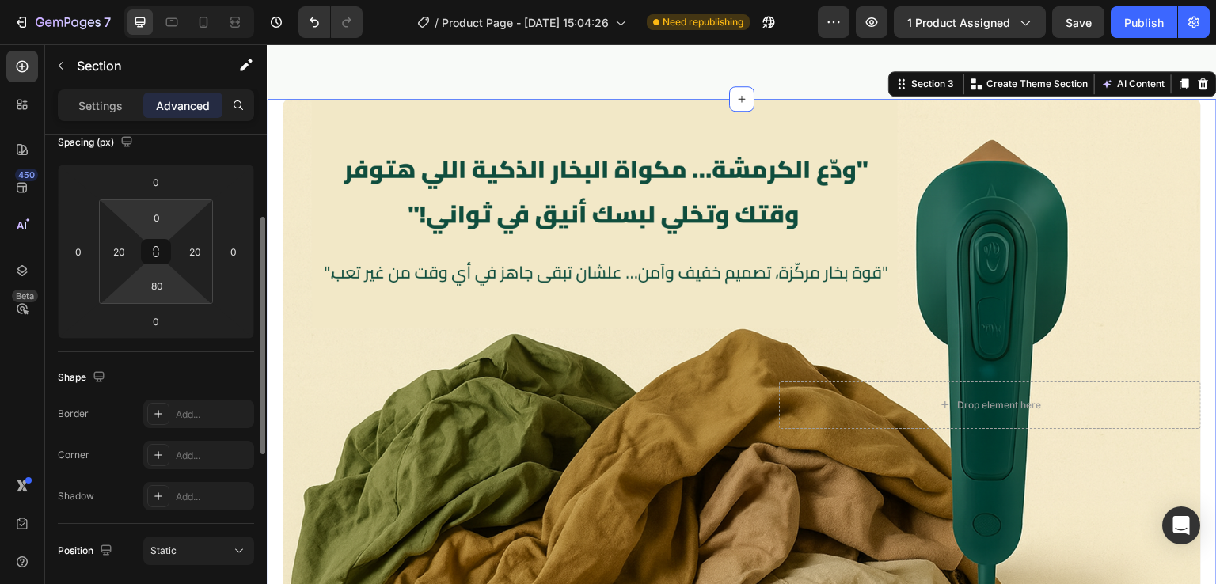
scroll to position [184, 0]
click at [159, 216] on input "0" at bounding box center [157, 223] width 32 height 24
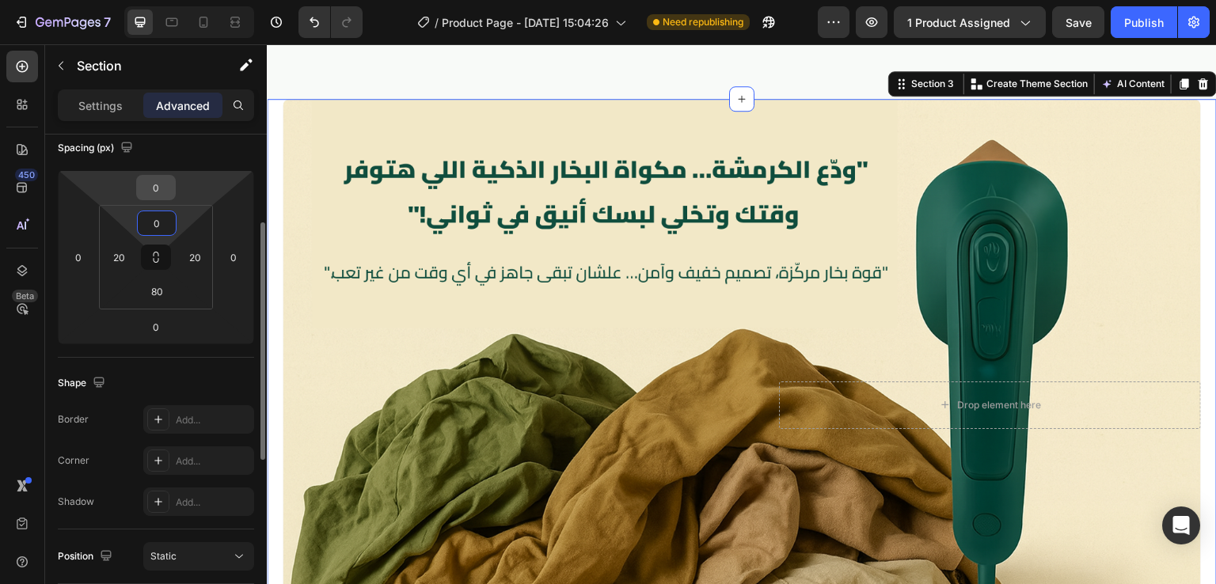
drag, startPoint x: 159, startPoint y: 216, endPoint x: 165, endPoint y: 192, distance: 25.2
click at [165, 192] on div "0 0 0 0 0 20 80 20" at bounding box center [156, 257] width 196 height 174
click at [165, 192] on input "0" at bounding box center [156, 188] width 32 height 24
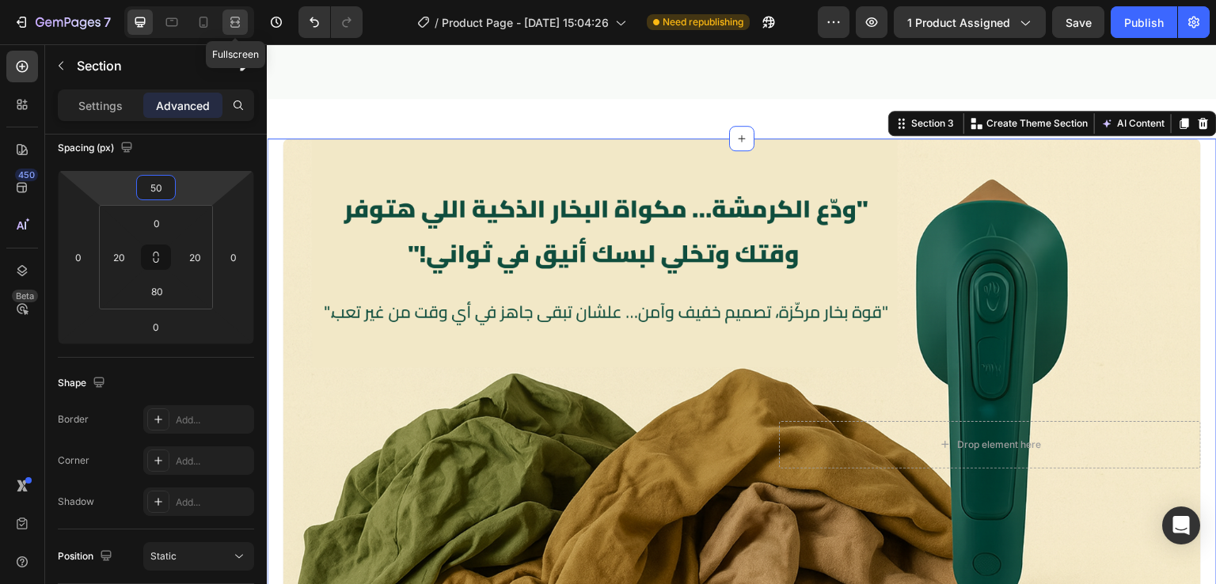
type input "50"
click at [241, 21] on icon at bounding box center [235, 22] width 16 height 16
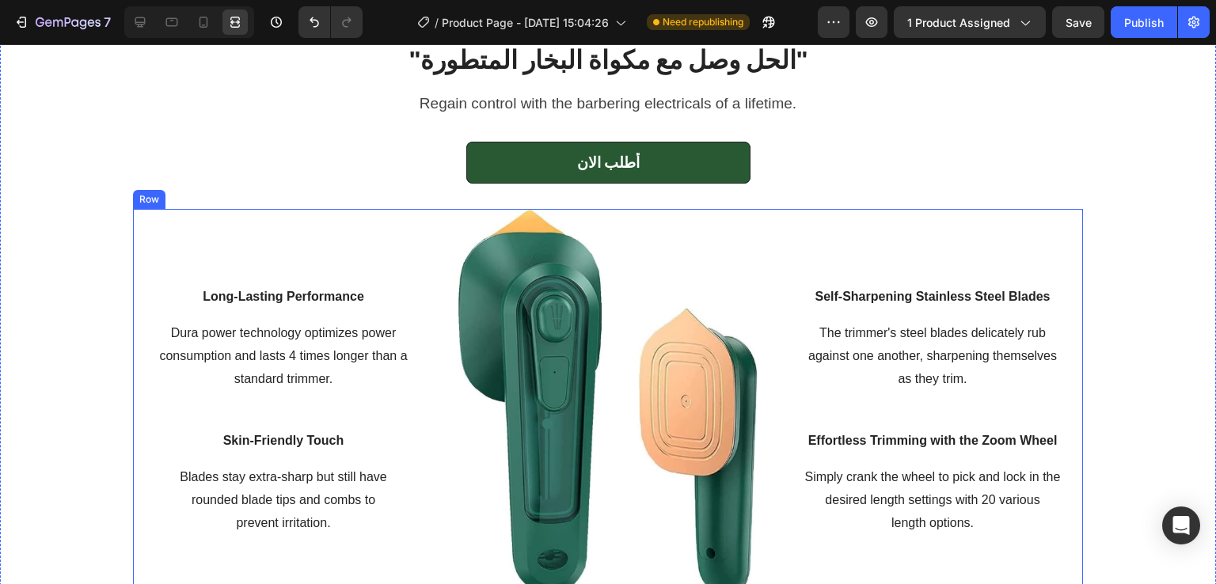
scroll to position [1984, 0]
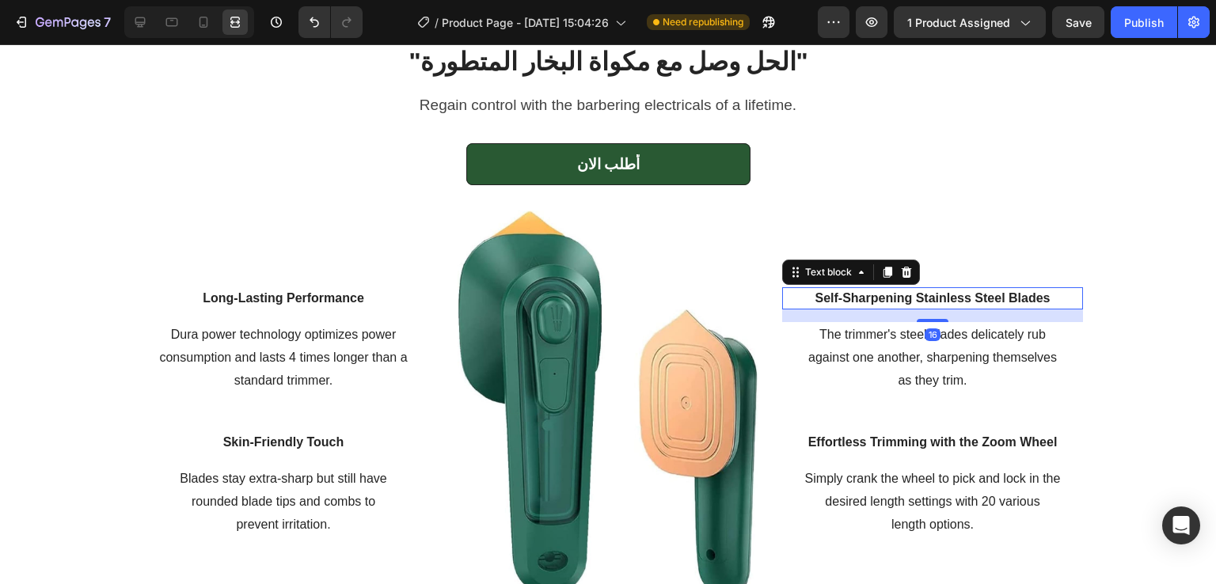
click at [910, 300] on p "Self-Sharpening Stainless Steel Blades" at bounding box center [933, 298] width 298 height 19
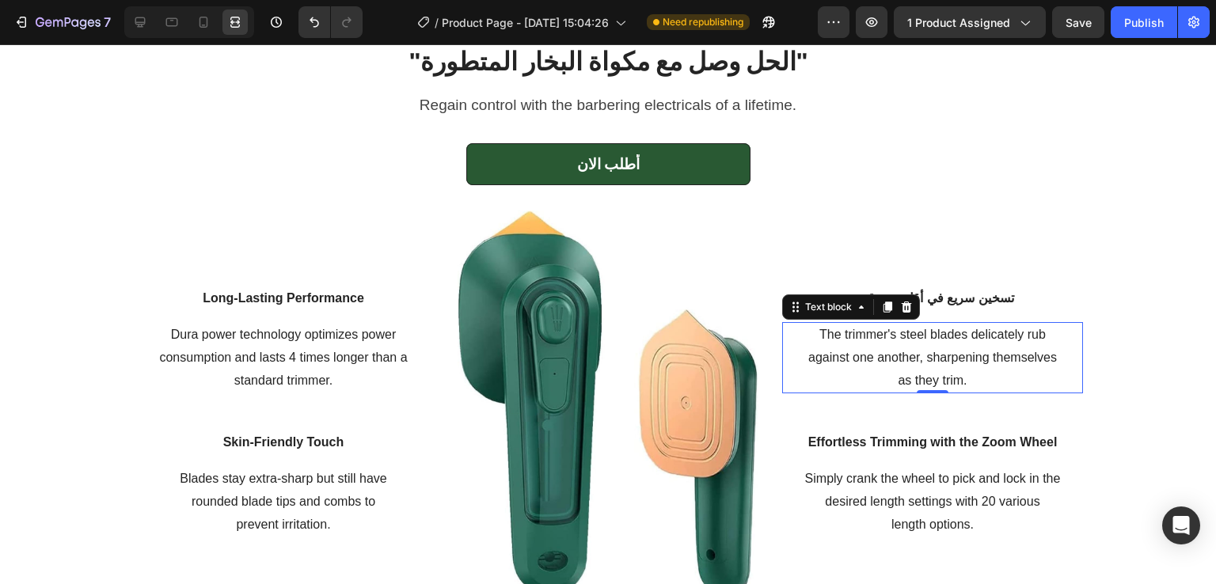
click at [924, 368] on p "The trimmer's steel blades delicately rub against one another, sharpening thems…" at bounding box center [933, 358] width 298 height 68
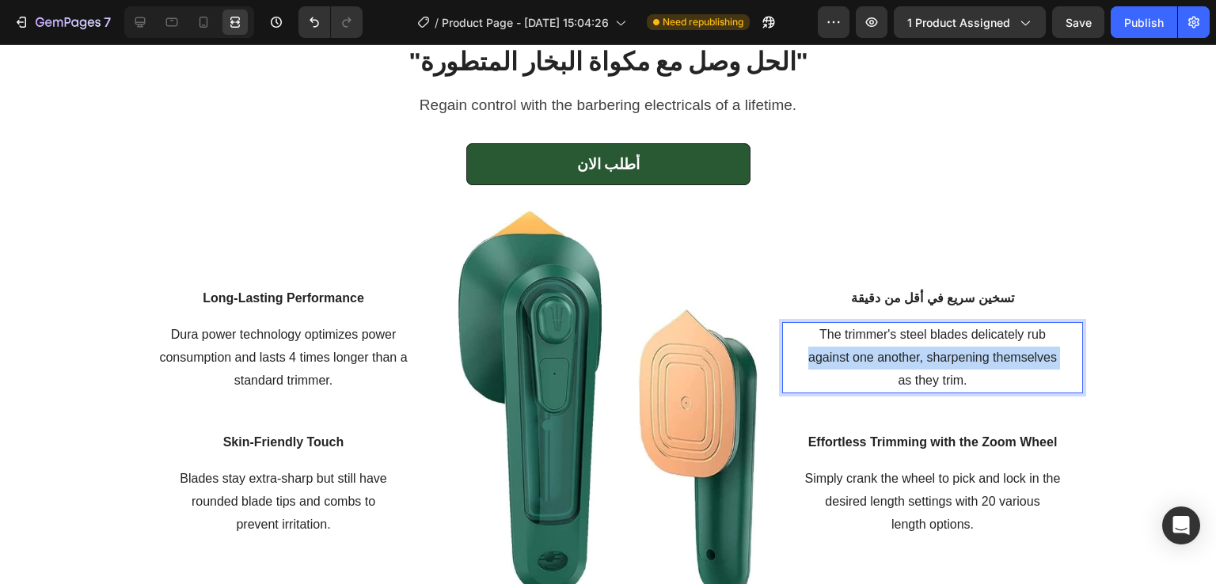
click at [924, 368] on p "The trimmer's steel blades delicately rub against one another, sharpening thems…" at bounding box center [933, 358] width 298 height 68
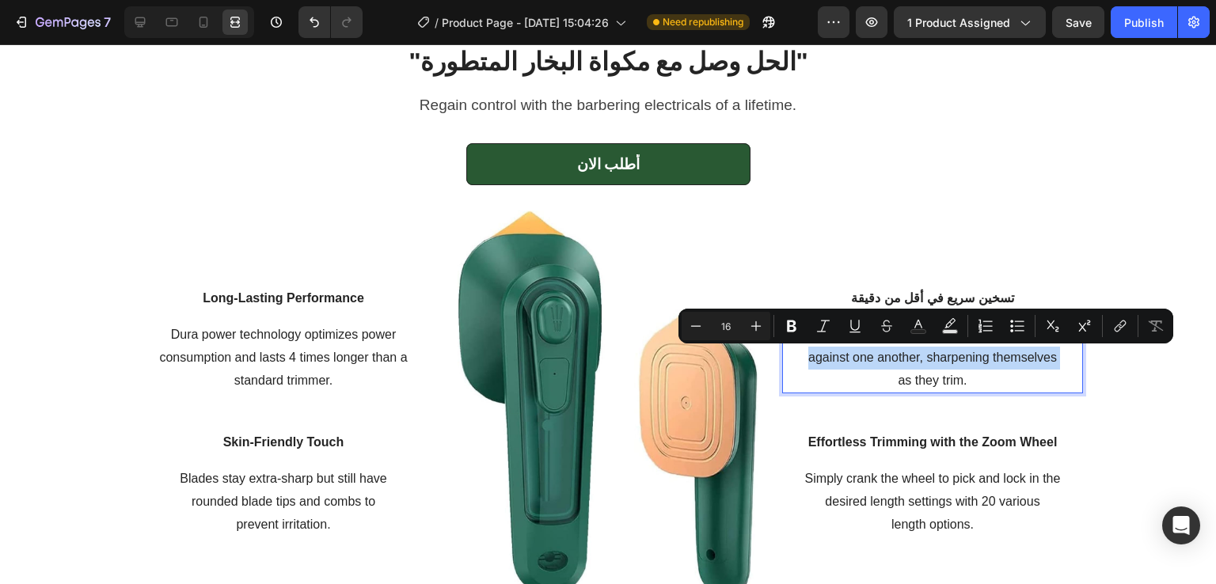
click at [962, 367] on p "The trimmer's steel blades delicately rub against one another, sharpening thems…" at bounding box center [933, 358] width 298 height 68
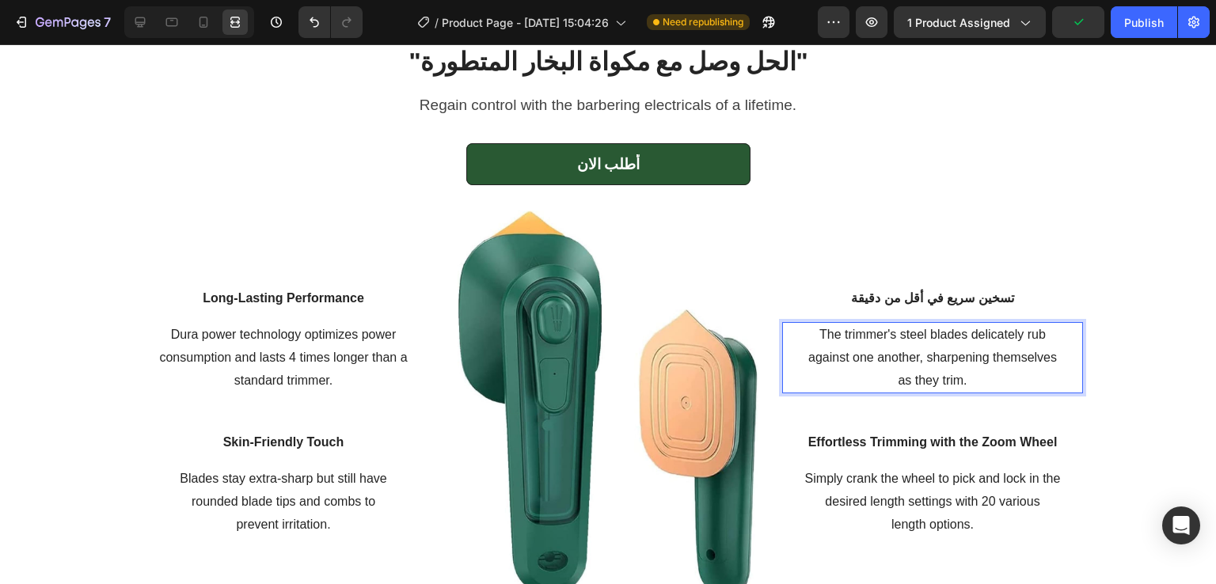
scroll to position [1995, 0]
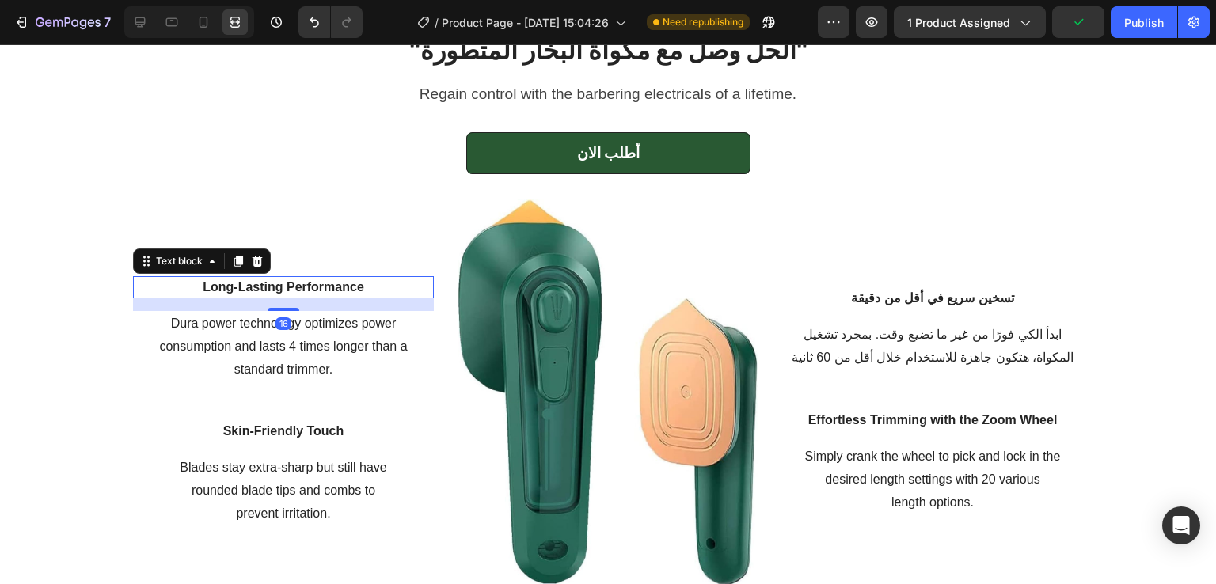
click at [323, 292] on p "Long-Lasting Performance" at bounding box center [284, 287] width 298 height 19
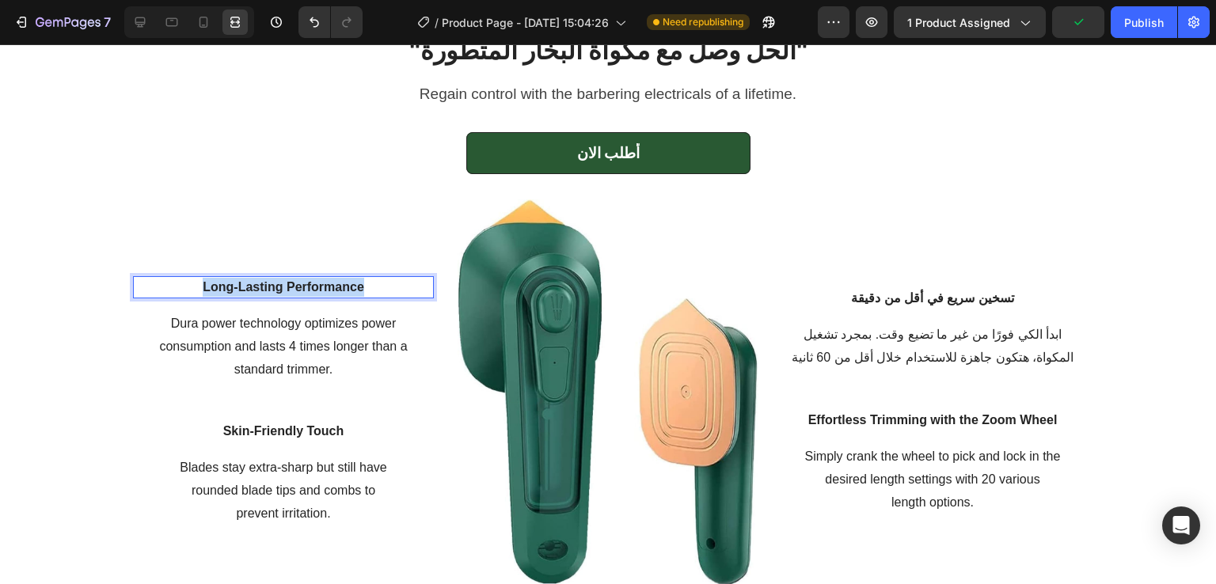
click at [323, 292] on p "Long-Lasting Performance" at bounding box center [284, 287] width 298 height 19
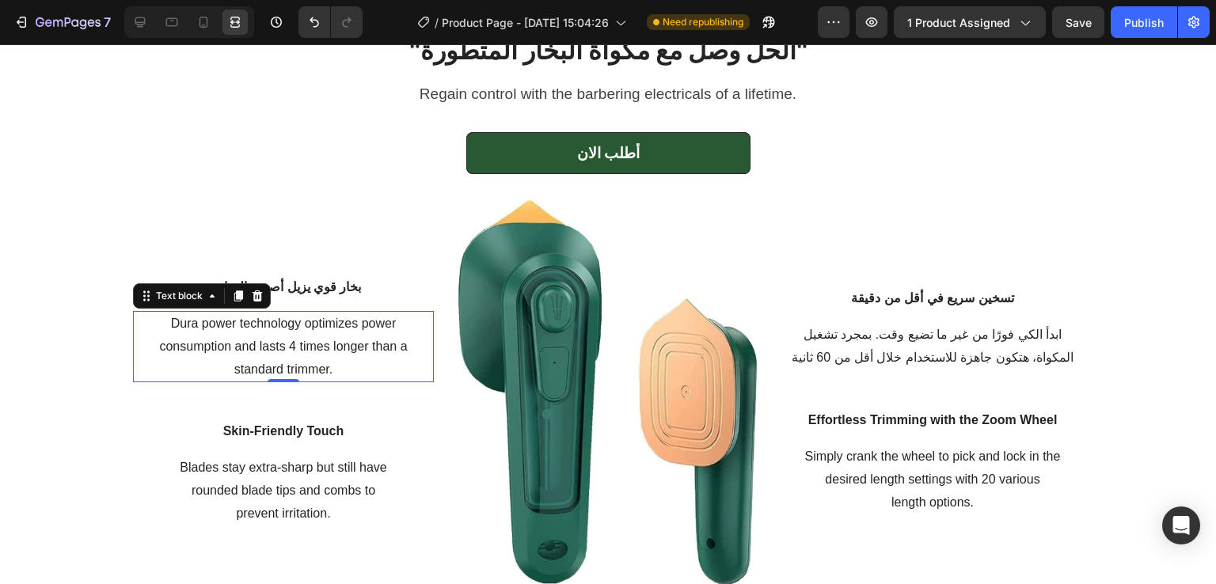
click at [311, 349] on p "Dura power technology optimizes power consumption and lasts 4 times longer than…" at bounding box center [284, 347] width 298 height 68
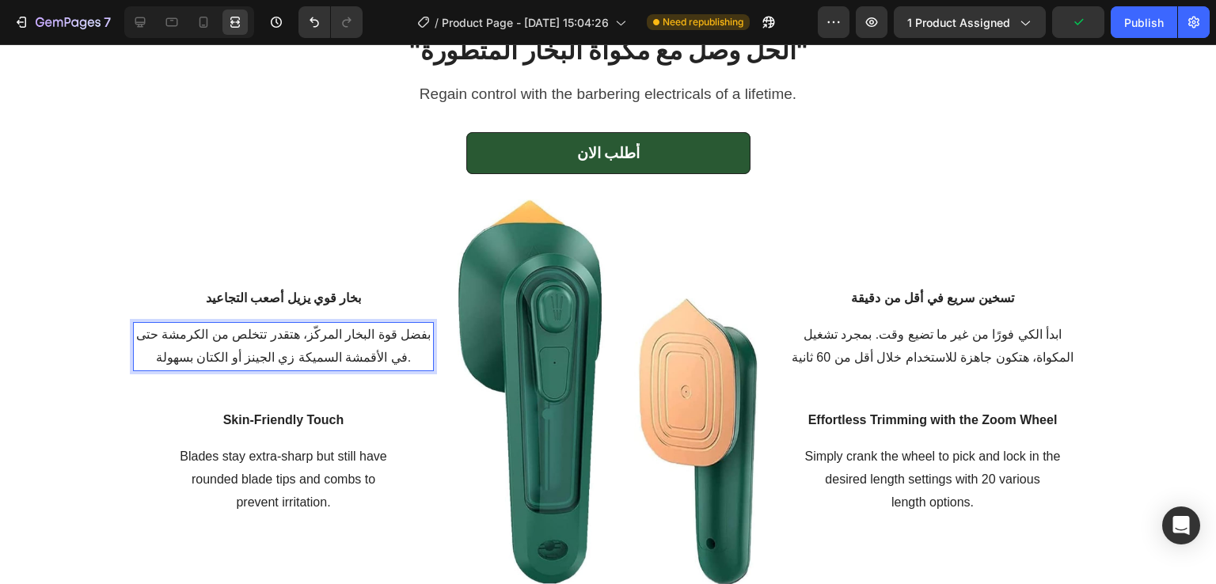
scroll to position [2007, 0]
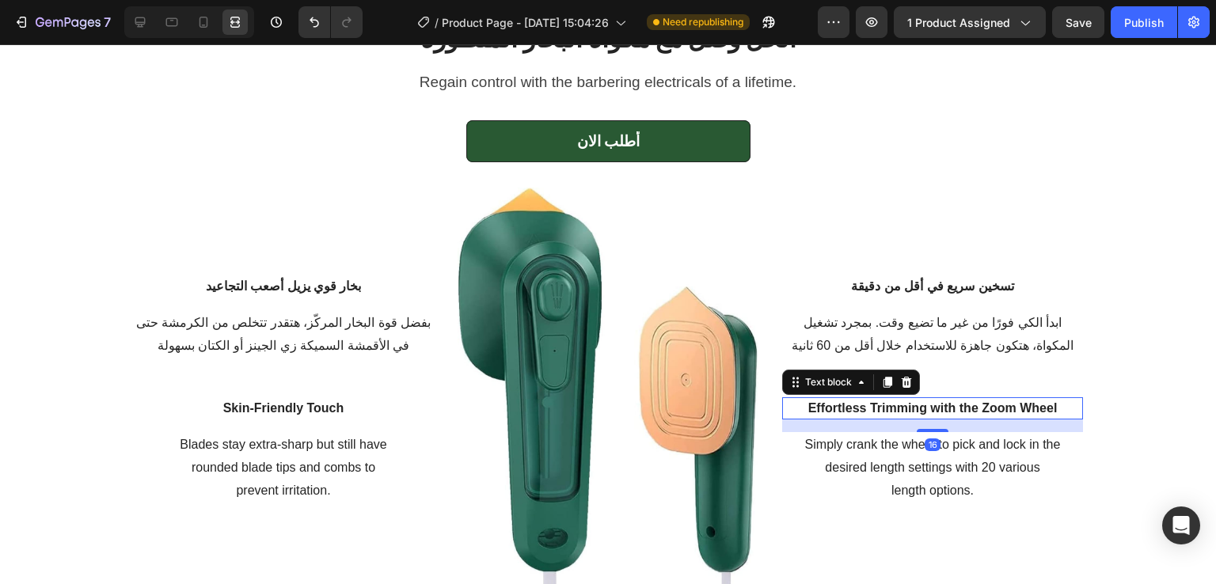
click at [924, 413] on p "Effortless Trimming with the Zoom Wheel" at bounding box center [933, 408] width 298 height 19
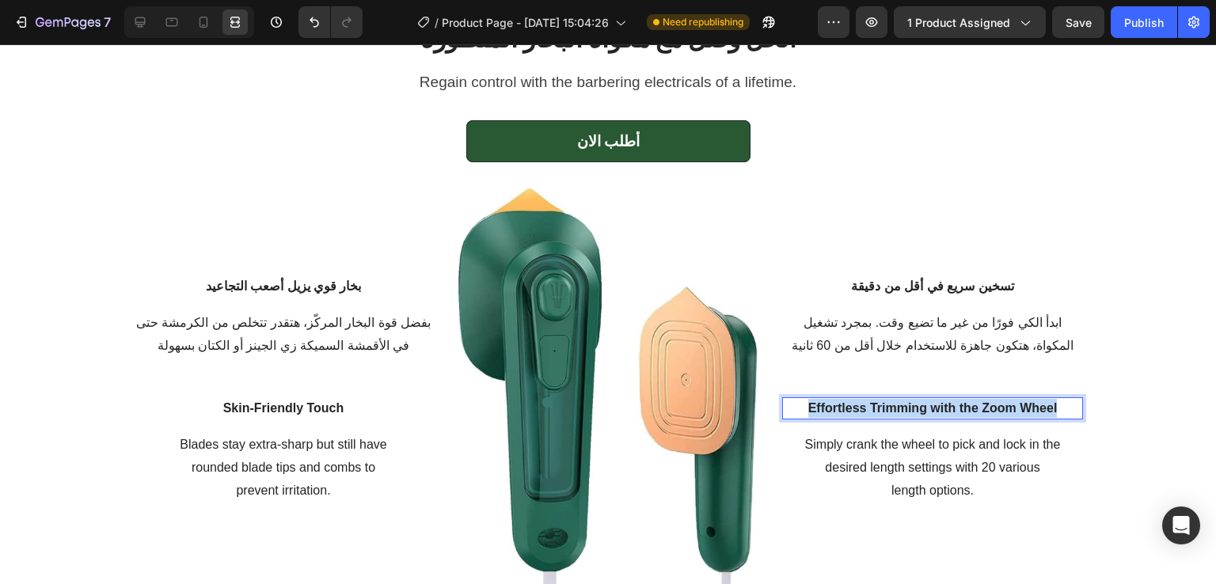
click at [924, 413] on p "Effortless Trimming with the Zoom Wheel" at bounding box center [933, 408] width 298 height 19
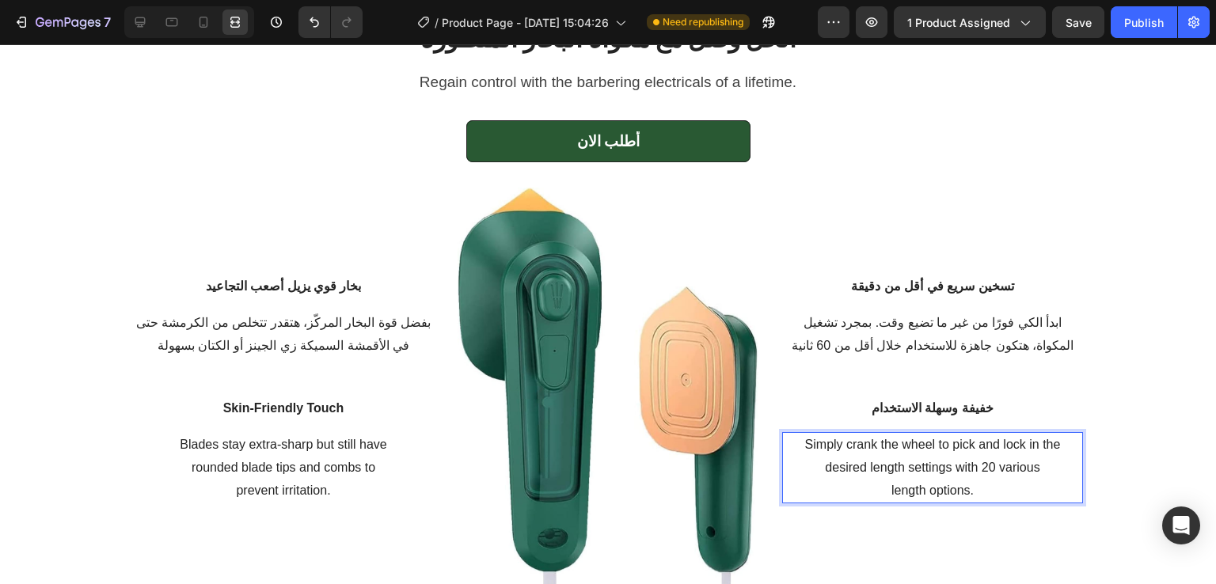
click at [893, 475] on p "Simply crank the wheel to pick and lock in the desired length settings with 20 …" at bounding box center [933, 468] width 298 height 68
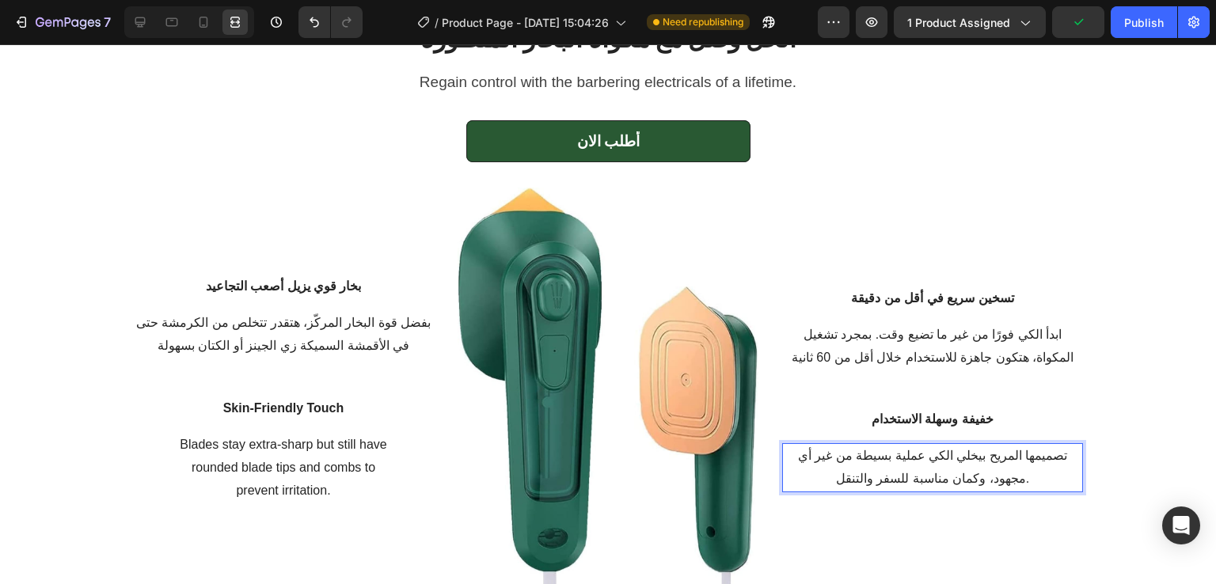
scroll to position [2018, 0]
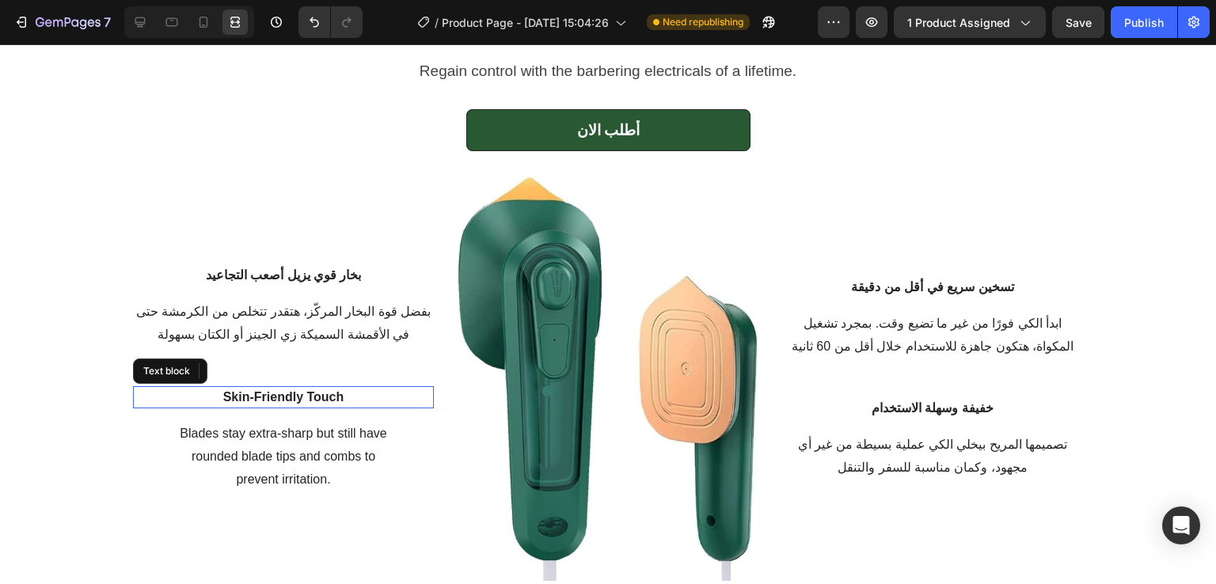
click at [320, 393] on p "Skin-Friendly Touch" at bounding box center [284, 397] width 298 height 19
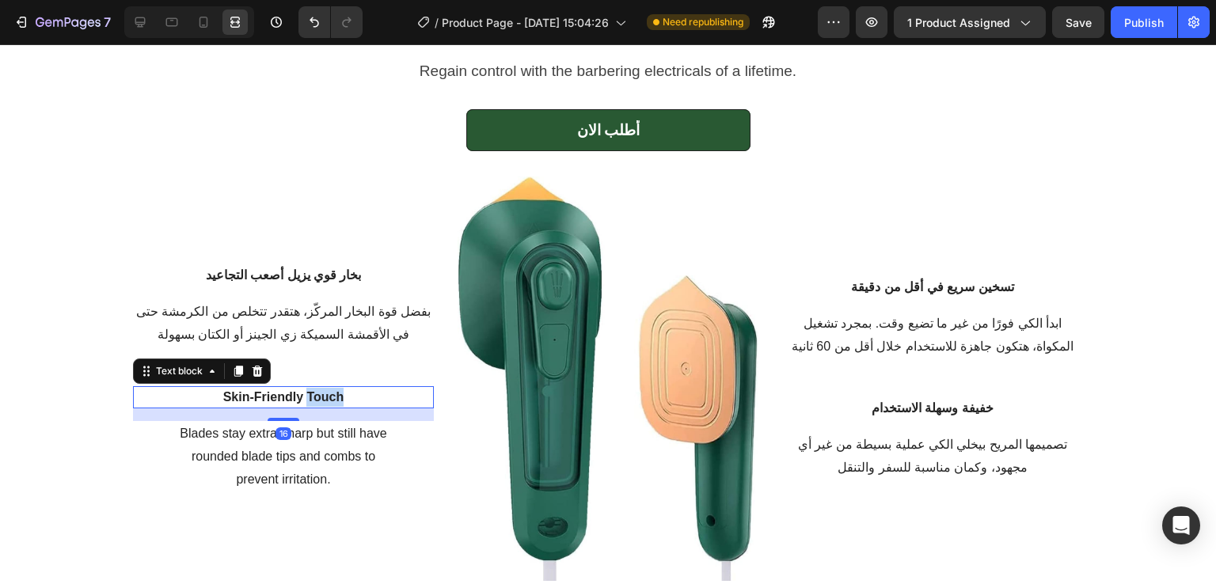
click at [320, 393] on p "Skin-Friendly Touch" at bounding box center [284, 397] width 298 height 19
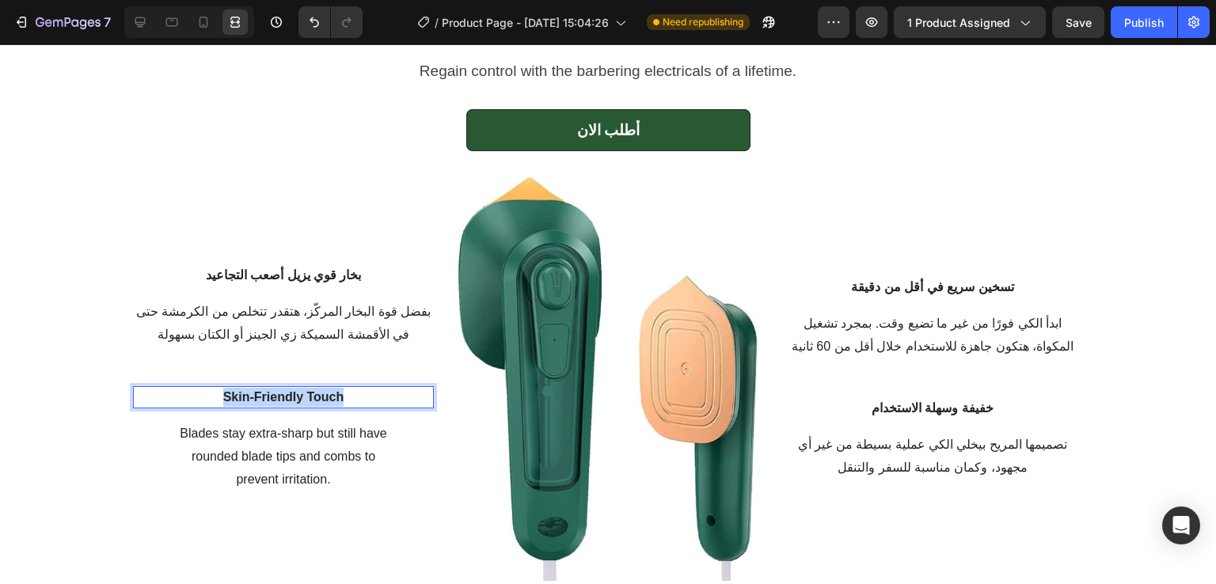
click at [320, 393] on p "Skin-Friendly Touch" at bounding box center [284, 397] width 298 height 19
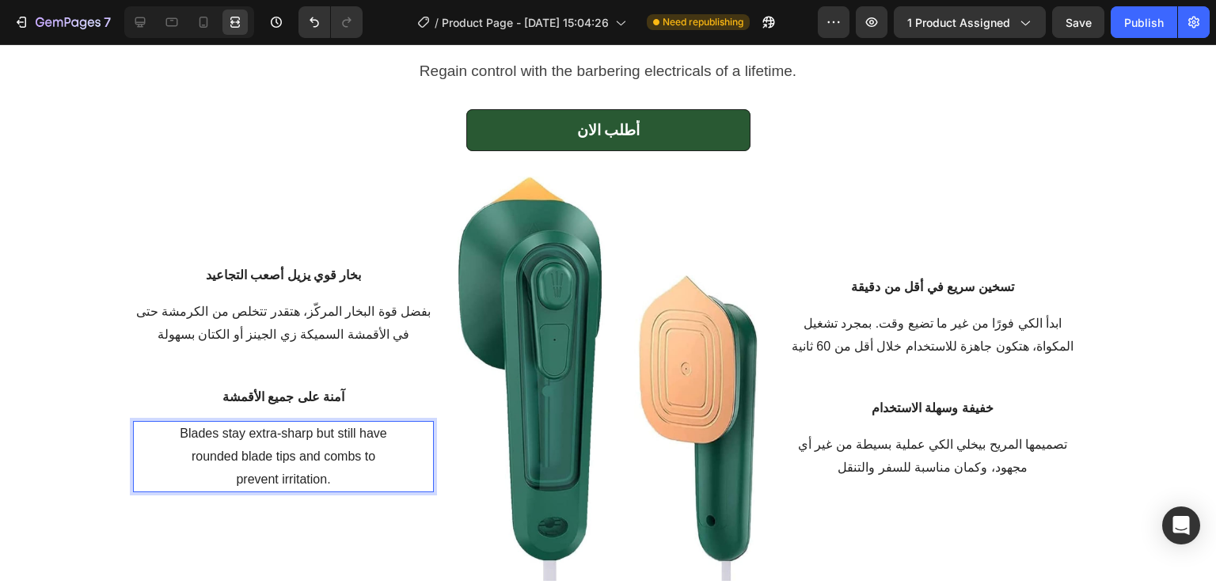
click at [317, 444] on div "آمنة على جميع الأقمشة Text block Blades stay extra-sharp but still have rounded…" at bounding box center [283, 439] width 301 height 106
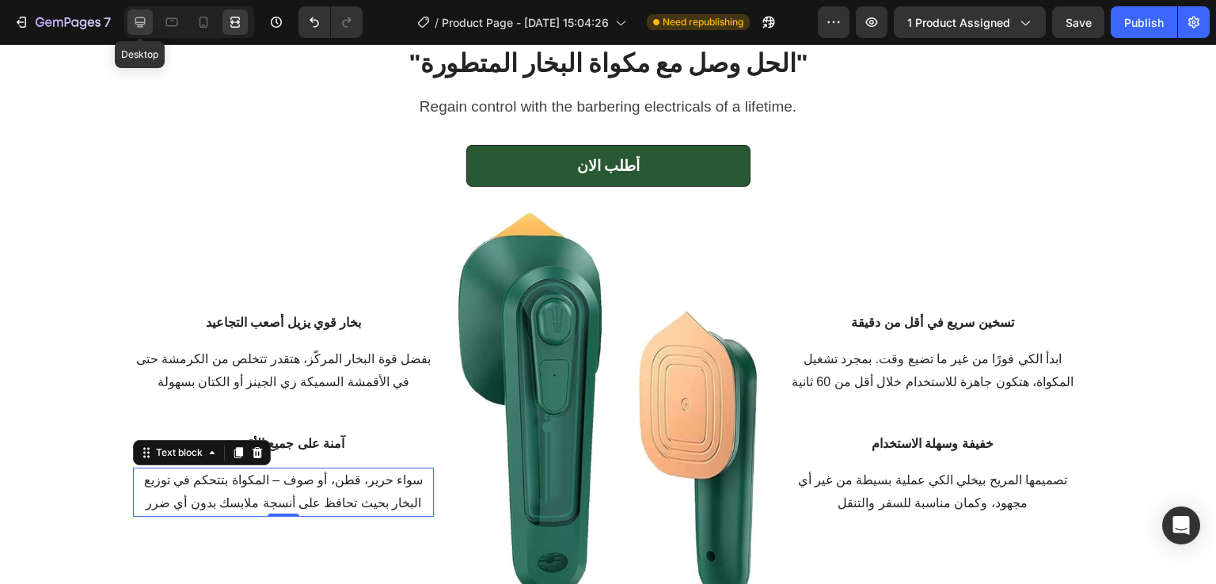
click at [139, 20] on icon at bounding box center [140, 22] width 16 height 16
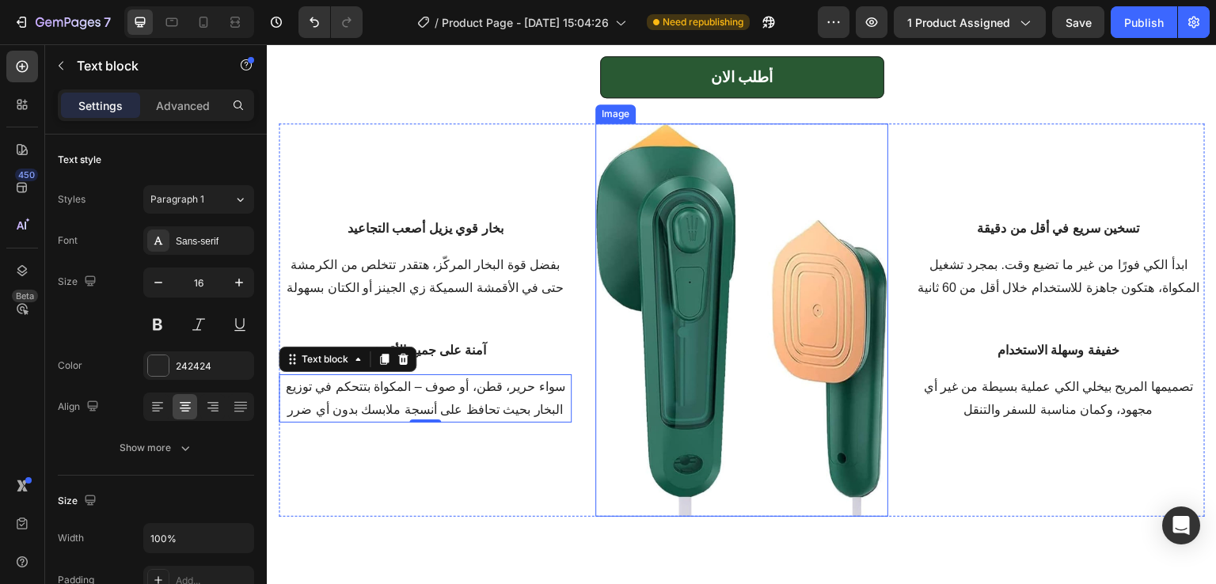
scroll to position [2076, 0]
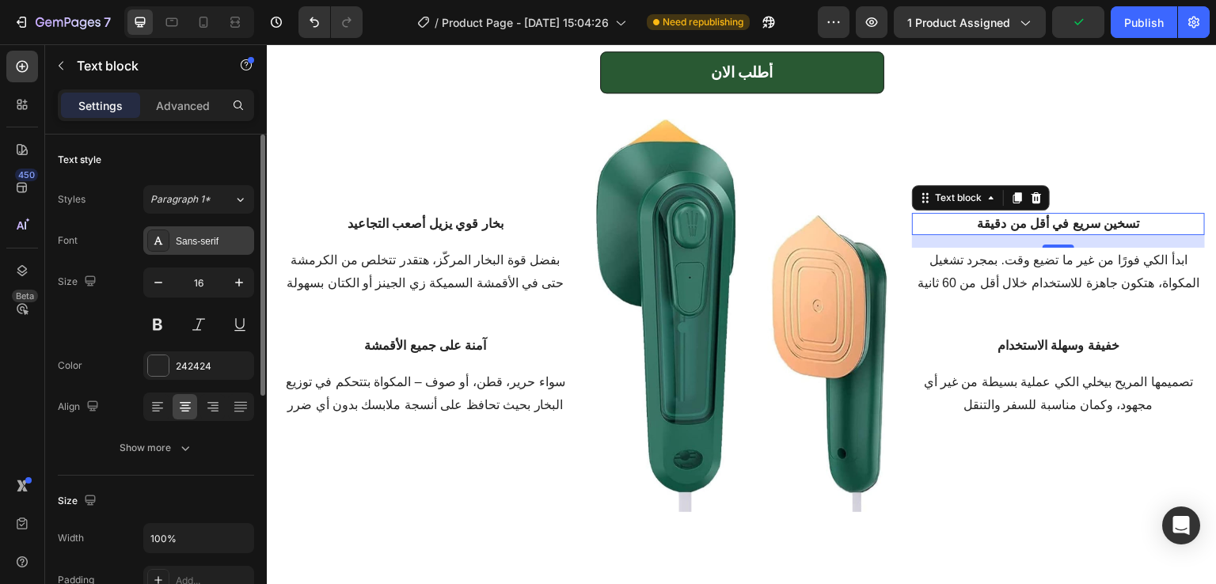
click at [158, 245] on icon at bounding box center [158, 240] width 13 height 13
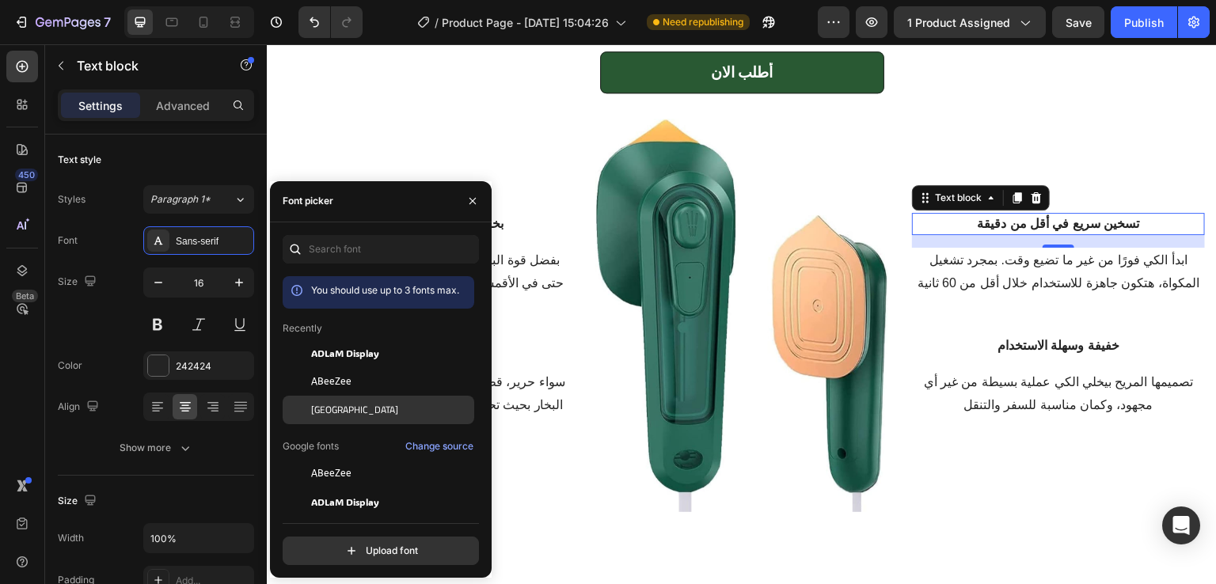
click at [322, 409] on span "[GEOGRAPHIC_DATA]" at bounding box center [354, 410] width 87 height 14
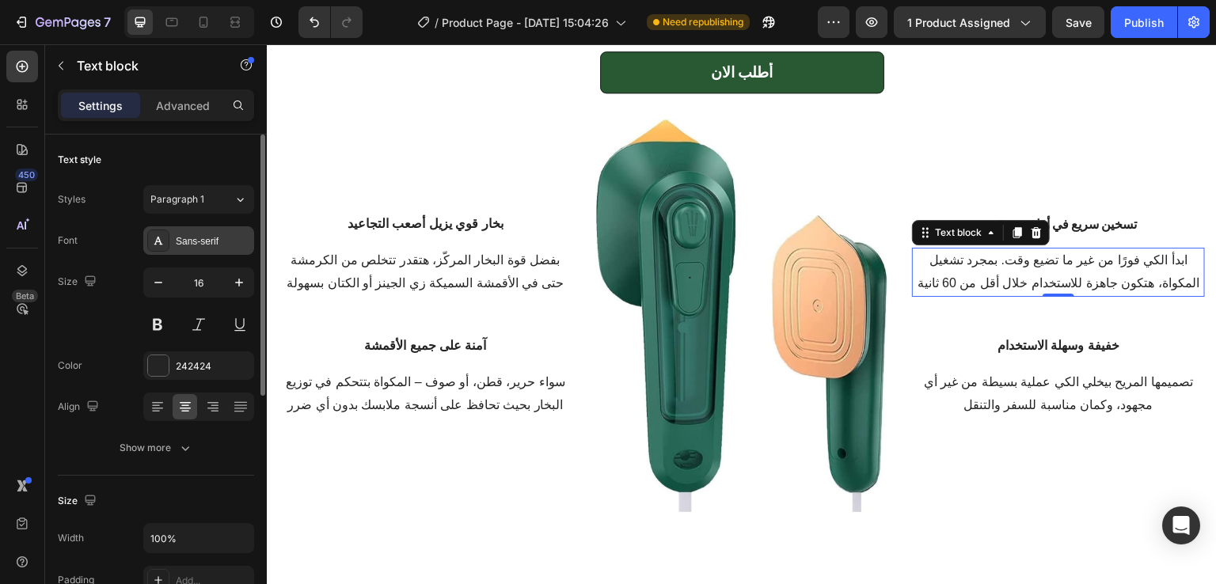
click at [187, 241] on div "Sans-serif" at bounding box center [213, 241] width 74 height 14
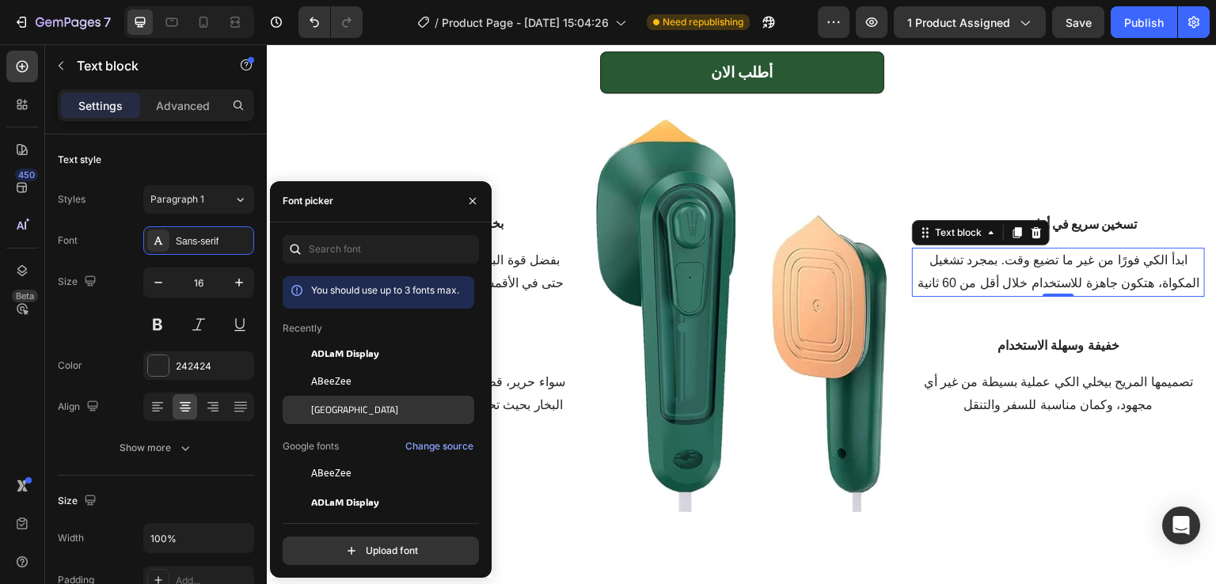
drag, startPoint x: 331, startPoint y: 414, endPoint x: 435, endPoint y: 294, distance: 158.9
click at [331, 414] on span "[GEOGRAPHIC_DATA]" at bounding box center [354, 410] width 87 height 14
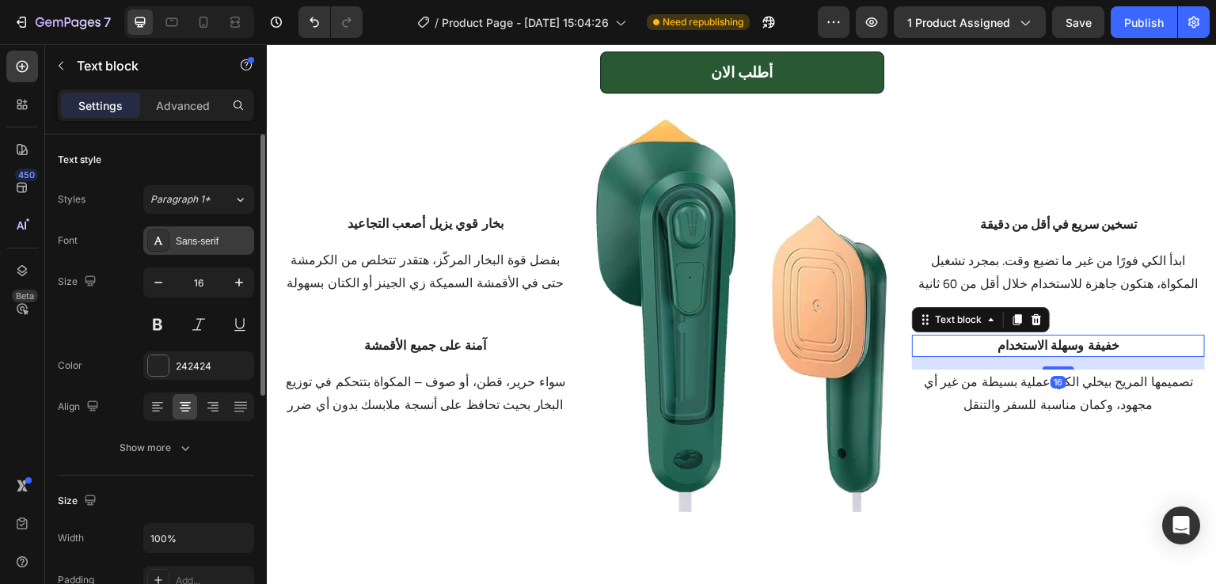
click at [152, 230] on div at bounding box center [158, 241] width 22 height 22
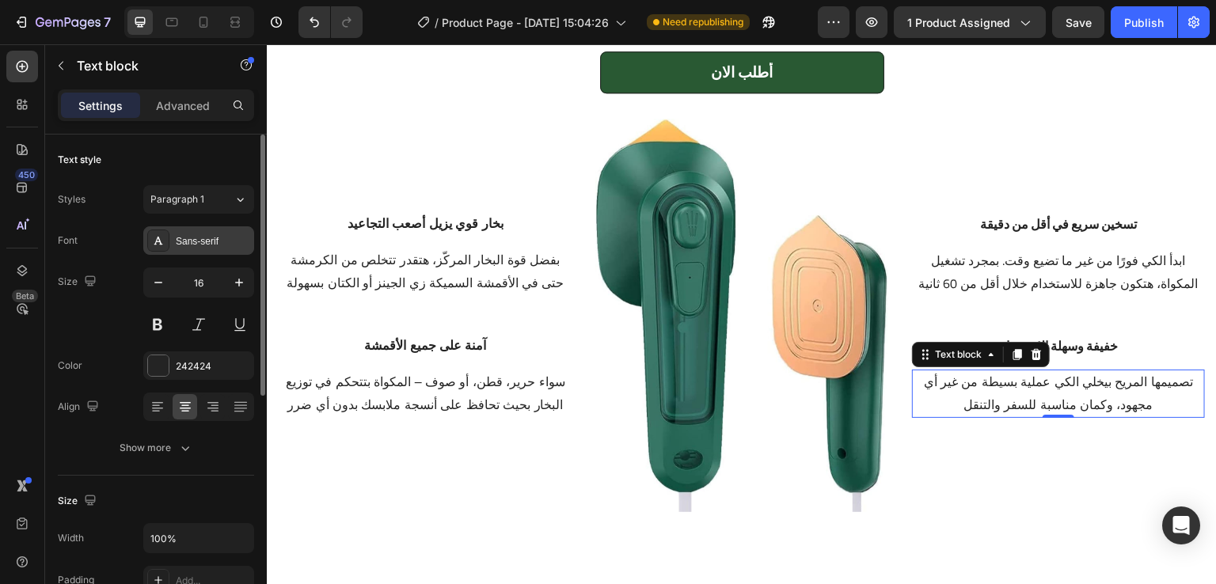
click at [190, 248] on div "Sans-serif" at bounding box center [198, 240] width 111 height 29
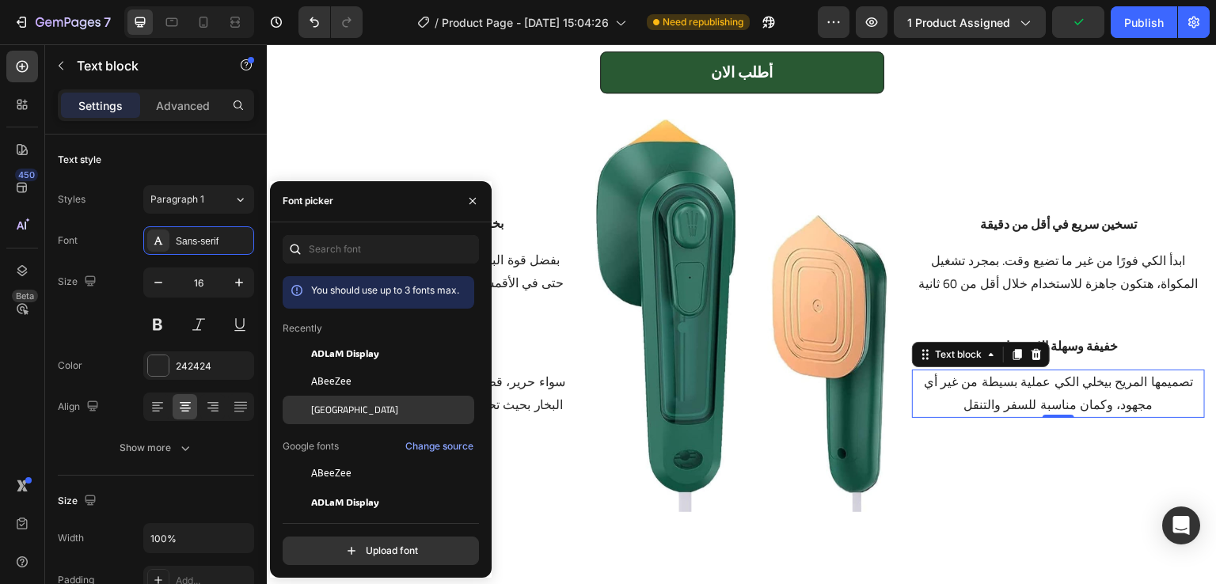
click at [319, 408] on span "[GEOGRAPHIC_DATA]" at bounding box center [354, 410] width 87 height 14
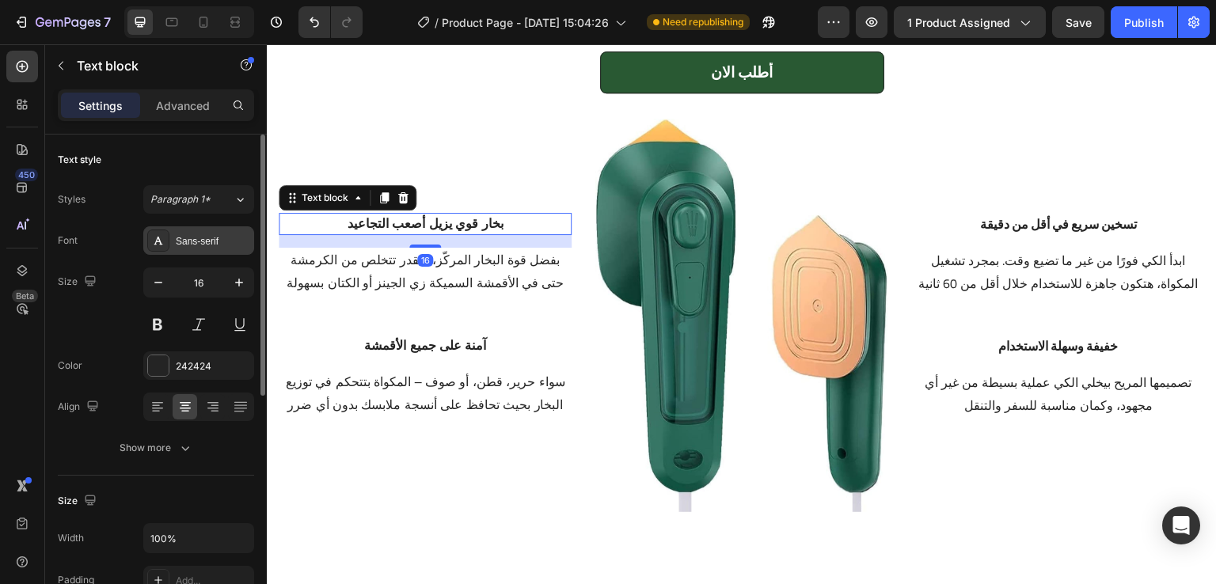
click at [198, 226] on div "Sans-serif" at bounding box center [198, 240] width 111 height 29
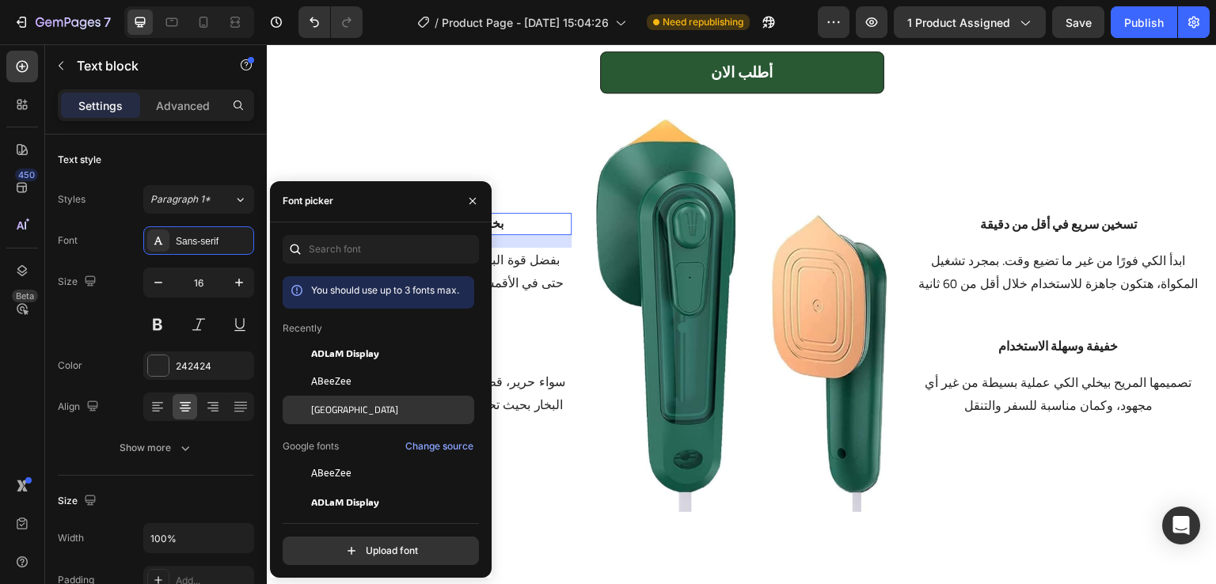
click at [329, 404] on span "[GEOGRAPHIC_DATA]" at bounding box center [354, 410] width 87 height 14
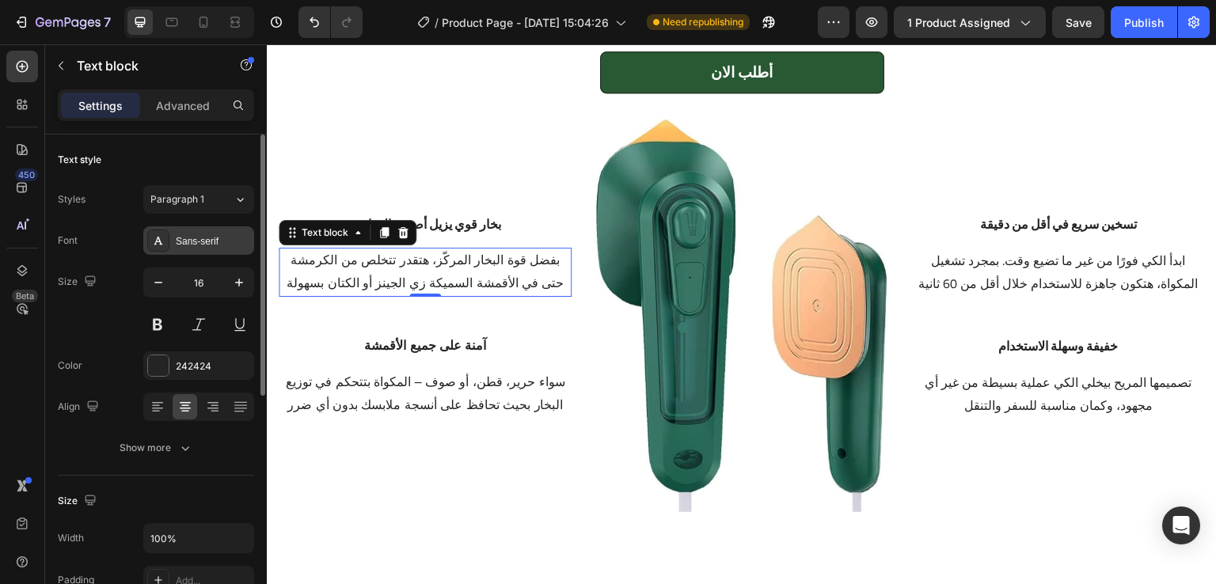
click at [149, 238] on div at bounding box center [158, 241] width 22 height 22
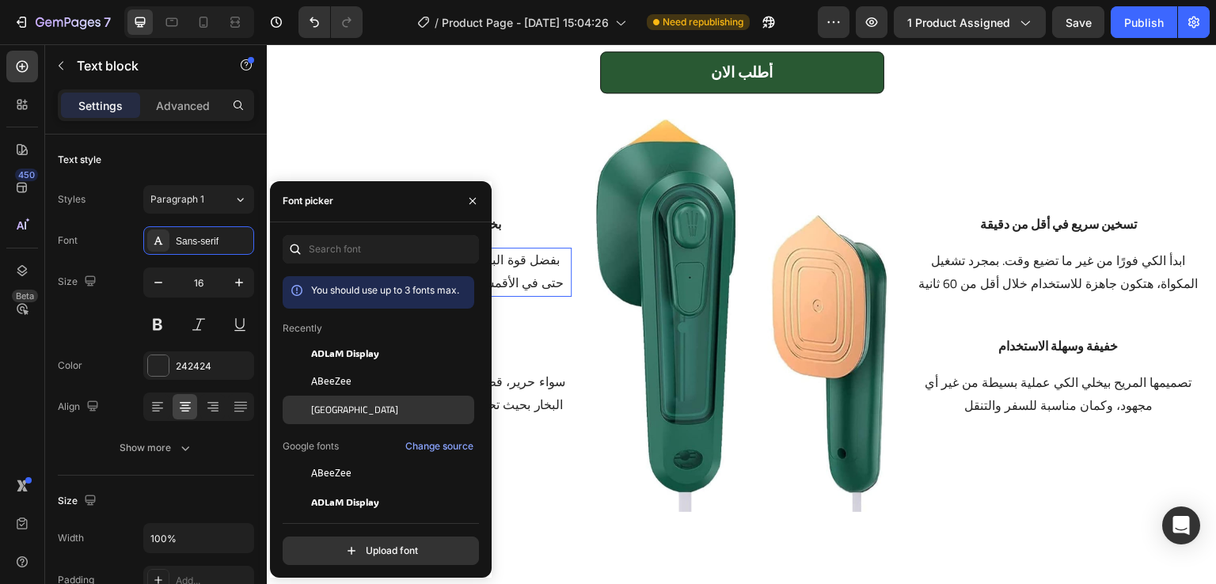
click at [325, 413] on span "[GEOGRAPHIC_DATA]" at bounding box center [354, 410] width 87 height 14
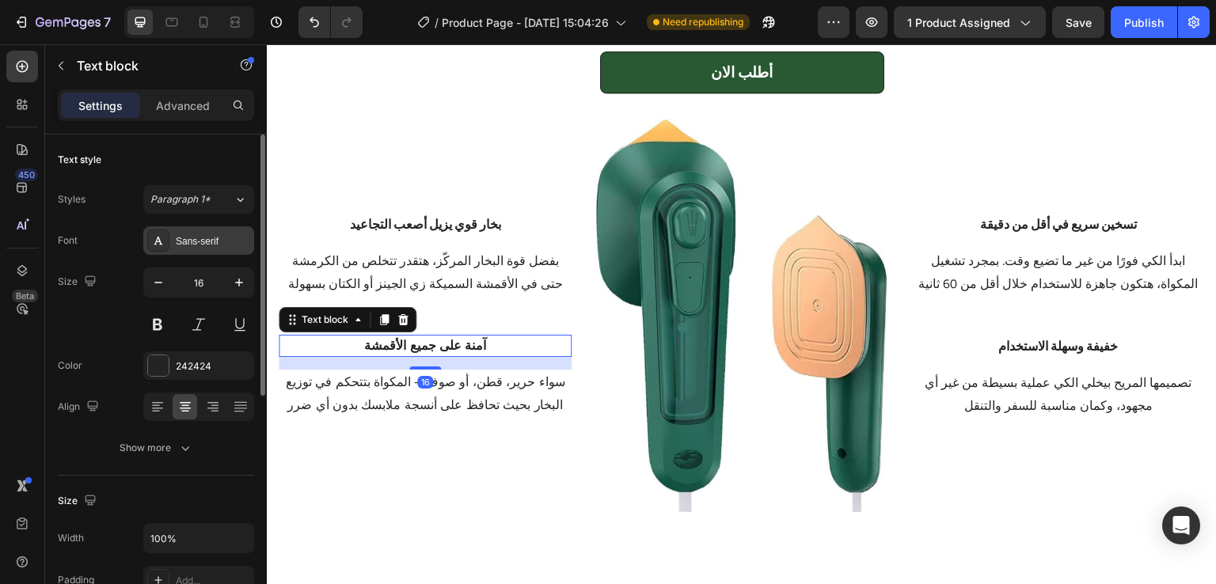
click at [165, 238] on div at bounding box center [158, 241] width 22 height 22
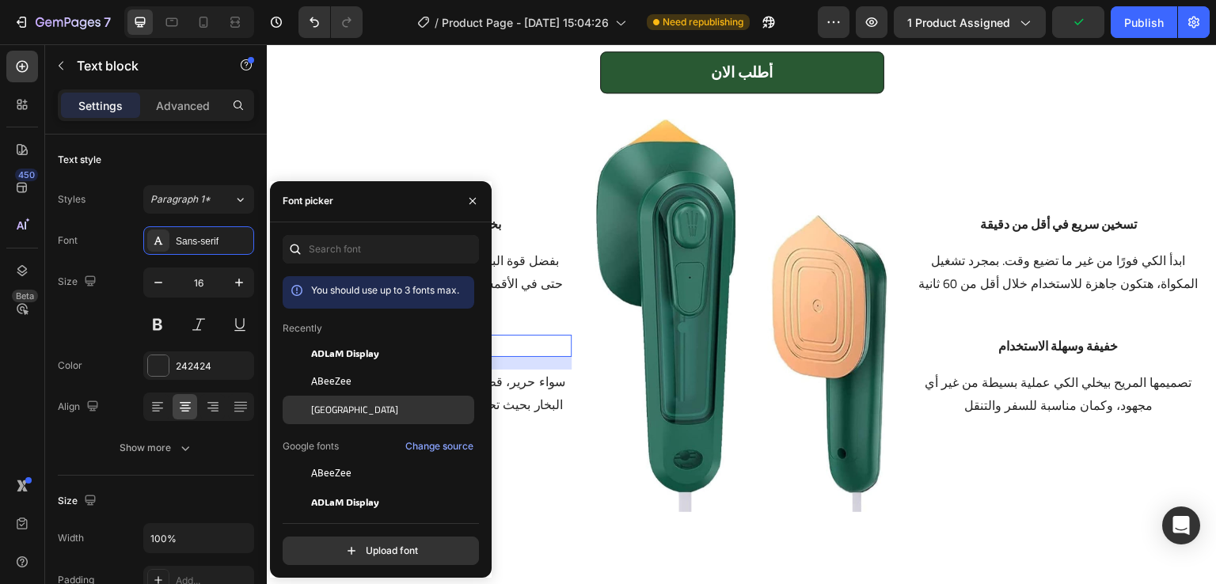
click at [321, 409] on span "[GEOGRAPHIC_DATA]" at bounding box center [354, 410] width 87 height 14
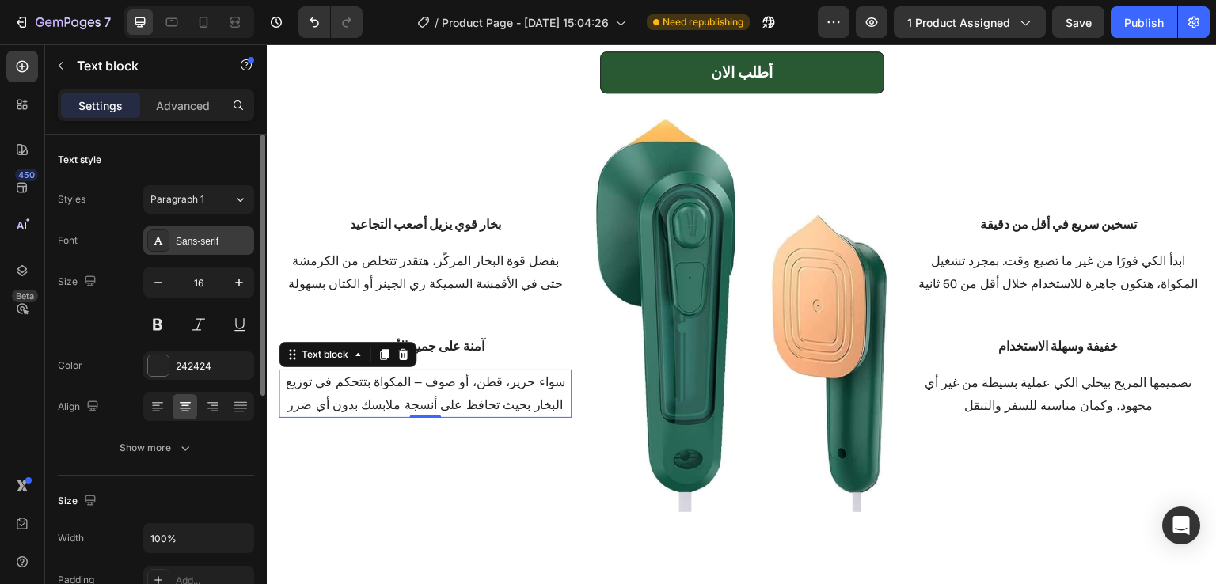
click at [157, 250] on div at bounding box center [158, 241] width 22 height 22
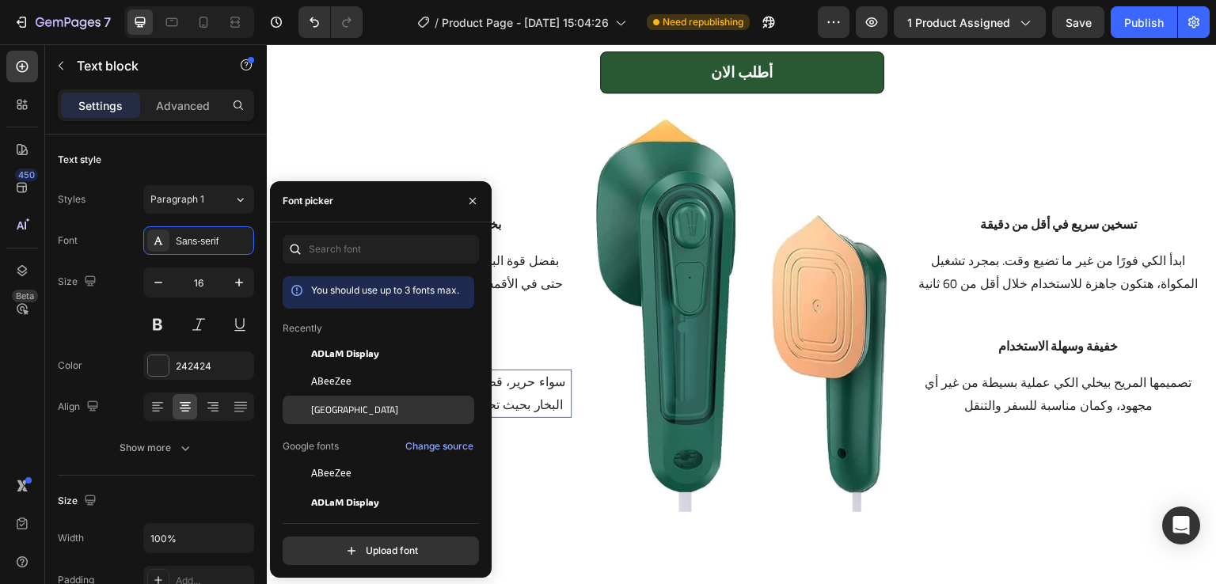
click at [317, 410] on span "[GEOGRAPHIC_DATA]" at bounding box center [354, 410] width 87 height 14
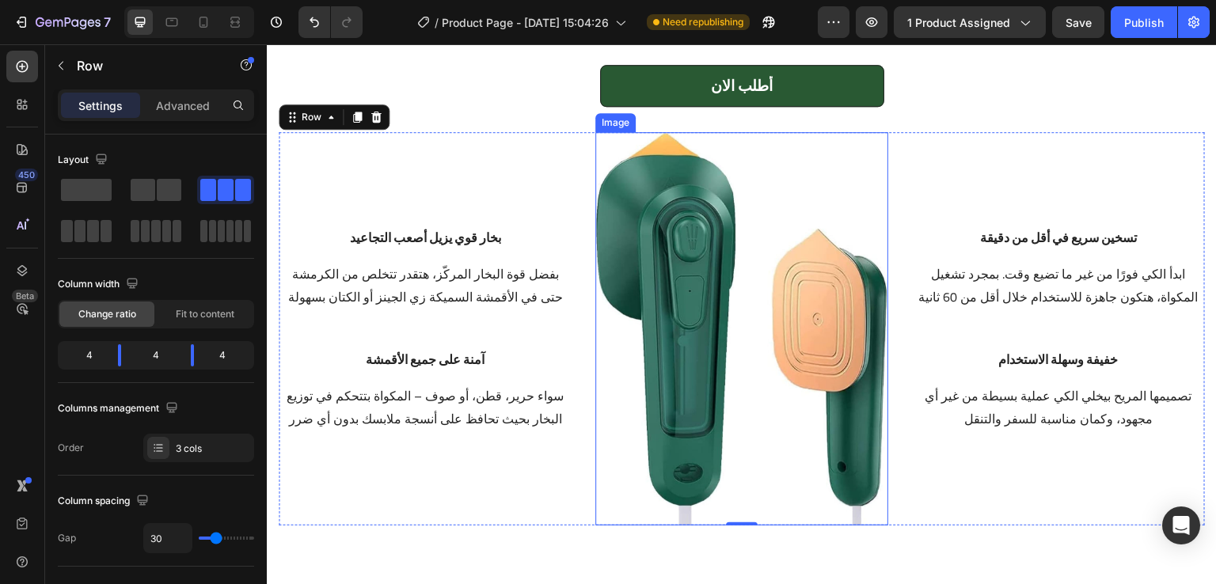
scroll to position [2063, 0]
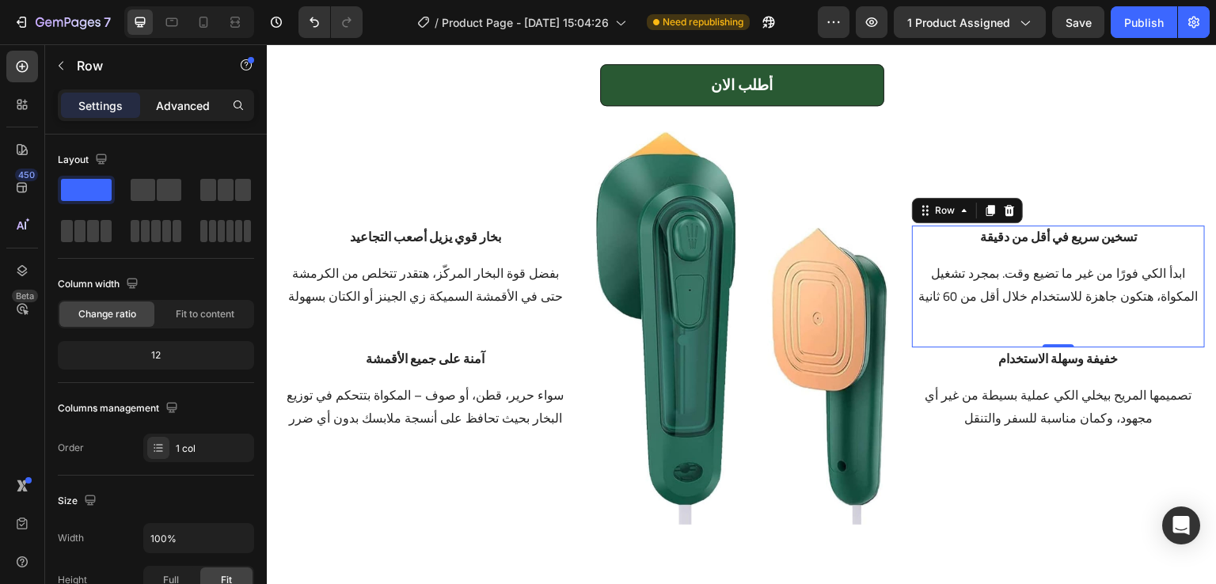
click at [192, 108] on p "Advanced" at bounding box center [183, 105] width 54 height 17
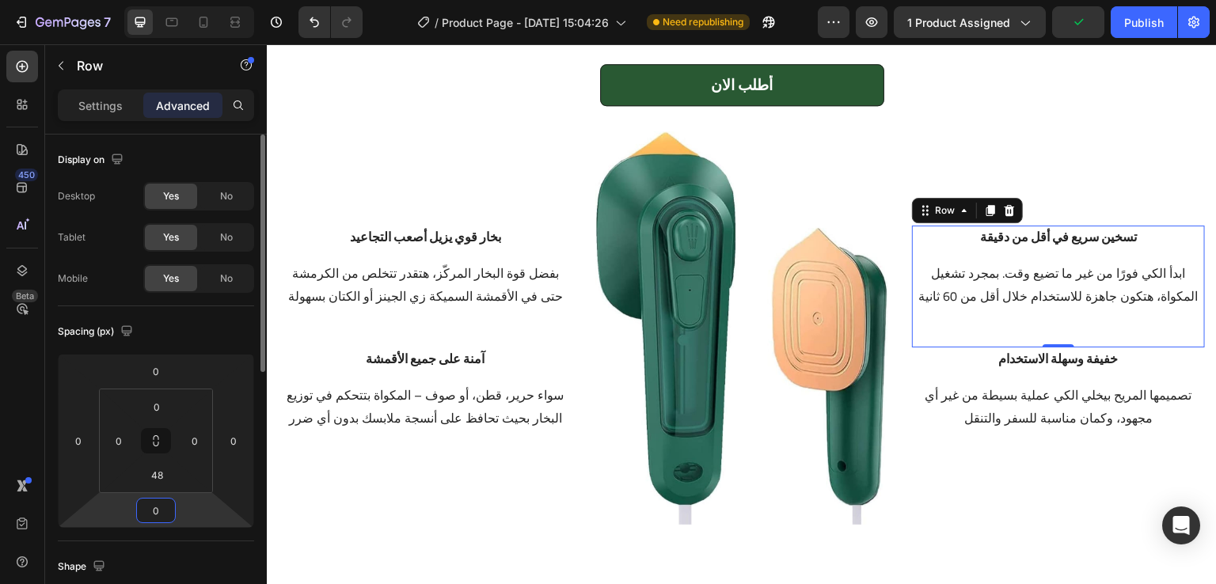
click at [165, 504] on input "0" at bounding box center [156, 511] width 32 height 24
type input "24"
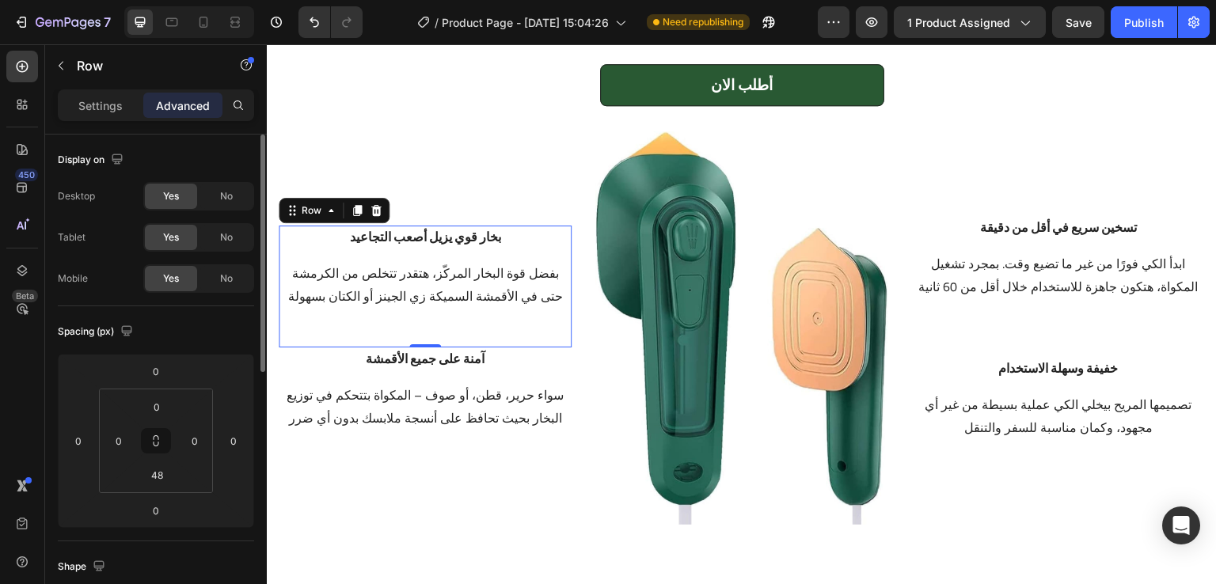
click at [561, 249] on div "بخار قوي يزيل أصعب التجاعيد Text block بفضل قوة البخار المركّز، هتقدر تتخلص من …" at bounding box center [425, 268] width 293 height 84
click at [162, 514] on input "0" at bounding box center [156, 511] width 32 height 24
type input "24"
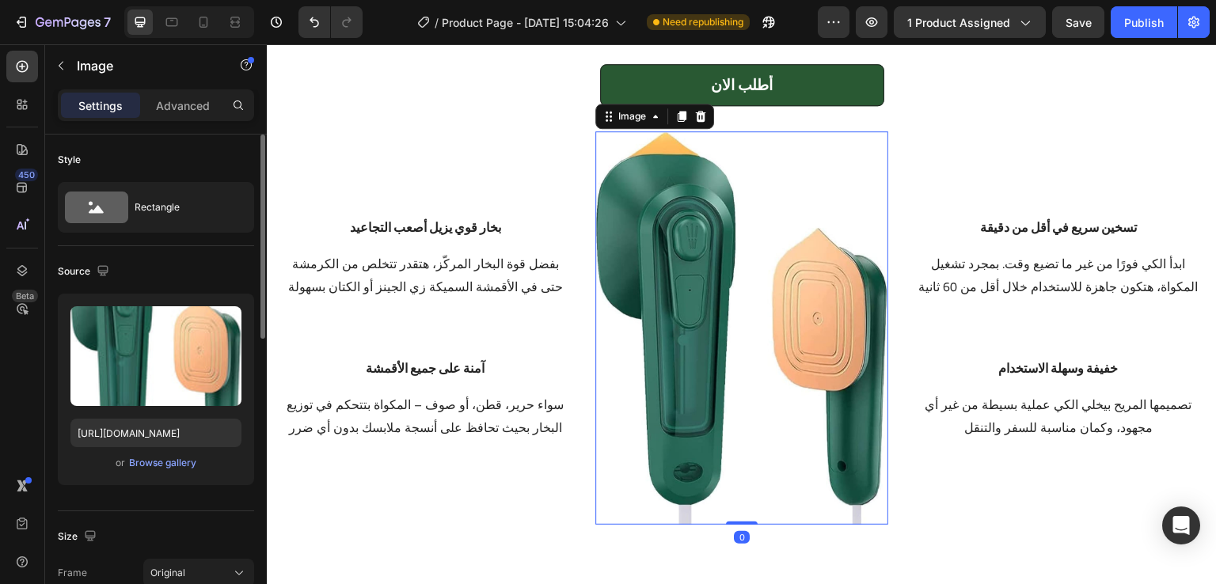
click at [600, 380] on img at bounding box center [741, 327] width 293 height 393
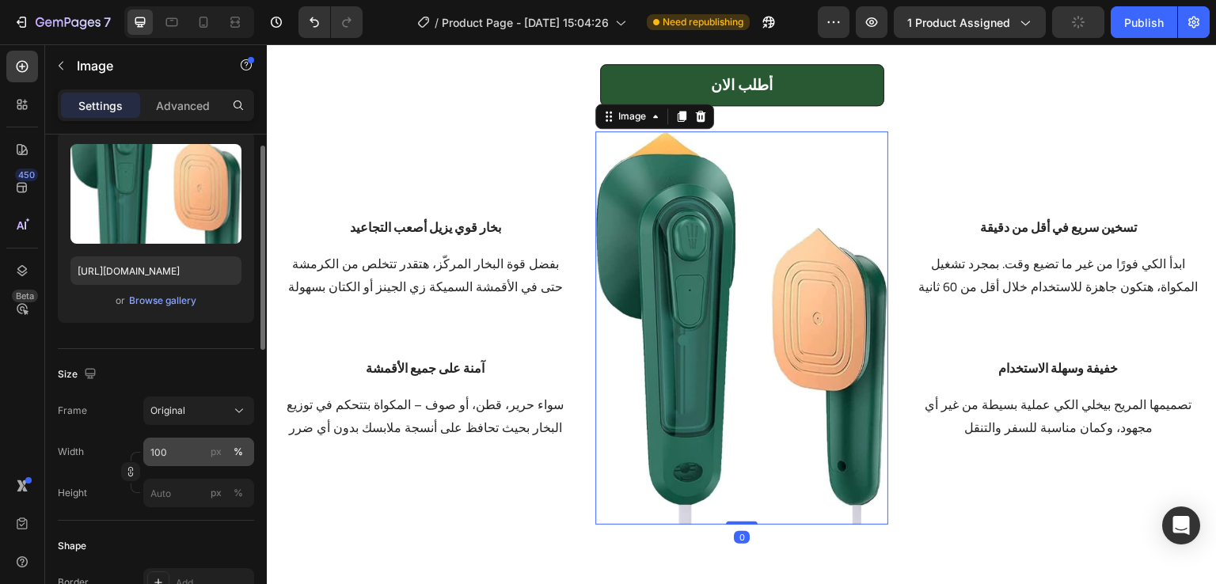
scroll to position [166, 0]
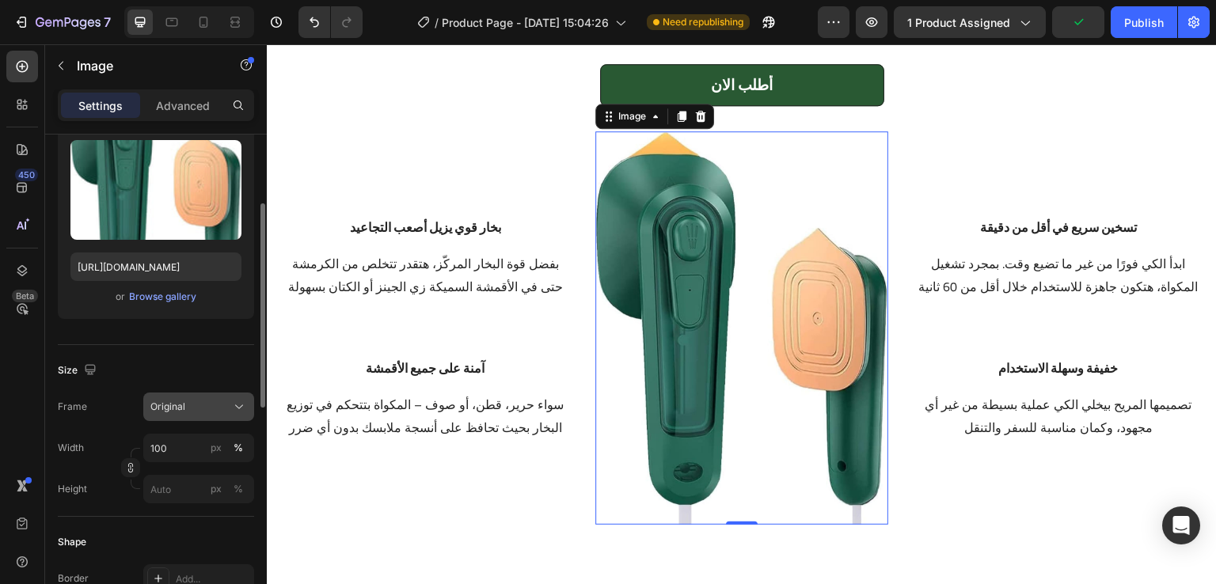
click at [234, 409] on icon at bounding box center [239, 407] width 16 height 16
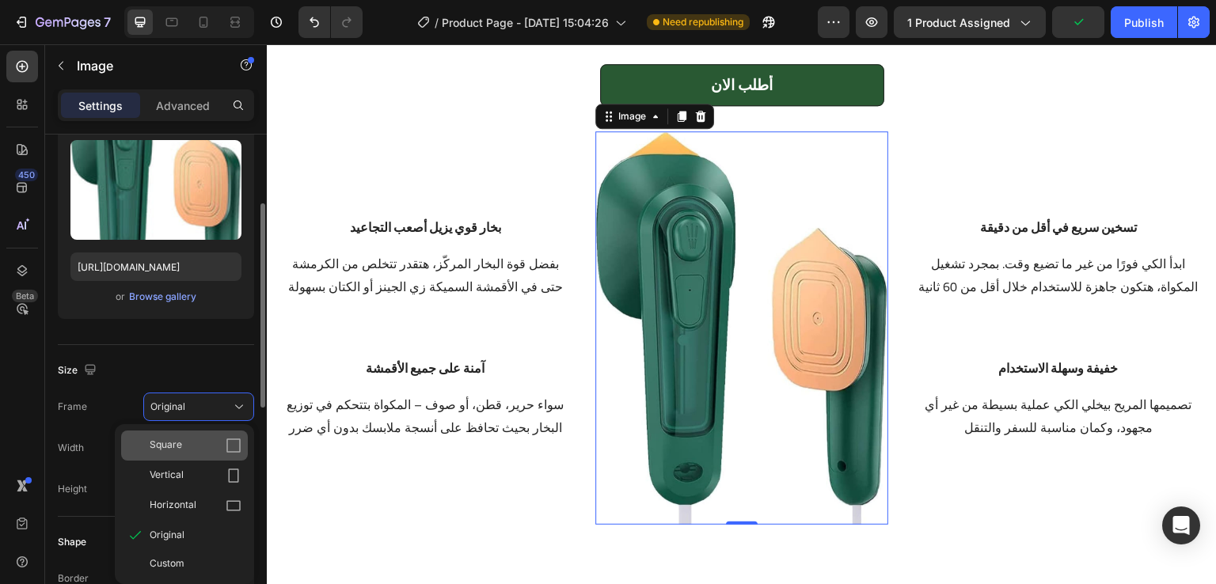
click at [190, 439] on div "Square" at bounding box center [196, 446] width 92 height 16
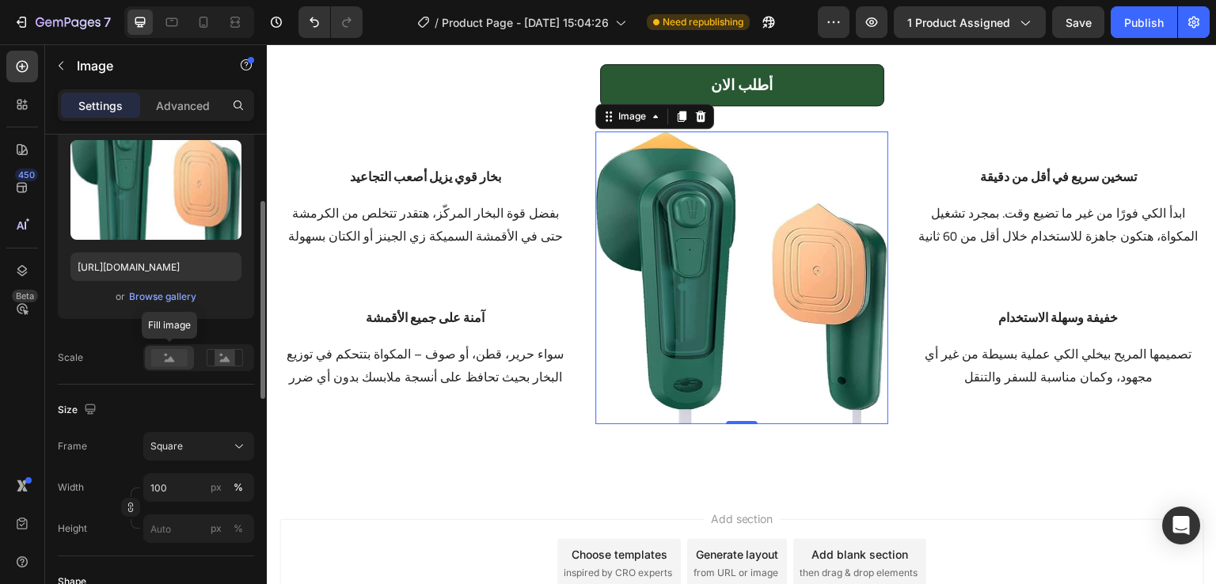
click at [165, 359] on rect at bounding box center [169, 357] width 36 height 17
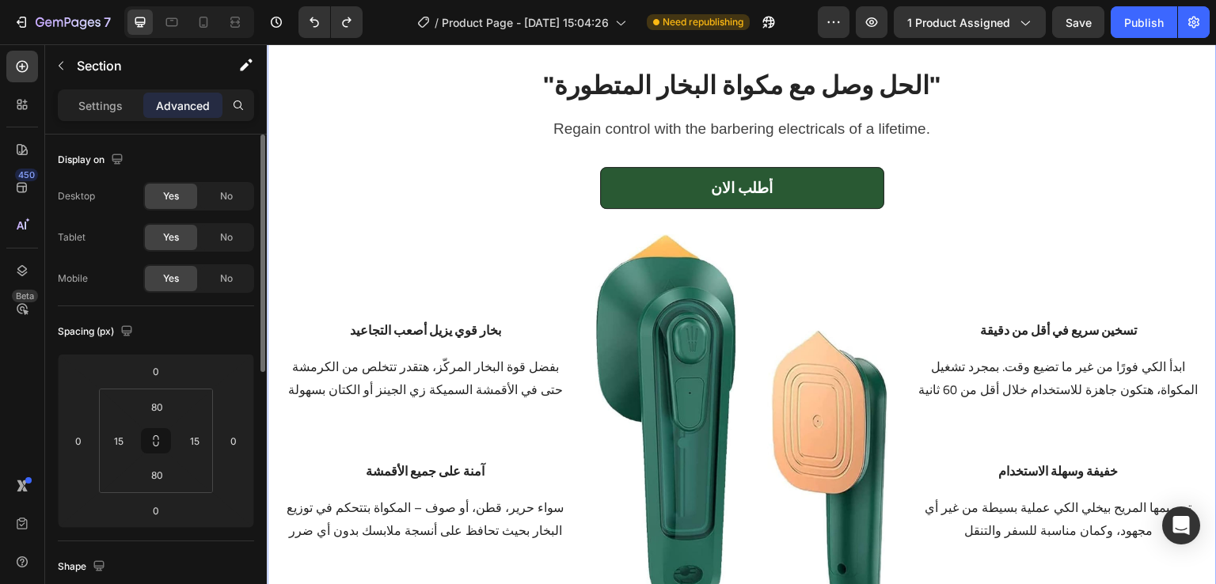
scroll to position [1959, 0]
drag, startPoint x: 491, startPoint y: 63, endPoint x: 583, endPoint y: 137, distance: 118.3
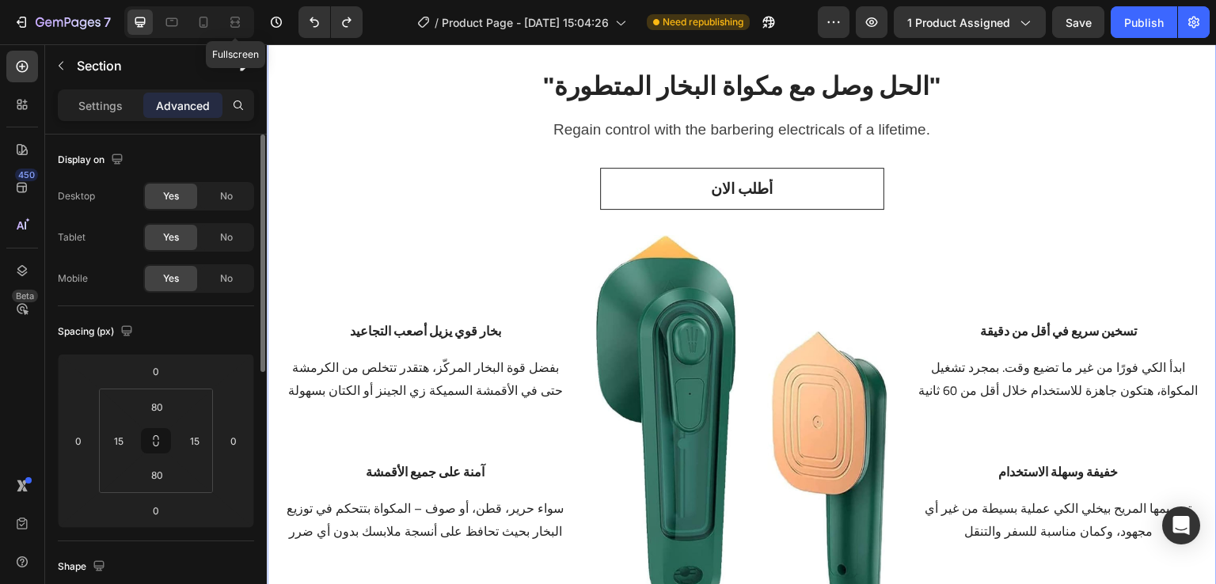
drag, startPoint x: 501, startPoint y: 64, endPoint x: 802, endPoint y: 209, distance: 333.9
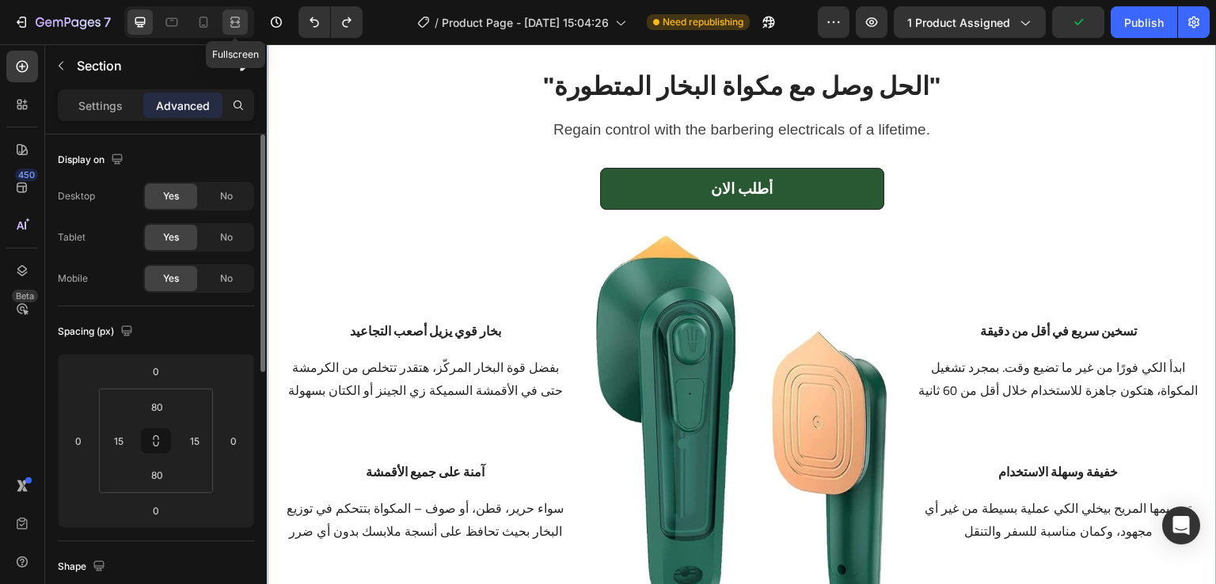
click at [244, 29] on div at bounding box center [234, 22] width 25 height 25
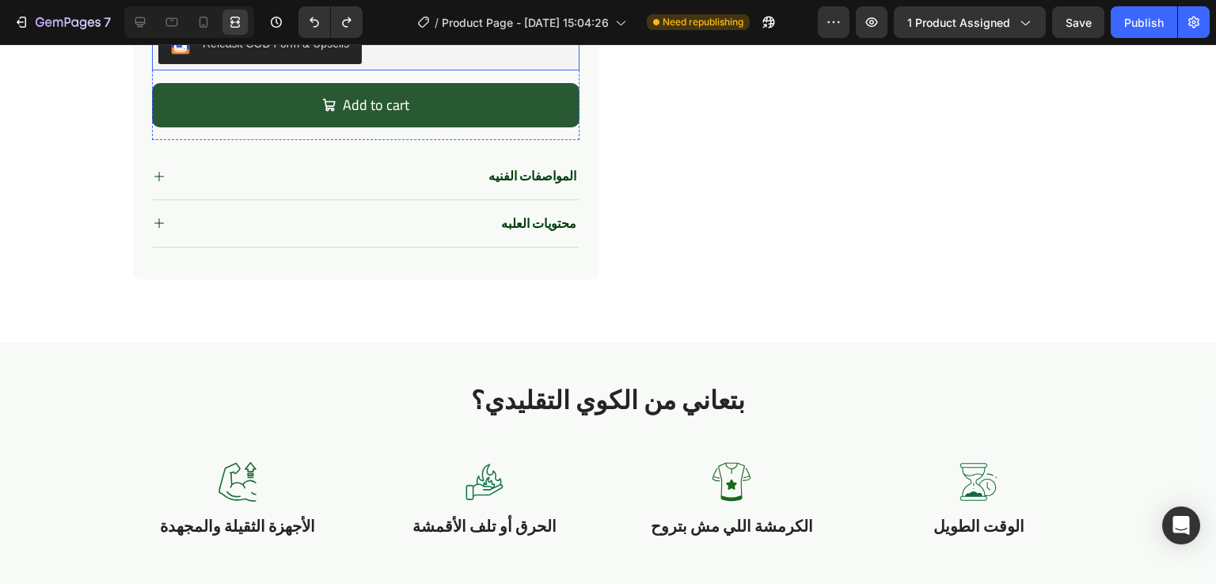
scroll to position [637, 0]
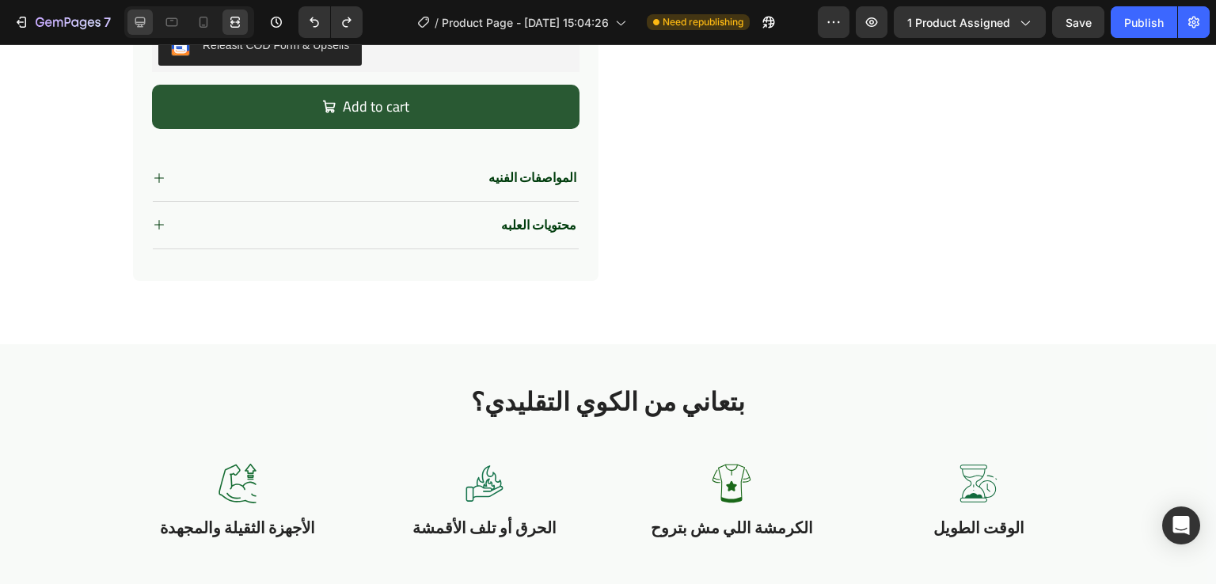
drag, startPoint x: 149, startPoint y: 36, endPoint x: 135, endPoint y: 24, distance: 18.6
click at [135, 24] on div at bounding box center [189, 22] width 130 height 32
click at [135, 24] on icon at bounding box center [140, 22] width 16 height 16
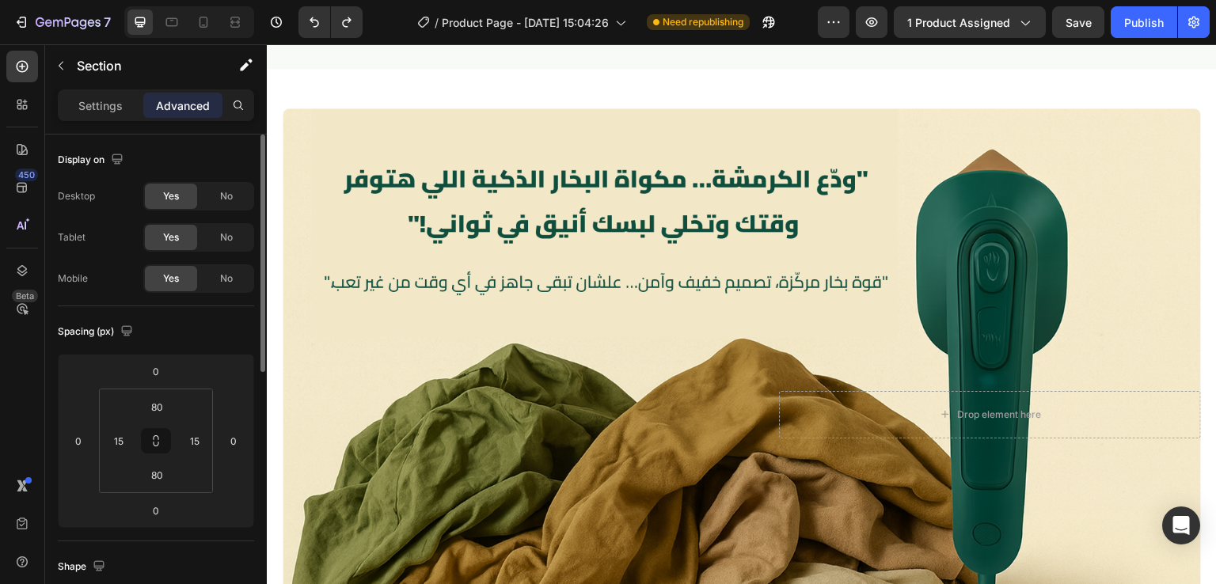
scroll to position [1162, 0]
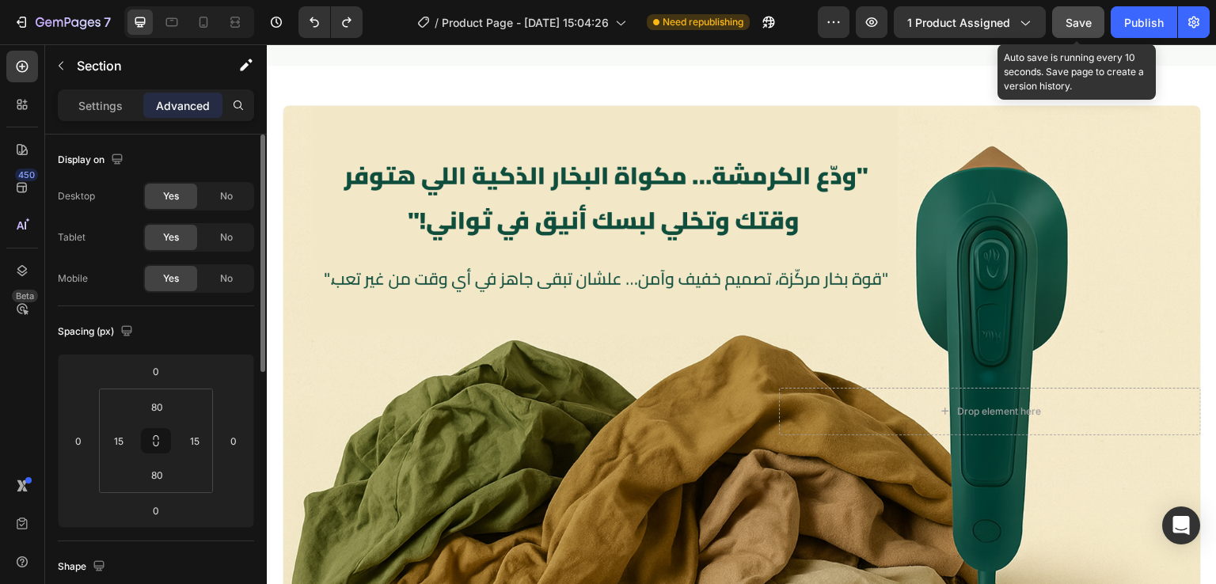
click at [1087, 19] on span "Save" at bounding box center [1079, 22] width 26 height 13
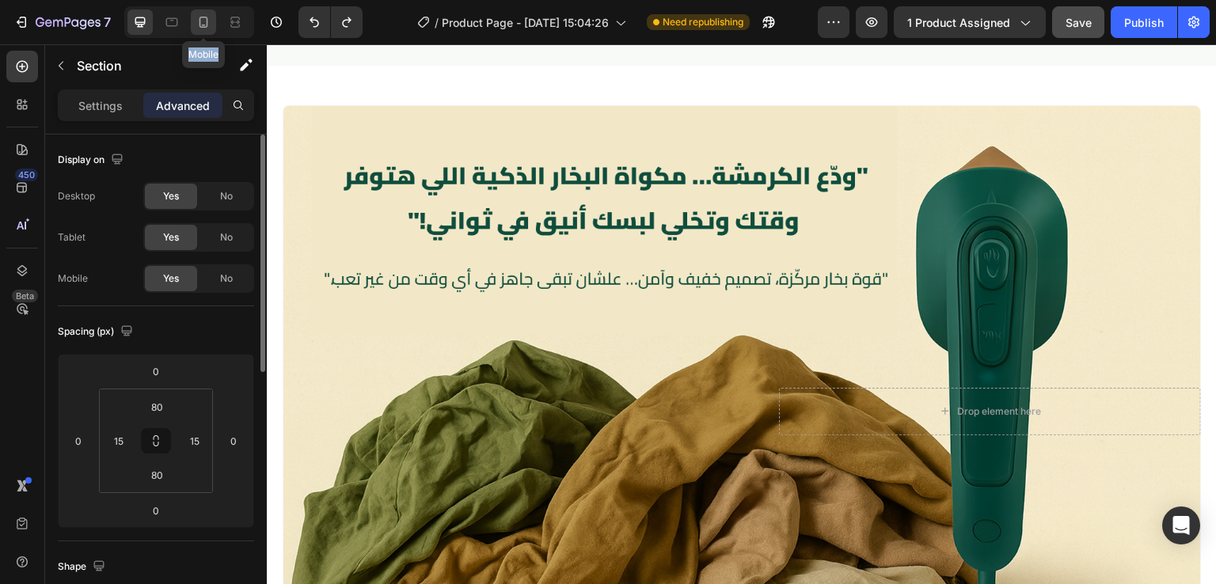
click at [197, 17] on icon at bounding box center [204, 22] width 16 height 16
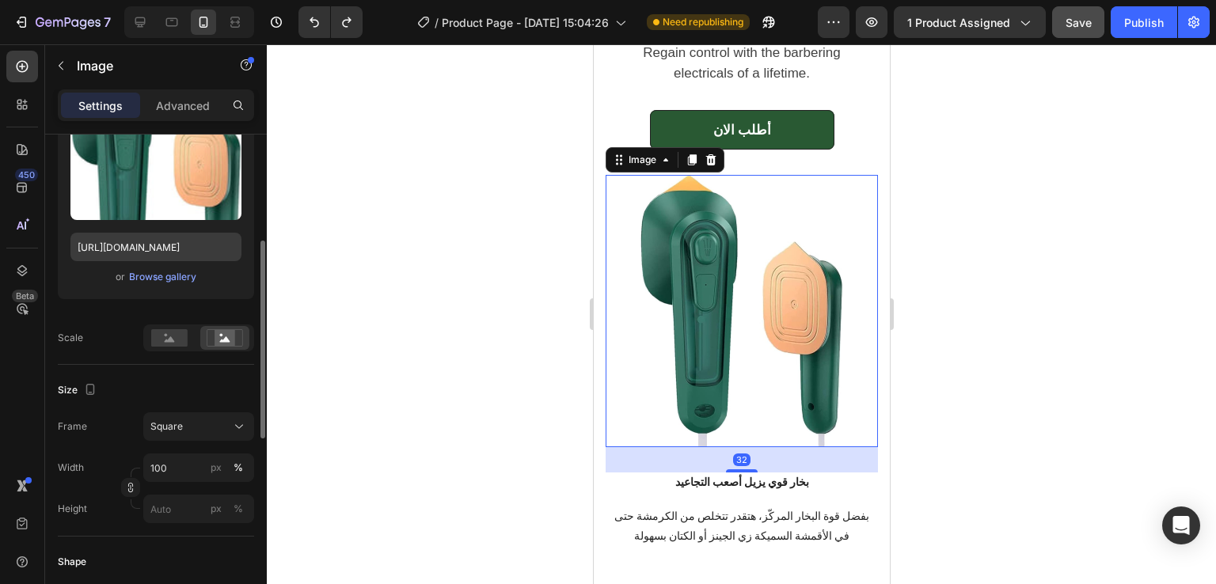
scroll to position [231, 0]
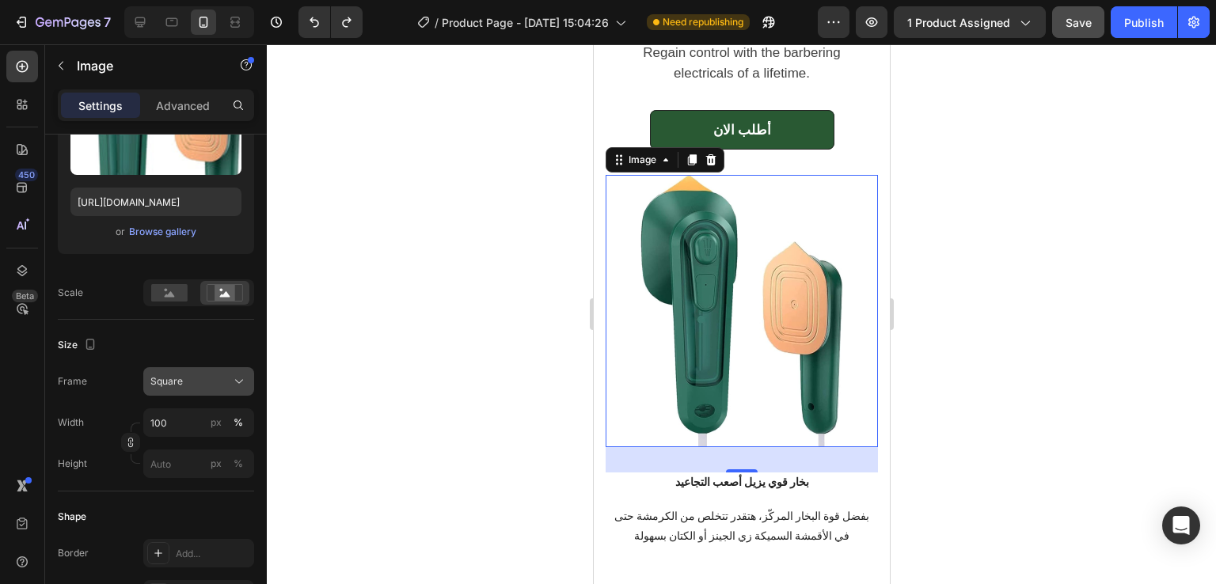
click at [222, 378] on div "Square" at bounding box center [189, 381] width 78 height 14
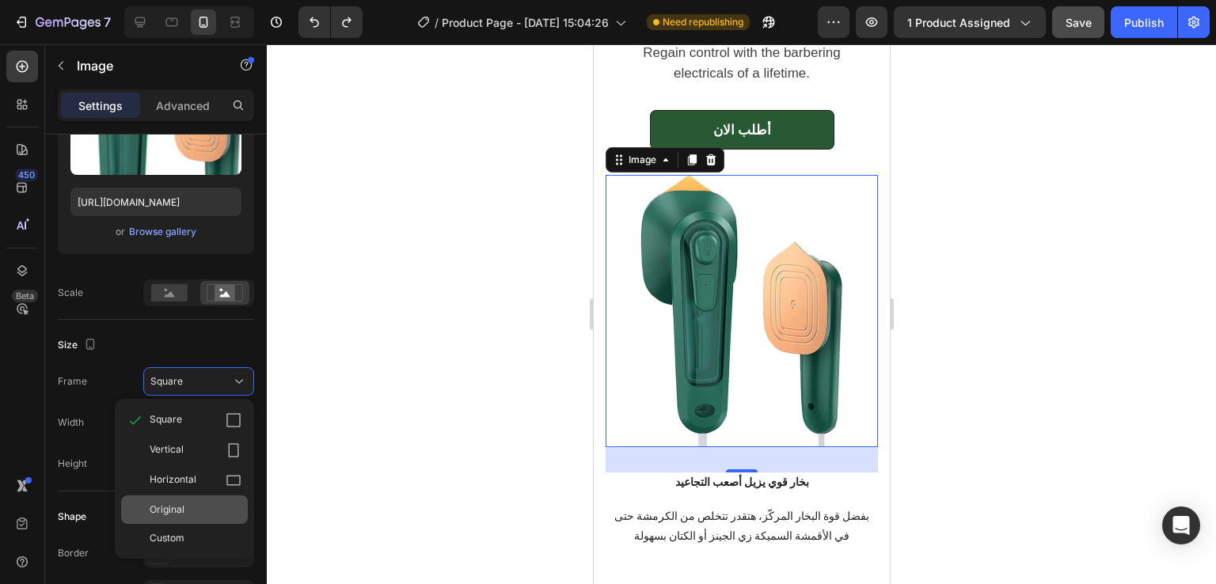
click at [184, 511] on div "Original" at bounding box center [196, 510] width 92 height 14
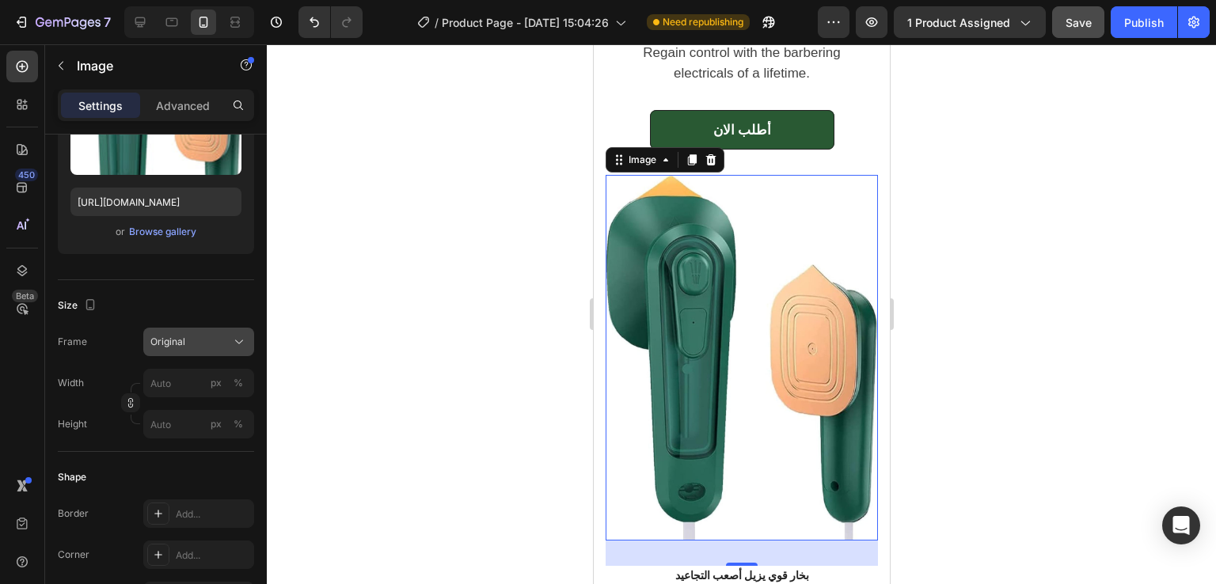
click at [207, 337] on div "Original" at bounding box center [189, 342] width 78 height 14
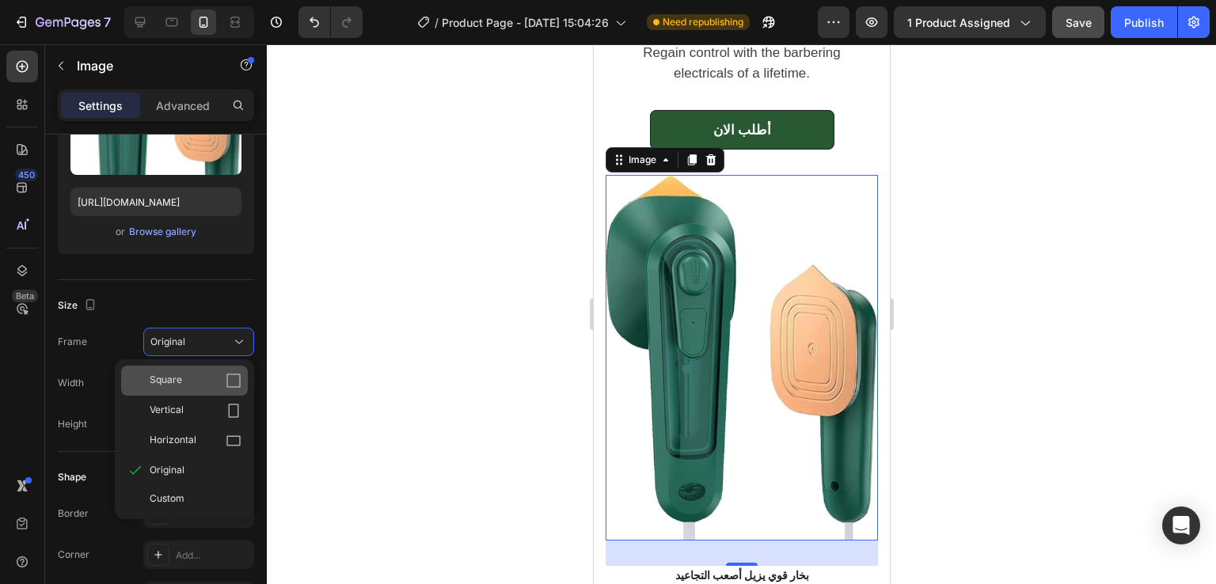
click at [201, 374] on div "Square" at bounding box center [196, 381] width 92 height 16
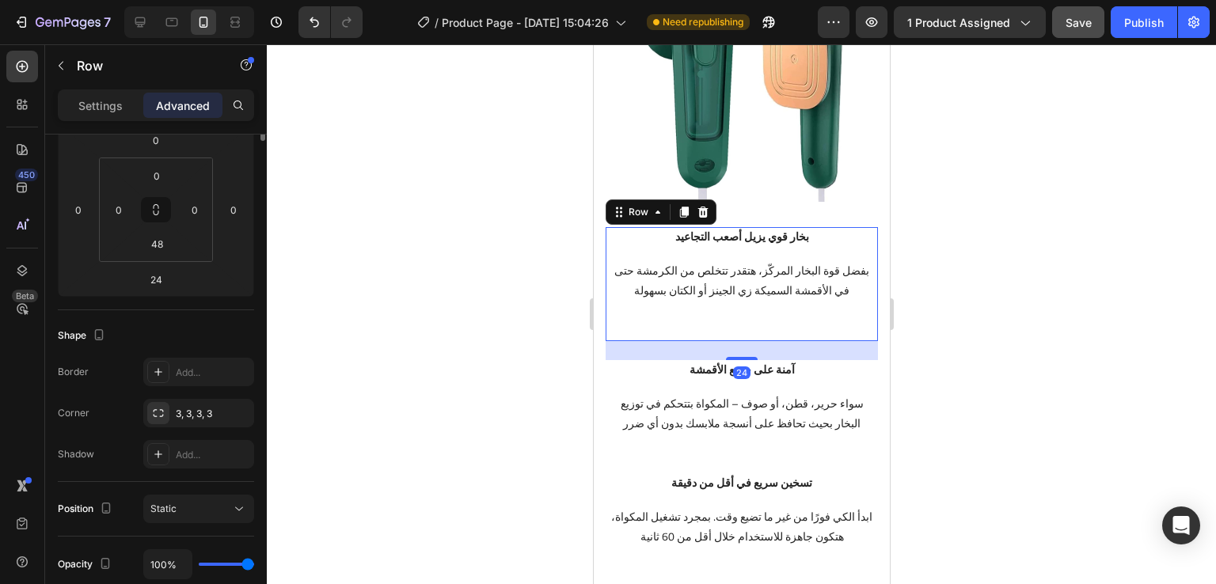
scroll to position [0, 0]
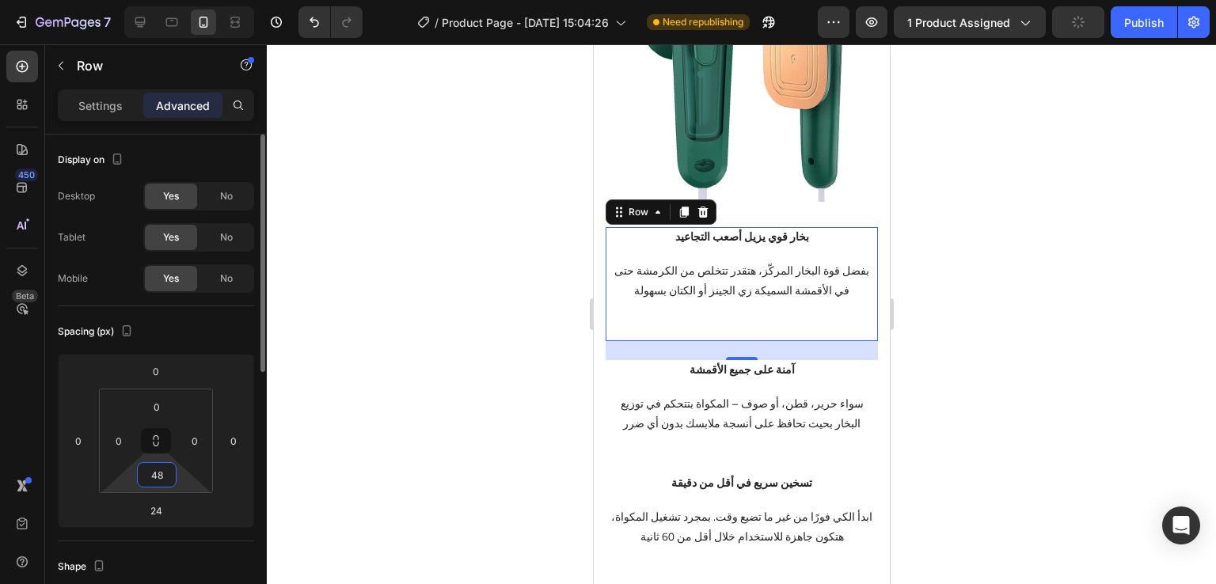
click at [168, 474] on input "48" at bounding box center [157, 475] width 32 height 24
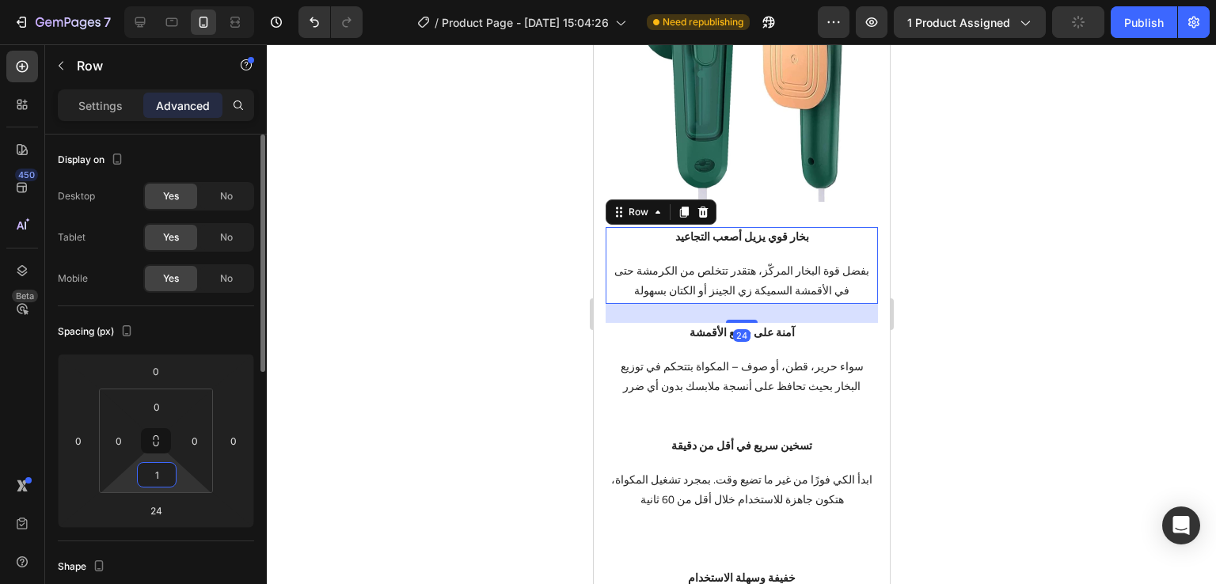
type input "16"
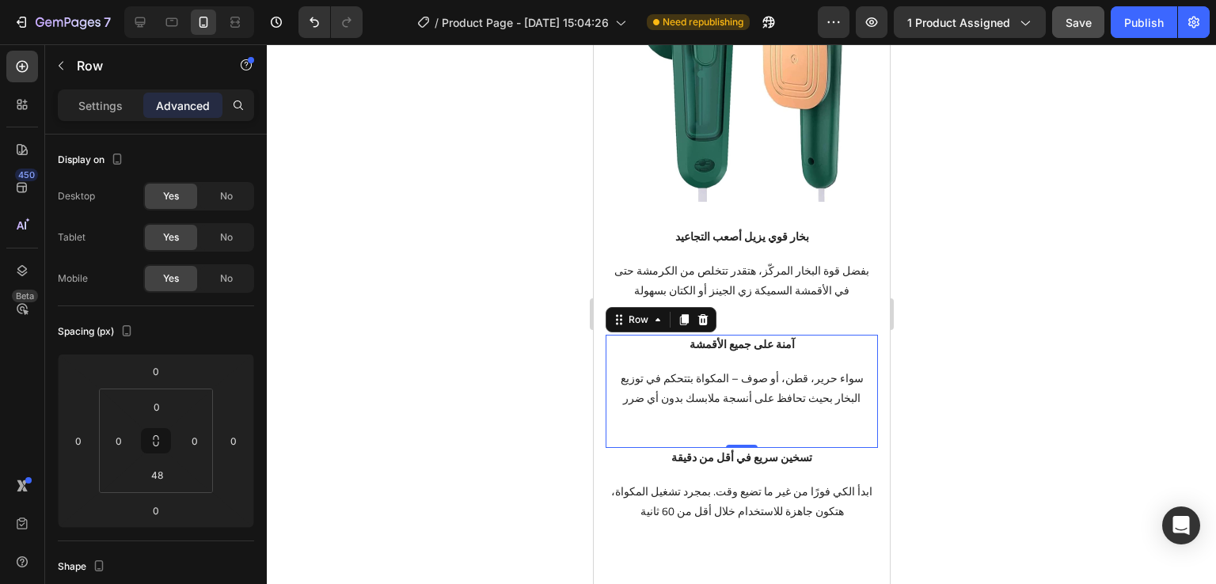
click at [620, 416] on div "آمنة على جميع الأقمشة Text block سواء حرير، قطن، أو صوف – المكواة بتتحكم في توز…" at bounding box center [741, 391] width 272 height 113
click at [165, 476] on input "48" at bounding box center [157, 475] width 32 height 24
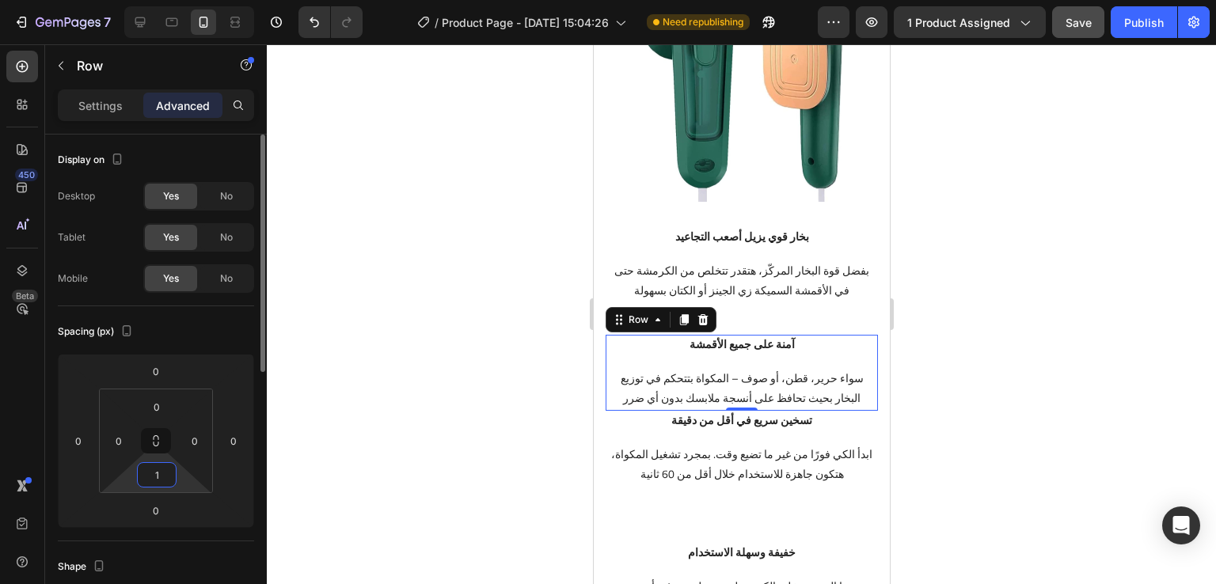
type input "16"
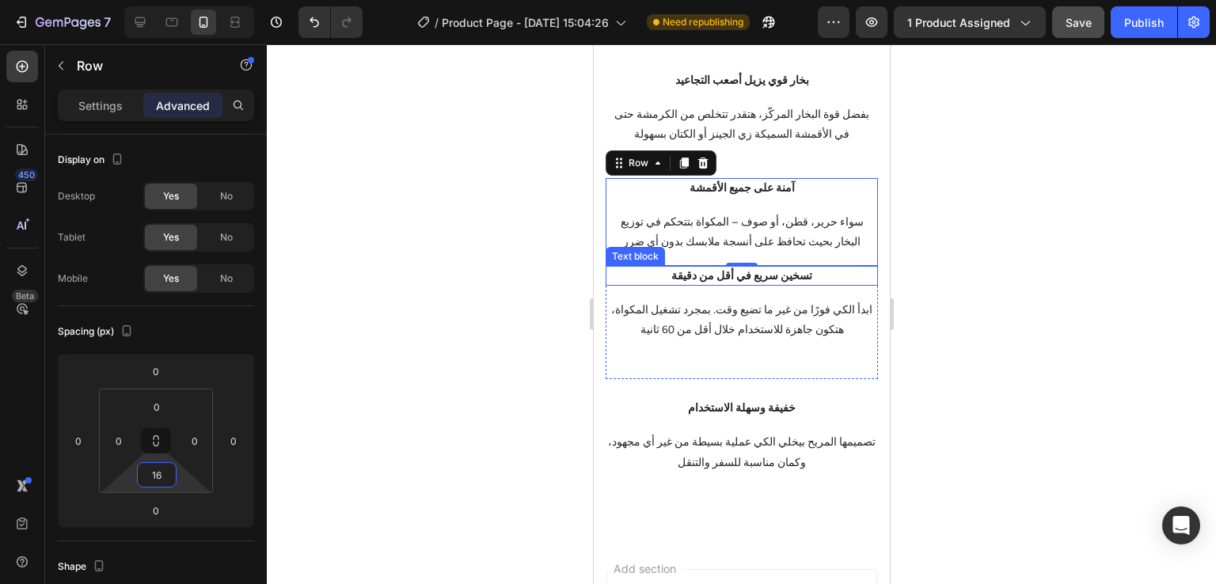
scroll to position [1872, 0]
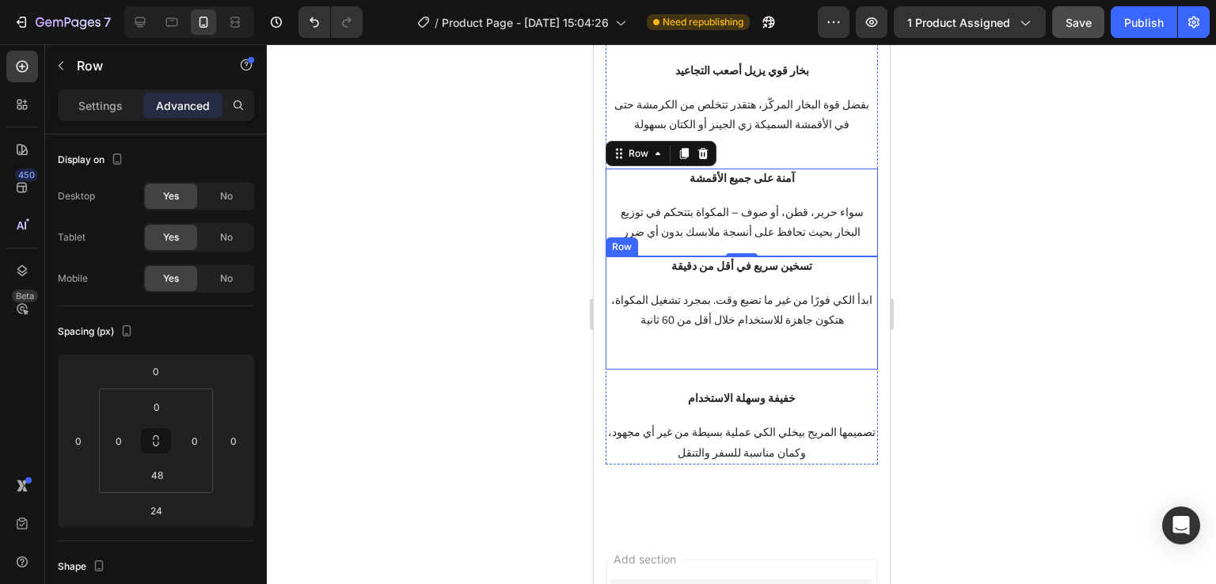
click at [624, 346] on div "تسخين سريع في أقل من دقيقة Text block ابدأ الكي فورًا من غير ما تضيع وقت. بمجرد…" at bounding box center [741, 313] width 272 height 113
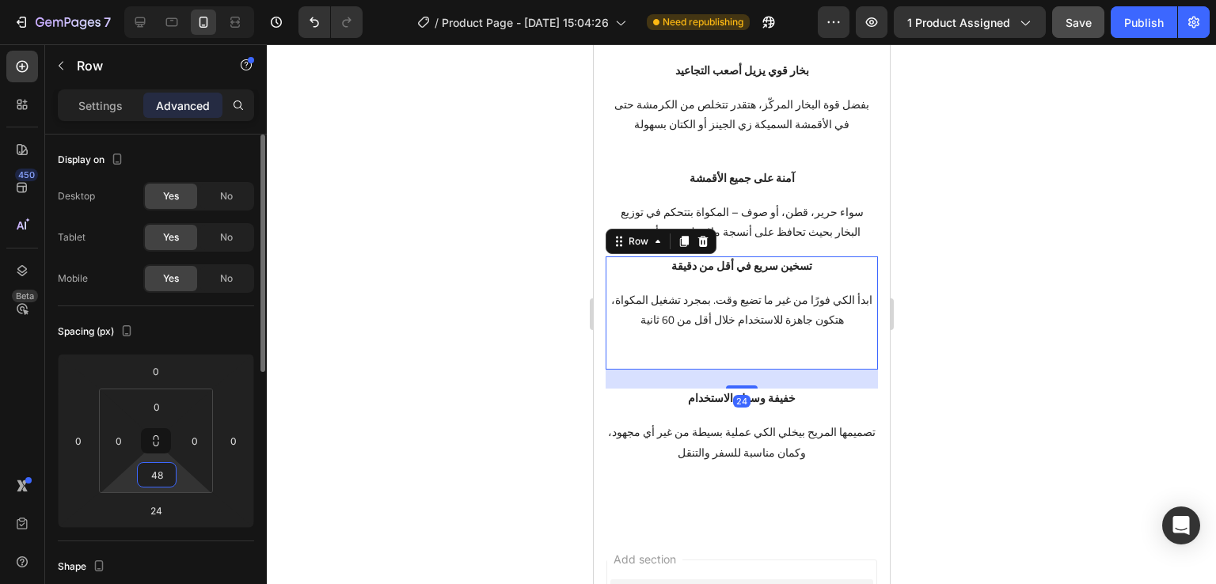
click at [168, 473] on input "48" at bounding box center [157, 475] width 32 height 24
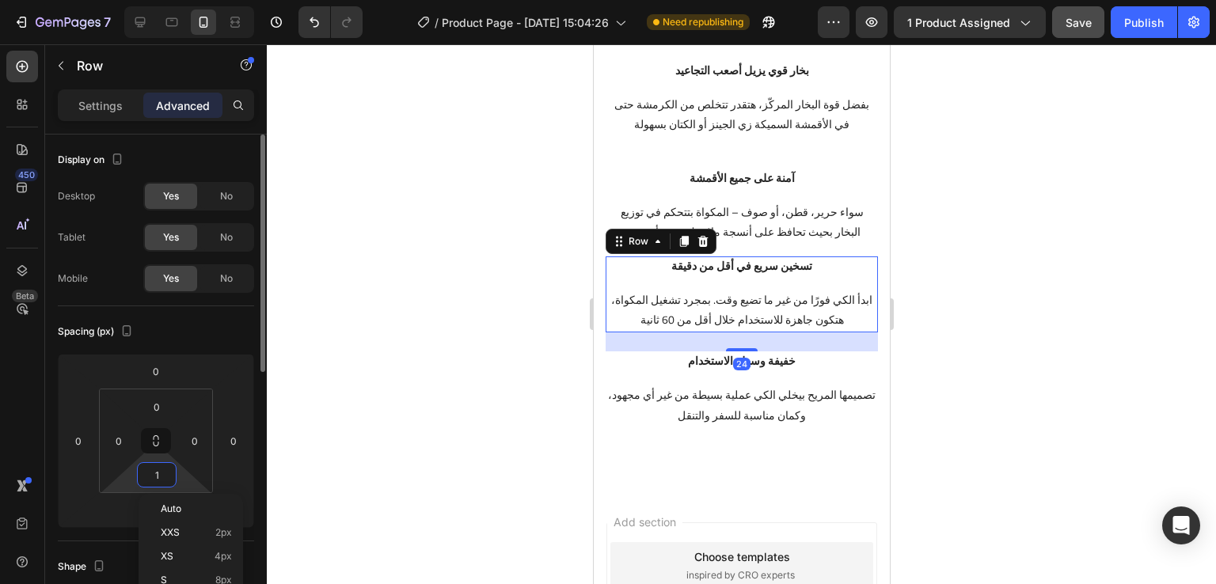
type input "16"
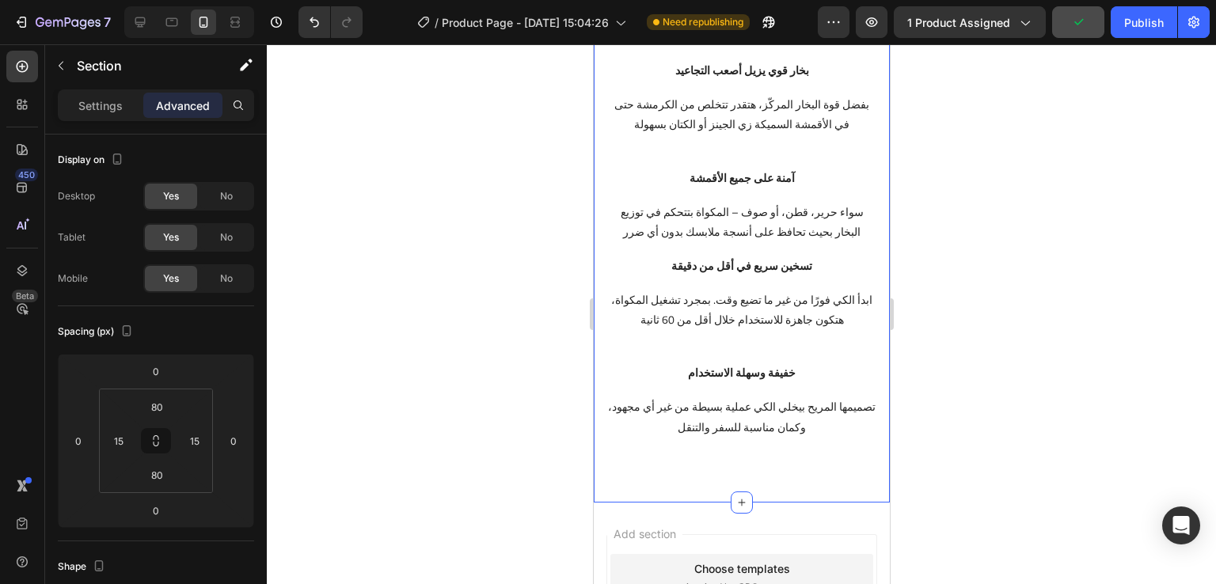
click at [952, 346] on div at bounding box center [741, 314] width 949 height 540
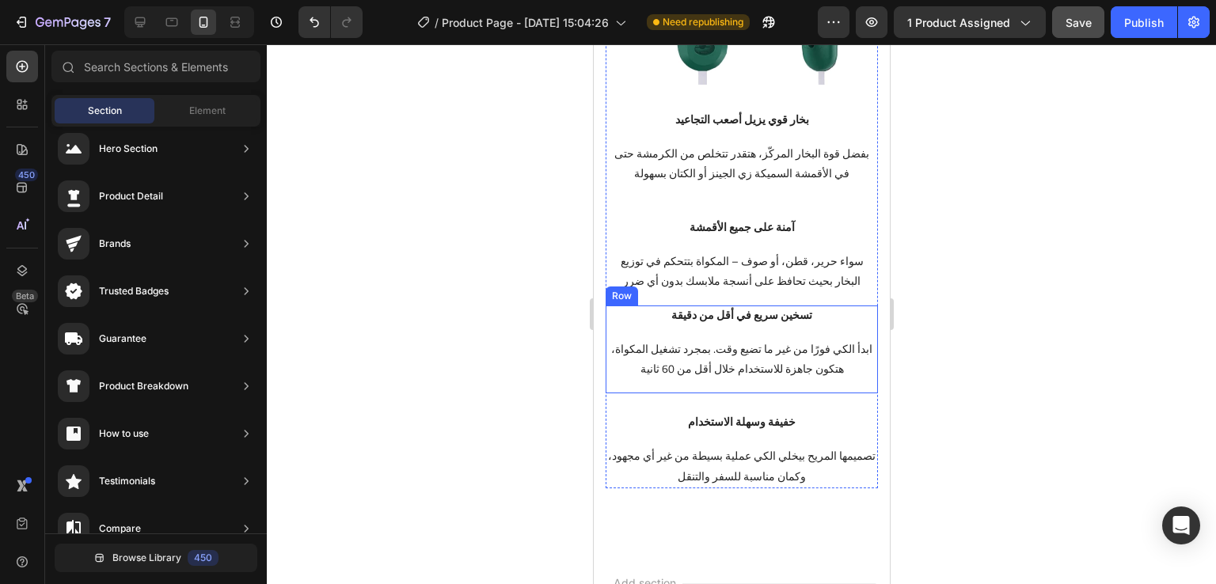
scroll to position [1821, 0]
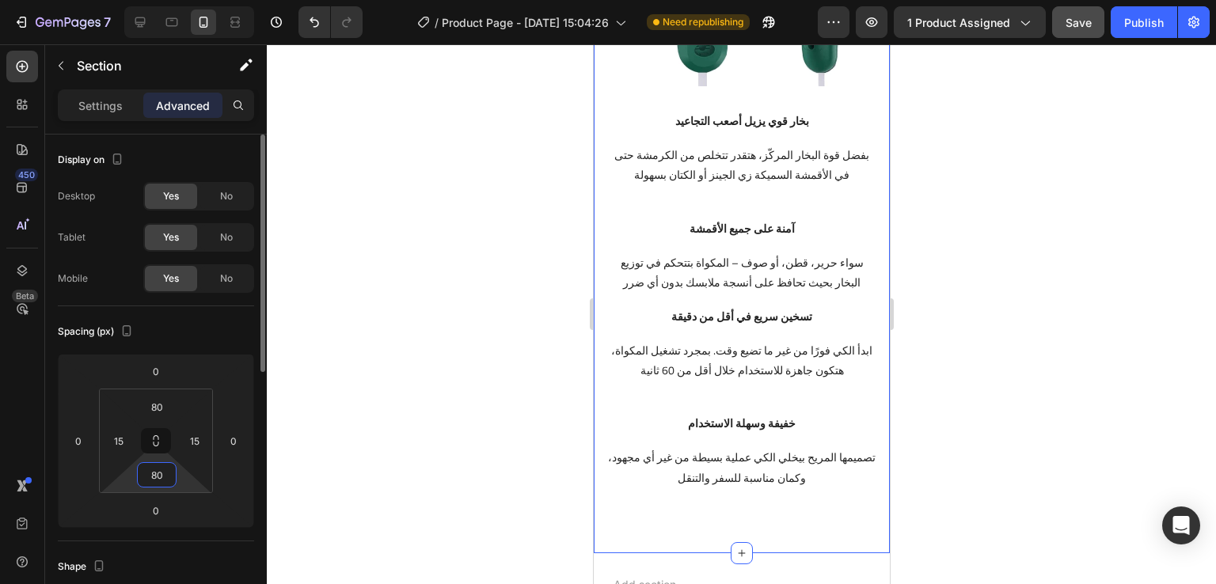
click at [164, 469] on input "80" at bounding box center [157, 475] width 32 height 24
type input "40"
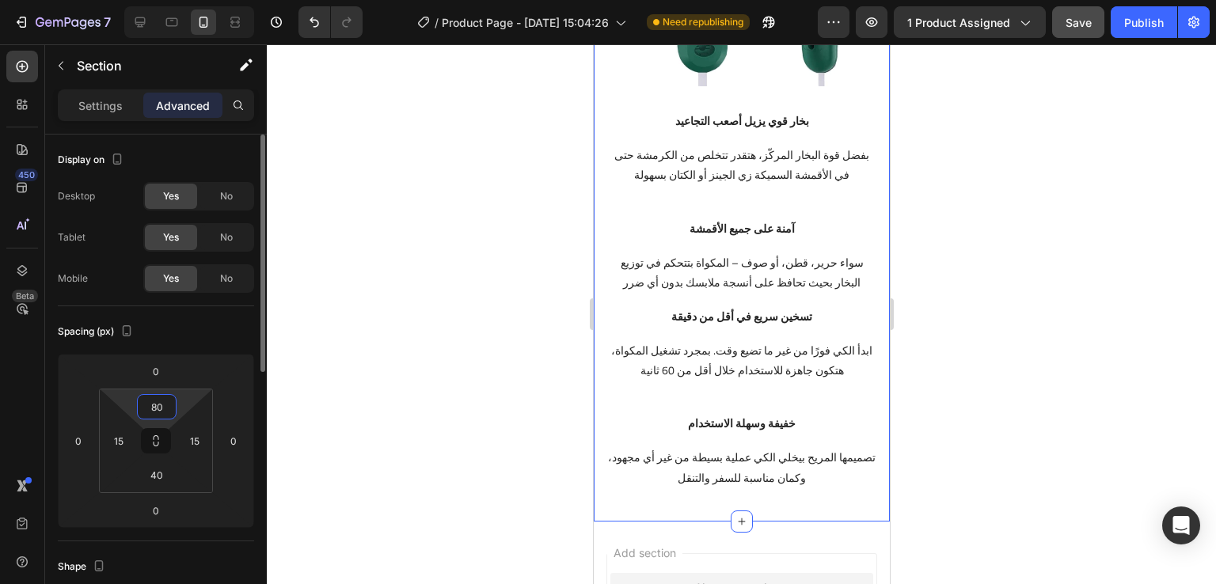
click at [169, 412] on input "80" at bounding box center [157, 407] width 32 height 24
type input "40"
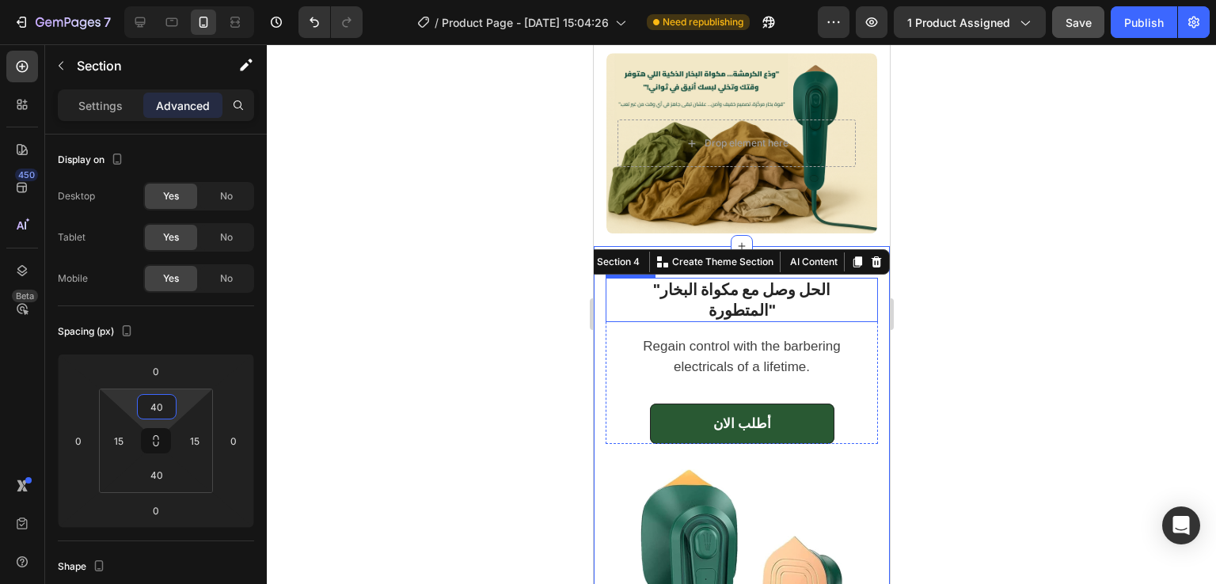
scroll to position [1185, 0]
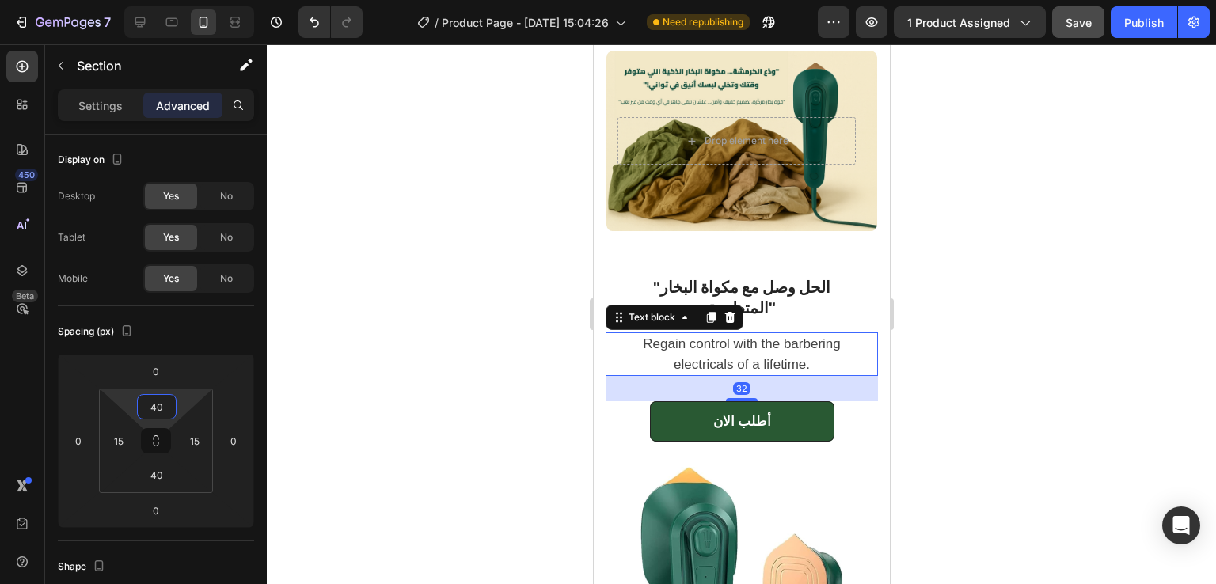
click at [749, 359] on p "Regain control with the barbering electricals of a lifetime." at bounding box center [741, 354] width 244 height 40
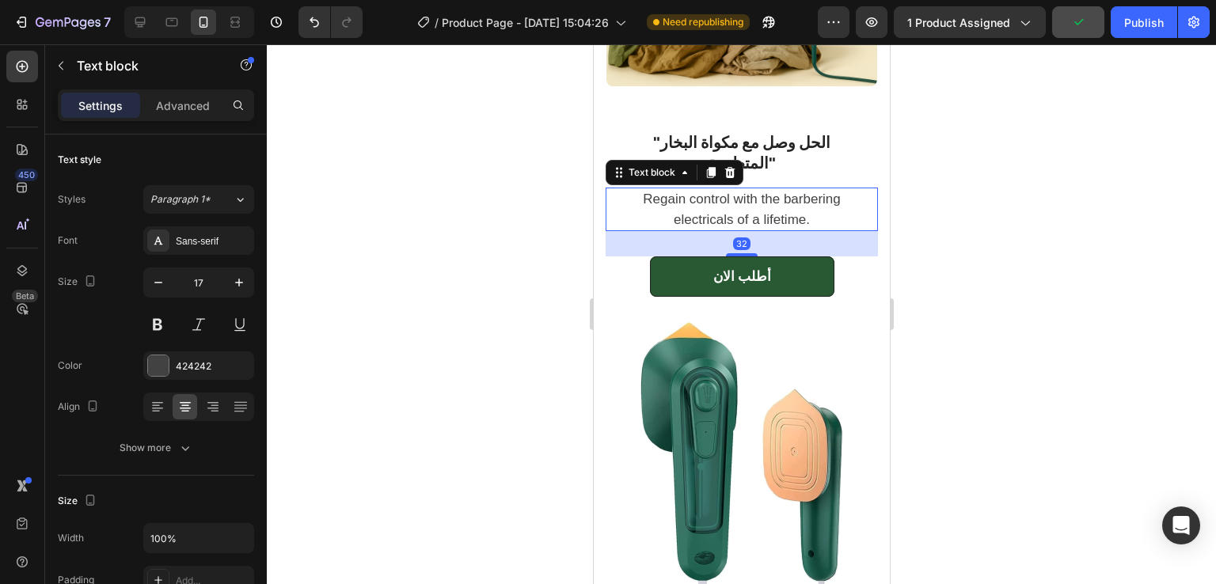
scroll to position [1331, 0]
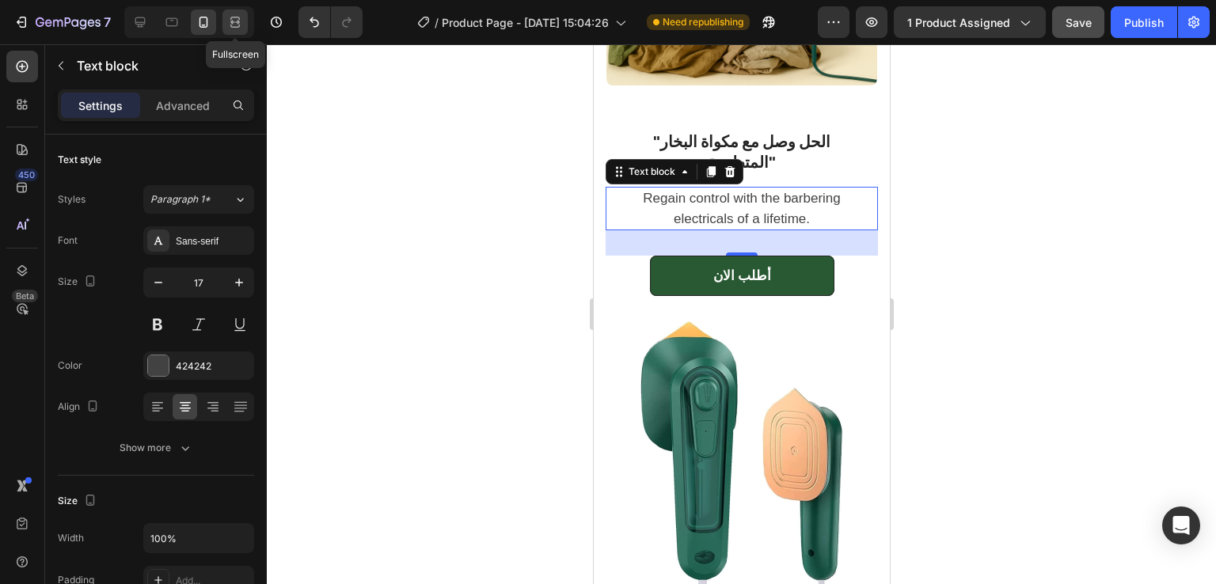
click at [234, 21] on icon at bounding box center [235, 22] width 16 height 16
type input "19"
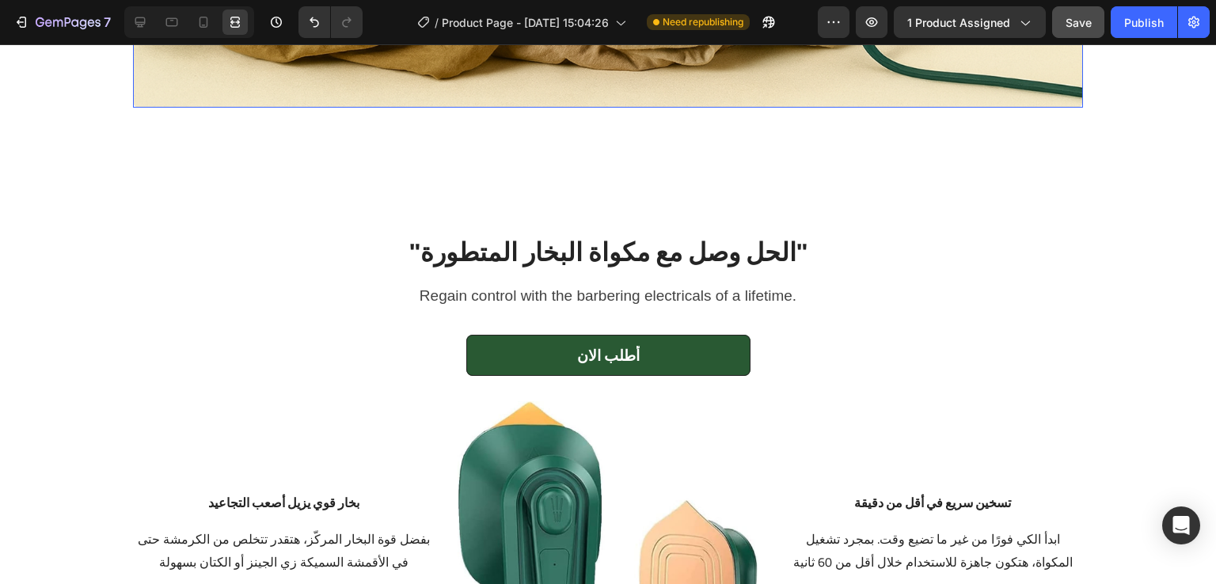
scroll to position [1857, 0]
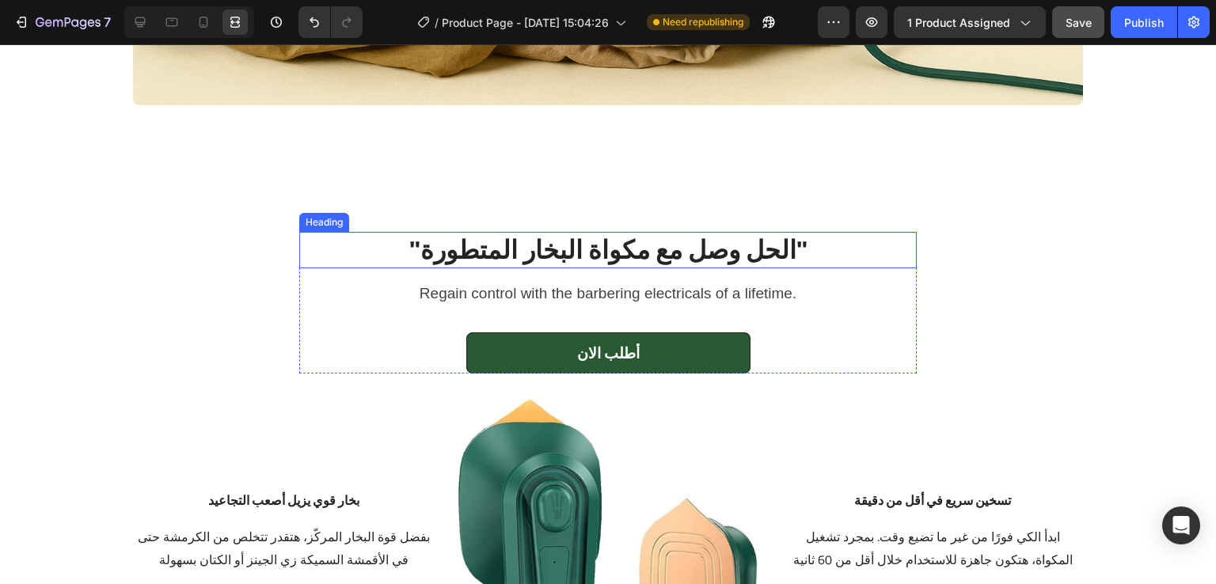
click at [681, 254] on h2 ""الحل وصل مع مكواة البخار المتطورة"" at bounding box center [608, 250] width 580 height 36
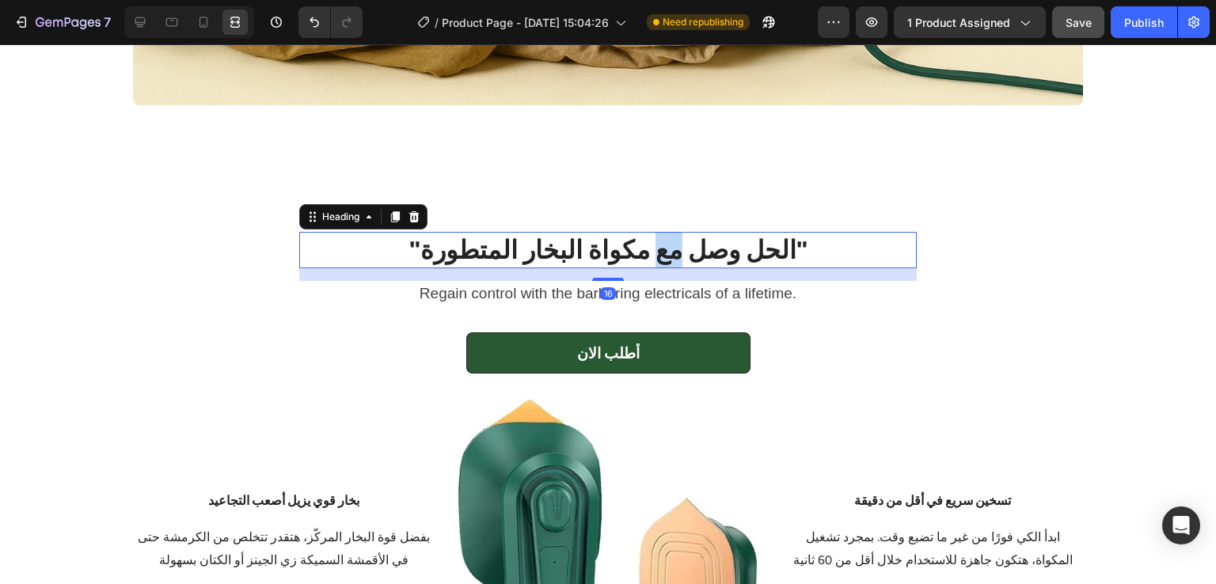
click at [681, 254] on h2 ""الحل وصل مع مكواة البخار المتطورة"" at bounding box center [608, 250] width 580 height 36
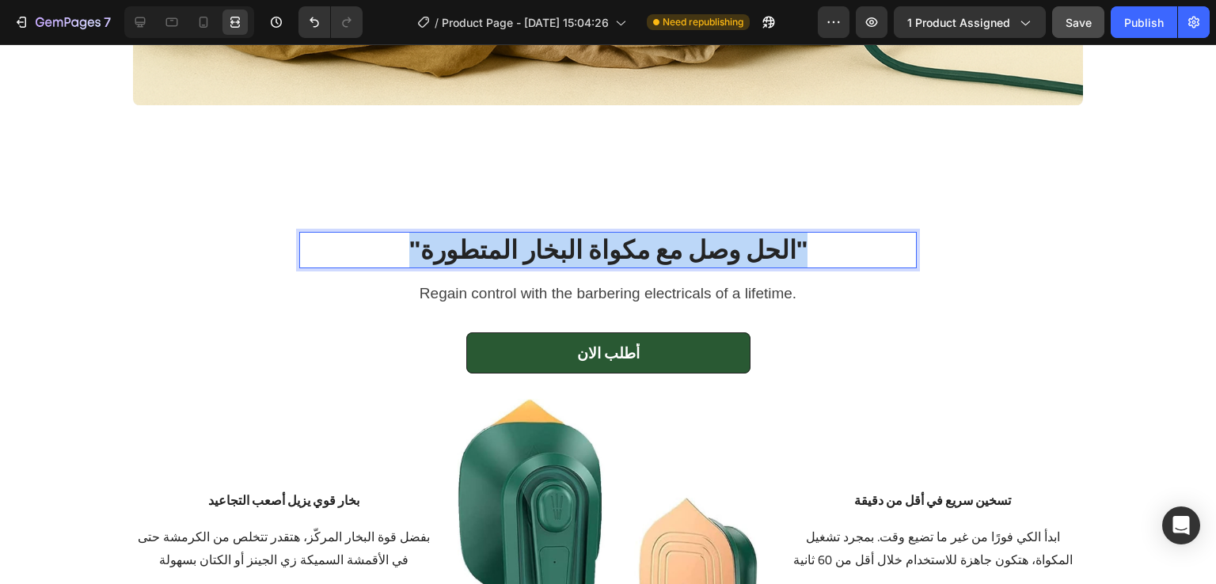
click at [681, 254] on p ""الحل وصل مع مكواة البخار المتطورة"" at bounding box center [608, 250] width 576 height 33
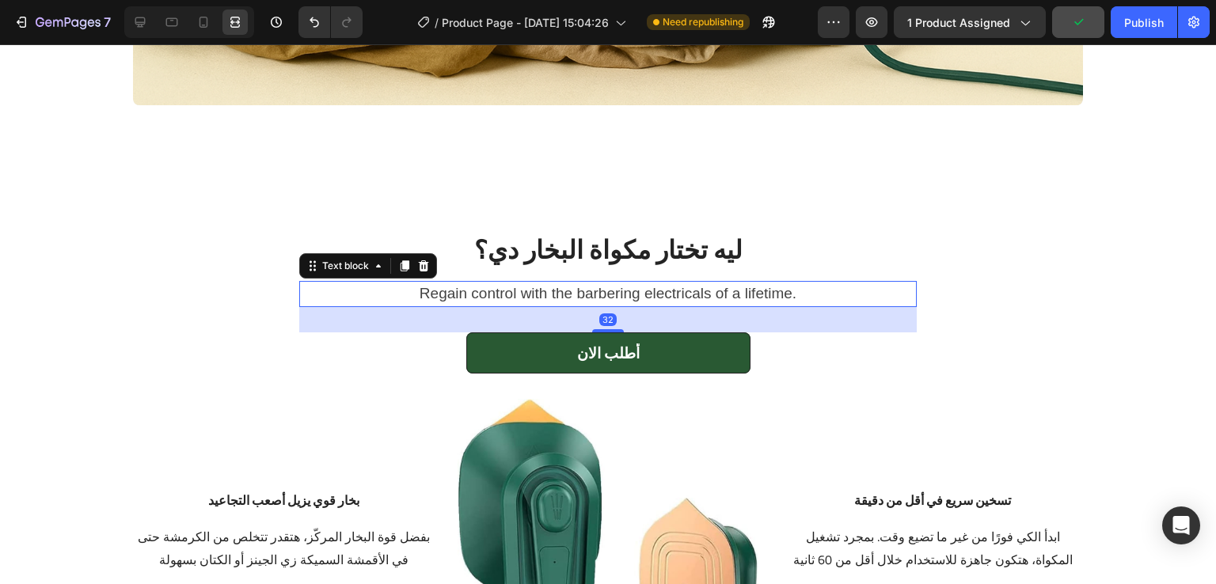
click at [762, 292] on p "Regain control with the barbering electricals of a lifetime." at bounding box center [608, 294] width 589 height 23
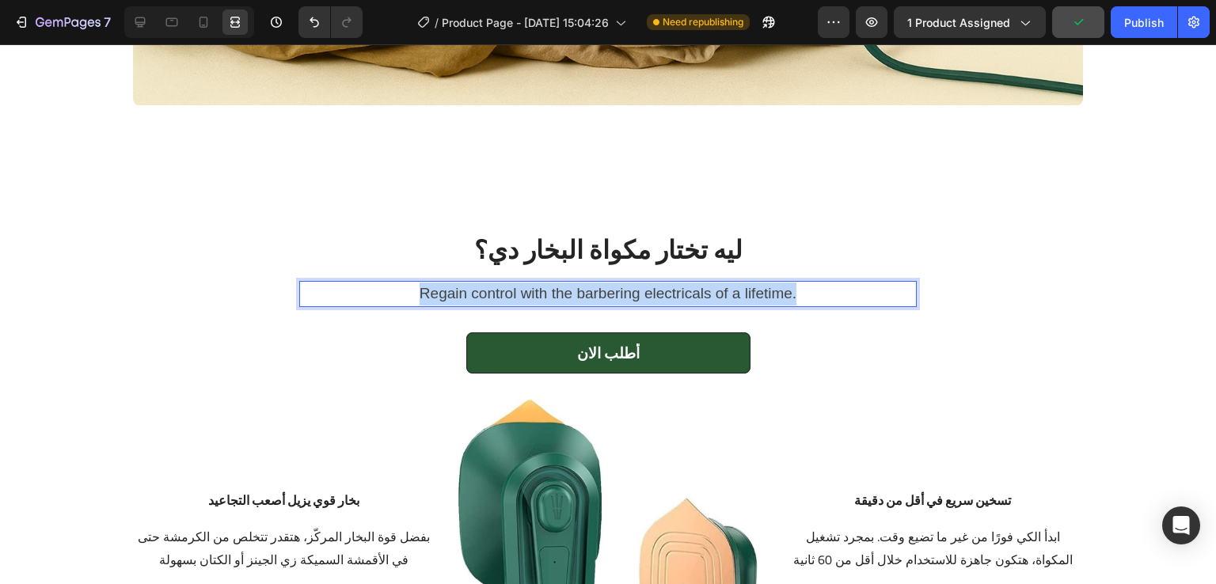
click at [762, 292] on p "Regain control with the barbering electricals of a lifetime." at bounding box center [608, 294] width 589 height 23
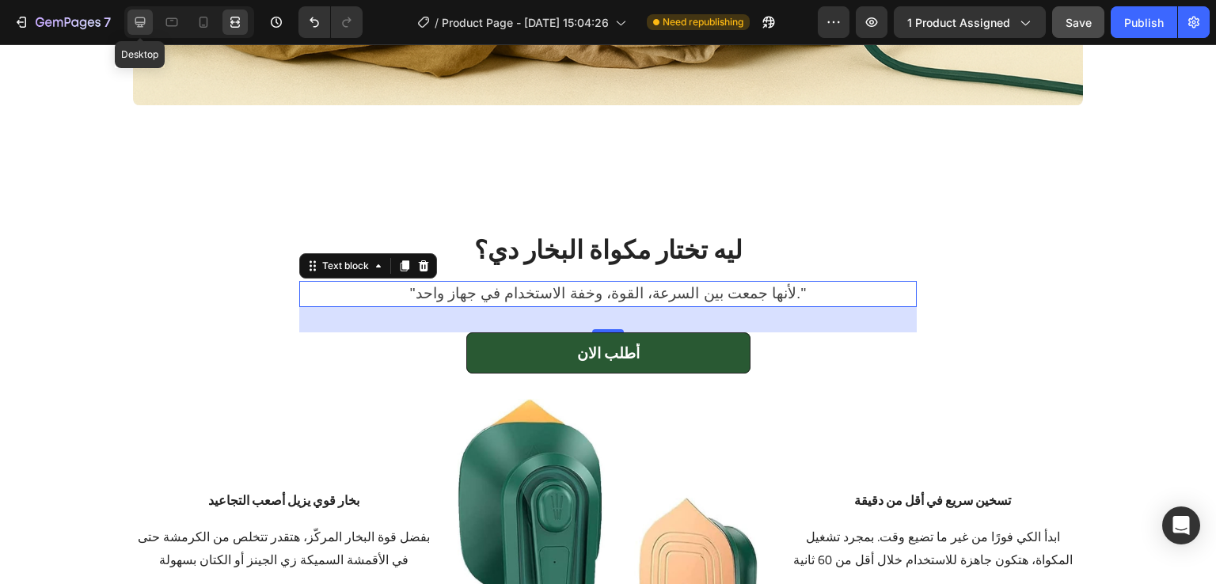
click at [141, 25] on icon at bounding box center [140, 22] width 10 height 10
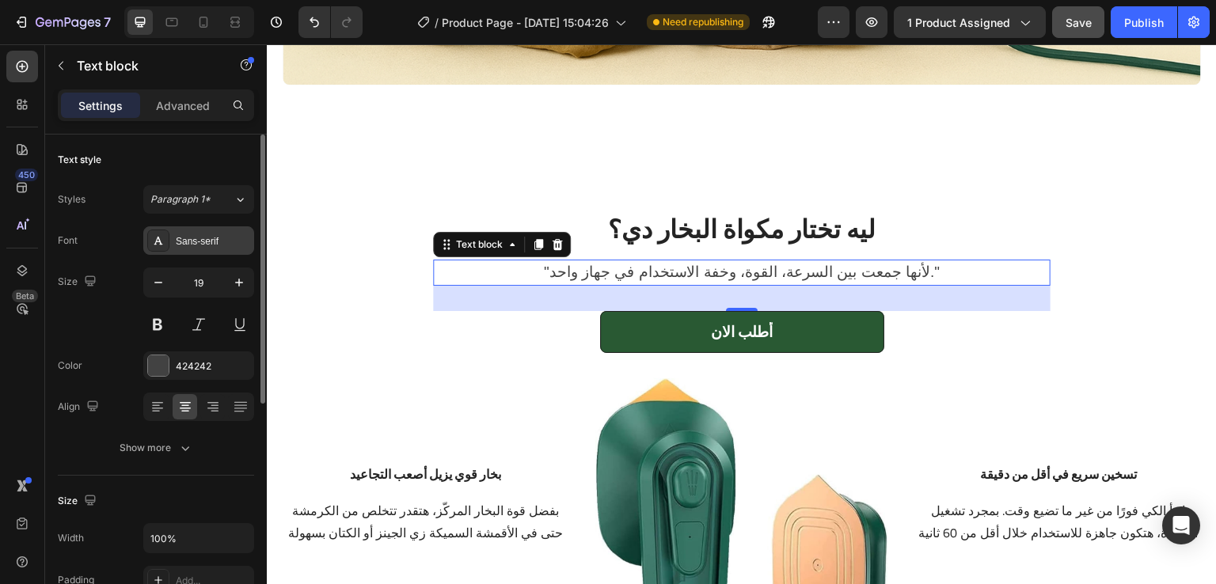
click at [155, 248] on div at bounding box center [158, 241] width 22 height 22
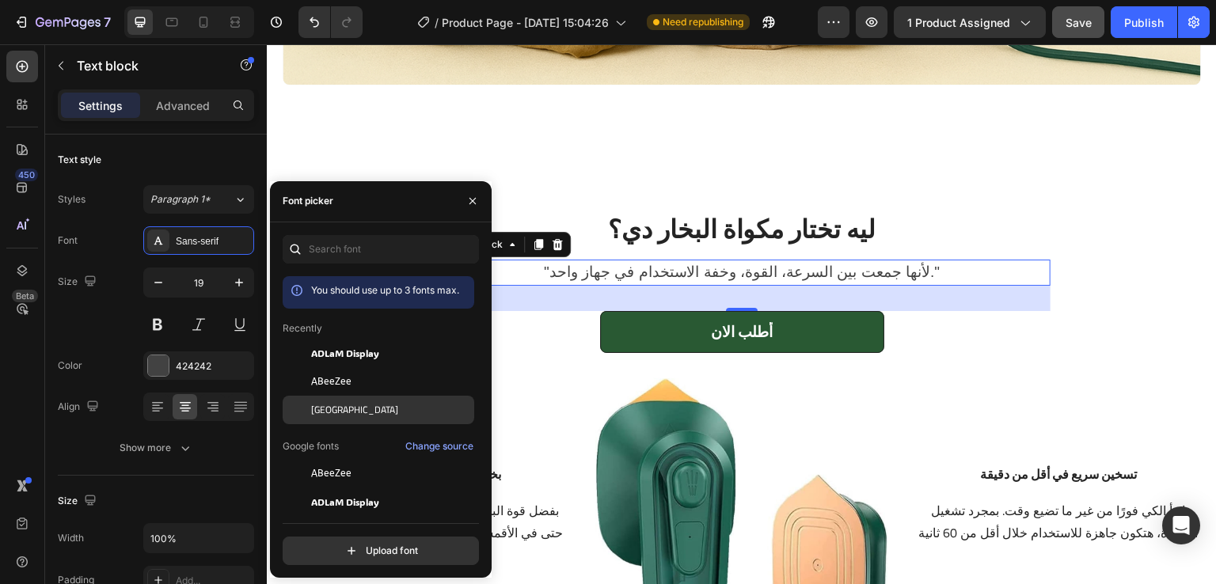
click at [321, 403] on span "[GEOGRAPHIC_DATA]" at bounding box center [354, 410] width 87 height 14
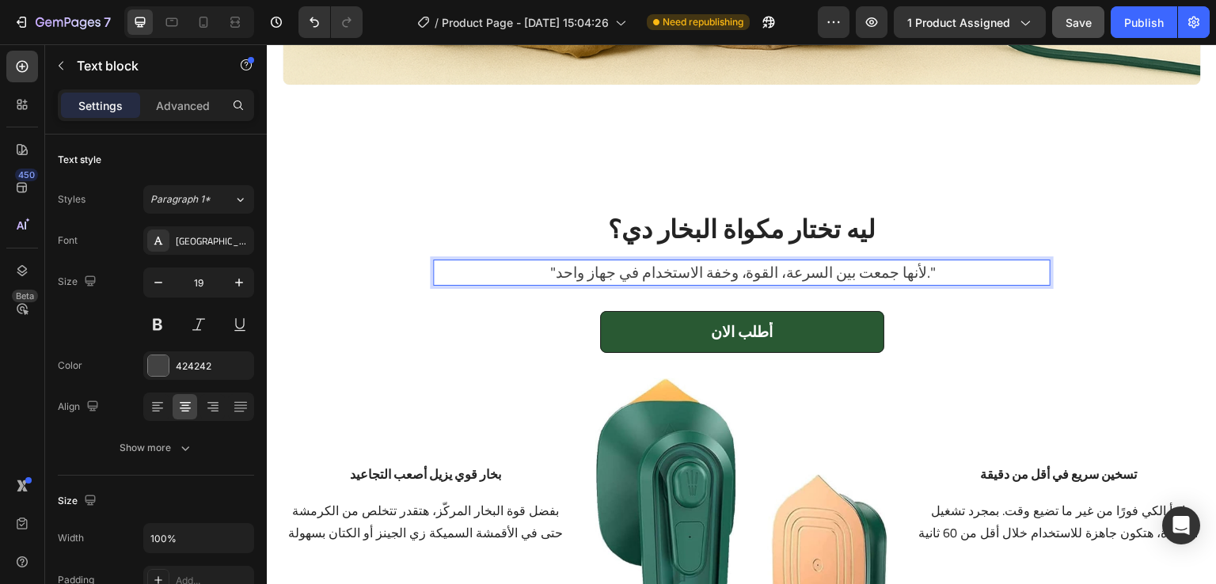
click at [925, 268] on p ""لأنها جمعت بين السرعة، القوة، وخفة الاستخدام في جهاز واحد."" at bounding box center [741, 272] width 589 height 23
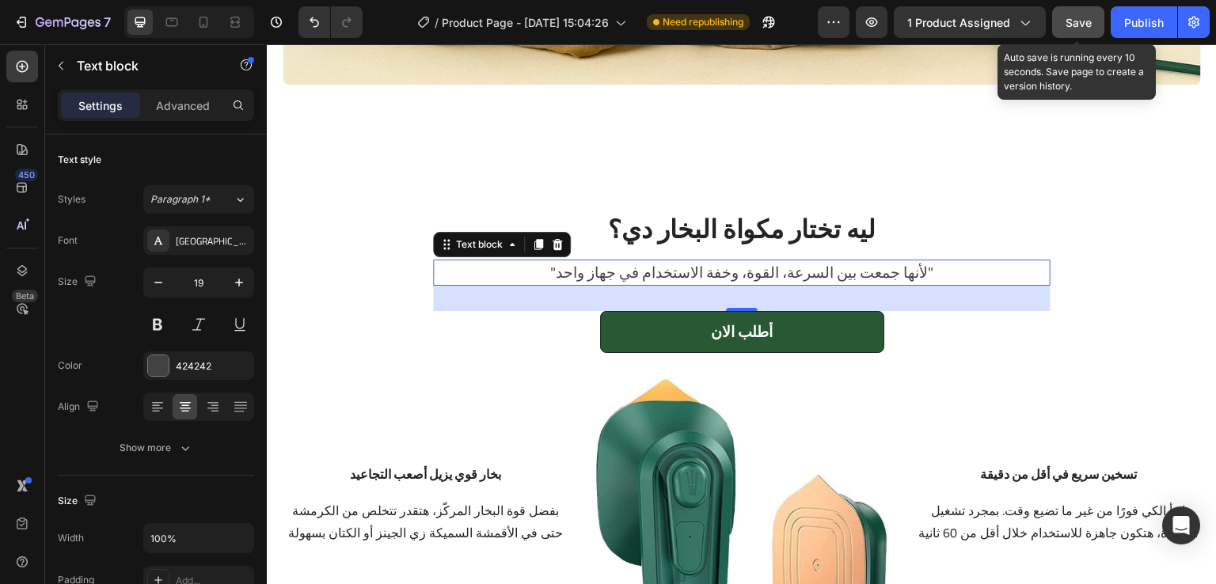
click at [1083, 26] on span "Save" at bounding box center [1079, 22] width 26 height 13
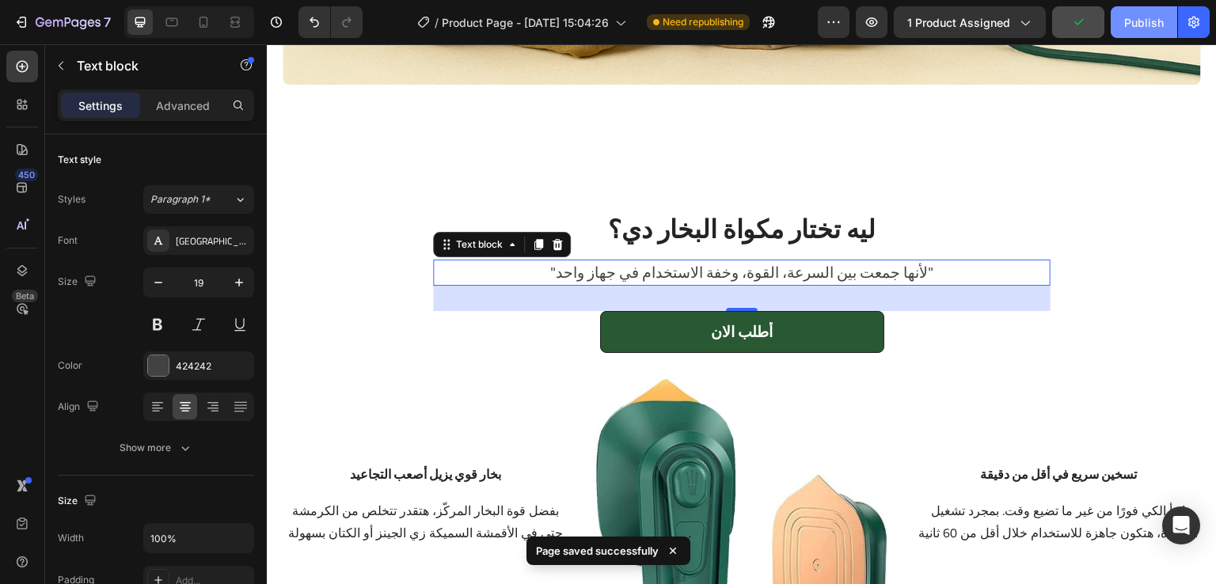
click at [1144, 32] on button "Publish" at bounding box center [1144, 22] width 67 height 32
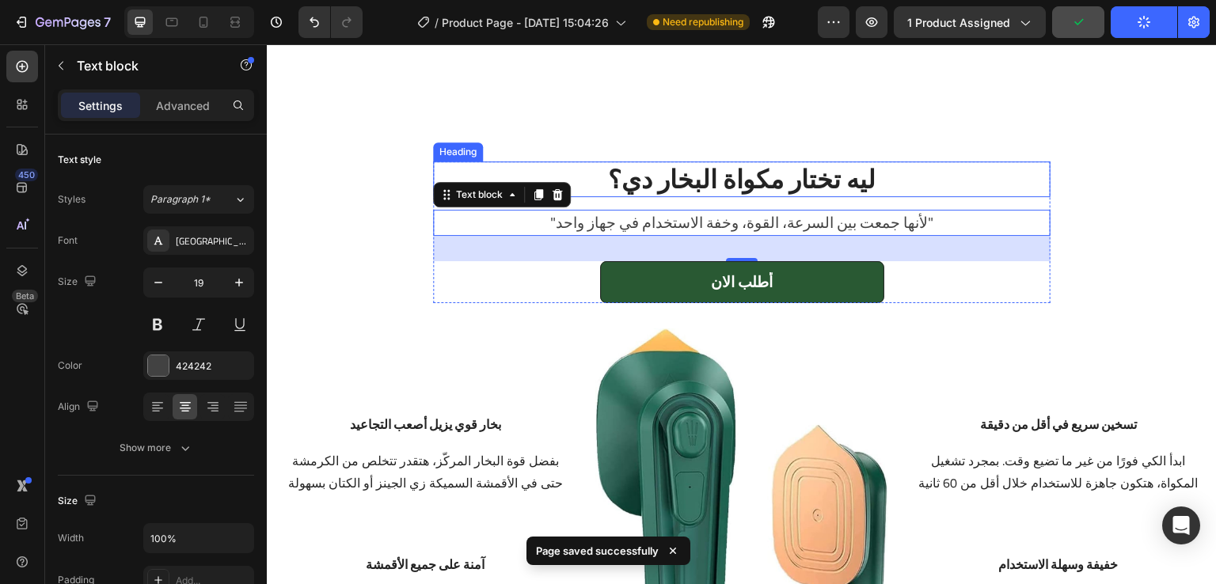
scroll to position [1908, 0]
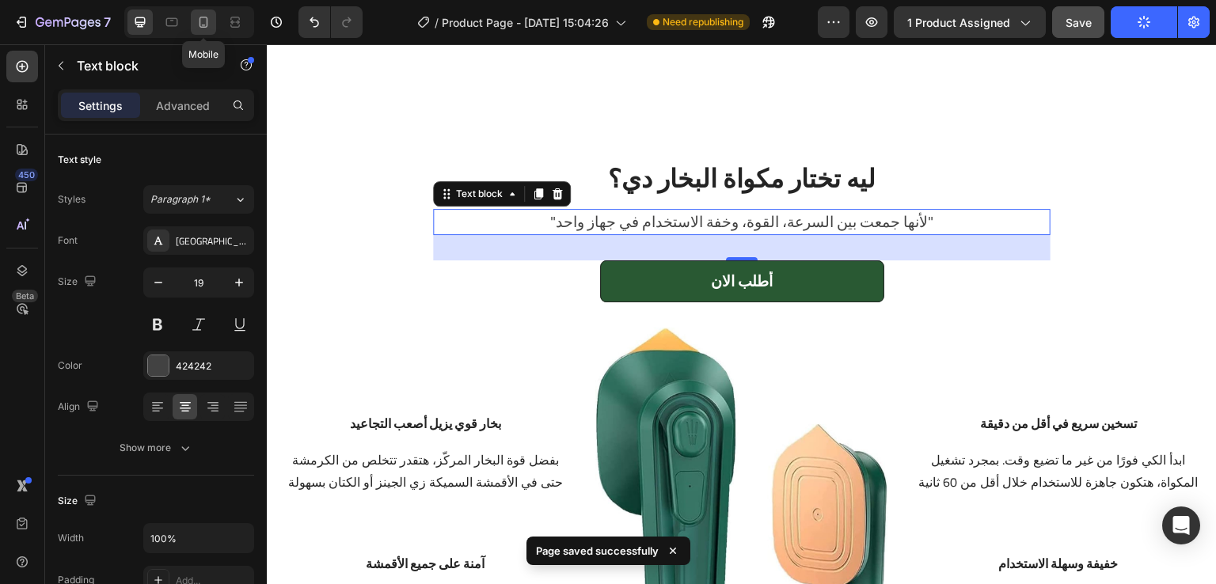
click at [200, 26] on icon at bounding box center [204, 22] width 9 height 11
type input "17"
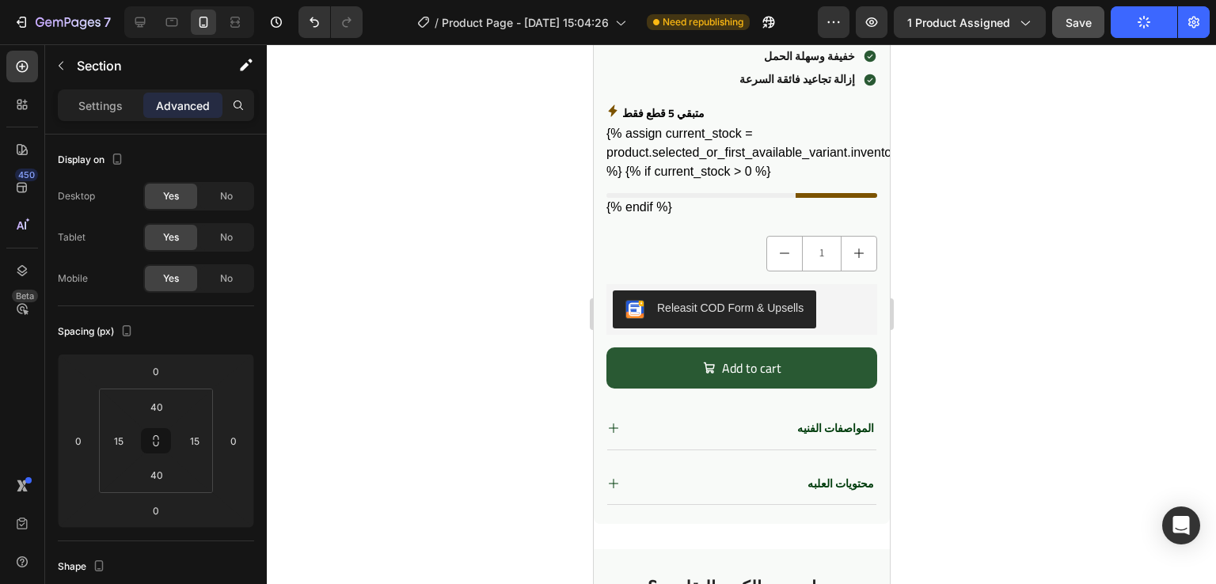
scroll to position [568, 0]
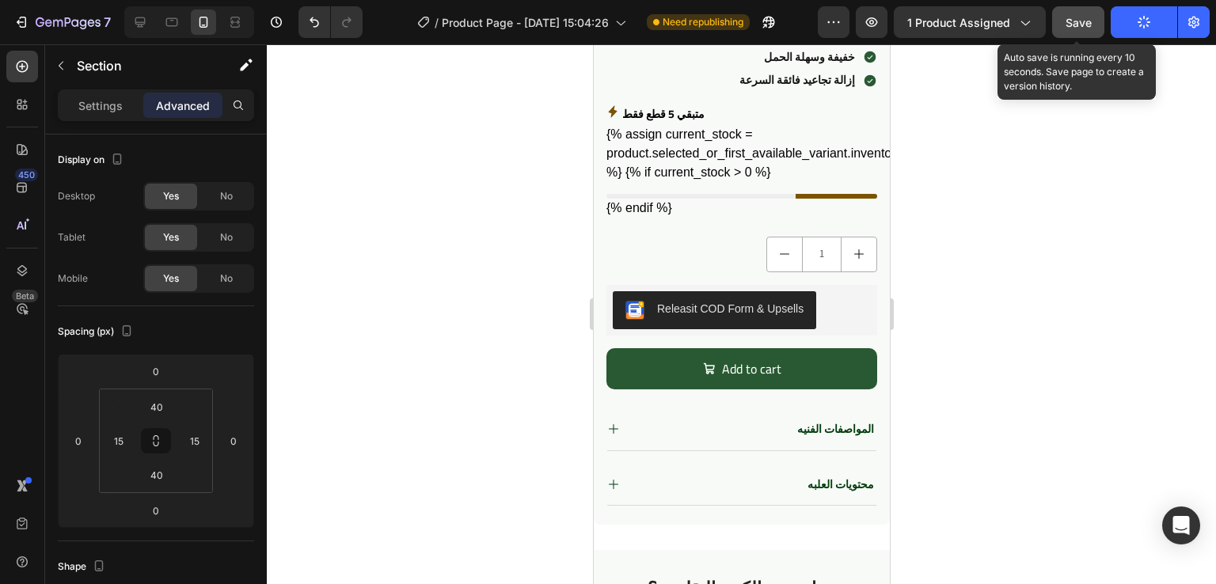
click at [1087, 18] on span "Save" at bounding box center [1079, 22] width 26 height 13
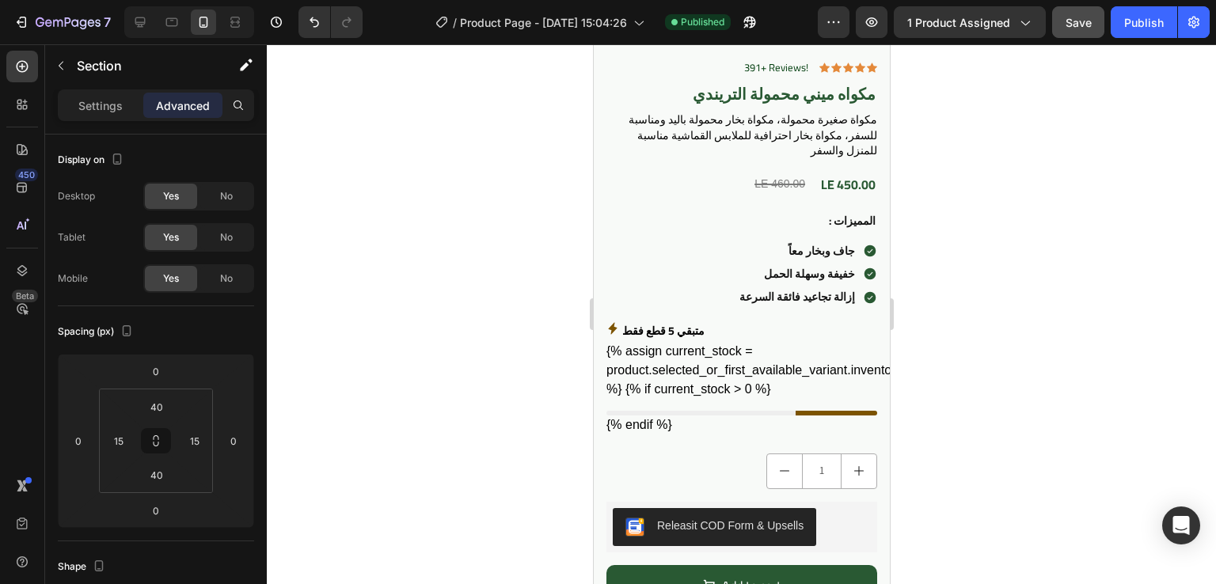
scroll to position [268, 0]
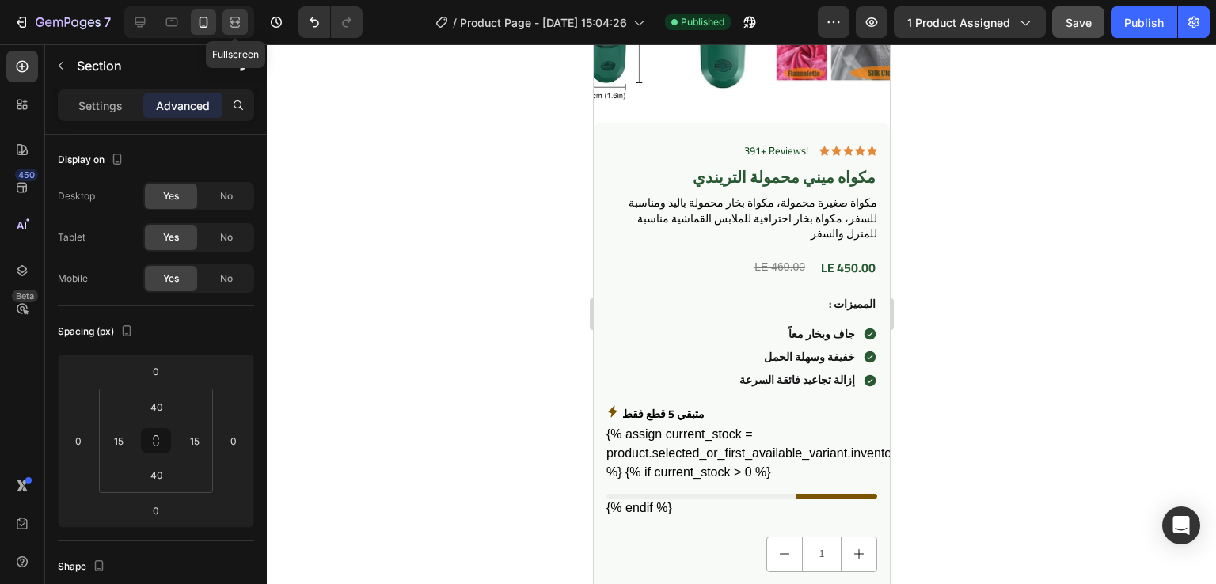
click at [233, 28] on icon at bounding box center [235, 22] width 16 height 16
type input "80"
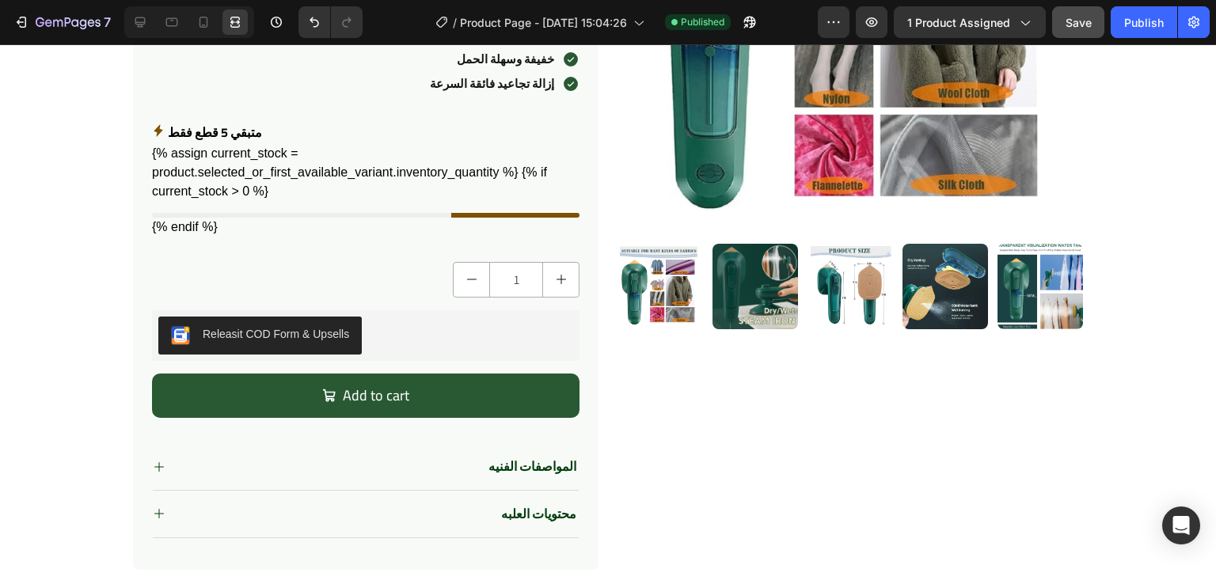
scroll to position [336, 0]
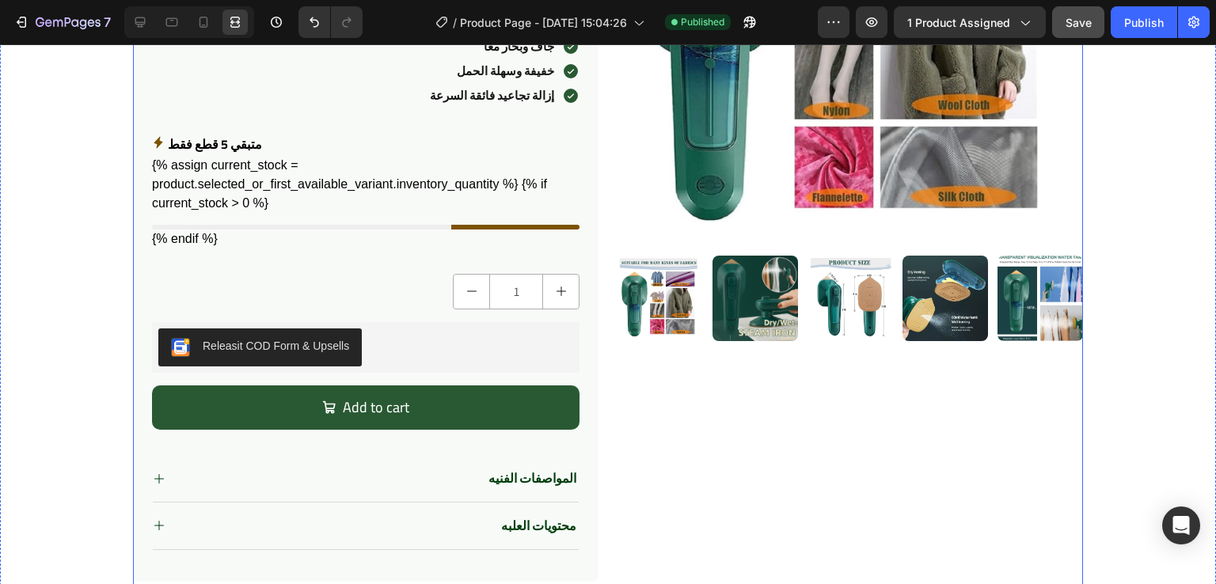
click at [763, 460] on div "Product Images" at bounding box center [851, 188] width 466 height 814
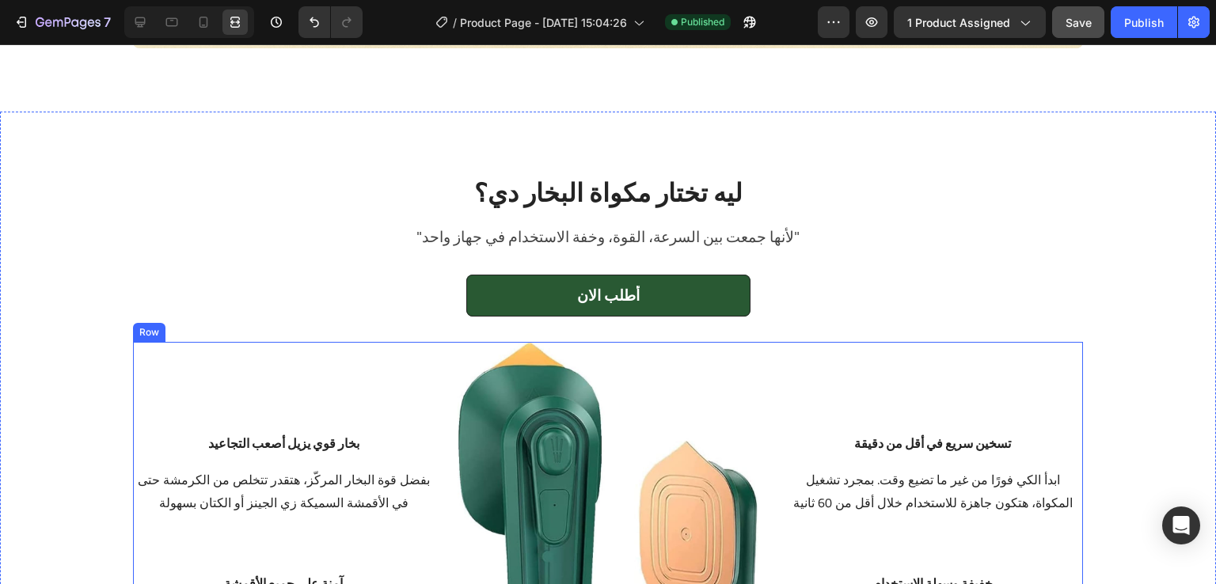
scroll to position [1846, 0]
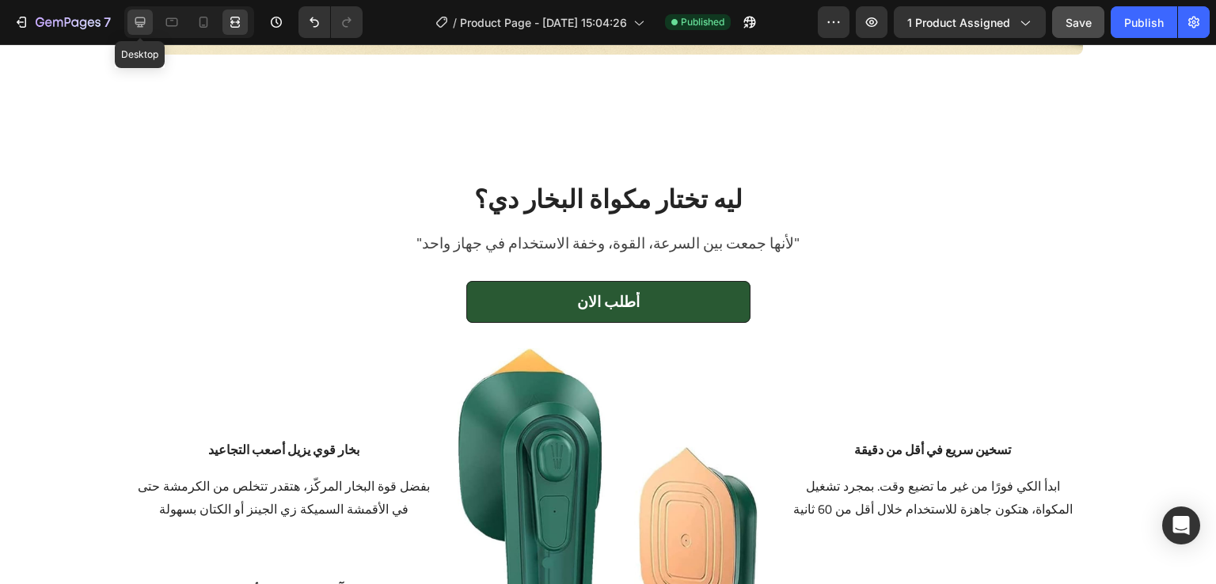
drag, startPoint x: 136, startPoint y: 17, endPoint x: 249, endPoint y: 96, distance: 137.7
click at [136, 17] on icon at bounding box center [140, 22] width 10 height 10
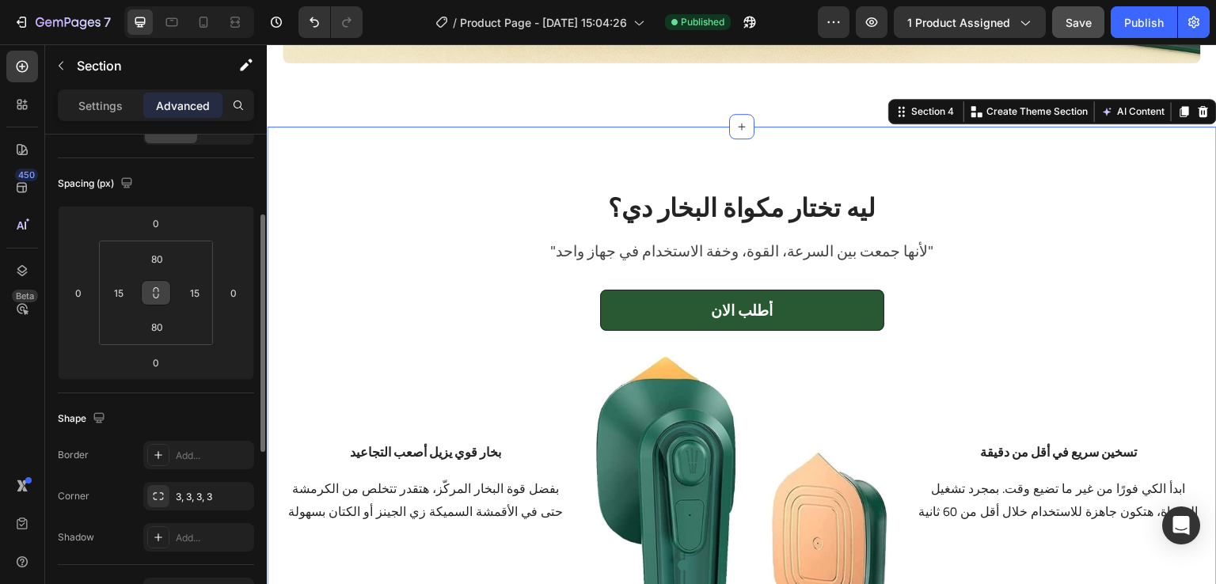
scroll to position [136, 0]
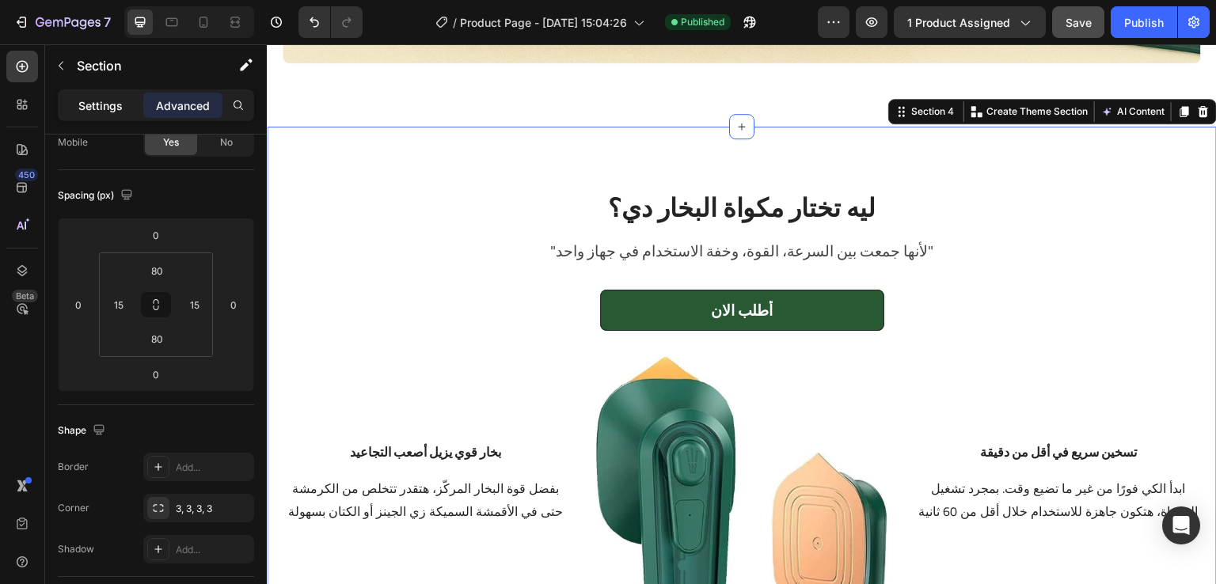
click at [108, 114] on div "Settings" at bounding box center [100, 105] width 79 height 25
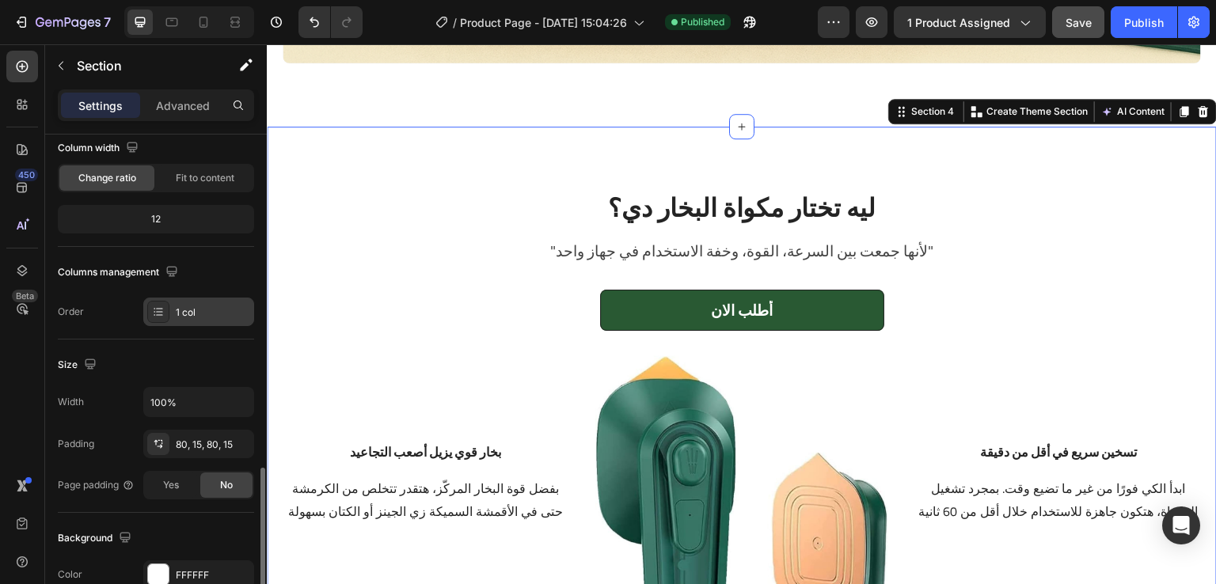
scroll to position [469, 0]
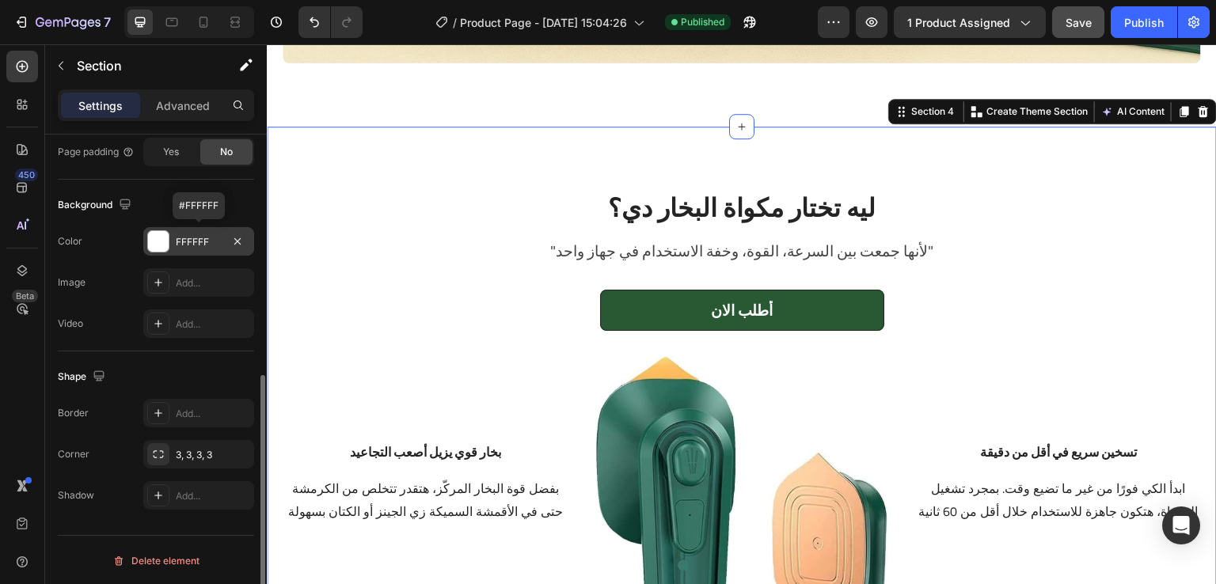
click at [160, 239] on div at bounding box center [158, 241] width 21 height 21
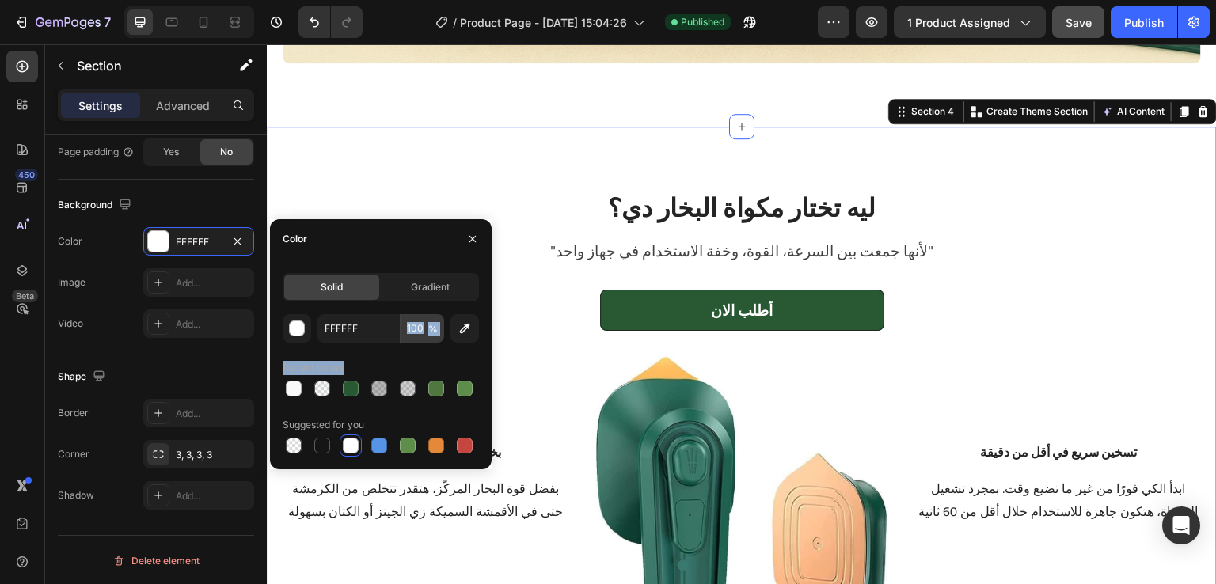
drag, startPoint x: 349, startPoint y: 397, endPoint x: 427, endPoint y: 329, distance: 103.2
click at [427, 329] on div "FFFFFF 100 % Recent colors Suggested for you" at bounding box center [381, 385] width 196 height 143
click at [345, 390] on div at bounding box center [351, 389] width 16 height 16
type input "295933"
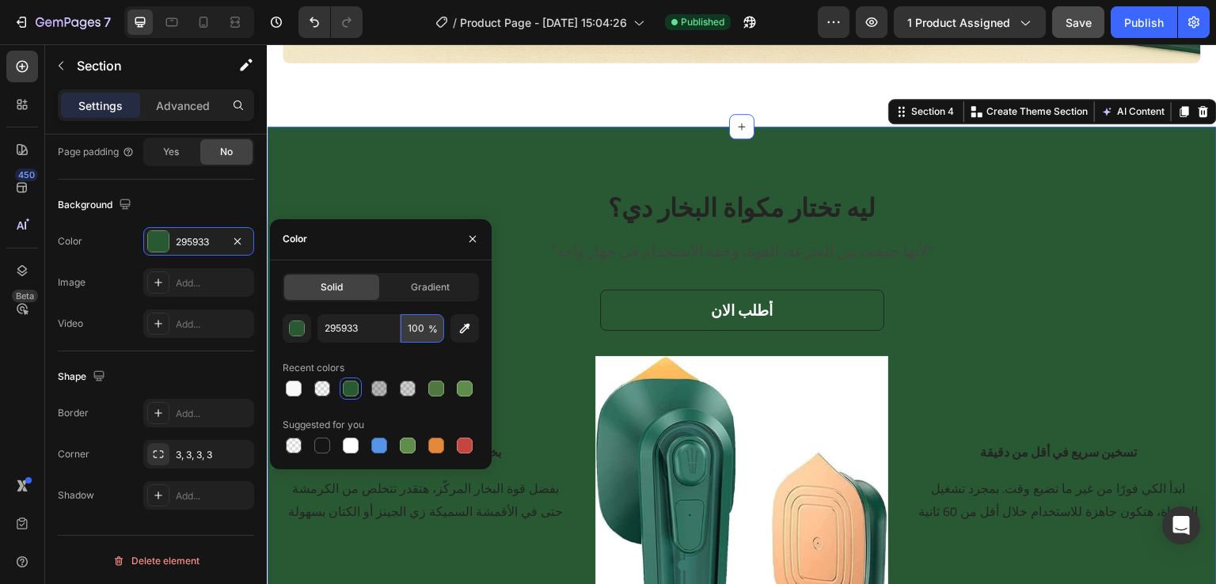
click at [424, 330] on input "100" at bounding box center [423, 328] width 44 height 29
type input "3"
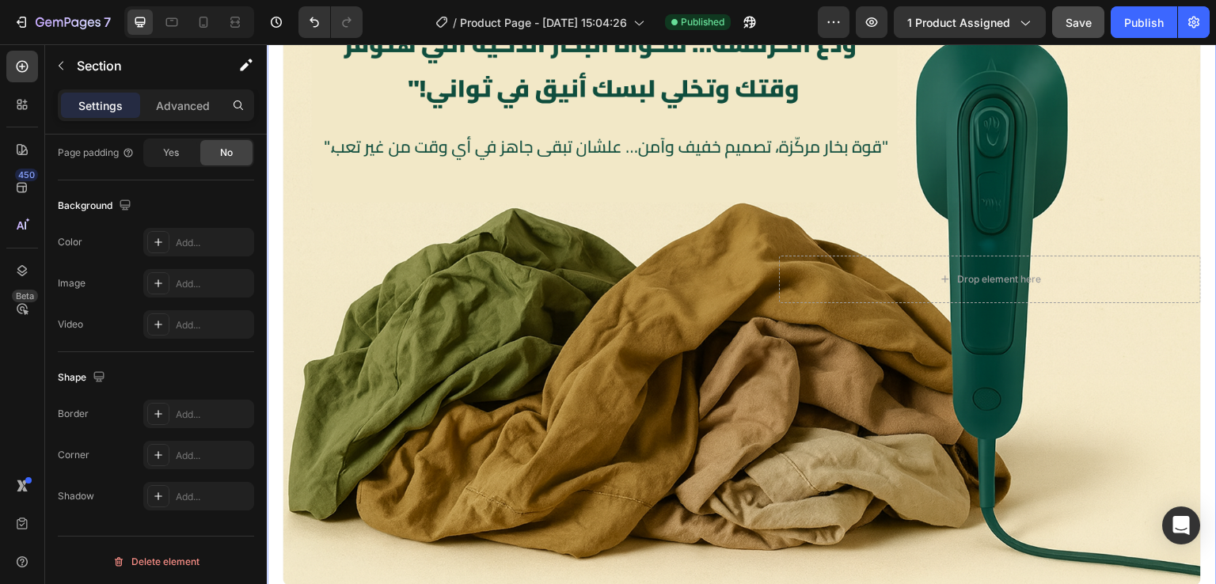
scroll to position [1479, 0]
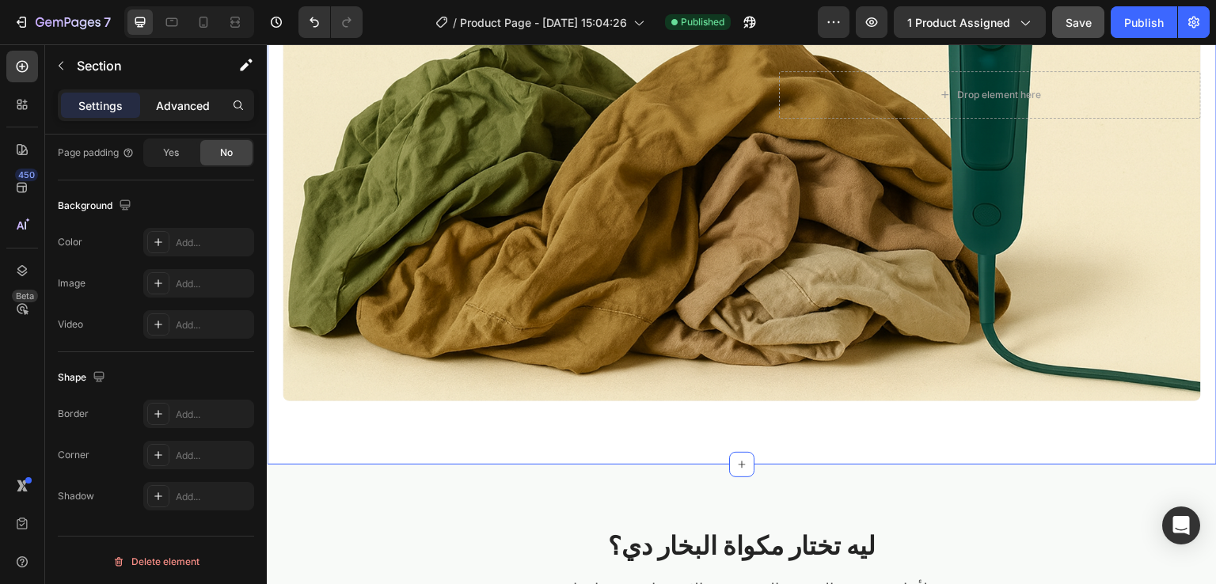
click at [165, 93] on div "Advanced" at bounding box center [182, 105] width 79 height 25
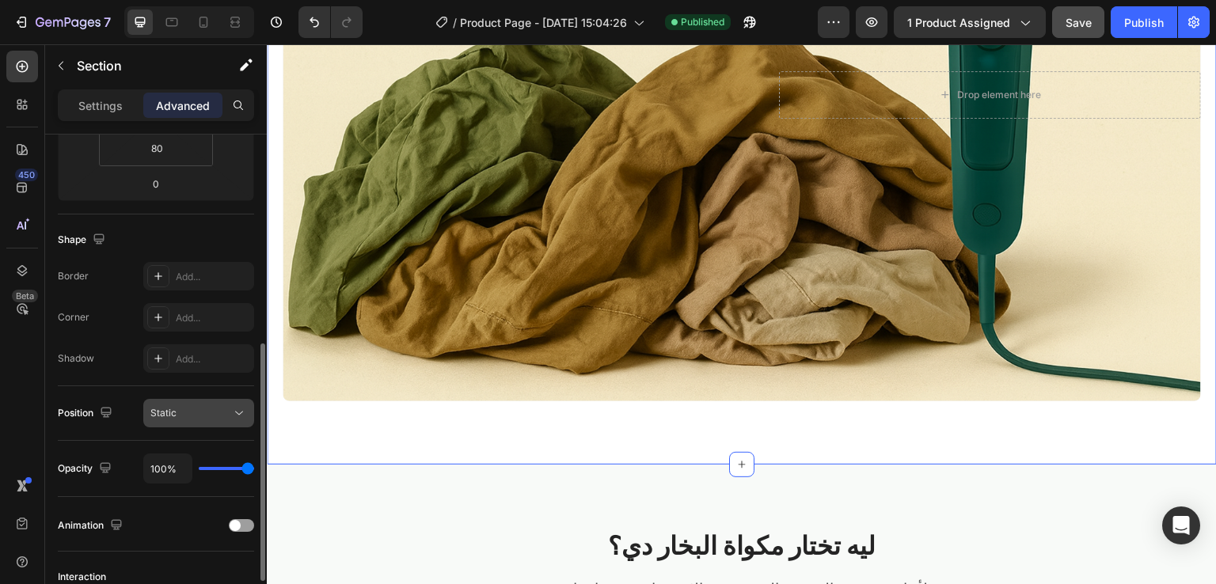
scroll to position [309, 0]
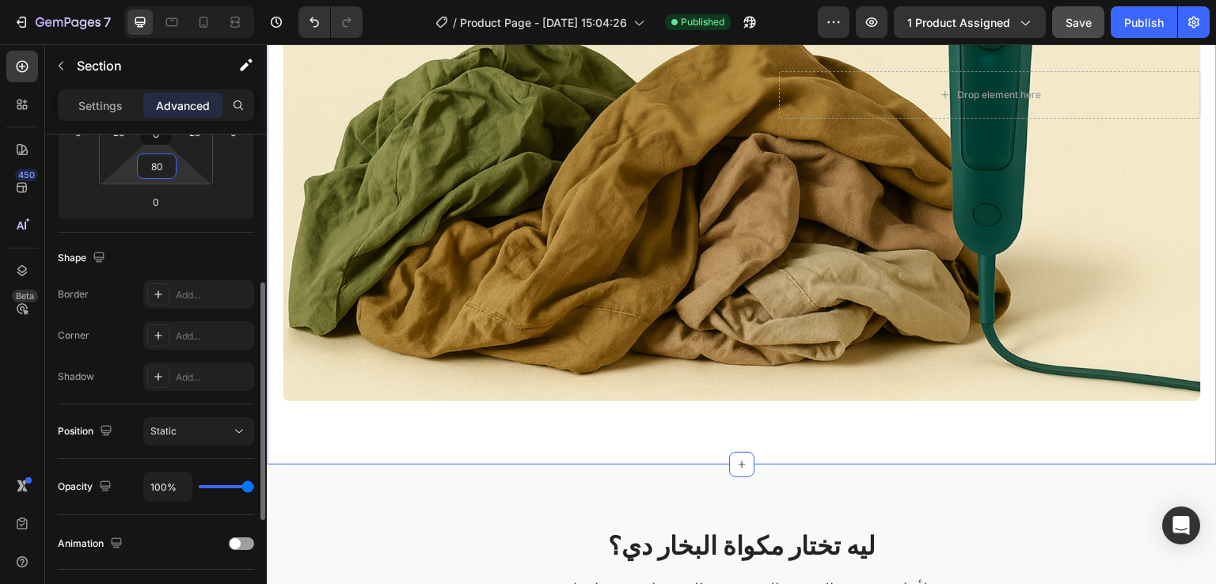
click at [165, 163] on input "80" at bounding box center [157, 166] width 32 height 24
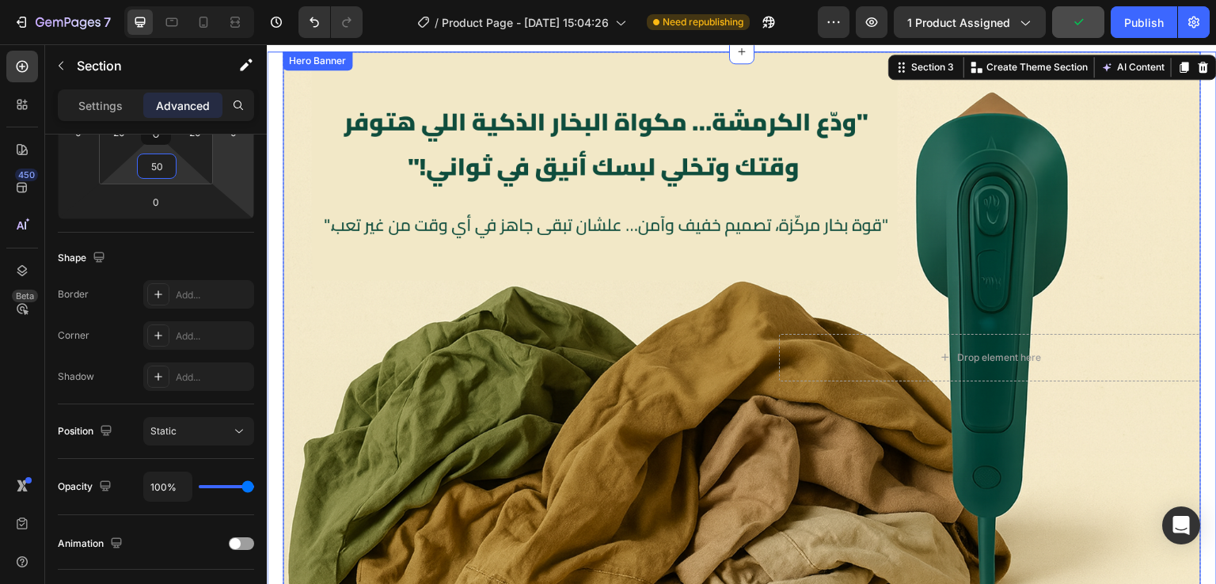
scroll to position [1192, 0]
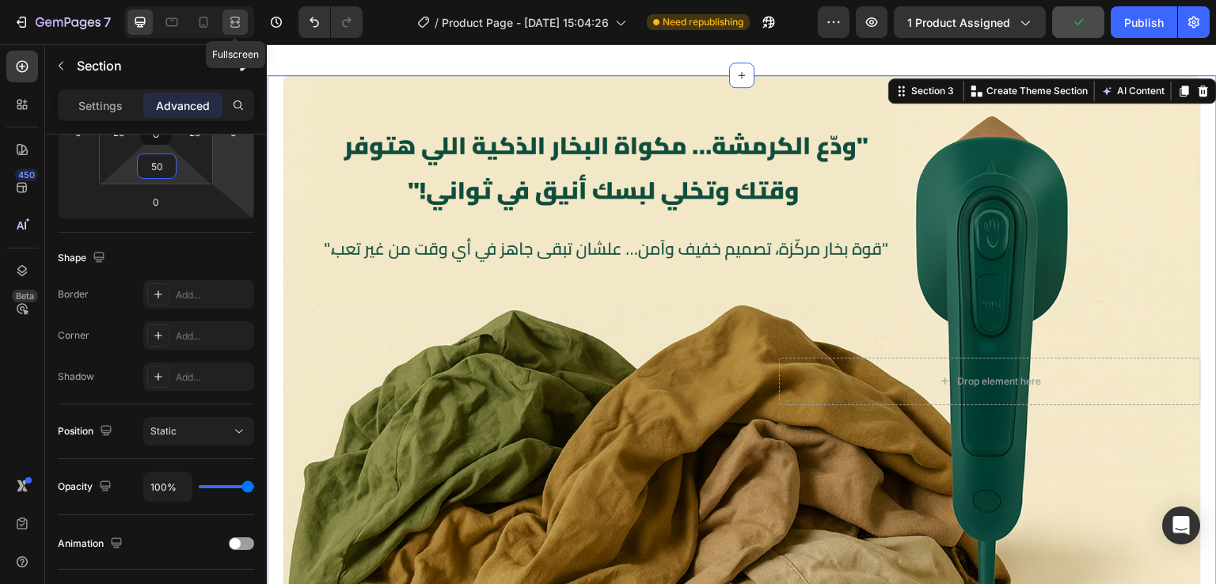
click at [230, 29] on icon at bounding box center [235, 22] width 16 height 16
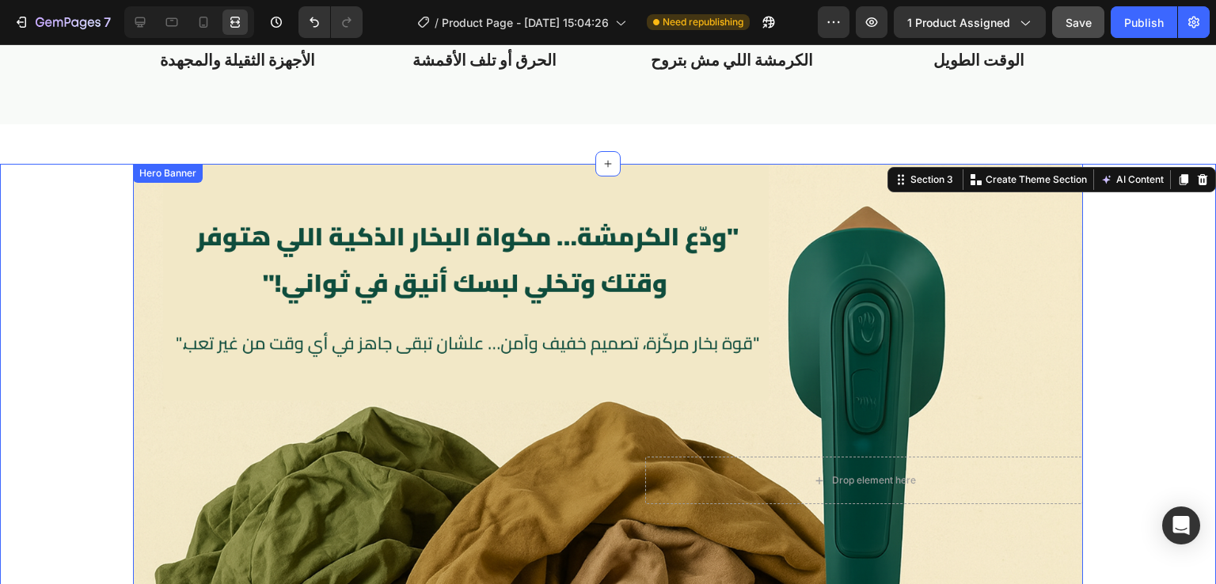
scroll to position [996, 0]
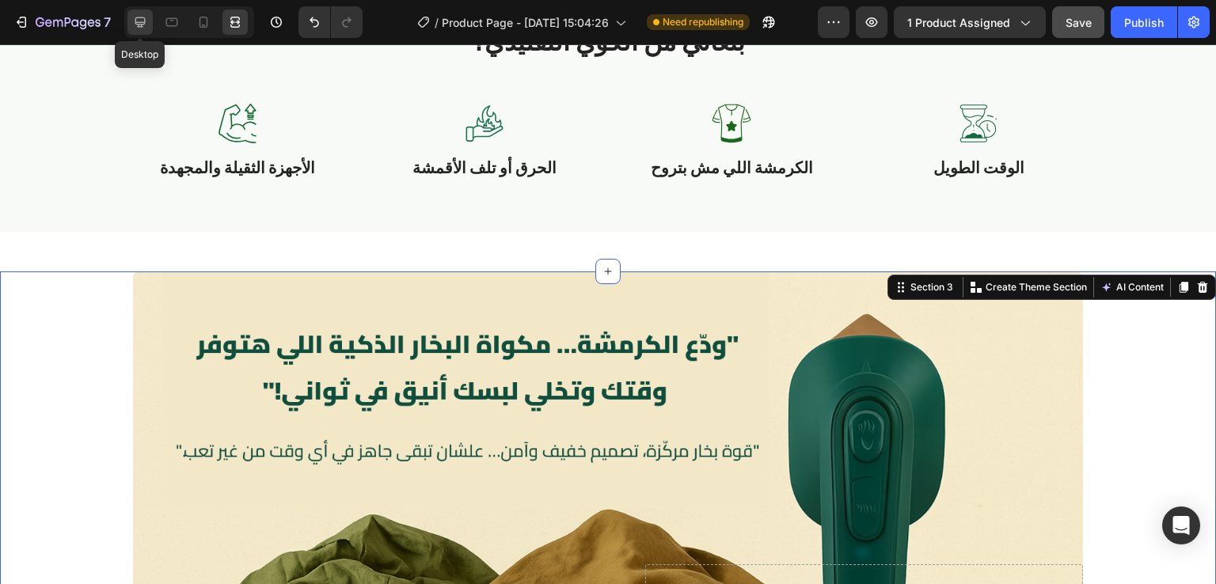
click at [144, 21] on icon at bounding box center [140, 22] width 10 height 10
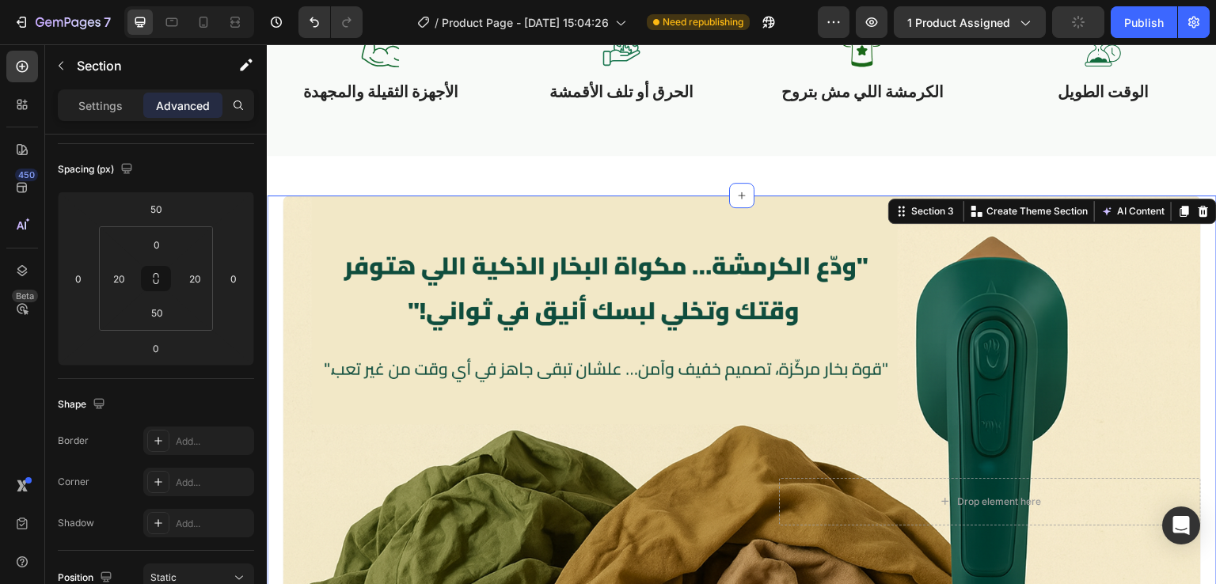
scroll to position [1061, 0]
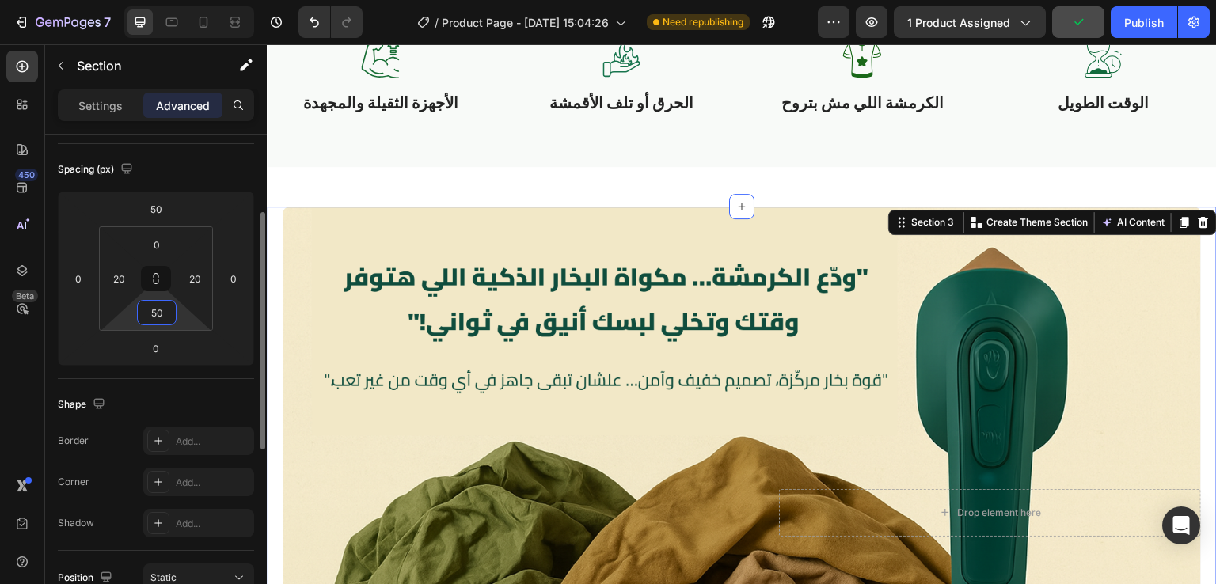
click at [169, 313] on input "50" at bounding box center [157, 313] width 32 height 24
type input "70"
click at [172, 208] on div "50" at bounding box center [156, 208] width 40 height 25
click at [165, 203] on input "50" at bounding box center [156, 209] width 32 height 24
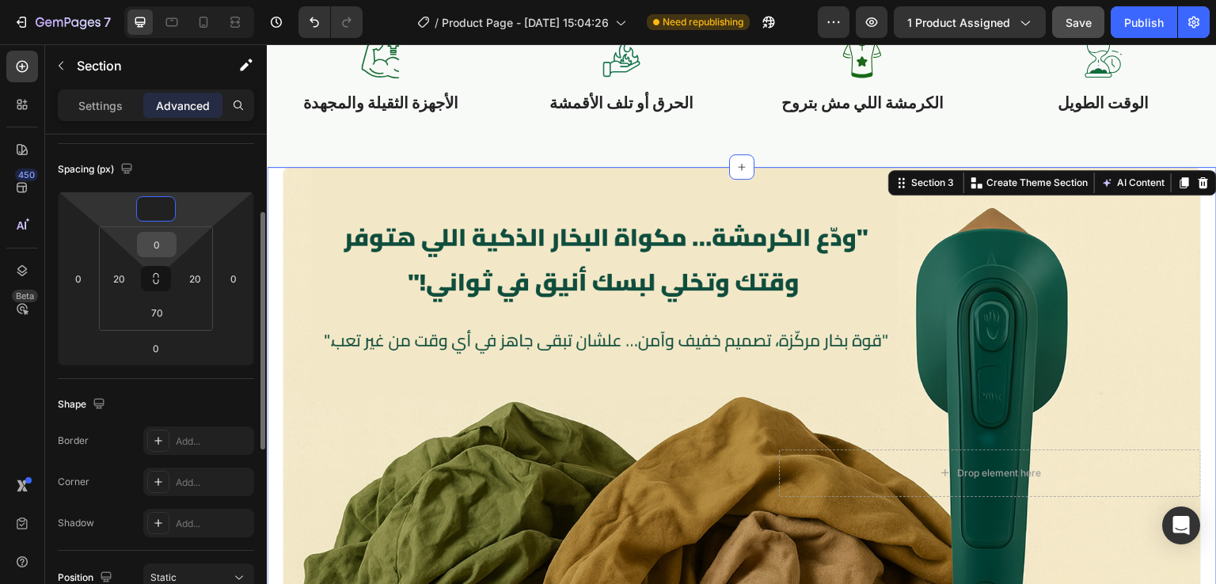
type input "0"
click at [162, 241] on input "0" at bounding box center [157, 245] width 32 height 24
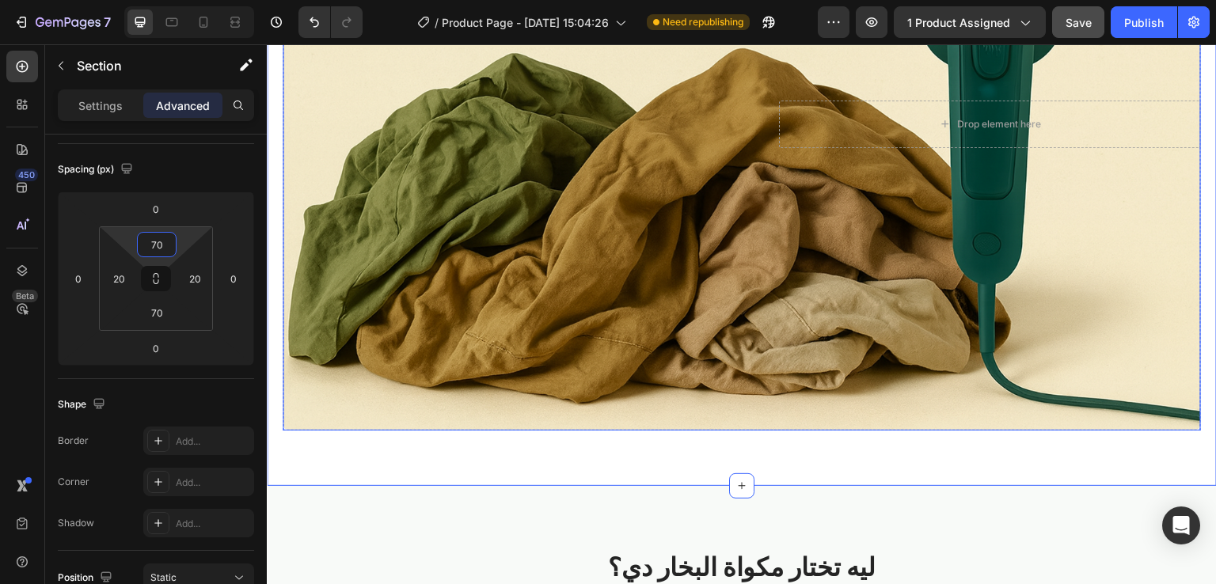
scroll to position [1481, 0]
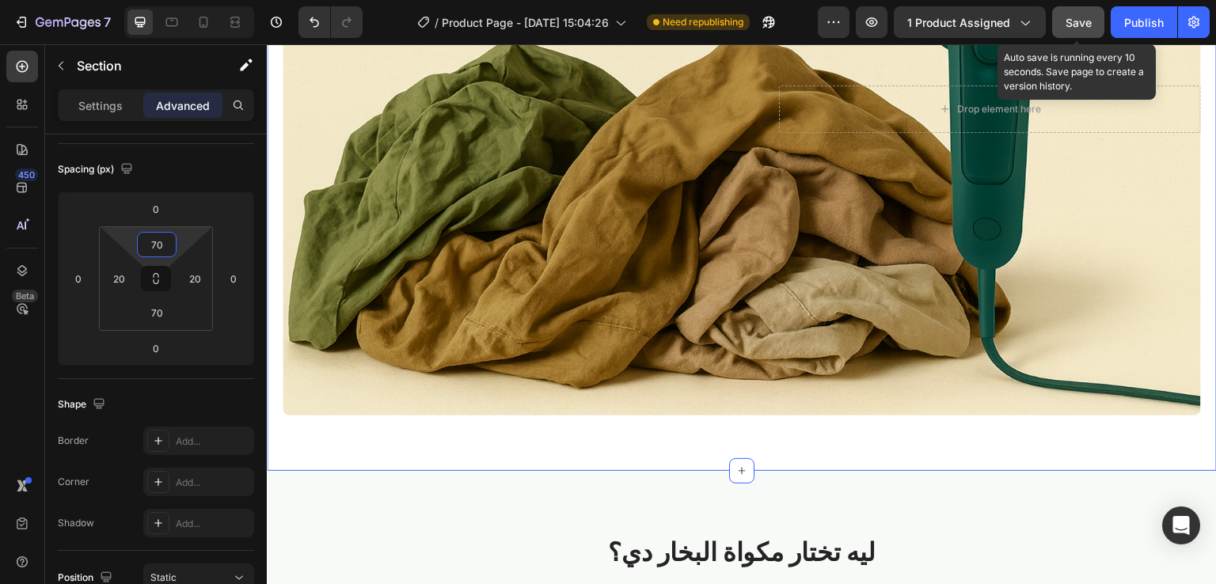
type input "70"
click at [1067, 17] on span "Save" at bounding box center [1079, 22] width 26 height 13
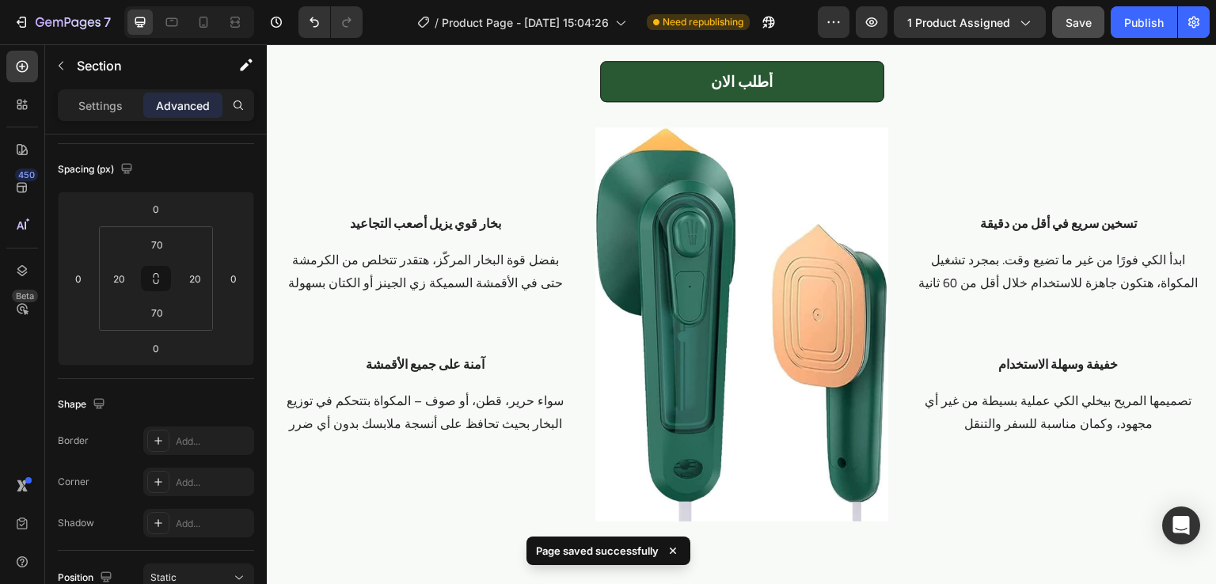
scroll to position [2051, 0]
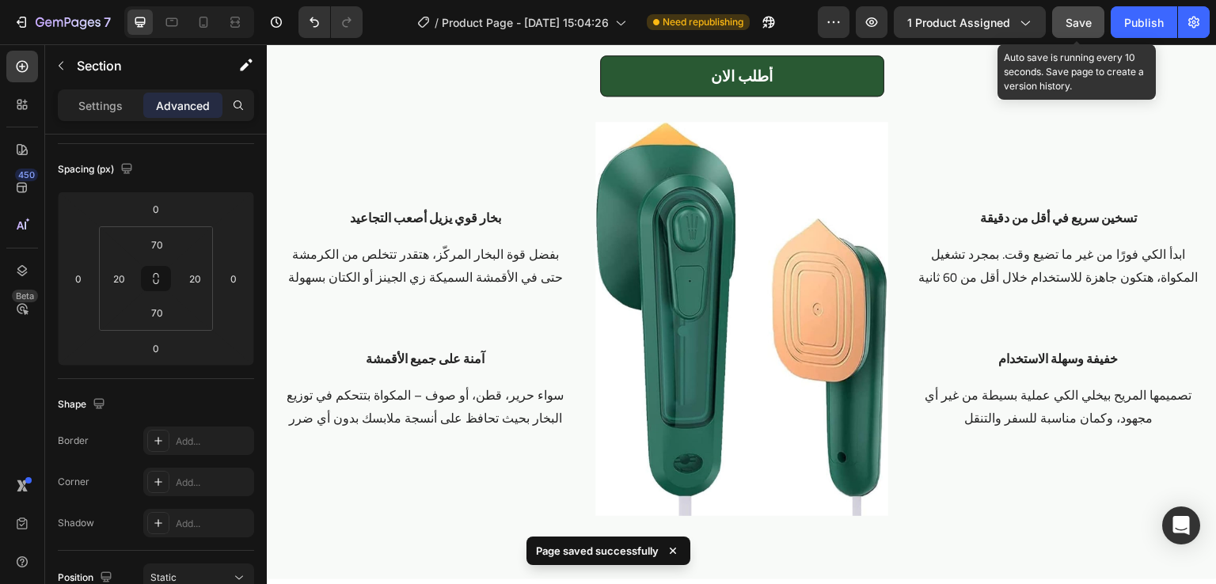
click at [1079, 22] on span "Save" at bounding box center [1079, 22] width 26 height 13
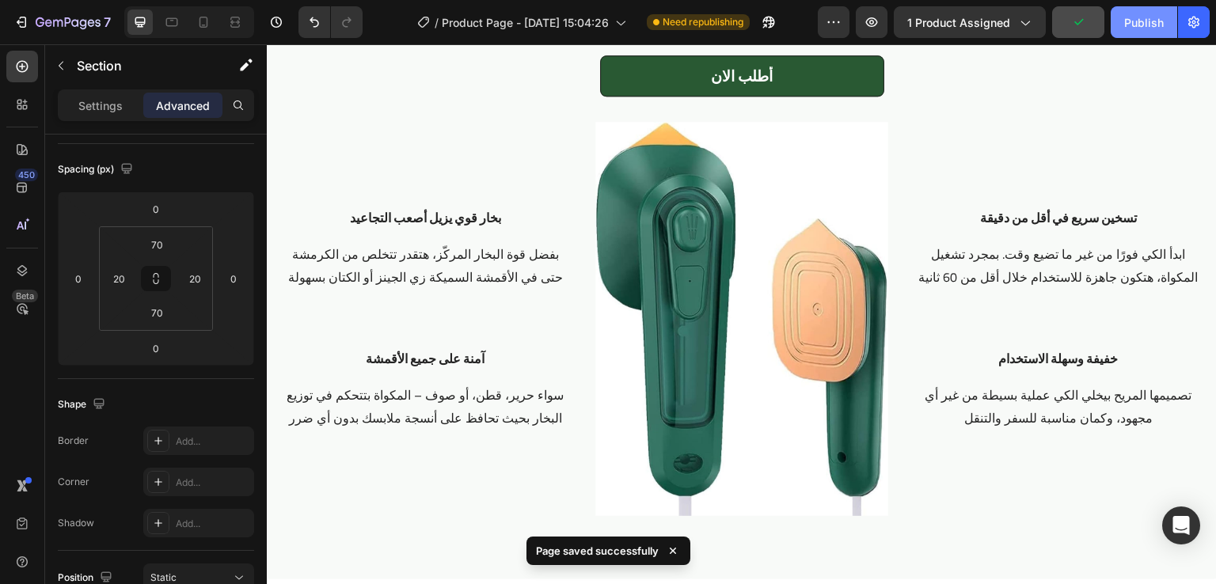
click at [1139, 11] on button "Publish" at bounding box center [1144, 22] width 67 height 32
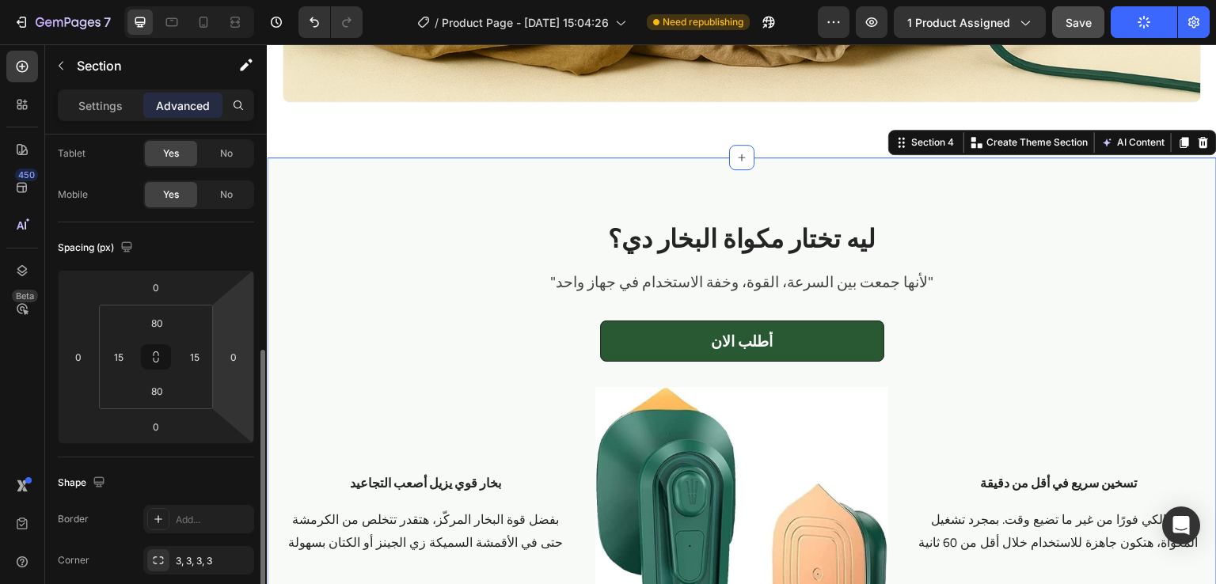
scroll to position [0, 0]
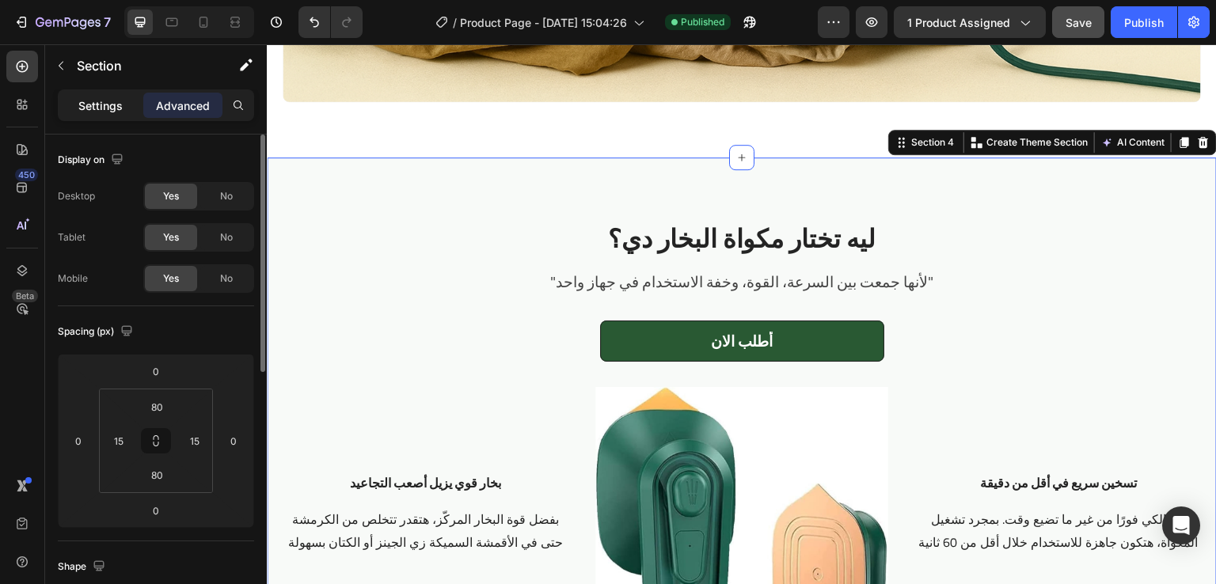
click at [85, 104] on p "Settings" at bounding box center [100, 105] width 44 height 17
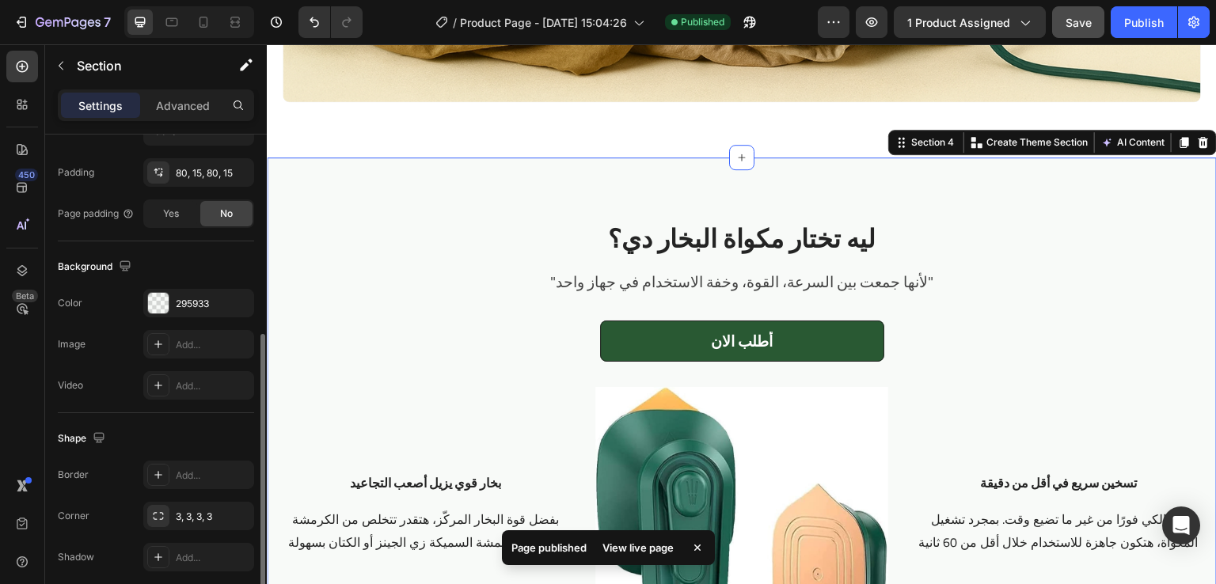
scroll to position [412, 0]
click at [241, 302] on icon "button" at bounding box center [237, 299] width 13 height 13
click at [1149, 21] on div "Publish" at bounding box center [1144, 22] width 40 height 17
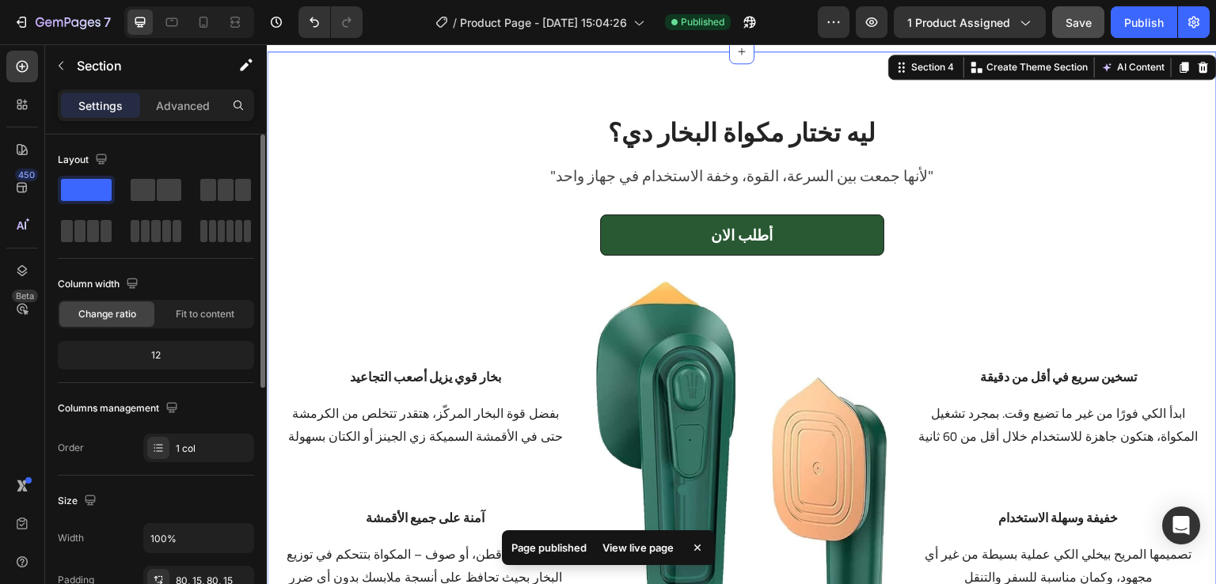
scroll to position [1745, 0]
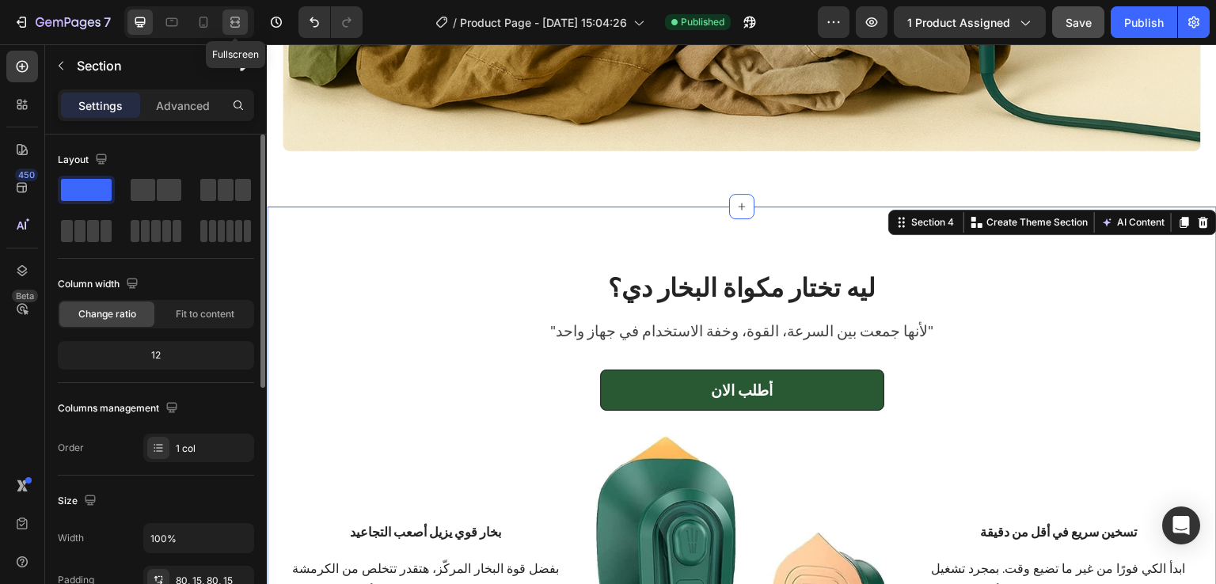
click at [241, 29] on icon at bounding box center [235, 22] width 16 height 16
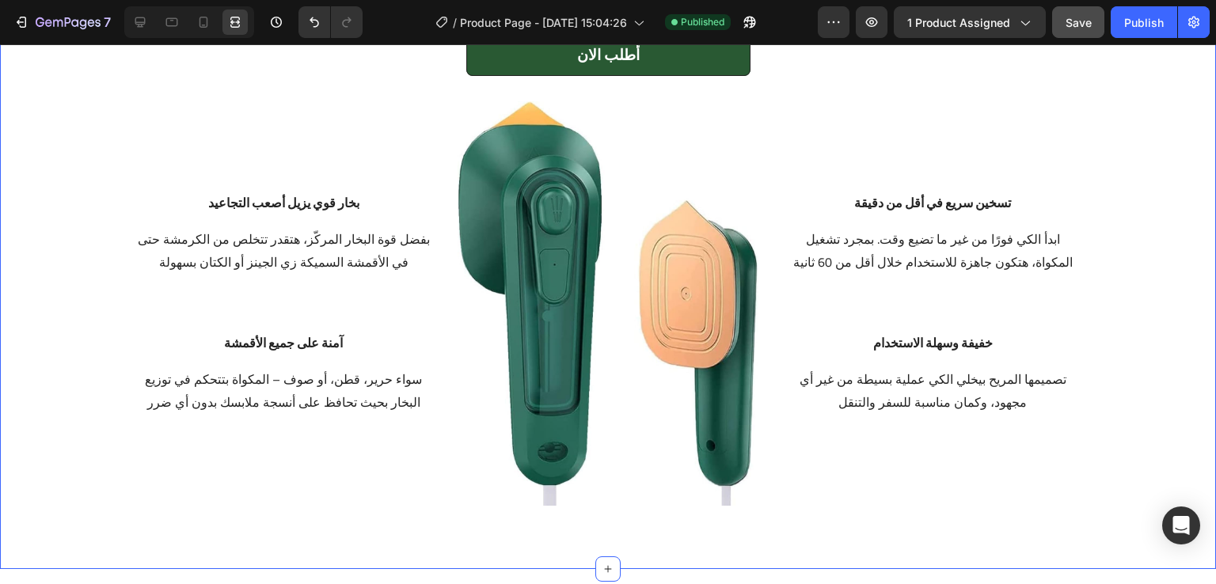
scroll to position [2095, 0]
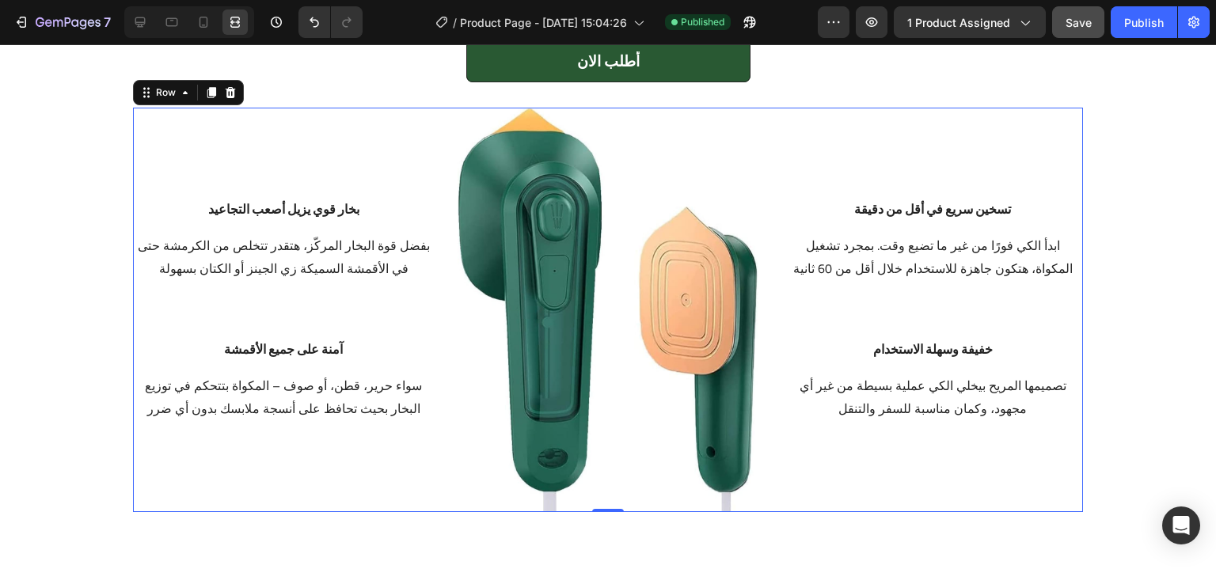
click at [793, 188] on div "تسخين سريع في أقل من دقيقة Text block ابدأ الكي فورًا من غير ما تضيع وقت. بمجرد…" at bounding box center [932, 310] width 301 height 405
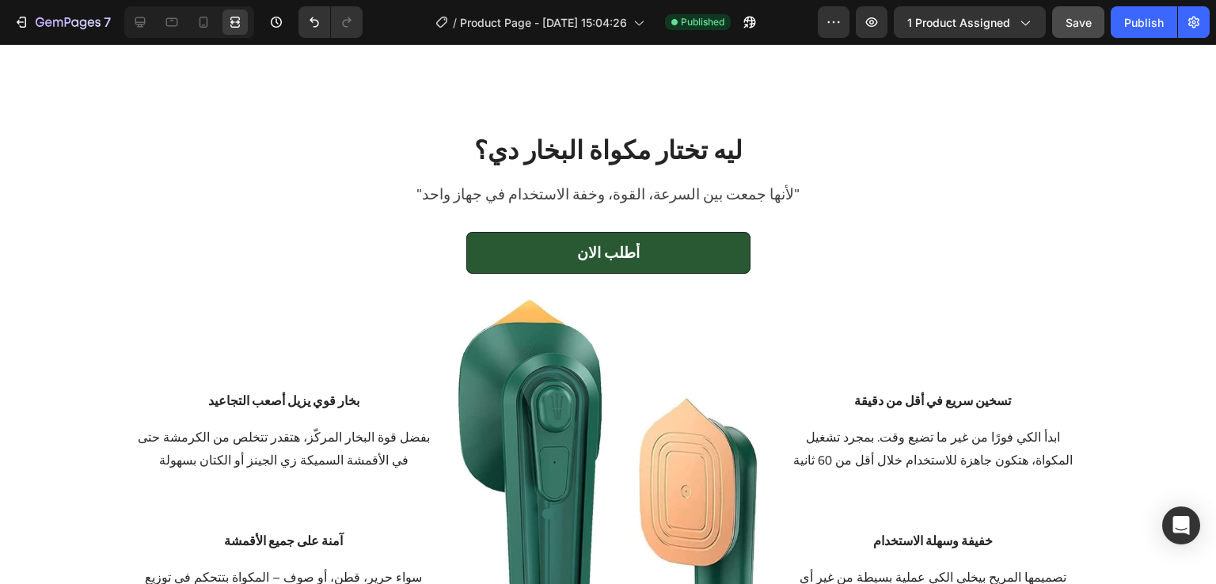
scroll to position [1906, 0]
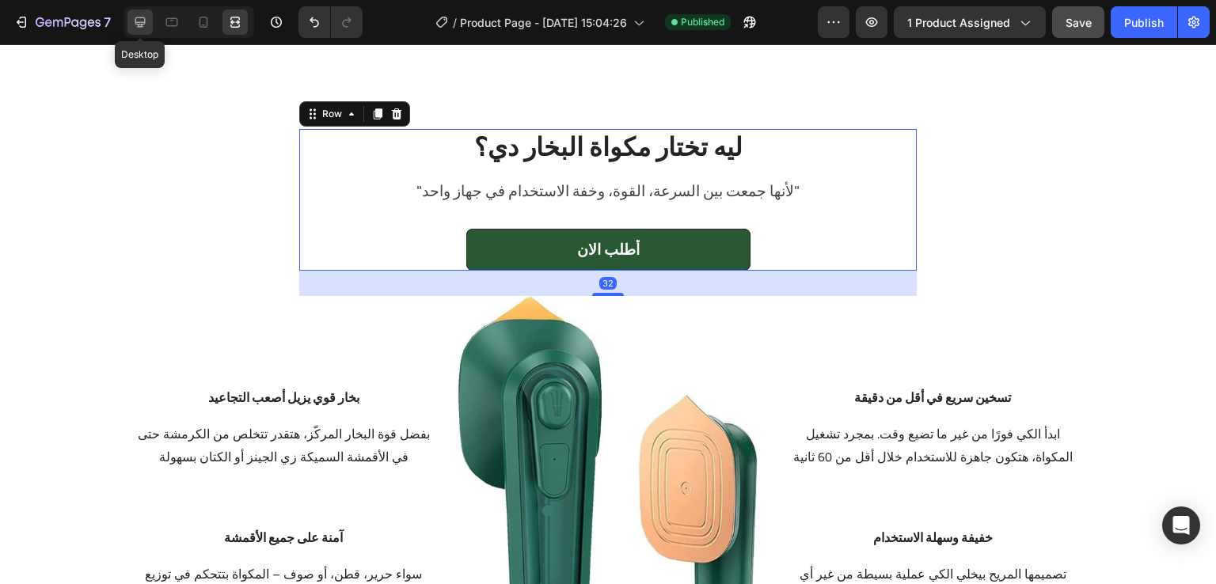
click at [152, 17] on div at bounding box center [139, 22] width 25 height 25
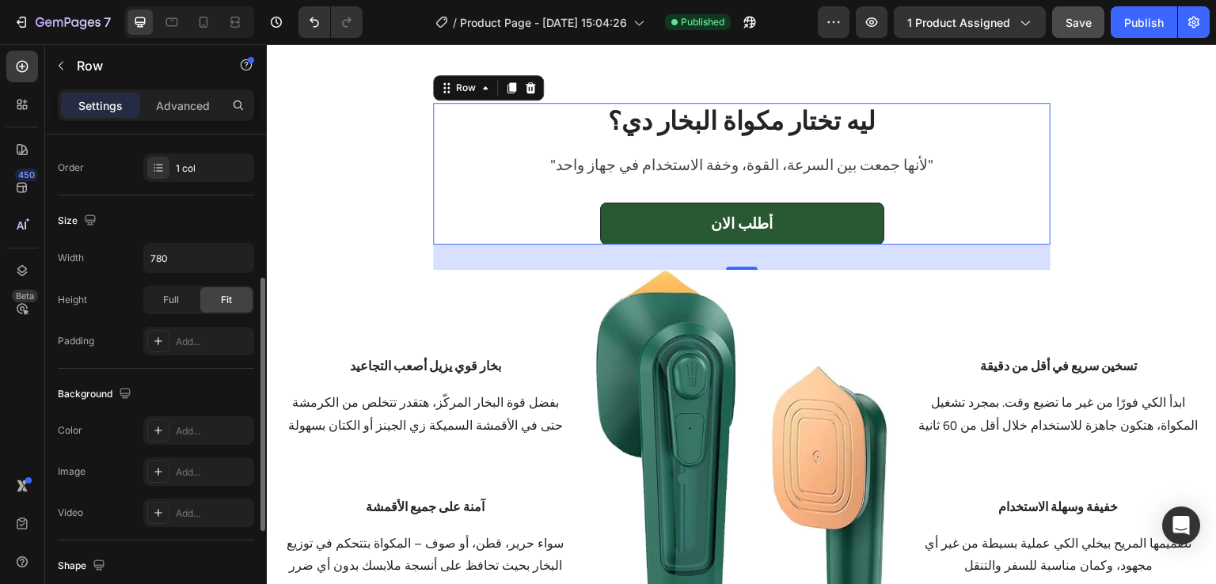
scroll to position [282, 0]
click at [181, 107] on p "Advanced" at bounding box center [183, 105] width 54 height 17
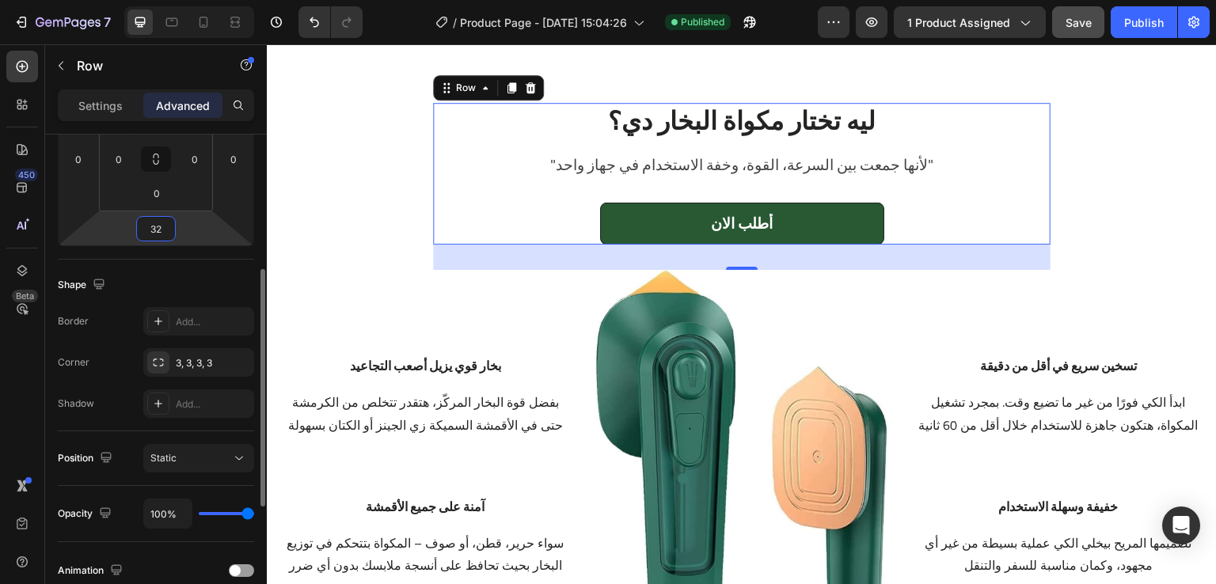
click at [162, 232] on input "32" at bounding box center [156, 229] width 32 height 24
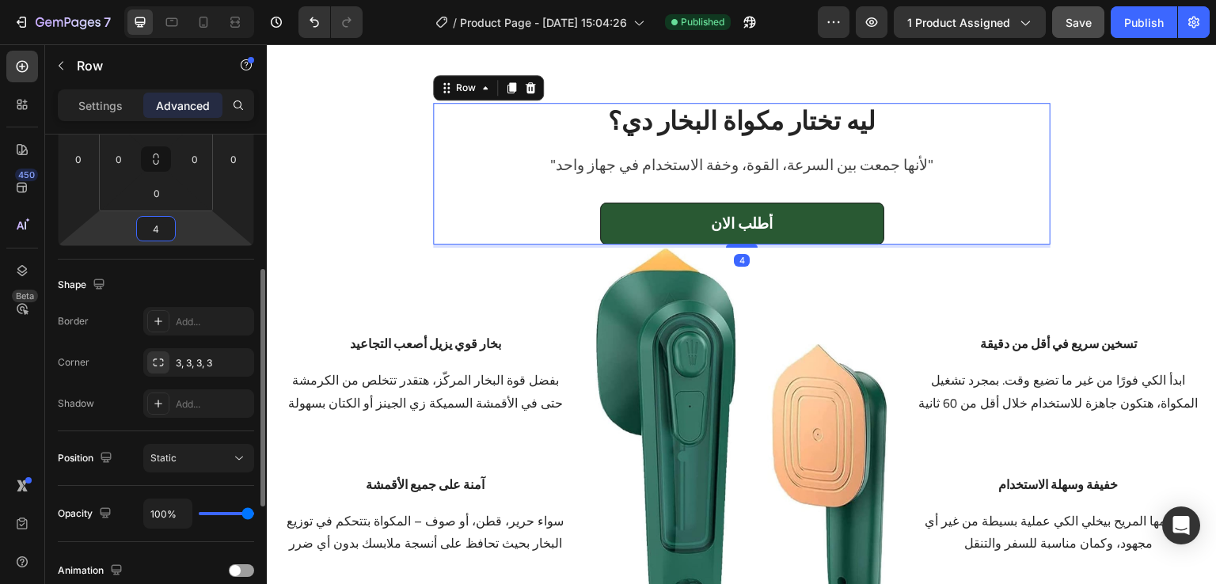
type input "48"
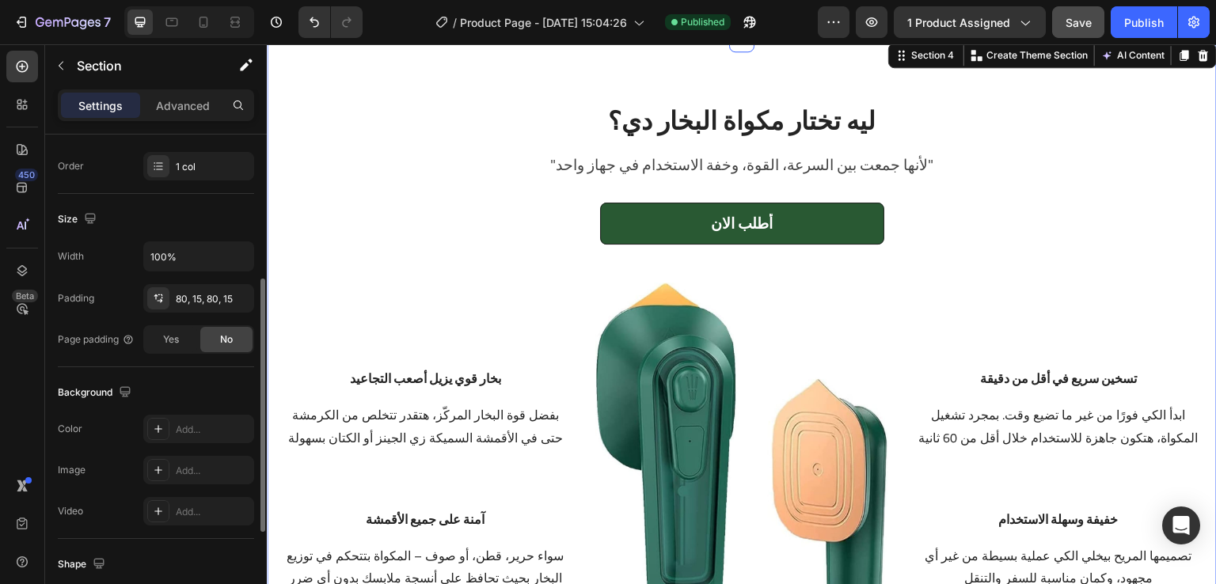
click at [1108, 93] on div "ليه تختار مكواة البخار دي؟ Heading "لأنها جمعت بين السرعة، القوة، وخفة الاستخدا…" at bounding box center [742, 390] width 950 height 700
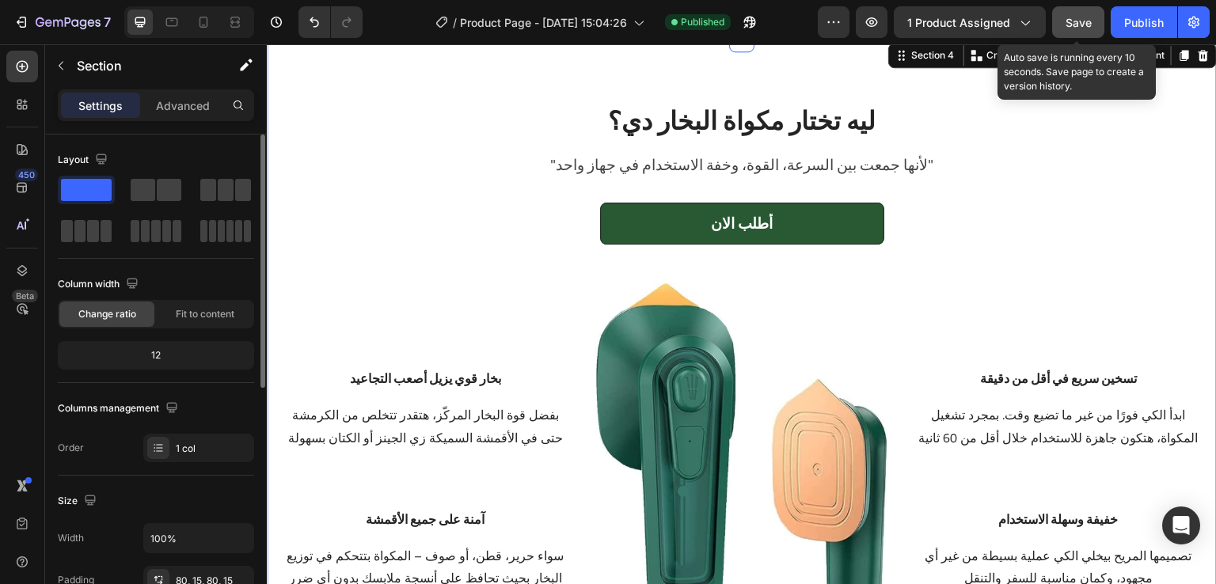
click at [1083, 23] on span "Save" at bounding box center [1079, 22] width 26 height 13
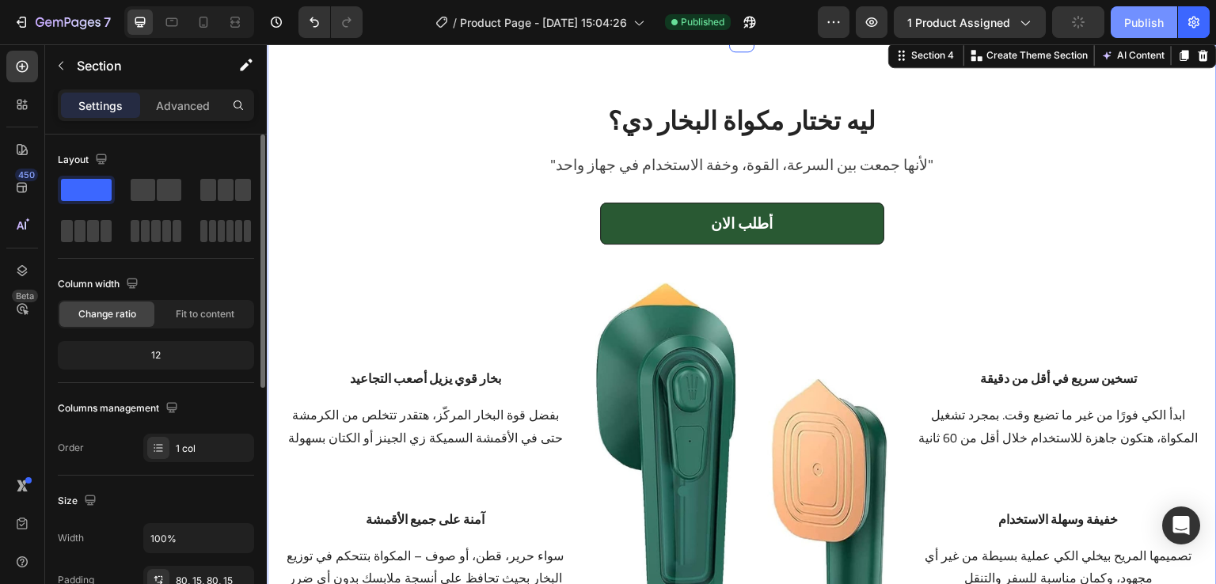
click at [1134, 25] on div "Publish" at bounding box center [1144, 22] width 40 height 17
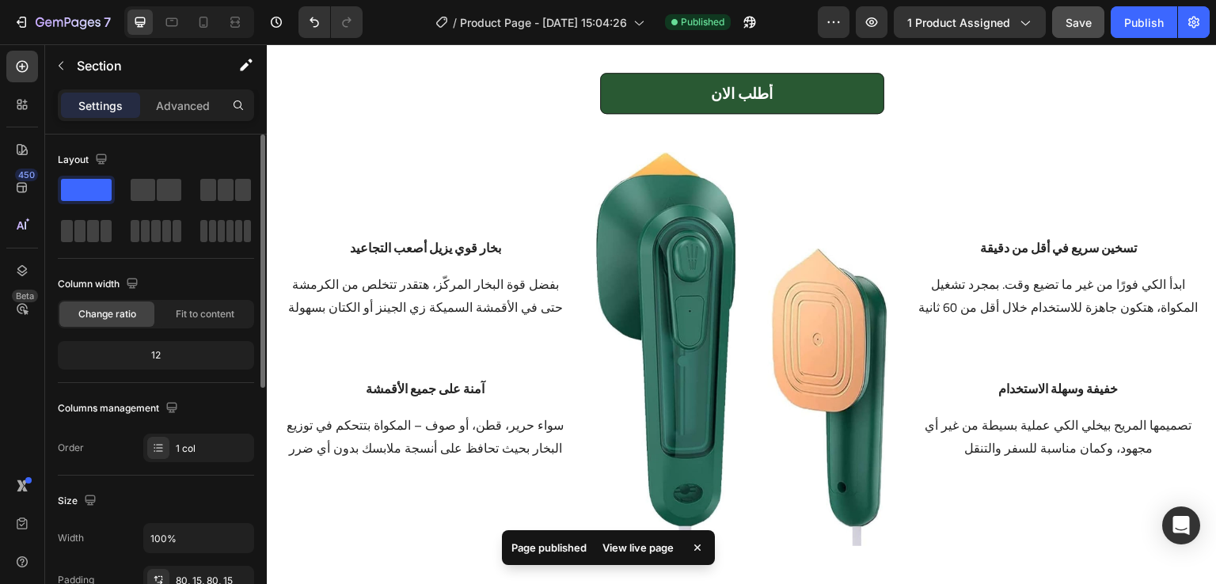
scroll to position [1989, 0]
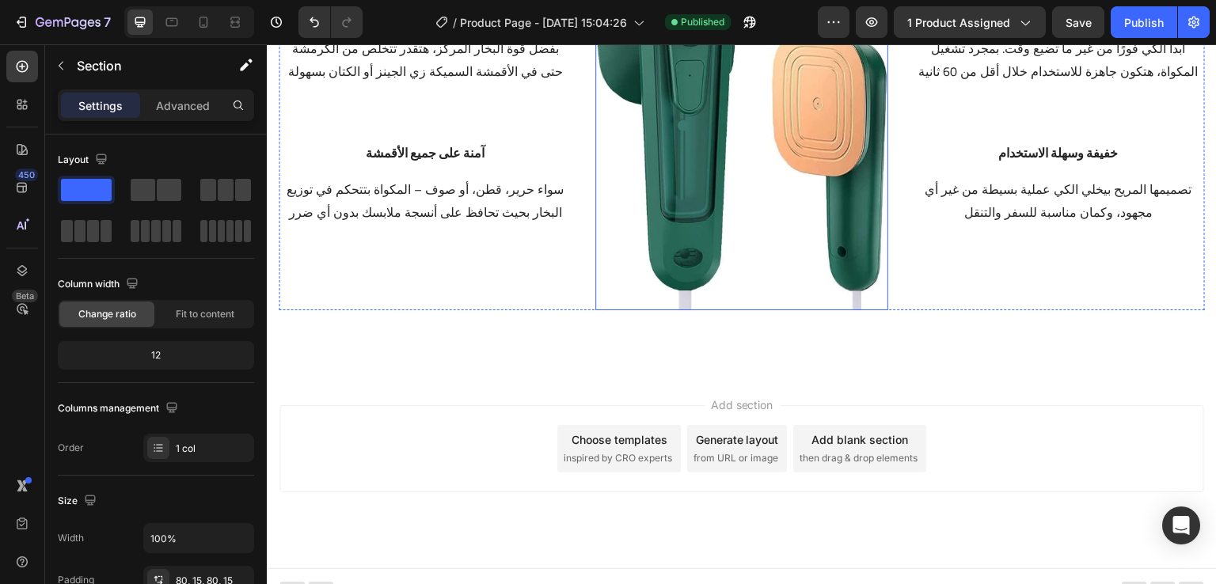
scroll to position [2280, 0]
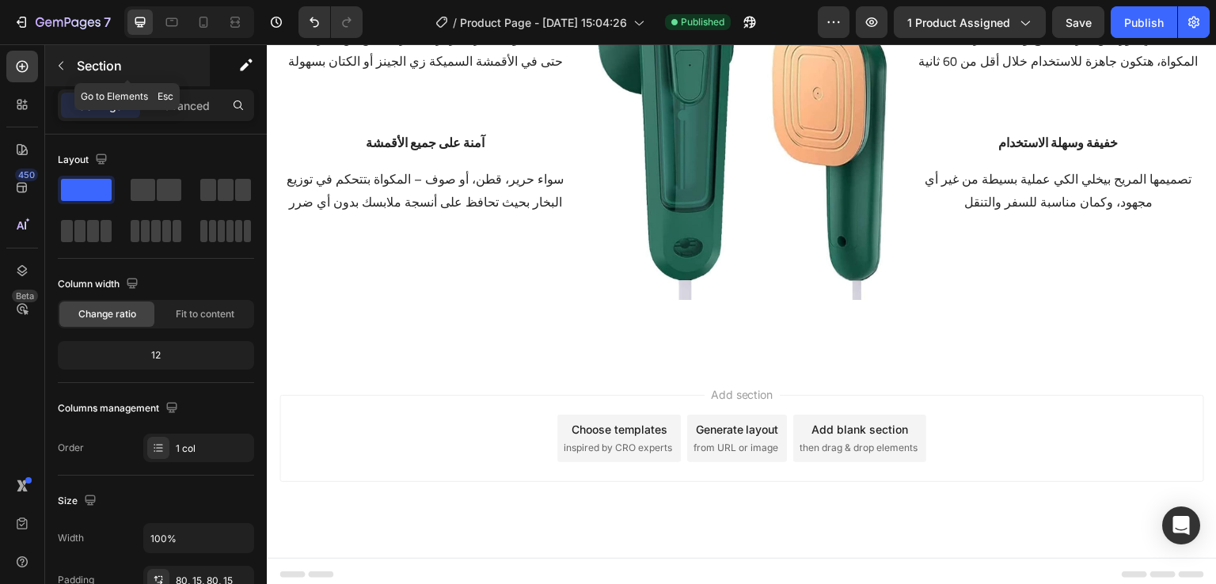
click at [66, 58] on button "button" at bounding box center [60, 65] width 25 height 25
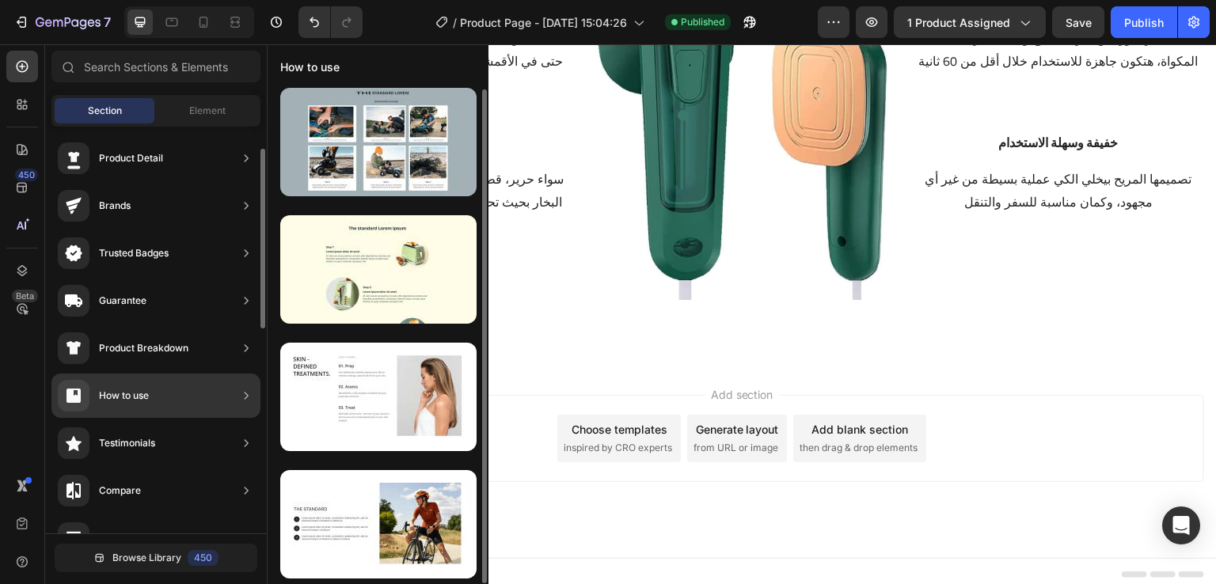
scroll to position [3, 0]
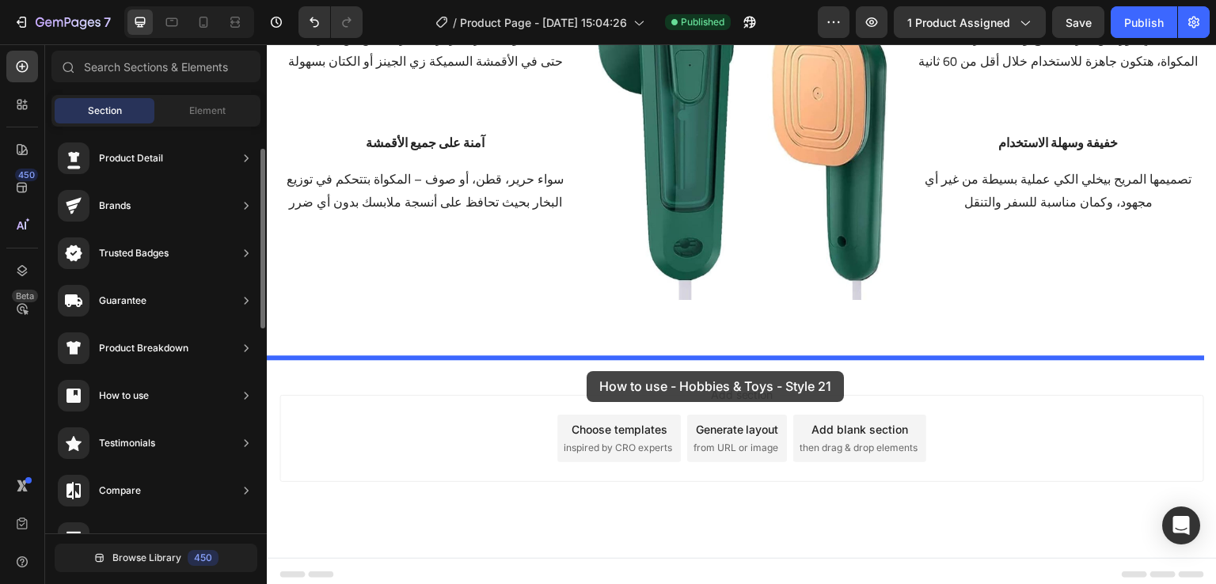
drag, startPoint x: 619, startPoint y: 178, endPoint x: 583, endPoint y: 363, distance: 188.8
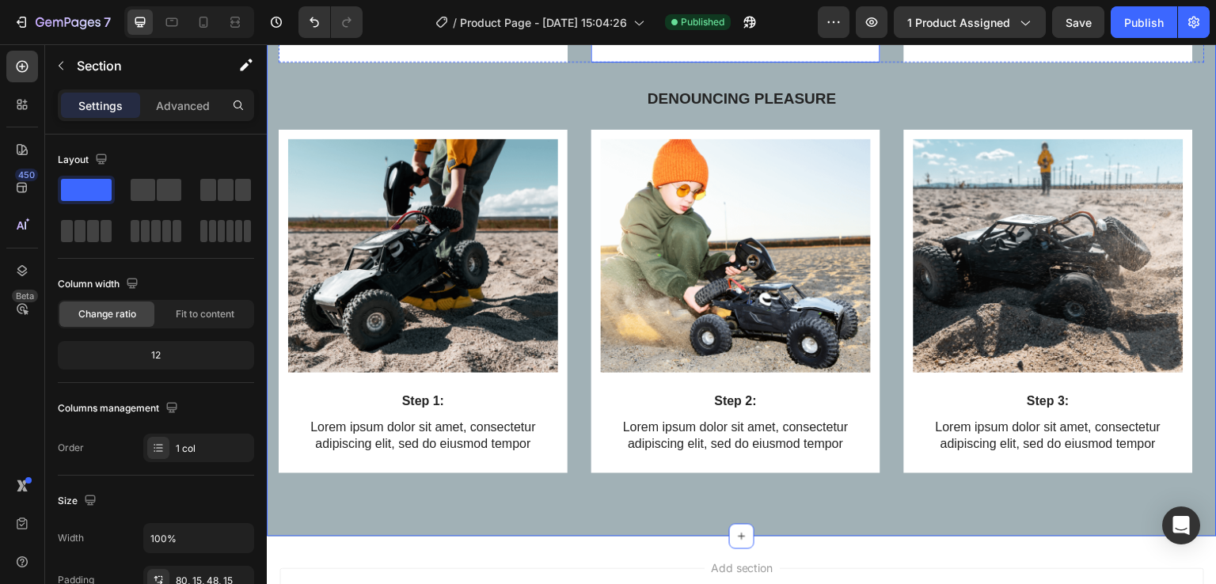
scroll to position [2885, 0]
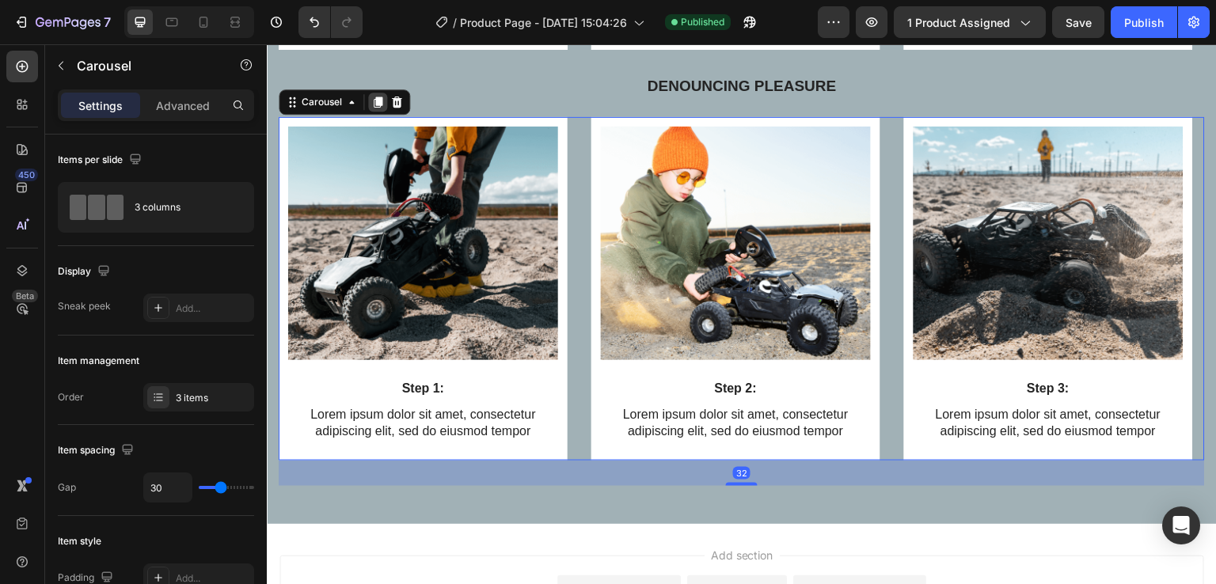
click at [385, 112] on div at bounding box center [377, 102] width 19 height 19
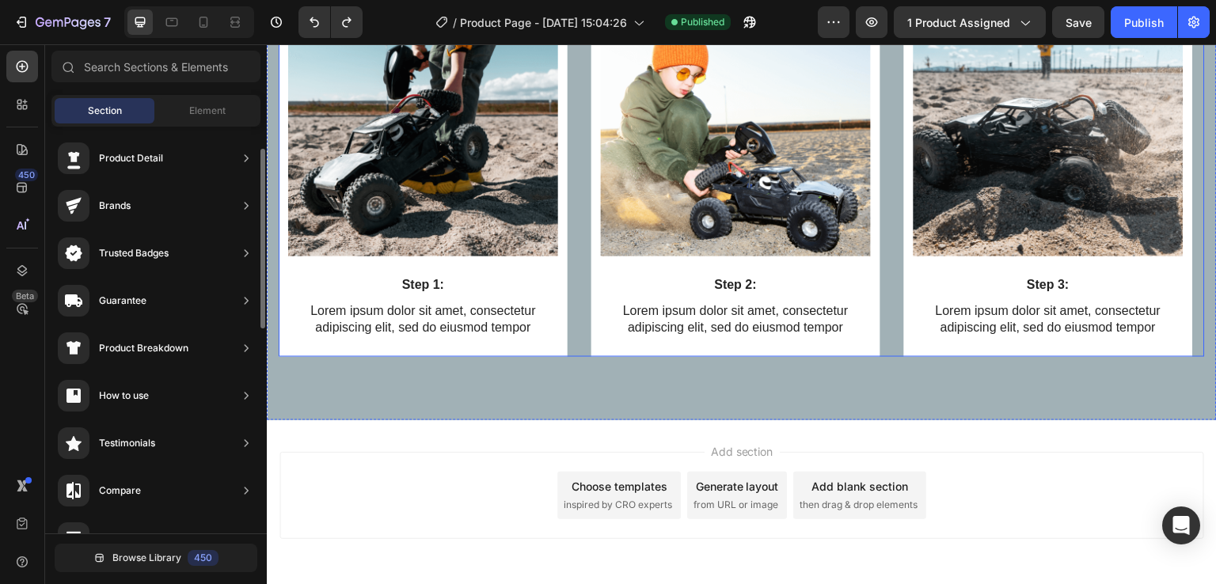
scroll to position [2987, 0]
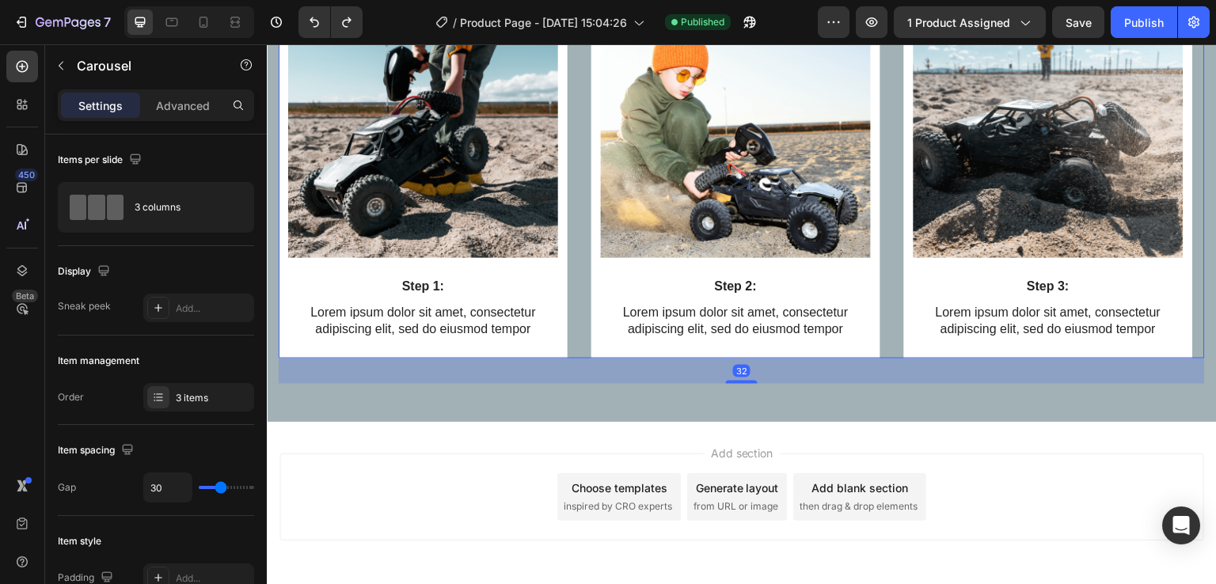
click at [397, 6] on icon at bounding box center [396, 0] width 13 height 13
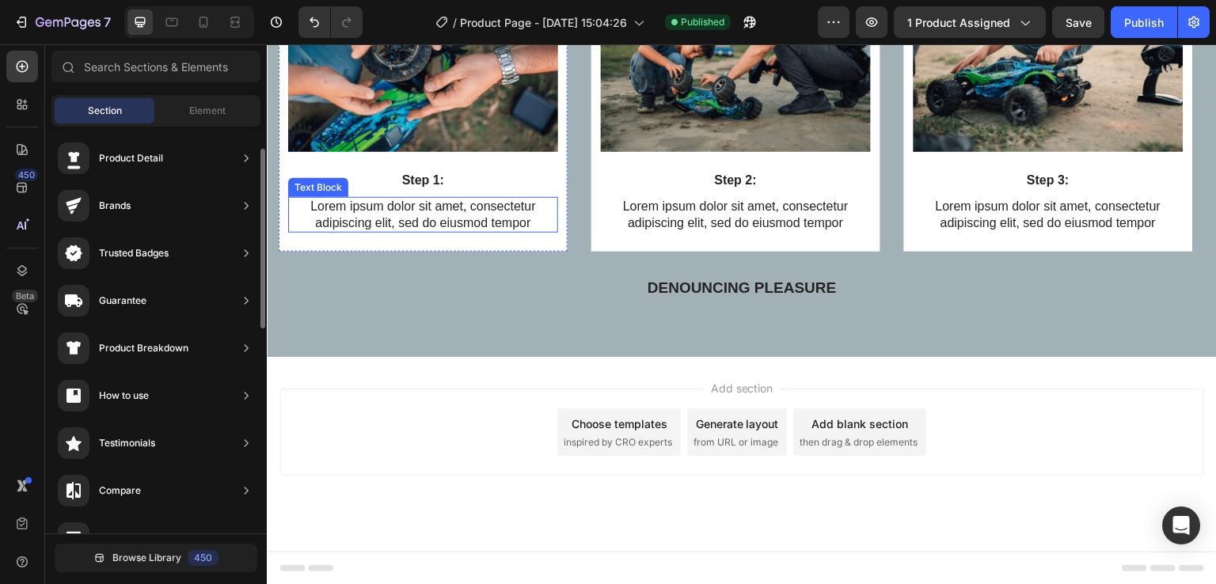
scroll to position [2917, 0]
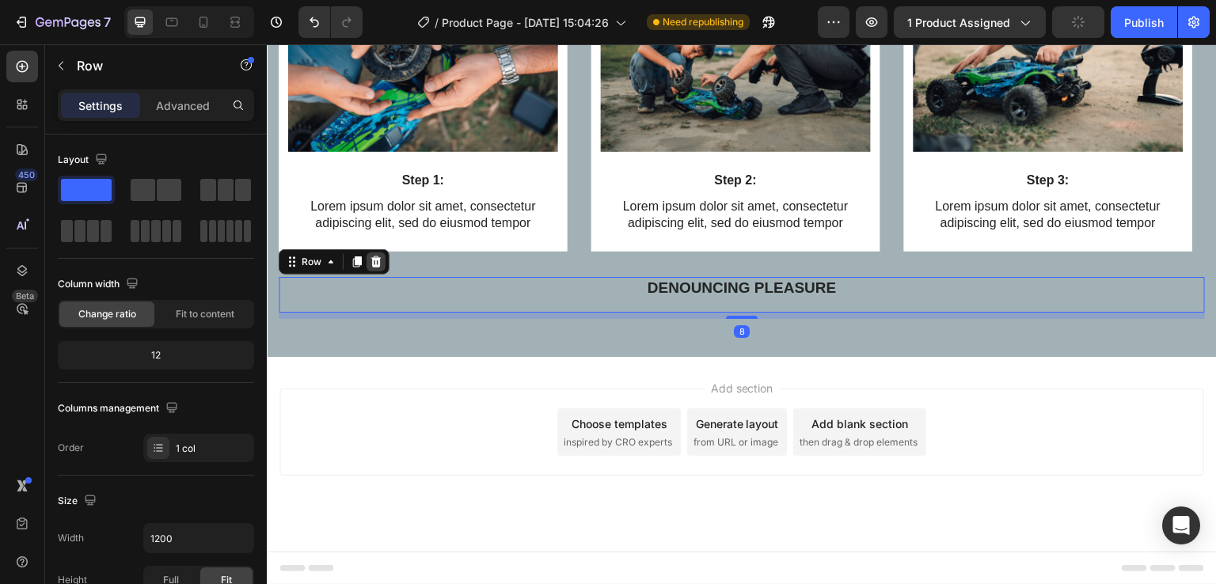
click at [377, 271] on div at bounding box center [376, 262] width 19 height 19
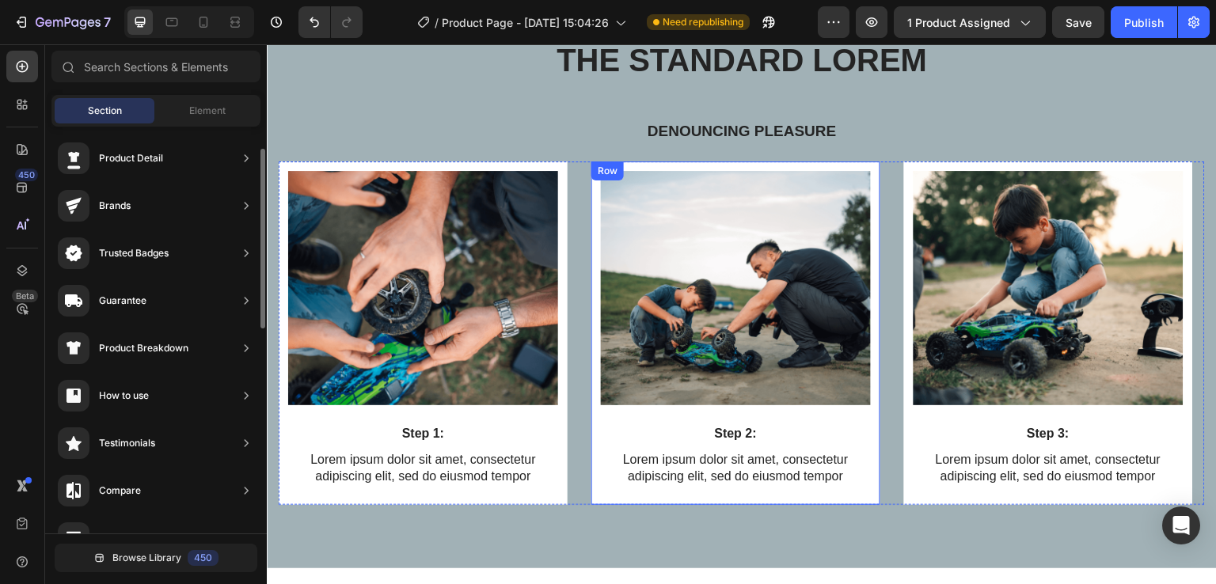
scroll to position [2663, 0]
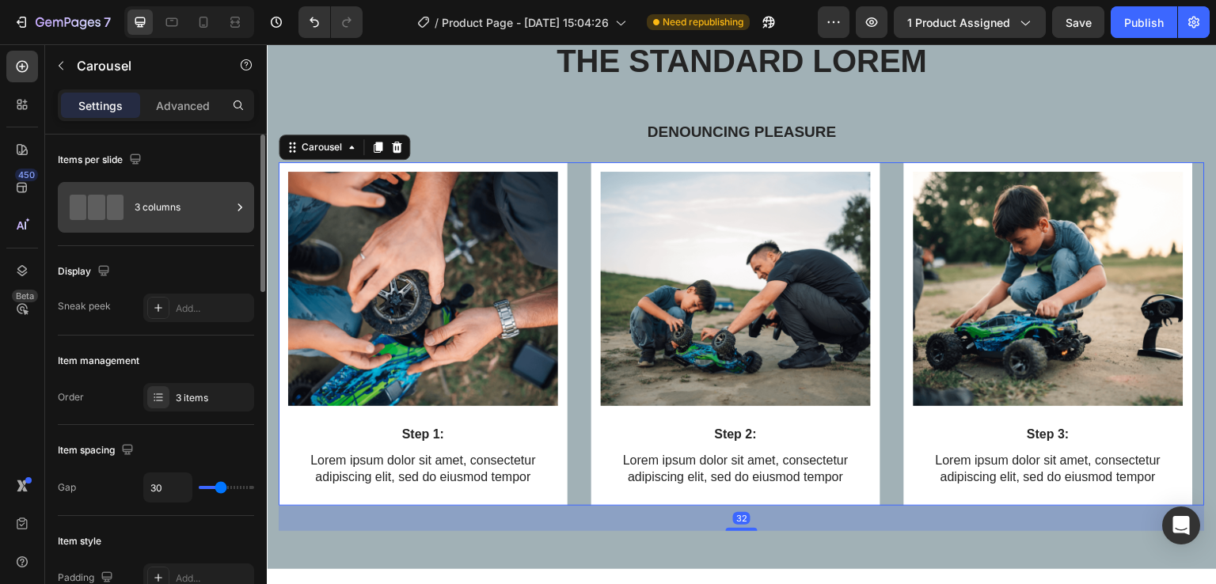
click at [172, 200] on div "3 columns" at bounding box center [183, 207] width 97 height 36
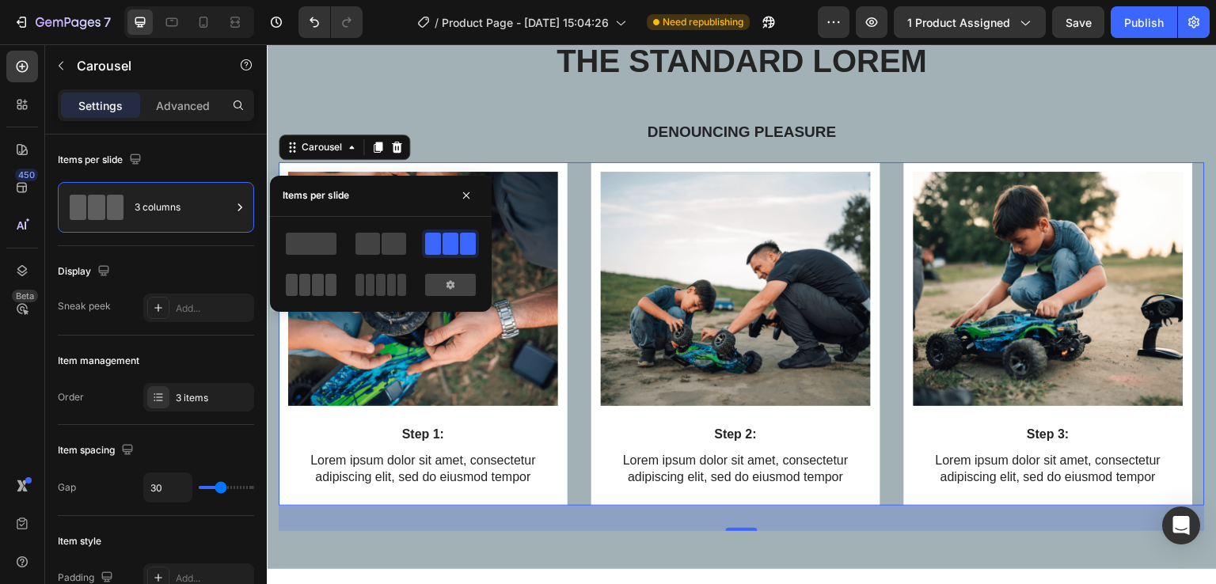
drag, startPoint x: 317, startPoint y: 295, endPoint x: 524, endPoint y: 207, distance: 225.6
click at [317, 295] on span at bounding box center [318, 285] width 12 height 22
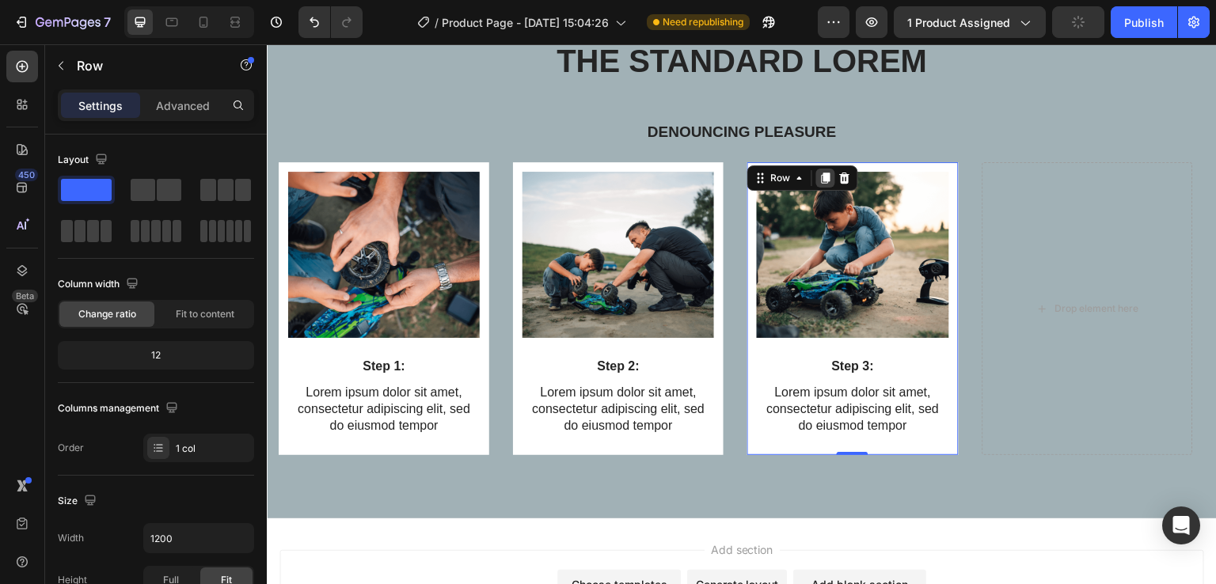
click at [824, 178] on icon at bounding box center [826, 178] width 9 height 11
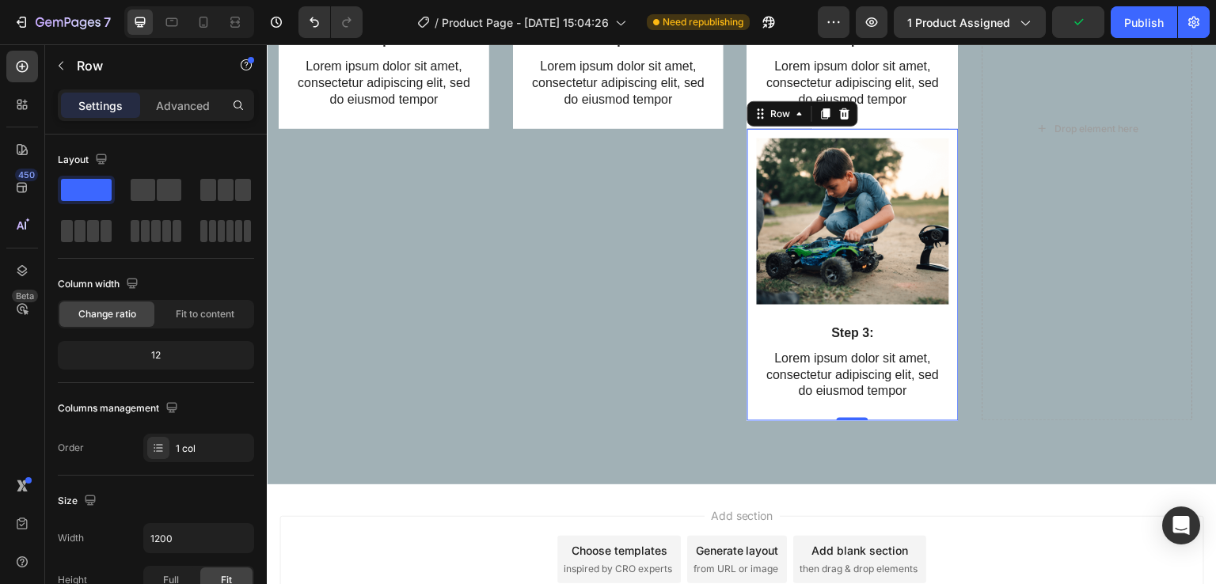
scroll to position [3017, 0]
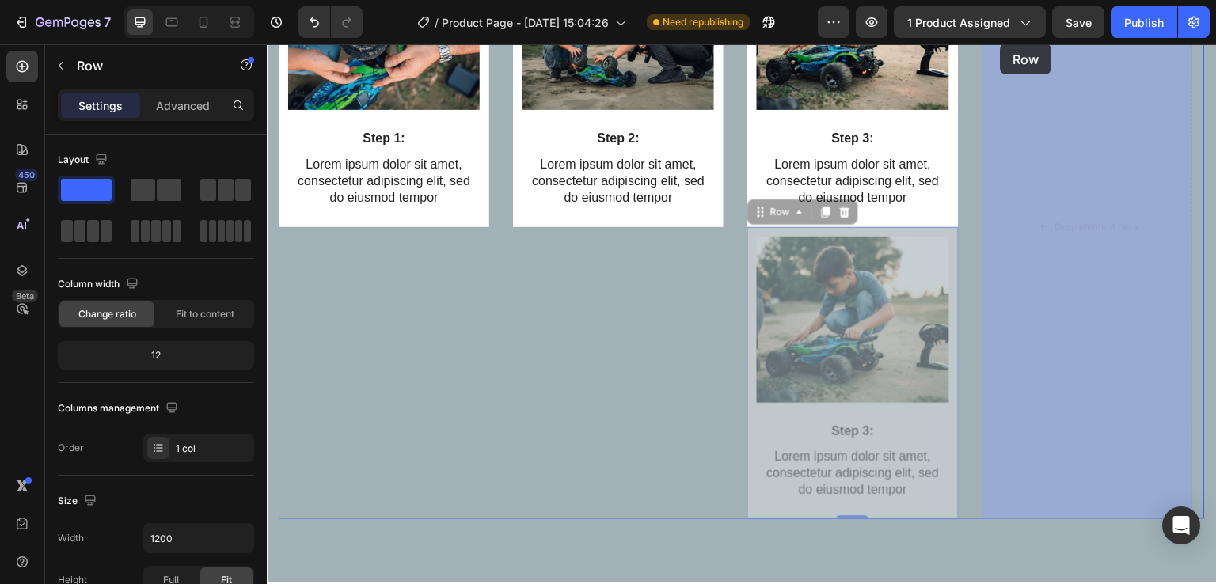
drag, startPoint x: 761, startPoint y: 89, endPoint x: 1001, endPoint y: 44, distance: 244.2
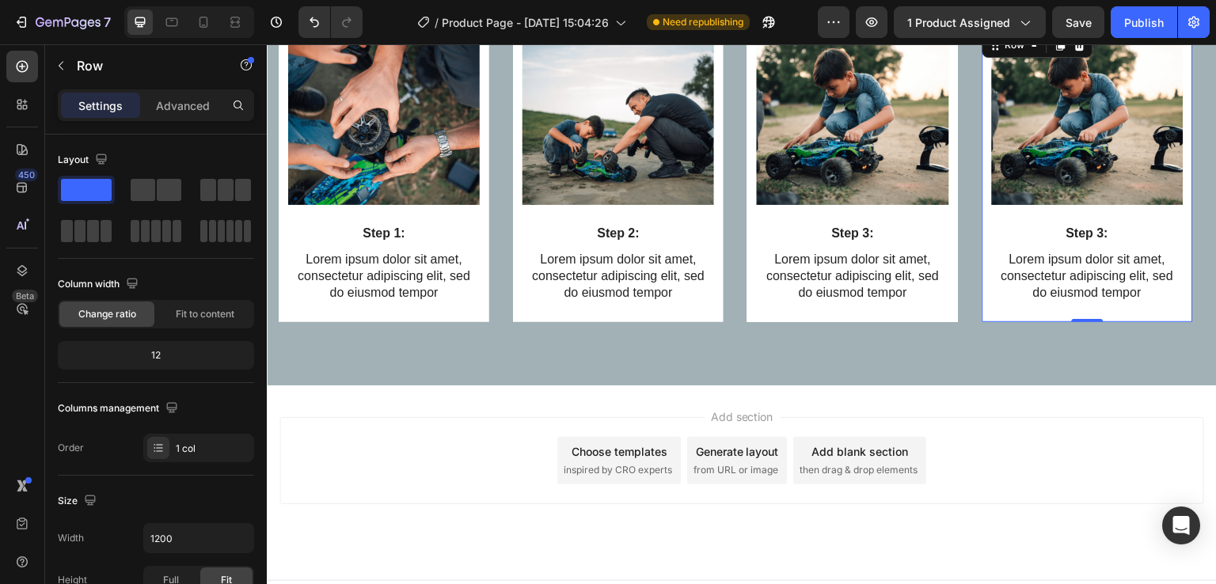
drag, startPoint x: 1268, startPoint y: 88, endPoint x: 823, endPoint y: 267, distance: 478.8
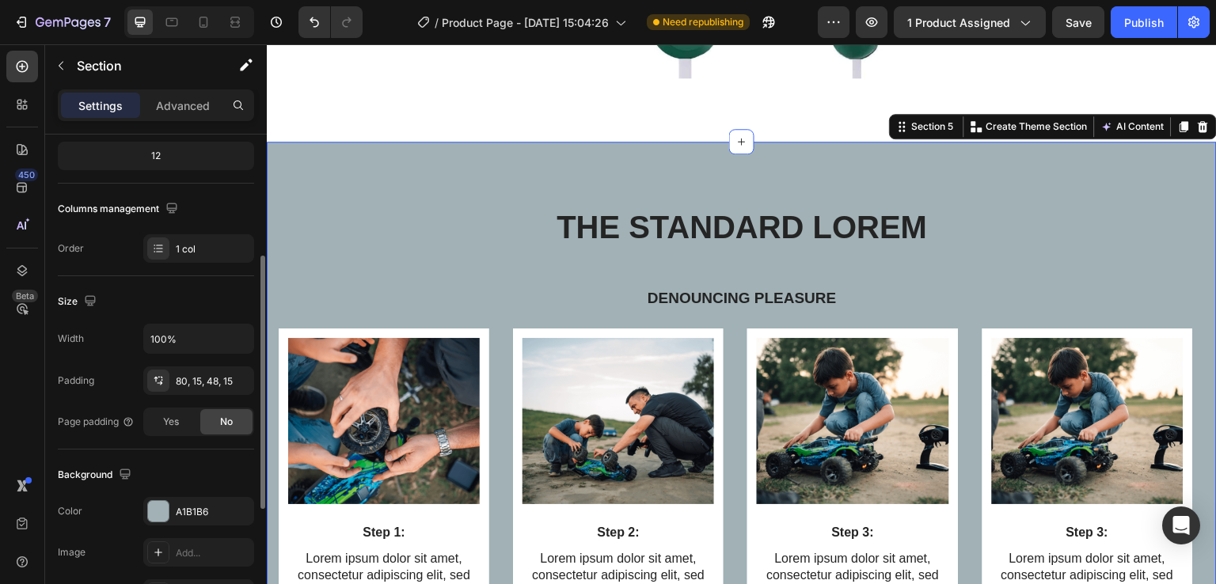
scroll to position [212, 0]
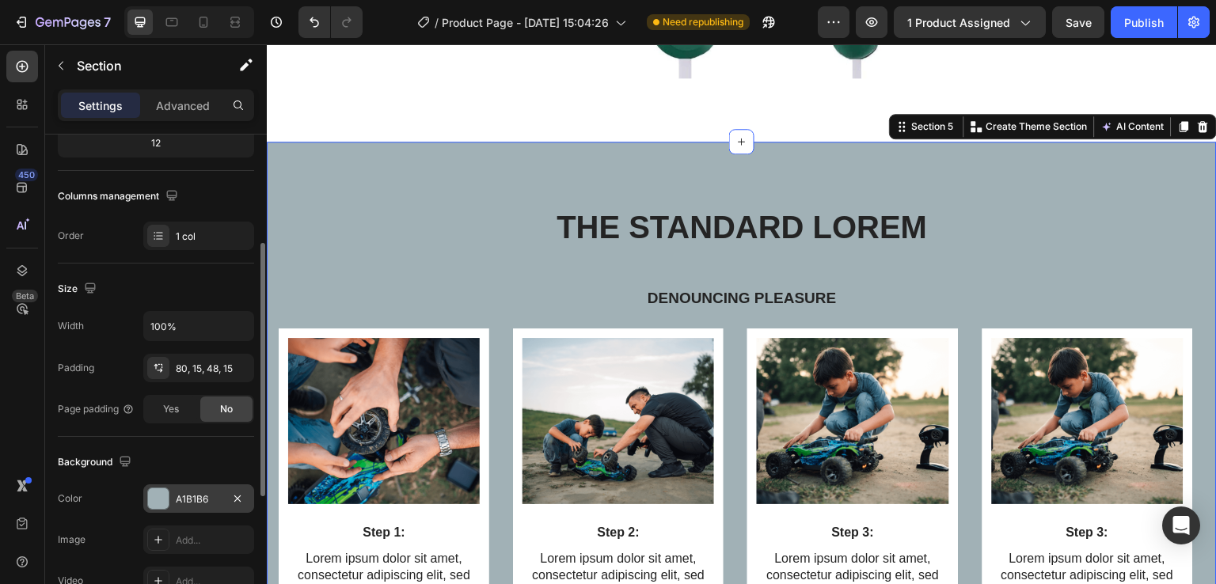
click at [152, 510] on div "A1B1B6" at bounding box center [198, 499] width 111 height 29
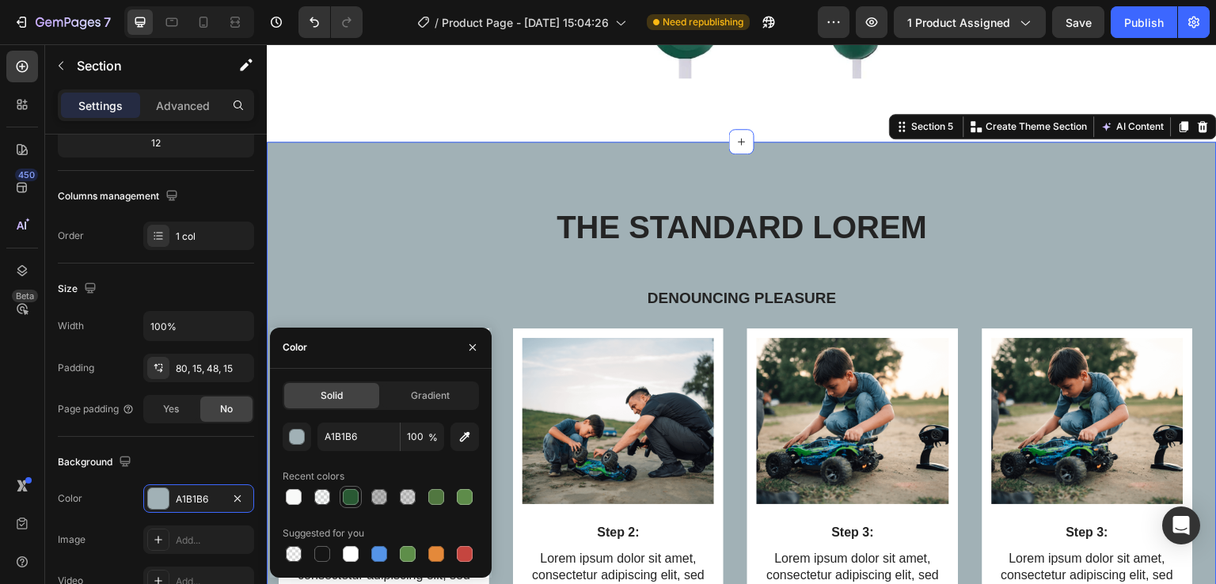
click at [345, 500] on div at bounding box center [351, 497] width 16 height 16
type input "295933"
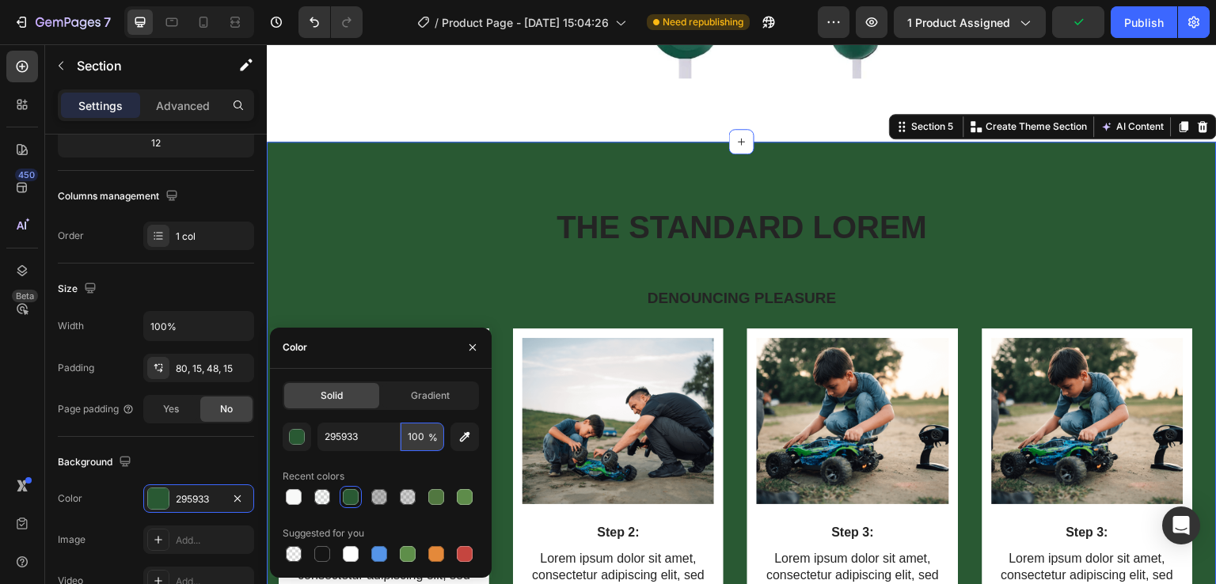
click at [426, 438] on input "100" at bounding box center [423, 437] width 44 height 29
type input "3"
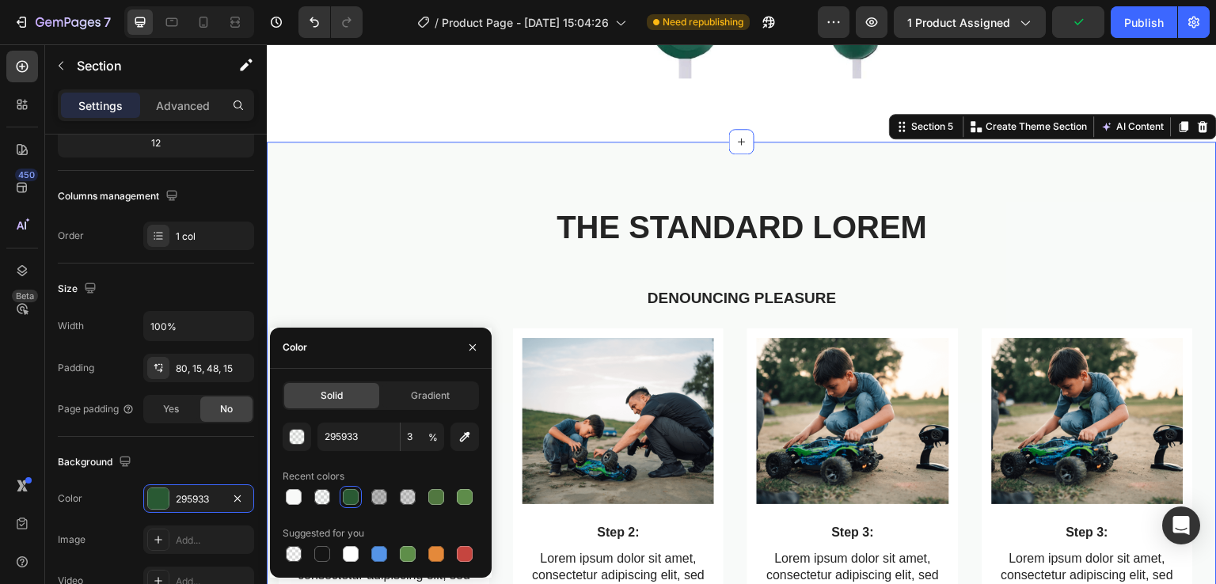
click at [581, 153] on div "The standard Lorem Heading Denouncing pleasure Text Block Row Image Step 1: Tex…" at bounding box center [742, 413] width 950 height 543
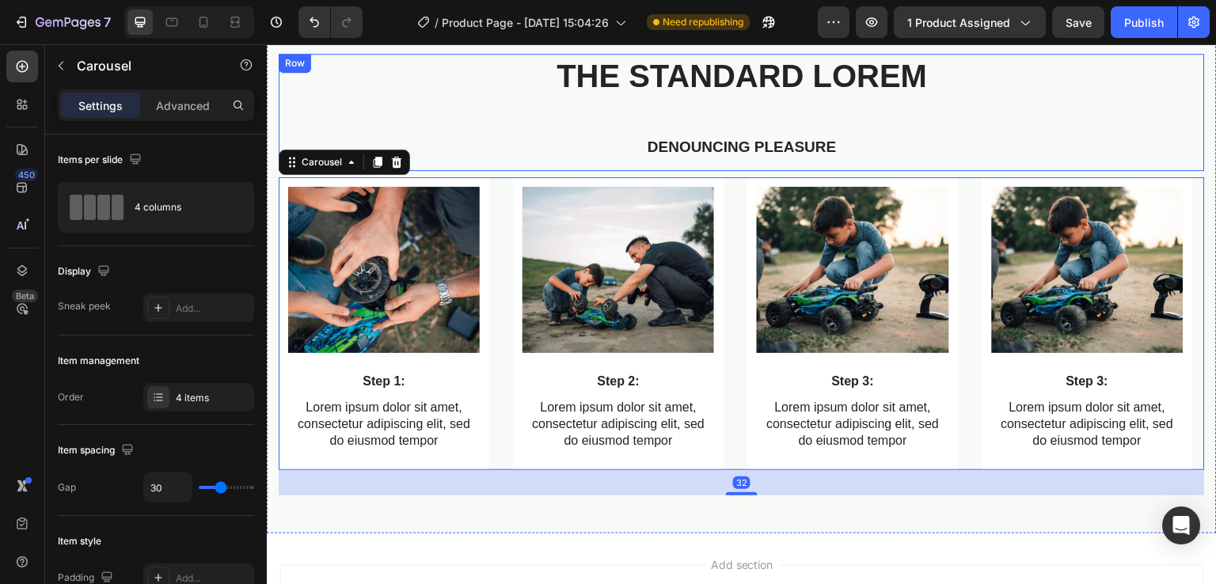
scroll to position [2590, 0]
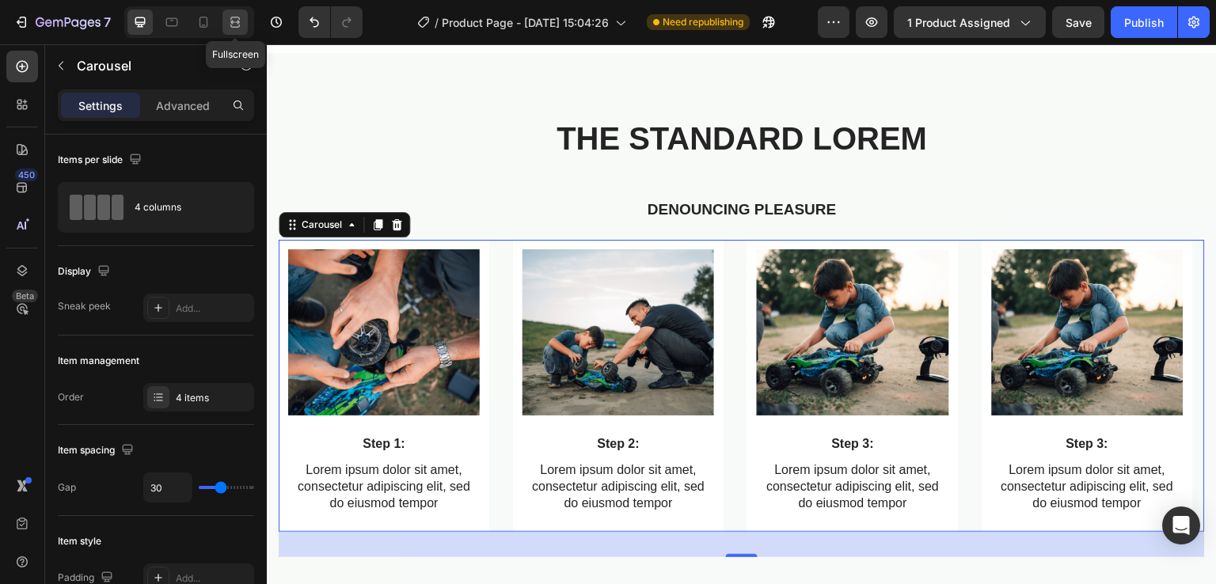
click at [241, 23] on icon at bounding box center [235, 22] width 16 height 16
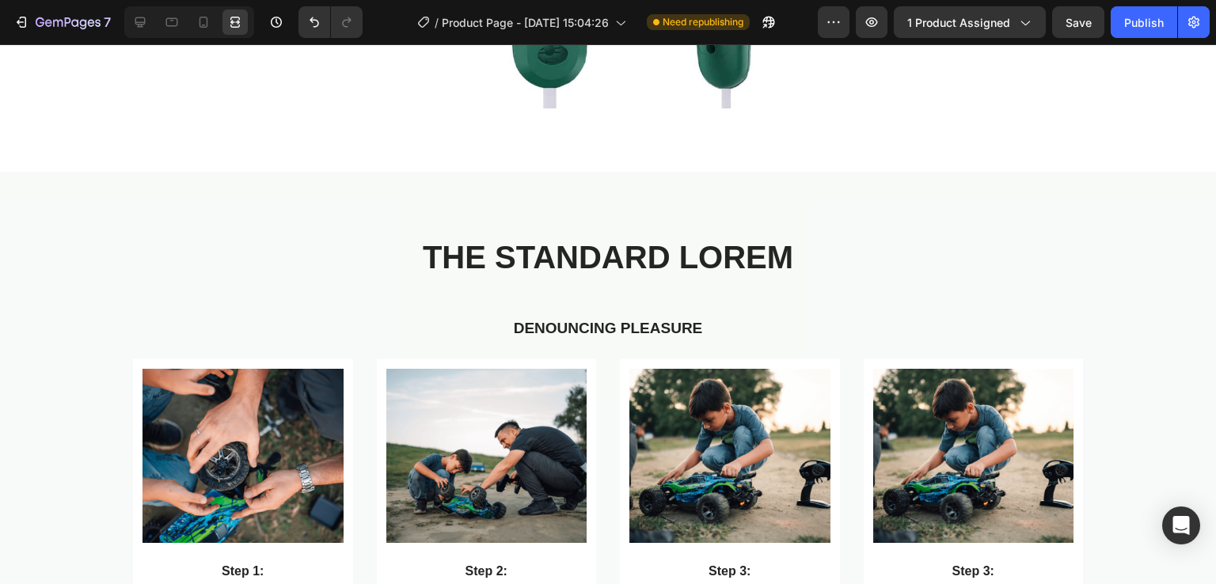
scroll to position [2510, 0]
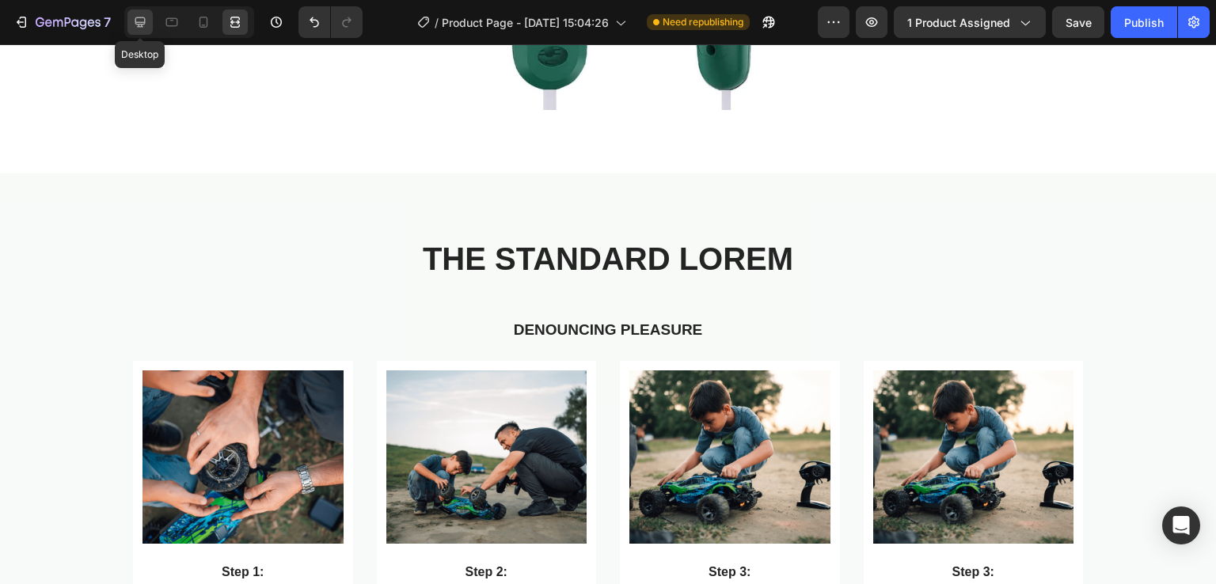
drag, startPoint x: 139, startPoint y: 29, endPoint x: 125, endPoint y: 276, distance: 247.4
click at [139, 29] on icon at bounding box center [140, 22] width 16 height 16
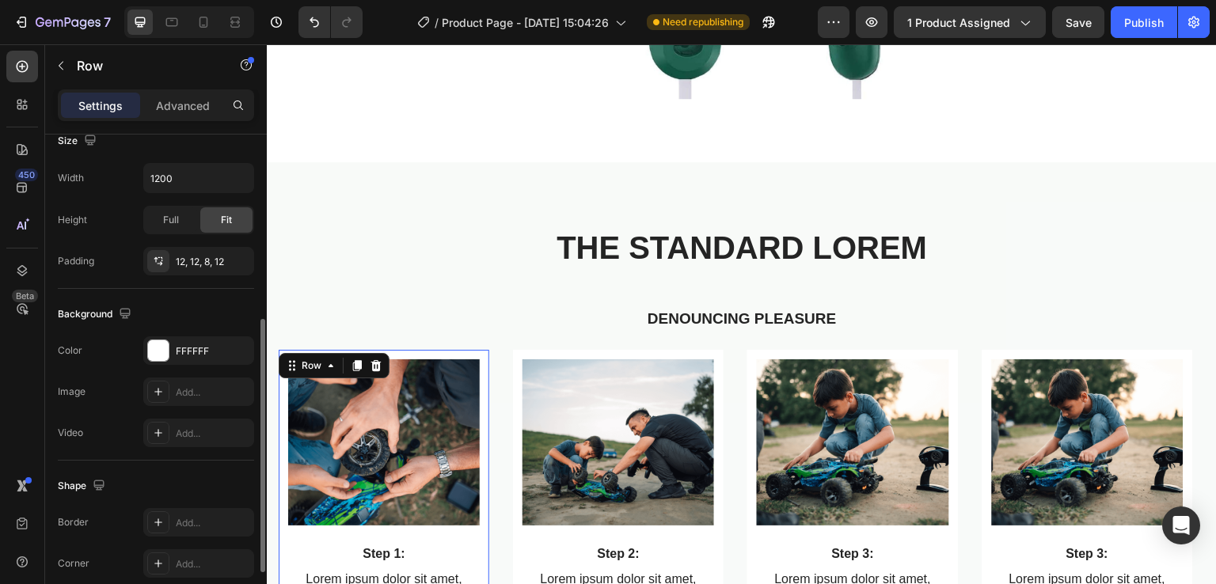
scroll to position [469, 0]
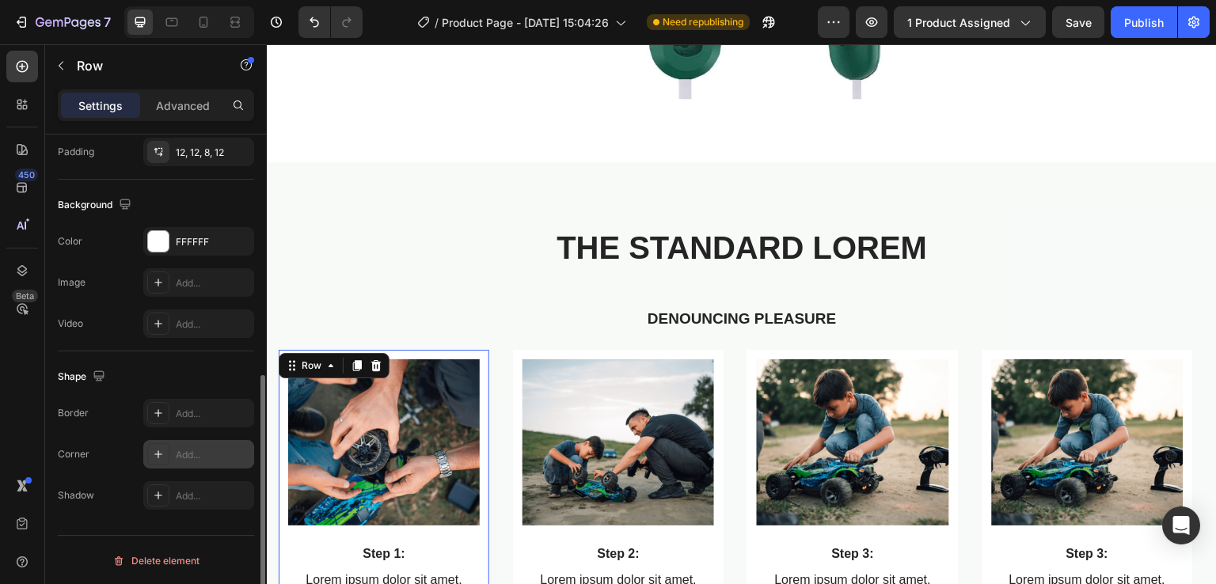
click at [160, 455] on icon at bounding box center [158, 454] width 13 height 13
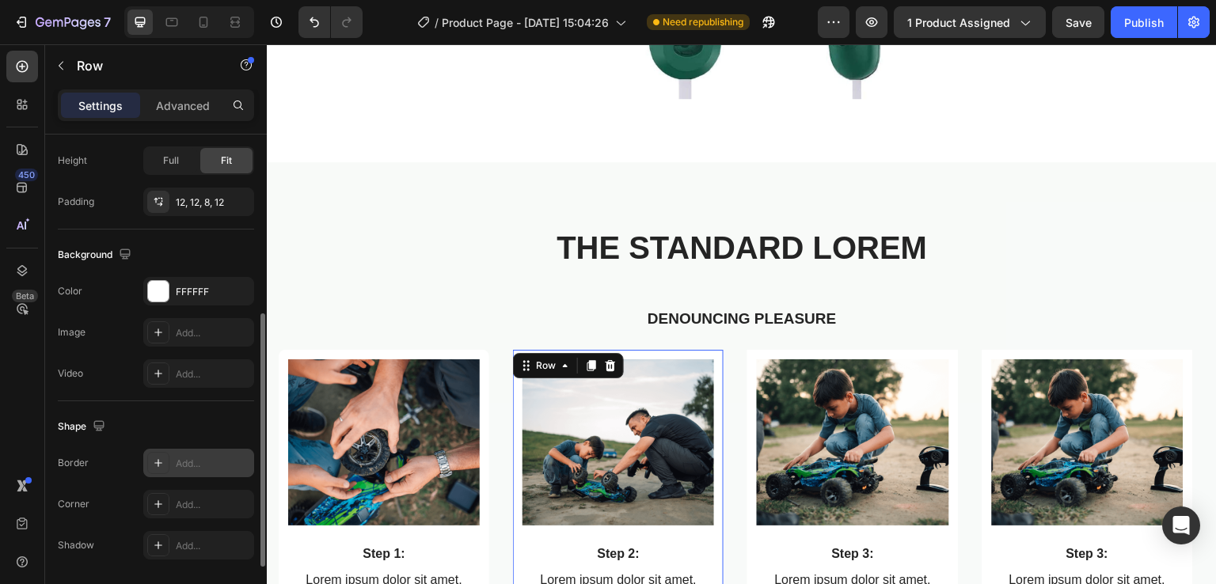
scroll to position [456, 0]
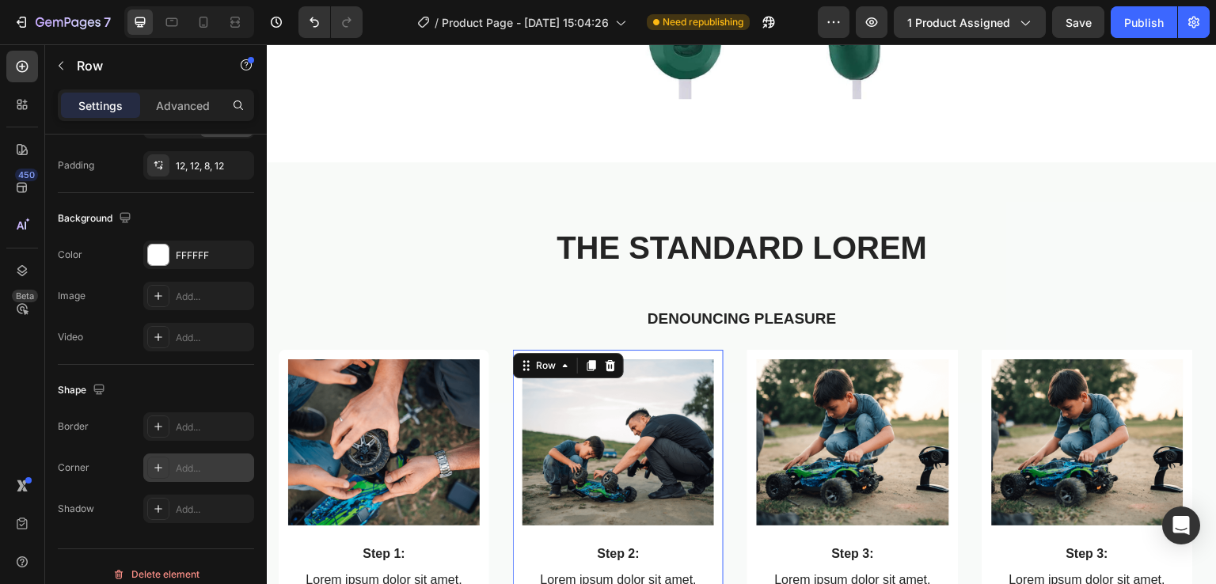
click at [153, 472] on icon at bounding box center [158, 468] width 13 height 13
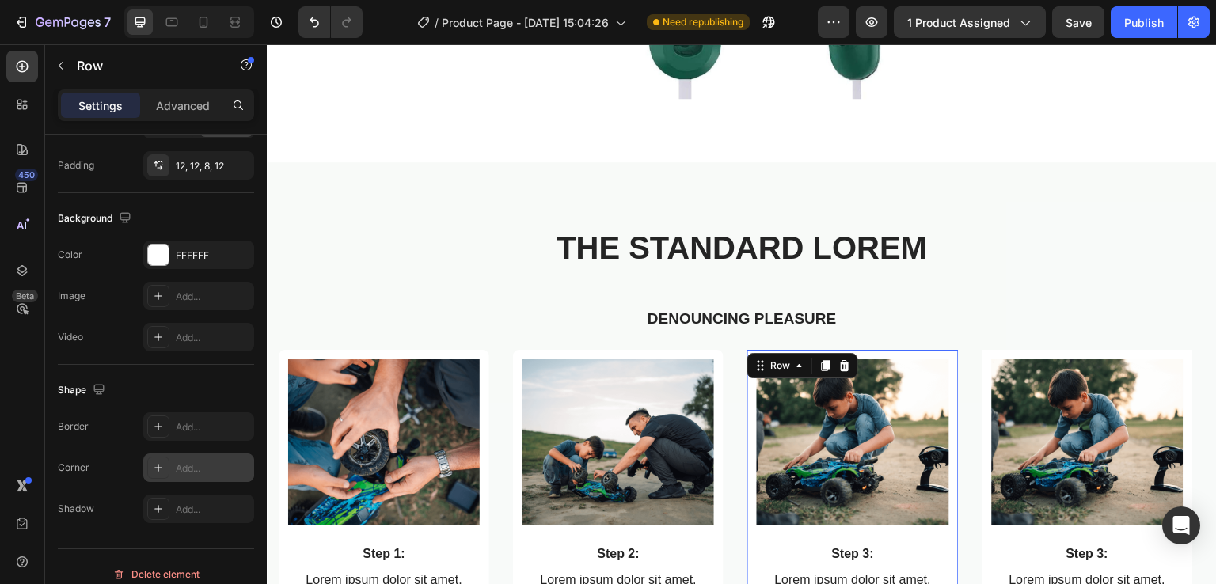
click at [157, 463] on icon at bounding box center [158, 468] width 13 height 13
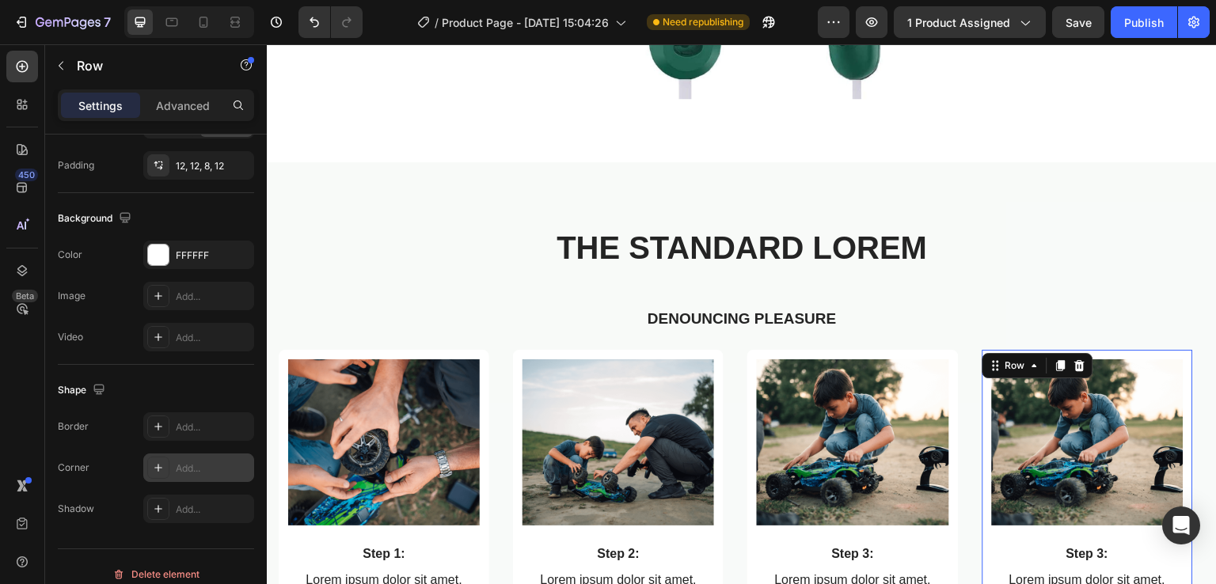
click at [163, 459] on div at bounding box center [158, 468] width 22 height 22
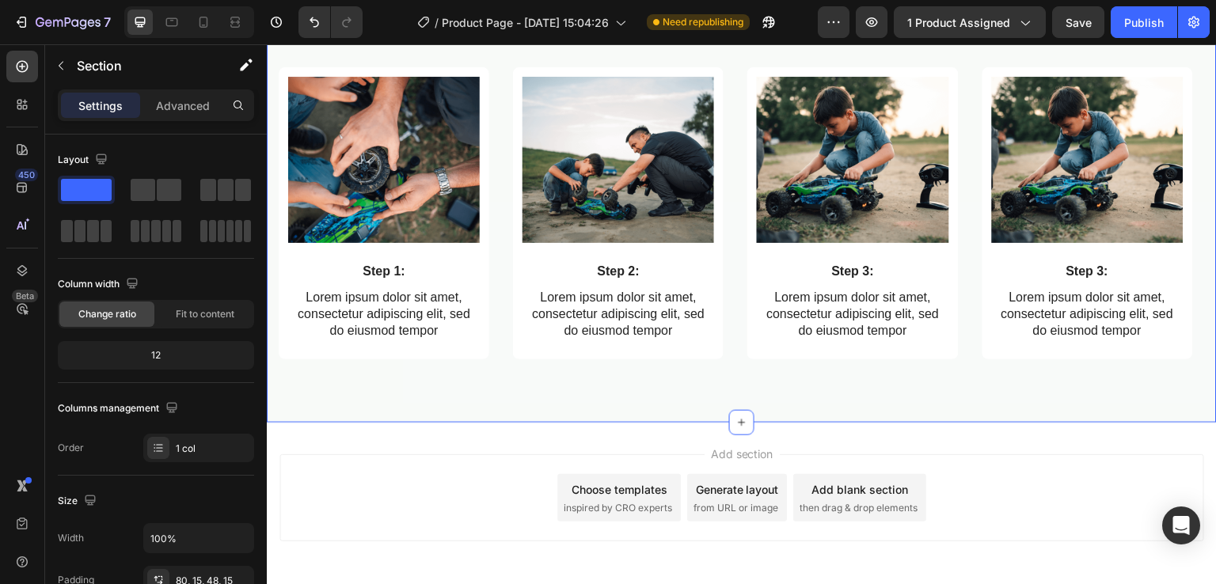
scroll to position [2790, 0]
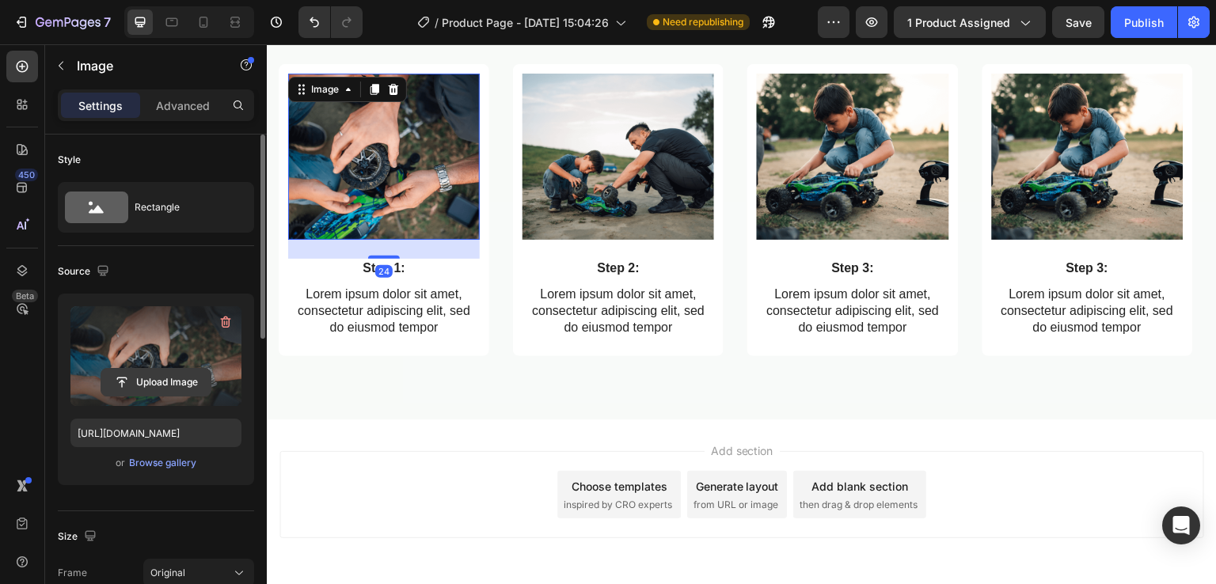
click at [154, 381] on input "file" at bounding box center [155, 382] width 109 height 27
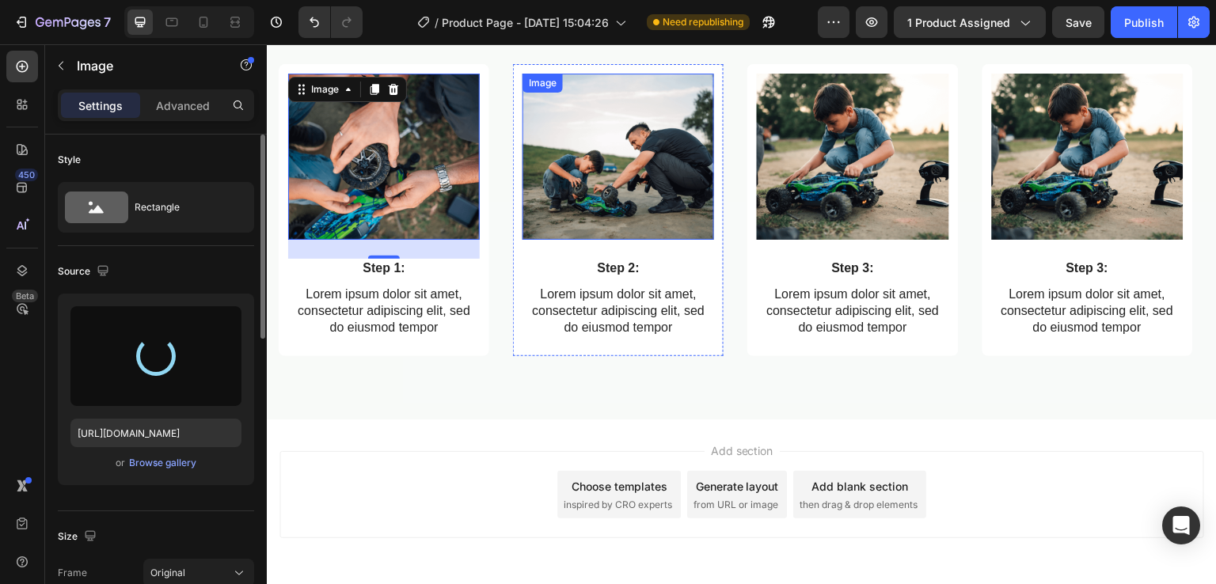
type input "https://cdn.shopify.com/s/files/1/0963/6229/9668/files/gempages_580737055097619…"
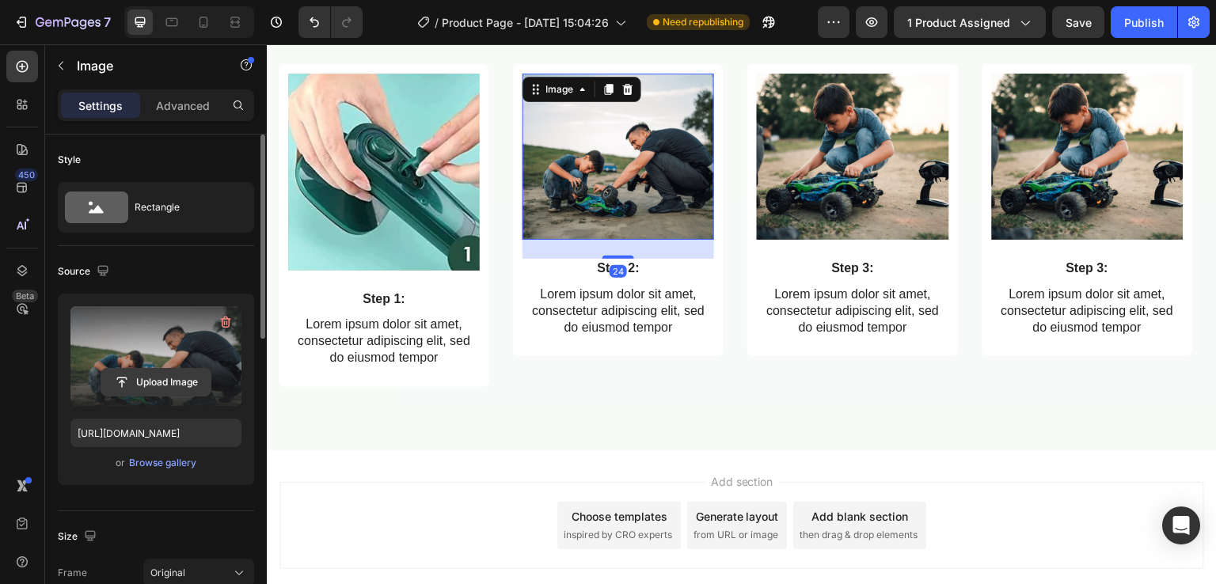
click at [170, 378] on input "file" at bounding box center [155, 382] width 109 height 27
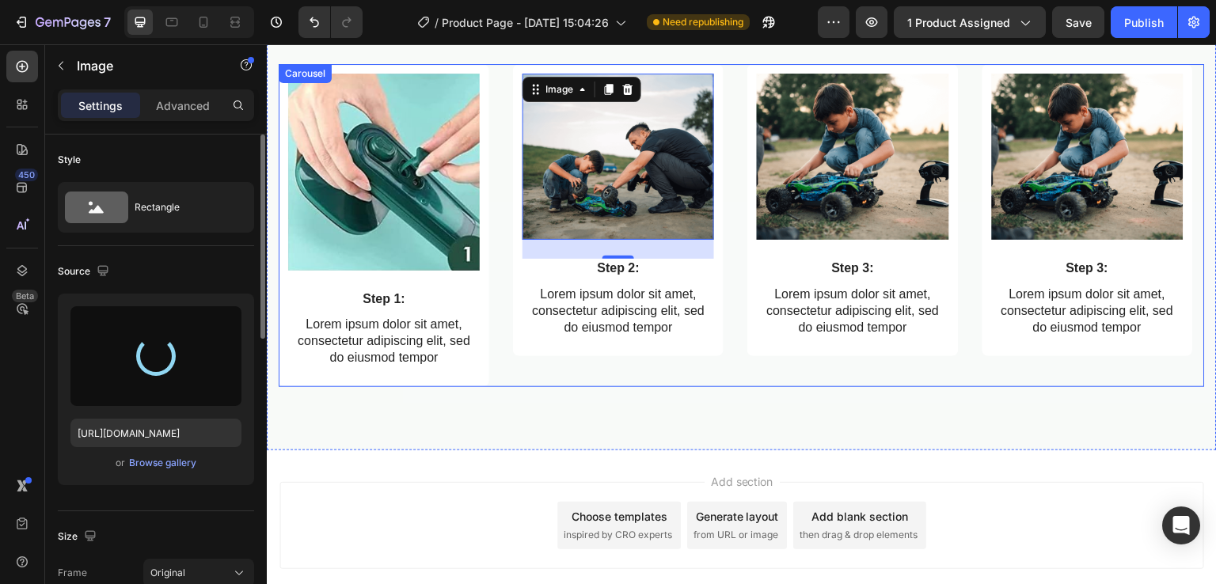
type input "https://cdn.shopify.com/s/files/1/0963/6229/9668/files/gempages_580737055097619…"
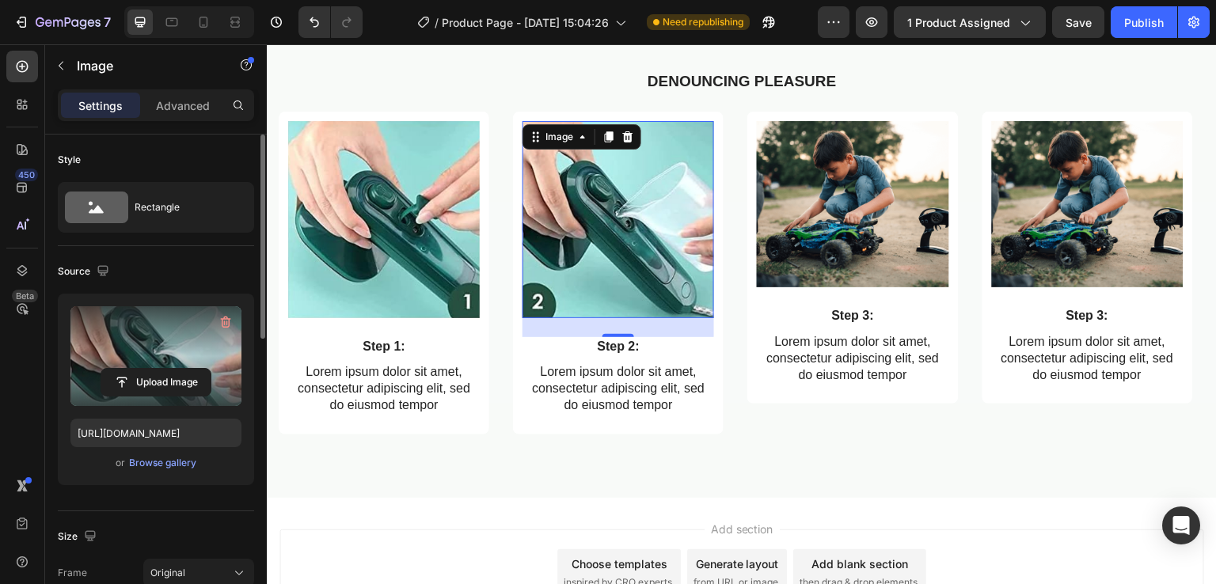
scroll to position [2746, 0]
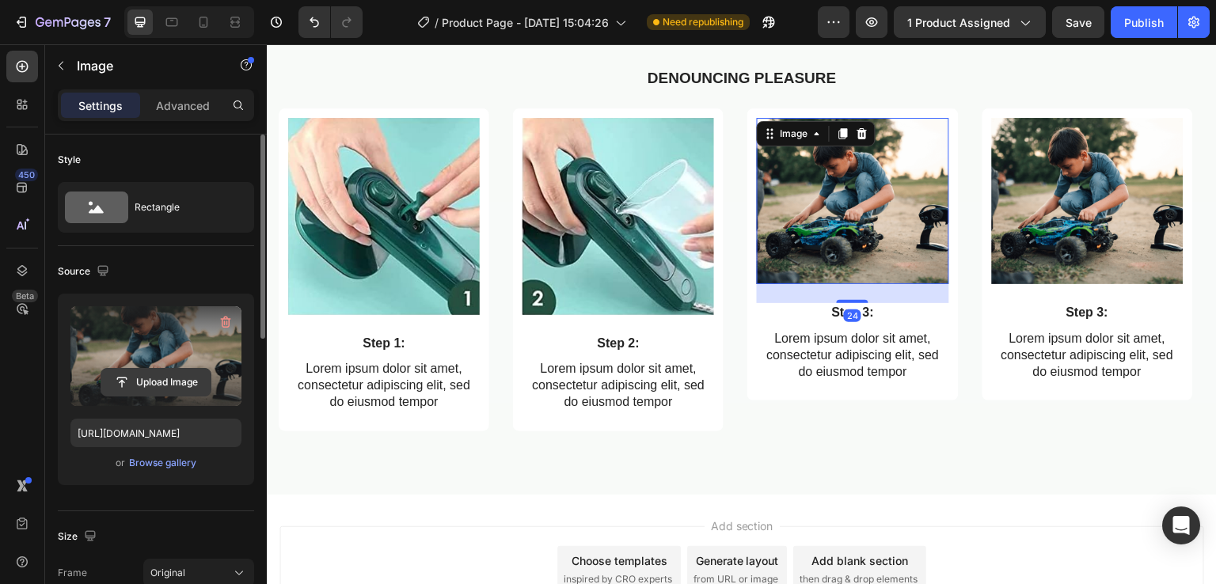
click at [142, 381] on input "file" at bounding box center [155, 382] width 109 height 27
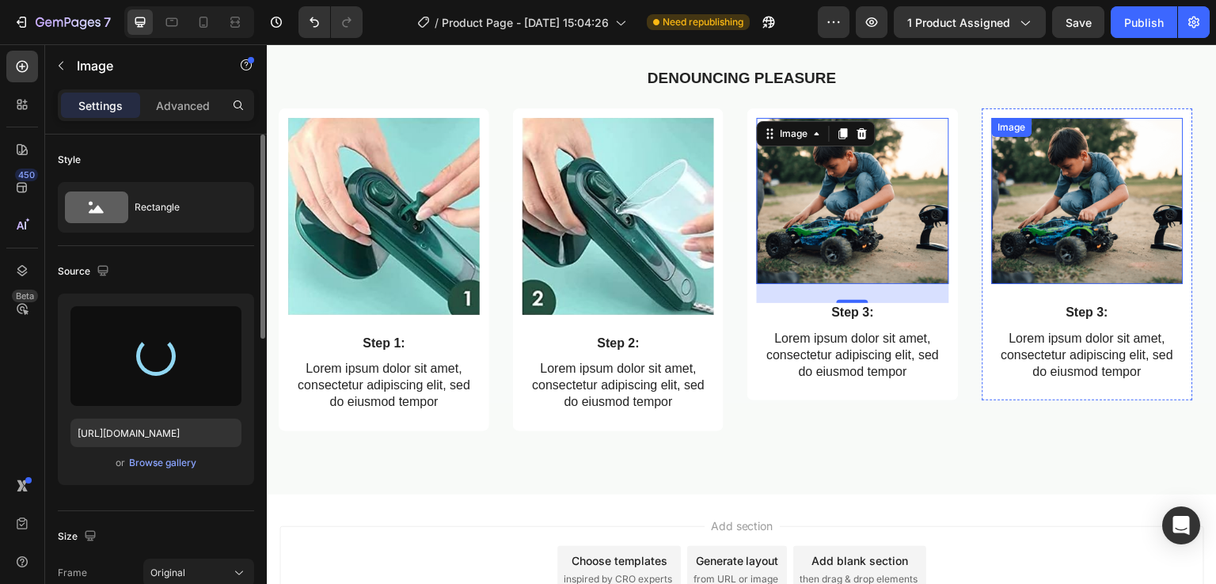
type input "https://cdn.shopify.com/s/files/1/0963/6229/9668/files/gempages_580737055097619…"
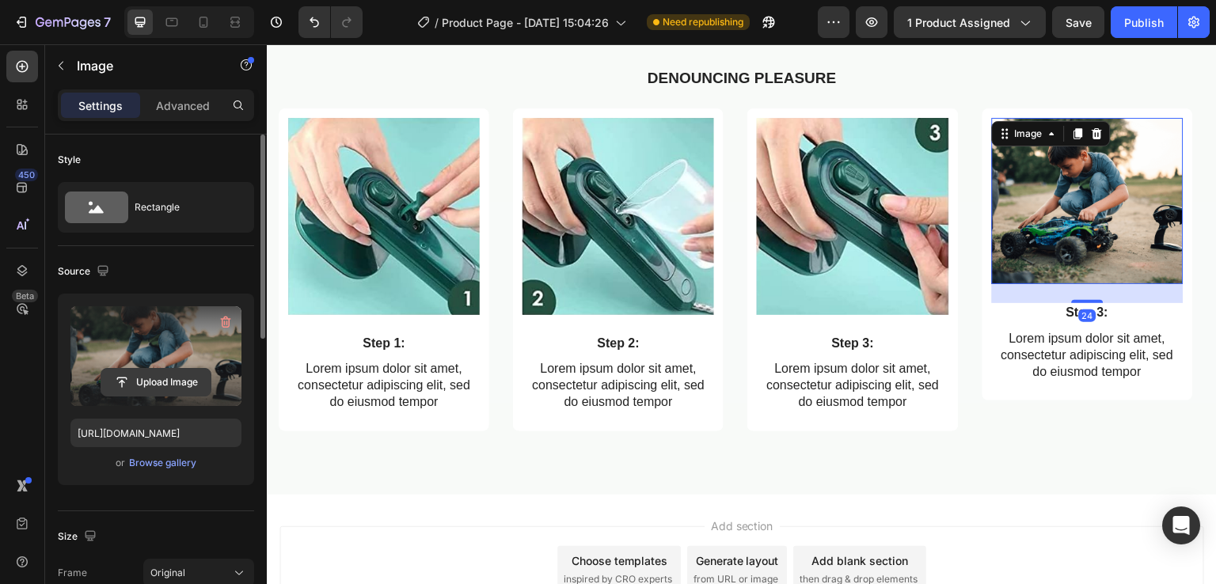
click at [151, 374] on input "file" at bounding box center [155, 382] width 109 height 27
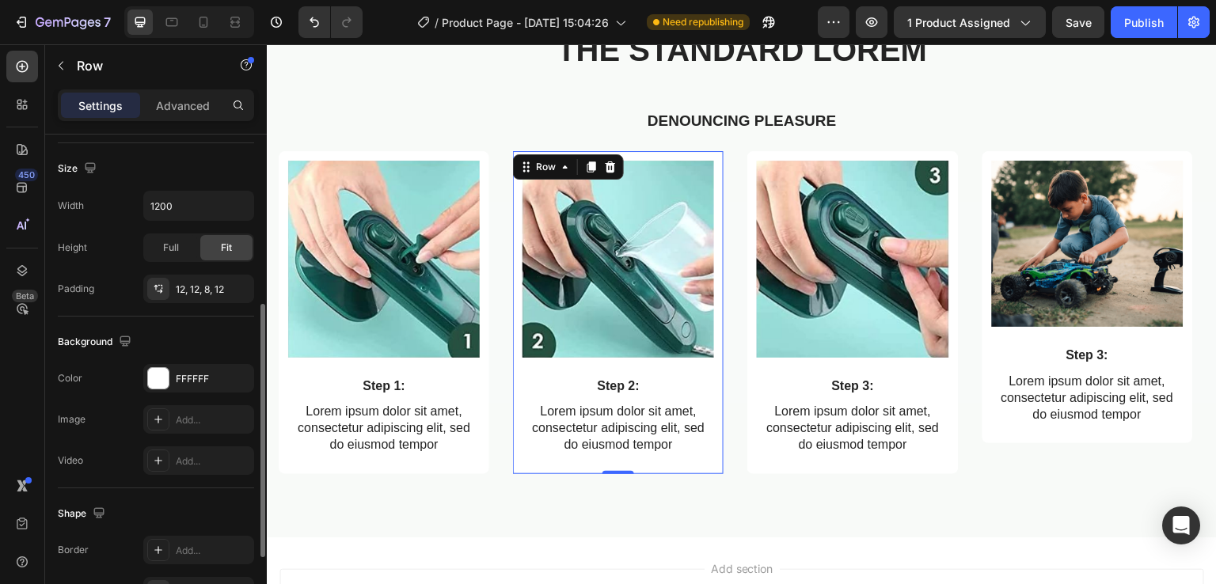
scroll to position [333, 0]
click at [157, 374] on div at bounding box center [158, 378] width 21 height 21
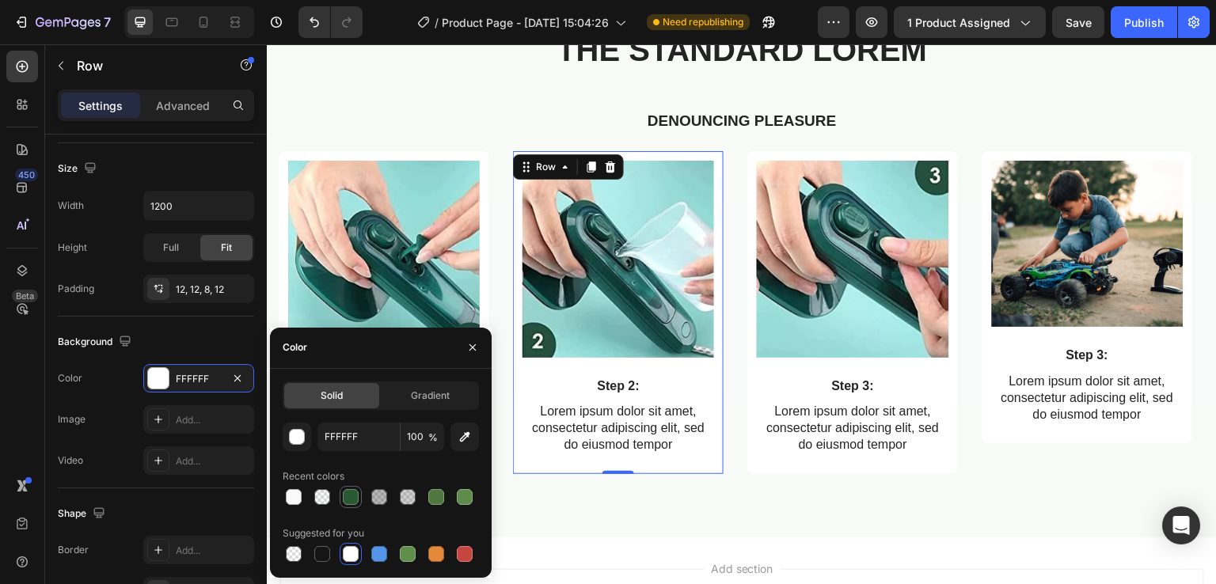
click at [352, 504] on div at bounding box center [351, 497] width 16 height 16
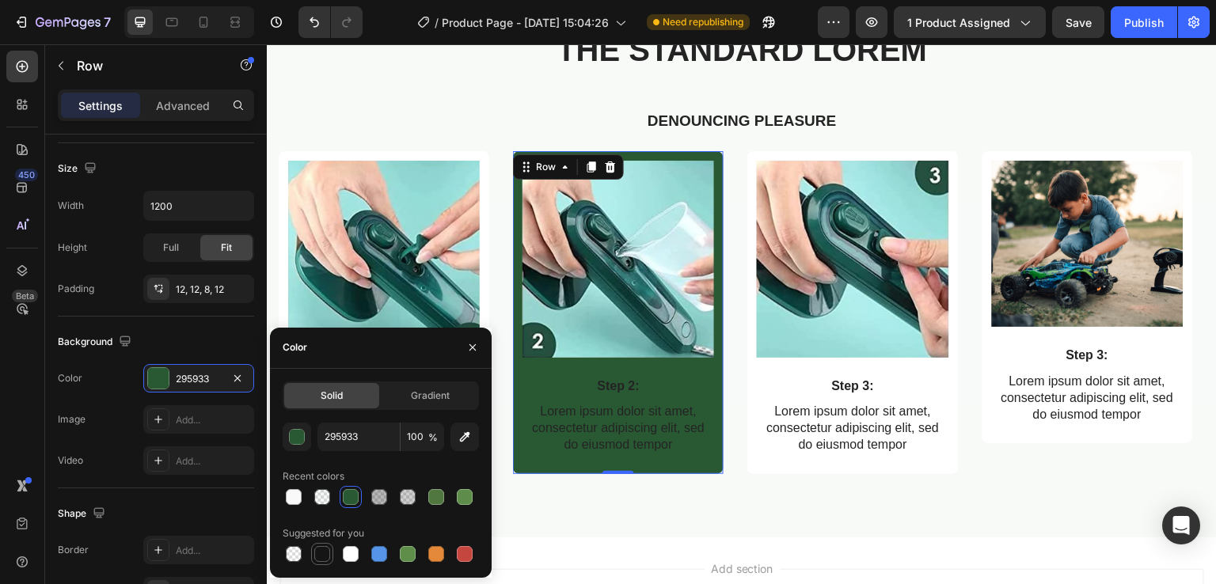
click at [321, 561] on div at bounding box center [322, 554] width 16 height 16
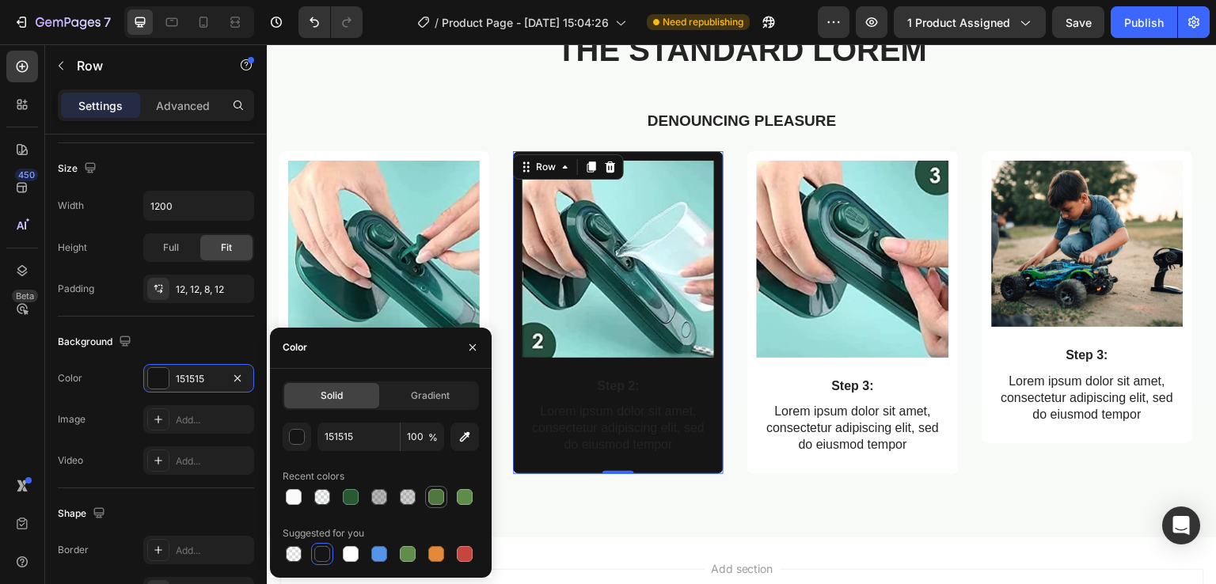
click at [432, 492] on div at bounding box center [436, 497] width 16 height 16
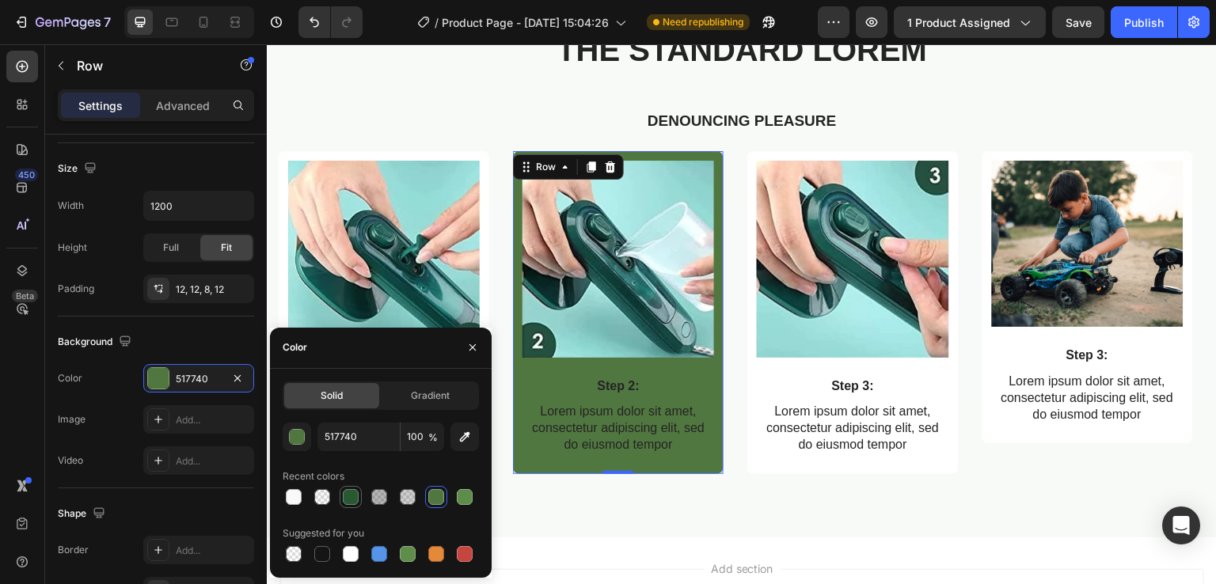
click at [351, 498] on div at bounding box center [351, 497] width 16 height 16
type input "295933"
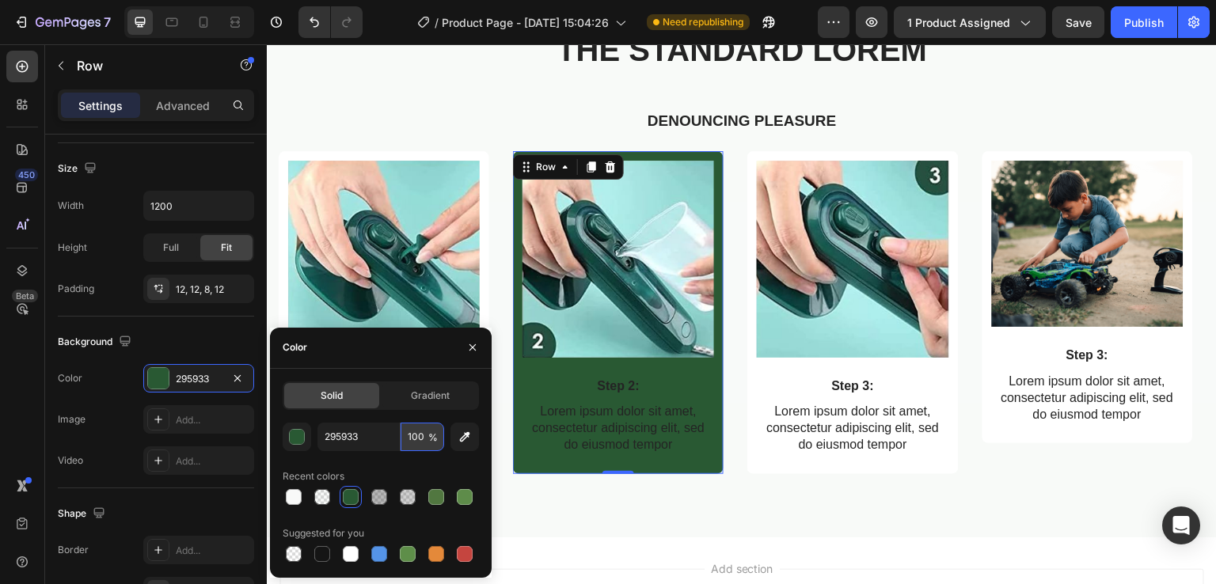
click at [425, 438] on input "100" at bounding box center [423, 437] width 44 height 29
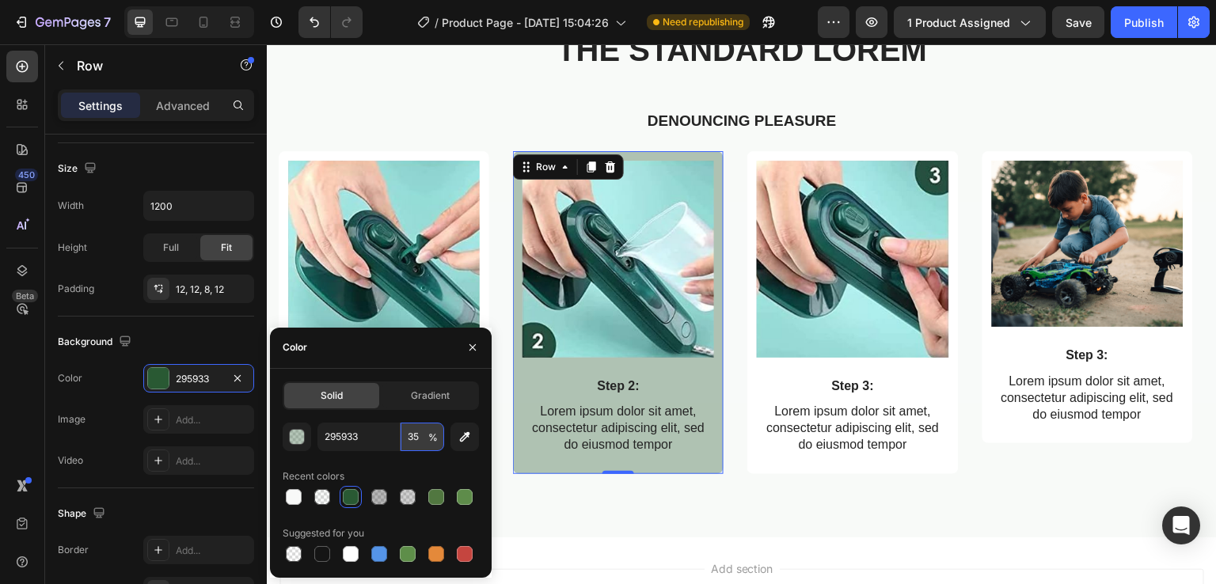
type input "3"
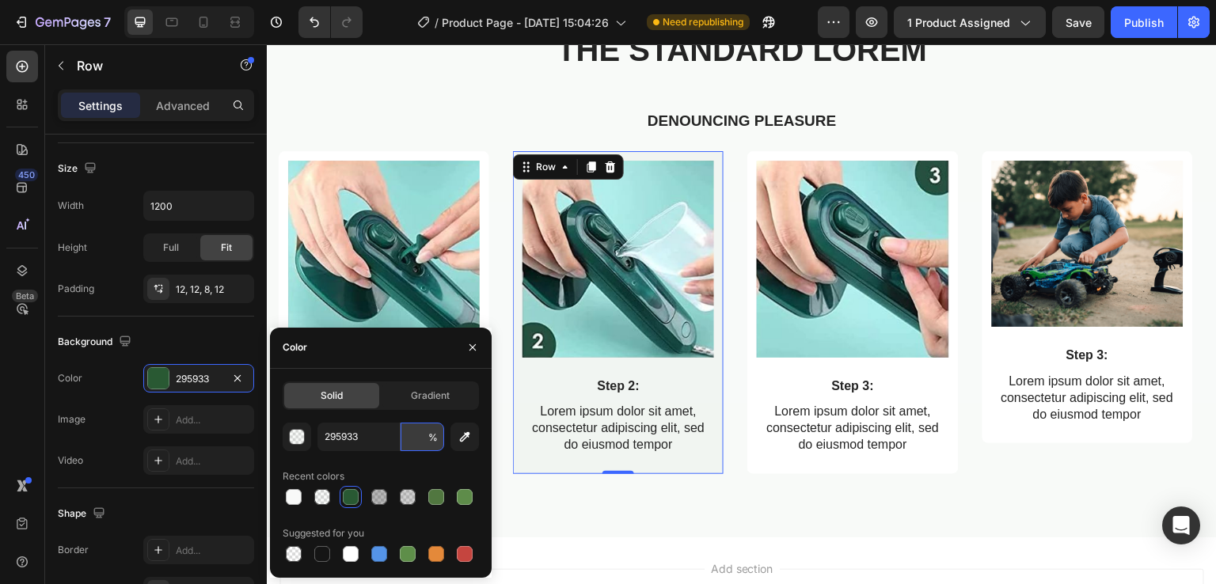
type input "5"
type input "8"
type input "10"
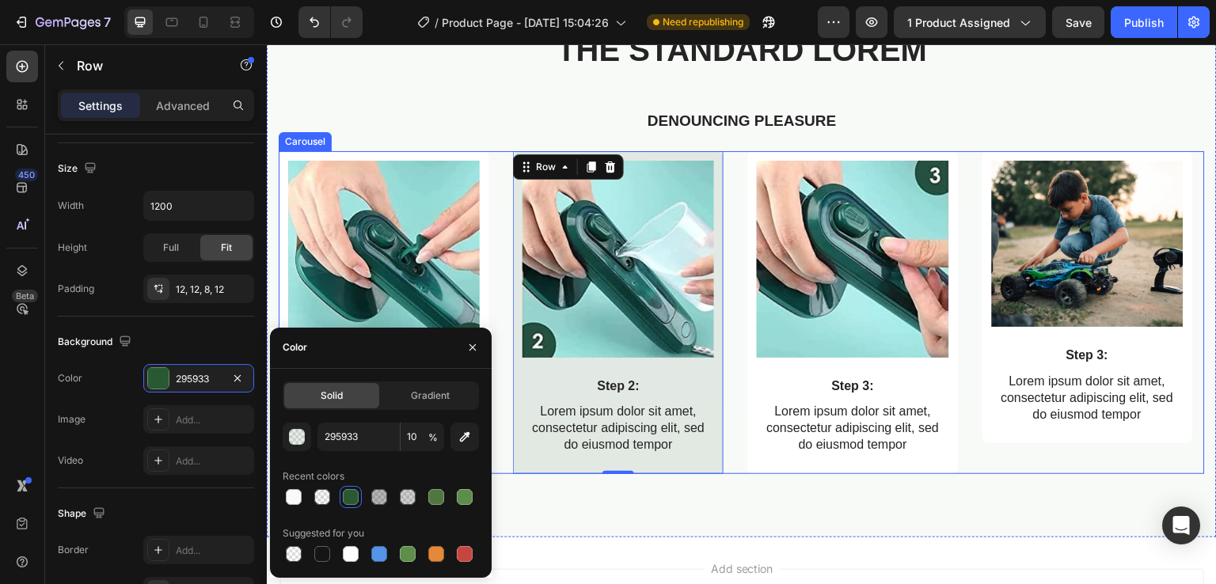
click at [731, 206] on div "Image Step 1: Text Block Lorem ipsum dolor sit amet, consectetur adipiscing eli…" at bounding box center [742, 312] width 926 height 322
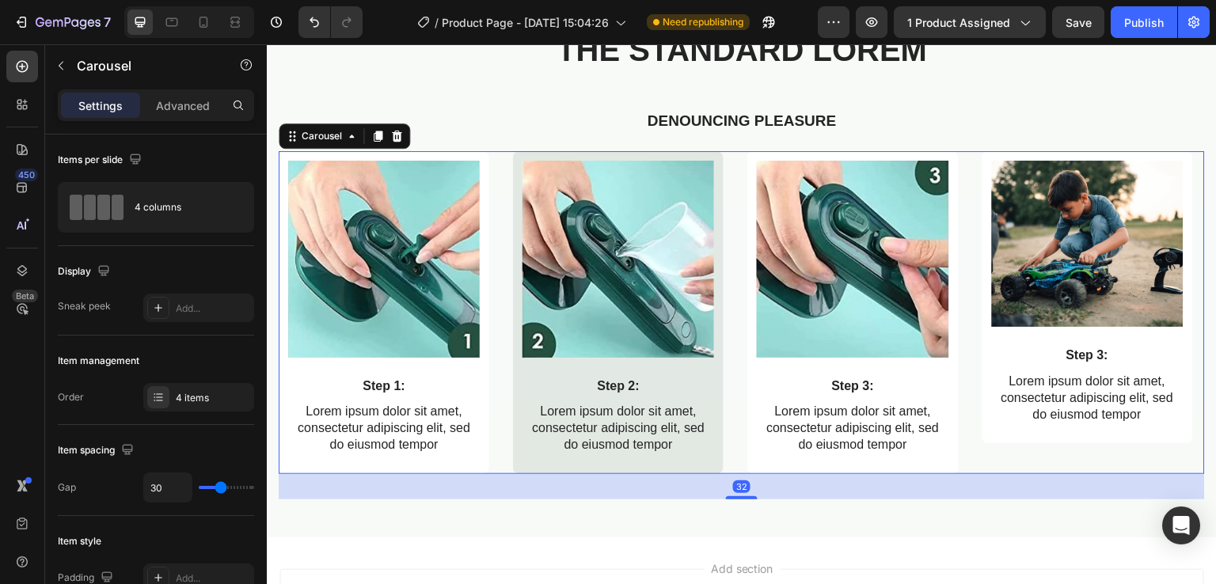
scroll to position [2727, 0]
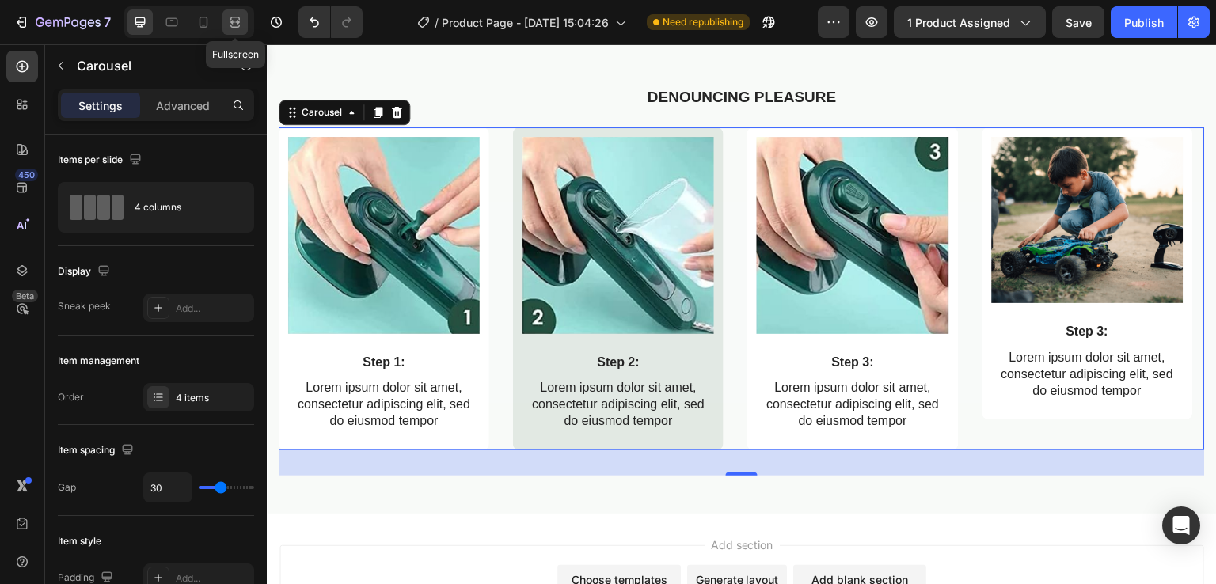
click at [238, 31] on div at bounding box center [234, 22] width 25 height 25
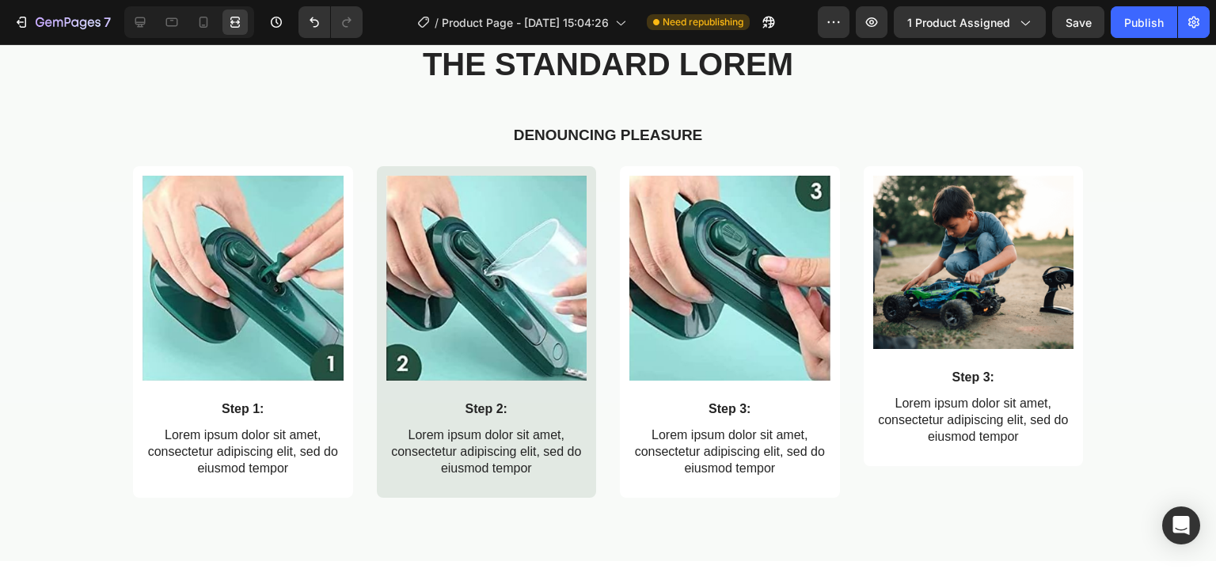
scroll to position [2704, 0]
click at [137, 22] on icon at bounding box center [140, 22] width 10 height 10
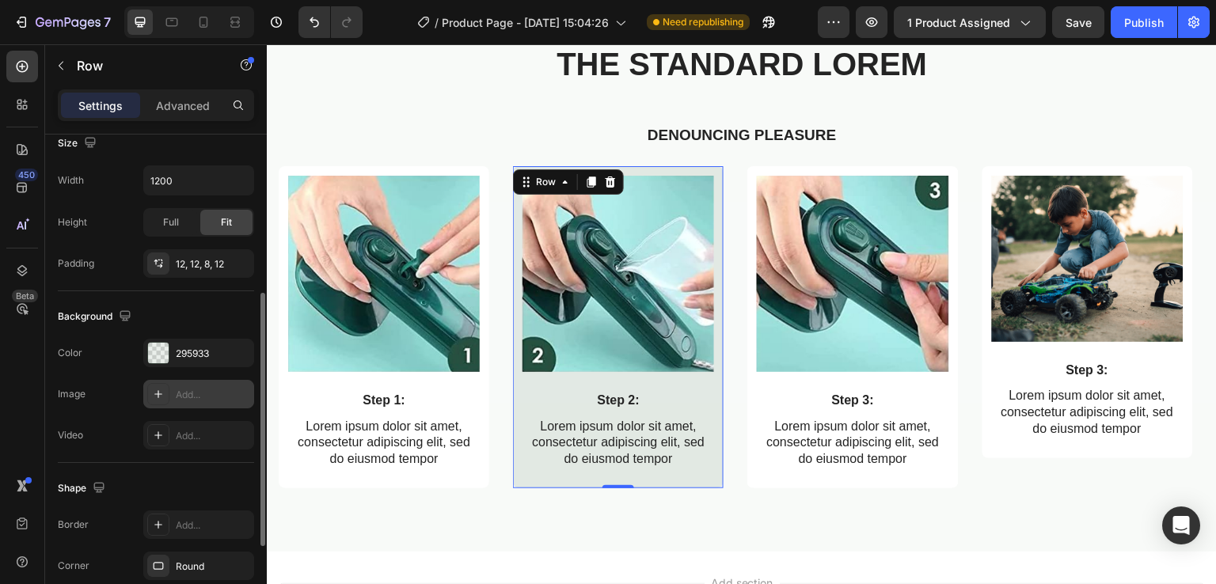
scroll to position [363, 0]
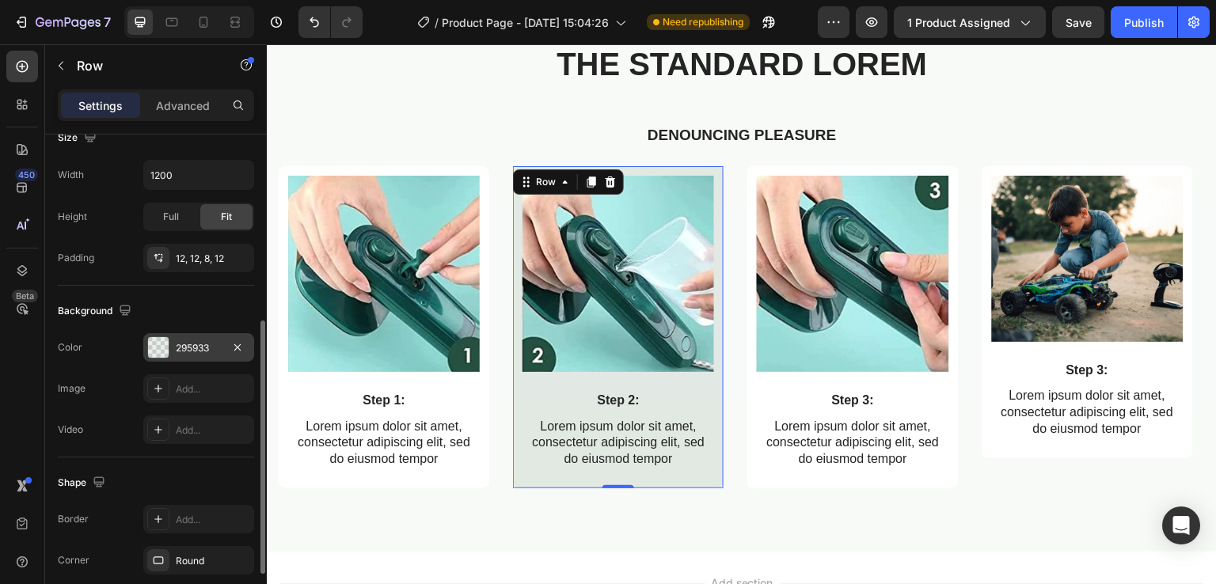
click at [146, 342] on div "295933" at bounding box center [198, 347] width 111 height 29
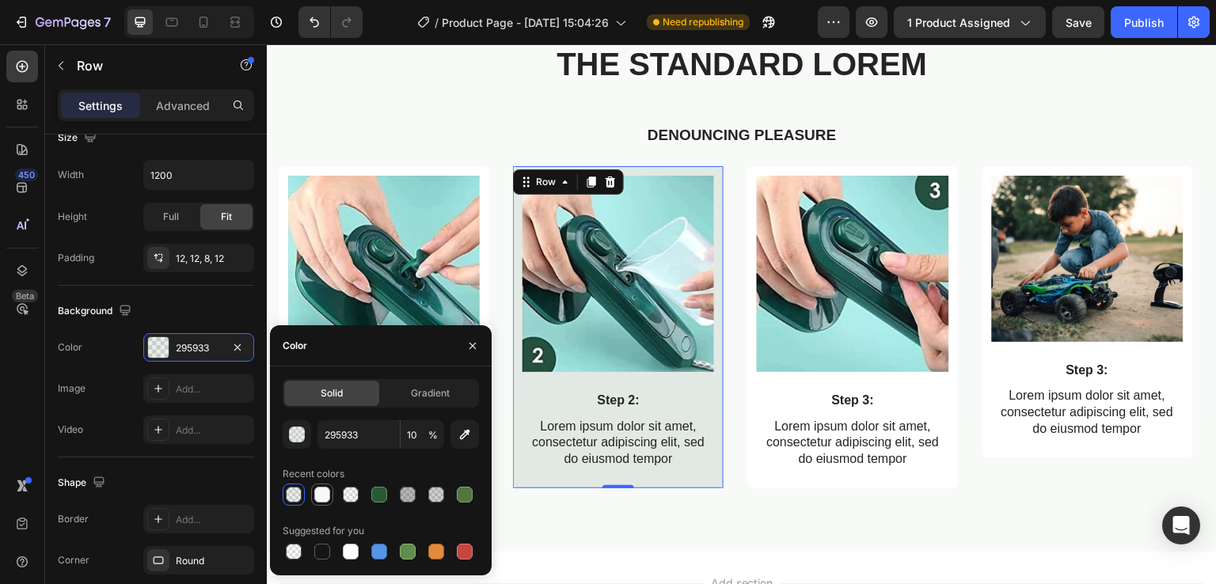
click at [325, 495] on div at bounding box center [322, 495] width 16 height 16
type input "F8F9F8"
type input "100"
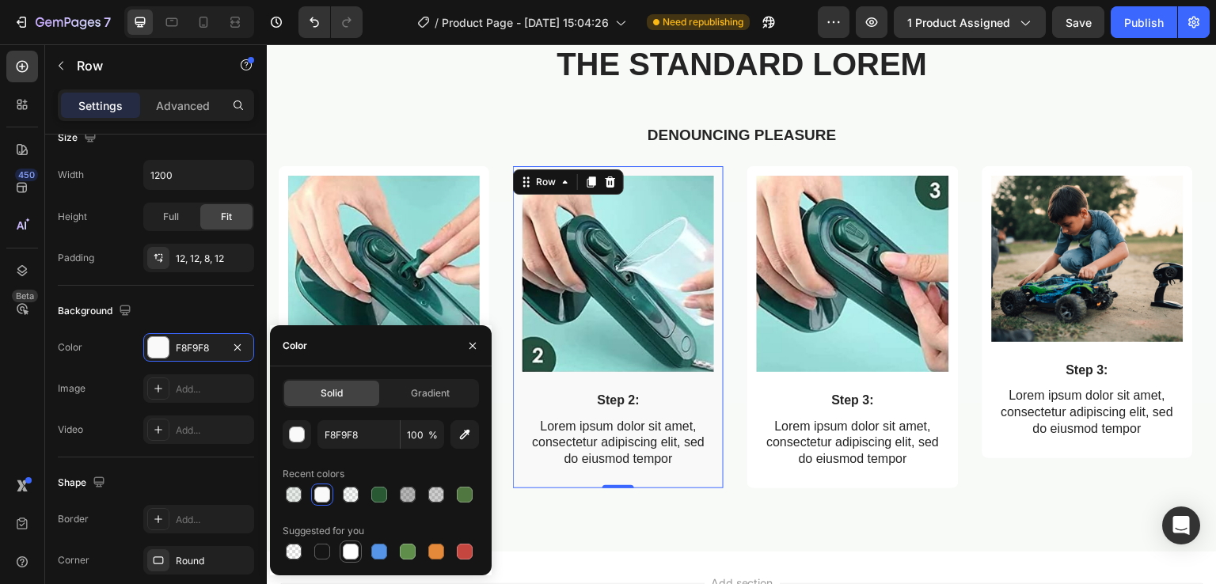
click at [341, 556] on div at bounding box center [350, 551] width 19 height 19
type input "FFFFFF"
click at [479, 346] on button "button" at bounding box center [472, 345] width 25 height 25
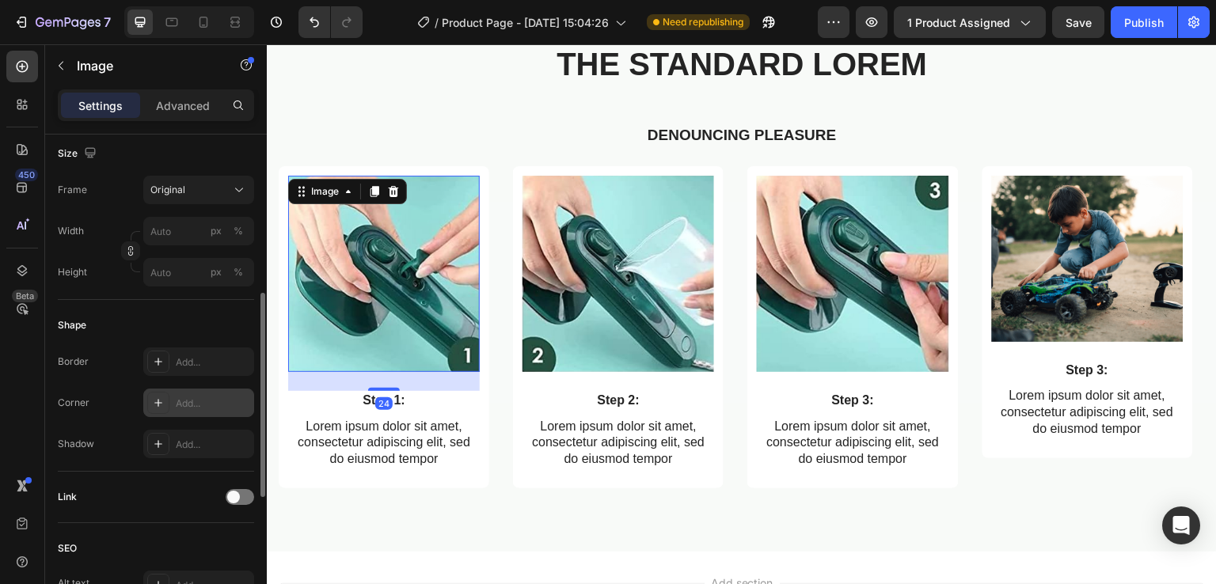
scroll to position [384, 0]
click at [152, 403] on icon at bounding box center [158, 402] width 13 height 13
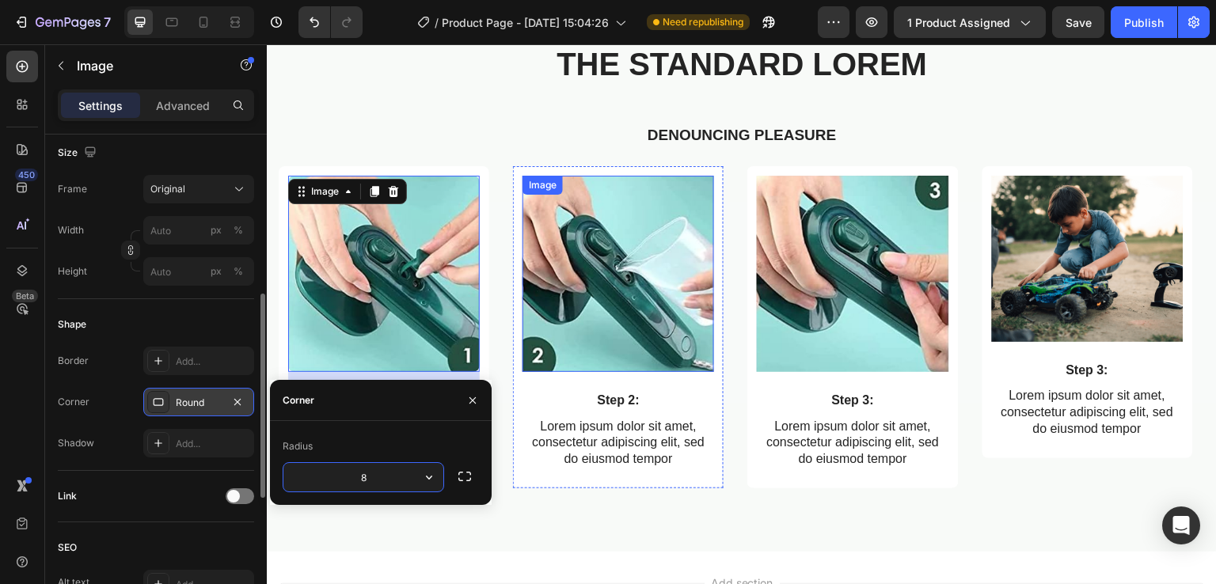
scroll to position [383, 0]
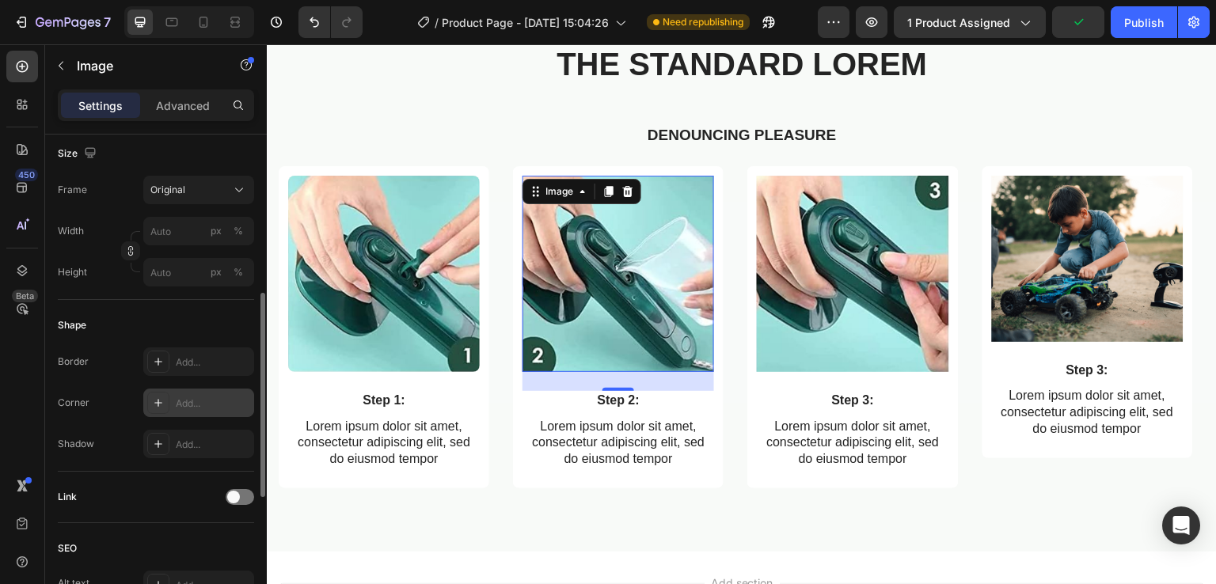
click at [159, 407] on icon at bounding box center [158, 403] width 13 height 13
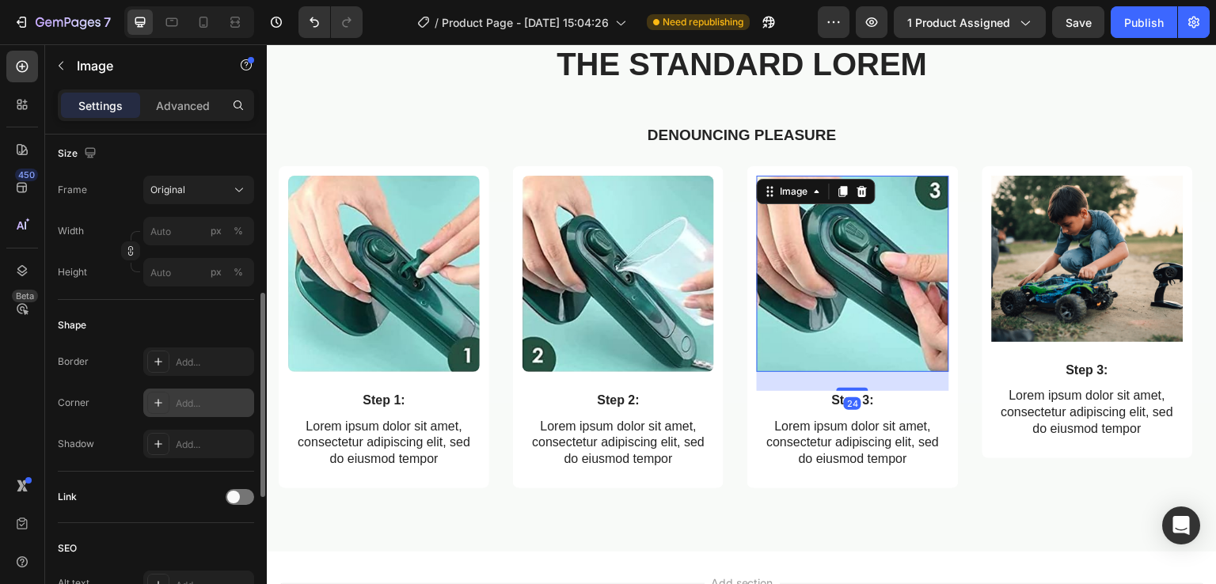
click at [152, 409] on div at bounding box center [158, 403] width 22 height 22
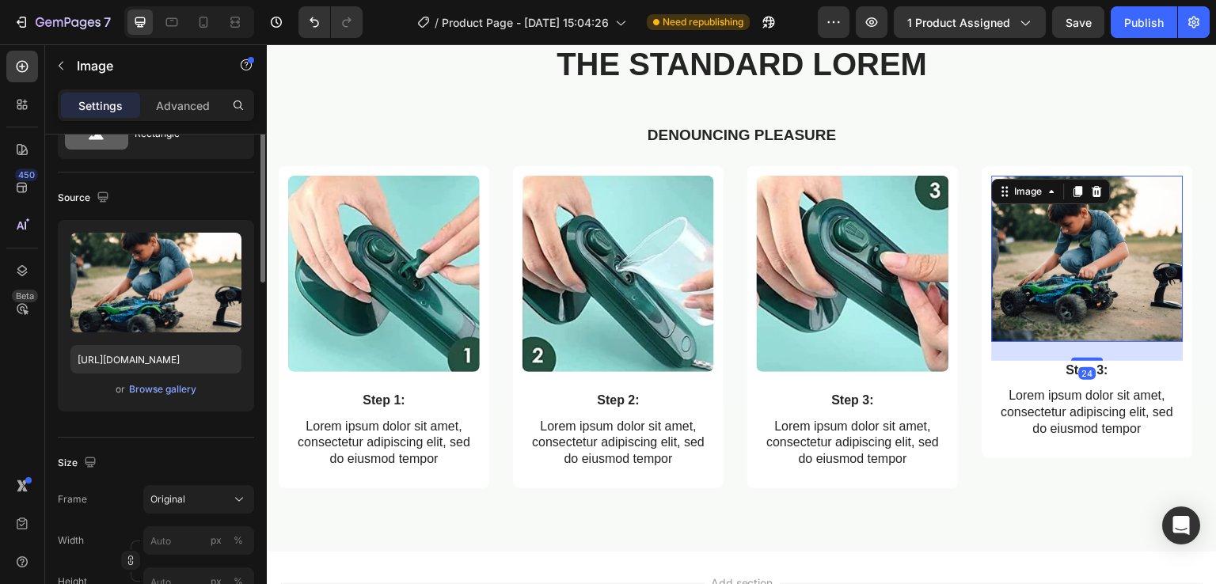
scroll to position [0, 0]
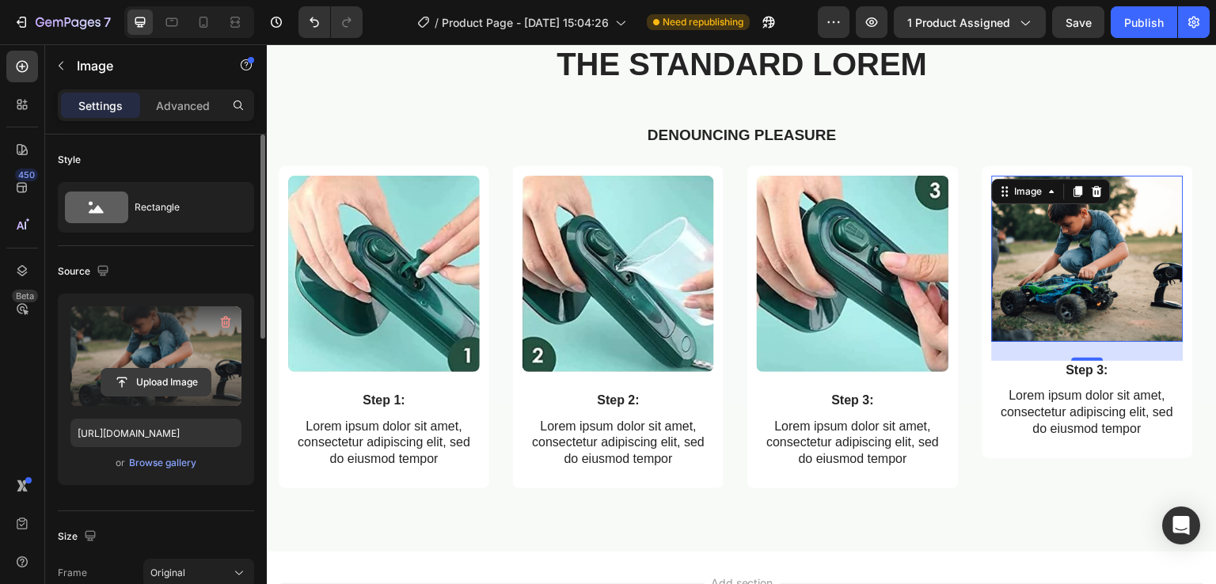
click at [146, 381] on input "file" at bounding box center [155, 382] width 109 height 27
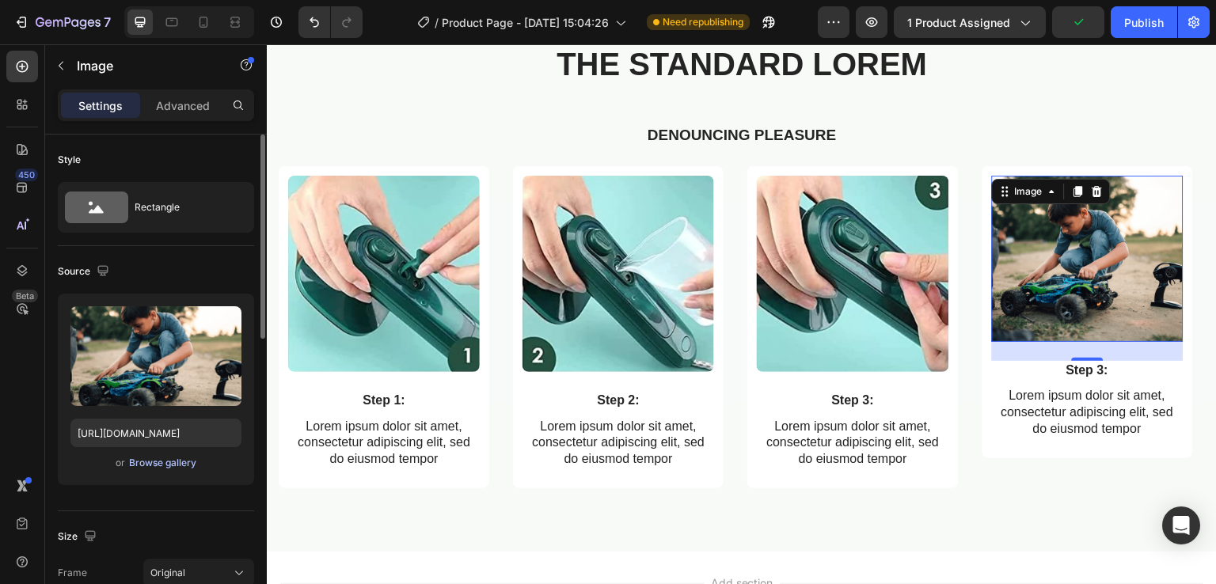
click at [159, 465] on div "Browse gallery" at bounding box center [162, 463] width 67 height 14
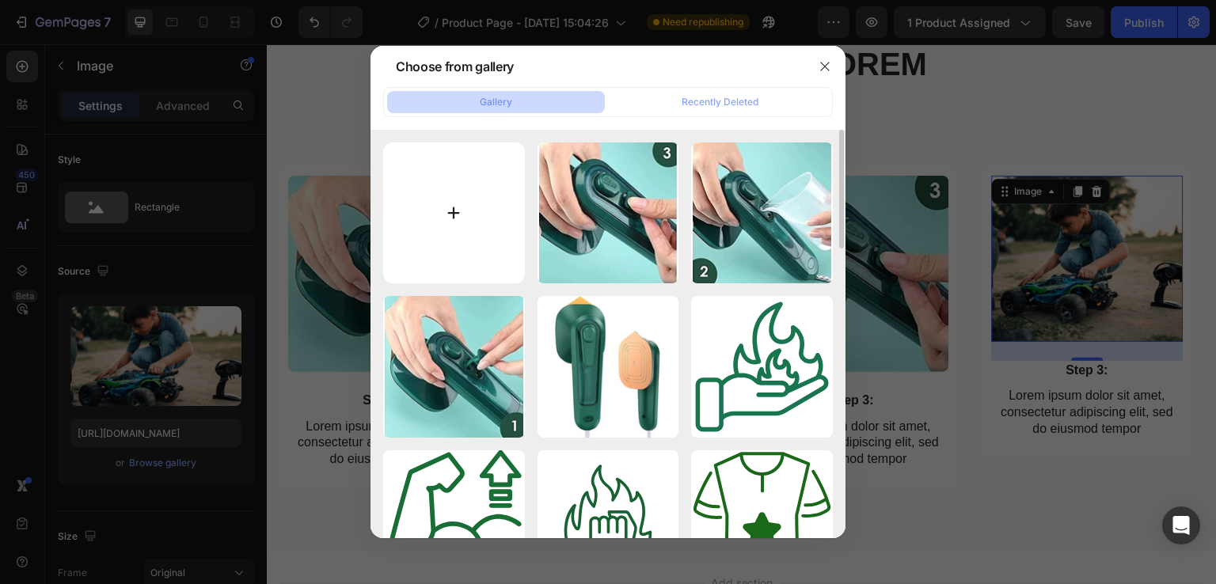
click at [488, 214] on input "file" at bounding box center [454, 214] width 142 height 142
type input "C:\fakepath\51EVxGKu--L._AC_ 4.png"
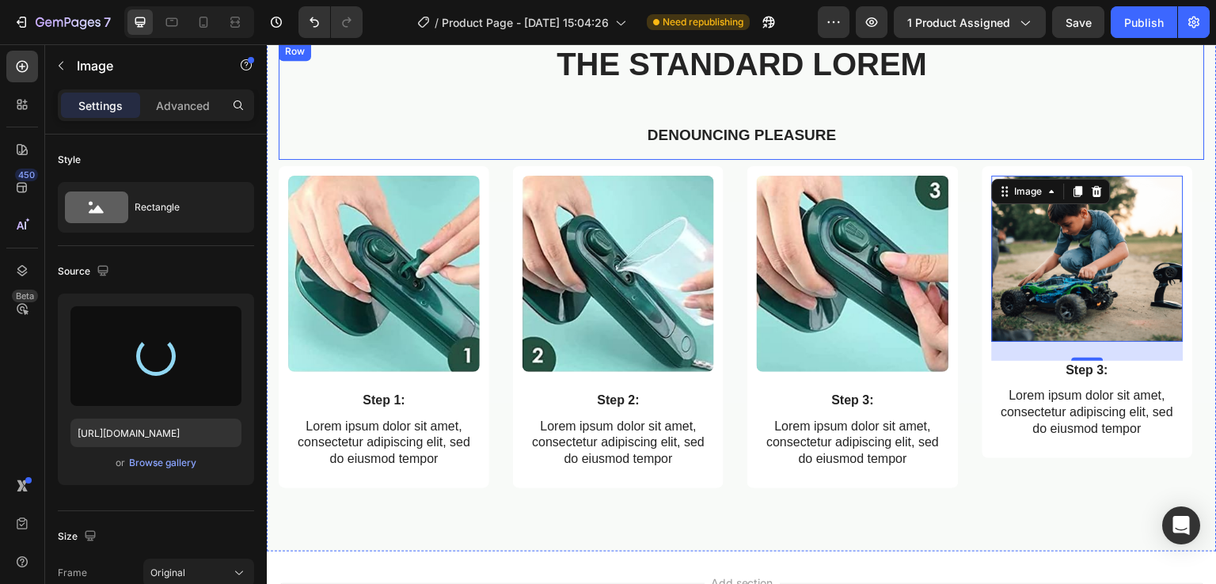
type input "[URL][DOMAIN_NAME]"
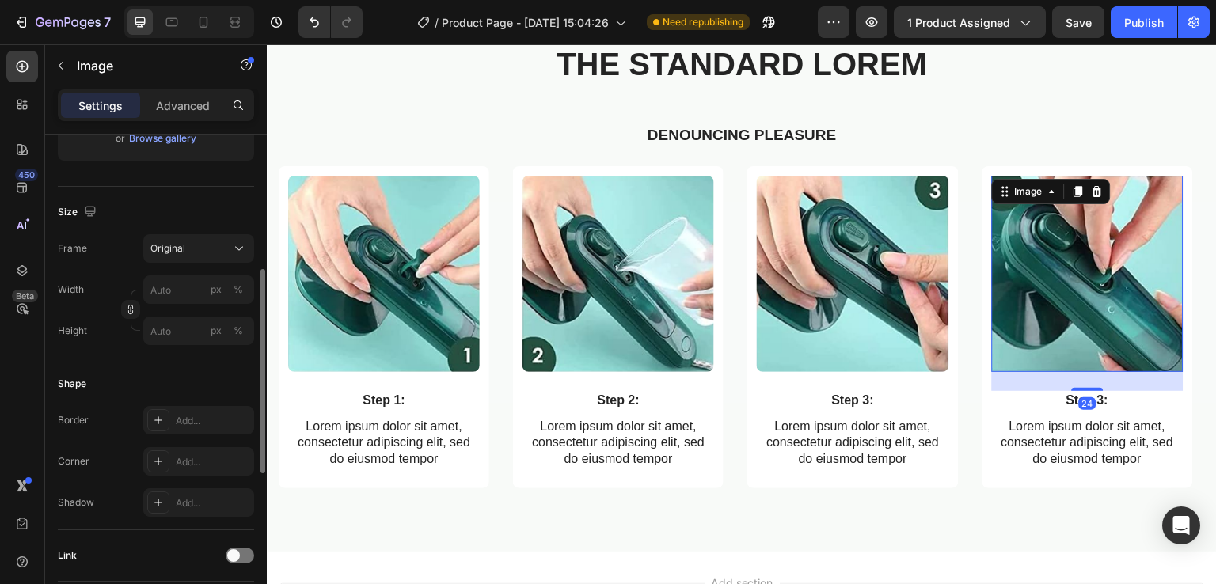
scroll to position [324, 0]
click at [155, 456] on icon at bounding box center [158, 462] width 13 height 13
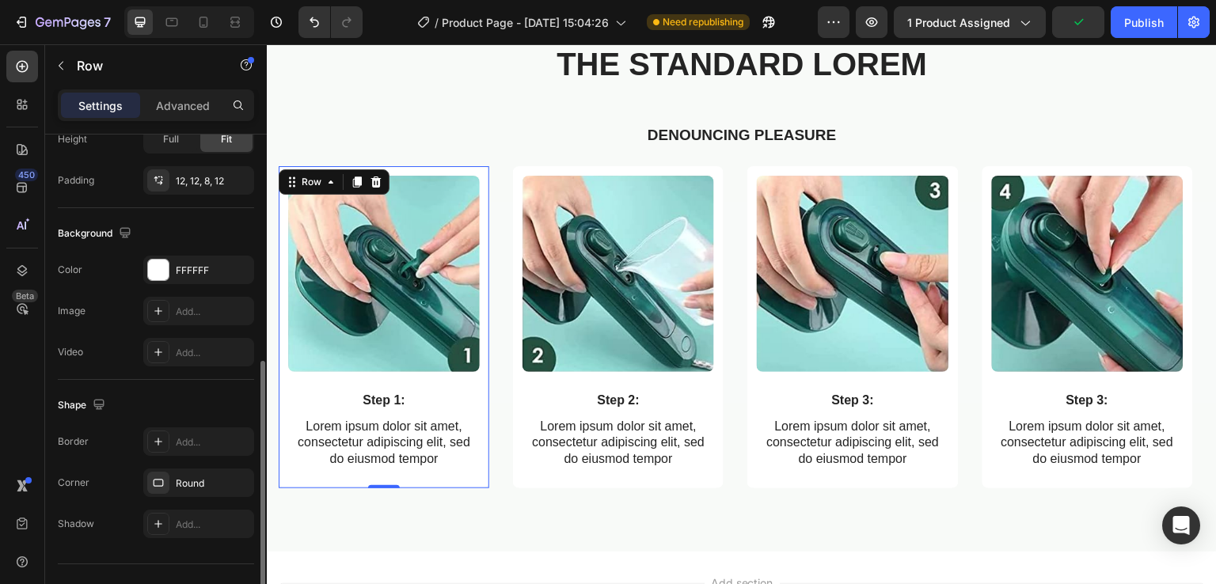
scroll to position [446, 0]
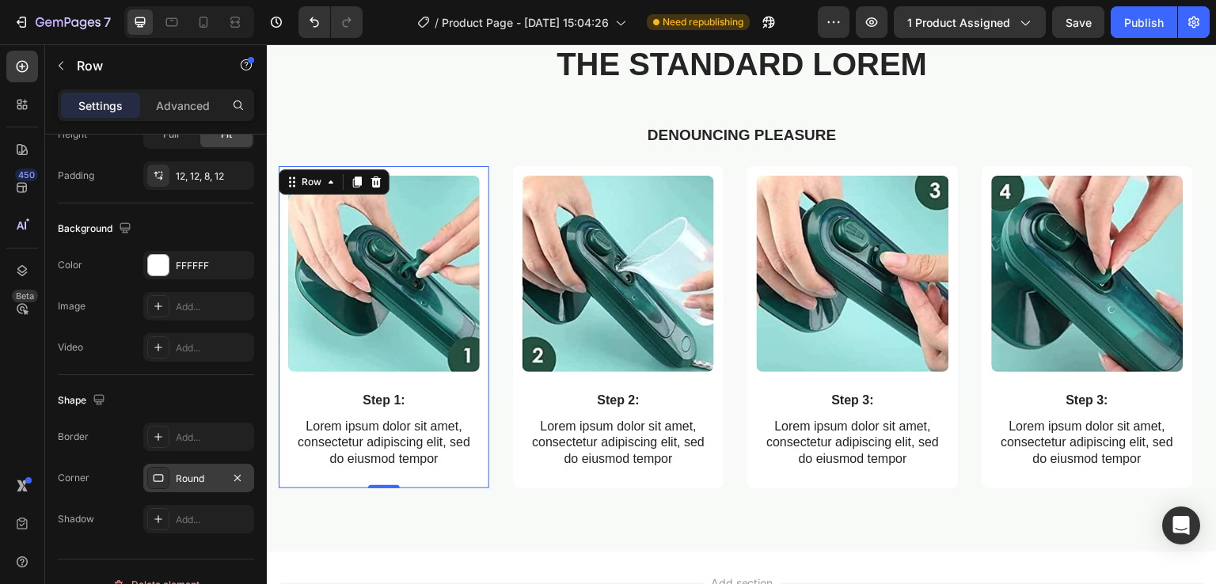
click at [167, 469] on div at bounding box center [158, 478] width 22 height 22
click at [165, 431] on div at bounding box center [158, 437] width 22 height 22
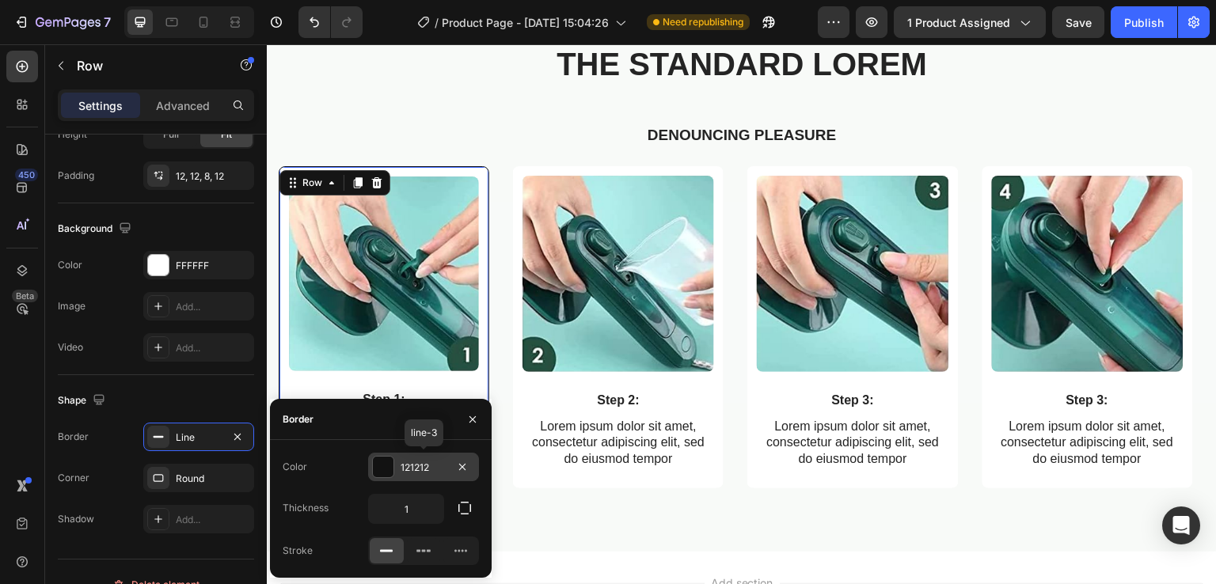
click at [385, 480] on div "121212" at bounding box center [423, 467] width 111 height 29
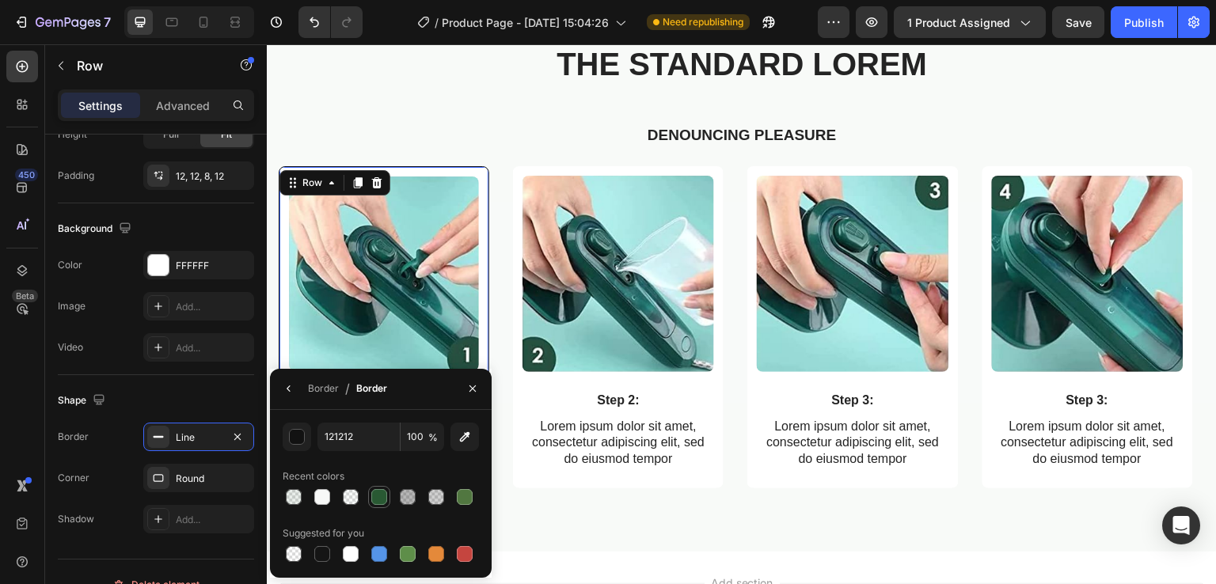
click at [370, 492] on div at bounding box center [379, 497] width 19 height 19
type input "295933"
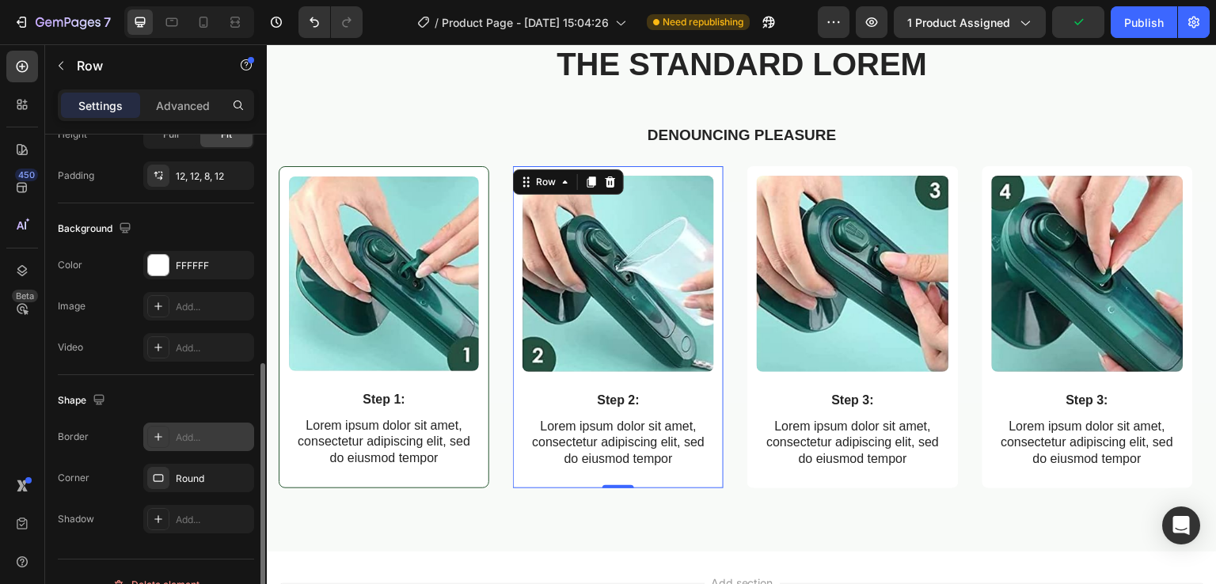
click at [152, 431] on icon at bounding box center [158, 437] width 13 height 13
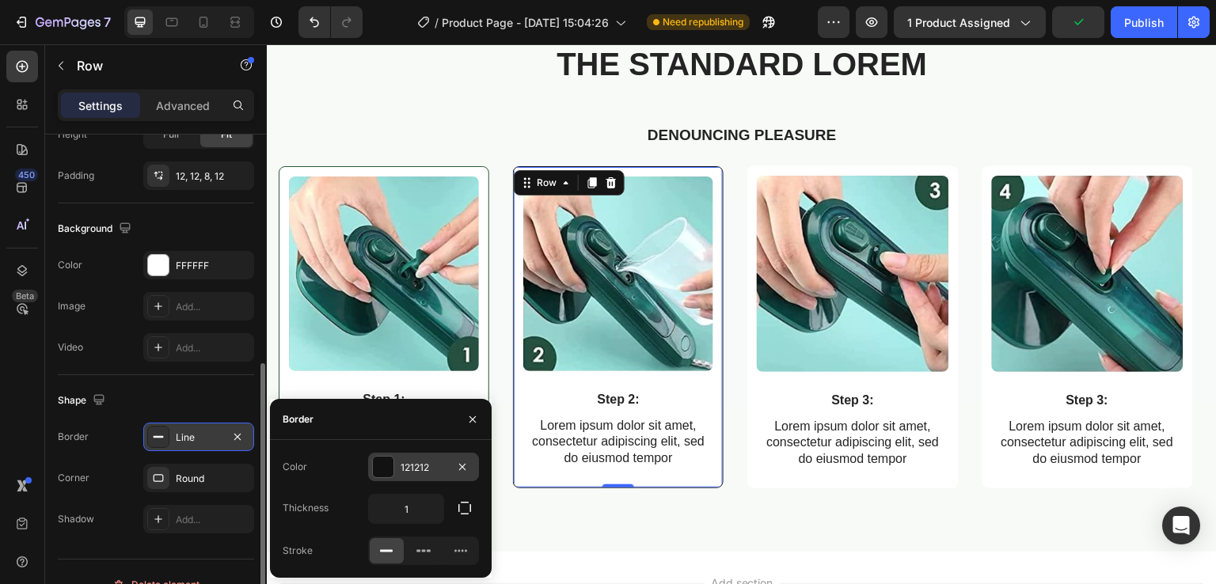
click at [380, 460] on div at bounding box center [383, 467] width 21 height 21
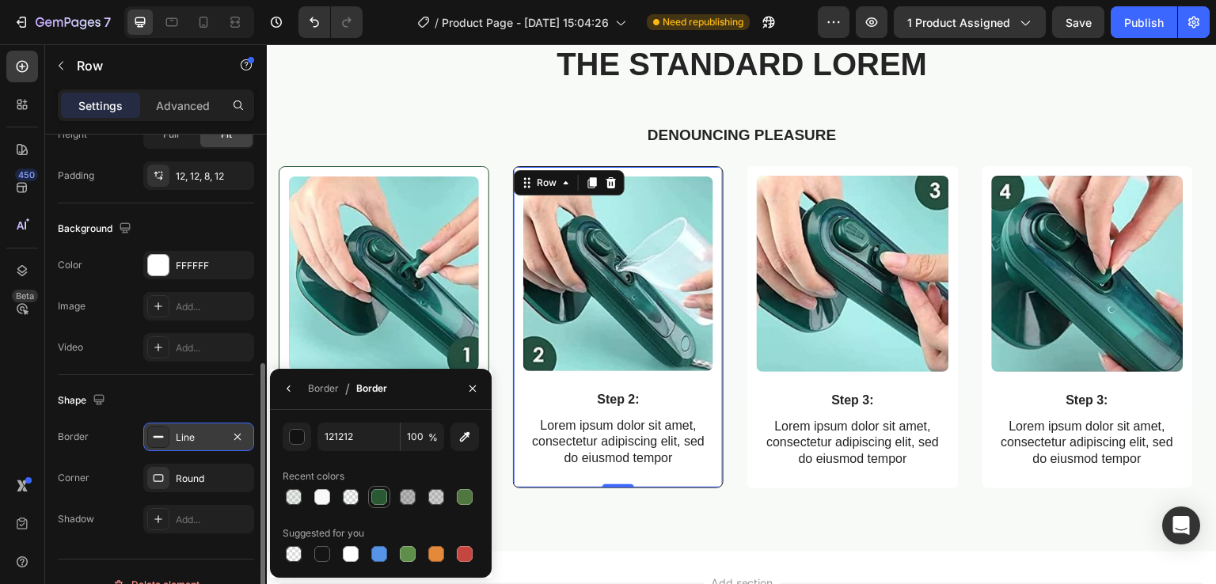
click at [385, 496] on div at bounding box center [379, 497] width 16 height 16
type input "295933"
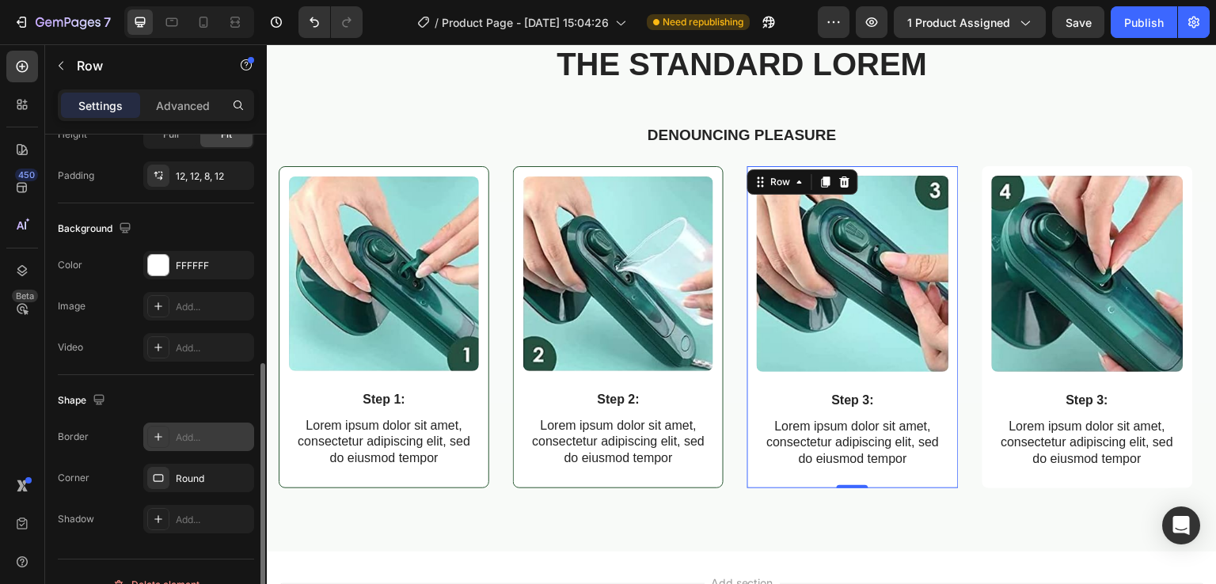
click at [163, 436] on icon at bounding box center [158, 437] width 13 height 13
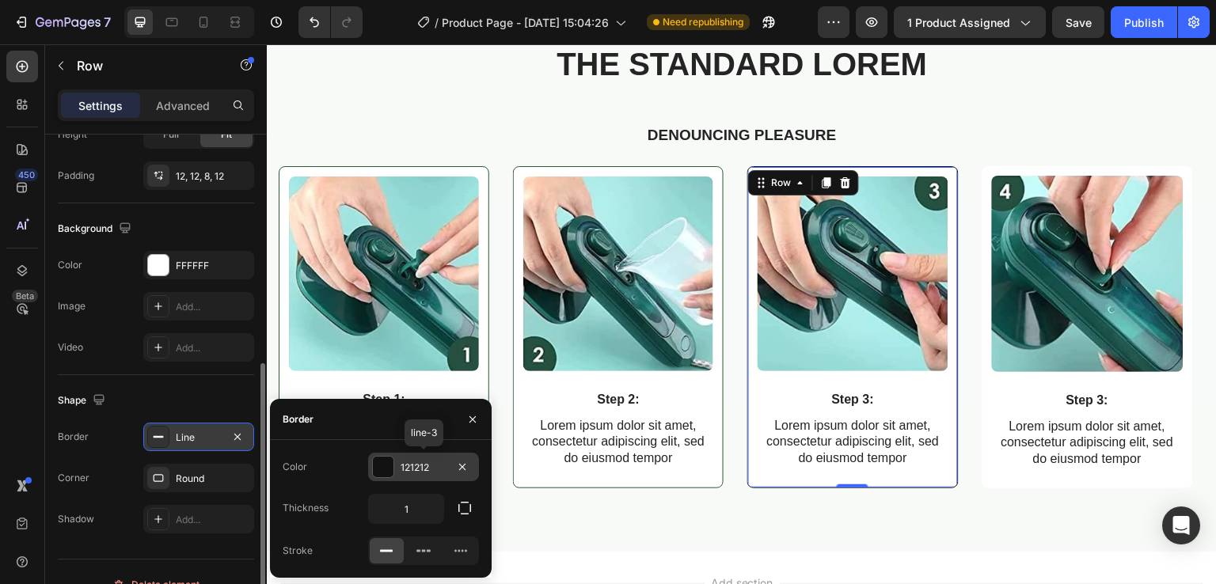
click at [387, 462] on div at bounding box center [383, 467] width 21 height 21
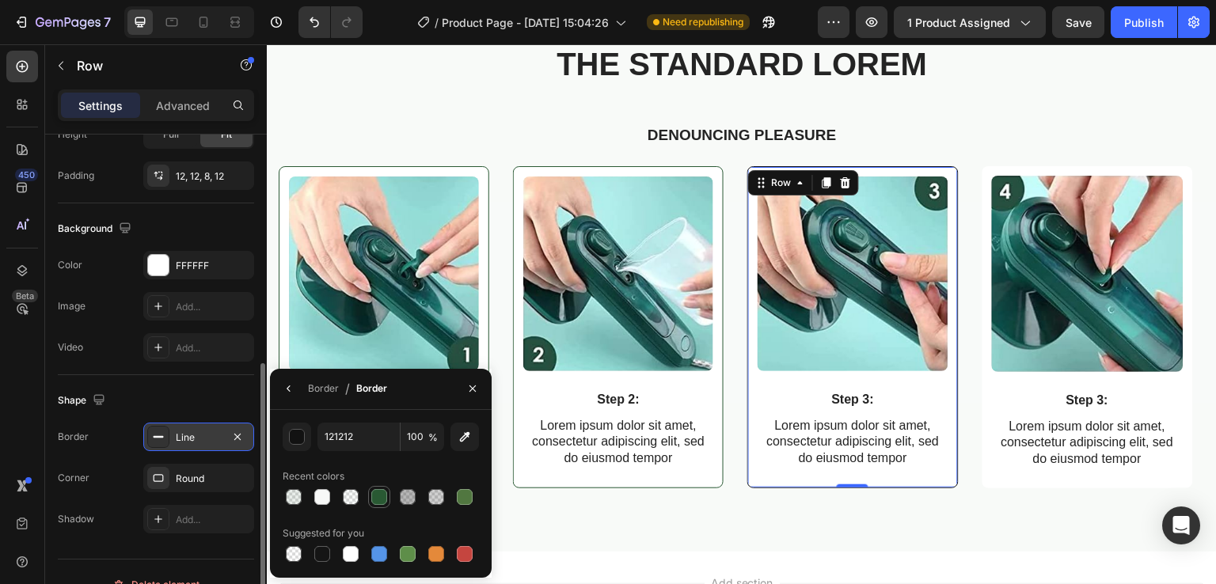
click at [386, 494] on div at bounding box center [379, 497] width 16 height 16
type input "295933"
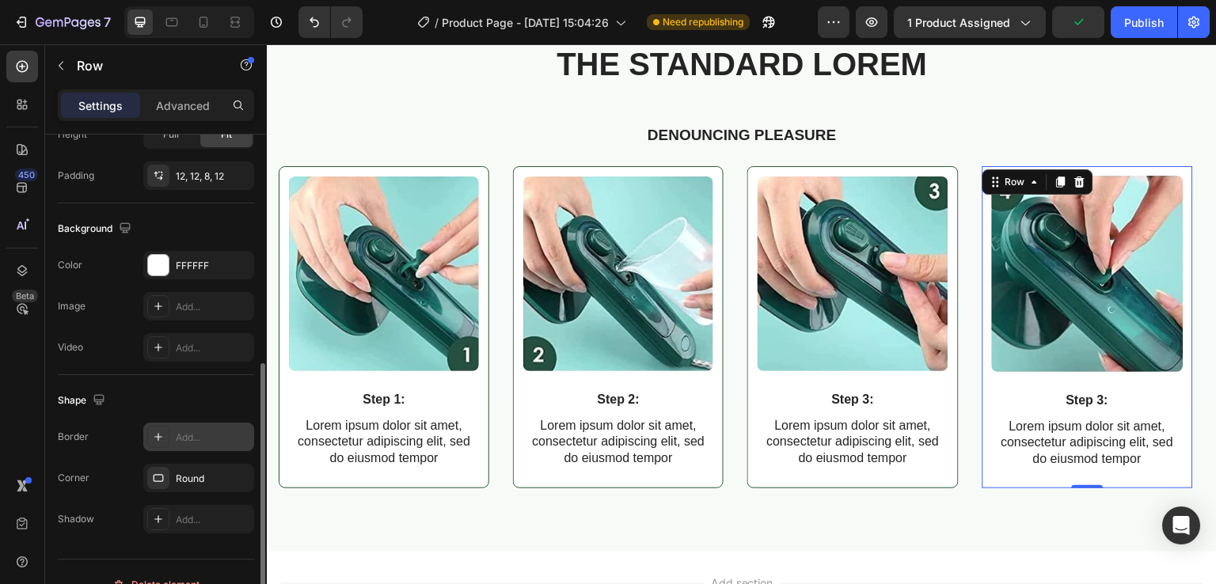
click at [152, 432] on icon at bounding box center [158, 437] width 13 height 13
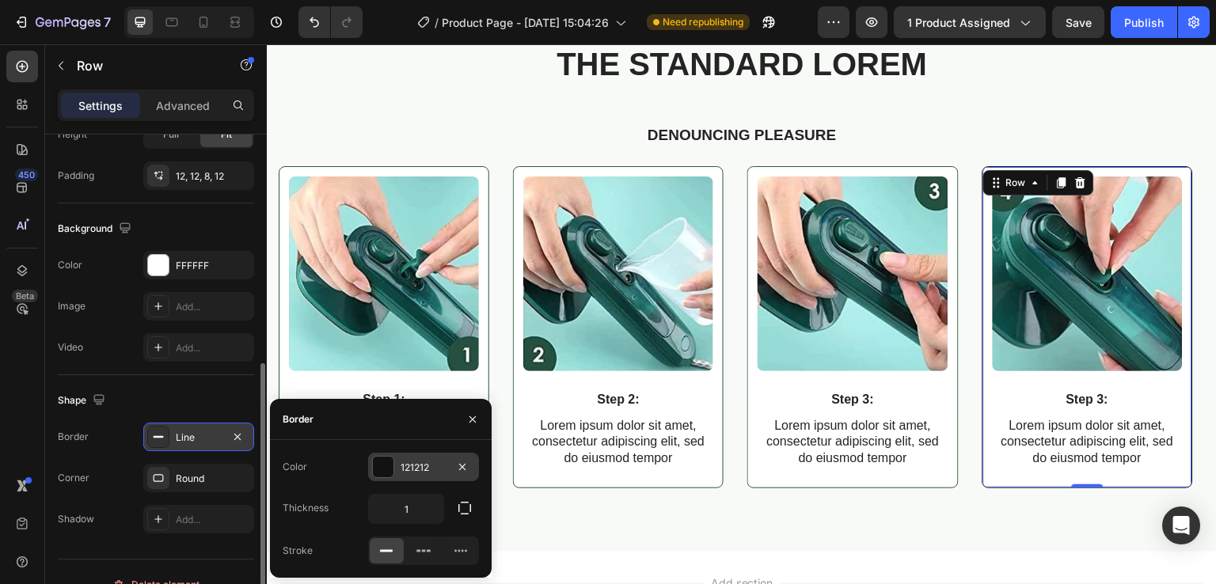
click at [378, 469] on div at bounding box center [383, 467] width 21 height 21
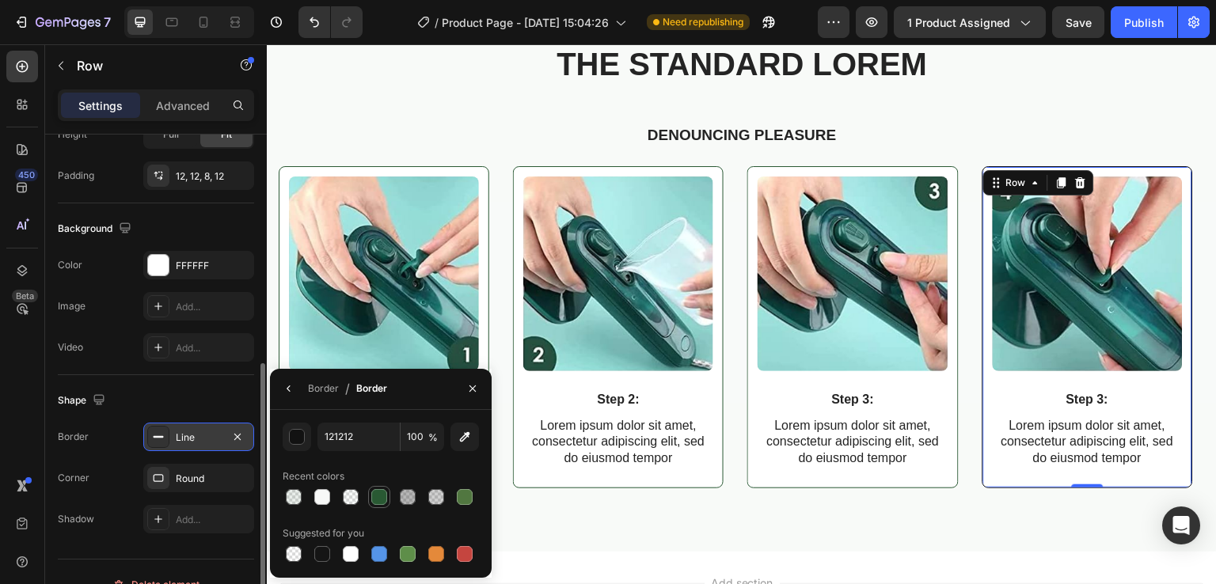
click at [377, 489] on div at bounding box center [379, 497] width 16 height 16
type input "295933"
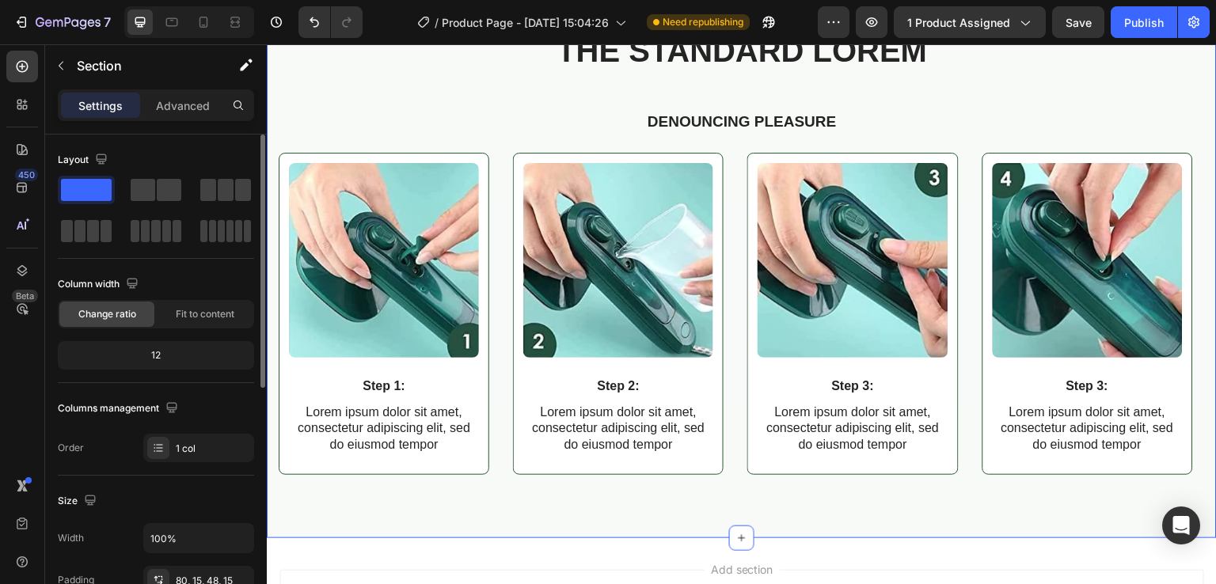
scroll to position [2719, 0]
click at [230, 25] on icon at bounding box center [235, 22] width 16 height 16
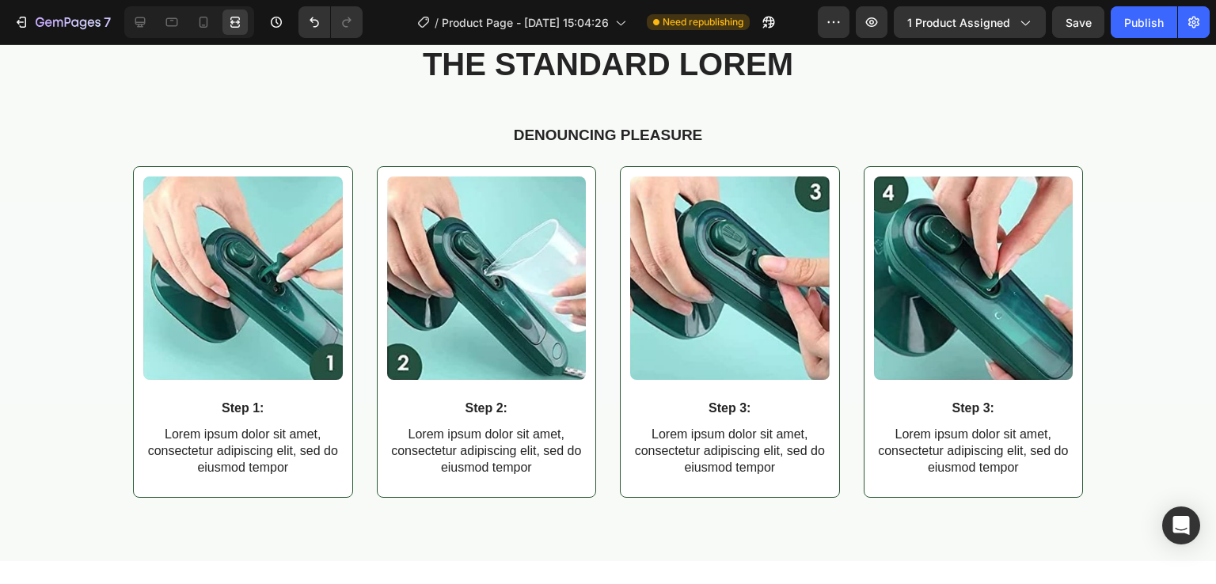
scroll to position [2704, 0]
click at [132, 23] on icon at bounding box center [140, 22] width 16 height 16
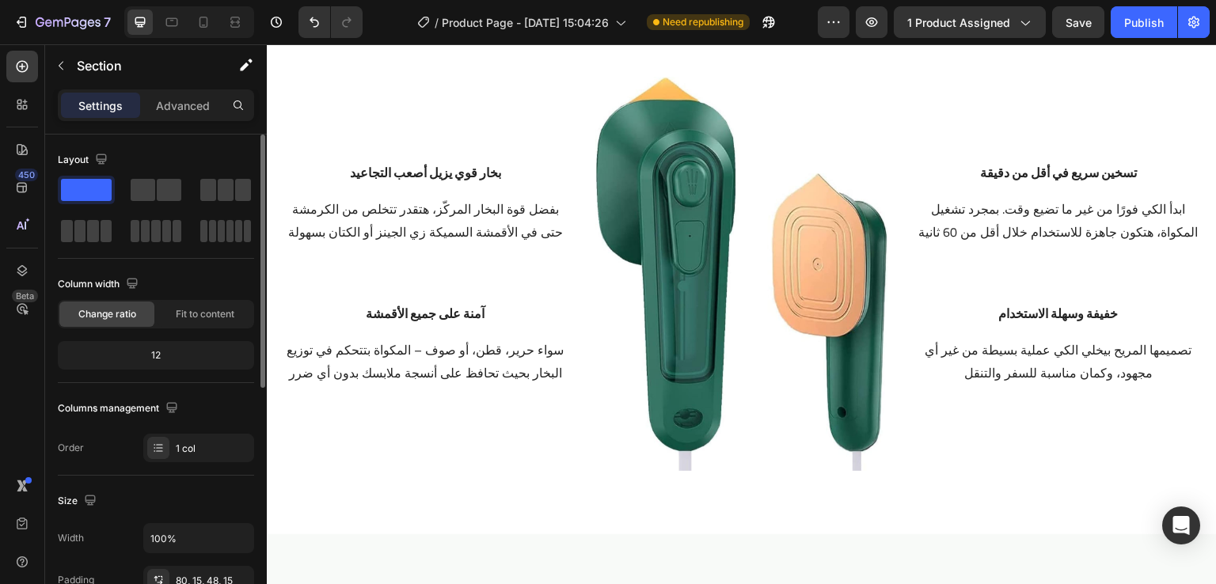
scroll to position [2074, 0]
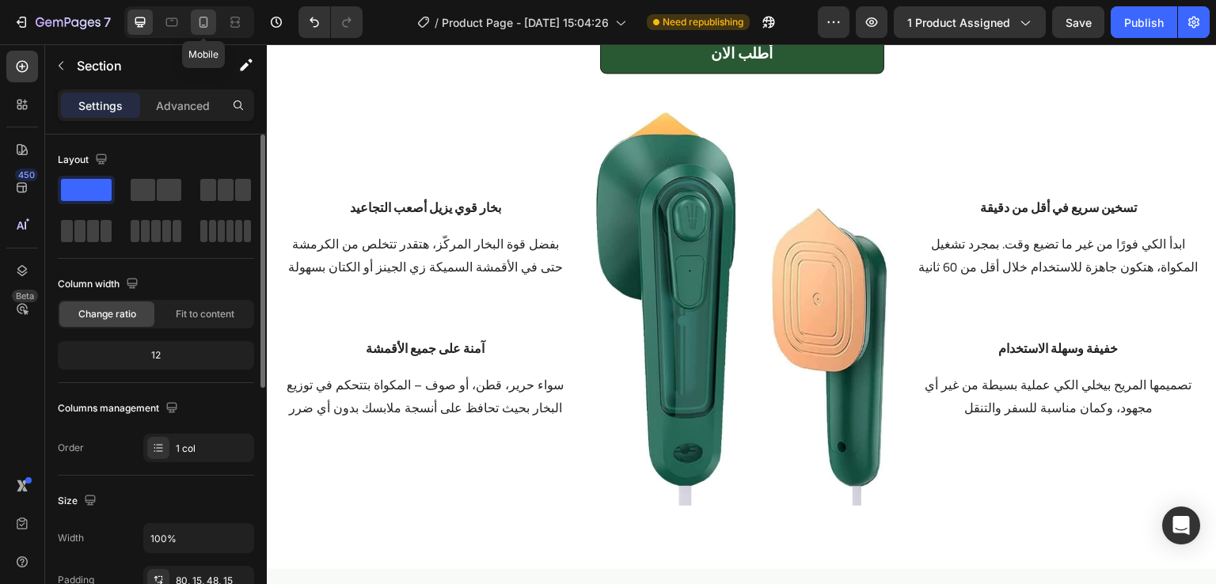
click at [203, 25] on icon at bounding box center [204, 22] width 9 height 11
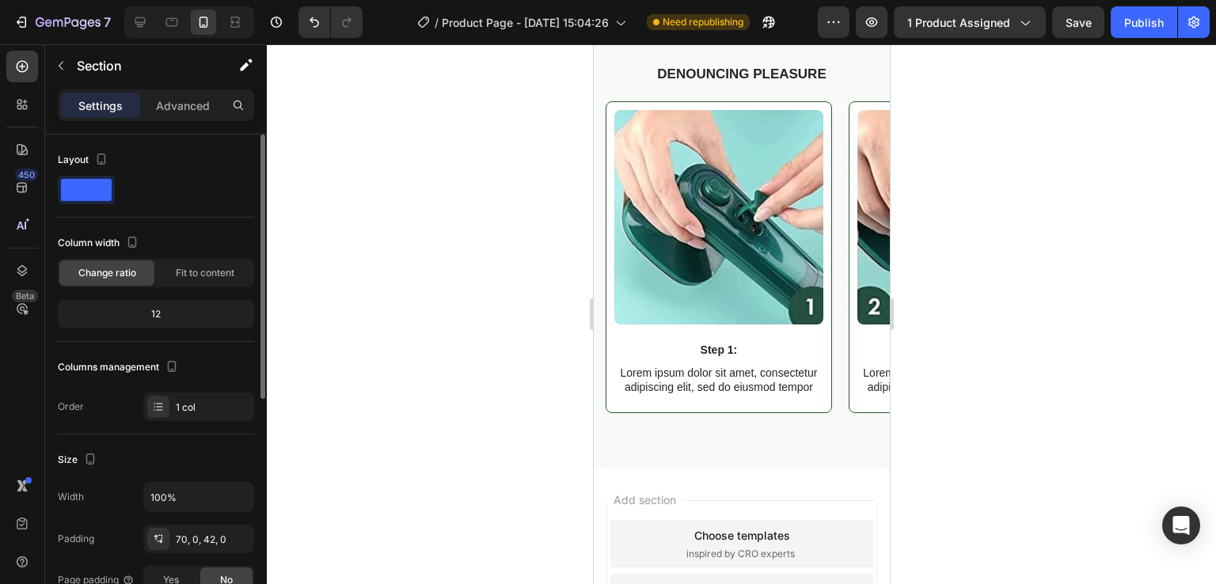
scroll to position [2552, 0]
click at [235, 20] on icon at bounding box center [235, 22] width 16 height 16
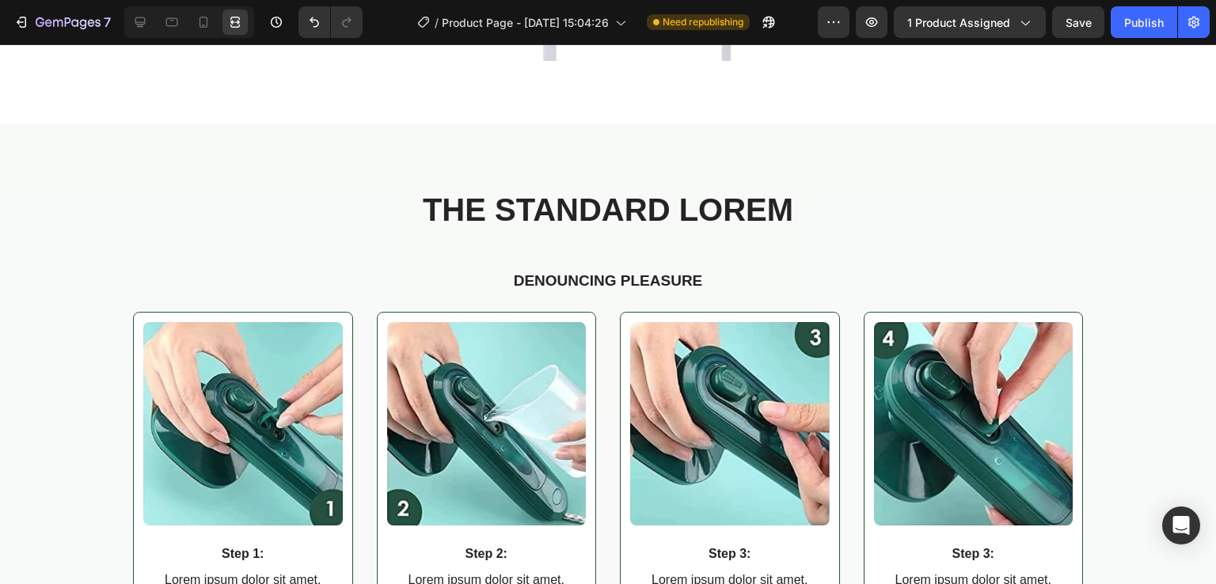
scroll to position [2564, 0]
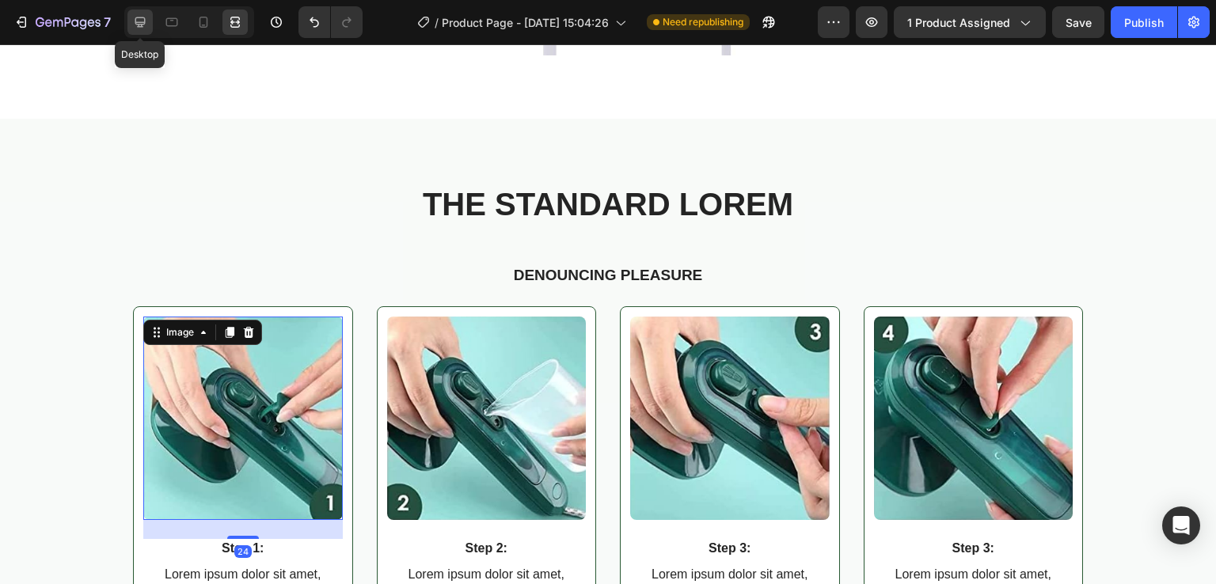
click at [143, 23] on icon at bounding box center [140, 22] width 10 height 10
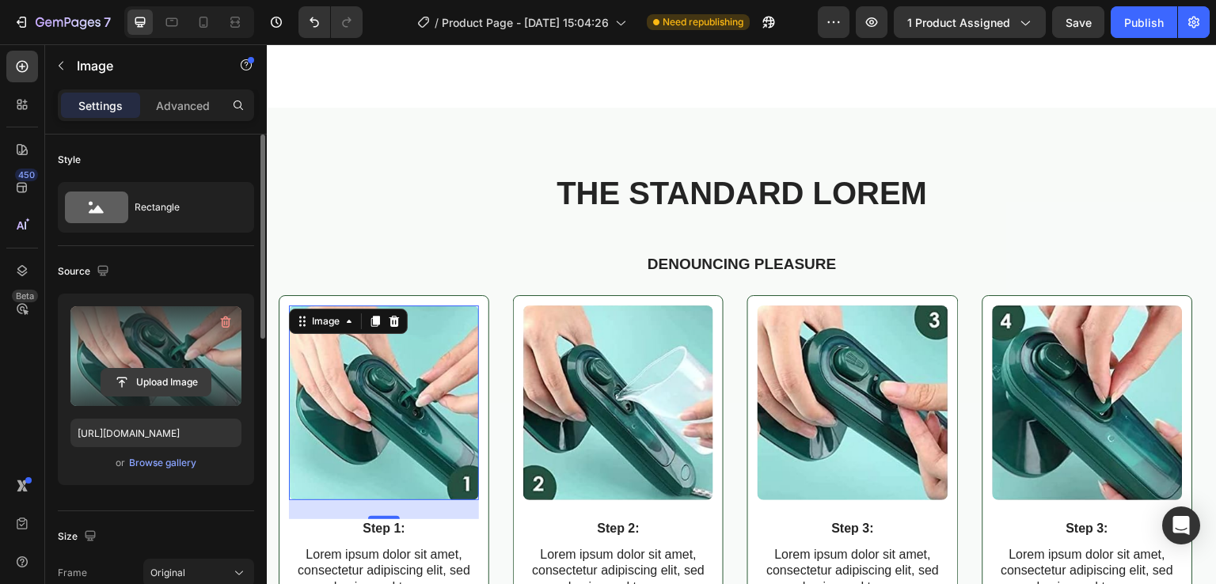
click at [162, 379] on input "file" at bounding box center [155, 382] width 109 height 27
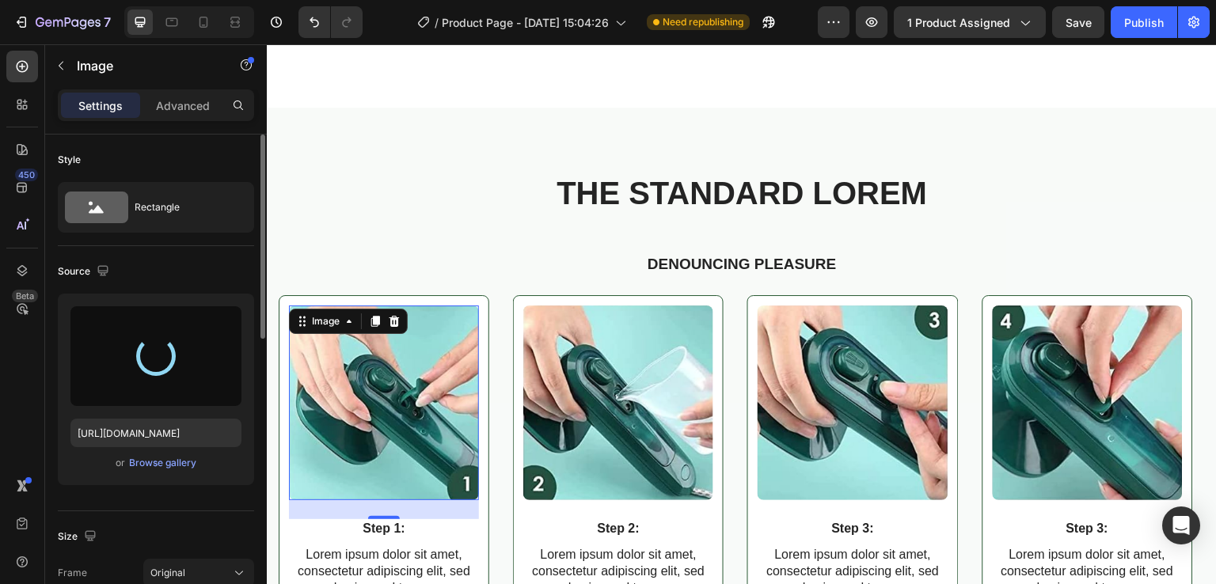
type input "https://cdn.shopify.com/s/files/1/0963/6229/9668/files/gempages_580737055097619…"
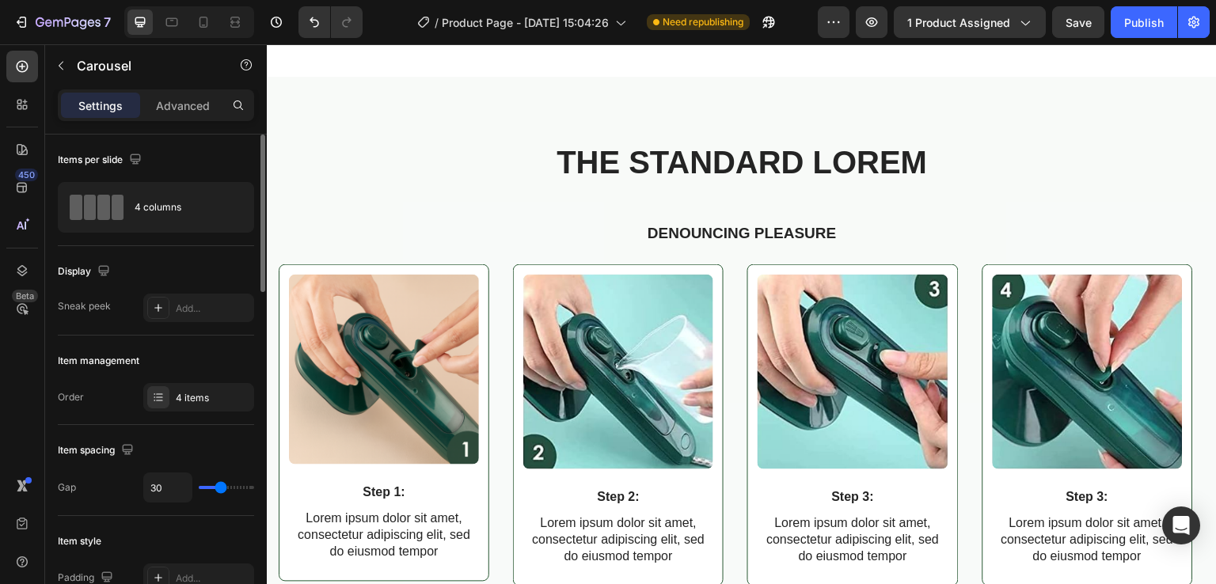
scroll to position [1960, 0]
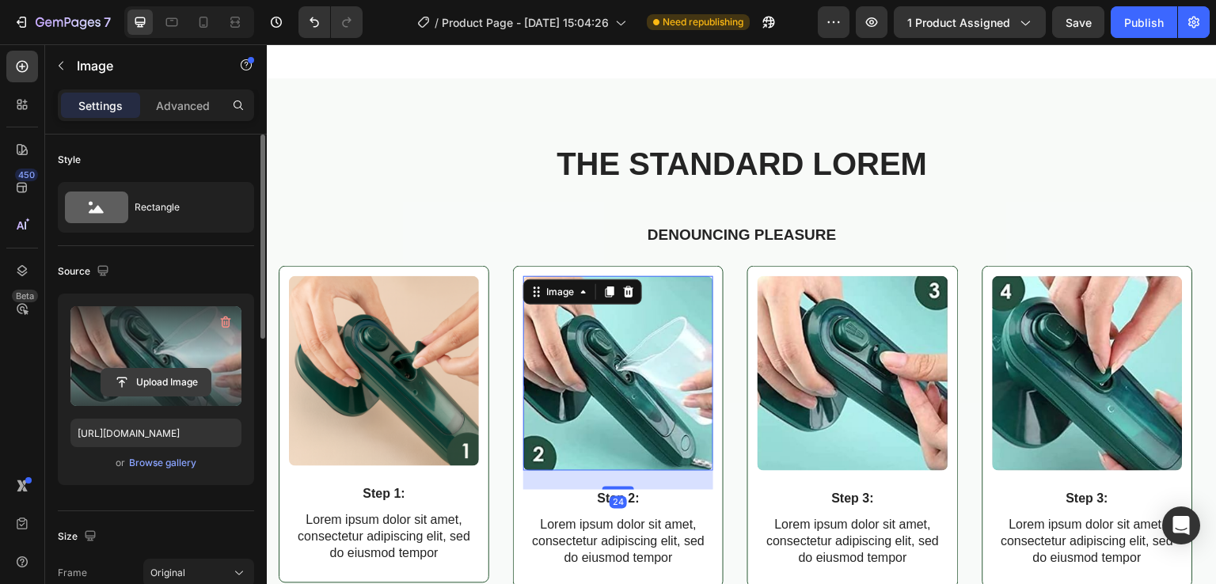
click at [148, 382] on input "file" at bounding box center [155, 382] width 109 height 27
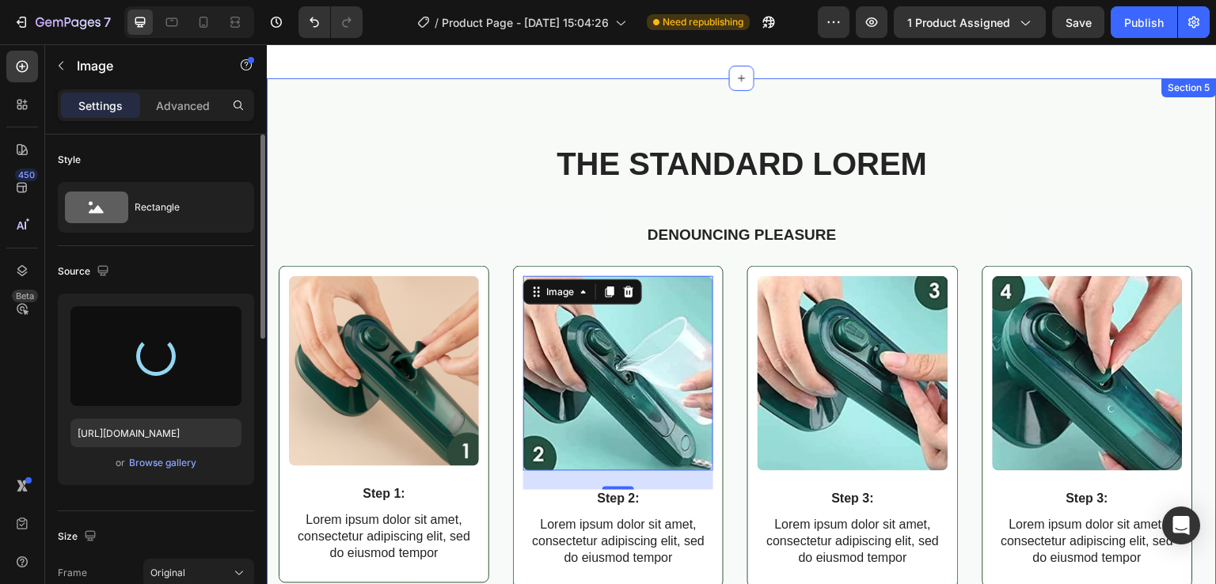
type input "https://cdn.shopify.com/s/files/1/0963/6229/9668/files/gempages_580737055097619…"
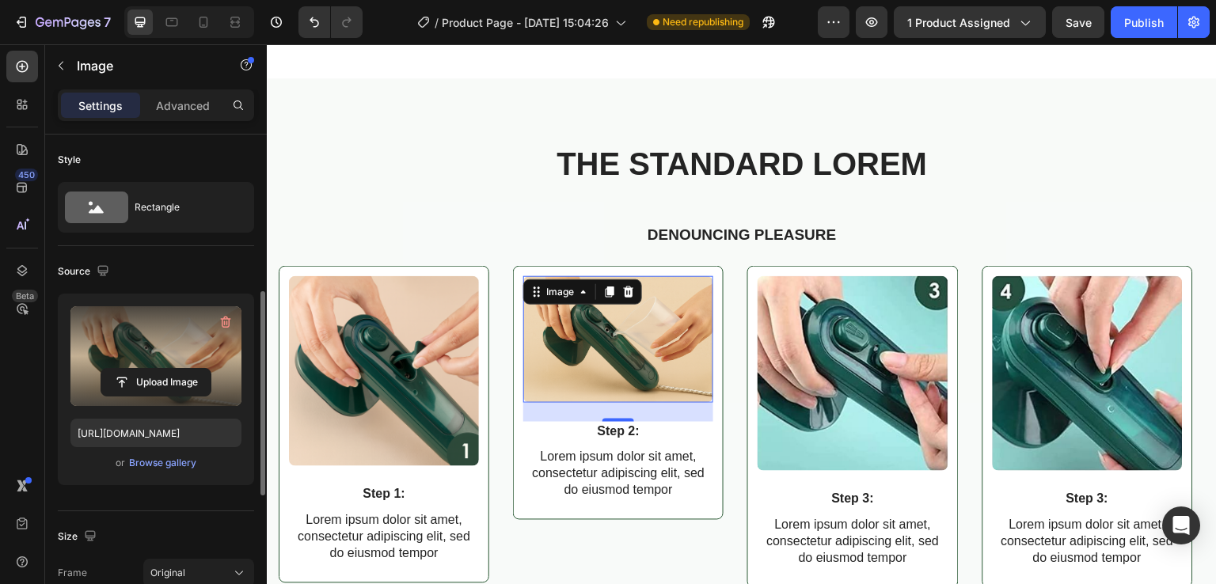
scroll to position [146, 0]
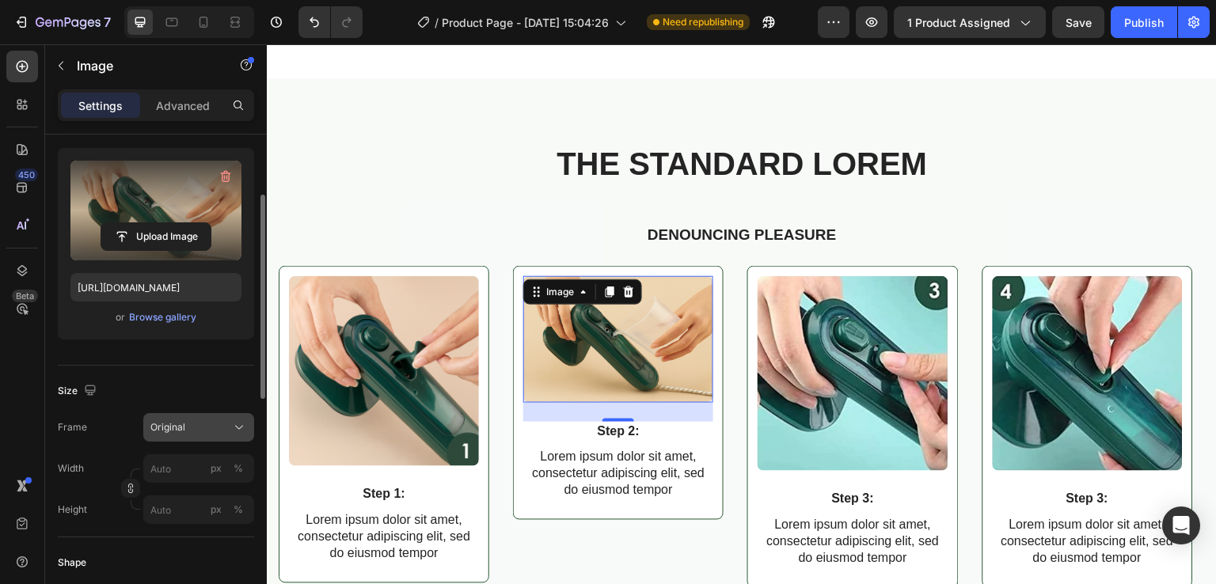
click at [225, 420] on div "Original" at bounding box center [189, 427] width 78 height 14
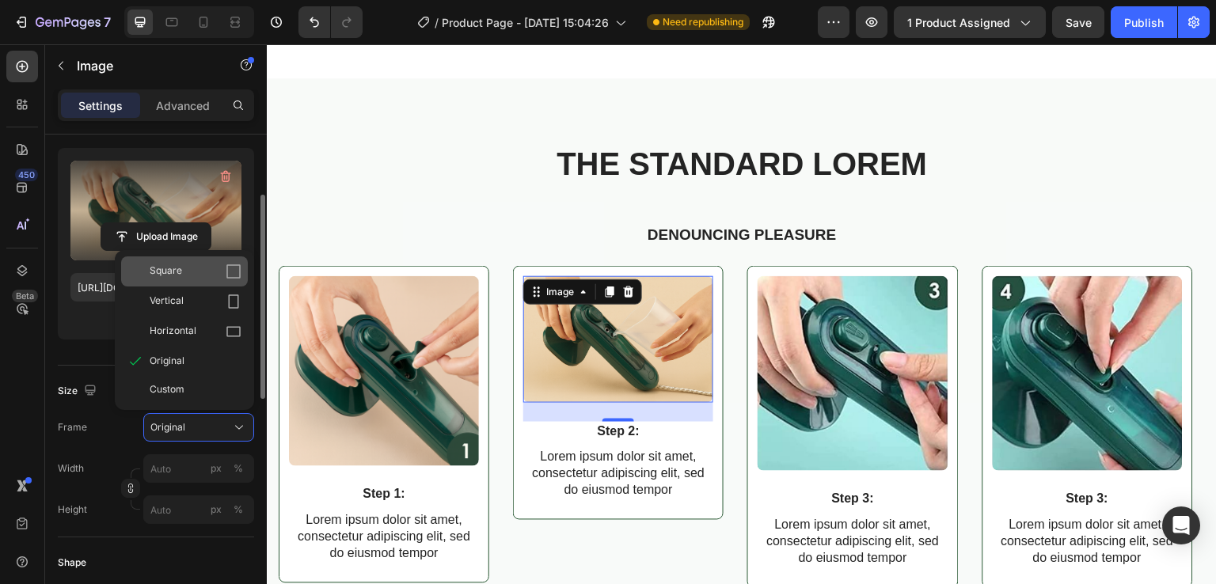
click at [193, 272] on div "Square" at bounding box center [196, 272] width 92 height 16
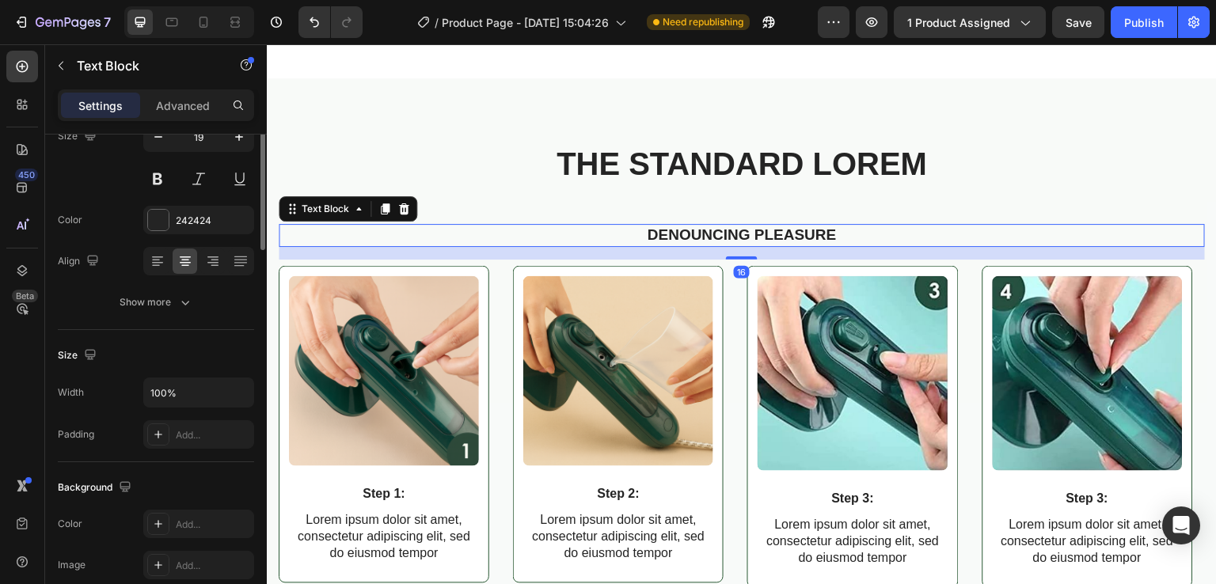
scroll to position [0, 0]
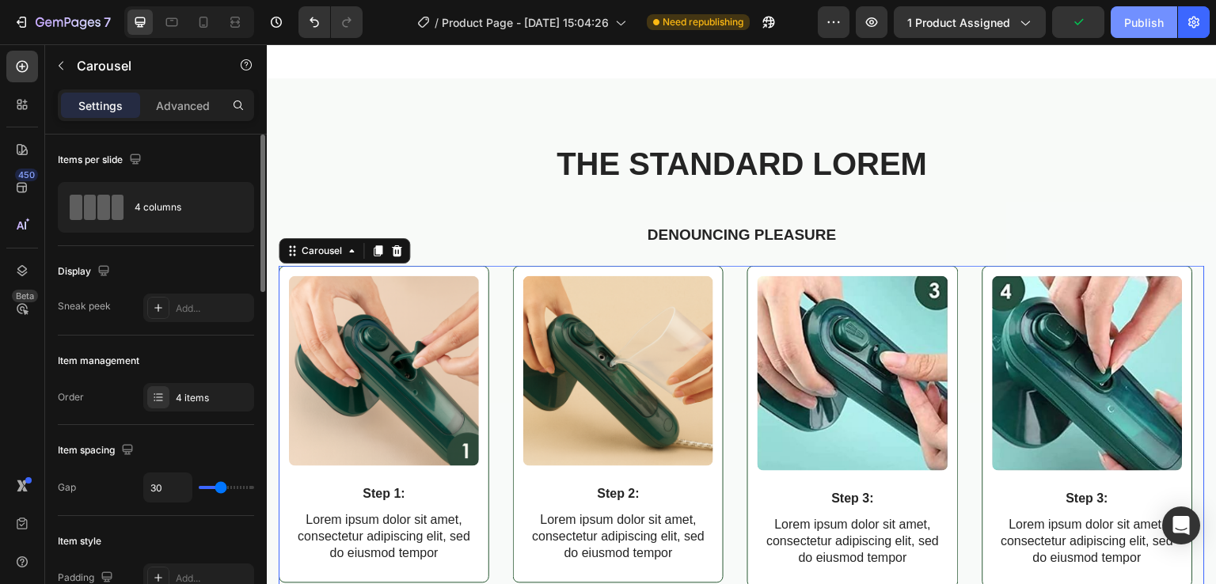
click at [1140, 21] on div "Publish" at bounding box center [1144, 22] width 40 height 17
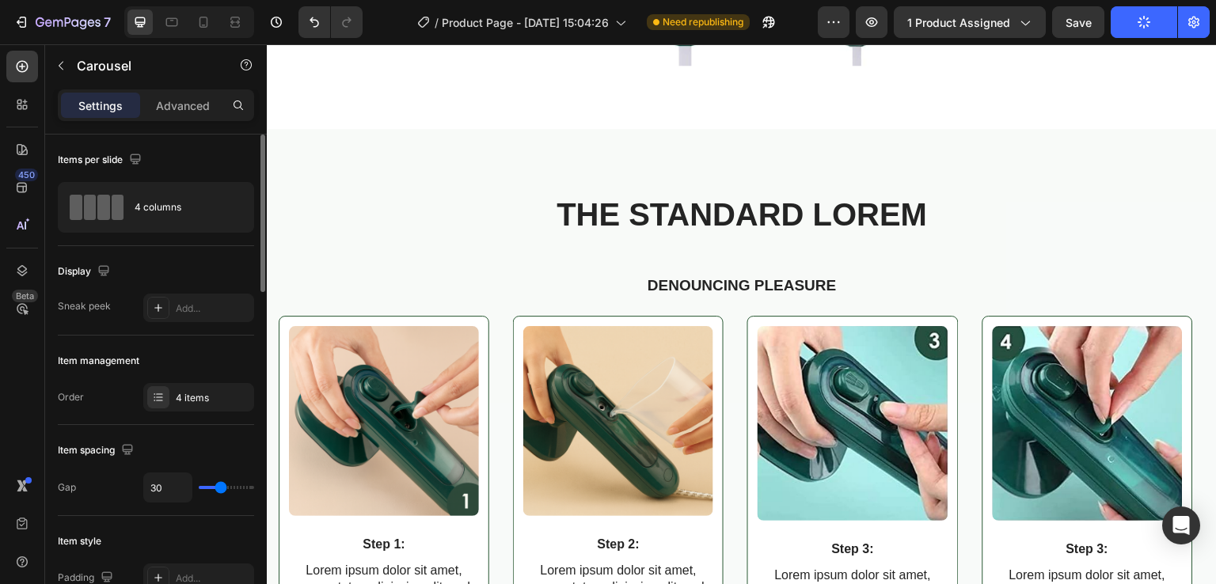
scroll to position [2513, 0]
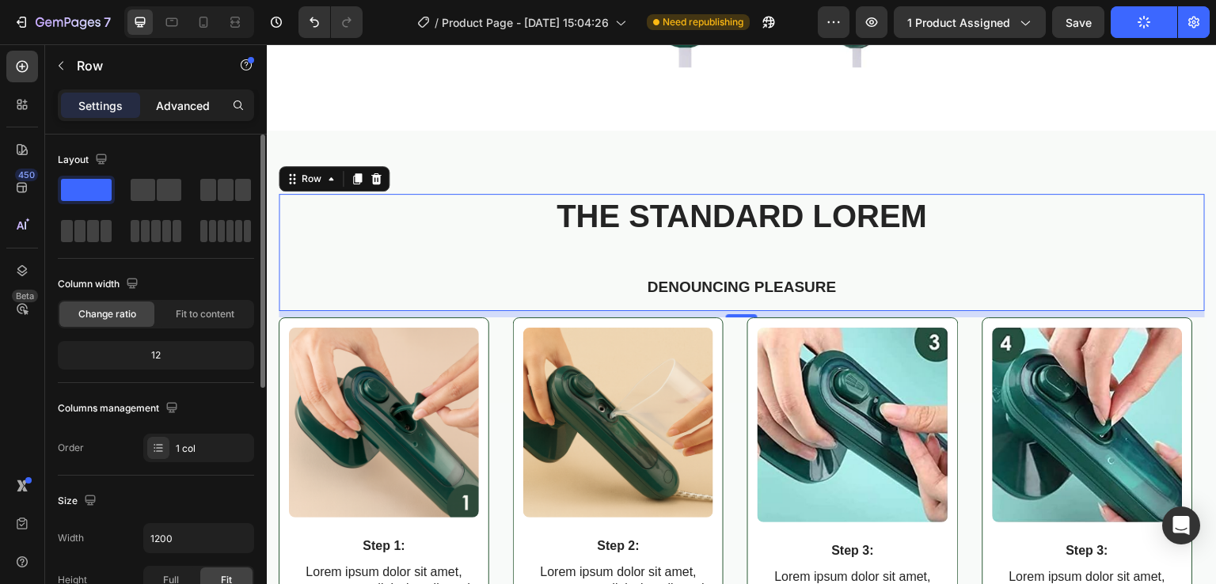
click at [200, 102] on p "Advanced" at bounding box center [183, 105] width 54 height 17
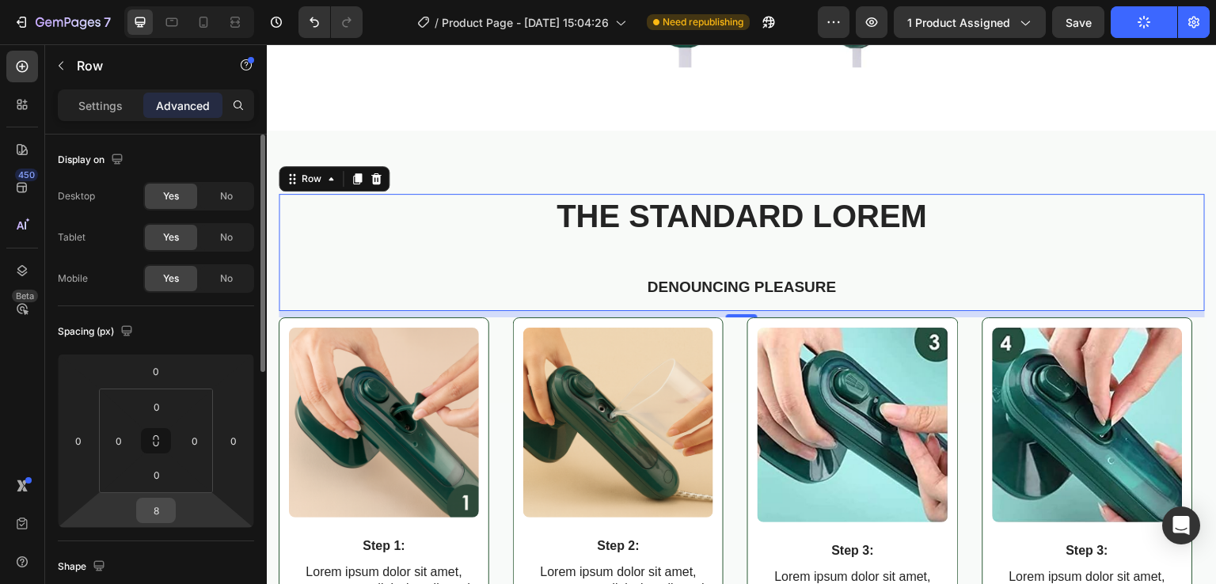
click at [161, 511] on input "8" at bounding box center [156, 511] width 32 height 24
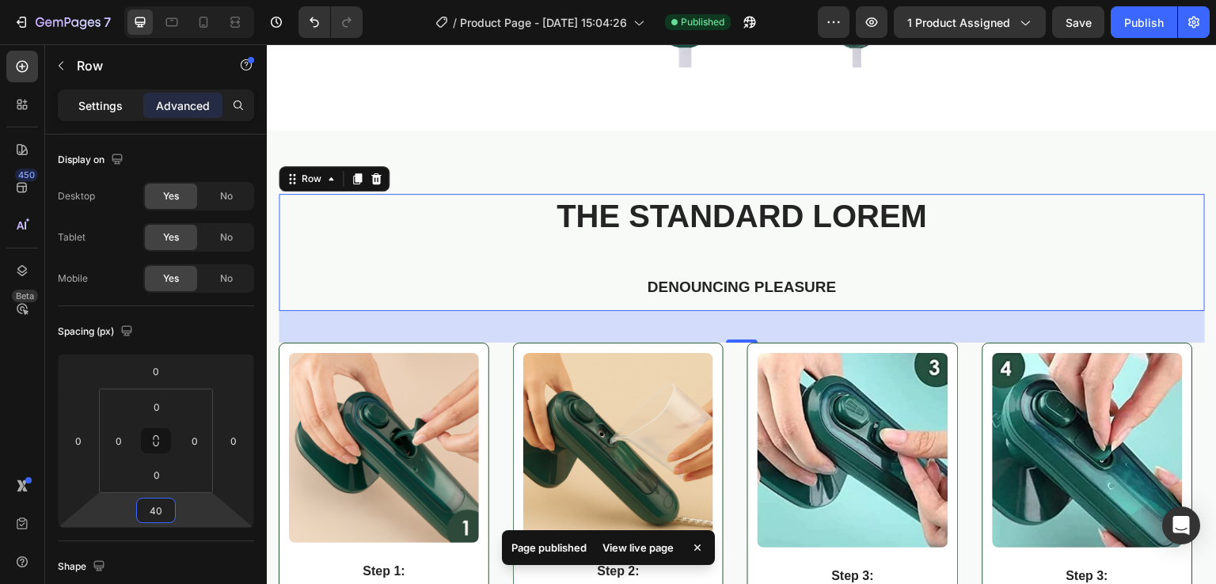
type input "40"
click at [96, 101] on p "Settings" at bounding box center [100, 105] width 44 height 17
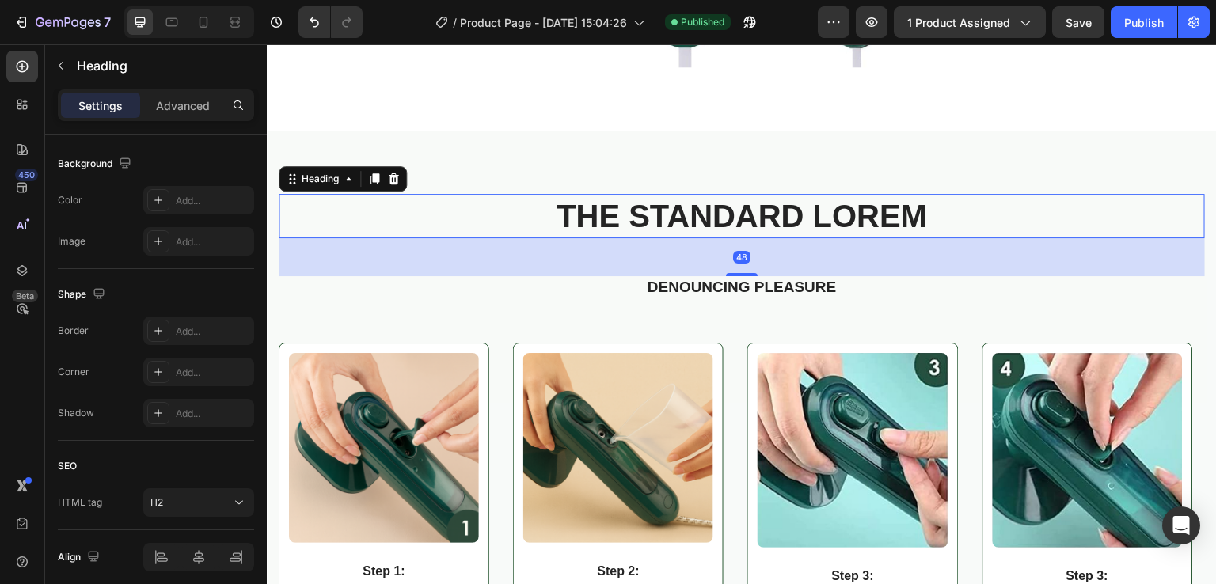
scroll to position [0, 0]
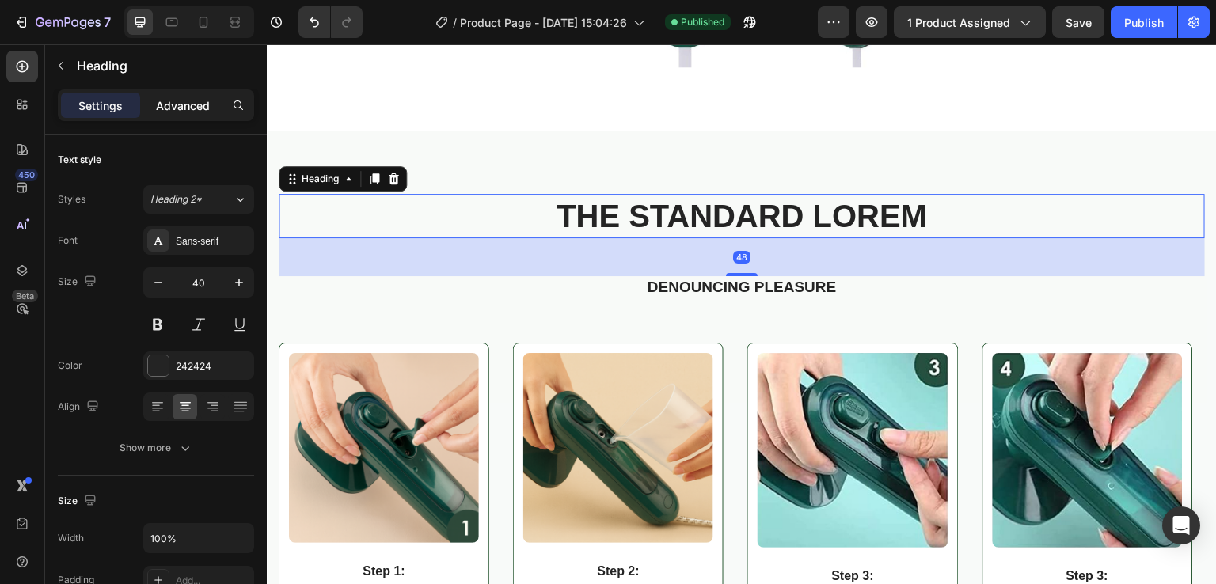
click at [193, 105] on p "Advanced" at bounding box center [183, 105] width 54 height 17
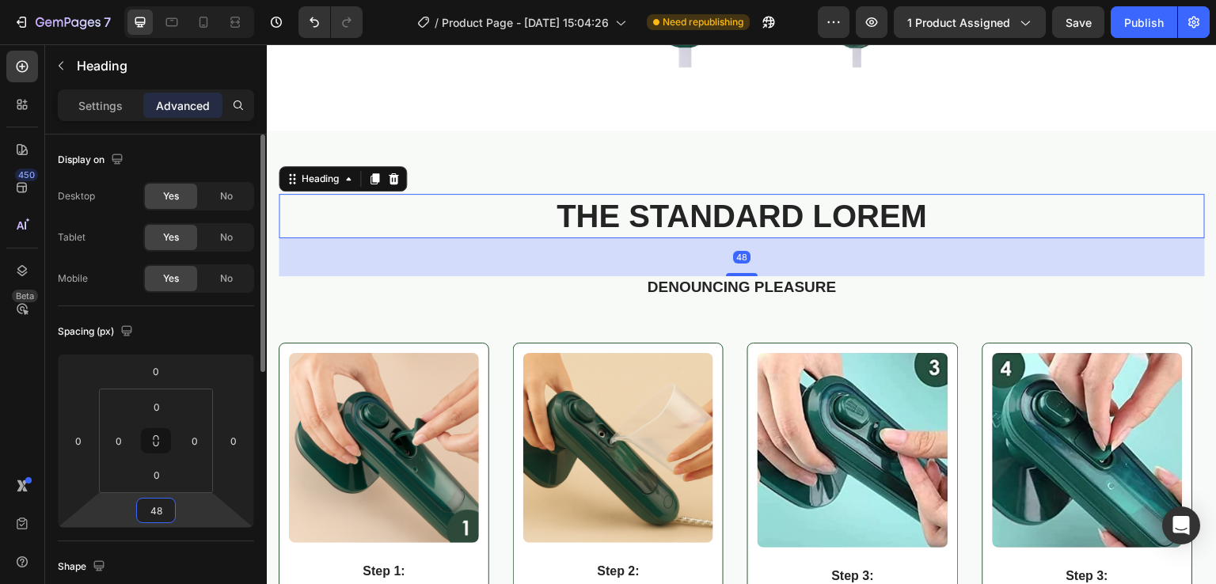
click at [168, 507] on input "48" at bounding box center [156, 511] width 32 height 24
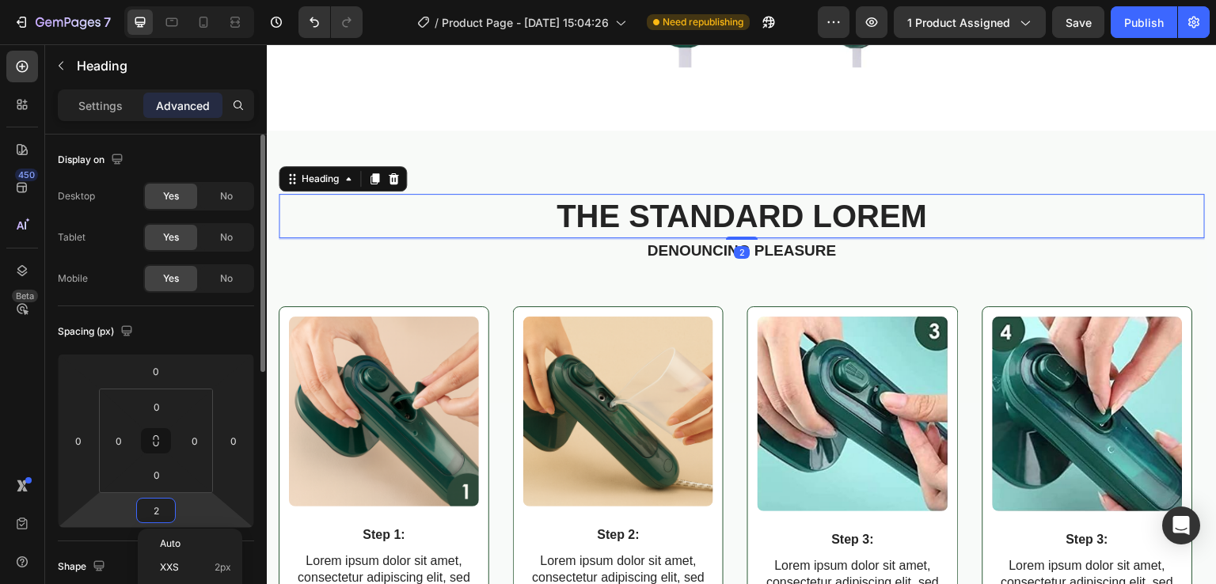
type input "24"
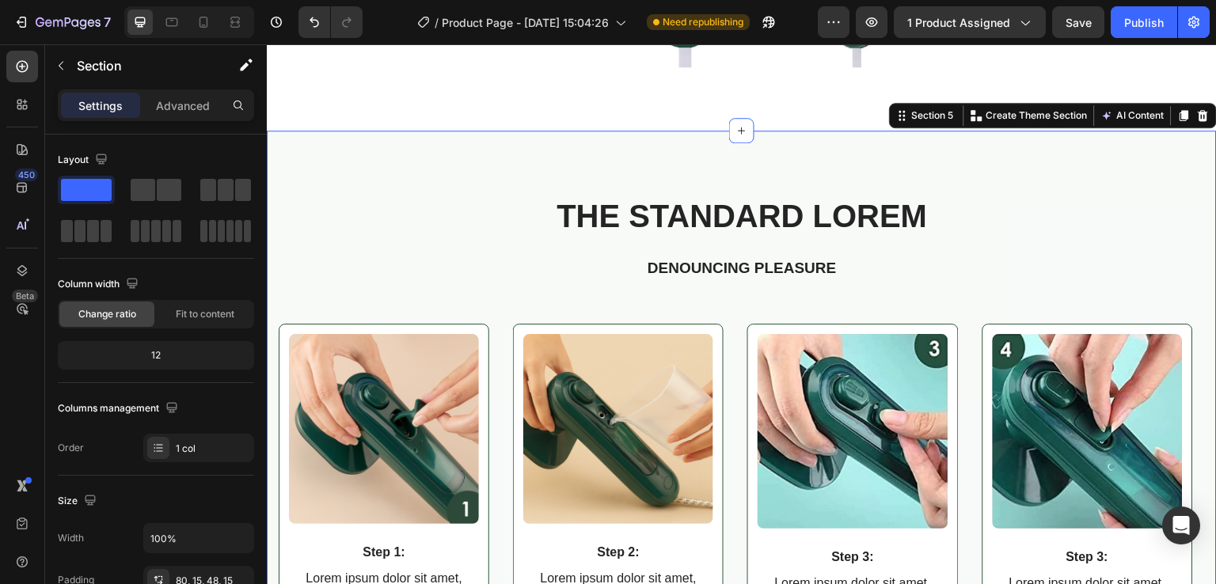
click at [917, 162] on div "The standard Lorem Heading Denouncing pleasure Text Block Row Image Step 1: Tex…" at bounding box center [742, 421] width 950 height 580
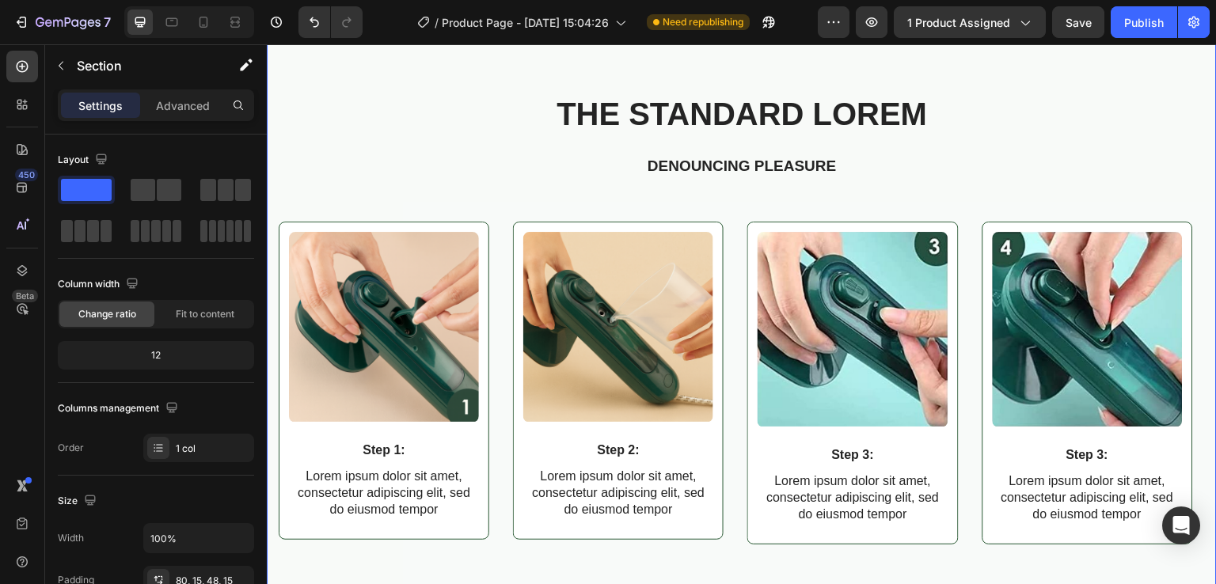
scroll to position [2610, 0]
click at [244, 26] on div at bounding box center [234, 22] width 25 height 25
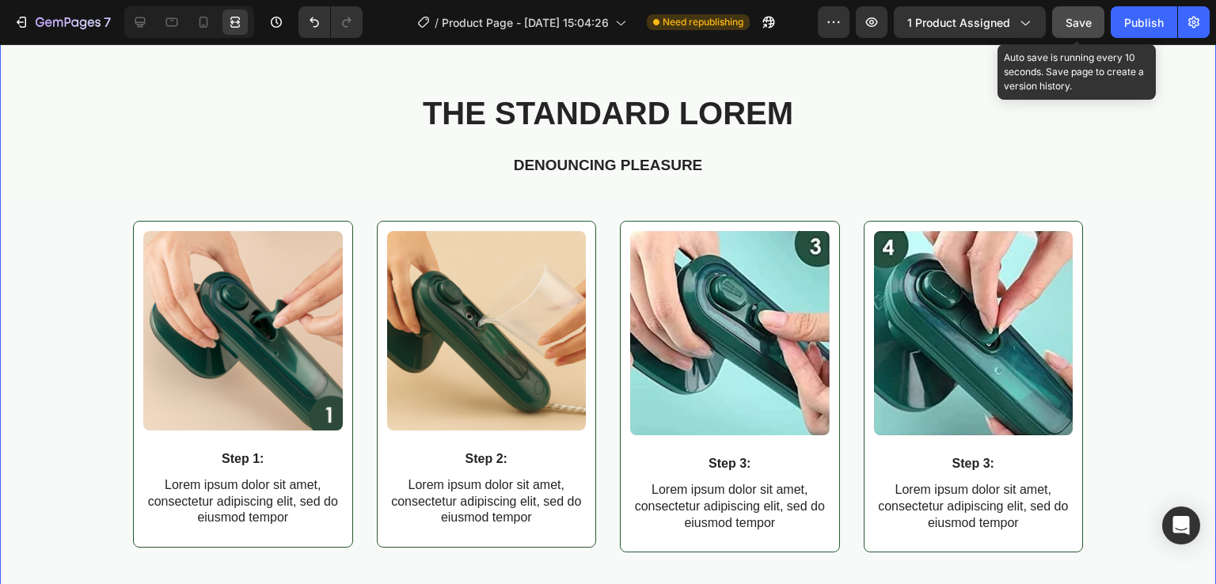
click at [1078, 25] on span "Save" at bounding box center [1079, 22] width 26 height 13
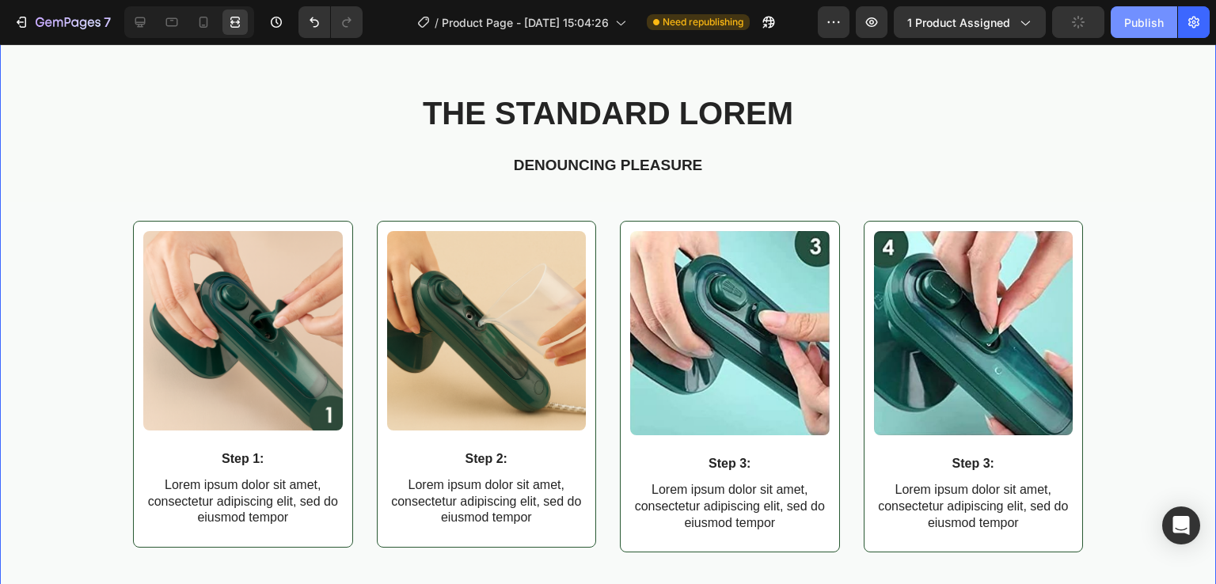
click at [1173, 31] on button "Publish" at bounding box center [1144, 22] width 67 height 32
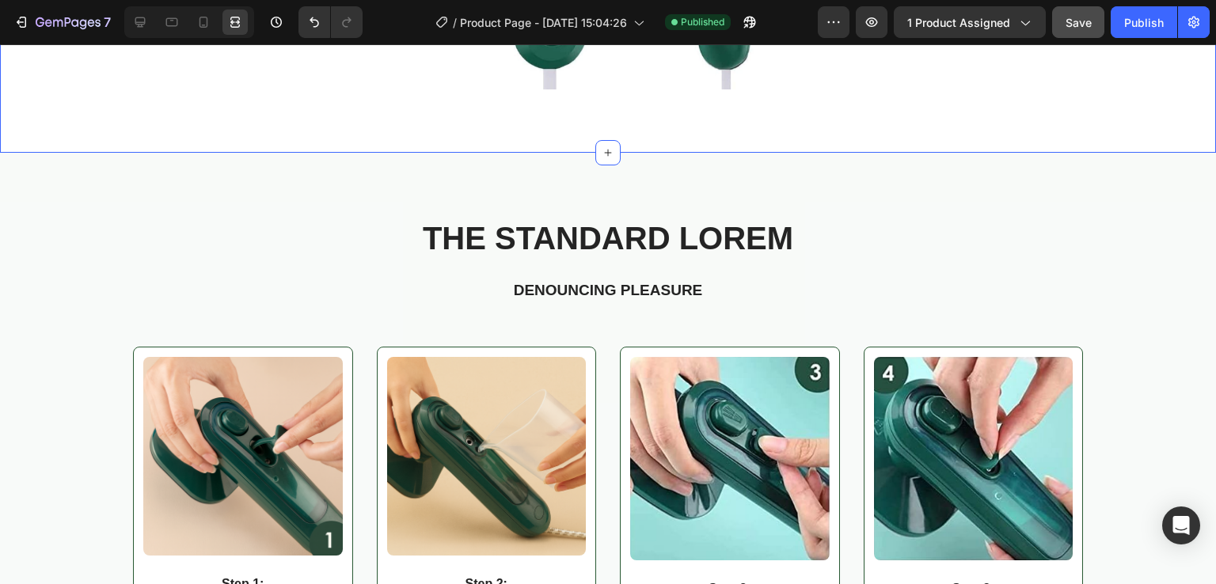
scroll to position [2556, 0]
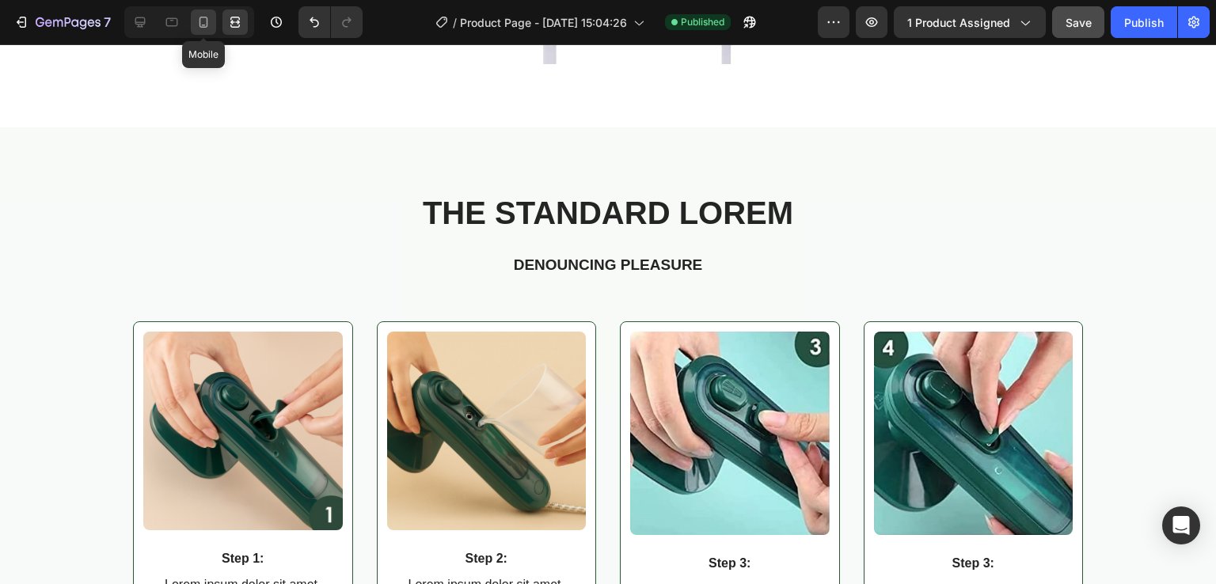
click at [194, 28] on div at bounding box center [203, 22] width 25 height 25
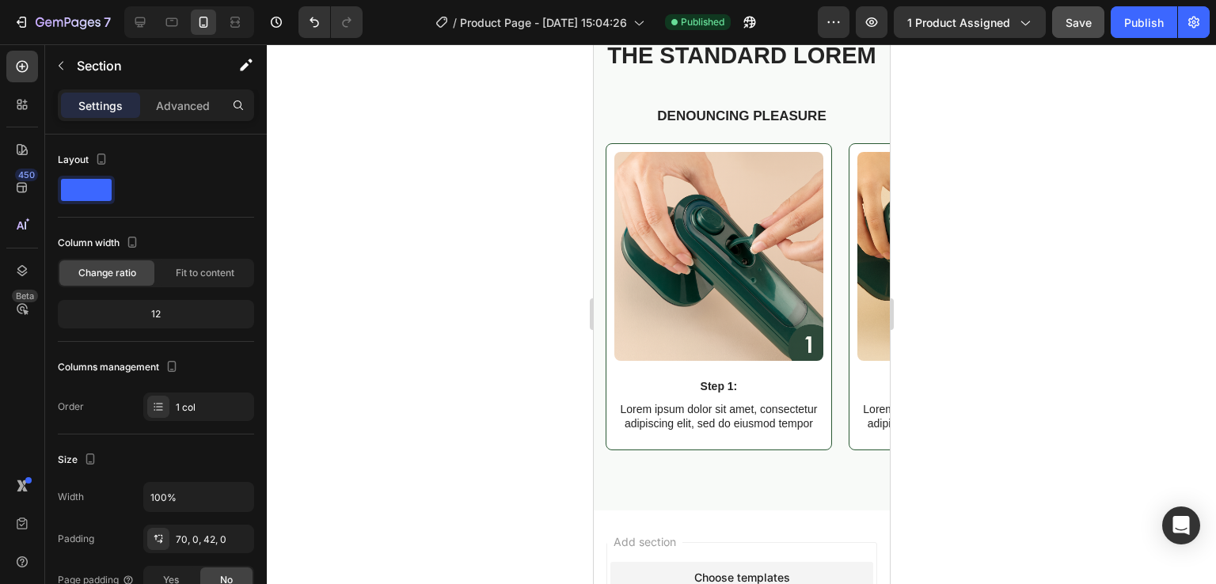
scroll to position [2432, 0]
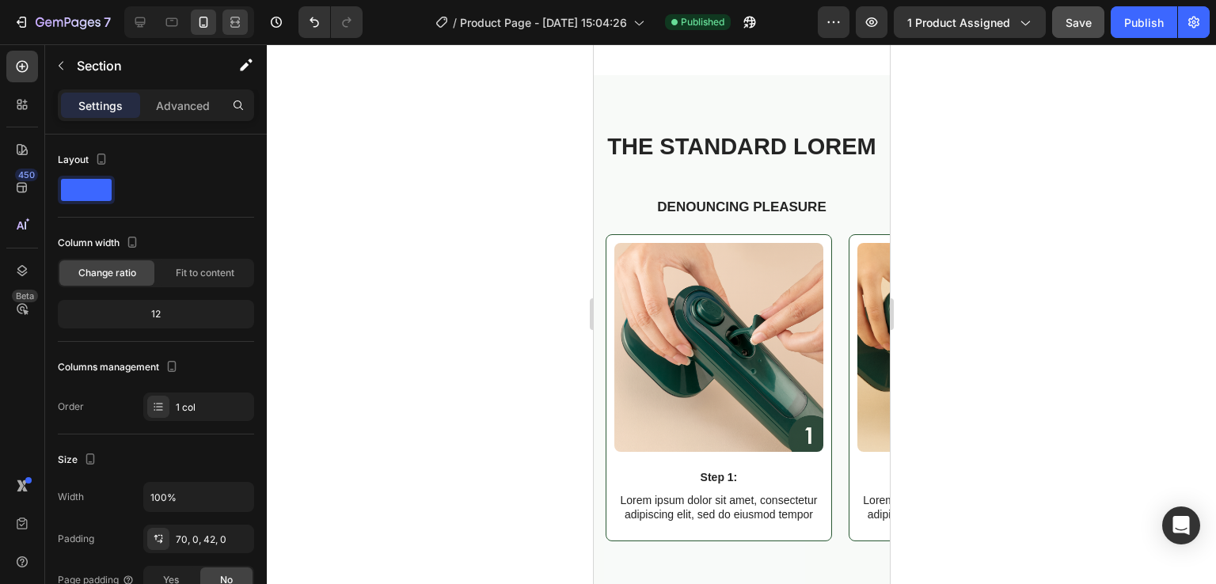
click at [222, 23] on div at bounding box center [189, 22] width 130 height 32
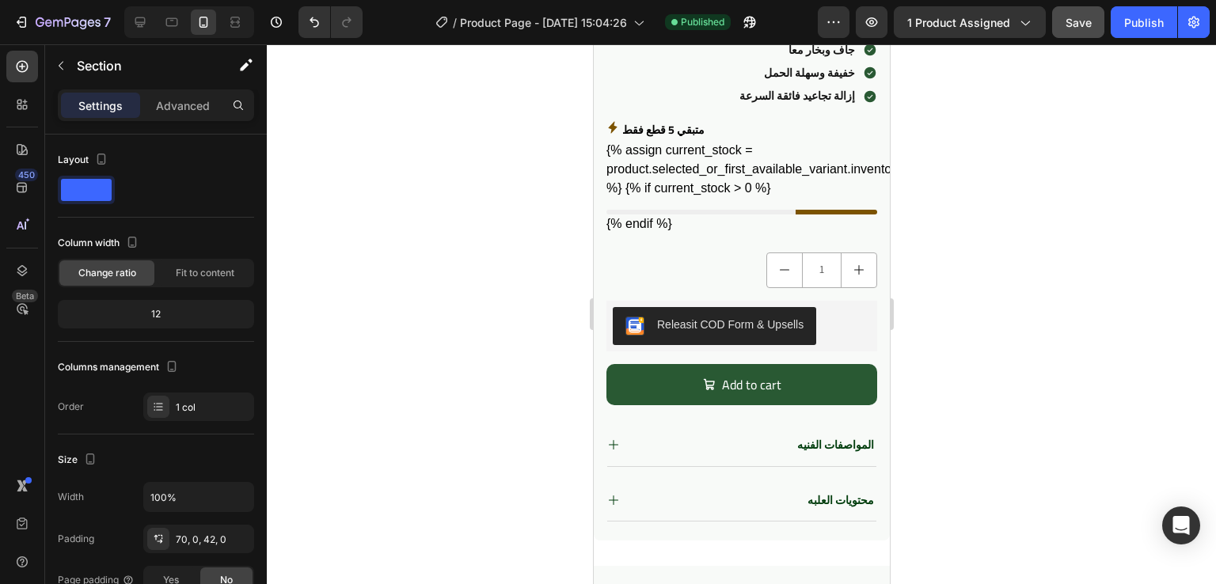
scroll to position [553, 0]
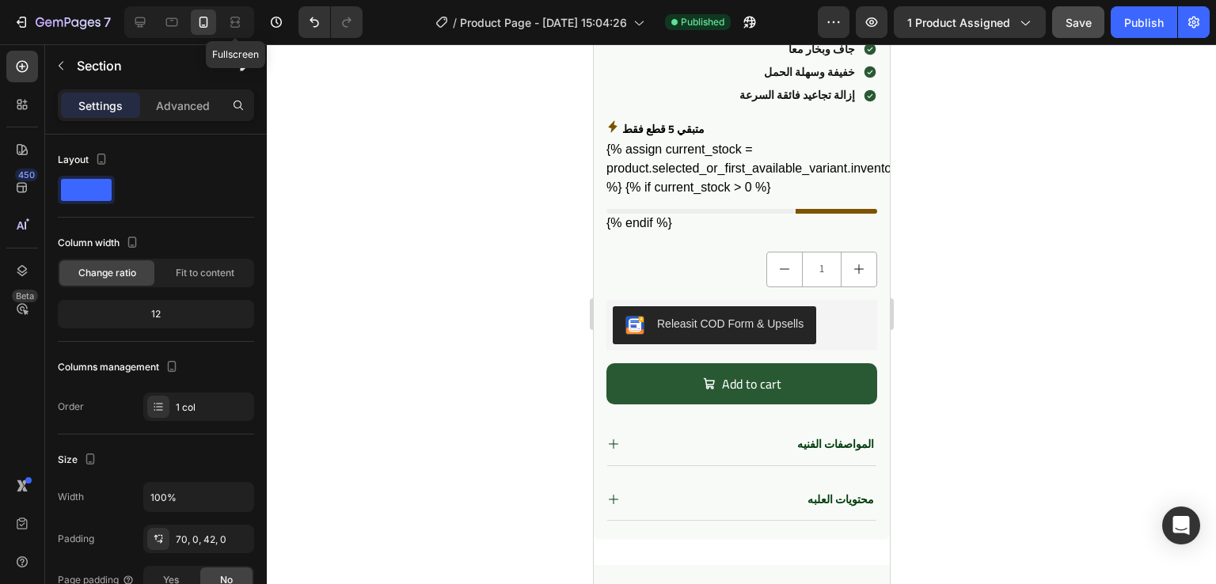
drag, startPoint x: 827, startPoint y: 69, endPoint x: 694, endPoint y: 217, distance: 198.5
click at [226, 21] on div at bounding box center [234, 22] width 25 height 25
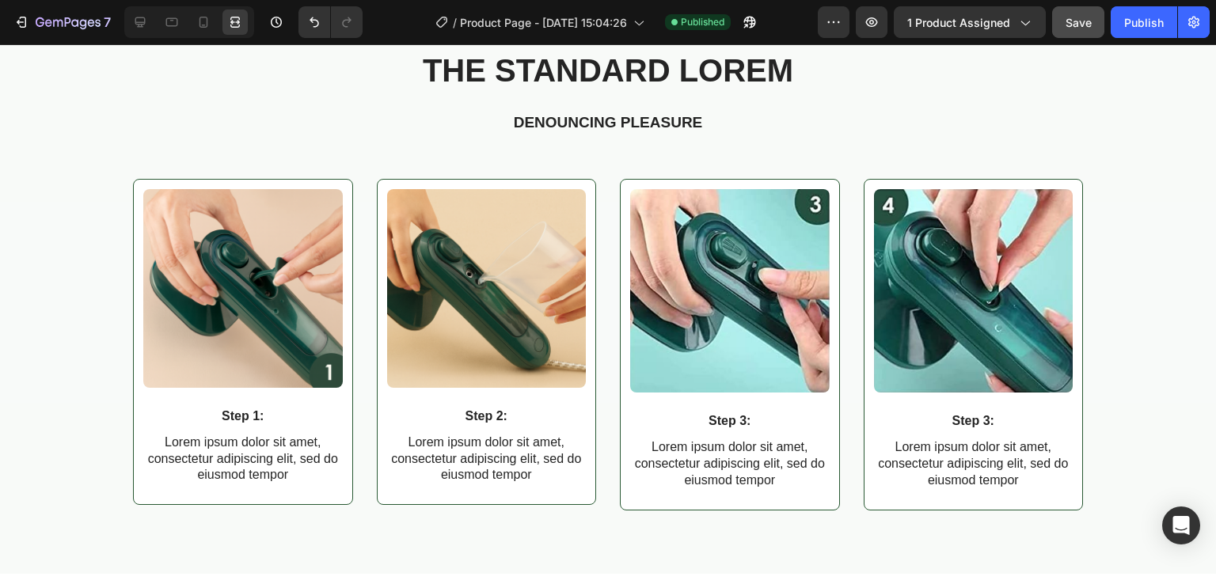
scroll to position [2704, 0]
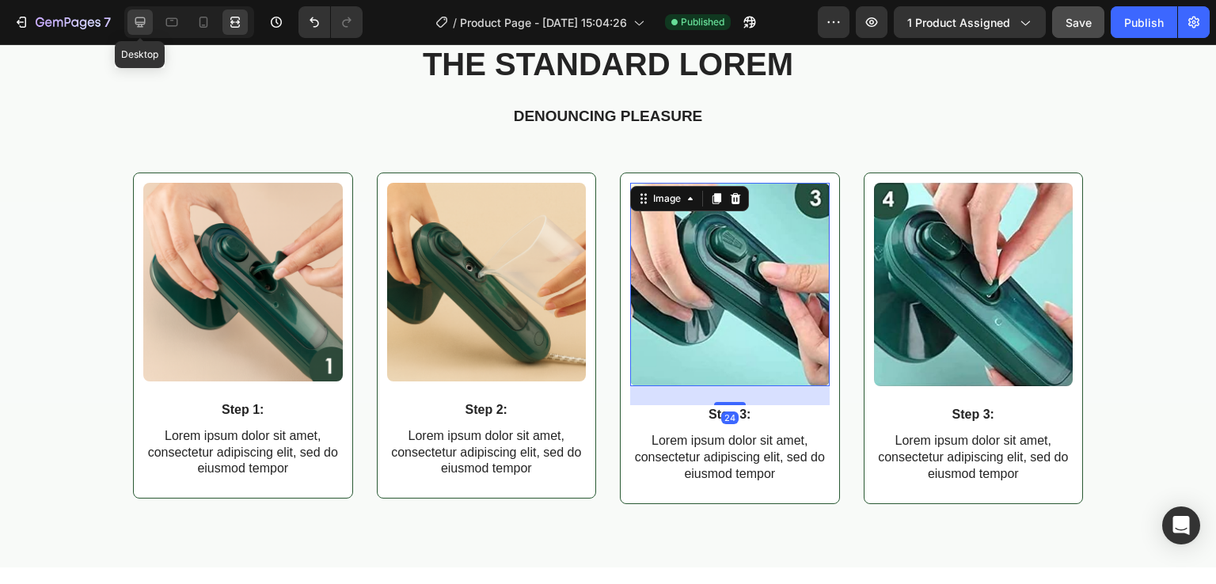
click at [146, 21] on icon at bounding box center [140, 22] width 16 height 16
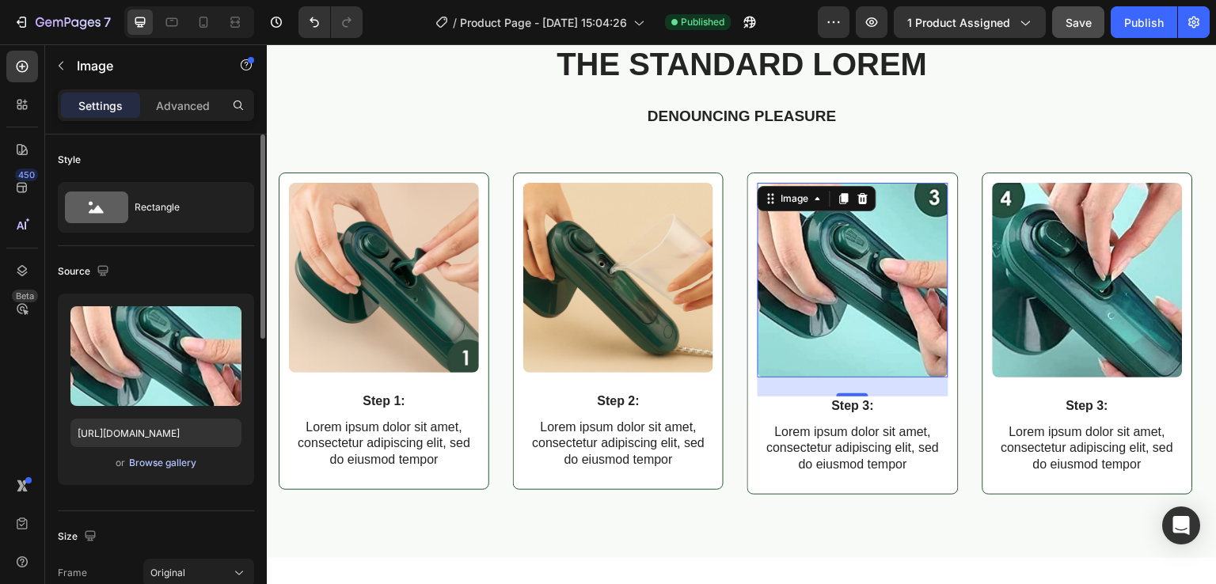
click at [164, 463] on div "Browse gallery" at bounding box center [162, 463] width 67 height 14
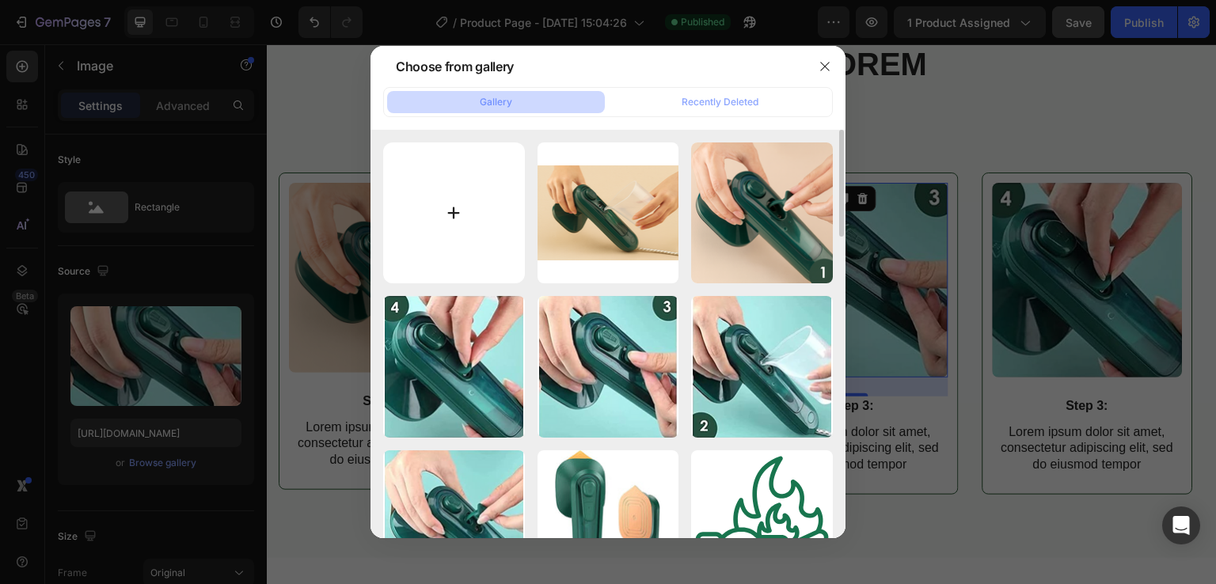
click at [436, 197] on input "file" at bounding box center [454, 214] width 142 height 142
type input "C:\fakepath\ChatGPT Image Aug 27, 2025, 05_52_59 PM.png"
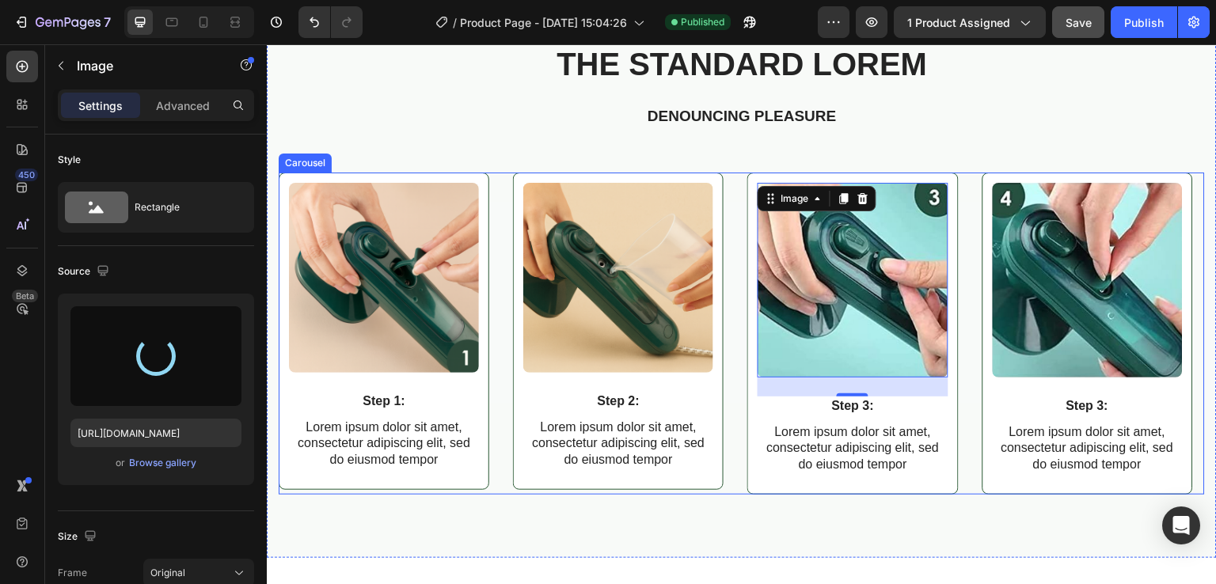
type input "https://cdn.shopify.com/s/files/1/0963/6229/9668/files/gempages_580737055097619…"
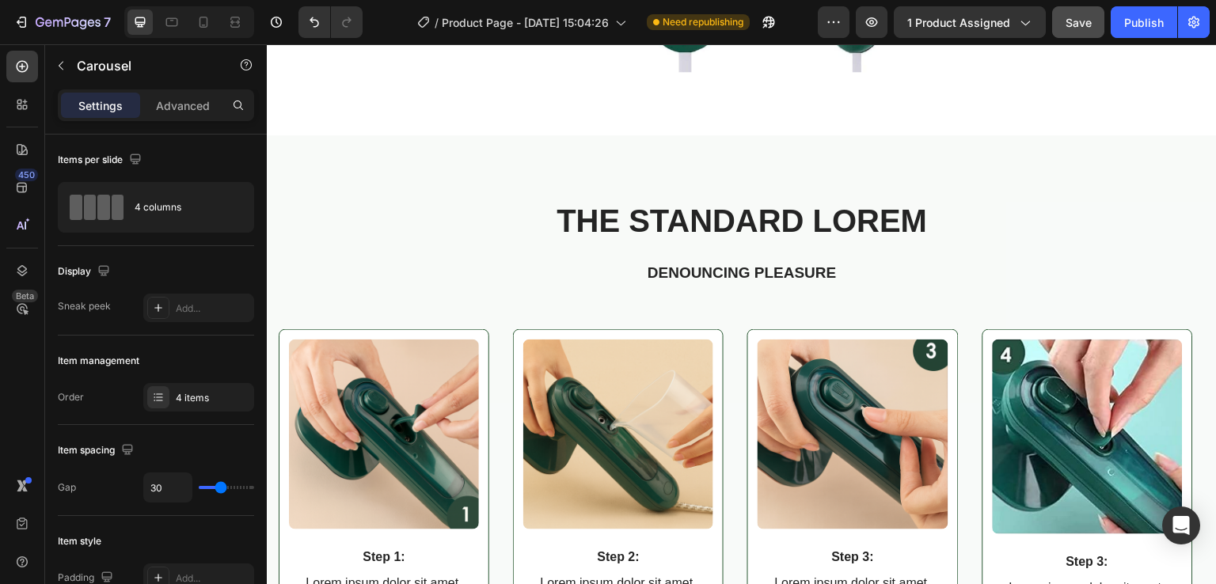
scroll to position [1886, 0]
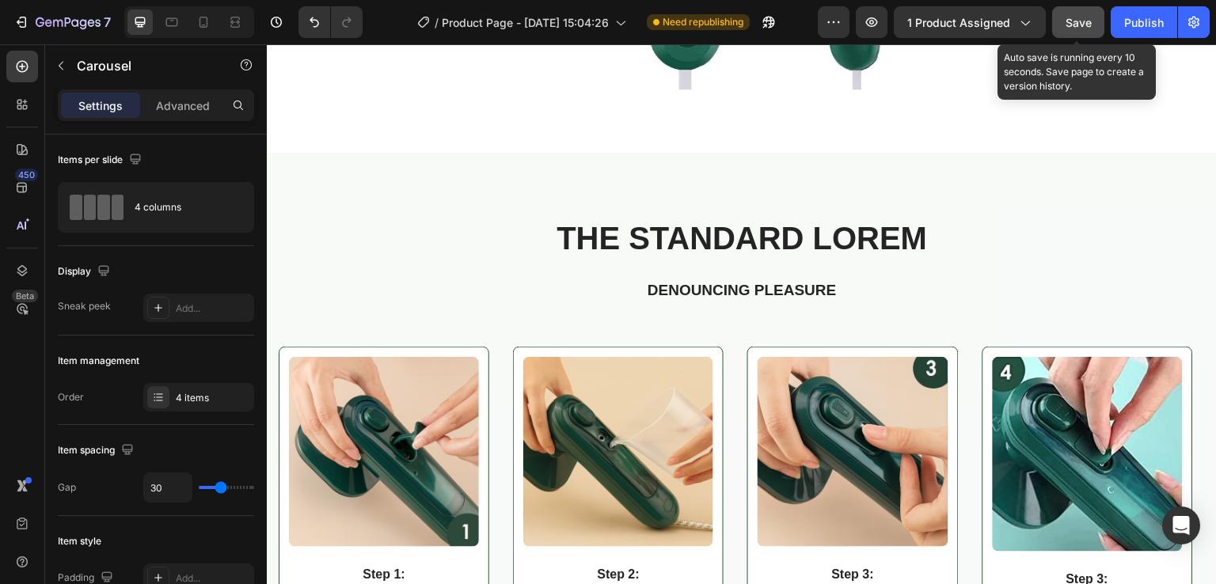
click at [1079, 23] on span "Save" at bounding box center [1079, 22] width 26 height 13
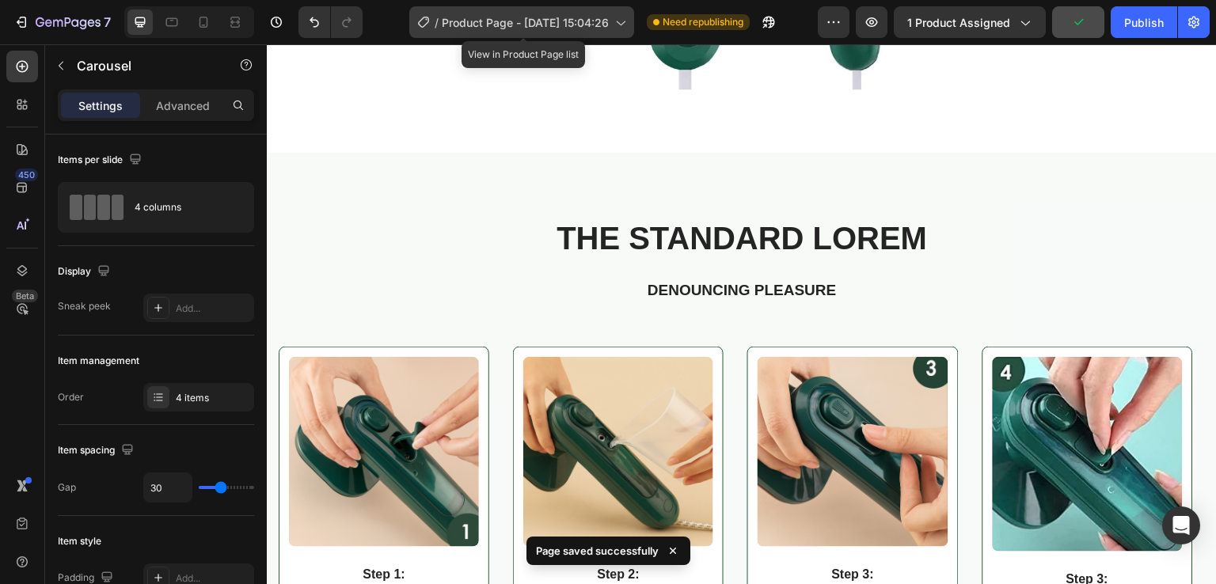
click at [602, 17] on span "Product Page - [DATE] 15:04:26" at bounding box center [525, 22] width 167 height 17
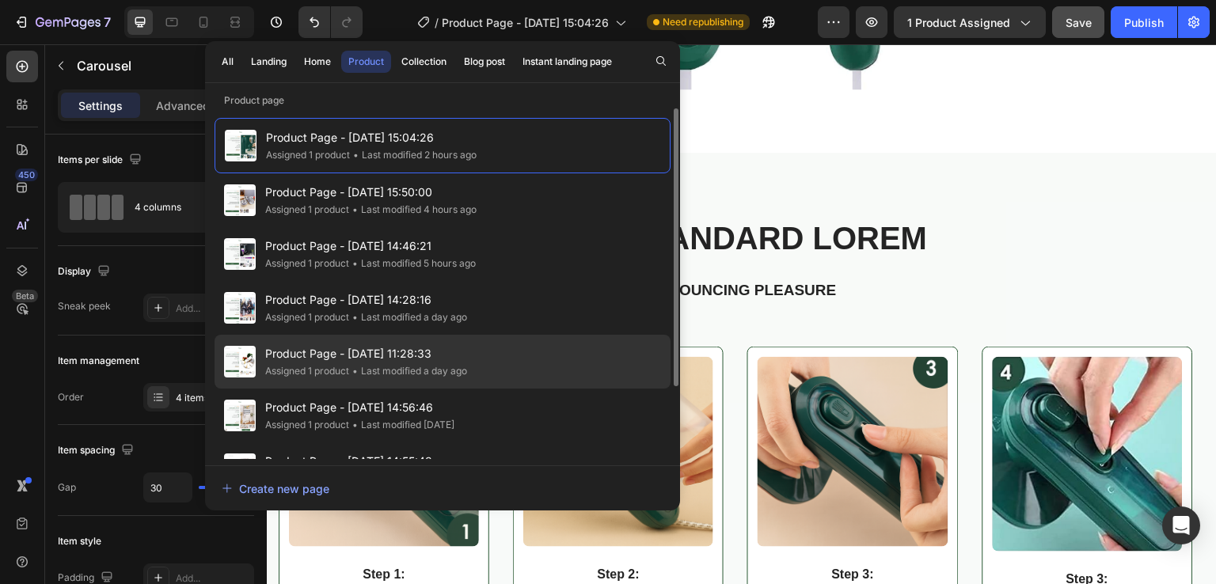
scroll to position [90, 0]
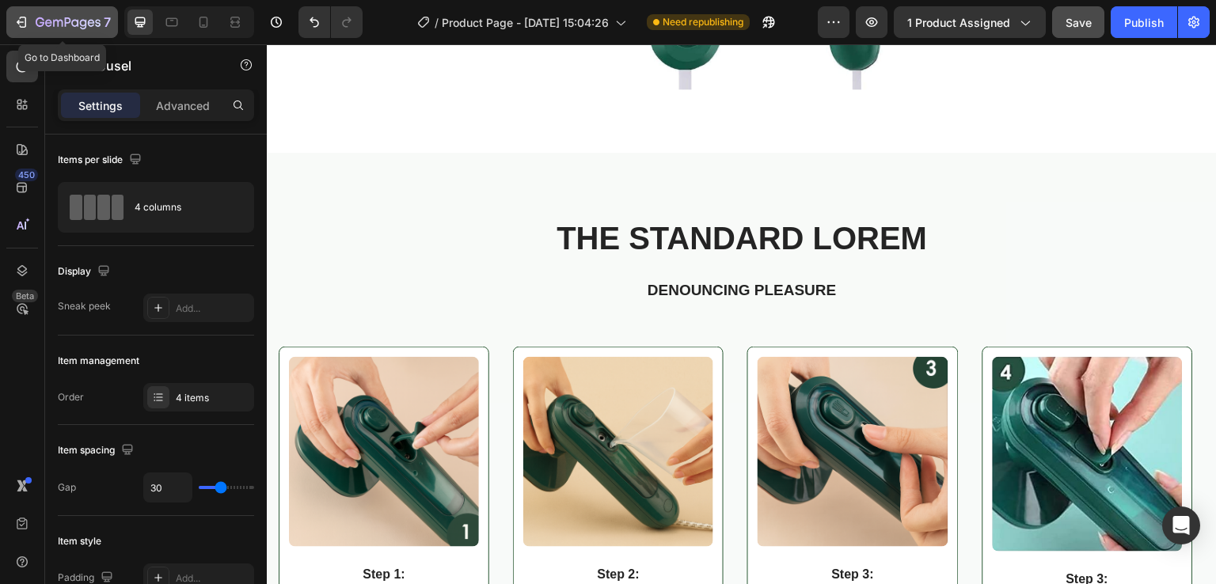
click at [13, 14] on button "7" at bounding box center [62, 22] width 112 height 32
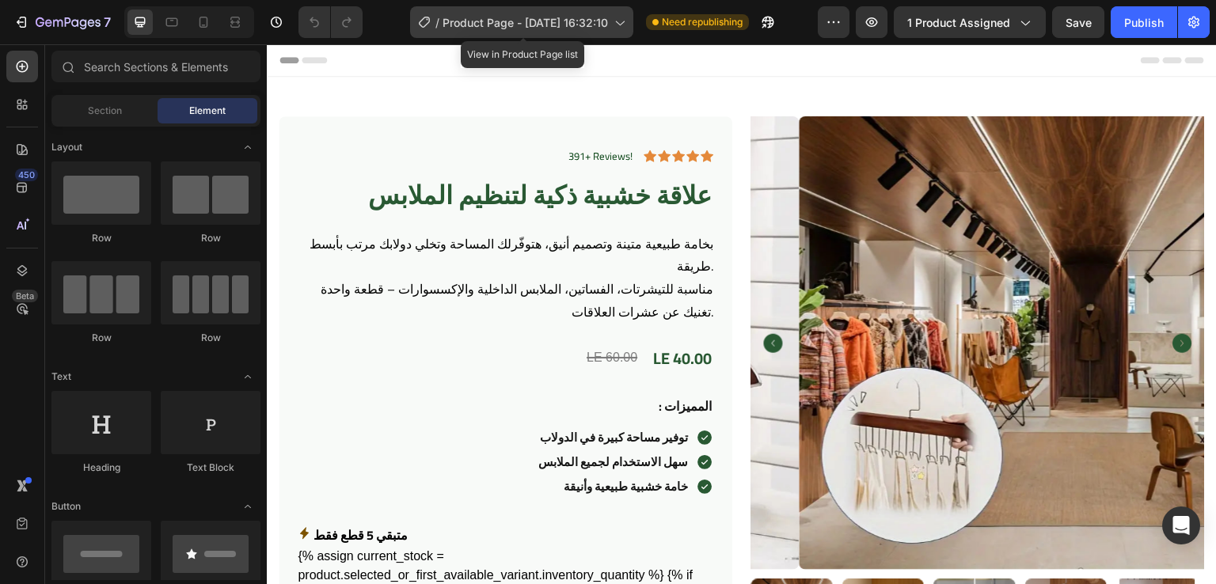
click at [511, 17] on span "Product Page - [DATE] 16:32:10" at bounding box center [525, 22] width 165 height 17
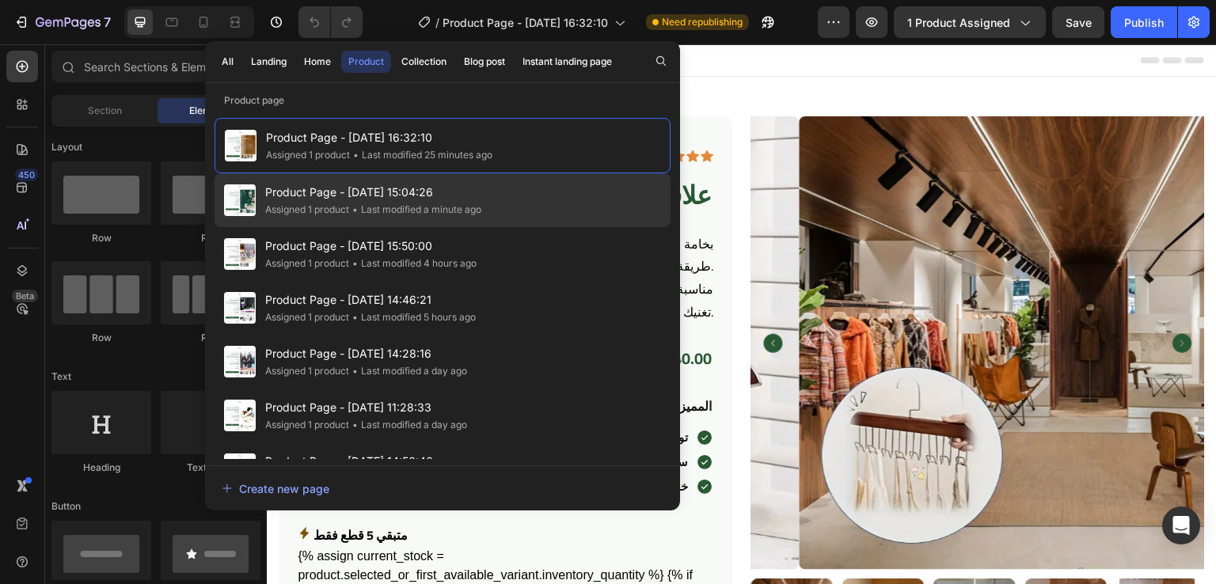
click at [317, 204] on div "Assigned 1 product" at bounding box center [307, 210] width 84 height 16
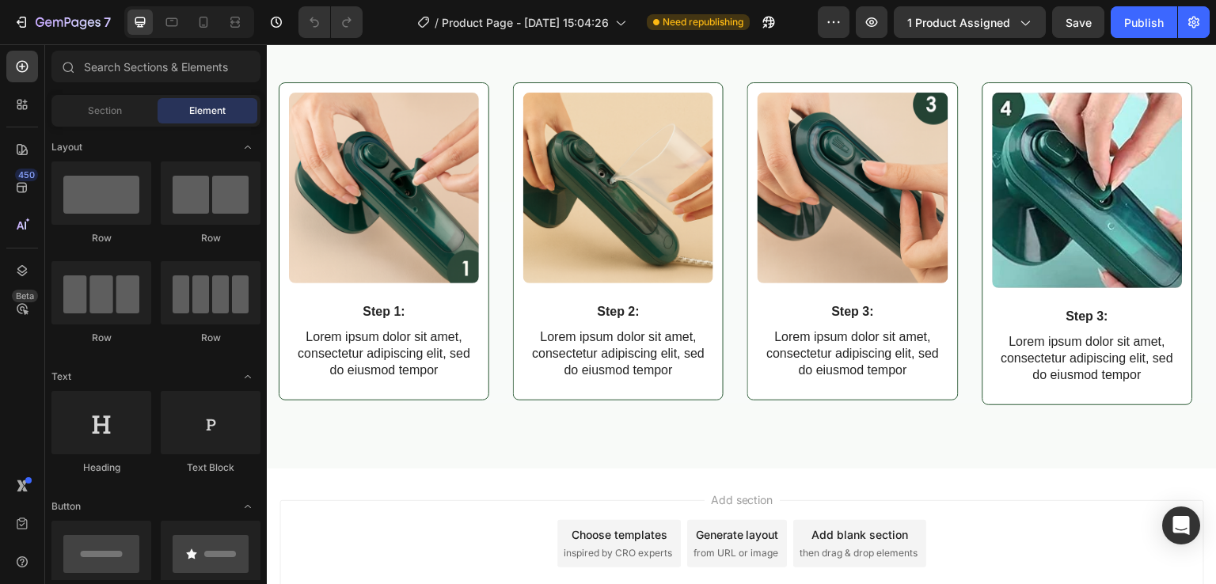
scroll to position [2739, 0]
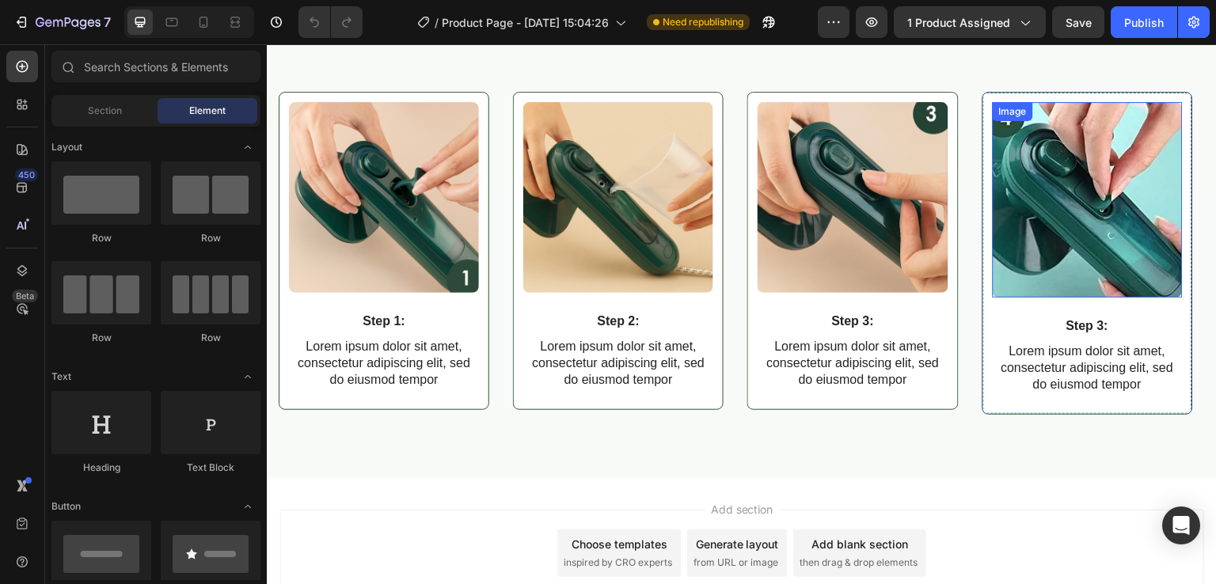
click at [1080, 207] on img at bounding box center [1088, 199] width 190 height 195
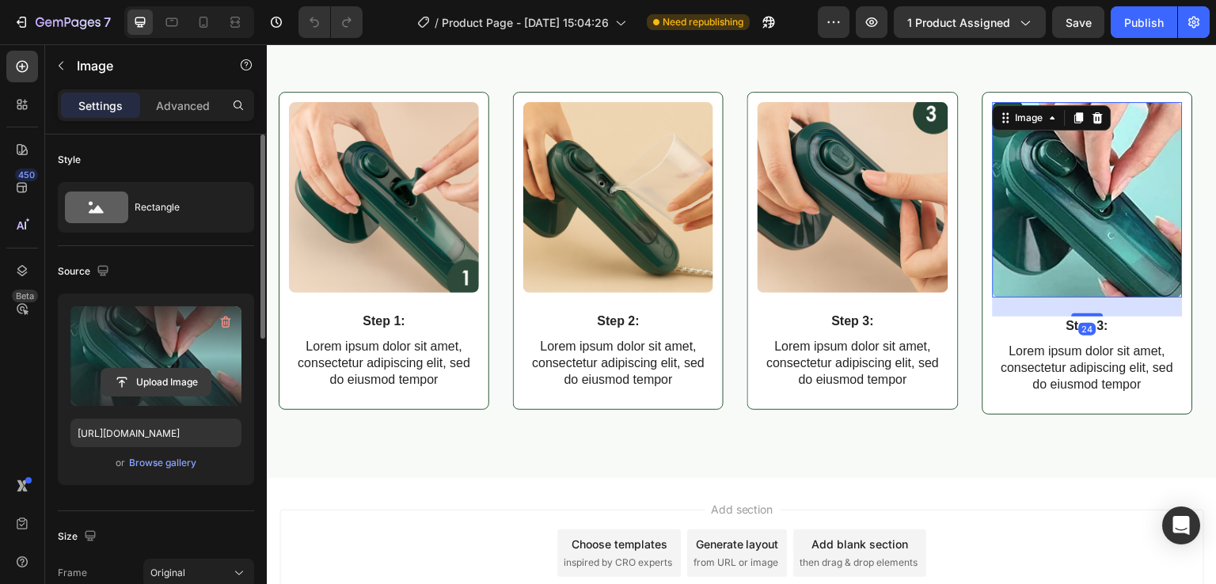
click at [162, 387] on input "file" at bounding box center [155, 382] width 109 height 27
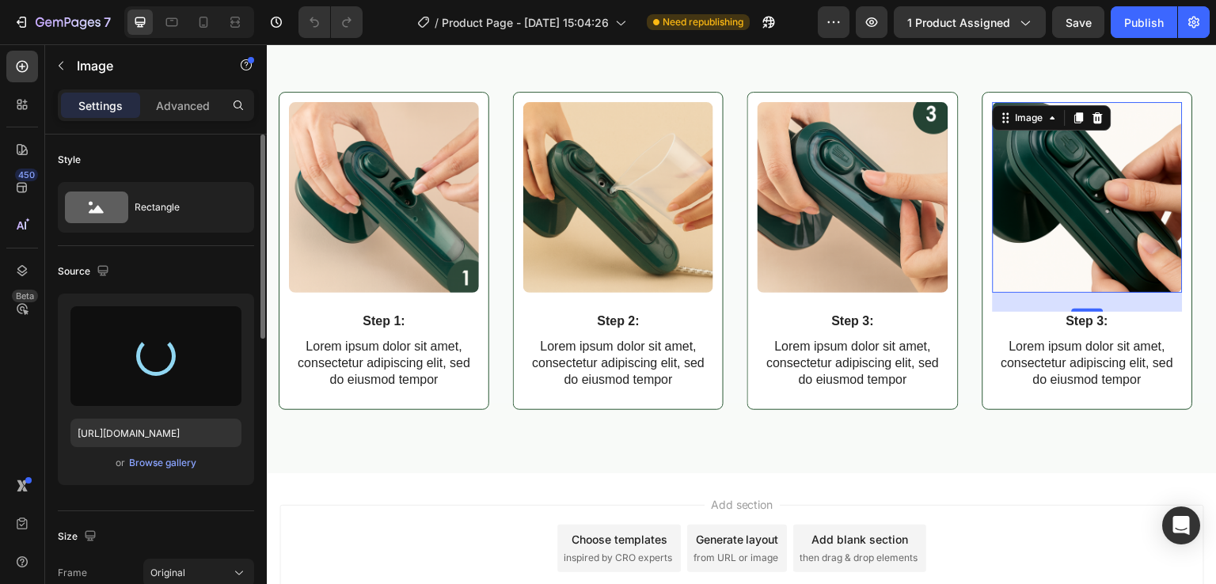
type input "[URL][DOMAIN_NAME]"
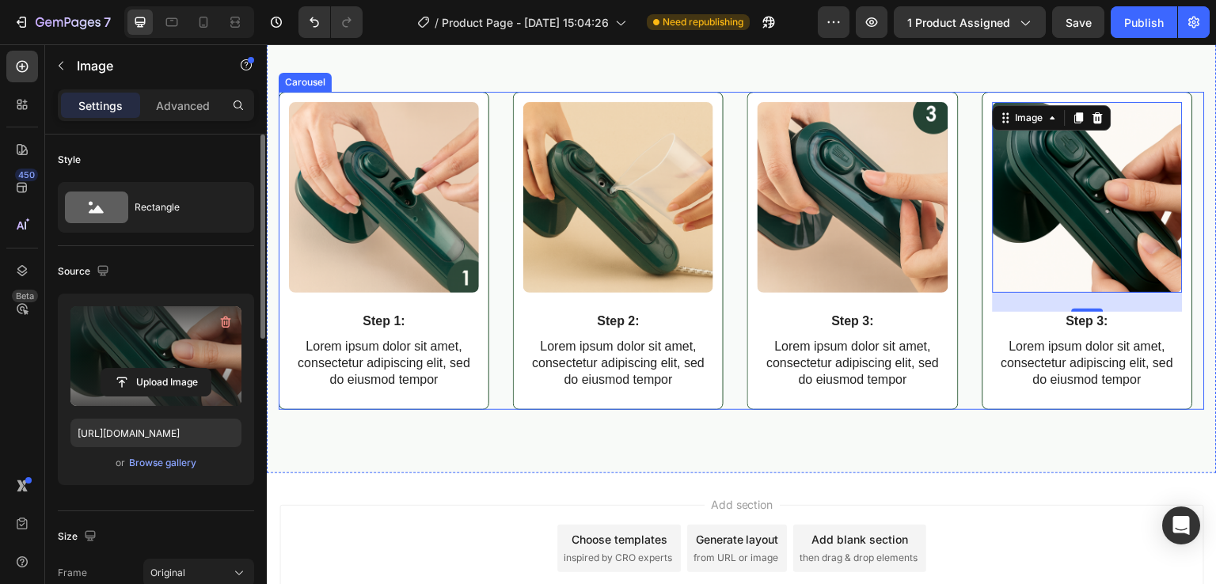
click at [977, 120] on div "Image Step 1: Text Block Lorem ipsum dolor sit amet, consectetur adipiscing eli…" at bounding box center [742, 250] width 926 height 317
